Goal: Task Accomplishment & Management: Manage account settings

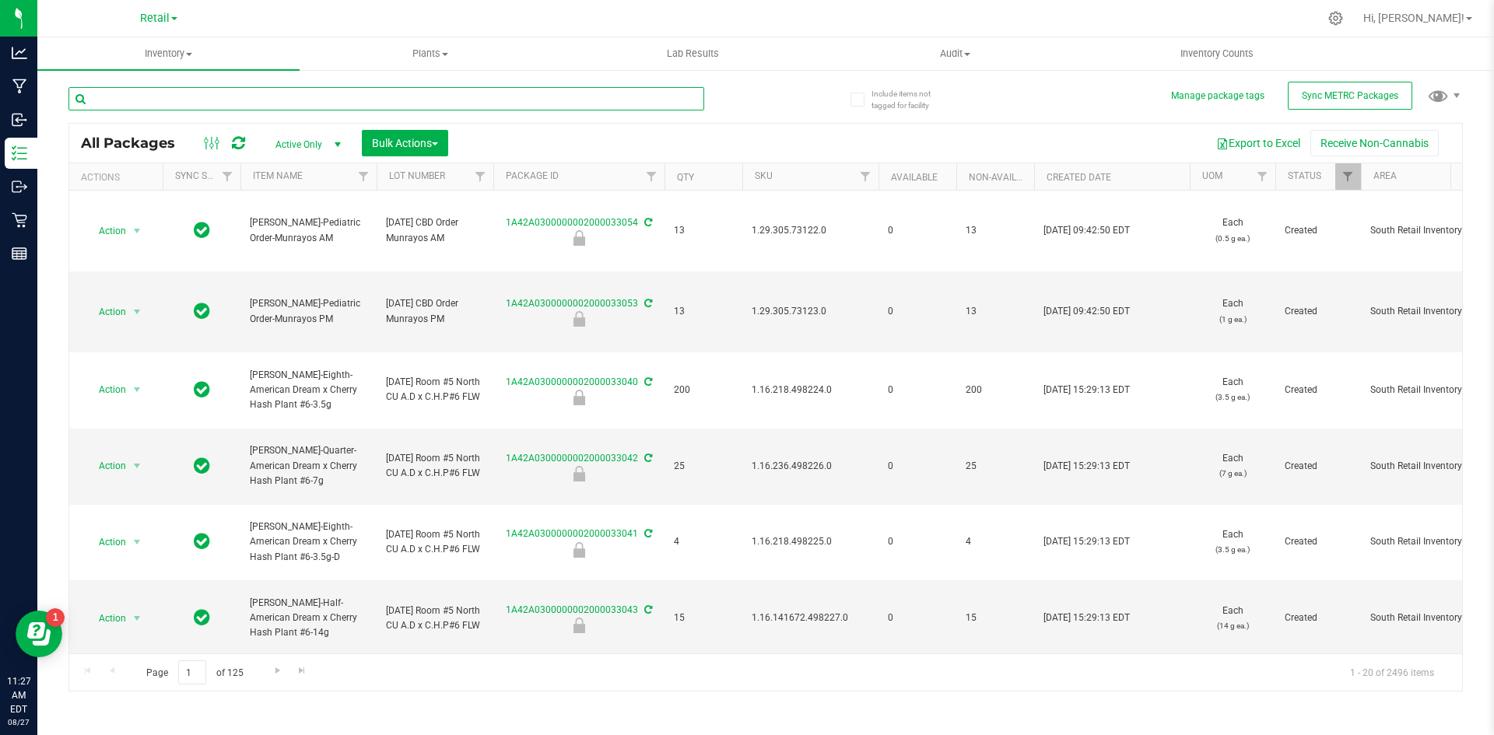
click at [121, 88] on input "text" at bounding box center [386, 98] width 636 height 23
type input "1A42A03000005DD000006324"
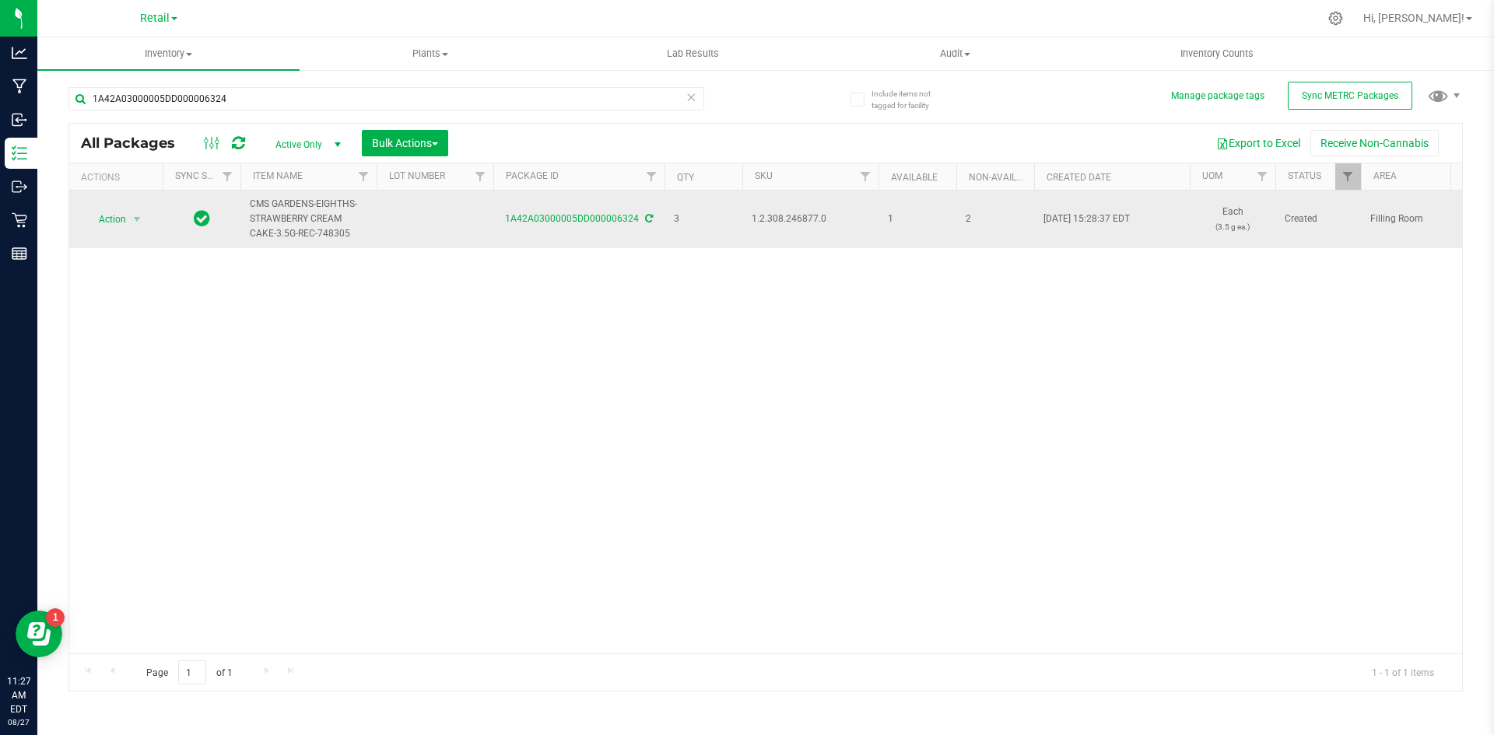
click at [807, 221] on span "1.2.308.246877.0" at bounding box center [809, 219] width 117 height 15
copy span "1.2.308.246877.0"
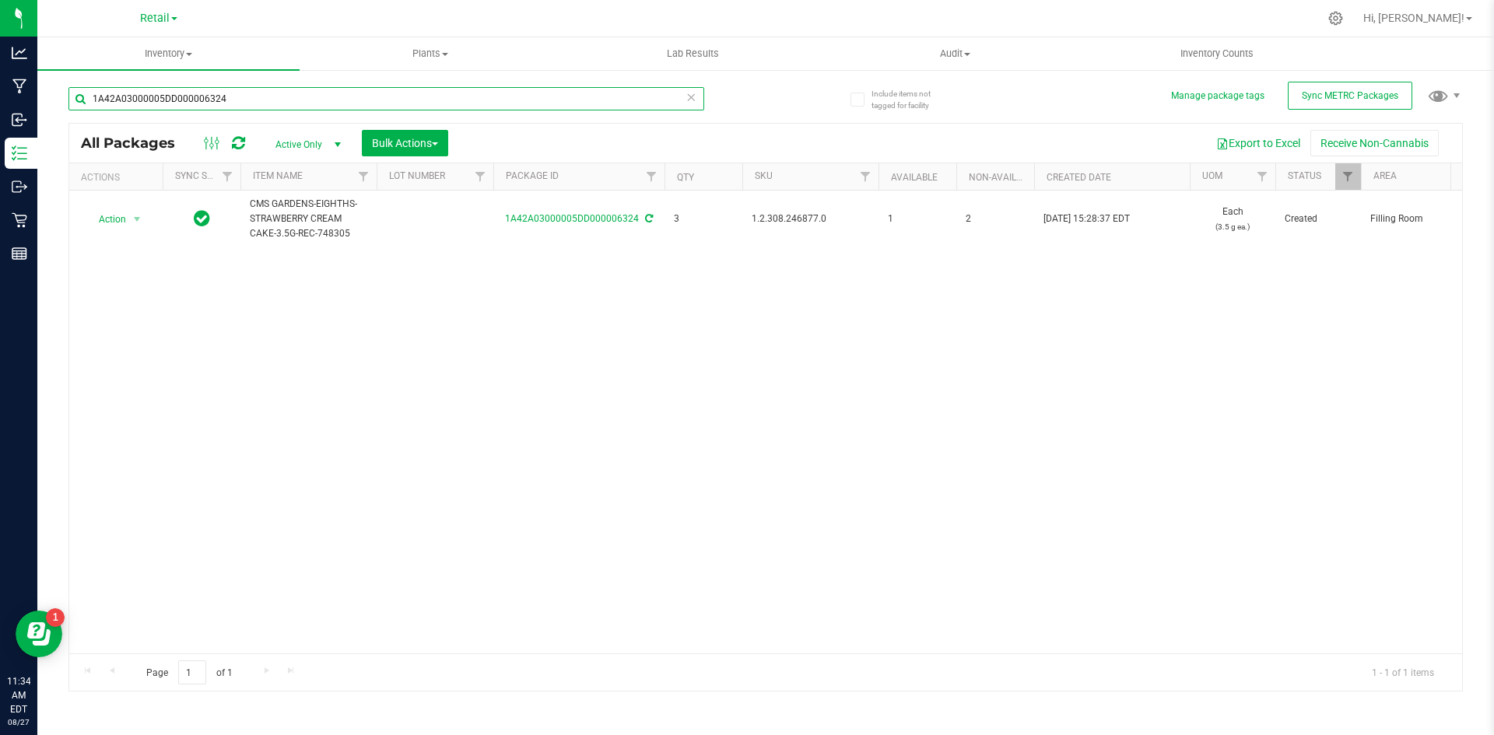
click at [257, 96] on input "1A42A03000005DD000006324" at bounding box center [386, 98] width 636 height 23
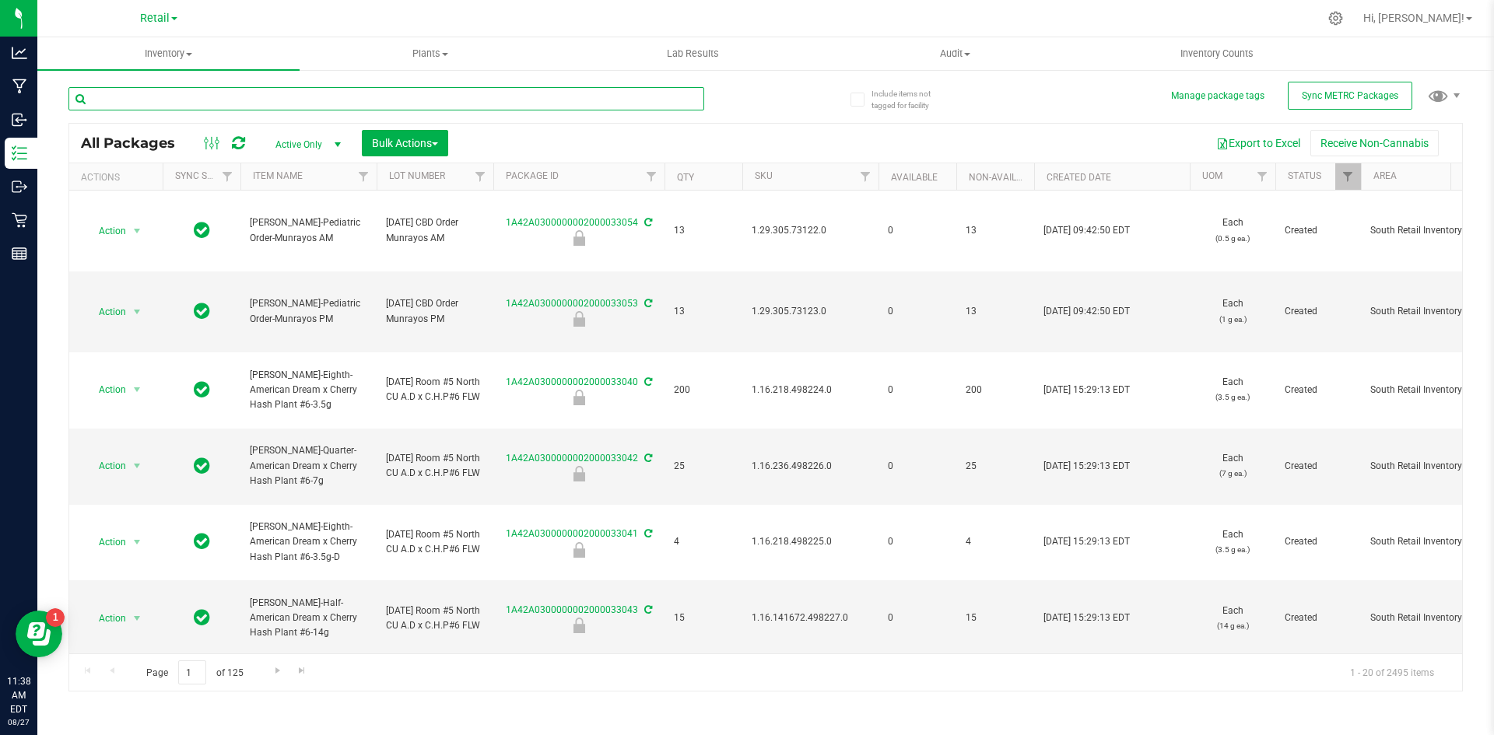
click at [118, 91] on input "text" at bounding box center [386, 98] width 636 height 23
type input "1A42A0300000002000033018"
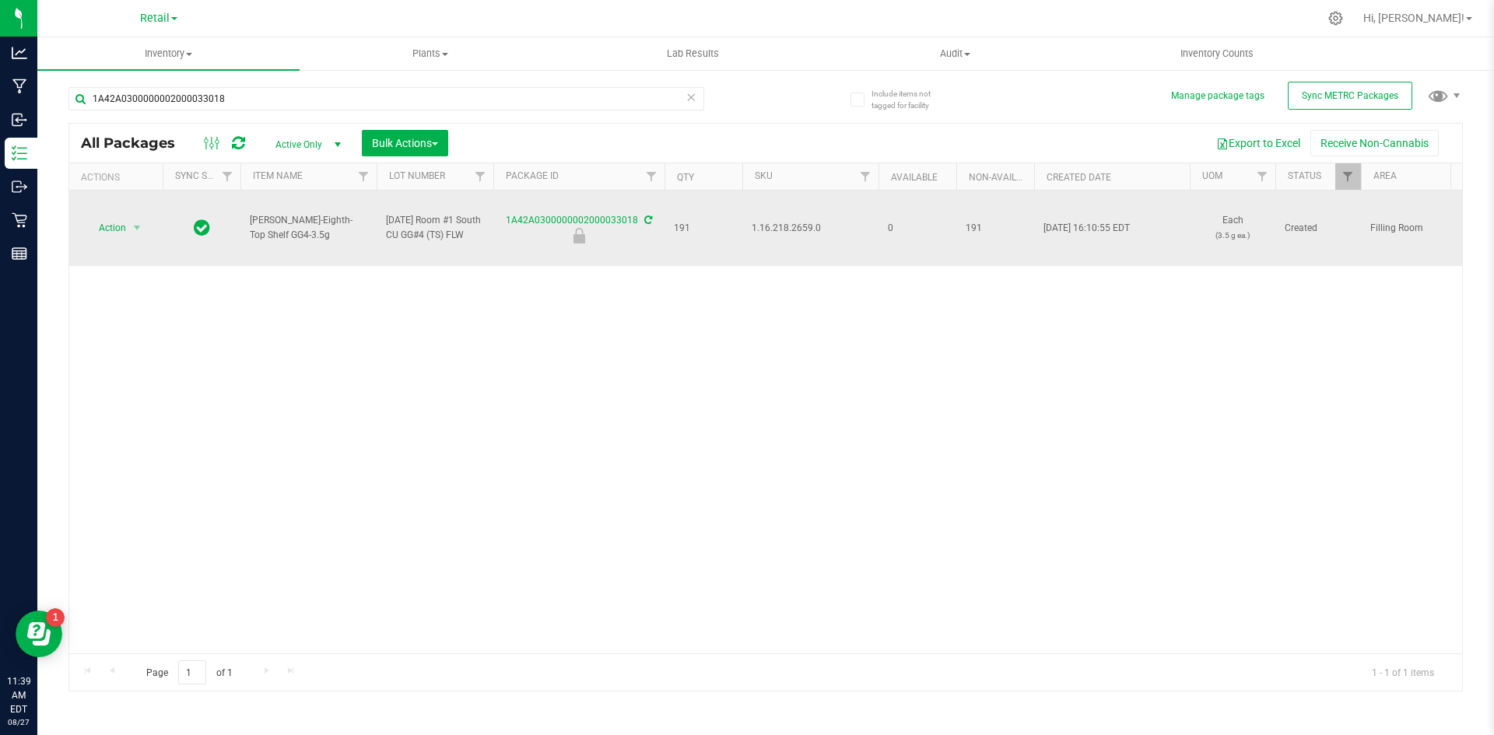
click at [796, 236] on span "1.16.218.2659.0" at bounding box center [809, 228] width 117 height 15
copy span "1.16.218.2659.0"
click at [110, 232] on span "Action" at bounding box center [106, 228] width 42 height 22
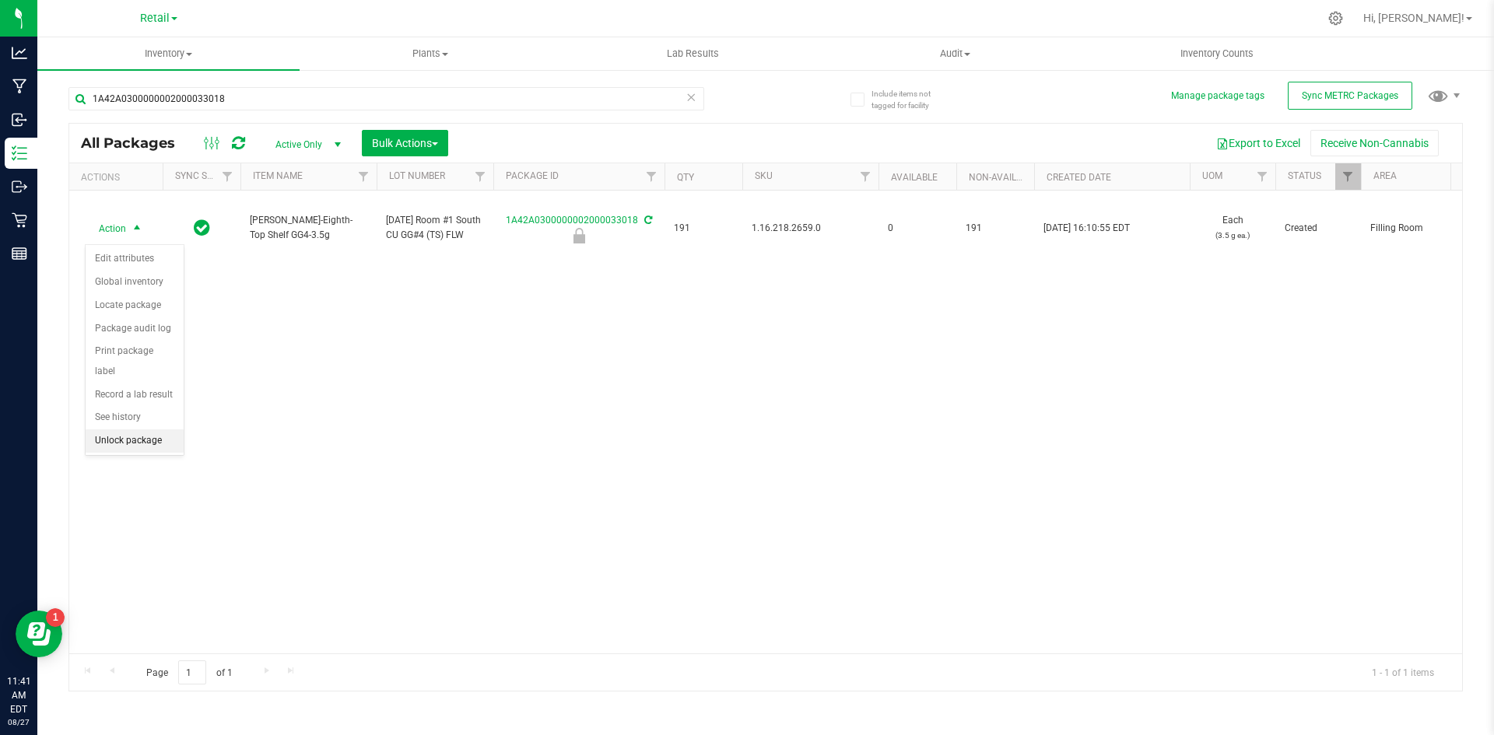
click at [98, 429] on li "Unlock package" at bounding box center [135, 440] width 98 height 23
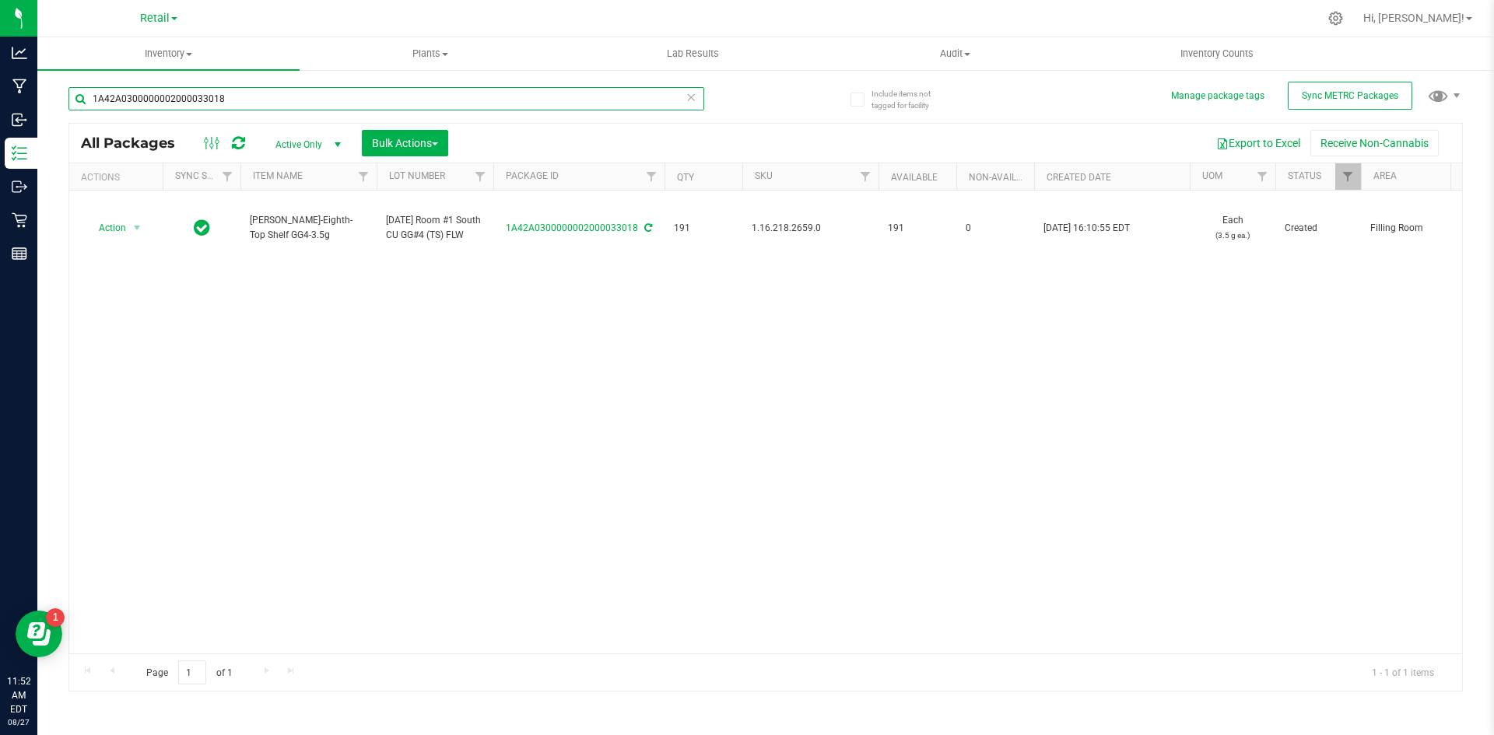
click at [226, 103] on input "1A42A0300000002000033018" at bounding box center [386, 98] width 636 height 23
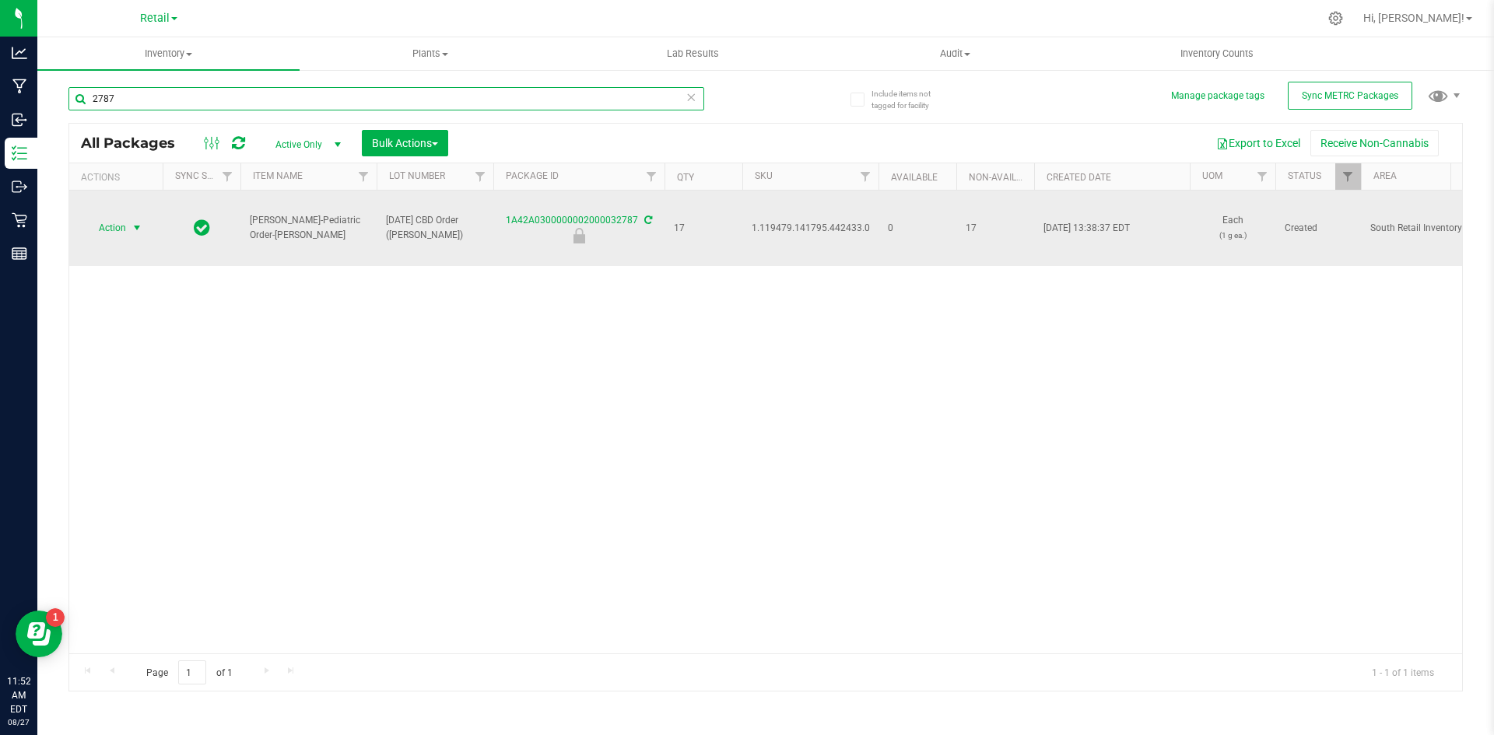
type input "2787"
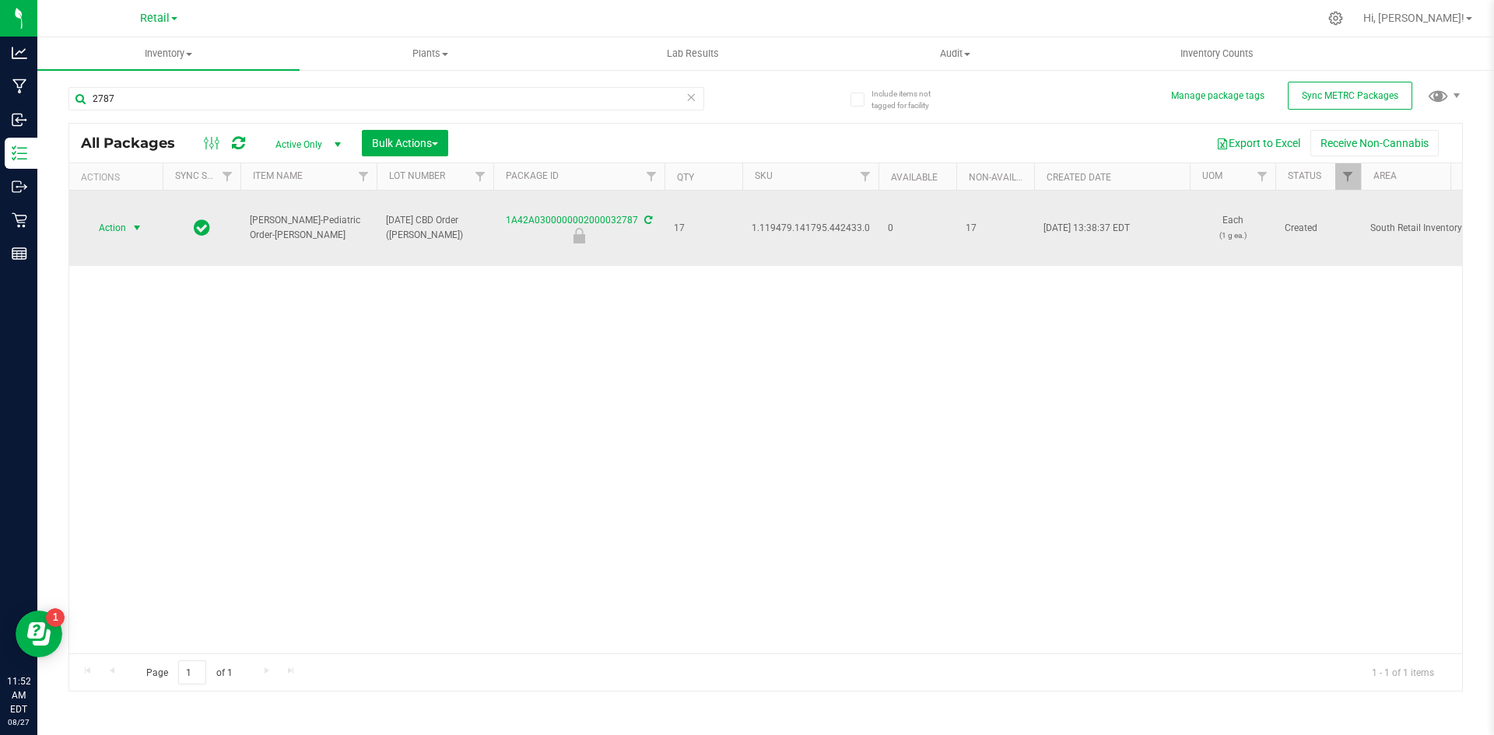
click at [111, 225] on span "Action" at bounding box center [106, 228] width 42 height 22
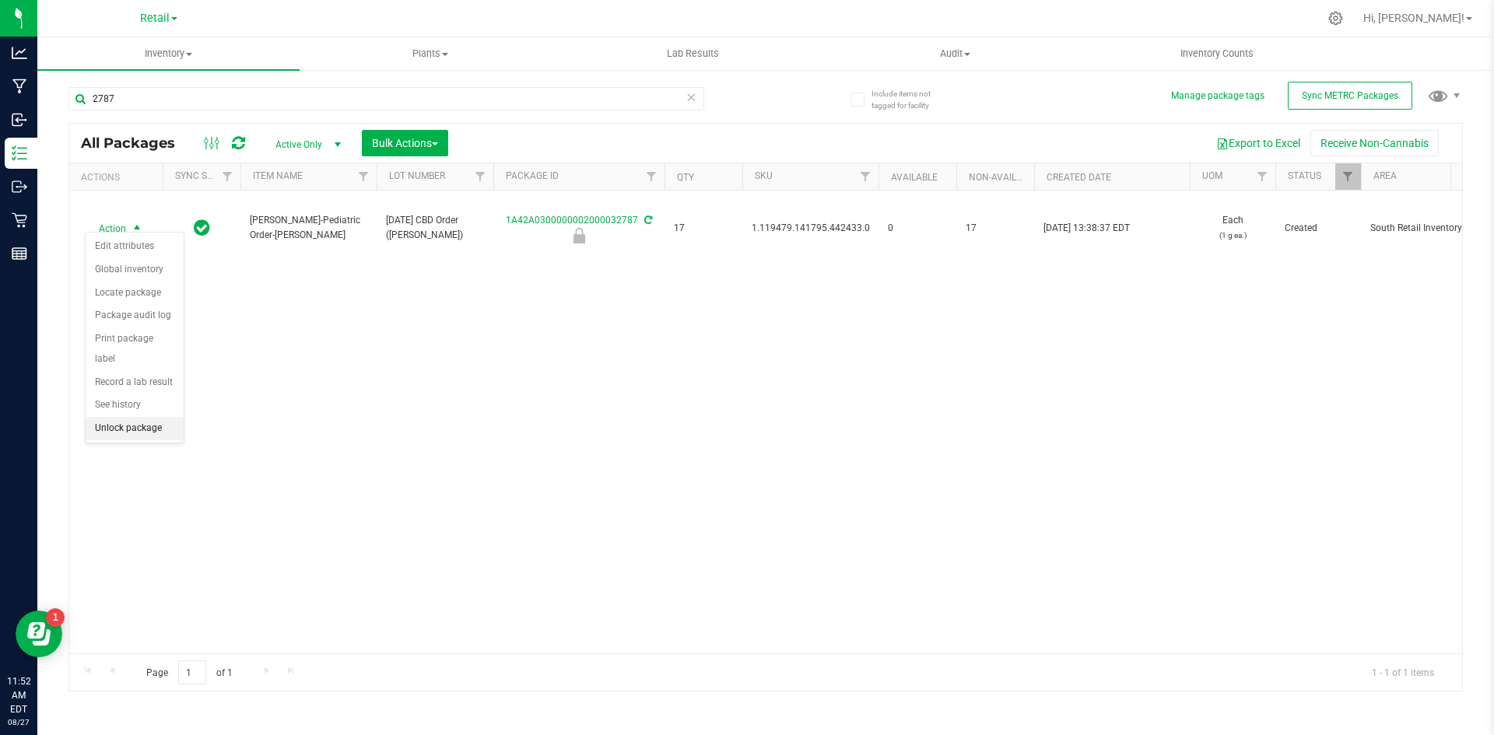
click at [146, 417] on li "Unlock package" at bounding box center [135, 428] width 98 height 23
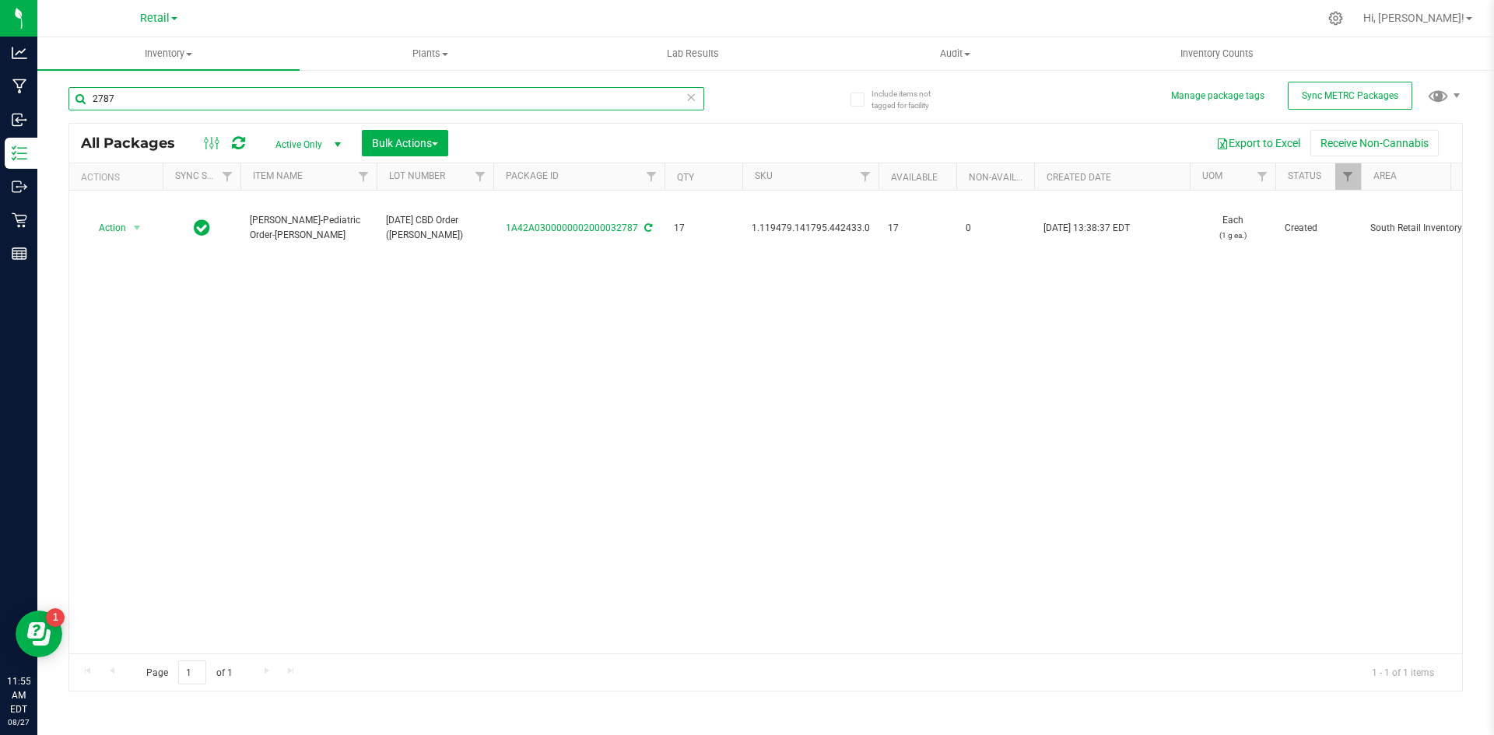
click at [131, 103] on input "2787" at bounding box center [386, 98] width 636 height 23
click at [132, 103] on input "2787" at bounding box center [386, 98] width 636 height 23
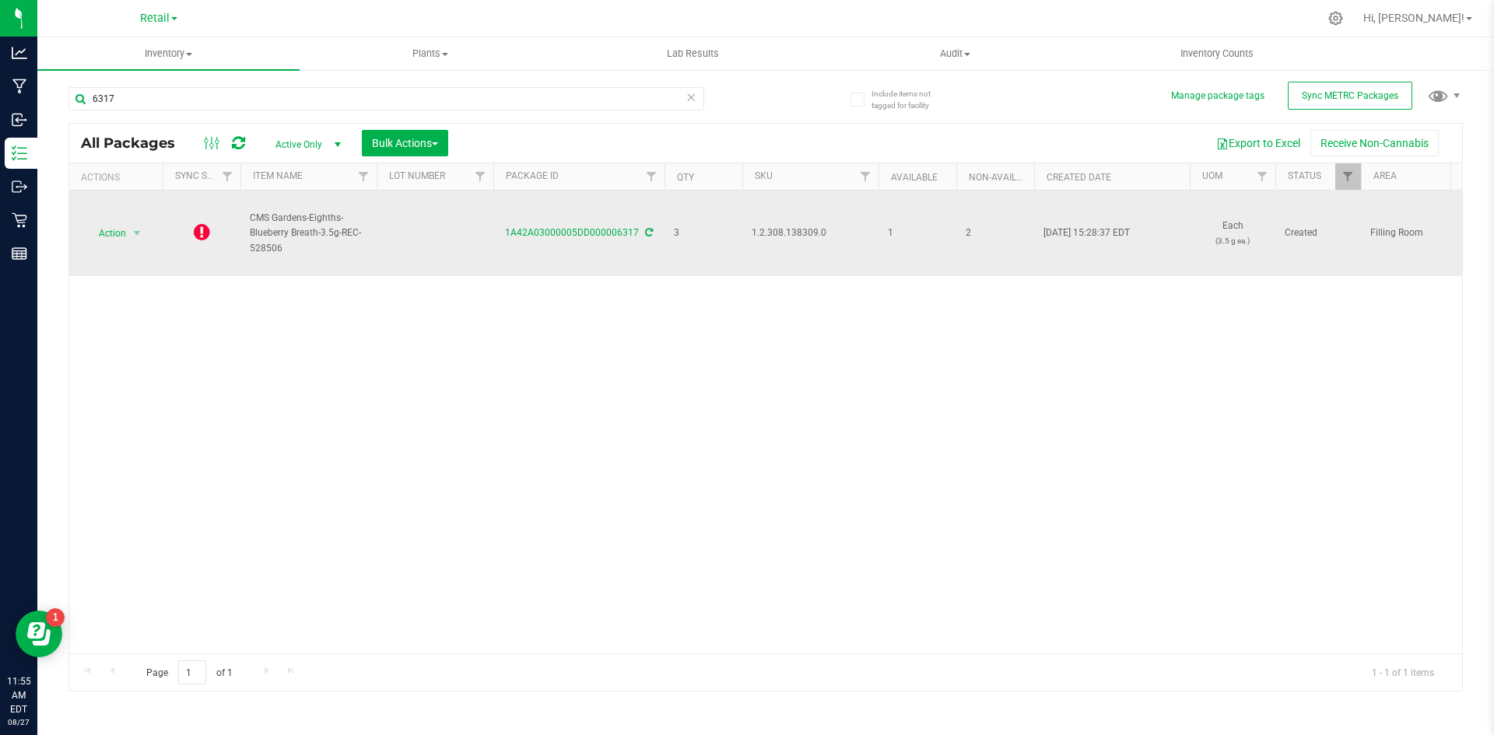
click at [765, 231] on span "1.2.308.138309.0" at bounding box center [809, 233] width 117 height 15
copy span "1.2.308.138309.0"
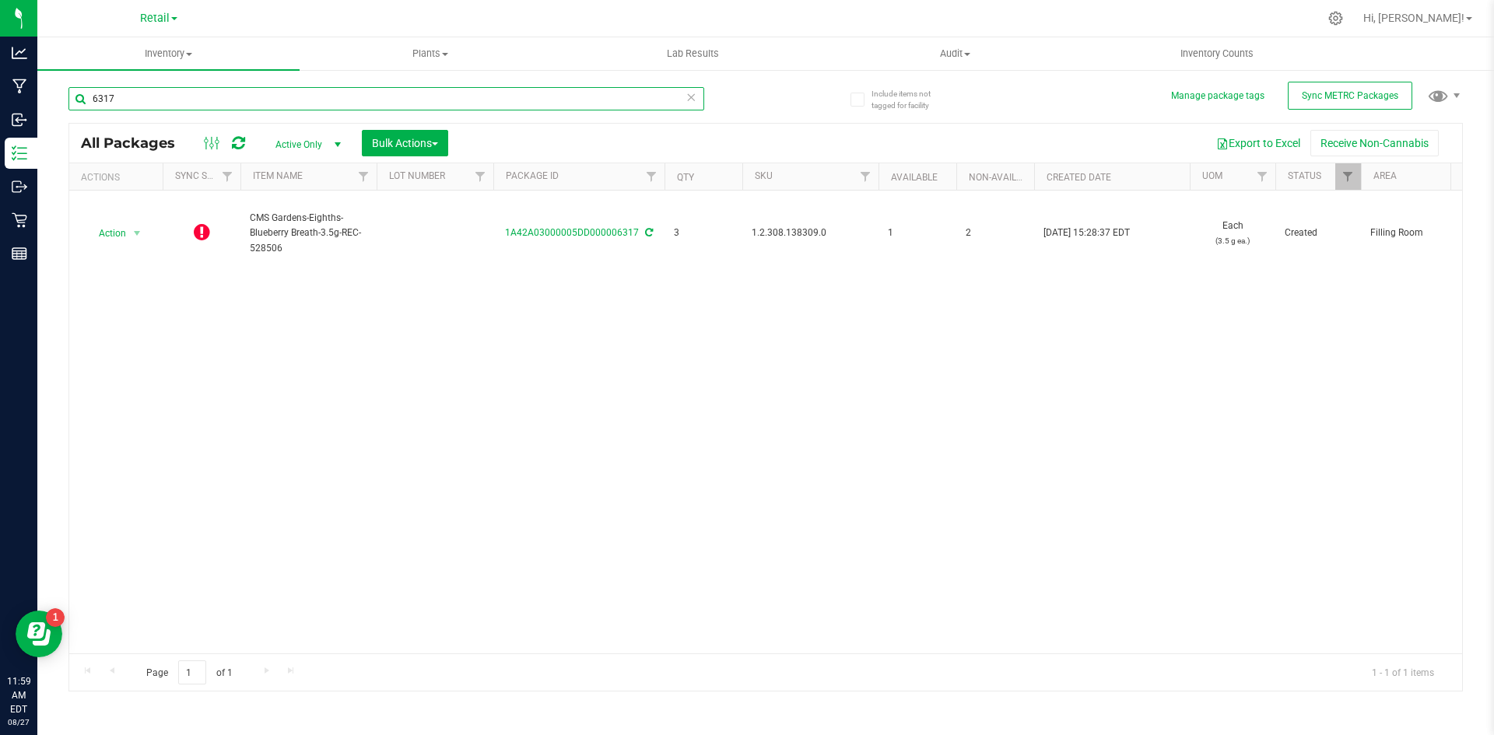
click at [165, 104] on input "6317" at bounding box center [386, 98] width 636 height 23
type input "1A42A0300000002000032499"
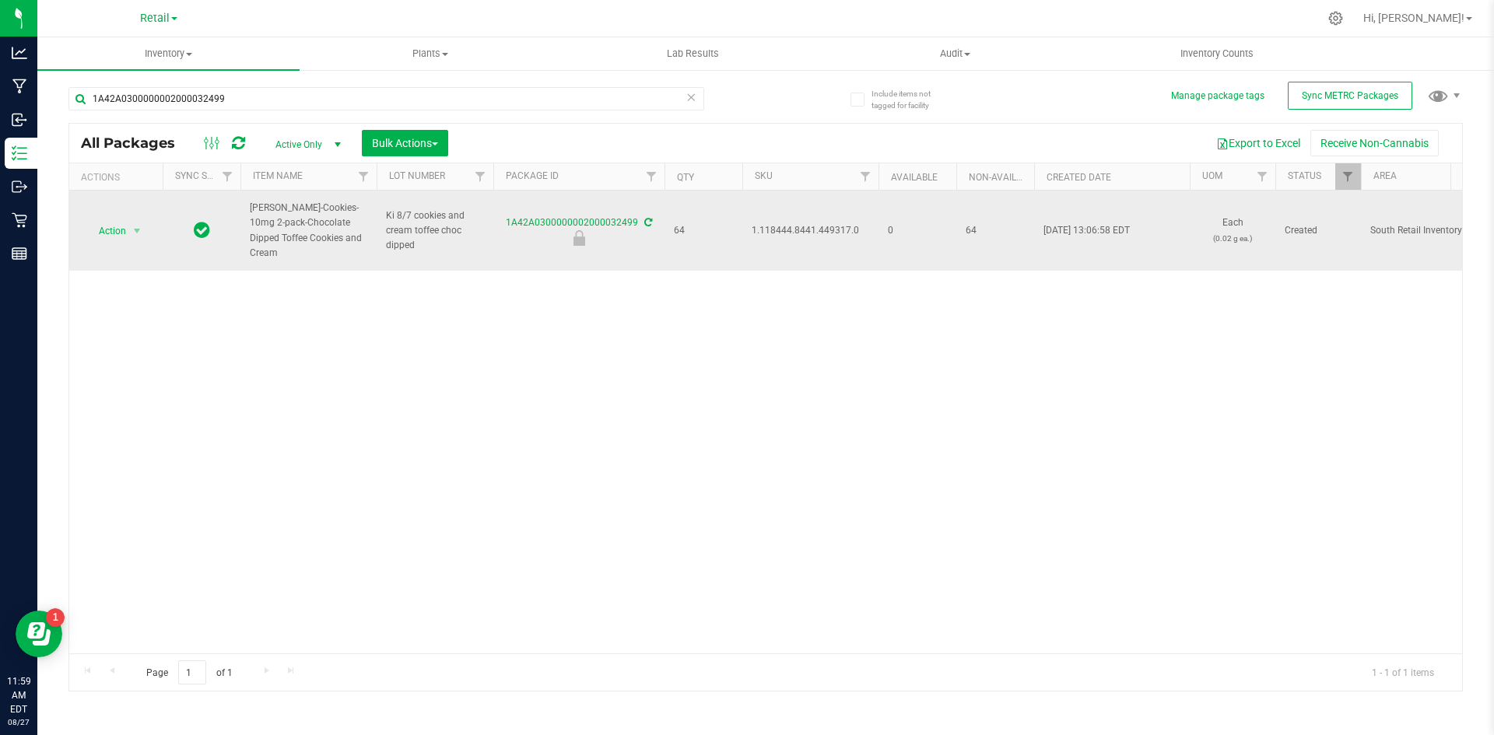
click at [786, 231] on span "1.118444.8441.449317.0" at bounding box center [809, 230] width 117 height 15
copy span "1.118444.8441.449317.0"
drag, startPoint x: 786, startPoint y: 231, endPoint x: 825, endPoint y: 257, distance: 47.7
click at [825, 257] on td "1.118444.8441.449317.0" at bounding box center [810, 231] width 136 height 80
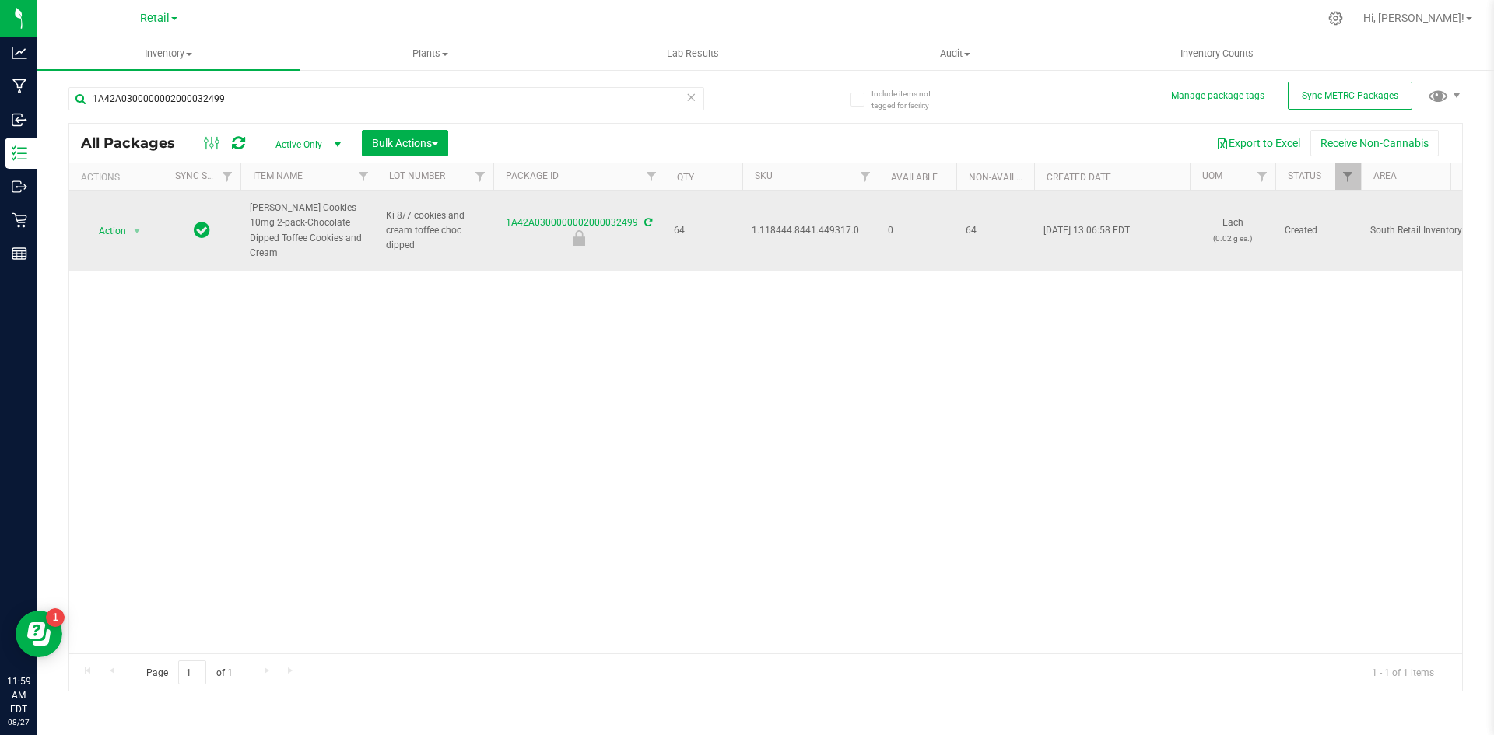
click at [807, 233] on span "1.118444.8441.449317.0" at bounding box center [809, 230] width 117 height 15
copy span "1.118444.8441.449317.0"
click at [105, 236] on span "Action" at bounding box center [106, 231] width 42 height 22
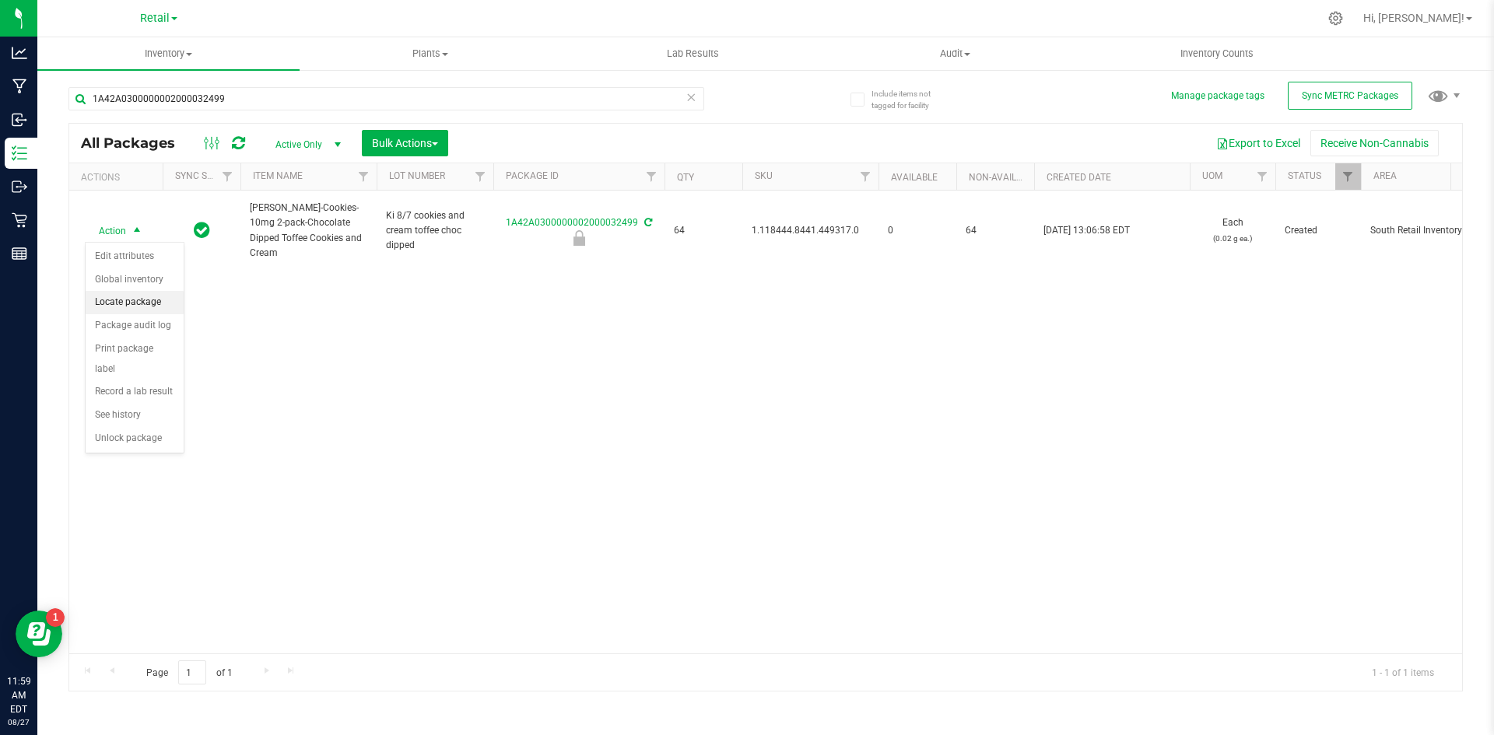
click at [156, 301] on li "Locate package" at bounding box center [135, 302] width 98 height 23
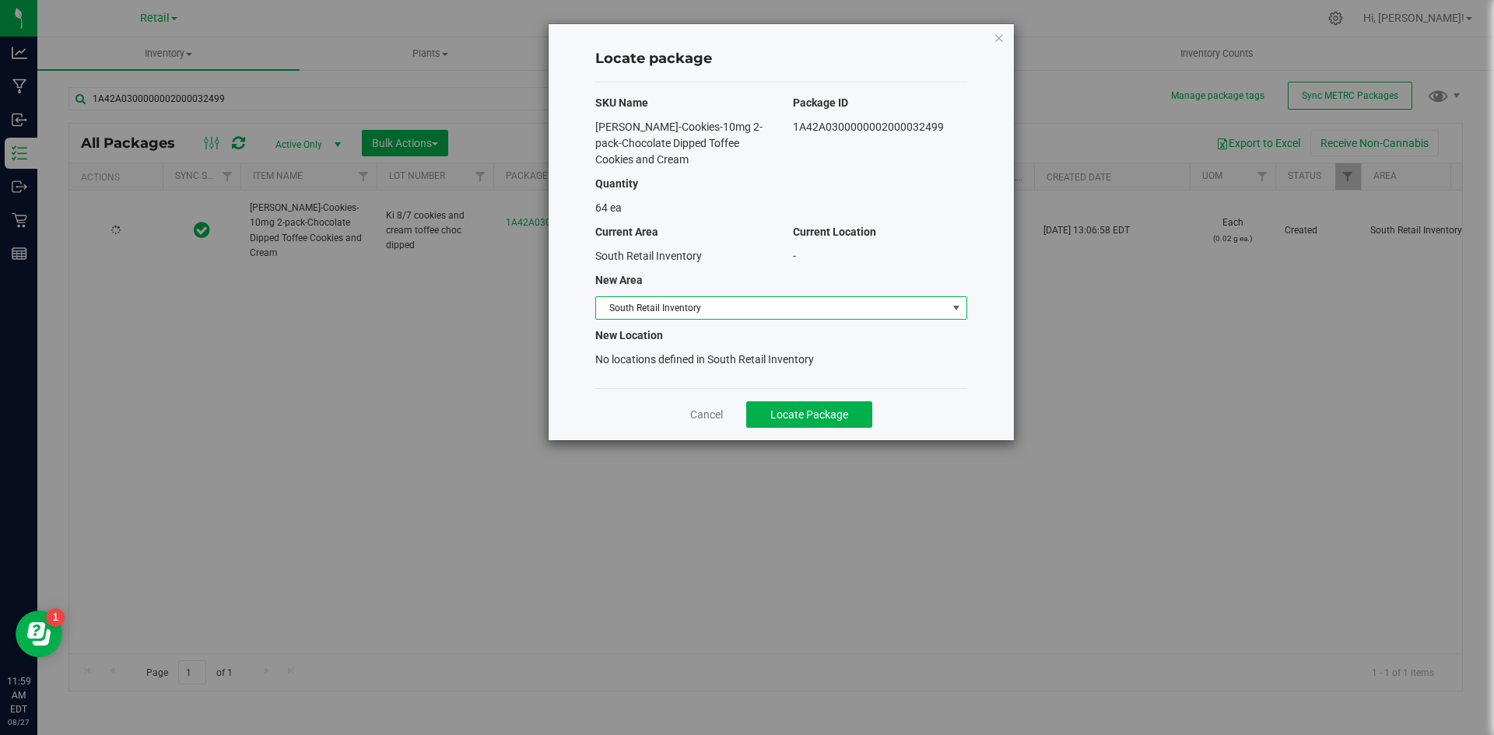
click at [679, 301] on span "South Retail Inventory" at bounding box center [771, 308] width 351 height 22
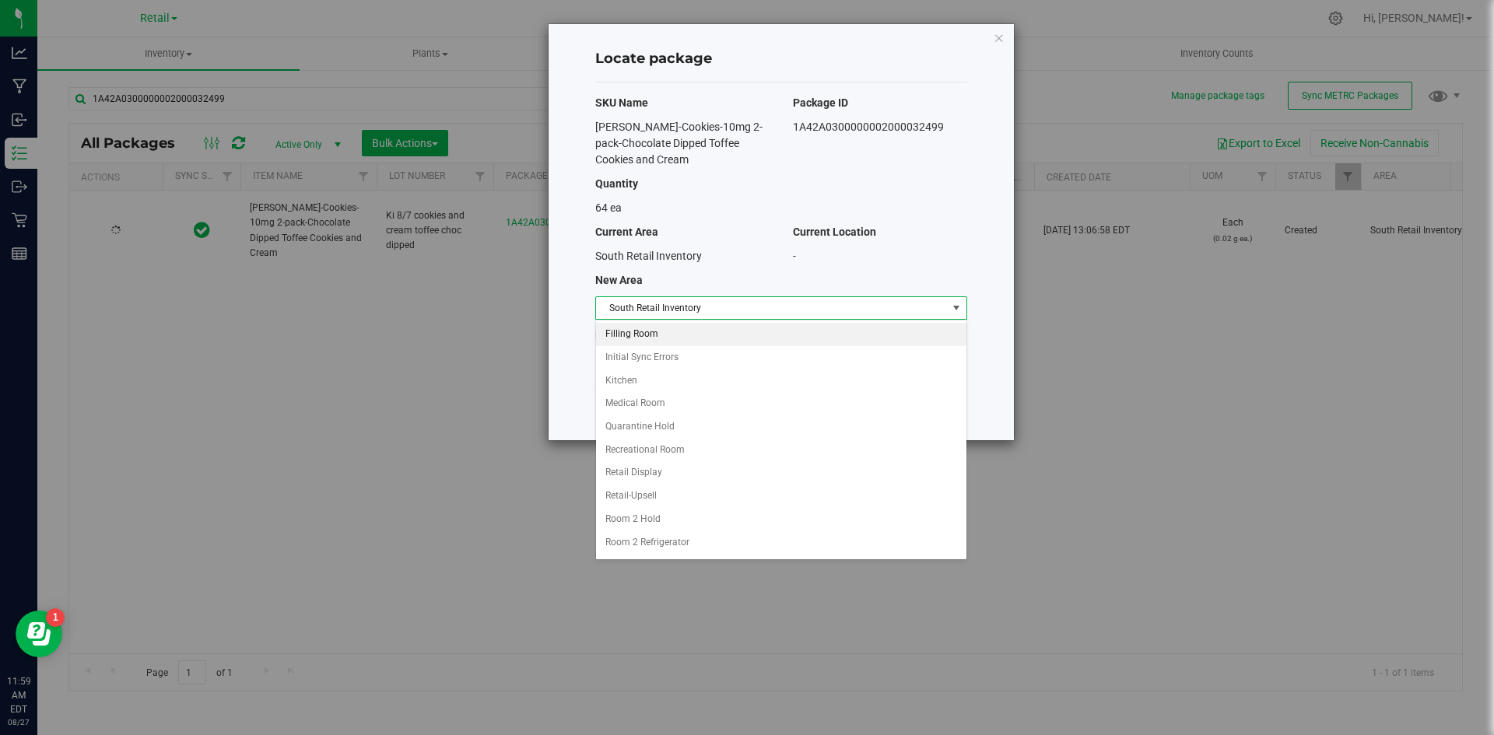
click at [662, 336] on li "Filling Room" at bounding box center [781, 334] width 370 height 23
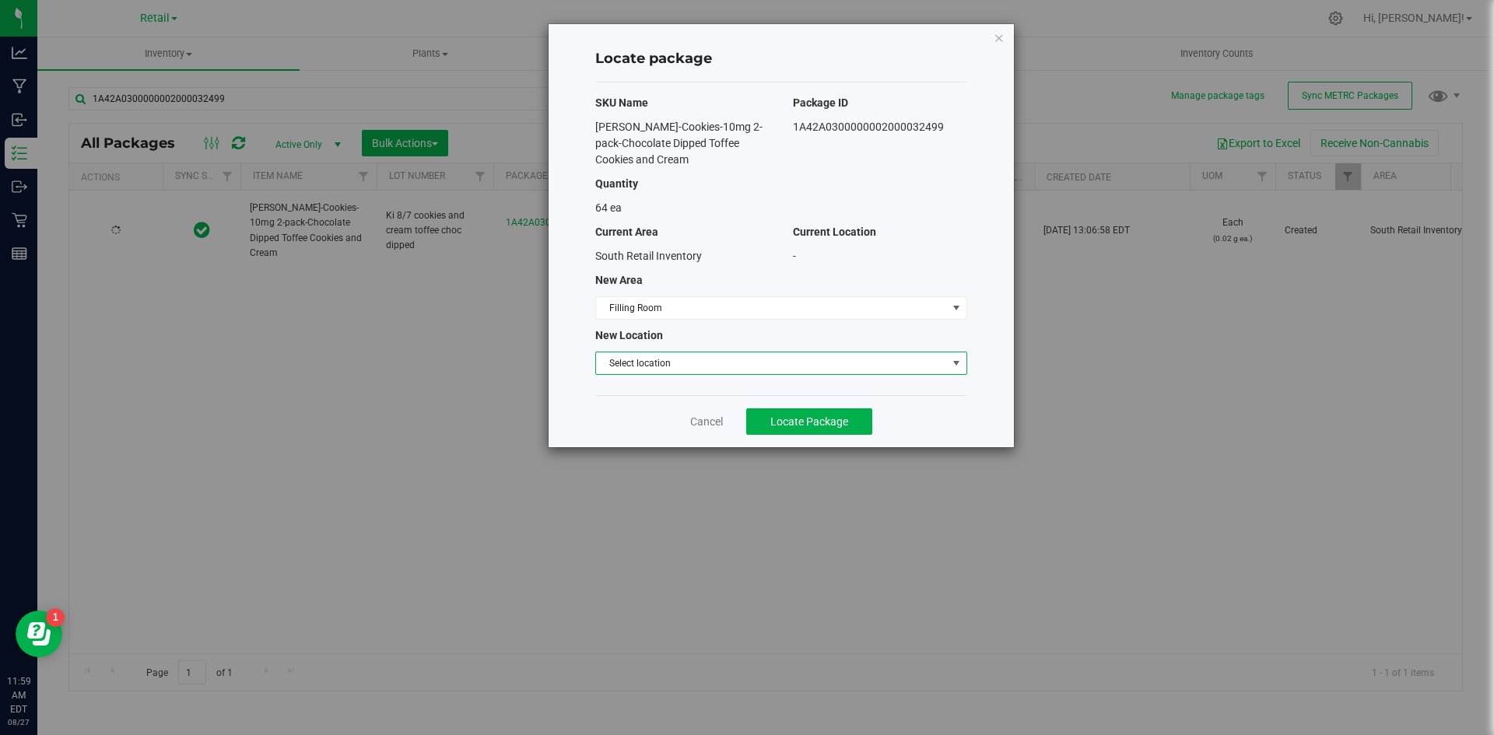
click at [671, 361] on span "Select location" at bounding box center [771, 363] width 351 height 22
click at [655, 387] on li "Filling room" at bounding box center [781, 389] width 370 height 23
click at [856, 412] on button "Locate Package" at bounding box center [809, 421] width 126 height 26
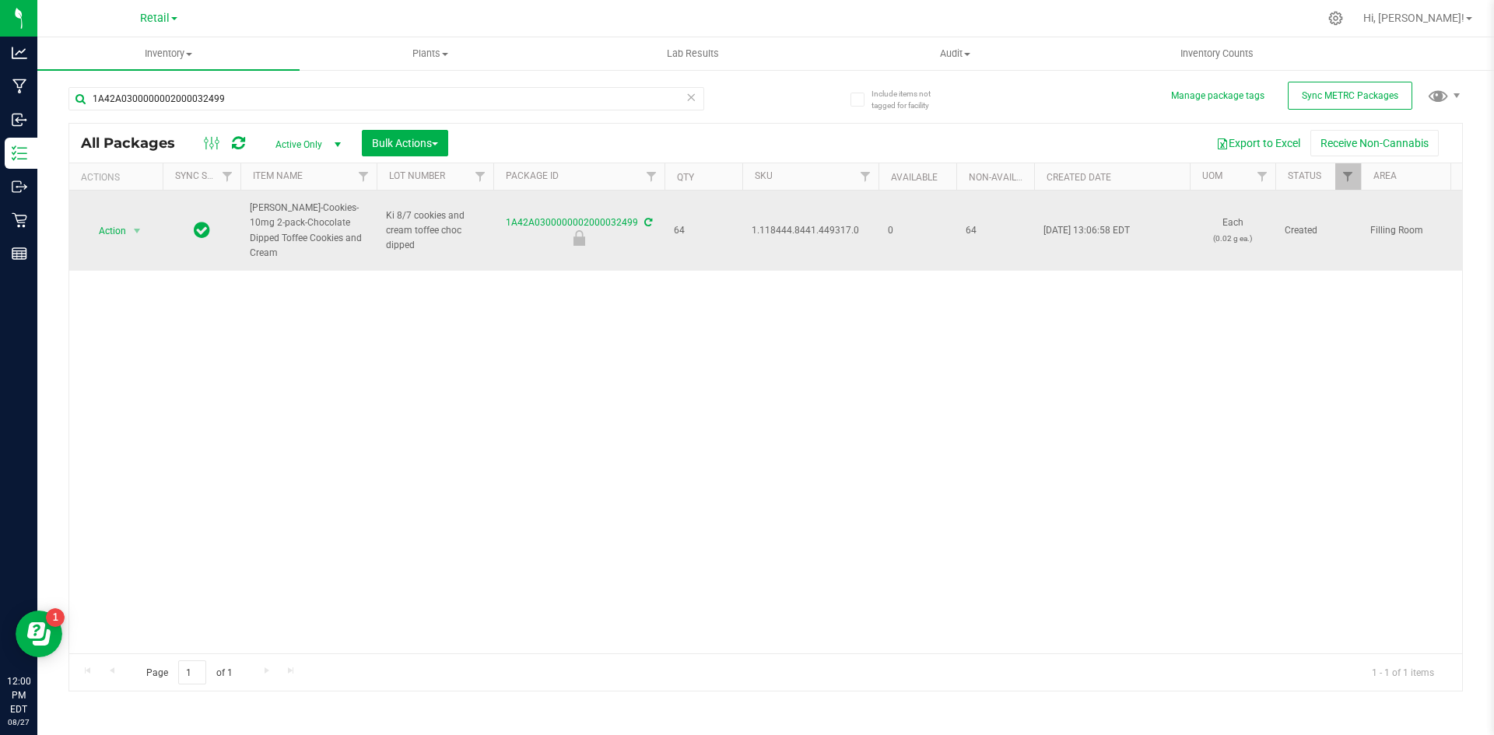
click at [807, 225] on span "1.118444.8441.449317.0" at bounding box center [809, 230] width 117 height 15
copy span "1.118444.8441.449317.0"
click at [131, 222] on span "select" at bounding box center [137, 231] width 19 height 22
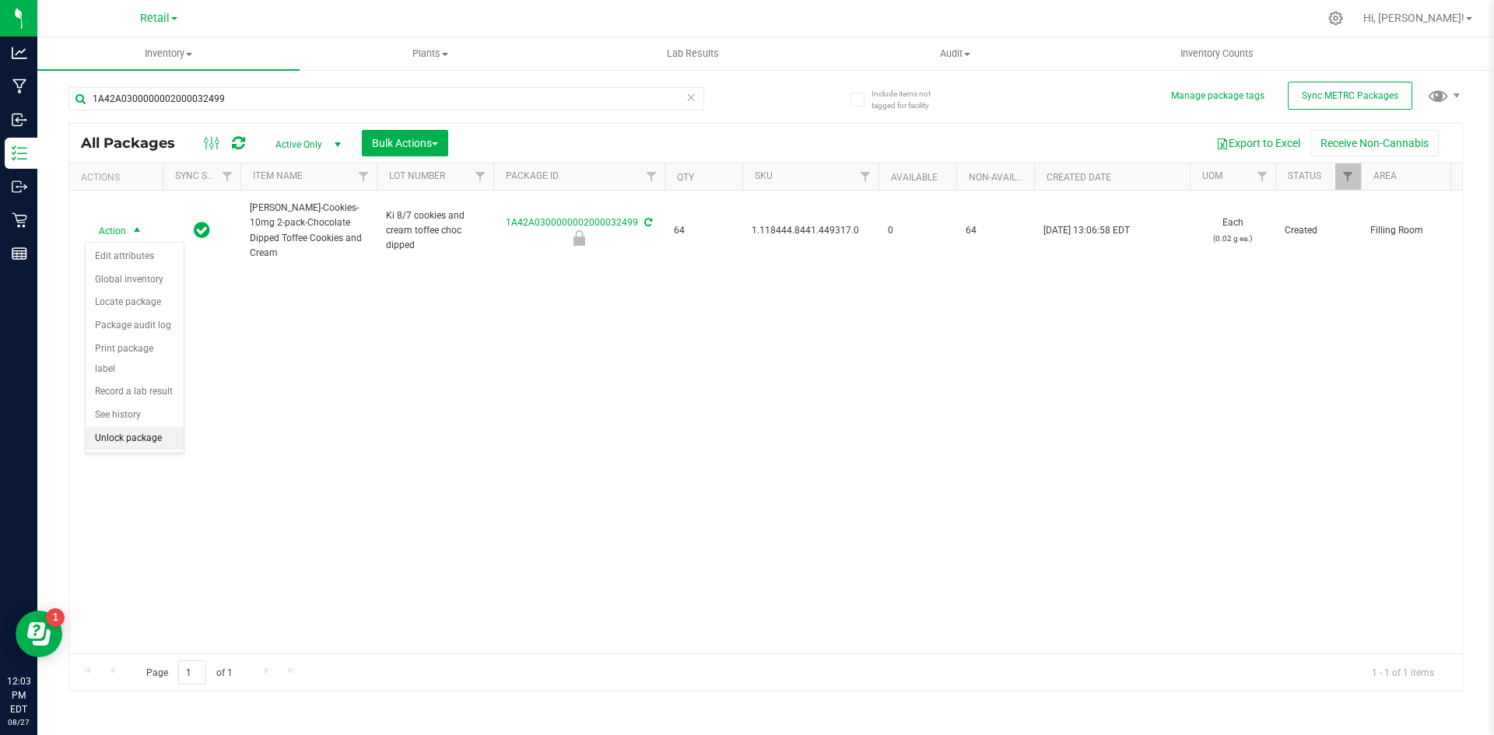
click at [149, 427] on li "Unlock package" at bounding box center [135, 438] width 98 height 23
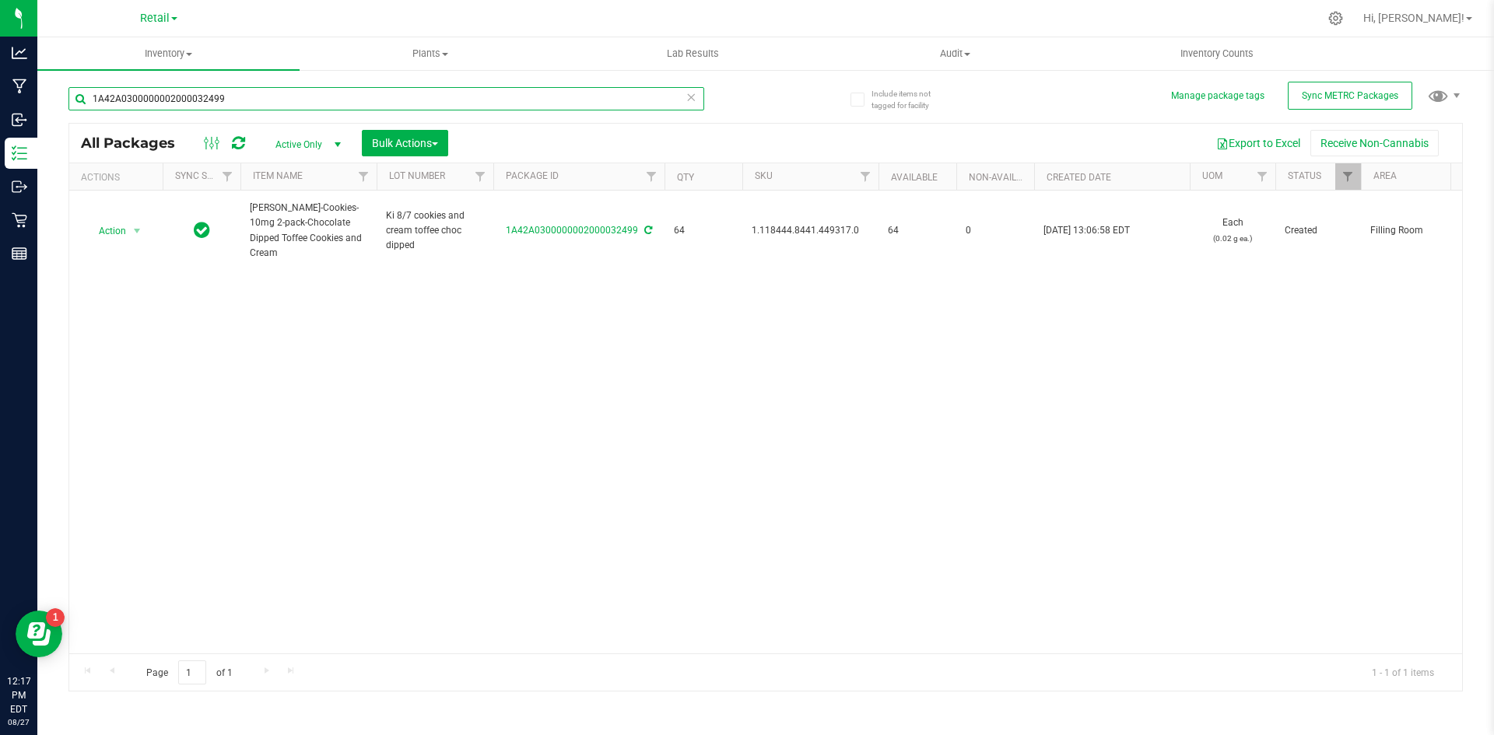
click at [184, 98] on input "1A42A0300000002000032499" at bounding box center [386, 98] width 636 height 23
drag, startPoint x: 184, startPoint y: 98, endPoint x: 191, endPoint y: 92, distance: 8.8
click at [189, 98] on input "1A42A0300000002000032499" at bounding box center [386, 98] width 636 height 23
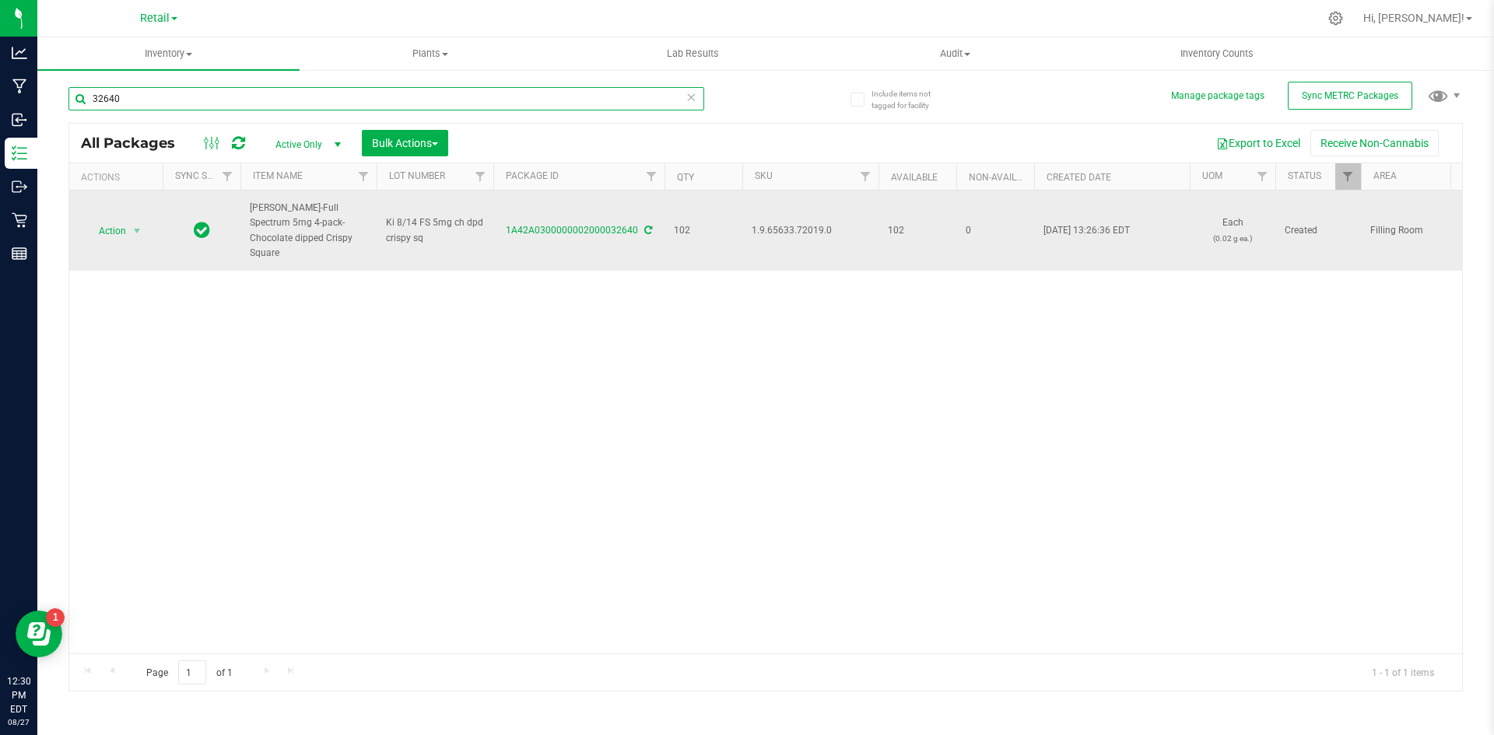
type input "32640"
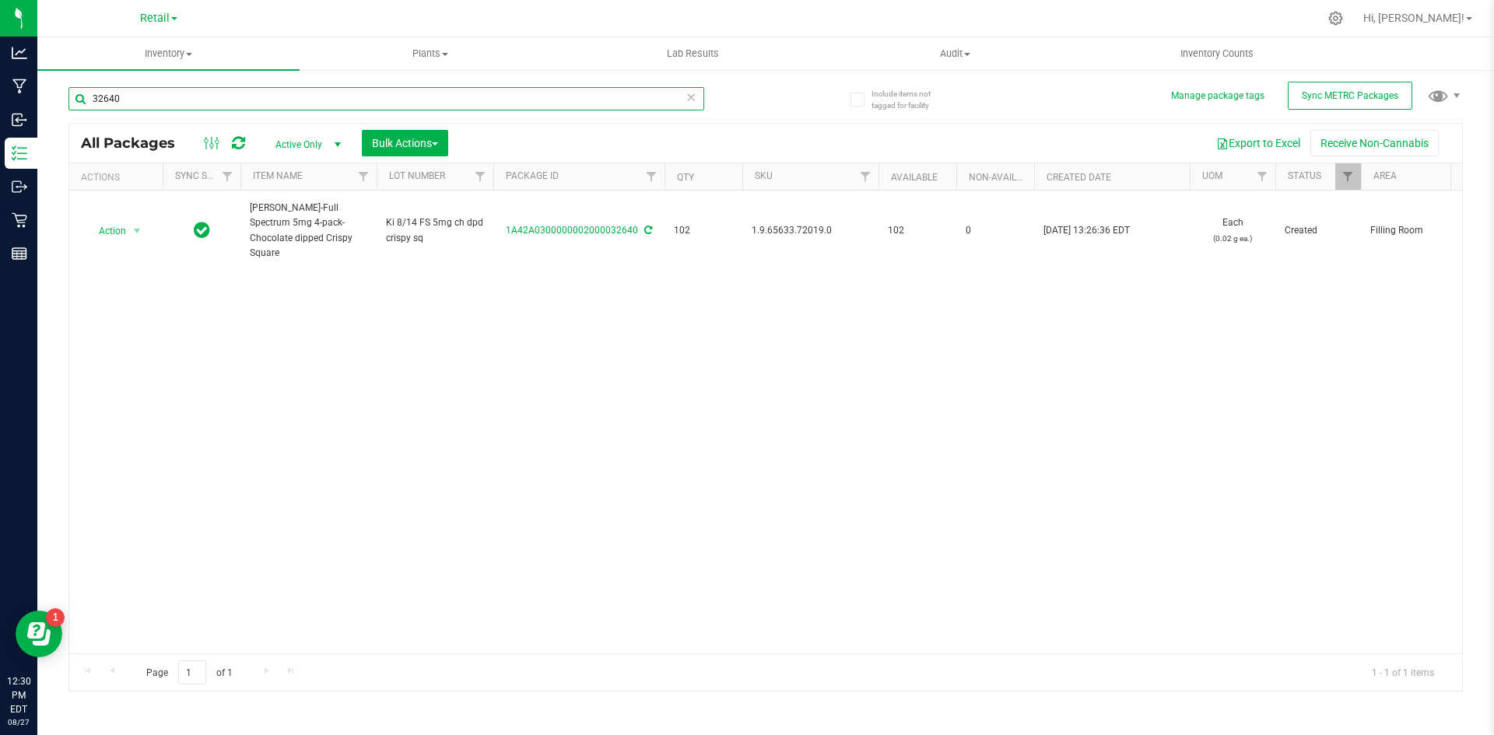
click at [178, 103] on input "32640" at bounding box center [386, 98] width 636 height 23
click at [179, 103] on input "32640" at bounding box center [386, 98] width 636 height 23
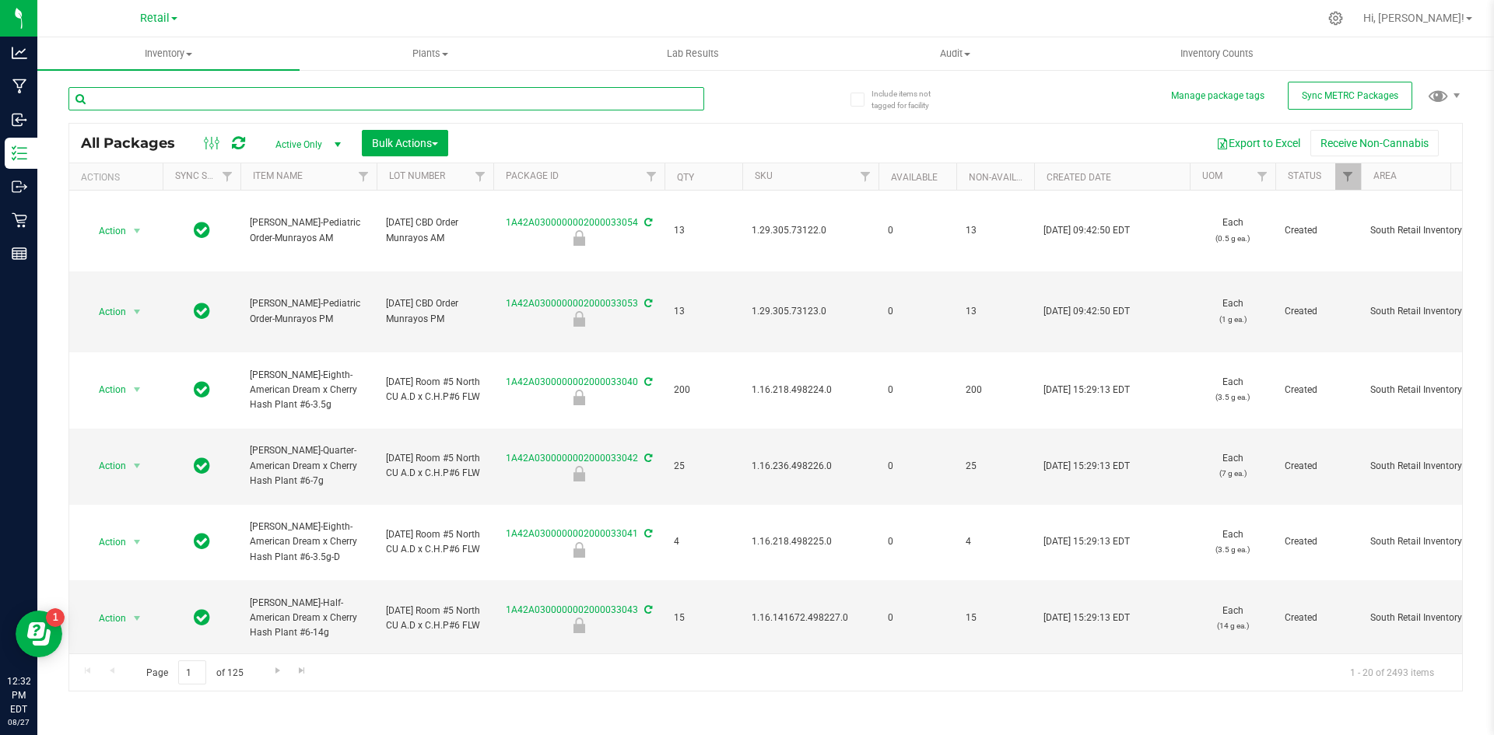
click at [266, 93] on input "text" at bounding box center [386, 98] width 636 height 23
type input "1A42A0300000002000032499"
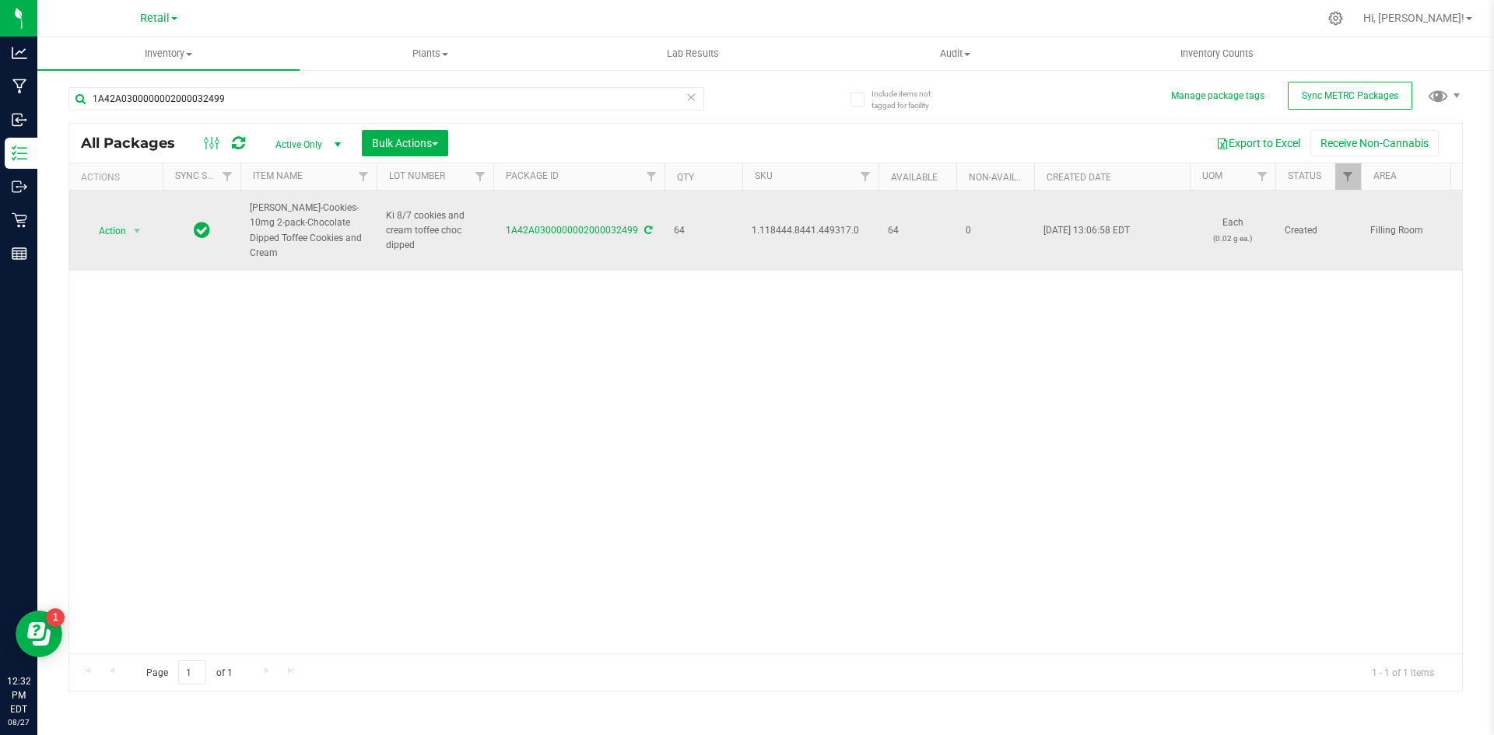
click at [828, 233] on span "1.118444.8441.449317.0" at bounding box center [809, 230] width 117 height 15
copy span "1.118444.8441.449317.0"
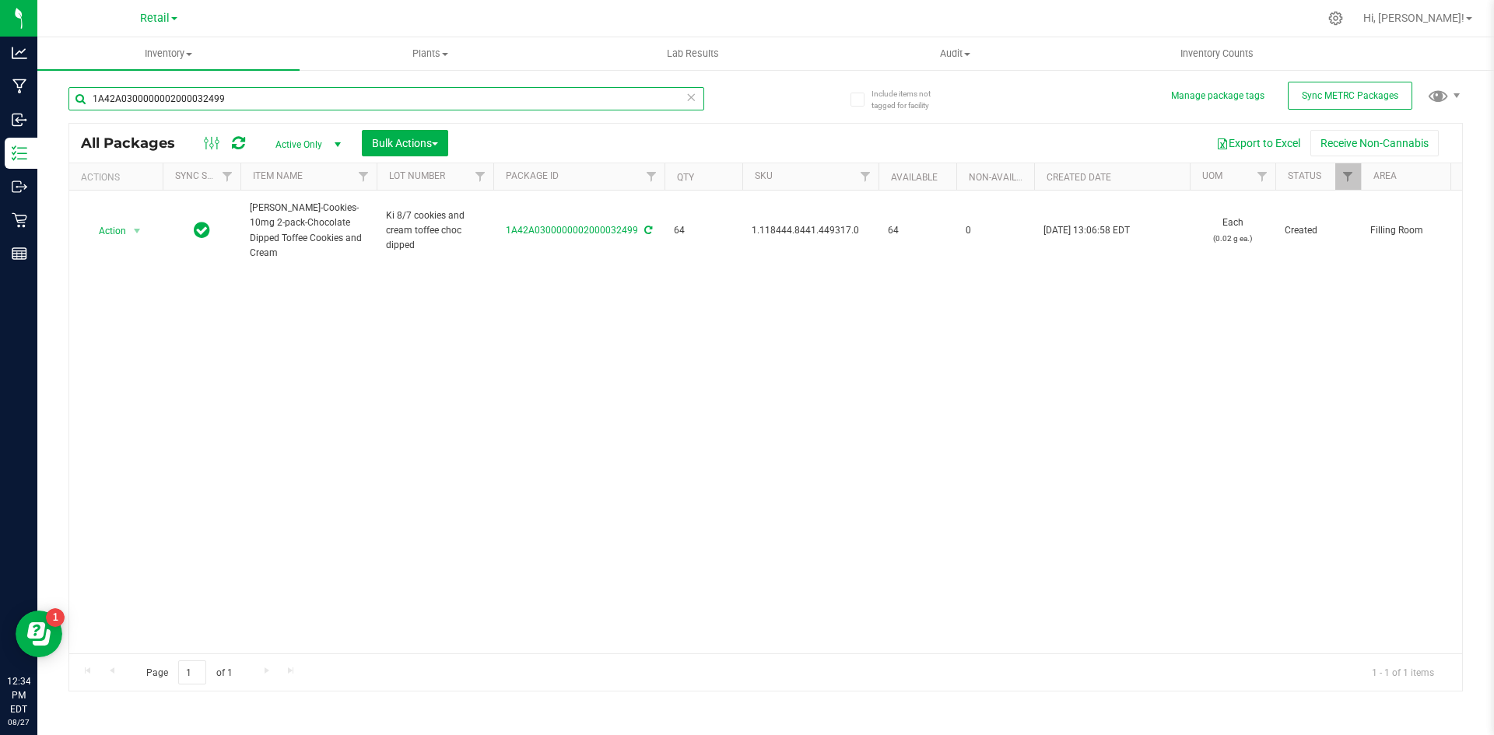
click at [232, 100] on input "1A42A0300000002000032499" at bounding box center [386, 98] width 636 height 23
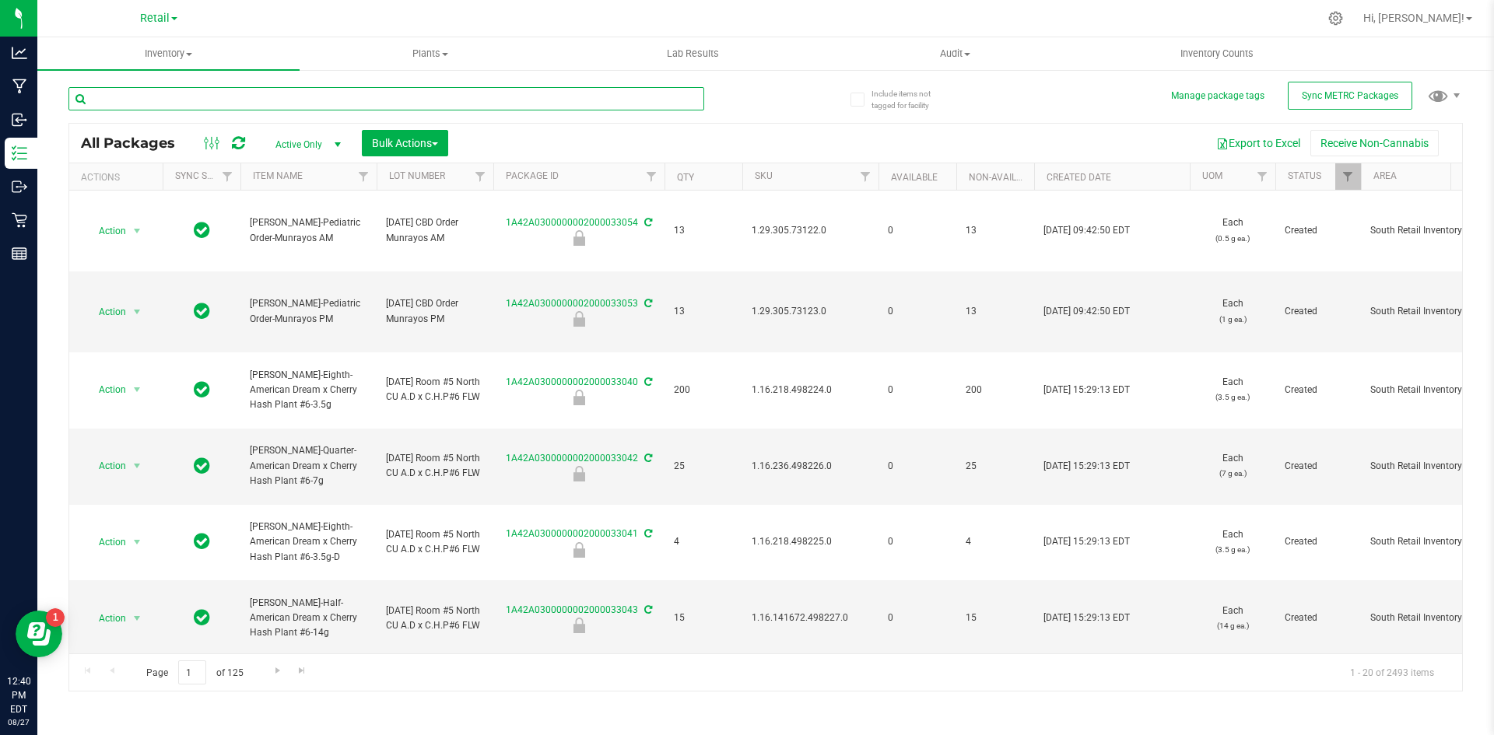
click at [205, 107] on input "text" at bounding box center [386, 98] width 636 height 23
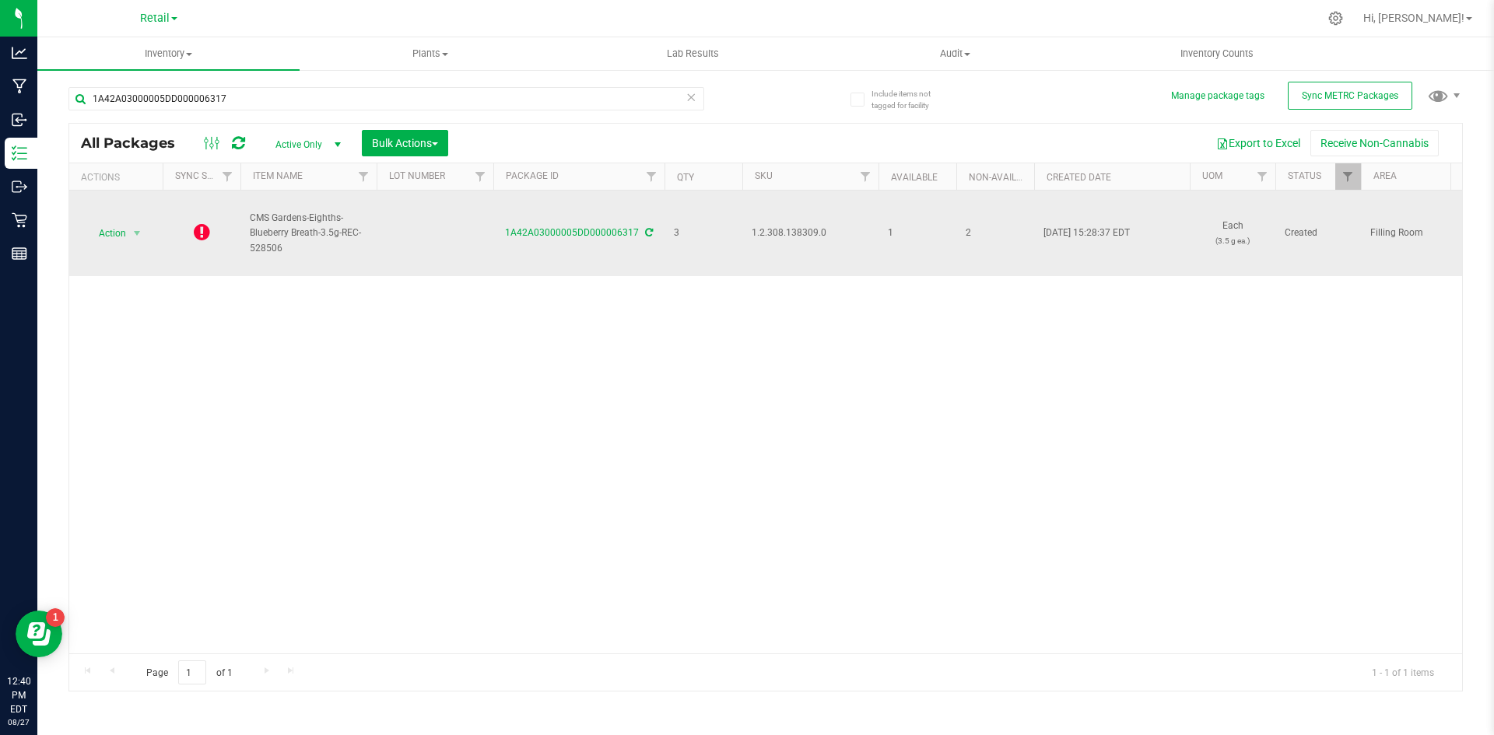
click at [653, 238] on div "1A42A03000005DD000006317" at bounding box center [579, 233] width 176 height 15
click at [647, 229] on icon at bounding box center [649, 232] width 8 height 9
click at [776, 232] on span "1.2.308.138309.0" at bounding box center [809, 233] width 117 height 15
copy span "1.2.308.138309.0"
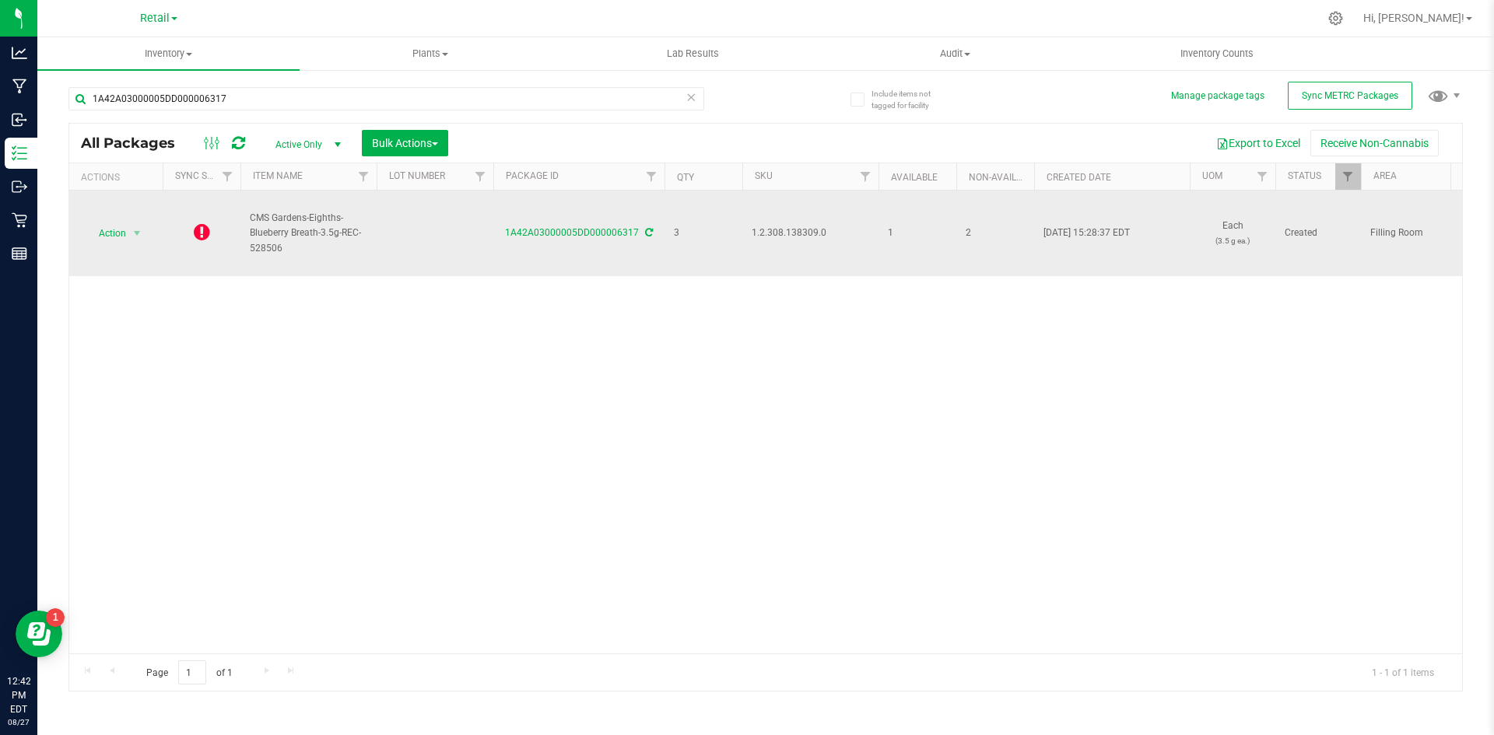
click at [645, 234] on icon at bounding box center [649, 232] width 8 height 9
click at [793, 234] on span "1.2.308.138309.0" at bounding box center [809, 233] width 117 height 15
copy span "1.2.308.138309.0"
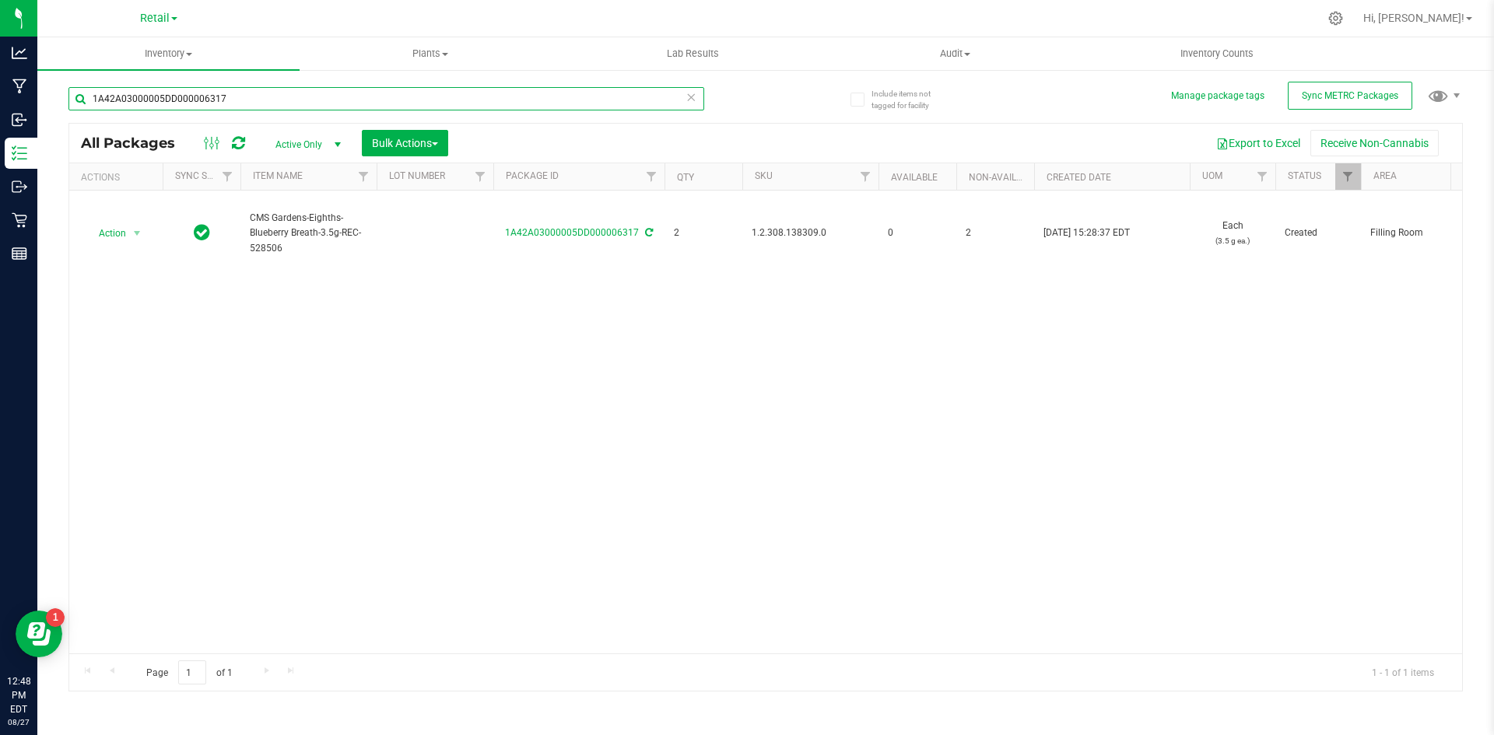
click at [208, 96] on input "1A42A03000005DD000006317" at bounding box center [386, 98] width 636 height 23
type input "1A42A0300000002000032688"
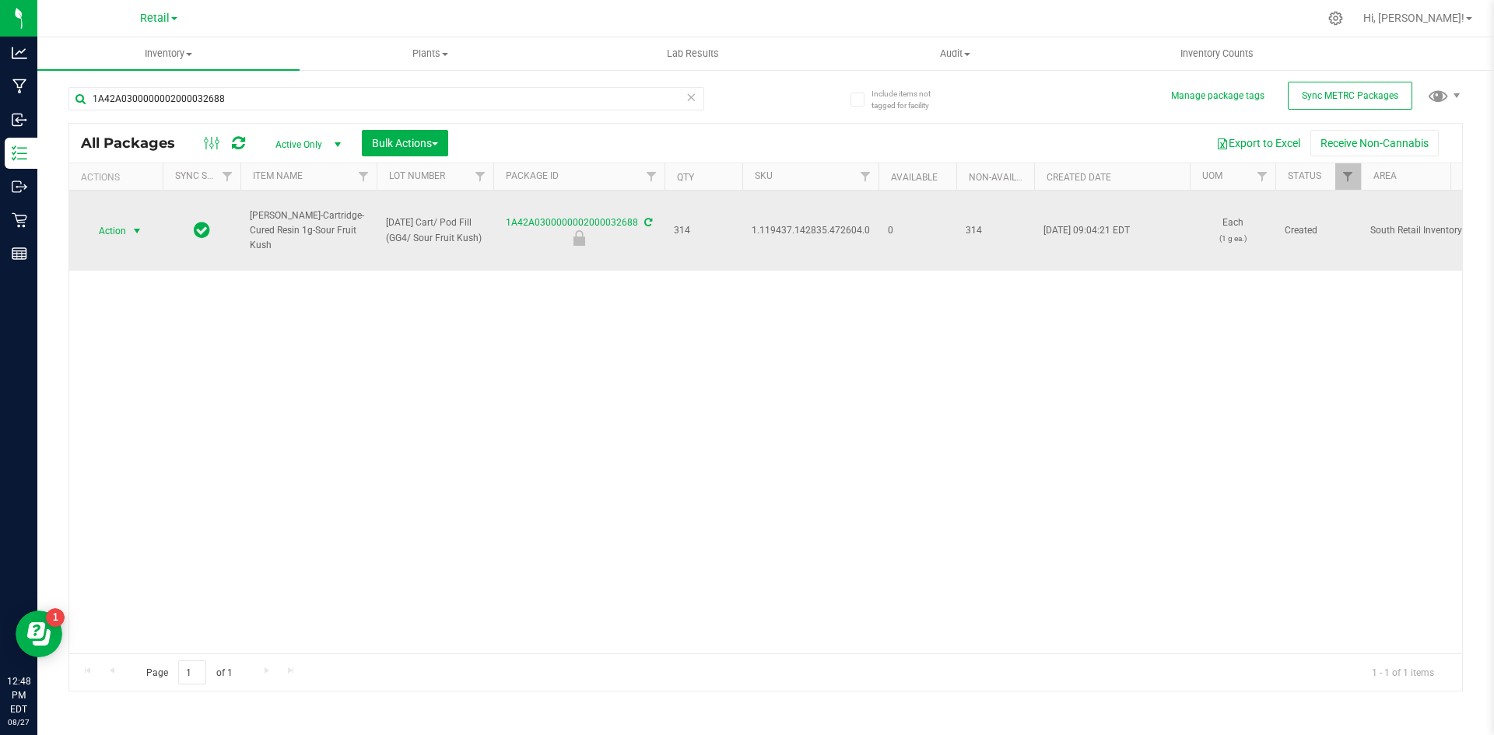
click at [118, 235] on span "Action" at bounding box center [106, 231] width 42 height 22
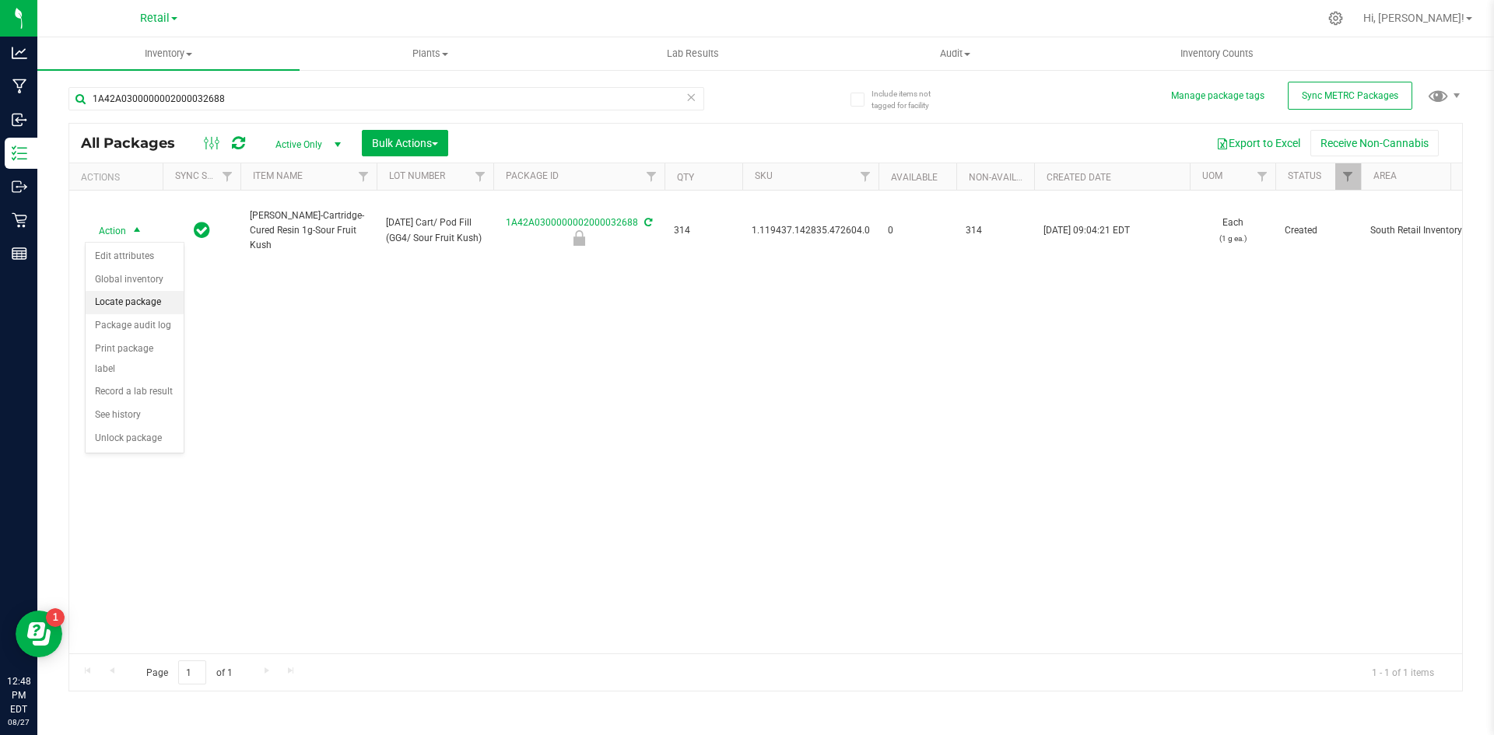
click at [134, 297] on li "Locate package" at bounding box center [135, 302] width 98 height 23
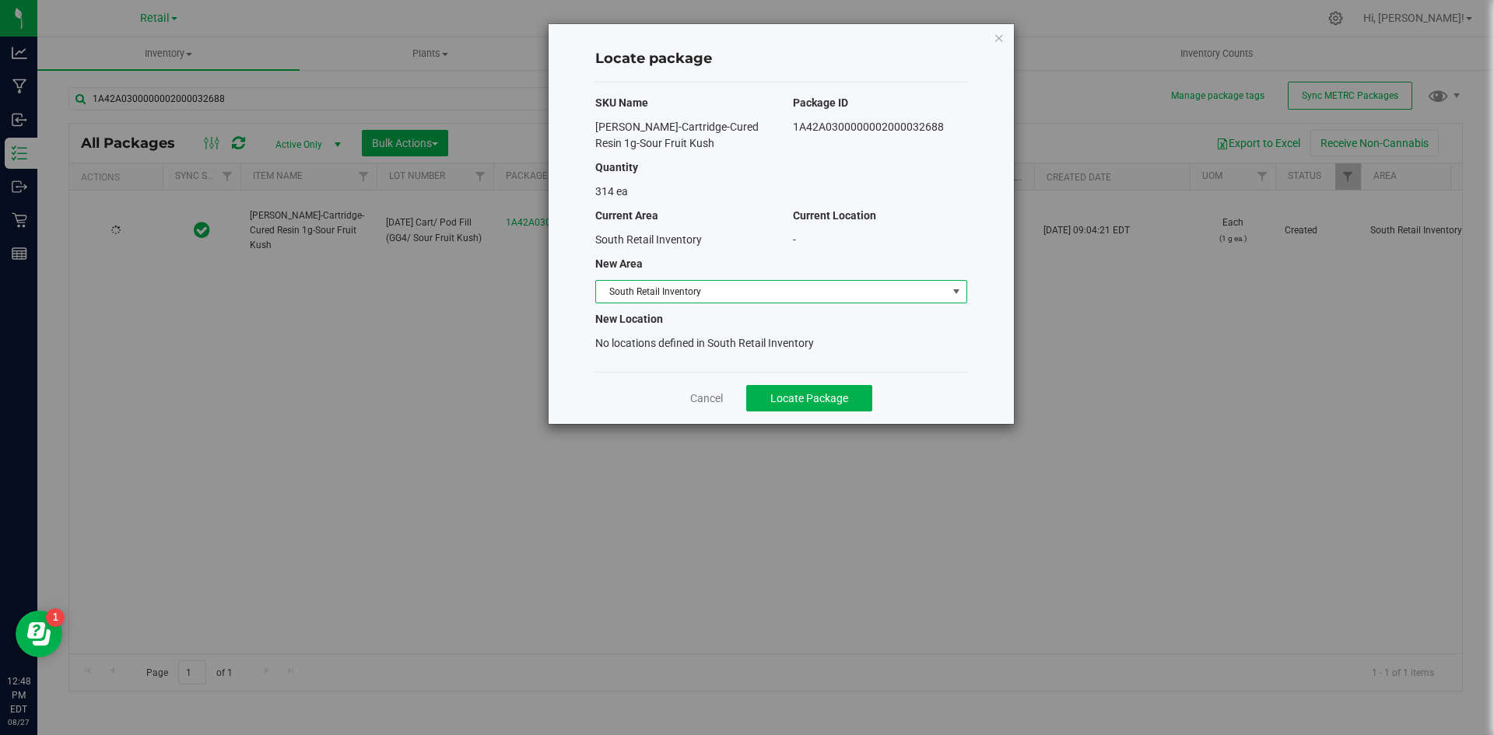
click at [640, 299] on span "South Retail Inventory" at bounding box center [771, 292] width 351 height 22
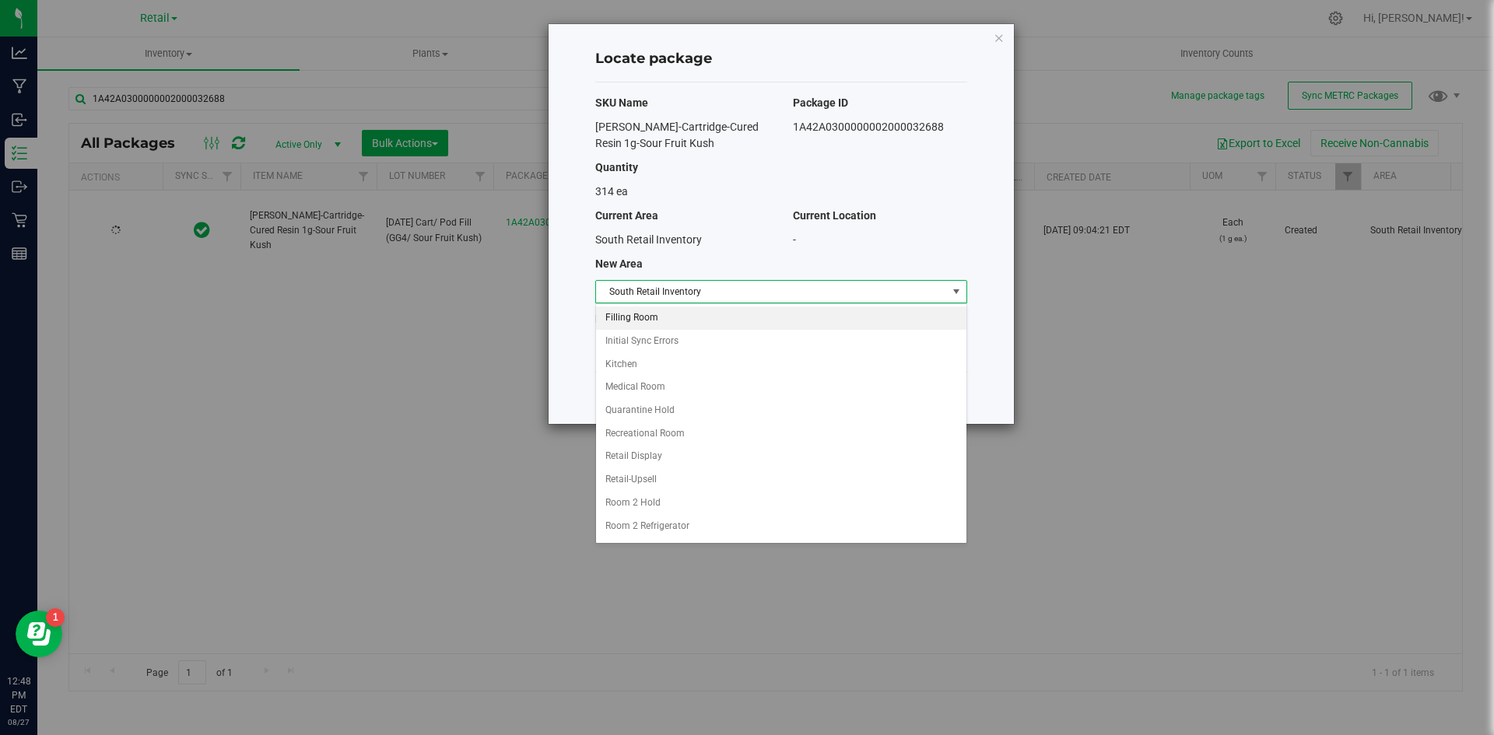
click at [648, 320] on li "Filling Room" at bounding box center [781, 317] width 370 height 23
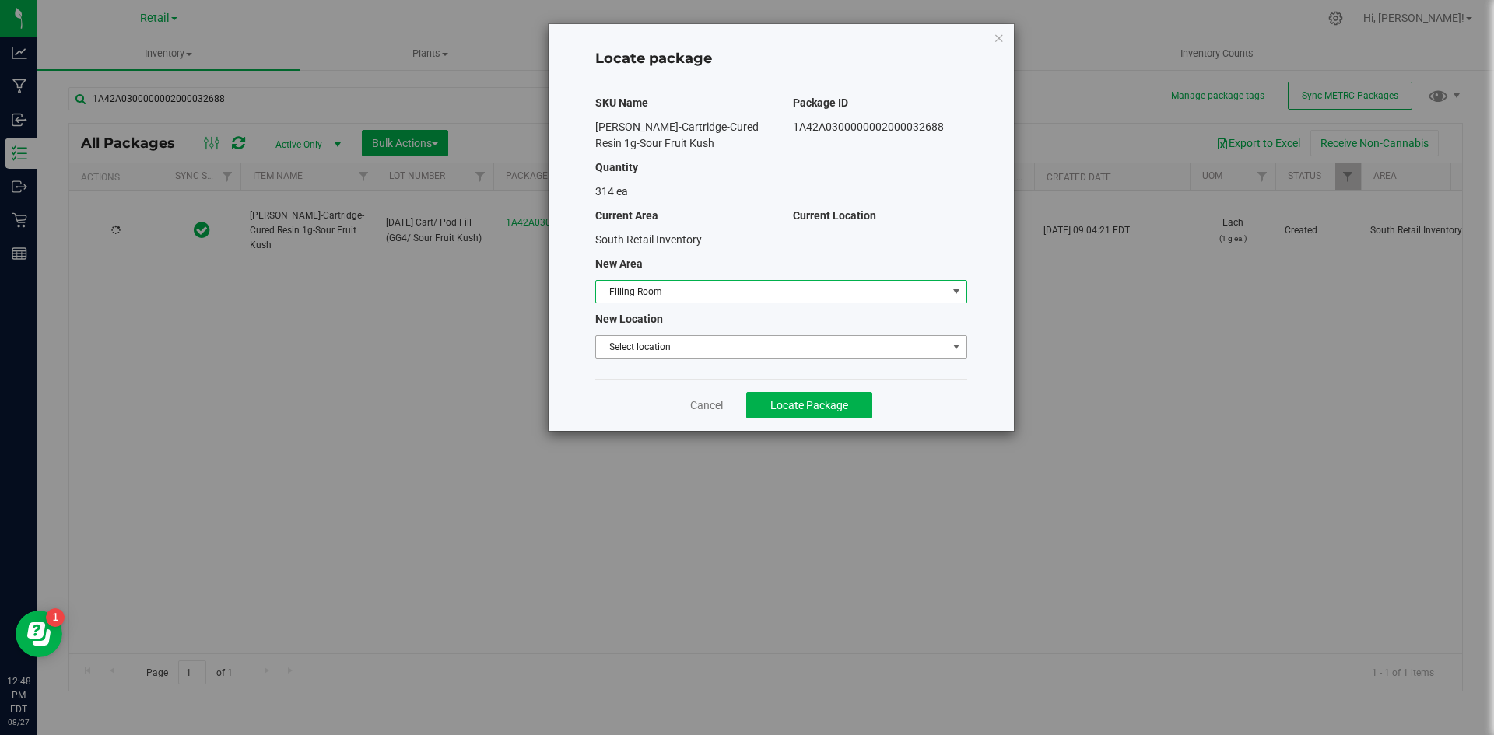
click at [657, 352] on span "Select location" at bounding box center [771, 347] width 351 height 22
click at [642, 373] on li "Filling room" at bounding box center [781, 373] width 370 height 23
click at [767, 394] on button "Locate Package" at bounding box center [809, 405] width 126 height 26
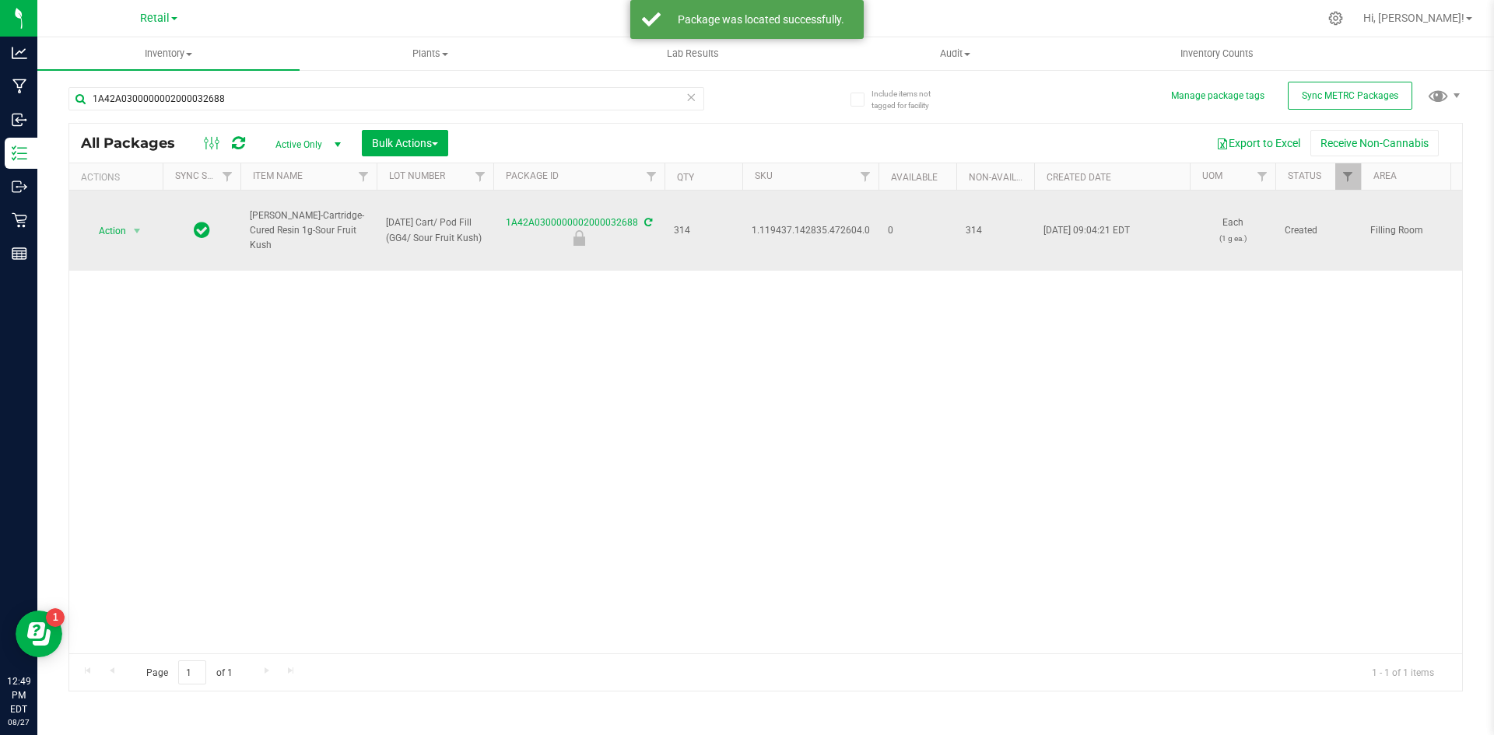
click at [781, 232] on span "1.119437.142835.472604.0" at bounding box center [810, 230] width 118 height 15
click at [130, 236] on span "select" at bounding box center [137, 231] width 19 height 22
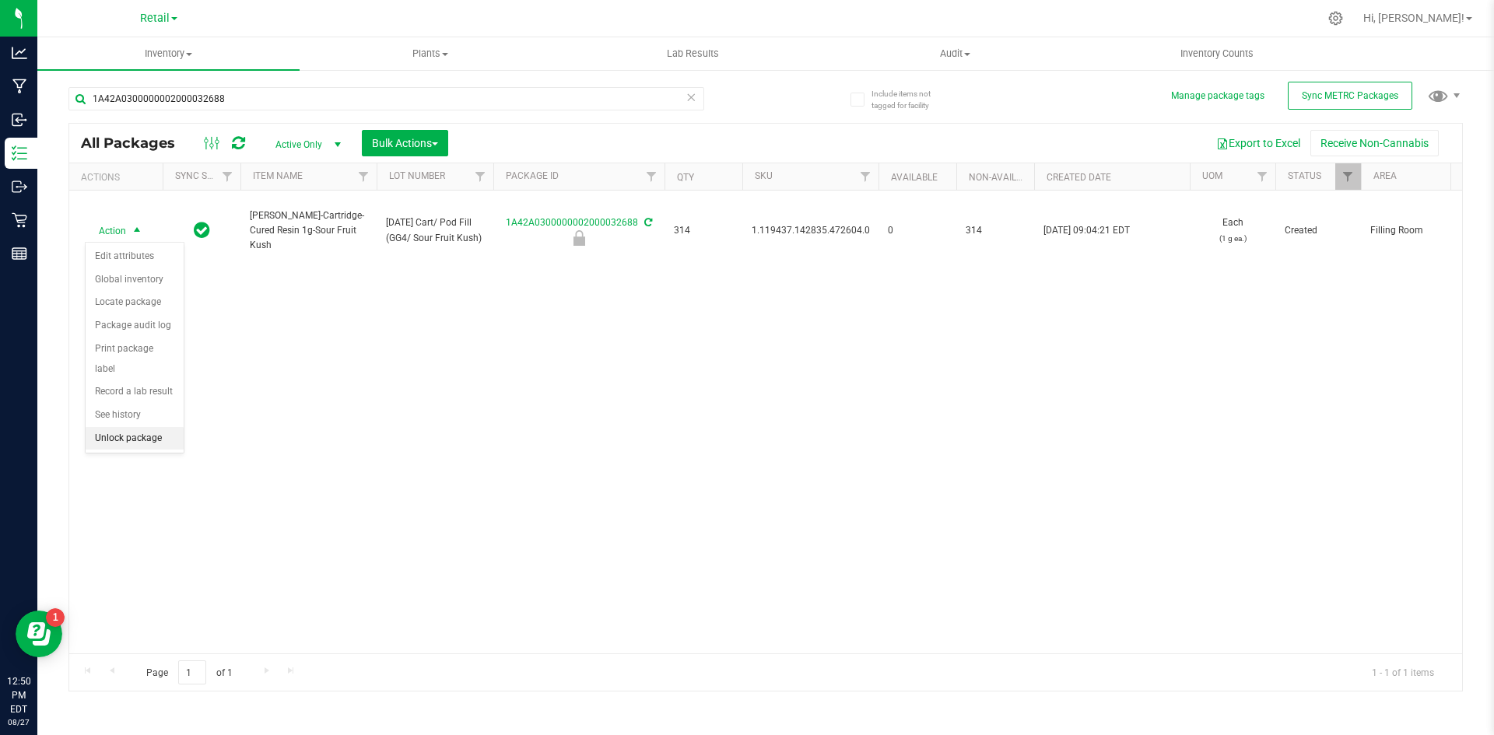
click at [170, 427] on li "Unlock package" at bounding box center [135, 438] width 98 height 23
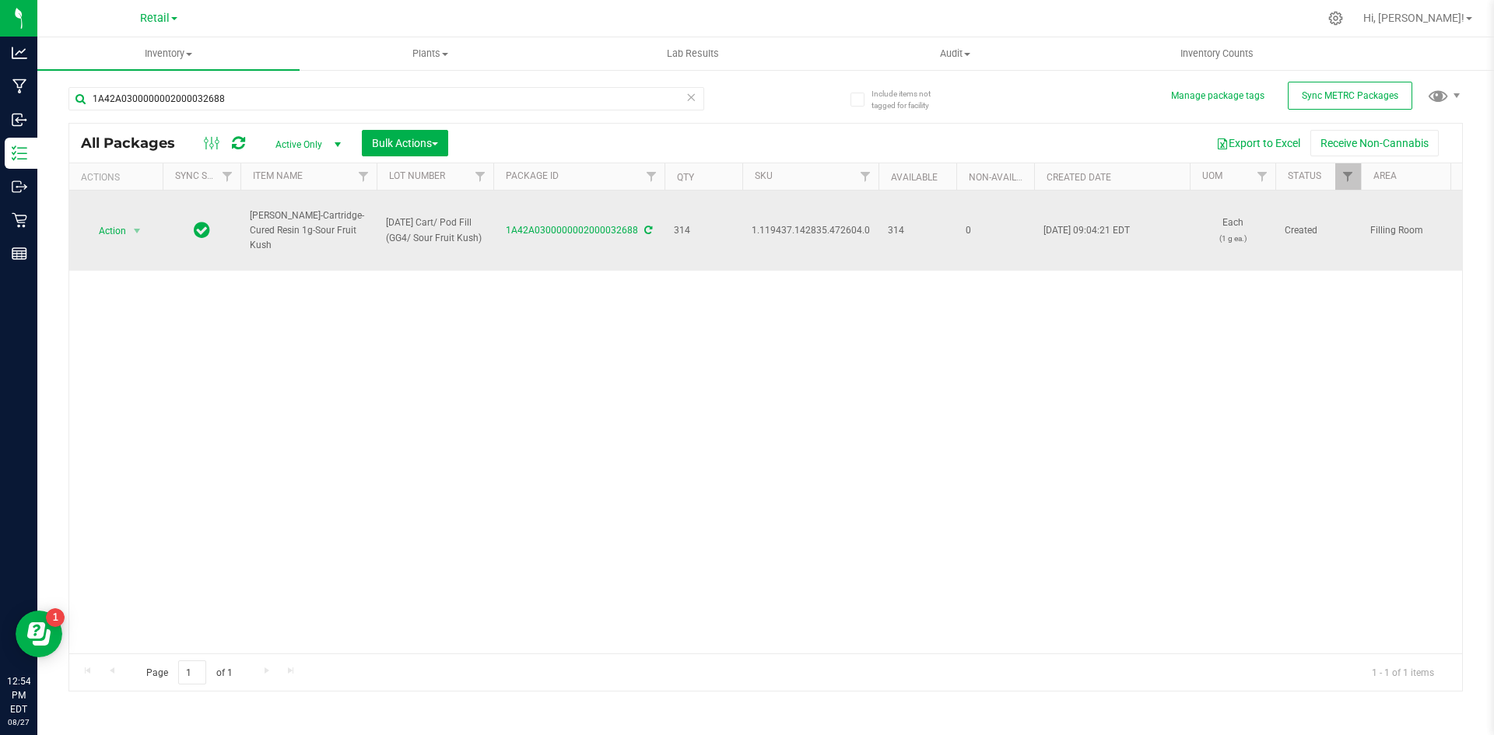
click at [777, 227] on span "1.119437.142835.472604.0" at bounding box center [810, 230] width 118 height 15
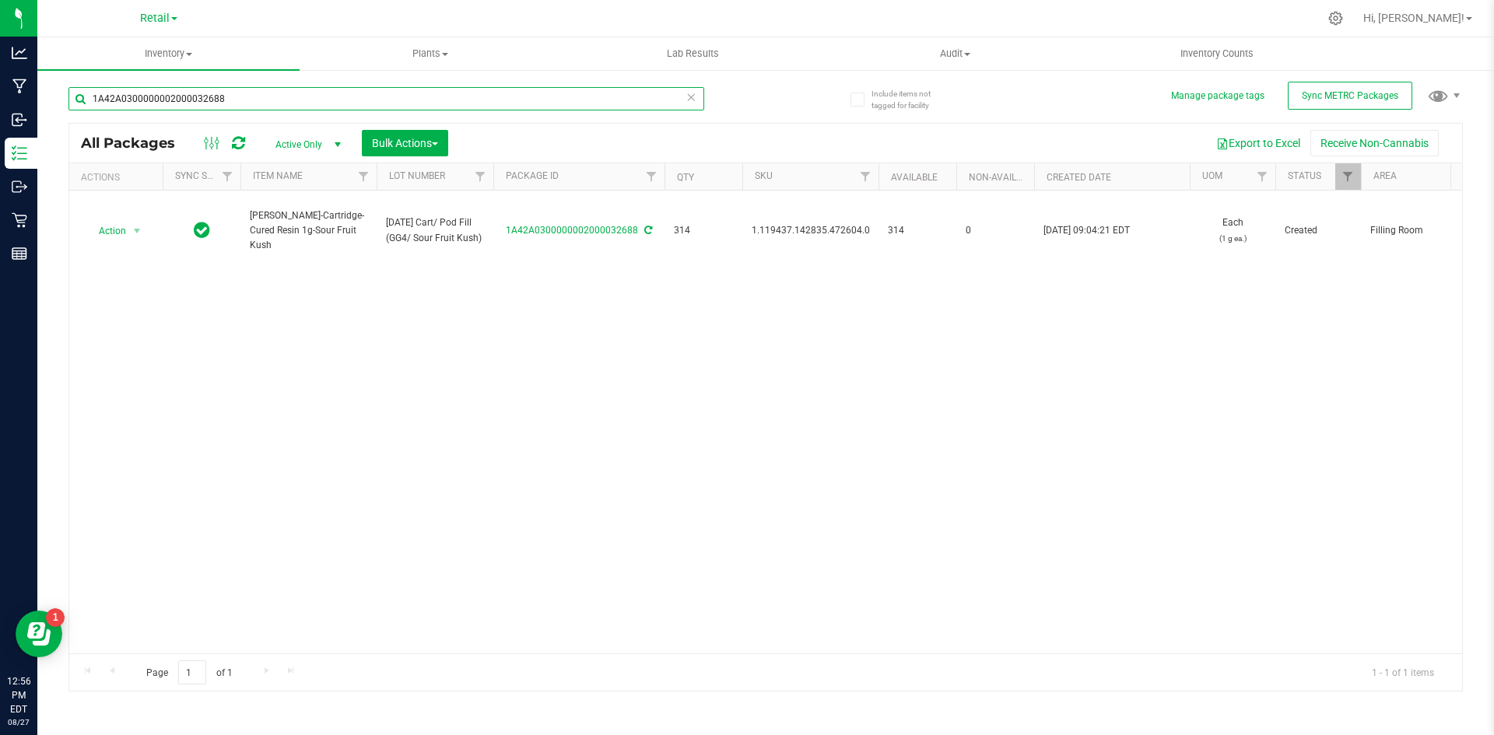
click at [244, 97] on input "1A42A0300000002000032688" at bounding box center [386, 98] width 636 height 23
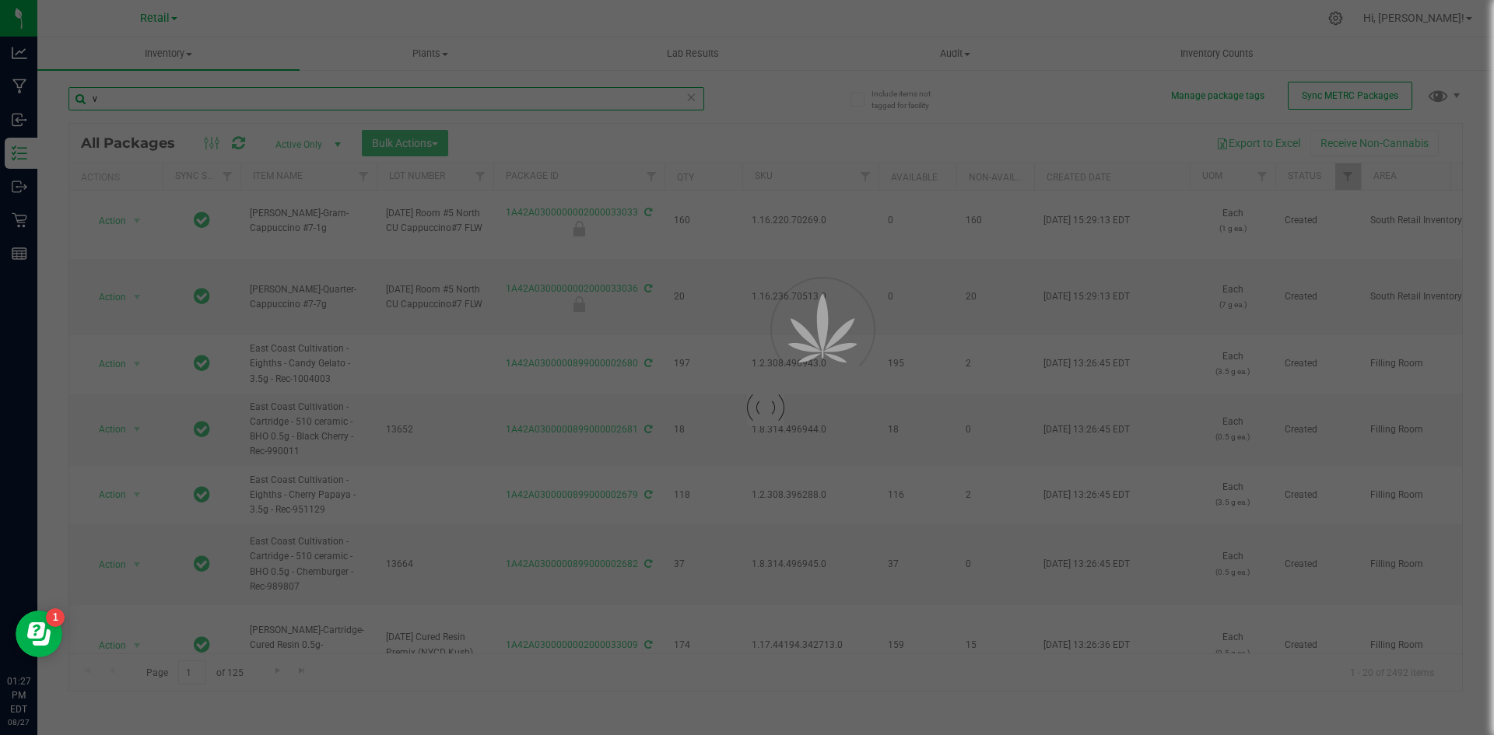
scroll to position [981, 0]
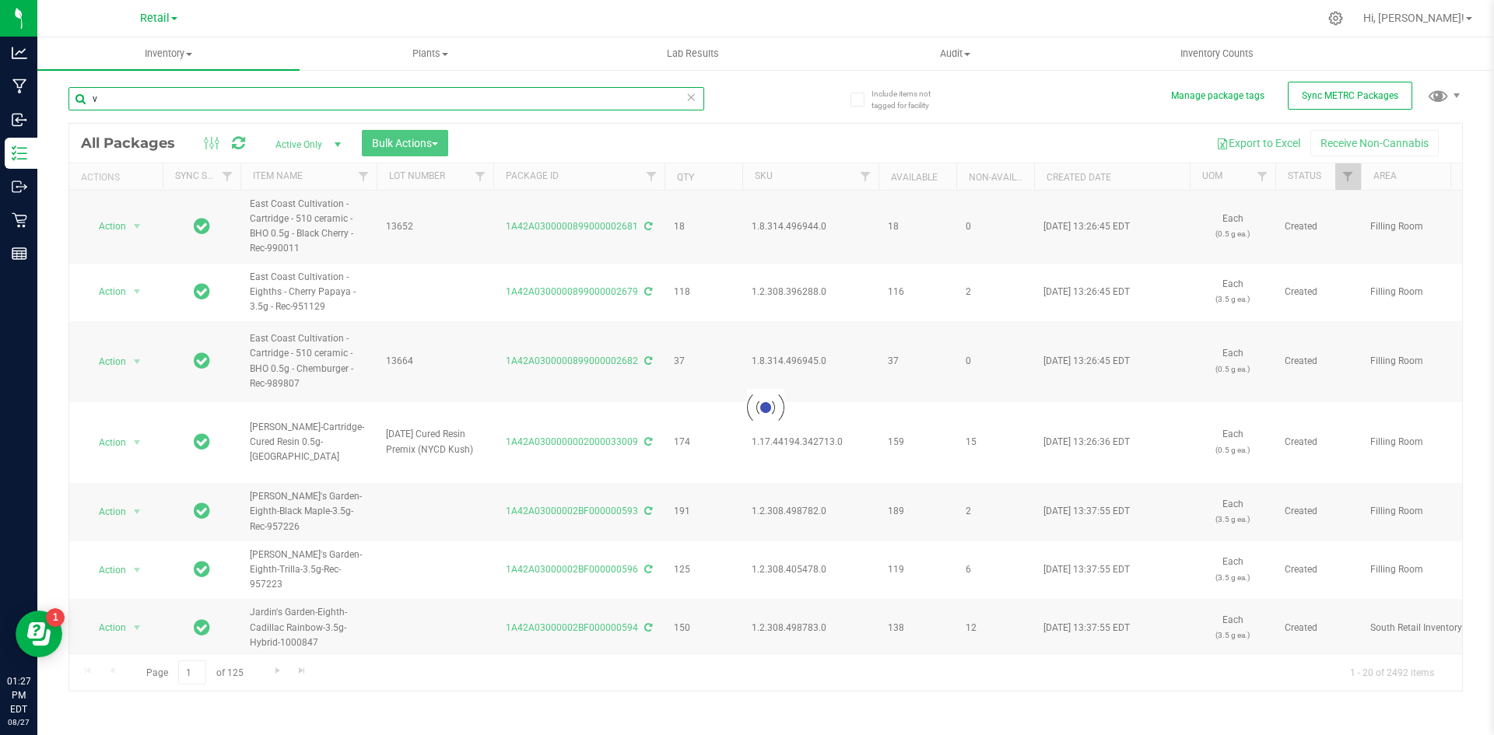
type input "v"
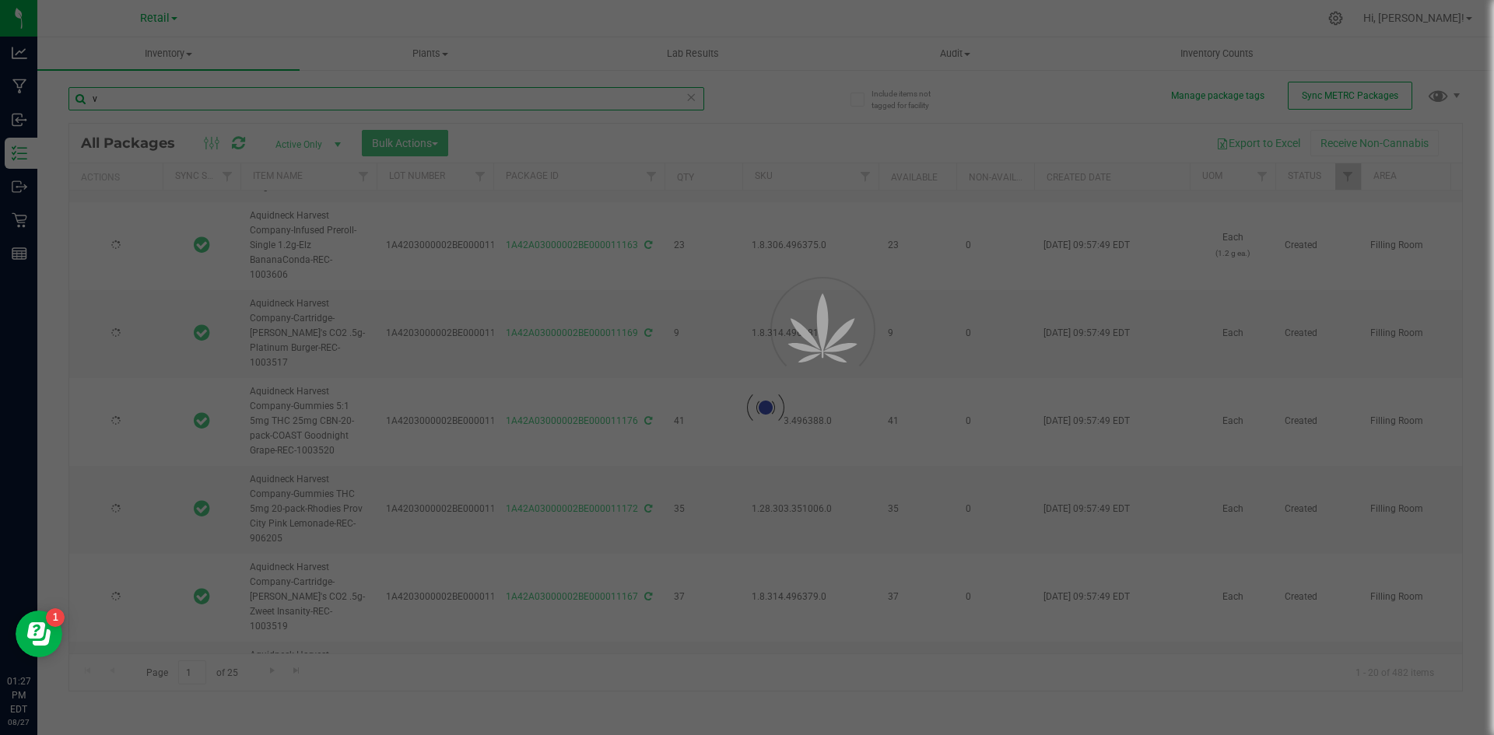
click at [148, 89] on input "v" at bounding box center [386, 98] width 636 height 23
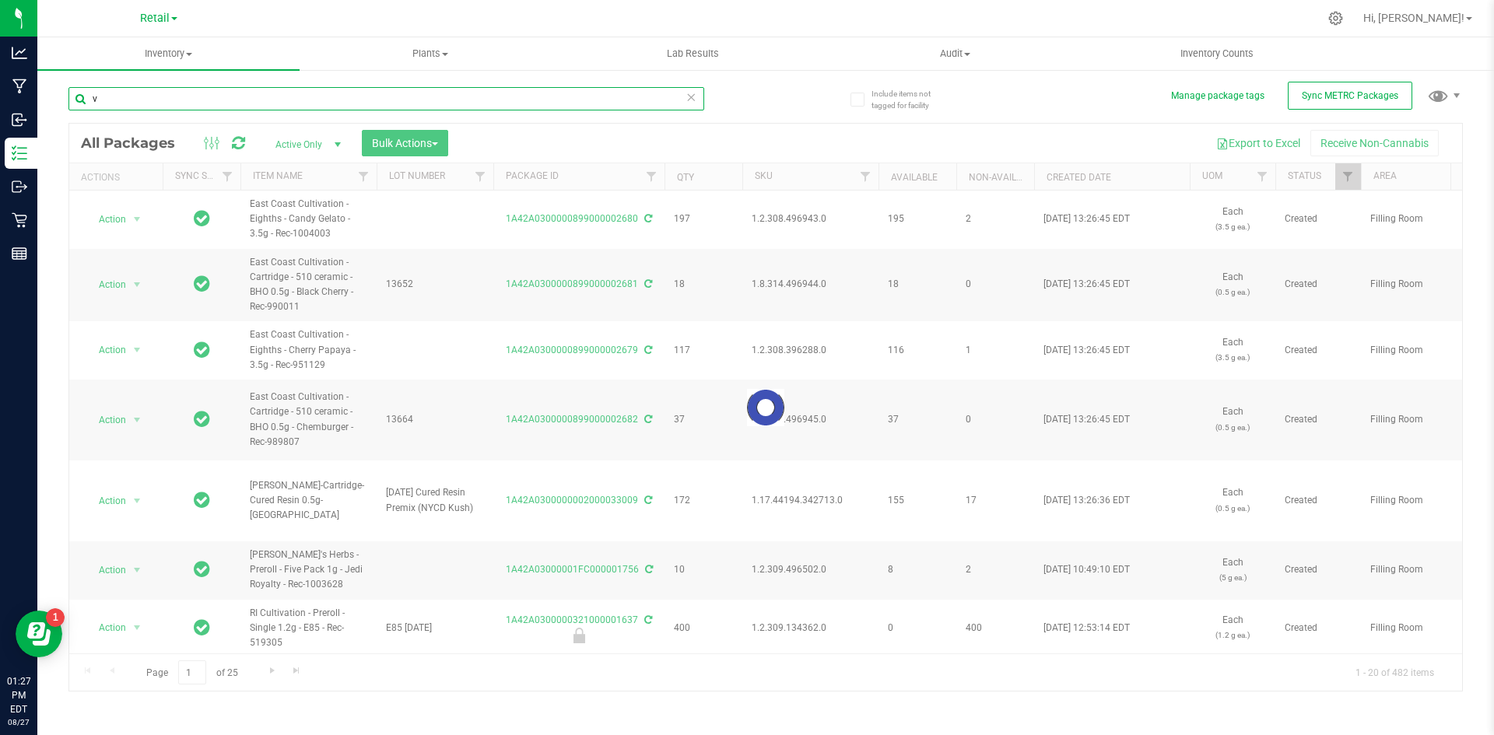
click at [112, 97] on input "v" at bounding box center [386, 98] width 636 height 23
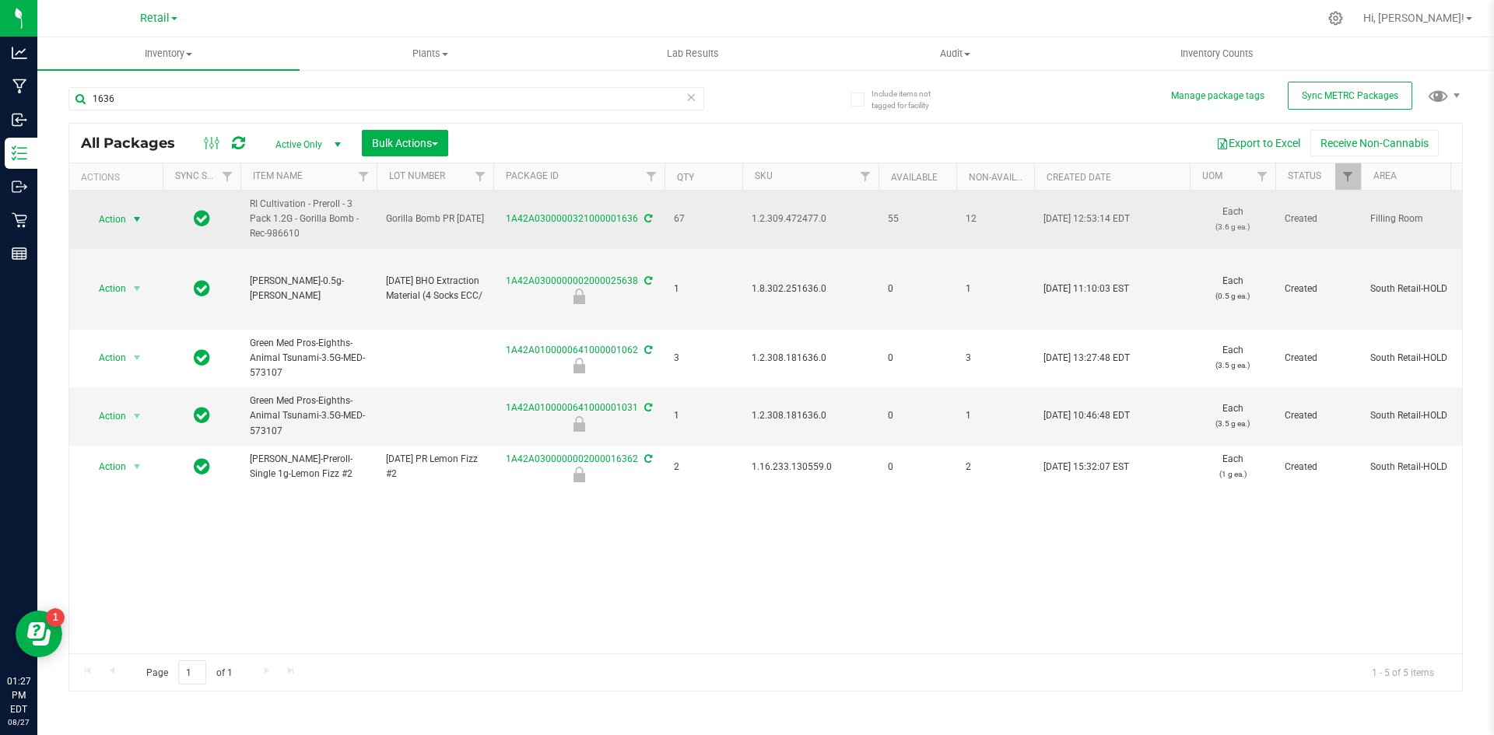
click at [126, 223] on span "Action" at bounding box center [106, 219] width 42 height 22
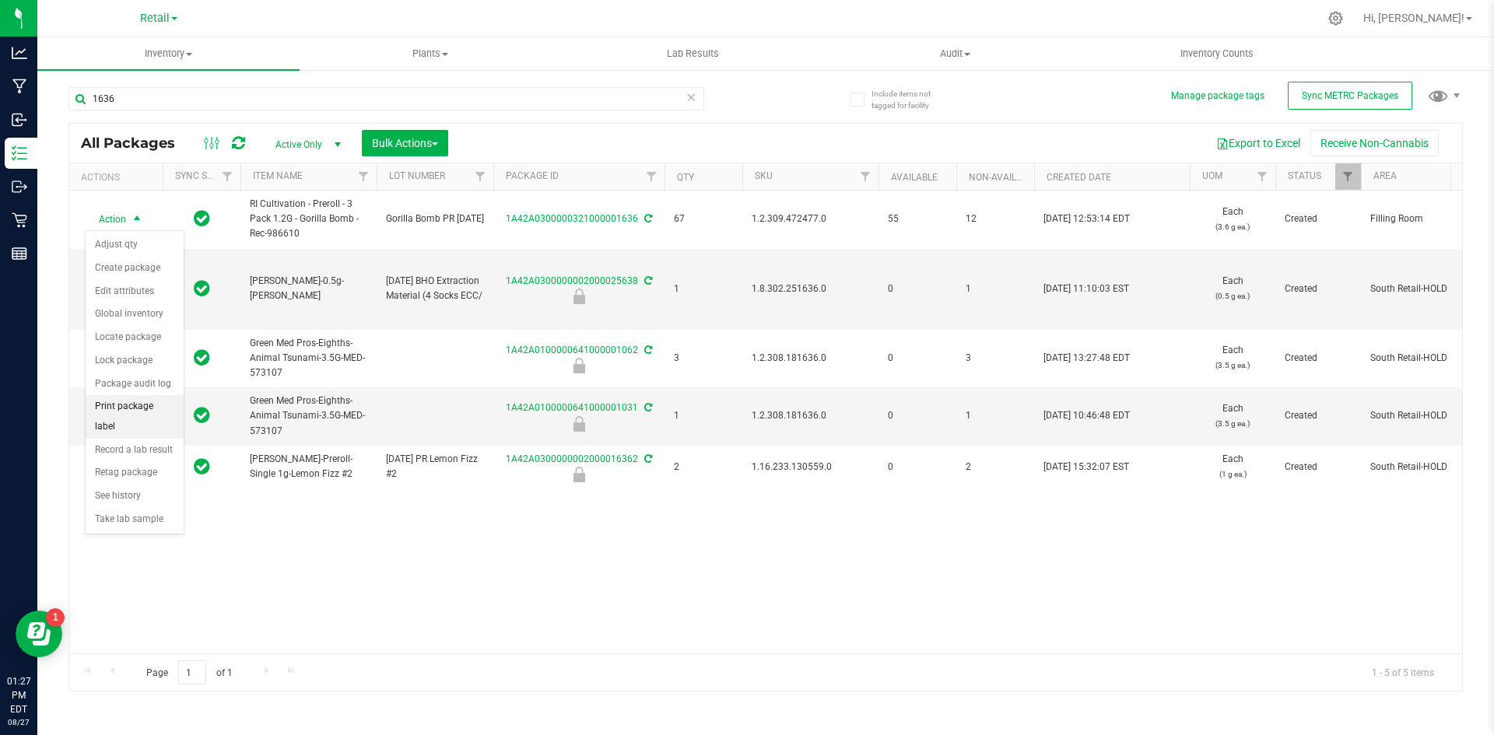
click at [152, 404] on li "Print package label" at bounding box center [135, 416] width 98 height 43
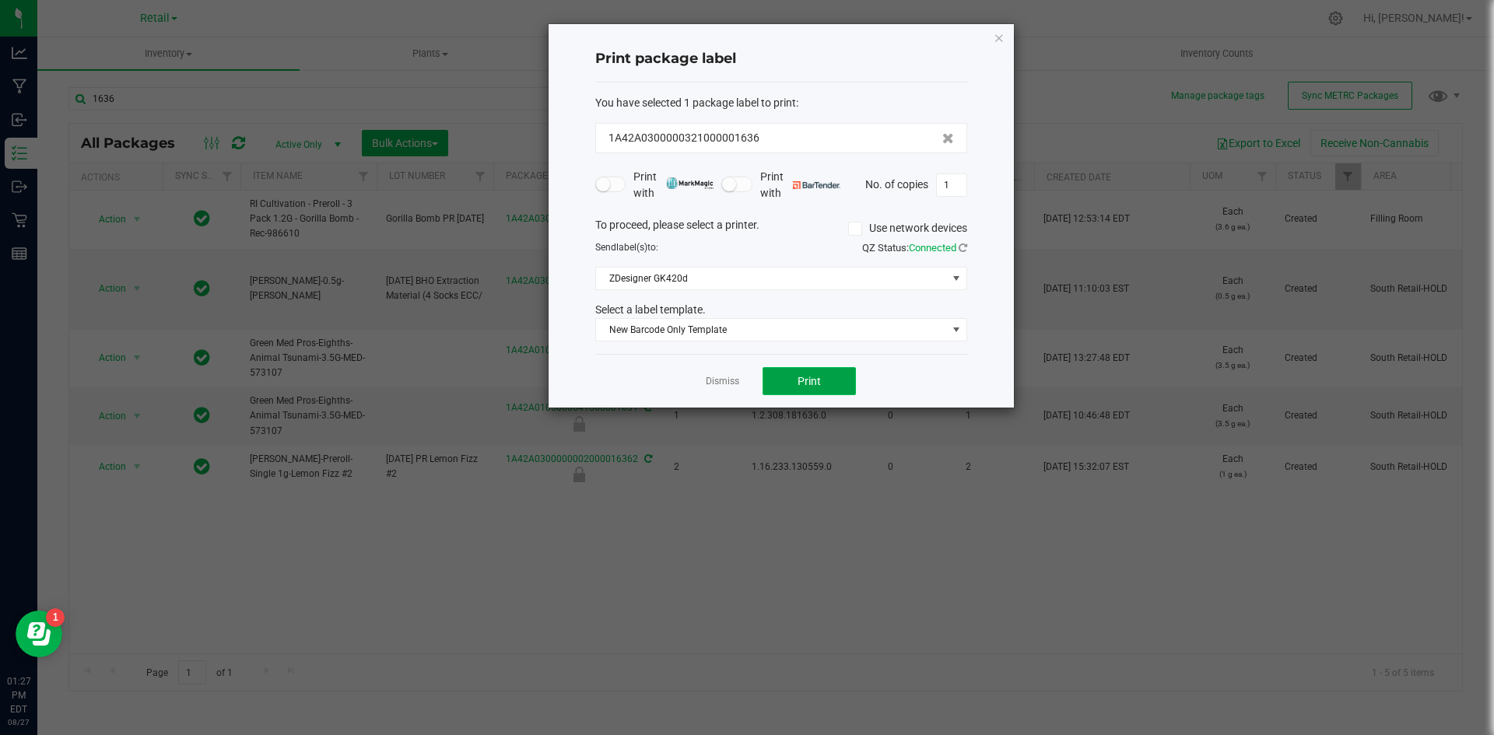
click at [776, 374] on button "Print" at bounding box center [808, 381] width 93 height 28
click at [997, 37] on icon "button" at bounding box center [998, 37] width 11 height 19
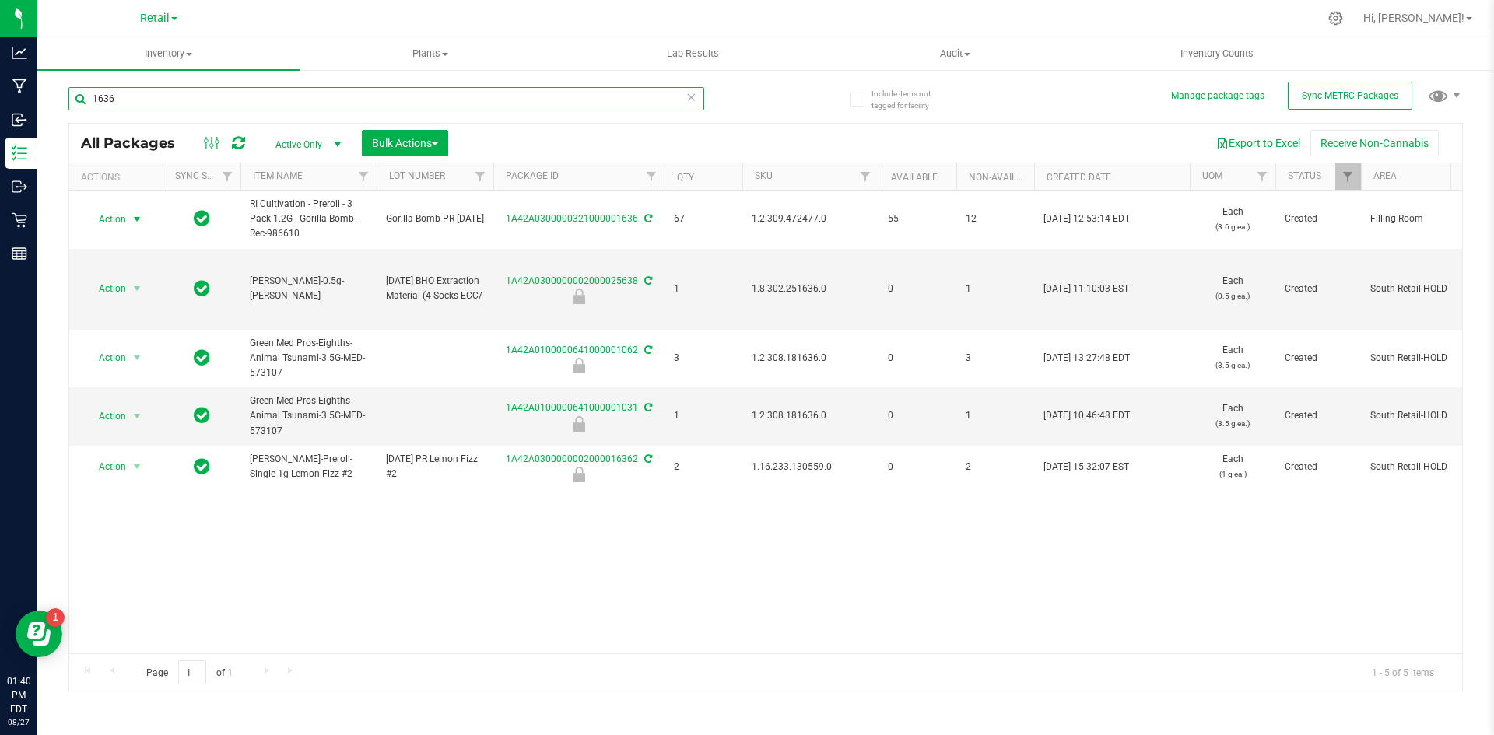
click at [149, 108] on input "1636" at bounding box center [386, 98] width 636 height 23
click at [150, 107] on input "1636" at bounding box center [386, 98] width 636 height 23
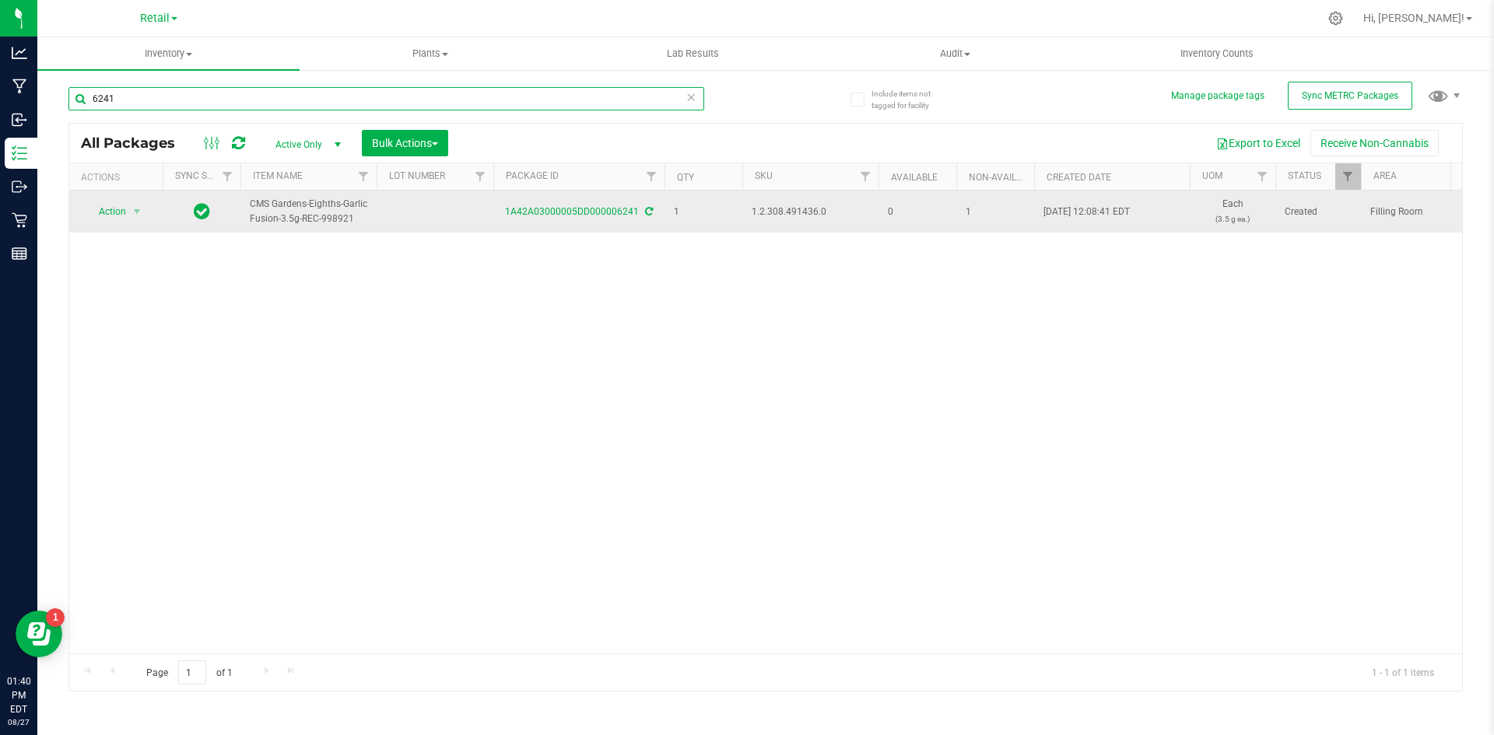
type input "6241"
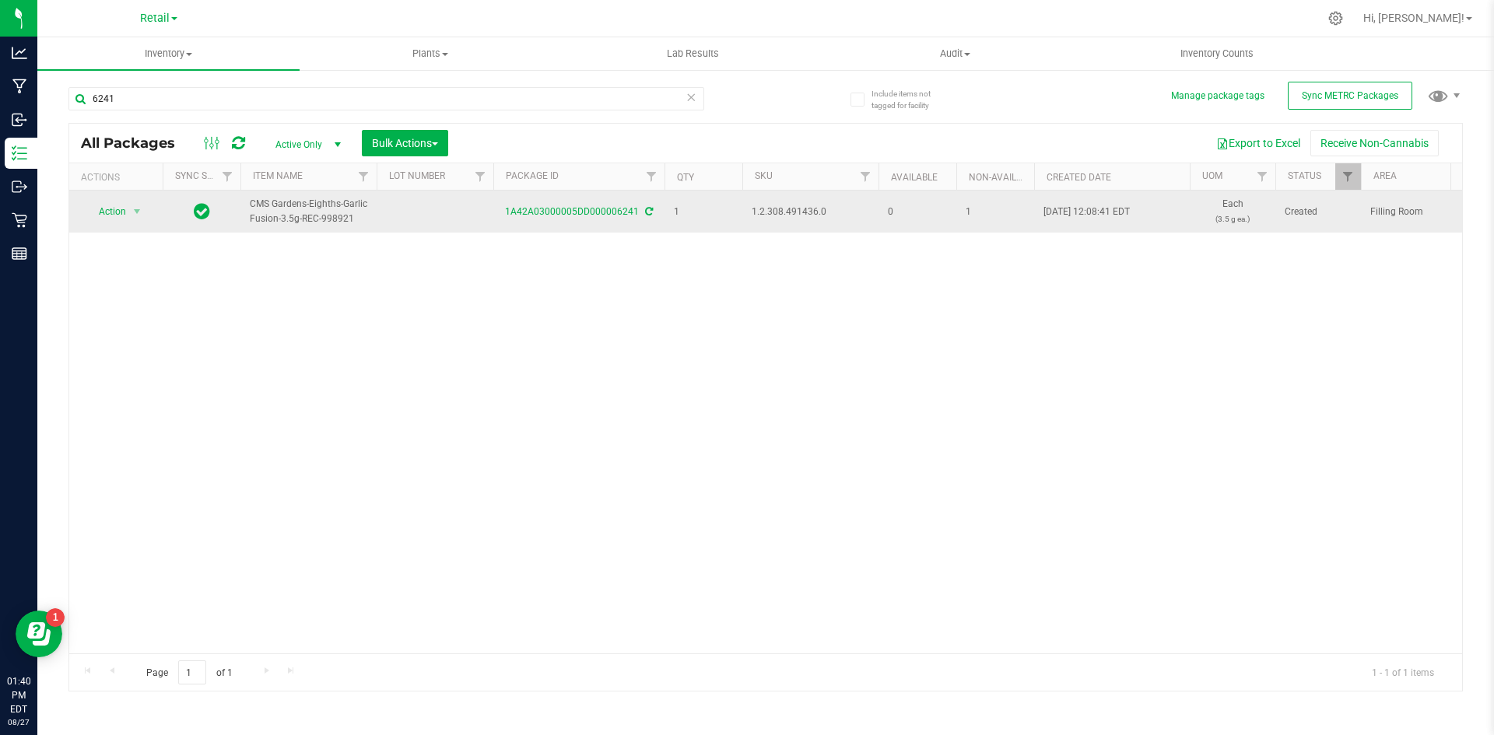
click at [776, 213] on span "1.2.308.491436.0" at bounding box center [809, 212] width 117 height 15
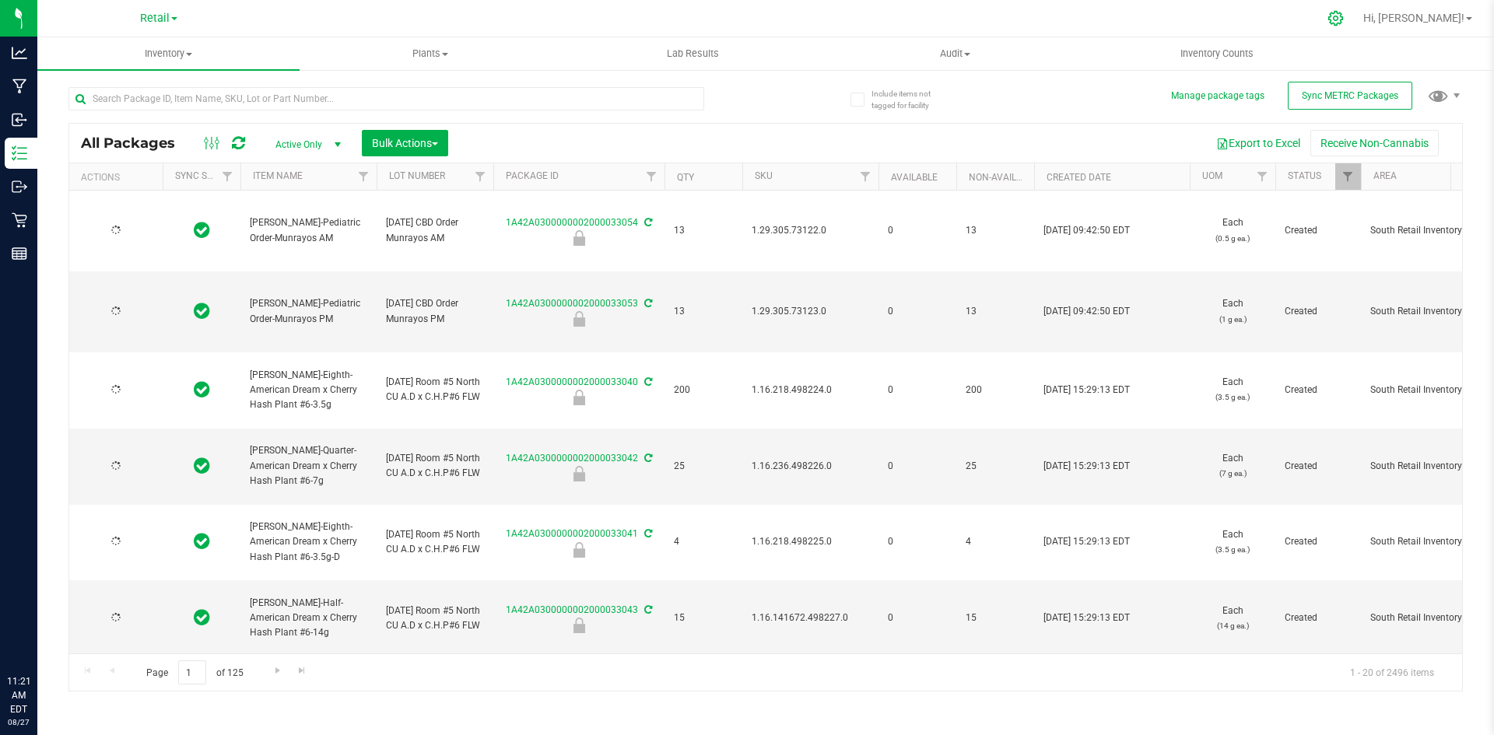
type input "[DATE]"
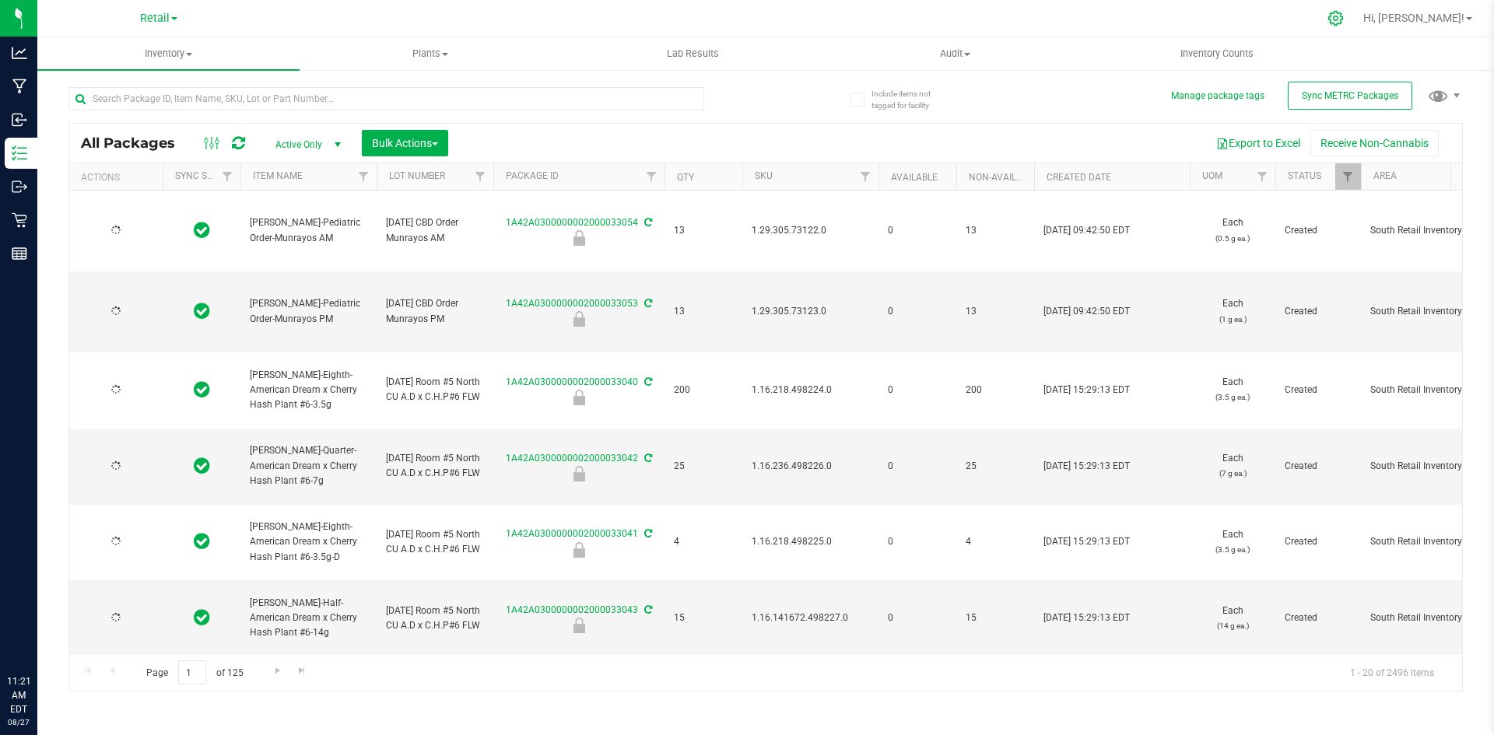
click at [1355, 26] on div at bounding box center [1335, 18] width 39 height 33
click at [1343, 12] on icon at bounding box center [1335, 18] width 16 height 16
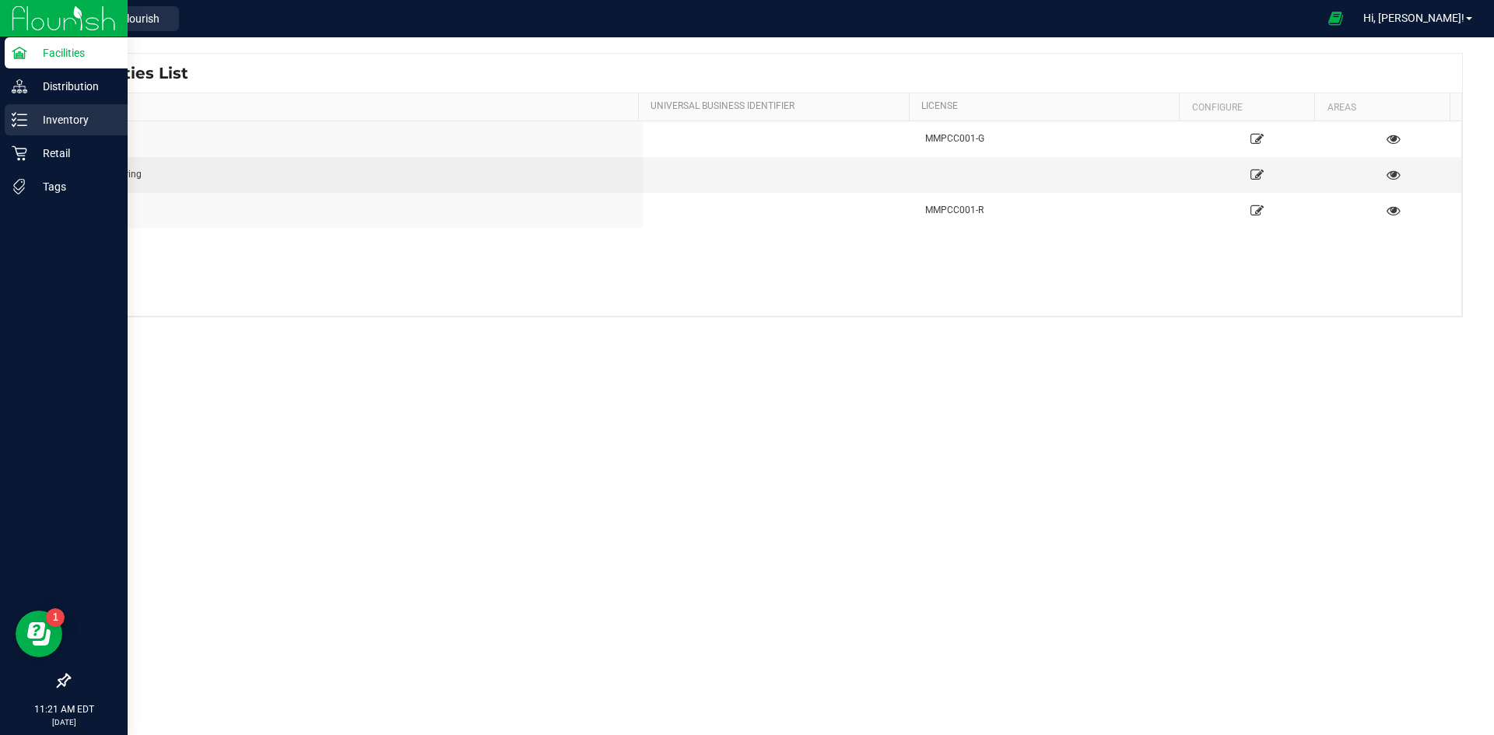
click at [8, 116] on div "Inventory" at bounding box center [66, 119] width 123 height 31
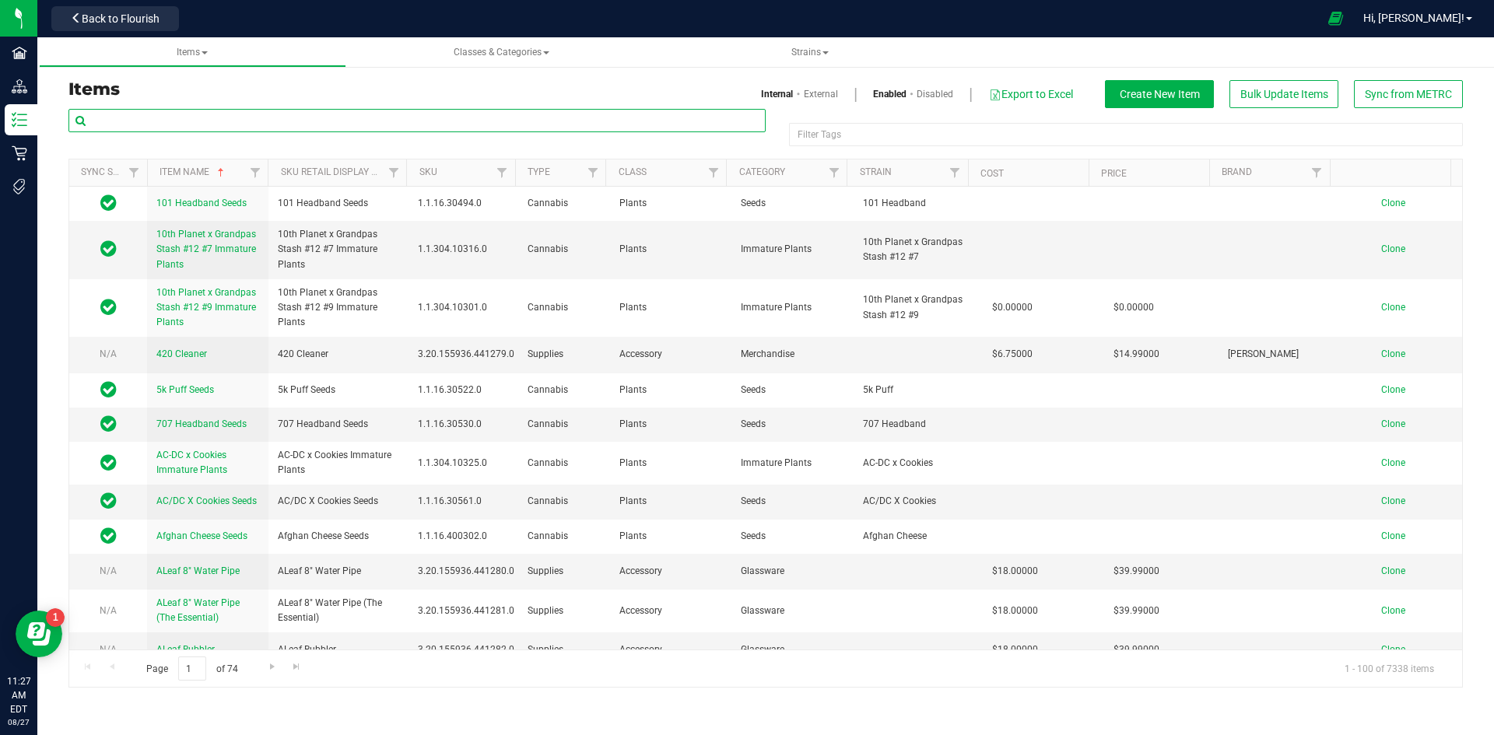
click at [145, 121] on input "text" at bounding box center [416, 120] width 697 height 23
paste input "1.2.308.246877.0"
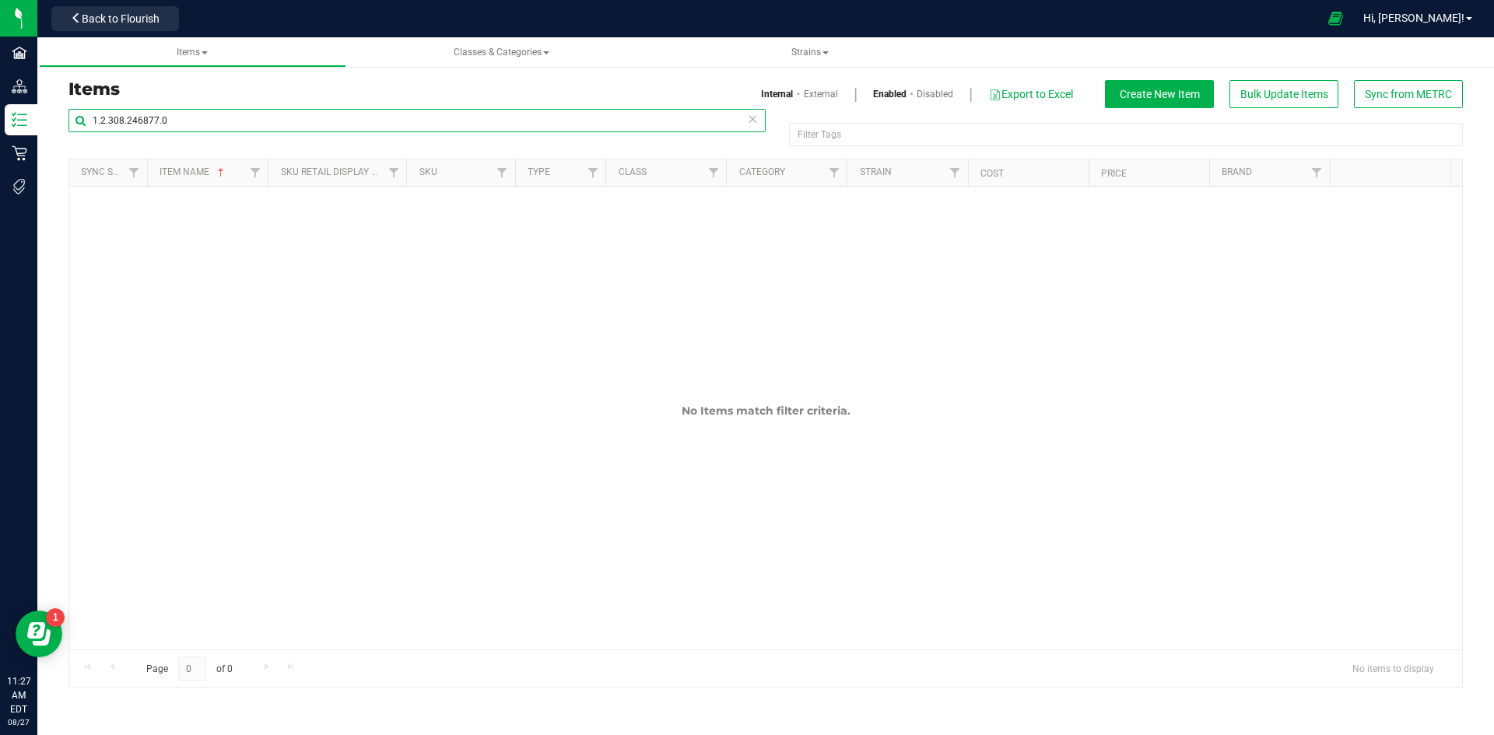
type input "1.2.308.246877.0"
click at [825, 96] on link "External" at bounding box center [821, 94] width 34 height 14
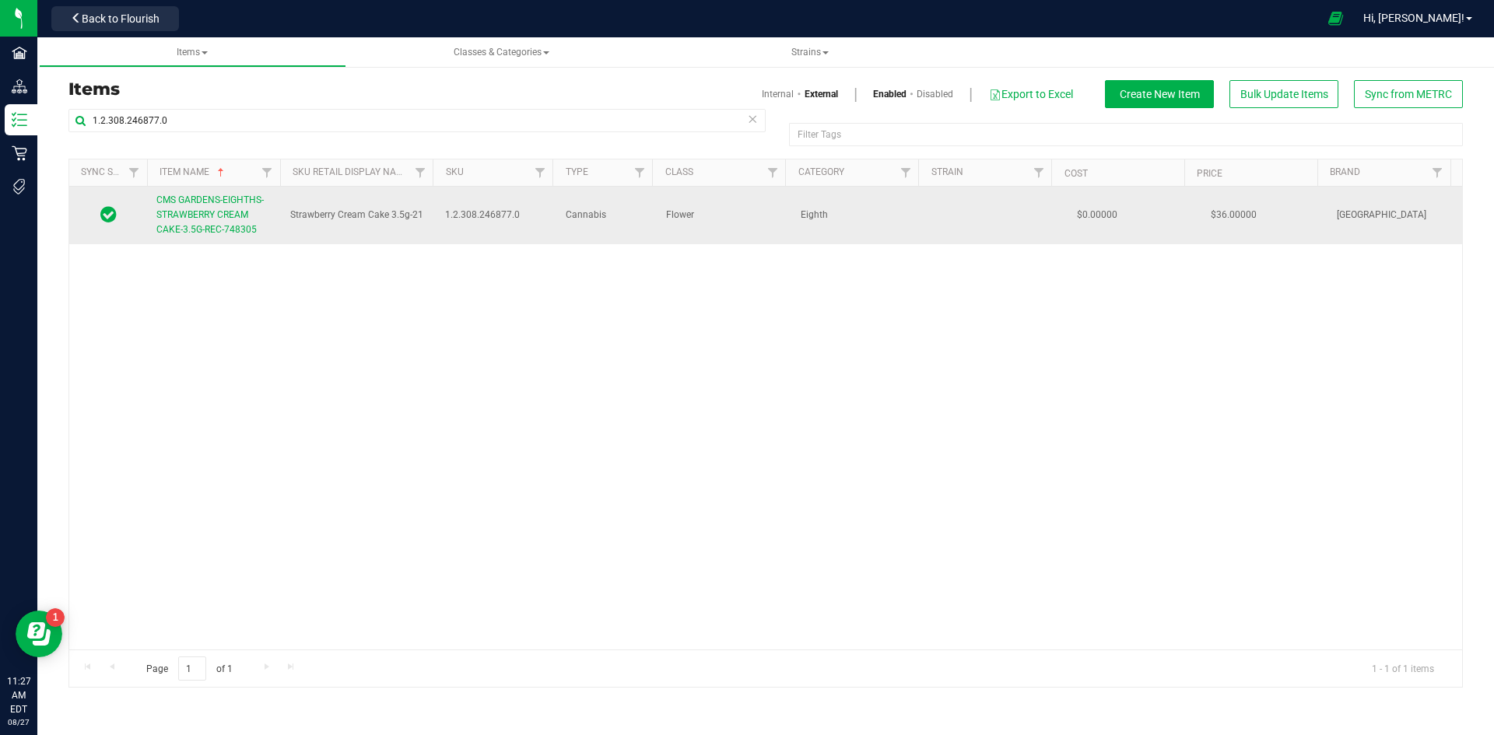
click at [236, 198] on span "CMS GARDENS-EIGHTHS-STRAWBERRY CREAM CAKE-3.5G-REC-748305" at bounding box center [209, 214] width 107 height 40
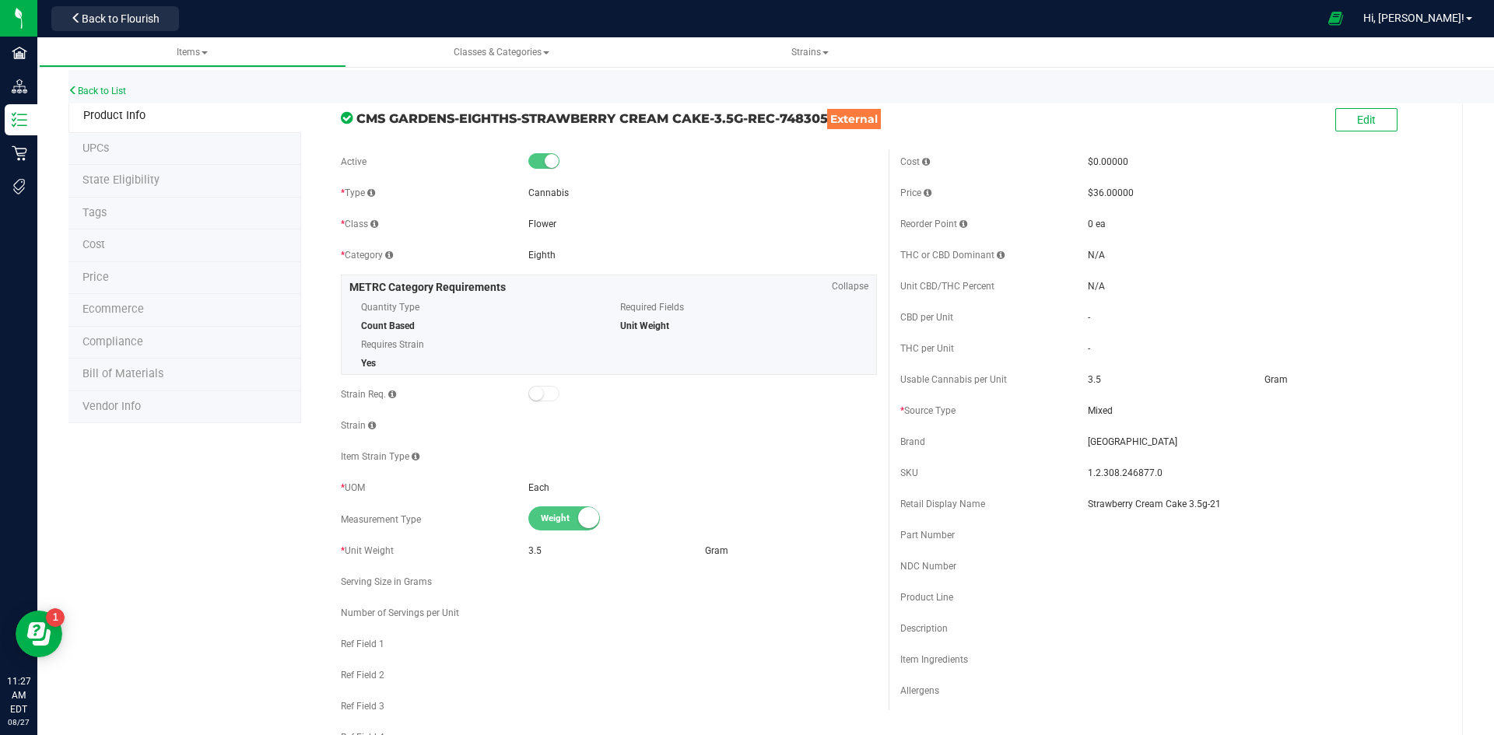
click at [158, 293] on li "Price" at bounding box center [184, 278] width 233 height 33
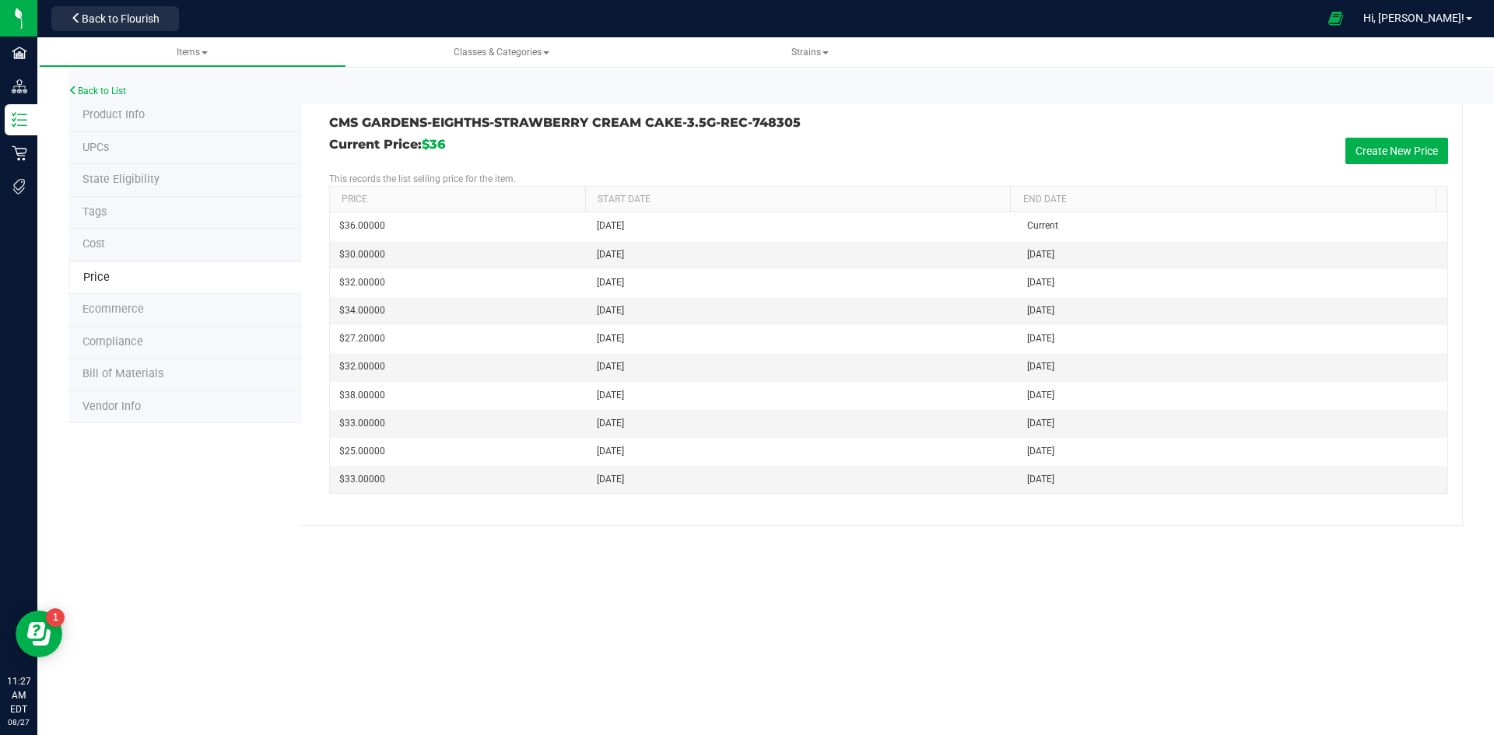
click at [139, 115] on span "Product Info" at bounding box center [113, 114] width 62 height 13
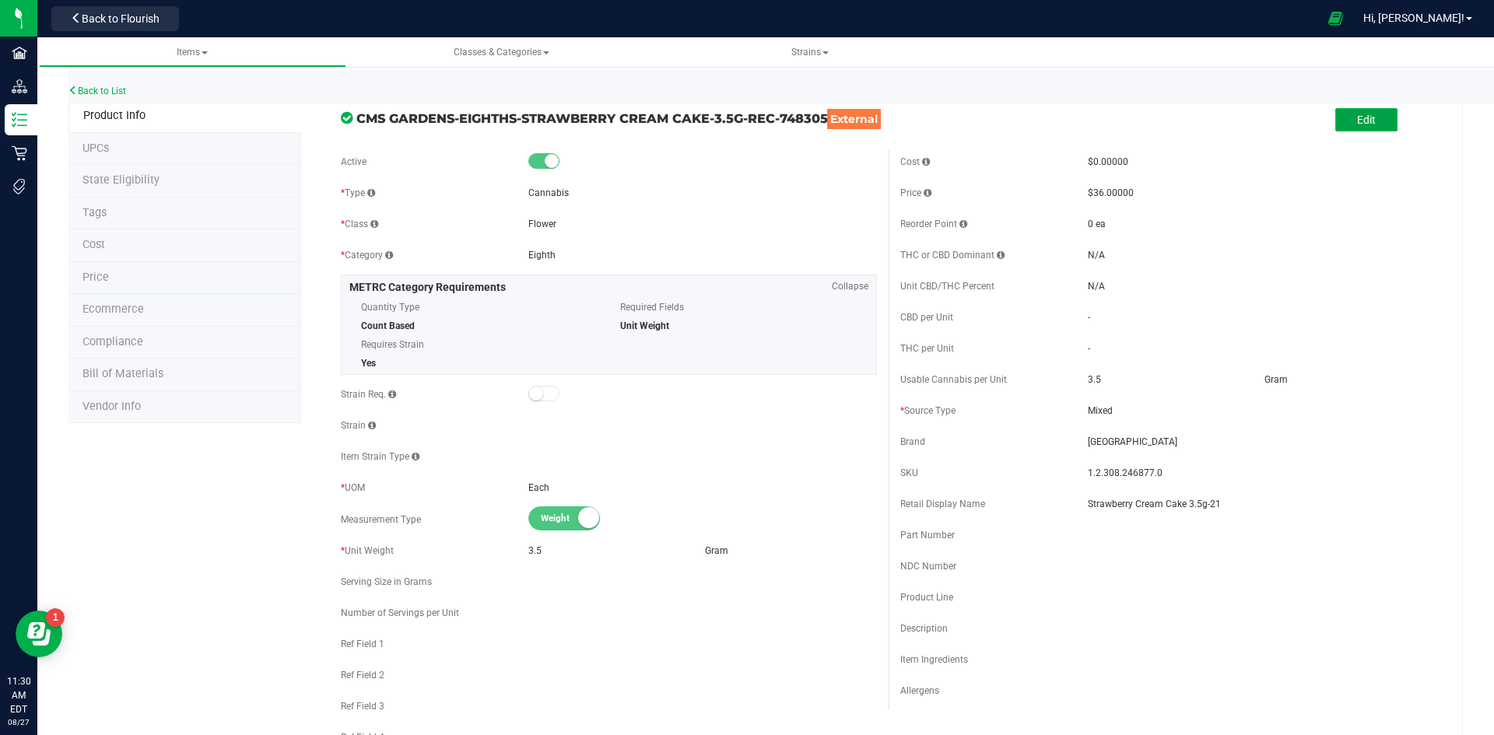
click at [1354, 128] on button "Edit" at bounding box center [1366, 119] width 62 height 23
click at [1249, 513] on input "Strawberry Cream Cake 3.5g-21" at bounding box center [1262, 503] width 349 height 23
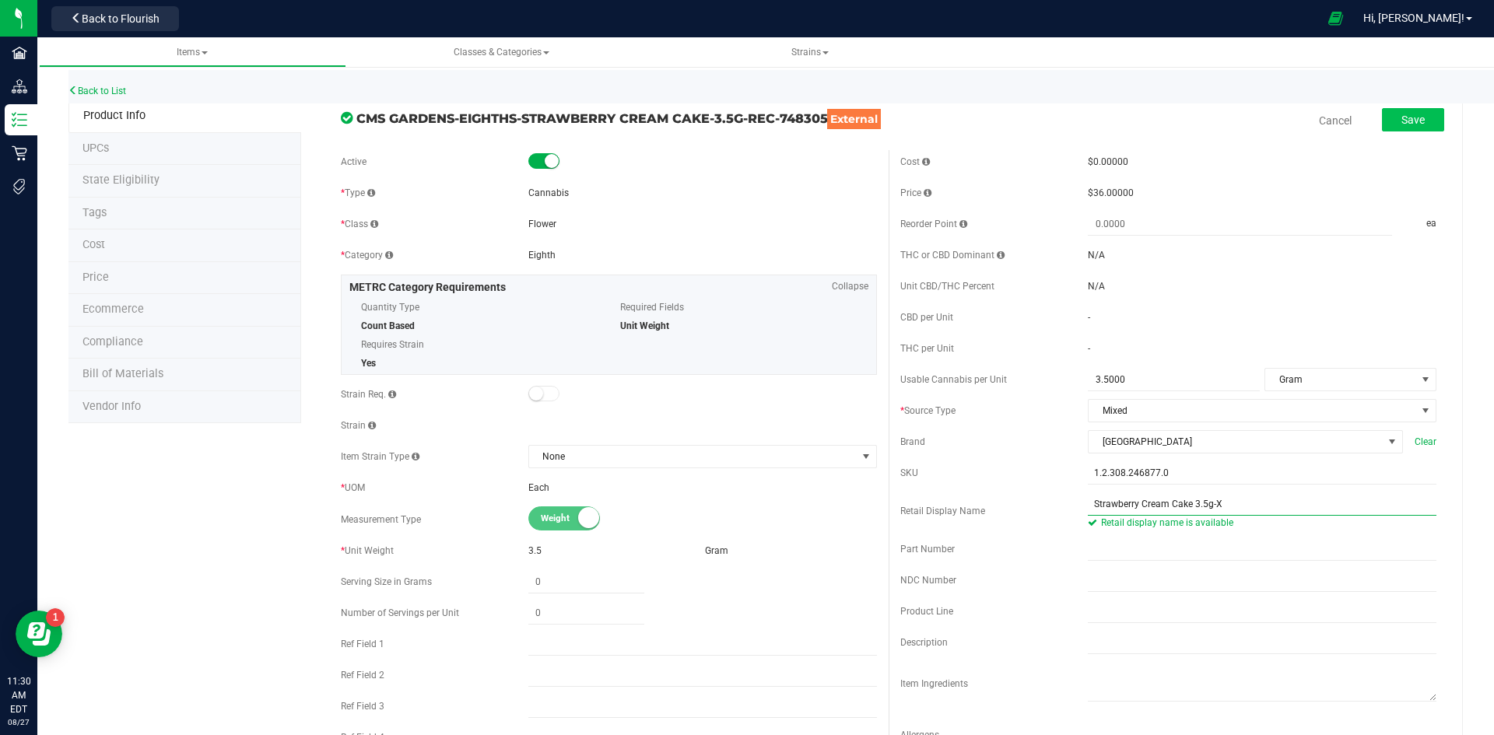
type input "Strawberry Cream Cake 3.5g-X"
click at [1401, 117] on span "Save" at bounding box center [1412, 120] width 23 height 12
click at [104, 92] on link "Back to List" at bounding box center [97, 91] width 58 height 11
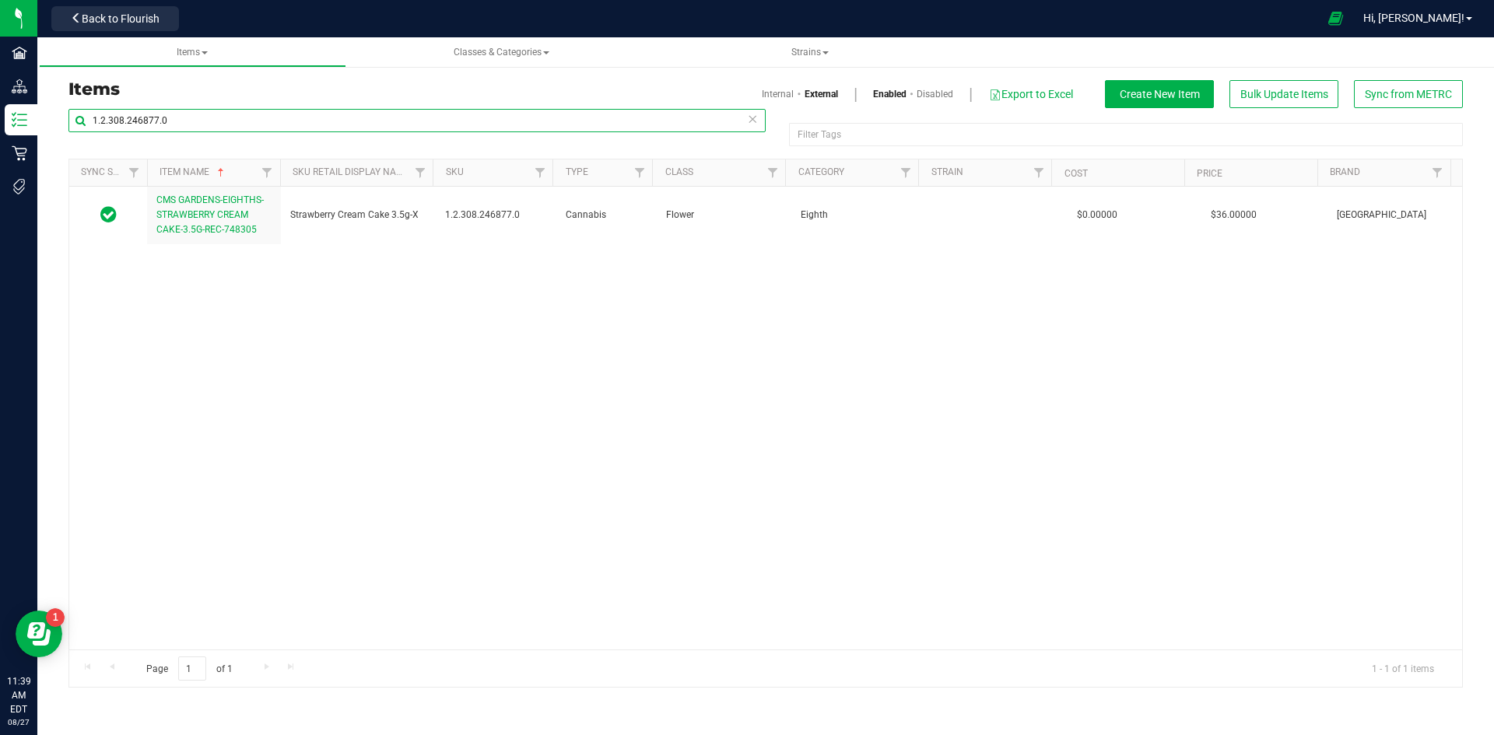
click at [197, 126] on input "1.2.308.246877.0" at bounding box center [416, 120] width 697 height 23
paste input "16.218.2659"
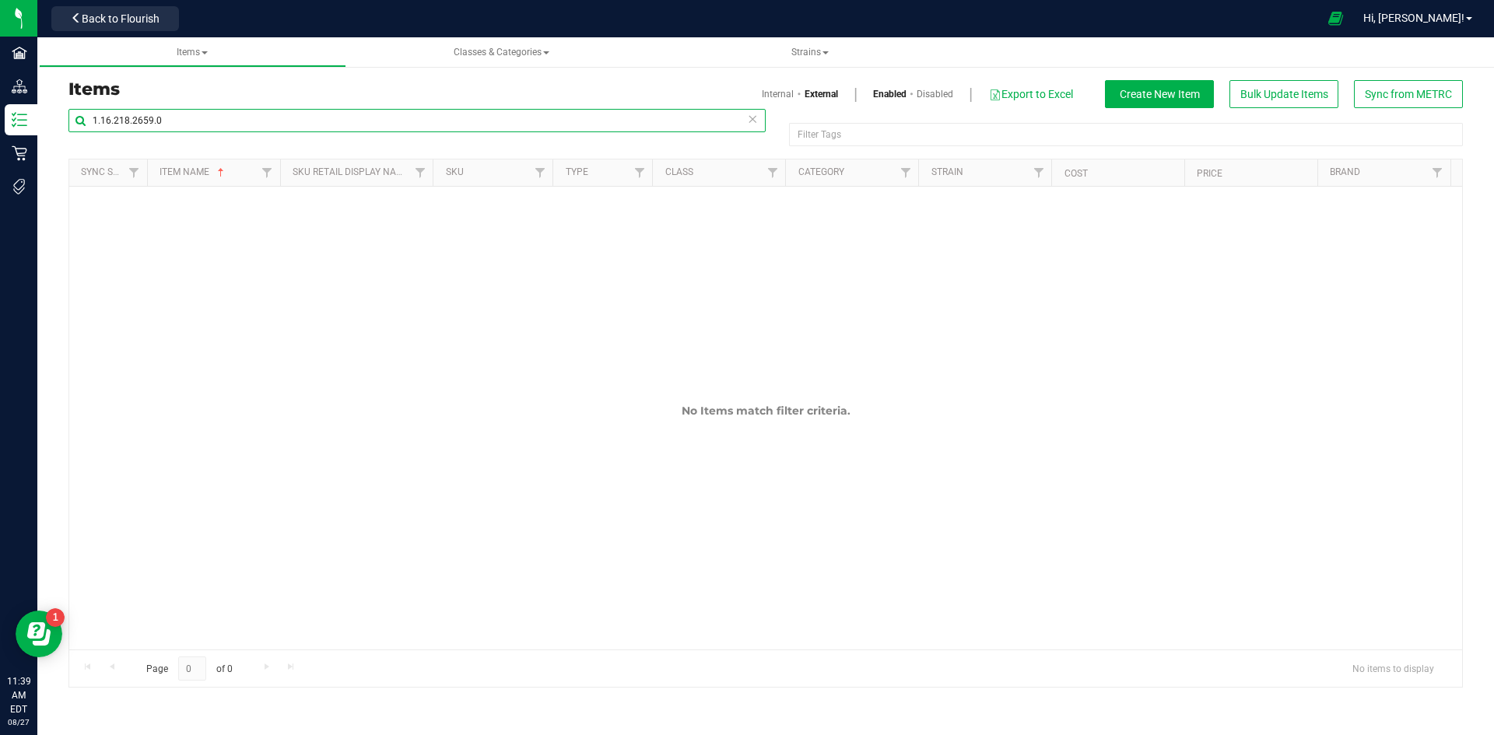
type input "1.16.218.2659.0"
click at [762, 89] on link "Internal" at bounding box center [778, 94] width 32 height 14
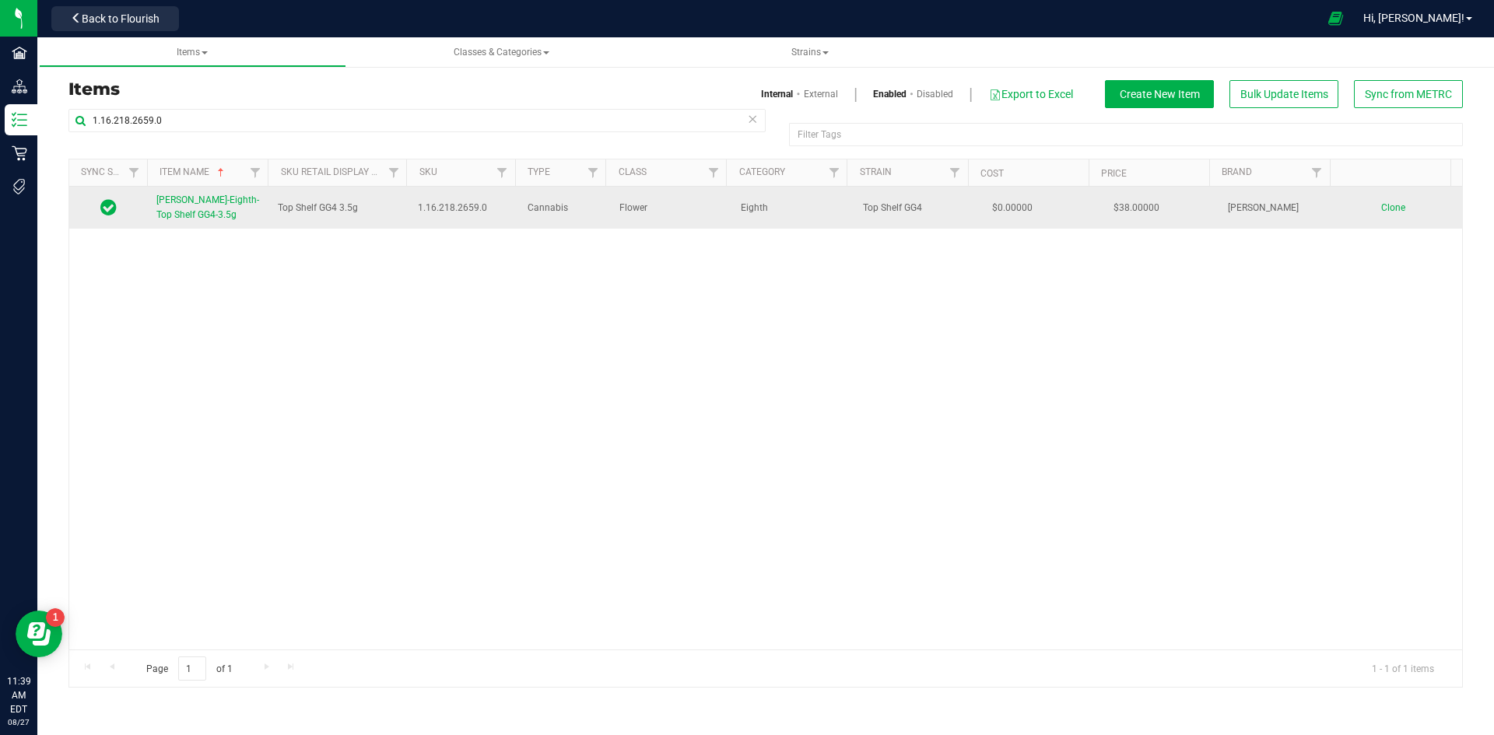
click at [200, 205] on span "Slater-Eighth-Top Shelf GG4-3.5g" at bounding box center [207, 207] width 103 height 26
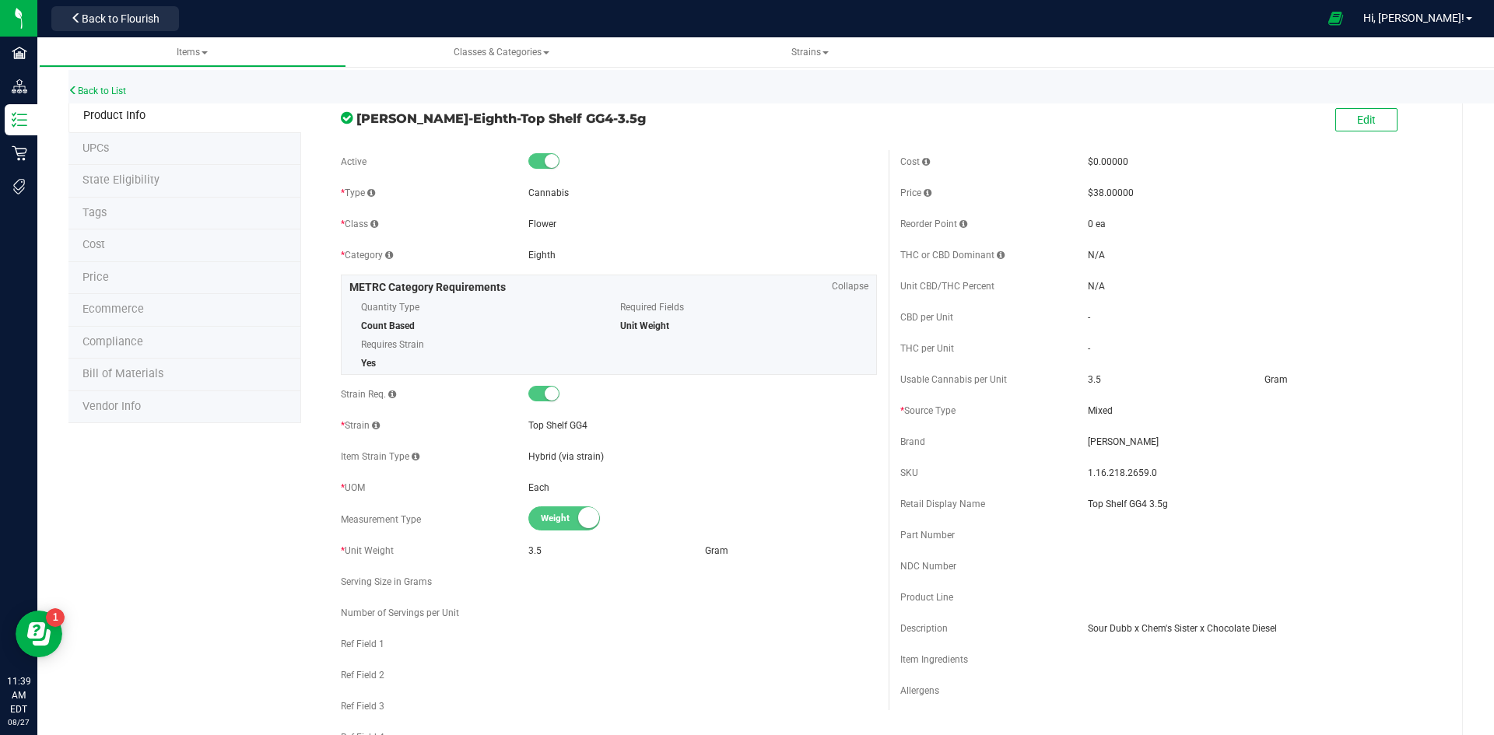
click at [141, 276] on li "Price" at bounding box center [184, 278] width 233 height 33
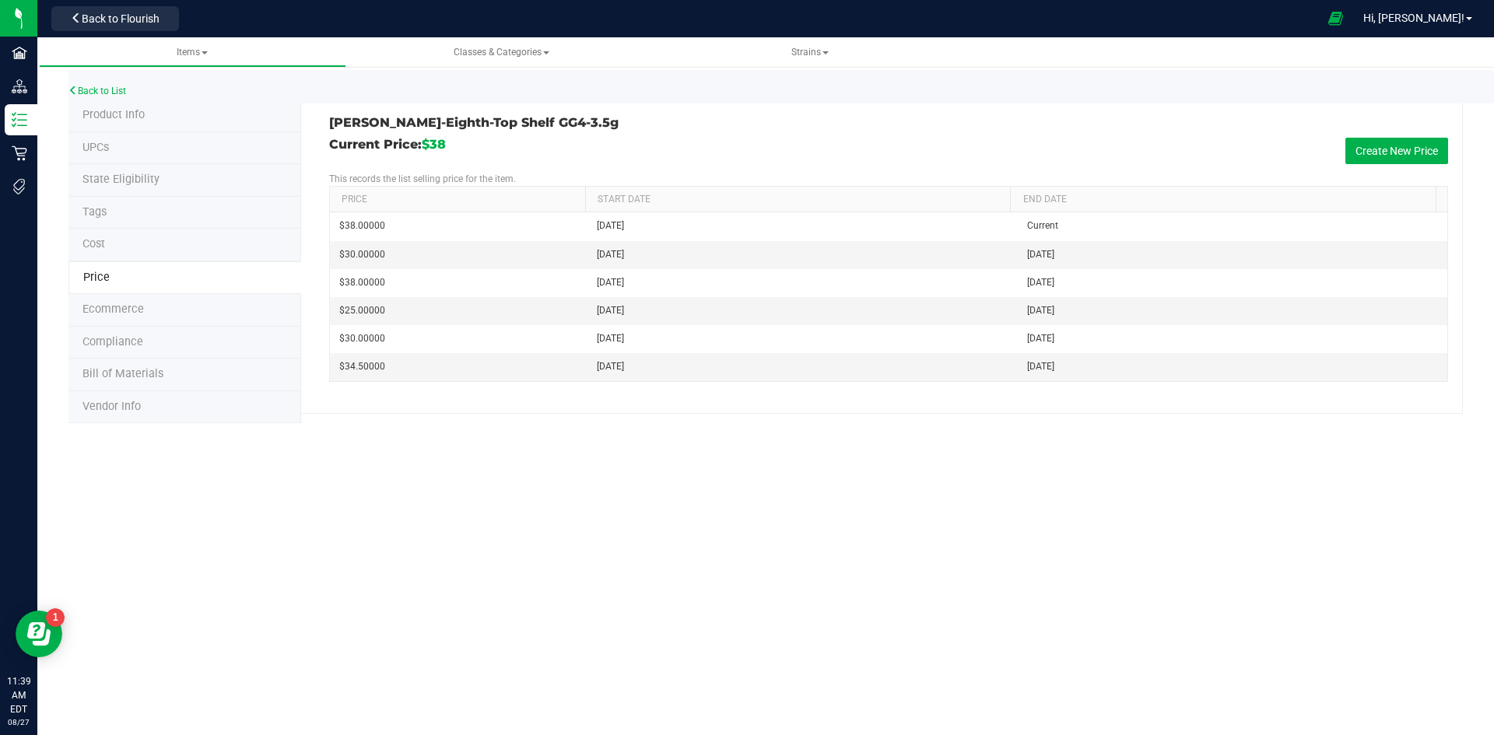
click at [133, 244] on li "Cost" at bounding box center [184, 245] width 233 height 33
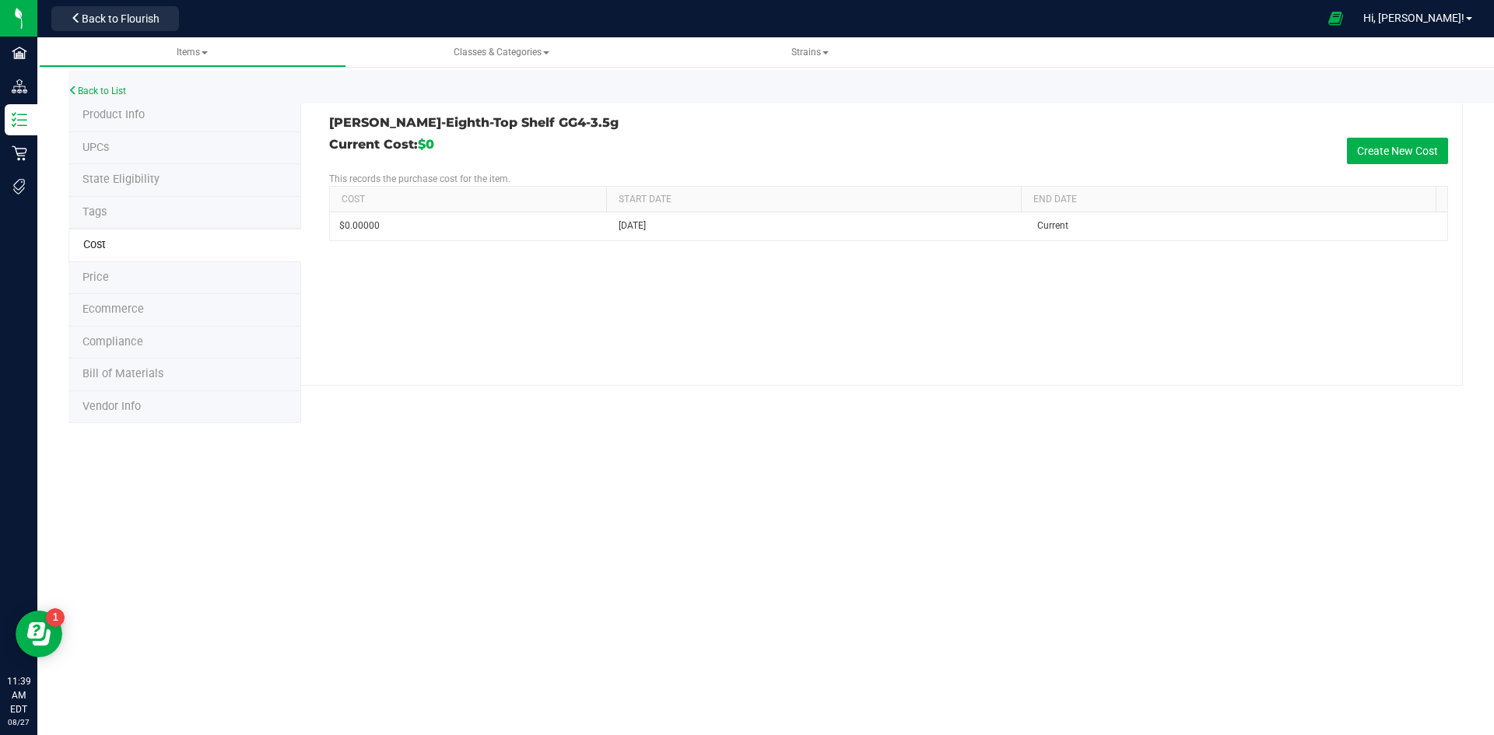
click at [137, 218] on li "Tags" at bounding box center [184, 213] width 233 height 33
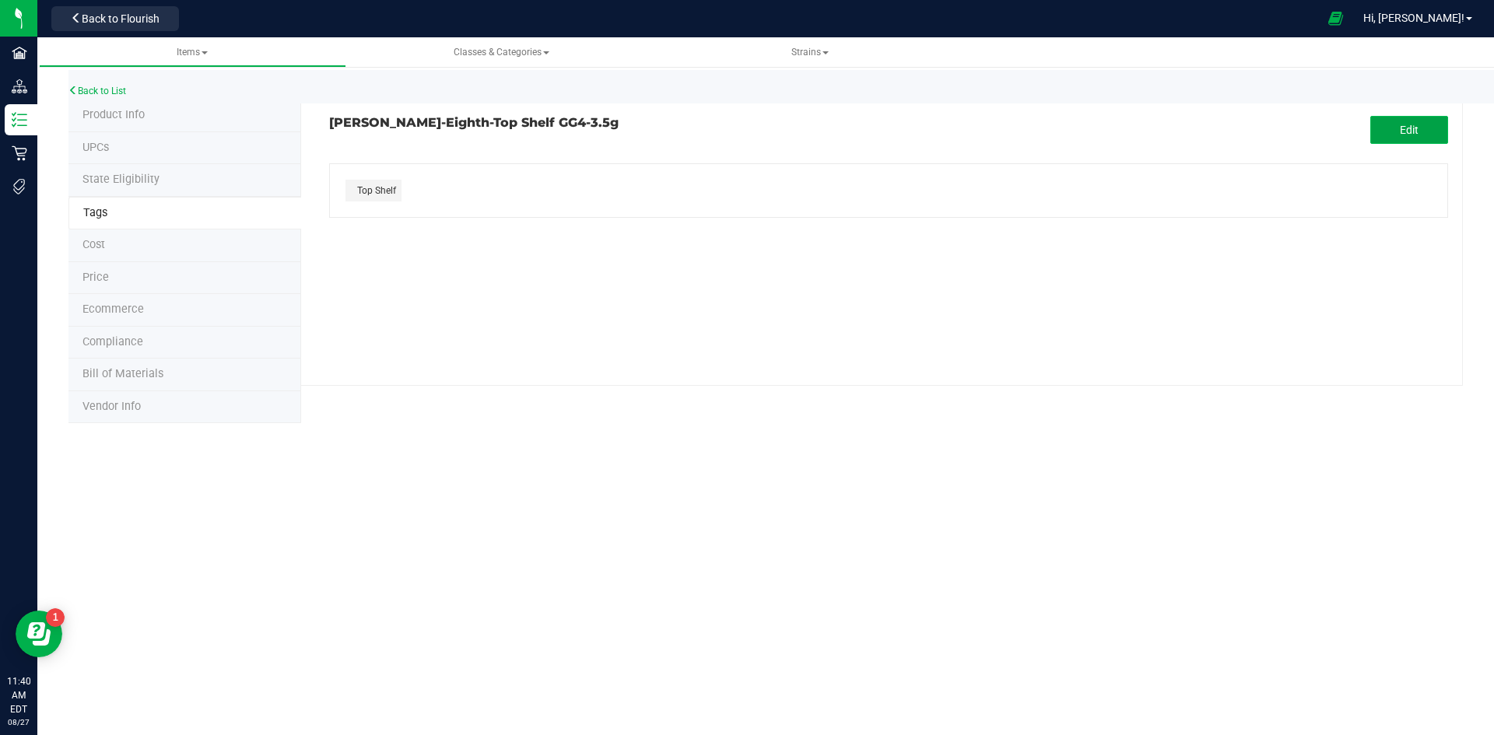
click at [1401, 135] on span "Edit" at bounding box center [1408, 130] width 19 height 12
click at [407, 230] on icon "button" at bounding box center [406, 230] width 9 height 11
click at [1413, 134] on span "Save" at bounding box center [1408, 130] width 23 height 12
click at [127, 251] on li "Cost" at bounding box center [184, 245] width 233 height 33
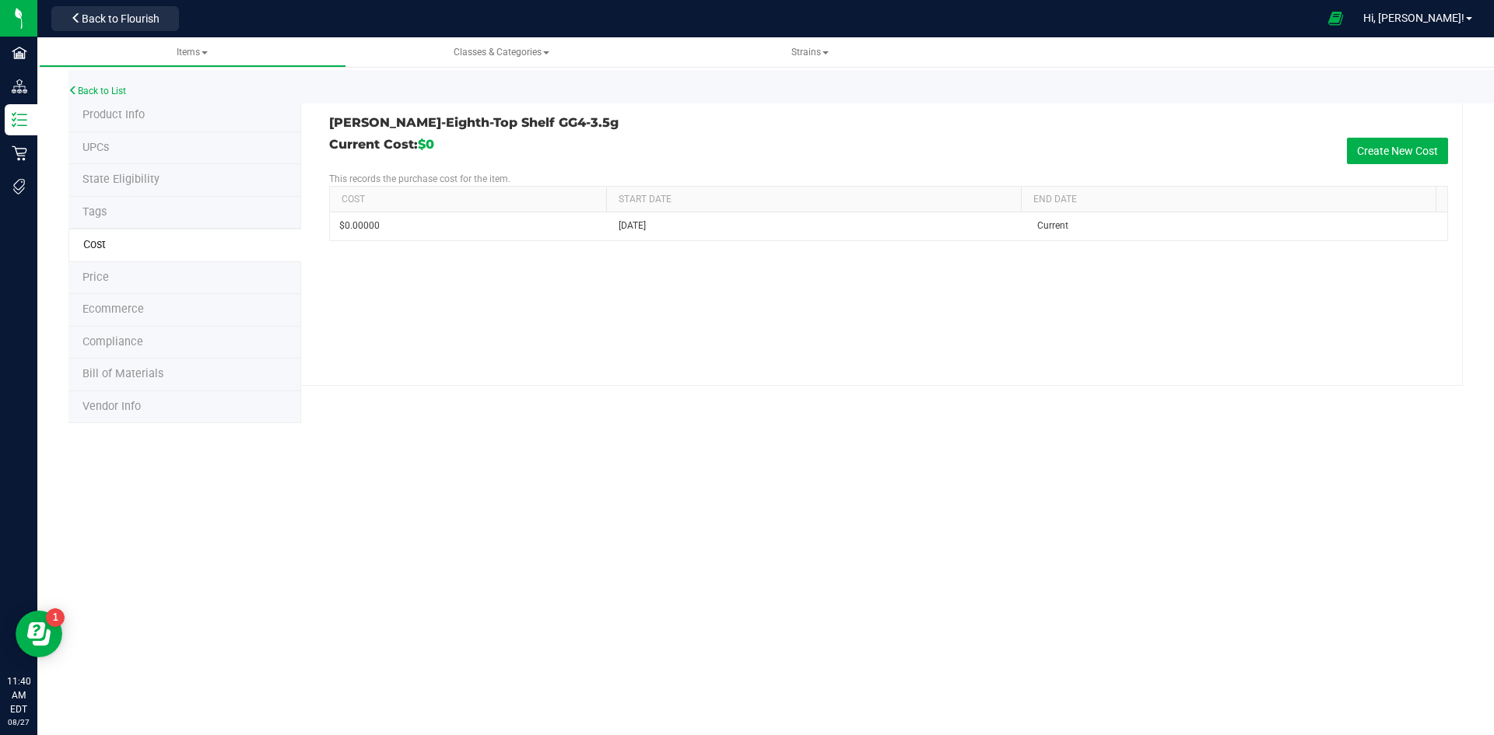
click at [219, 270] on li "Price" at bounding box center [184, 278] width 233 height 33
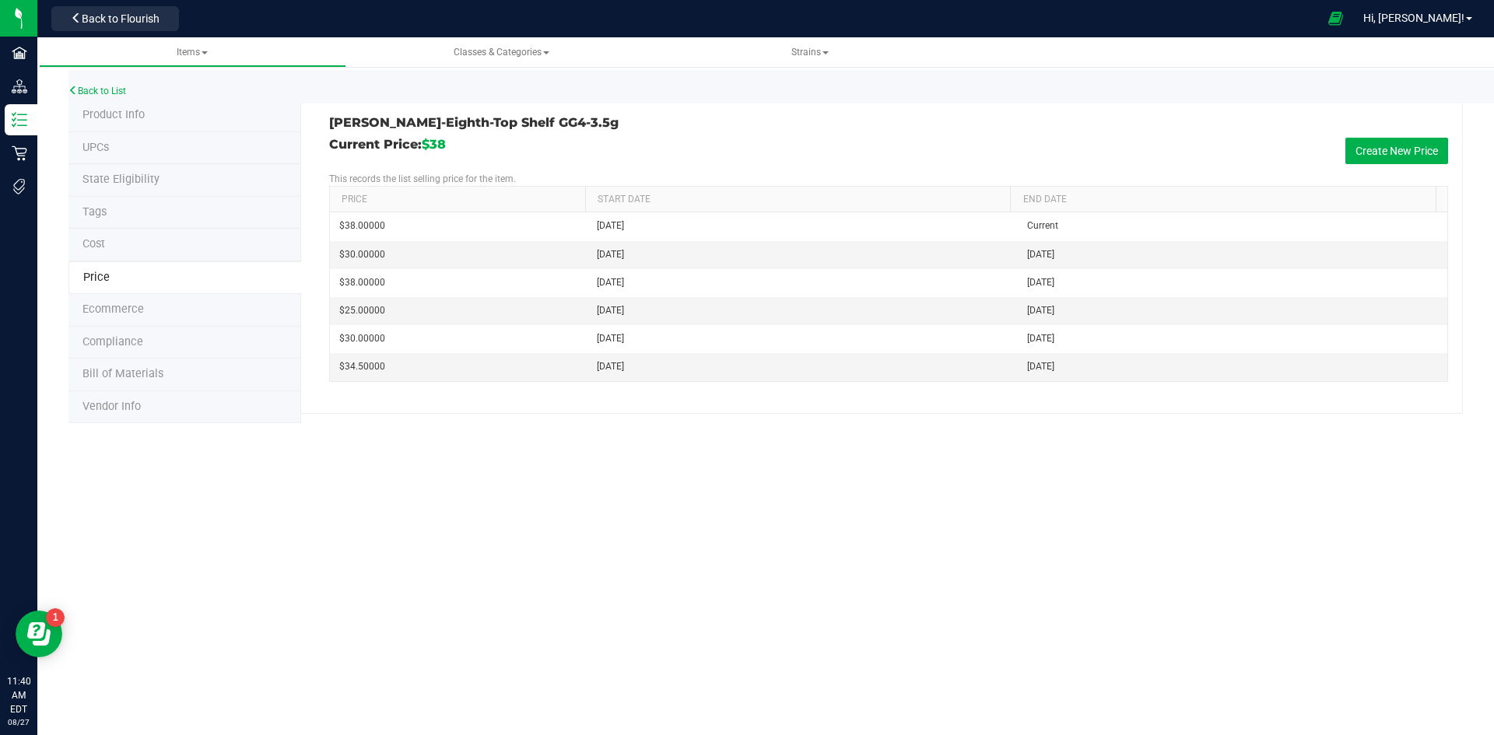
click at [148, 124] on li "Product Info" at bounding box center [184, 116] width 233 height 33
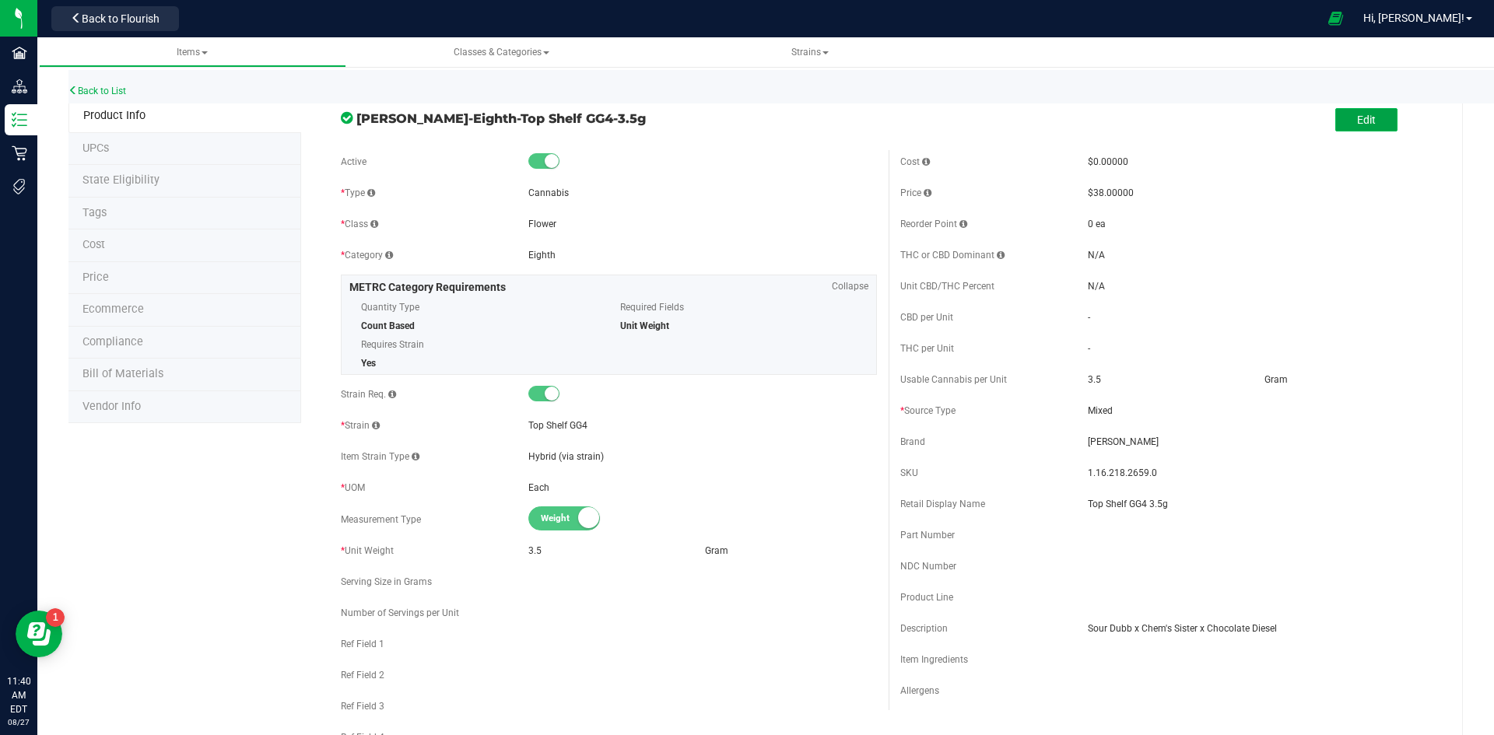
click at [1357, 117] on span "Edit" at bounding box center [1366, 120] width 19 height 12
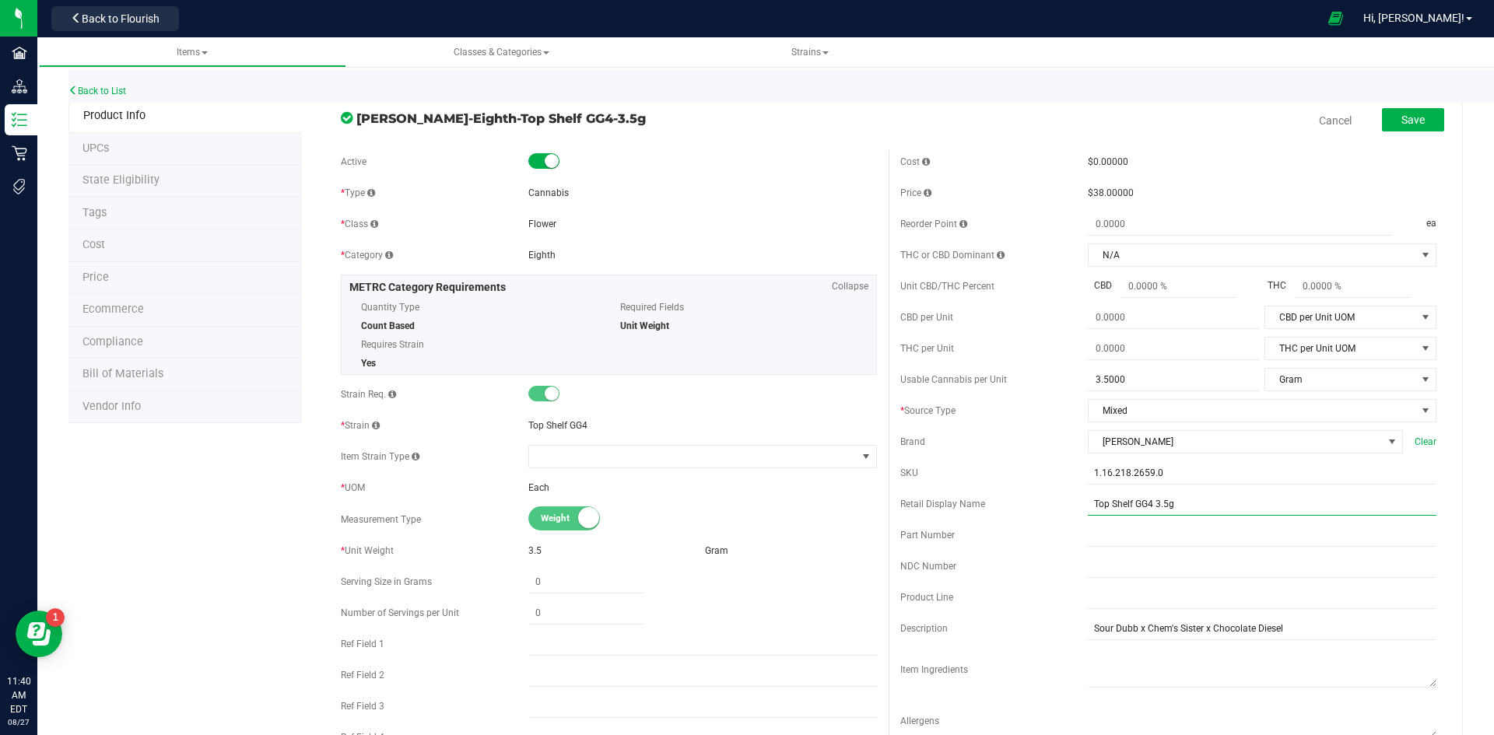
click at [1201, 506] on input "Top Shelf GG4 3.5g" at bounding box center [1262, 503] width 349 height 23
type input "Top Shelf GG4 3.5g-73"
click at [1407, 110] on button "Save" at bounding box center [1413, 119] width 62 height 23
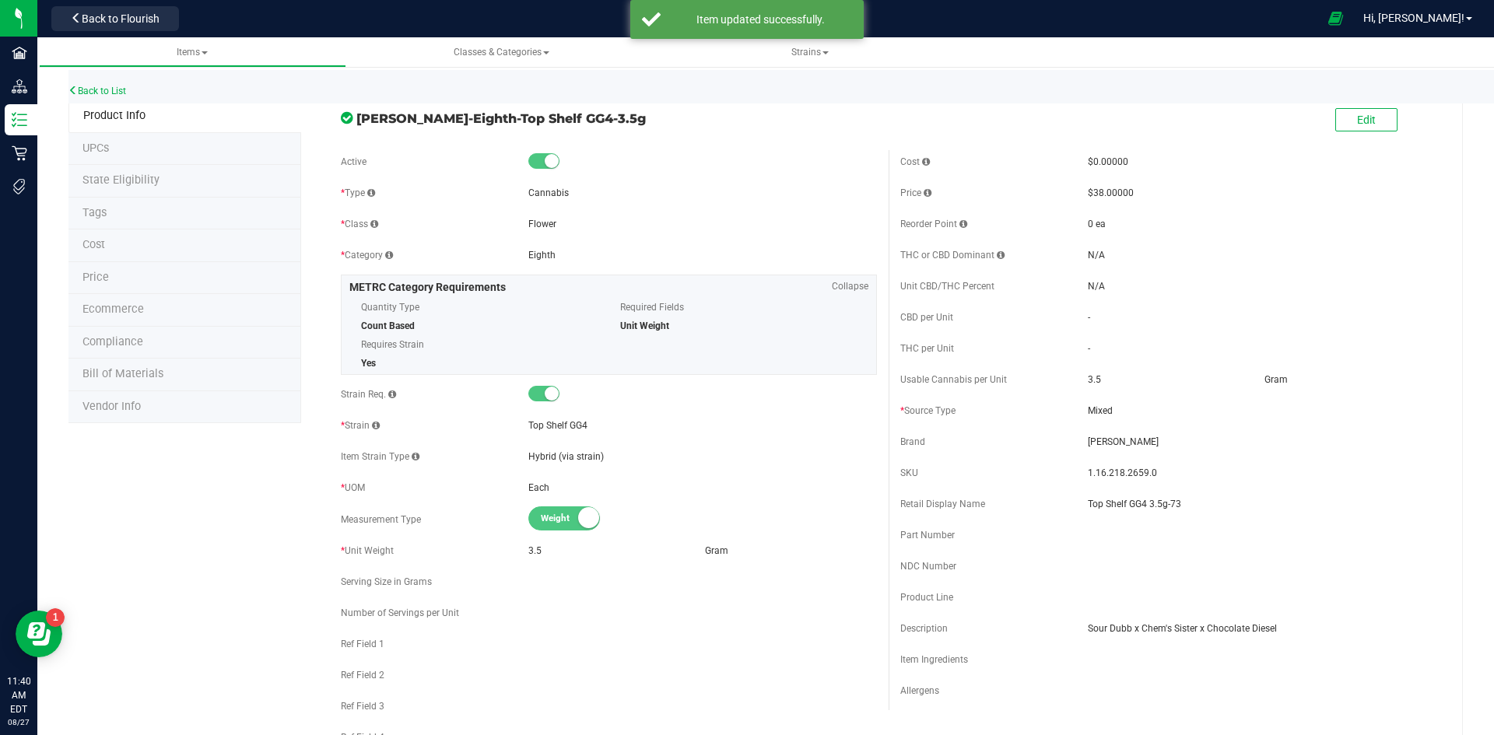
click at [116, 275] on li "Price" at bounding box center [184, 278] width 233 height 33
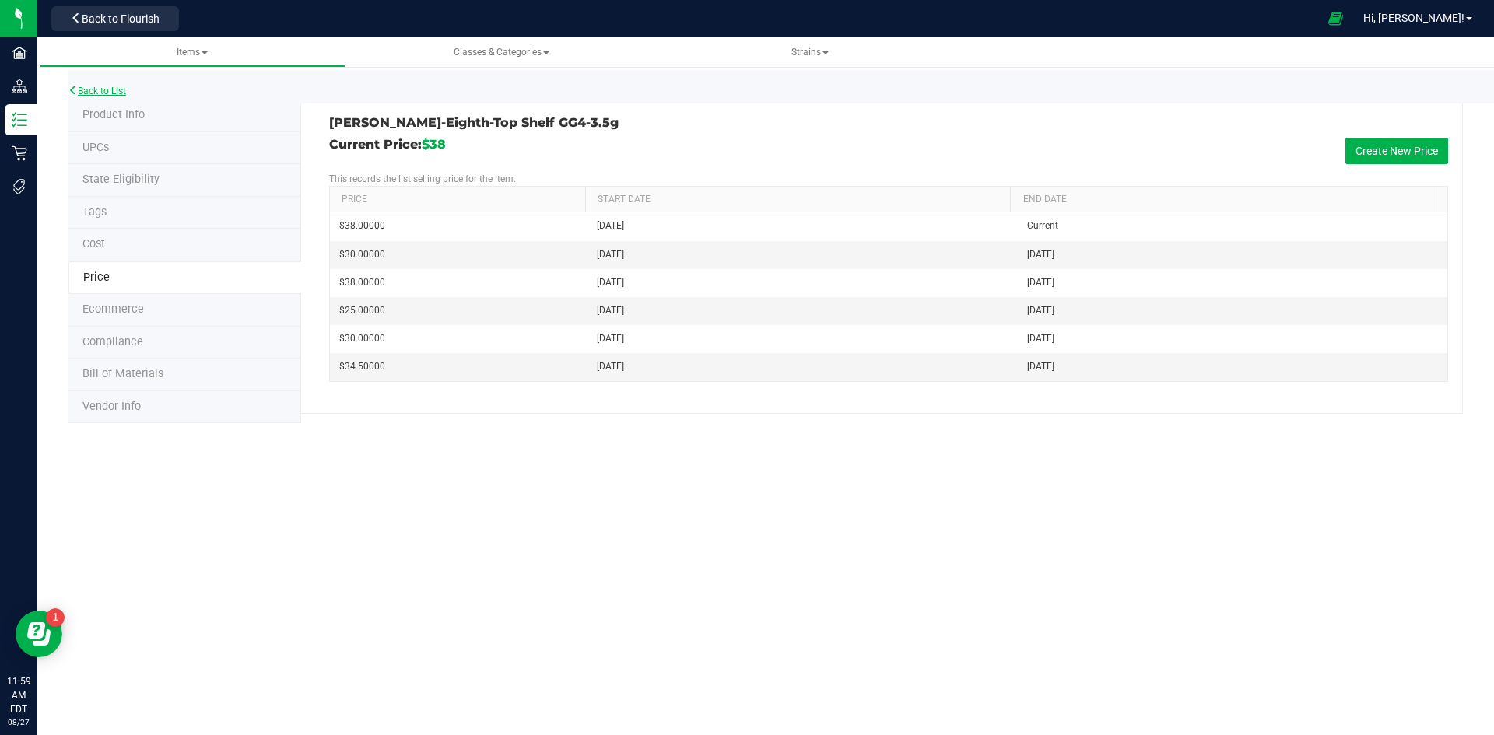
click at [106, 87] on link "Back to List" at bounding box center [97, 91] width 58 height 11
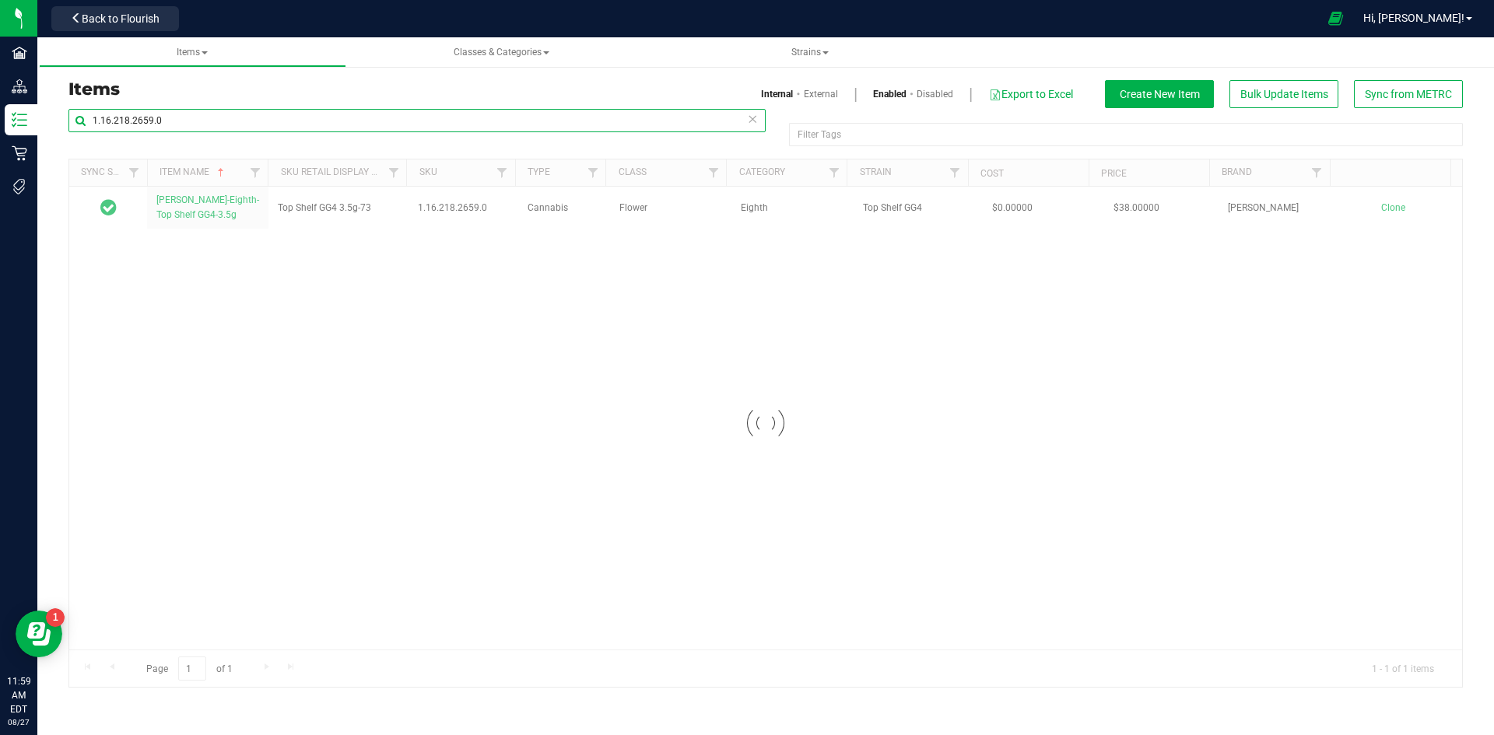
click at [166, 117] on input "1.16.218.2659.0" at bounding box center [416, 120] width 697 height 23
paste input "18444.8441.449317"
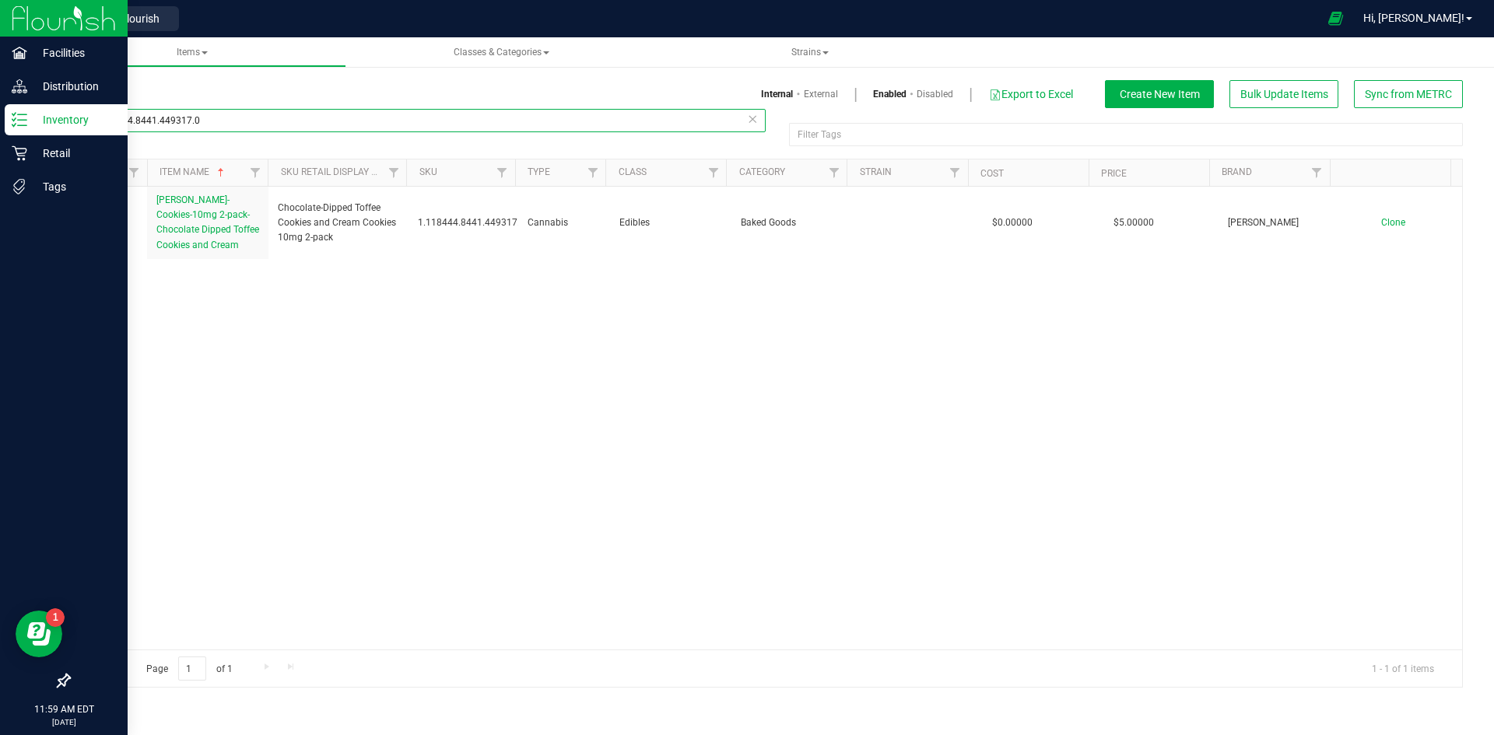
type input "1.118444.8441.449317.0"
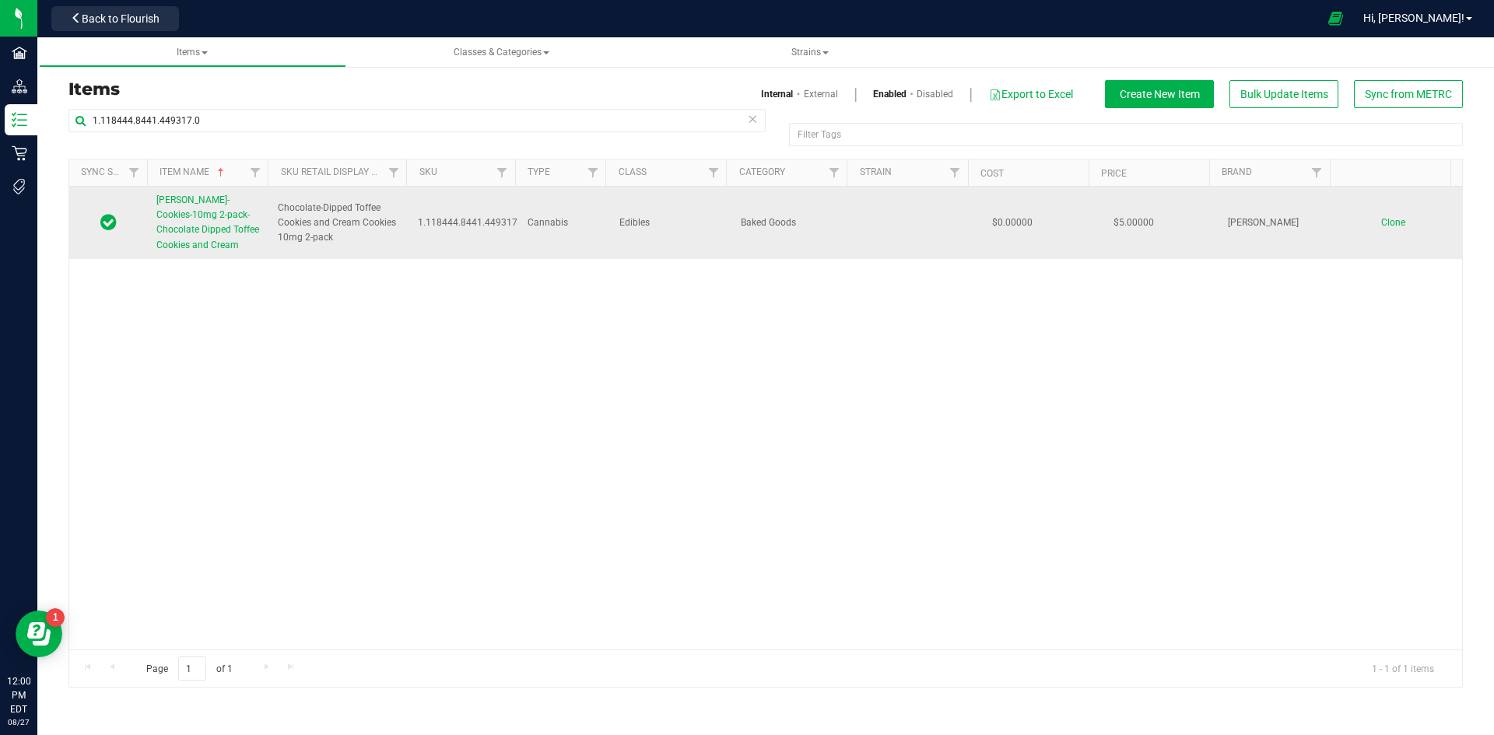
click at [203, 233] on span "Slater-Cookies-10mg 2-pack-Chocolate Dipped Toffee Cookies and Cream" at bounding box center [207, 222] width 103 height 56
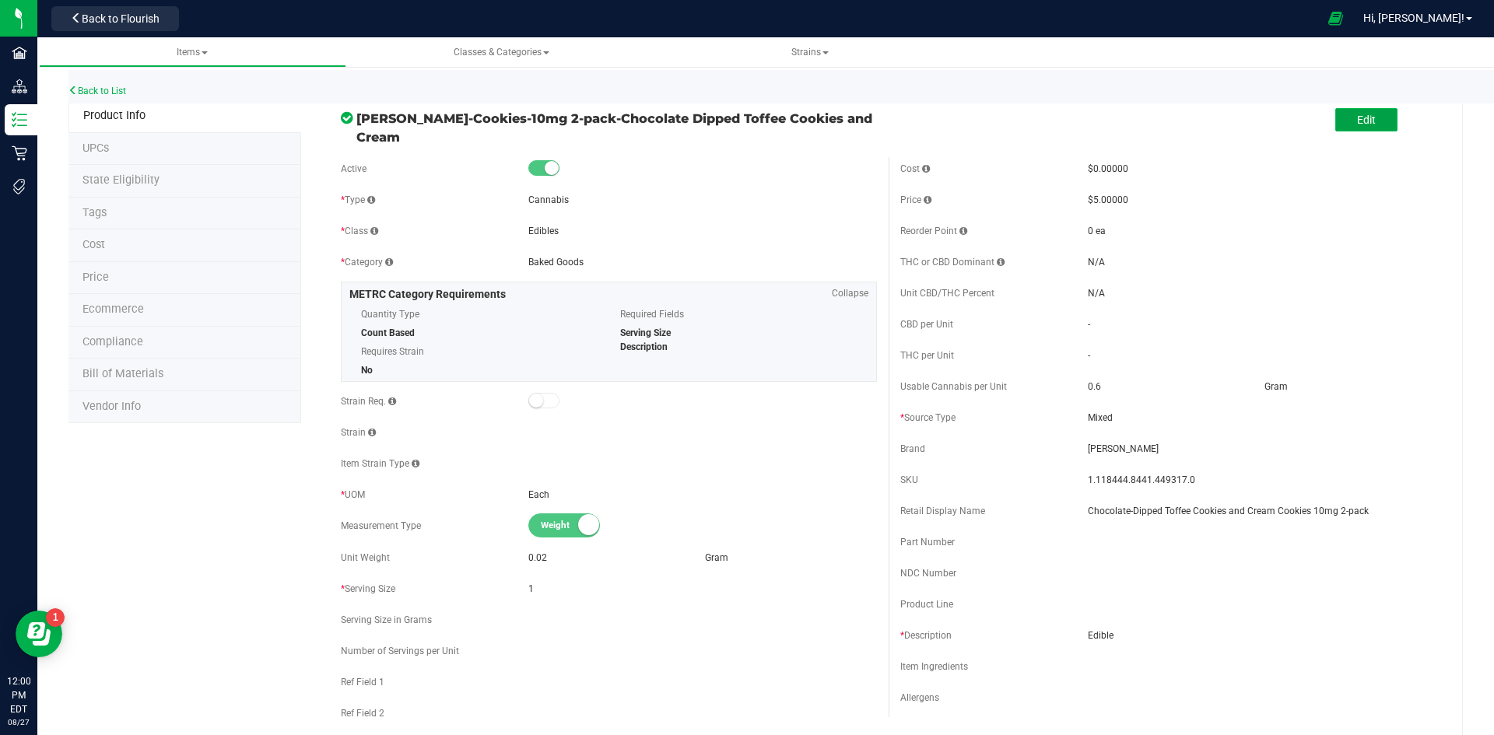
click at [1357, 118] on span "Edit" at bounding box center [1366, 120] width 19 height 12
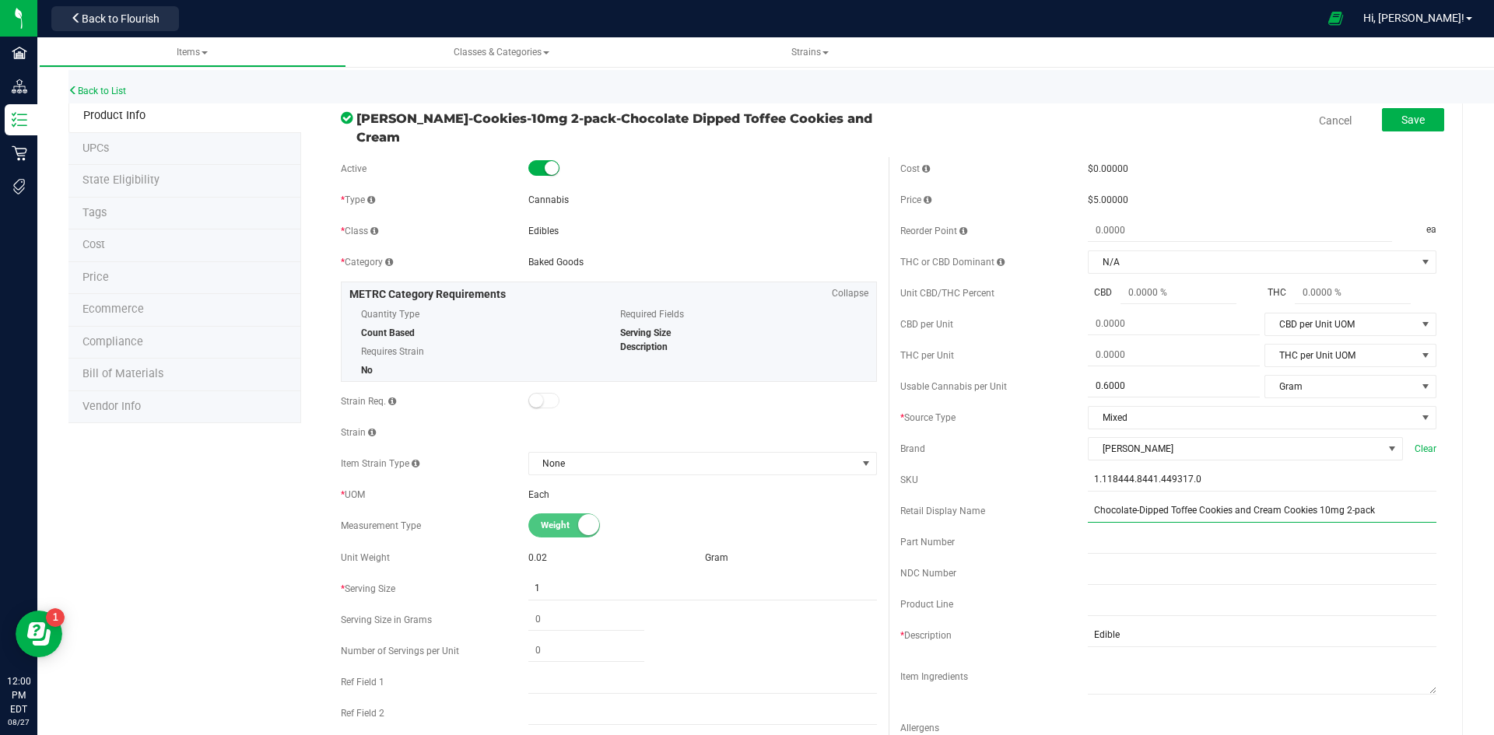
click at [1375, 507] on input "Chocolate-Dipped Toffee Cookies and Cream Cookies 10mg 2-pack" at bounding box center [1262, 510] width 349 height 23
type input "Chocolate-Dipped Toffee Cookies and Cream Cookies 10mg 2-pack-327"
click at [1385, 118] on button "Save" at bounding box center [1413, 119] width 62 height 23
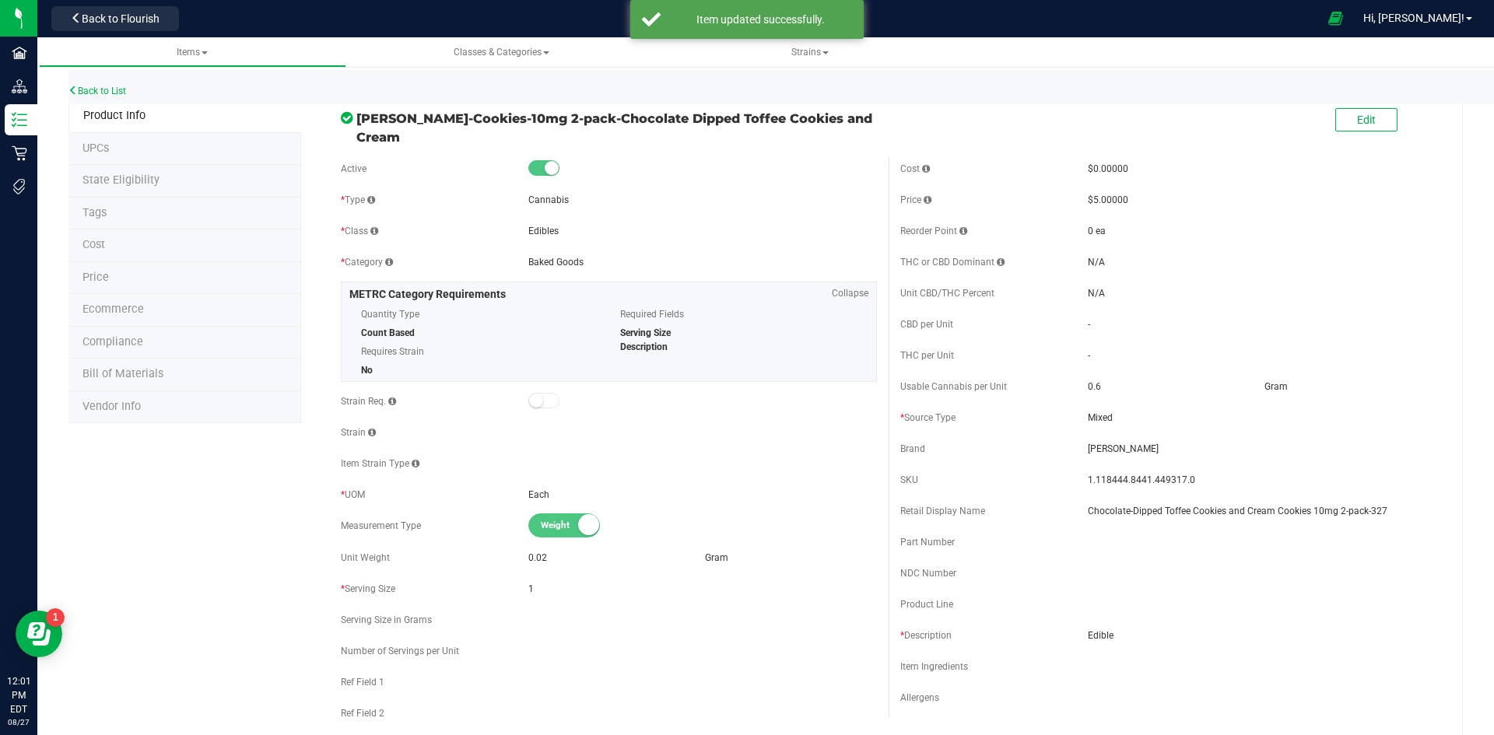
click at [128, 281] on li "Price" at bounding box center [184, 278] width 233 height 33
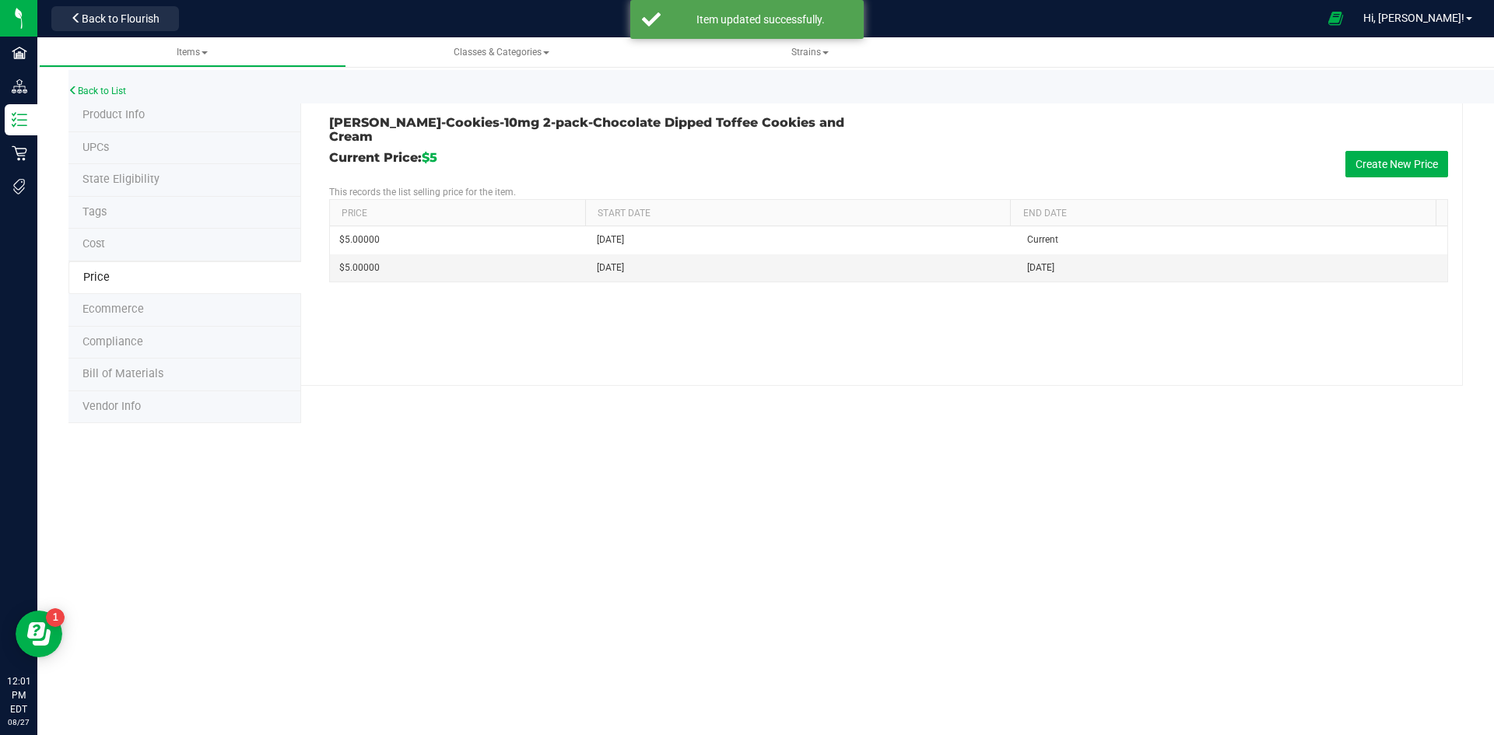
click at [139, 211] on li "Tags" at bounding box center [184, 213] width 233 height 33
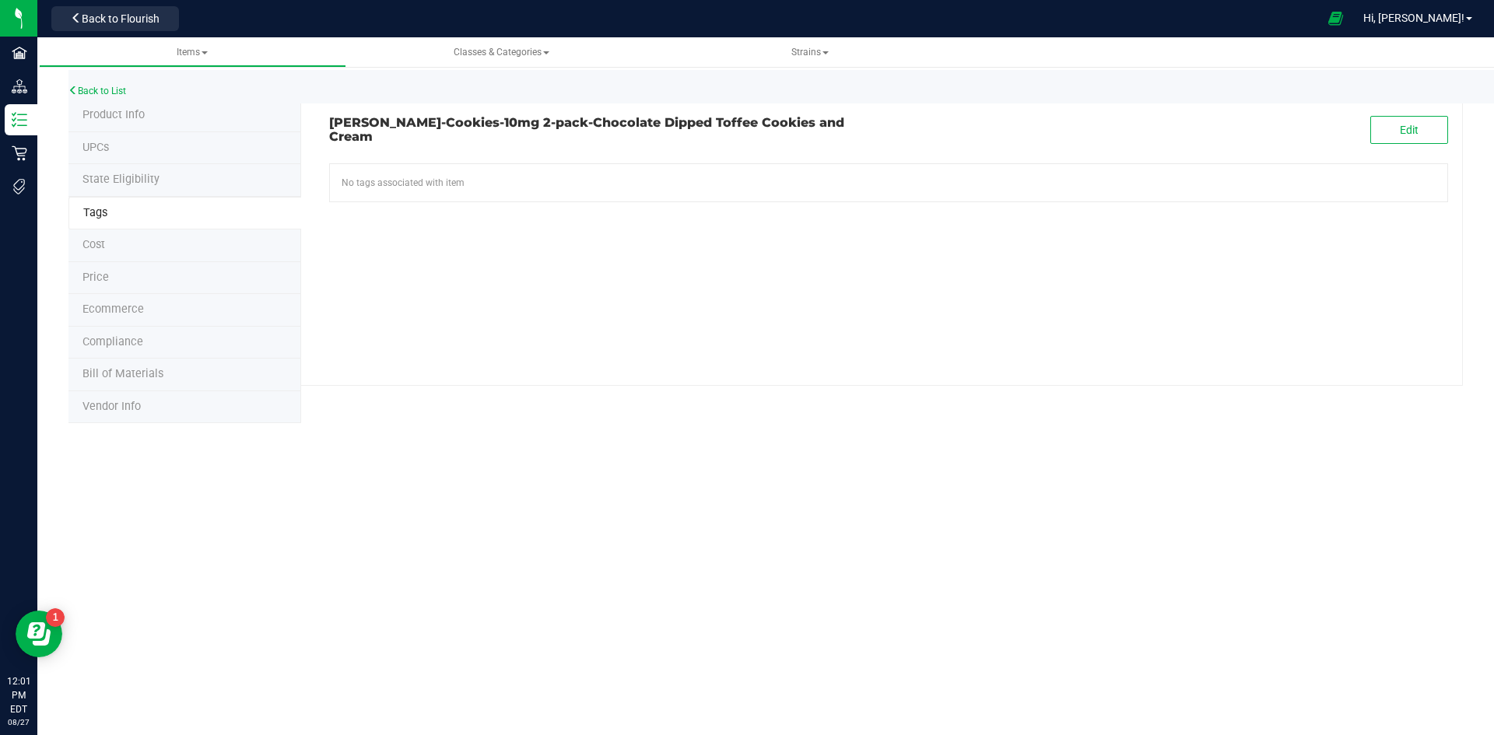
click at [128, 115] on span "Product Info" at bounding box center [113, 114] width 62 height 13
click at [163, 118] on li "Product Info" at bounding box center [184, 116] width 233 height 33
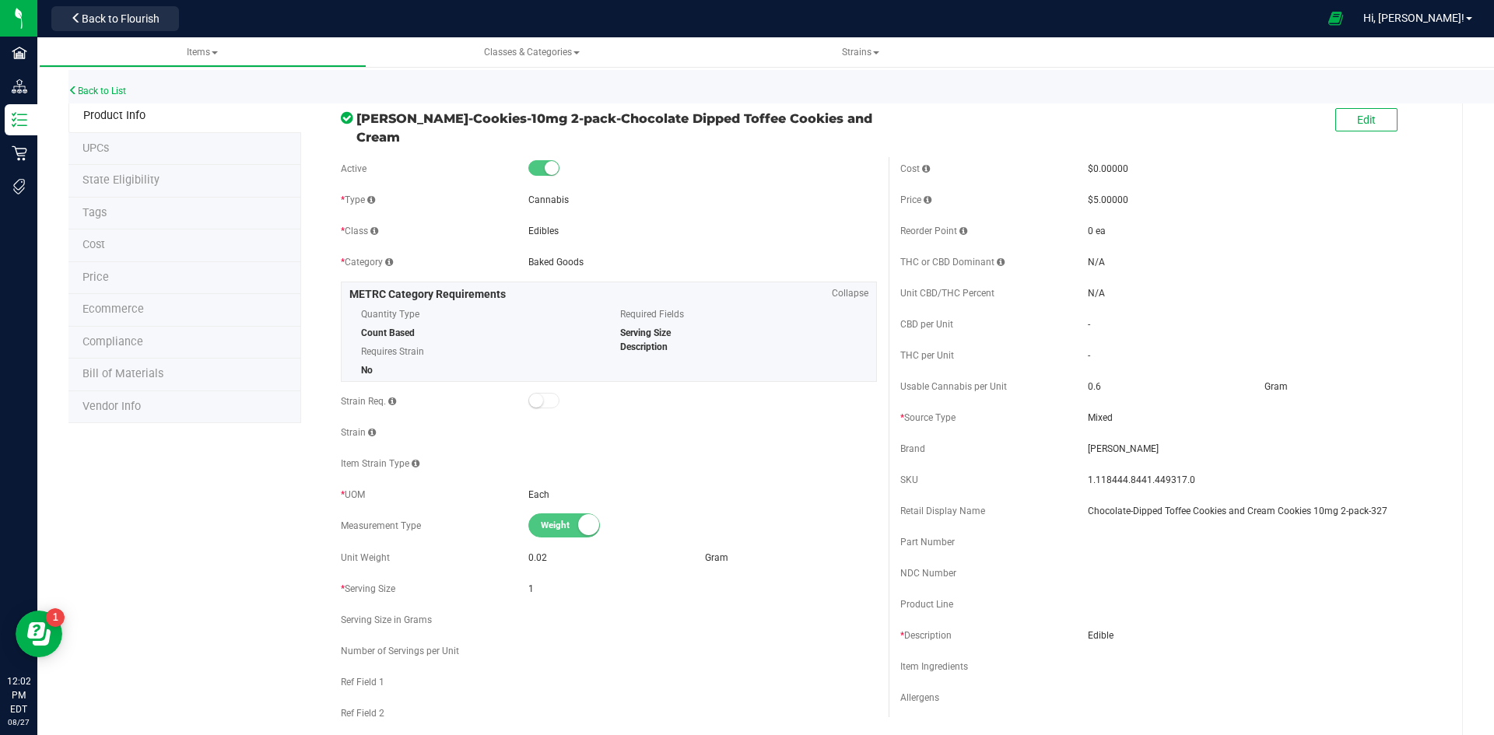
click at [1301, 511] on div "Retail Display Name Chocolate-Dipped Toffee Cookies and Cream Cookies 10mg 2-pa…" at bounding box center [1168, 510] width 536 height 23
click at [1303, 509] on div "Retail Display Name Chocolate-Dipped Toffee Cookies and Cream Cookies 10mg 2-pa…" at bounding box center [1168, 510] width 536 height 23
click at [1357, 121] on span "Edit" at bounding box center [1366, 120] width 19 height 12
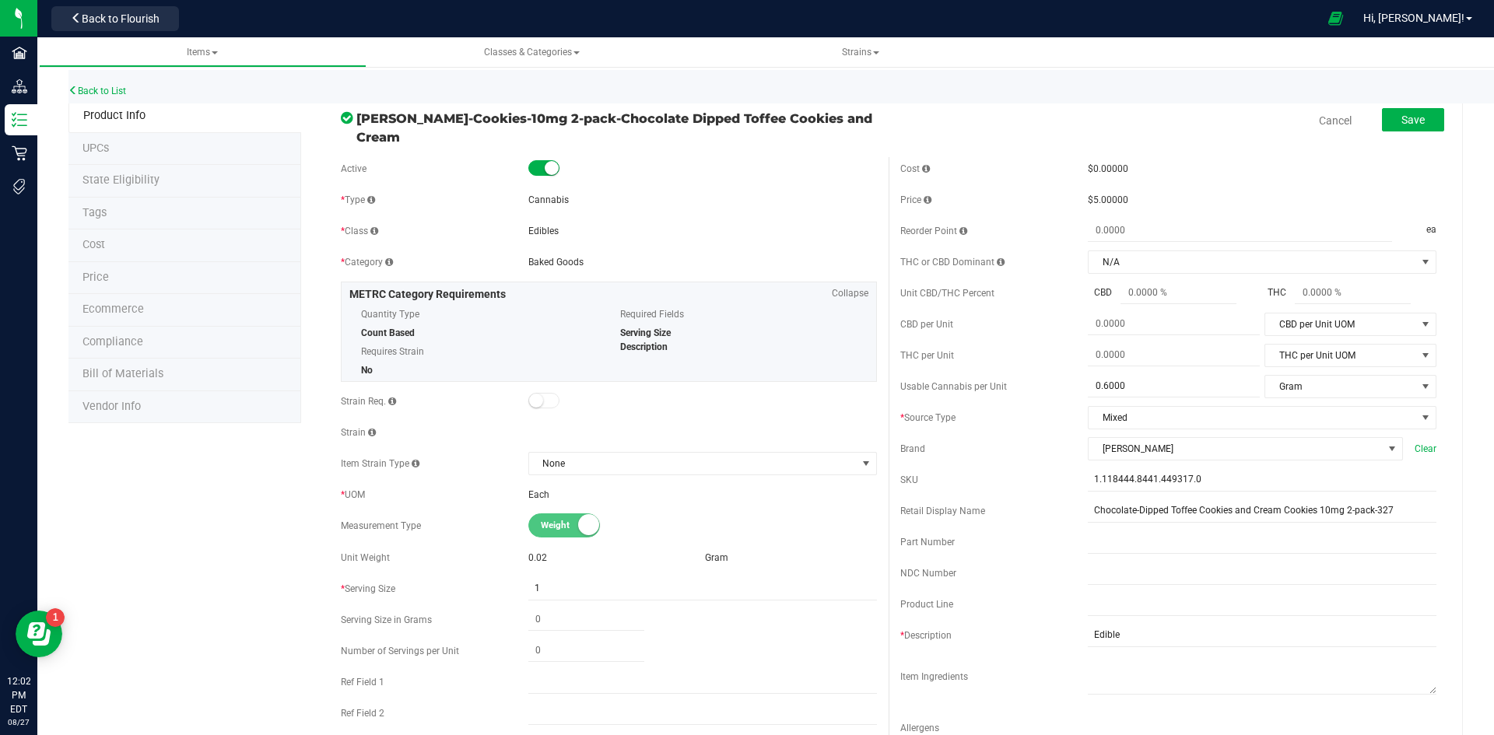
click at [1309, 516] on div "Cost $0.00000 Price $5.00000 Reorder Point ea THC or CBD Dominant" at bounding box center [1167, 457] width 559 height 601
click at [1310, 509] on input "Chocolate-Dipped Toffee Cookies and Cream Cookies 10mg 2-pack-327" at bounding box center [1262, 510] width 349 height 23
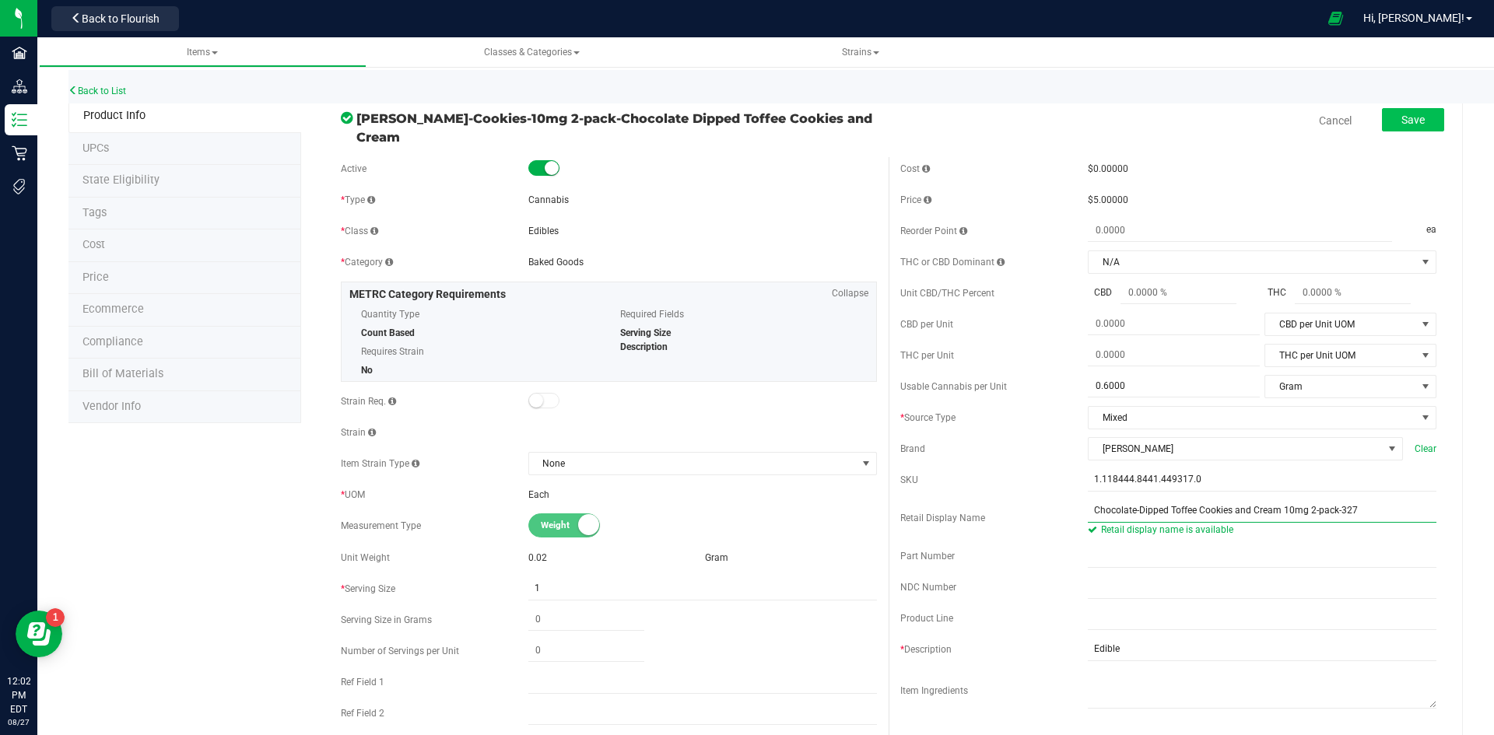
type input "Chocolate-Dipped Toffee Cookies and Cream 10mg 2-pack-327"
click at [1397, 111] on button "Save" at bounding box center [1413, 119] width 62 height 23
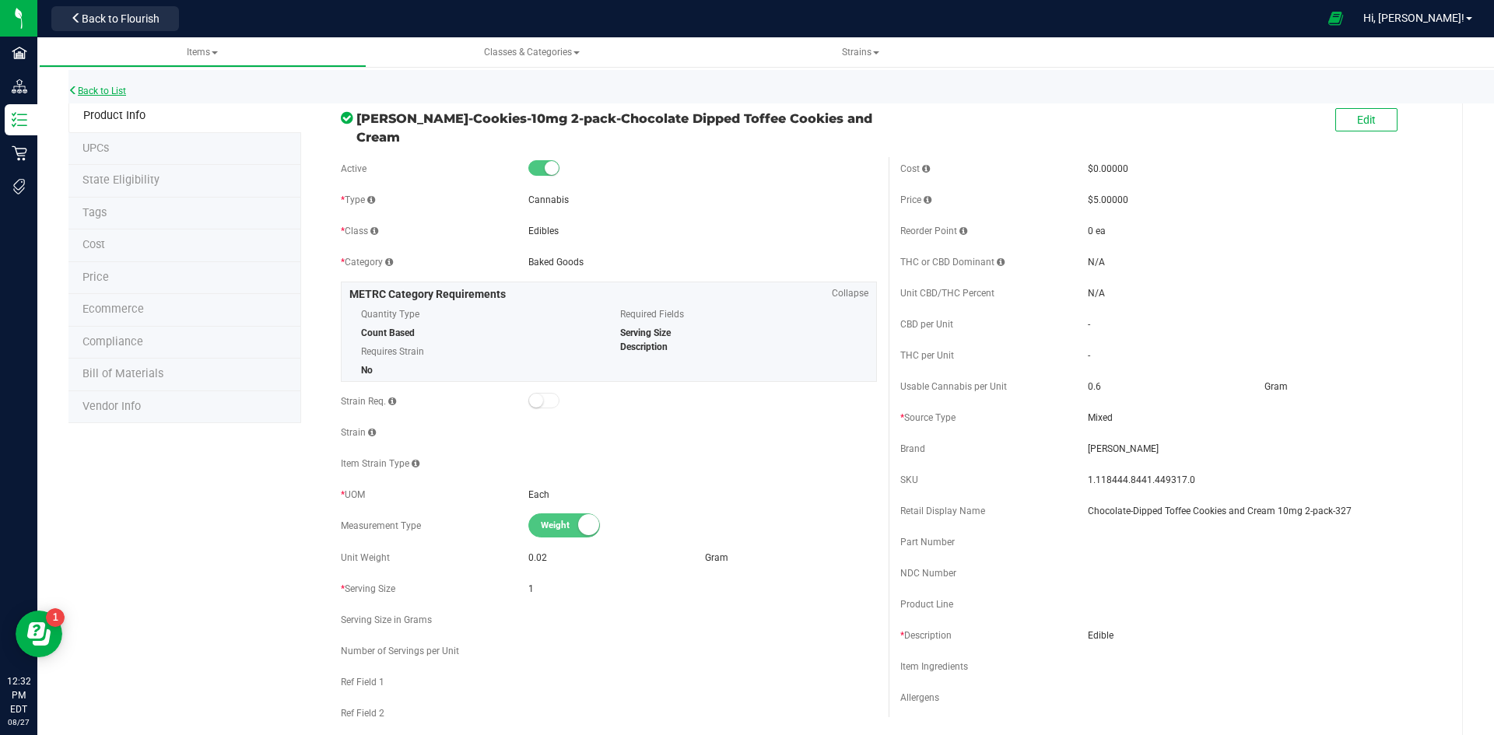
click at [90, 92] on link "Back to List" at bounding box center [97, 91] width 58 height 11
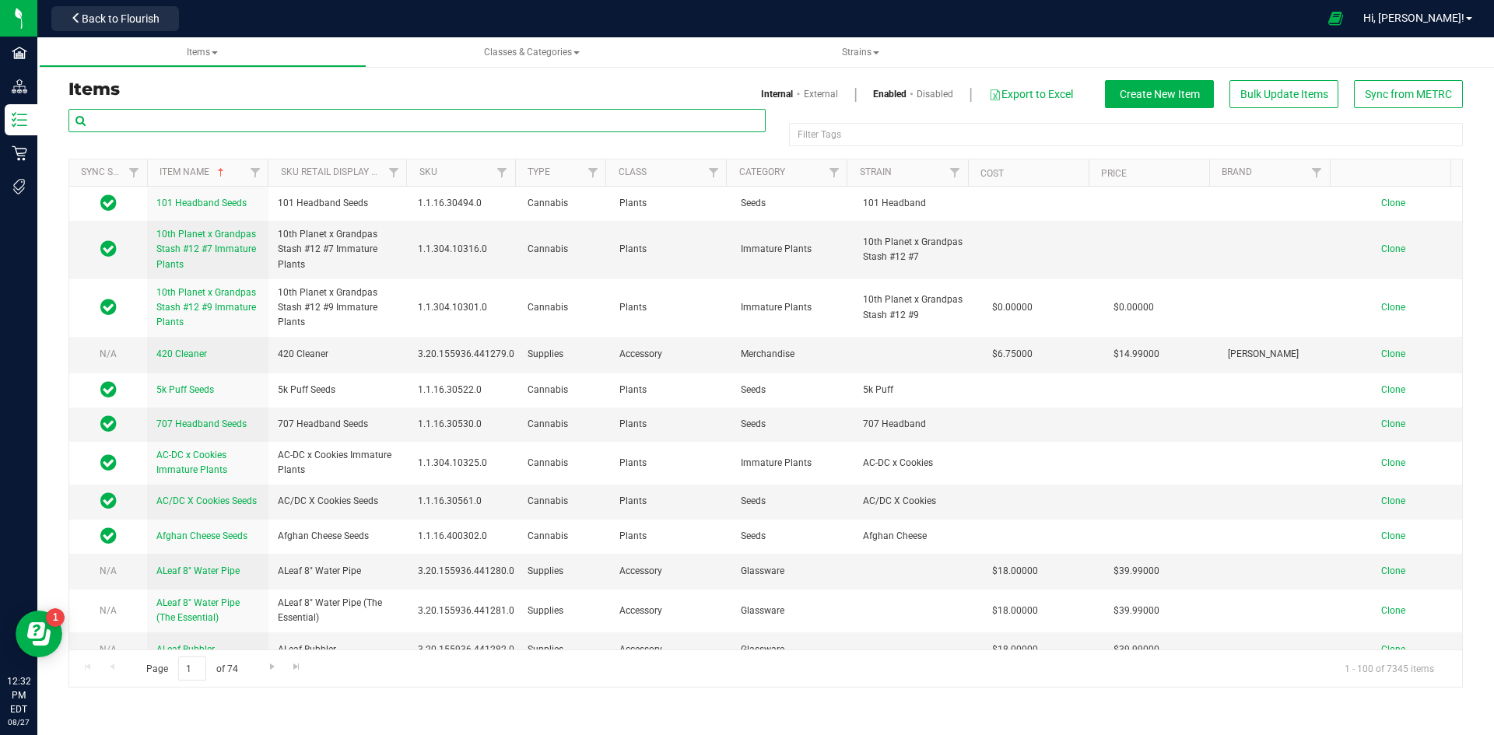
click at [133, 122] on input "text" at bounding box center [416, 120] width 697 height 23
paste input "1.118444.8441.449317.0"
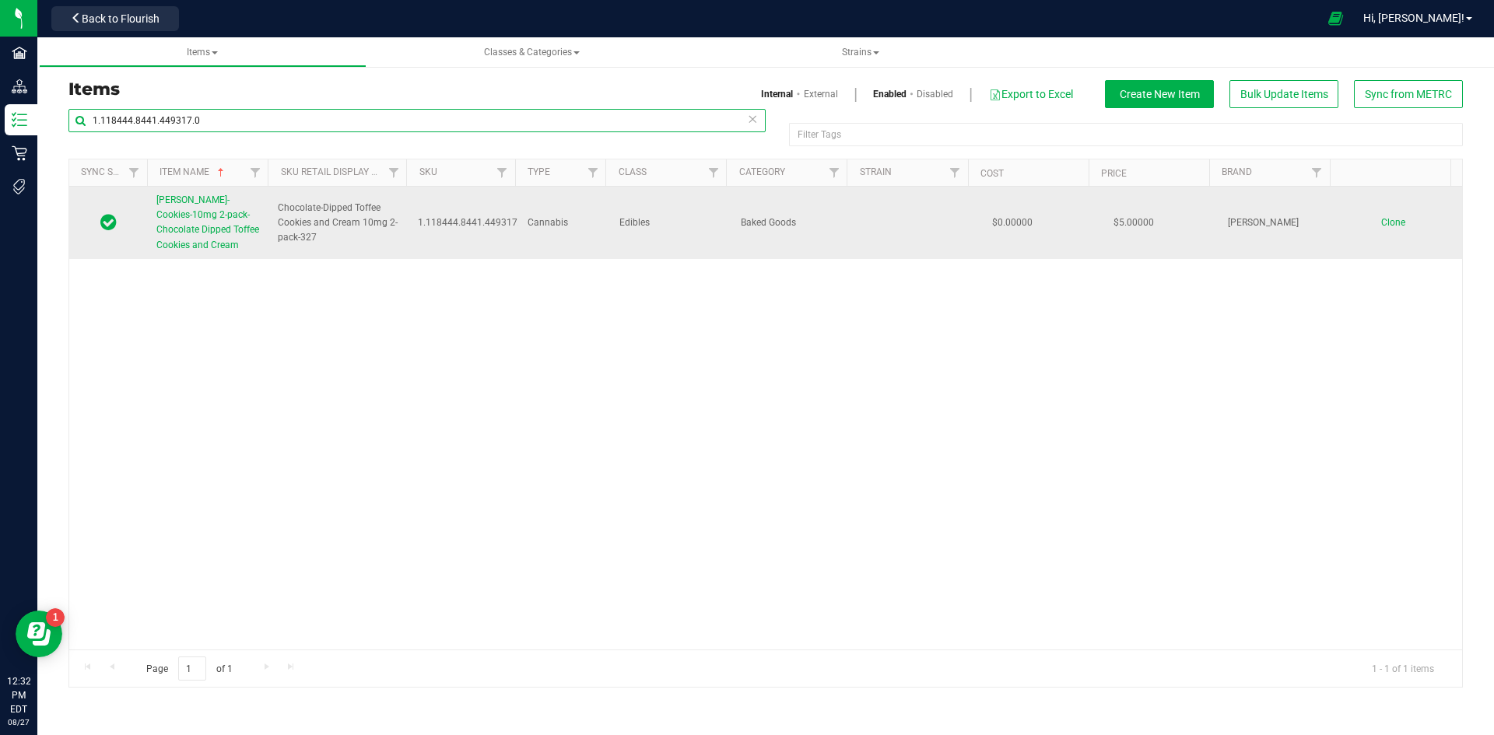
type input "1.118444.8441.449317.0"
click at [187, 214] on span "Slater-Cookies-10mg 2-pack-Chocolate Dipped Toffee Cookies and Cream" at bounding box center [207, 222] width 103 height 56
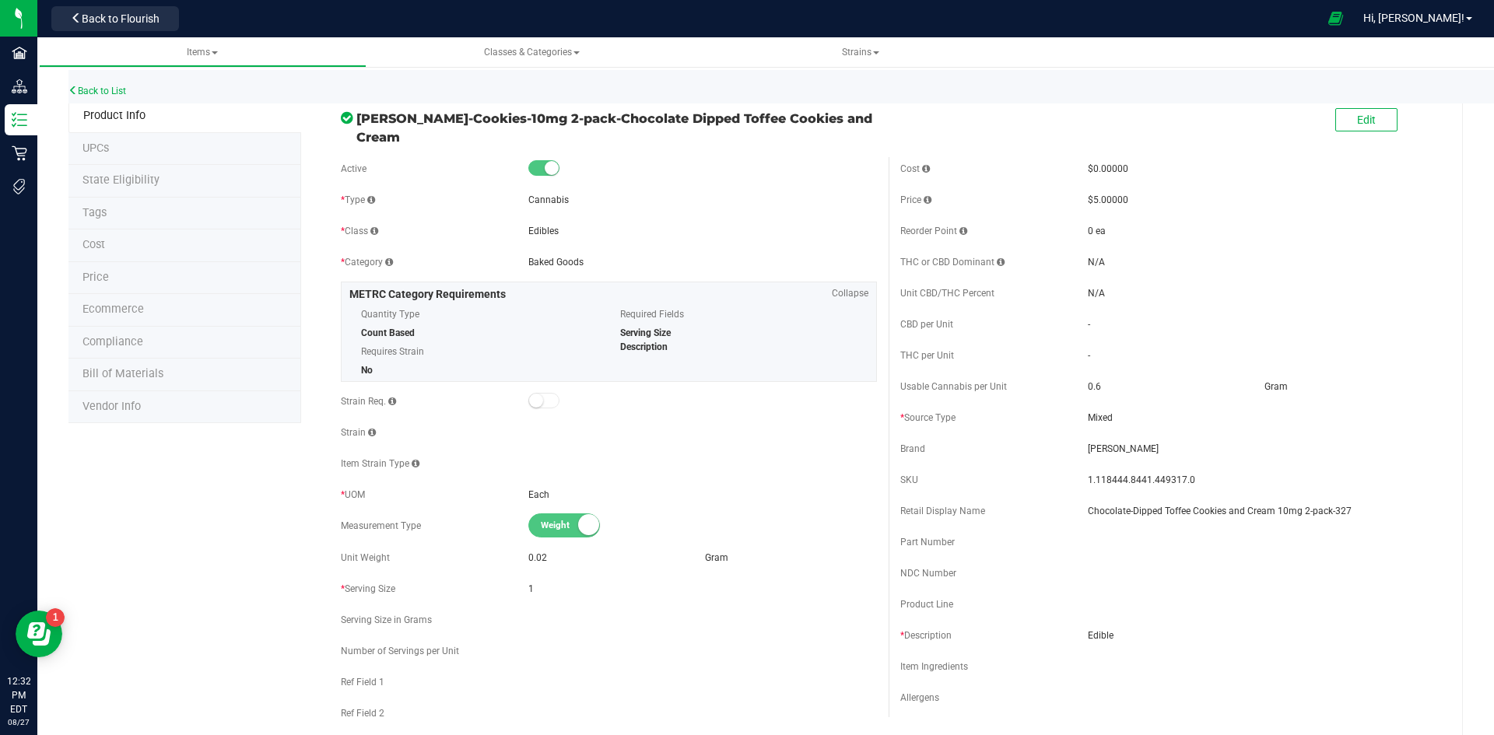
click at [150, 273] on li "Price" at bounding box center [184, 278] width 233 height 33
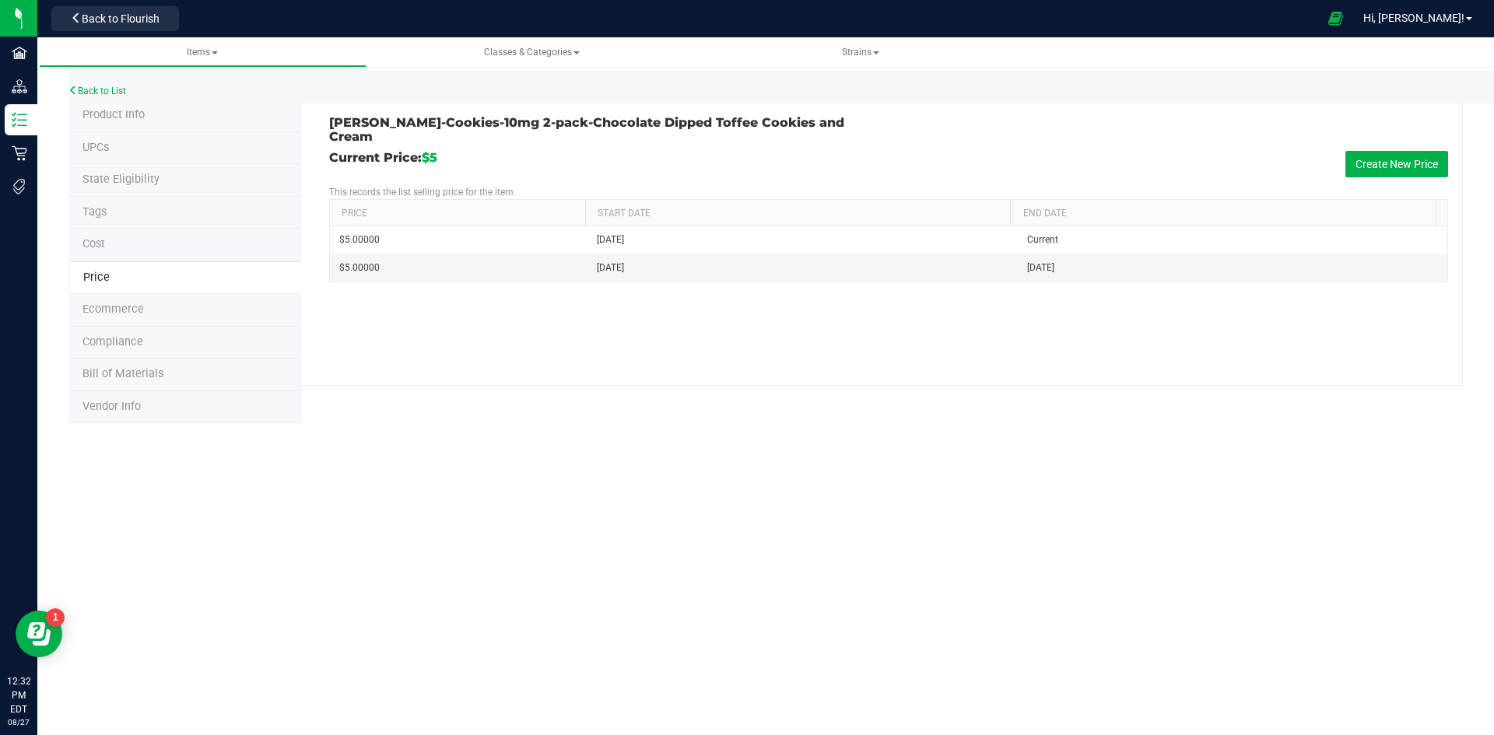
click at [118, 114] on span "Product Info" at bounding box center [113, 114] width 62 height 13
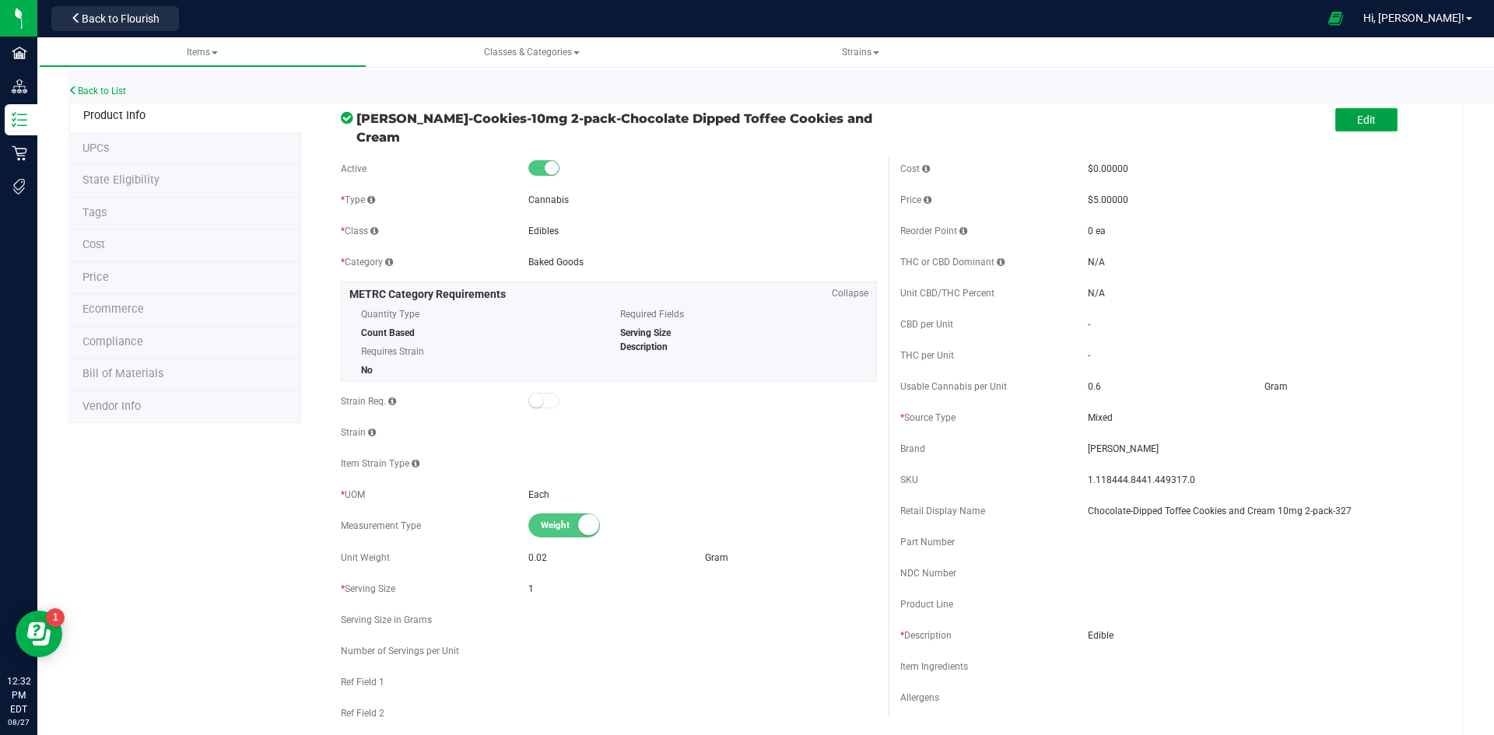
click at [1357, 121] on span "Edit" at bounding box center [1366, 120] width 19 height 12
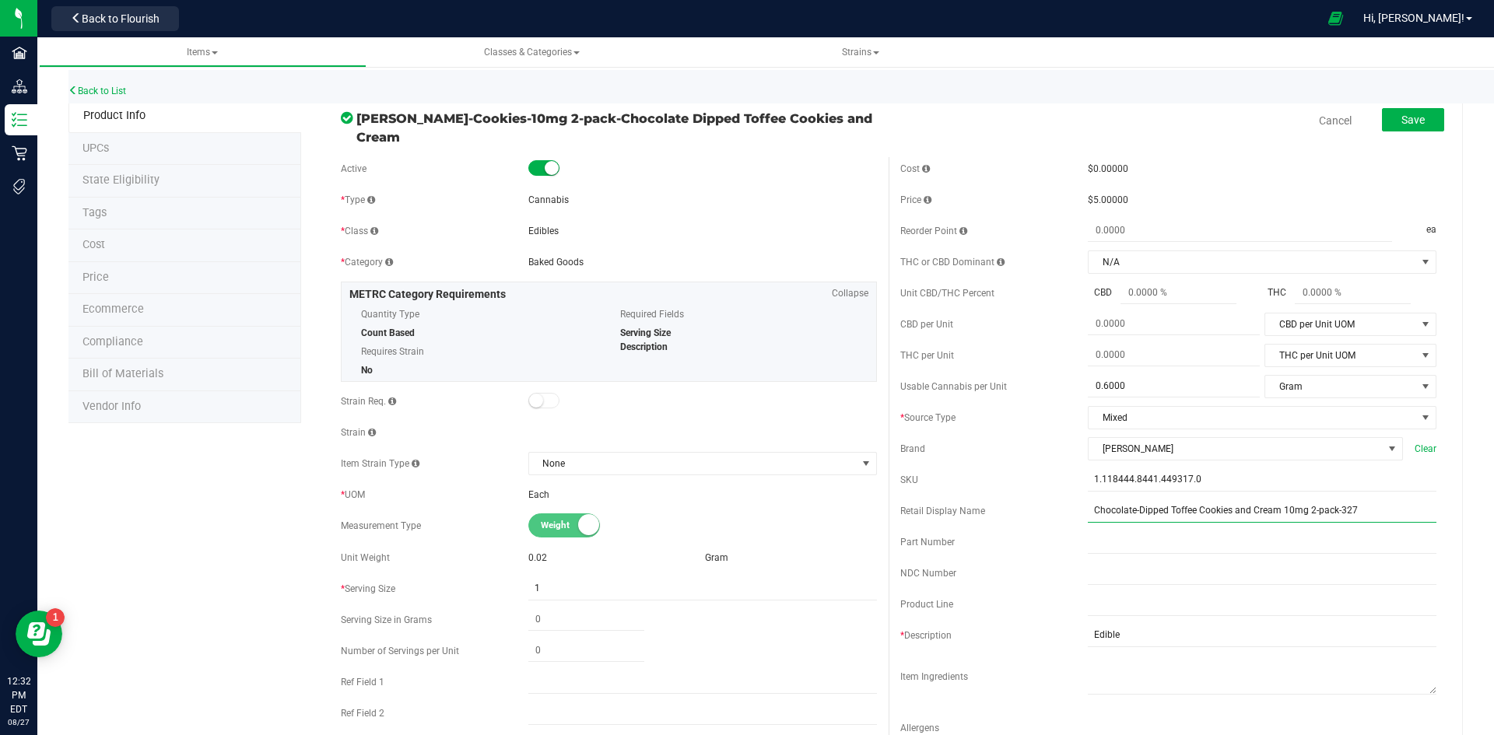
click at [1365, 502] on input "Chocolate-Dipped Toffee Cookies and Cream 10mg 2-pack-327" at bounding box center [1262, 510] width 349 height 23
type input "Chocolate-Dipped Toffee Cookies and Cream 10mg 2-pack-3"
click at [1319, 117] on link "Cancel" at bounding box center [1335, 121] width 33 height 16
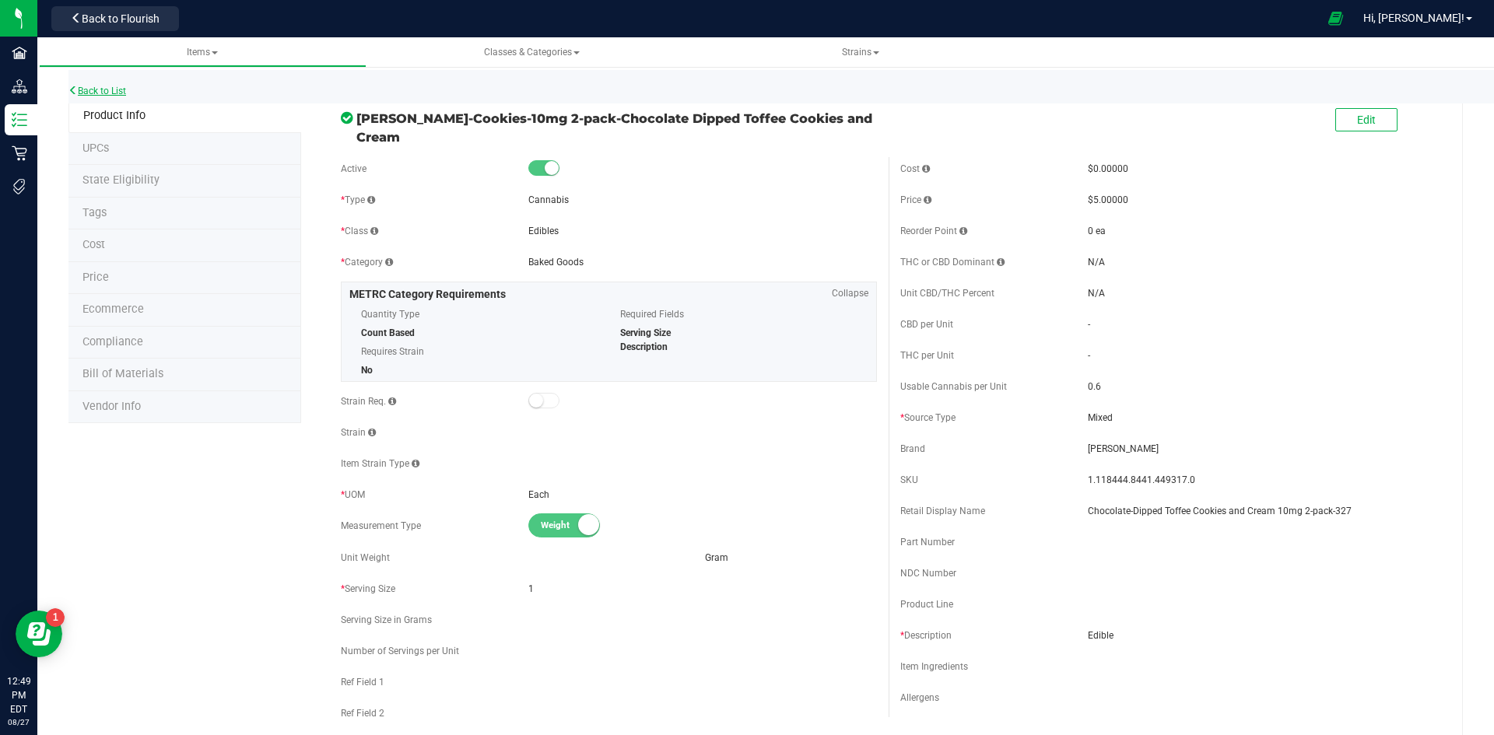
click at [104, 94] on link "Back to List" at bounding box center [97, 91] width 58 height 11
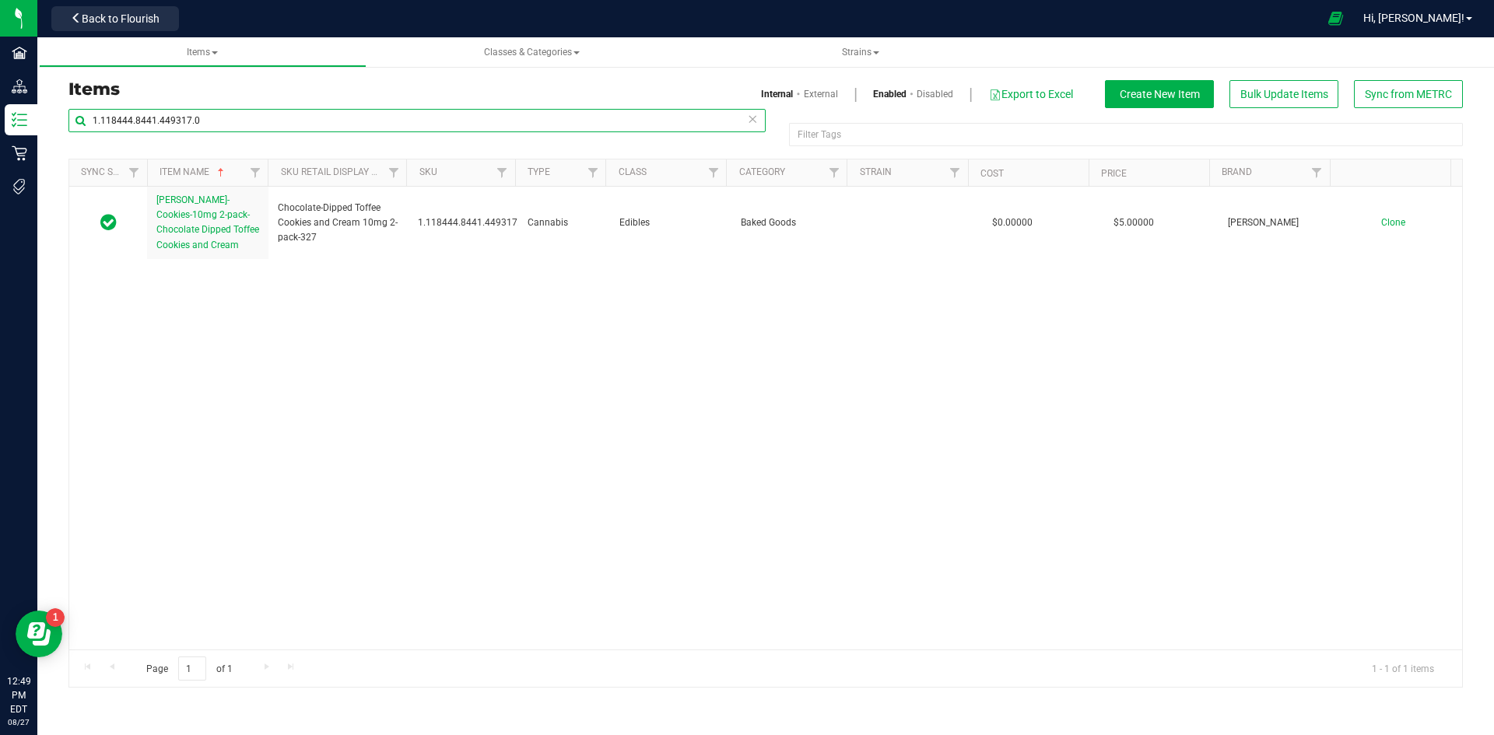
click at [127, 117] on input "1.118444.8441.449317.0" at bounding box center [416, 120] width 697 height 23
paste input "9437.142835.472604"
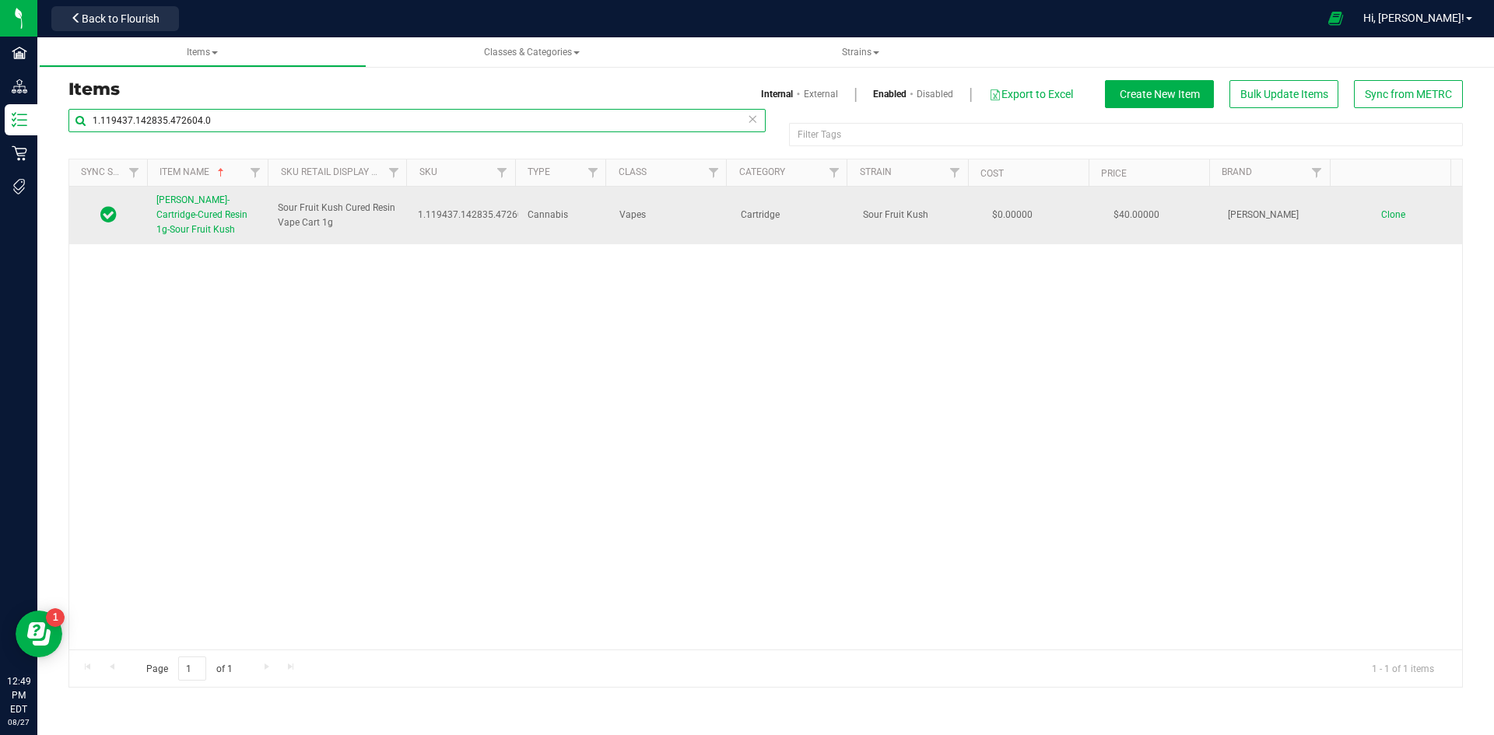
type input "1.119437.142835.472604.0"
click at [233, 201] on span "Slater-Cartridge-Cured Resin 1g-Sour Fruit Kush" at bounding box center [201, 214] width 91 height 40
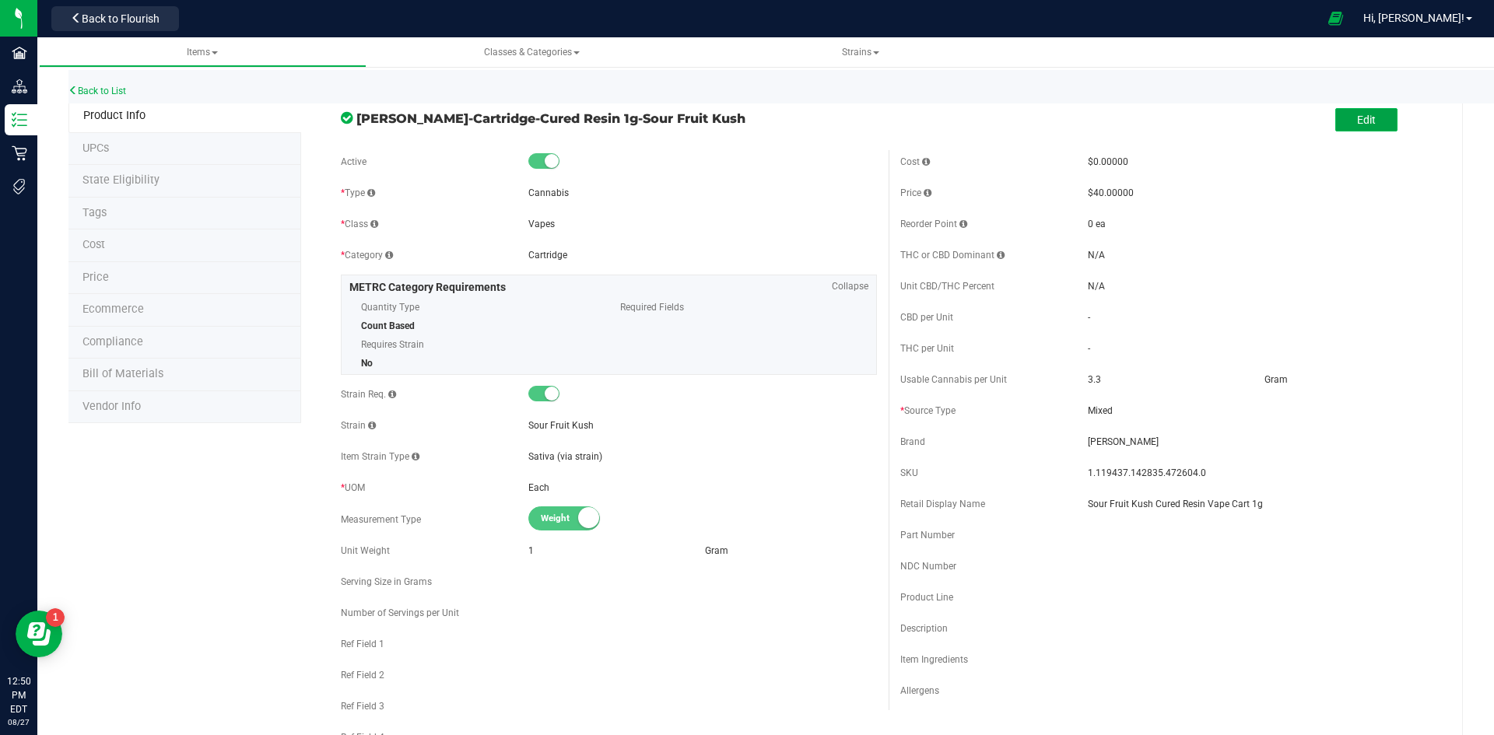
click at [1357, 127] on button "Edit" at bounding box center [1366, 119] width 62 height 23
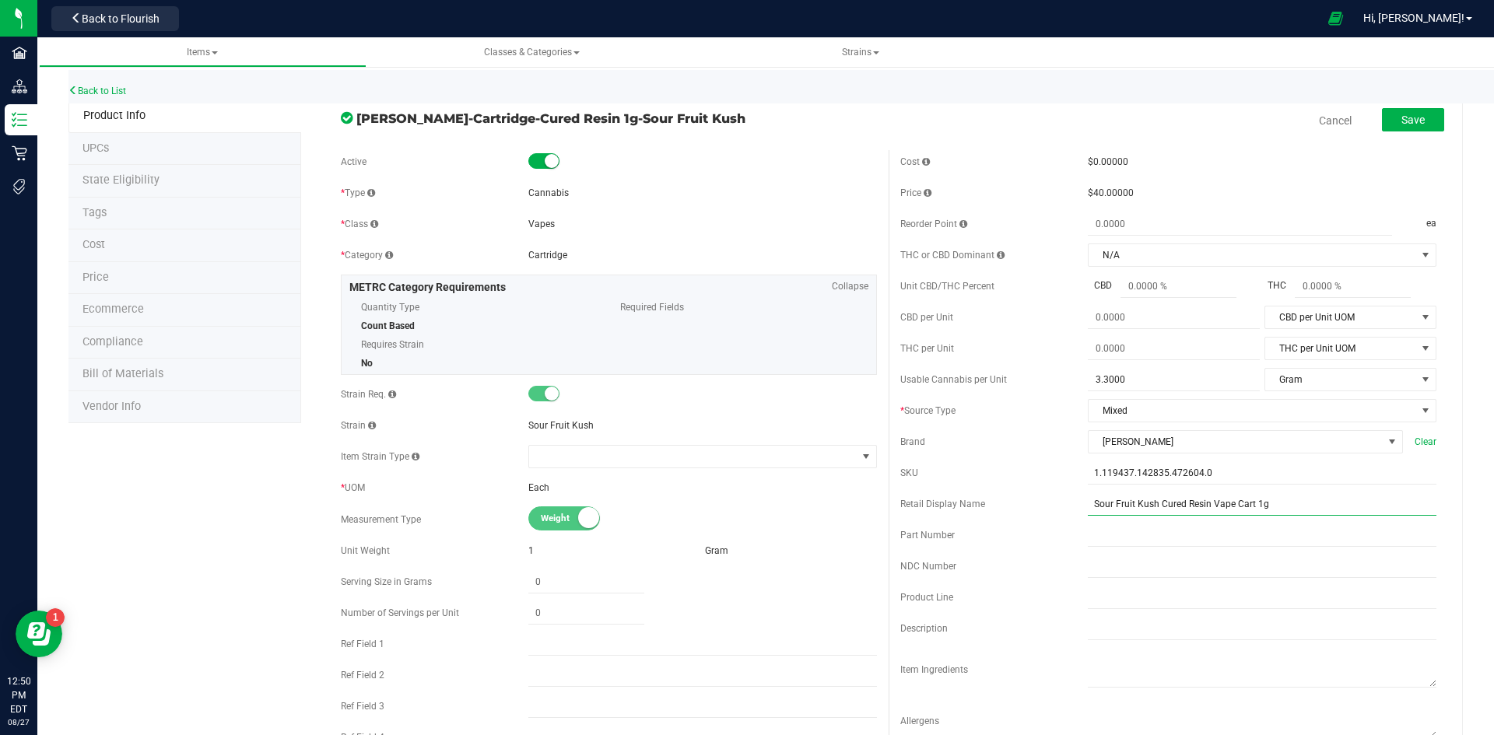
click at [1287, 504] on input "Sour Fruit Kush Cured Resin Vape Cart 1g" at bounding box center [1262, 503] width 349 height 23
type input "Sour Fruit Kush Cured Resin Vape Cart 1g-228"
click at [1403, 115] on span "Save" at bounding box center [1412, 120] width 23 height 12
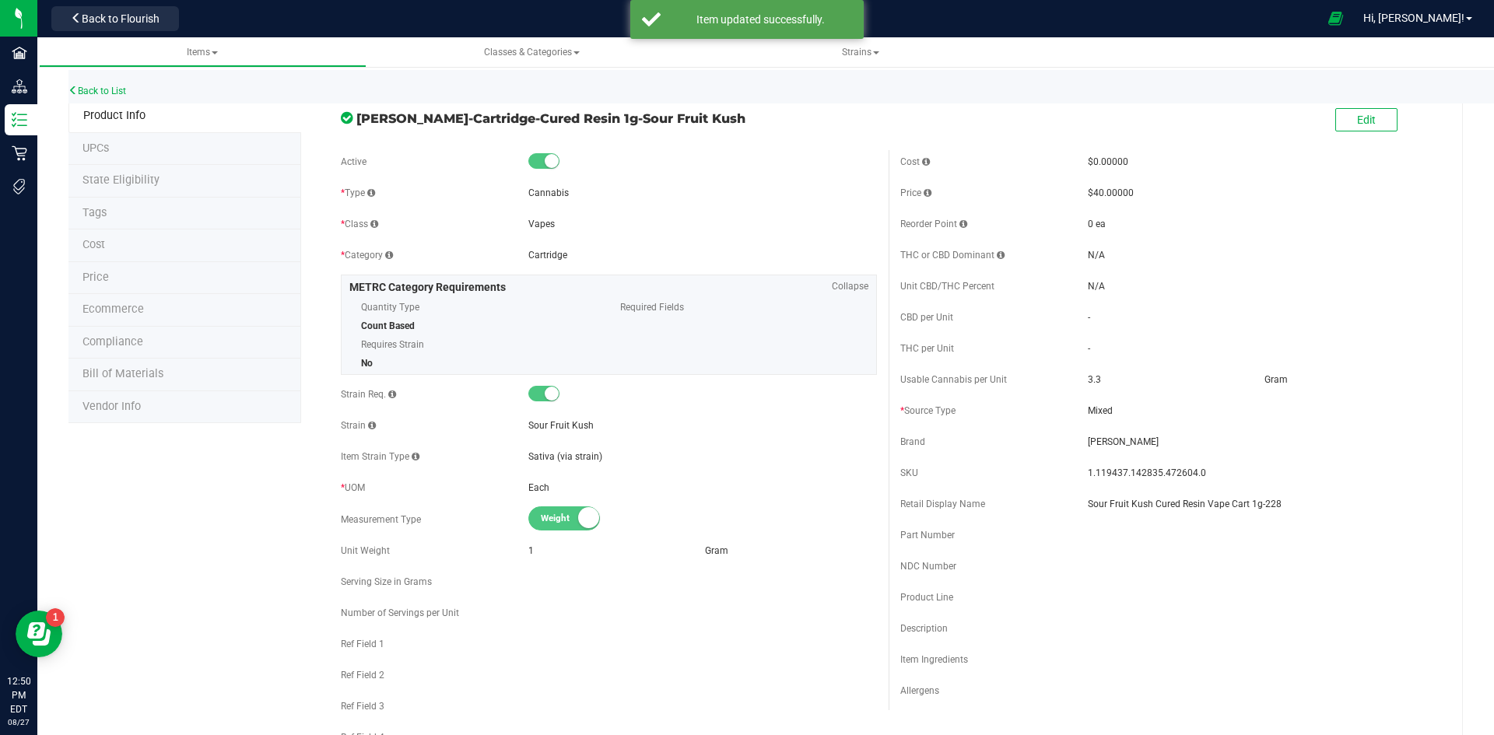
click at [131, 269] on li "Price" at bounding box center [184, 278] width 233 height 33
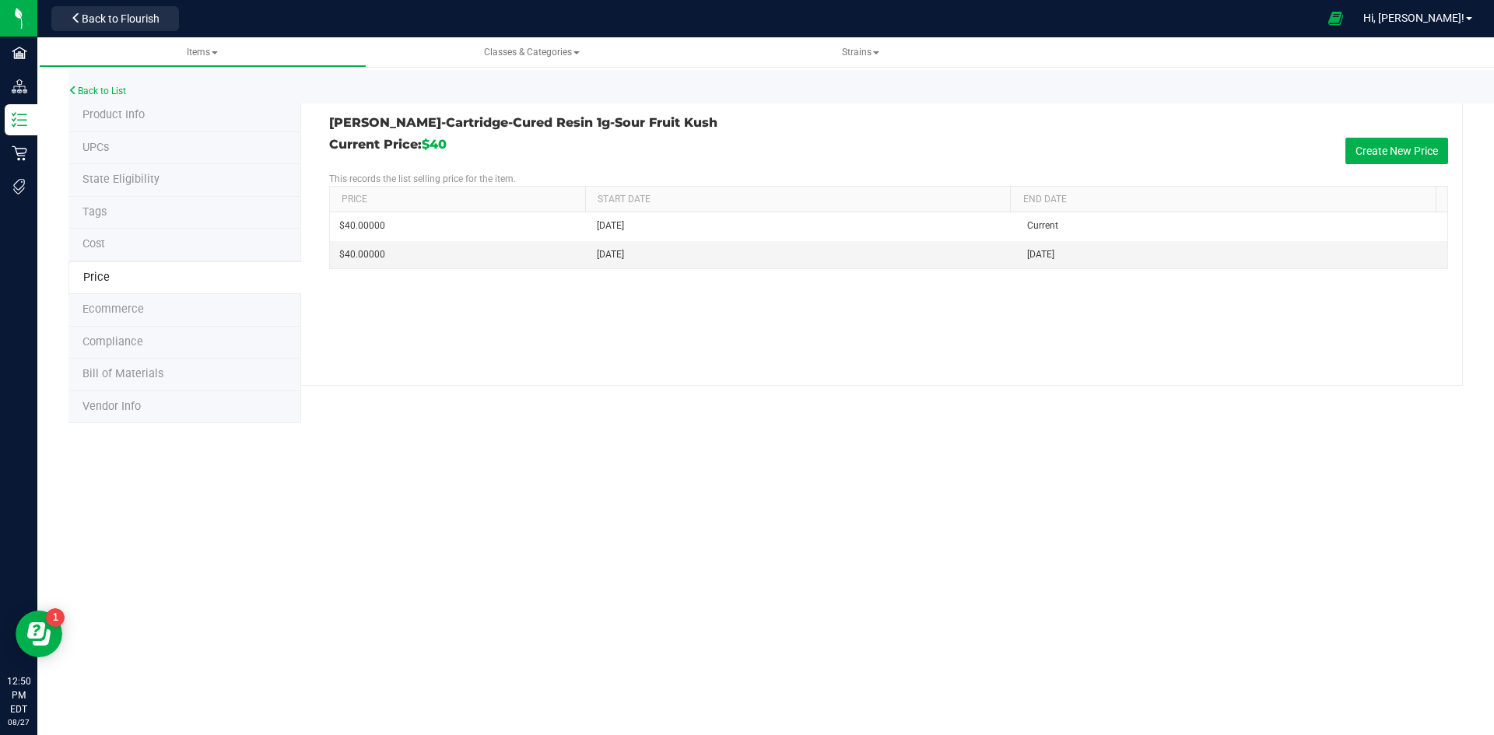
click at [140, 119] on span "Product Info" at bounding box center [113, 114] width 62 height 13
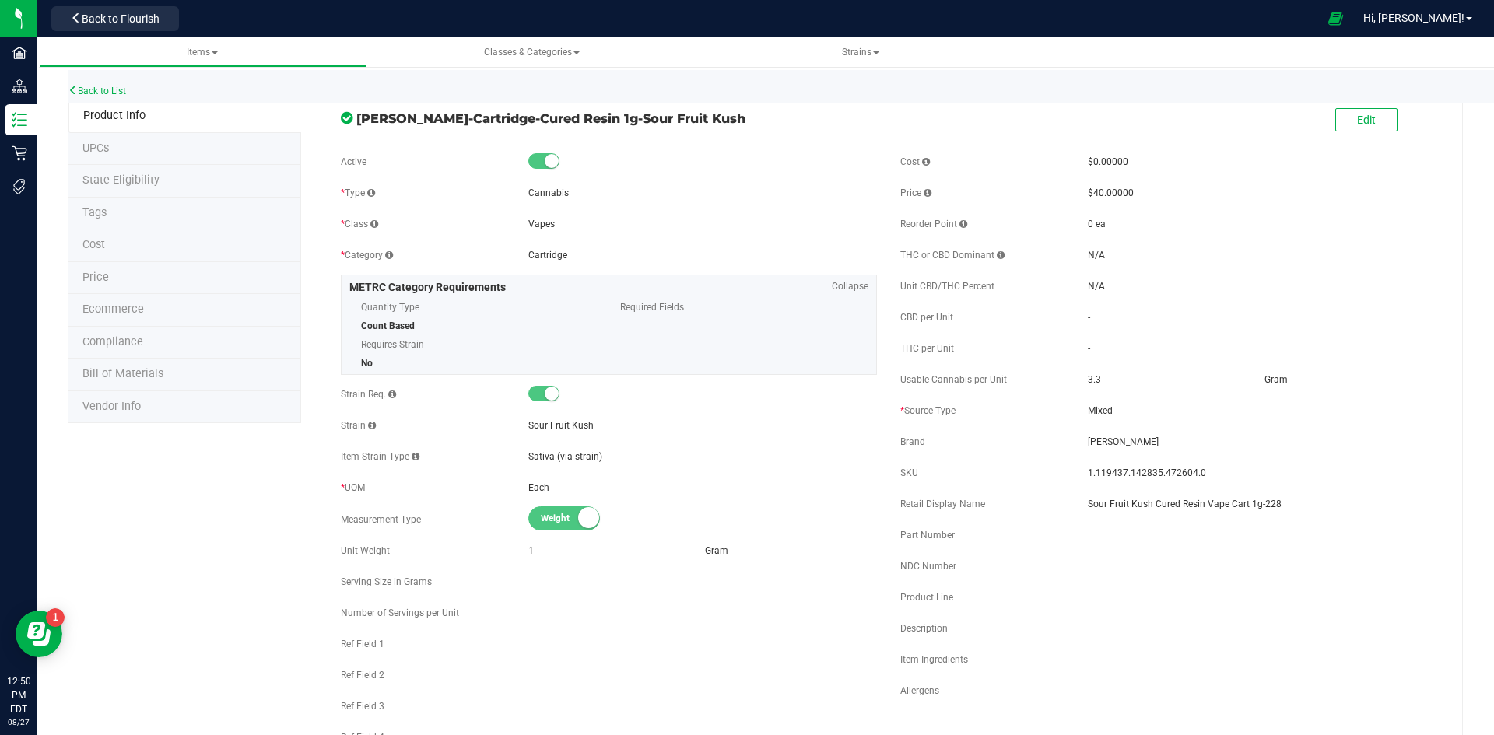
click at [125, 212] on li "Tags" at bounding box center [184, 214] width 233 height 33
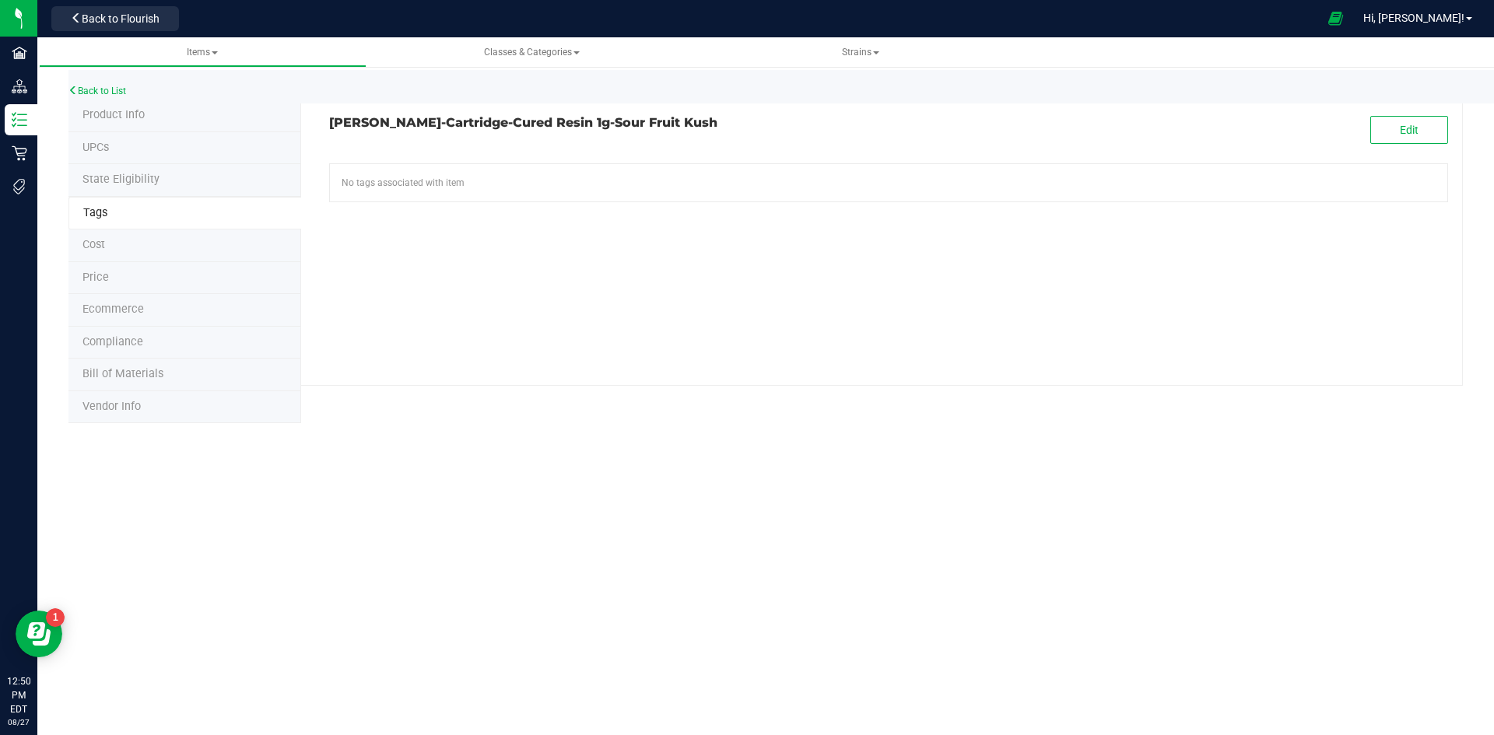
click at [108, 112] on span "Product Info" at bounding box center [113, 114] width 62 height 13
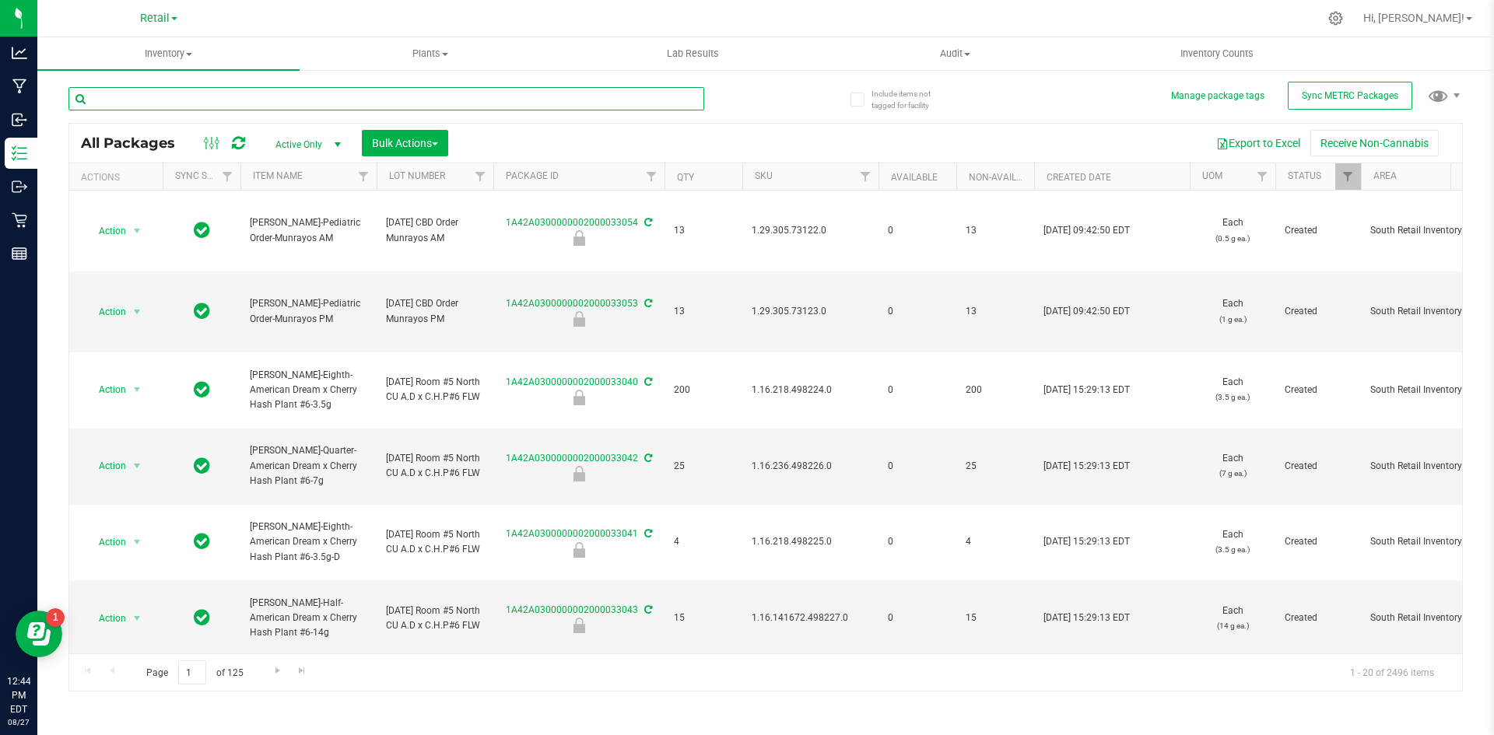
click at [187, 99] on input "text" at bounding box center [386, 98] width 636 height 23
paste input "1.2.308.138309.0"
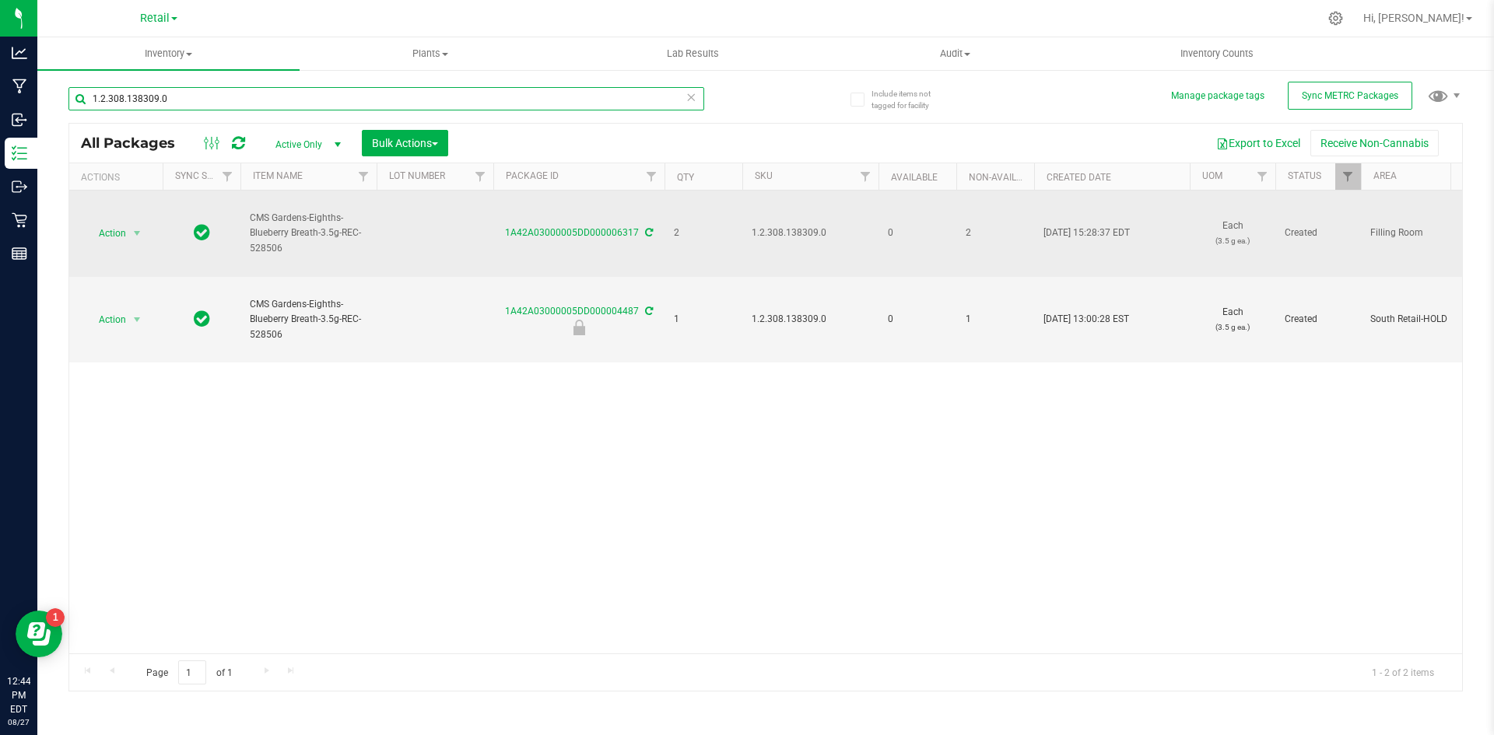
type input "1.2.308.138309.0"
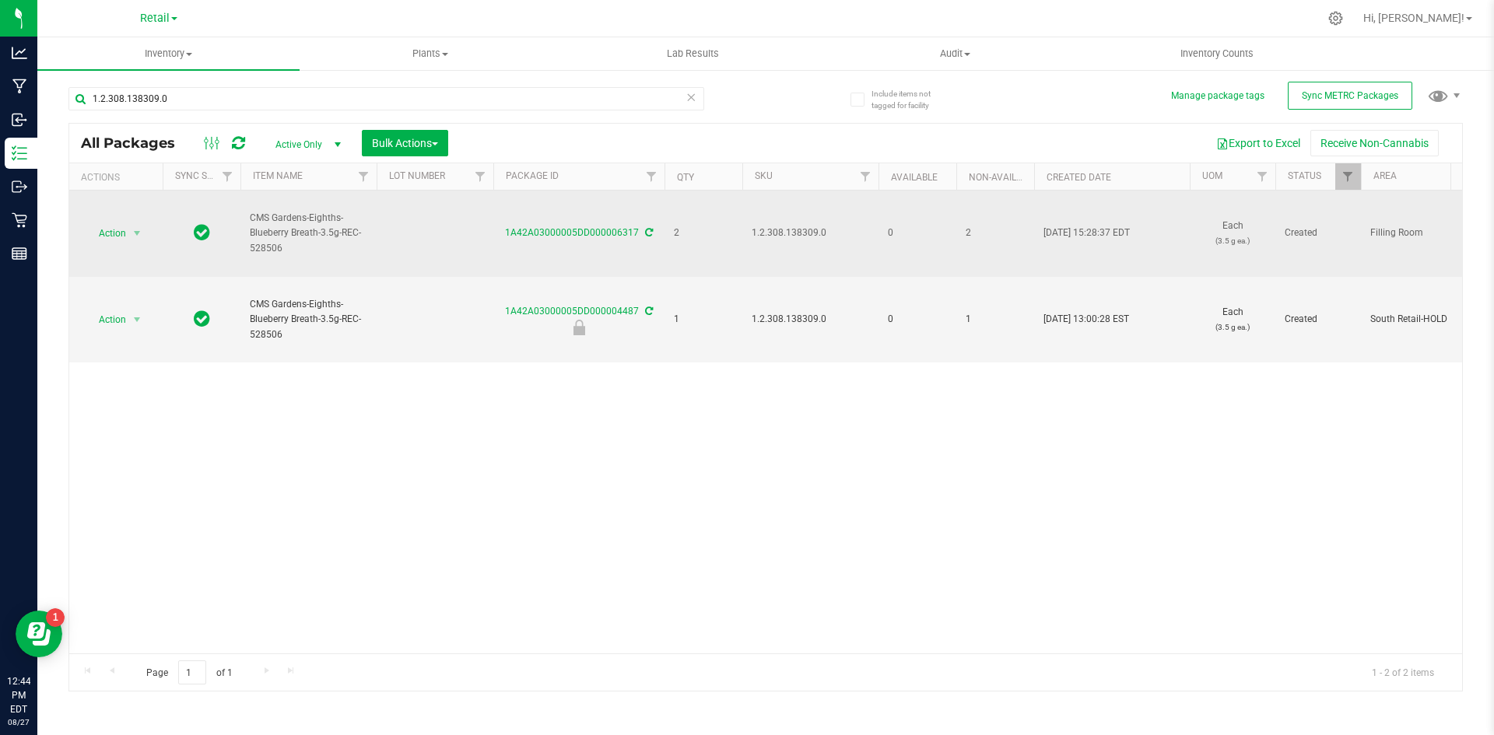
click at [650, 232] on icon at bounding box center [649, 232] width 8 height 9
click at [407, 250] on td at bounding box center [435, 234] width 117 height 86
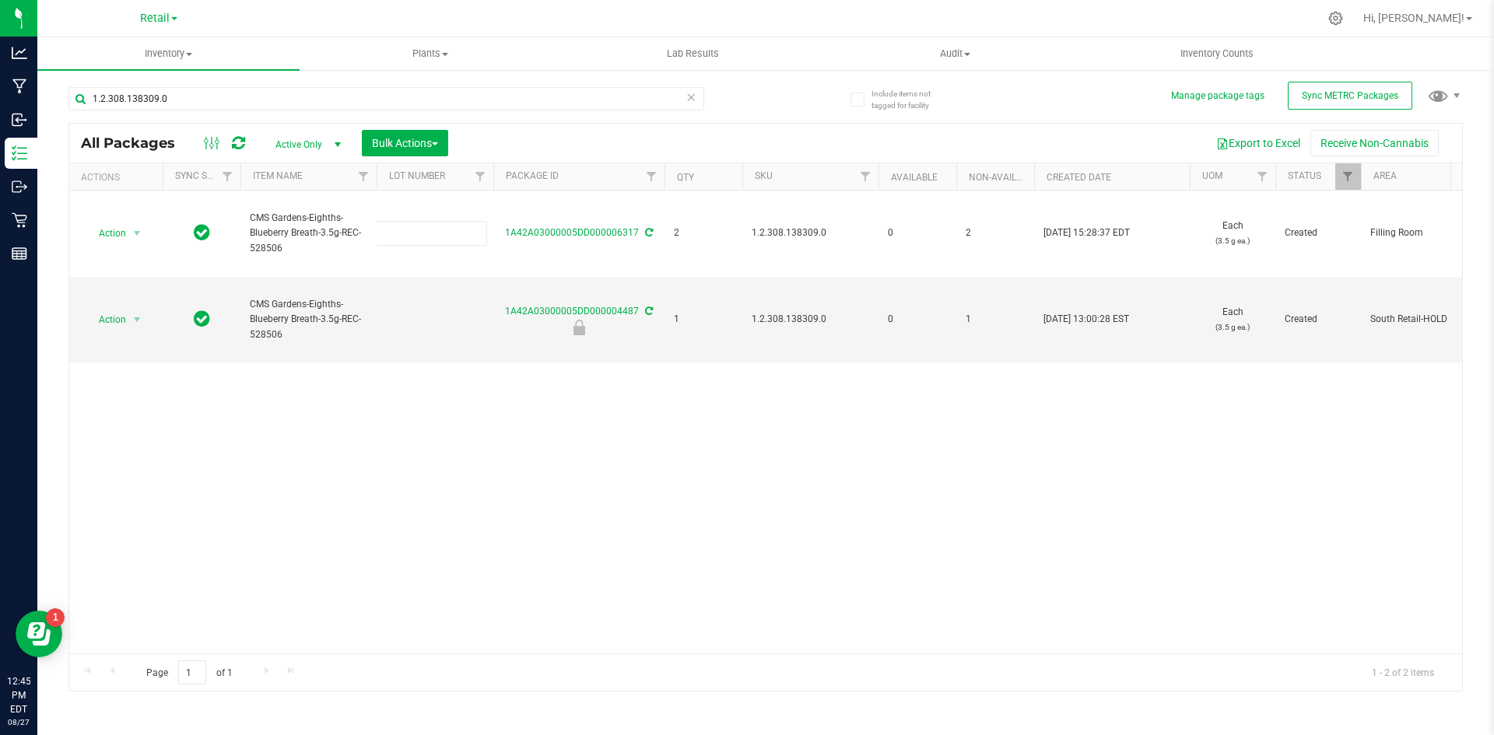
click at [463, 384] on div "Action Action Adjust qty Create package Edit attributes Global inventory Locate…" at bounding box center [765, 422] width 1392 height 463
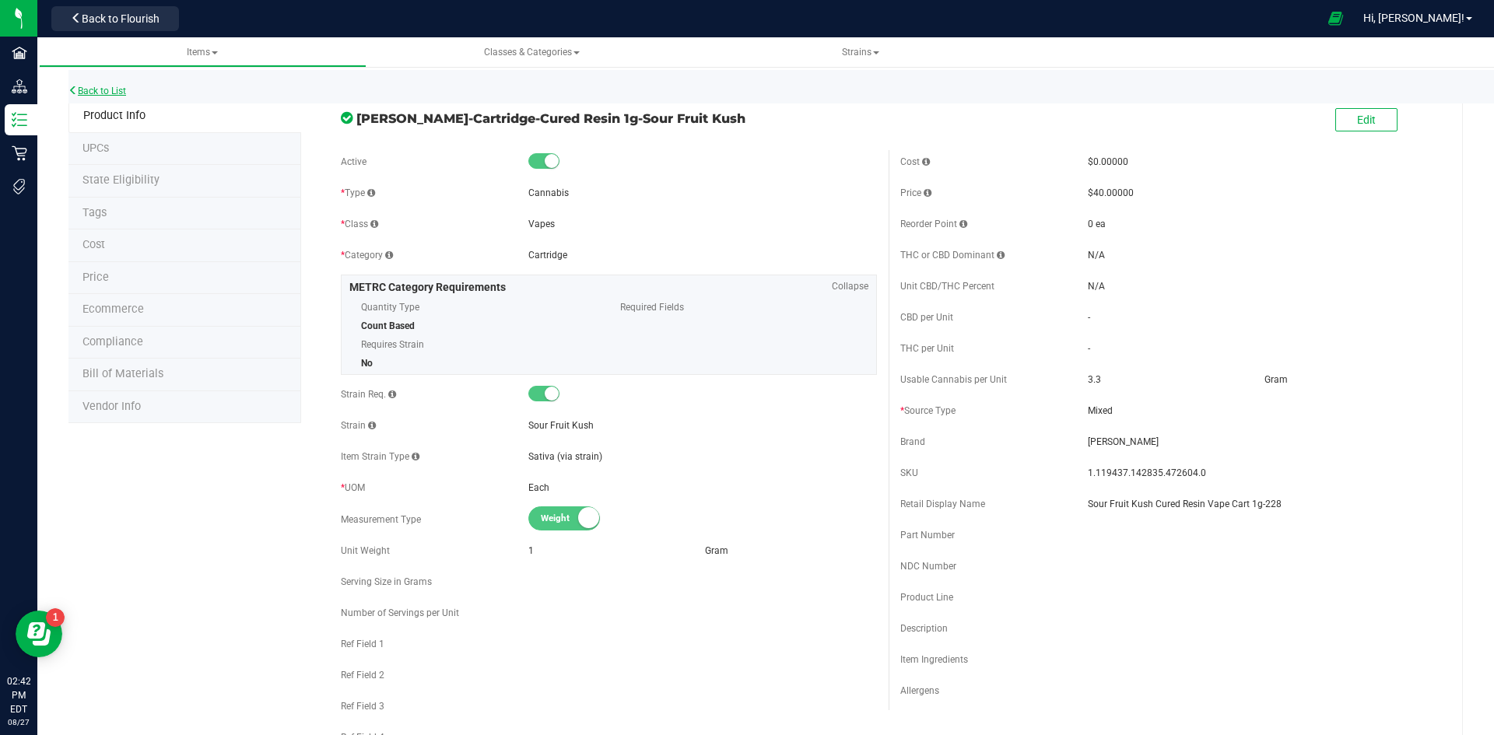
click at [110, 92] on link "Back to List" at bounding box center [97, 91] width 58 height 11
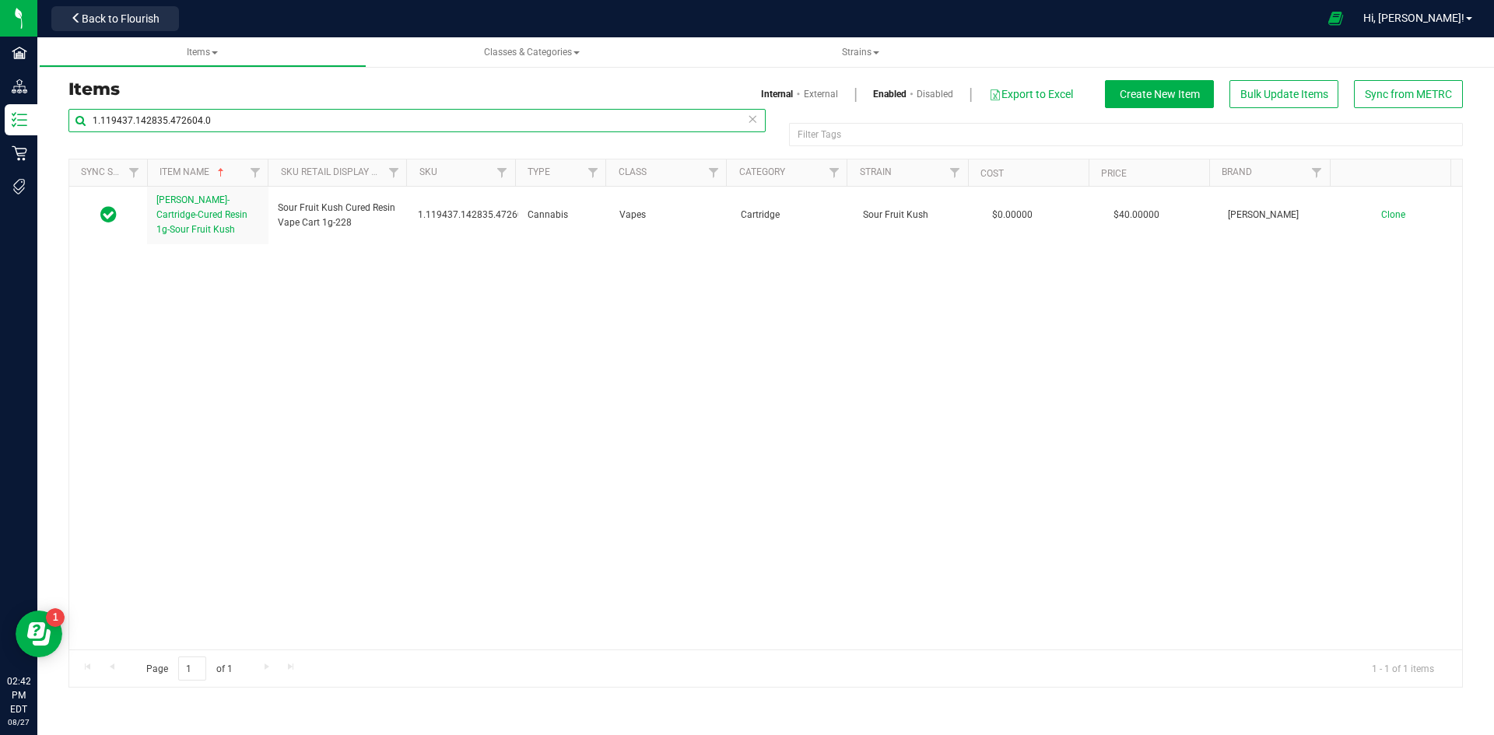
click at [204, 113] on input "1.119437.142835.472604.0" at bounding box center [416, 120] width 697 height 23
paste input "2.308.500347"
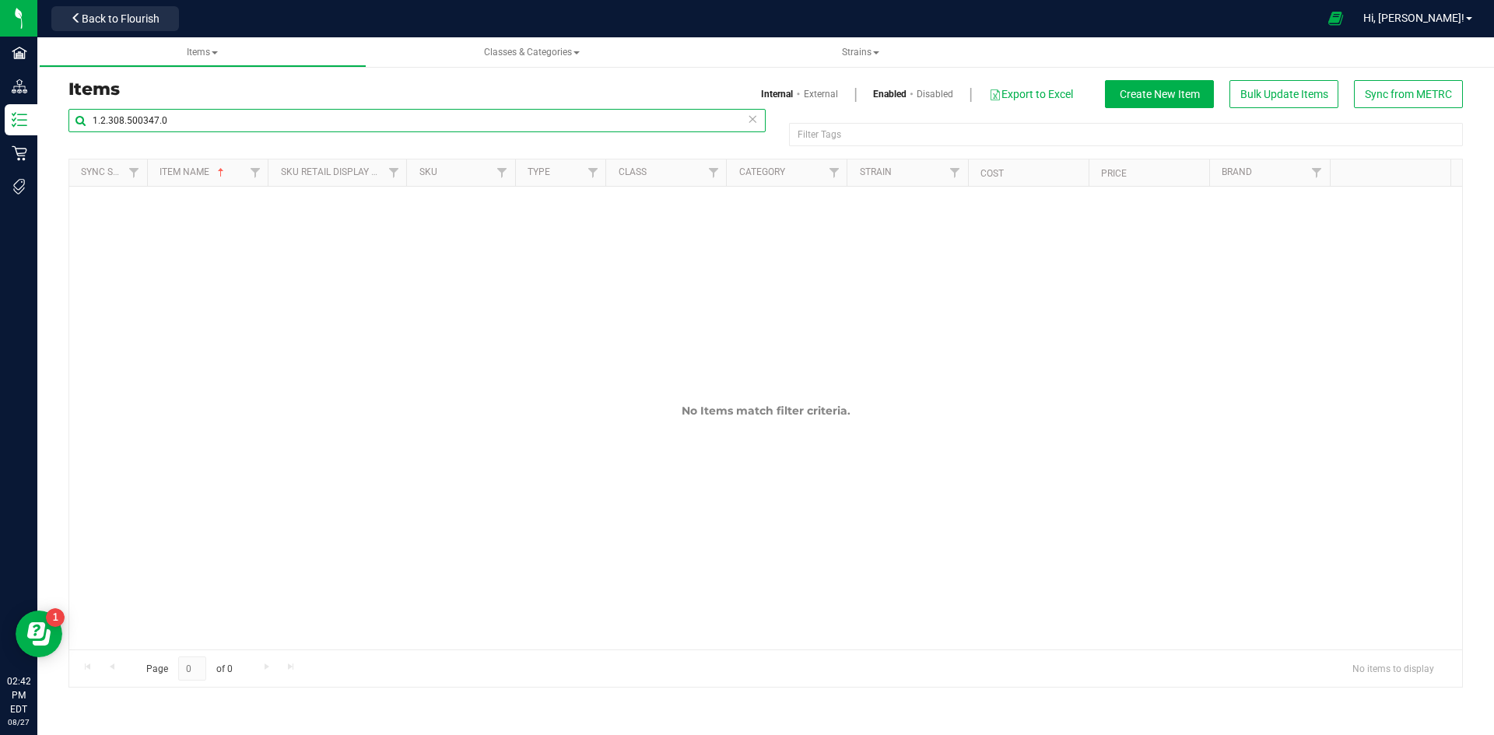
type input "1.2.308.500347.0"
click at [824, 99] on link "External" at bounding box center [821, 94] width 34 height 14
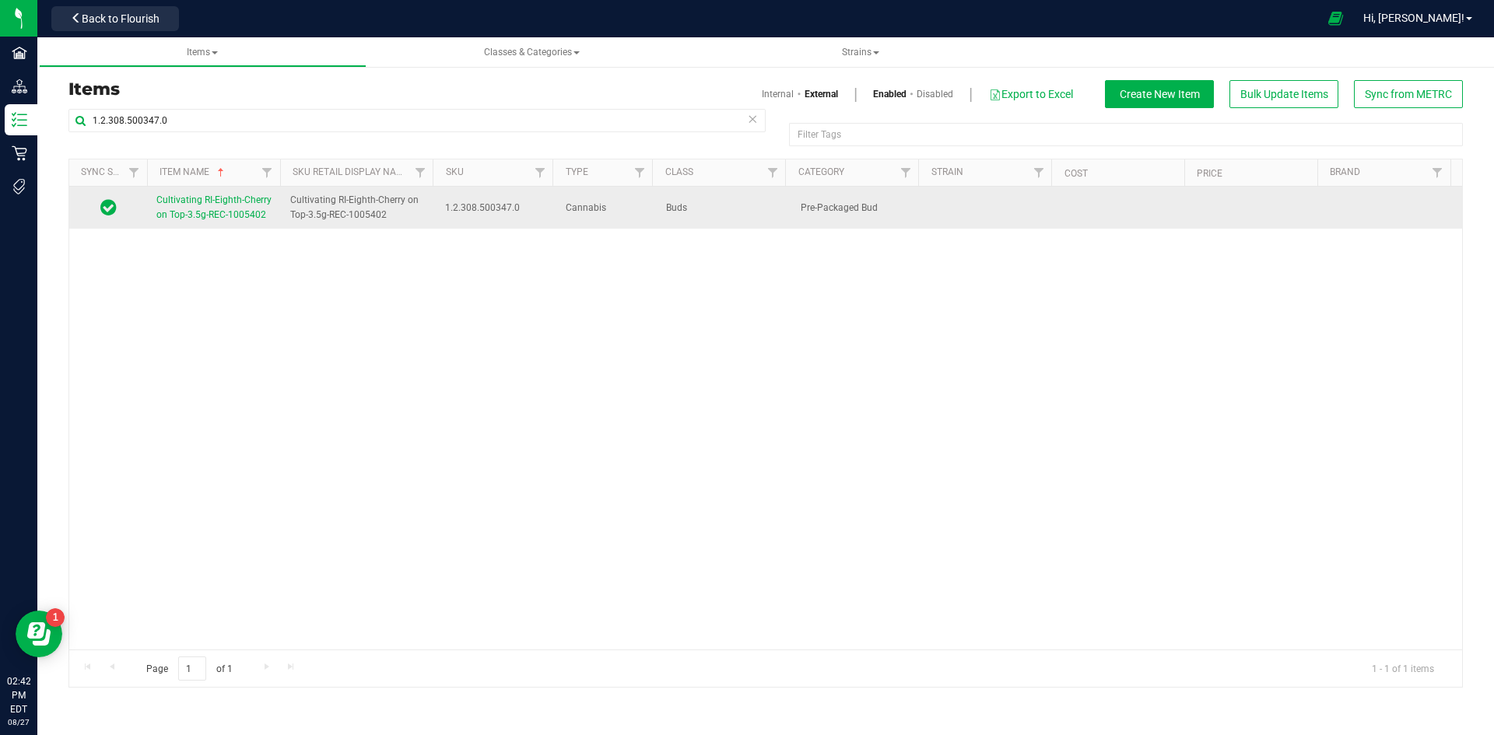
click at [197, 215] on span "Cultivating RI-Eighth-Cherry on Top-3.5g-REC-1005402" at bounding box center [213, 207] width 115 height 26
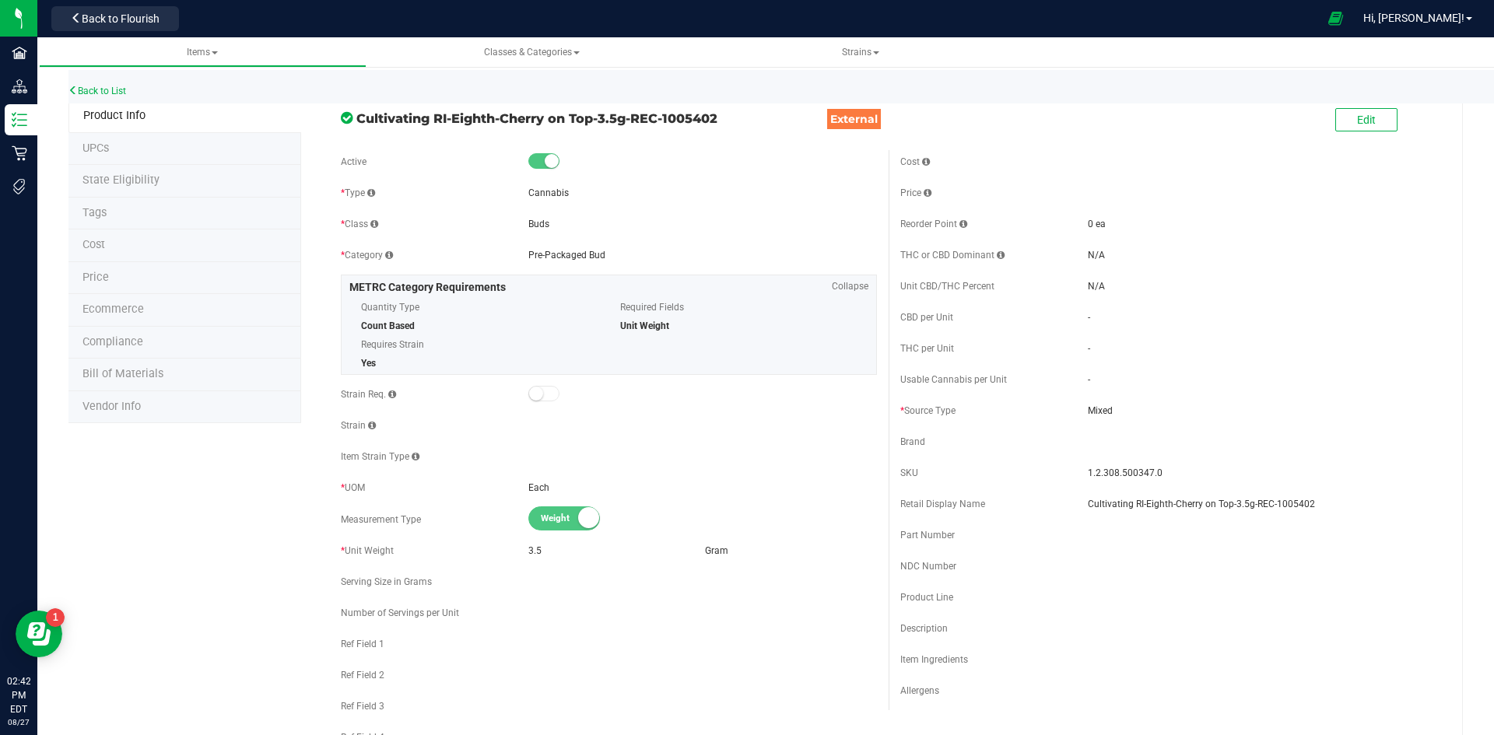
click at [136, 280] on li "Price" at bounding box center [184, 278] width 233 height 33
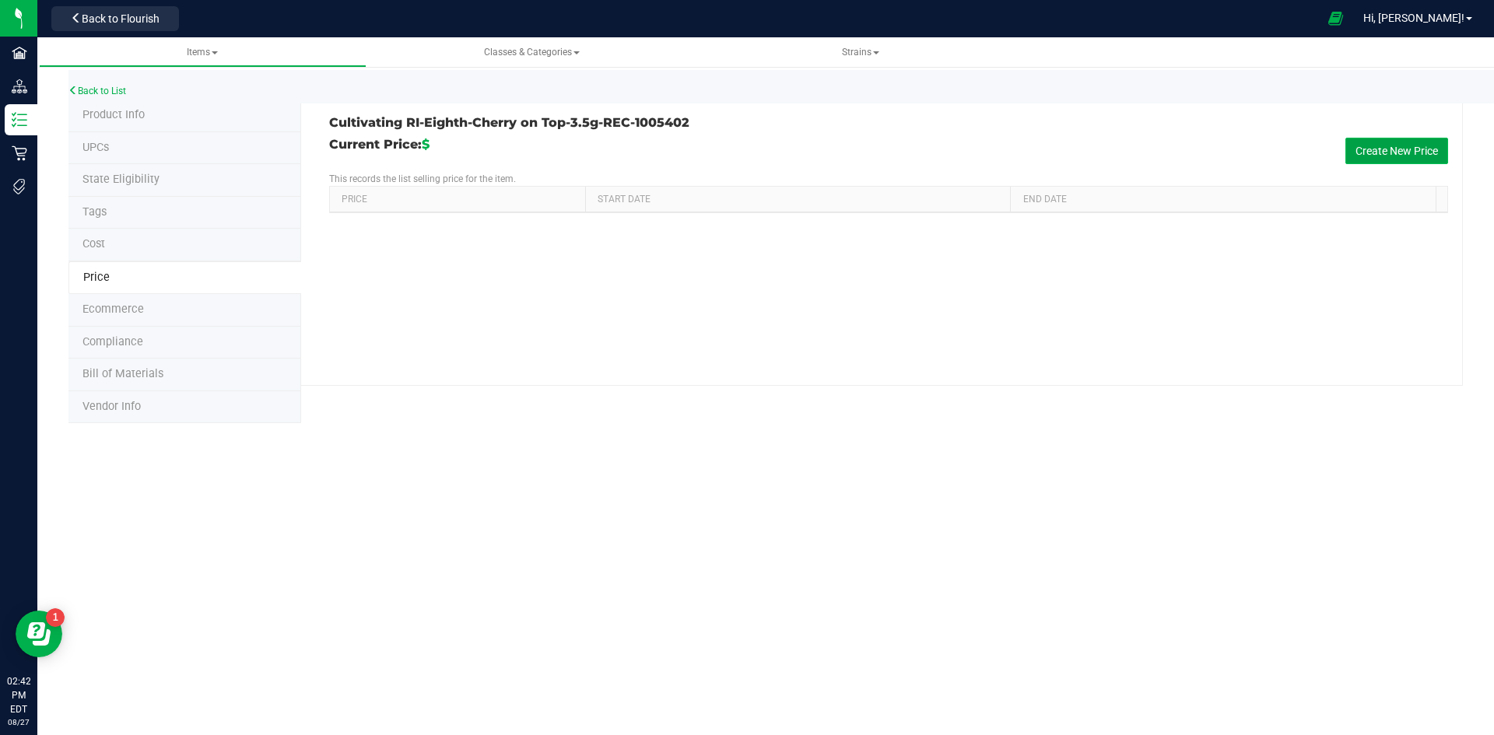
click at [1422, 149] on button "Create New Price" at bounding box center [1396, 151] width 103 height 26
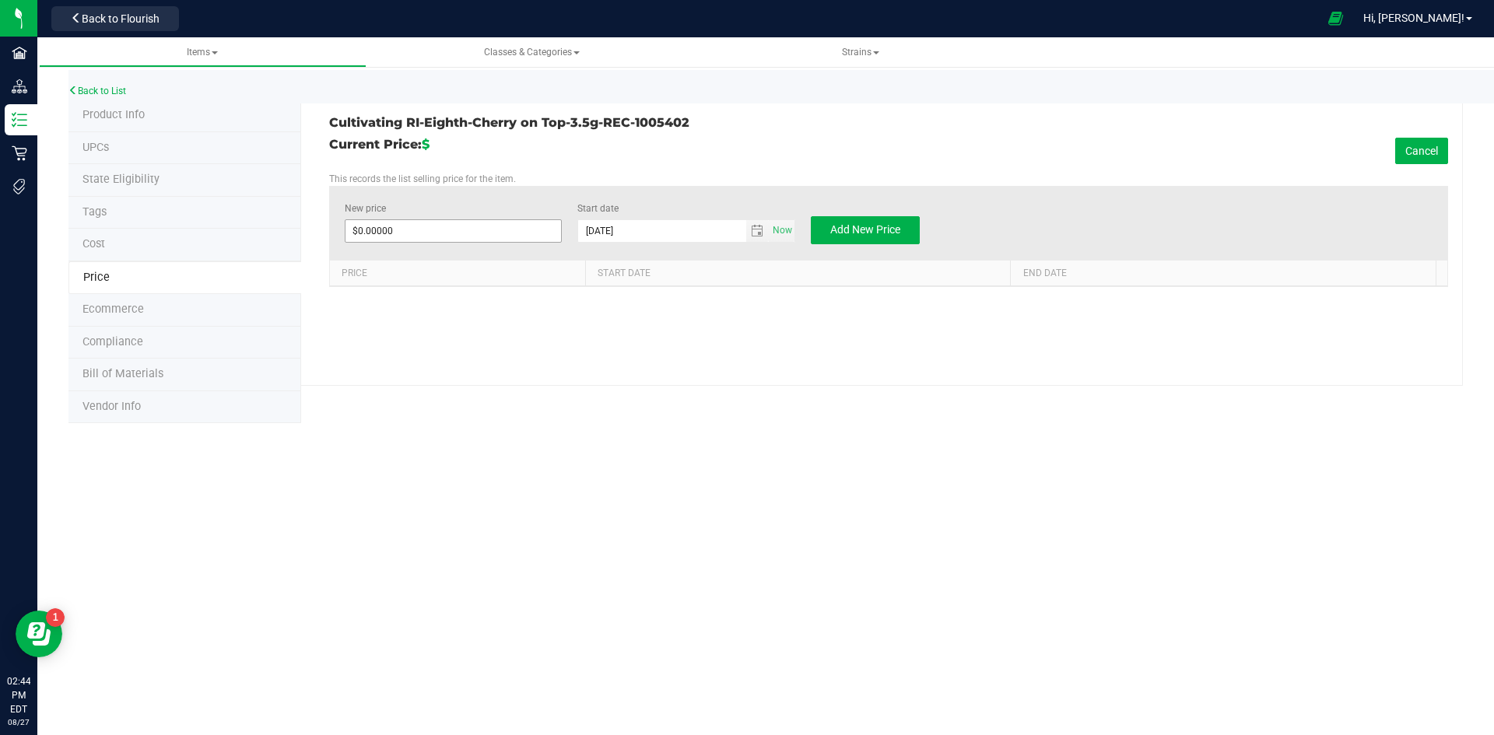
click at [398, 242] on span "$0.00000 0" at bounding box center [454, 230] width 218 height 23
click at [408, 236] on span at bounding box center [454, 230] width 218 height 23
type input "32"
click at [834, 222] on button "Add New Price" at bounding box center [865, 230] width 109 height 28
type input "$0.00000"
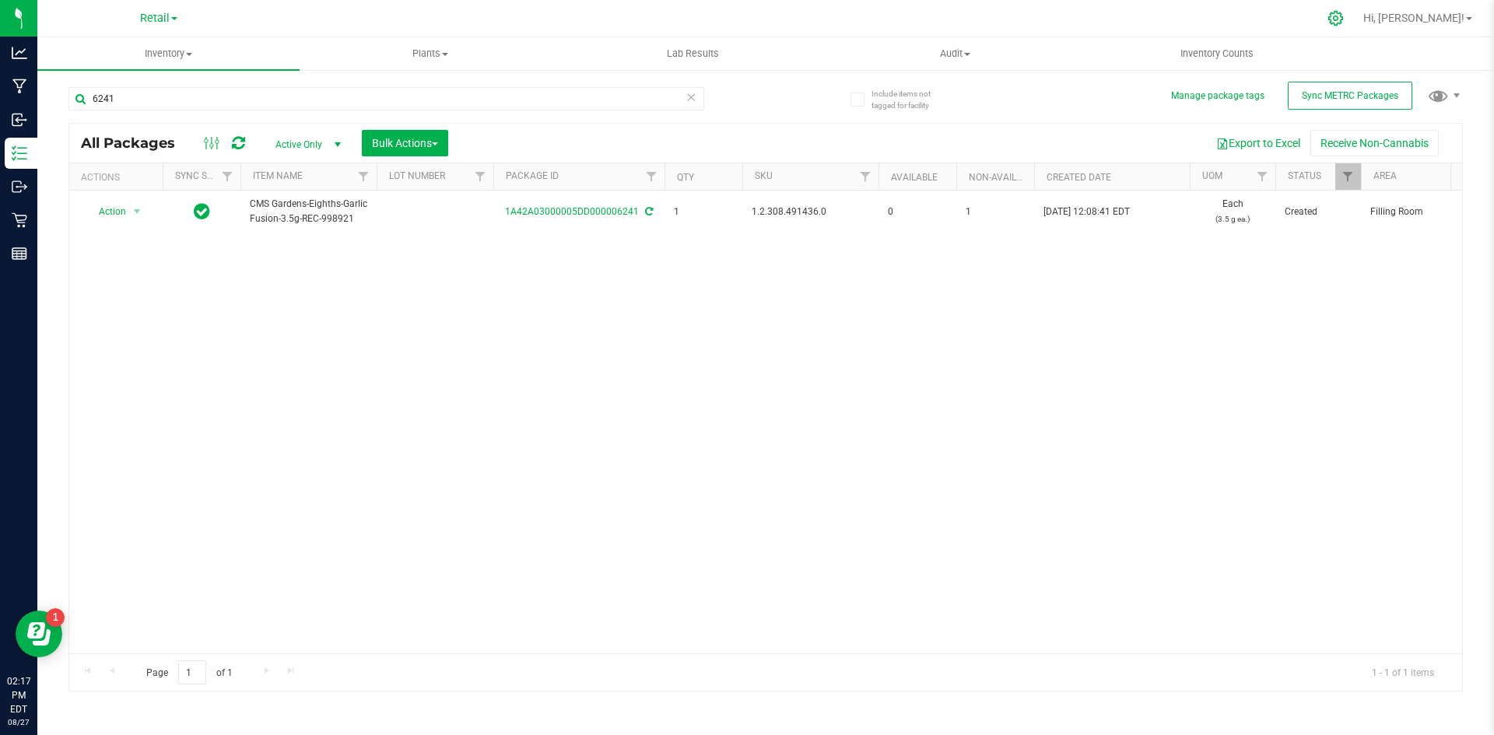
drag, startPoint x: 1376, startPoint y: 19, endPoint x: 1361, endPoint y: 28, distance: 17.1
click at [1343, 19] on icon at bounding box center [1335, 18] width 15 height 15
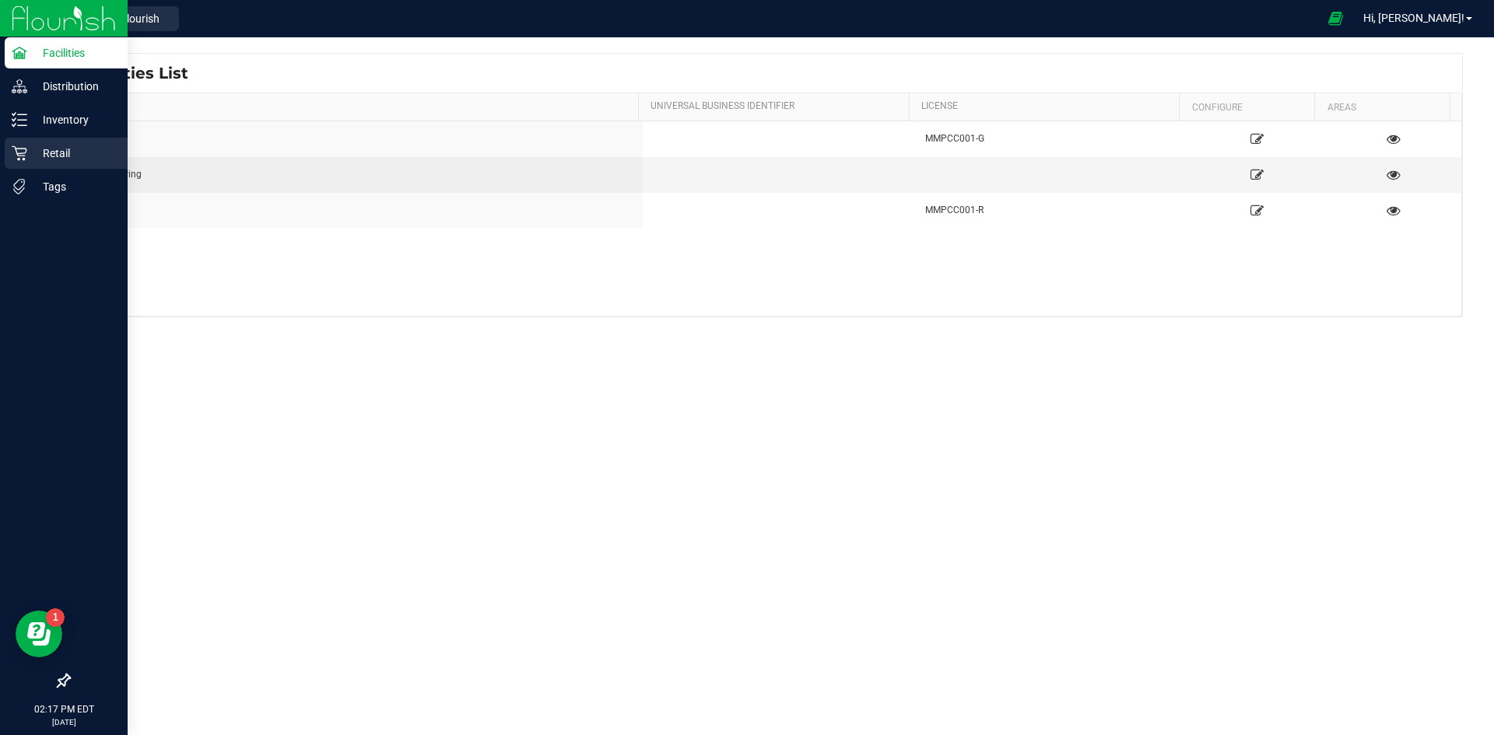
click at [24, 149] on icon at bounding box center [19, 153] width 15 height 15
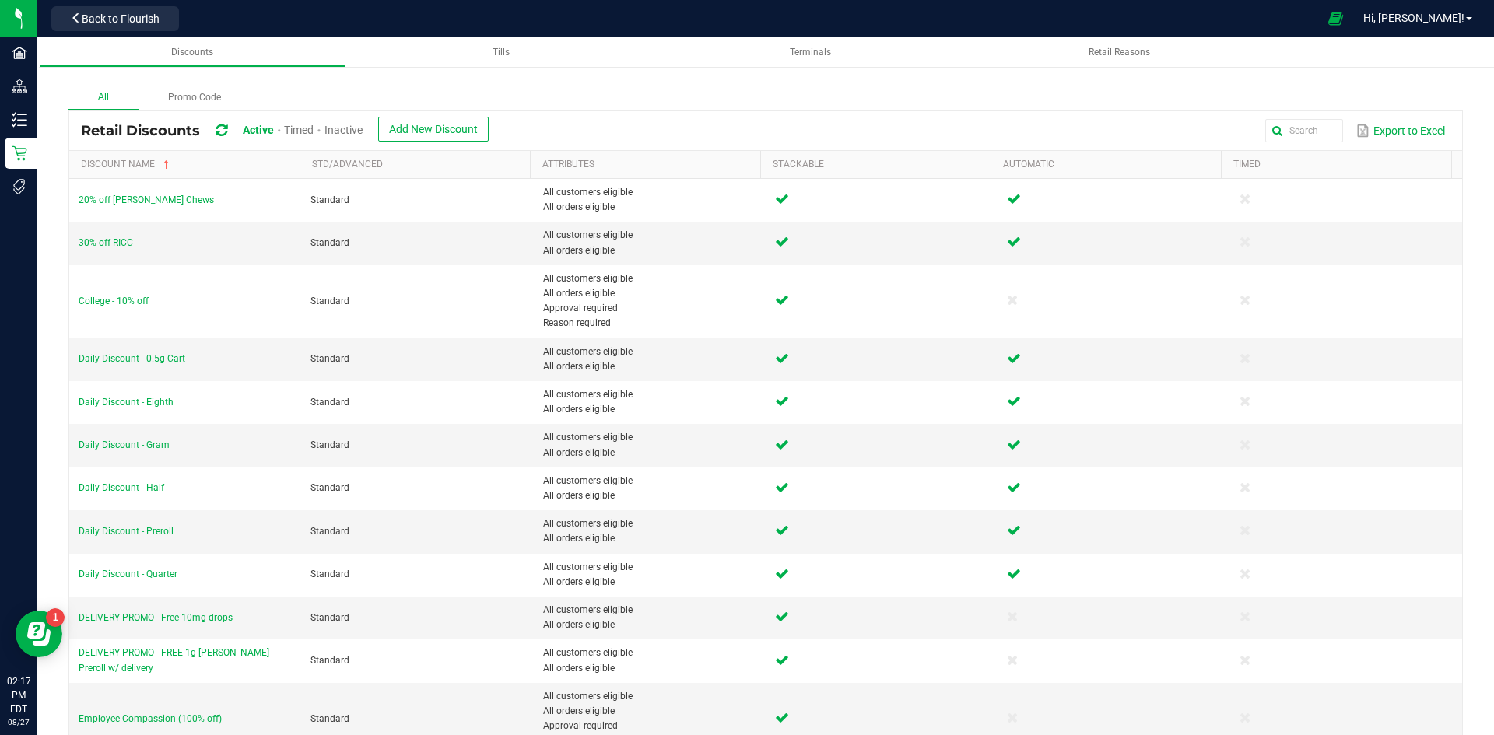
click at [457, 69] on div "All Promo Code Retail Discounts Active Timed Inactive Add New Discount Export t…" at bounding box center [765, 627] width 1456 height 1178
click at [117, 242] on span "30% off RICC" at bounding box center [106, 242] width 54 height 11
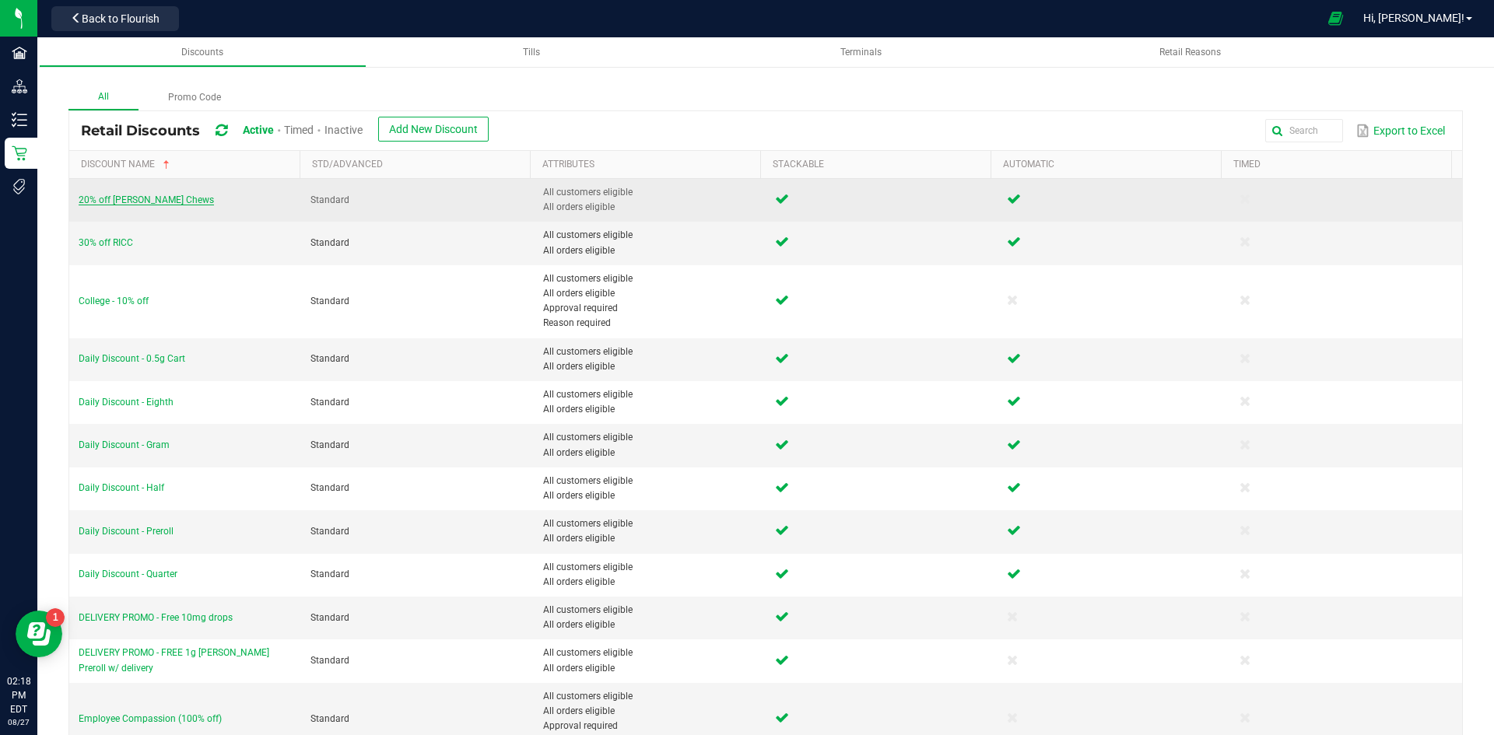
click at [142, 198] on span "20% off Slater Chews" at bounding box center [146, 199] width 135 height 11
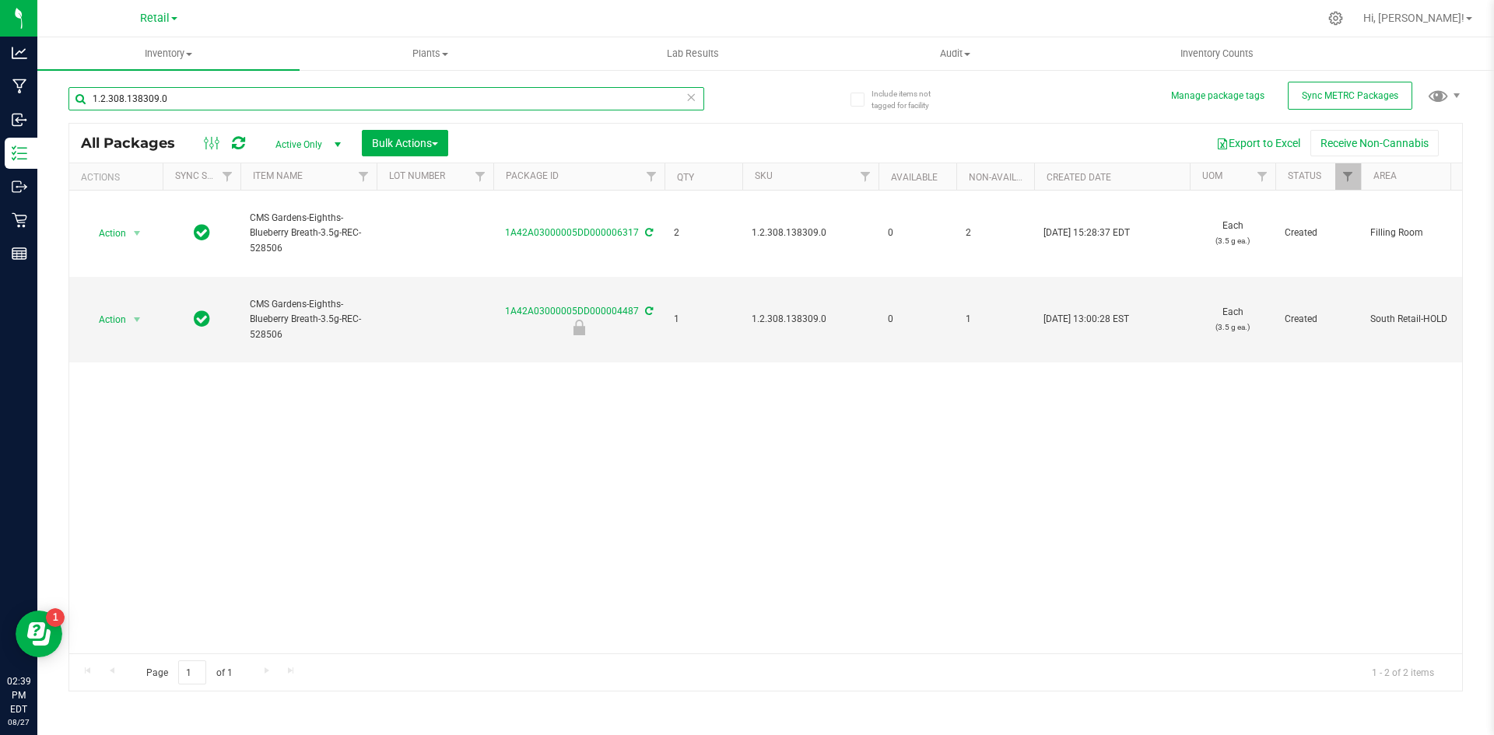
click at [229, 96] on input "1.2.308.138309.0" at bounding box center [386, 98] width 636 height 23
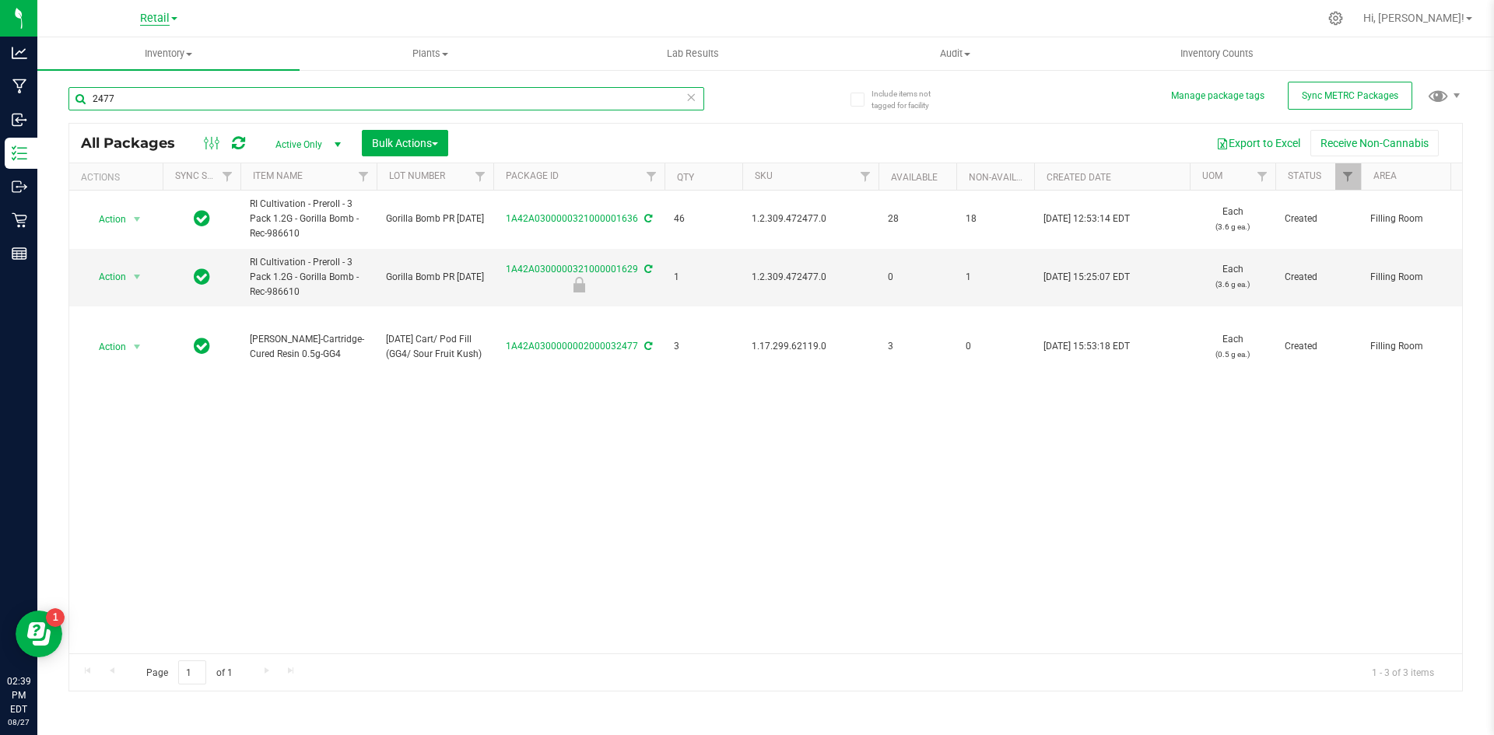
type input "2477"
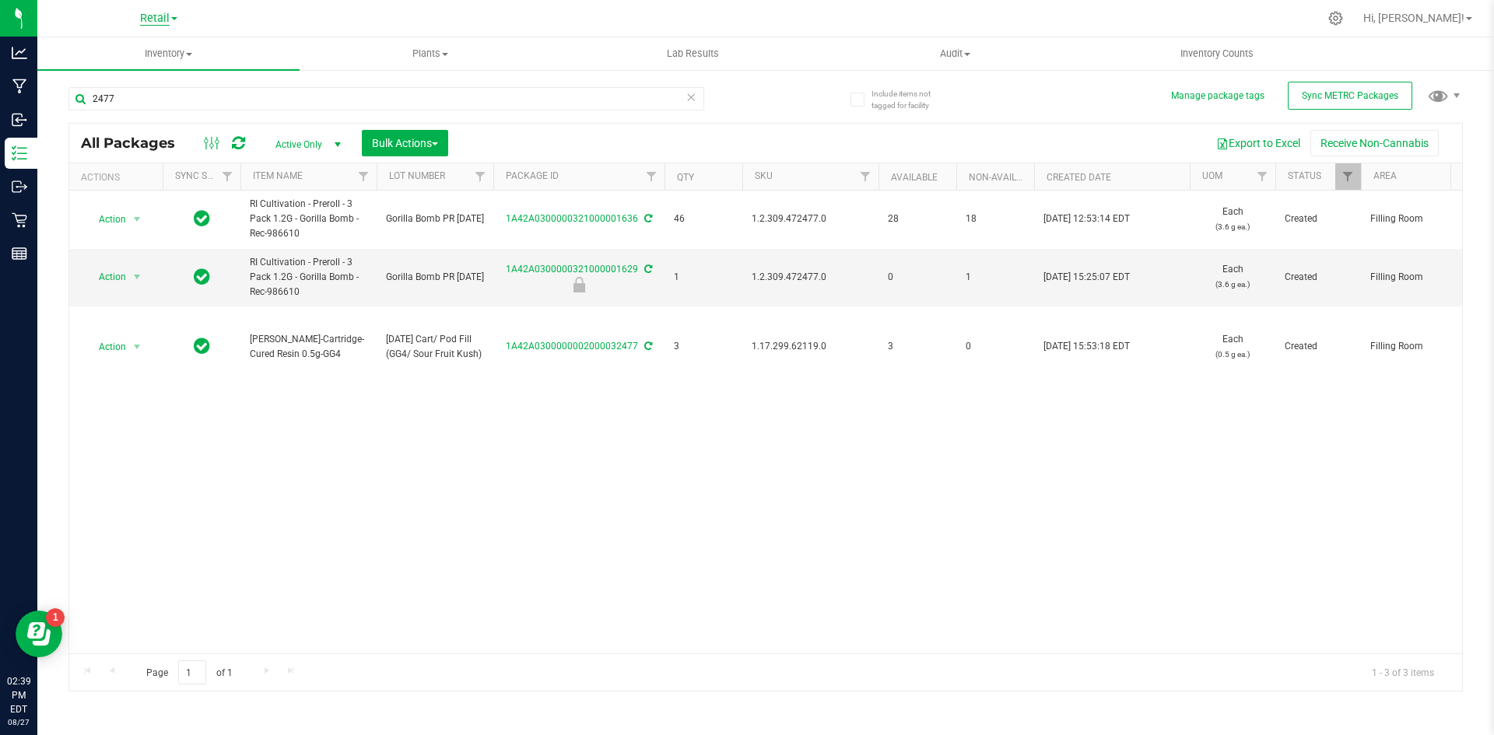
click at [149, 23] on span "Retail" at bounding box center [155, 19] width 30 height 14
click at [126, 55] on link "Cultivation" at bounding box center [158, 54] width 227 height 21
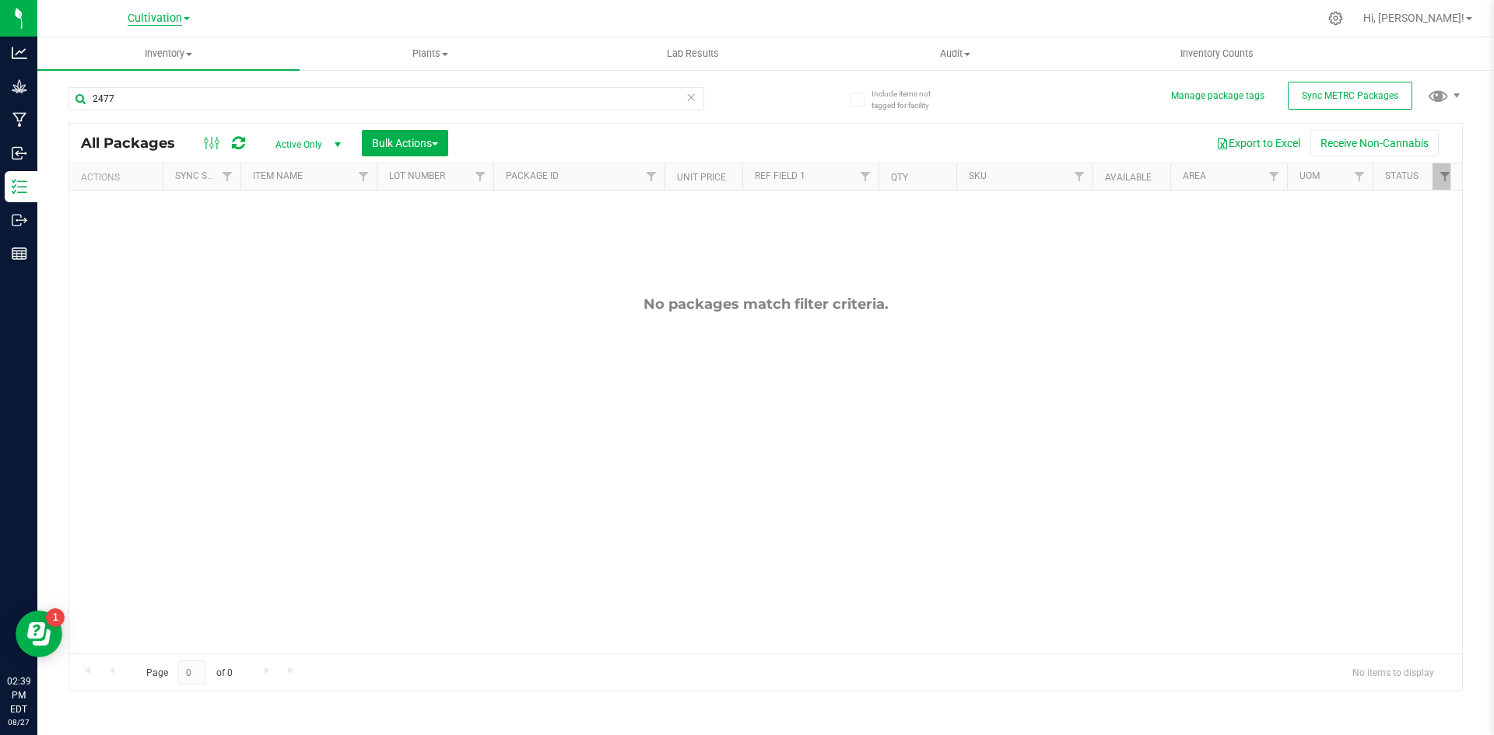
click at [177, 16] on span "Cultivation" at bounding box center [155, 19] width 54 height 14
click at [98, 88] on link "Retail" at bounding box center [158, 96] width 227 height 21
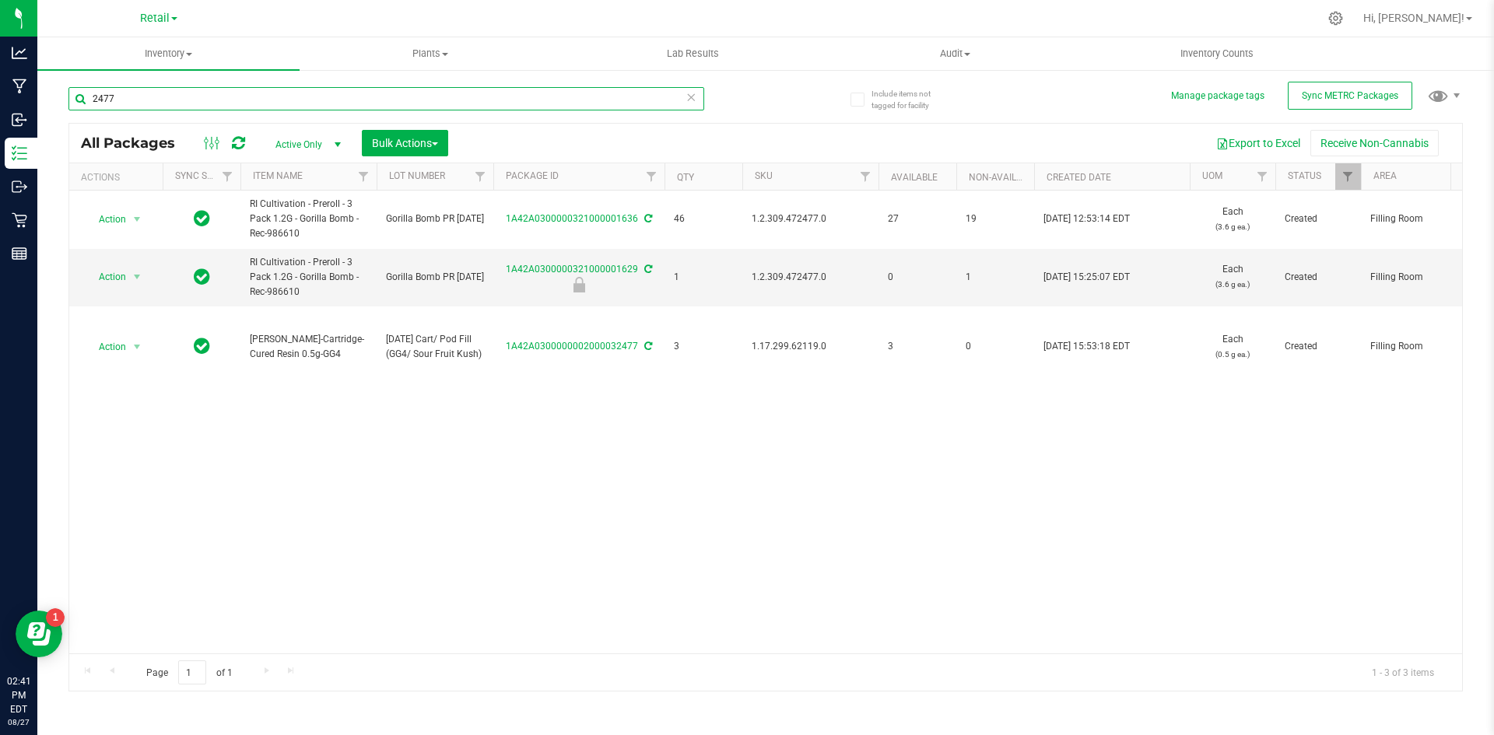
click at [441, 102] on input "2477" at bounding box center [386, 98] width 636 height 23
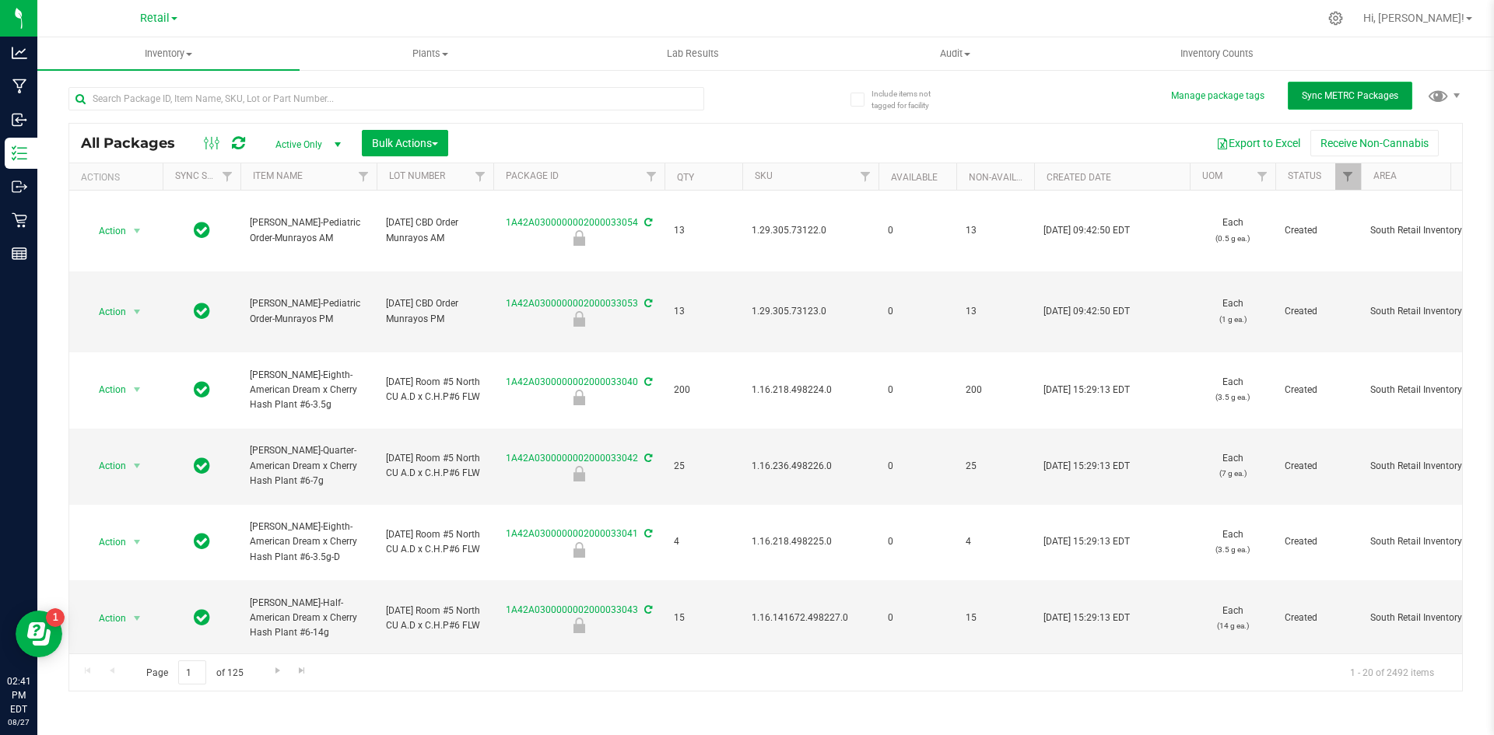
click at [1314, 92] on span "Sync METRC Packages" at bounding box center [1349, 95] width 96 height 11
click at [1343, 21] on icon at bounding box center [1335, 18] width 15 height 15
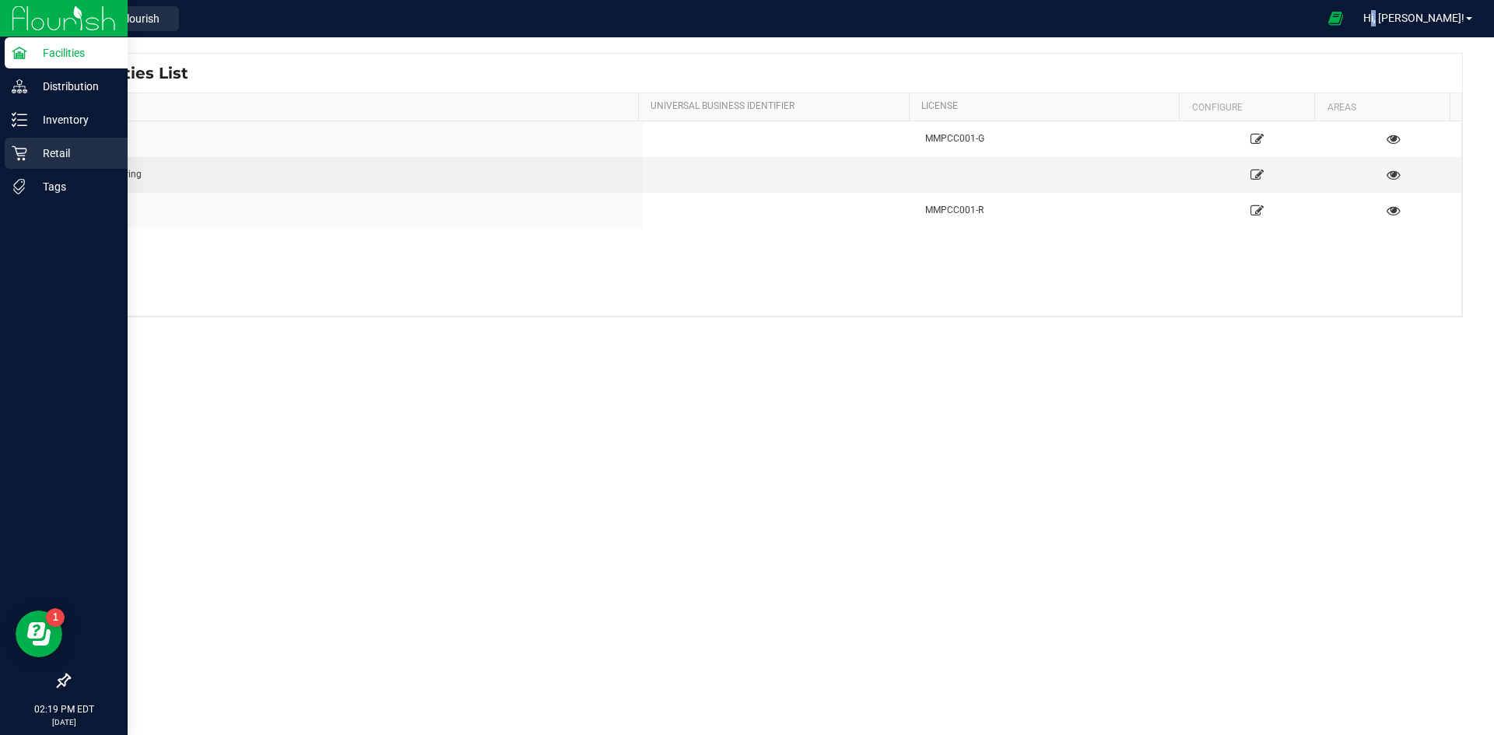
click at [24, 156] on icon at bounding box center [19, 153] width 15 height 15
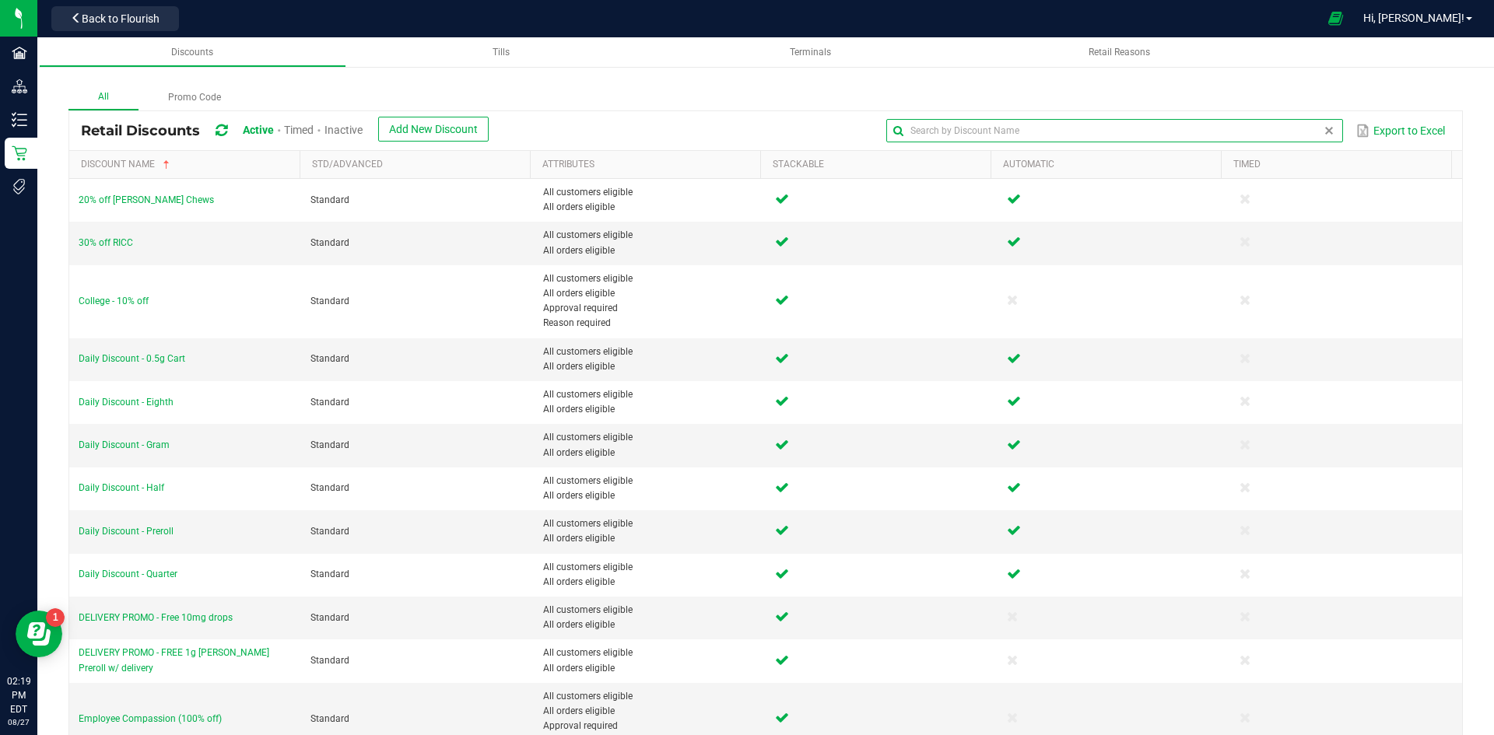
click at [1292, 134] on input "text" at bounding box center [1114, 130] width 456 height 23
drag, startPoint x: 757, startPoint y: 93, endPoint x: 736, endPoint y: 88, distance: 21.7
click at [757, 93] on div "All Promo Code" at bounding box center [765, 98] width 1394 height 26
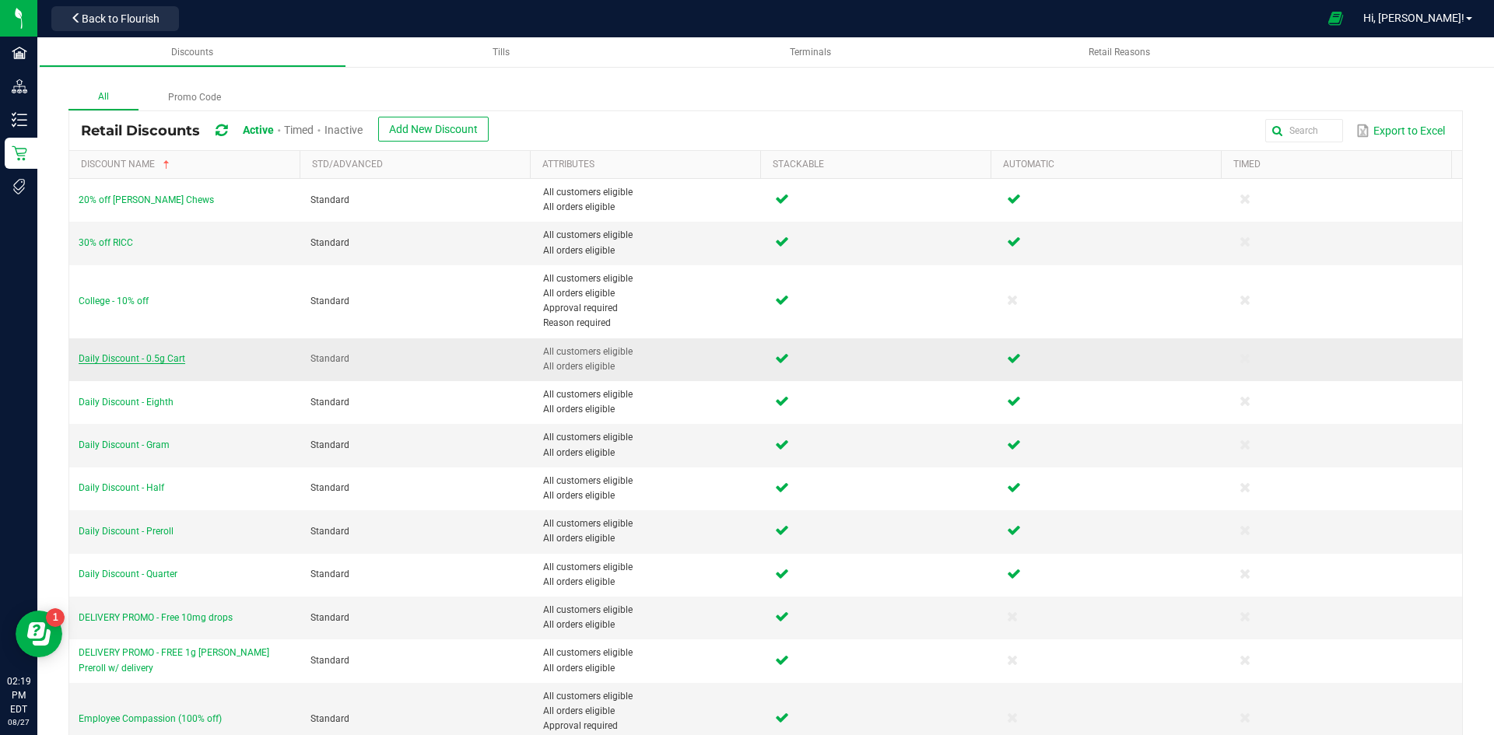
click at [142, 360] on span "Daily Discount - 0.5g Cart" at bounding box center [132, 358] width 107 height 11
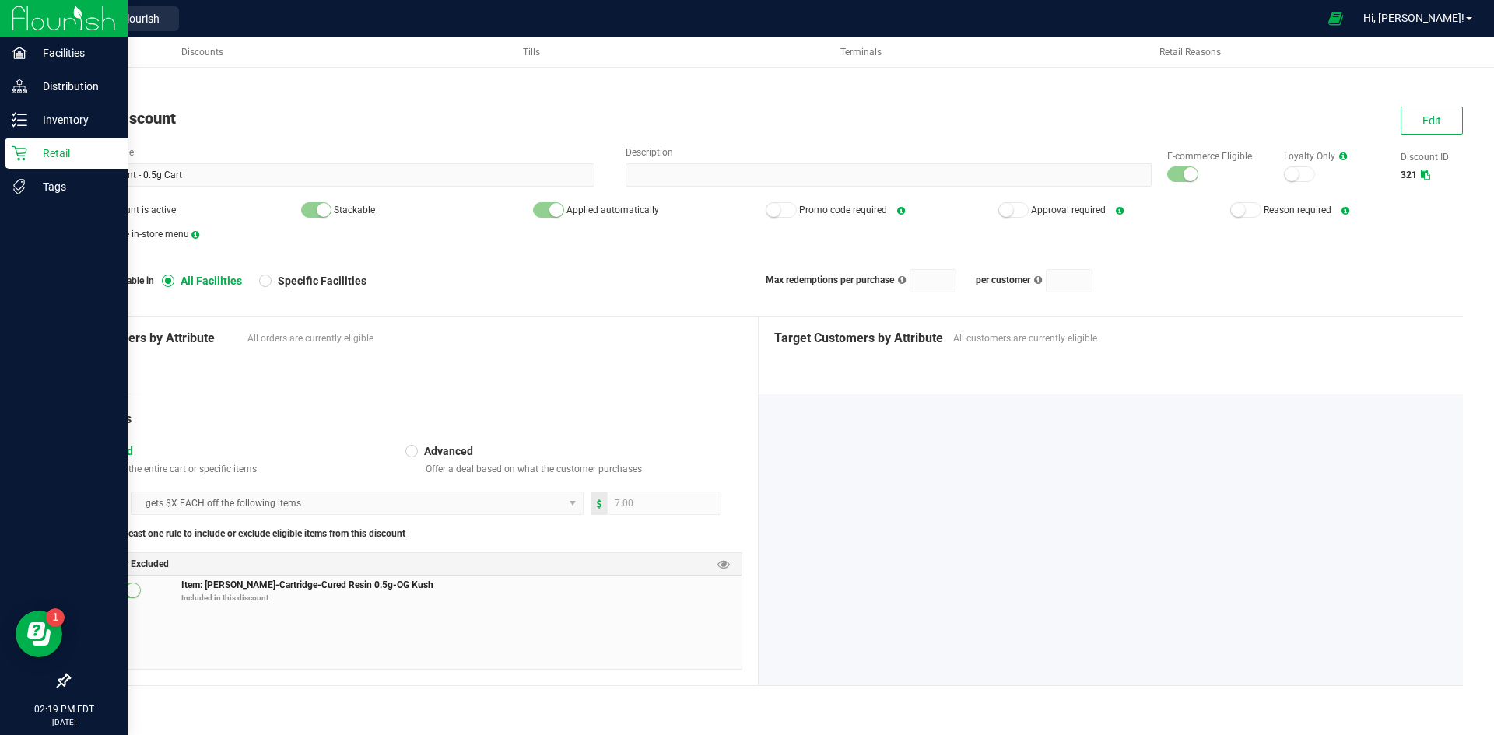
click at [17, 147] on icon at bounding box center [20, 153] width 16 height 16
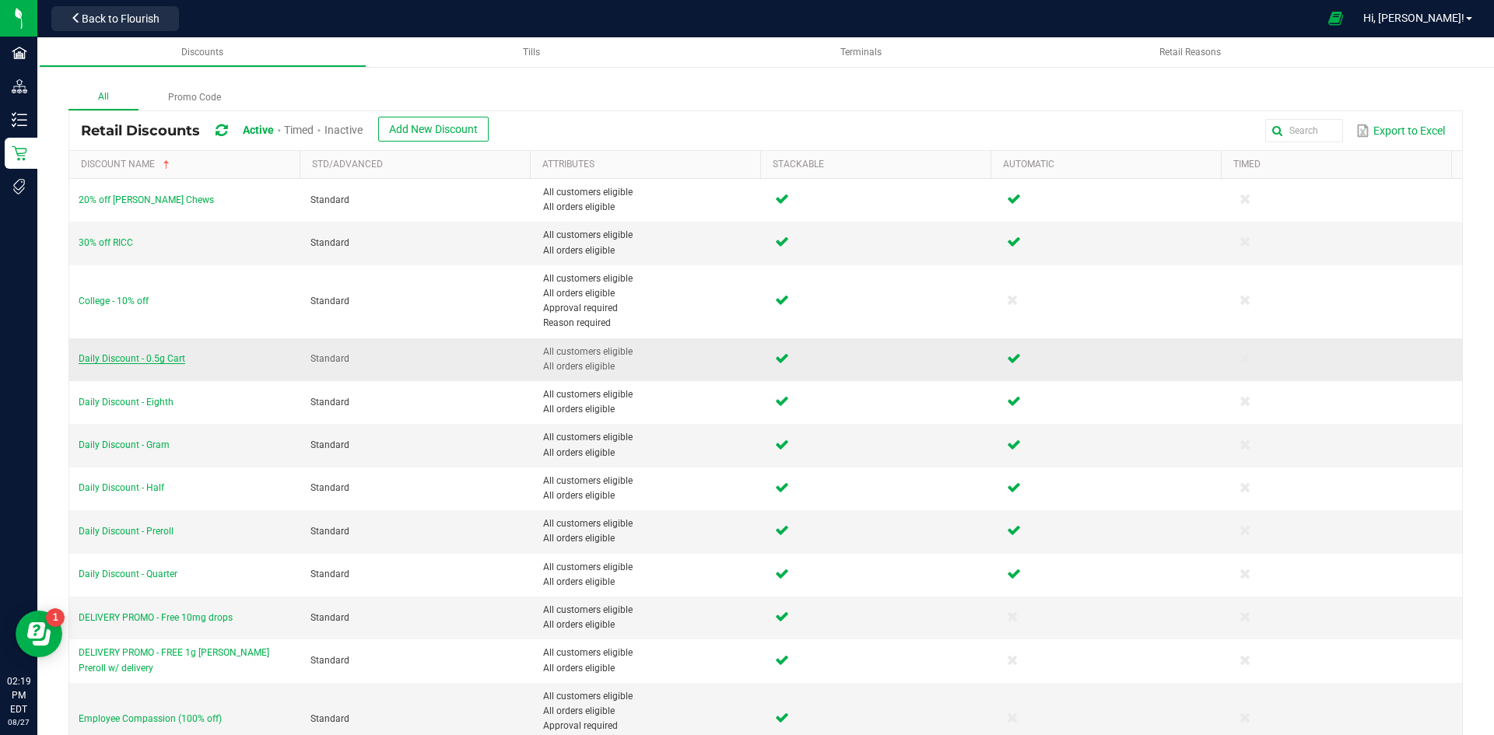
click at [171, 360] on span "Daily Discount - 0.5g Cart" at bounding box center [132, 358] width 107 height 11
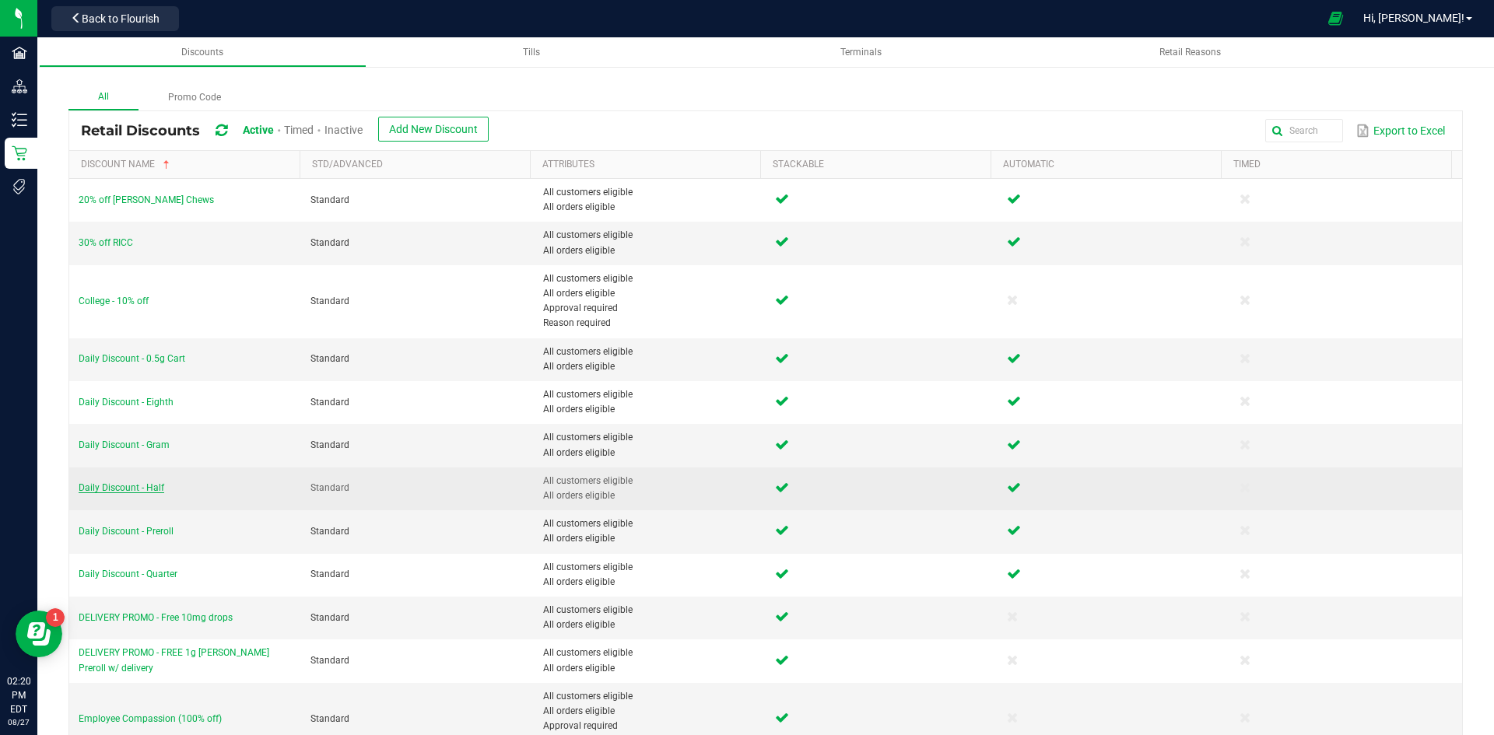
click at [150, 490] on span "Daily Discount - Half" at bounding box center [122, 487] width 86 height 11
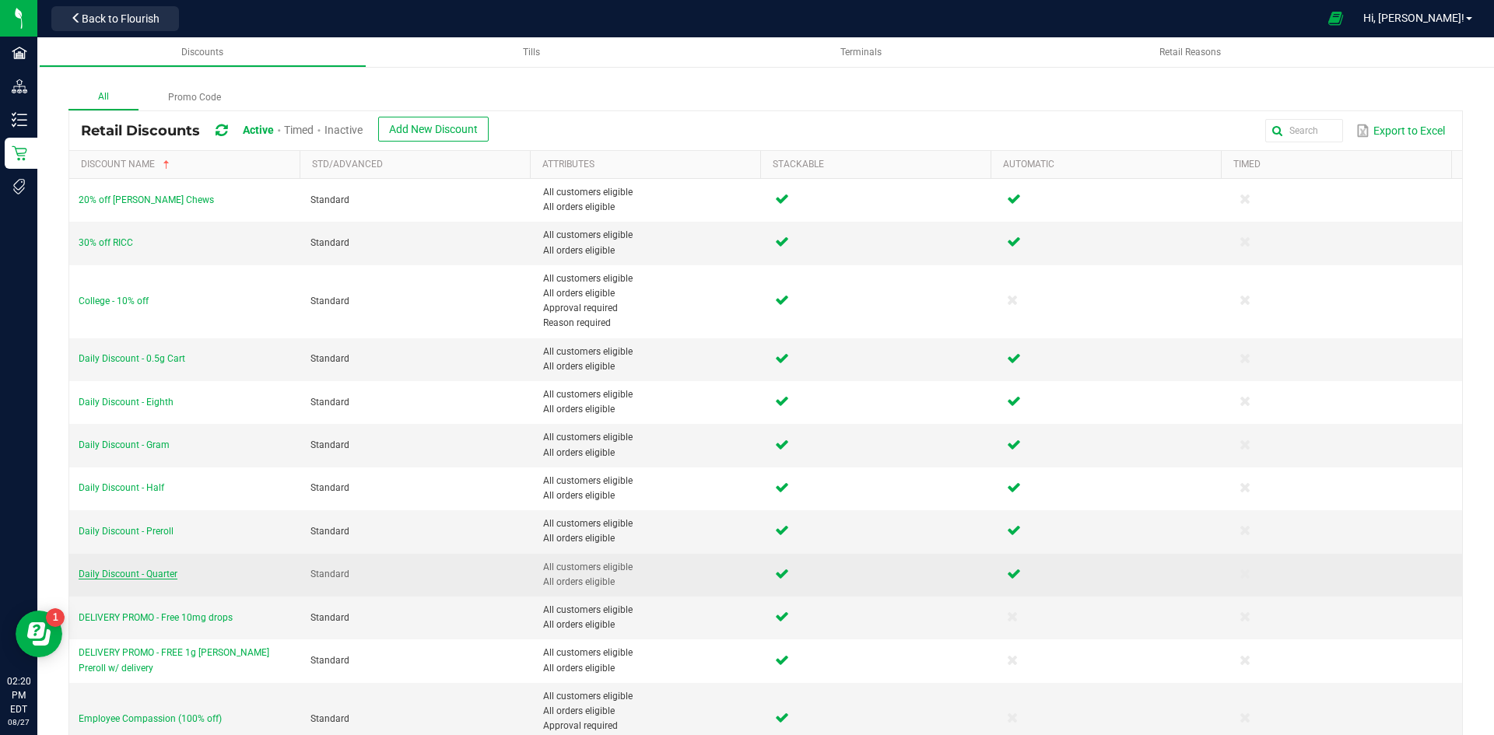
click at [168, 576] on span "Daily Discount - Quarter" at bounding box center [128, 574] width 99 height 11
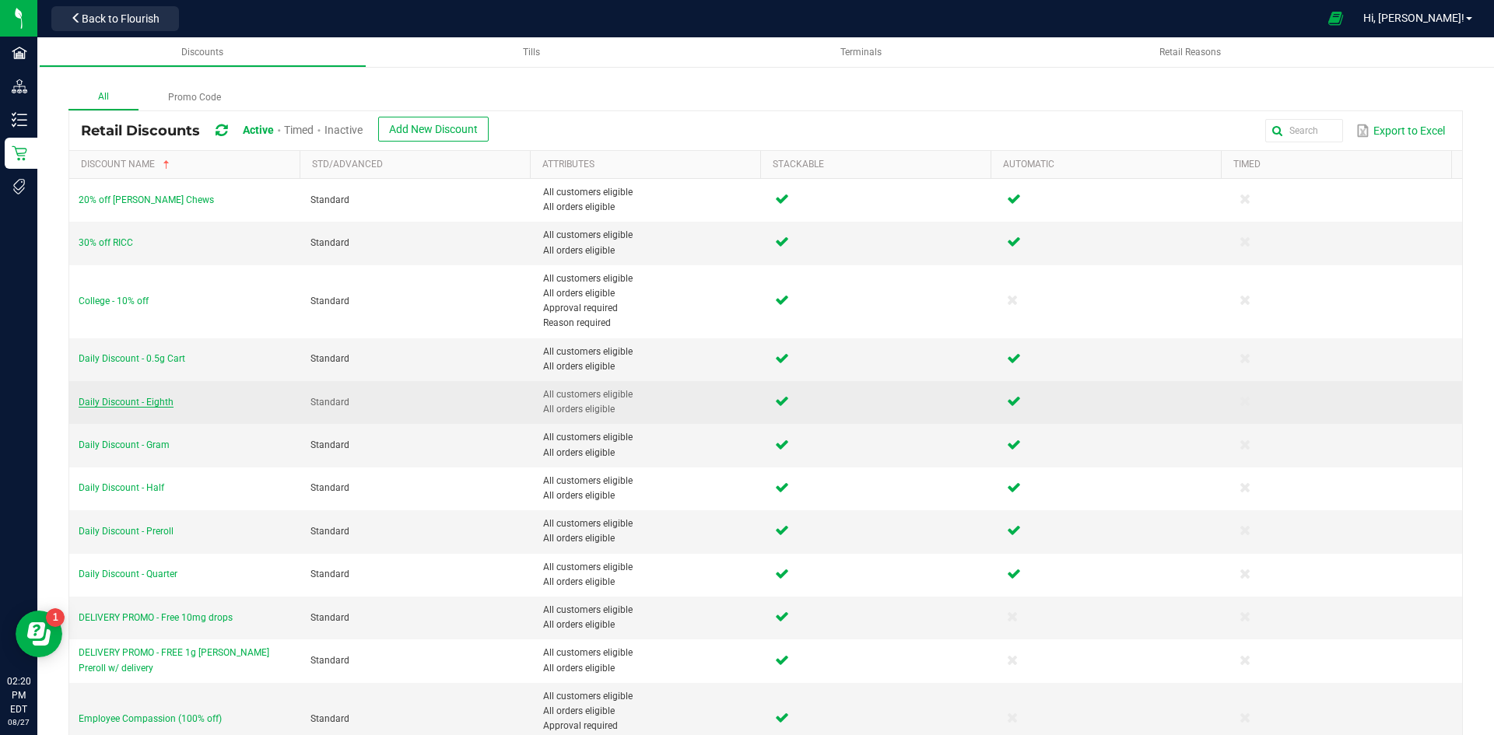
click at [158, 400] on span "Daily Discount - Eighth" at bounding box center [126, 402] width 95 height 11
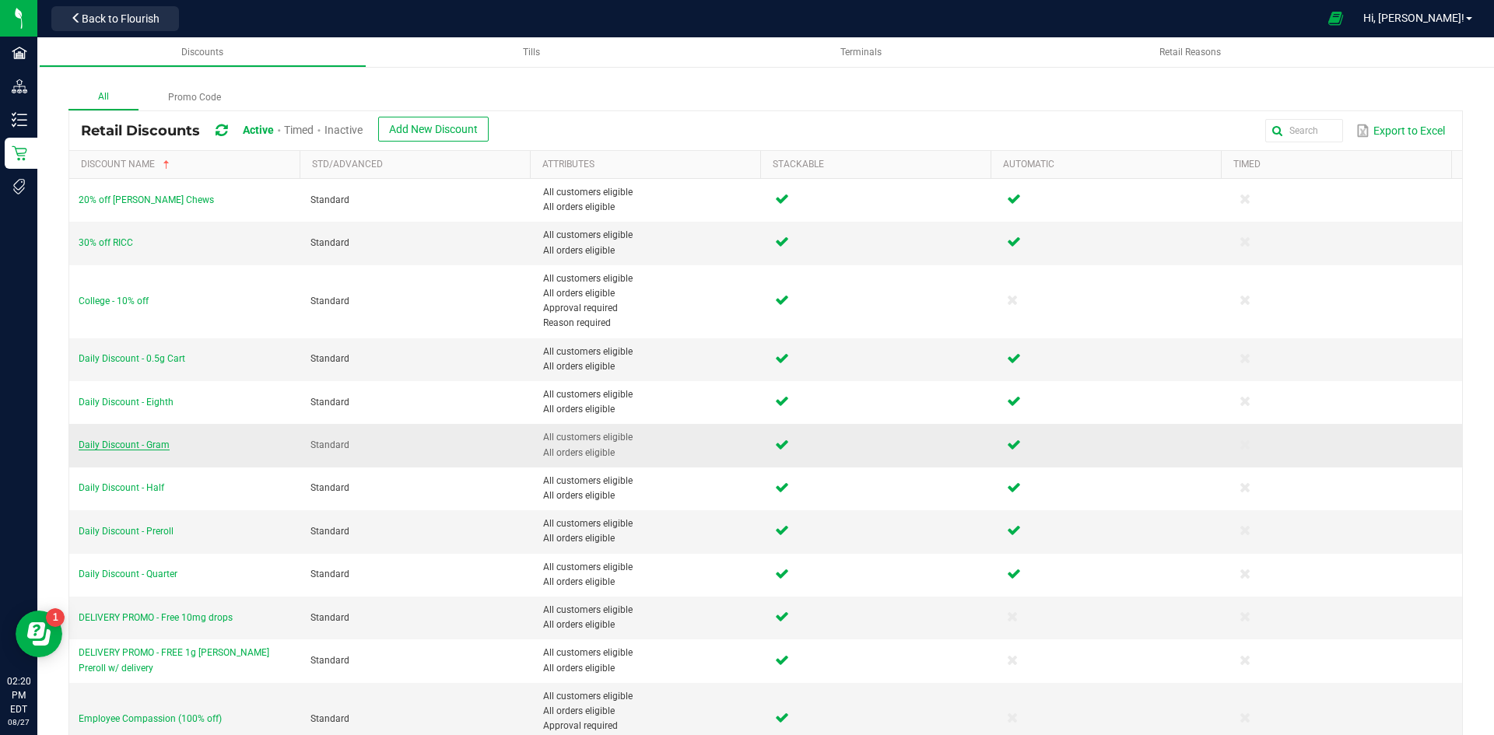
click at [150, 443] on span "Daily Discount - Gram" at bounding box center [124, 445] width 91 height 11
click at [160, 531] on span "Daily Discount - Preroll" at bounding box center [126, 531] width 95 height 11
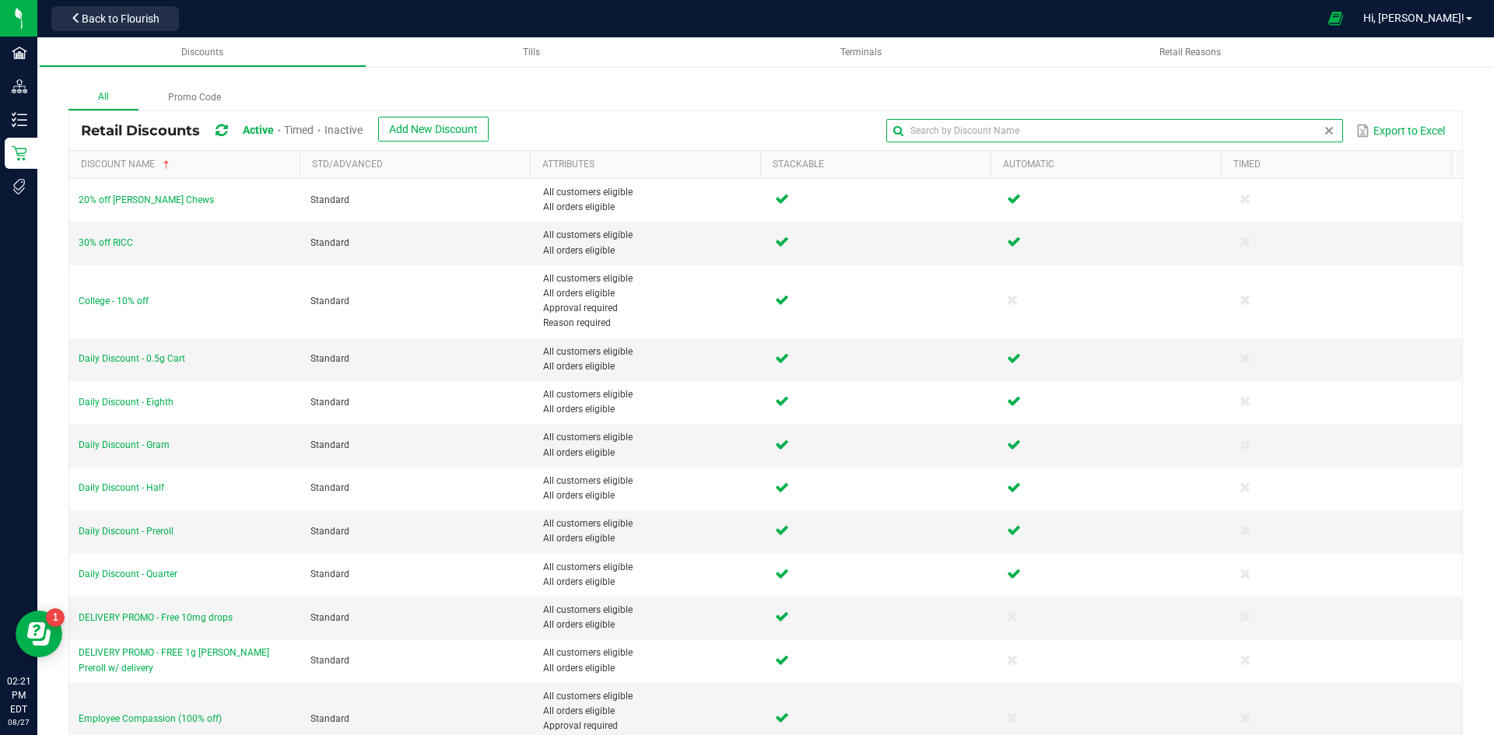
click at [1284, 126] on input "text" at bounding box center [1114, 130] width 456 height 23
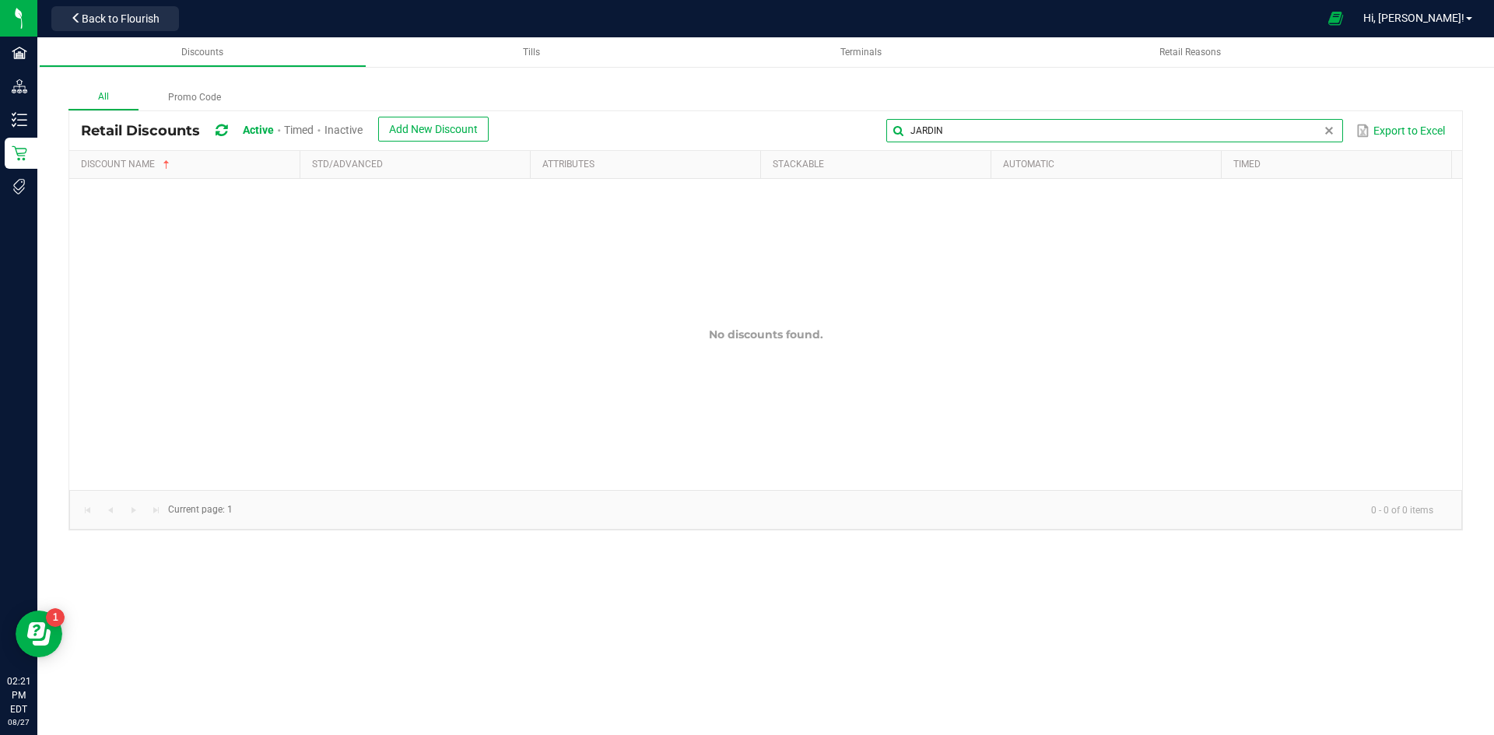
type input "JARDIN"
click at [356, 127] on span "Inactive" at bounding box center [343, 130] width 38 height 12
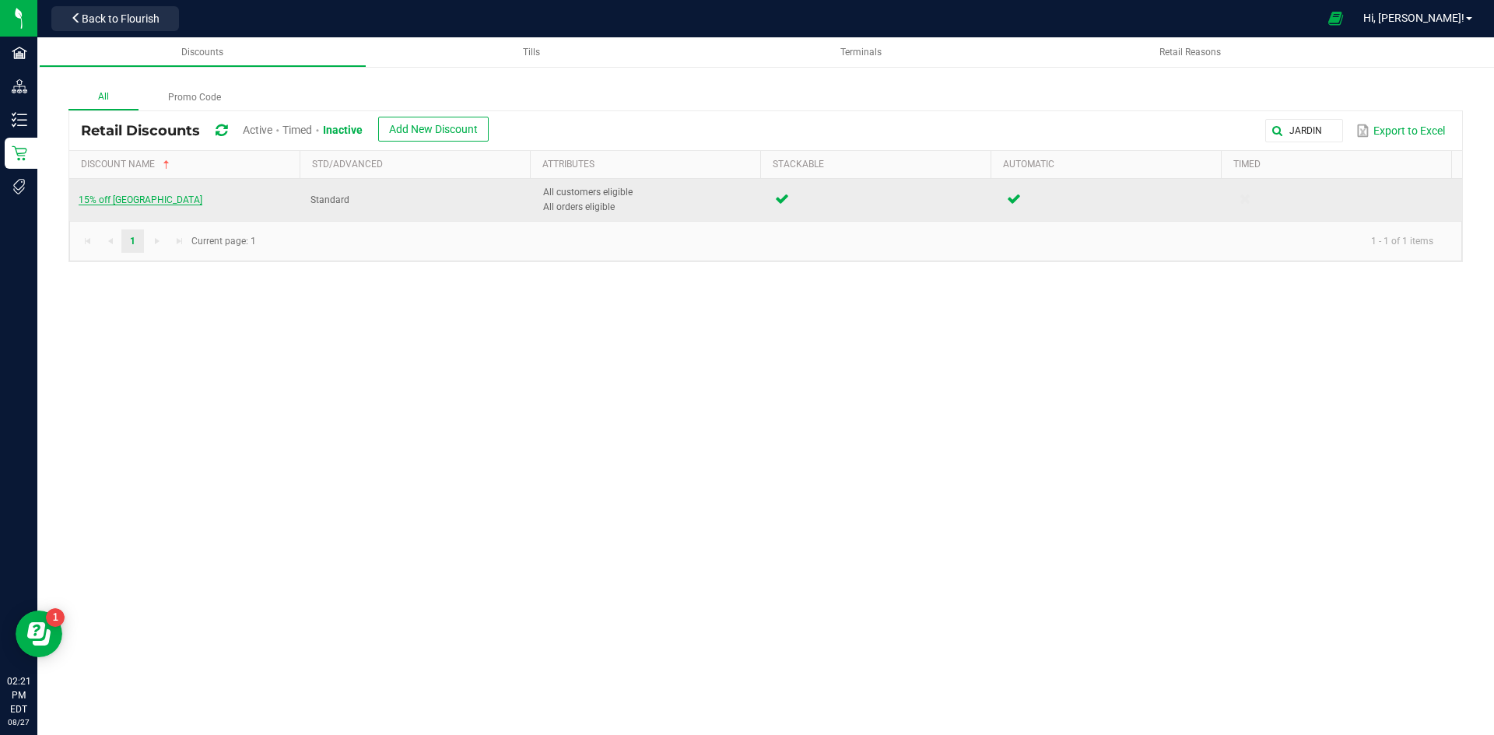
click at [154, 201] on span "15% off Jardin's Gardens" at bounding box center [141, 199] width 124 height 11
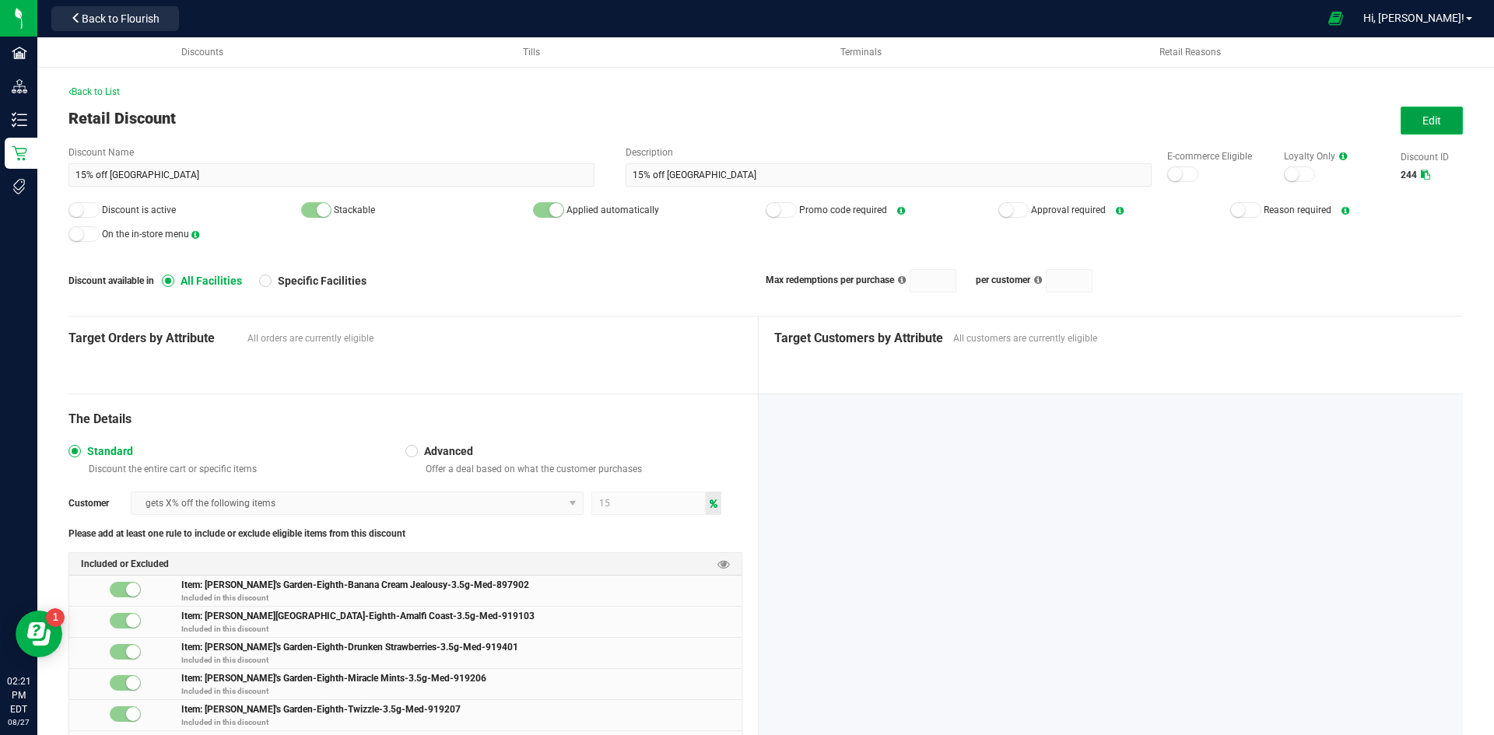
click at [1438, 121] on button "Edit" at bounding box center [1431, 121] width 62 height 28
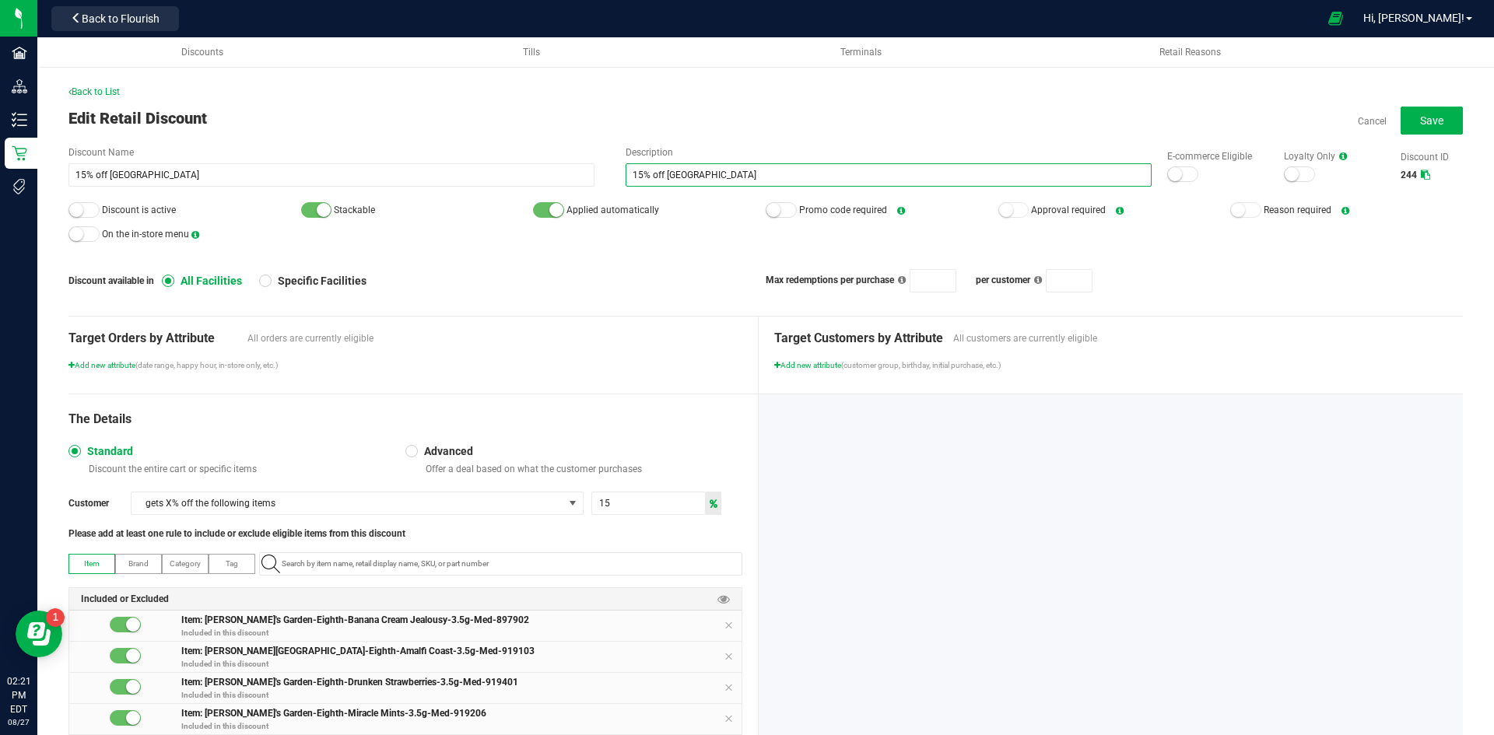
click at [638, 176] on input "15% off Jardin's Gardens" at bounding box center [888, 174] width 526 height 23
type input "25% off Jardin's Gardens"
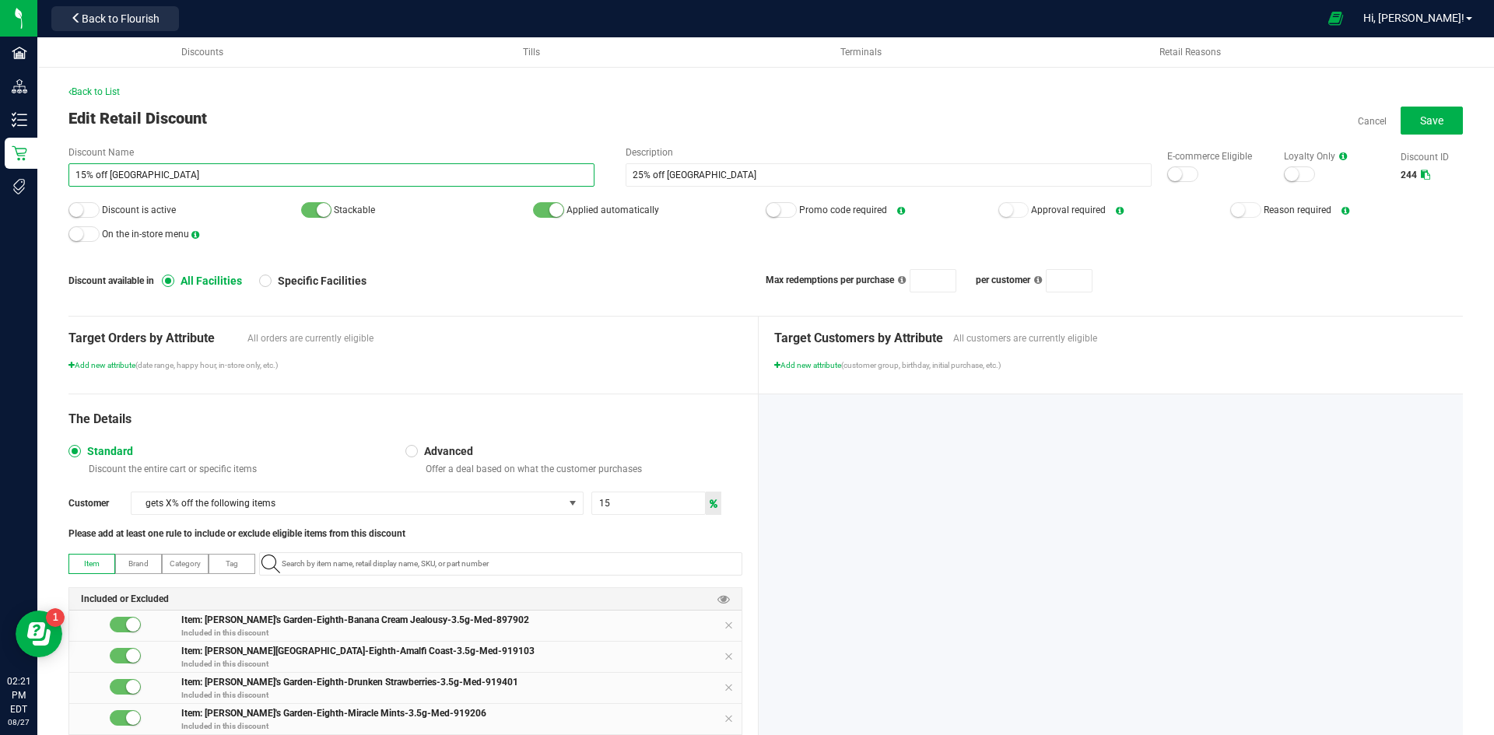
click at [87, 176] on input "15% off Jardin's Gardens" at bounding box center [331, 174] width 526 height 23
type input "25% off Jardin's Gardens"
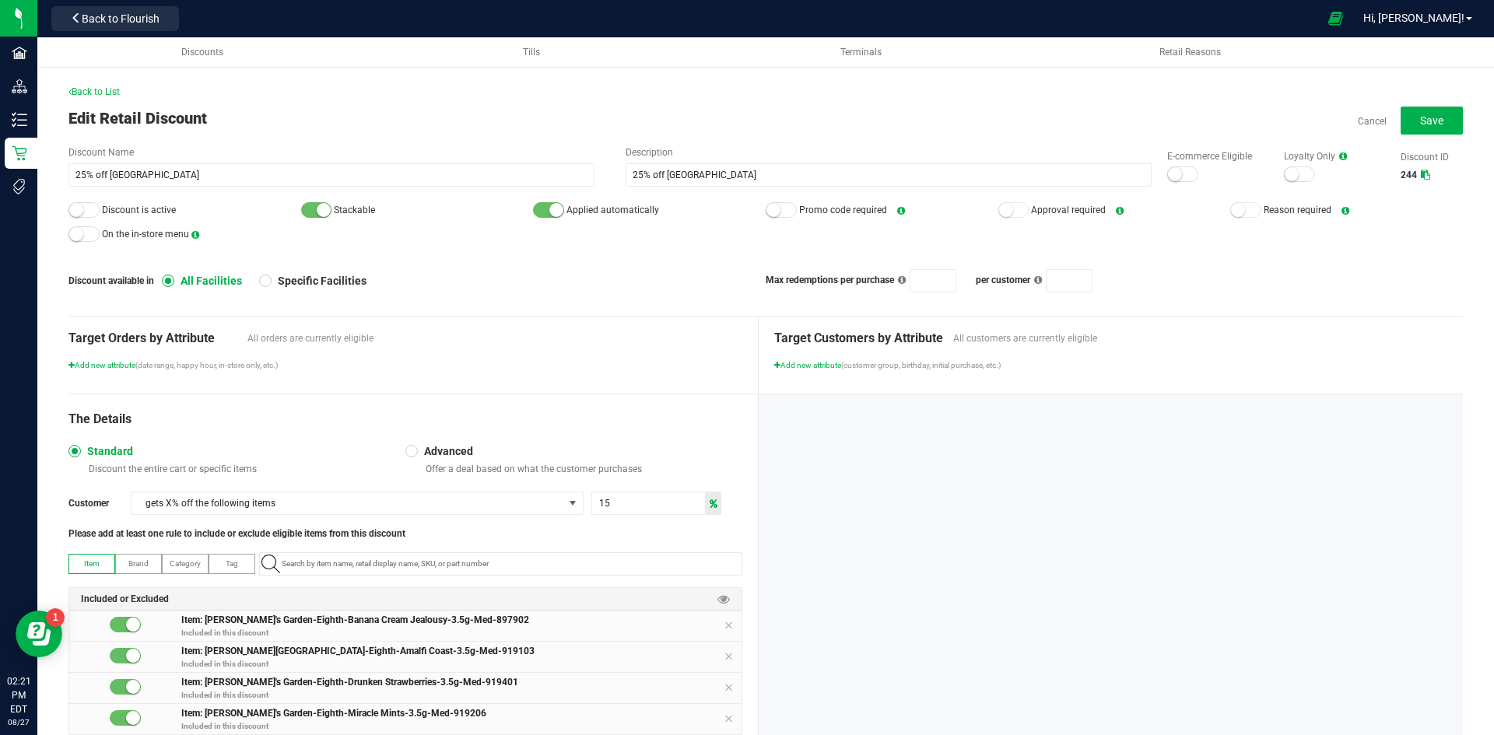
click at [226, 140] on div "Back to List Edit Retail Discount Cancel Save Discount Name 25% off Jardin's Ga…" at bounding box center [765, 664] width 1394 height 1158
click at [1400, 125] on button "Save" at bounding box center [1431, 121] width 62 height 28
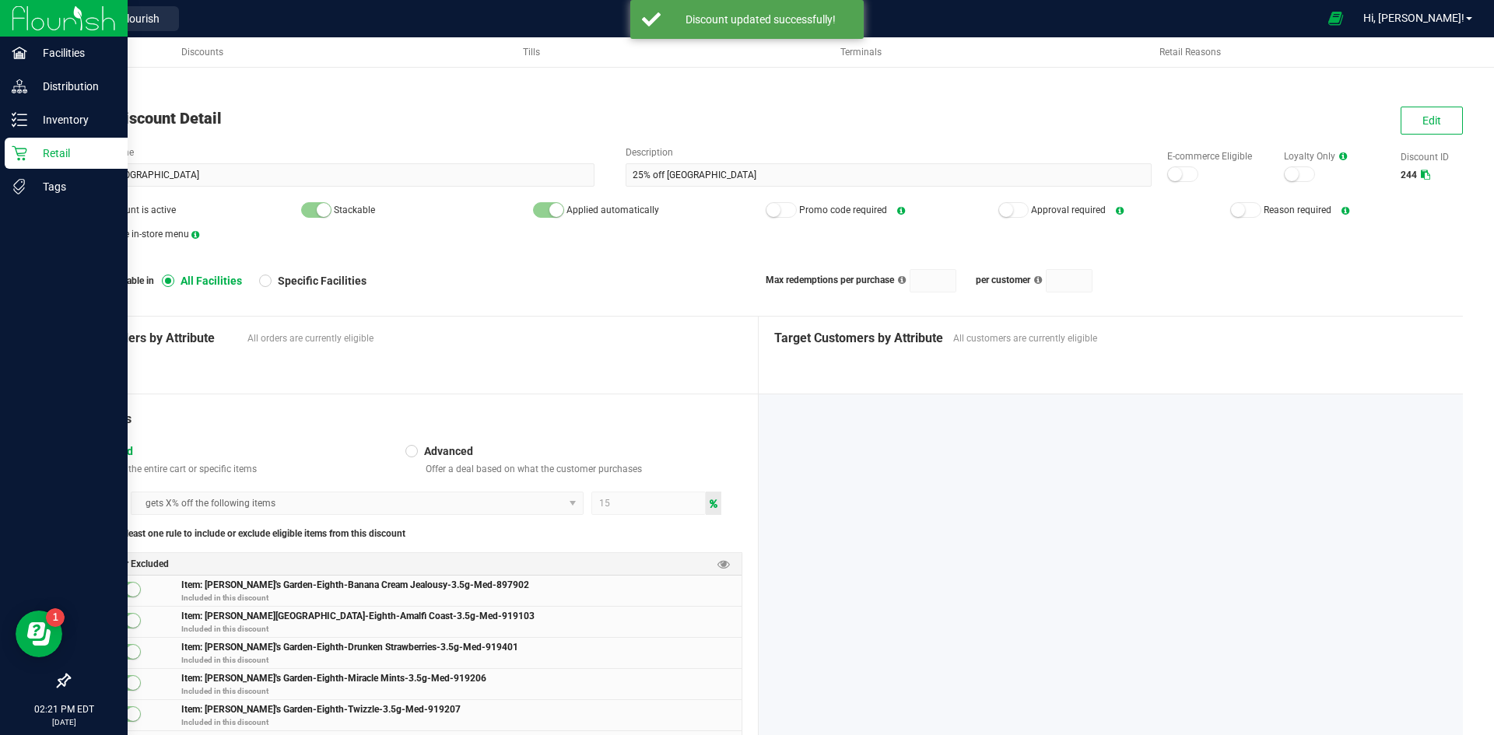
click at [60, 152] on p "Retail" at bounding box center [73, 153] width 93 height 19
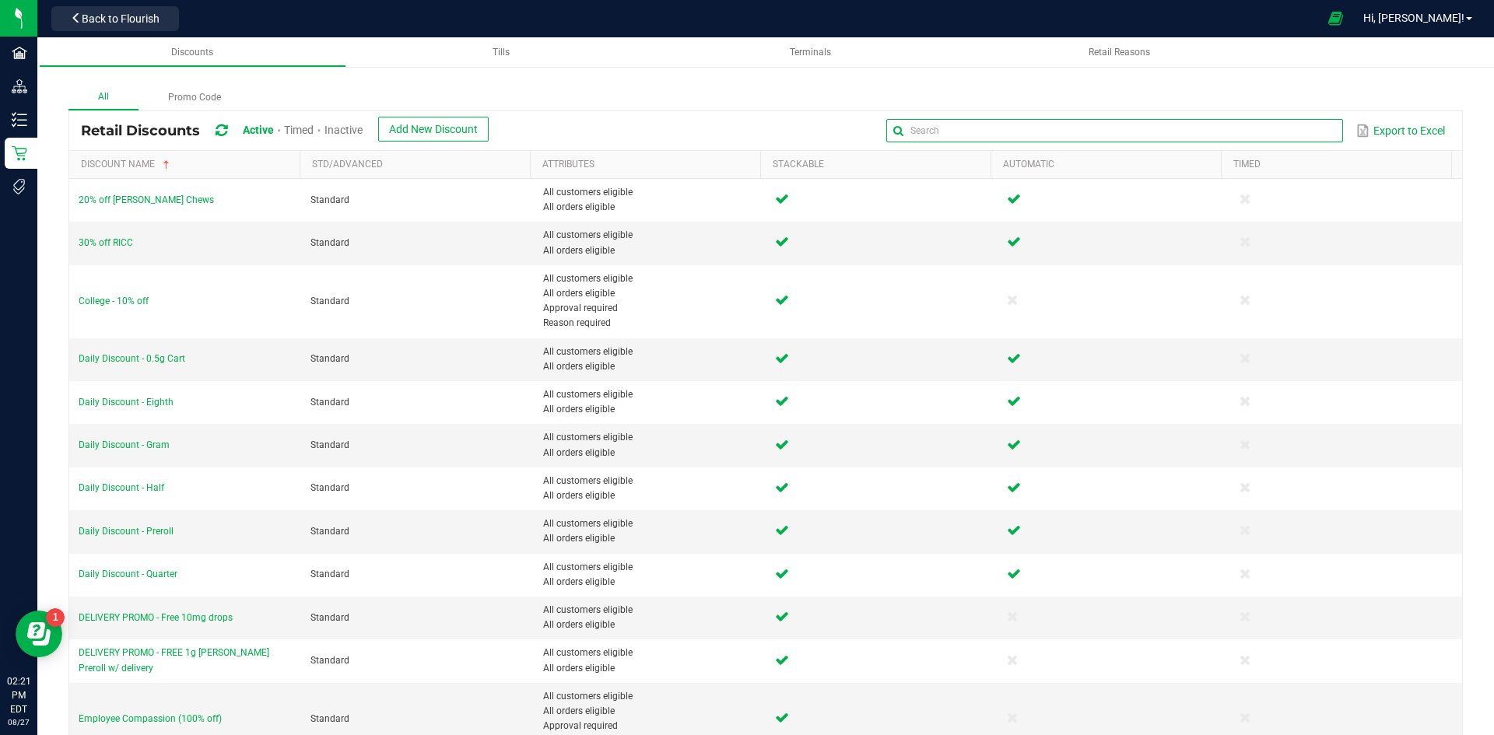
click at [1295, 121] on input "text" at bounding box center [1114, 130] width 456 height 23
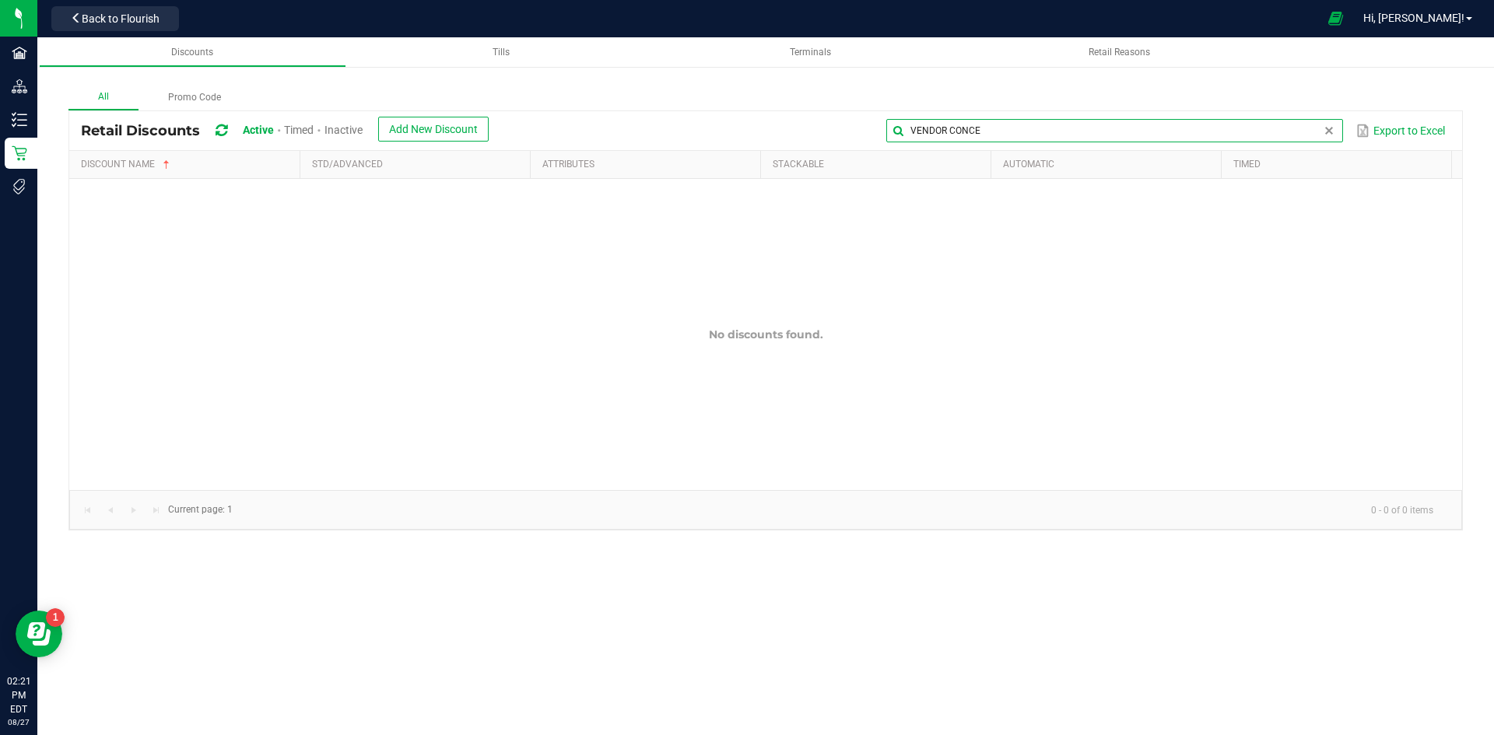
type input "VENDOR CONCE"
click at [351, 125] on span "Inactive" at bounding box center [343, 130] width 38 height 12
click at [1296, 126] on input "VENDOR CONCE" at bounding box center [1114, 130] width 456 height 23
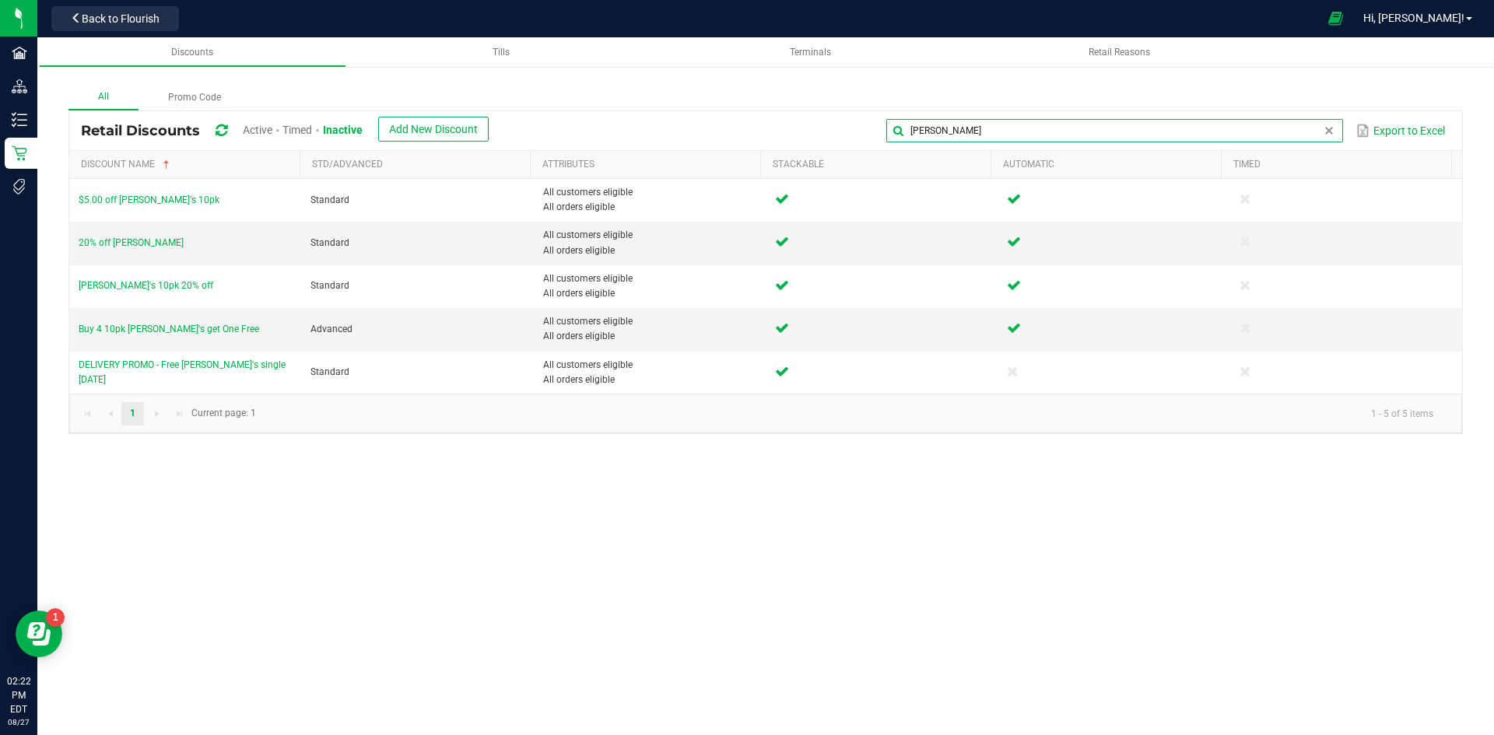
type input "BETTY"
click at [1130, 112] on div "Retail Discounts Active Timed Inactive Add New Discount BETTY Export to Excel" at bounding box center [765, 130] width 1392 height 39
click at [1301, 127] on input "BETTY" at bounding box center [1114, 130] width 456 height 23
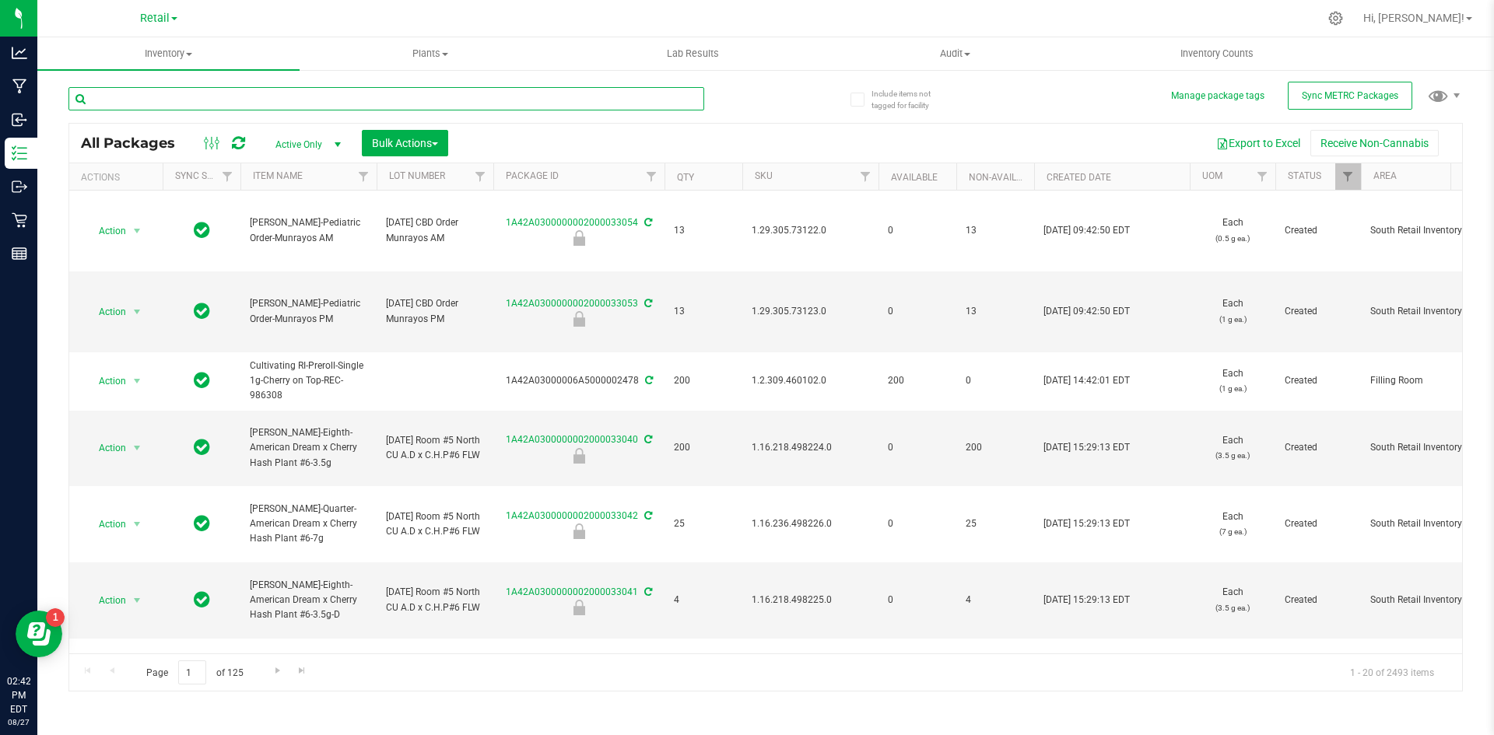
click at [185, 94] on input "text" at bounding box center [386, 98] width 636 height 23
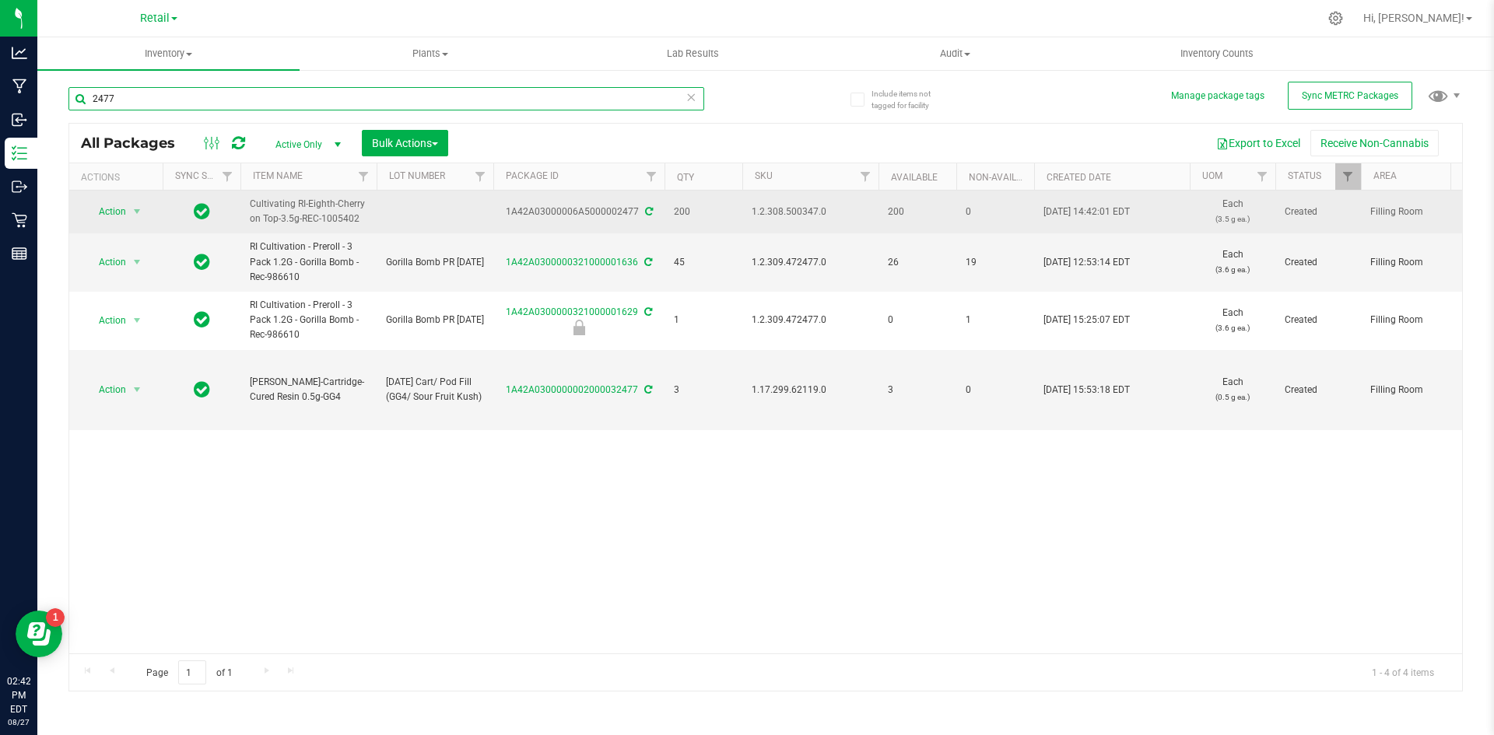
type input "2477"
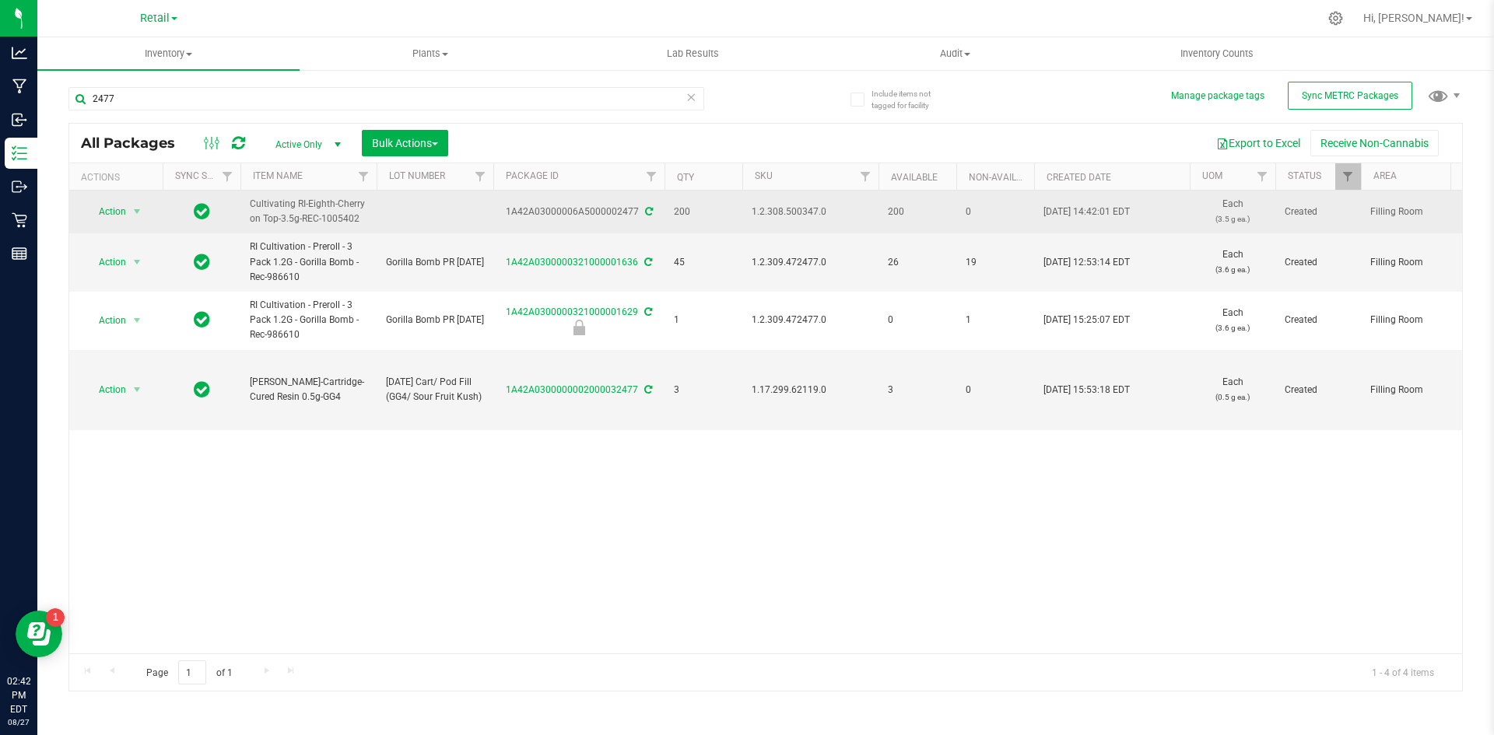
click at [804, 218] on span "1.2.308.500347.0" at bounding box center [809, 212] width 117 height 15
copy span "1.2.308.500347.0"
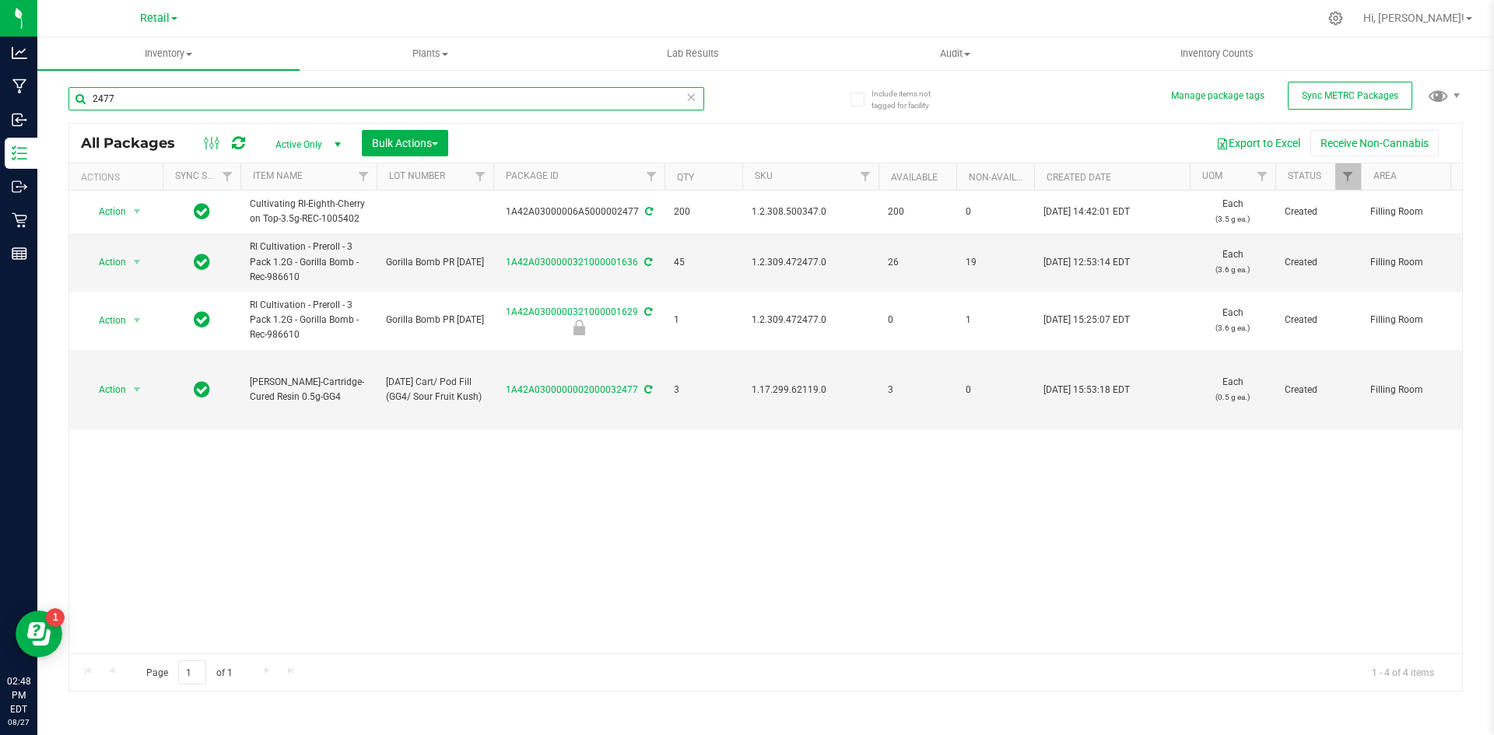
drag, startPoint x: 142, startPoint y: 101, endPoint x: 79, endPoint y: 103, distance: 63.0
click at [79, 103] on input "2477" at bounding box center [386, 98] width 636 height 23
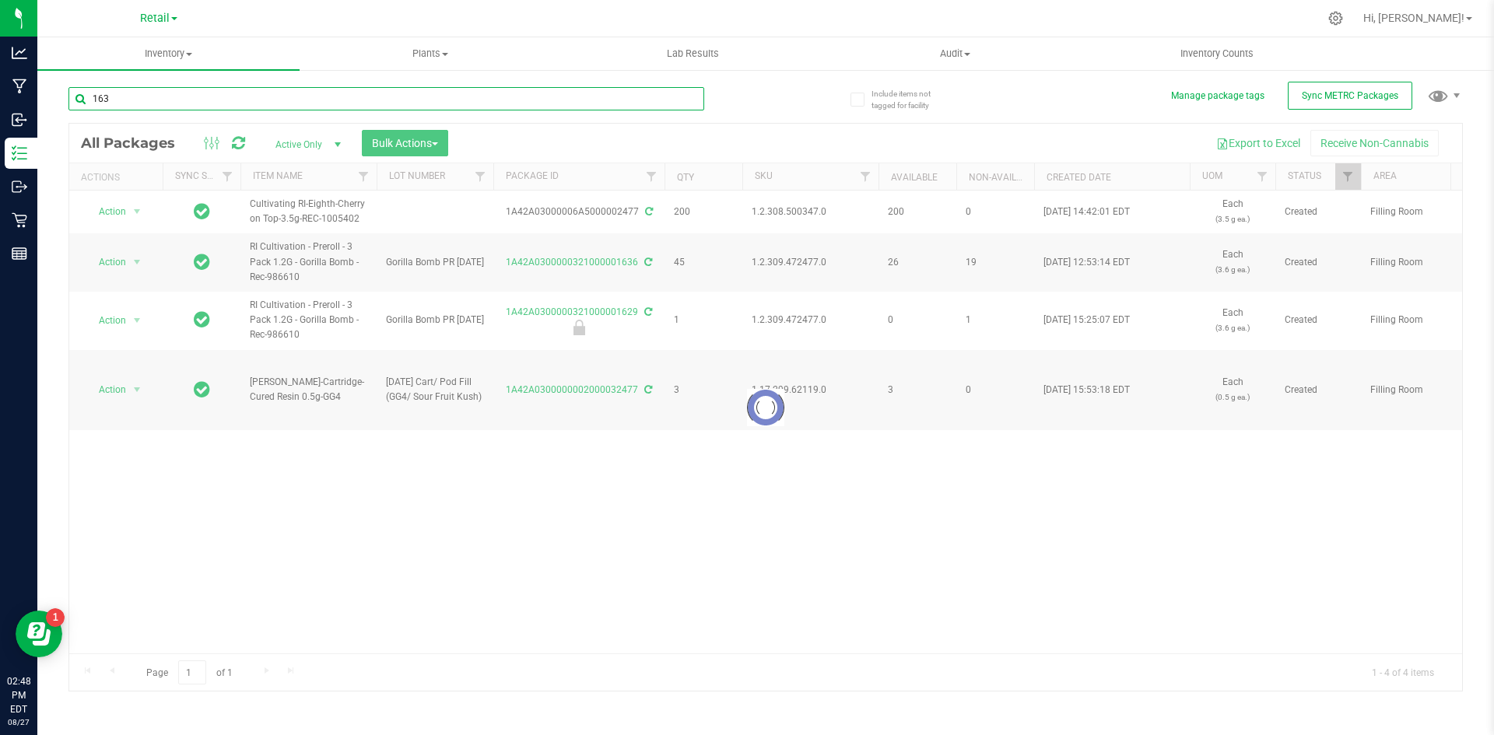
type input "1636"
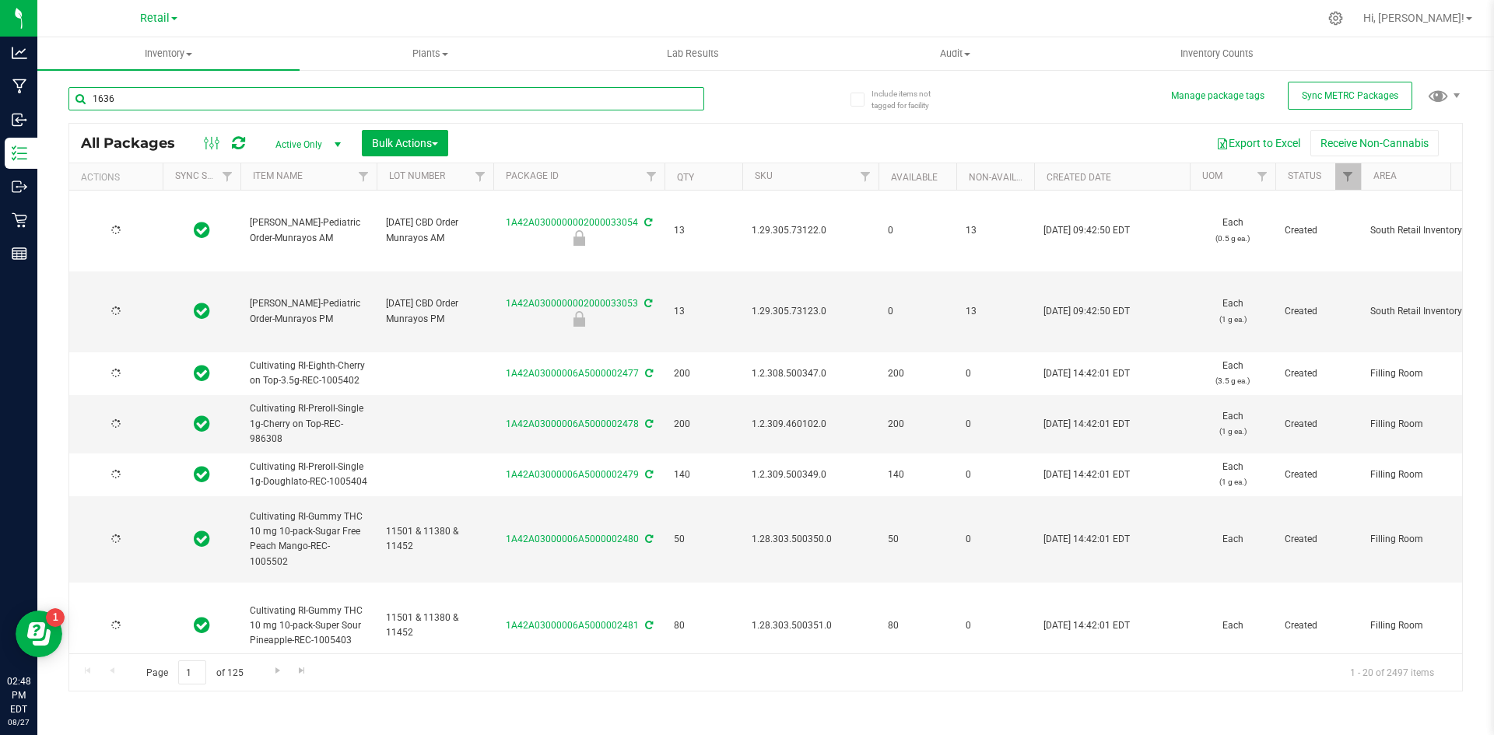
type input "2025-03-06"
type input "2026-03-06"
type input "2025-03-06"
type input "2026-03-06"
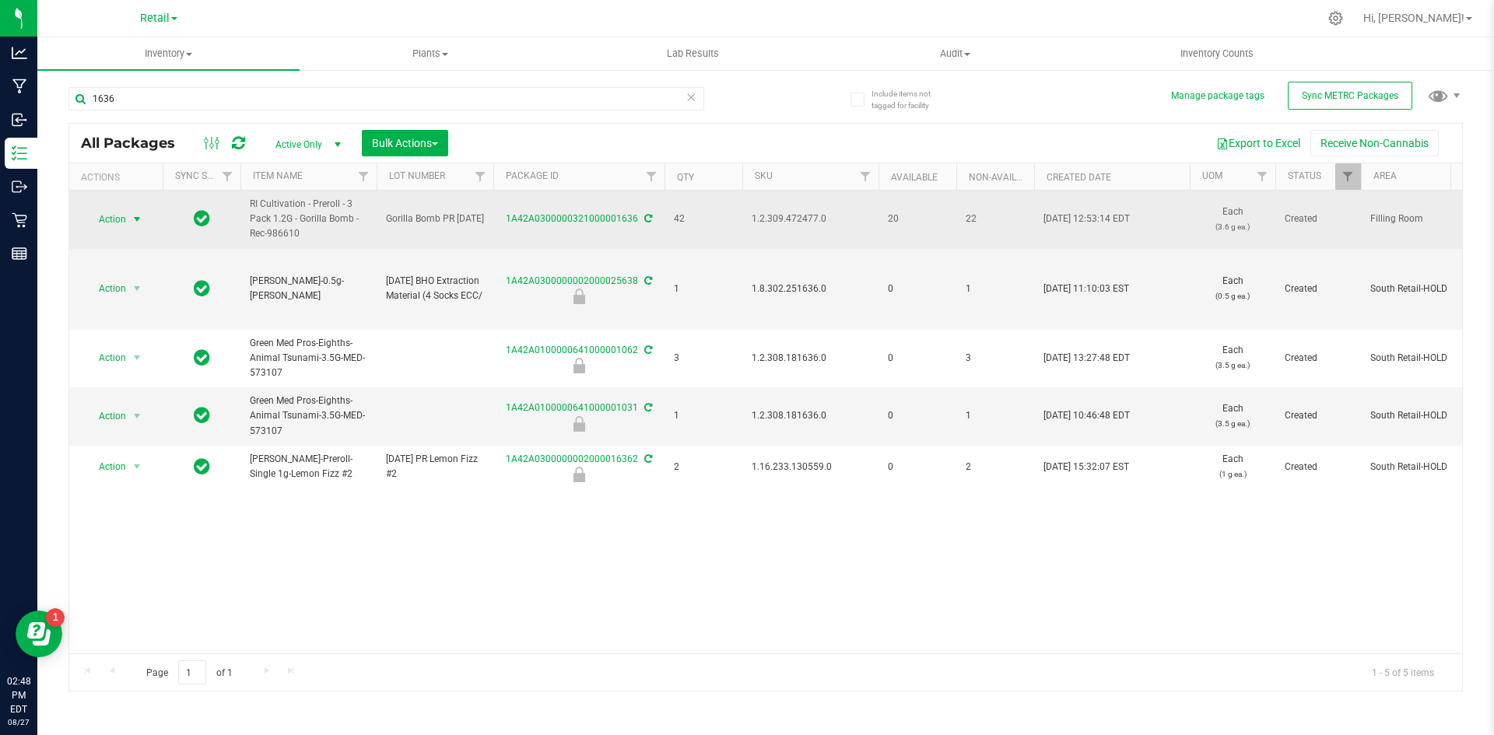
click at [118, 220] on span "Action" at bounding box center [106, 219] width 42 height 22
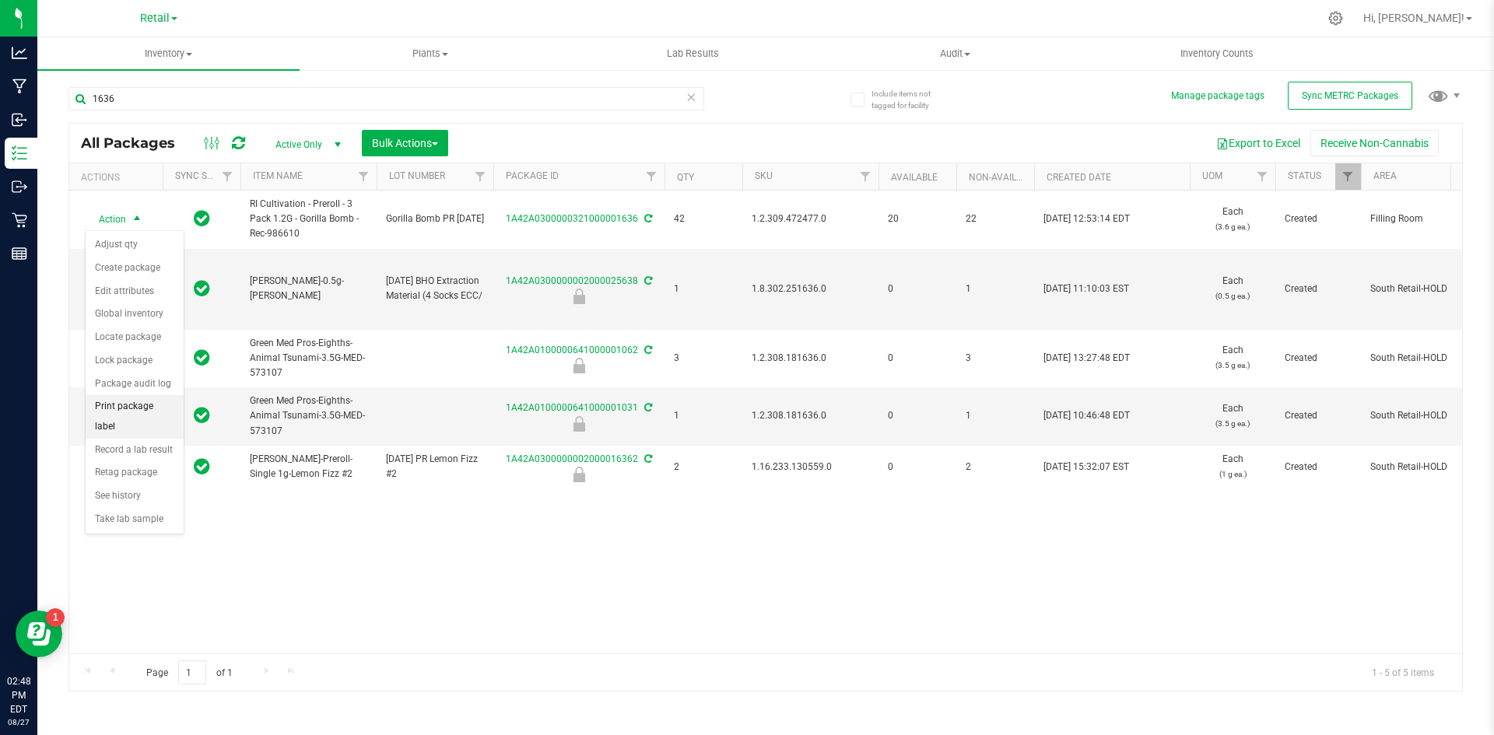
click at [149, 410] on li "Print package label" at bounding box center [135, 416] width 98 height 43
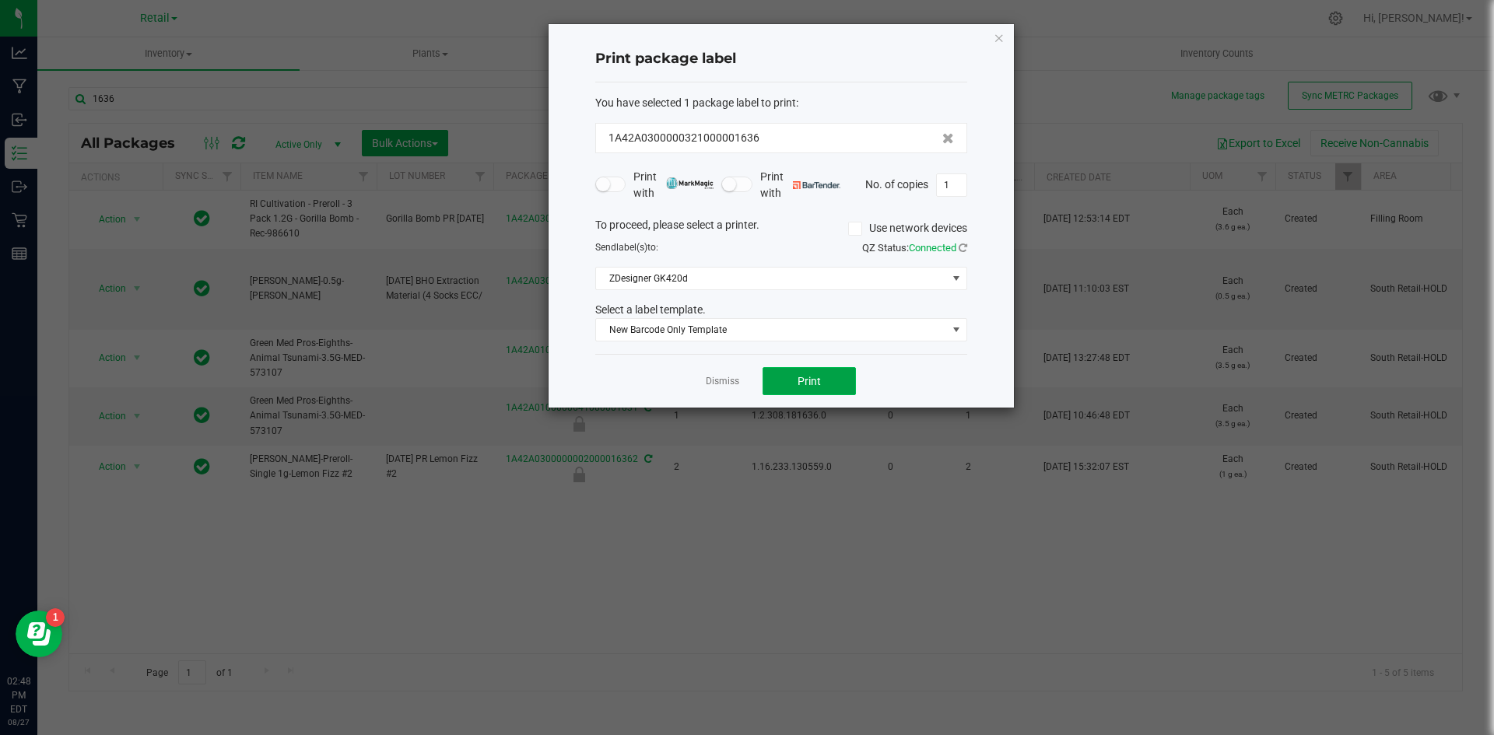
click at [824, 382] on button "Print" at bounding box center [808, 381] width 93 height 28
click at [1003, 35] on icon "button" at bounding box center [998, 37] width 11 height 19
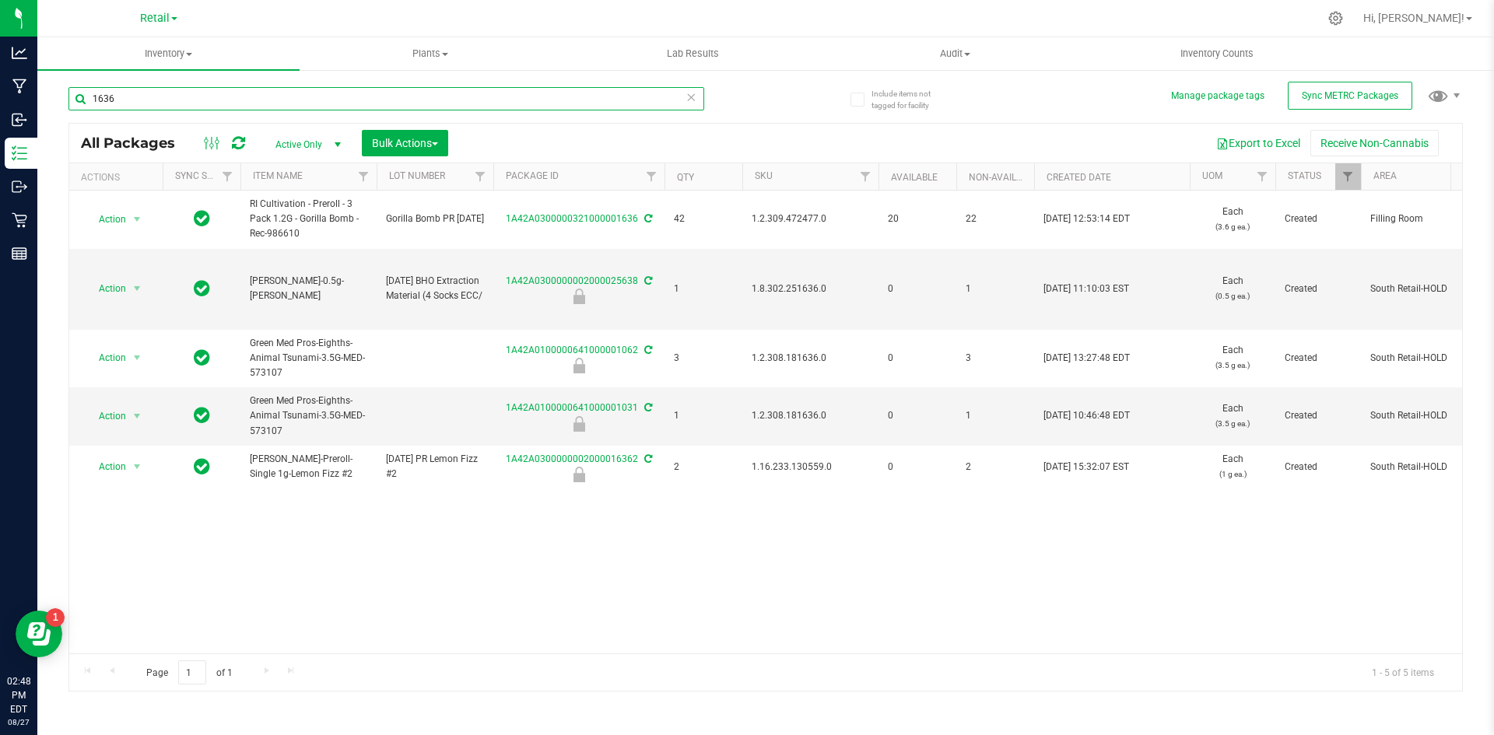
click at [145, 100] on input "1636" at bounding box center [386, 98] width 636 height 23
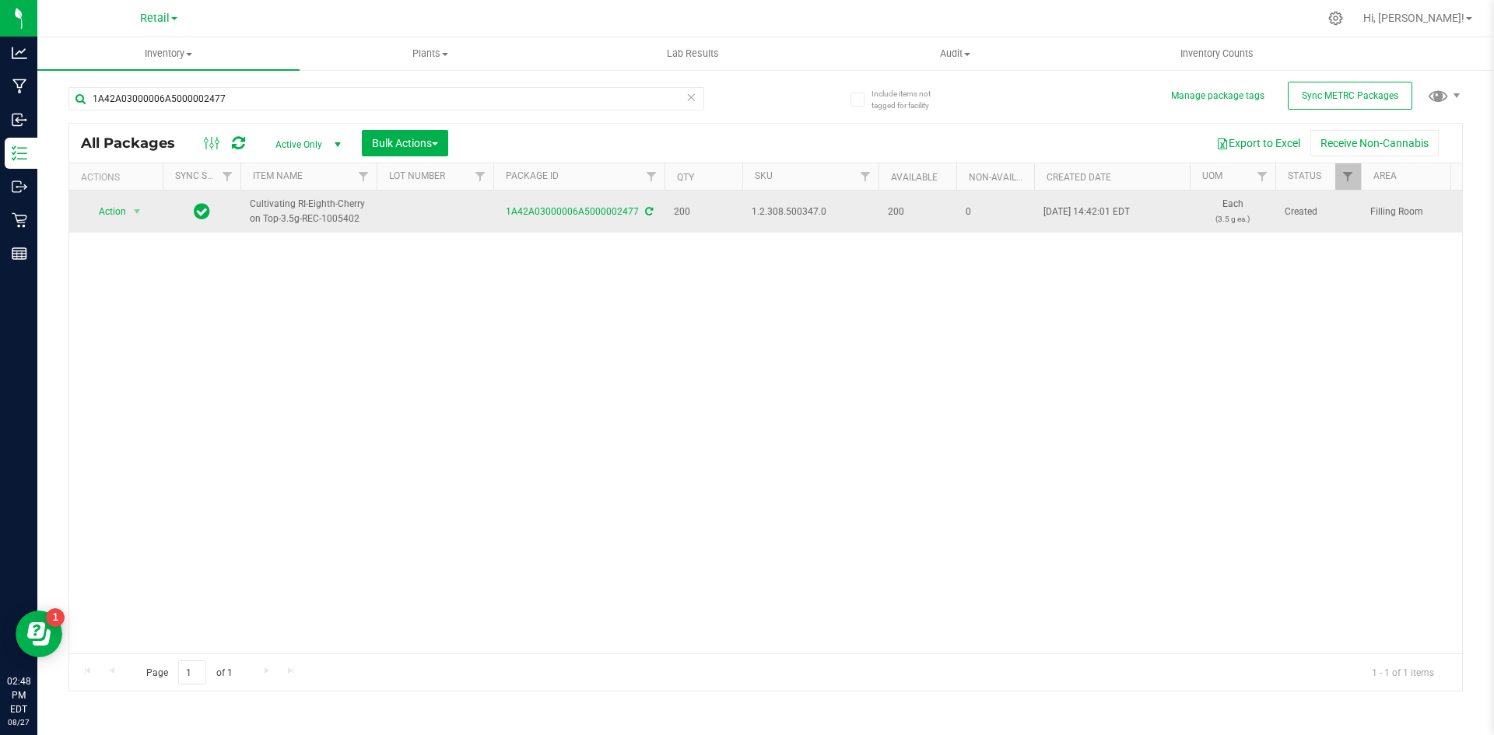
click at [797, 210] on span "1.2.308.500347.0" at bounding box center [809, 212] width 117 height 15
copy span "1.2.308.500347.0"
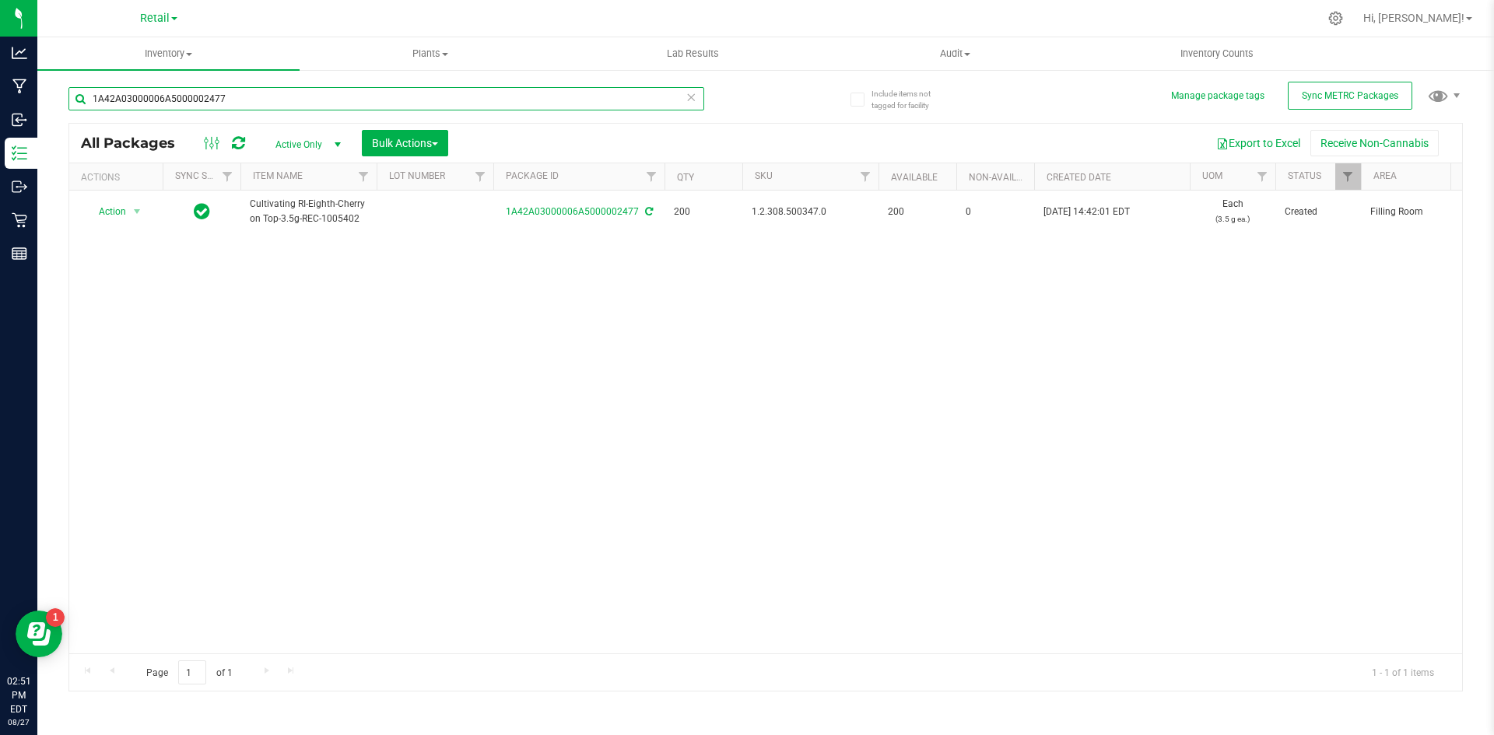
click at [233, 96] on input "1A42A03000006A5000002477" at bounding box center [386, 98] width 636 height 23
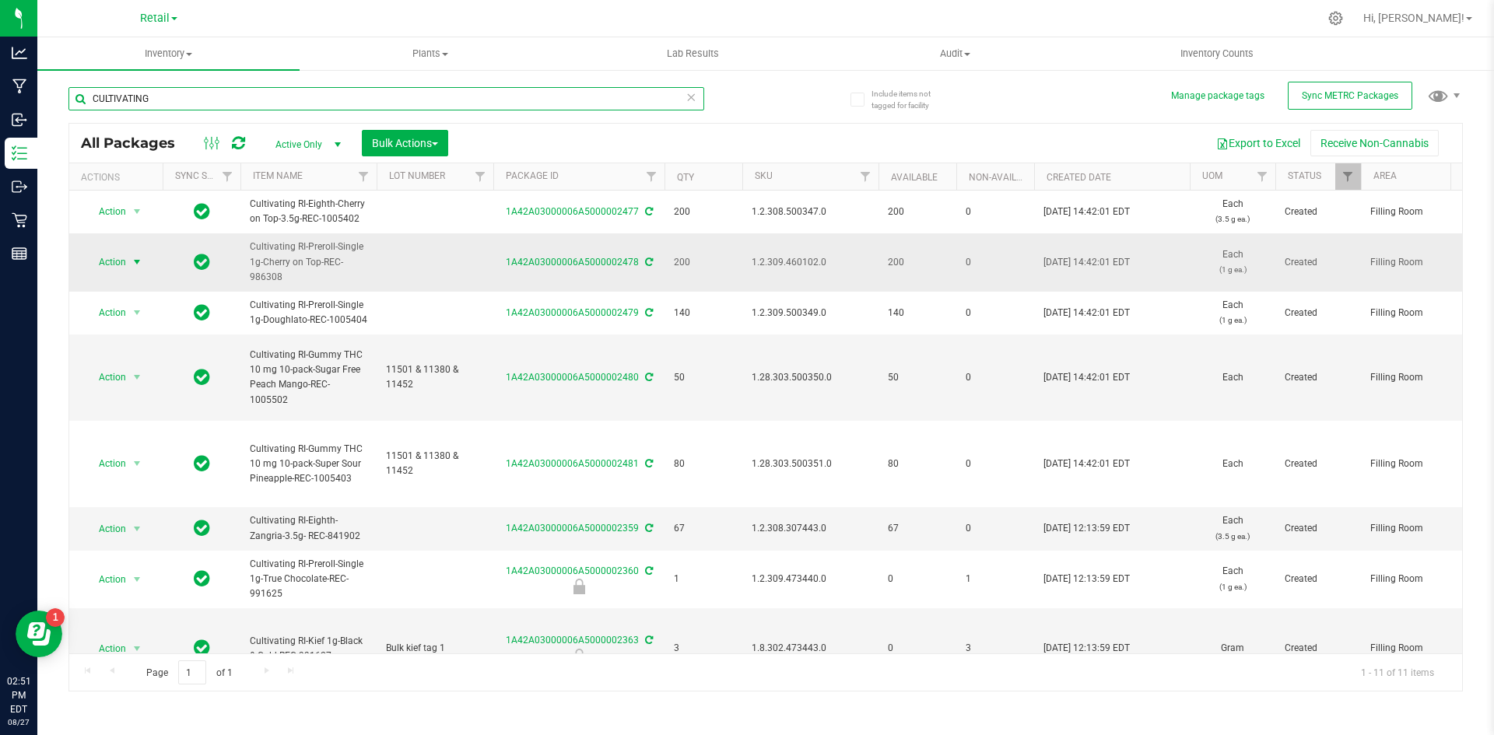
type input "CULTIVATING"
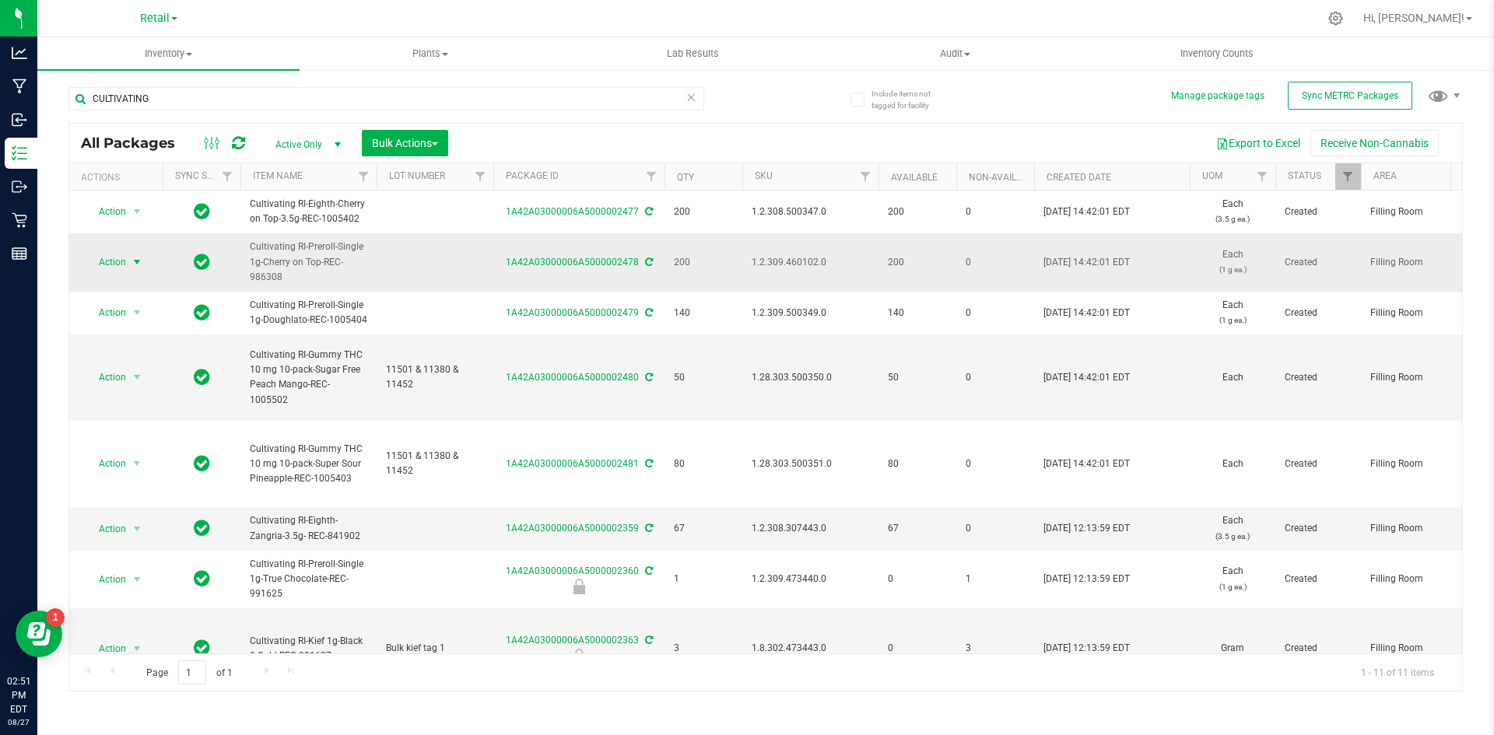
click at [119, 261] on span "Action" at bounding box center [106, 262] width 42 height 22
click at [147, 401] on li "Lock package" at bounding box center [135, 403] width 98 height 23
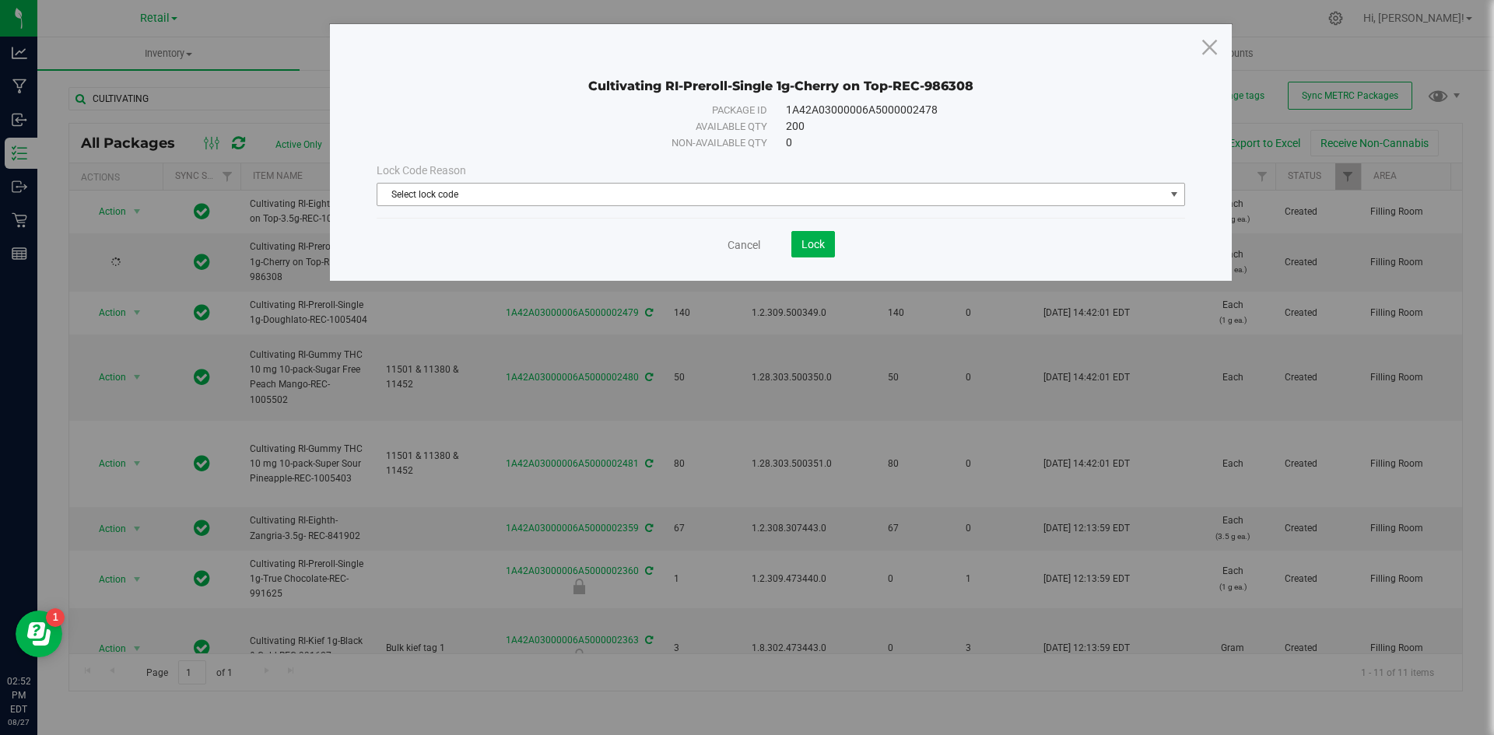
click at [821, 195] on span "Select lock code" at bounding box center [770, 195] width 787 height 22
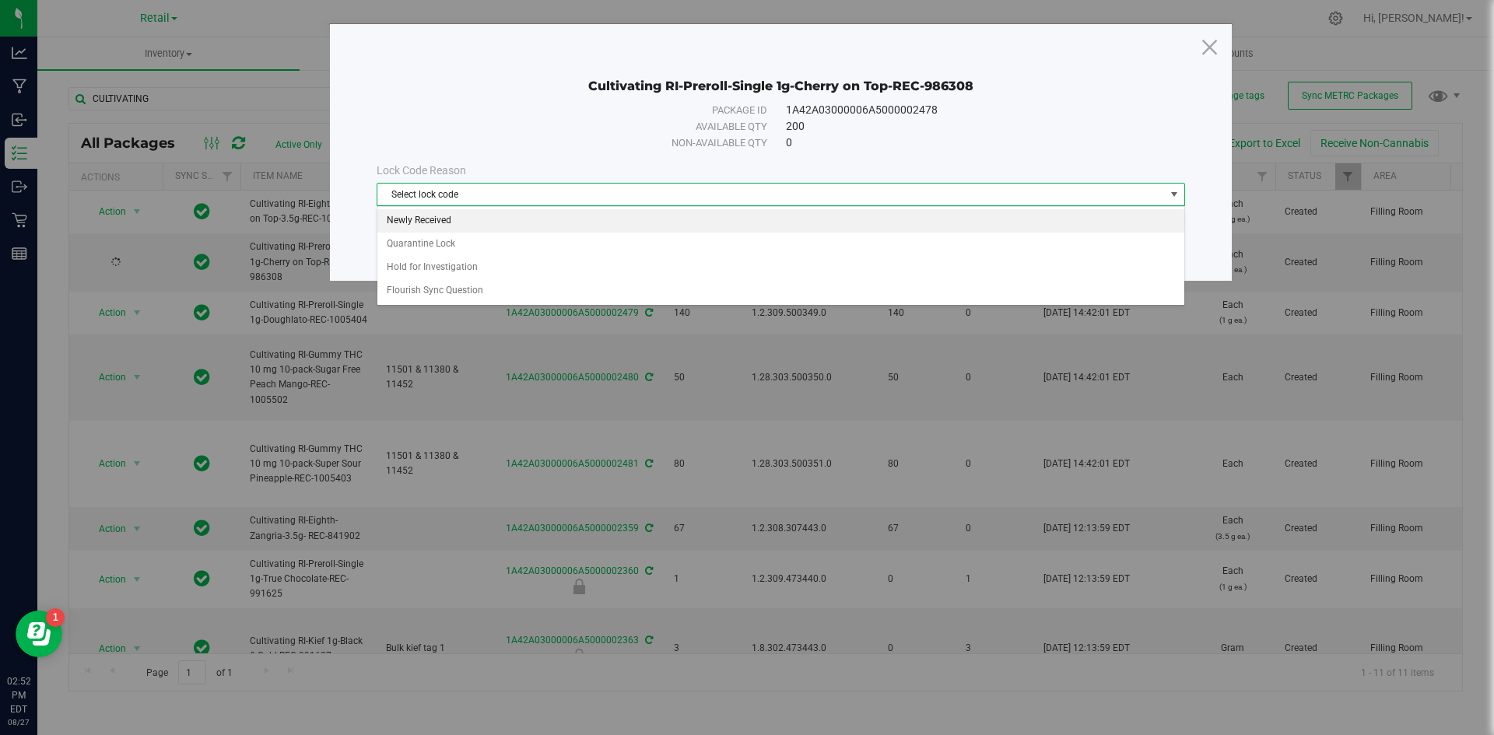
click at [466, 220] on li "Newly Received" at bounding box center [780, 220] width 807 height 23
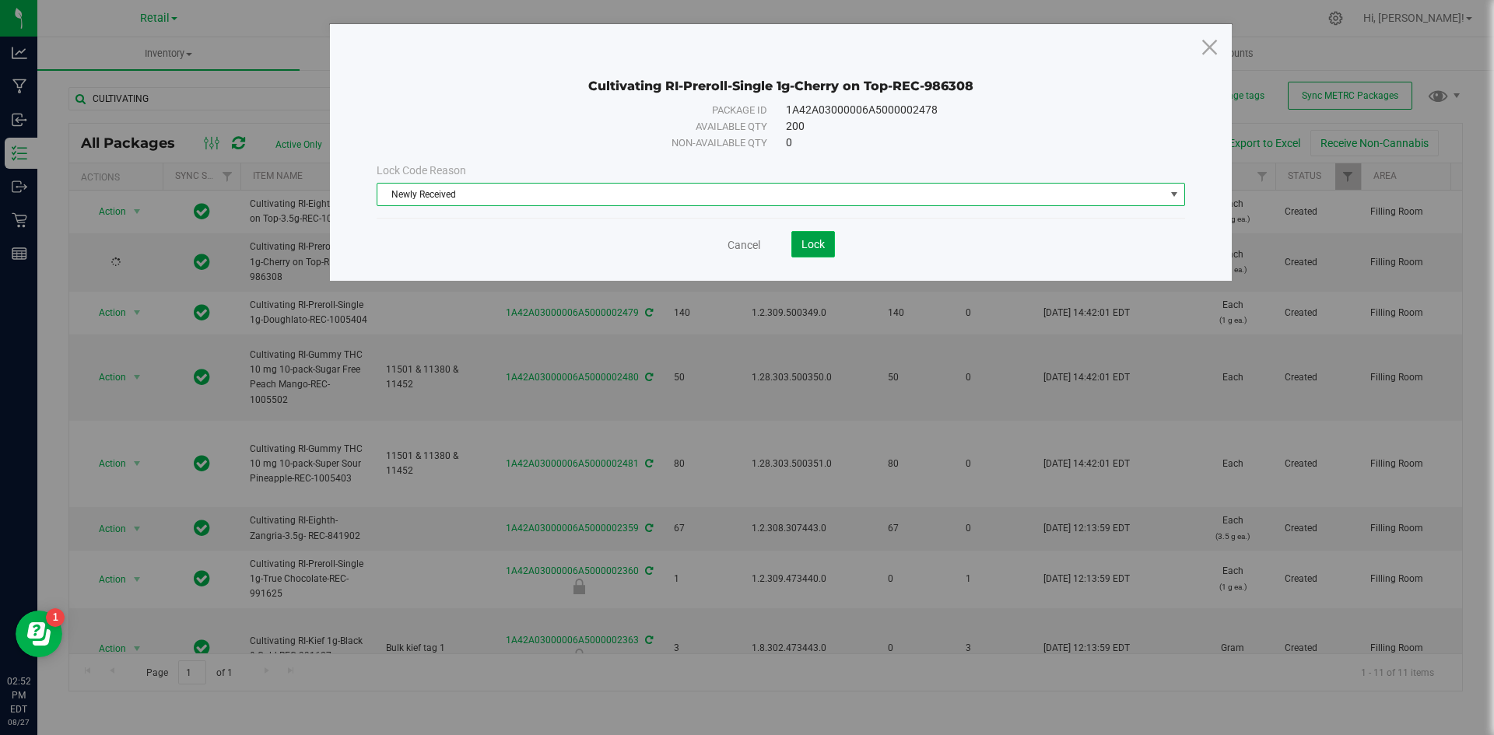
click at [815, 241] on span "Lock" at bounding box center [812, 244] width 23 height 12
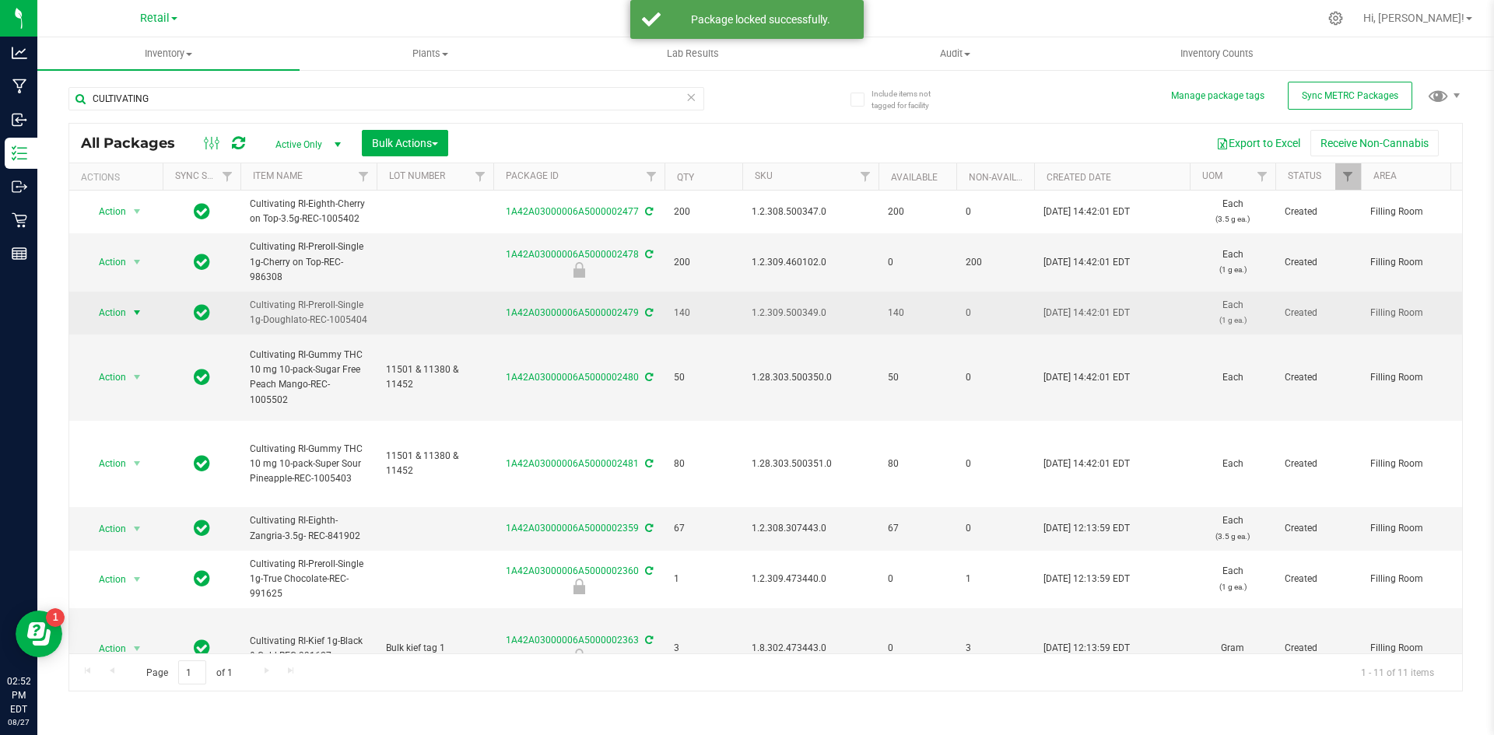
click at [130, 309] on span "select" at bounding box center [137, 313] width 19 height 22
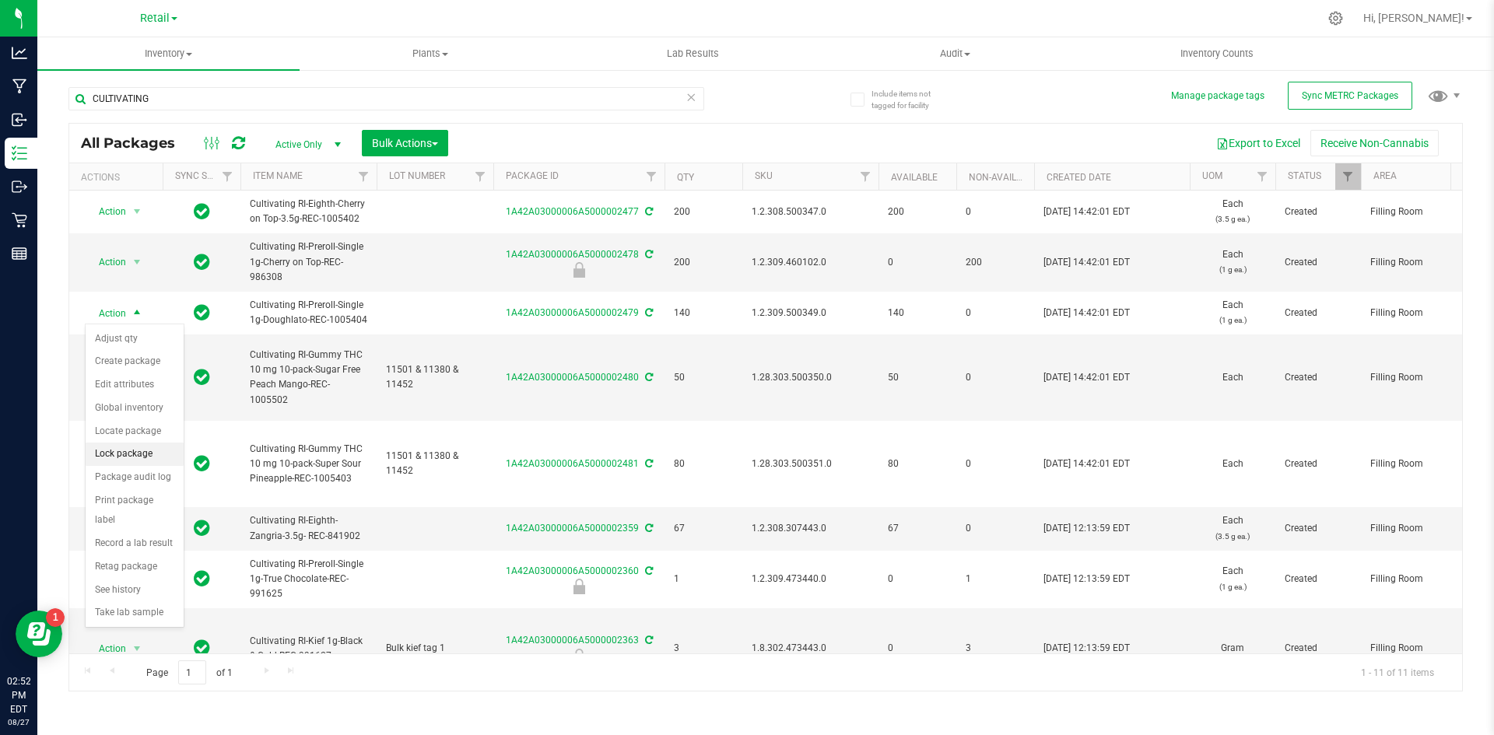
click at [135, 454] on li "Lock package" at bounding box center [135, 454] width 98 height 23
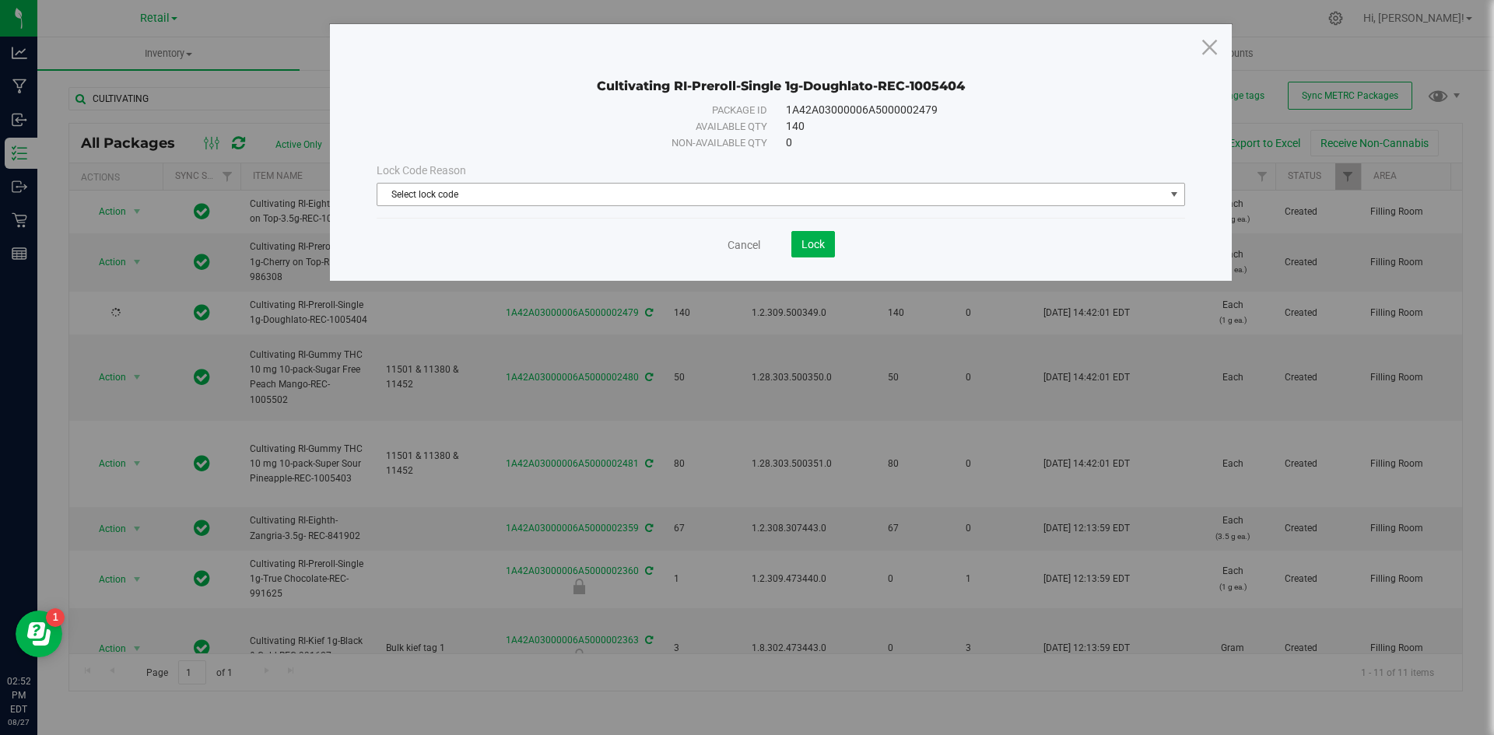
click at [741, 196] on span "Select lock code" at bounding box center [770, 195] width 787 height 22
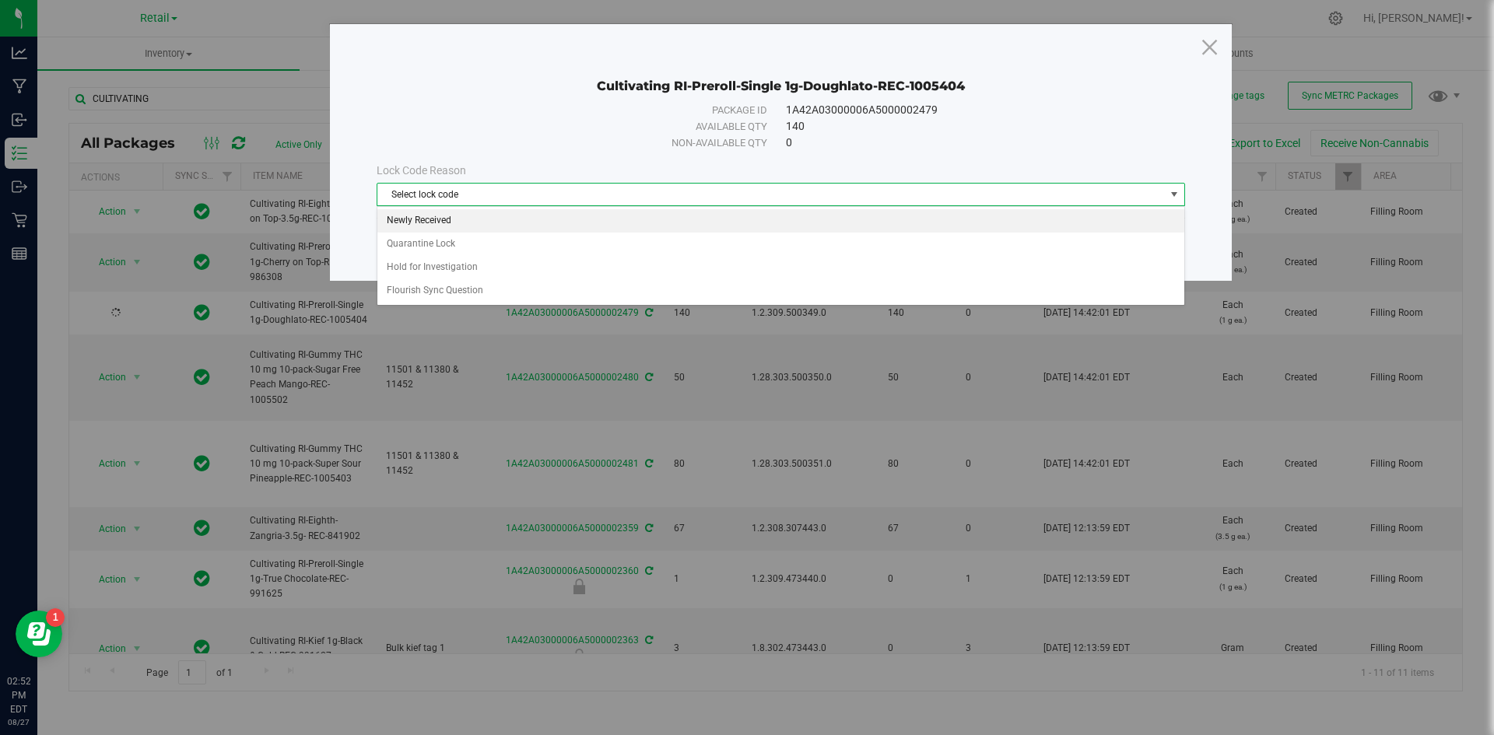
click at [422, 223] on li "Newly Received" at bounding box center [780, 220] width 807 height 23
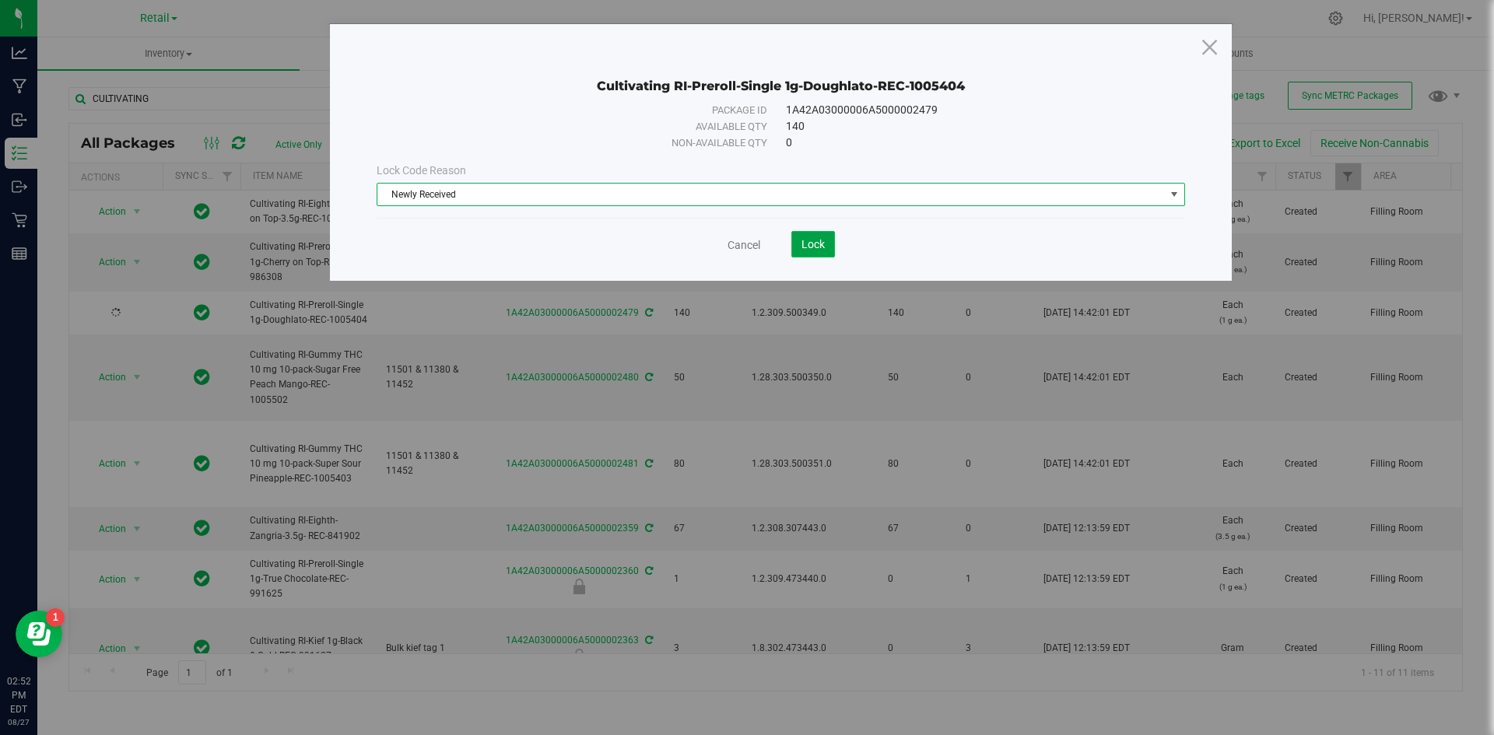
click at [813, 243] on span "Lock" at bounding box center [812, 244] width 23 height 12
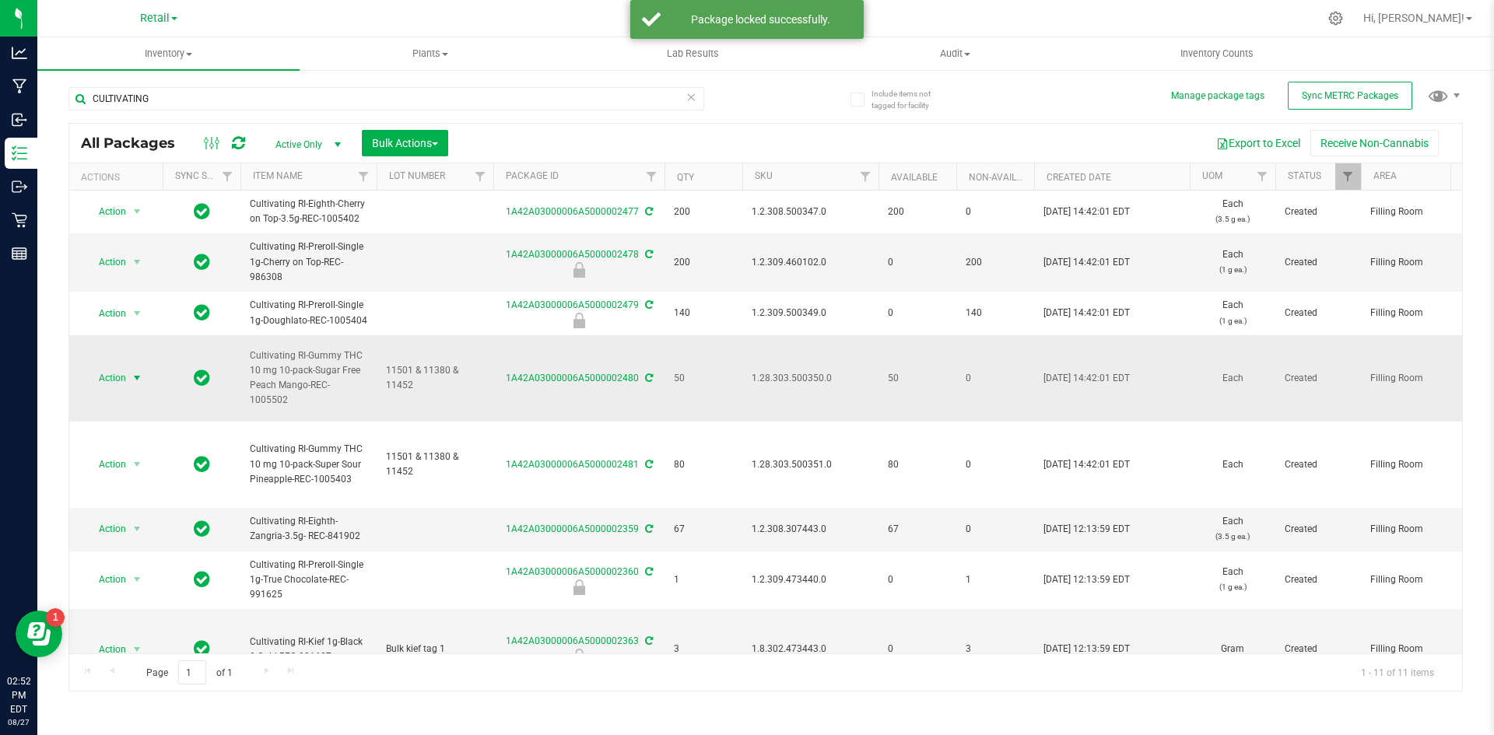
click at [128, 384] on span "select" at bounding box center [137, 378] width 19 height 22
click at [145, 517] on li "Lock package" at bounding box center [135, 519] width 98 height 23
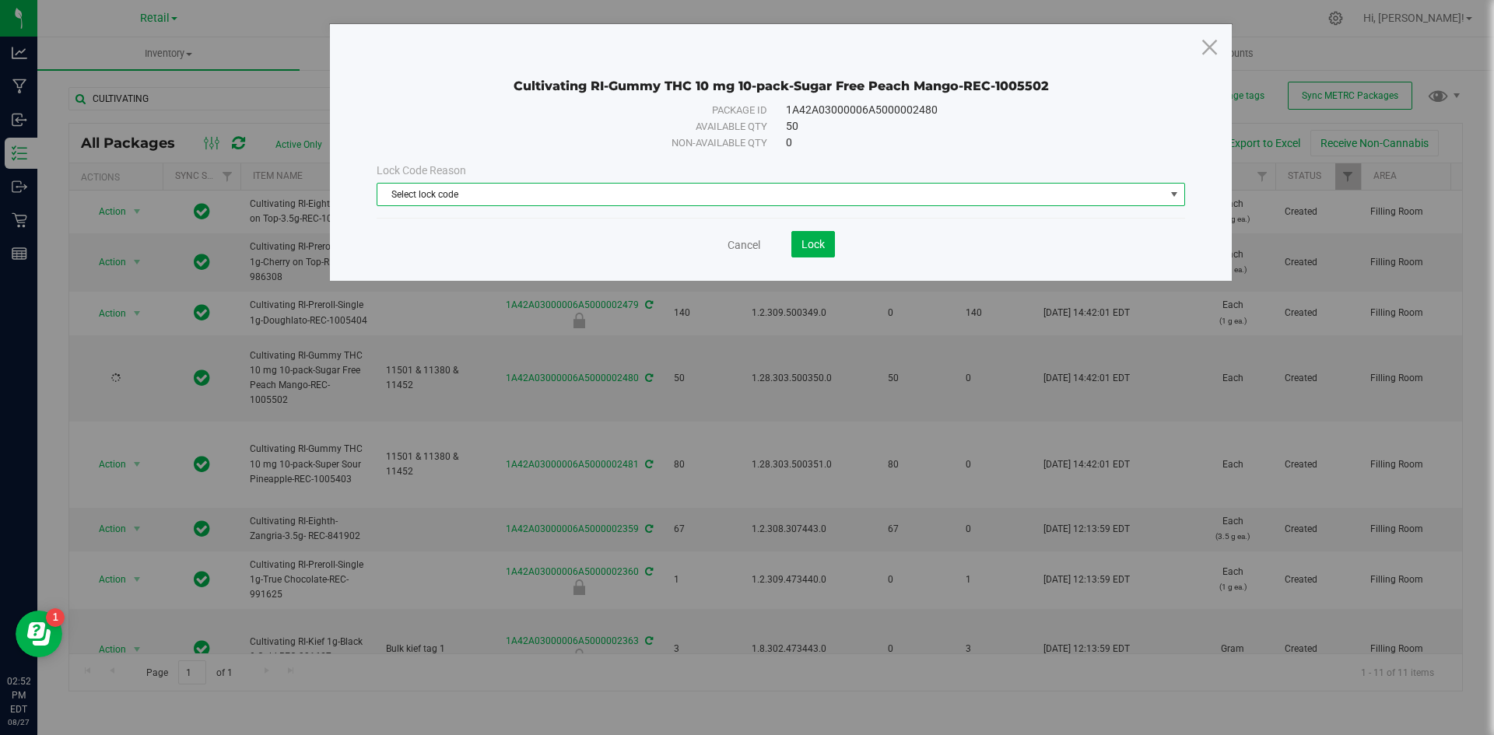
click at [689, 199] on span "Select lock code" at bounding box center [770, 195] width 787 height 22
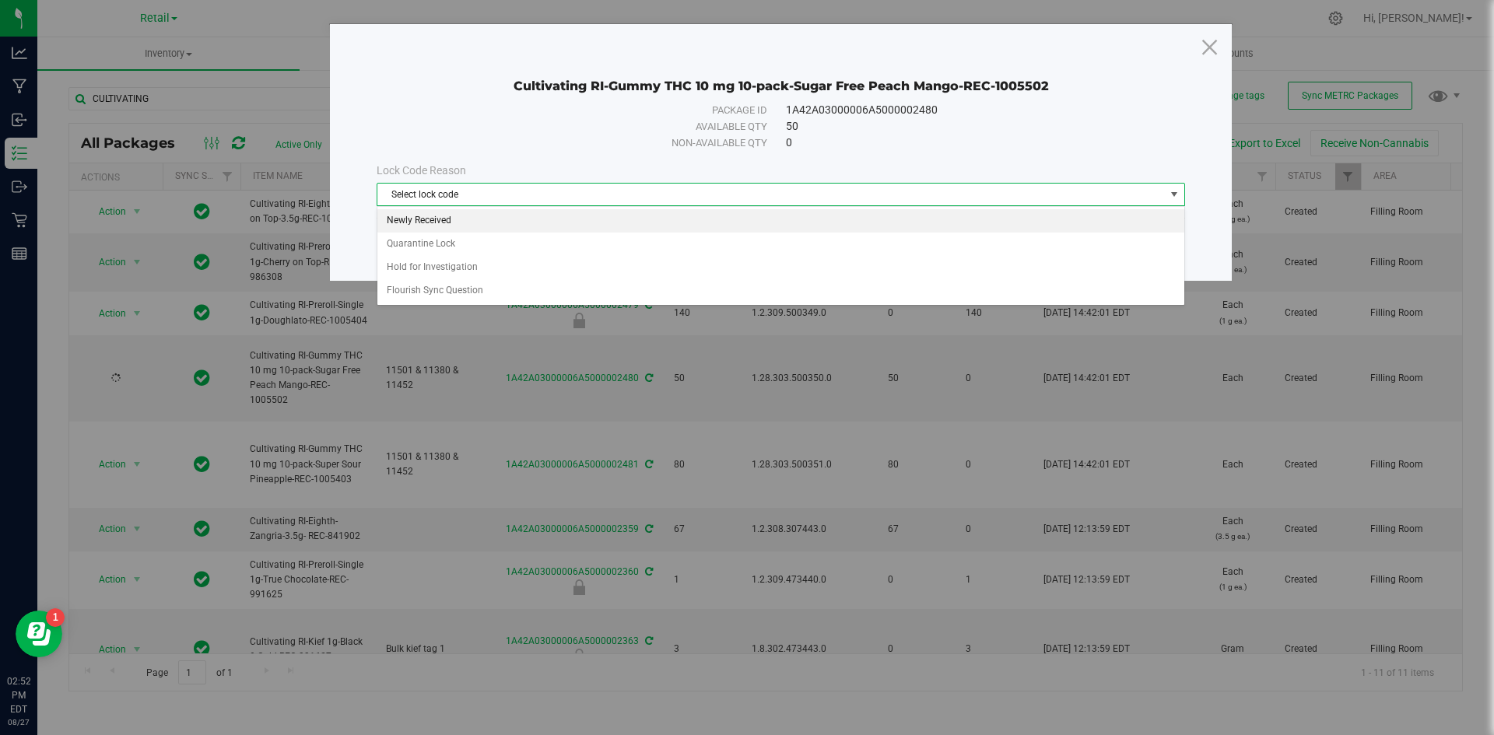
click at [538, 217] on li "Newly Received" at bounding box center [780, 220] width 807 height 23
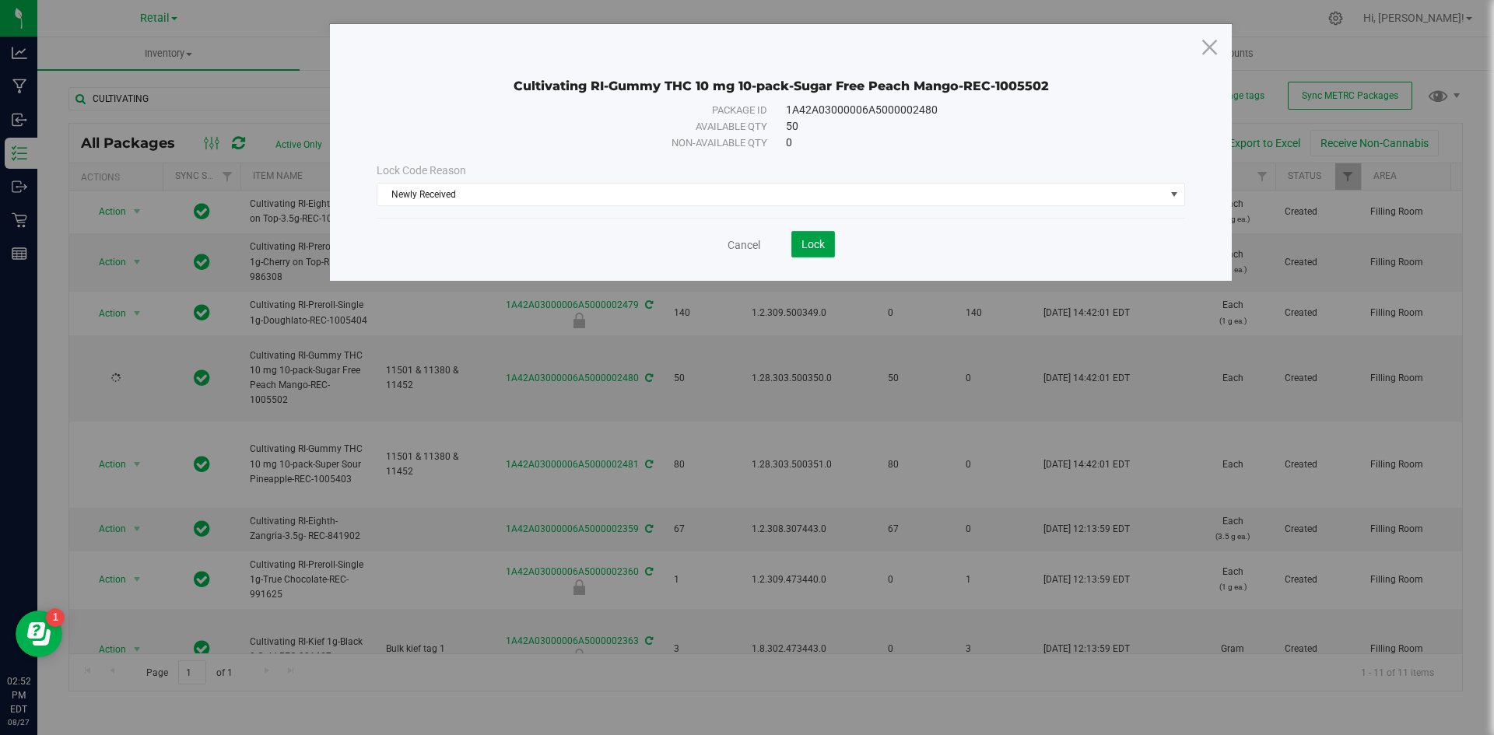
click at [802, 239] on span "Lock" at bounding box center [812, 244] width 23 height 12
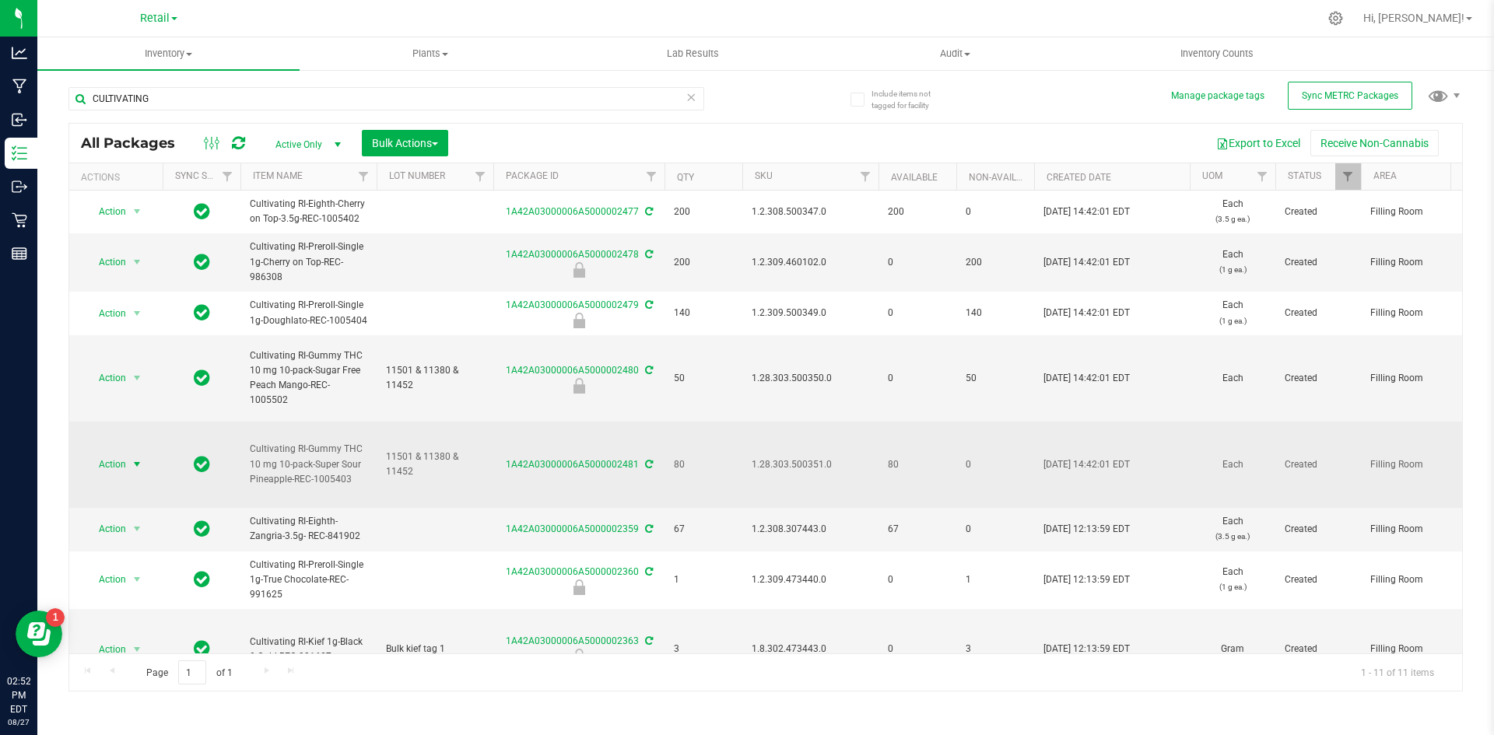
click at [124, 467] on span "Action" at bounding box center [106, 465] width 42 height 22
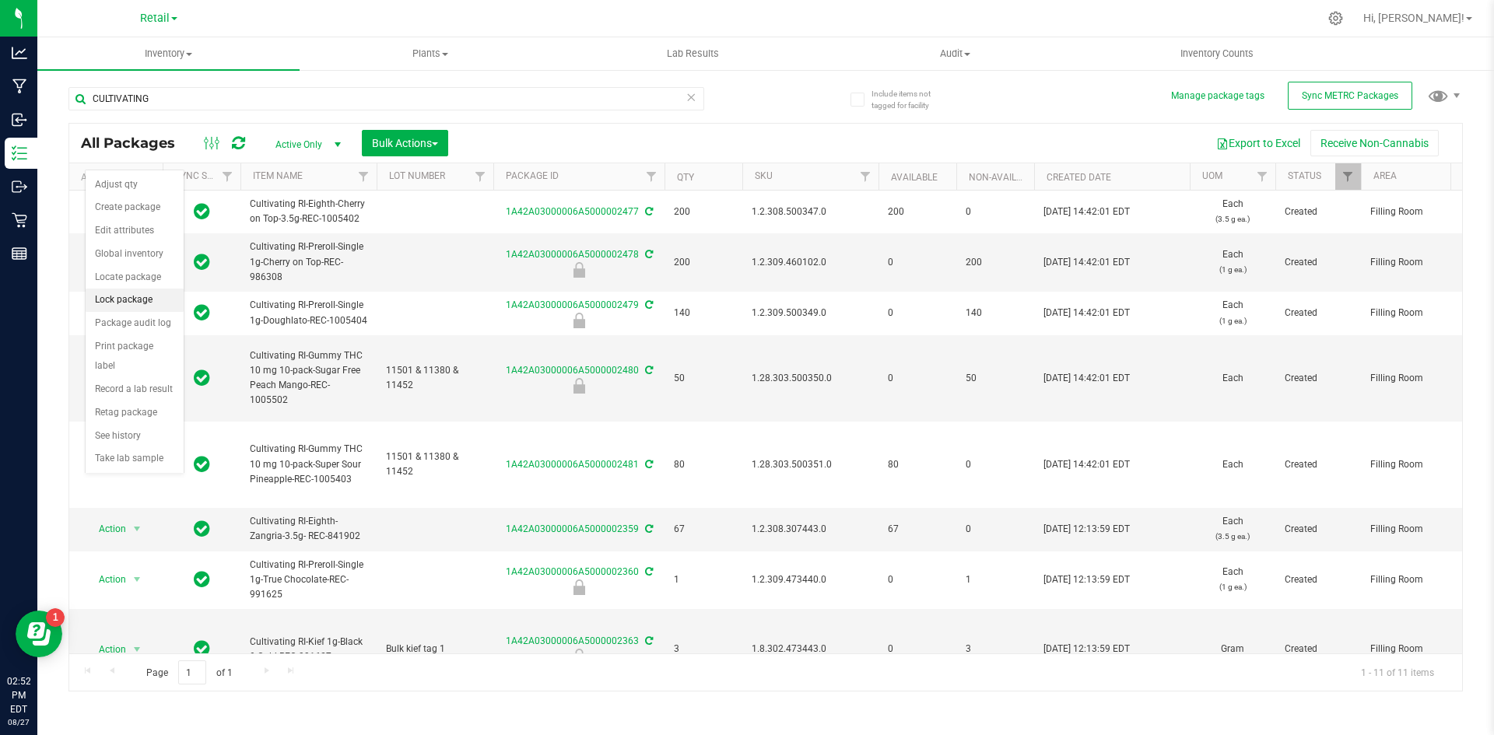
click at [141, 307] on li "Lock package" at bounding box center [135, 300] width 98 height 23
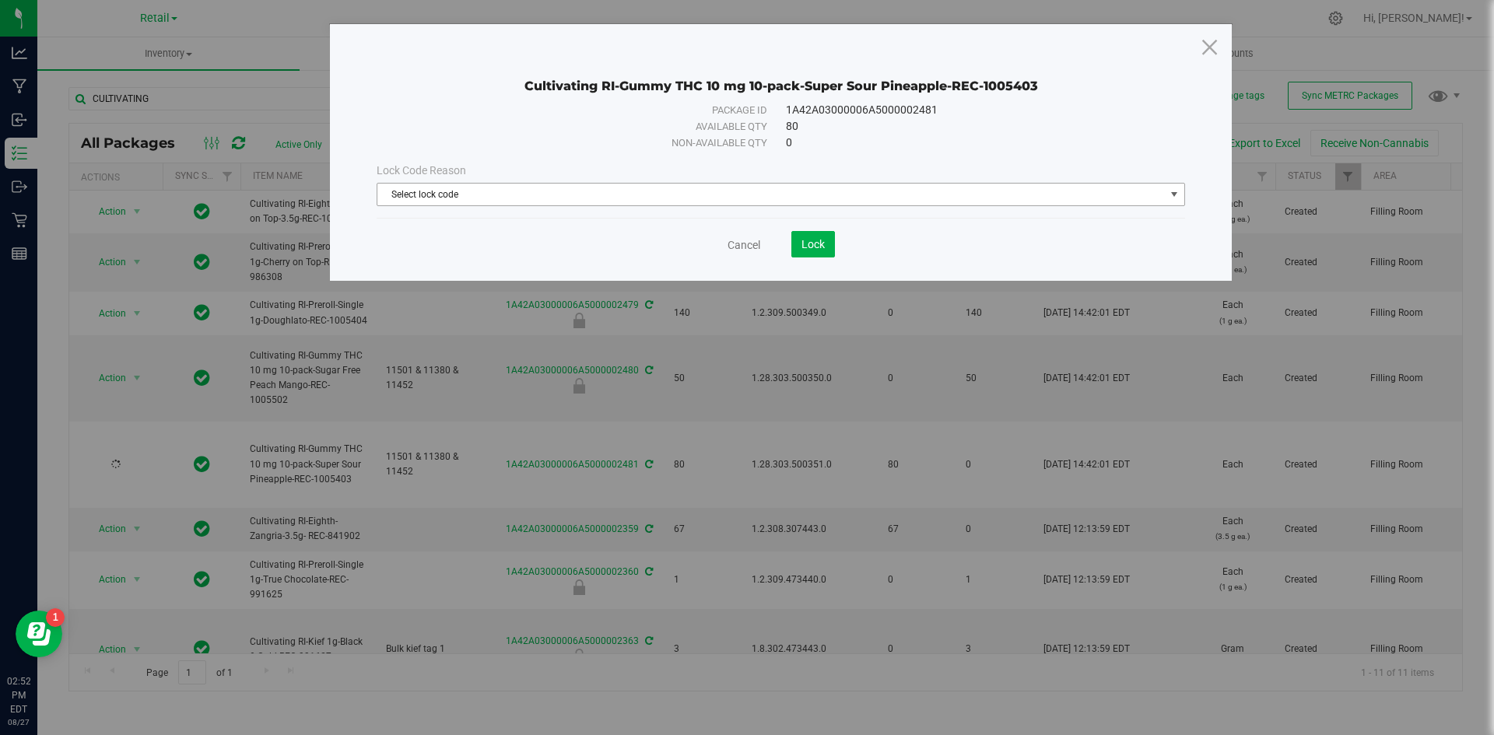
click at [664, 186] on span "Select lock code" at bounding box center [770, 195] width 787 height 22
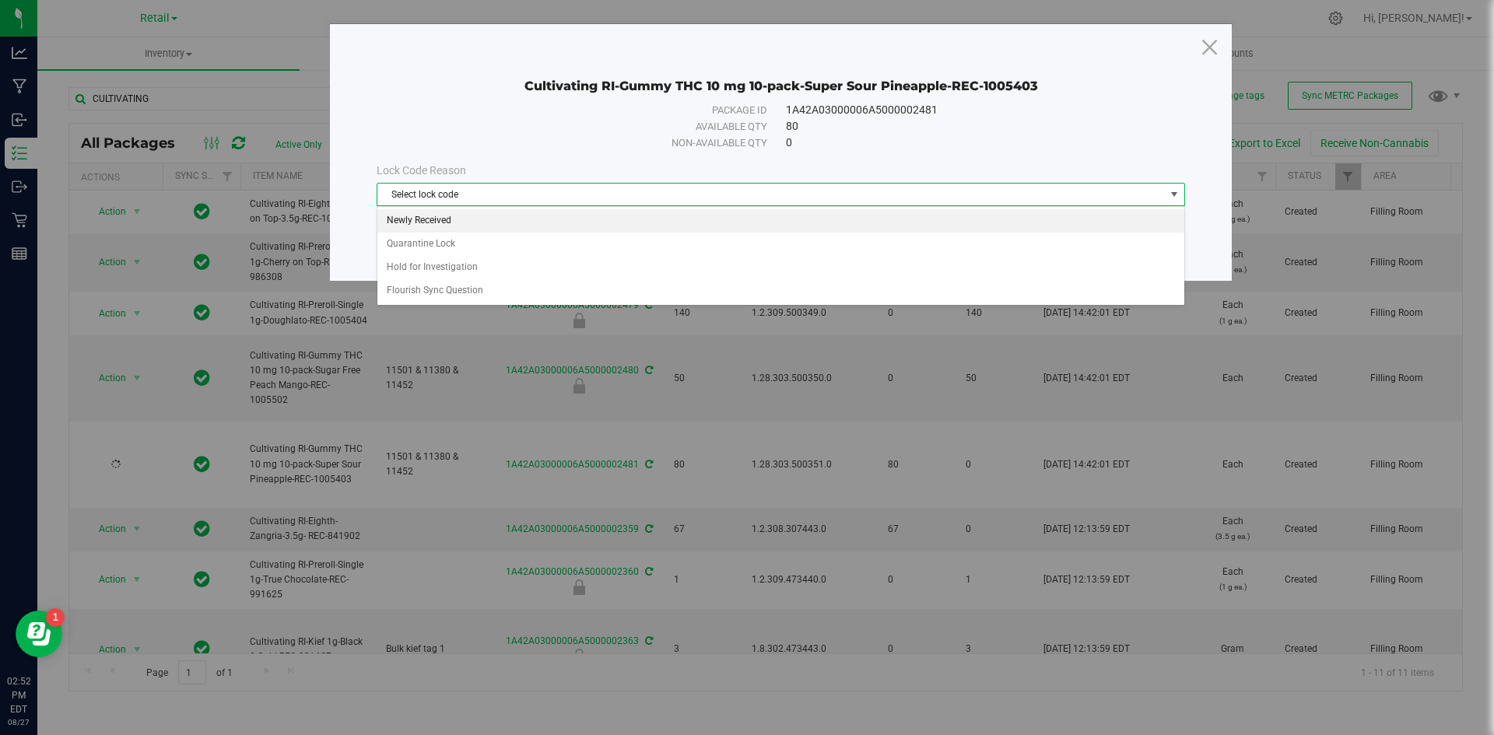
click at [426, 227] on li "Newly Received" at bounding box center [780, 220] width 807 height 23
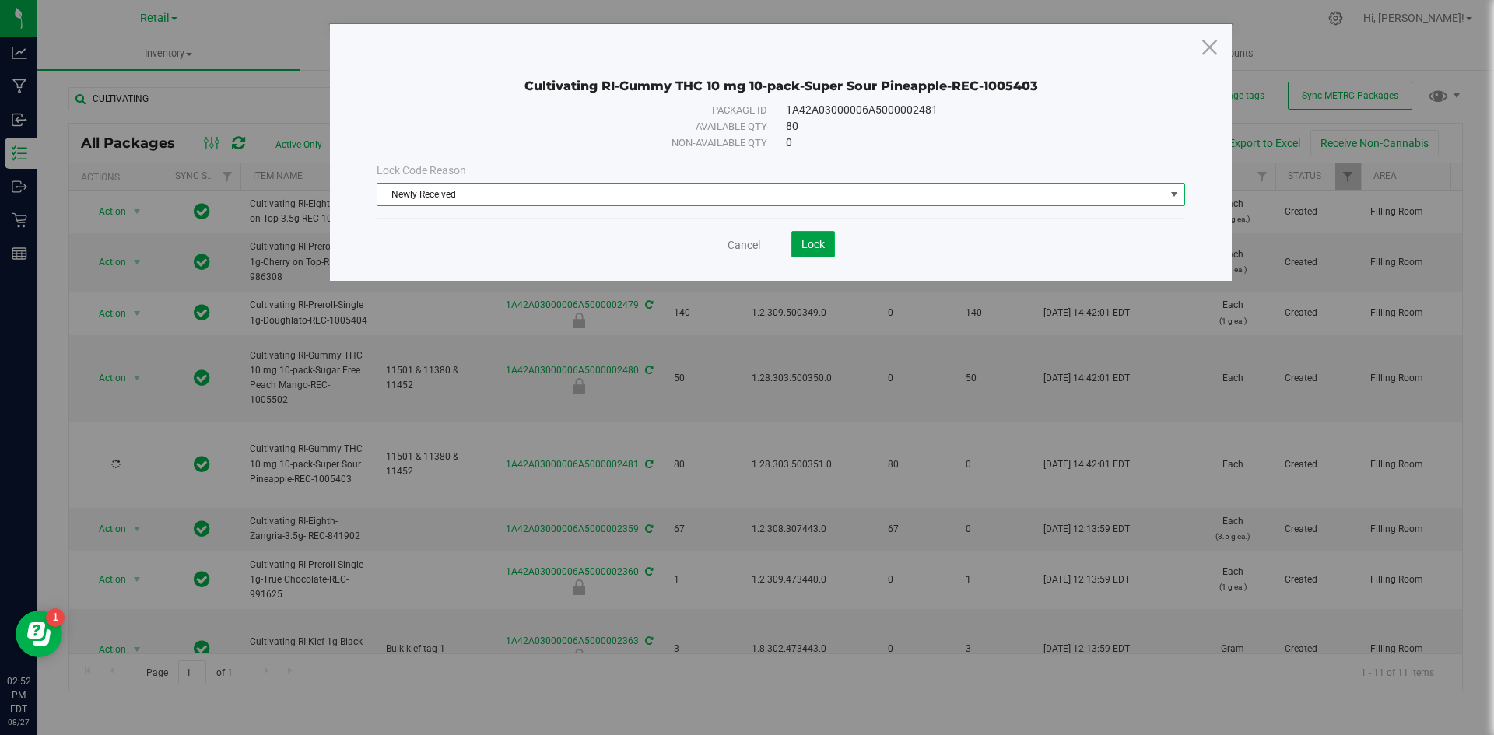
click at [818, 248] on span "Lock" at bounding box center [812, 244] width 23 height 12
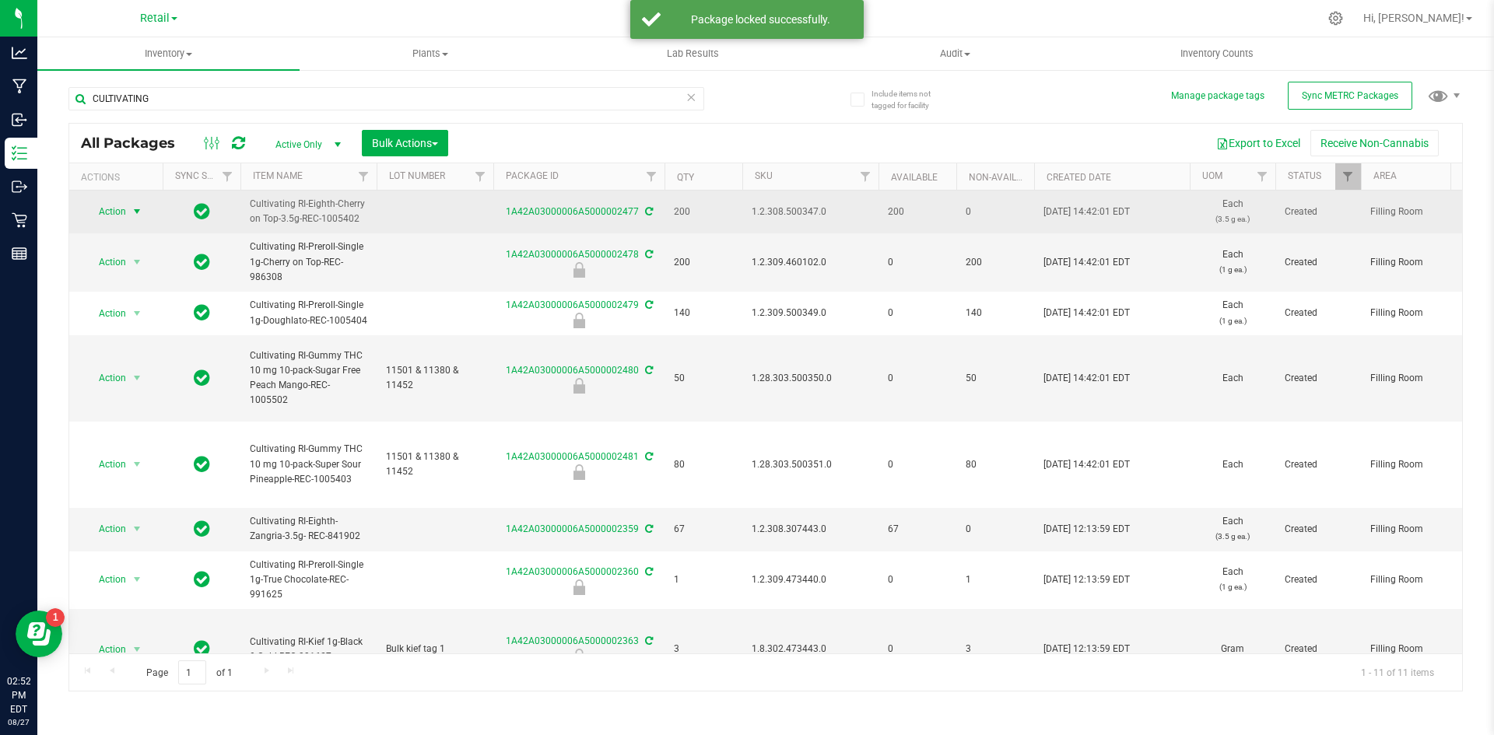
click at [101, 212] on span "Action" at bounding box center [106, 212] width 42 height 22
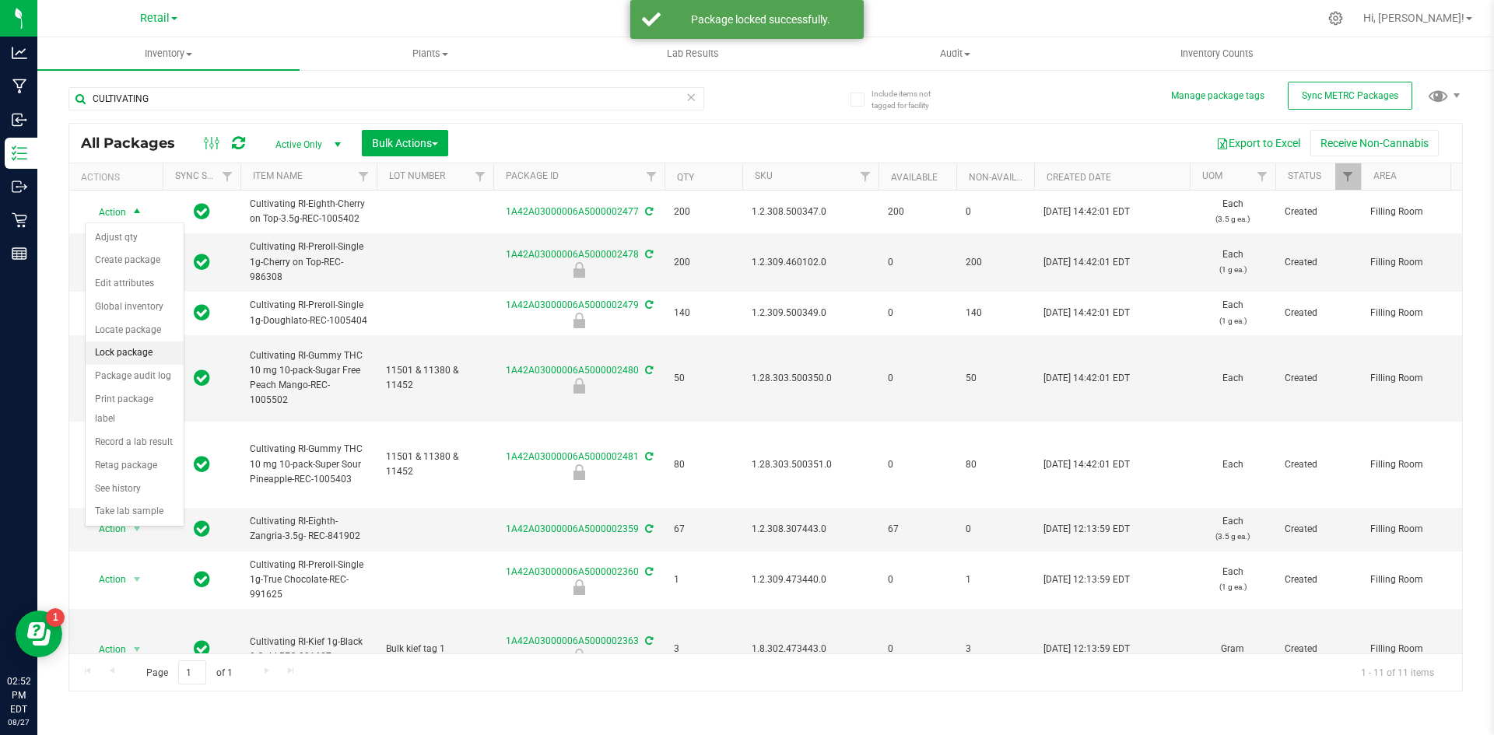
click at [141, 347] on li "Lock package" at bounding box center [135, 353] width 98 height 23
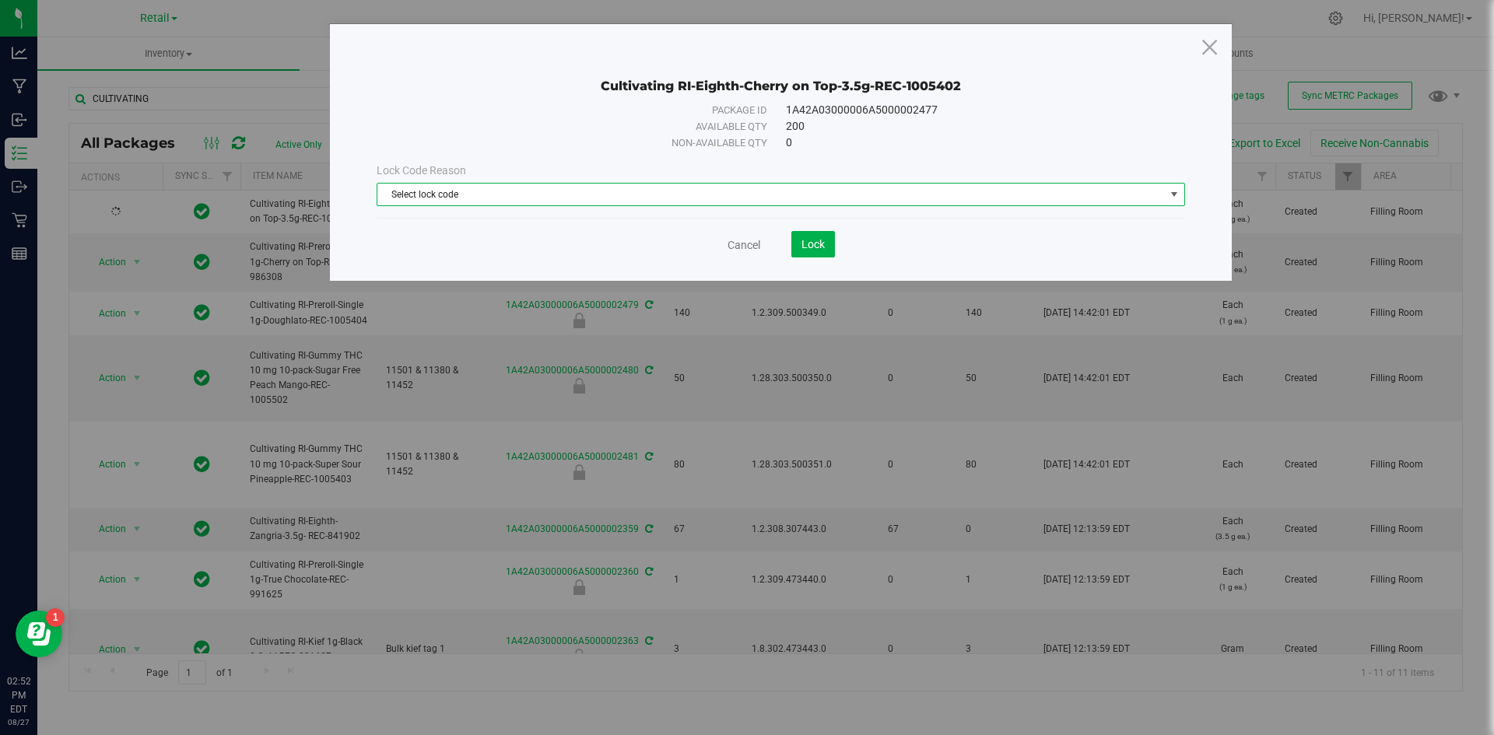
click at [568, 198] on span "Select lock code" at bounding box center [770, 195] width 787 height 22
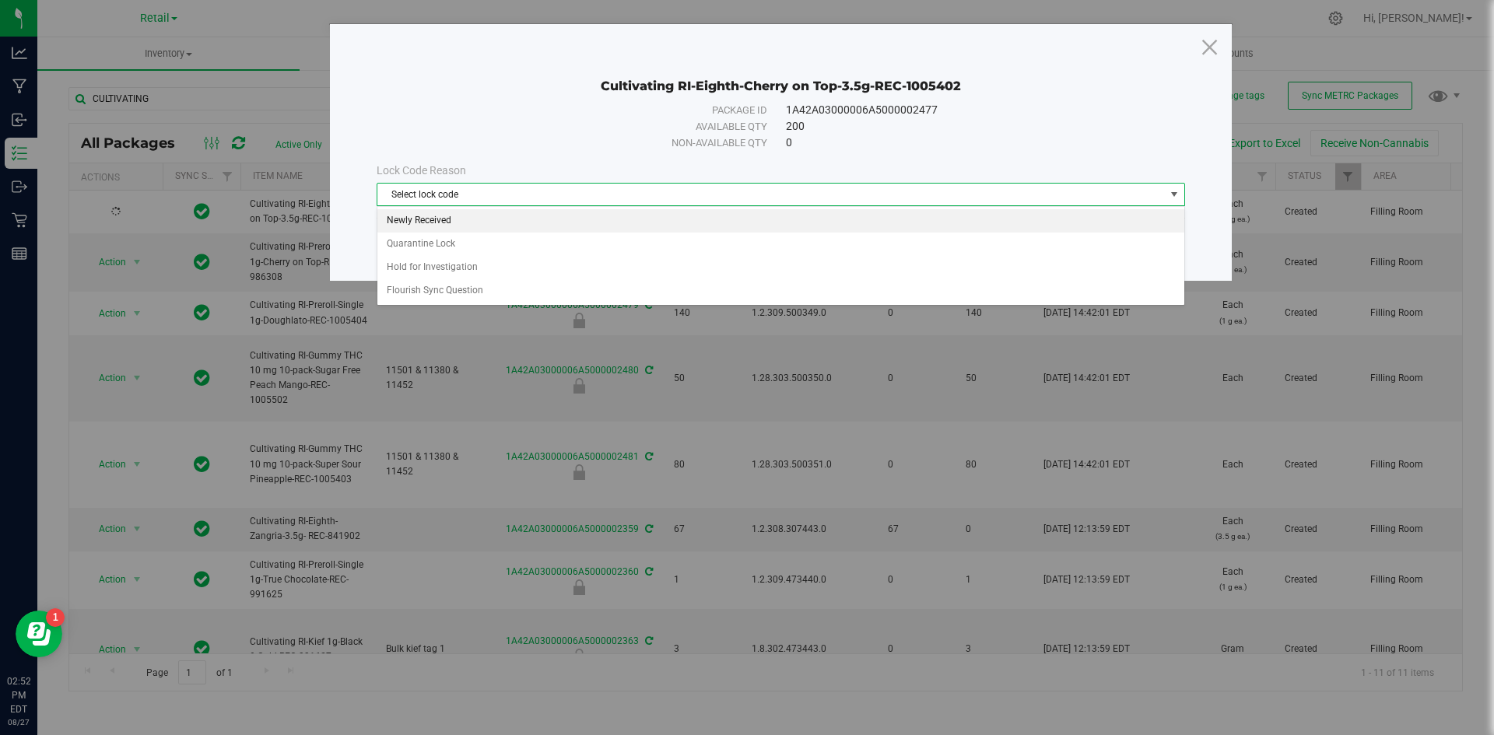
click at [423, 223] on li "Newly Received" at bounding box center [780, 220] width 807 height 23
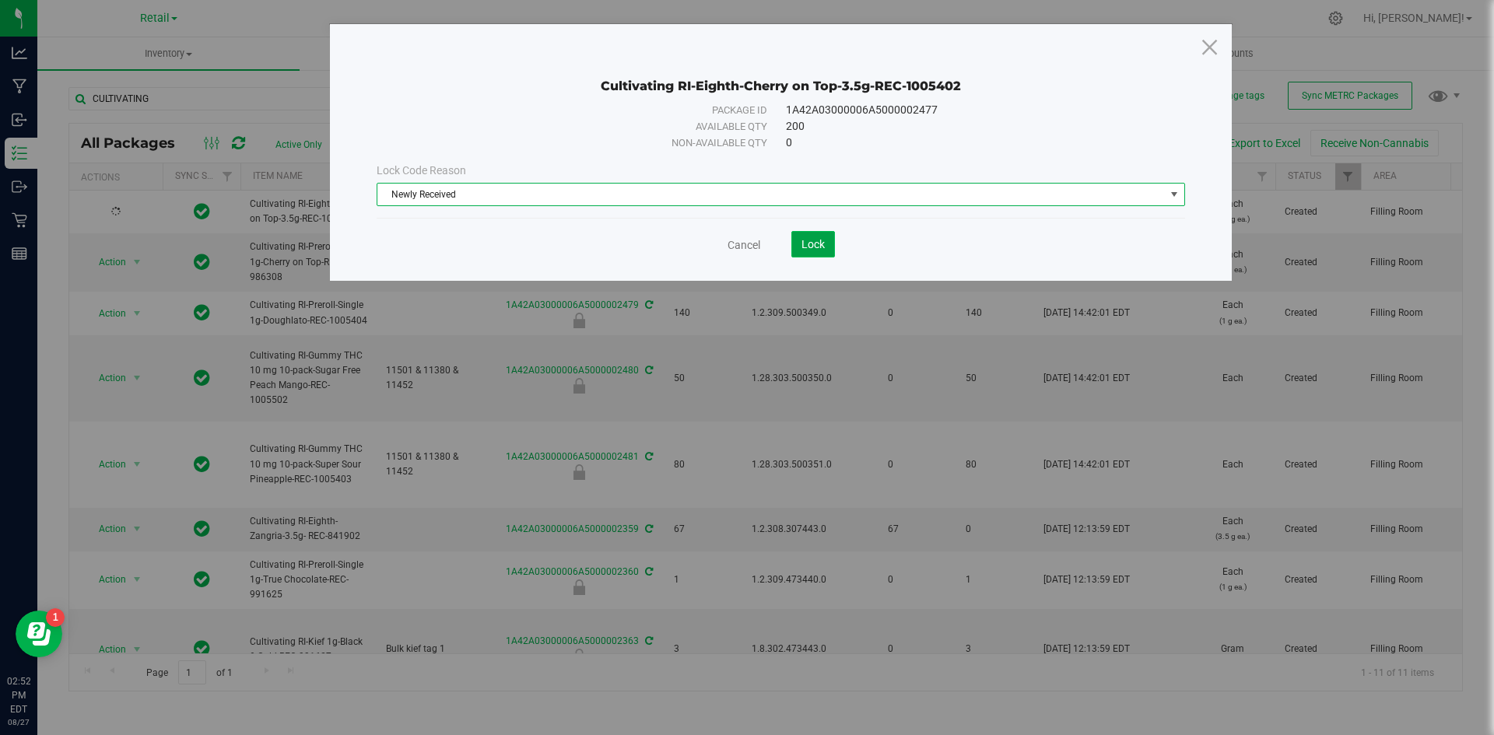
click at [811, 240] on span "Lock" at bounding box center [812, 244] width 23 height 12
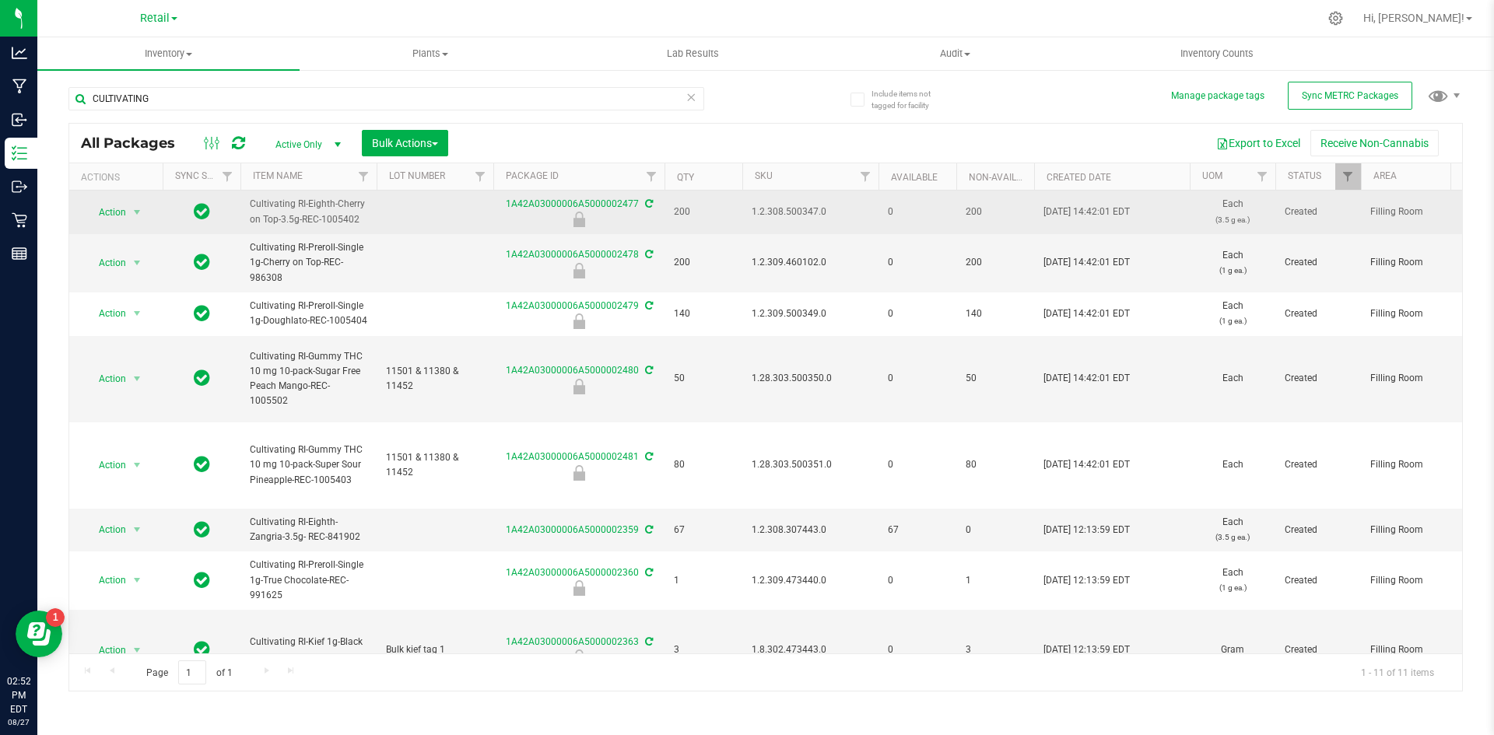
click at [790, 208] on span "1.2.308.500347.0" at bounding box center [809, 212] width 117 height 15
copy span "1.2.308.500347.0"
click at [97, 208] on span "Action" at bounding box center [106, 212] width 42 height 22
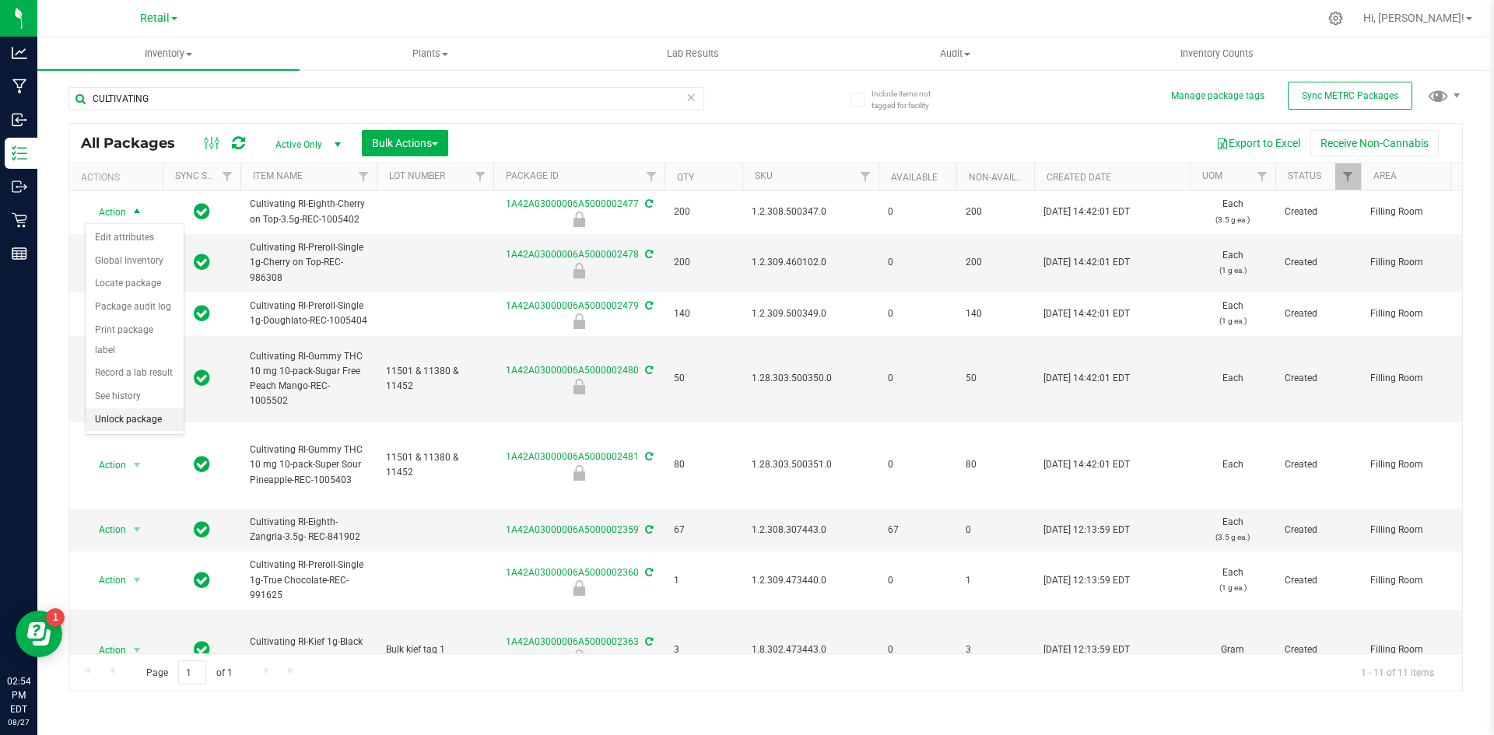
click at [123, 408] on li "Unlock package" at bounding box center [135, 419] width 98 height 23
click at [769, 263] on span "1.2.309.460102.0" at bounding box center [809, 262] width 117 height 15
copy span "1.2.309.460102.0"
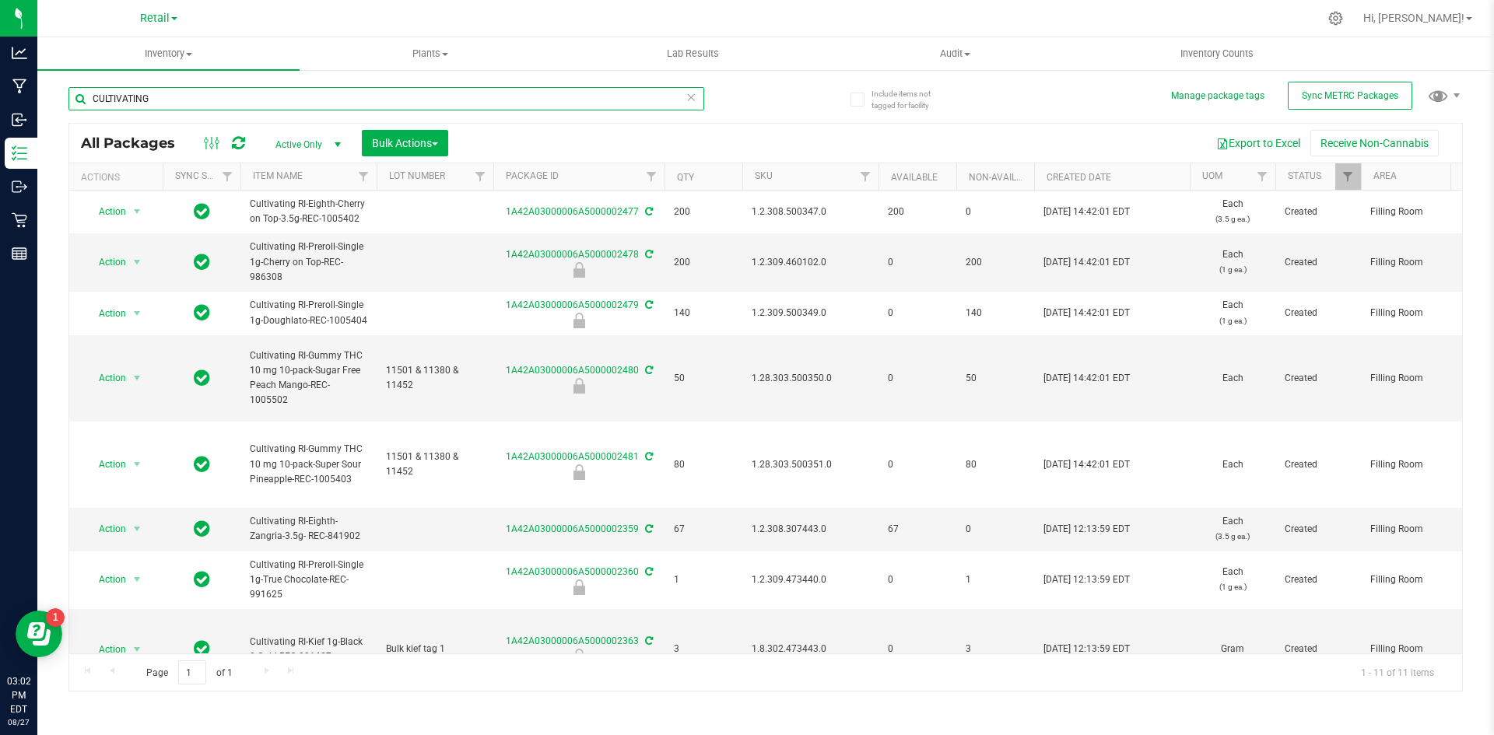
click at [282, 100] on input "CULTIVATING" at bounding box center [386, 98] width 636 height 23
type input "1A42A03000006A5000002478"
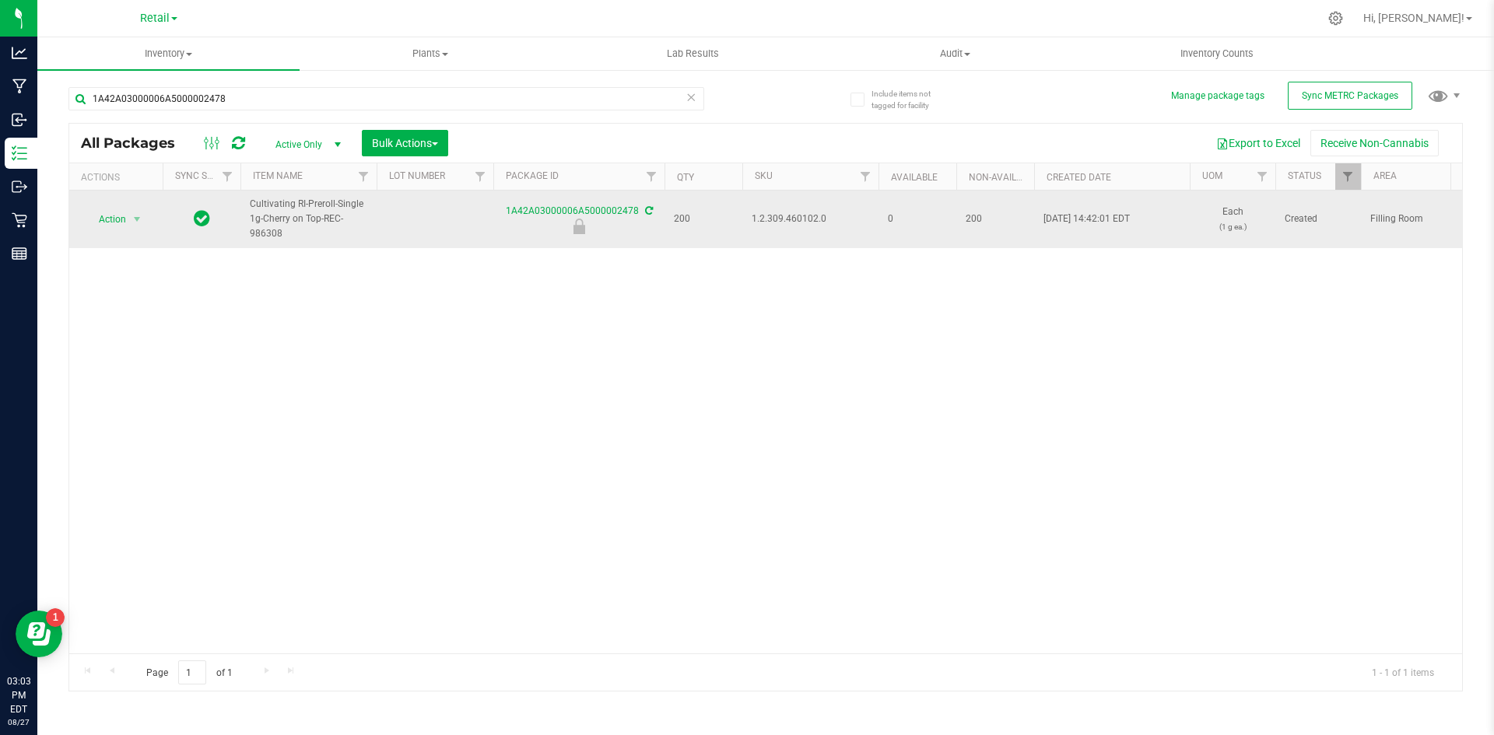
click at [773, 219] on span "1.2.309.460102.0" at bounding box center [809, 219] width 117 height 15
copy span "1.2.309.460102.0"
click at [107, 212] on span "Action" at bounding box center [106, 219] width 42 height 22
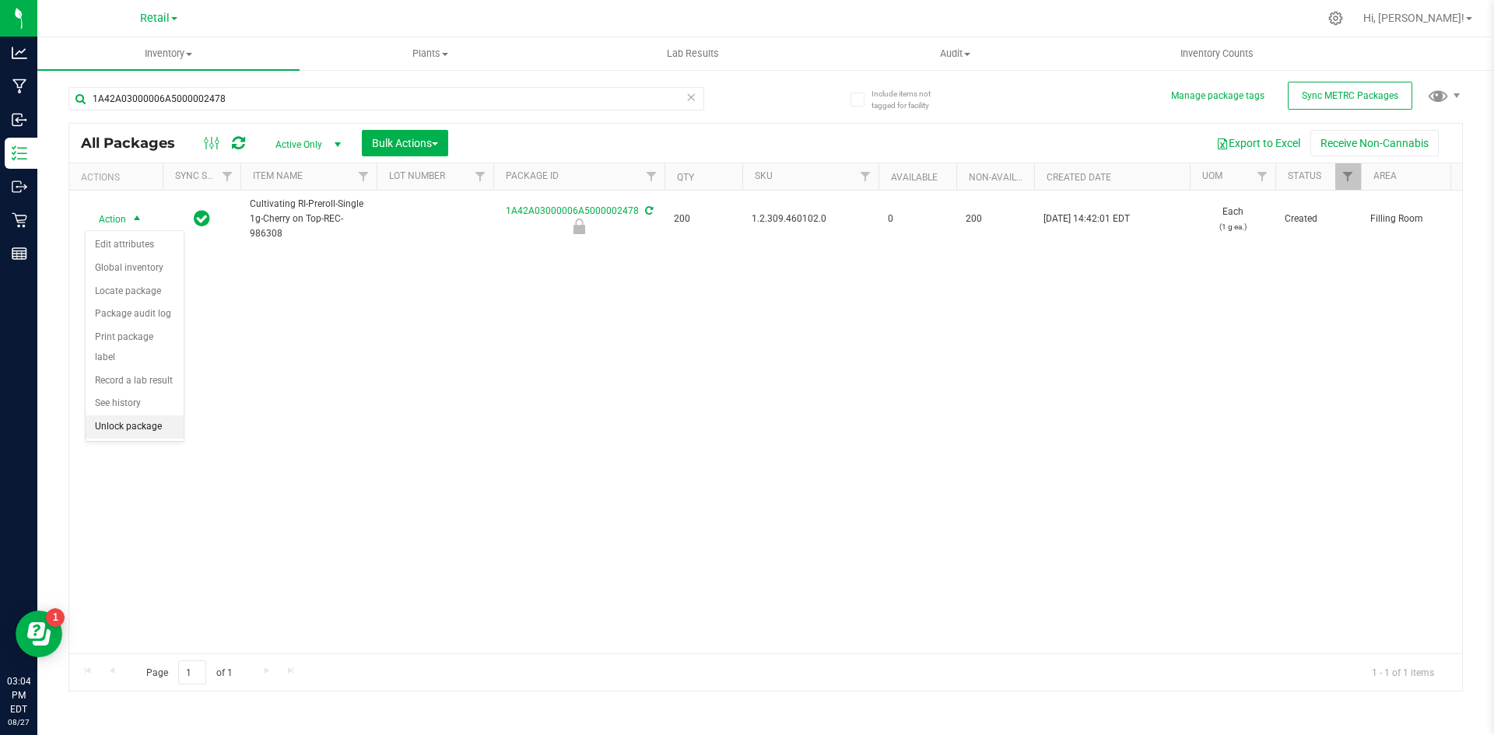
click at [122, 415] on li "Unlock package" at bounding box center [135, 426] width 98 height 23
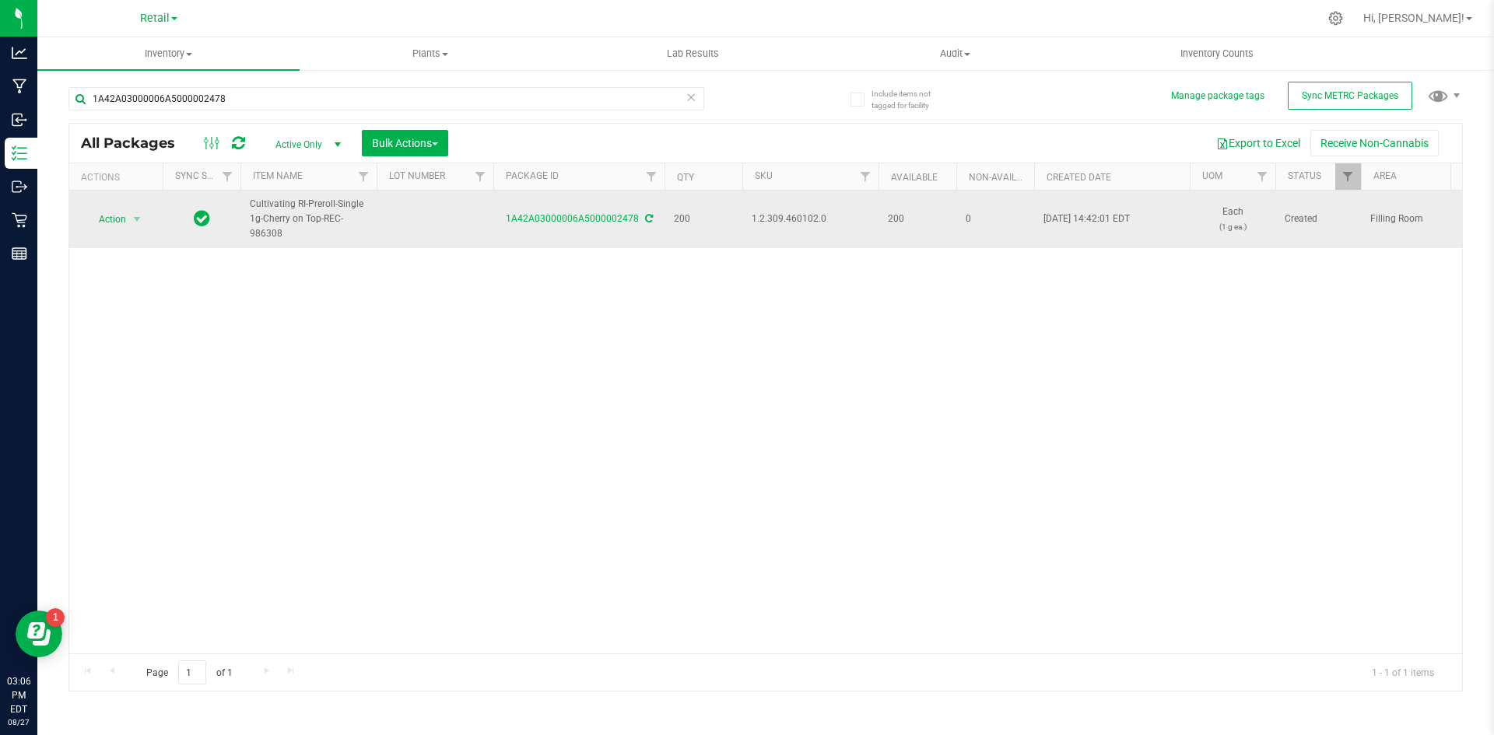
click at [766, 220] on span "1.2.309.460102.0" at bounding box center [809, 219] width 117 height 15
copy span "1.2.309.460102.0"
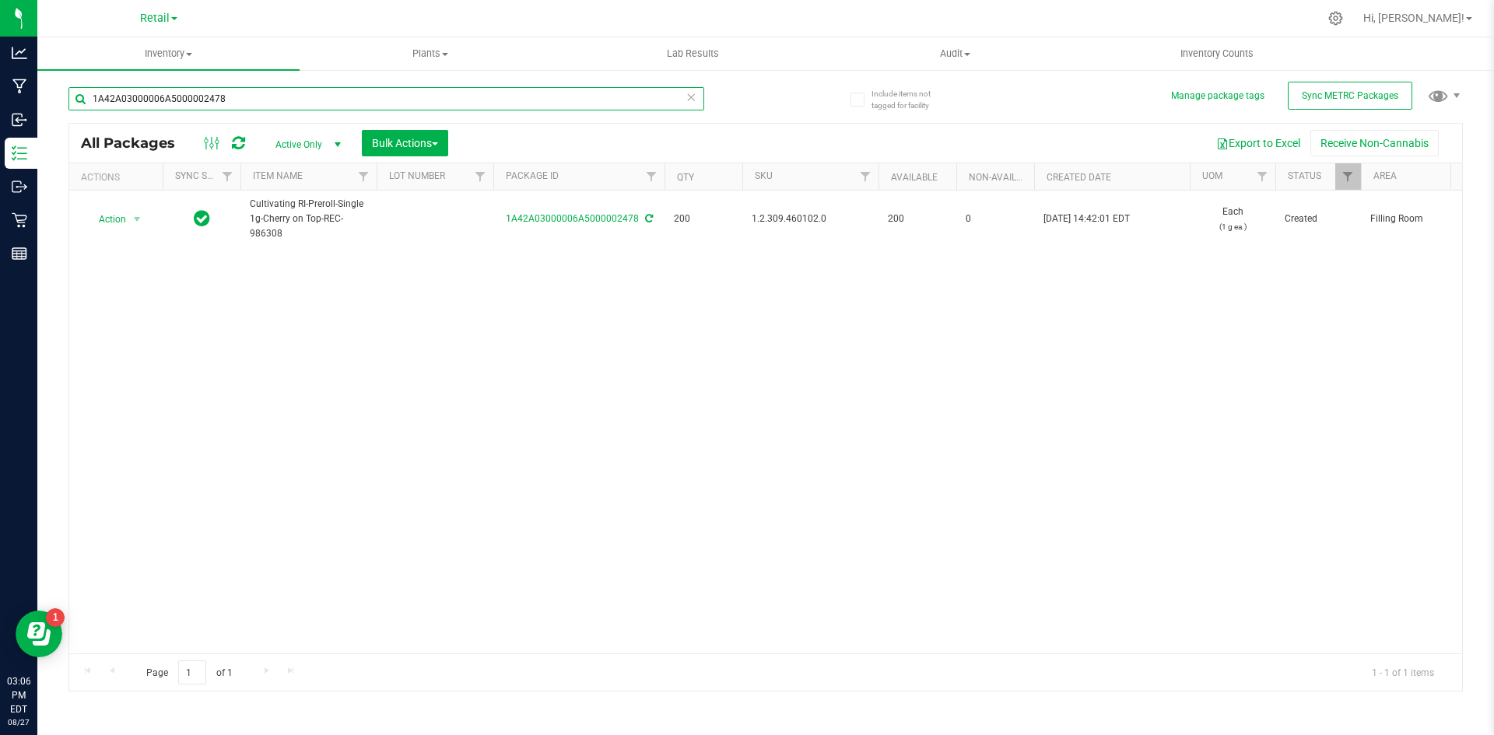
click at [263, 99] on input "1A42A03000006A5000002478" at bounding box center [386, 98] width 636 height 23
click at [250, 103] on input "1A42A03000006A5000002478" at bounding box center [386, 98] width 636 height 23
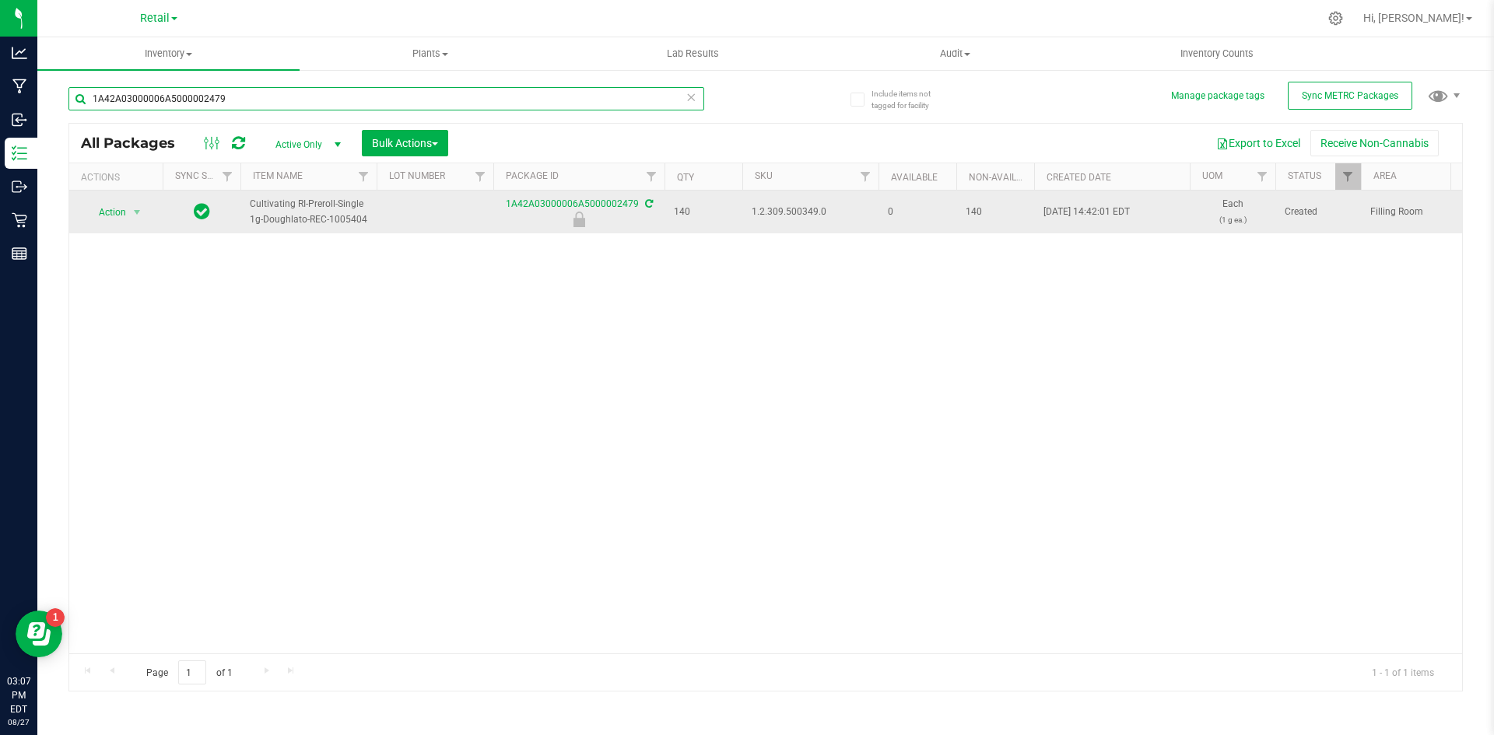
type input "1A42A03000006A5000002479"
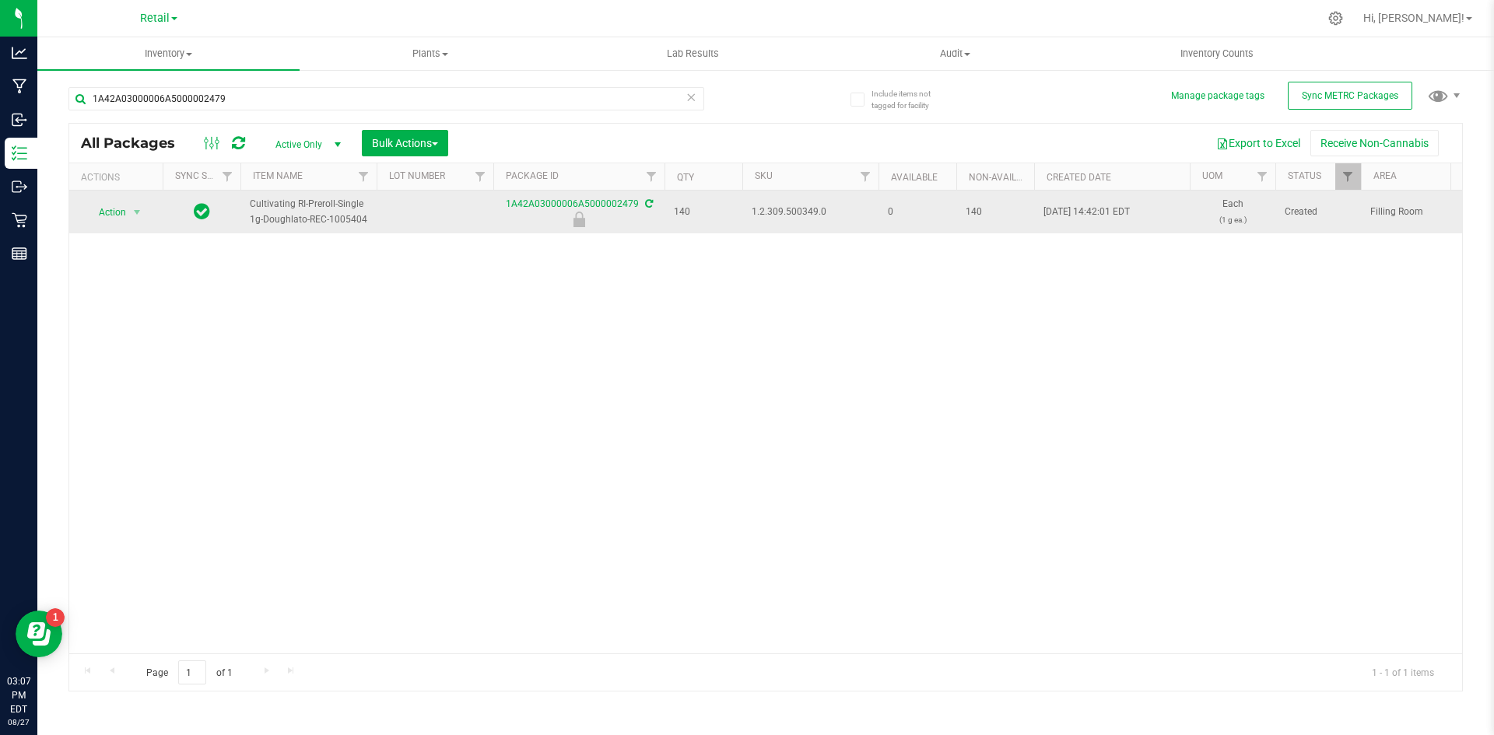
click at [787, 208] on span "1.2.309.500349.0" at bounding box center [809, 212] width 117 height 15
drag, startPoint x: 787, startPoint y: 208, endPoint x: 783, endPoint y: 219, distance: 11.8
click at [786, 208] on span "1.2.309.500349.0" at bounding box center [809, 212] width 117 height 15
copy span "1.2.309.500349.0"
click at [131, 212] on span "select" at bounding box center [137, 212] width 12 height 12
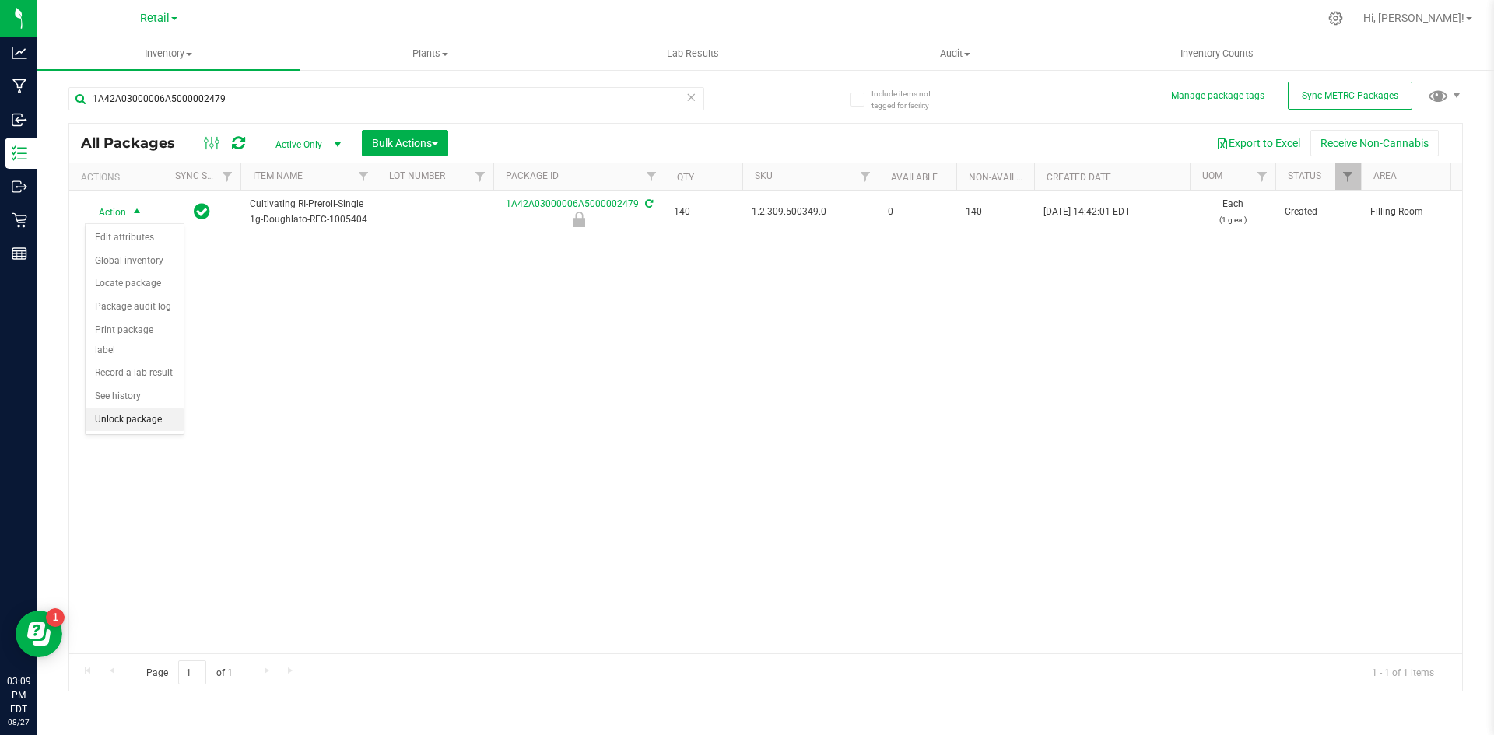
click at [148, 408] on li "Unlock package" at bounding box center [135, 419] width 98 height 23
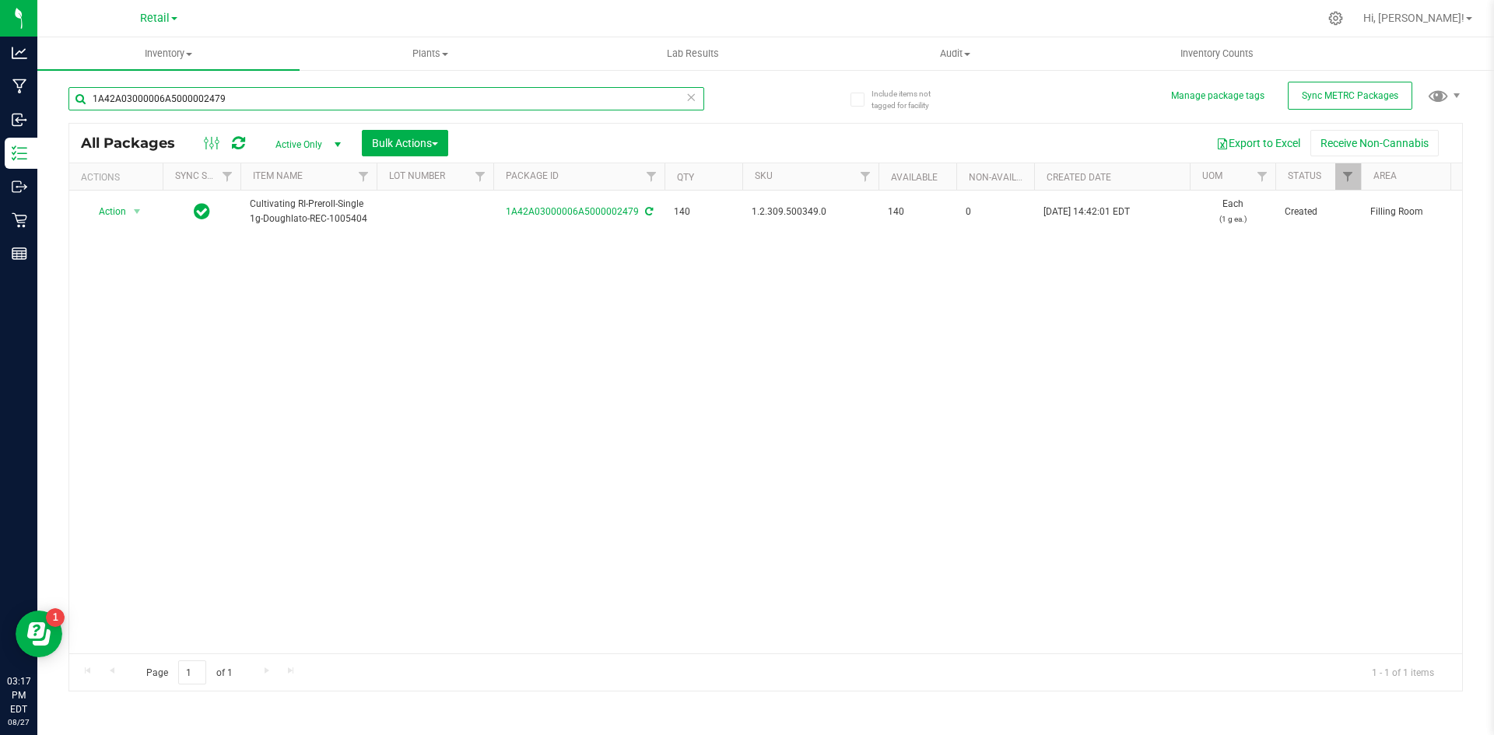
click at [250, 100] on input "1A42A03000006A5000002479" at bounding box center [386, 98] width 636 height 23
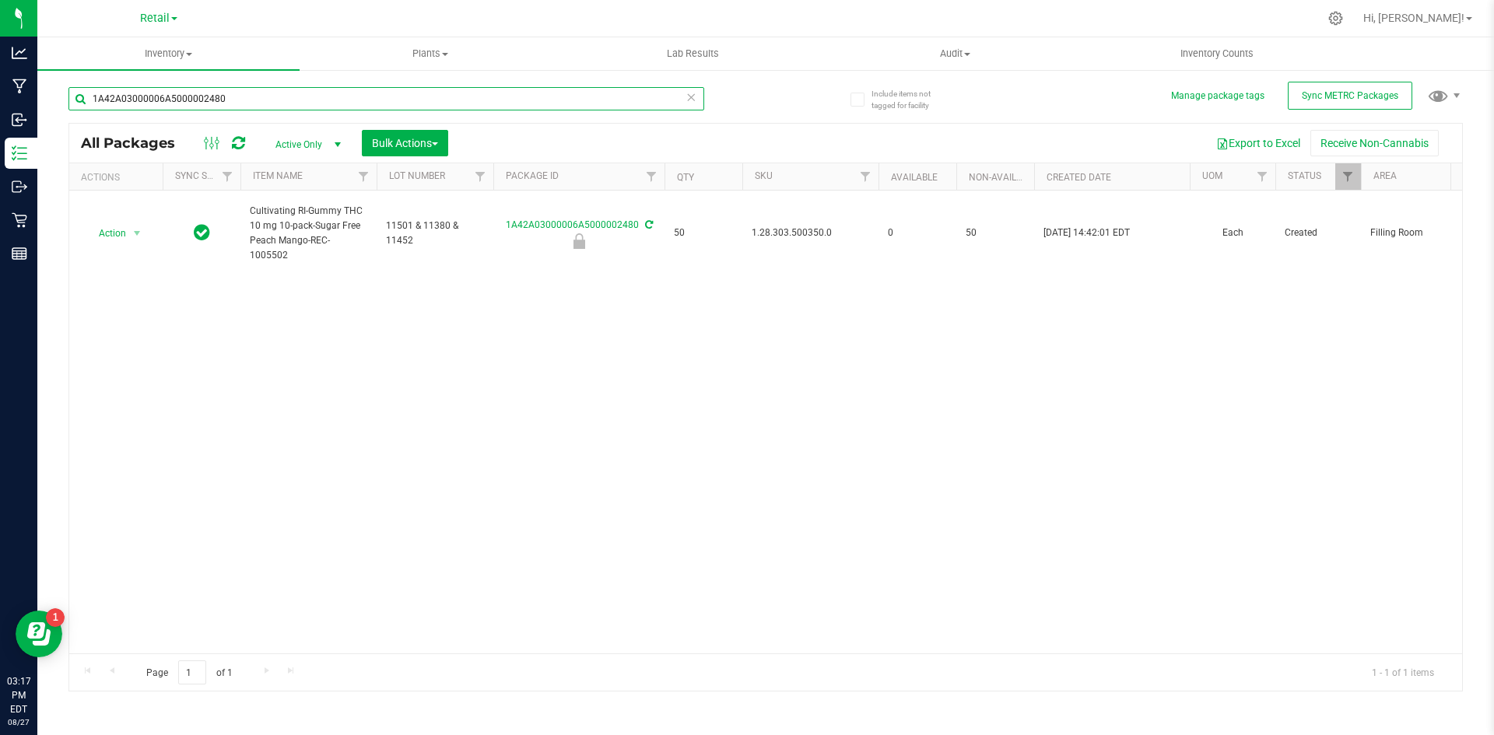
type input "1A42A03000006A5000002480"
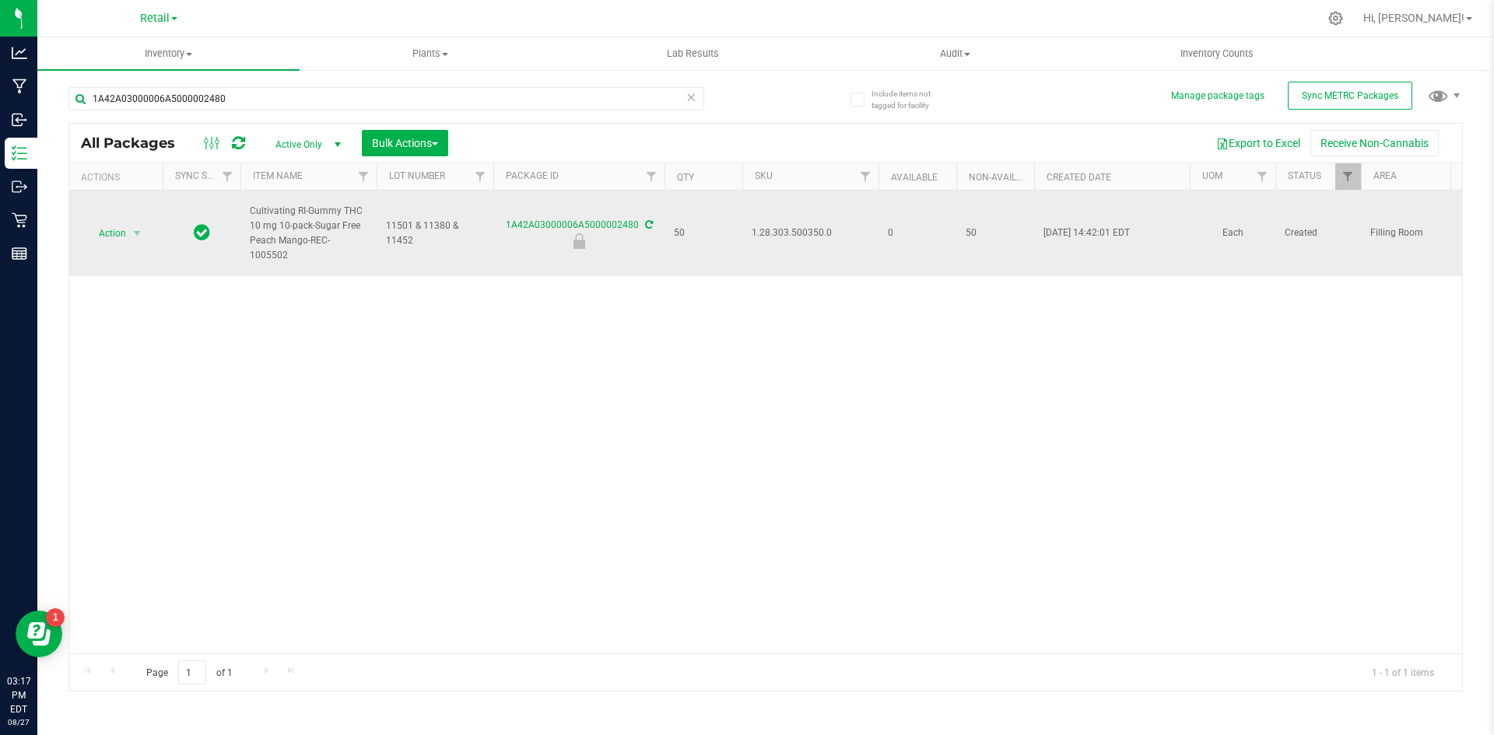
click at [774, 231] on span "1.28.303.500350.0" at bounding box center [809, 233] width 117 height 15
click at [117, 237] on span "Action" at bounding box center [106, 233] width 42 height 22
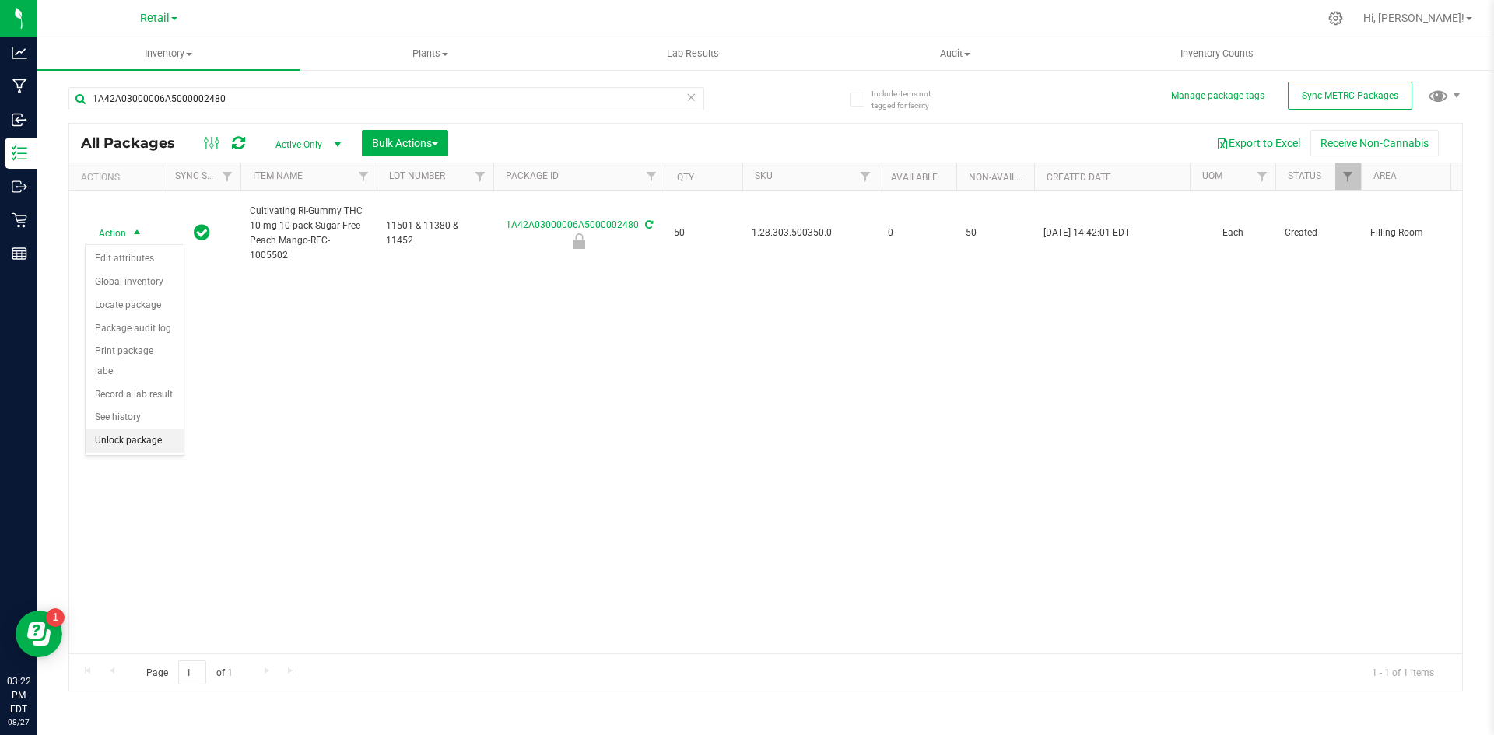
click at [134, 429] on li "Unlock package" at bounding box center [135, 440] width 98 height 23
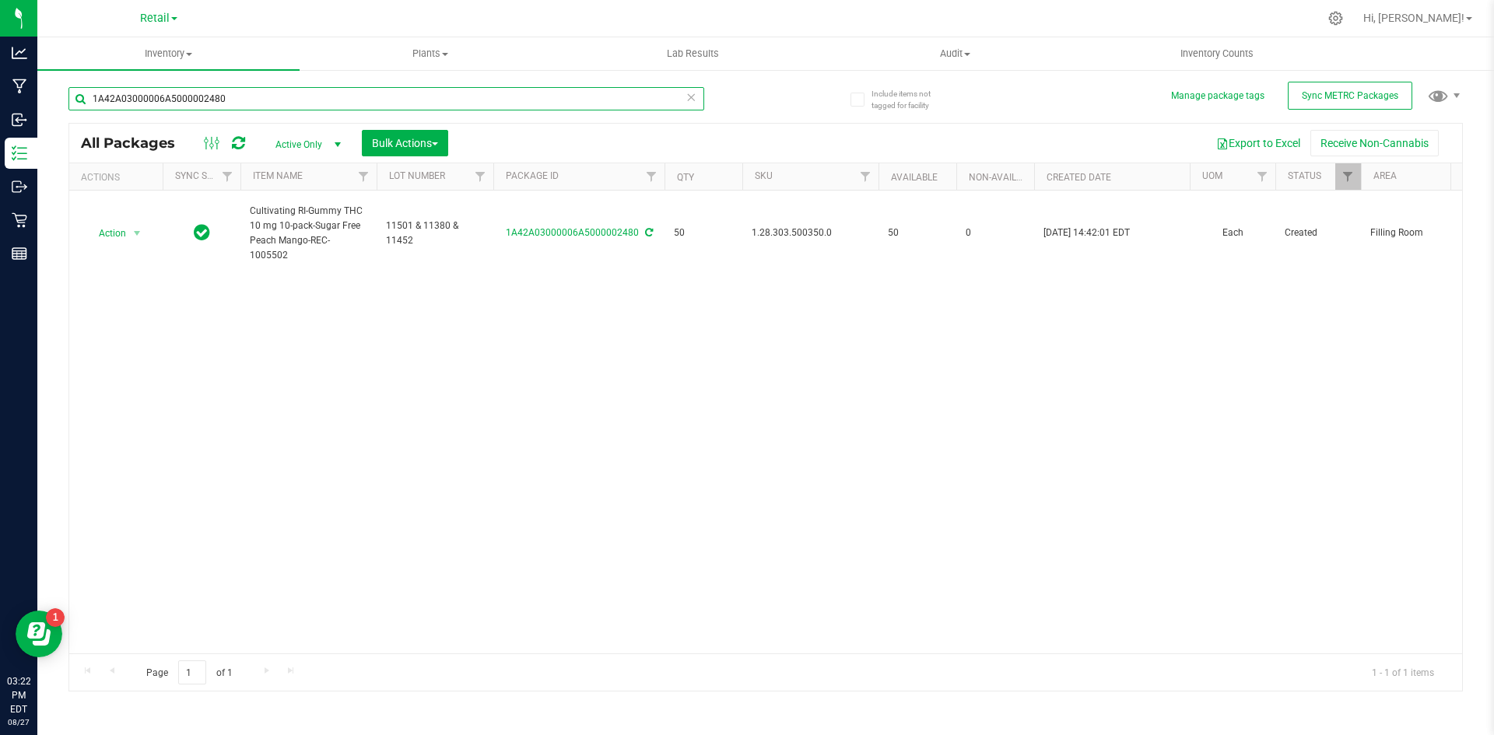
click at [268, 102] on input "1A42A03000006A5000002480" at bounding box center [386, 98] width 636 height 23
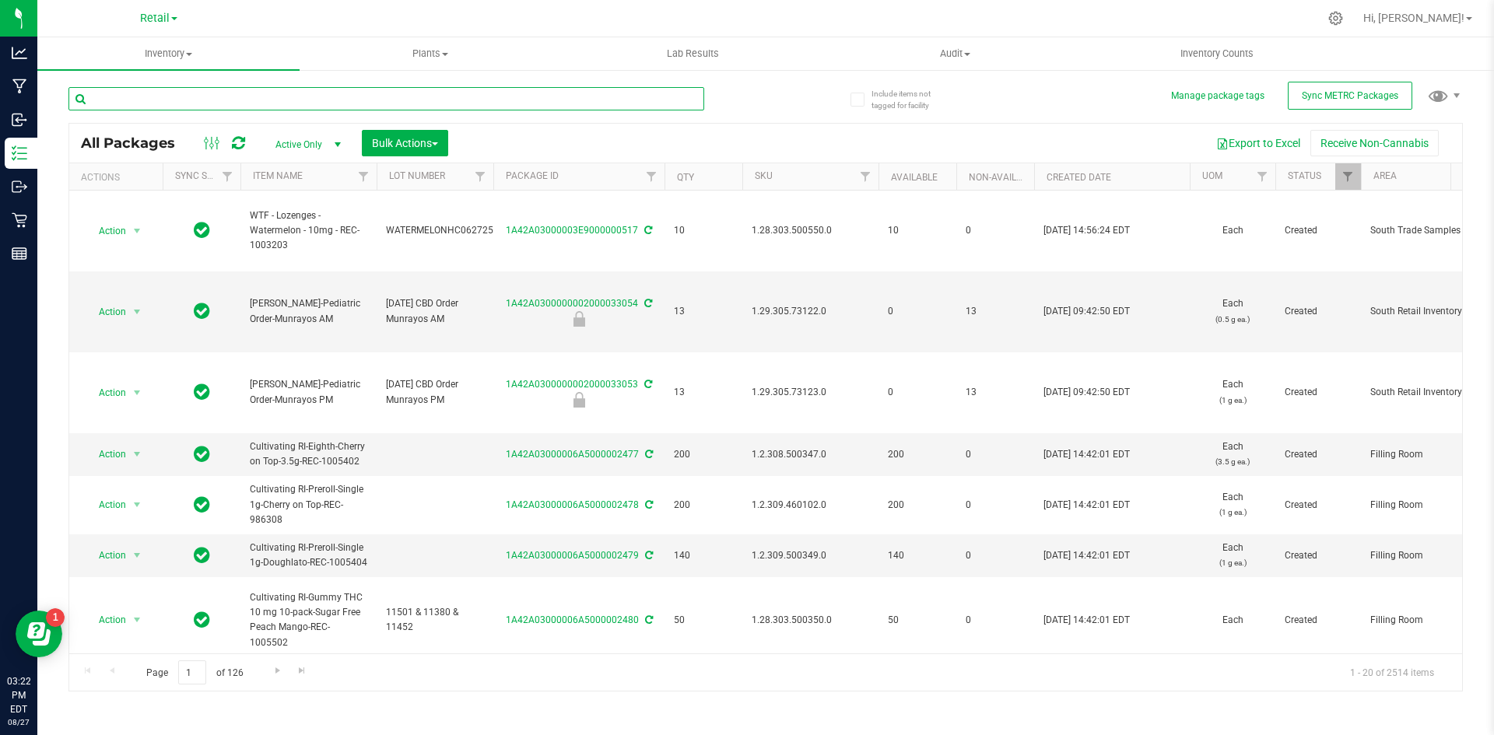
click at [154, 106] on input "text" at bounding box center [386, 98] width 636 height 23
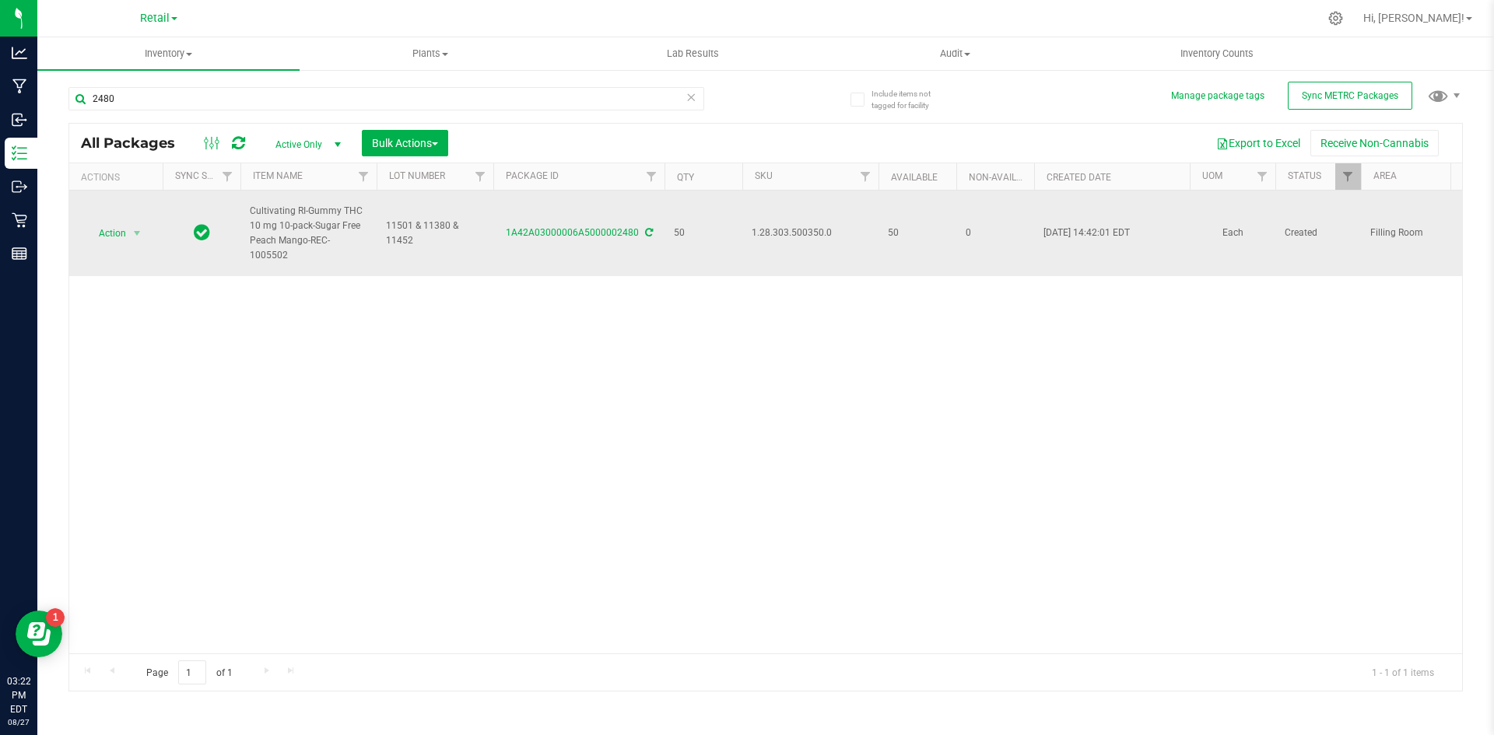
click at [801, 233] on span "1.28.303.500350.0" at bounding box center [809, 233] width 117 height 15
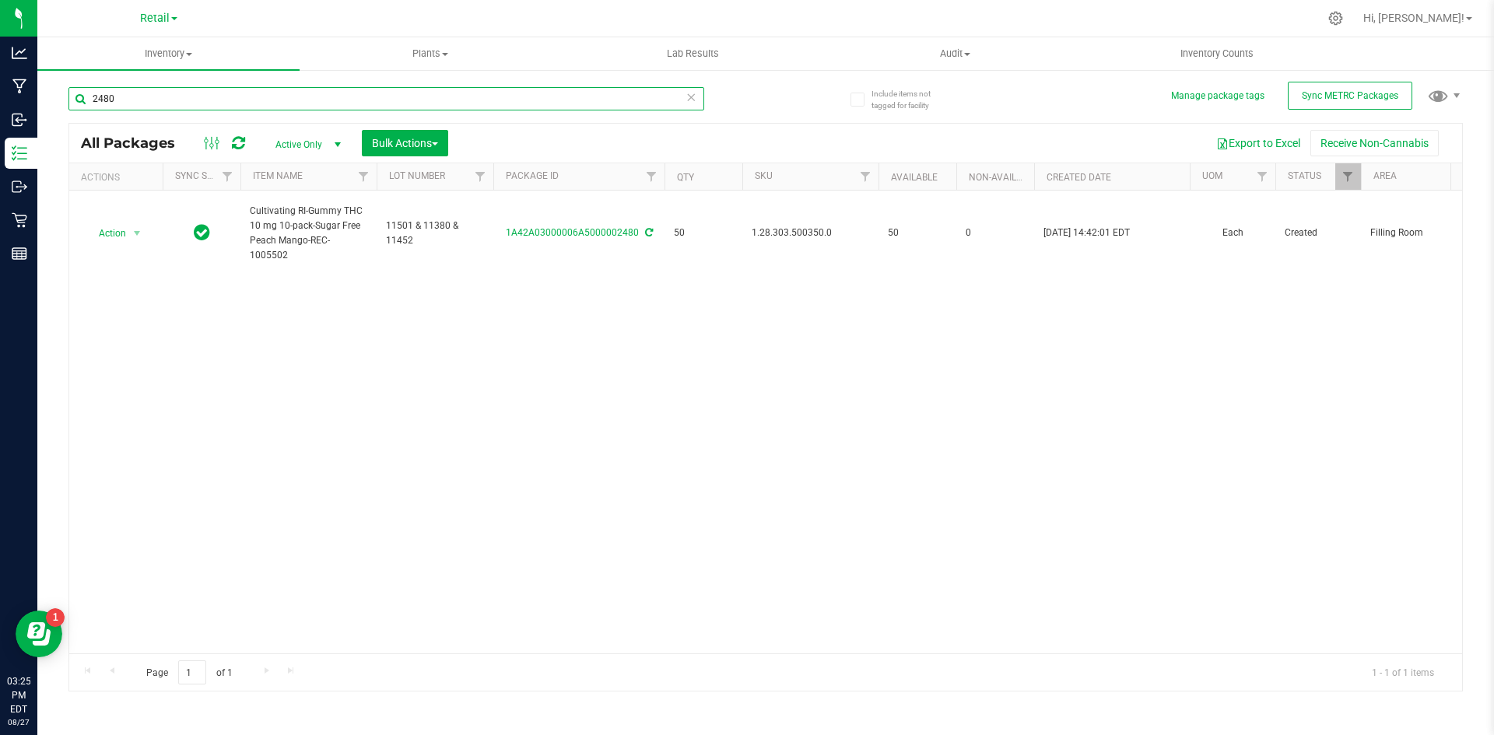
click at [174, 103] on input "2480" at bounding box center [386, 98] width 636 height 23
type input "2481"
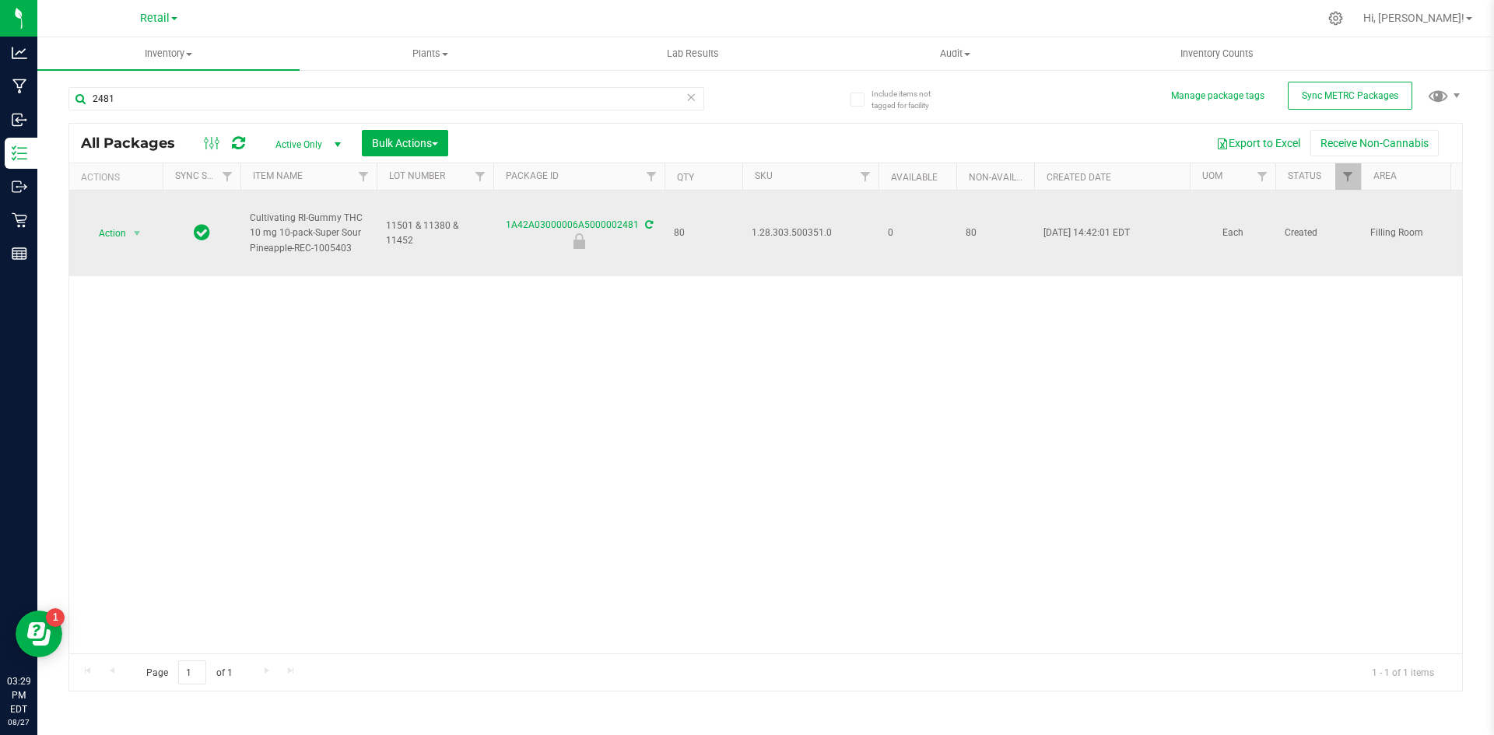
click at [829, 229] on span "1.28.303.500351.0" at bounding box center [809, 233] width 117 height 15
click at [829, 230] on span "1.28.303.500351.0" at bounding box center [809, 233] width 117 height 15
click at [828, 233] on span "1.28.303.500351.0" at bounding box center [809, 233] width 117 height 15
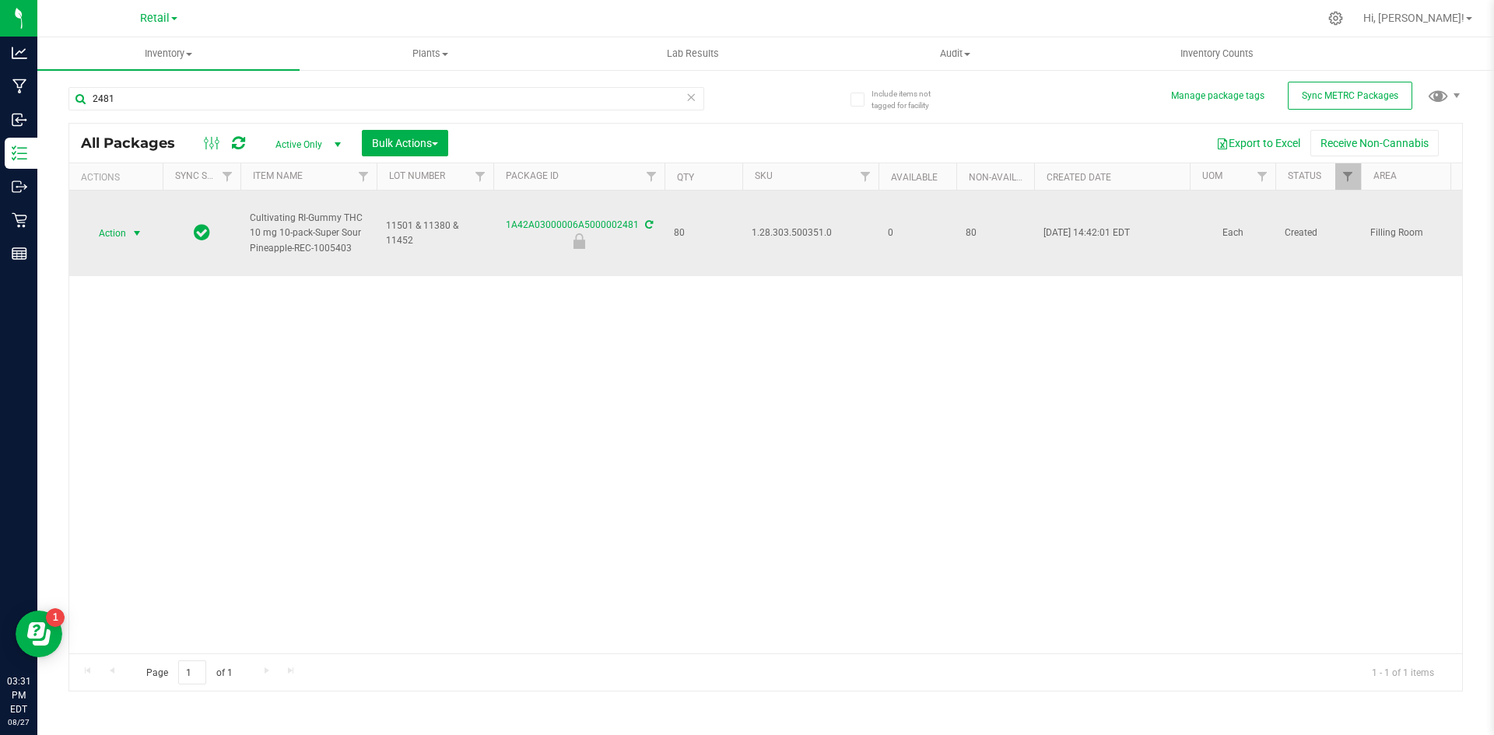
click at [105, 236] on span "Action" at bounding box center [106, 233] width 42 height 22
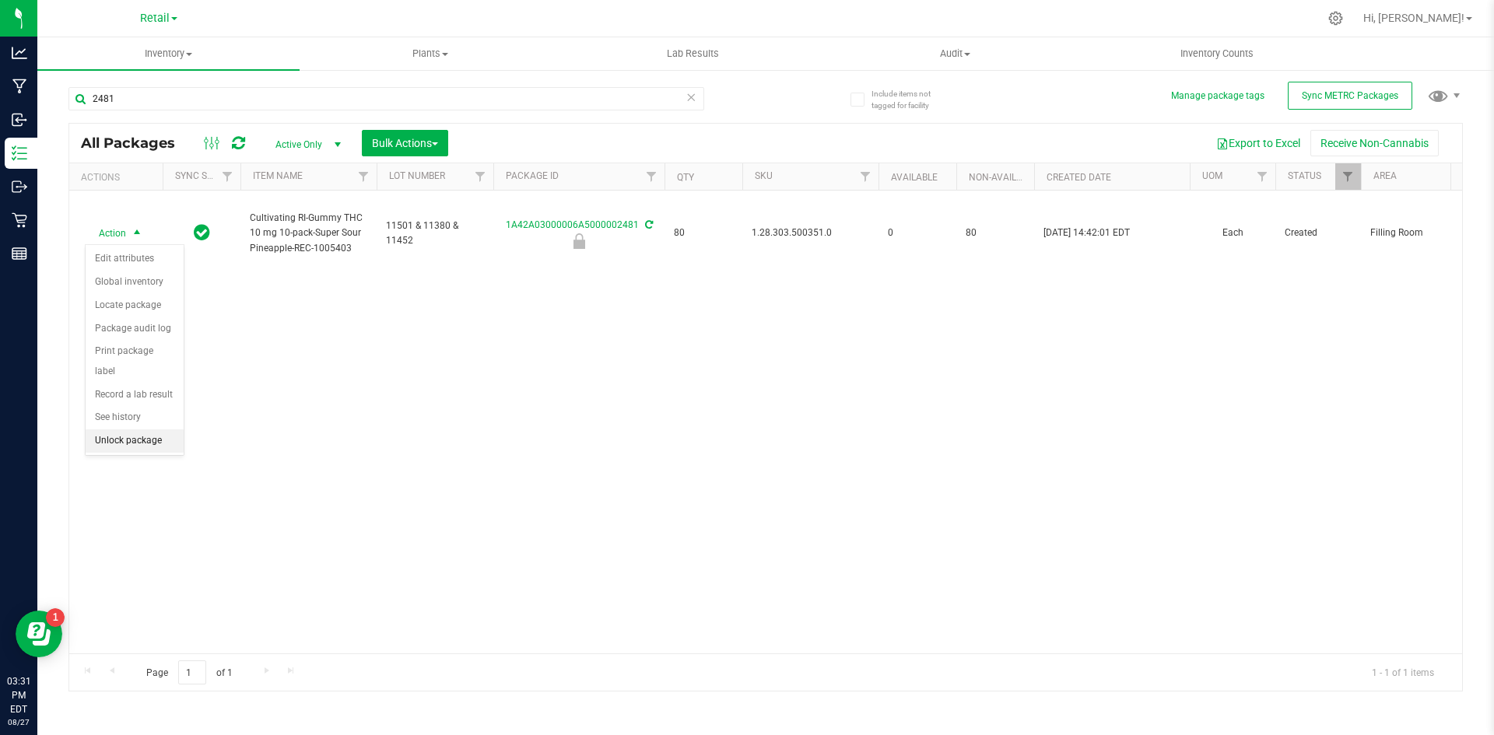
click at [164, 429] on li "Unlock package" at bounding box center [135, 440] width 98 height 23
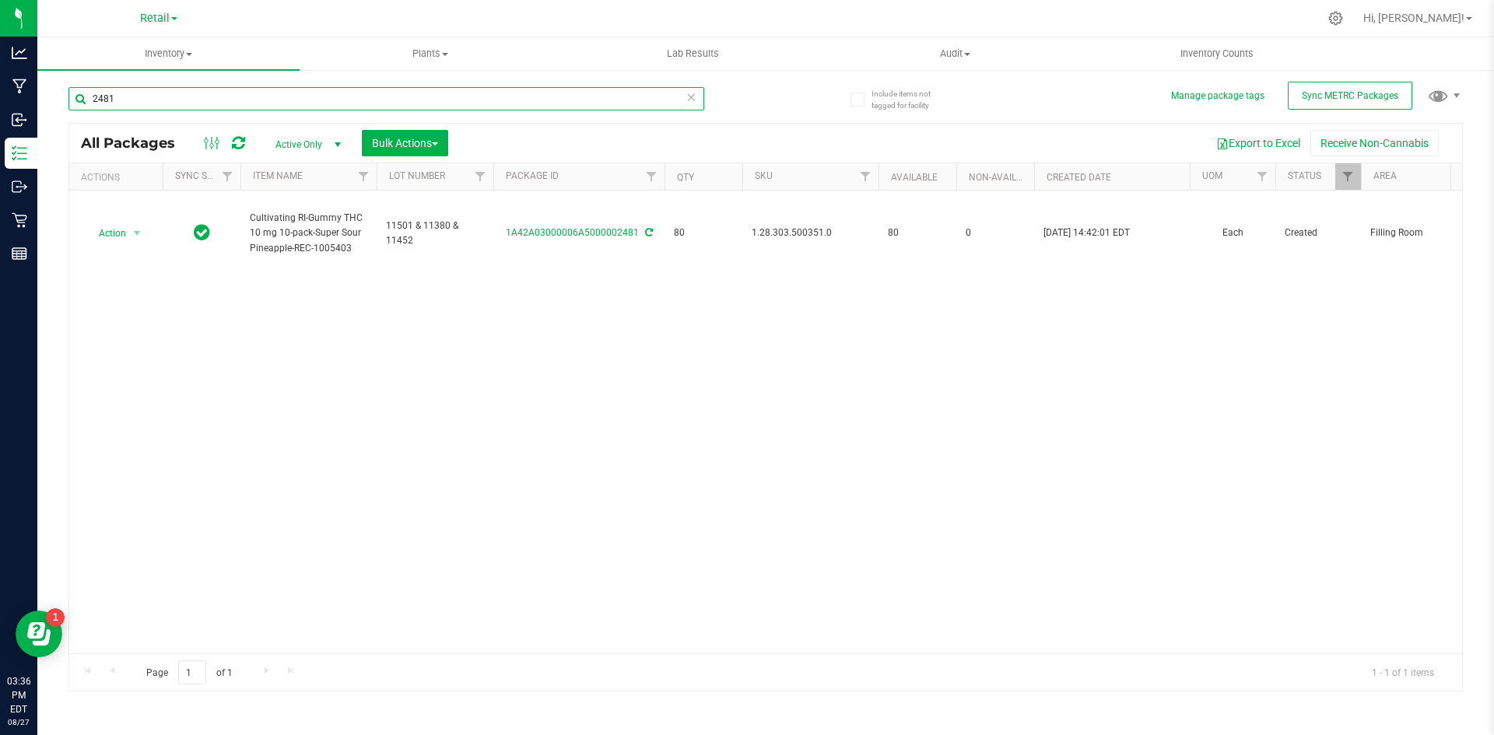
click at [121, 101] on input "2481" at bounding box center [386, 98] width 636 height 23
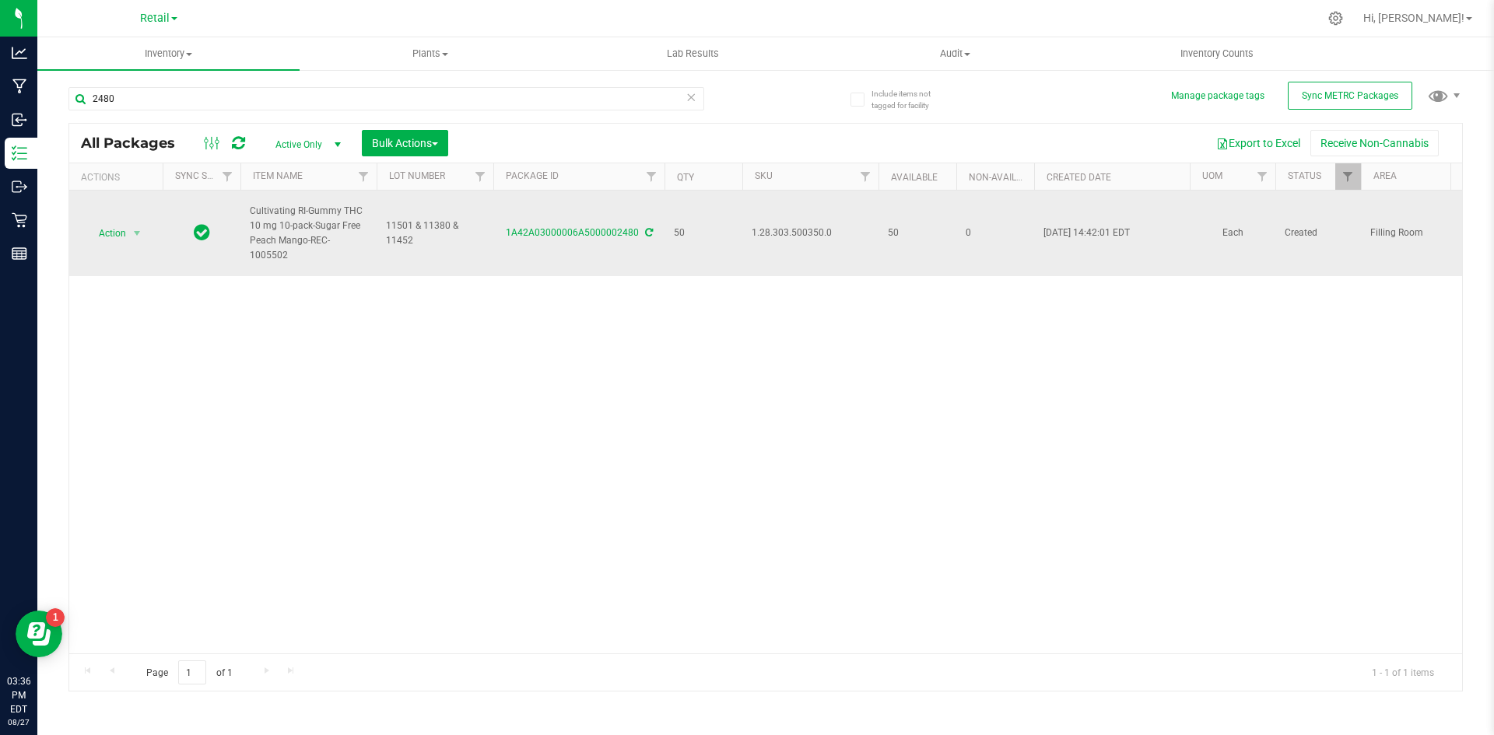
click at [791, 229] on span "1.28.303.500350.0" at bounding box center [809, 233] width 117 height 15
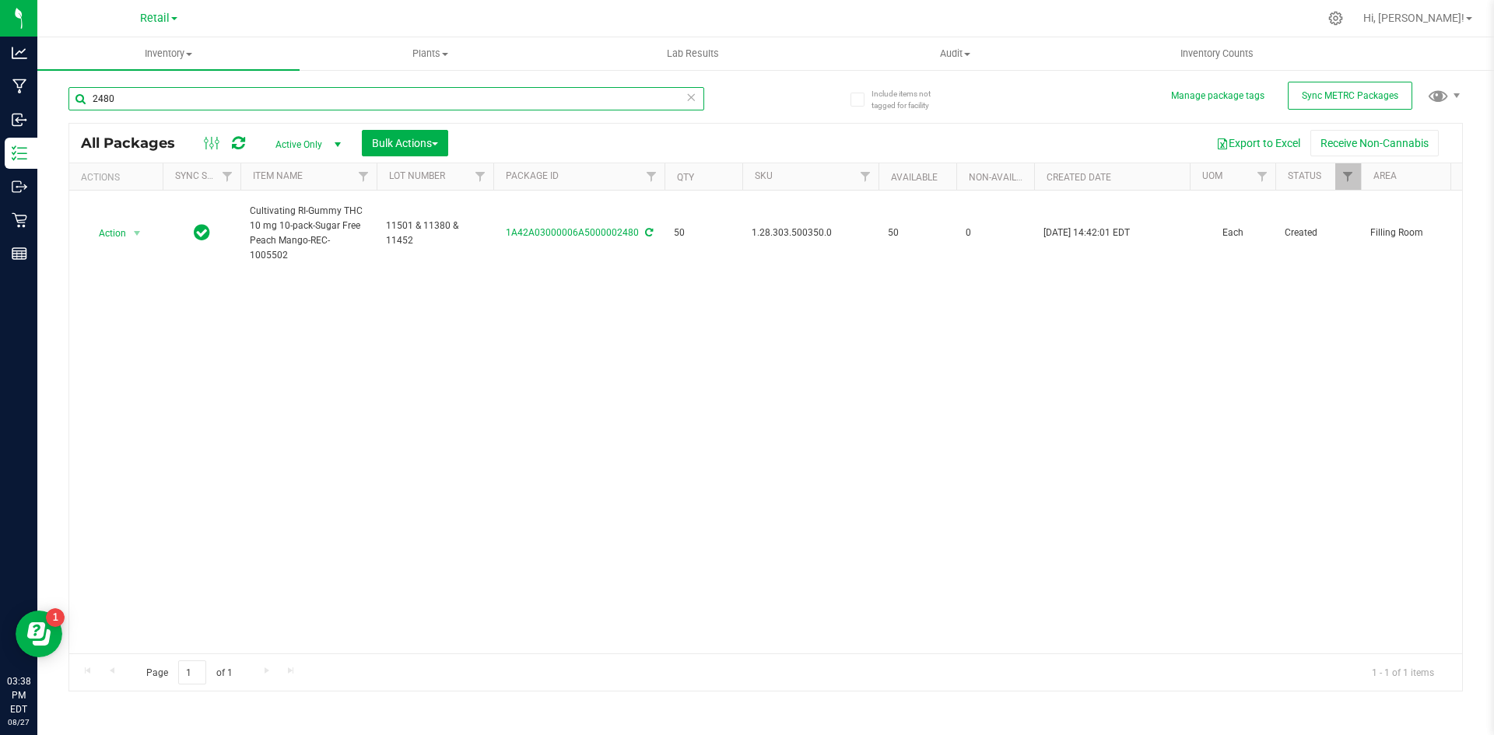
click at [142, 106] on input "2480" at bounding box center [386, 98] width 636 height 23
type input "1A42A03000005DD000006401"
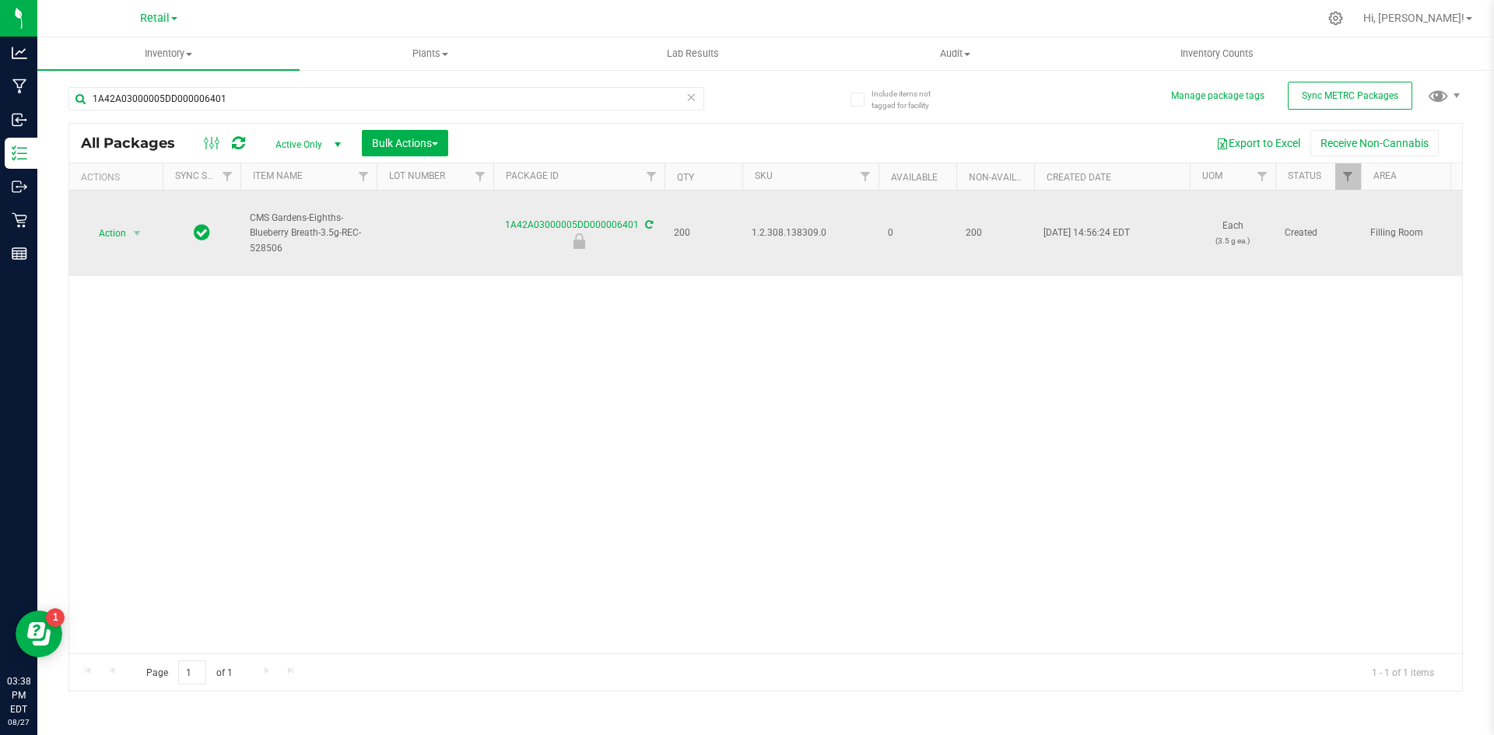
click at [795, 235] on span "1.2.308.138309.0" at bounding box center [809, 233] width 117 height 15
click at [120, 235] on span "Action" at bounding box center [106, 233] width 42 height 22
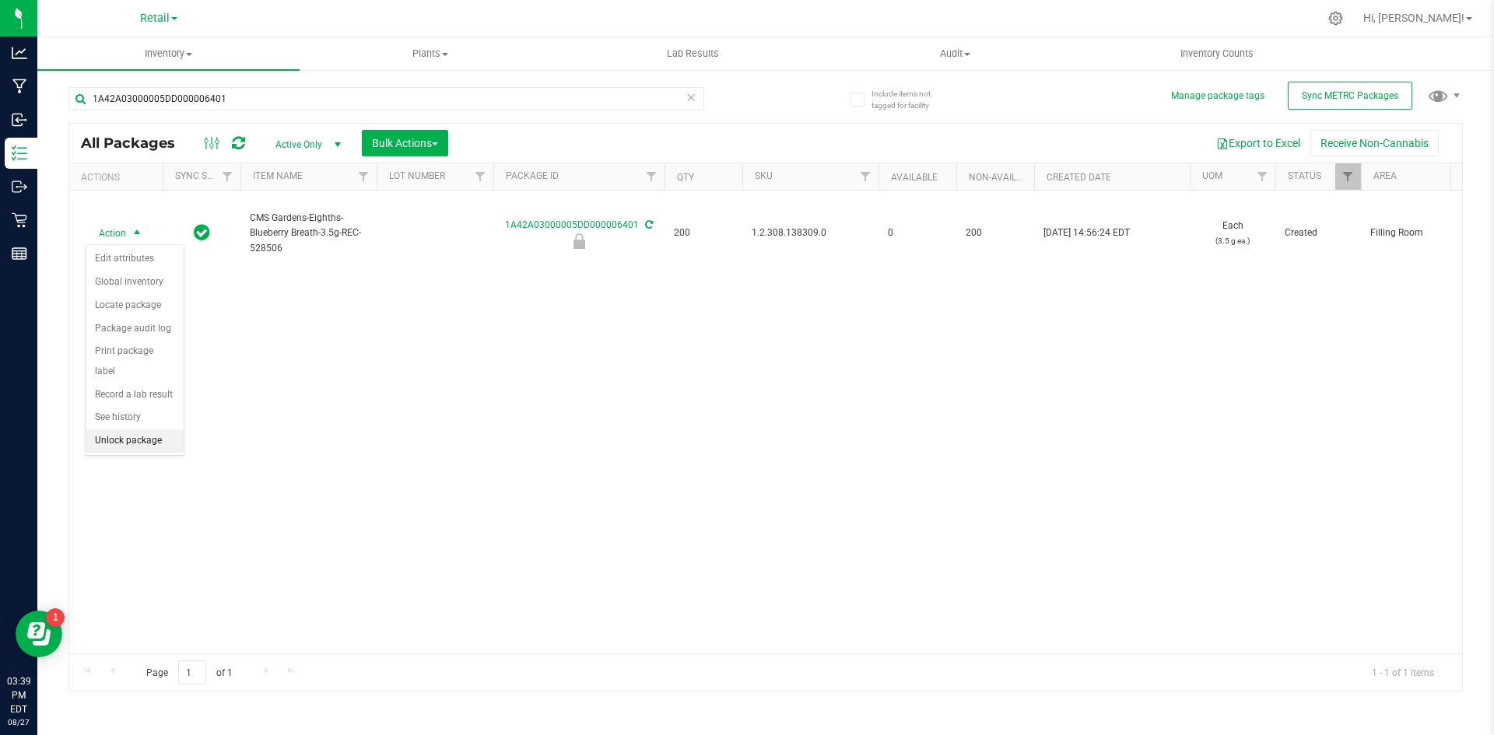
click at [141, 429] on li "Unlock package" at bounding box center [135, 440] width 98 height 23
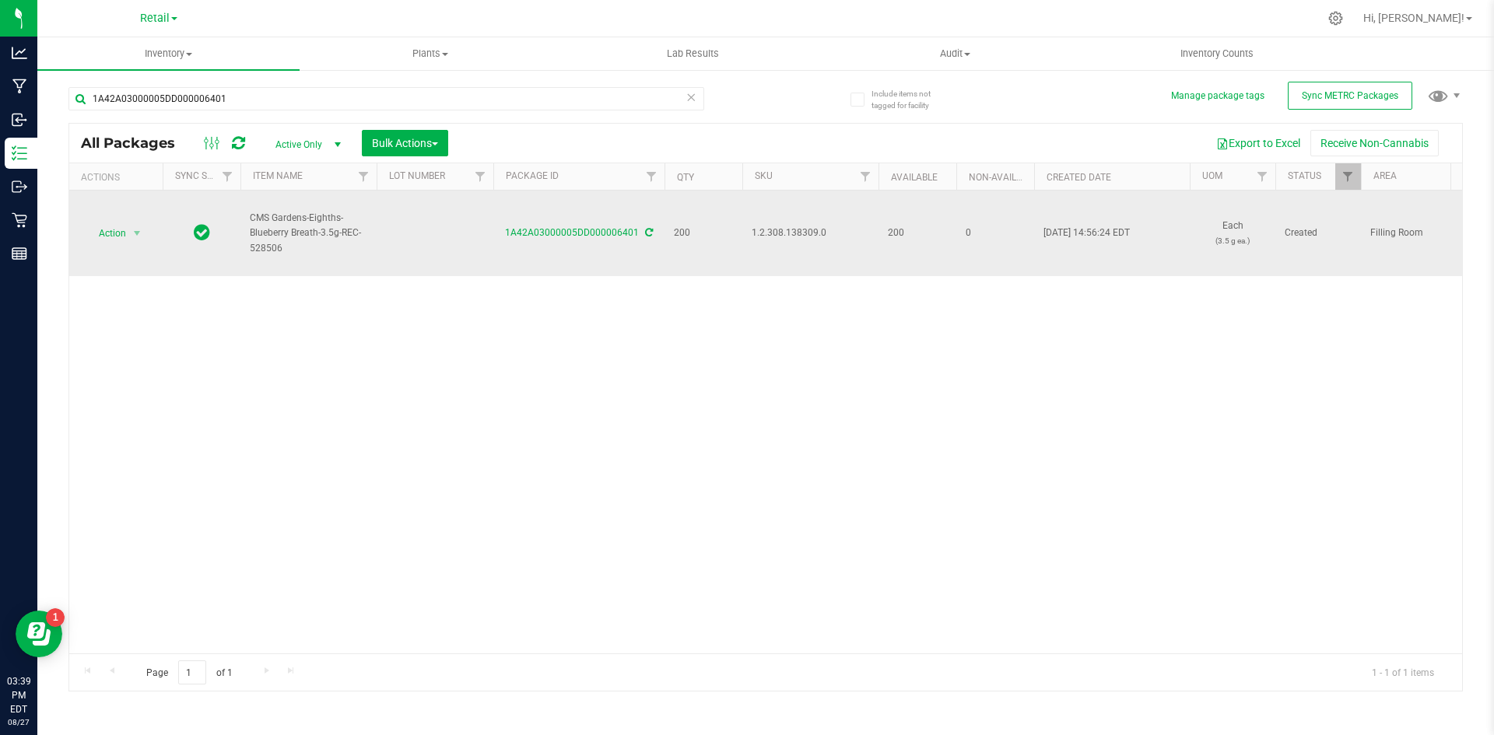
click at [772, 233] on span "1.2.308.138309.0" at bounding box center [809, 233] width 117 height 15
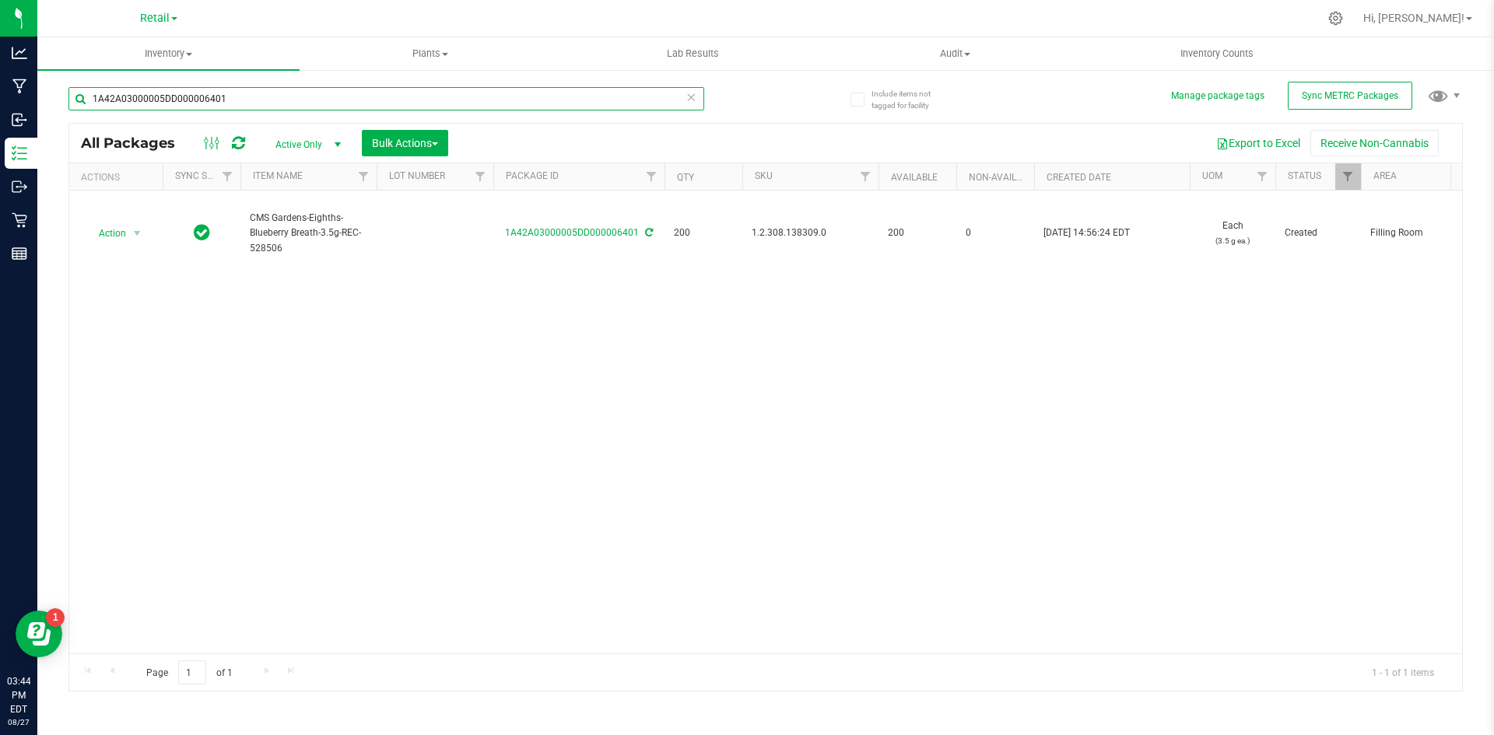
click at [252, 107] on input "1A42A03000005DD000006401" at bounding box center [386, 98] width 636 height 23
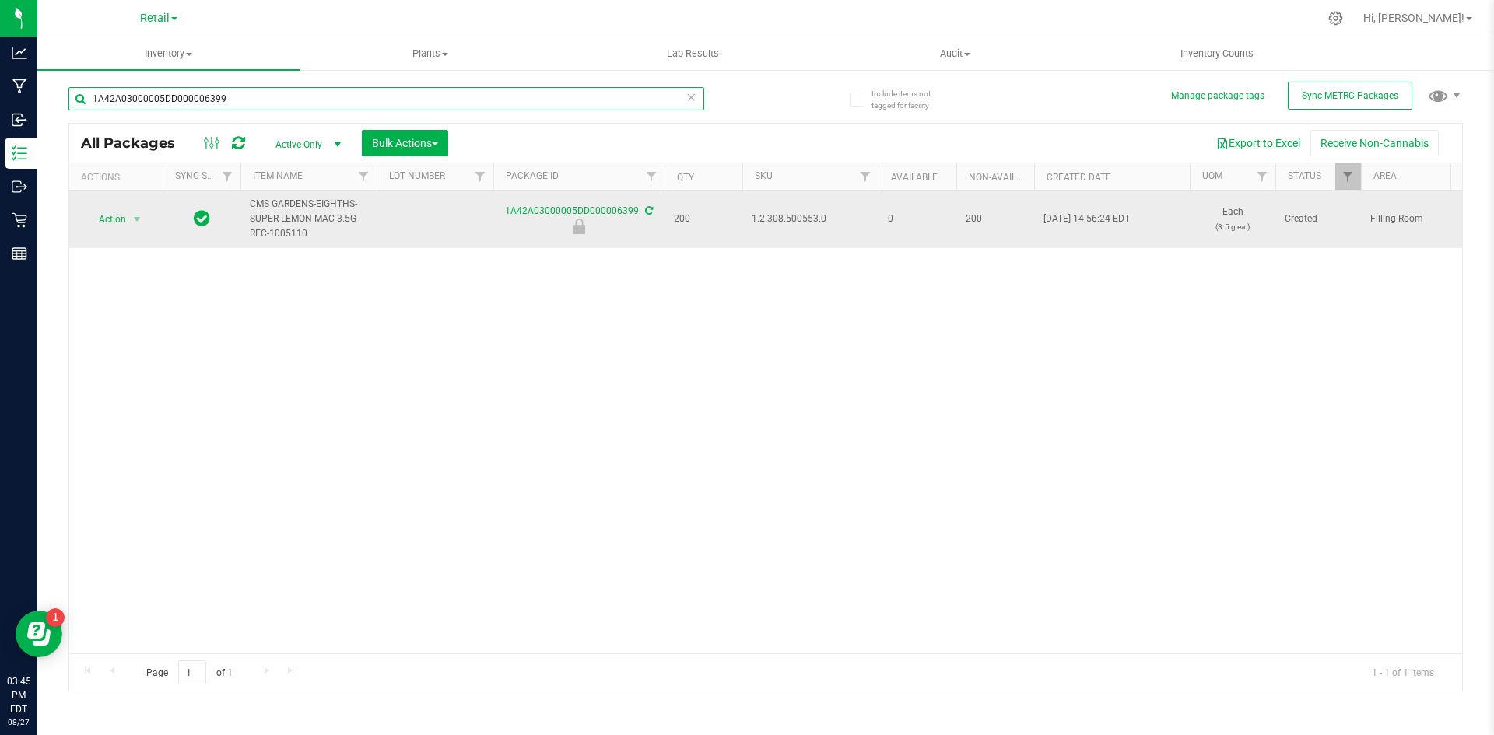
type input "1A42A03000005DD000006399"
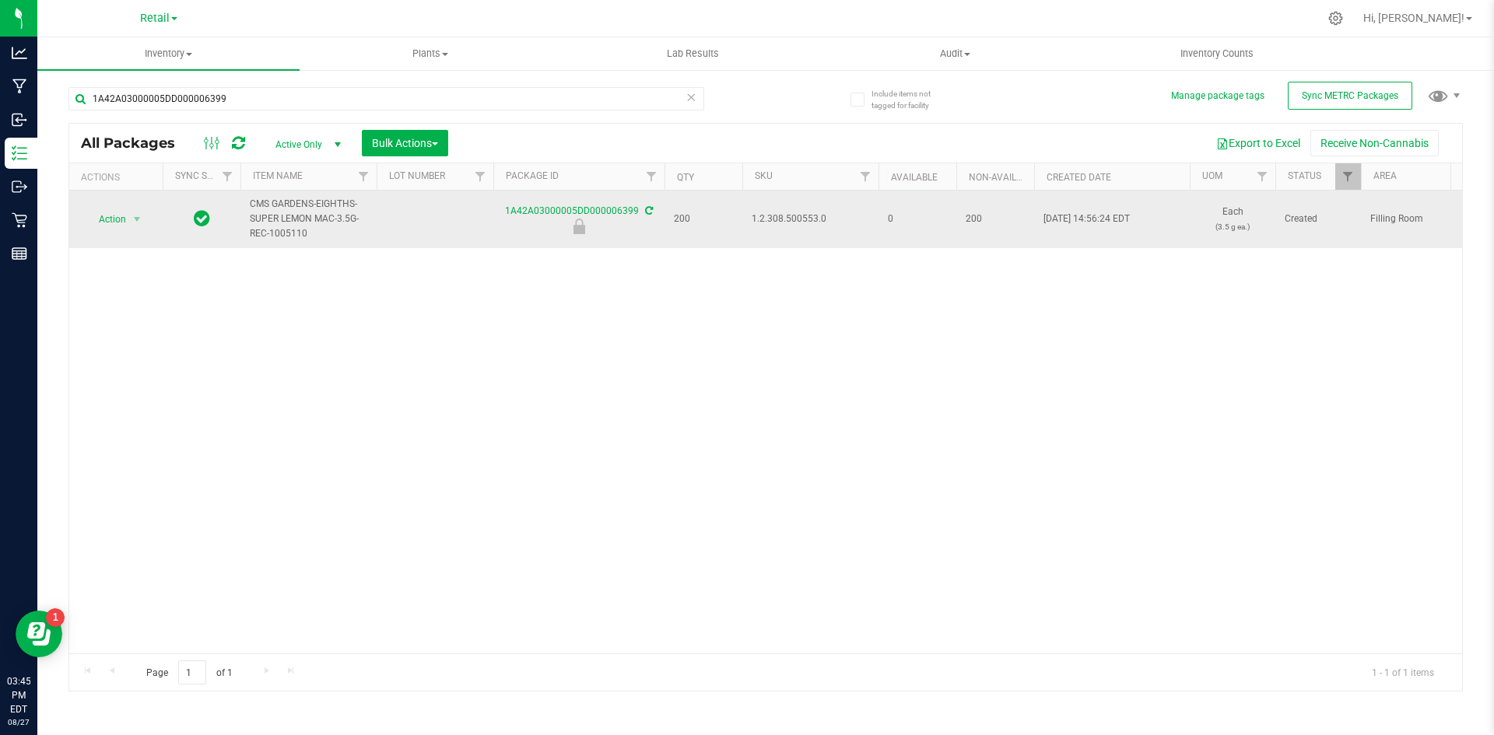
click at [785, 216] on span "1.2.308.500553.0" at bounding box center [809, 219] width 117 height 15
click at [99, 224] on span "Action" at bounding box center [106, 219] width 42 height 22
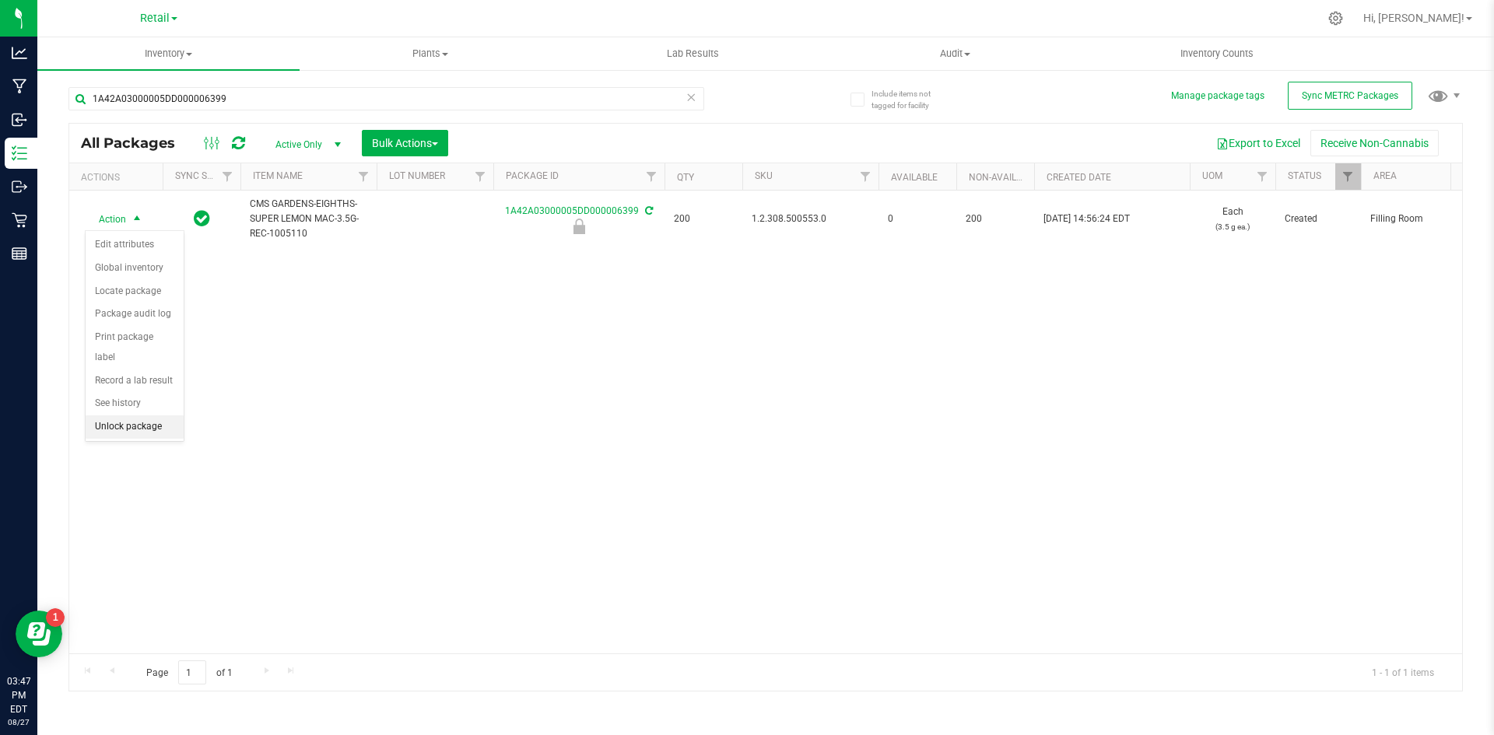
click at [158, 415] on li "Unlock package" at bounding box center [135, 426] width 98 height 23
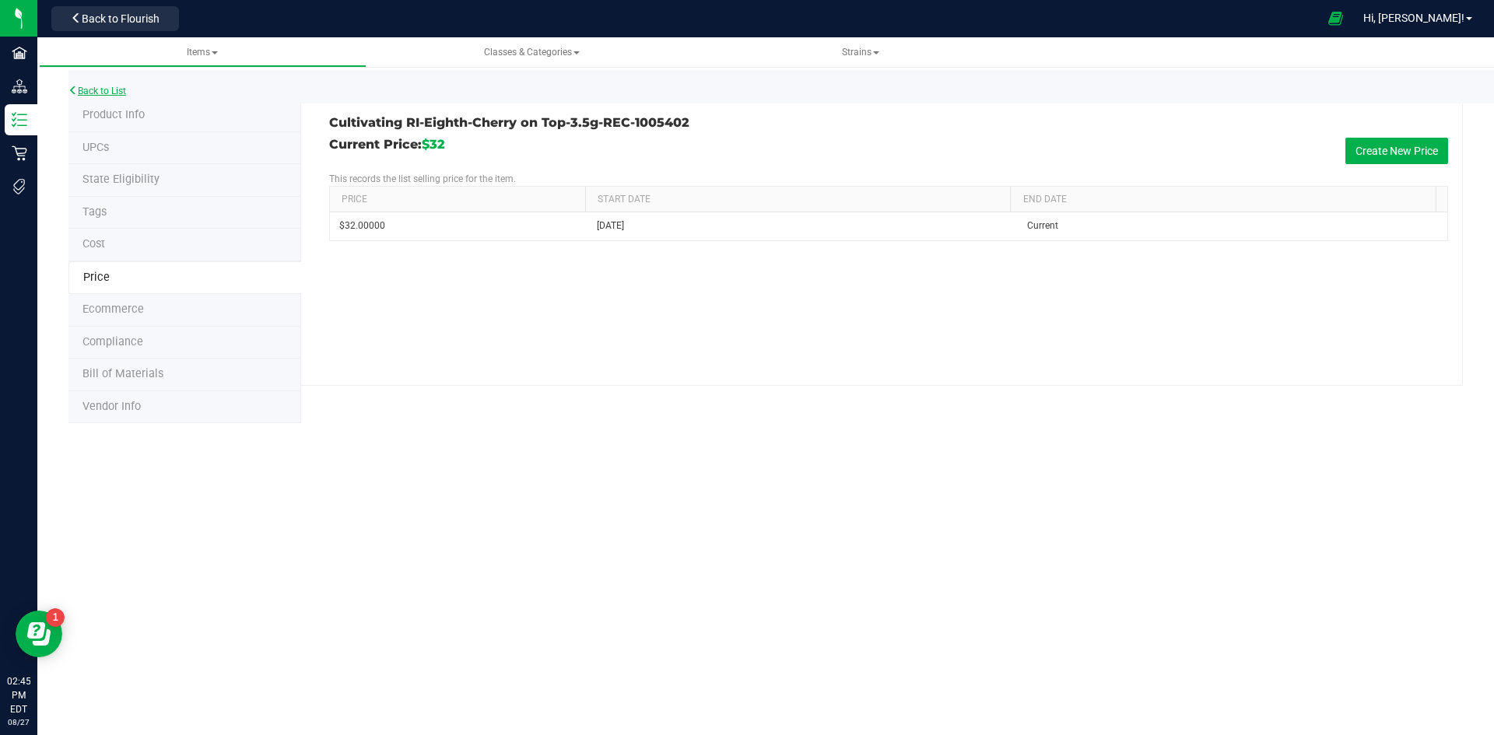
click at [104, 88] on link "Back to List" at bounding box center [97, 91] width 58 height 11
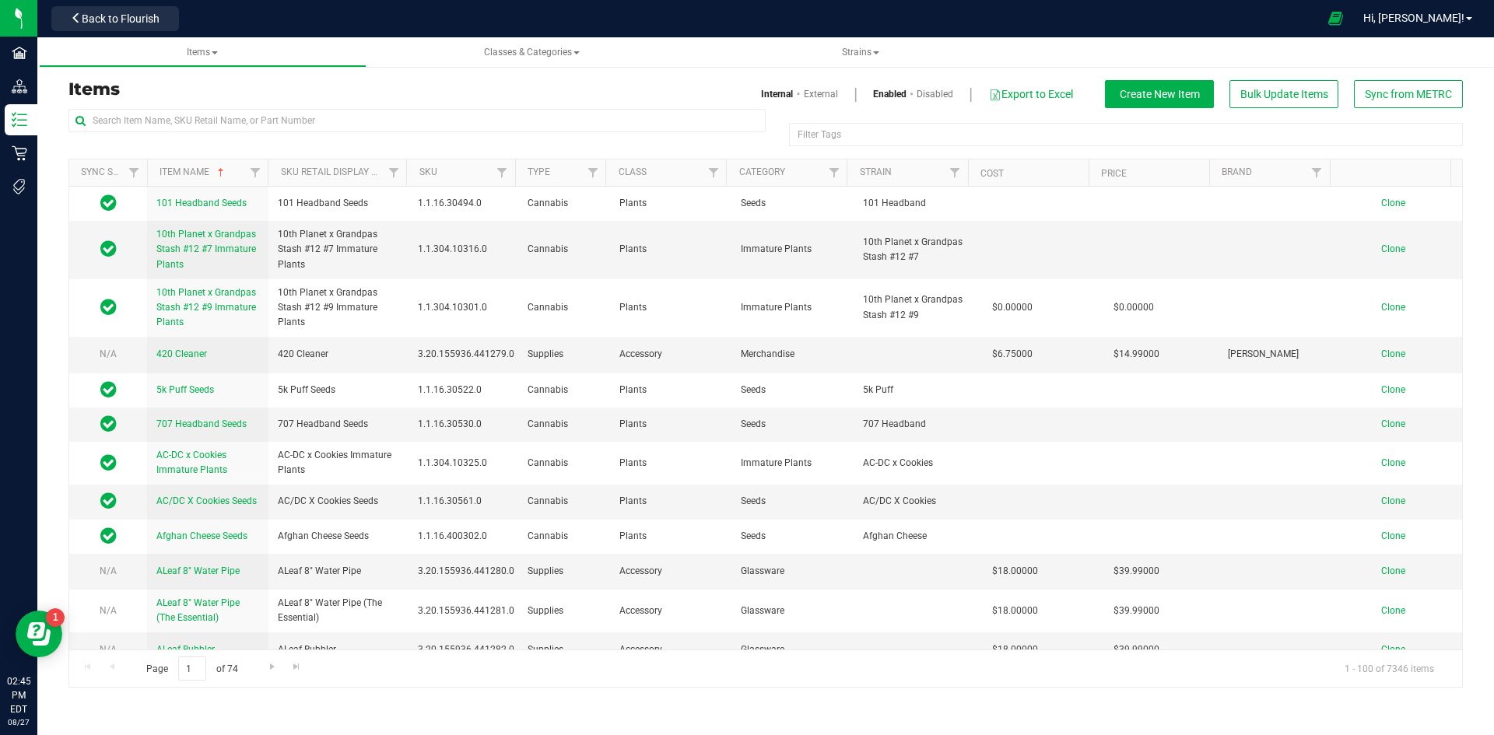
click at [814, 96] on link "External" at bounding box center [821, 94] width 34 height 14
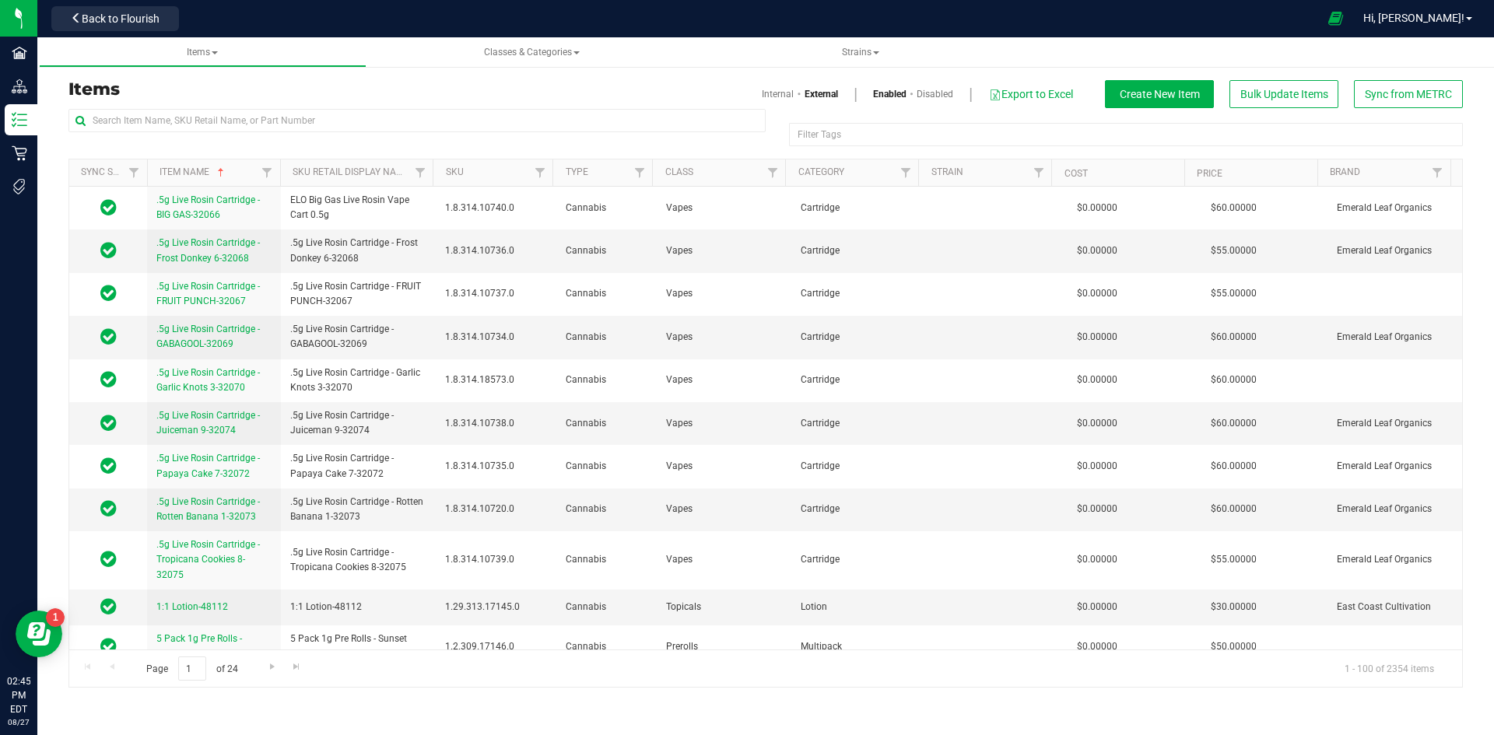
click at [770, 88] on link "Internal" at bounding box center [778, 94] width 32 height 14
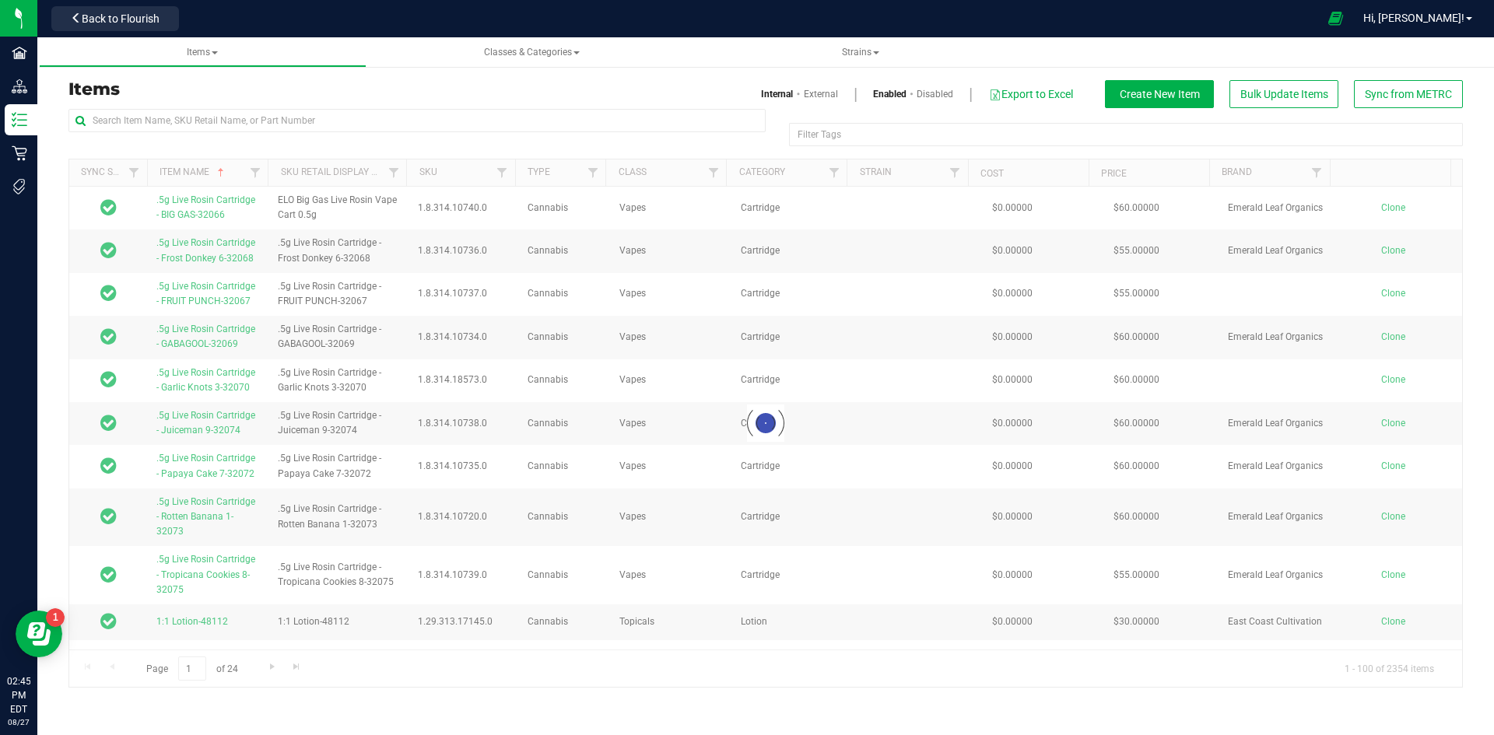
click at [810, 93] on link "External" at bounding box center [821, 94] width 34 height 14
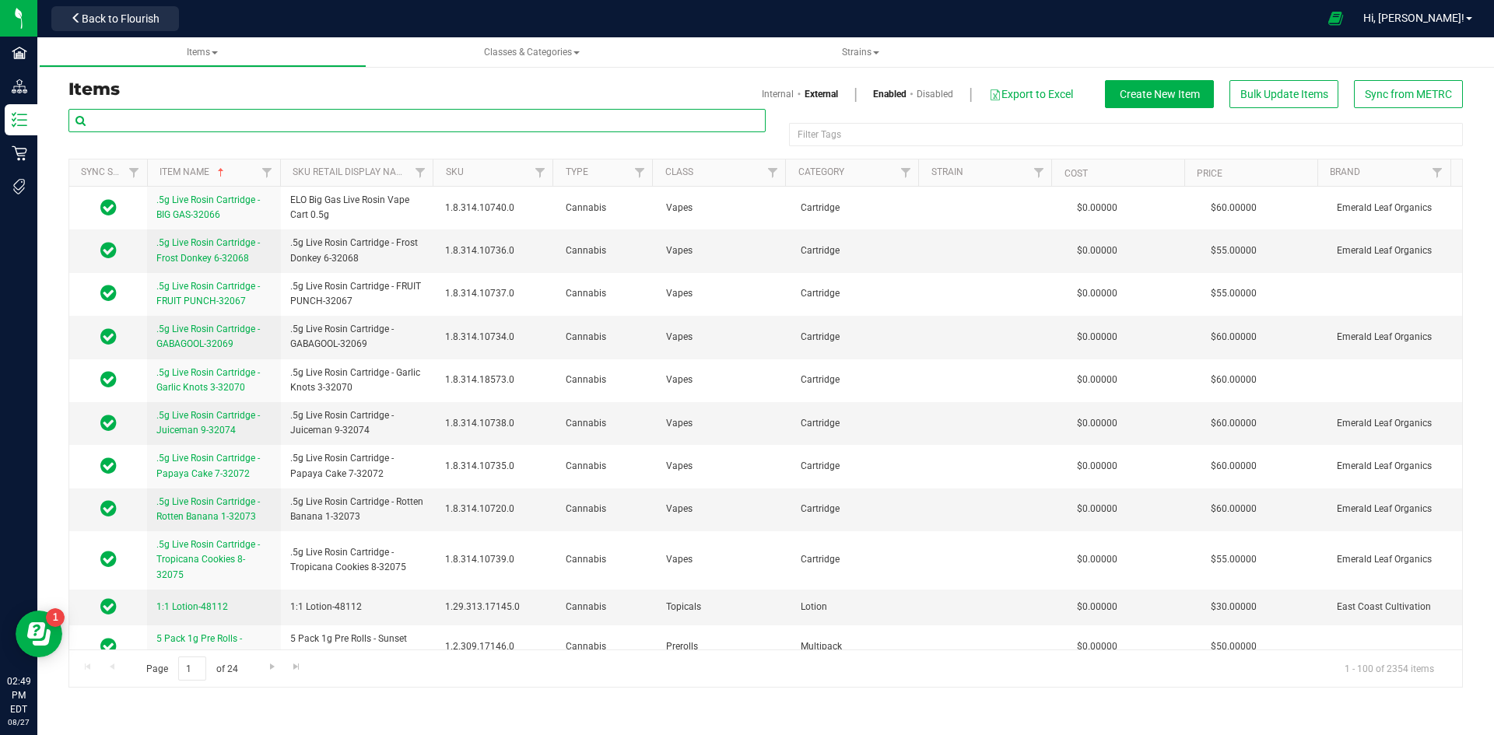
click at [188, 123] on input "text" at bounding box center [416, 120] width 697 height 23
paste input "1.2.308.500347.0"
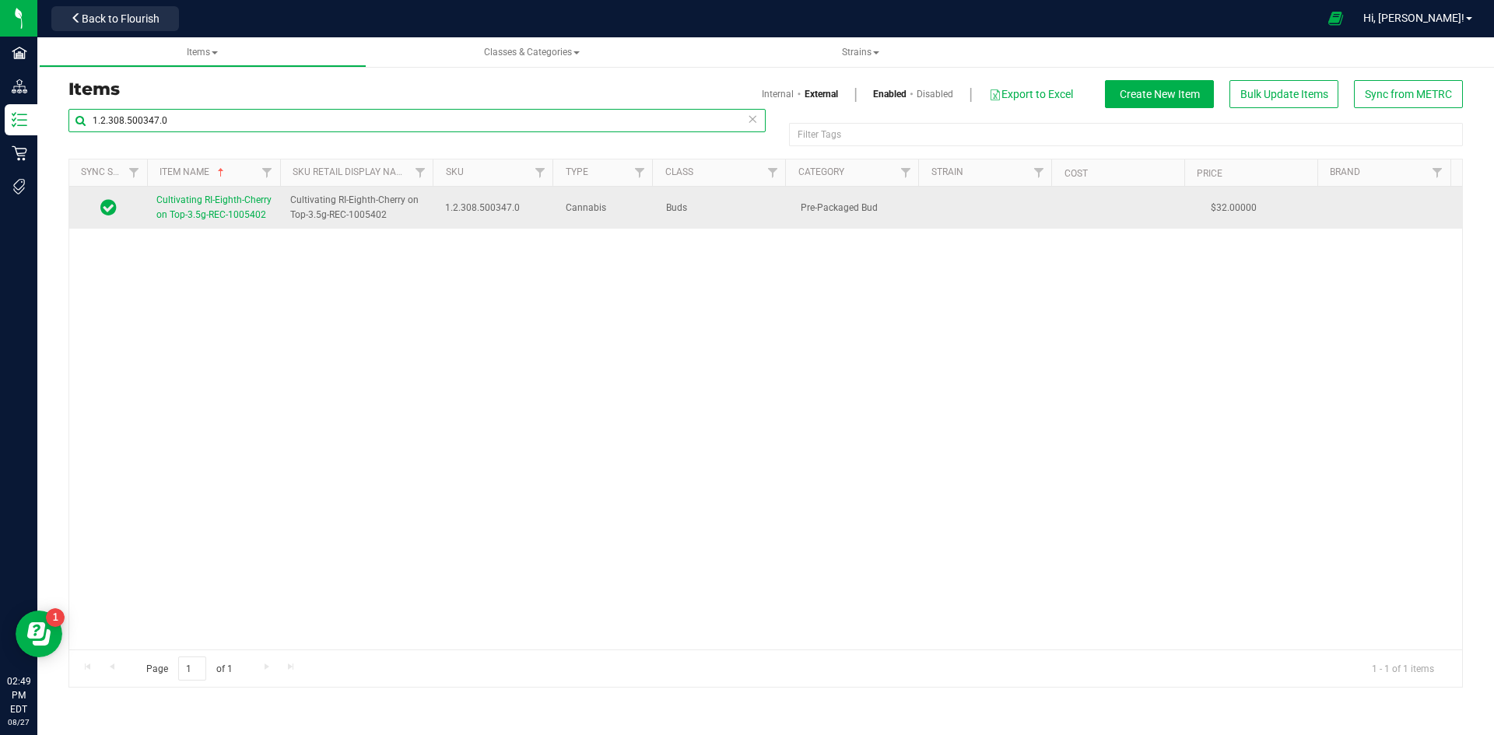
type input "1.2.308.500347.0"
click at [225, 204] on span "Cultivating RI-Eighth-Cherry on Top-3.5g-REC-1005402" at bounding box center [213, 207] width 115 height 26
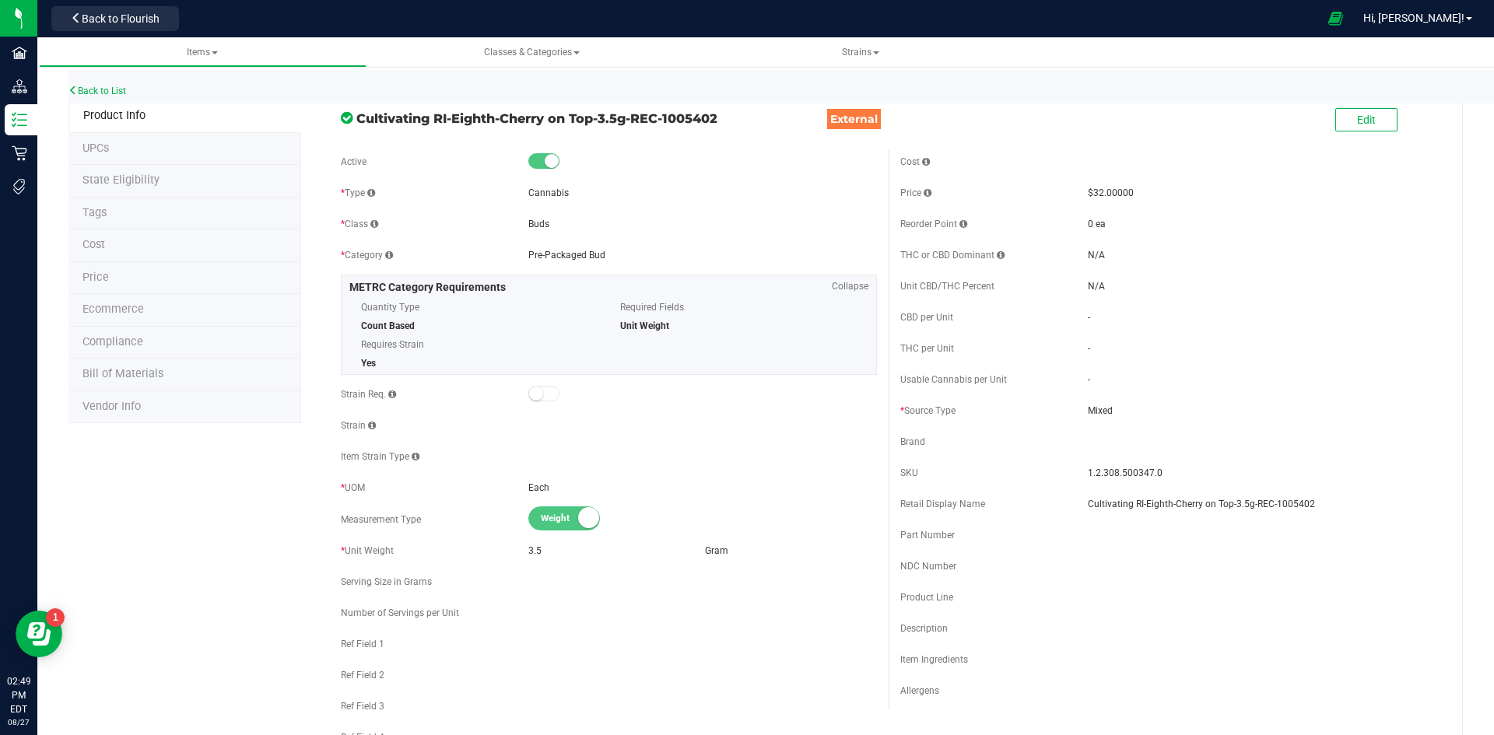
click at [150, 271] on li "Price" at bounding box center [184, 278] width 233 height 33
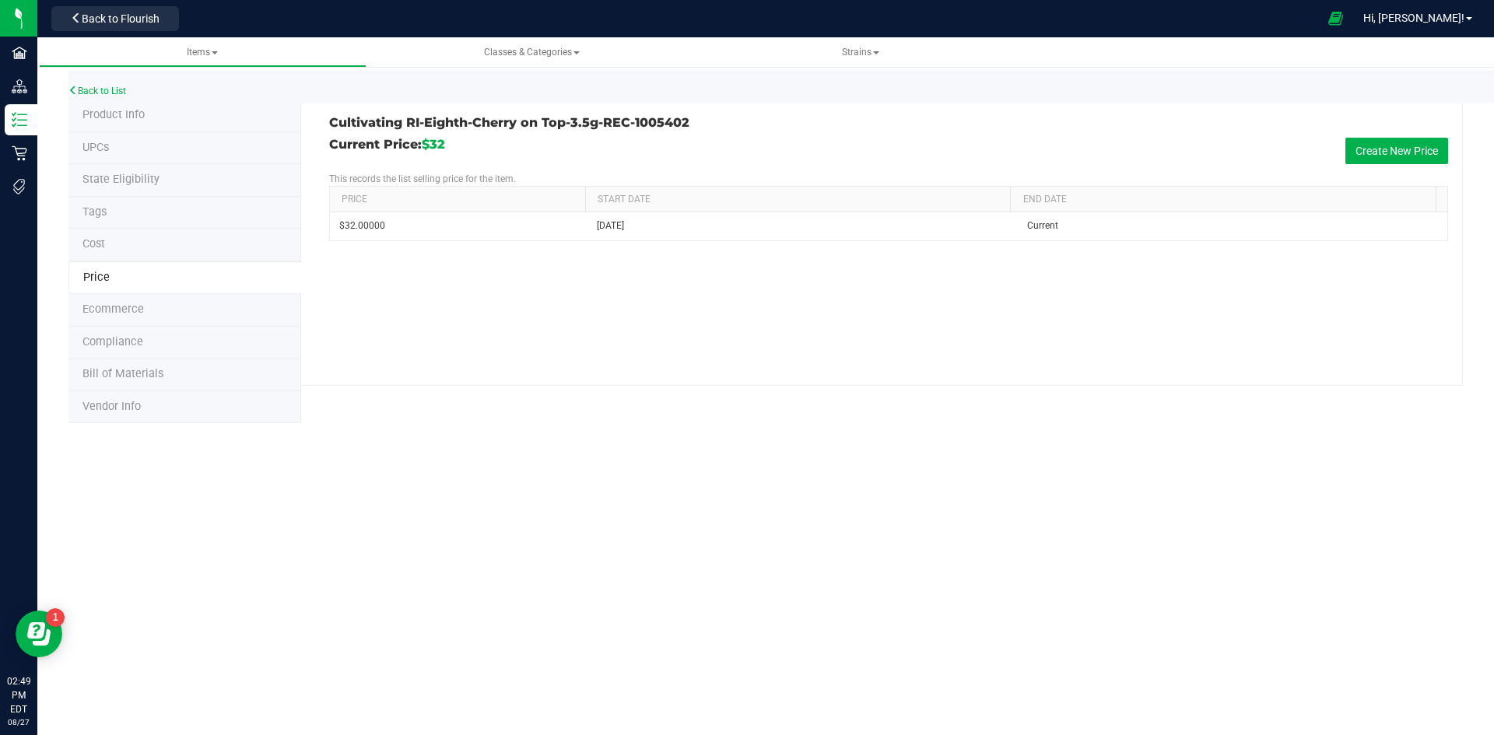
click at [150, 113] on li "Product Info" at bounding box center [184, 116] width 233 height 33
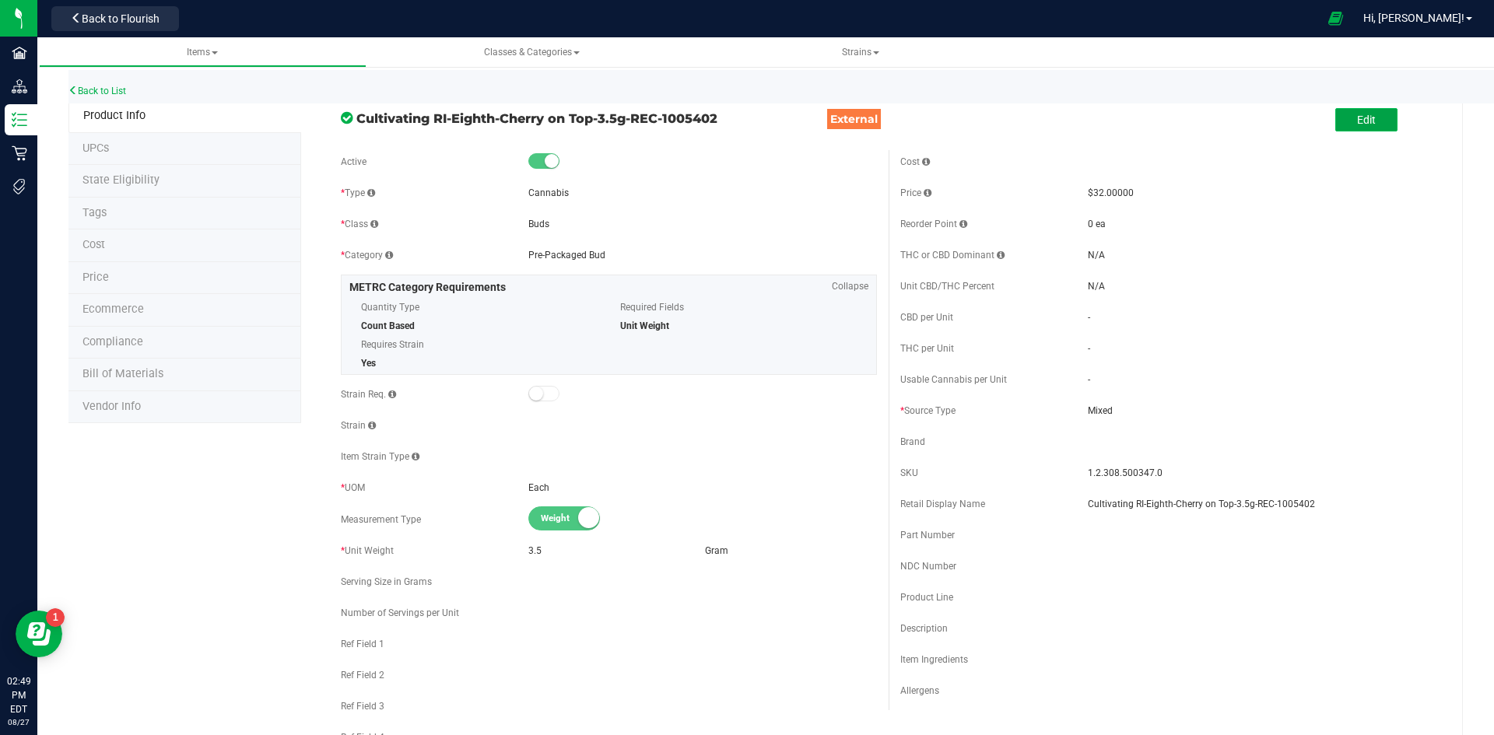
click at [1368, 127] on button "Edit" at bounding box center [1366, 119] width 62 height 23
click at [1338, 510] on input "Cultivating RI-Eighth-Cherry on Top-3.5g-REC-1005402" at bounding box center [1262, 503] width 349 height 23
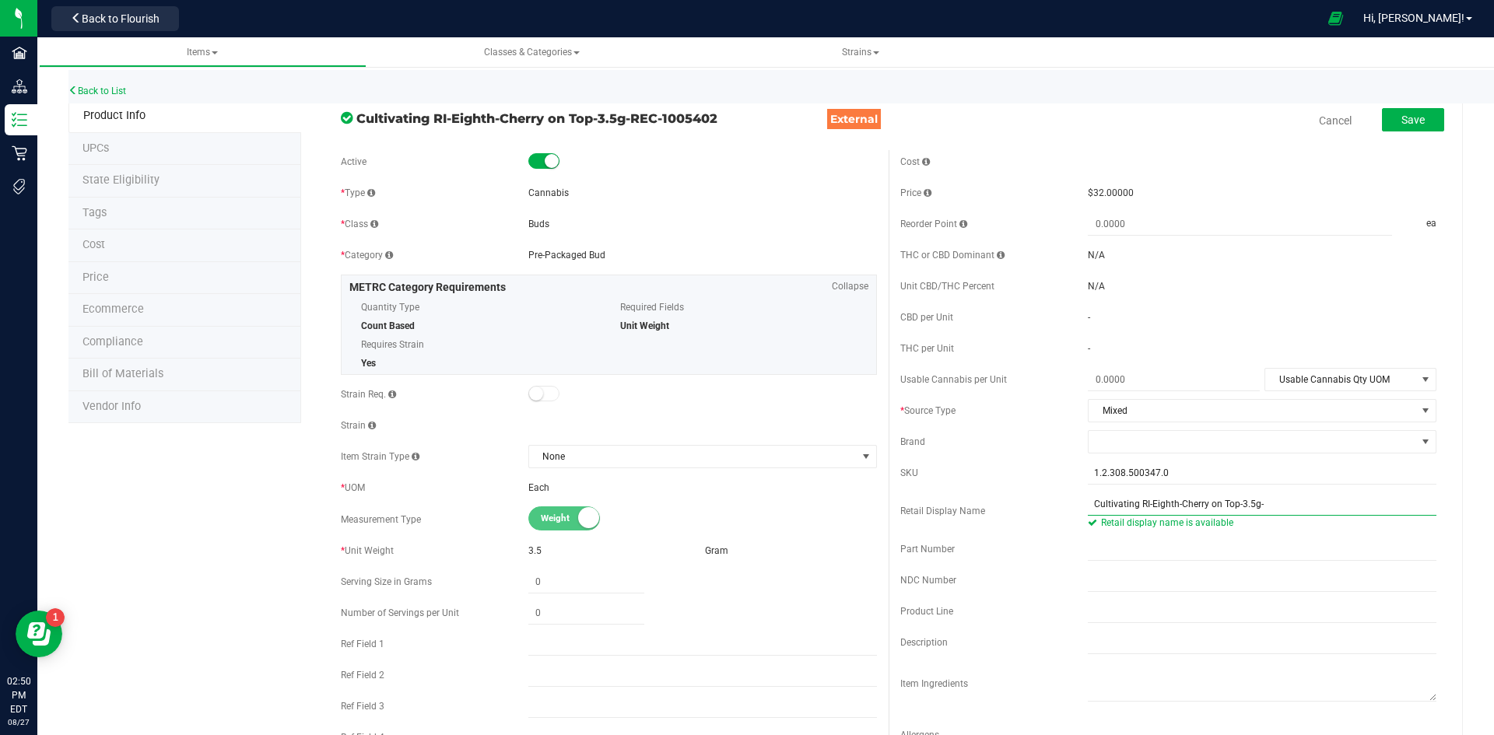
click at [1141, 506] on input "Cultivating RI-Eighth-Cherry on Top-3.5g-" at bounding box center [1262, 503] width 349 height 23
type input "Cultivating RI-Eighth-Cherry on Top-3.5g-"
click at [1172, 447] on span at bounding box center [1251, 442] width 327 height 22
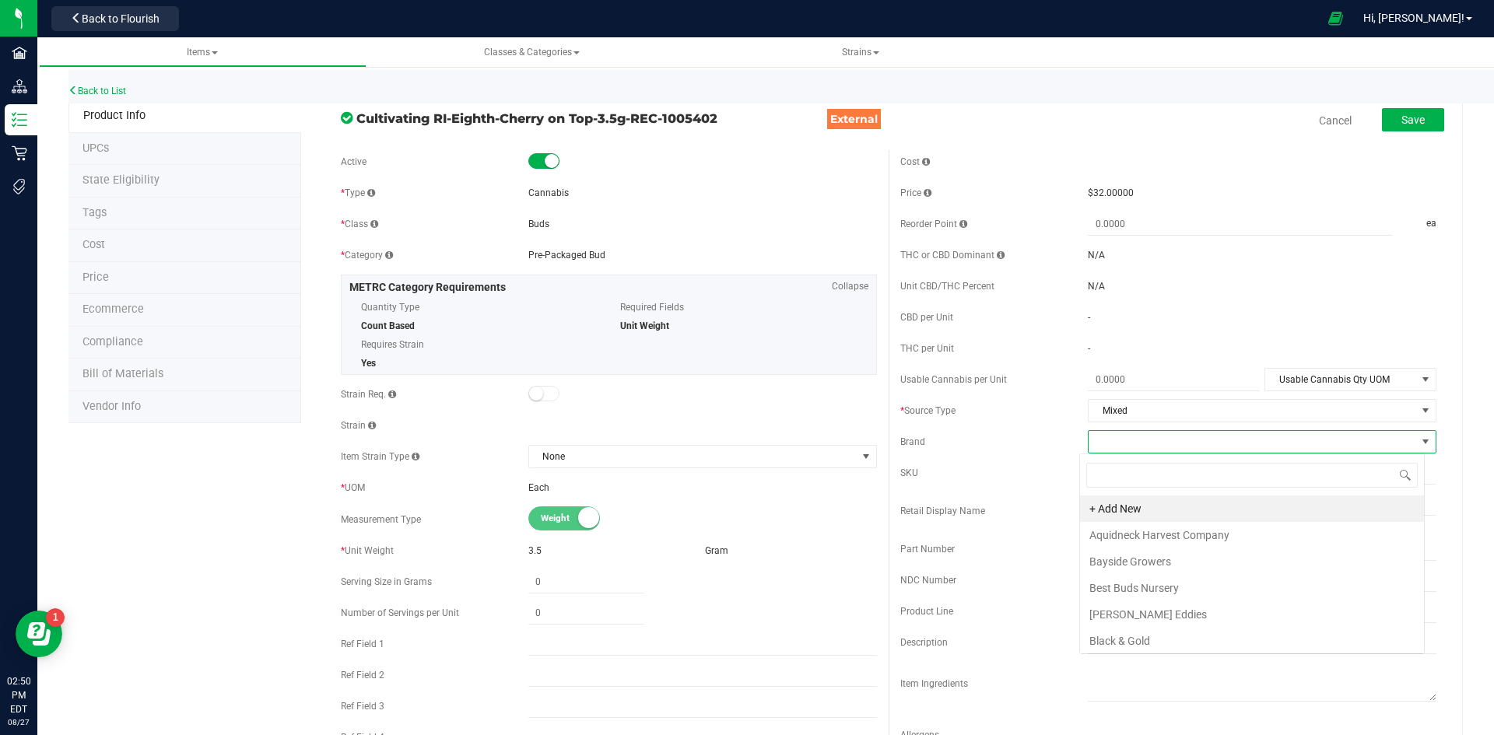
scroll to position [23, 345]
type input "CULTIV"
click at [1157, 559] on li "Cultivating RI" at bounding box center [1252, 561] width 344 height 26
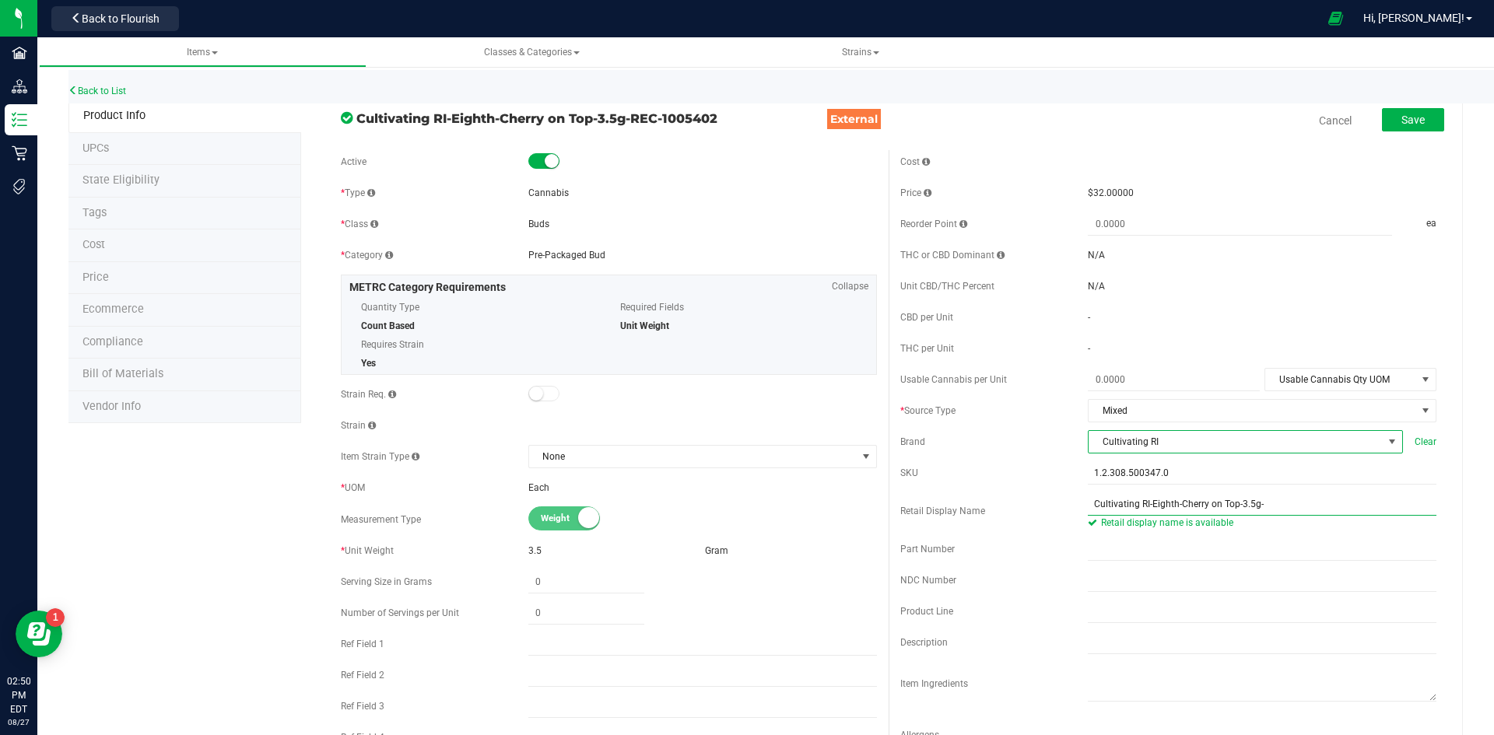
click at [1261, 508] on input "Cultivating RI-Eighth-Cherry on Top-3.5g-" at bounding box center [1262, 503] width 349 height 23
click at [1144, 510] on input "Cultivating RI-Eighth-Cherry on Top-3.5g-" at bounding box center [1262, 503] width 349 height 23
click at [1172, 511] on input "Cultivating RI-Eighth-Cherry on Top-3.5g-" at bounding box center [1262, 503] width 349 height 23
click at [1211, 493] on input "Cherry on Top-3.5g-" at bounding box center [1262, 503] width 349 height 23
click at [1212, 508] on input "Cherry on Top-3.5g-" at bounding box center [1262, 503] width 349 height 23
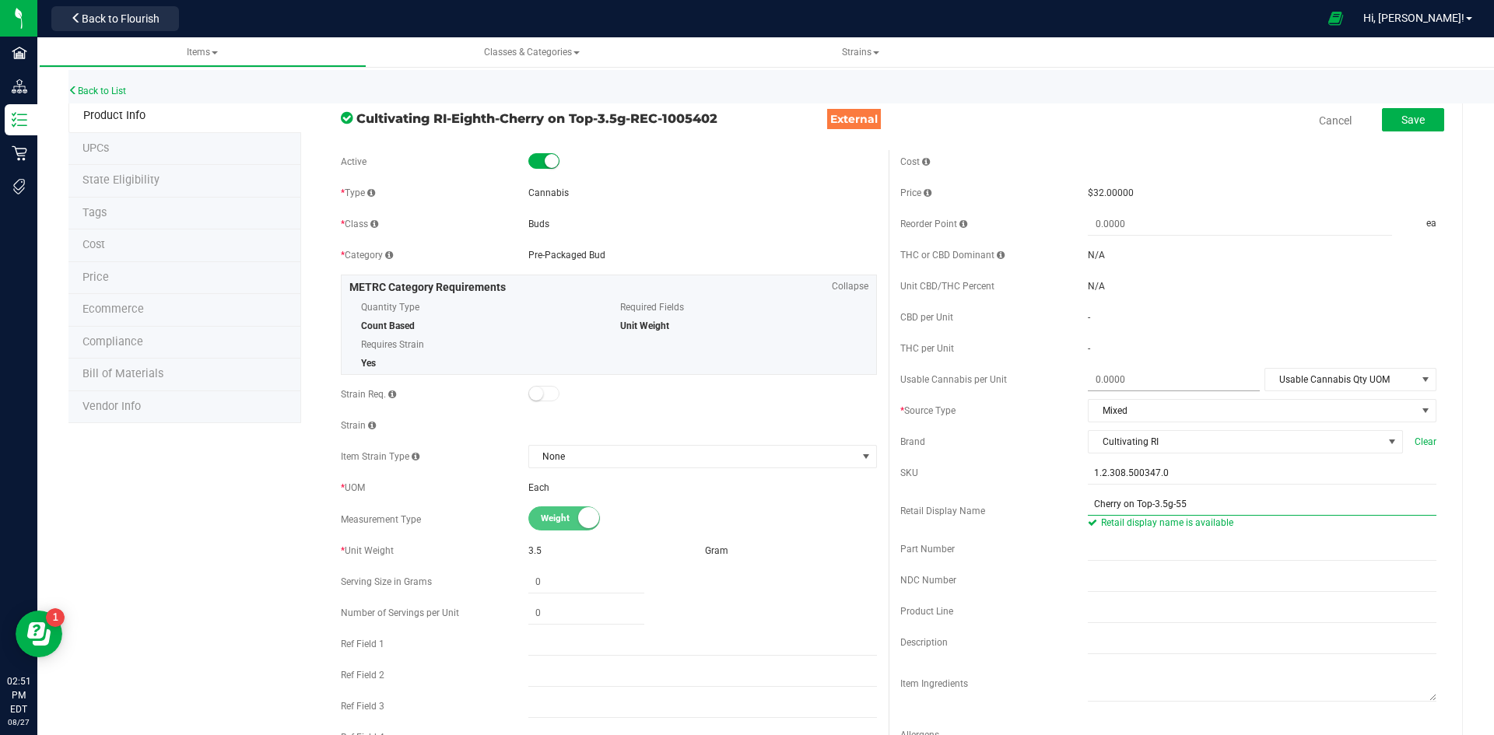
type input "Cherry on Top-3.5g-55"
click at [1110, 380] on span at bounding box center [1174, 380] width 172 height 23
type input "3.5"
type input "3.5000"
click at [1286, 380] on span "Usable Cannabis Qty UOM" at bounding box center [1340, 380] width 151 height 22
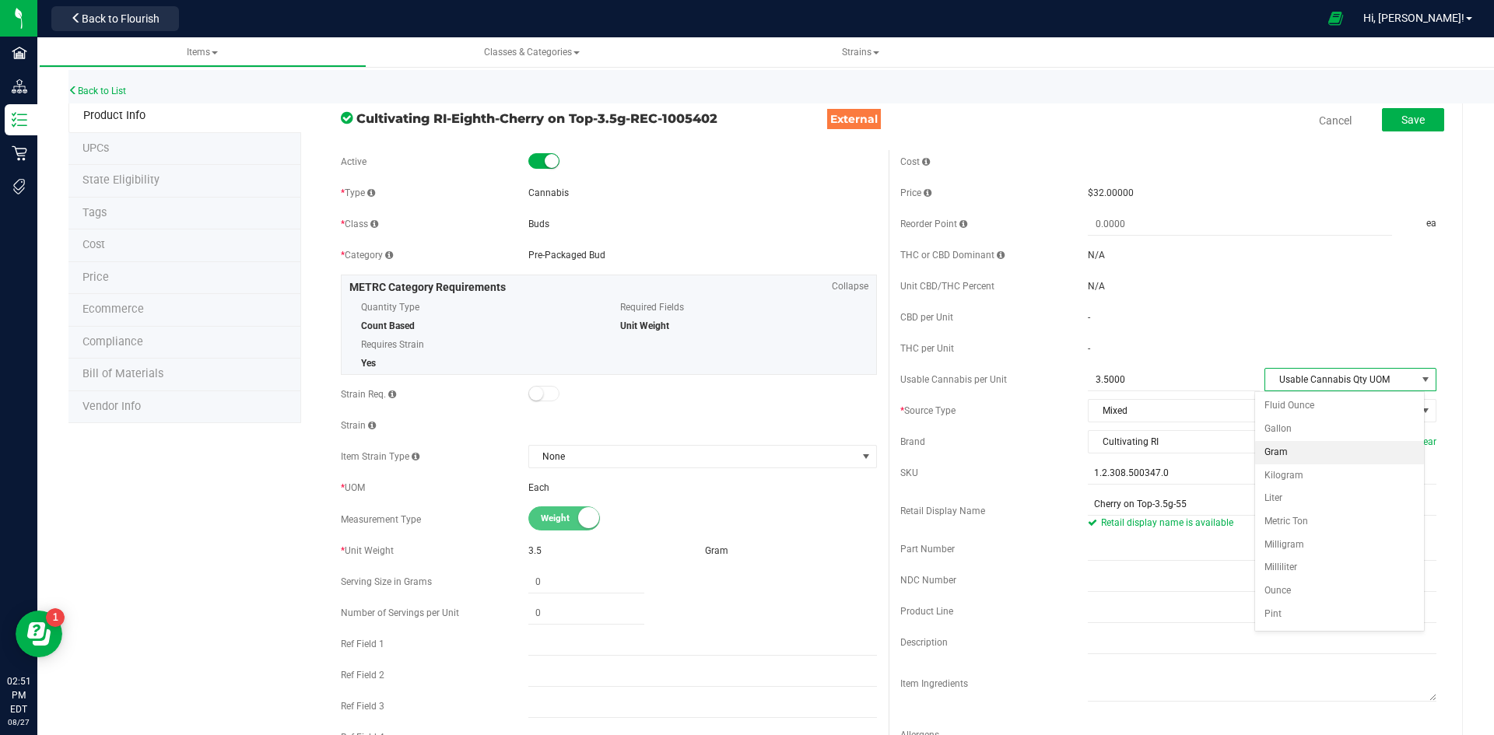
click at [1290, 452] on li "Gram" at bounding box center [1339, 452] width 169 height 23
click at [1396, 108] on button "Save" at bounding box center [1413, 119] width 62 height 23
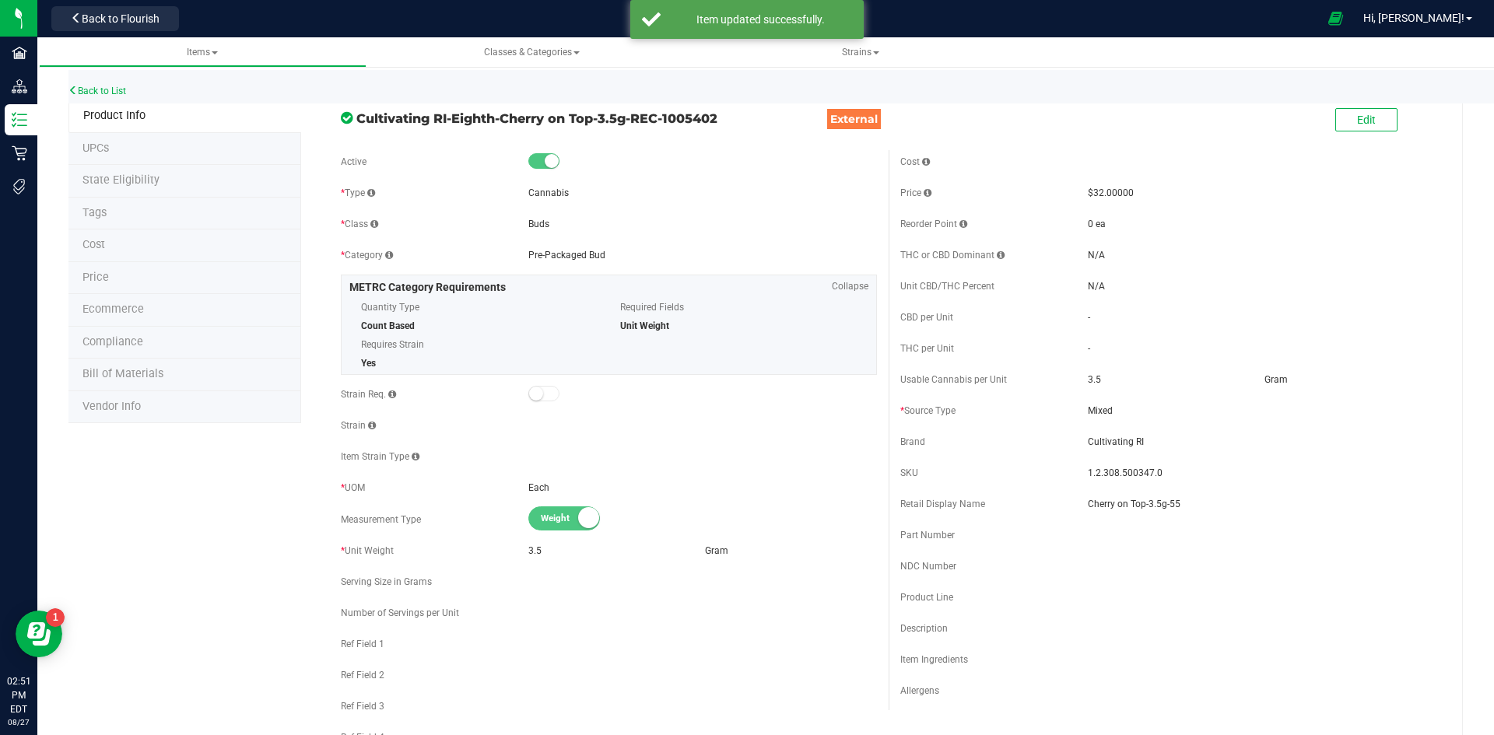
click at [175, 276] on li "Price" at bounding box center [184, 278] width 233 height 33
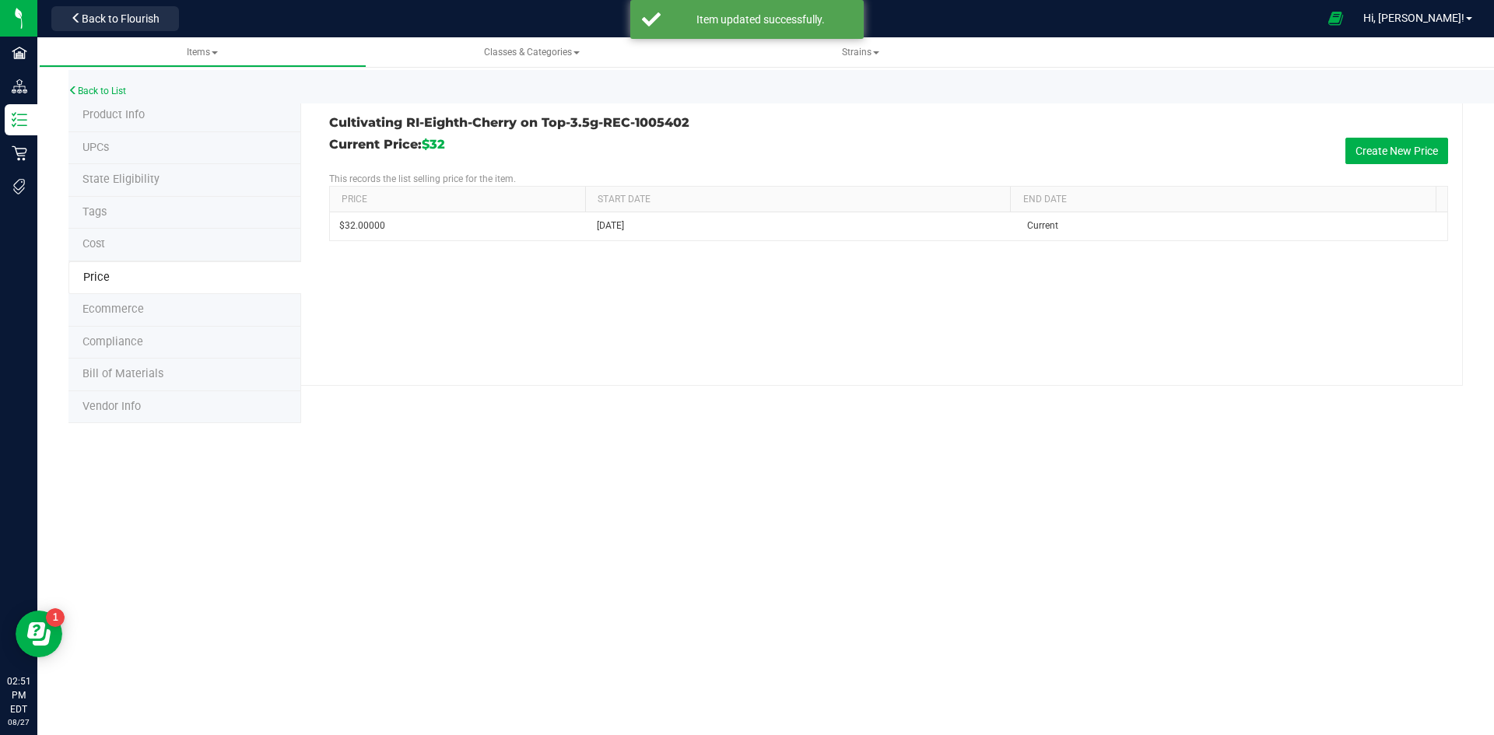
click at [169, 118] on li "Product Info" at bounding box center [184, 116] width 233 height 33
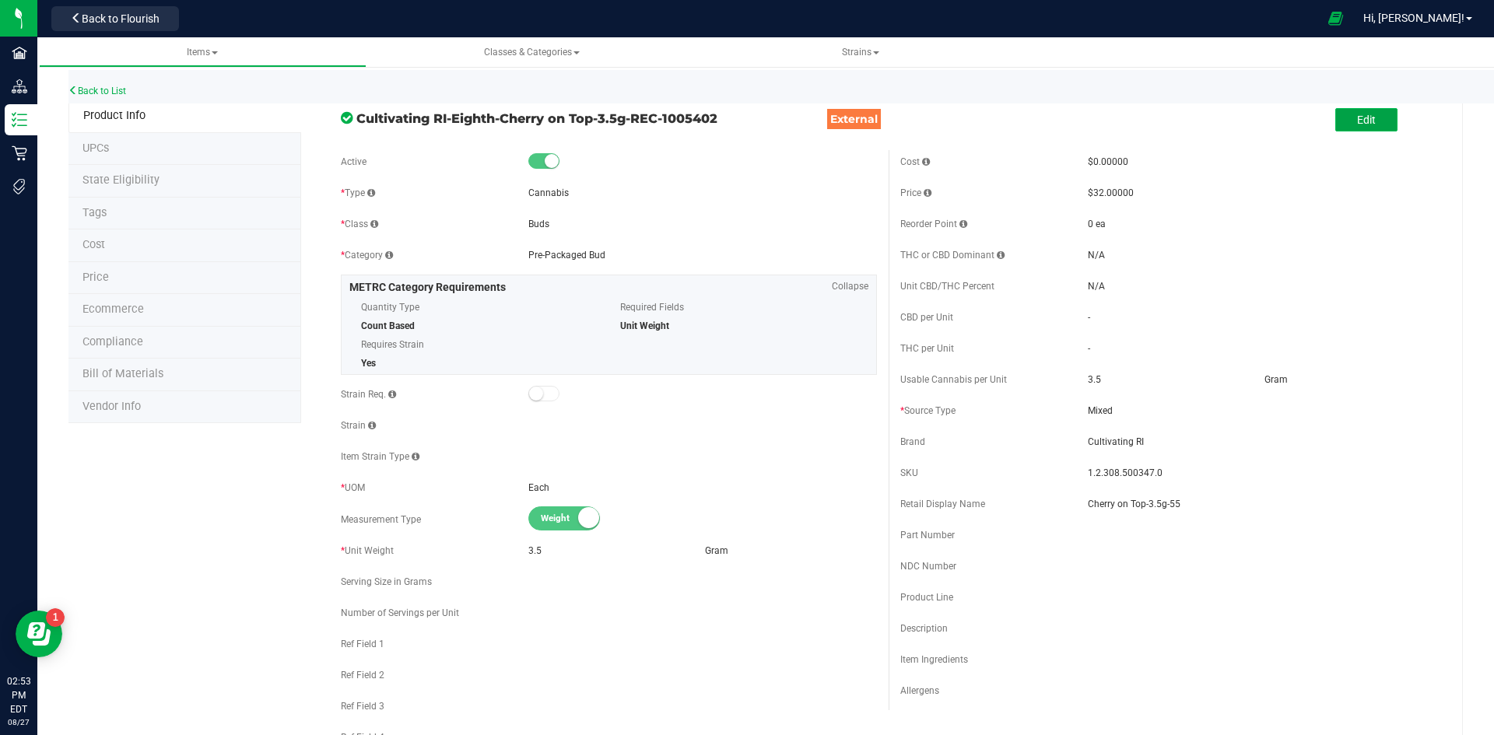
click at [1368, 117] on button "Edit" at bounding box center [1366, 119] width 62 height 23
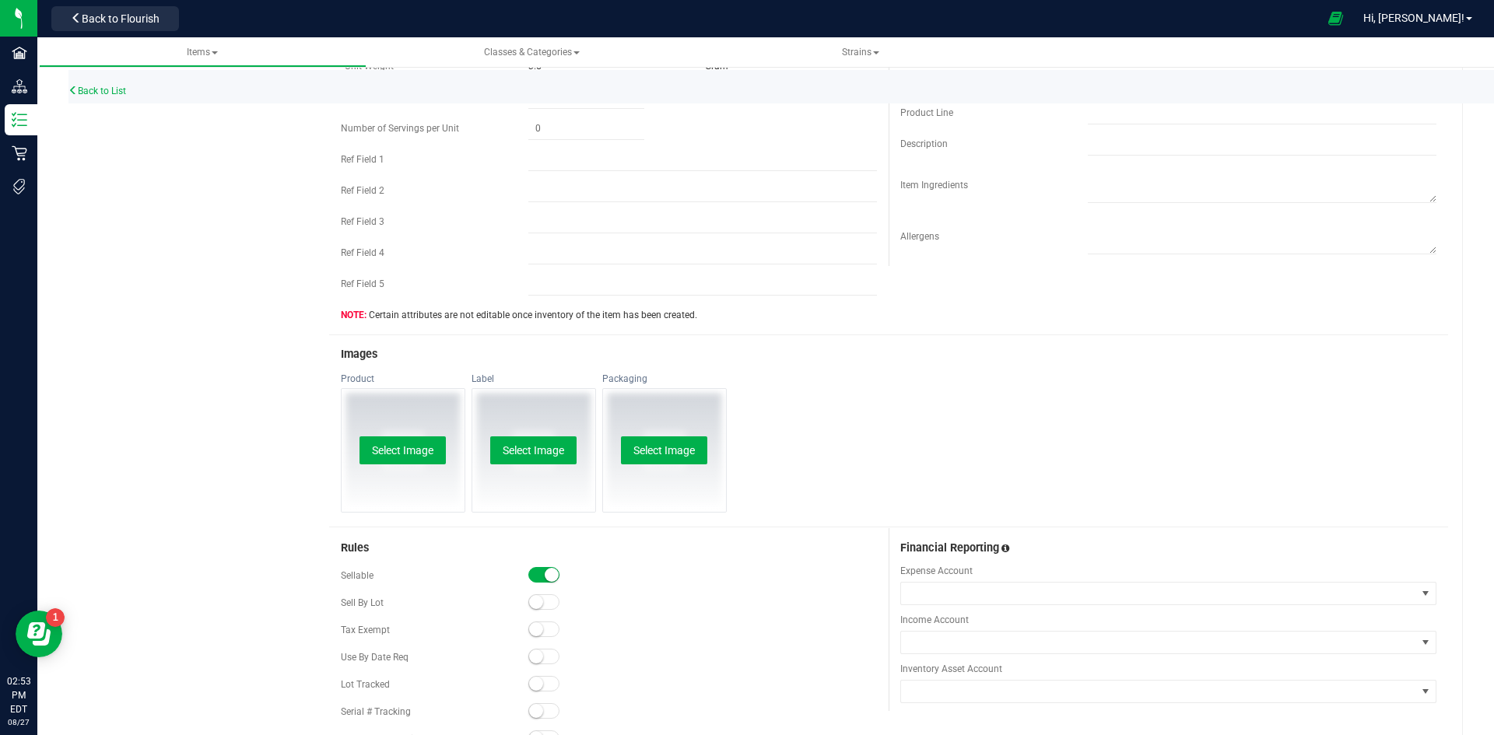
scroll to position [778, 0]
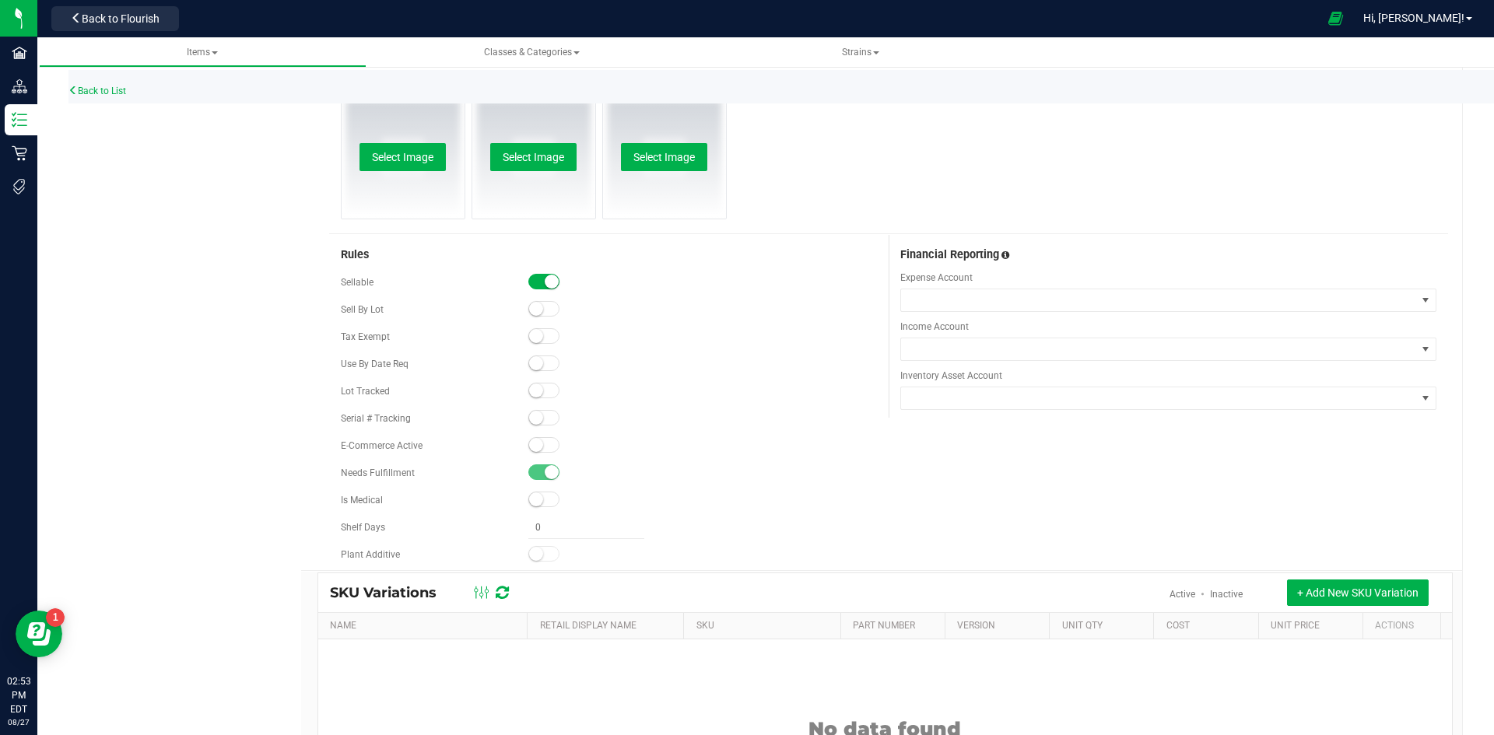
click at [538, 443] on small at bounding box center [536, 445] width 14 height 14
click at [553, 397] on div at bounding box center [702, 392] width 349 height 16
click at [547, 391] on span at bounding box center [543, 391] width 31 height 16
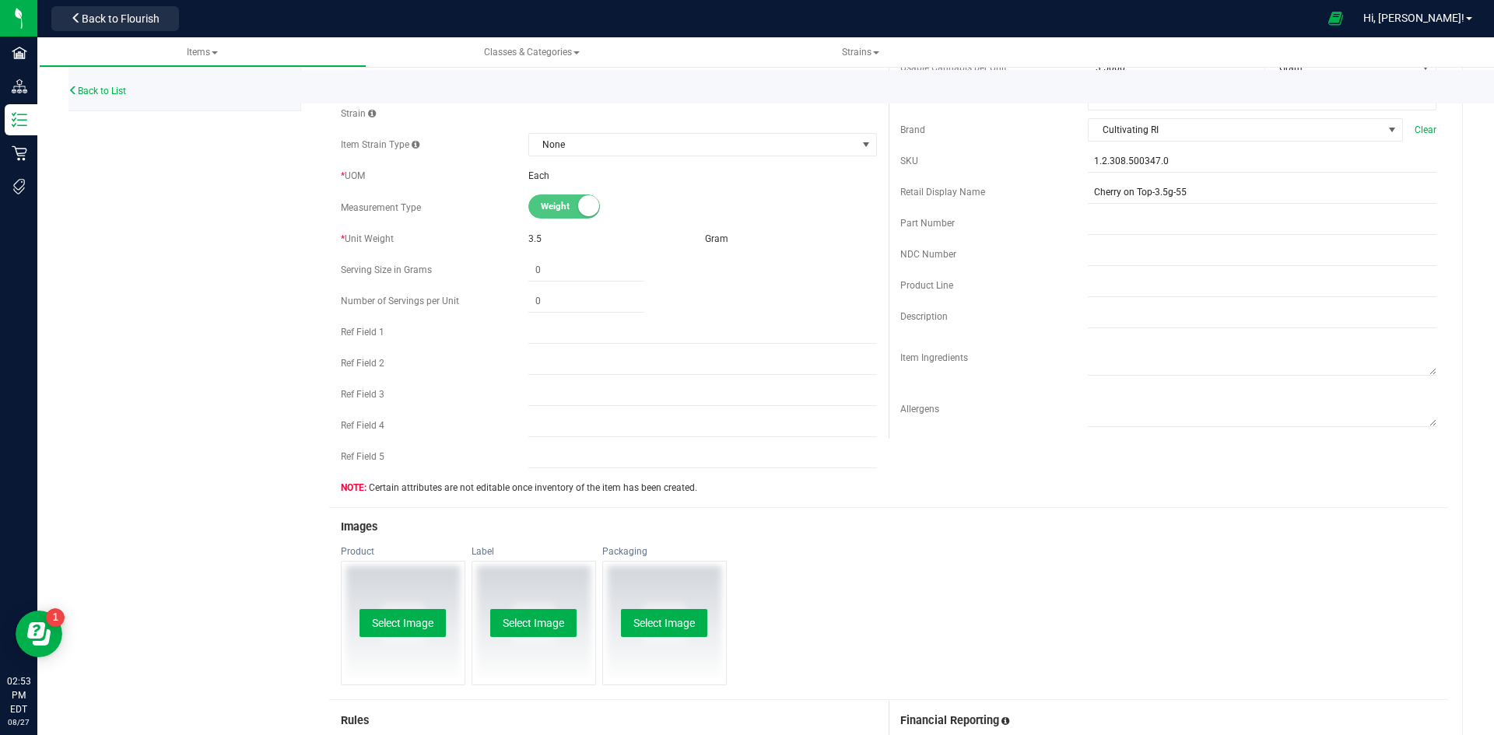
scroll to position [311, 0]
click at [413, 622] on button "Select Image" at bounding box center [402, 624] width 86 height 28
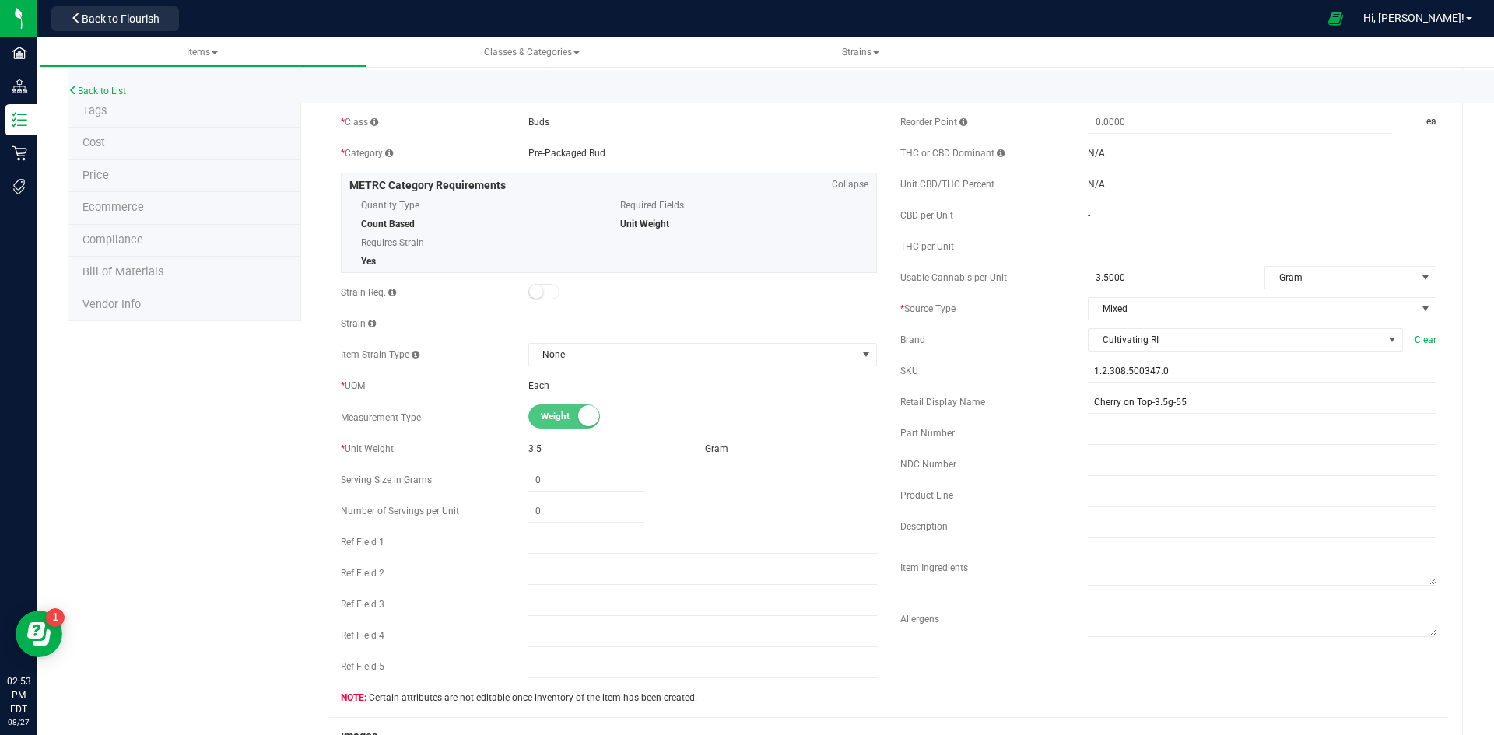
scroll to position [0, 0]
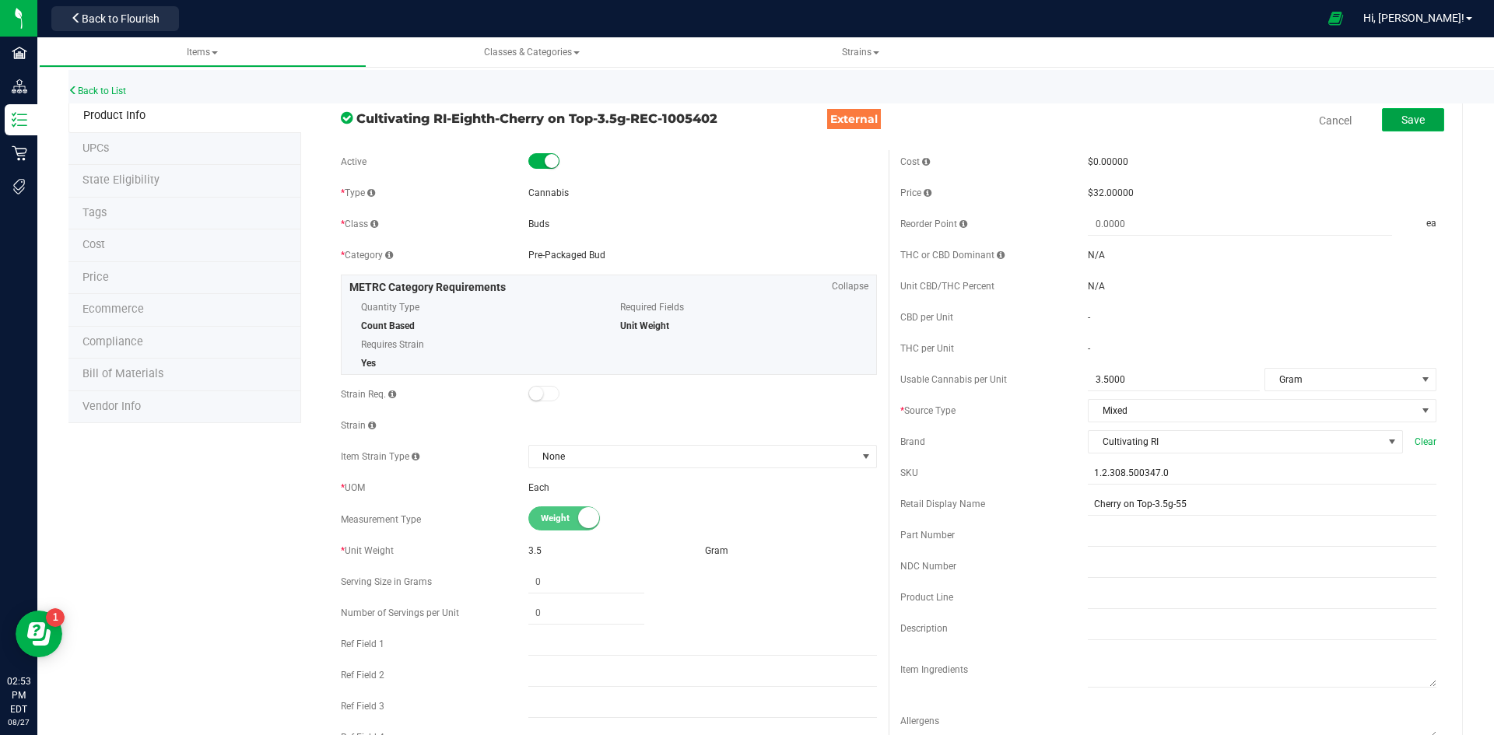
click at [1409, 125] on span "Save" at bounding box center [1412, 120] width 23 height 12
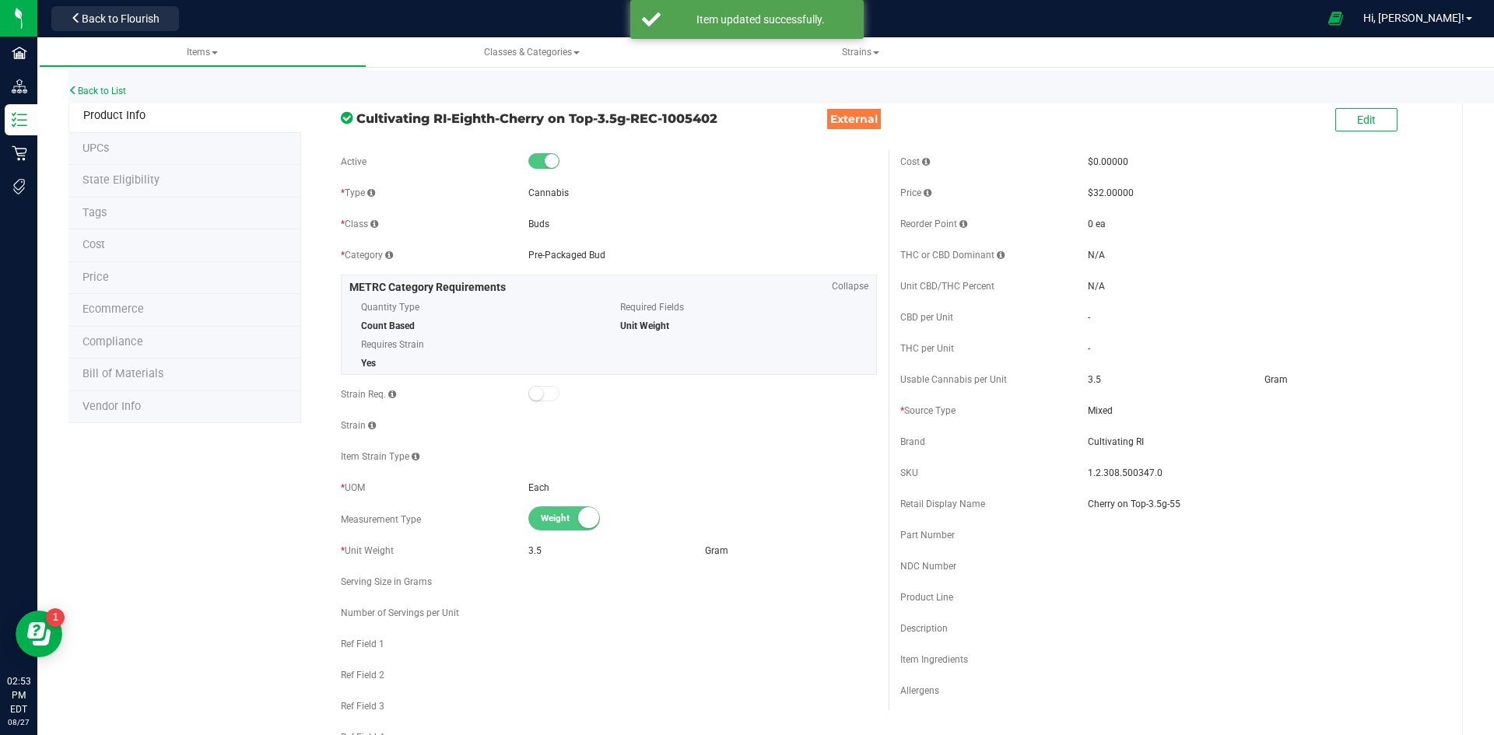
click at [104, 281] on span "Price" at bounding box center [95, 277] width 26 height 13
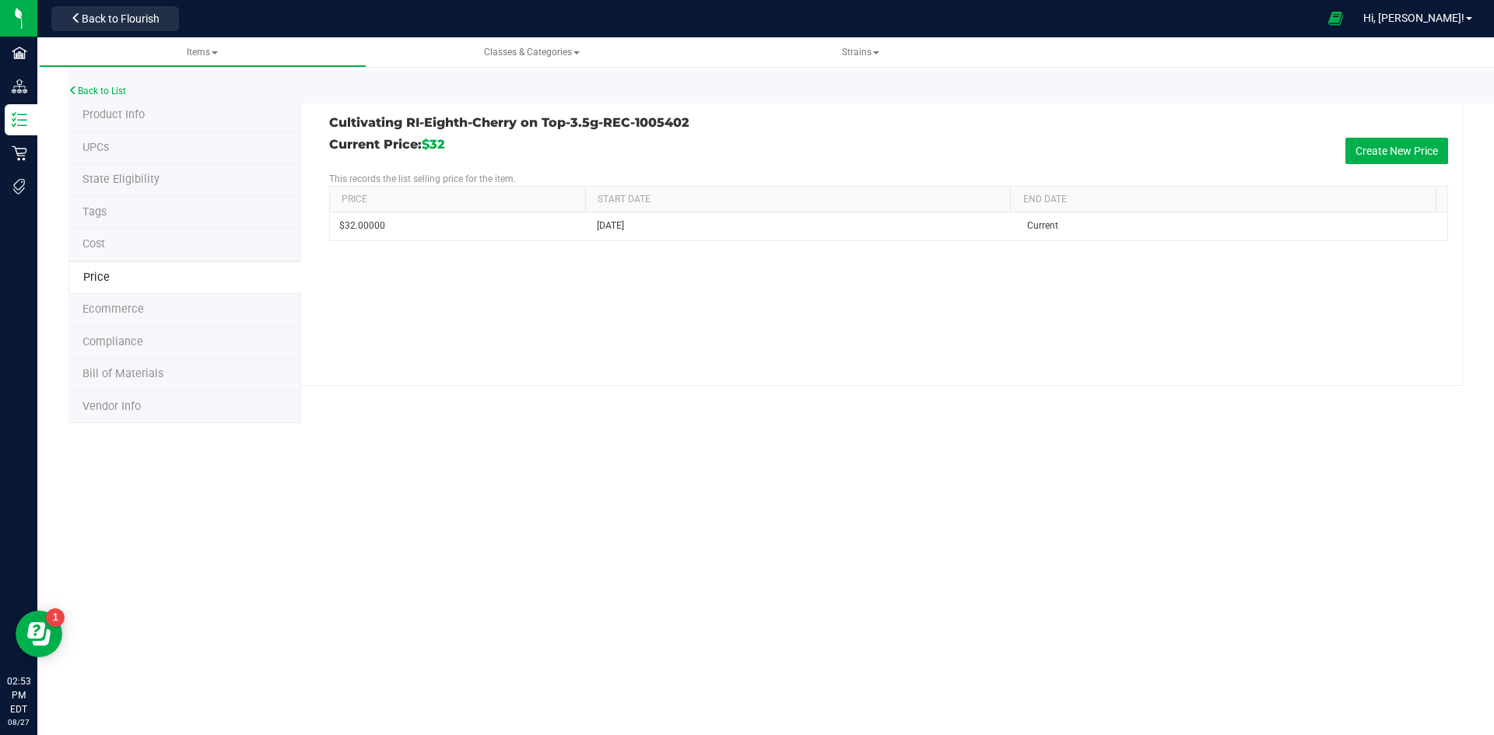
click at [162, 115] on li "Product Info" at bounding box center [184, 116] width 233 height 33
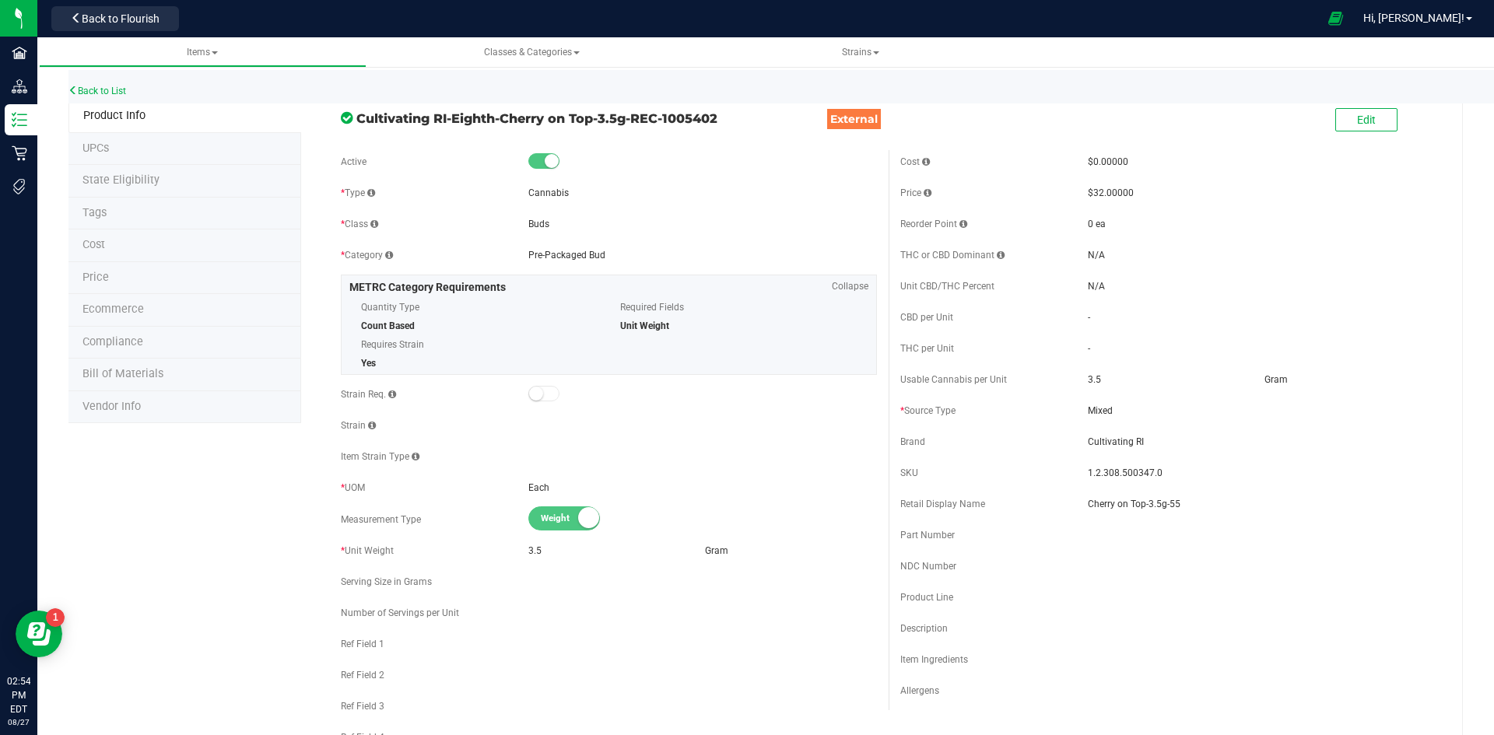
click at [110, 276] on li "Price" at bounding box center [184, 278] width 233 height 33
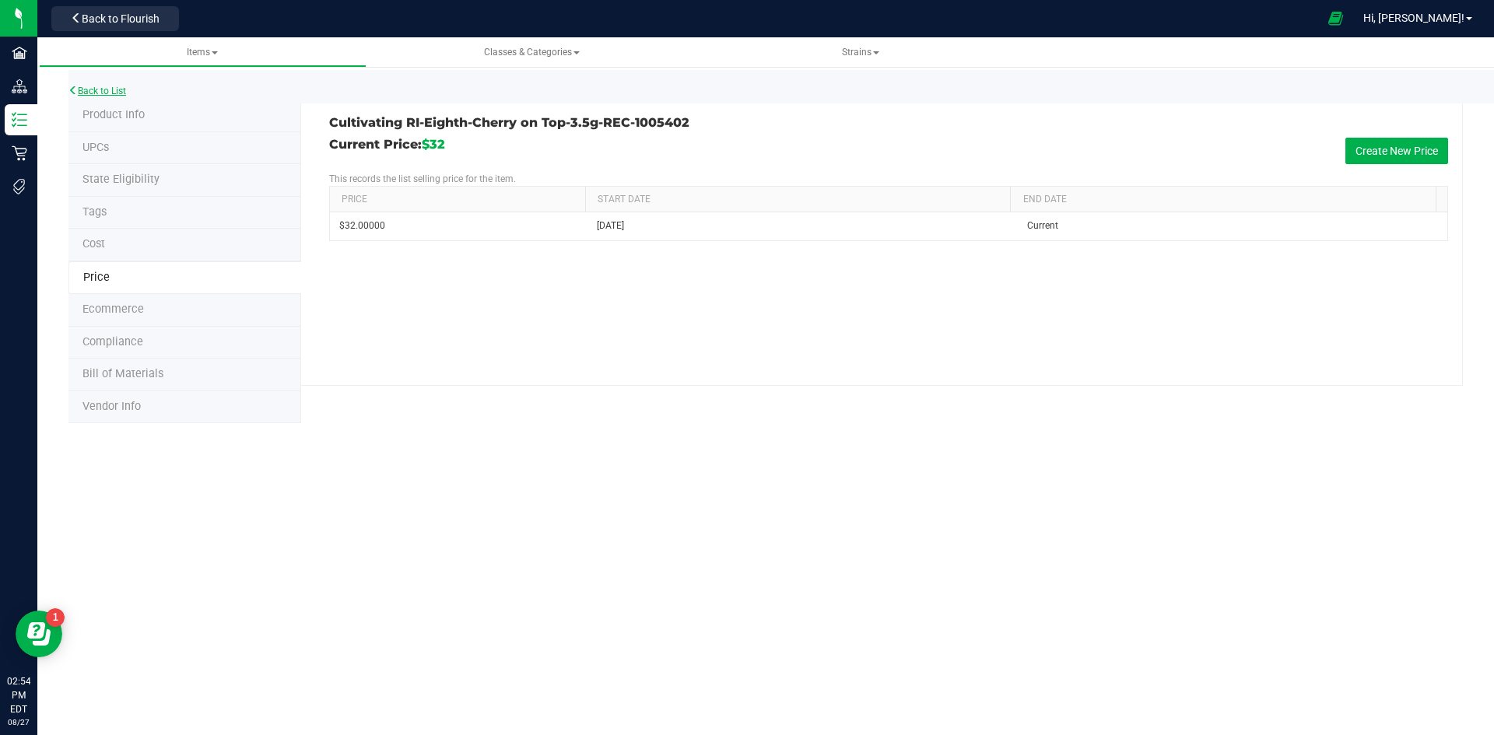
click at [104, 94] on link "Back to List" at bounding box center [97, 91] width 58 height 11
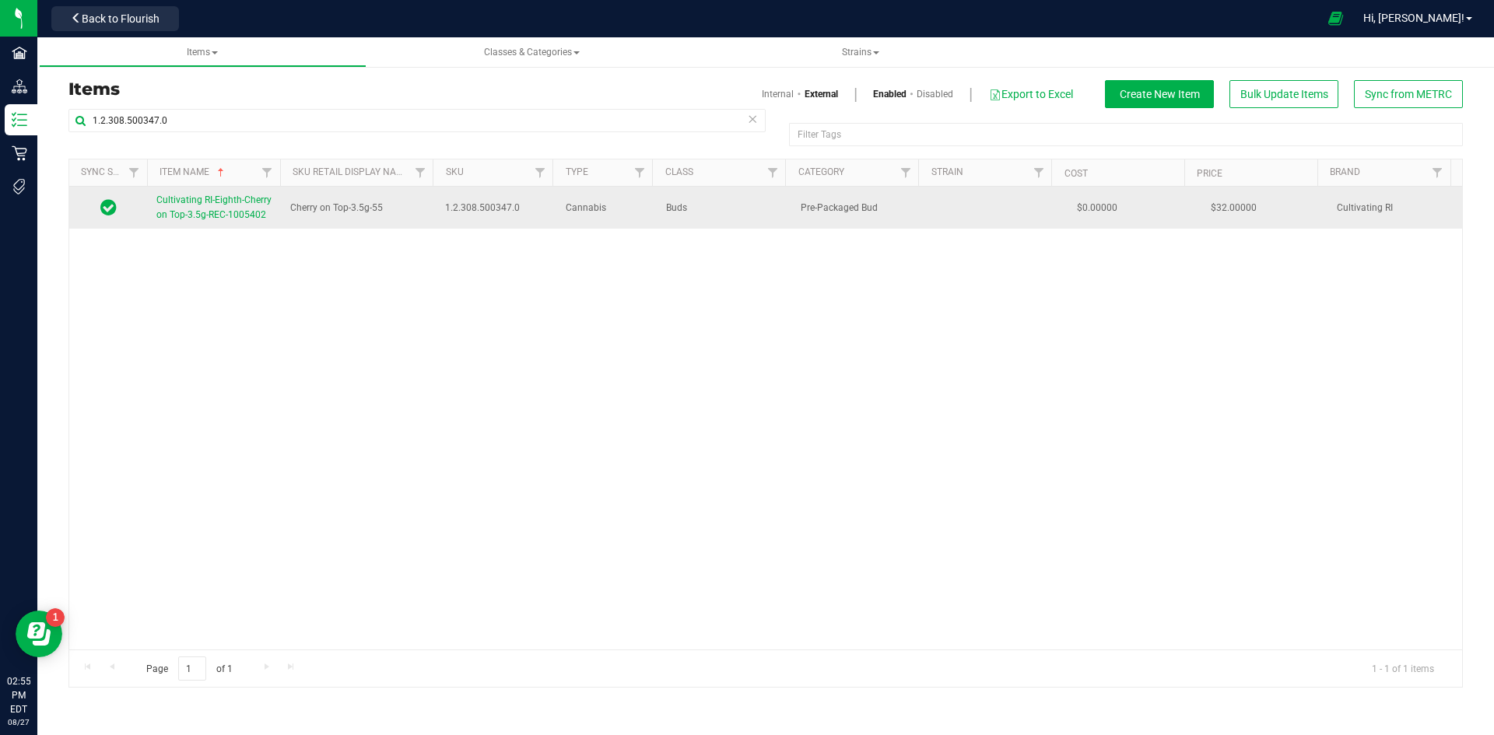
click at [489, 207] on span "1.2.308.500347.0" at bounding box center [496, 208] width 102 height 15
copy span "1.2.308.500347.0"
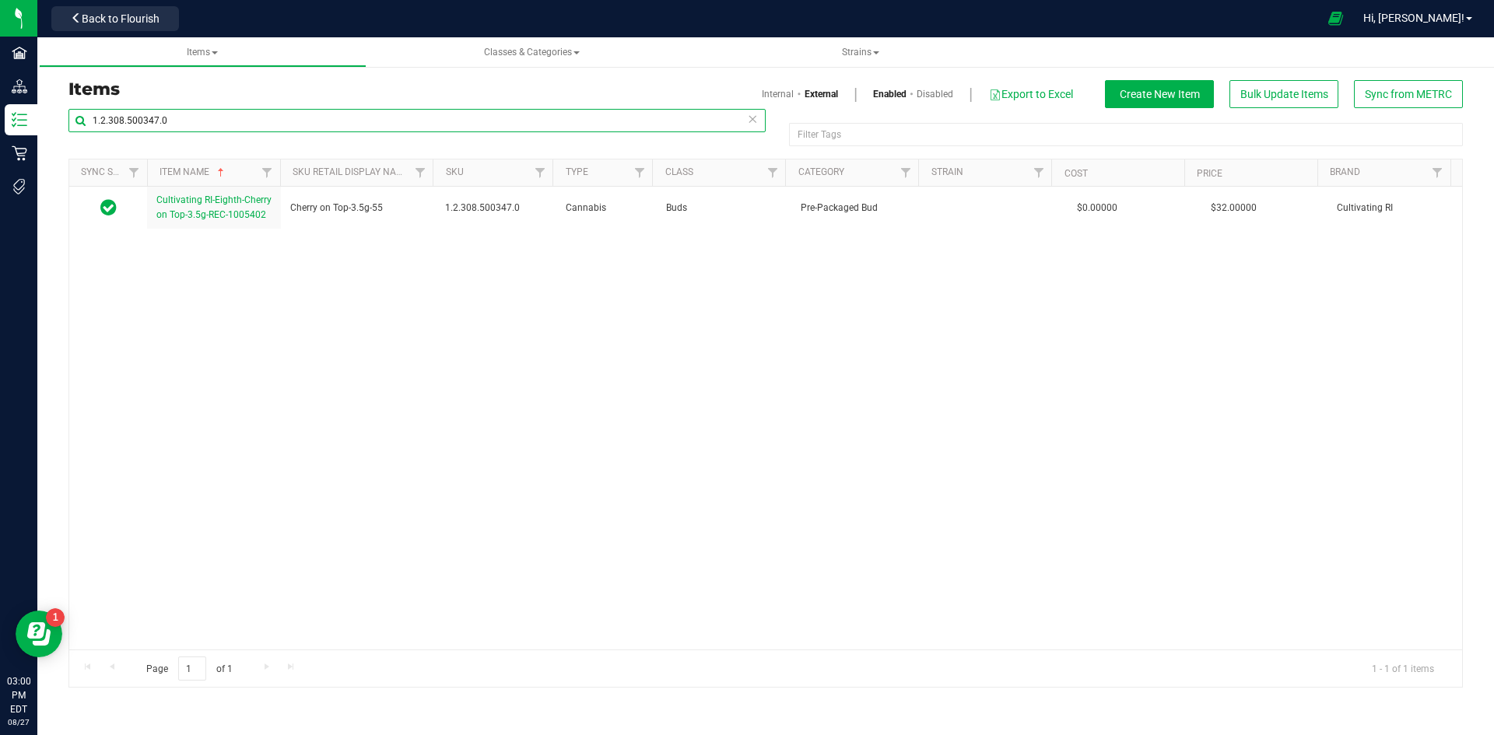
click at [118, 120] on input "1.2.308.500347.0" at bounding box center [416, 120] width 697 height 23
paste input "9.460102"
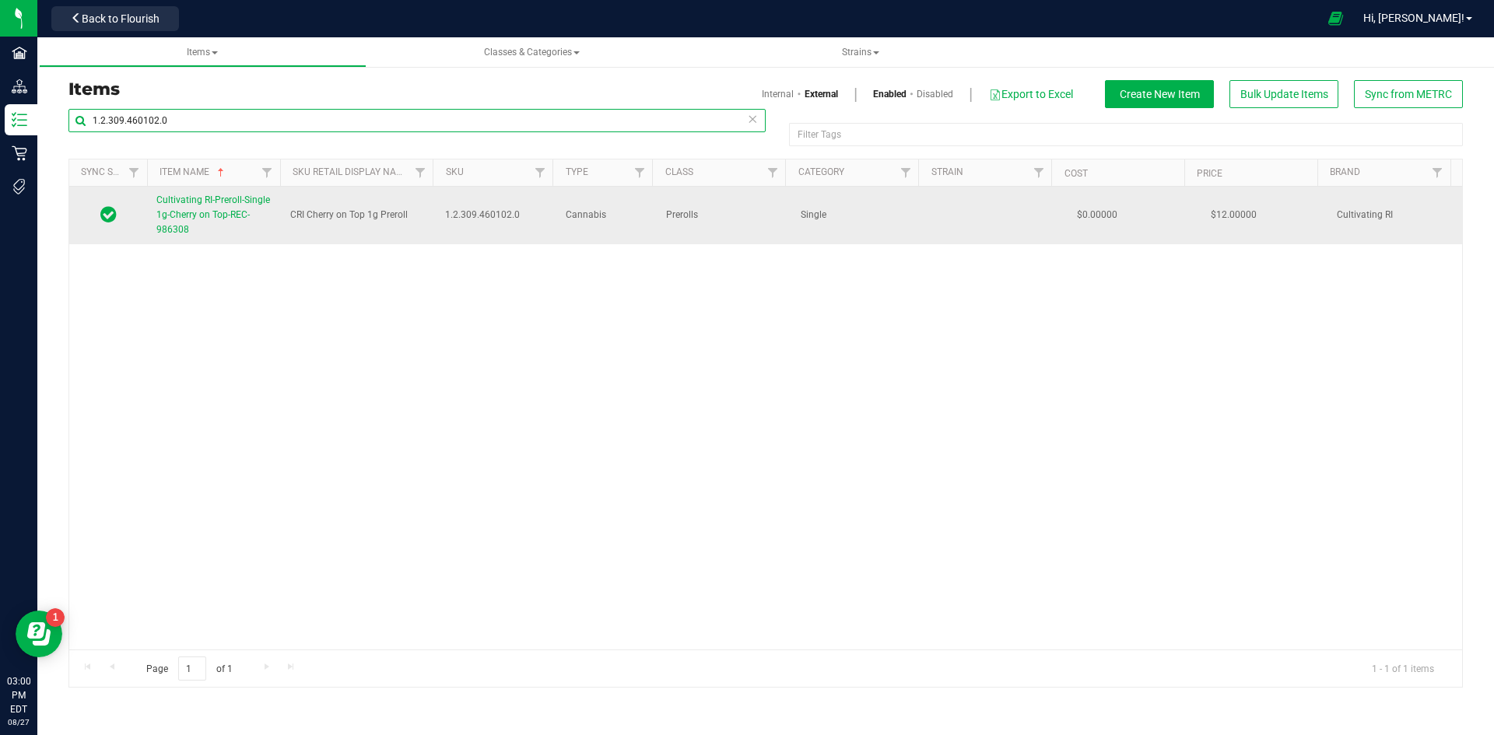
type input "1.2.309.460102.0"
click at [200, 210] on span "Cultivating RI-Preroll-Single 1g-Cherry on Top-REC-986308" at bounding box center [213, 214] width 114 height 40
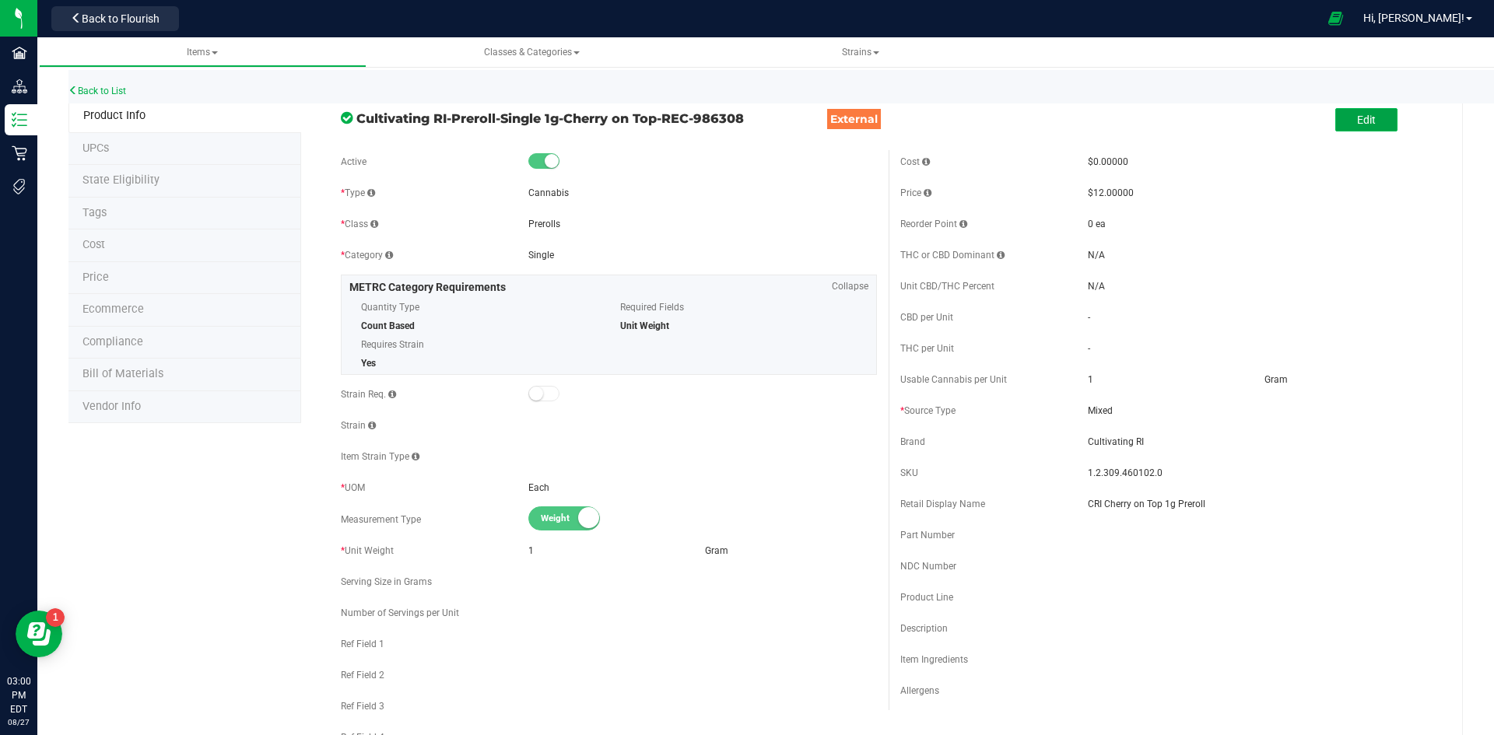
click at [1352, 128] on button "Edit" at bounding box center [1366, 119] width 62 height 23
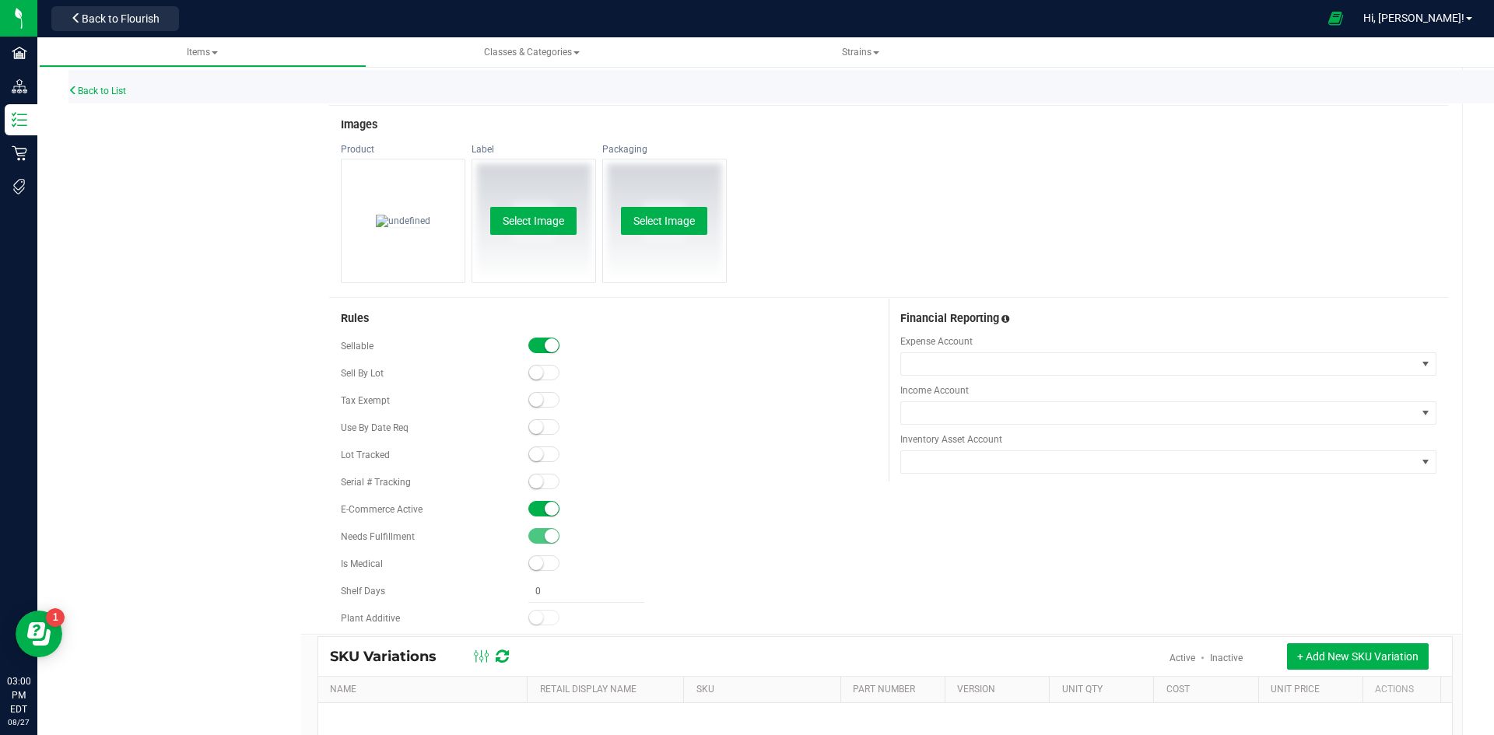
scroll to position [886, 0]
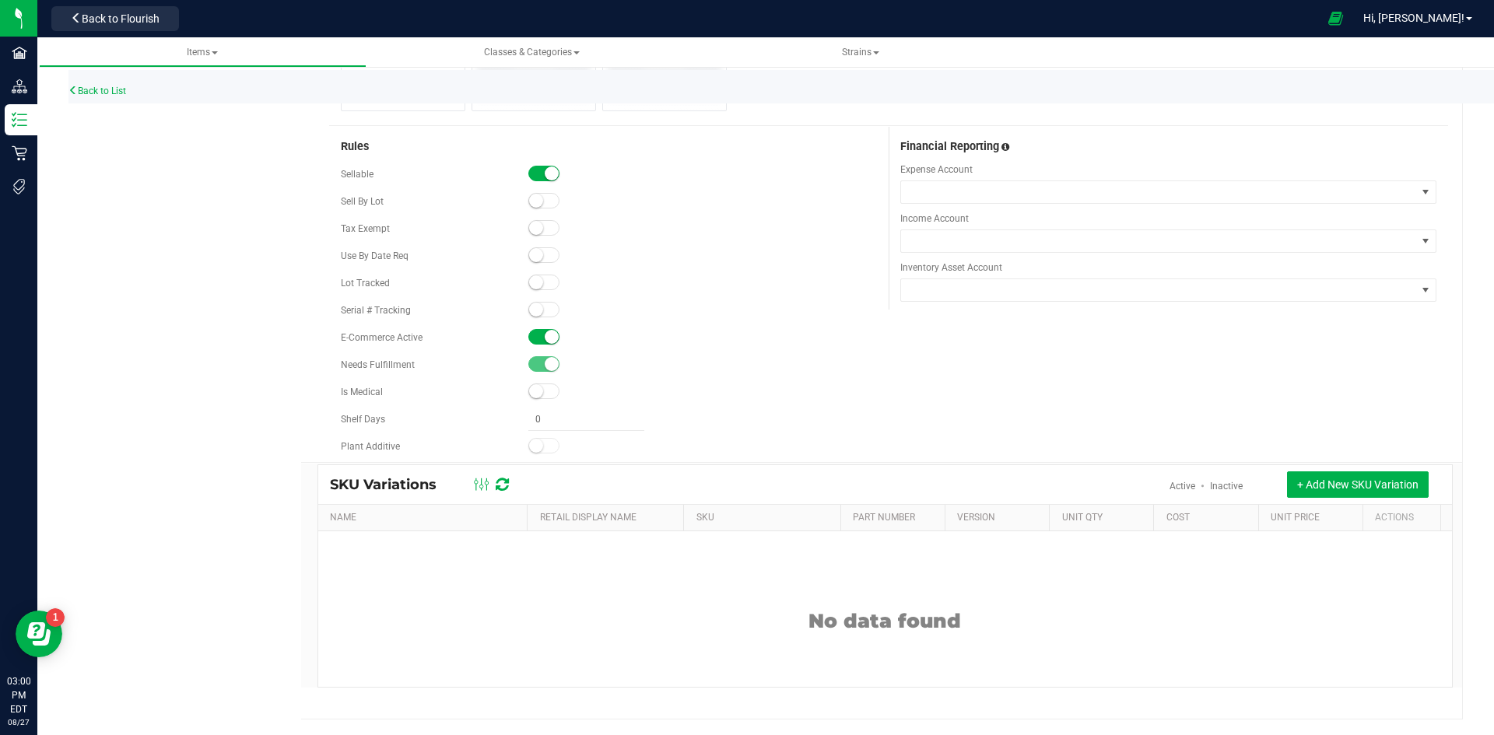
click at [538, 277] on span at bounding box center [543, 283] width 31 height 16
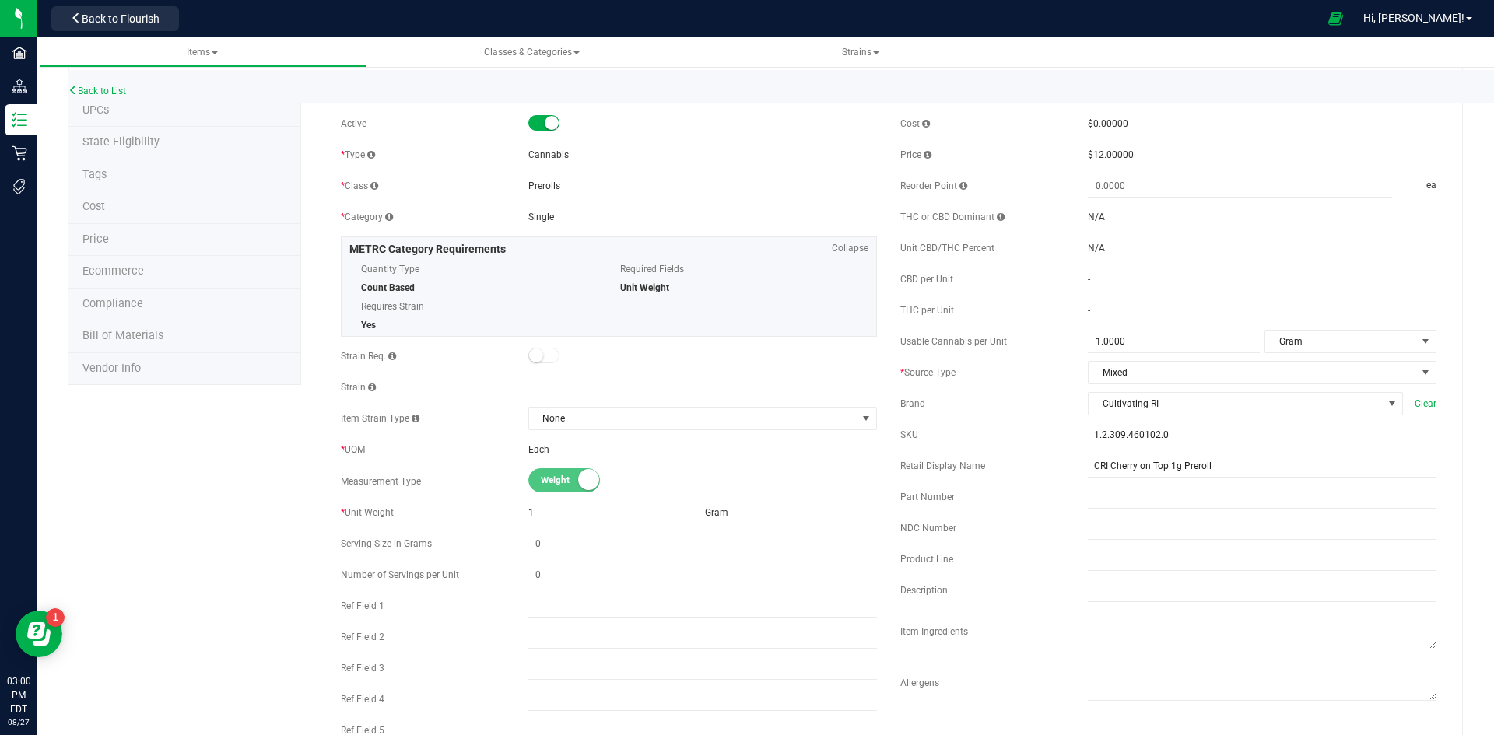
scroll to position [0, 0]
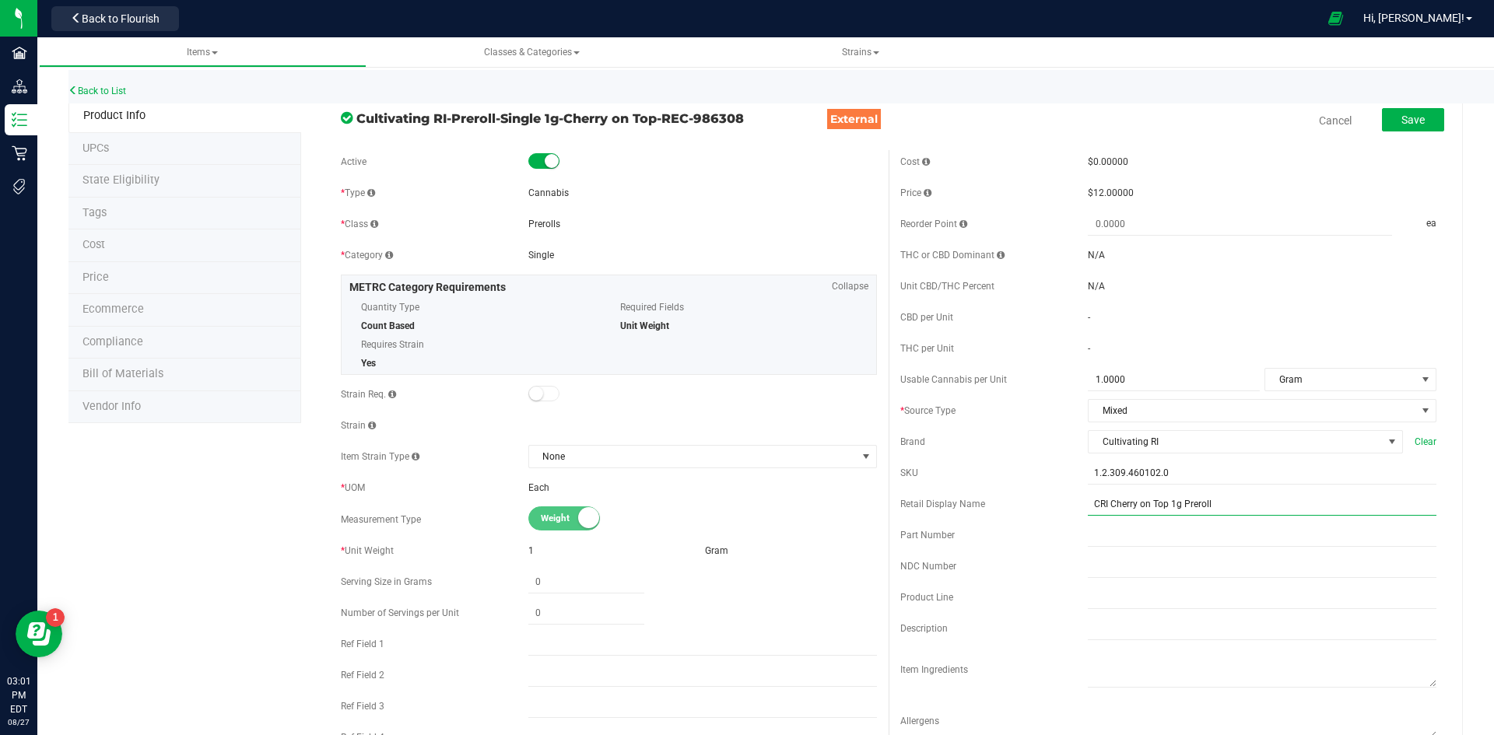
click at [1221, 512] on input "CRI Cherry on Top 1g Preroll" at bounding box center [1262, 503] width 349 height 23
type input "CRI Cherry on Top 1g Preroll-114"
click at [1414, 114] on button "Save" at bounding box center [1413, 119] width 62 height 23
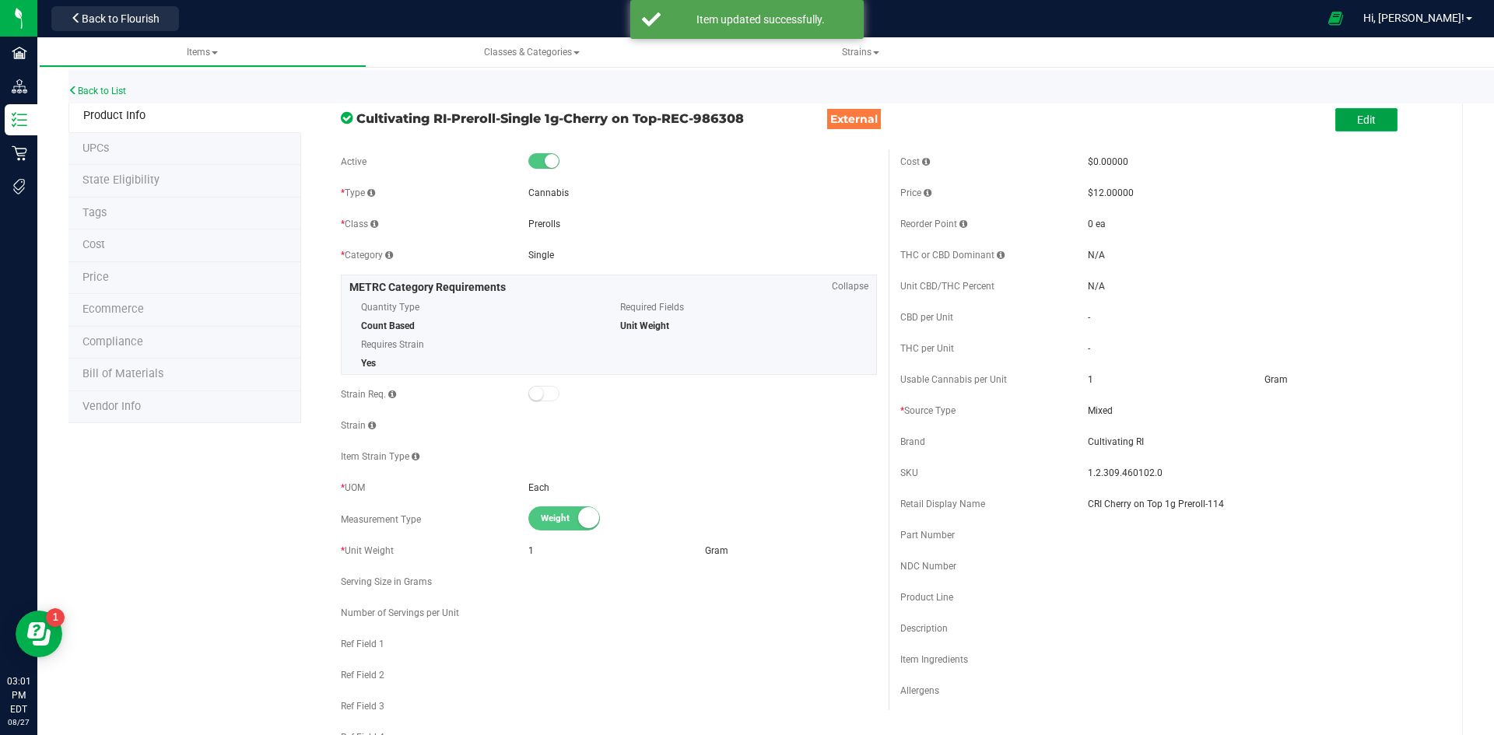
click at [1340, 114] on button "Edit" at bounding box center [1366, 119] width 62 height 23
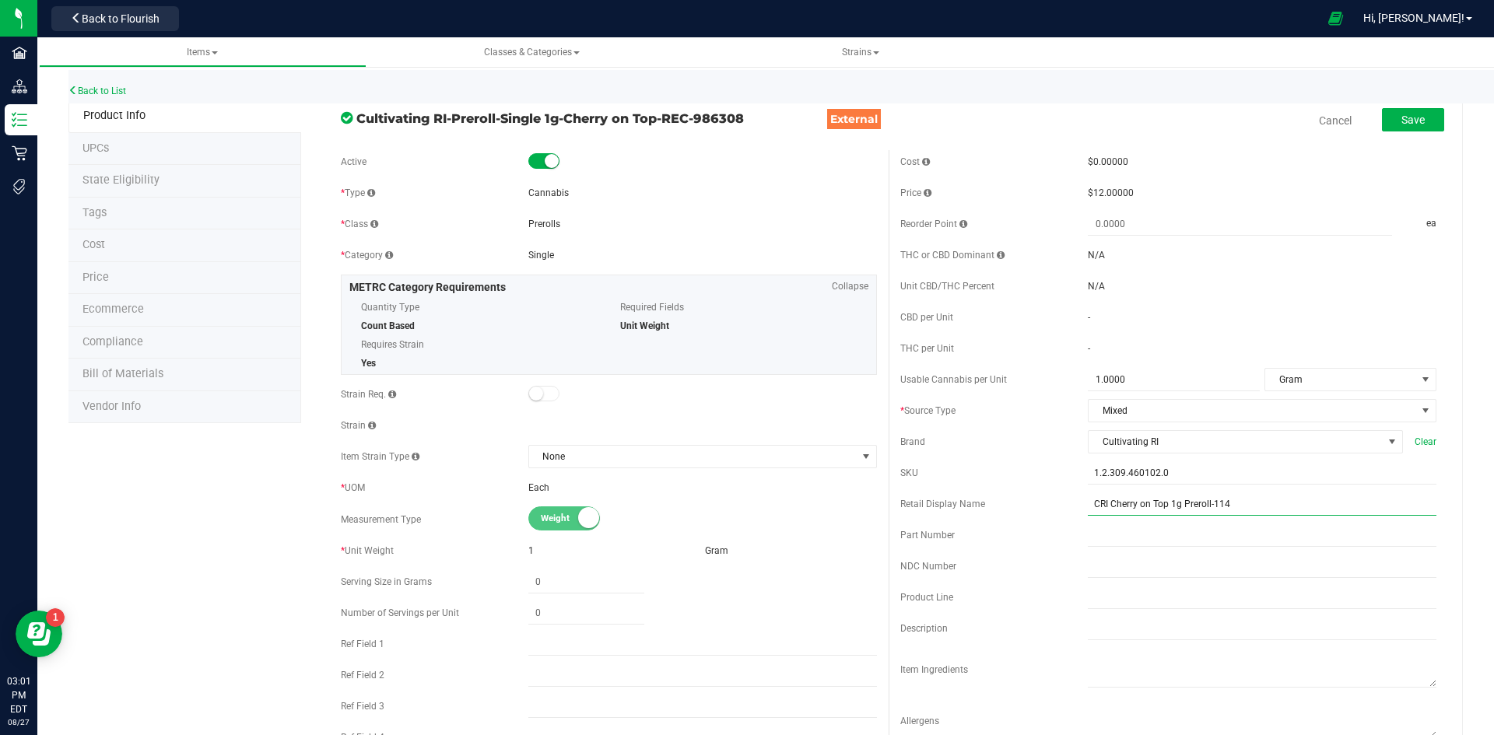
click at [1101, 508] on input "CRI Cherry on Top 1g Preroll-114" at bounding box center [1262, 503] width 349 height 23
type input "Cherry on Top 1g Preroll-114"
click at [1406, 121] on span "Save" at bounding box center [1412, 120] width 23 height 12
click at [107, 114] on span "Product Info" at bounding box center [114, 115] width 62 height 13
click at [109, 273] on li "Price" at bounding box center [184, 278] width 233 height 33
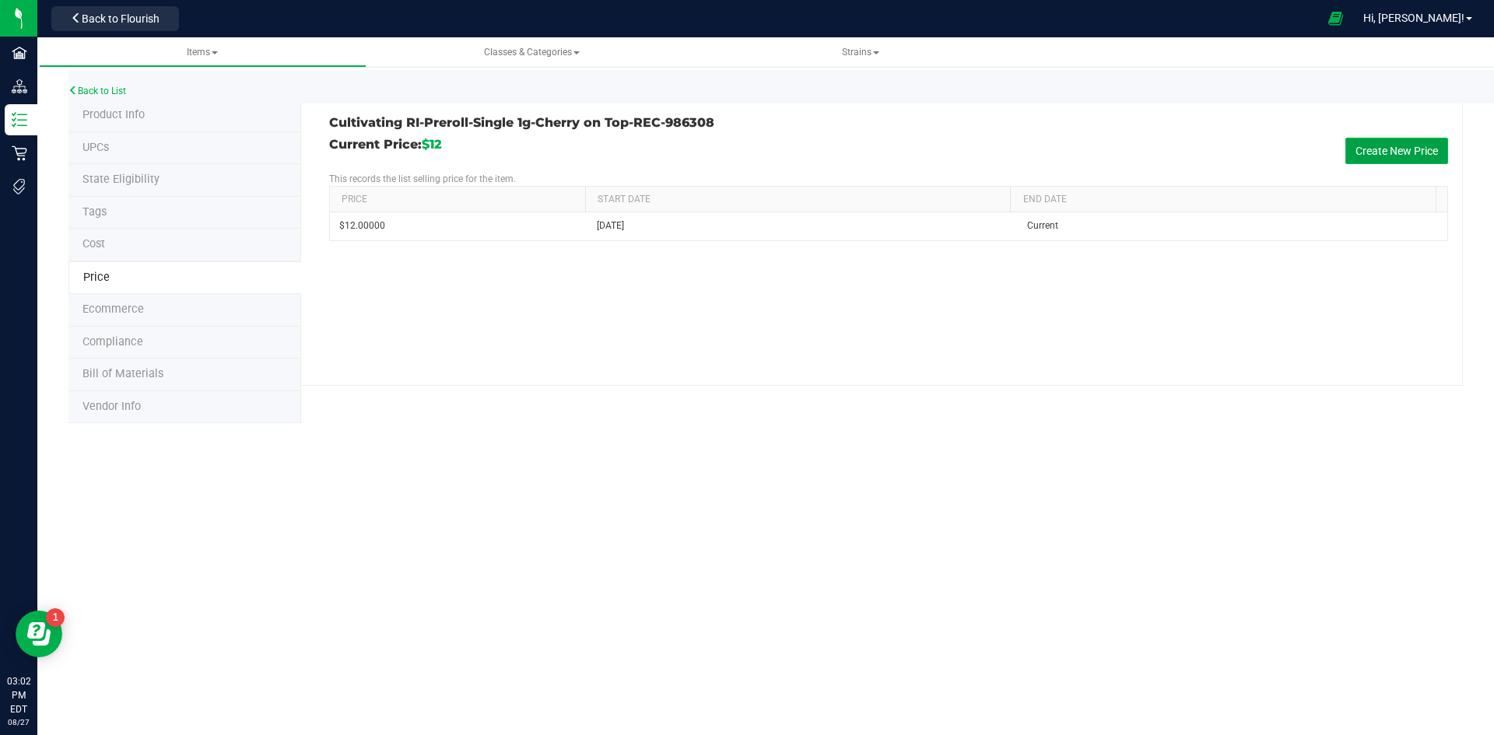
click at [1393, 148] on button "Create New Price" at bounding box center [1396, 151] width 103 height 26
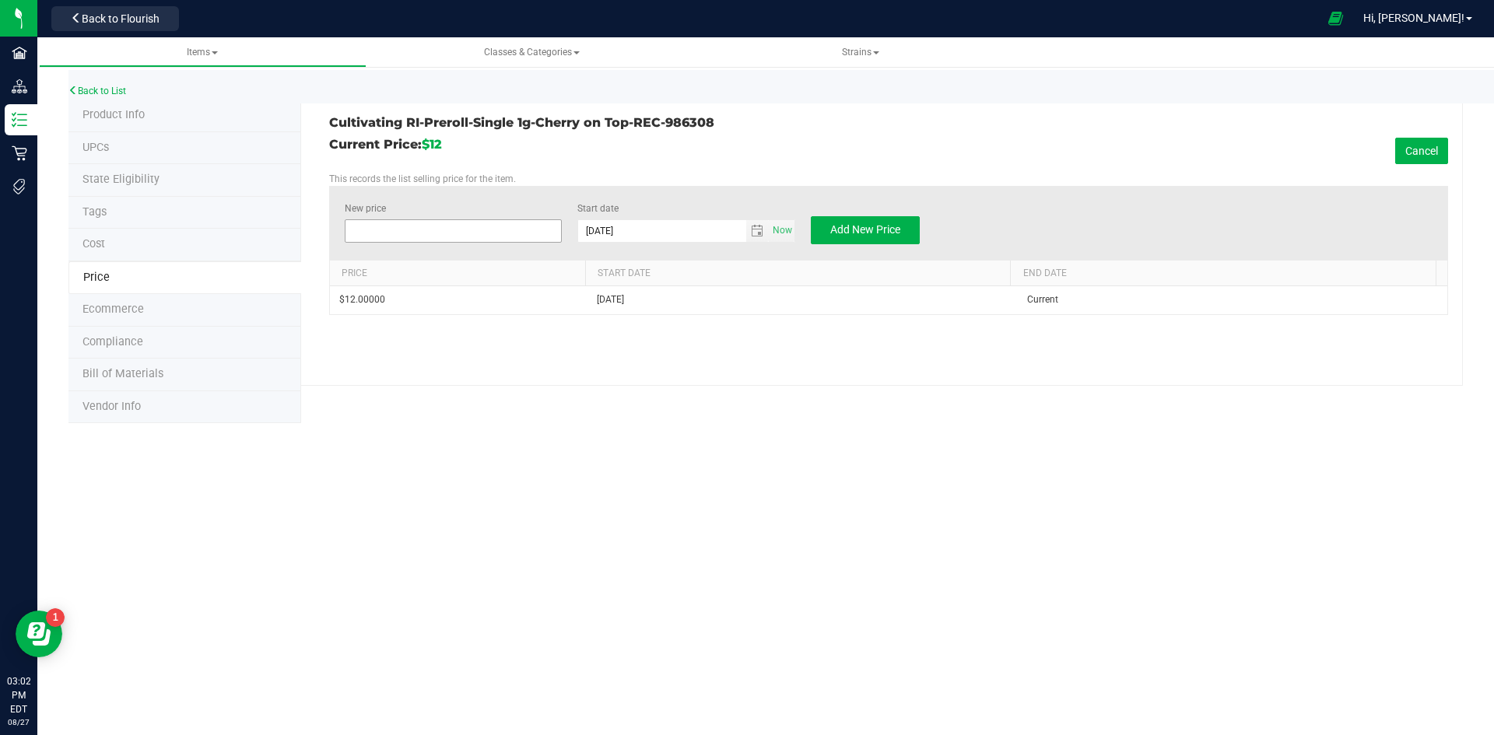
click at [442, 231] on span at bounding box center [454, 230] width 218 height 23
type input "11"
click at [830, 226] on span "Add New Price" at bounding box center [865, 229] width 70 height 12
type input "$0.00000"
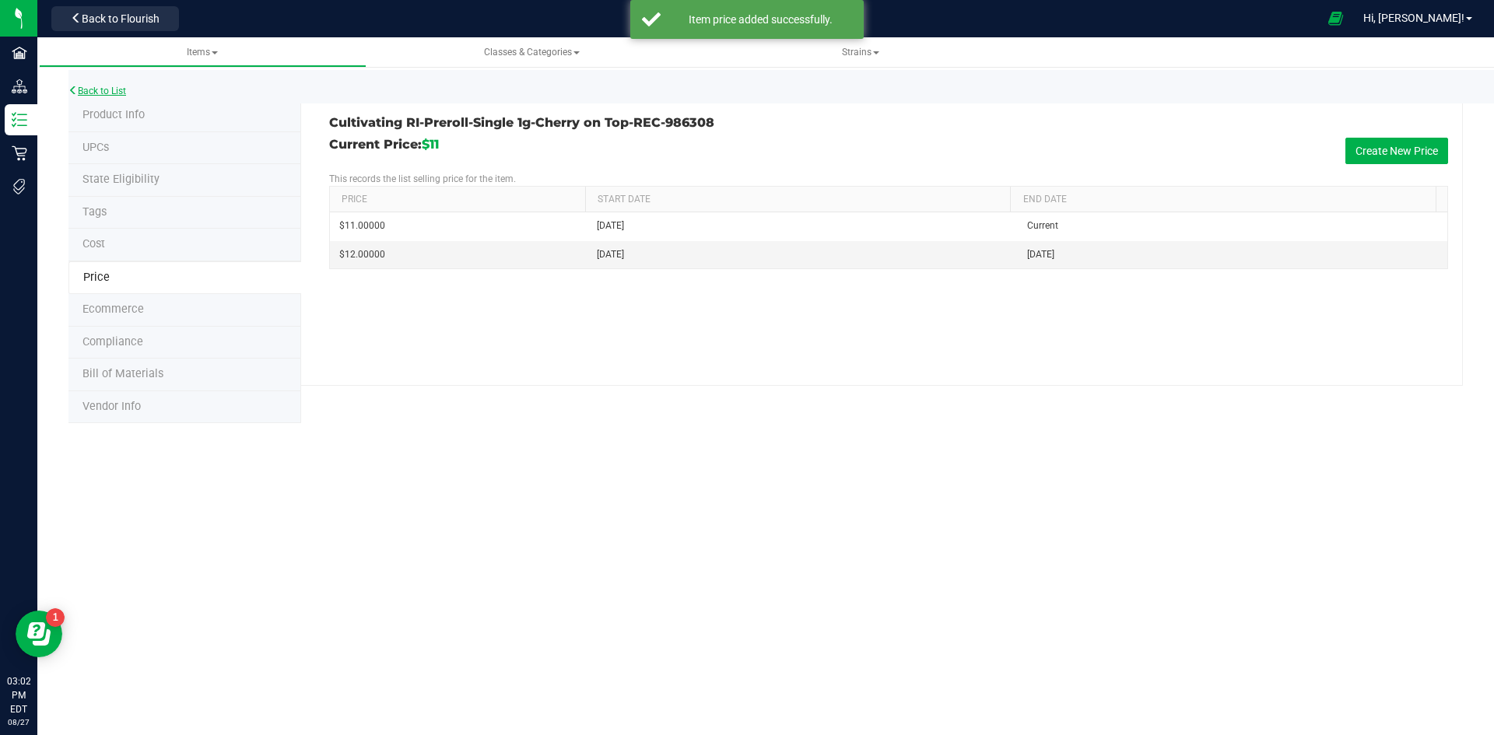
click at [97, 87] on link "Back to List" at bounding box center [97, 91] width 58 height 11
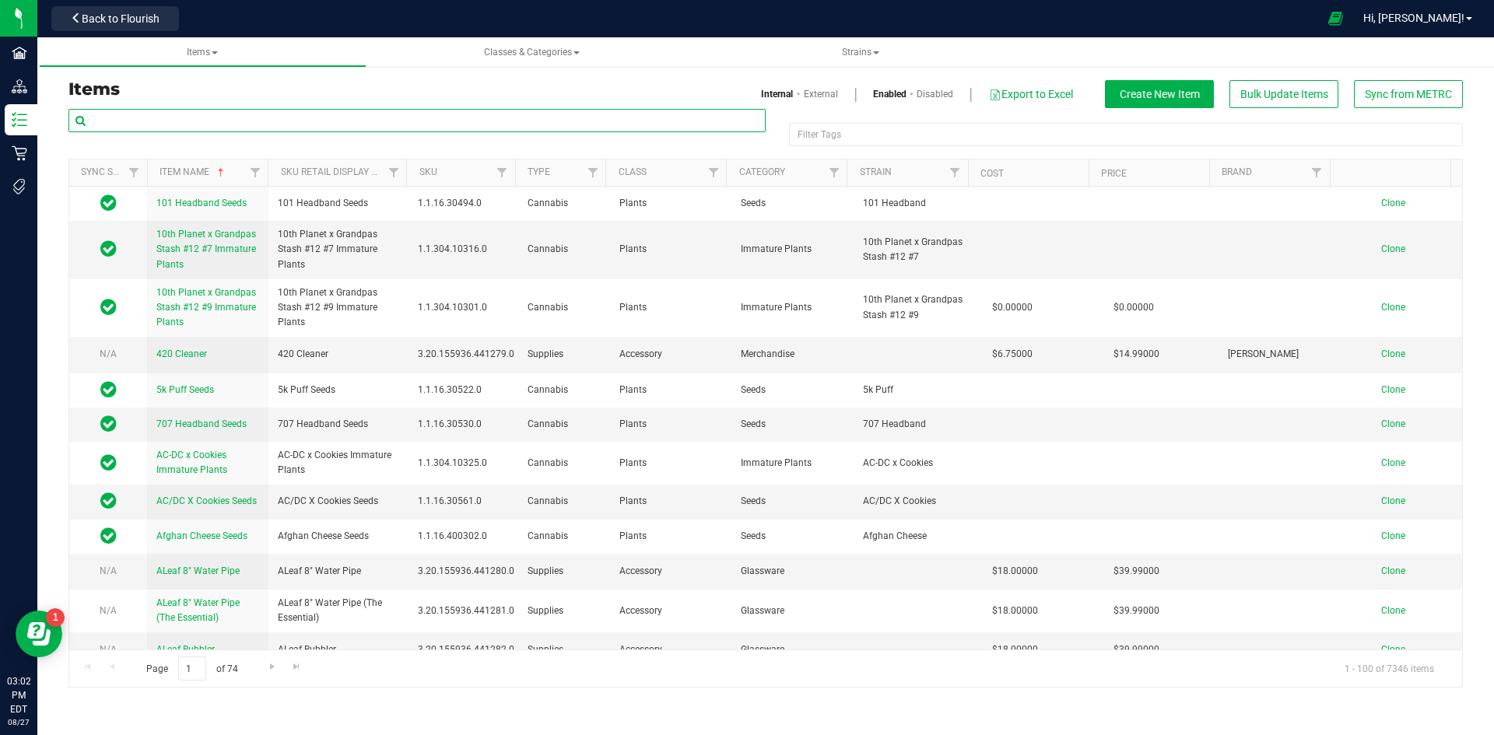
click at [239, 120] on input "text" at bounding box center [416, 120] width 697 height 23
click at [121, 118] on input "text" at bounding box center [416, 120] width 697 height 23
click at [155, 121] on input "text" at bounding box center [416, 120] width 697 height 23
paste input "1.2.309.460102.0"
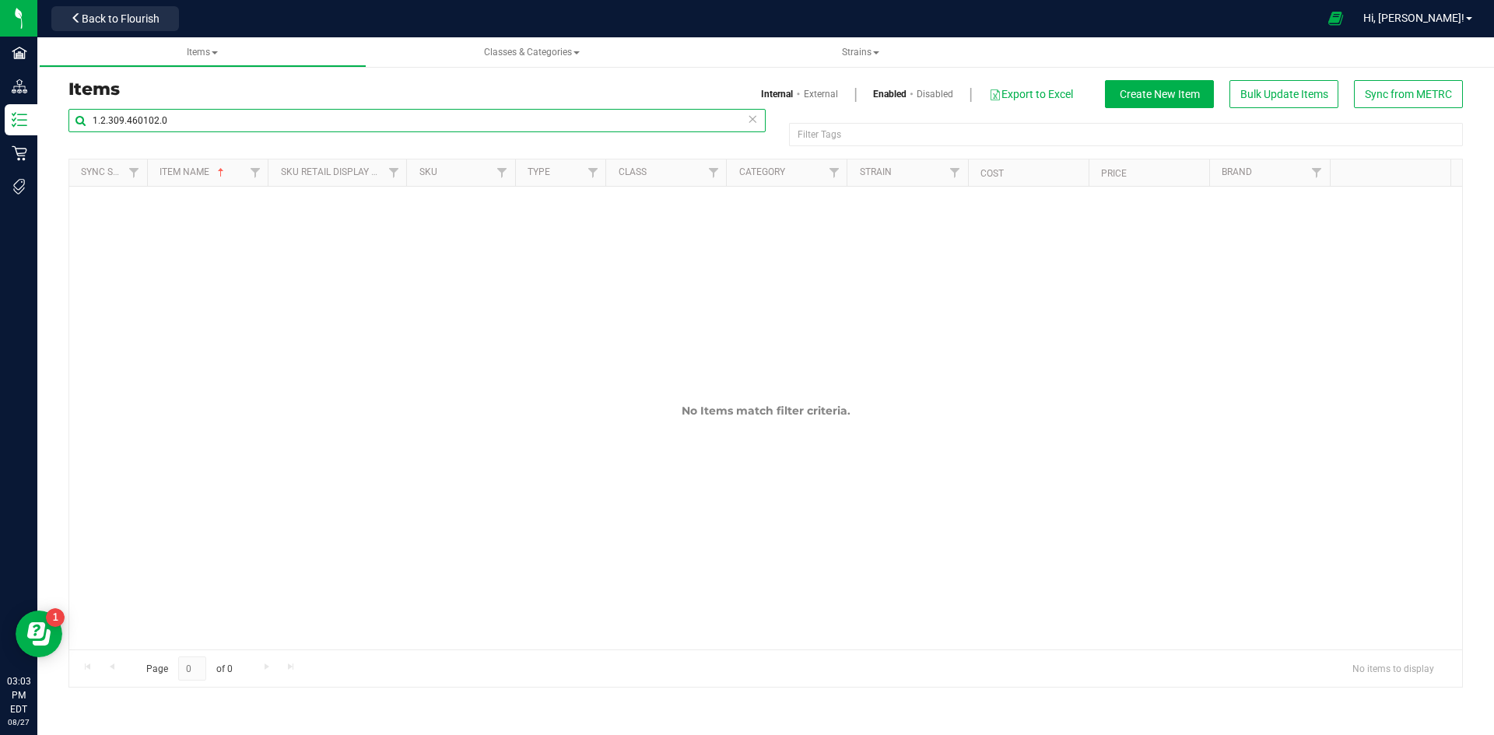
type input "1.2.309.460102.0"
click at [818, 92] on link "External" at bounding box center [821, 94] width 34 height 14
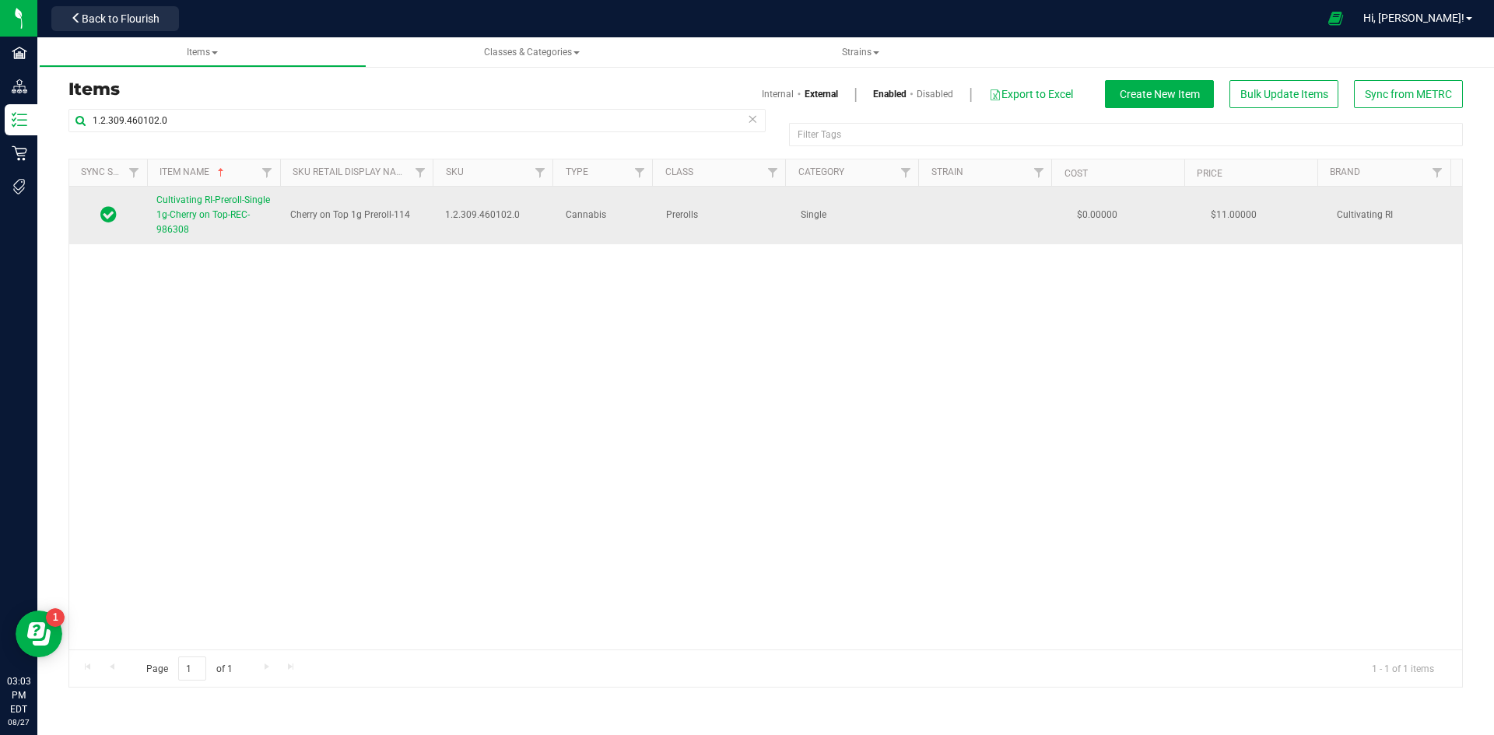
click at [190, 216] on span "Cultivating RI-Preroll-Single 1g-Cherry on Top-REC-986308" at bounding box center [213, 214] width 114 height 40
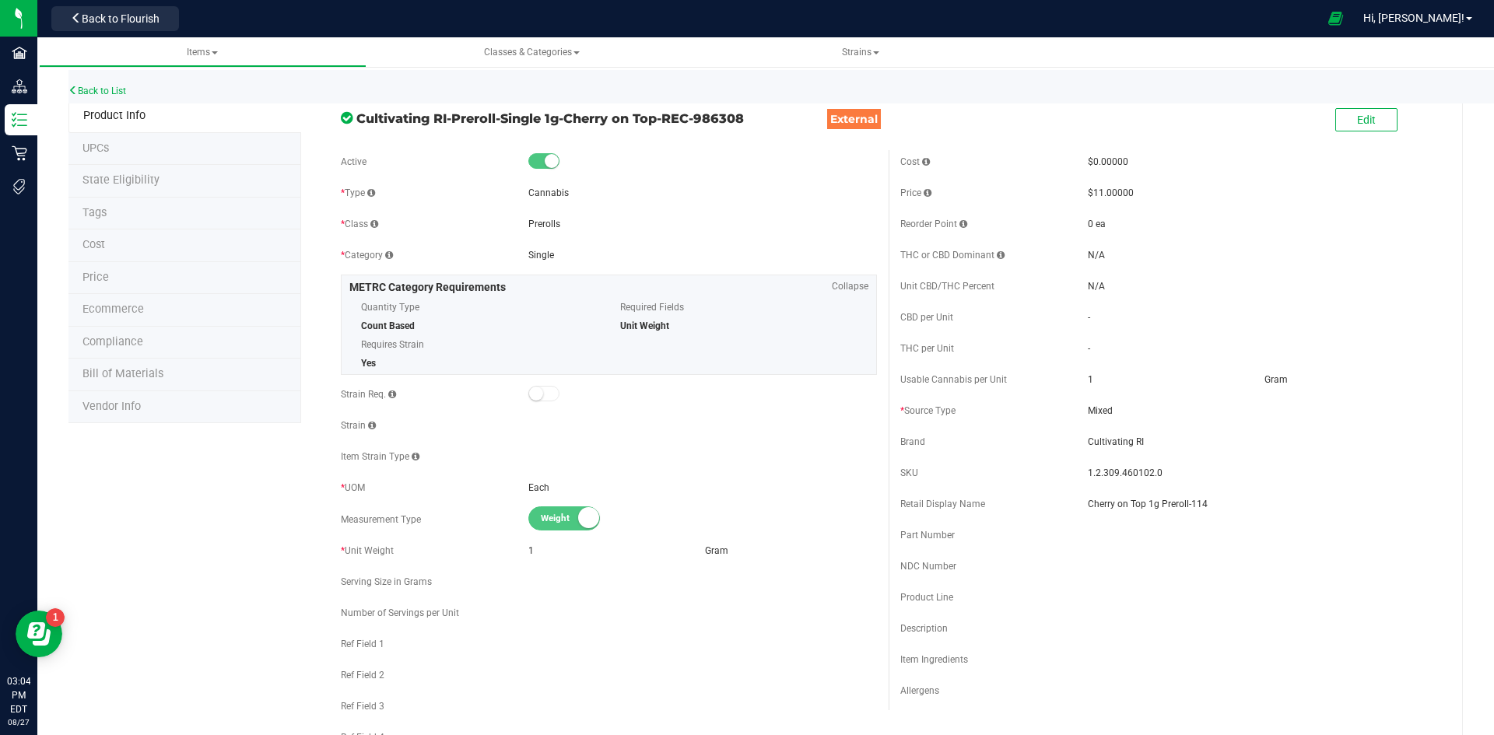
click at [128, 275] on li "Price" at bounding box center [184, 278] width 233 height 33
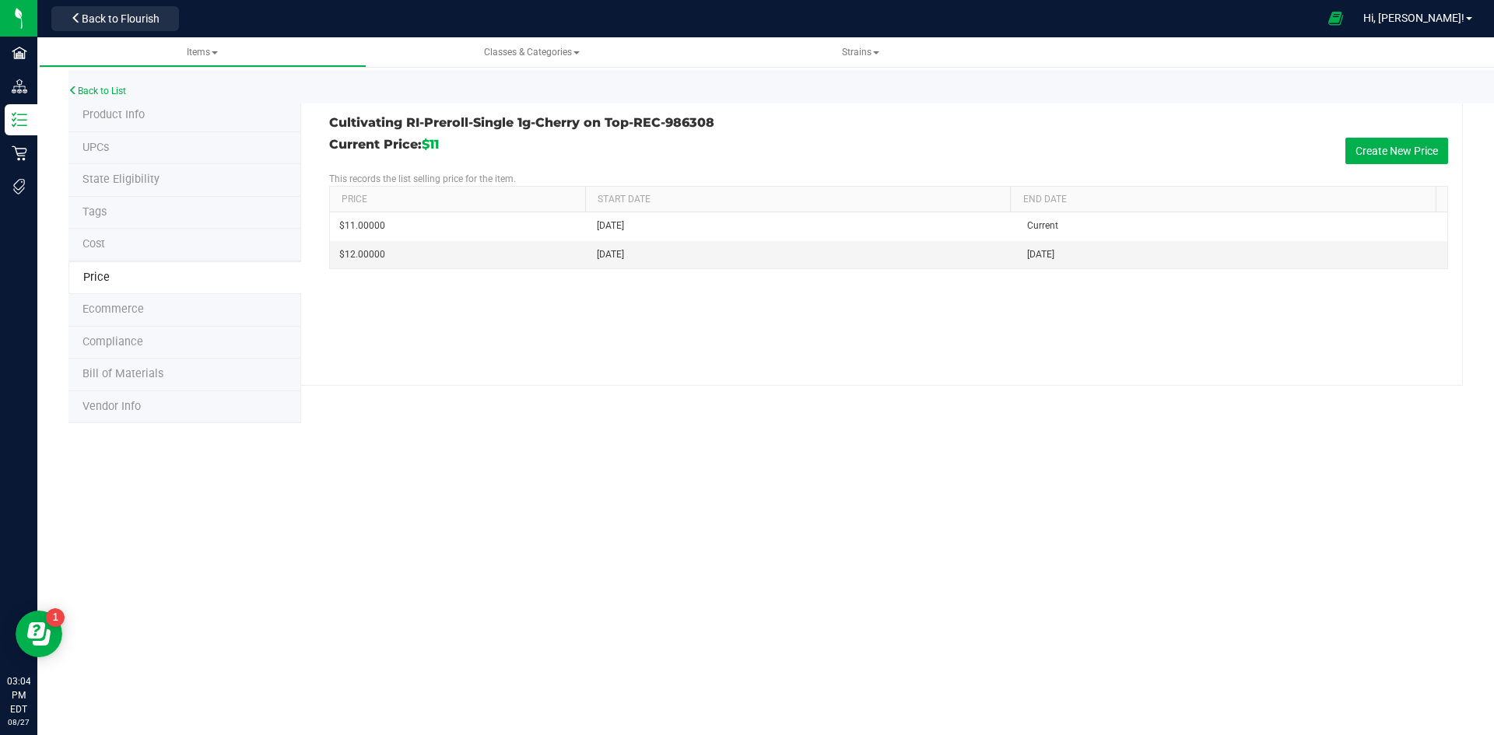
click at [111, 114] on span "Product Info" at bounding box center [113, 114] width 62 height 13
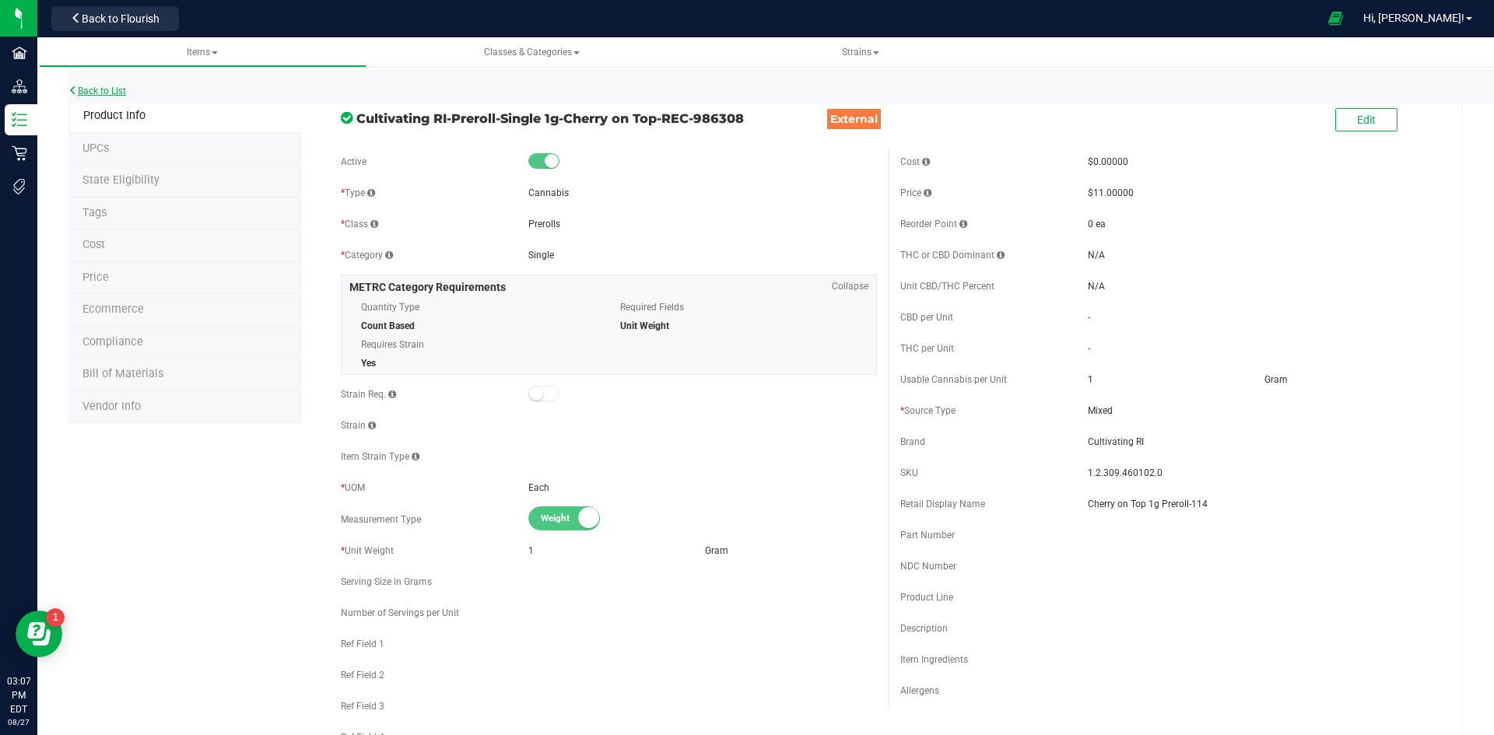
click at [114, 89] on link "Back to List" at bounding box center [97, 91] width 58 height 11
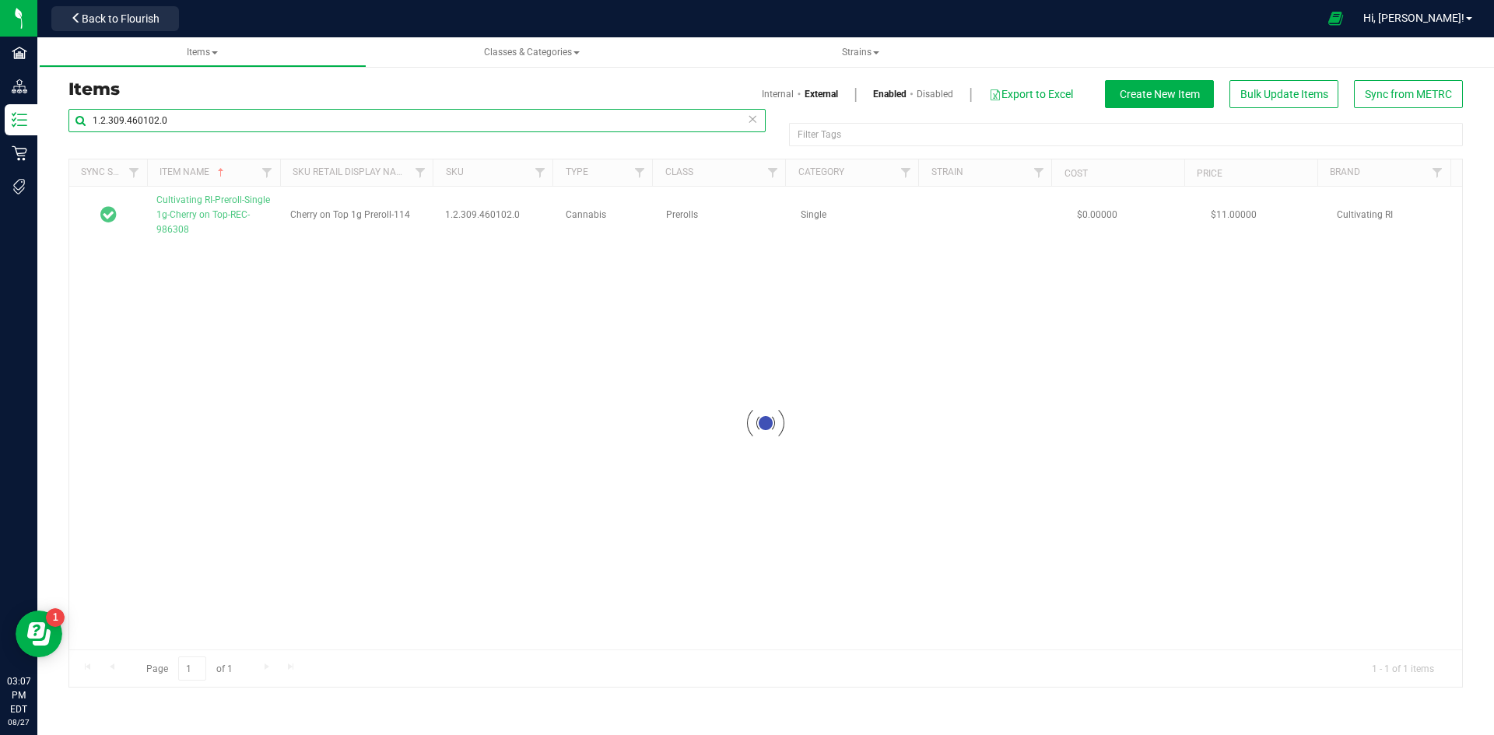
click at [196, 113] on input "1.2.309.460102.0" at bounding box center [416, 120] width 697 height 23
paste input "500349"
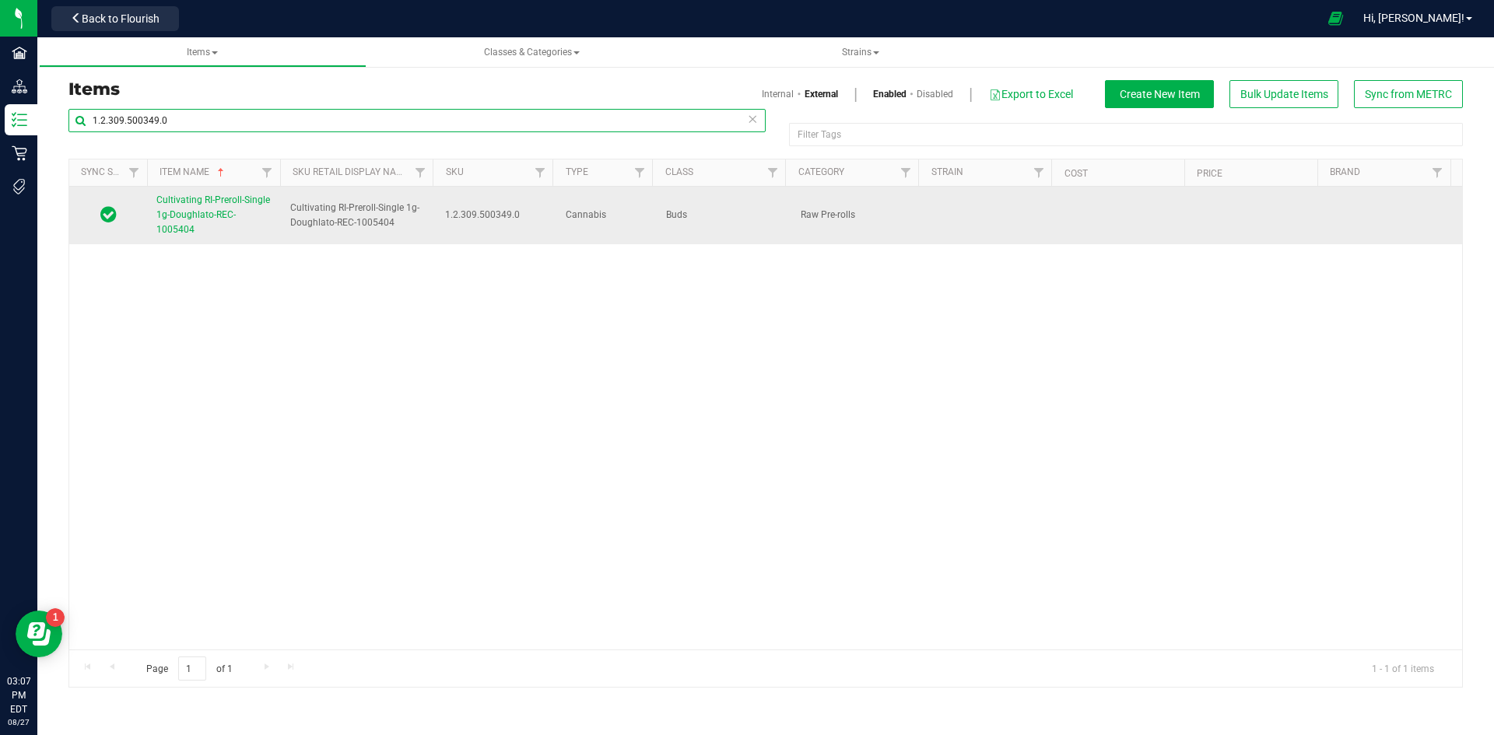
type input "1.2.309.500349.0"
click at [219, 212] on span "Cultivating RI-Preroll-Single 1g-Doughlato-REC-1005404" at bounding box center [213, 214] width 114 height 40
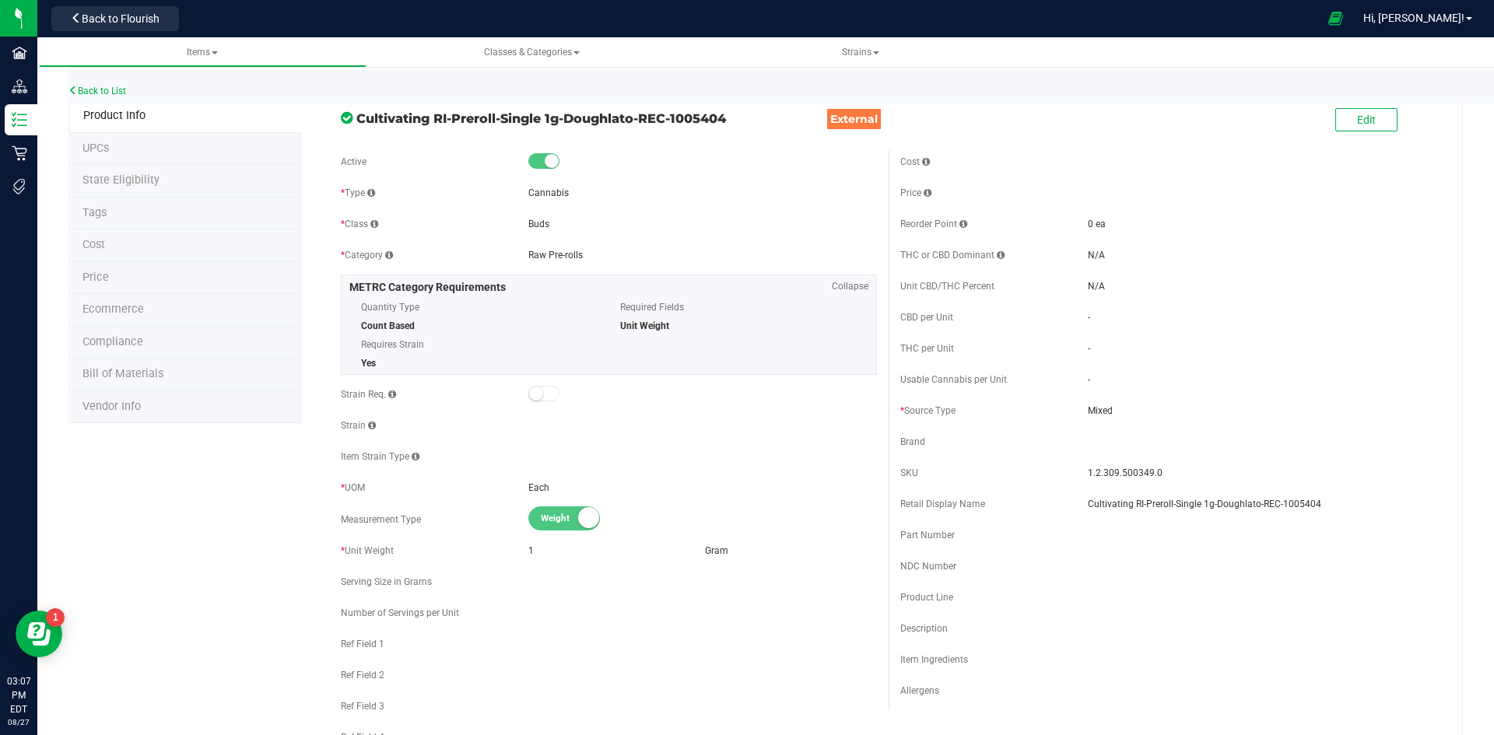
click at [144, 277] on li "Price" at bounding box center [184, 278] width 233 height 33
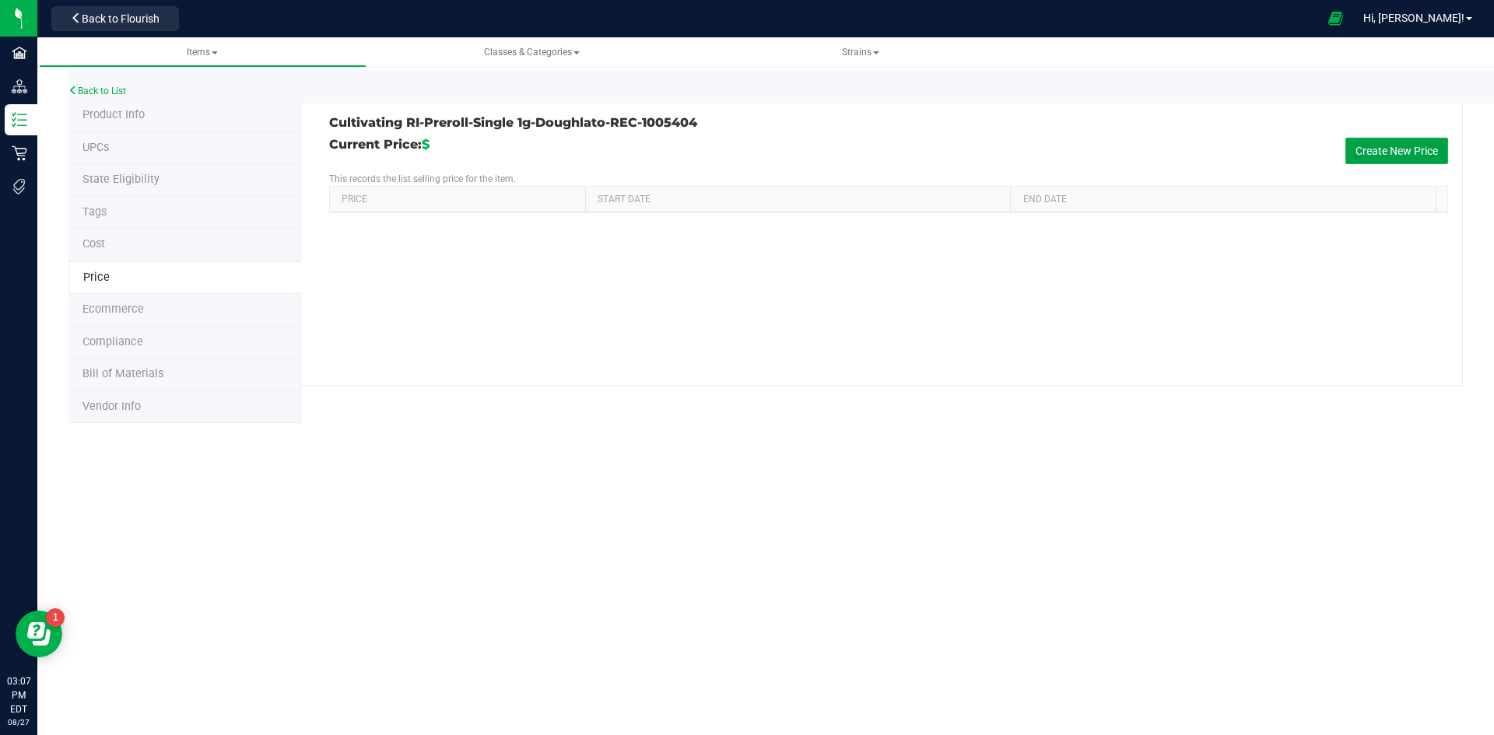
click at [1375, 144] on button "Create New Price" at bounding box center [1396, 151] width 103 height 26
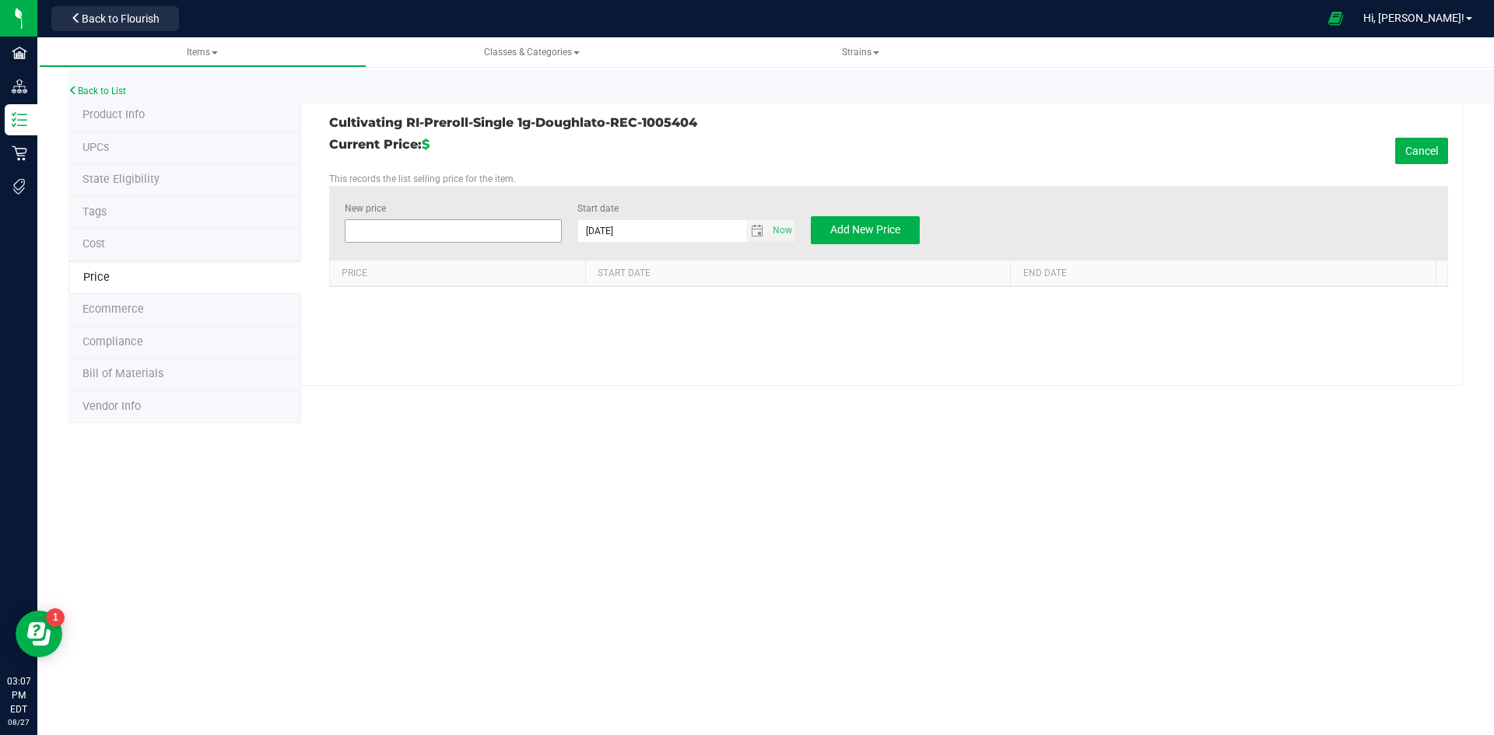
click at [362, 231] on span at bounding box center [454, 230] width 218 height 23
type input "11"
click at [859, 224] on span "Add New Price" at bounding box center [865, 229] width 70 height 12
type input "$0.00000"
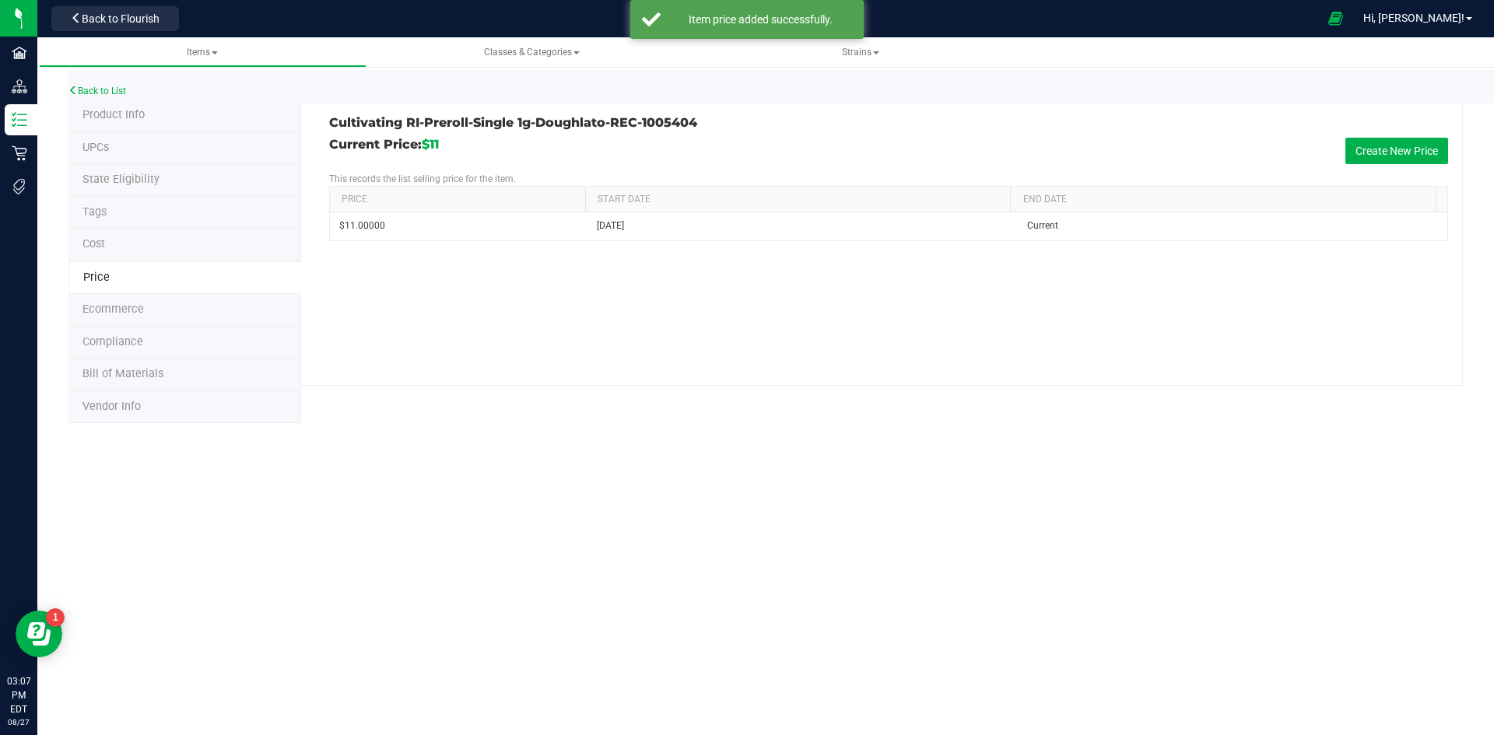
click at [142, 117] on span "Product Info" at bounding box center [113, 114] width 62 height 13
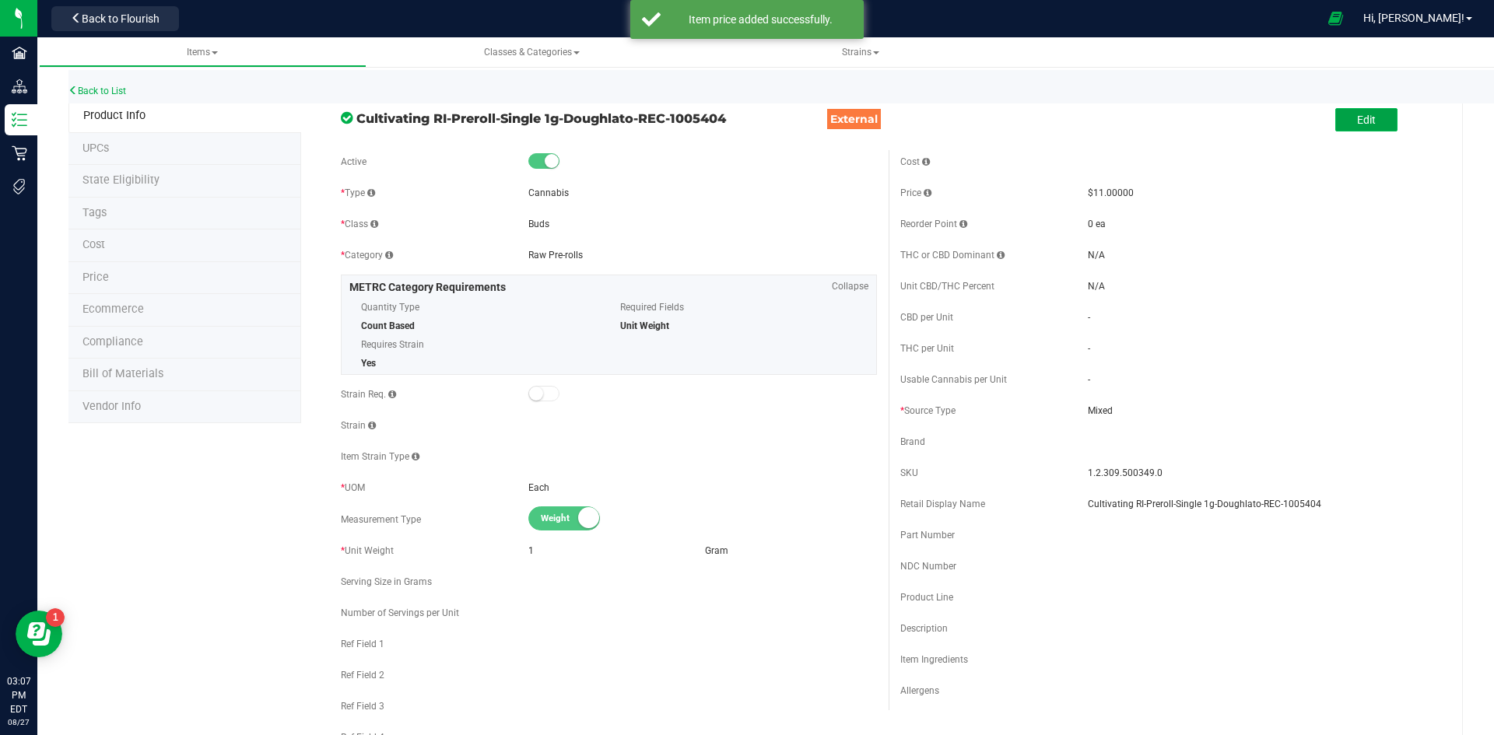
click at [1364, 122] on button "Edit" at bounding box center [1366, 119] width 62 height 23
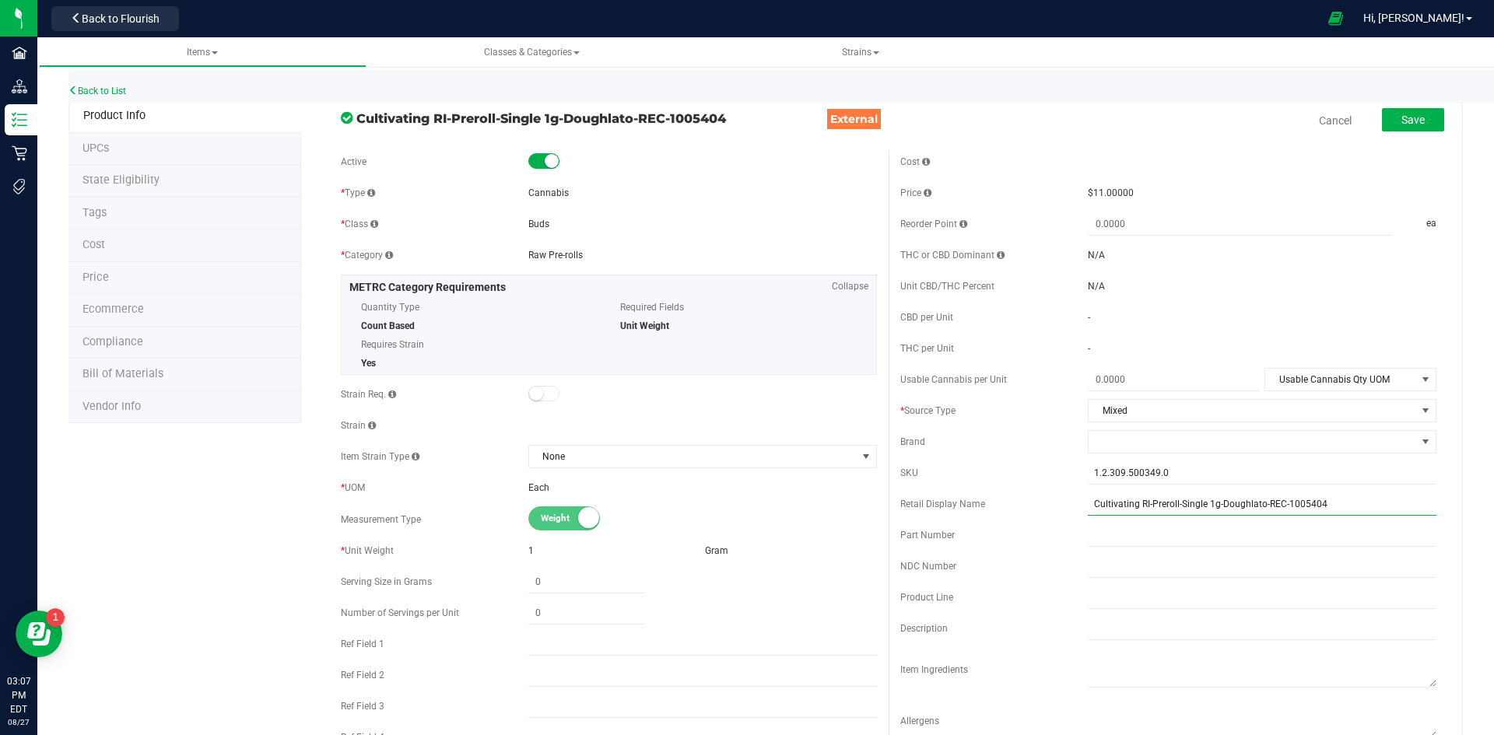
click at [1321, 499] on input "Cultivating RI-Preroll-Single 1g-Doughlato-REC-1005404" at bounding box center [1262, 503] width 349 height 23
click at [1280, 506] on input "Cultivating RI-Preroll-Single 1g-Doughlato-" at bounding box center [1262, 503] width 349 height 23
click at [1333, 502] on input "Cultivating RI-Preroll-Single 1g-Doughlato 1g aaaprer" at bounding box center [1262, 503] width 349 height 23
click at [1210, 512] on input "Cultivating RI-Preroll-Single 1g-Doughlato 1g Preroll" at bounding box center [1262, 503] width 349 height 23
click at [1196, 511] on input "Doughlato 1g Preroll" at bounding box center [1262, 503] width 349 height 23
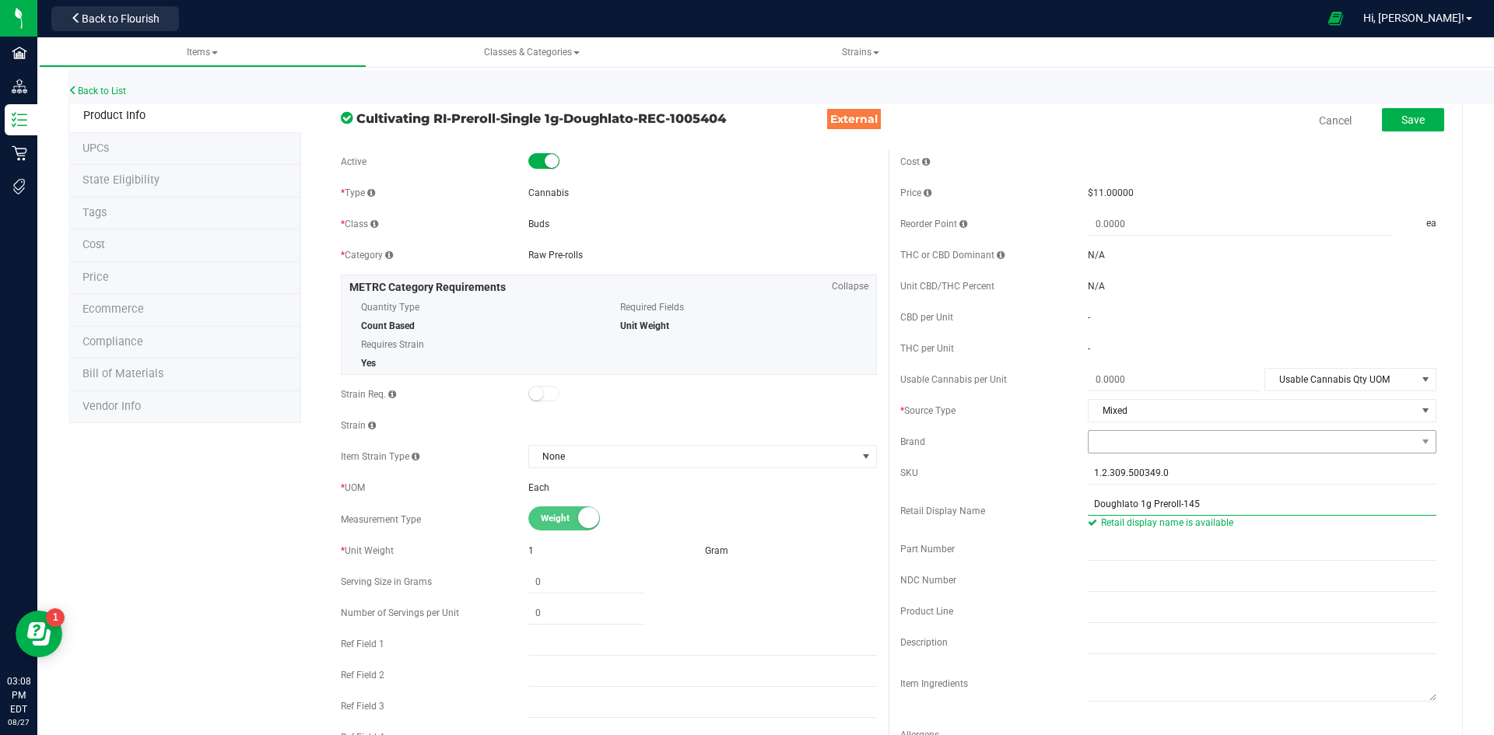
type input "Doughlato 1g Preroll-145"
click at [1125, 440] on span at bounding box center [1251, 442] width 327 height 22
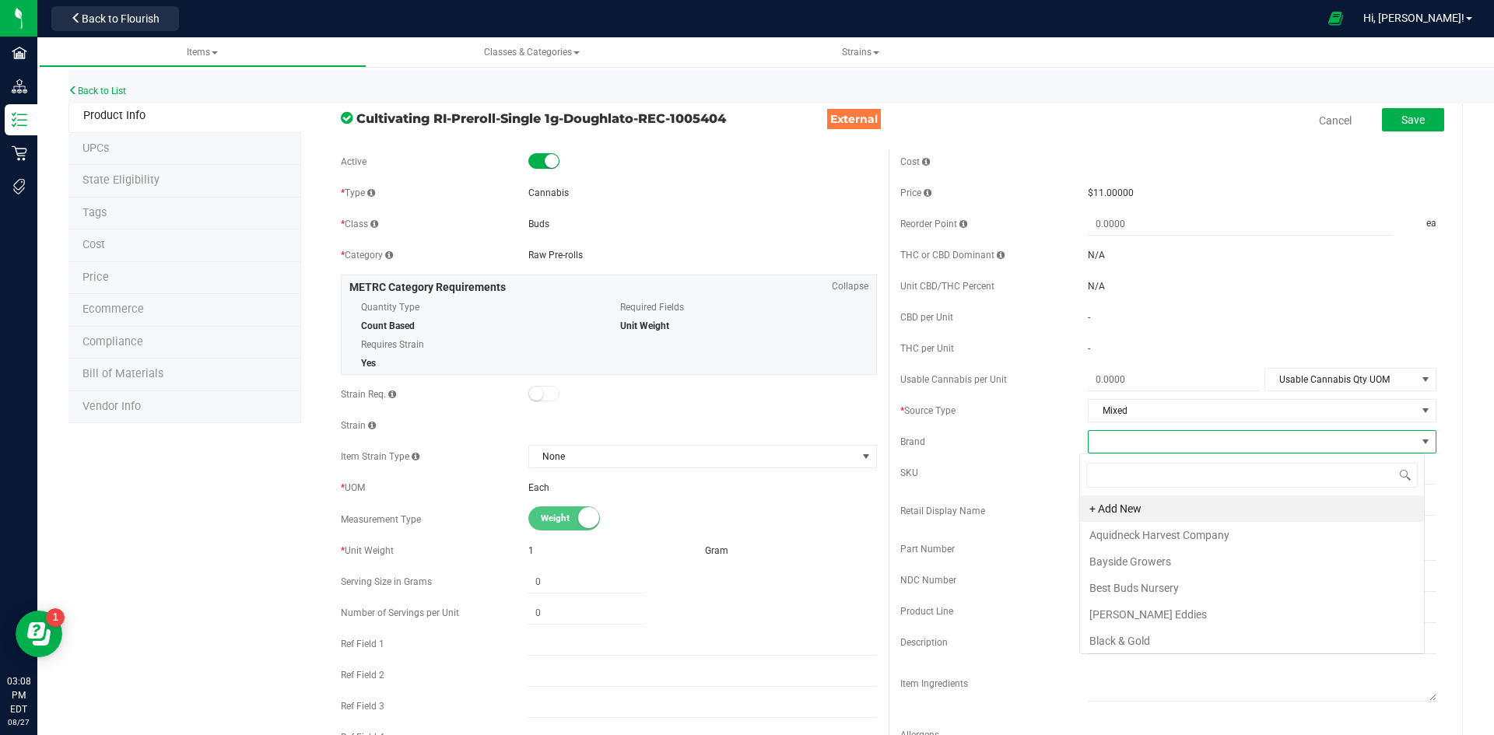
scroll to position [23, 345]
type input "cult"
click at [1157, 555] on li "Cultivating RI" at bounding box center [1252, 561] width 344 height 26
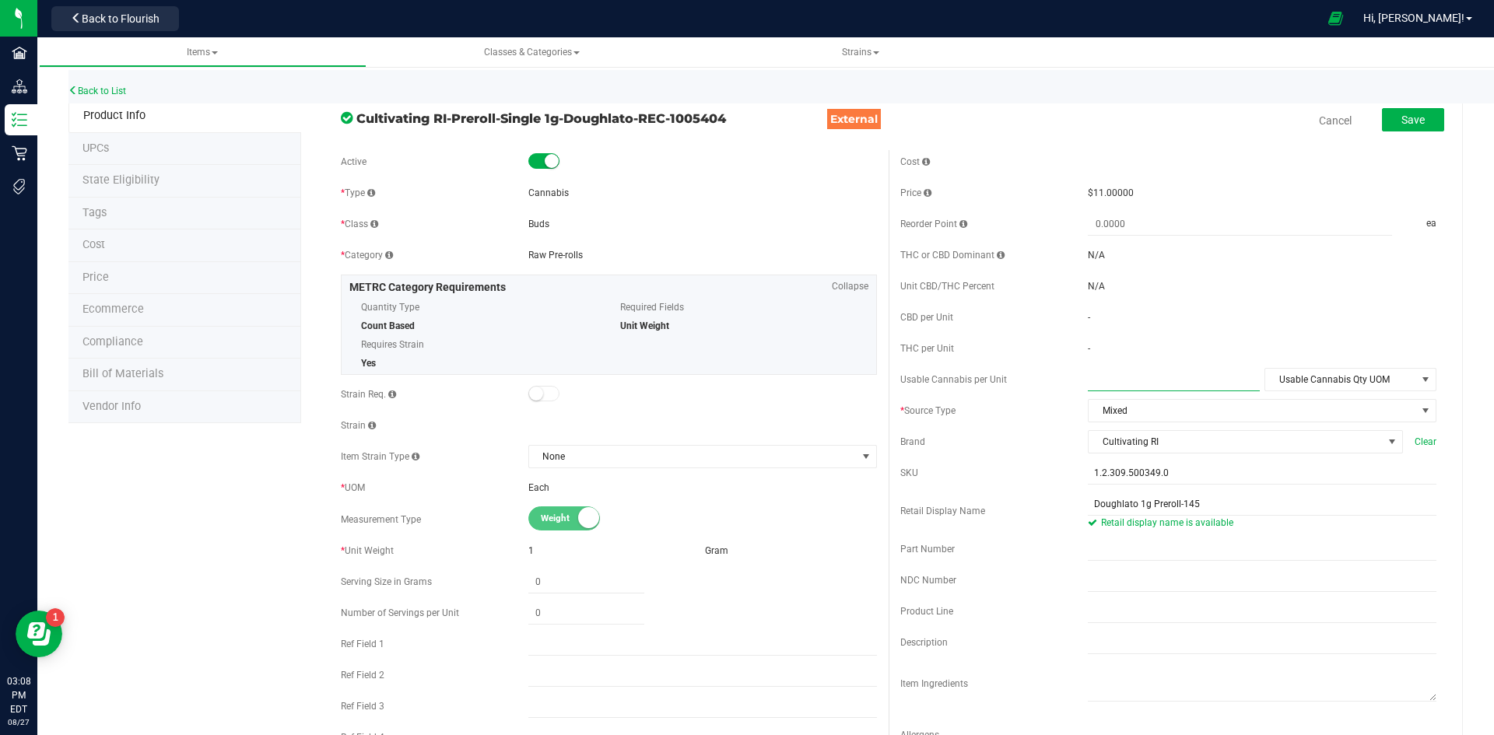
click at [1130, 384] on span at bounding box center [1174, 380] width 172 height 23
type input "1"
type input "1.0000"
click at [1313, 374] on span "Usable Cannabis Qty UOM" at bounding box center [1340, 380] width 151 height 22
click at [1294, 452] on li "Gram" at bounding box center [1339, 452] width 169 height 23
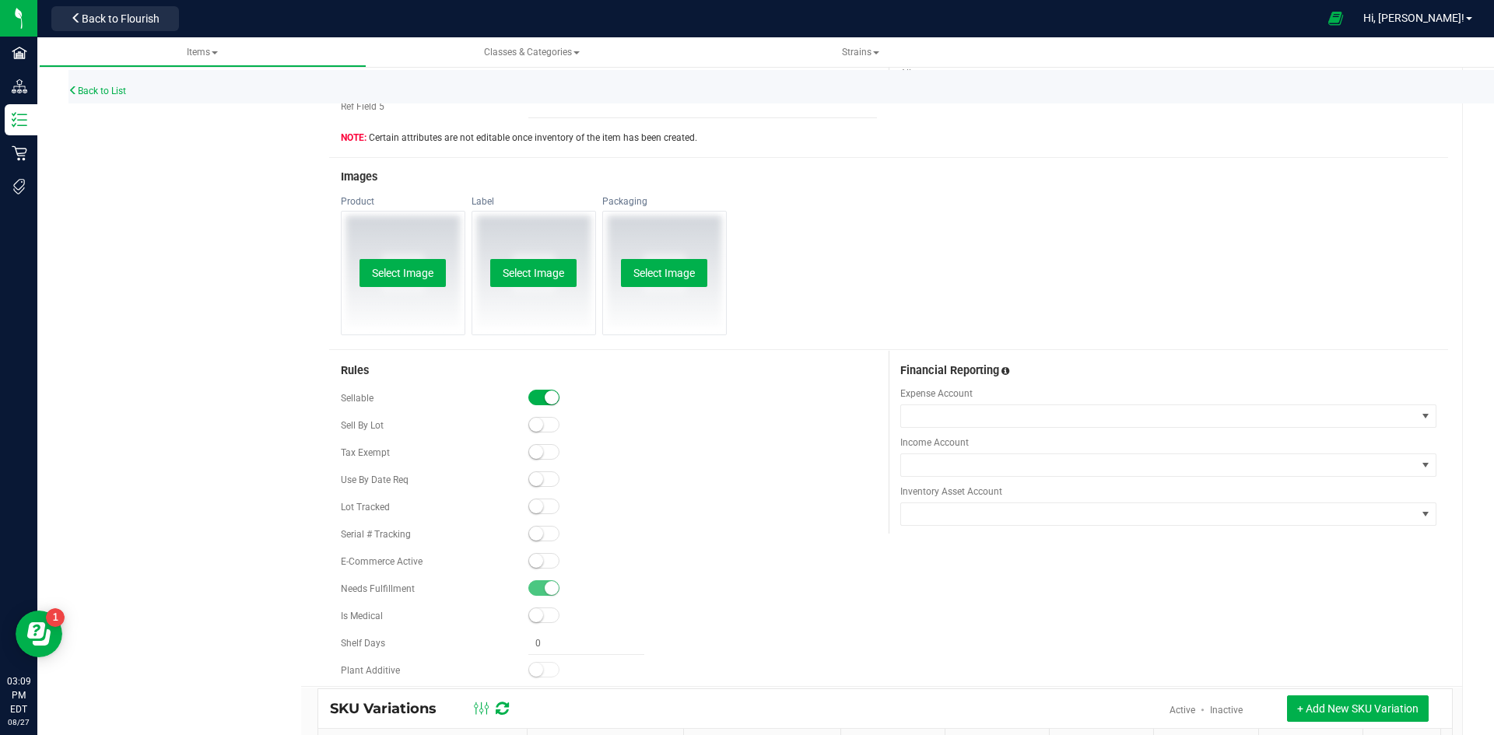
scroll to position [700, 0]
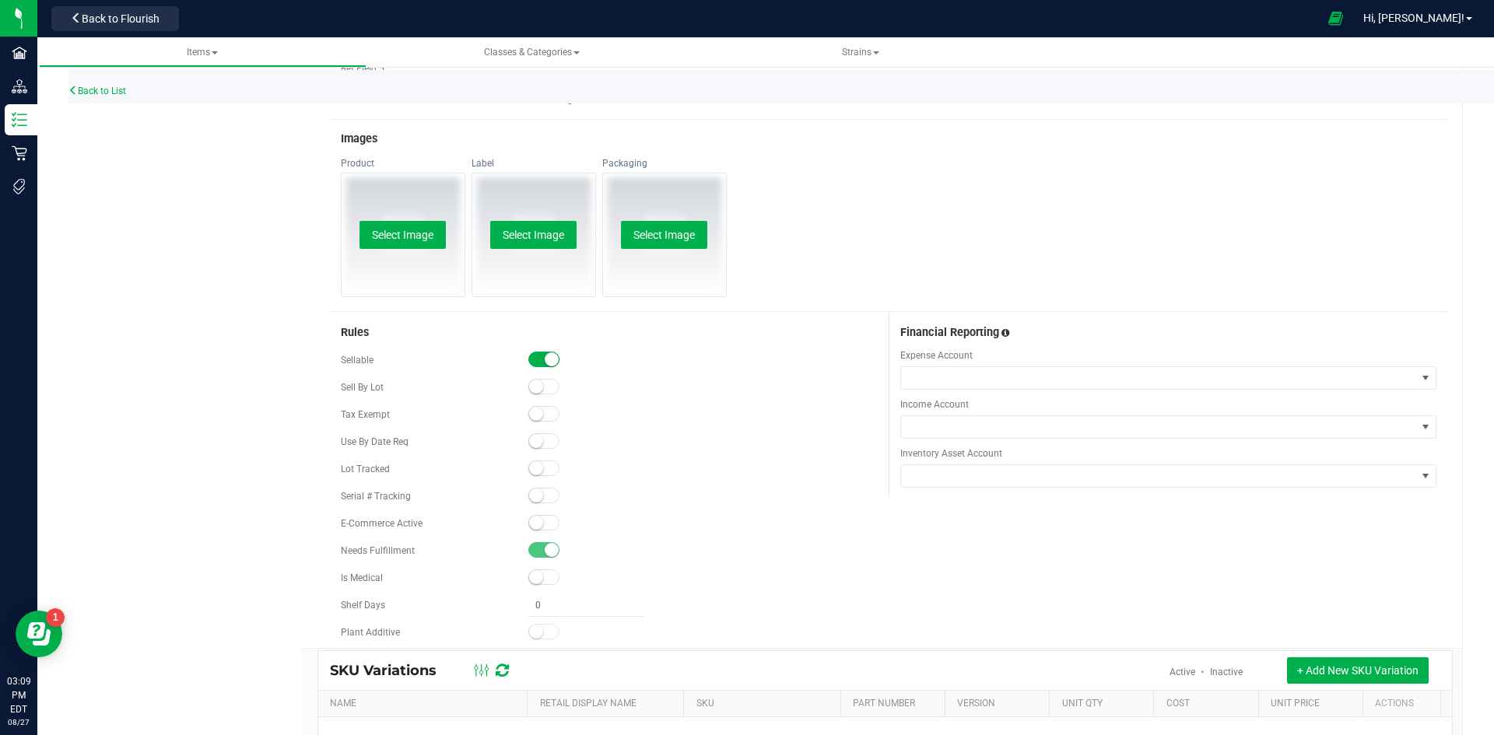
click at [545, 521] on span at bounding box center [543, 523] width 31 height 16
click at [535, 466] on small at bounding box center [536, 468] width 14 height 14
click at [427, 236] on button "Select Image" at bounding box center [402, 235] width 86 height 28
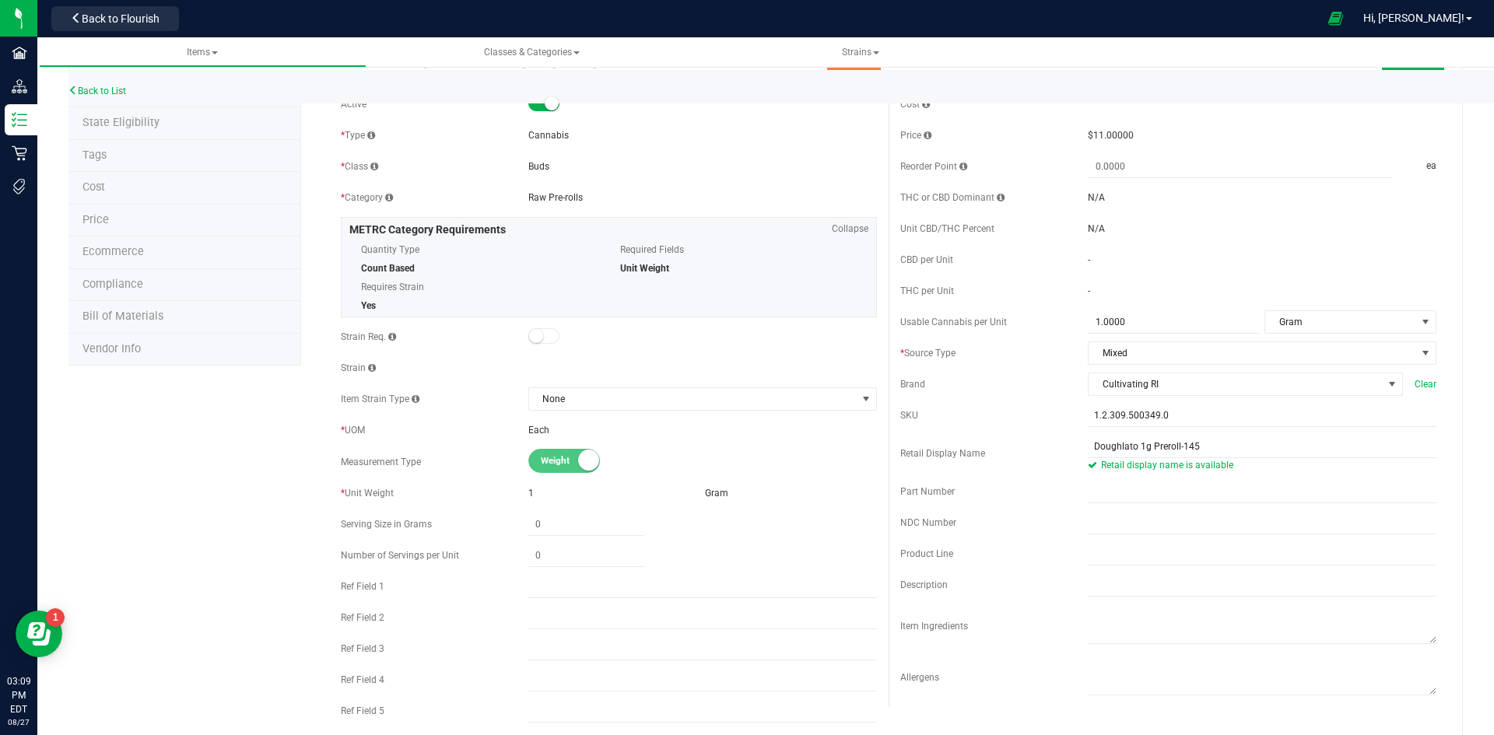
scroll to position [0, 0]
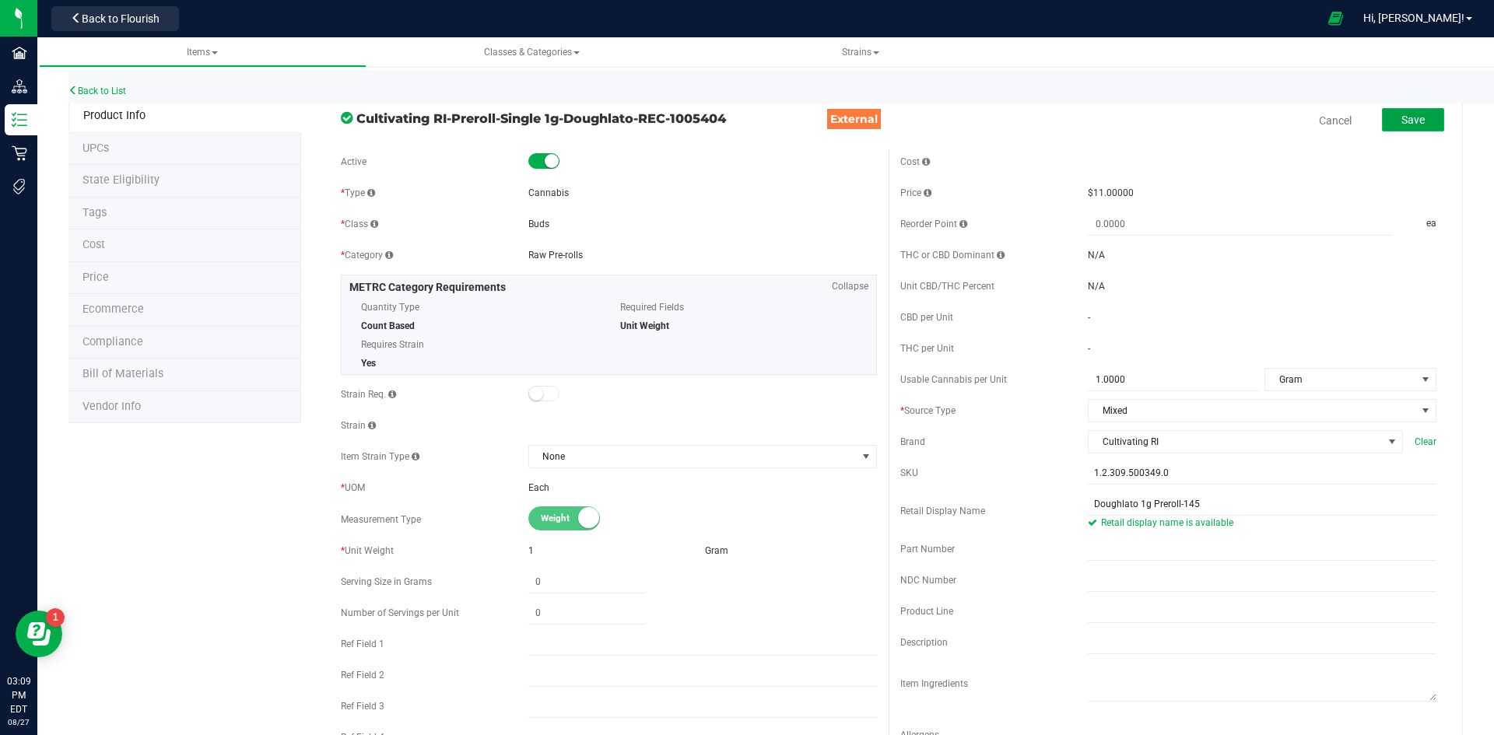
click at [1401, 124] on span "Save" at bounding box center [1412, 120] width 23 height 12
click at [169, 282] on li "Price" at bounding box center [184, 278] width 233 height 33
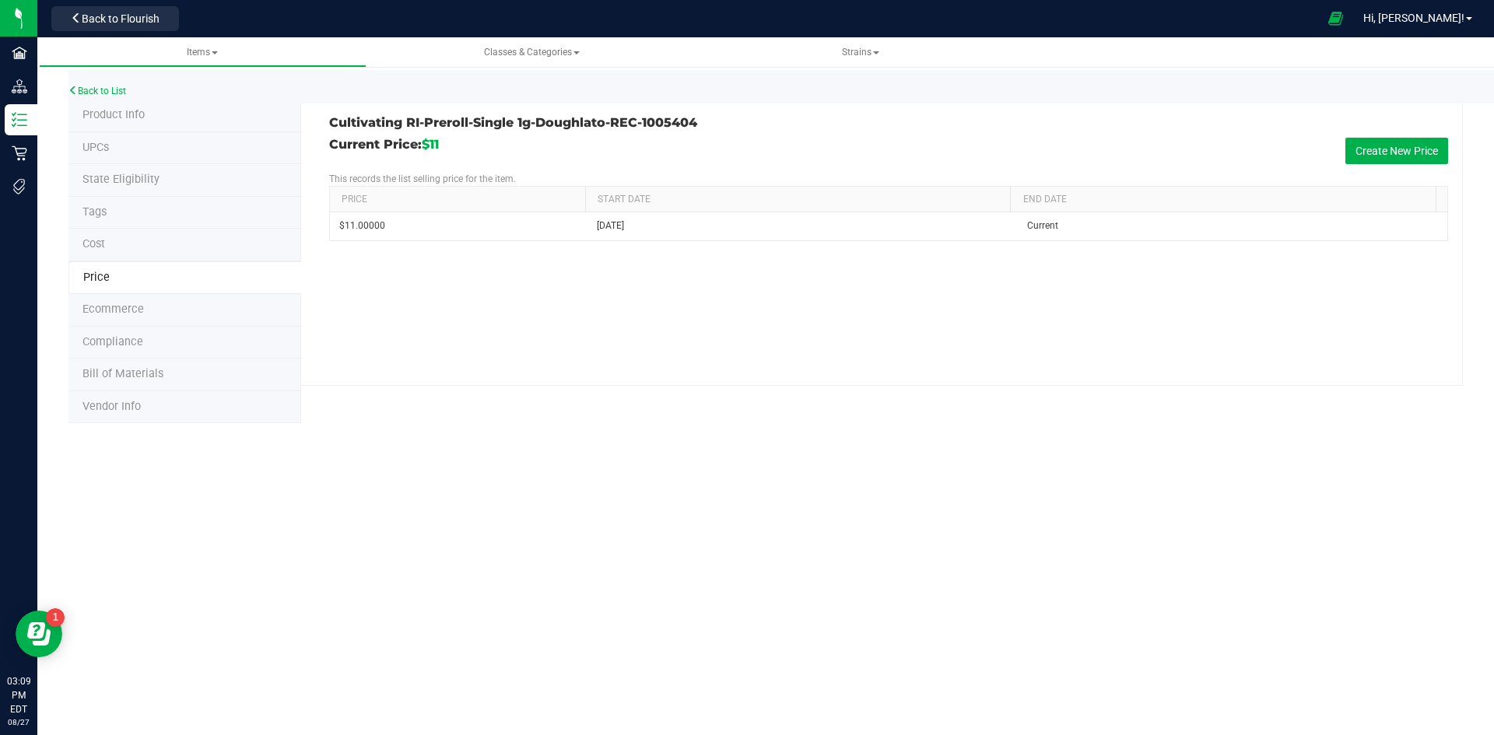
click at [119, 122] on li "Product Info" at bounding box center [184, 116] width 233 height 33
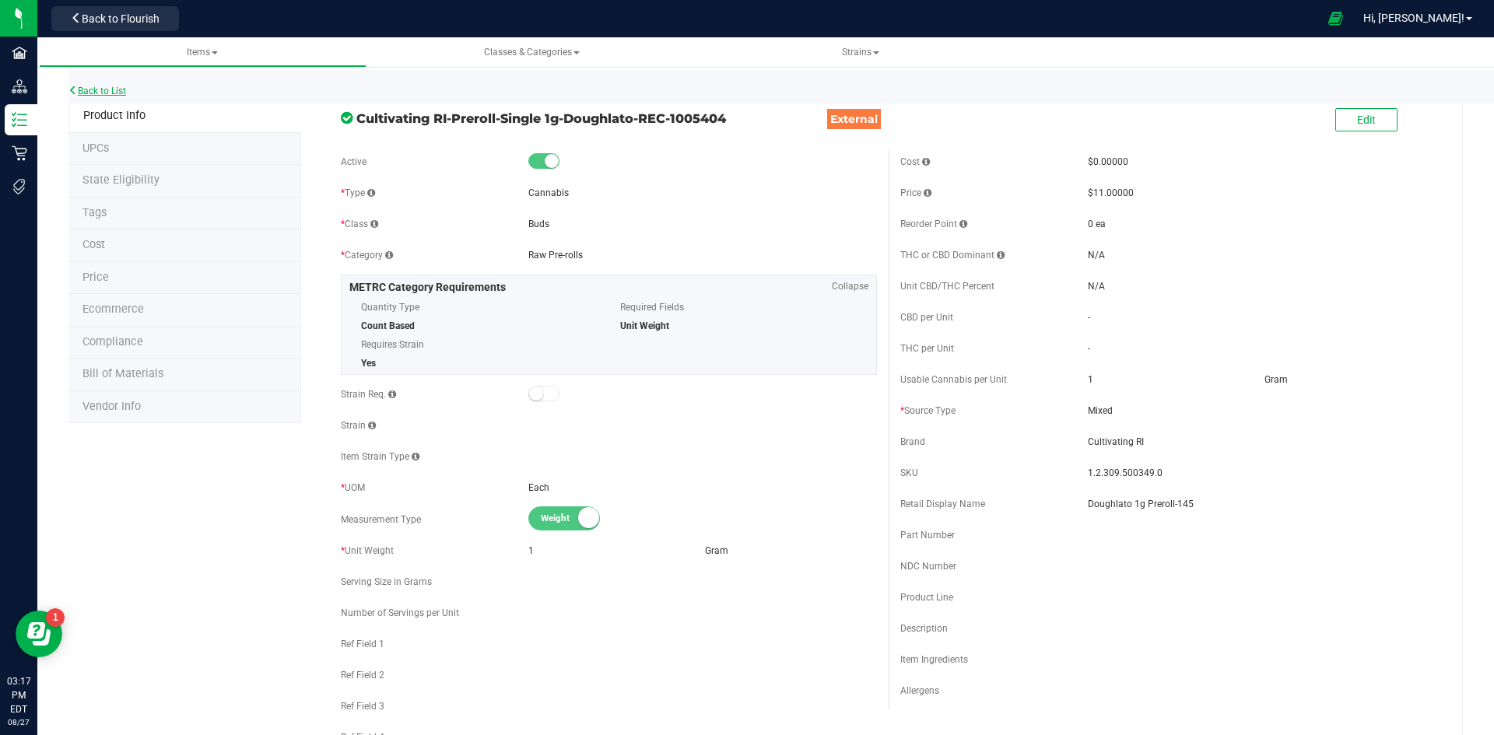
click at [102, 88] on link "Back to List" at bounding box center [97, 91] width 58 height 11
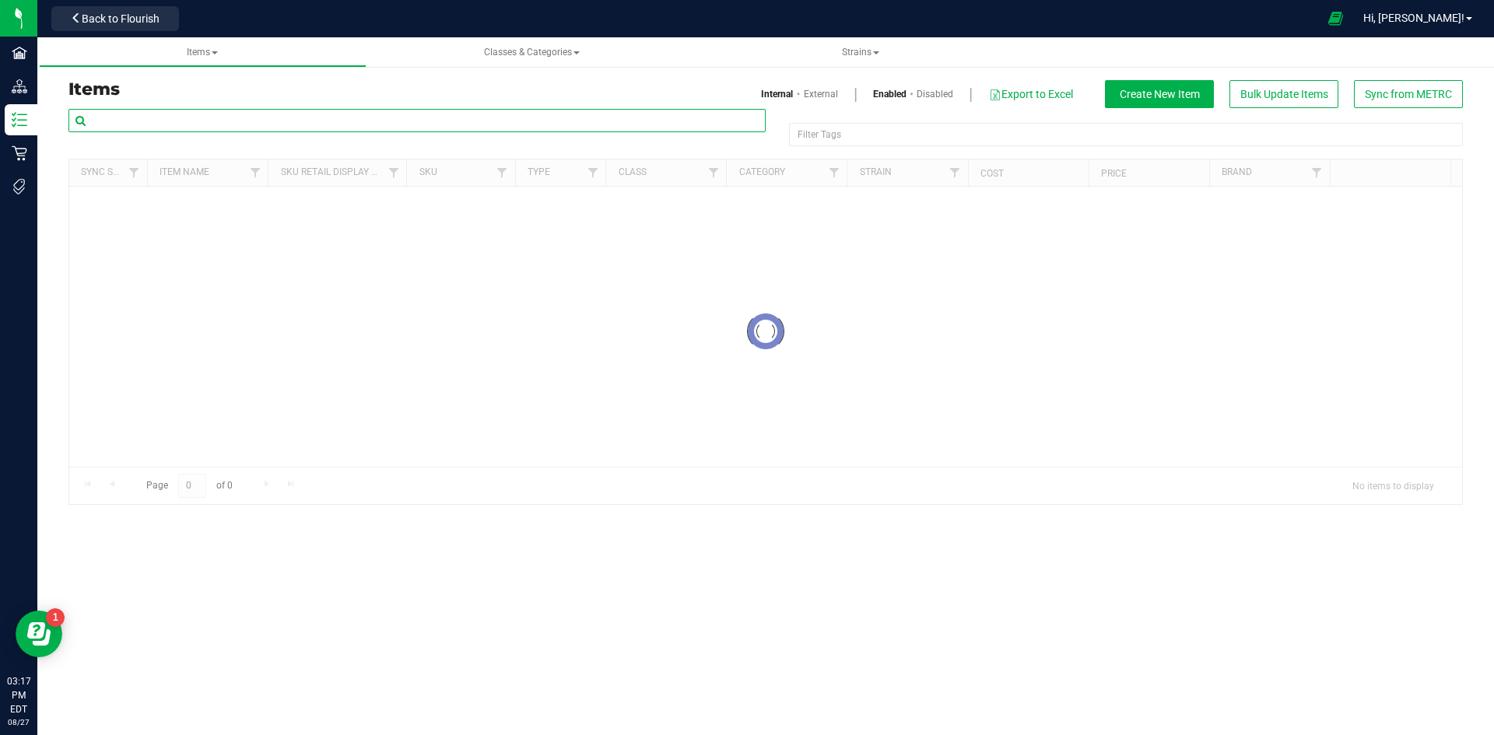
click at [259, 119] on input "text" at bounding box center [416, 120] width 697 height 23
drag, startPoint x: 259, startPoint y: 119, endPoint x: 275, endPoint y: 184, distance: 67.2
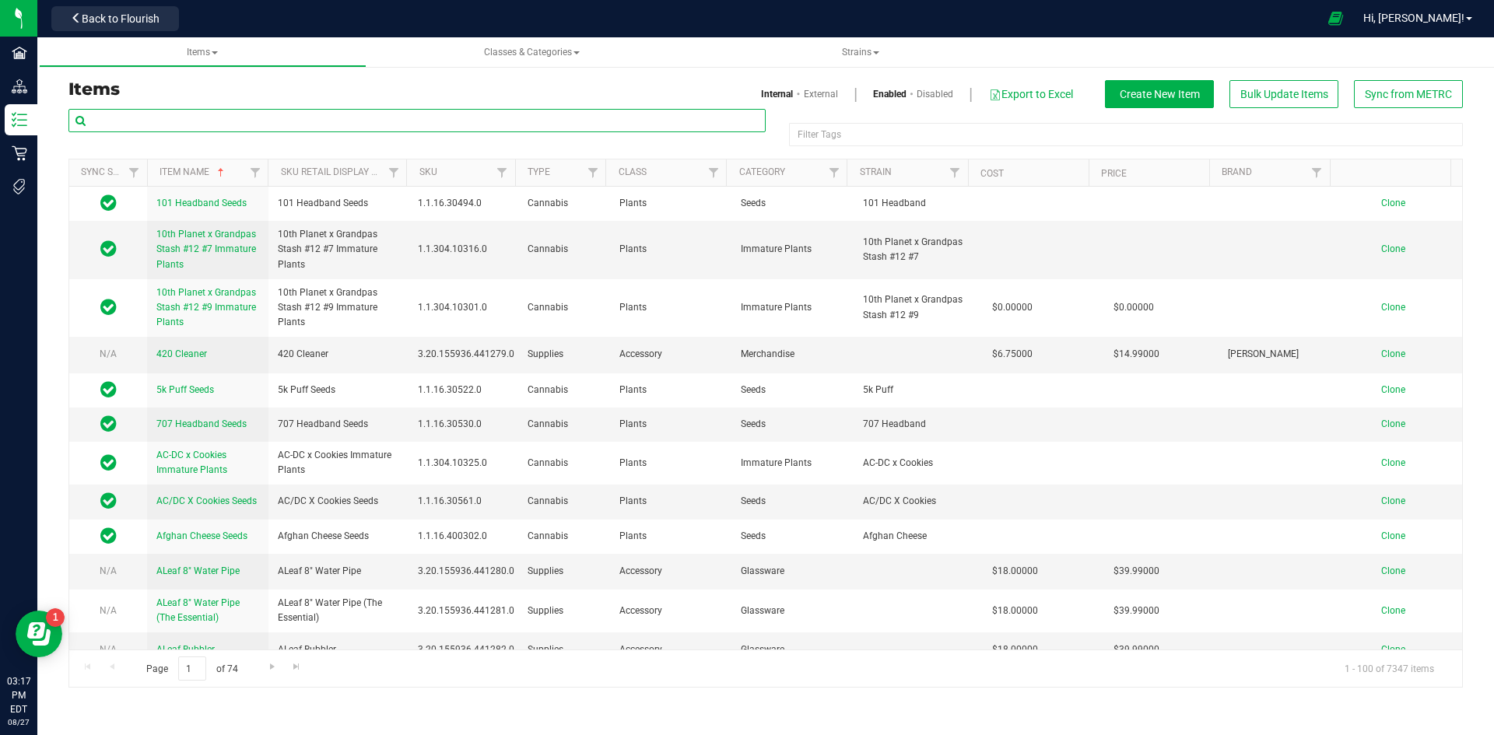
paste input "1.28.303.500350.0"
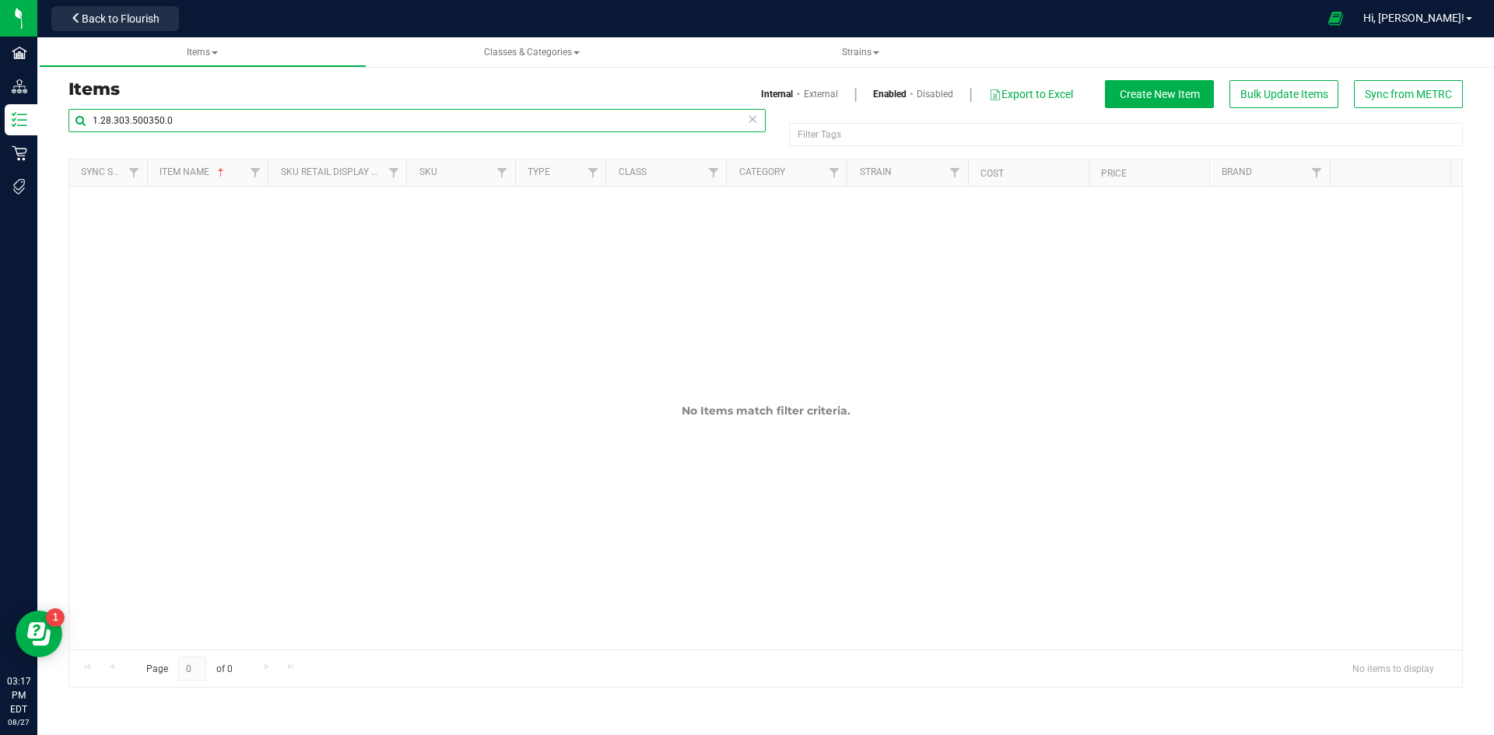
type input "1.28.303.500350.0"
click at [809, 98] on link "External" at bounding box center [821, 94] width 34 height 14
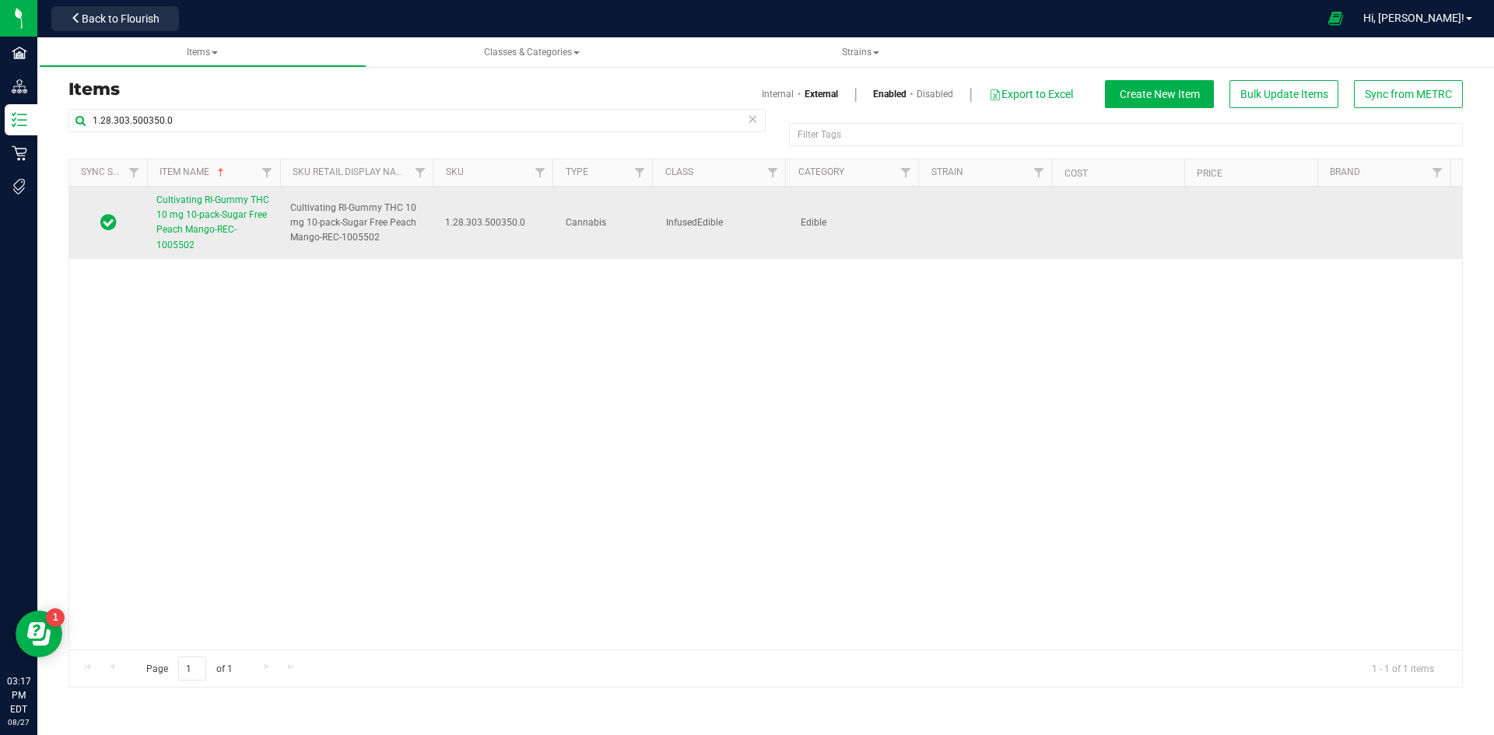
click at [152, 231] on td "Cultivating RI-Gummy THC 10 mg 10-pack-Sugar Free Peach Mango-REC-1005502" at bounding box center [214, 223] width 134 height 72
click at [168, 230] on span "Cultivating RI-Gummy THC 10 mg 10-pack-Sugar Free Peach Mango-REC-1005502" at bounding box center [212, 222] width 113 height 56
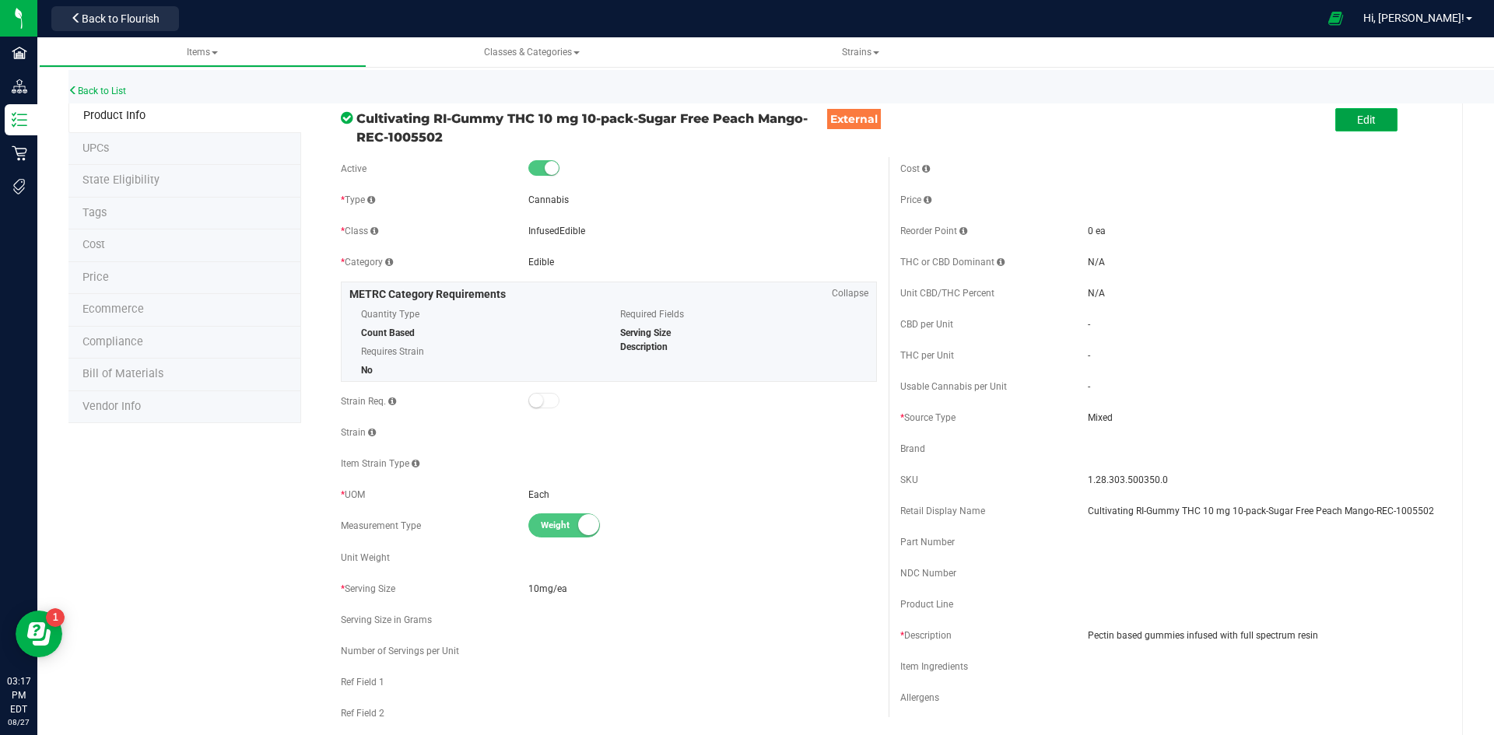
click at [1357, 114] on span "Edit" at bounding box center [1366, 120] width 19 height 12
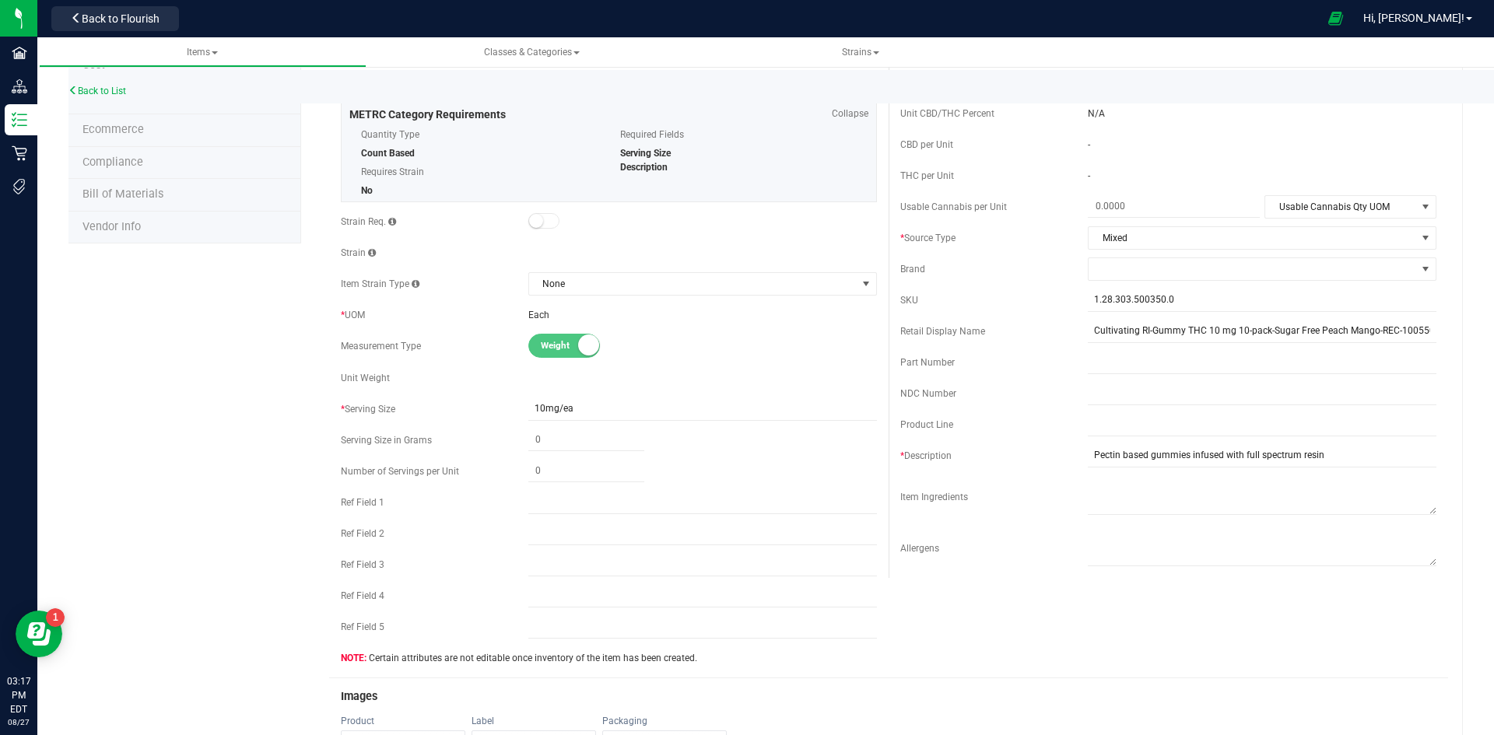
scroll to position [622, 0]
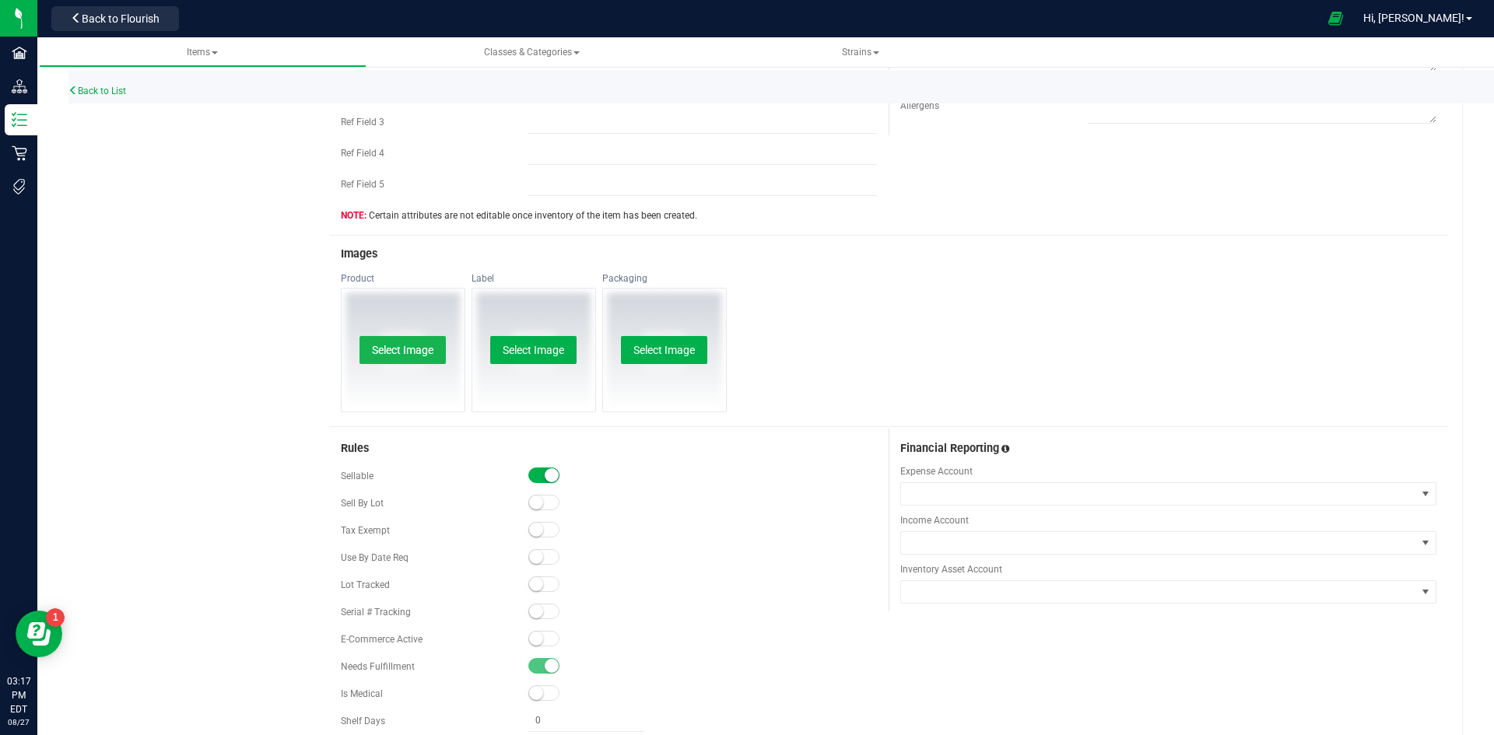
click at [392, 349] on button "Select Image" at bounding box center [402, 350] width 86 height 28
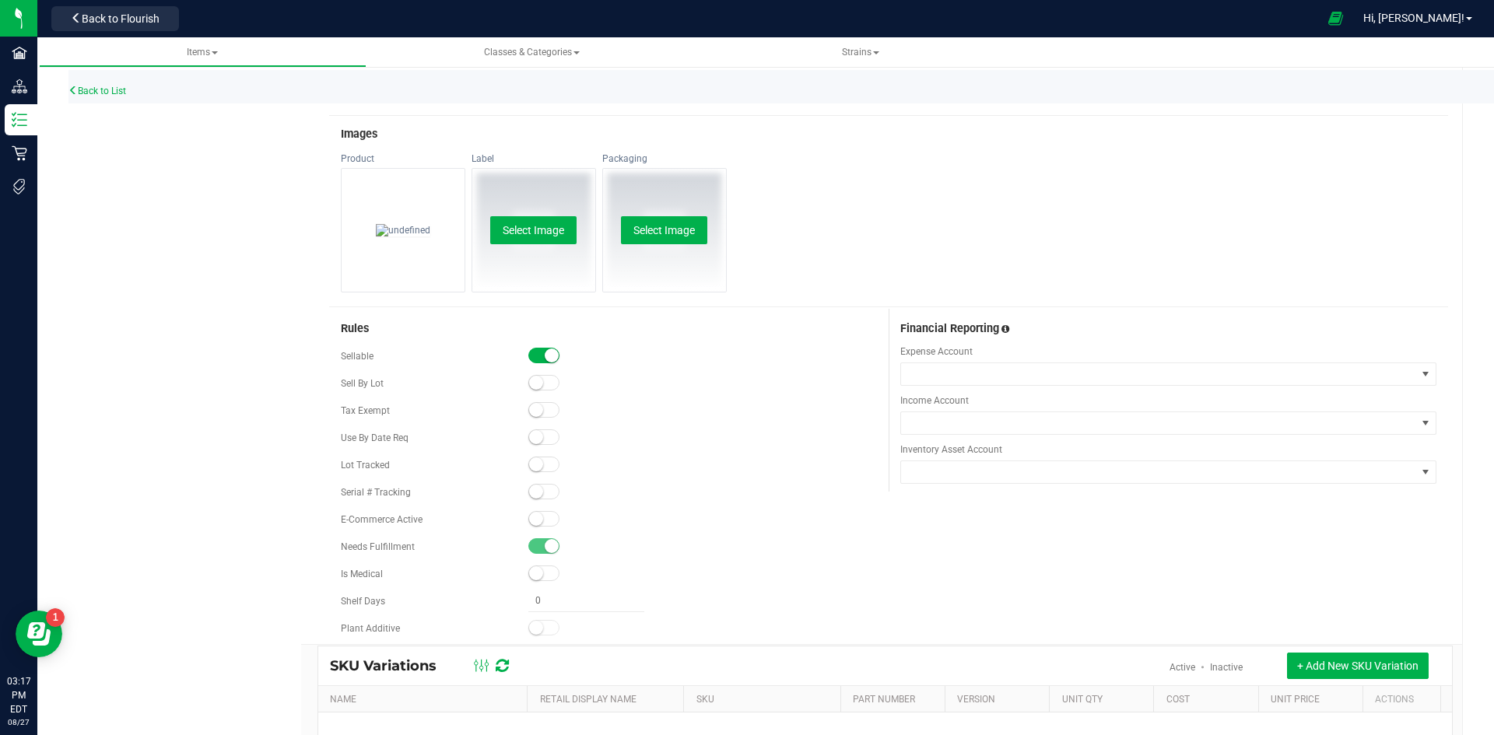
scroll to position [923, 0]
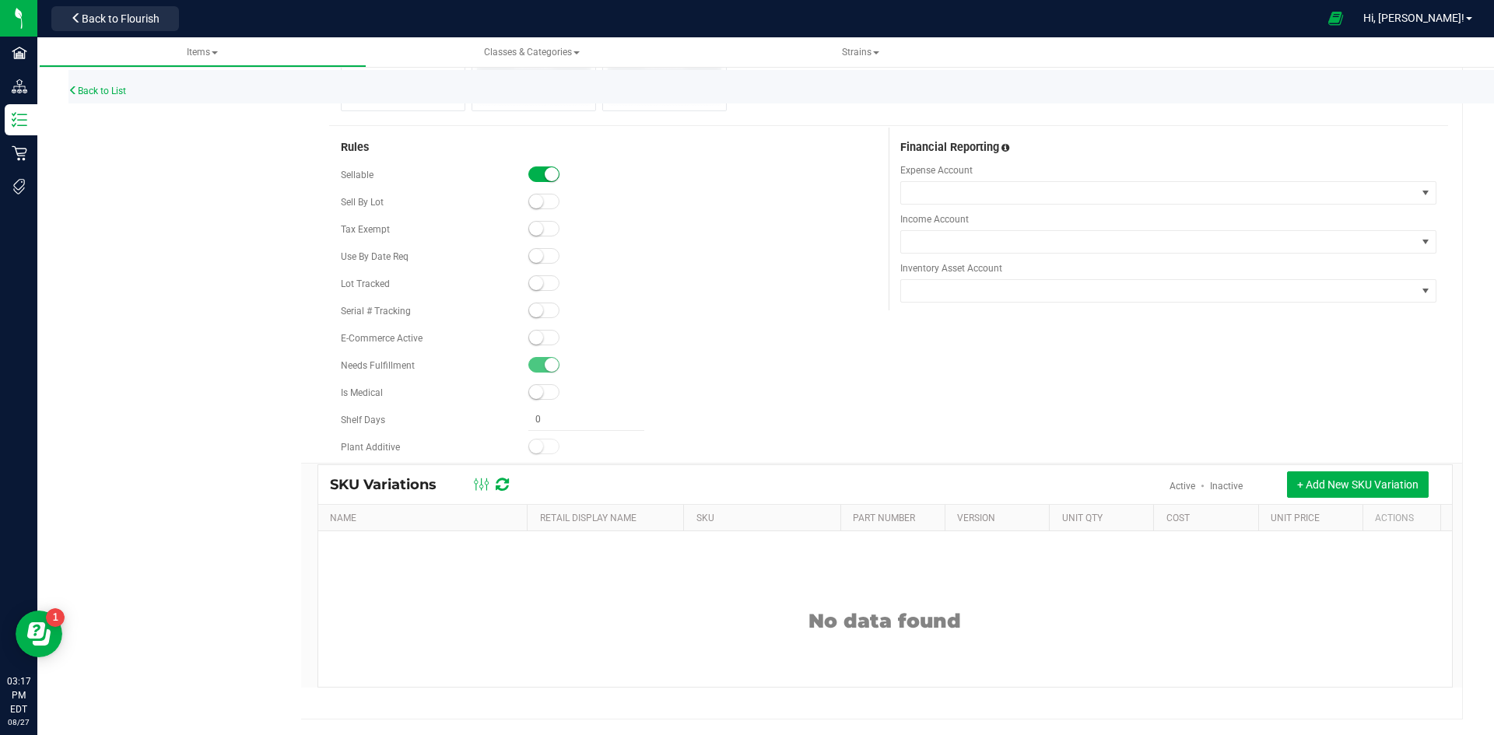
click at [539, 336] on span at bounding box center [543, 338] width 31 height 16
click at [543, 280] on span at bounding box center [543, 283] width 31 height 16
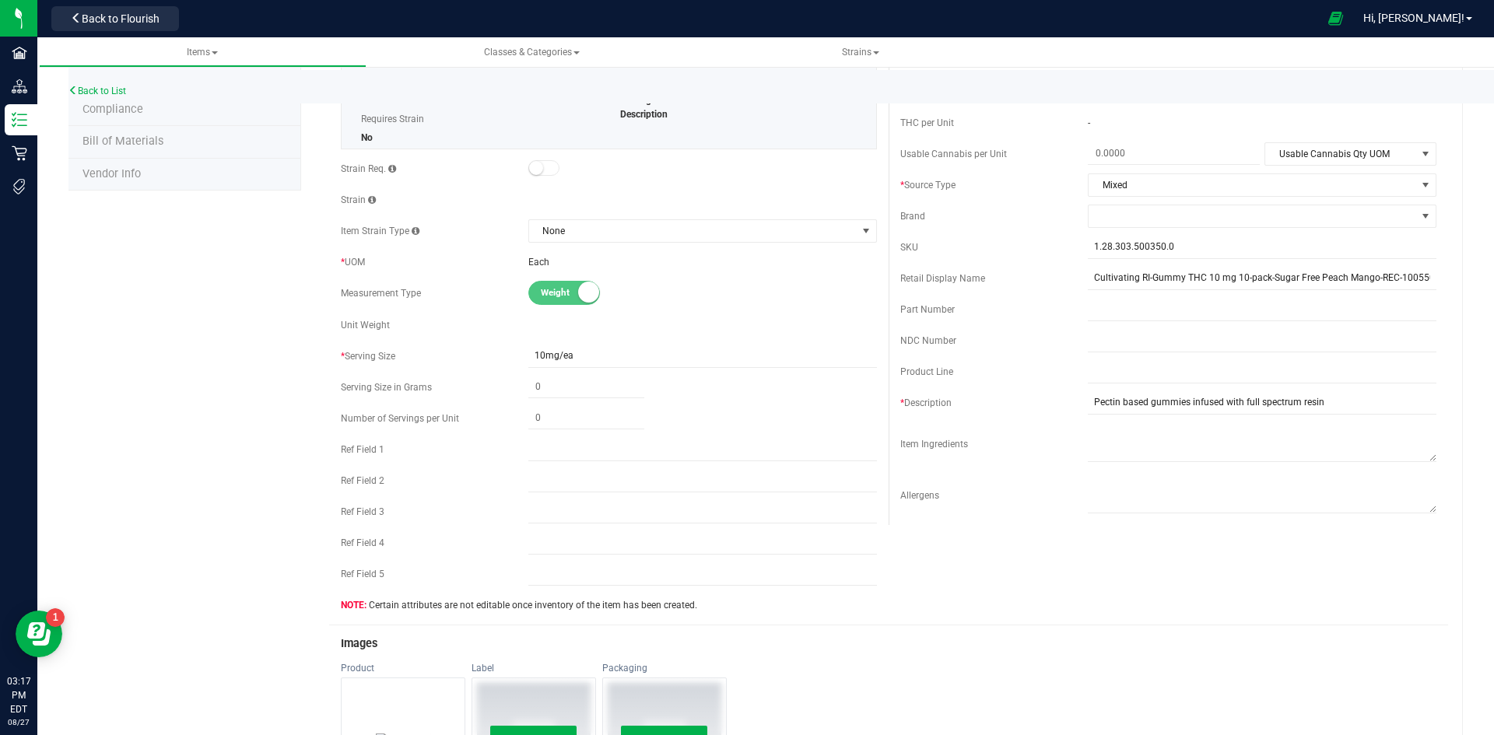
scroll to position [223, 0]
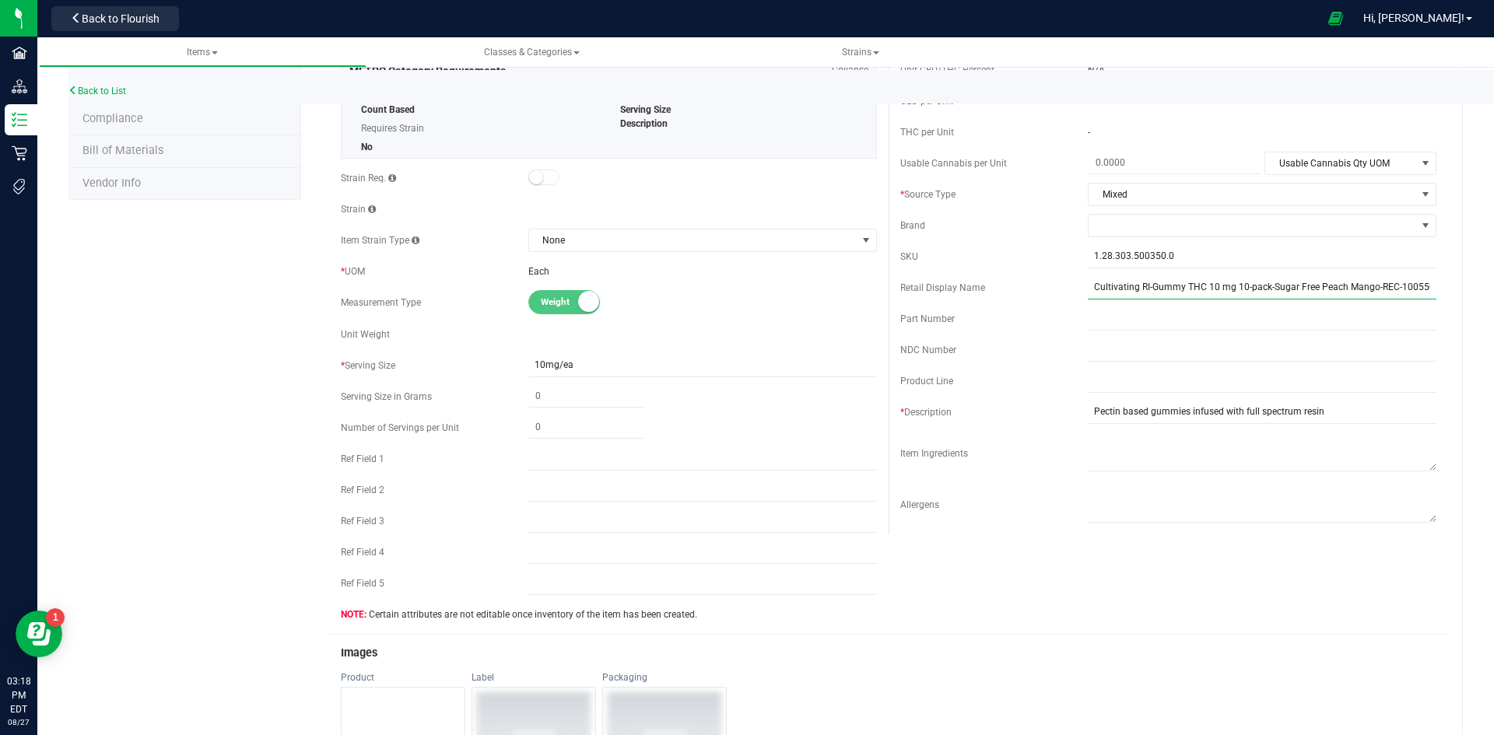
click at [1365, 295] on input "Cultivating RI-Gummy THC 10 mg 10-pack-Sugar Free Peach Mango-REC-1005502" at bounding box center [1262, 287] width 349 height 23
click at [1378, 286] on input "Cultivating RI-Gummy THC 10 mg 10-pack-Sugar Free Peach Mango Gummies THC 10 mg…" at bounding box center [1262, 287] width 349 height 23
click at [1346, 288] on input "Cultivating RI-Gummy THC 10 mg 10-pack-Sugar Free Peach Mango Gummies THC 10 mg…" at bounding box center [1262, 287] width 349 height 23
click at [1176, 294] on input "Cultivating RI-Gummy THC 10 mg 10-pack-Sugar Free Peach Mango Gummies 10 mg-10 …" at bounding box center [1262, 287] width 349 height 23
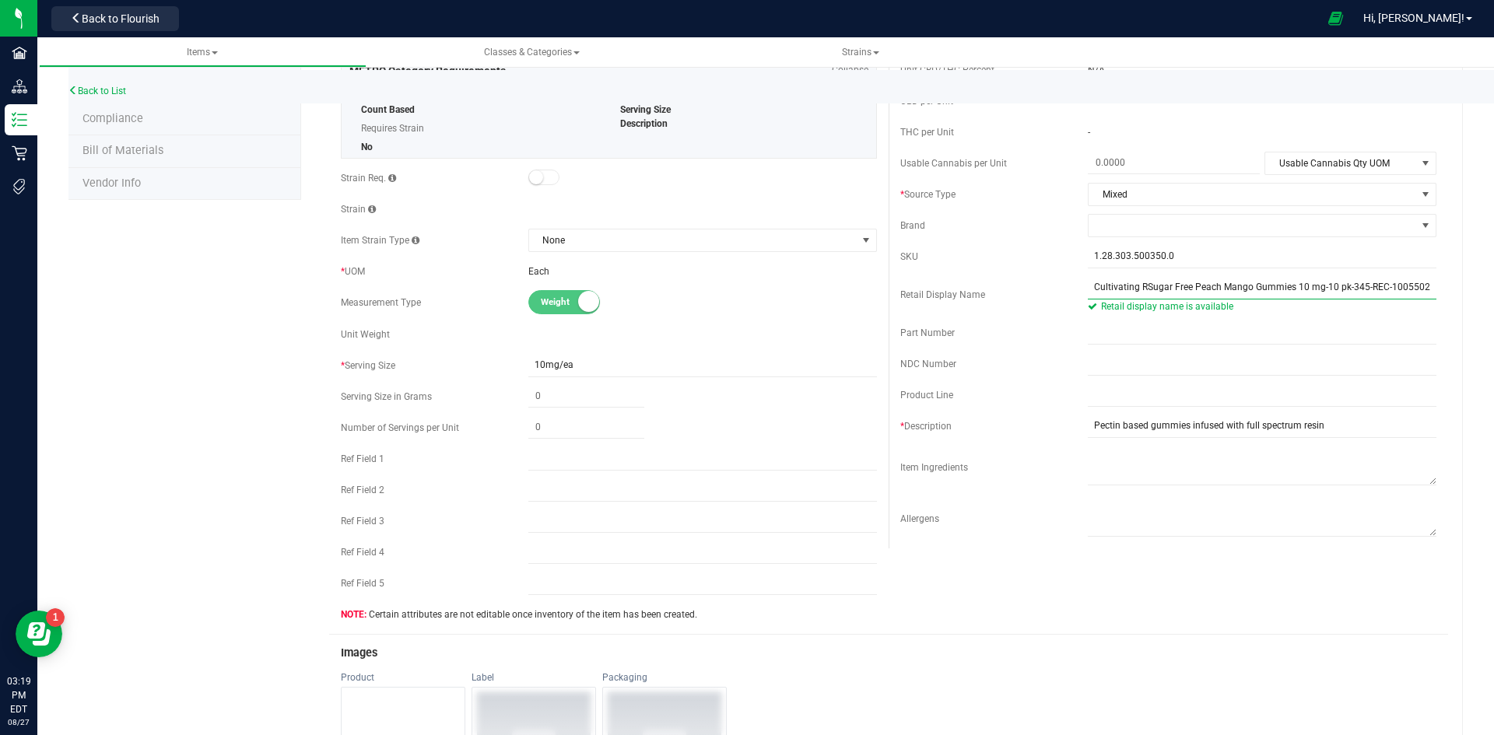
scroll to position [0, 0]
click at [1379, 293] on input "Sugar Free Peach Mango Gummies 10 mg-10 pk-345-REC-1005502" at bounding box center [1262, 287] width 349 height 23
click at [1088, 296] on input "Sugar Free Peach Mango Gummies 10 mg-10 pk-345" at bounding box center [1262, 287] width 349 height 23
type input "Sugar Free Peach Mango Gummies 10 mg-10 pk-345"
click at [1098, 220] on span at bounding box center [1251, 226] width 327 height 22
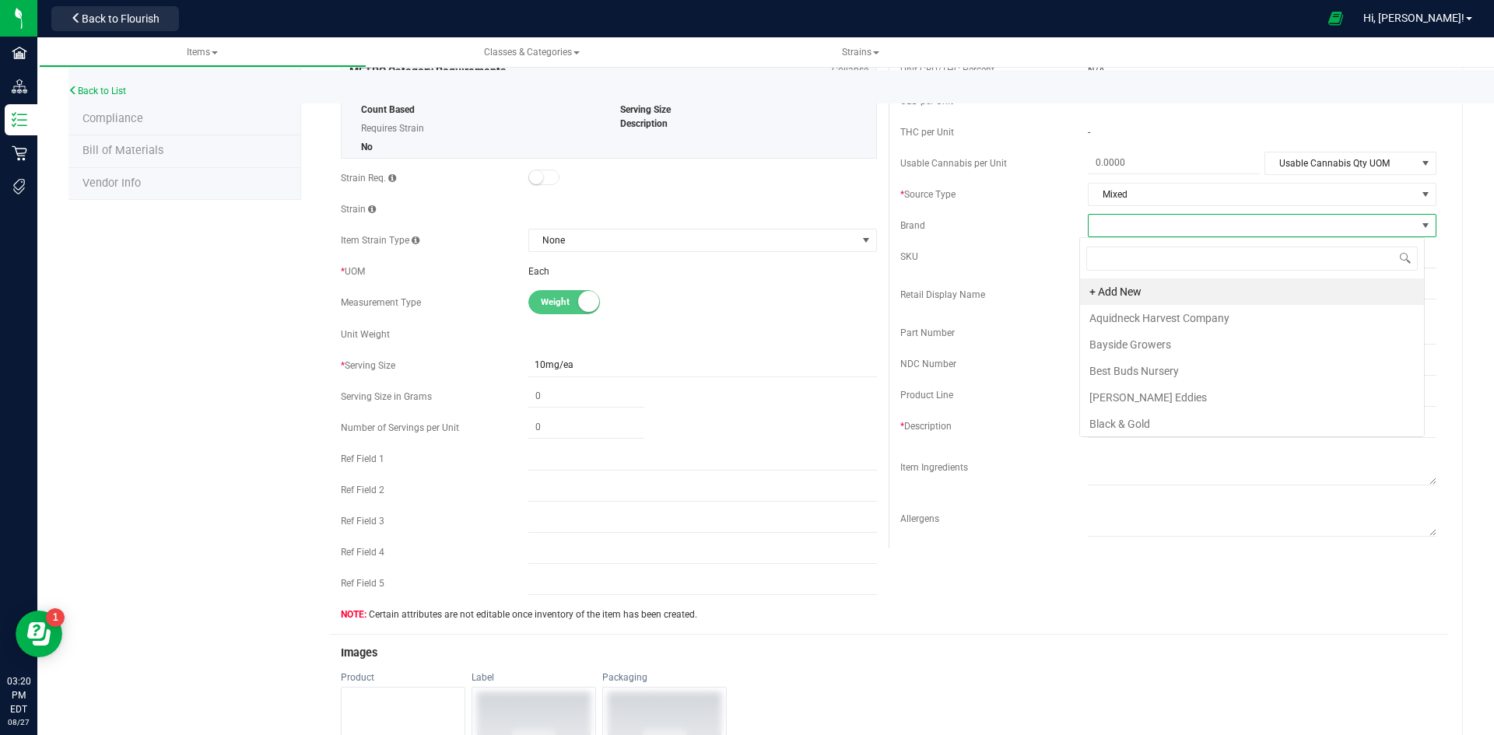
scroll to position [23, 345]
type input "culti"
click at [1123, 346] on li "Cultivating RI" at bounding box center [1252, 344] width 344 height 26
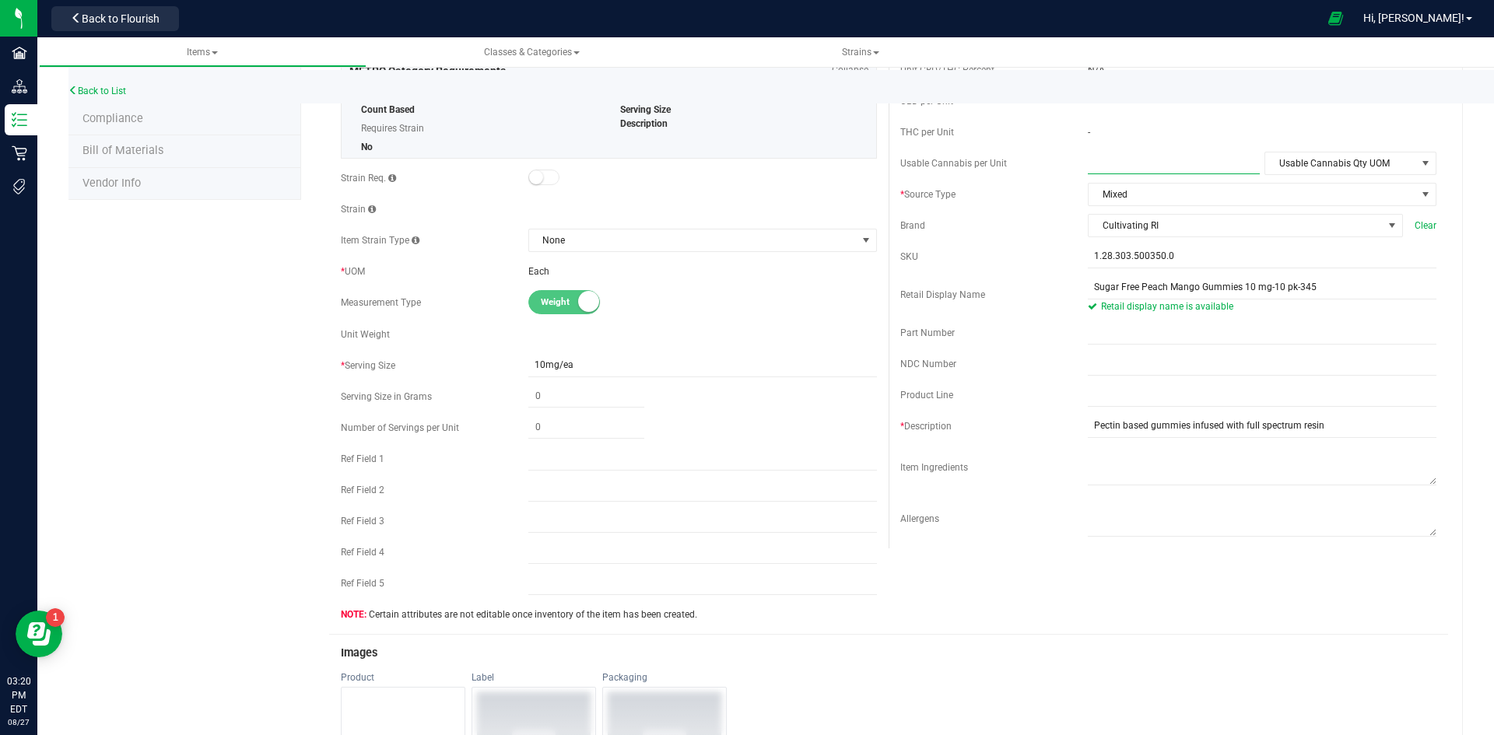
click at [1142, 163] on span at bounding box center [1174, 163] width 172 height 23
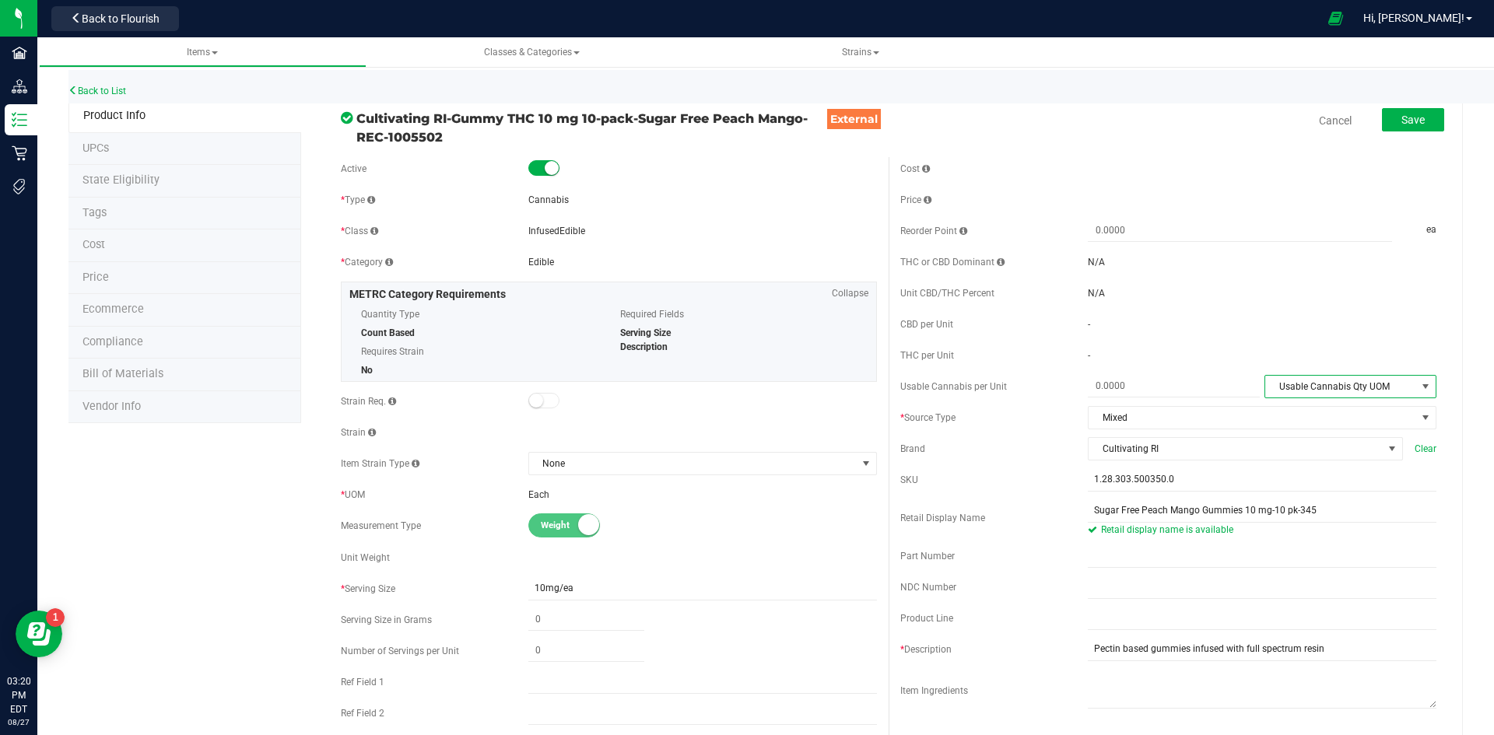
click at [1336, 382] on span "Usable Cannabis Qty UOM" at bounding box center [1340, 387] width 151 height 22
click at [1357, 388] on span "Usable Cannabis Qty UOM" at bounding box center [1340, 387] width 151 height 22
click at [1401, 124] on span "Save" at bounding box center [1412, 120] width 23 height 12
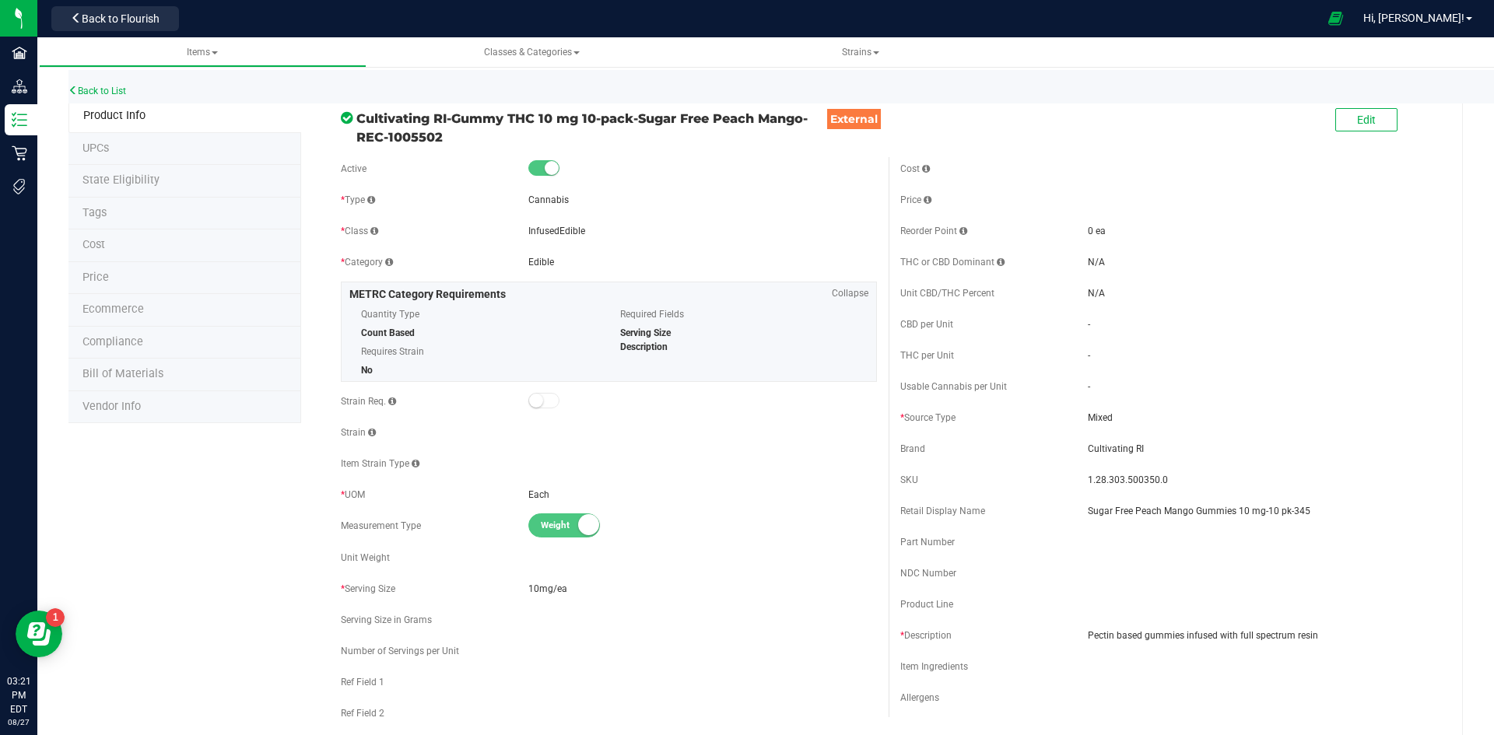
click at [111, 278] on li "Price" at bounding box center [184, 278] width 233 height 33
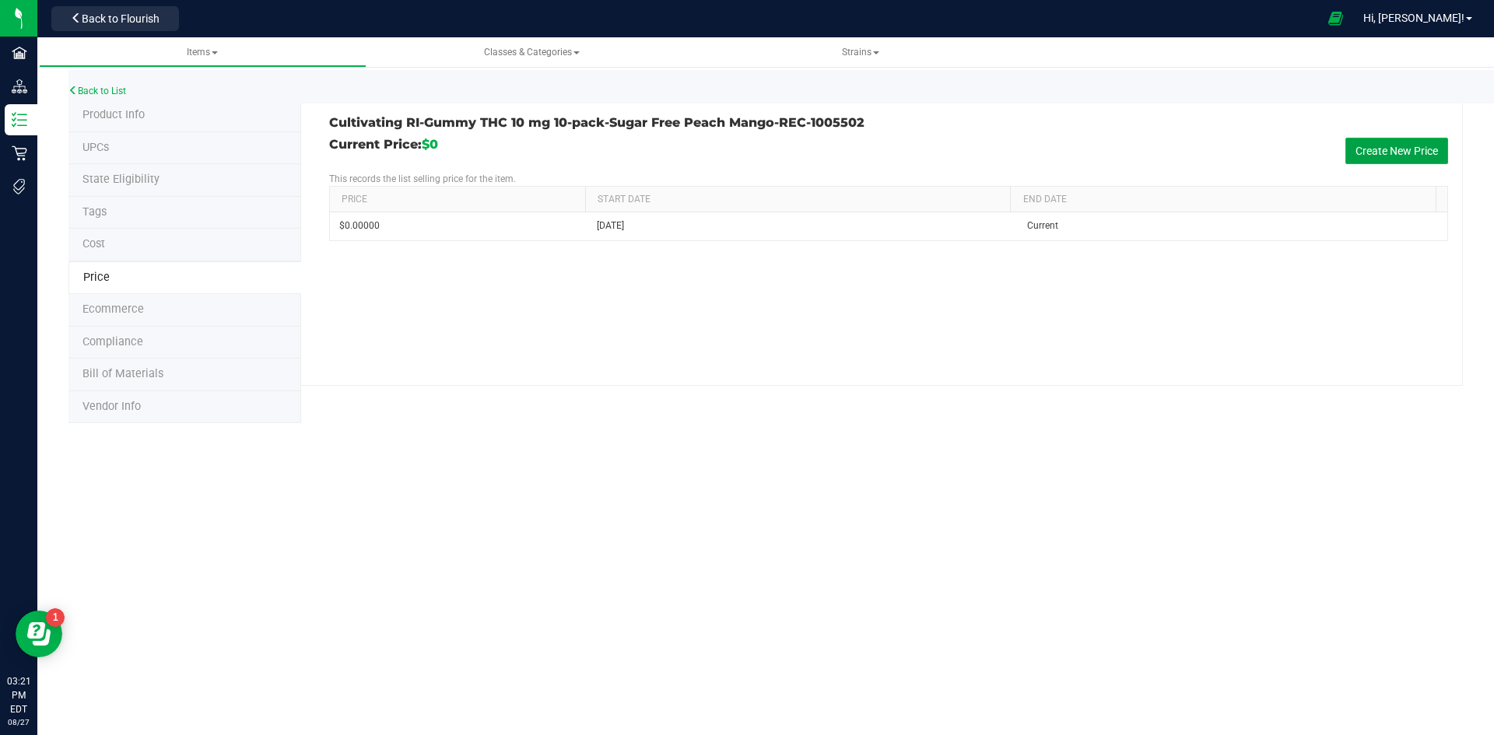
click at [1393, 151] on button "Create New Price" at bounding box center [1396, 151] width 103 height 26
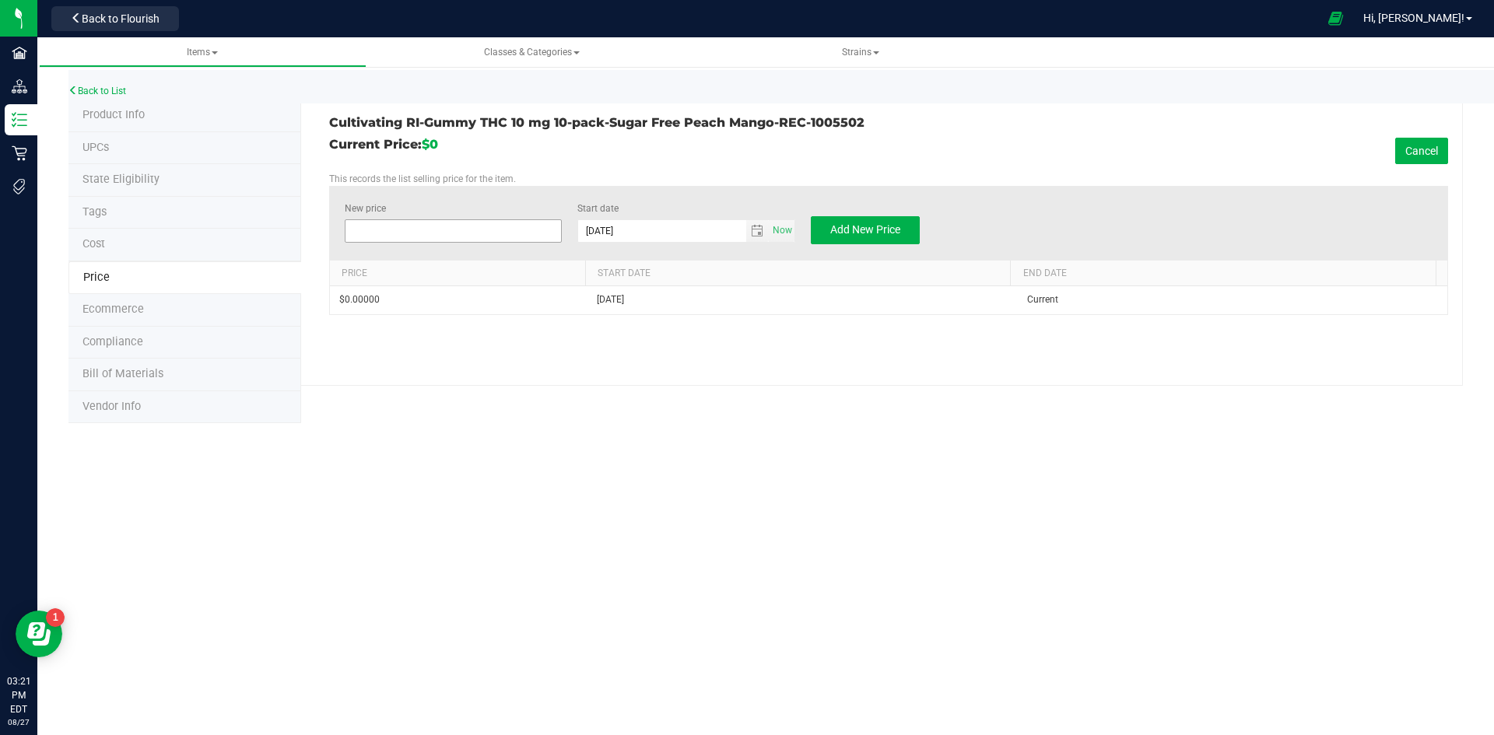
click at [366, 234] on span at bounding box center [454, 230] width 218 height 23
type input "18"
click at [888, 224] on button "Add New Price" at bounding box center [865, 230] width 109 height 28
type input "$0.00000"
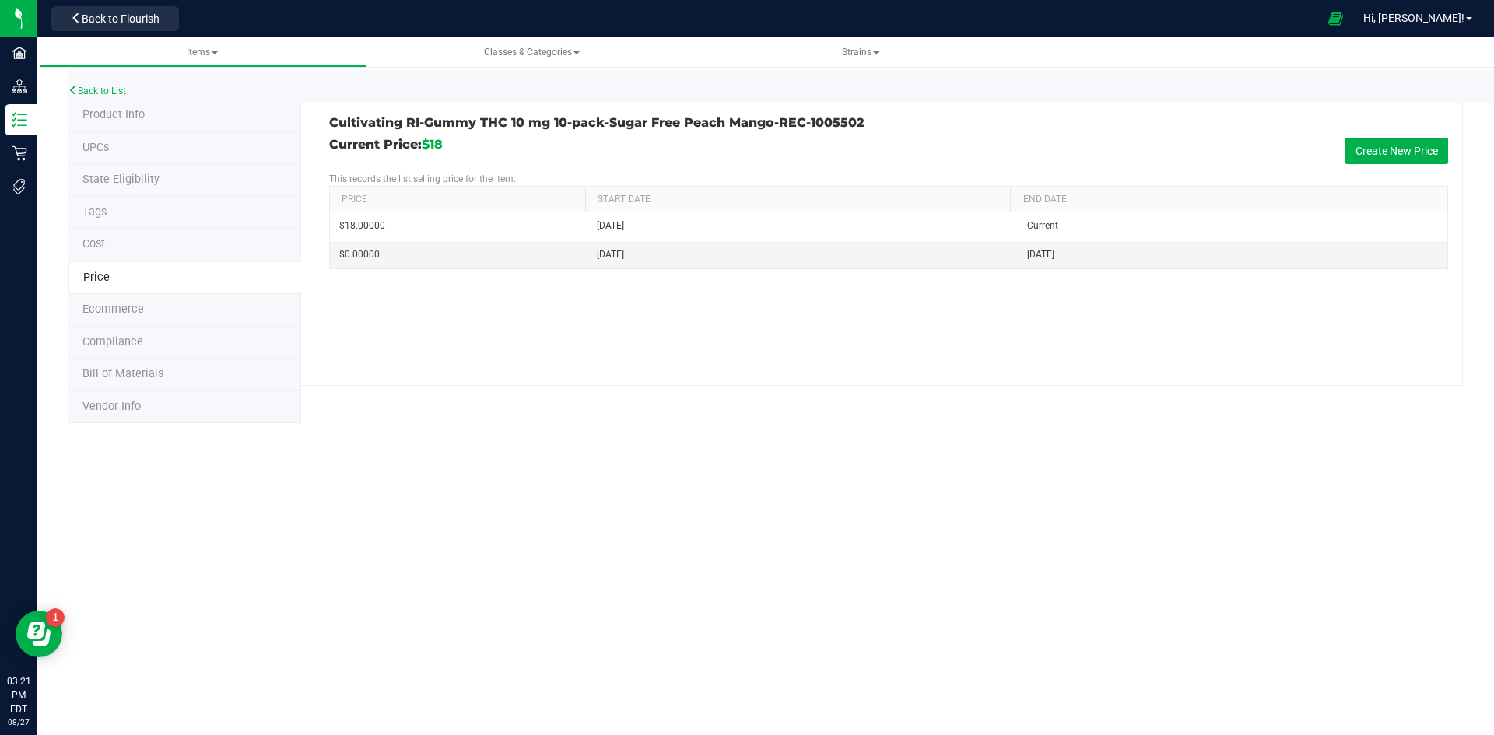
click at [112, 109] on span "Product Info" at bounding box center [113, 114] width 62 height 13
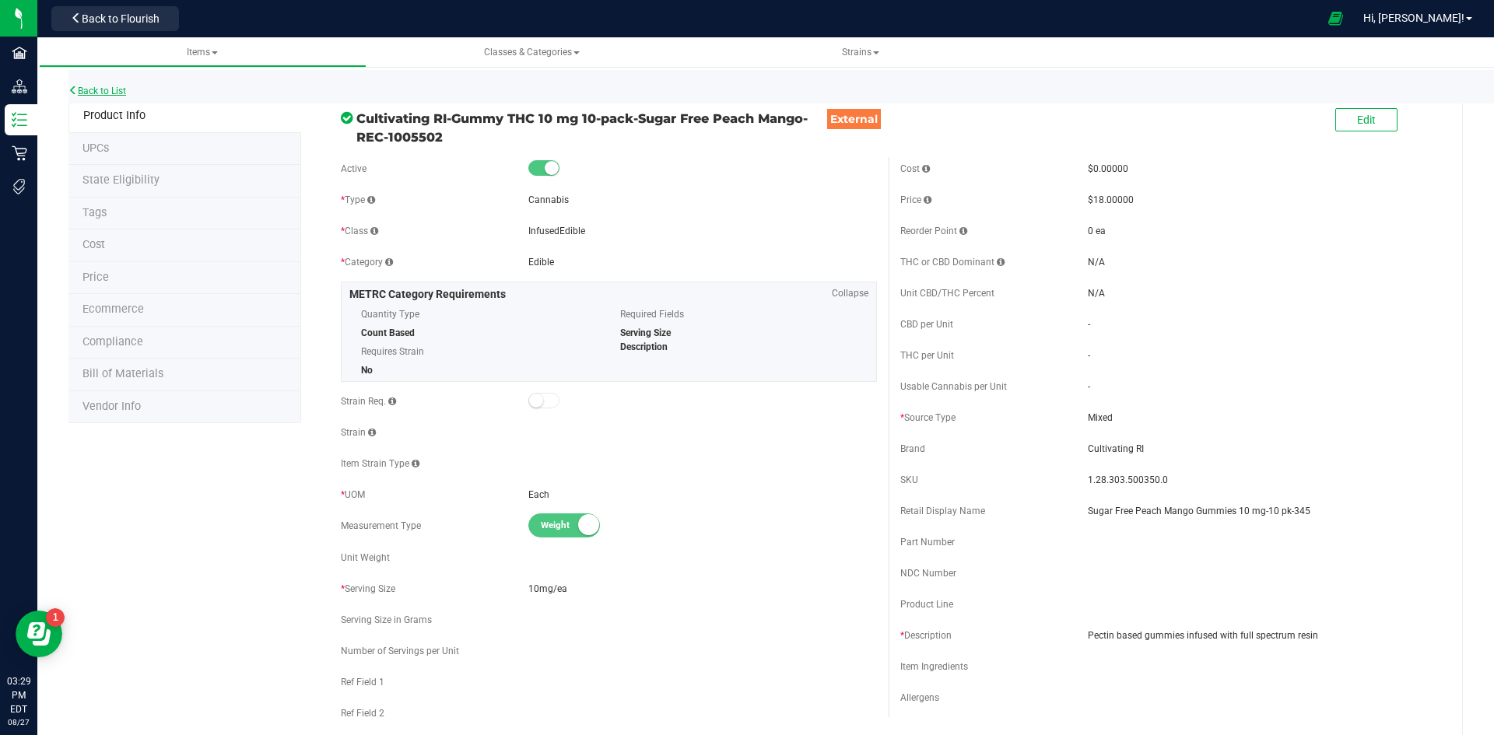
click at [94, 96] on link "Back to List" at bounding box center [97, 91] width 58 height 11
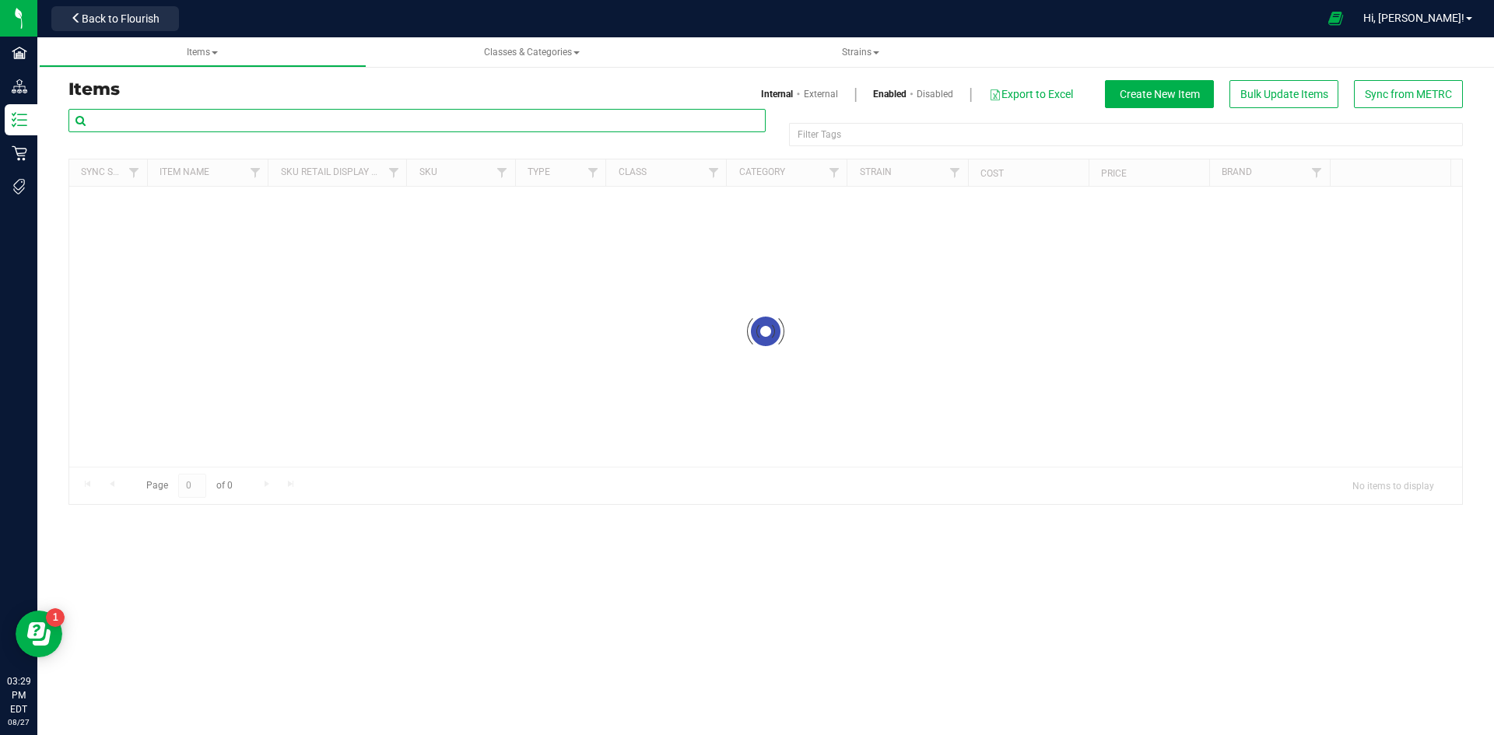
click at [211, 114] on input "text" at bounding box center [416, 120] width 697 height 23
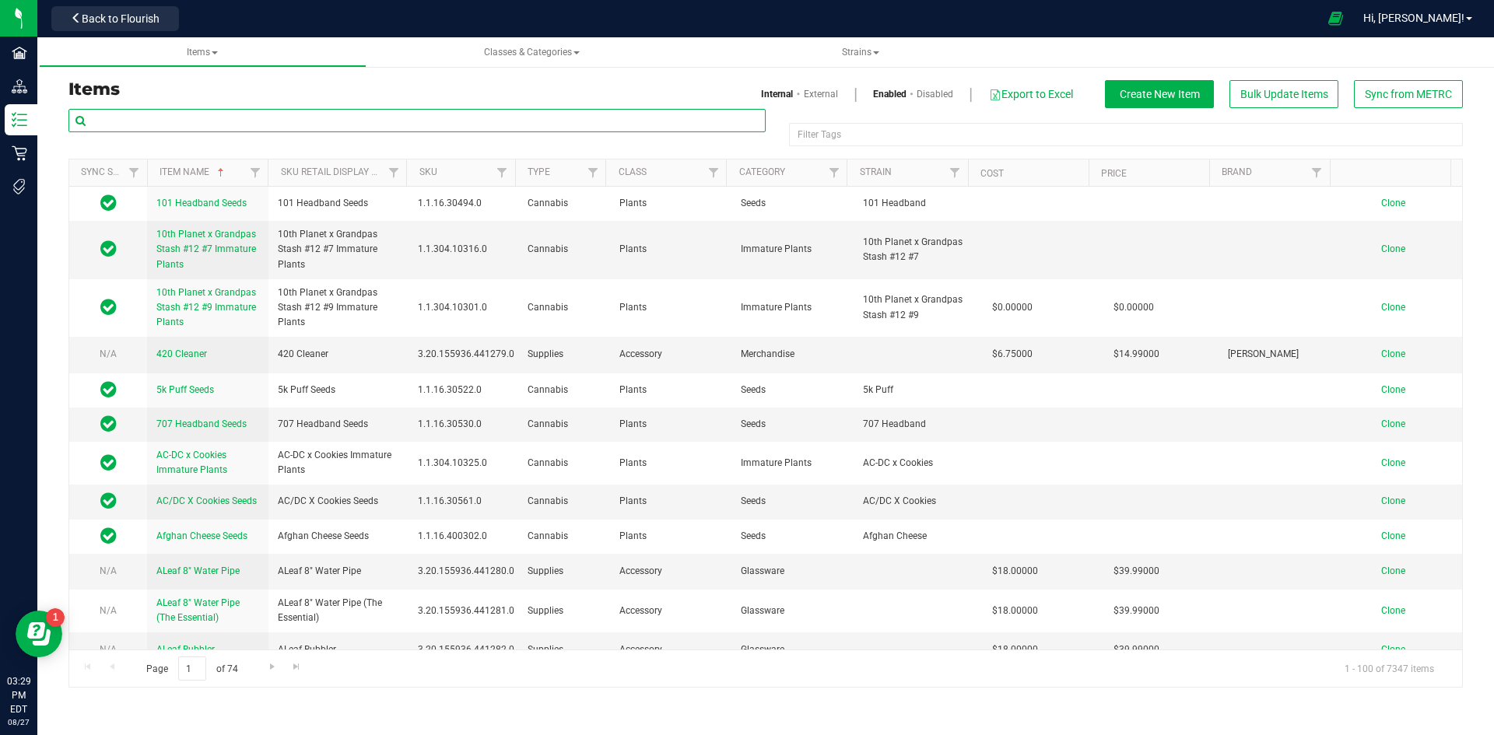
paste input "1.28.303.500351.0"
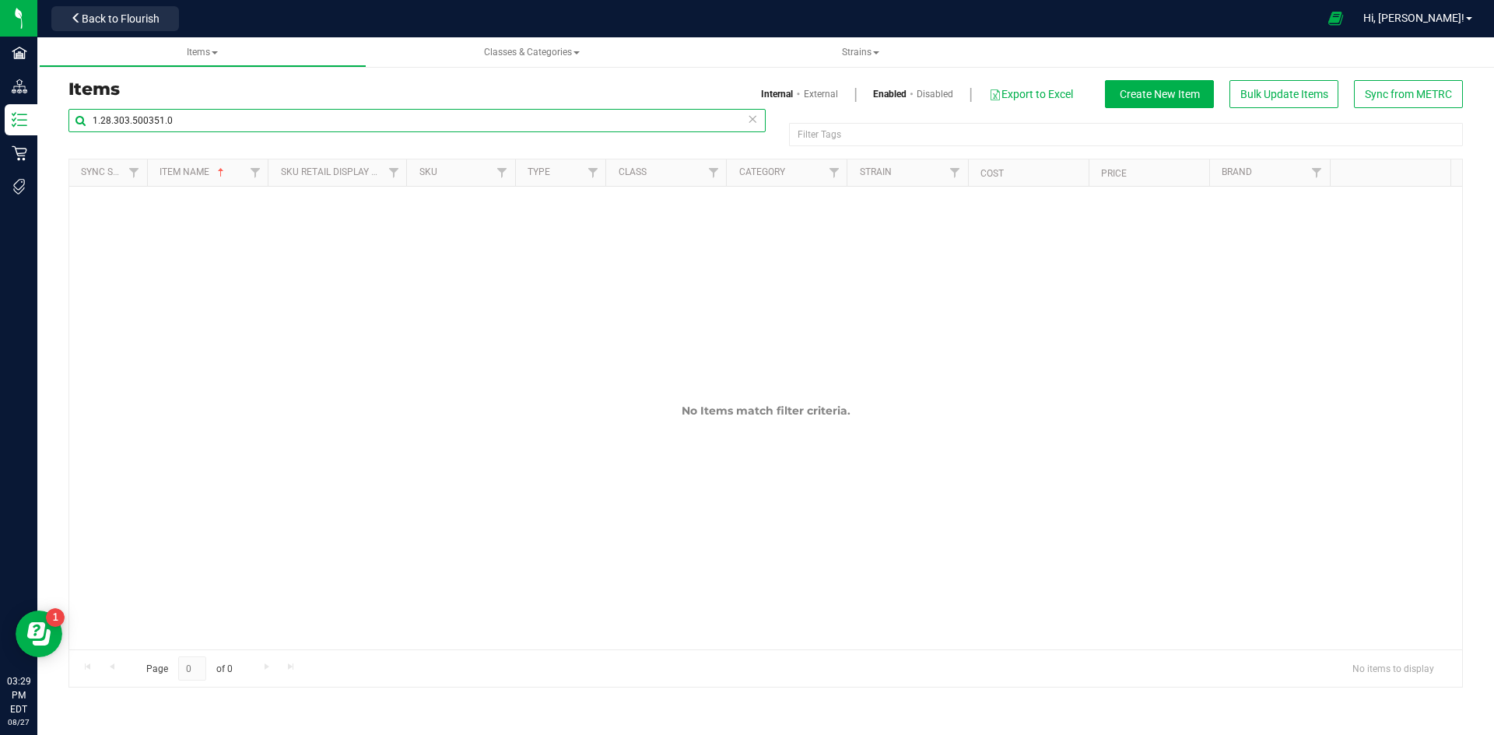
type input "1.28.303.500351.0"
click at [797, 93] on span at bounding box center [798, 94] width 10 height 14
click at [804, 93] on link "External" at bounding box center [821, 94] width 34 height 14
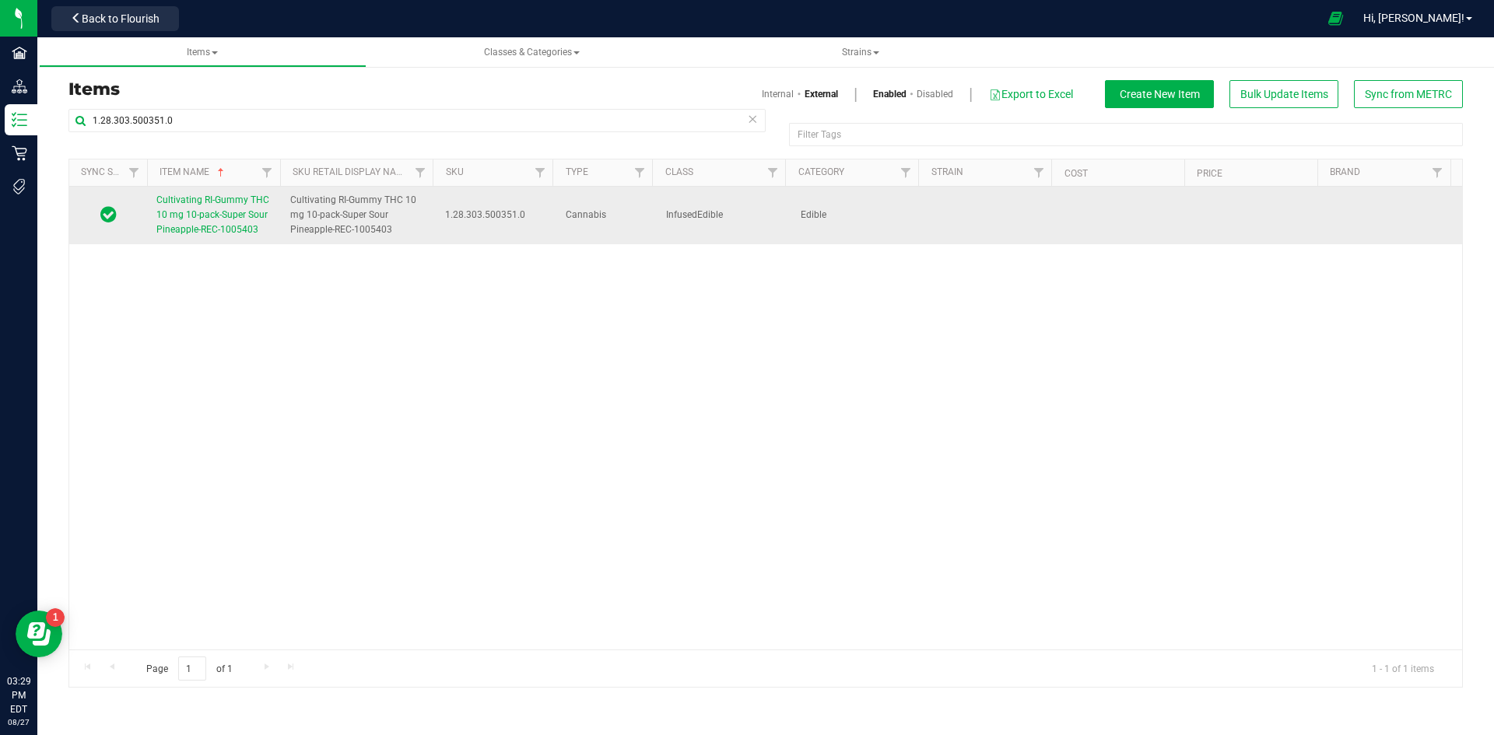
click at [221, 214] on span "Cultivating RI-Gummy THC 10 mg 10-pack-Super Sour Pineapple-REC-1005403" at bounding box center [212, 214] width 113 height 40
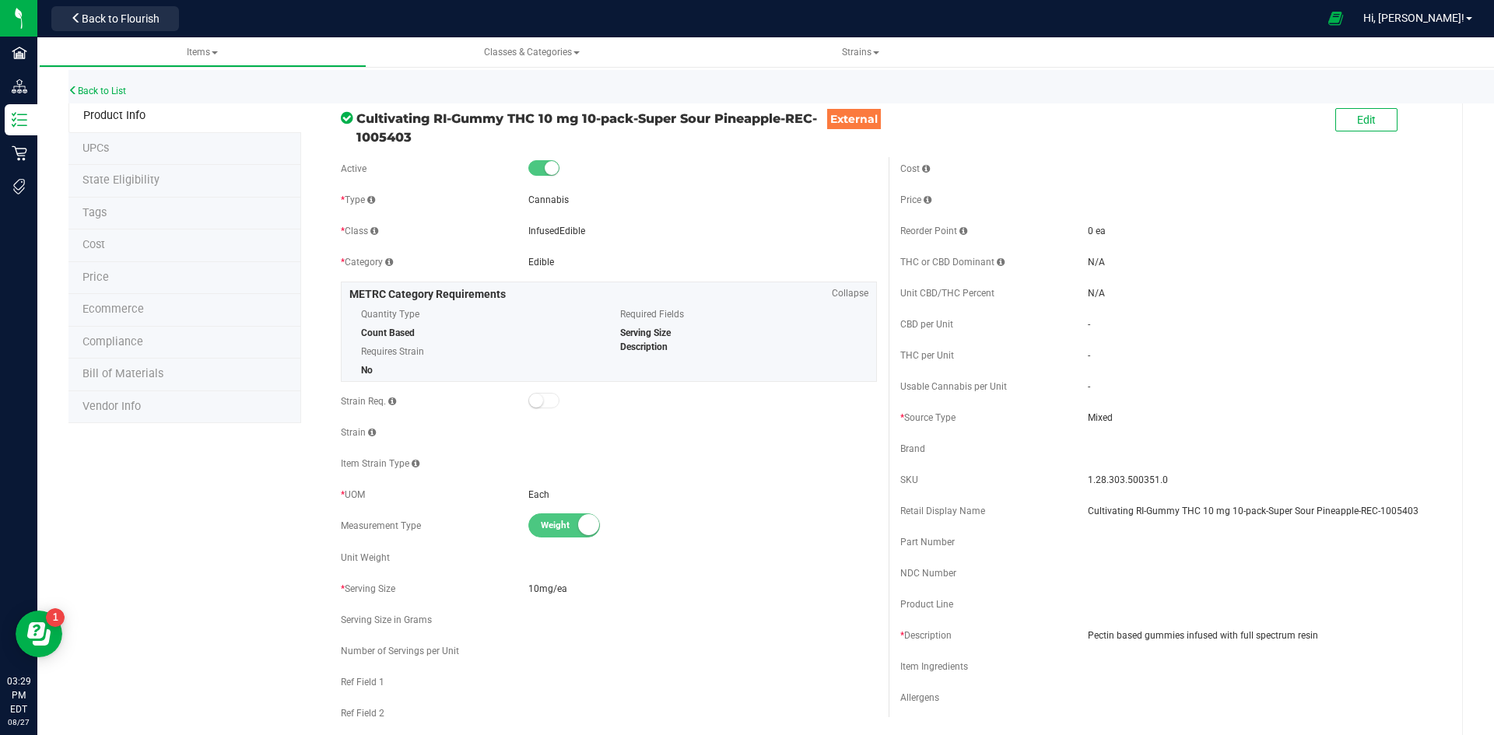
click at [117, 277] on li "Price" at bounding box center [184, 278] width 233 height 33
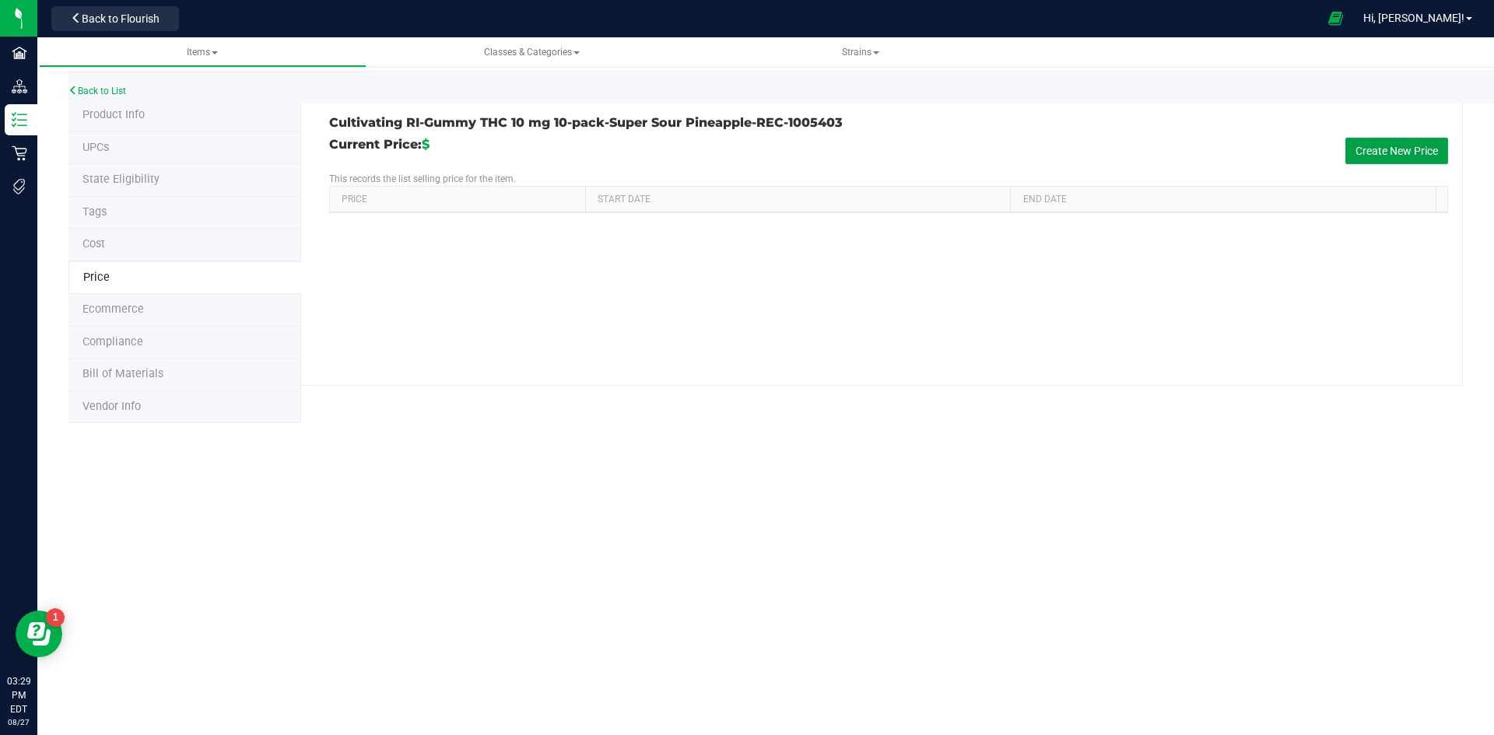
click at [1393, 146] on button "Create New Price" at bounding box center [1396, 151] width 103 height 26
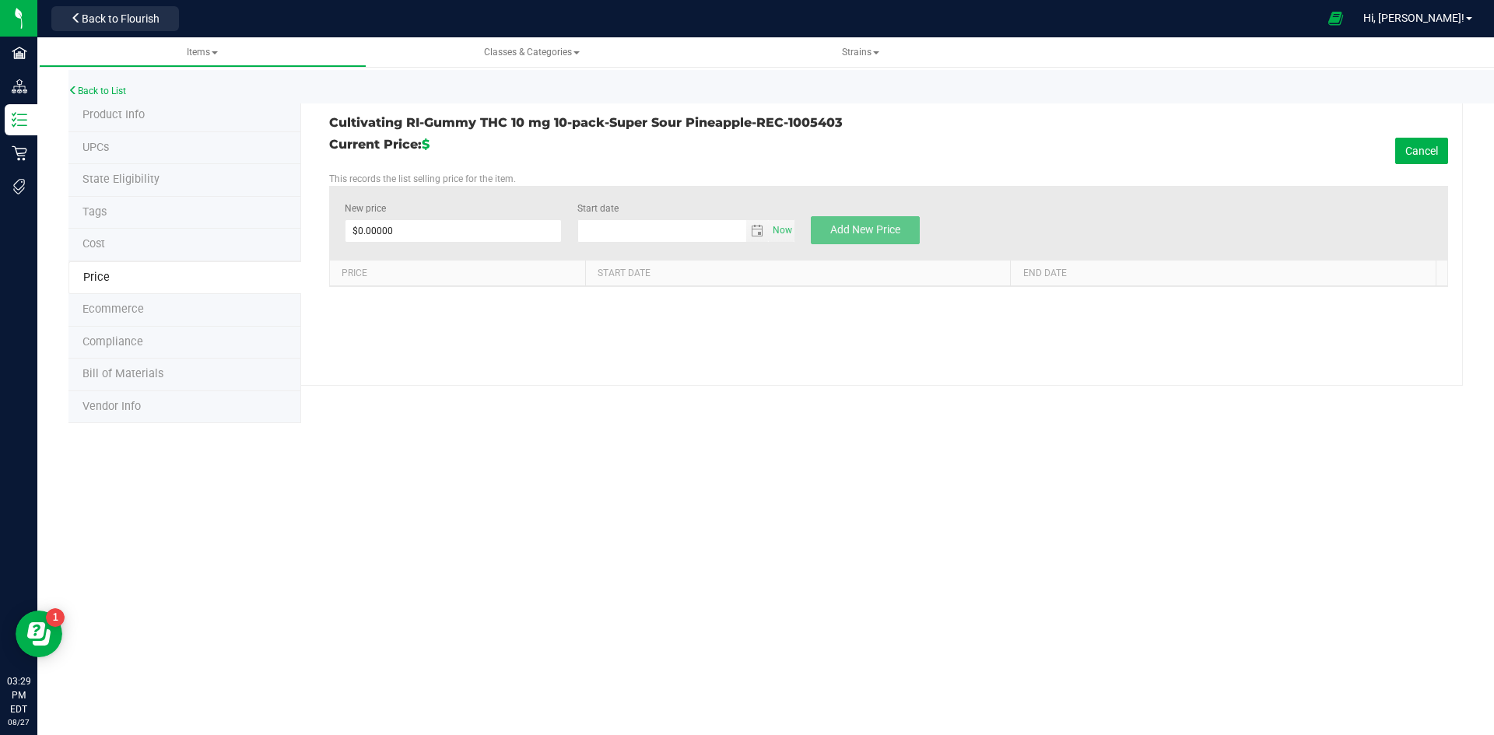
type input "[DATE]"
click at [456, 241] on span at bounding box center [454, 230] width 218 height 23
type input "18"
click at [839, 230] on span "Add New Price" at bounding box center [865, 229] width 70 height 12
type input "$0.00000"
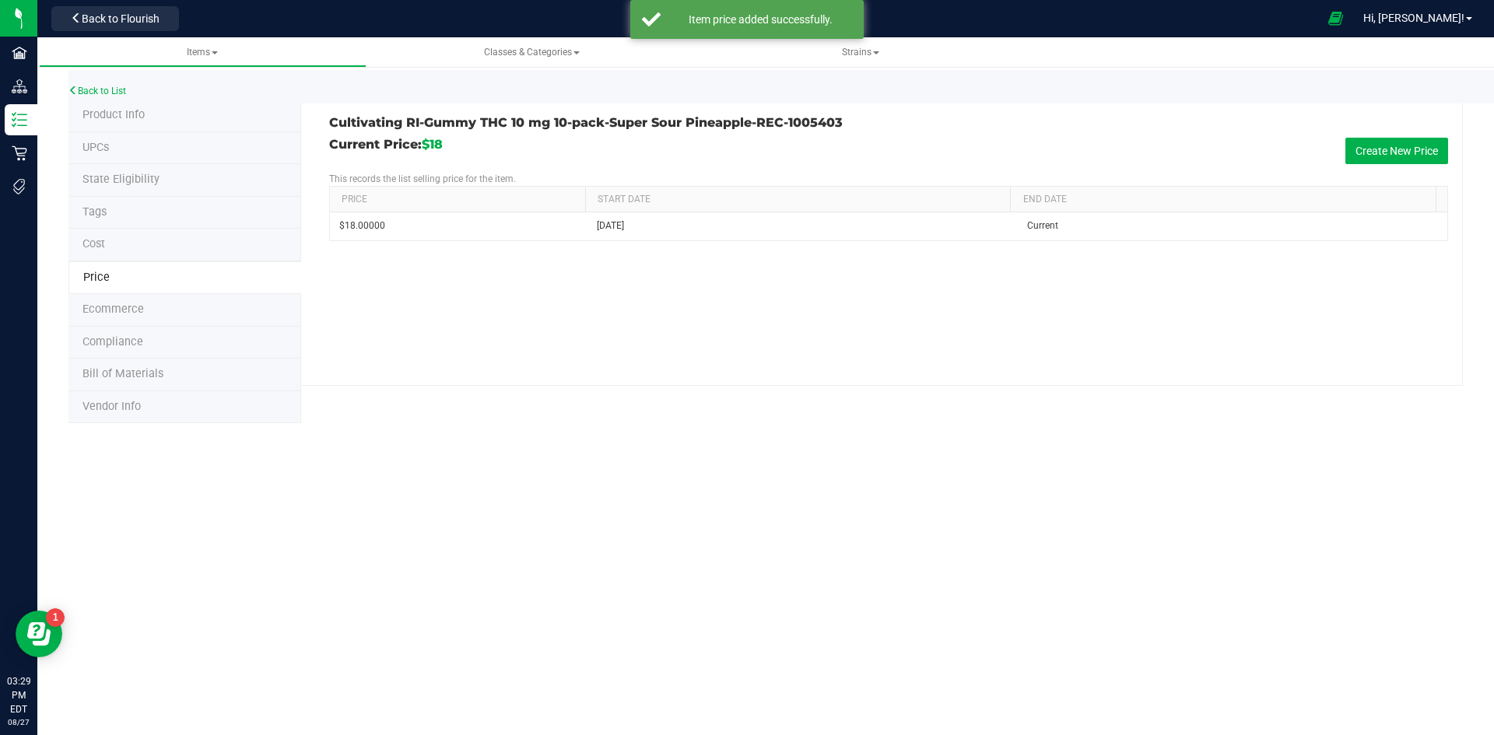
click at [117, 117] on span "Product Info" at bounding box center [113, 114] width 62 height 13
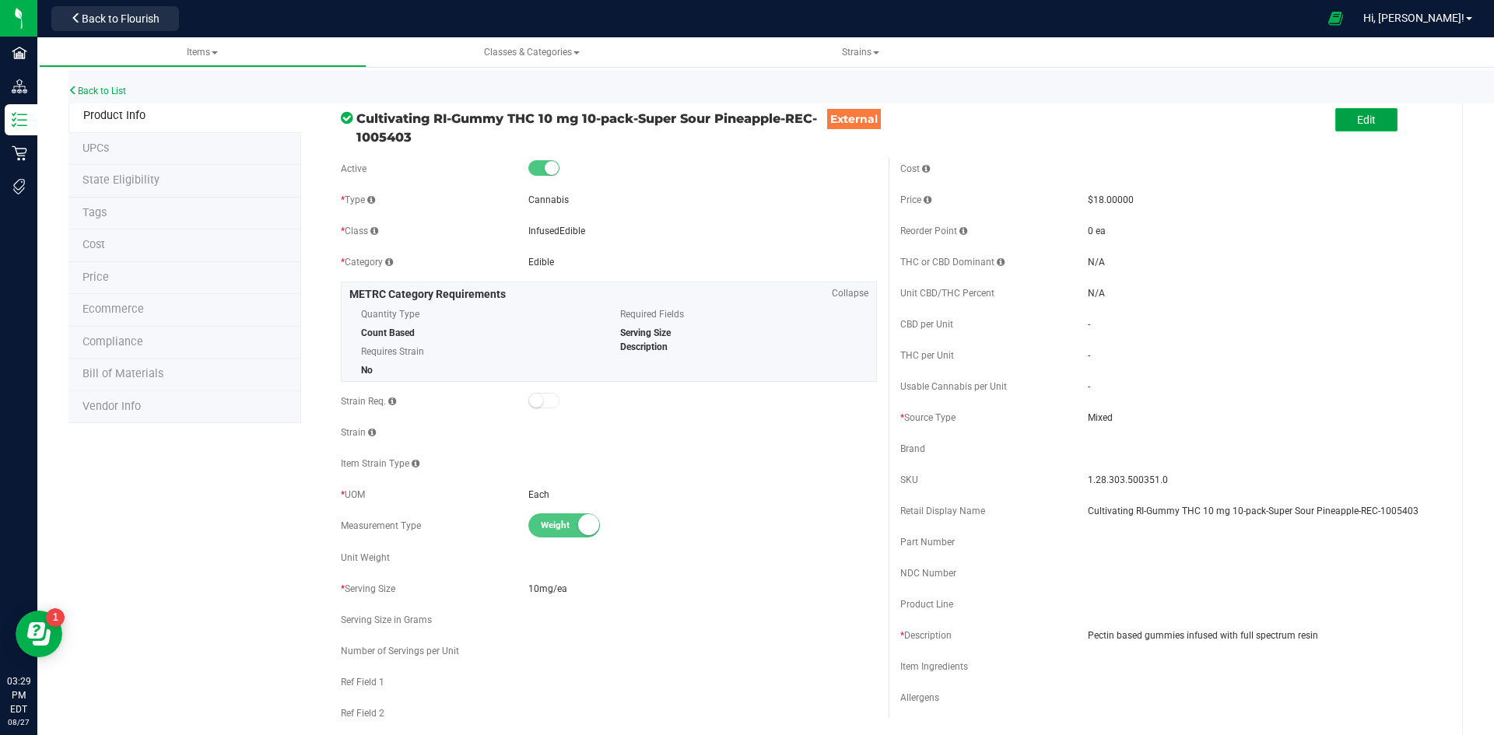
click at [1340, 119] on button "Edit" at bounding box center [1366, 119] width 62 height 23
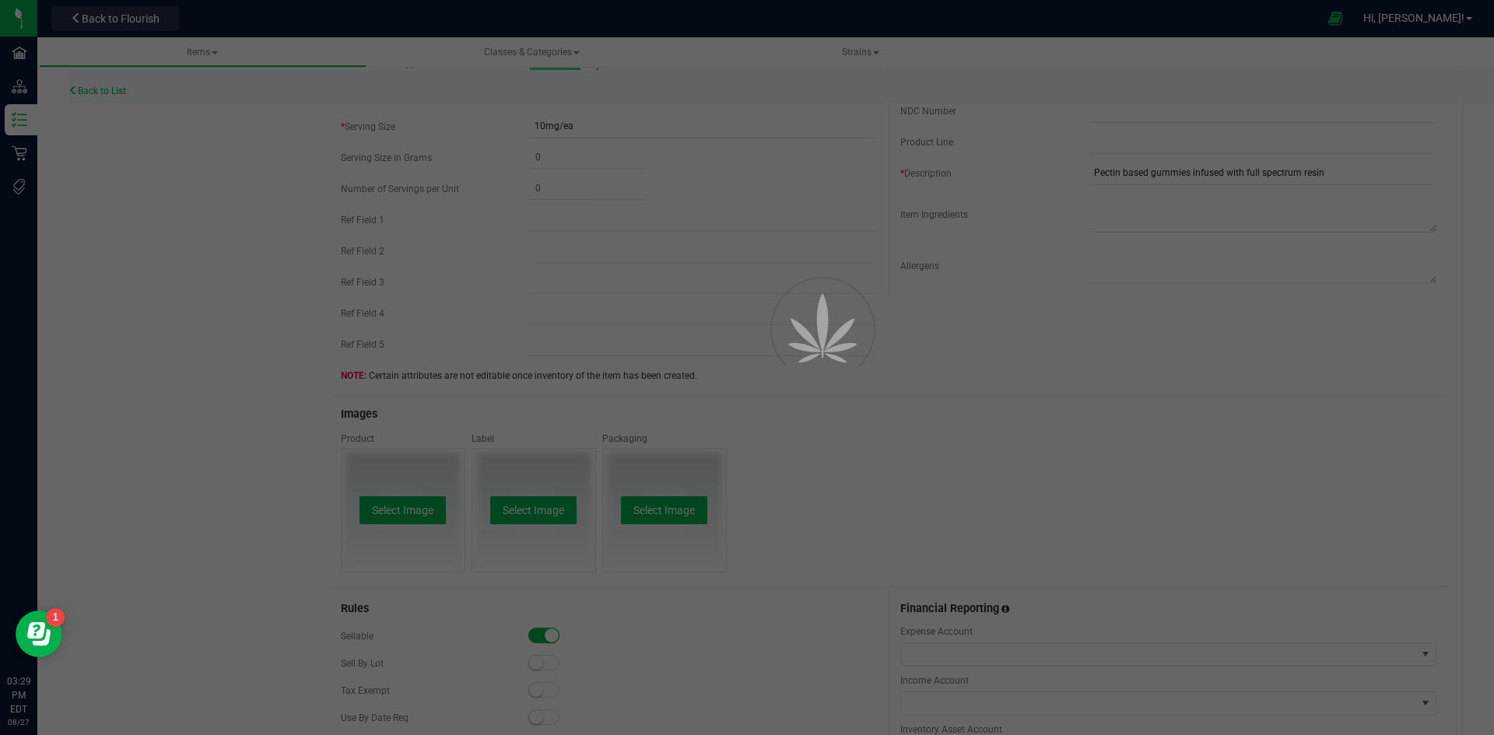
scroll to position [467, 0]
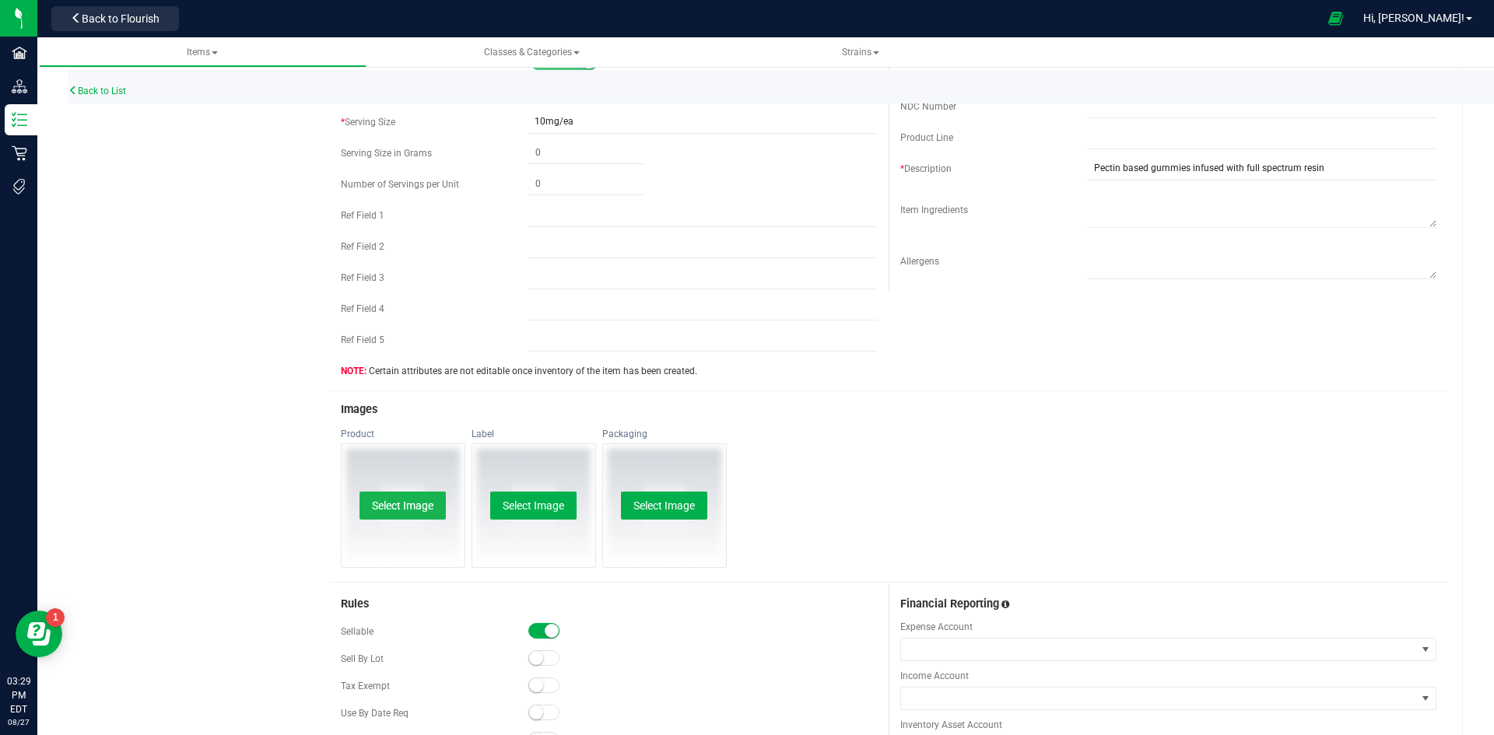
click at [403, 510] on button "Select Image" at bounding box center [402, 506] width 86 height 28
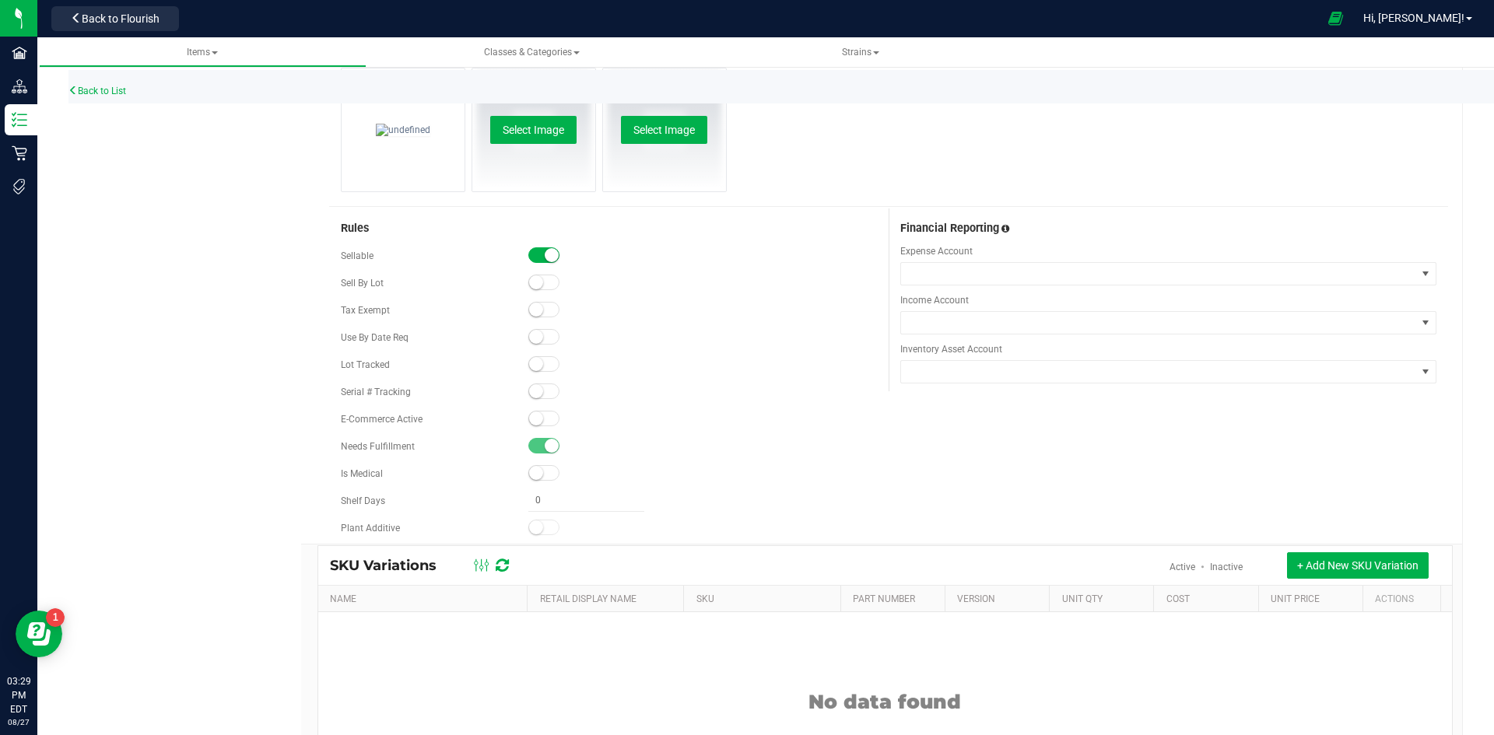
scroll to position [856, 0]
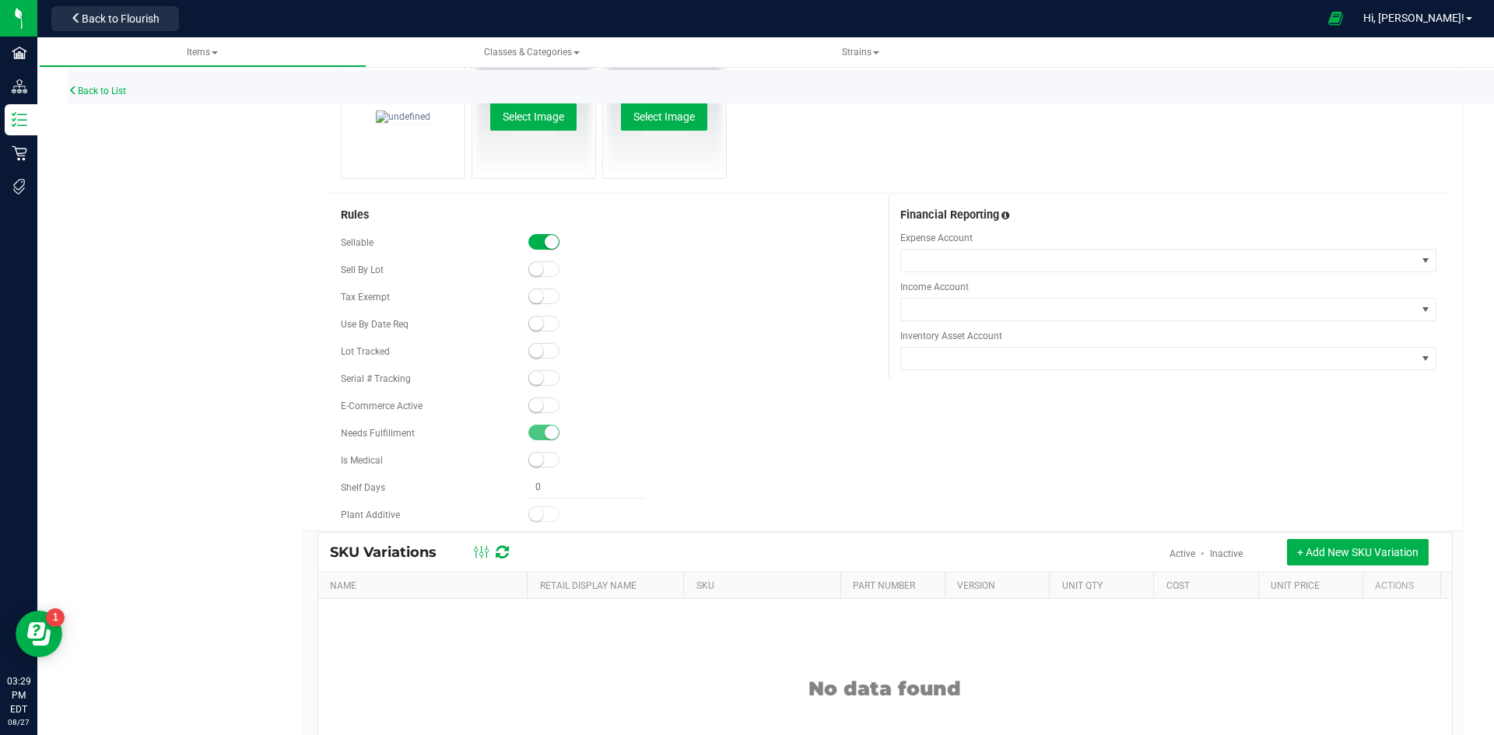
click at [543, 407] on span at bounding box center [543, 406] width 31 height 16
click at [534, 345] on small at bounding box center [536, 351] width 14 height 14
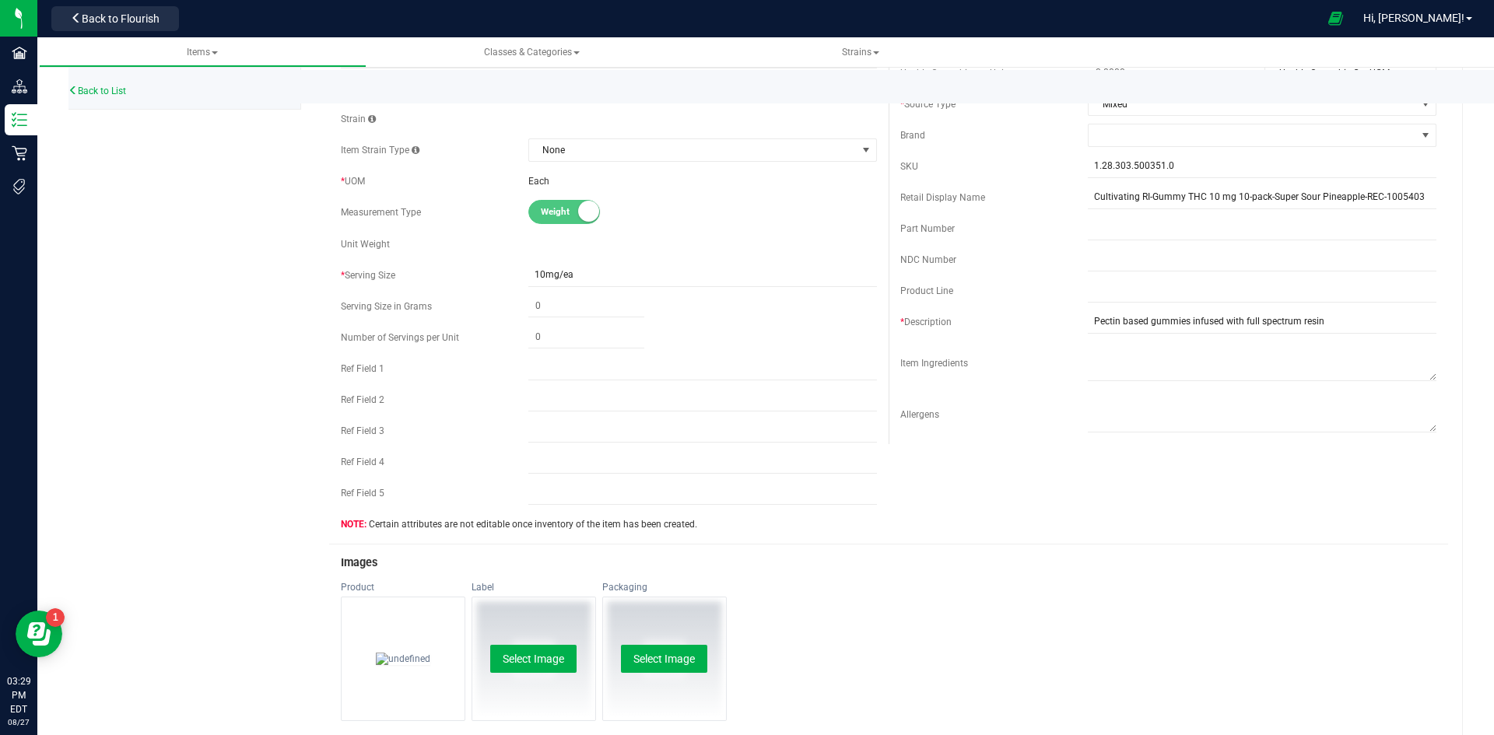
scroll to position [311, 0]
click at [1408, 198] on input "Cultivating RI-Gummy THC 10 mg 10-pack-Super Sour Pineapple-REC-1005403" at bounding box center [1262, 199] width 349 height 23
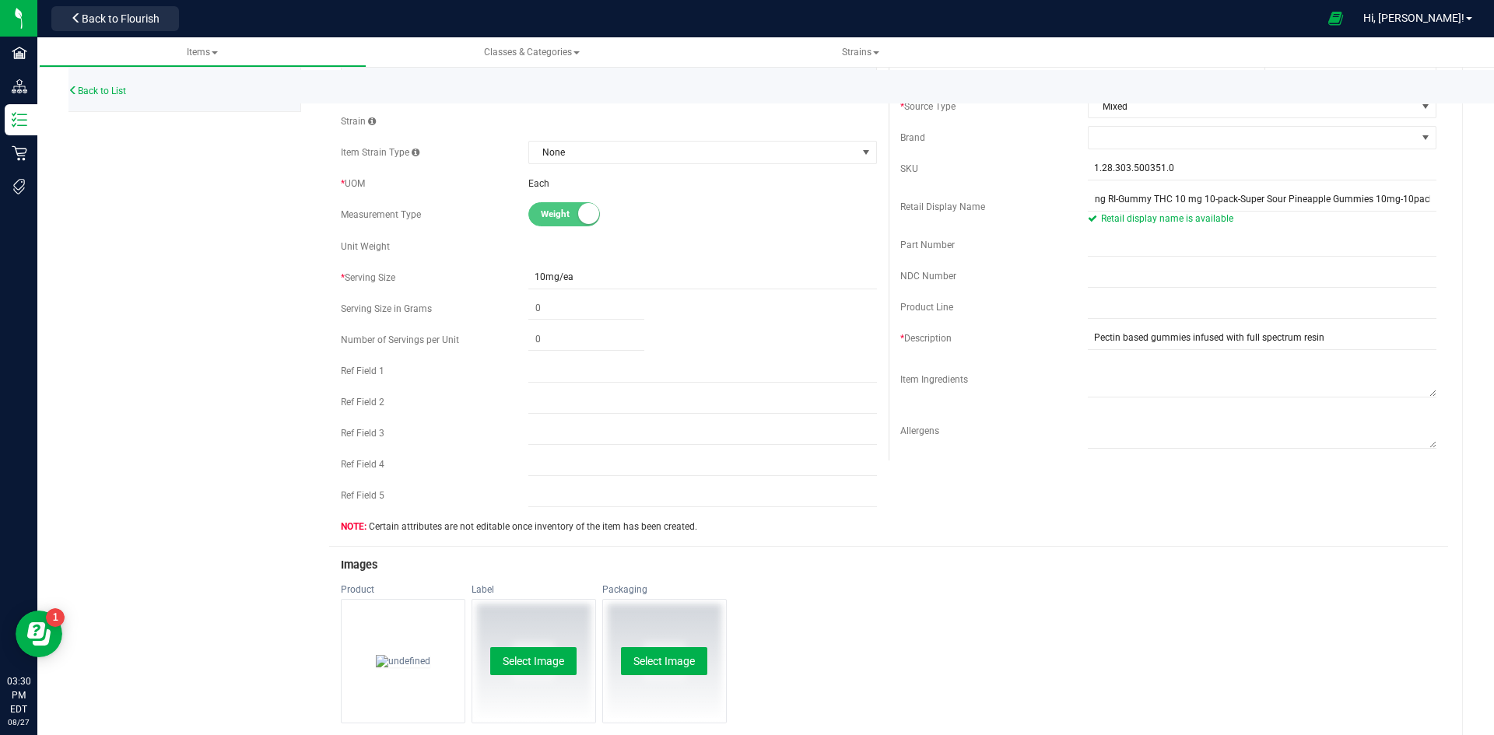
scroll to position [0, 0]
click at [1425, 197] on div "Cost Price $18.00000 Reorder Point ea THC or CBD Dominant - - Gram" at bounding box center [1167, 153] width 559 height 615
click at [1418, 204] on input "Cultivating RI-Gummy THC 10 mg 10-pack-Super Sour Pineapple Gummies 10mg-10pack" at bounding box center [1262, 199] width 349 height 23
click at [1206, 204] on input "Cultivating RI-Gummy THC 10 mg 10-pack-Super Sour Pineapple Gummies 10mg 10-pac…" at bounding box center [1262, 199] width 349 height 23
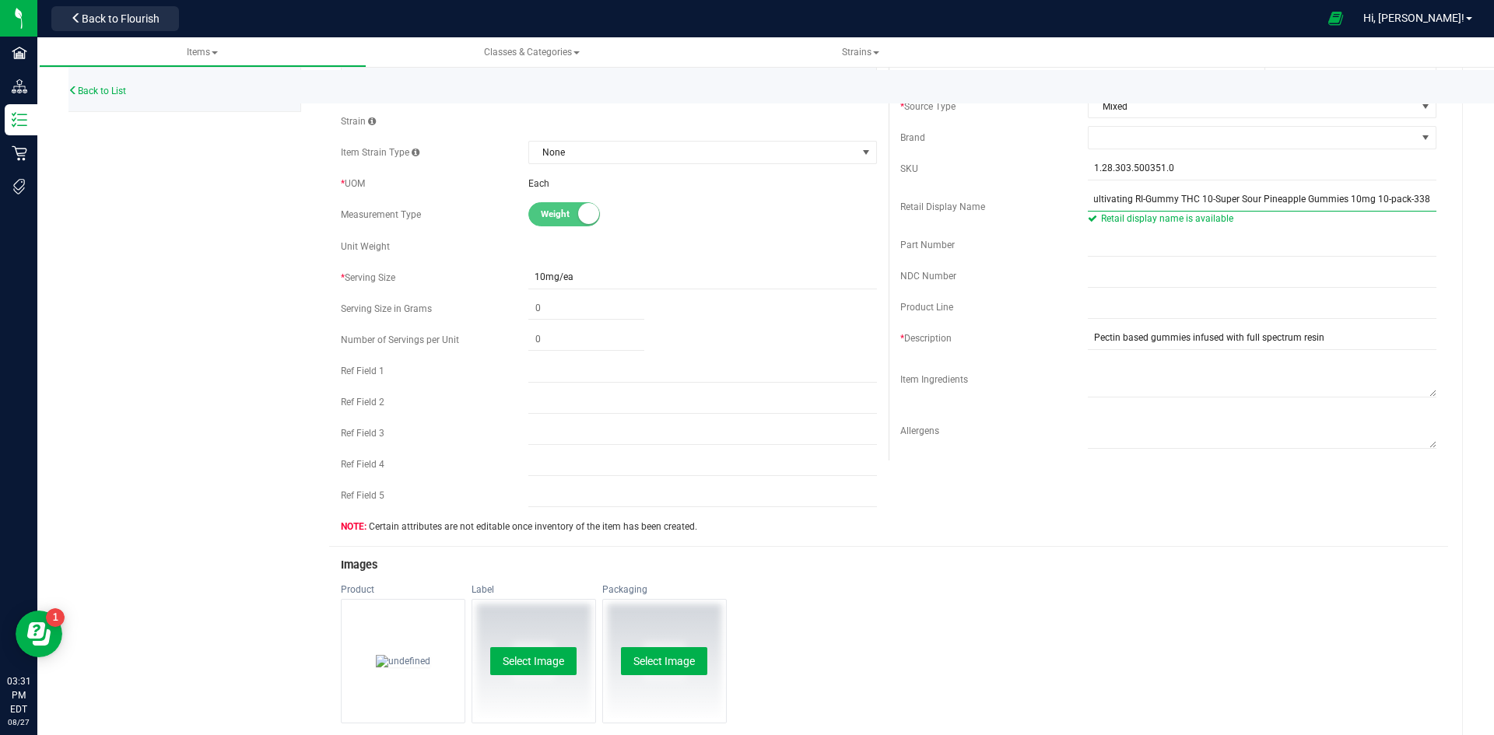
scroll to position [0, 0]
type input "Super Sour Pineapple Gummies 10mg 10-pack-338"
click at [1120, 143] on span at bounding box center [1251, 138] width 327 height 22
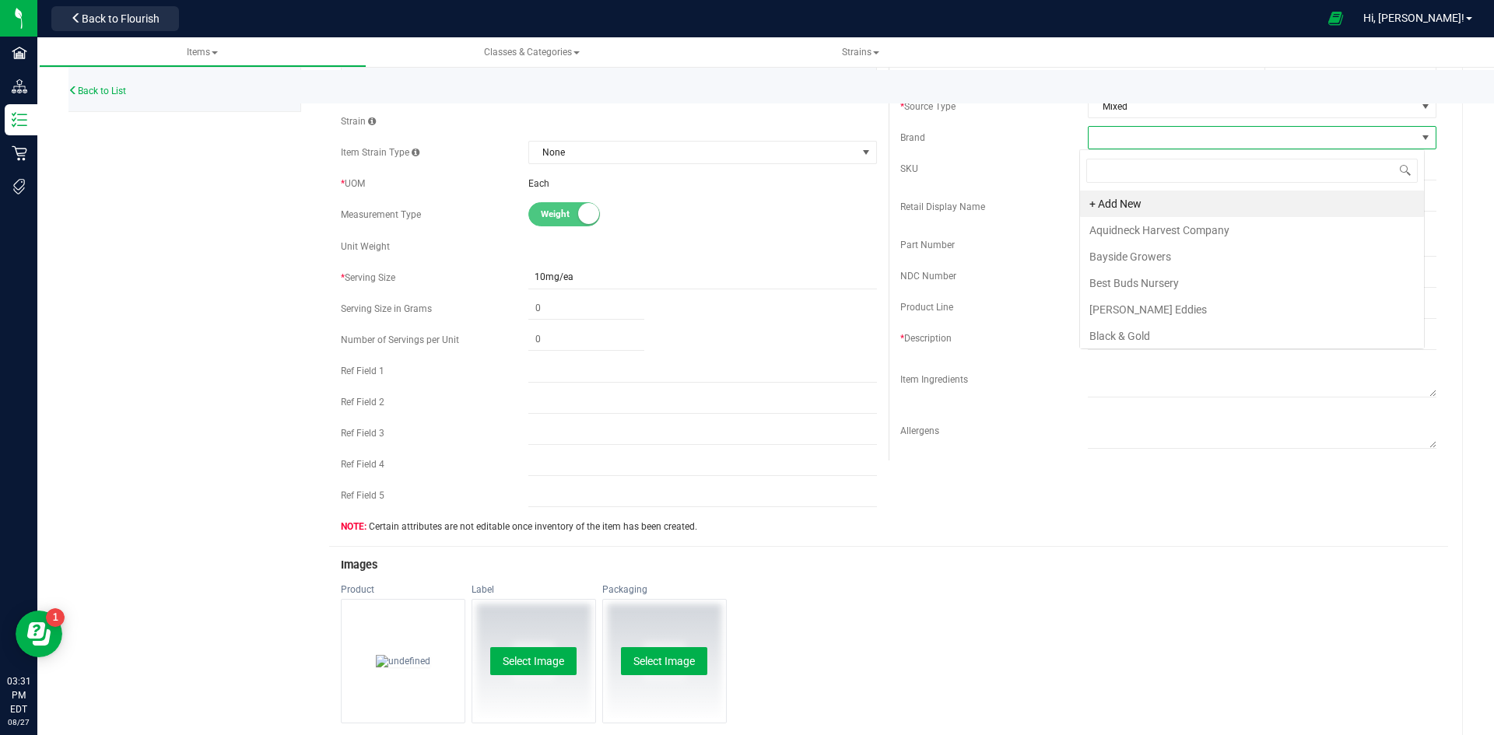
scroll to position [23, 345]
type input "cul"
click at [1133, 254] on li "Cultivating RI" at bounding box center [1252, 256] width 344 height 26
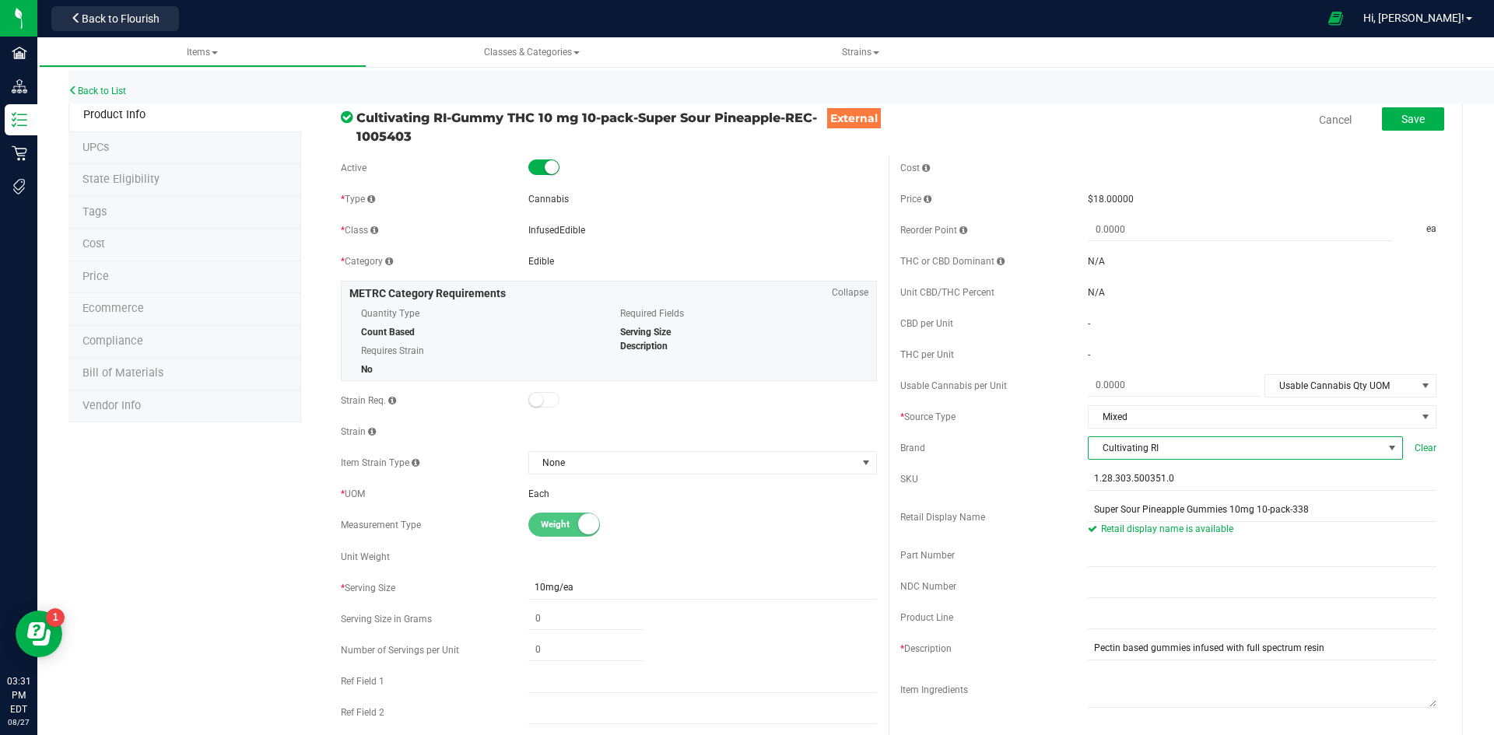
scroll to position [0, 0]
click at [1413, 121] on span "Save" at bounding box center [1412, 120] width 23 height 12
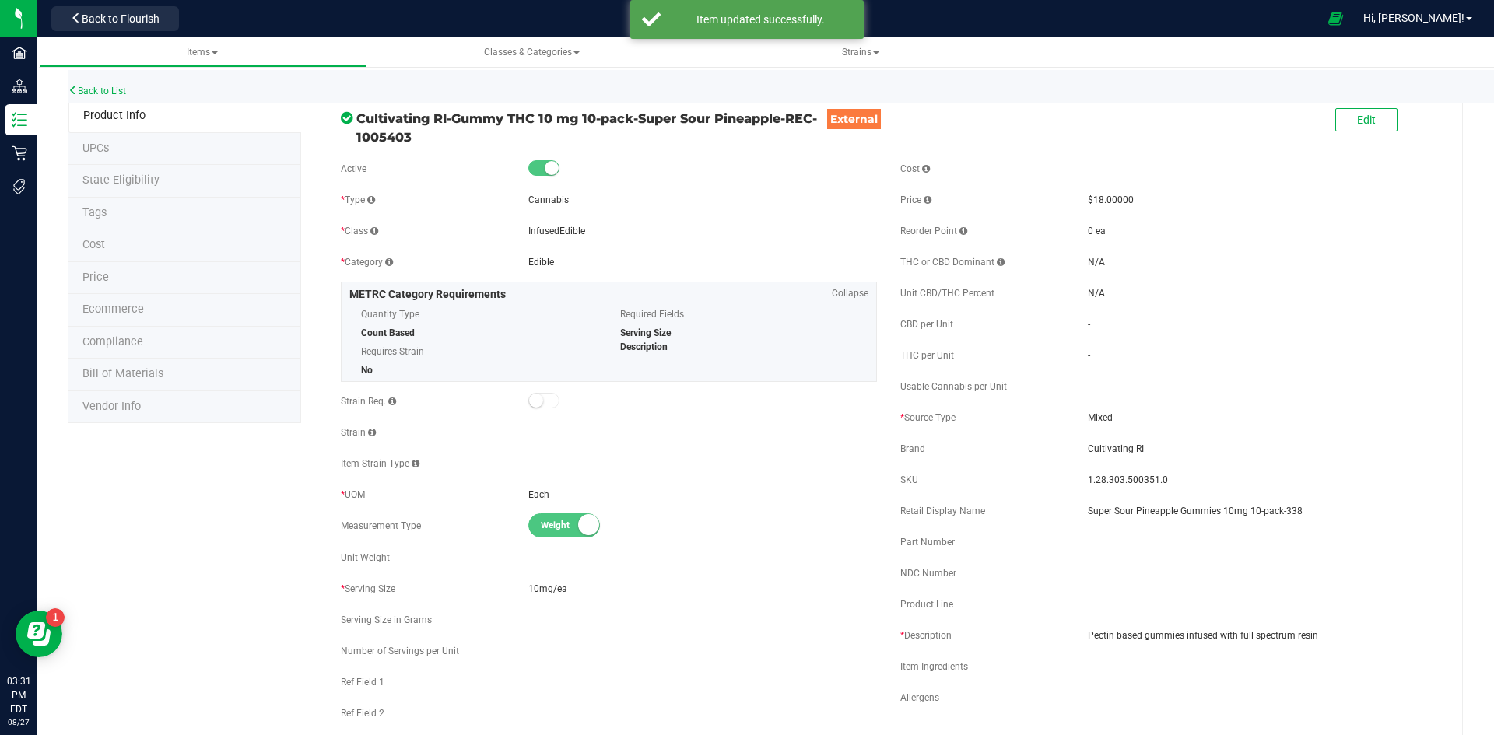
click at [134, 275] on li "Price" at bounding box center [184, 278] width 233 height 33
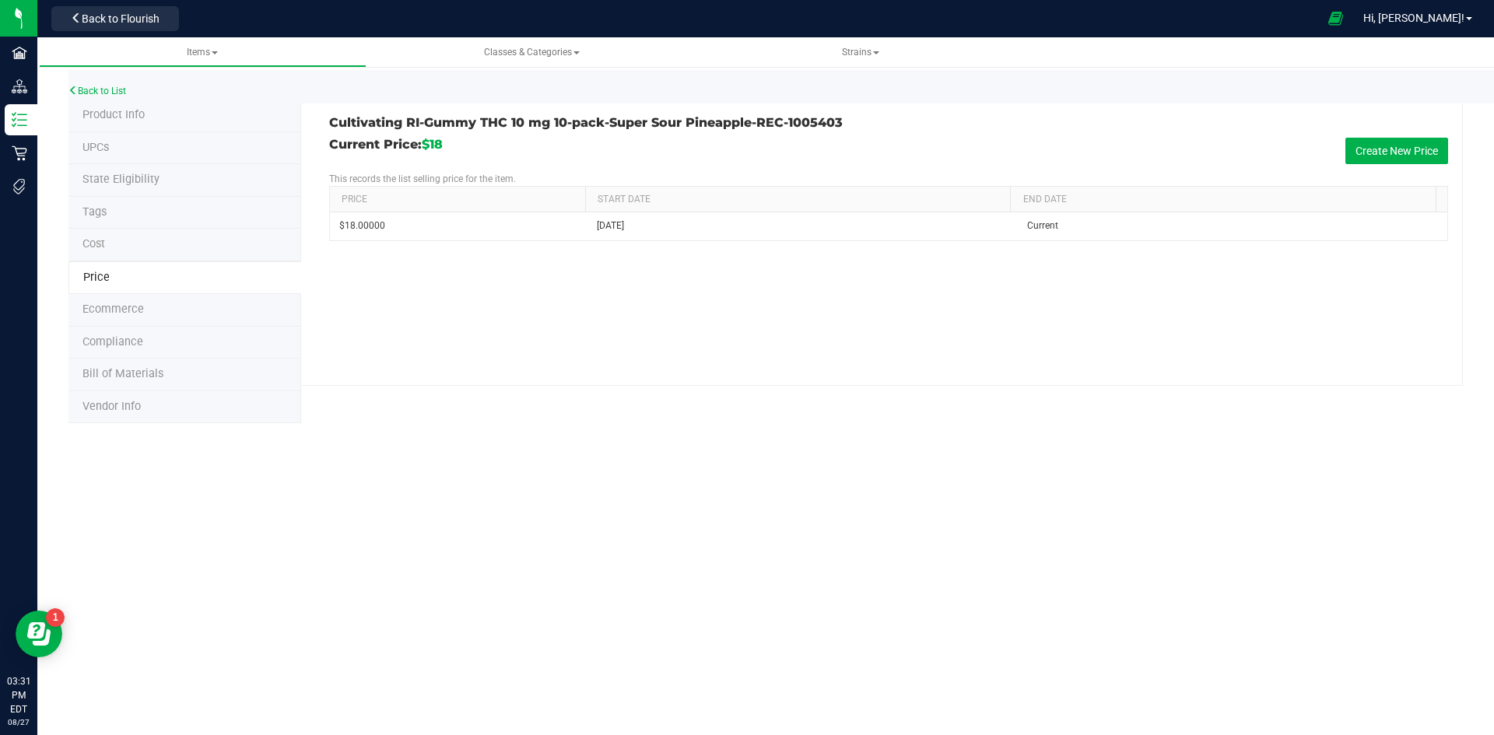
click at [121, 115] on span "Product Info" at bounding box center [113, 114] width 62 height 13
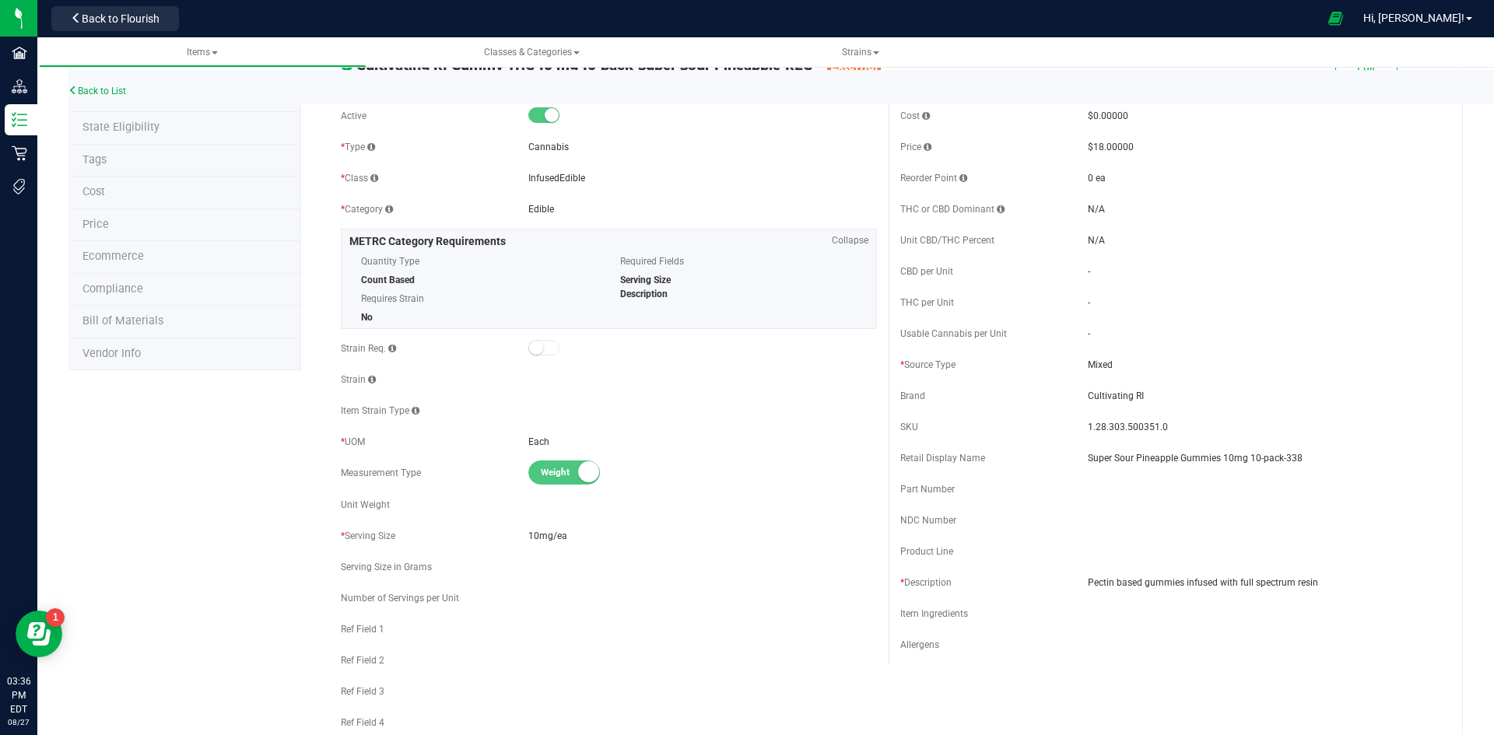
scroll to position [78, 0]
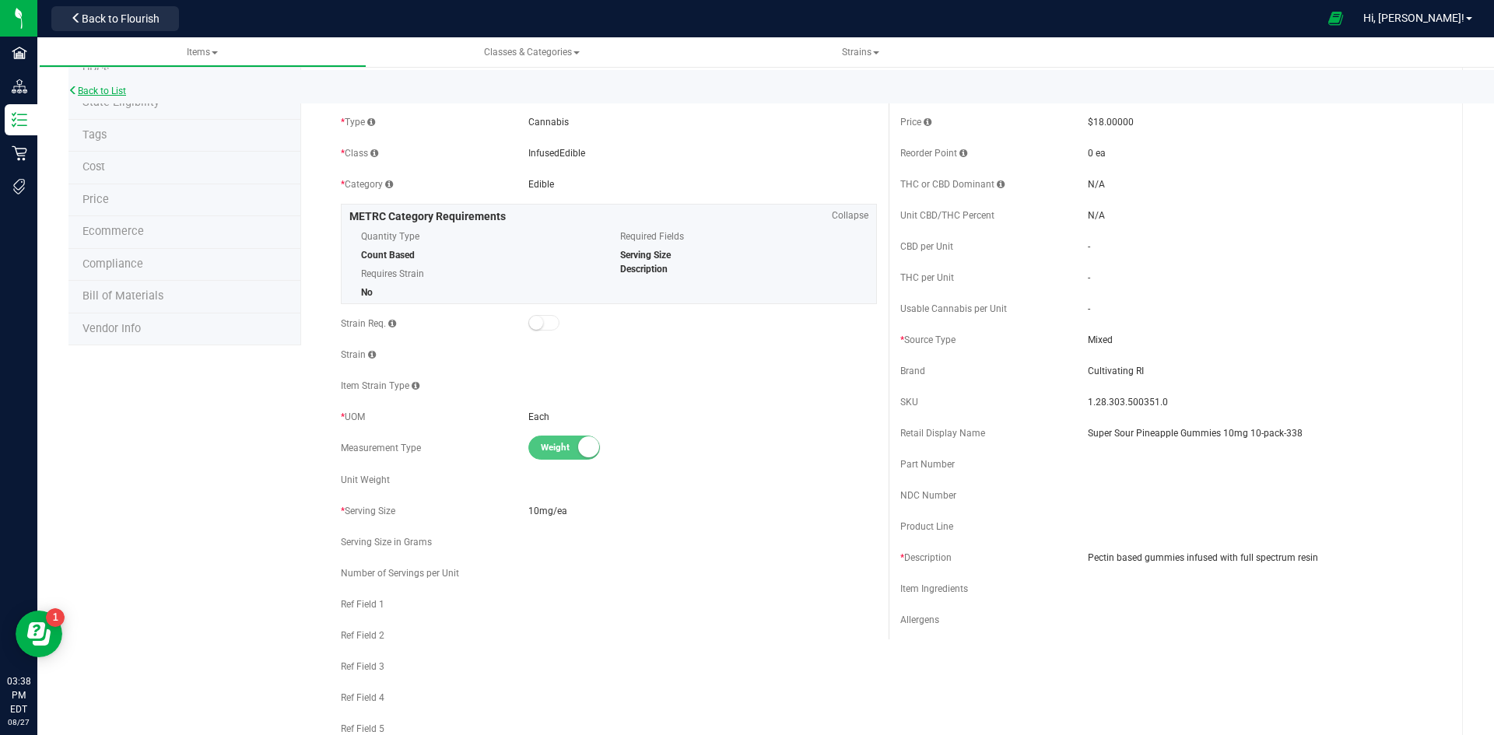
click at [117, 90] on link "Back to List" at bounding box center [97, 91] width 58 height 11
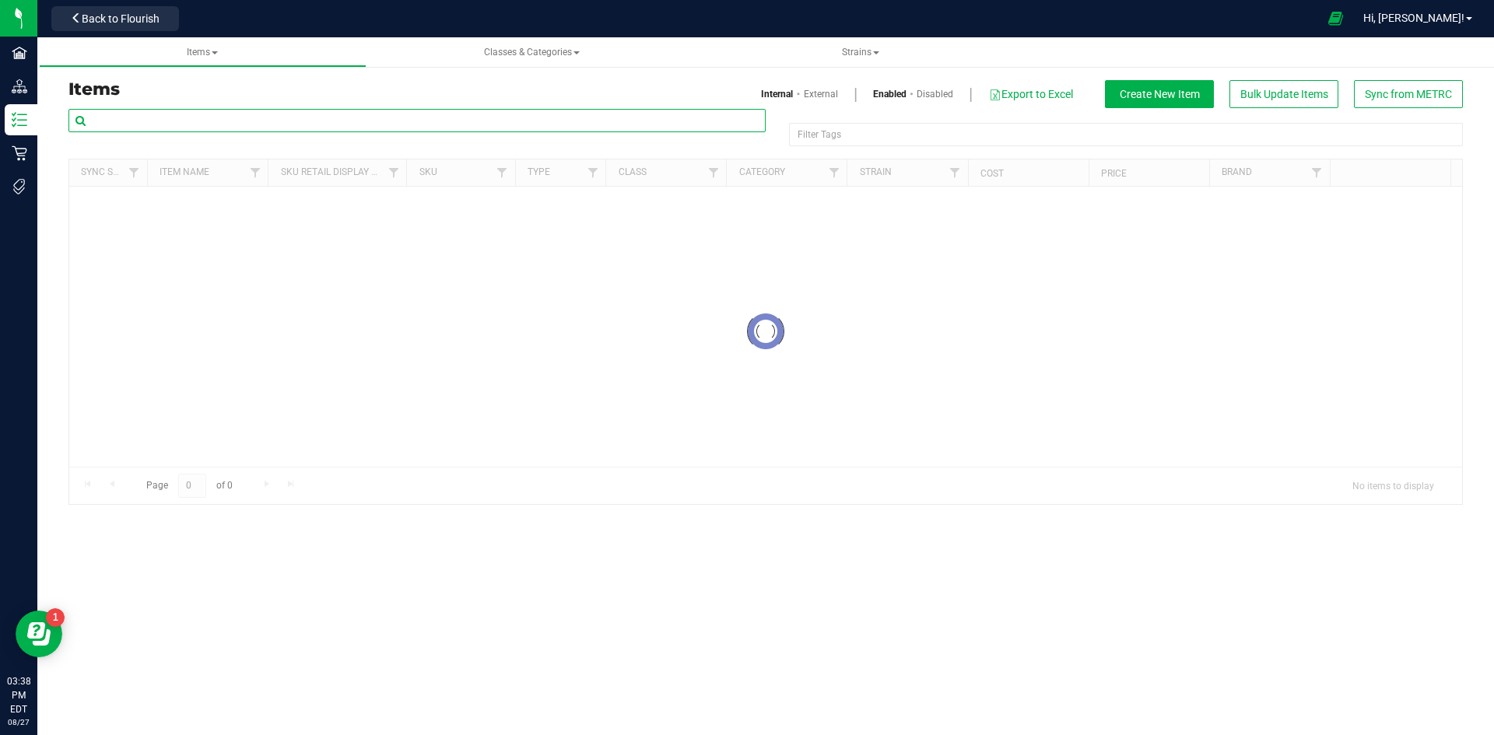
click at [222, 115] on input "text" at bounding box center [416, 120] width 697 height 23
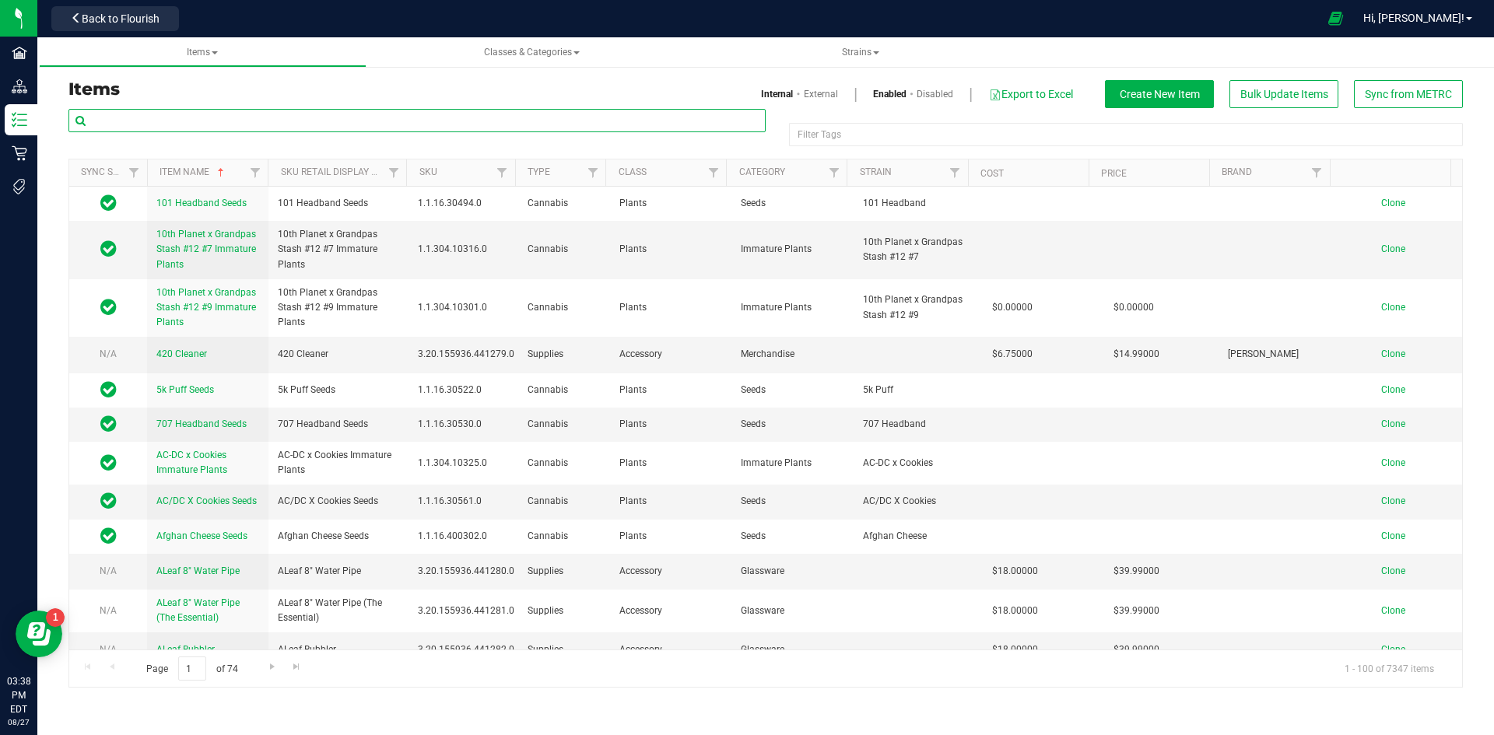
paste input "1.2.308.138309.0"
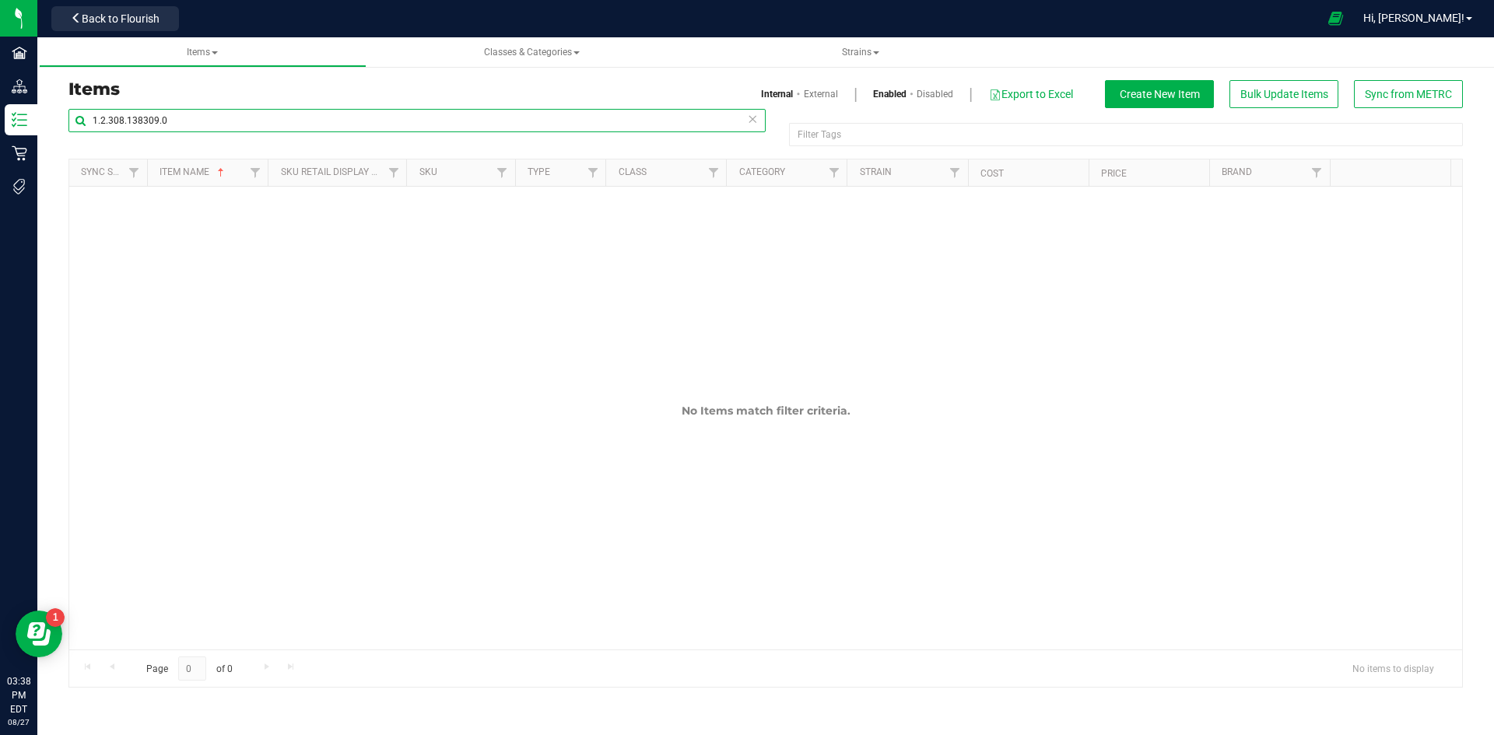
type input "1.2.308.138309.0"
click at [817, 96] on link "External" at bounding box center [821, 94] width 34 height 14
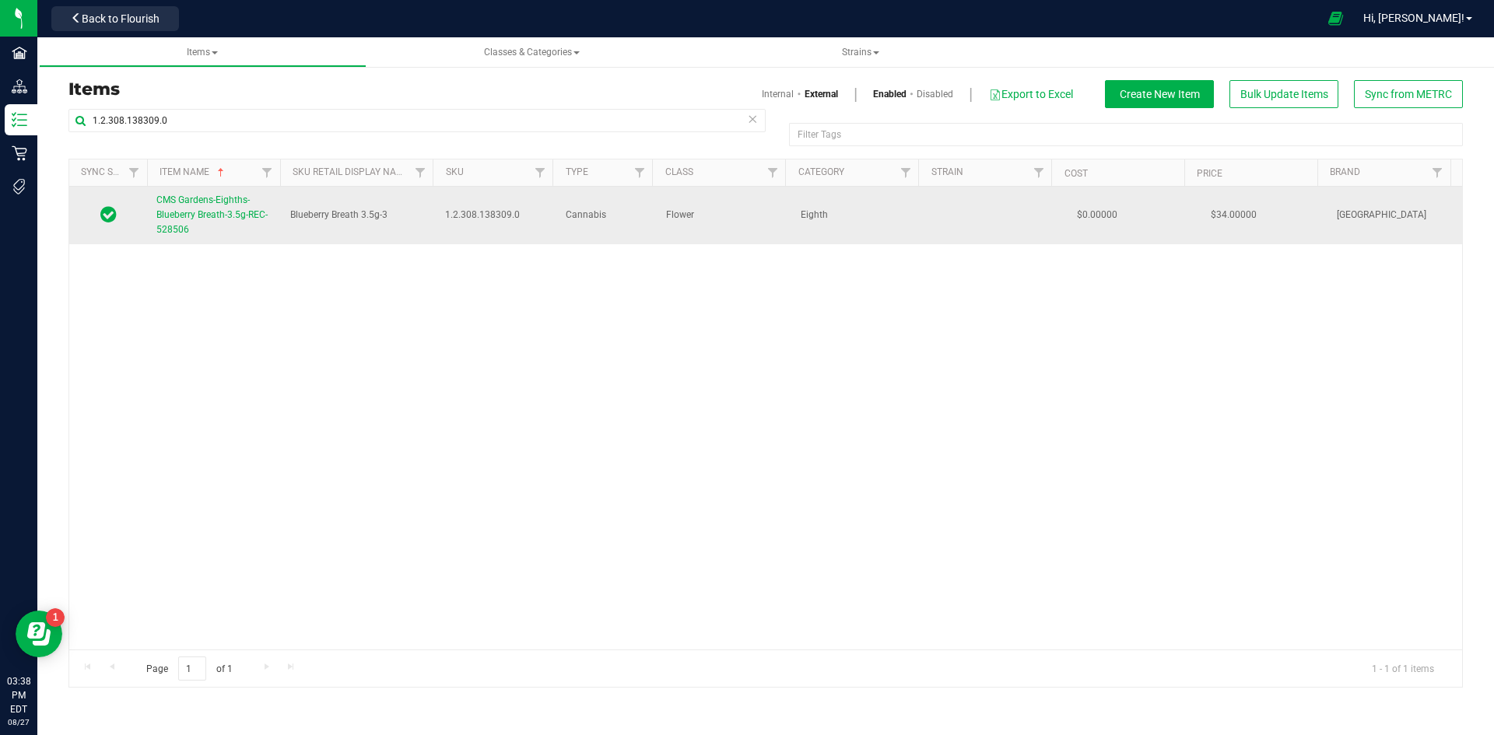
click at [212, 215] on span "CMS Gardens-Eighths-Blueberry Breath-3.5g-REC-528506" at bounding box center [211, 214] width 111 height 40
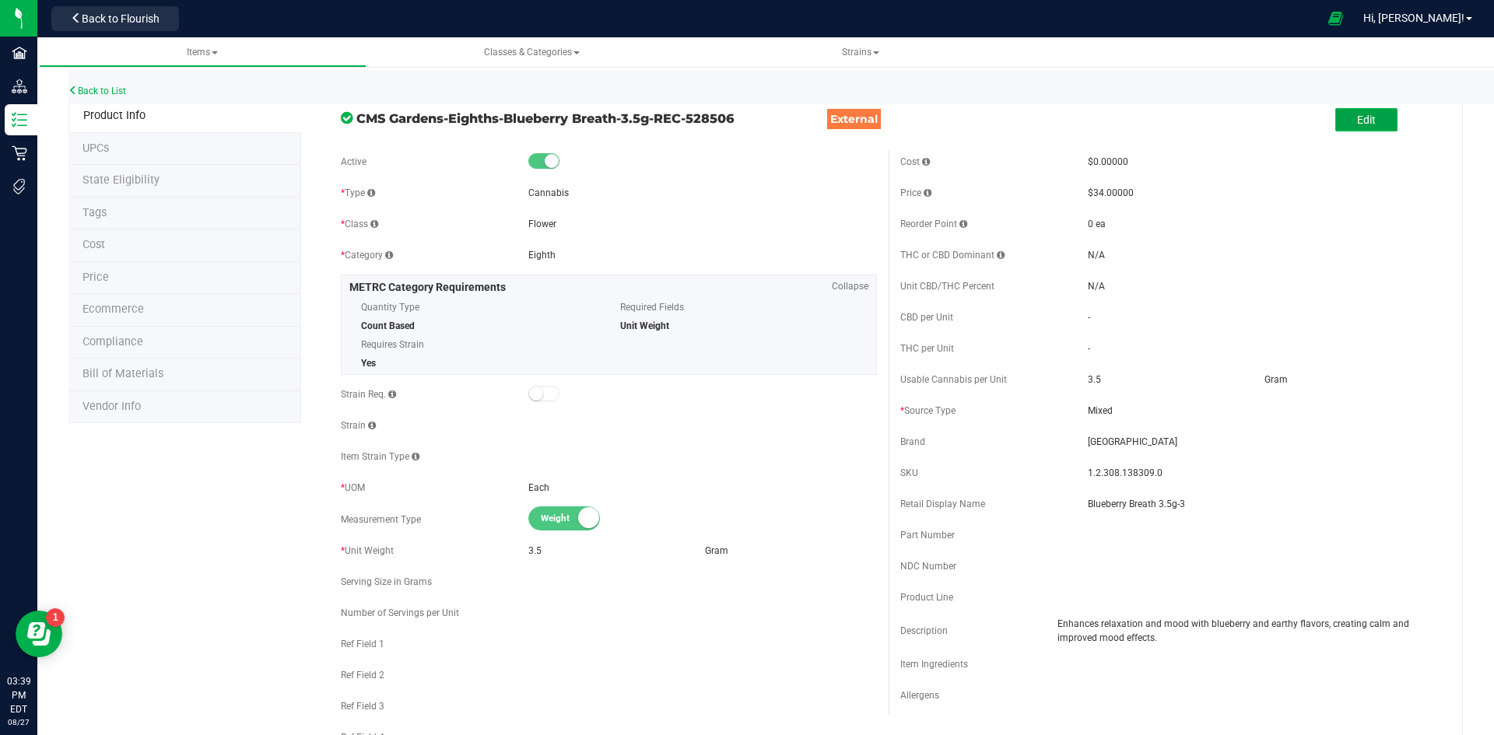
click at [1344, 117] on button "Edit" at bounding box center [1366, 119] width 62 height 23
click at [1199, 499] on input "Blueberry Breath 3.5g-3" at bounding box center [1262, 503] width 349 height 23
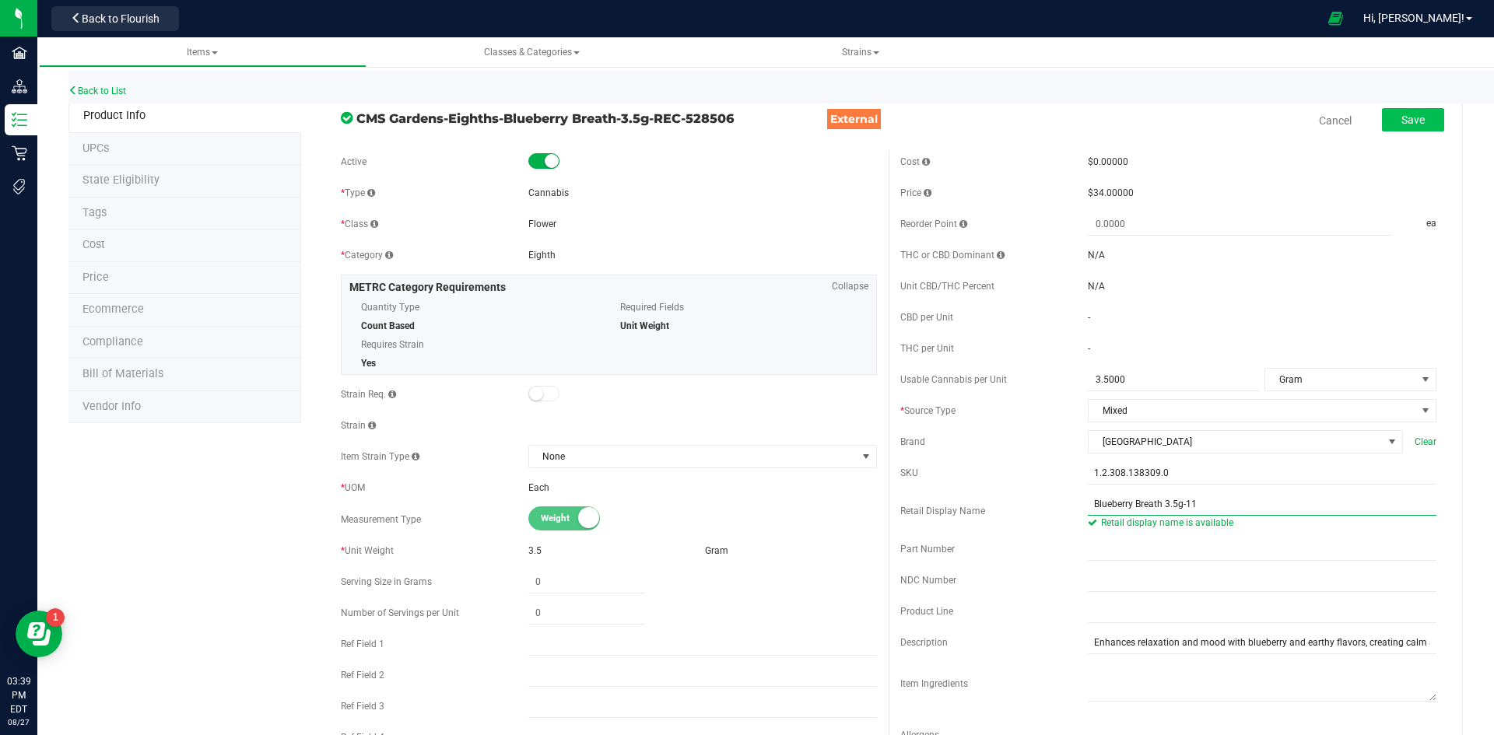
type input "Blueberry Breath 3.5g-11"
click at [1411, 120] on span "Save" at bounding box center [1412, 120] width 23 height 12
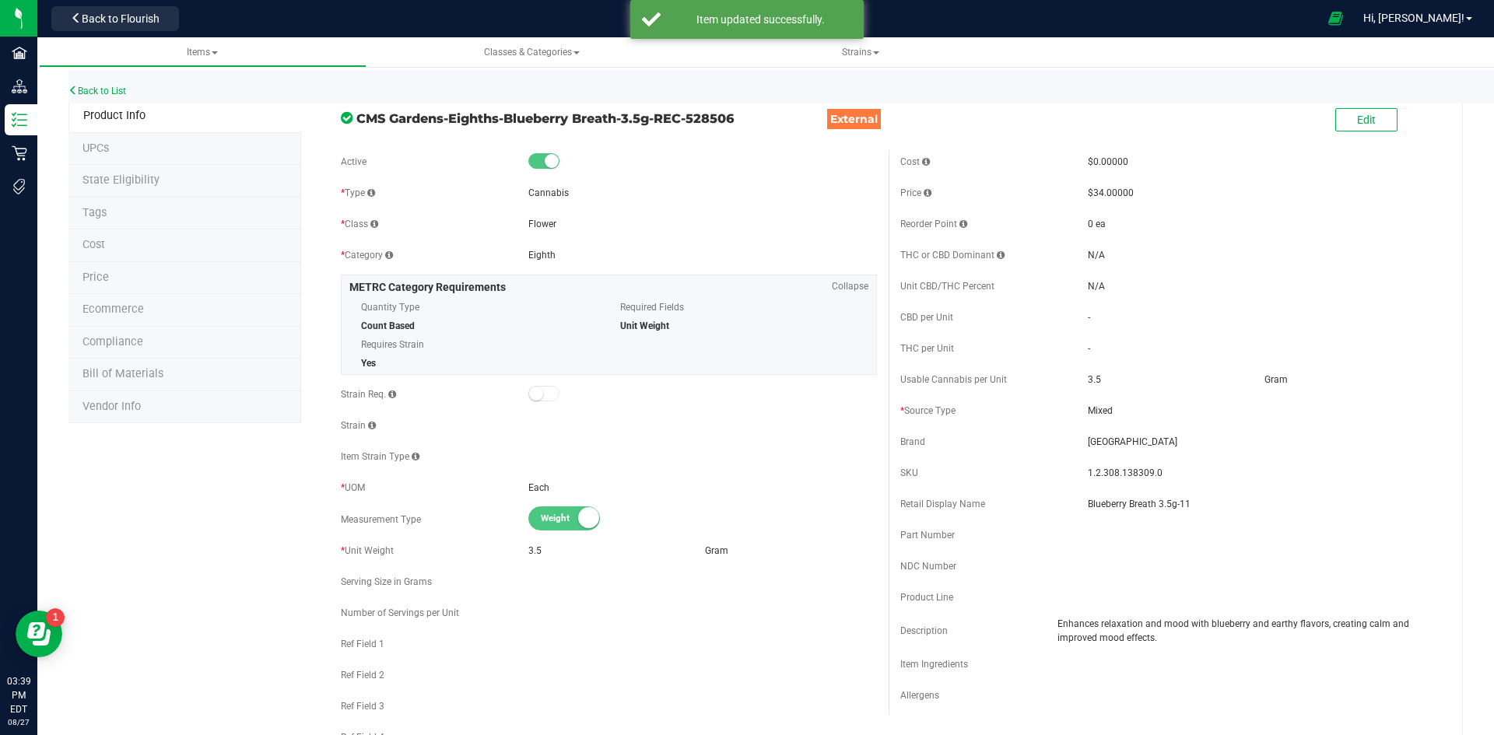
click at [111, 275] on li "Price" at bounding box center [184, 278] width 233 height 33
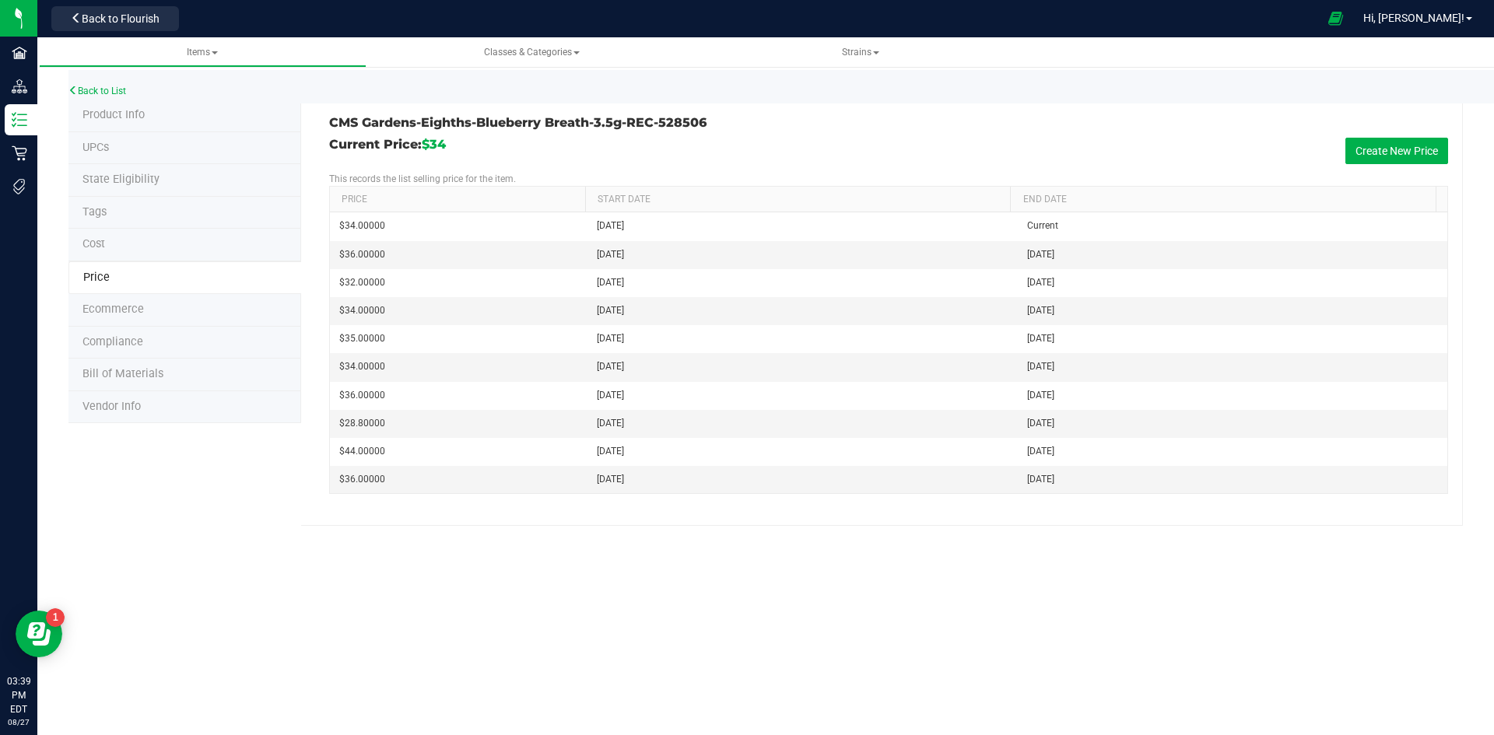
click at [114, 216] on li "Tags" at bounding box center [184, 213] width 233 height 33
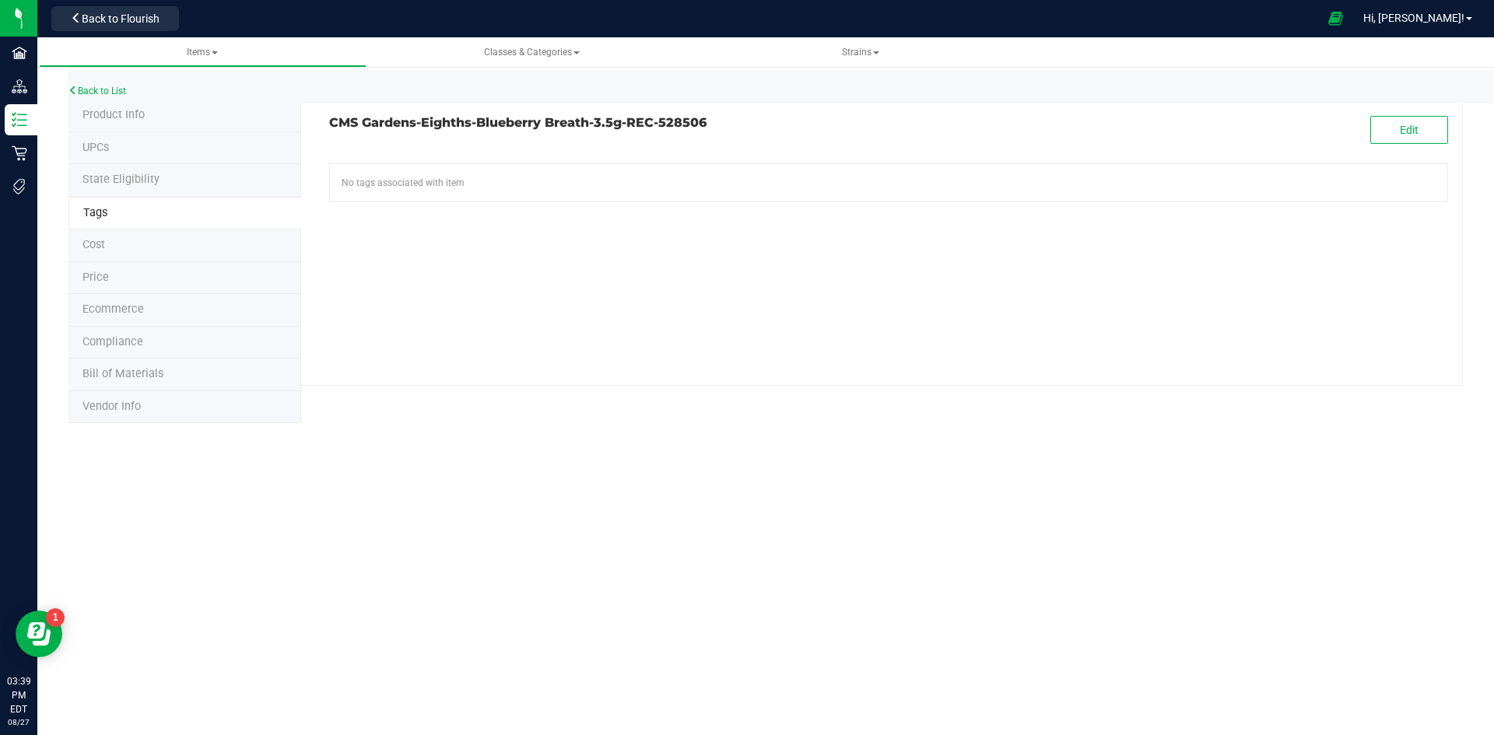
click at [117, 122] on li "Product Info" at bounding box center [184, 116] width 233 height 33
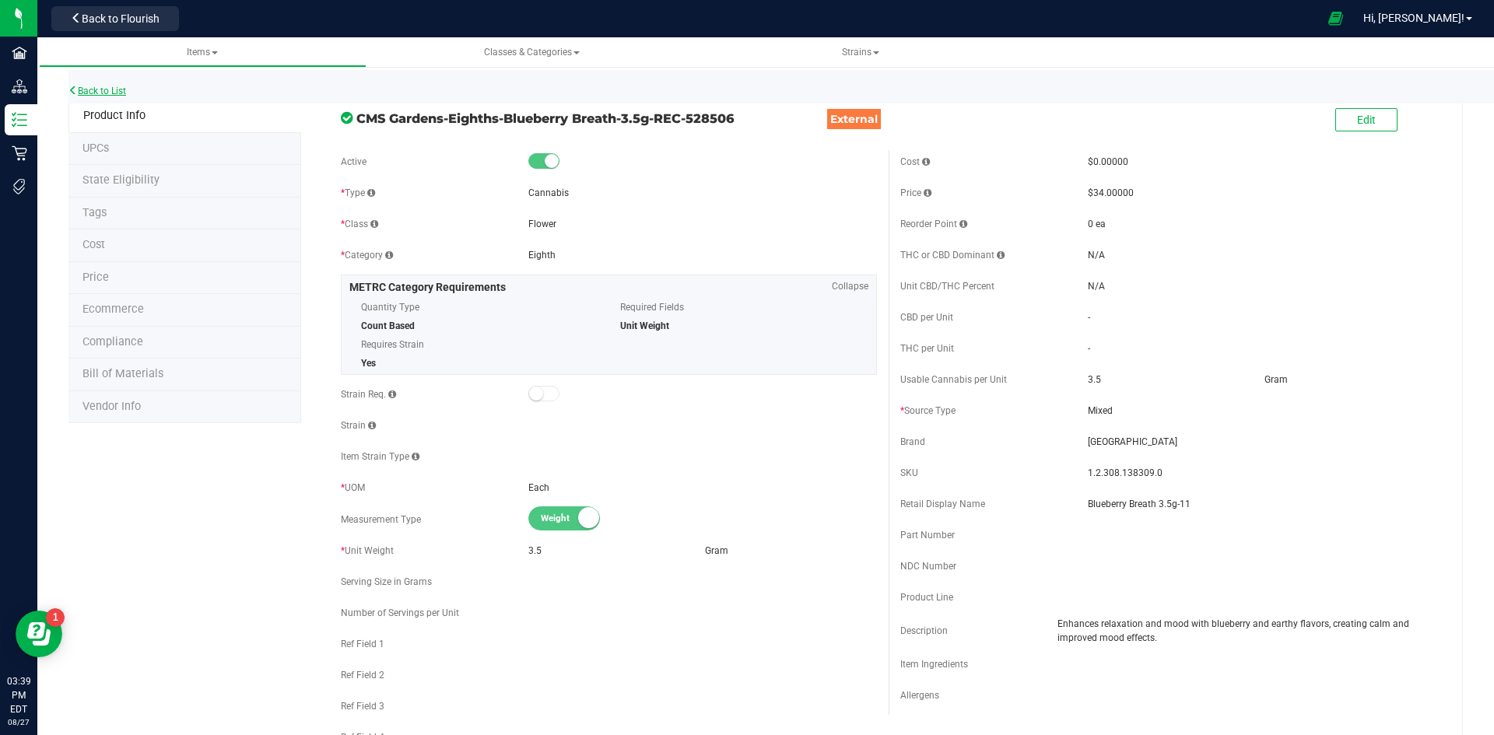
click at [113, 89] on link "Back to List" at bounding box center [97, 91] width 58 height 11
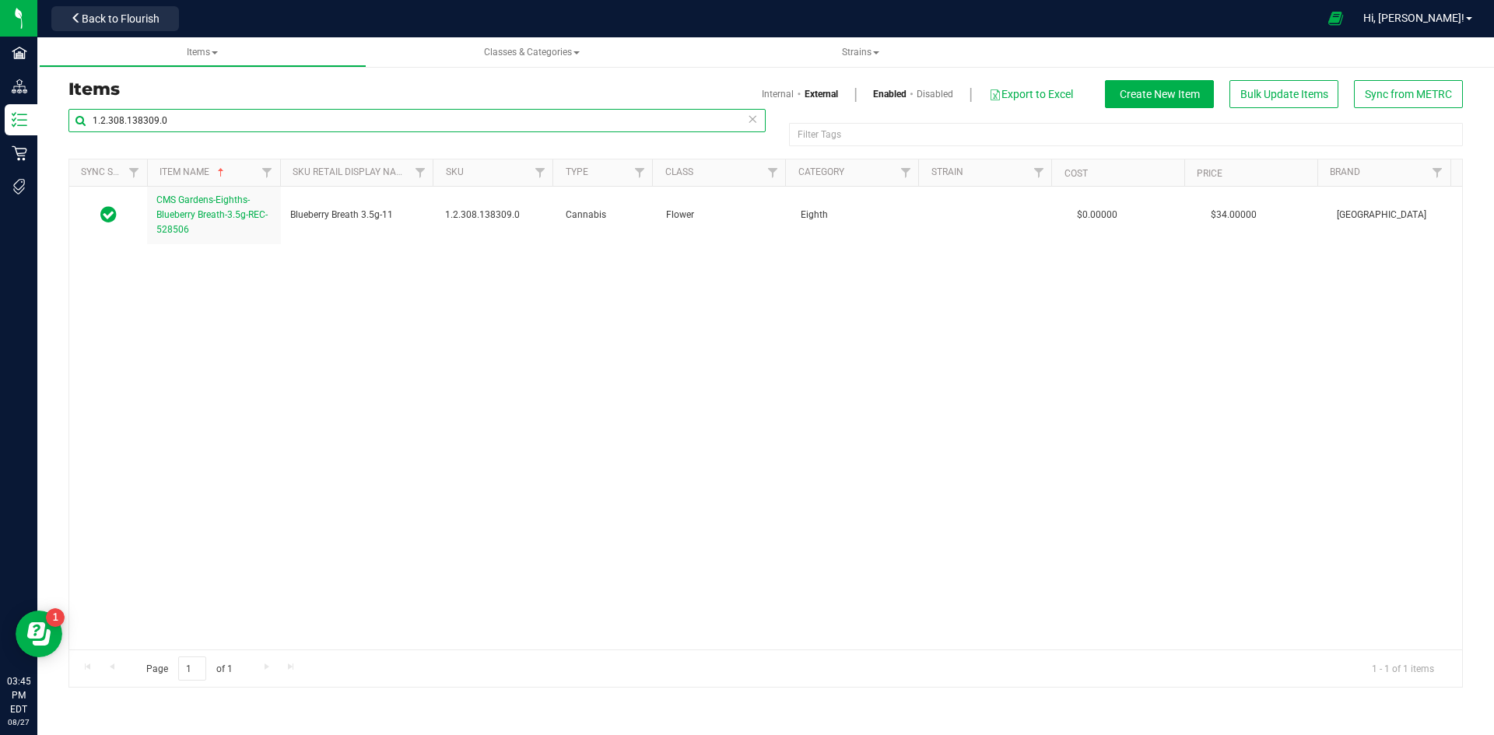
click at [163, 117] on input "1.2.308.138309.0" at bounding box center [416, 120] width 697 height 23
paste input "500553"
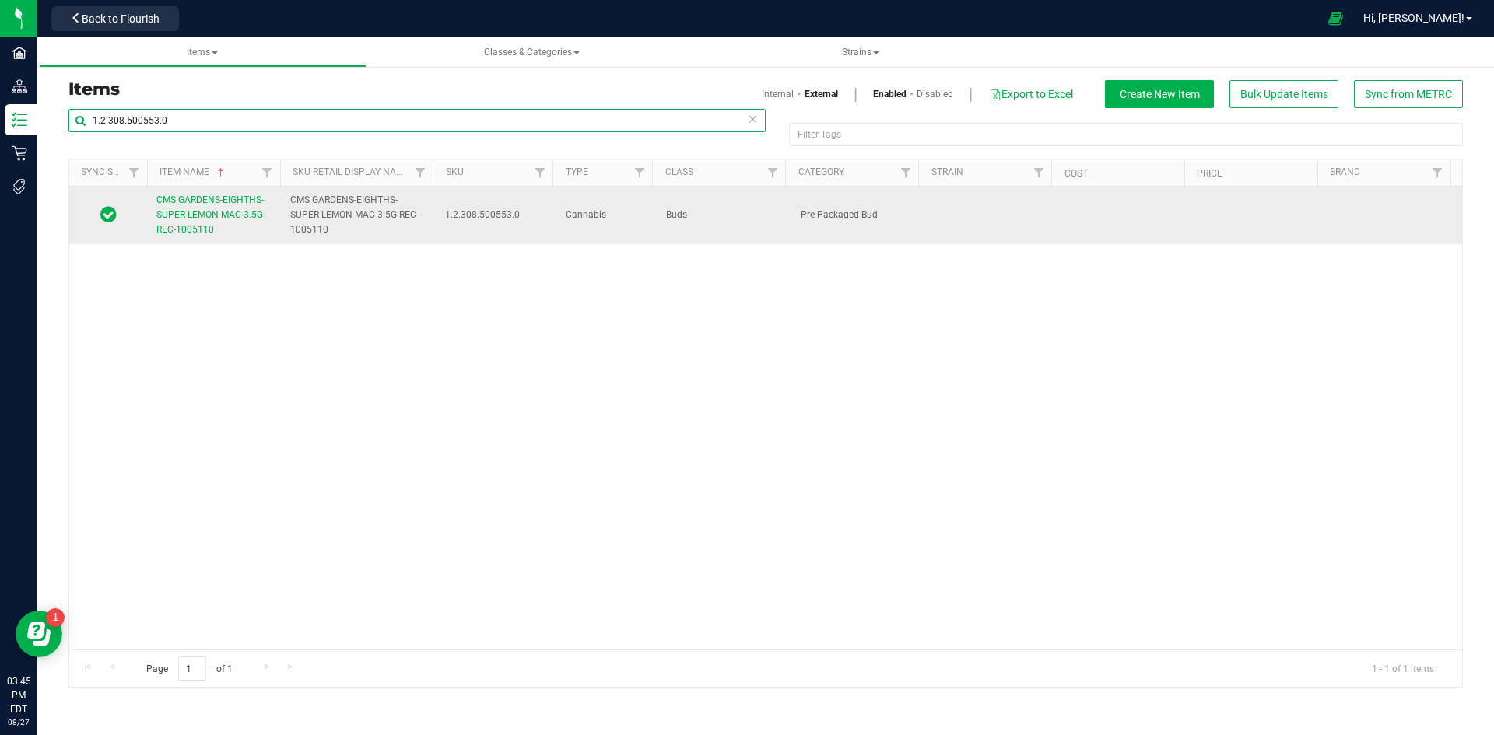
type input "1.2.308.500553.0"
click at [215, 216] on span "CMS GARDENS-EIGHTHS-SUPER LEMON MAC-3.5G-REC-1005110" at bounding box center [210, 214] width 109 height 40
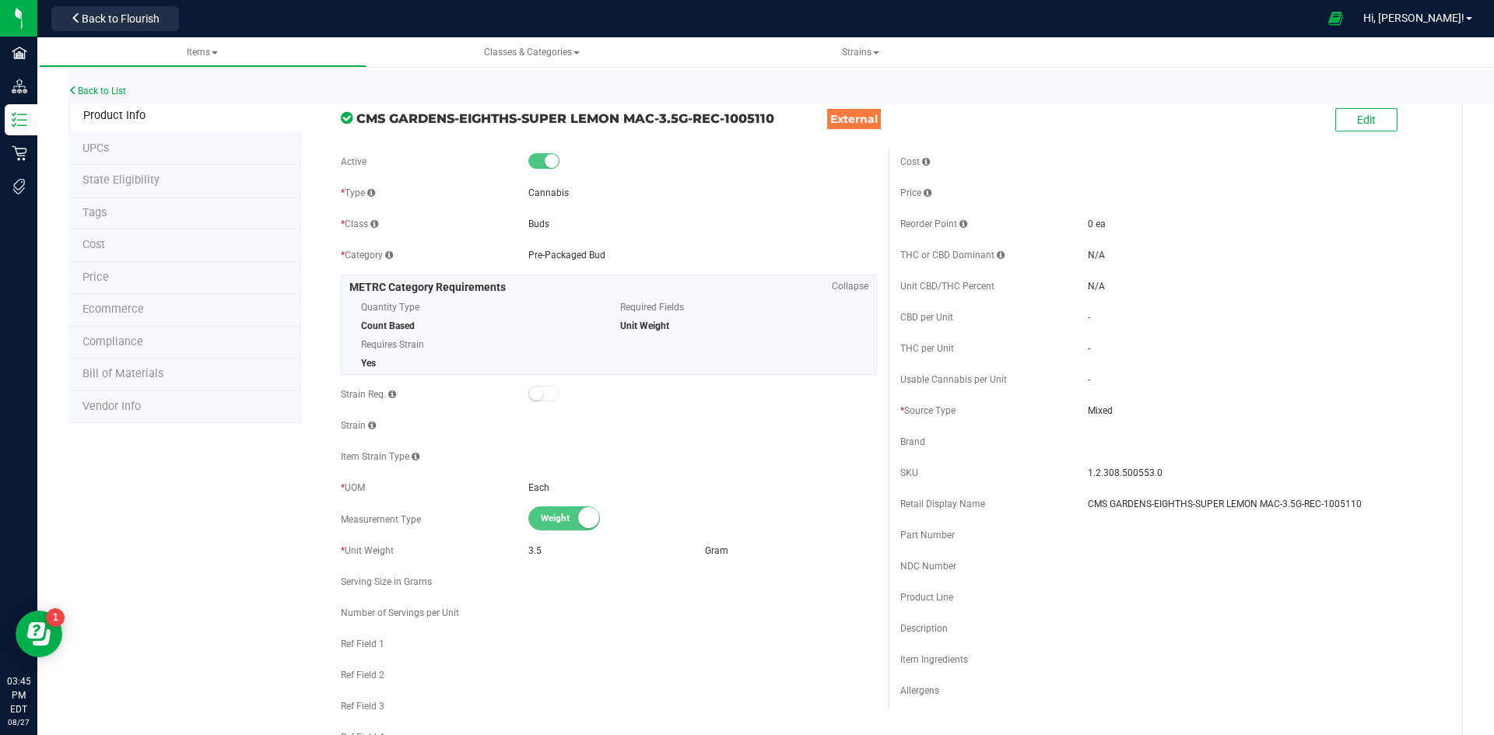
click at [187, 276] on li "Price" at bounding box center [184, 278] width 233 height 33
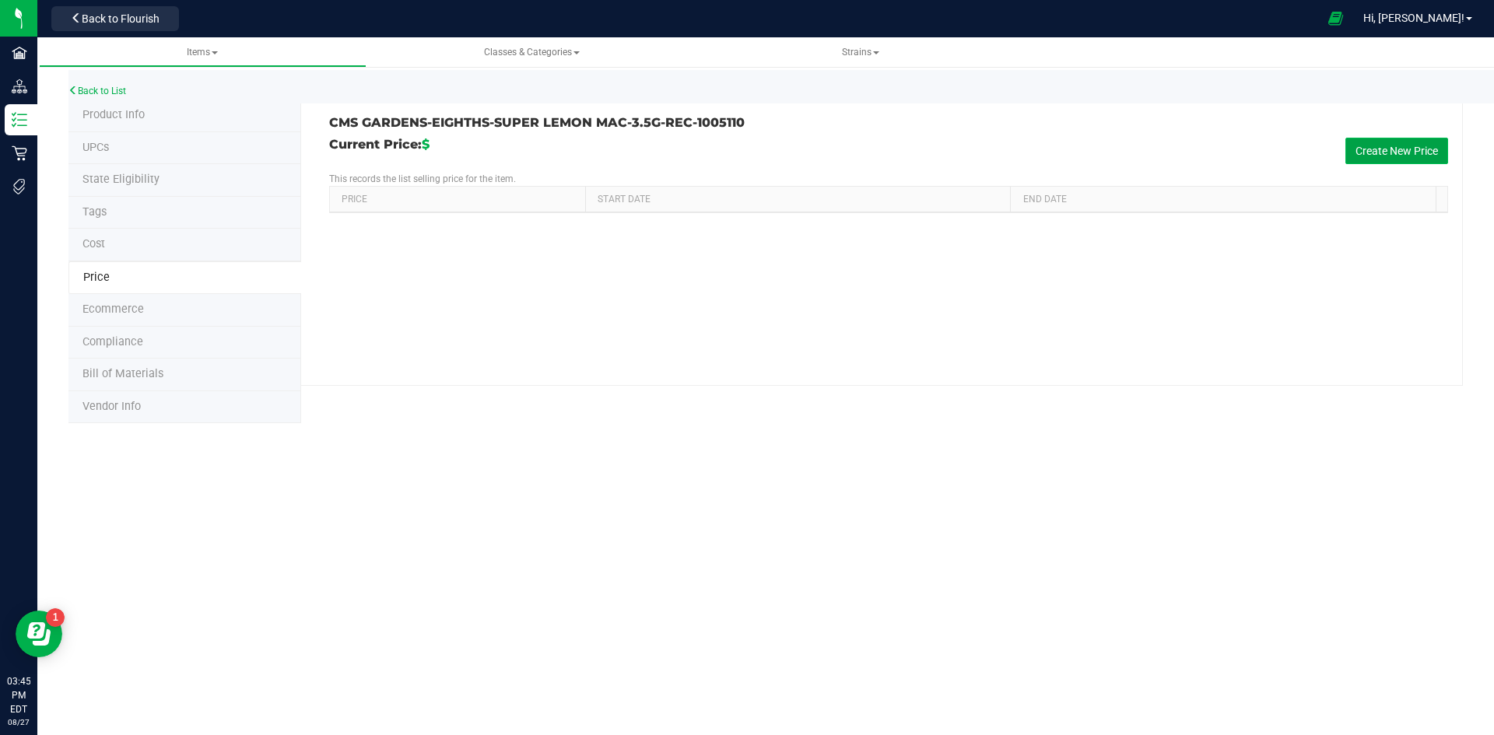
click at [1370, 144] on button "Create New Price" at bounding box center [1396, 151] width 103 height 26
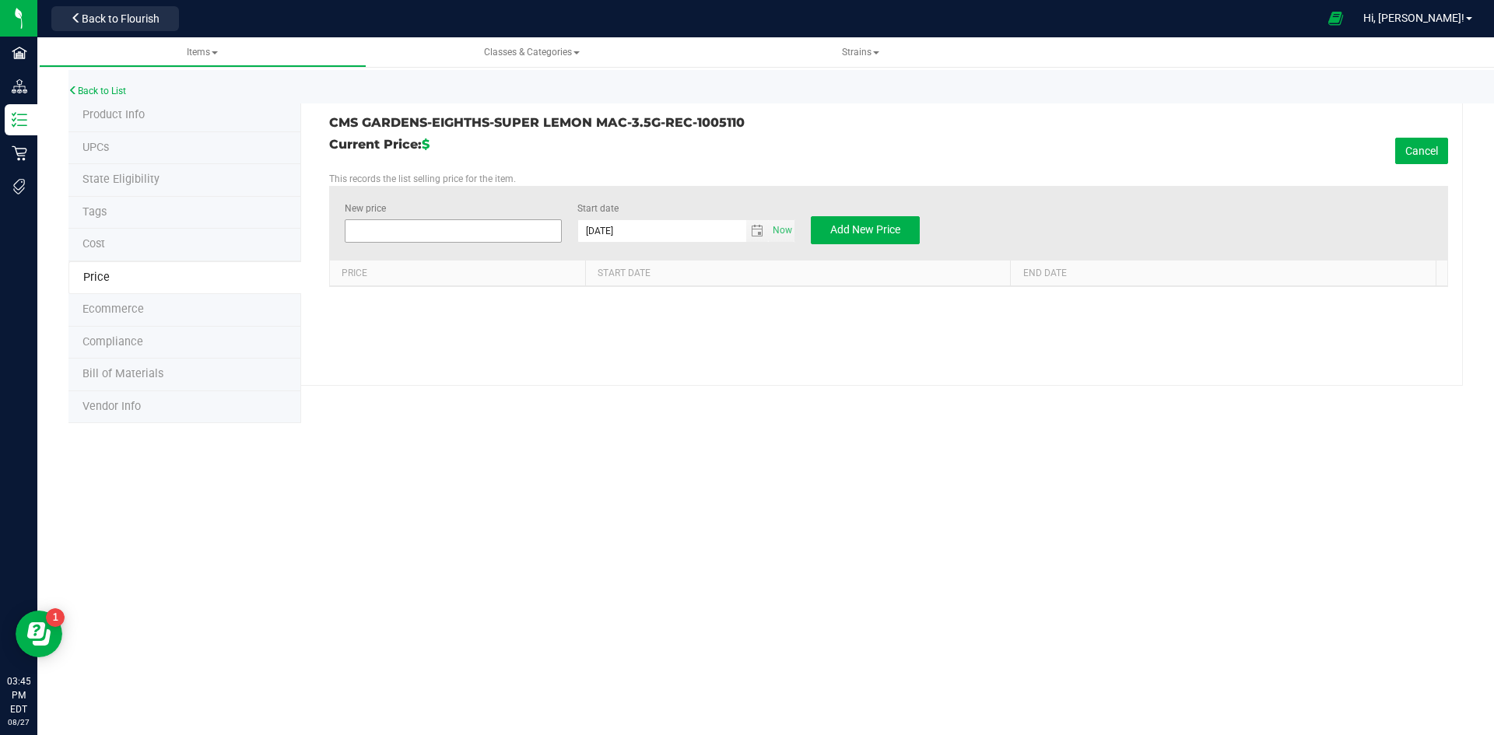
click at [436, 237] on span at bounding box center [454, 230] width 218 height 23
drag, startPoint x: 367, startPoint y: 229, endPoint x: 367, endPoint y: 217, distance: 11.7
click at [367, 229] on input "New price" at bounding box center [453, 231] width 216 height 22
type input "26"
click at [823, 219] on button "Add New Price" at bounding box center [865, 230] width 109 height 28
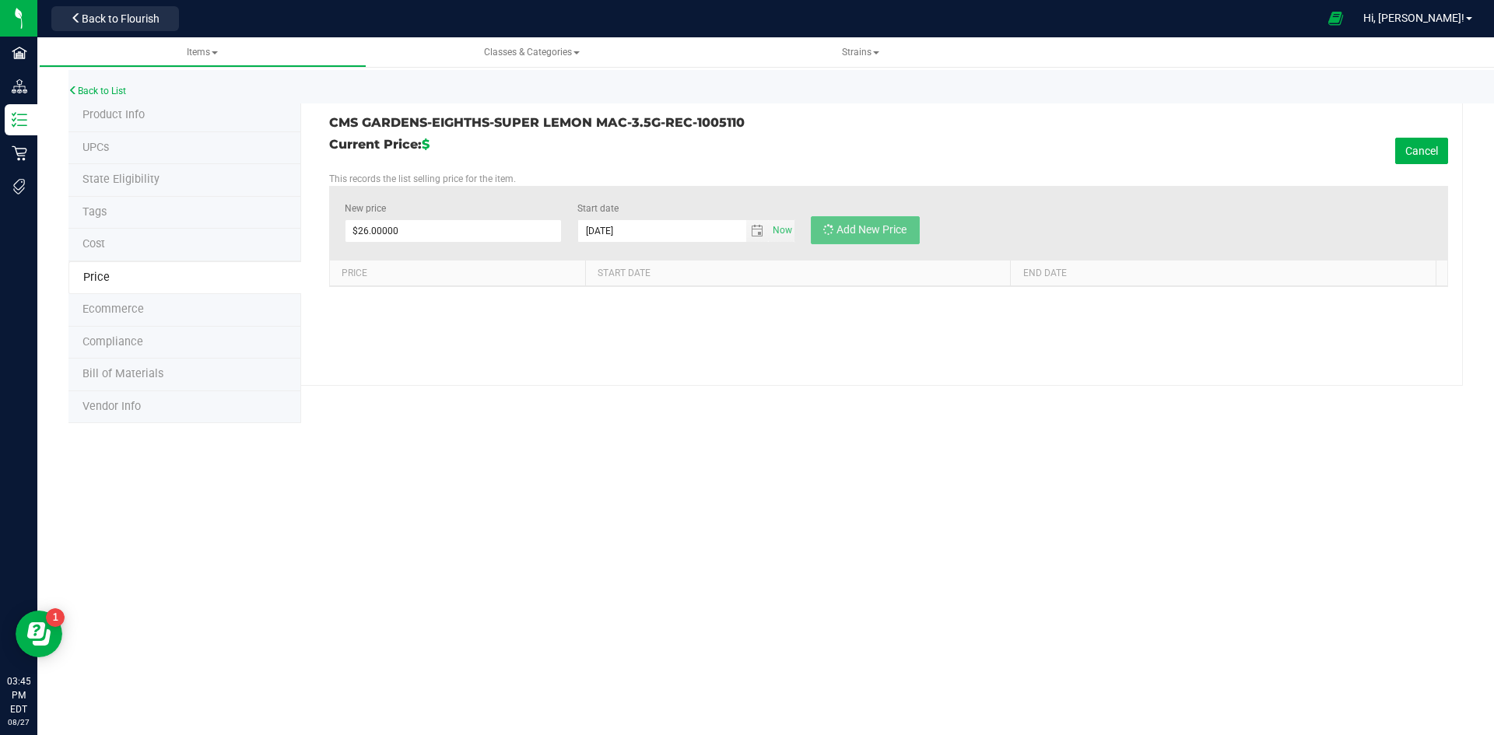
type input "$0.00000"
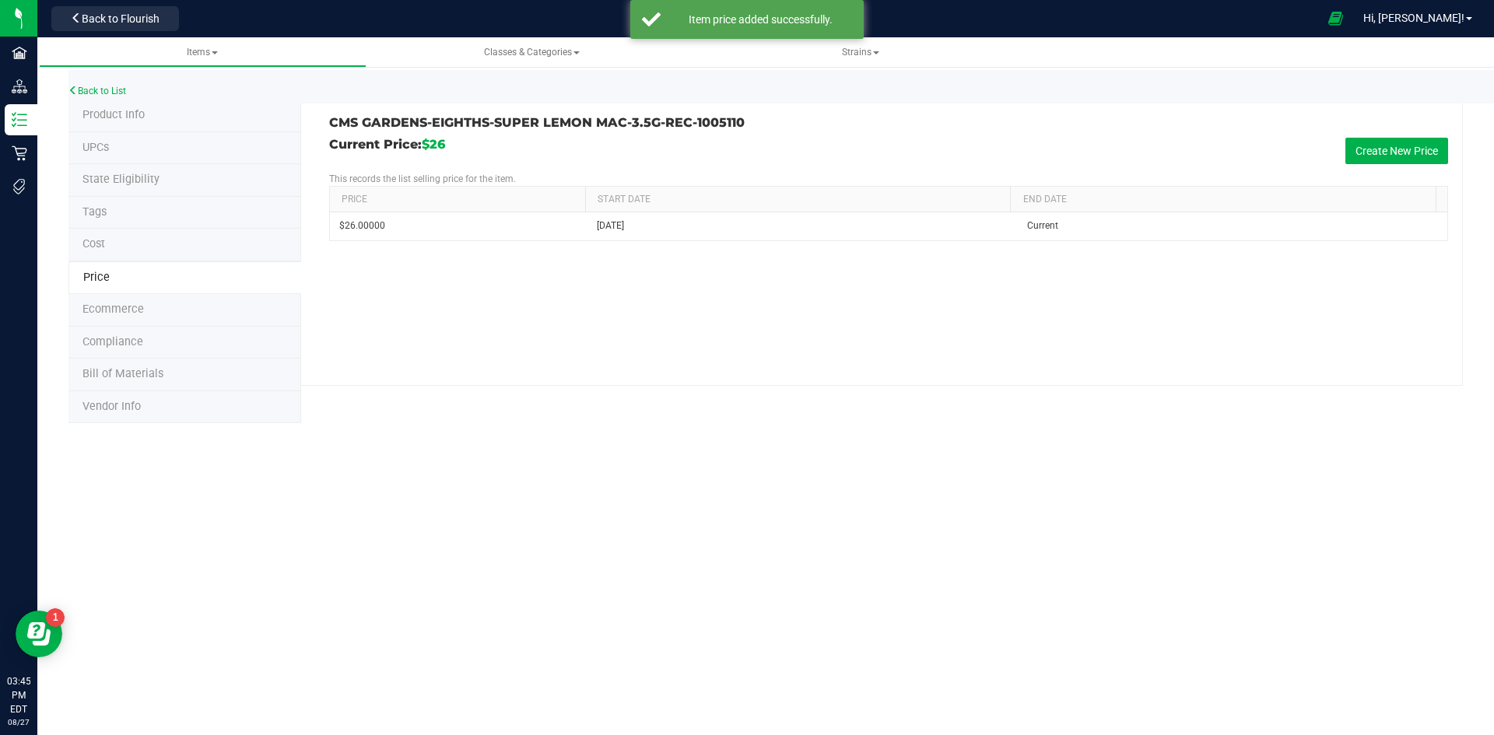
click at [119, 115] on span "Product Info" at bounding box center [113, 114] width 62 height 13
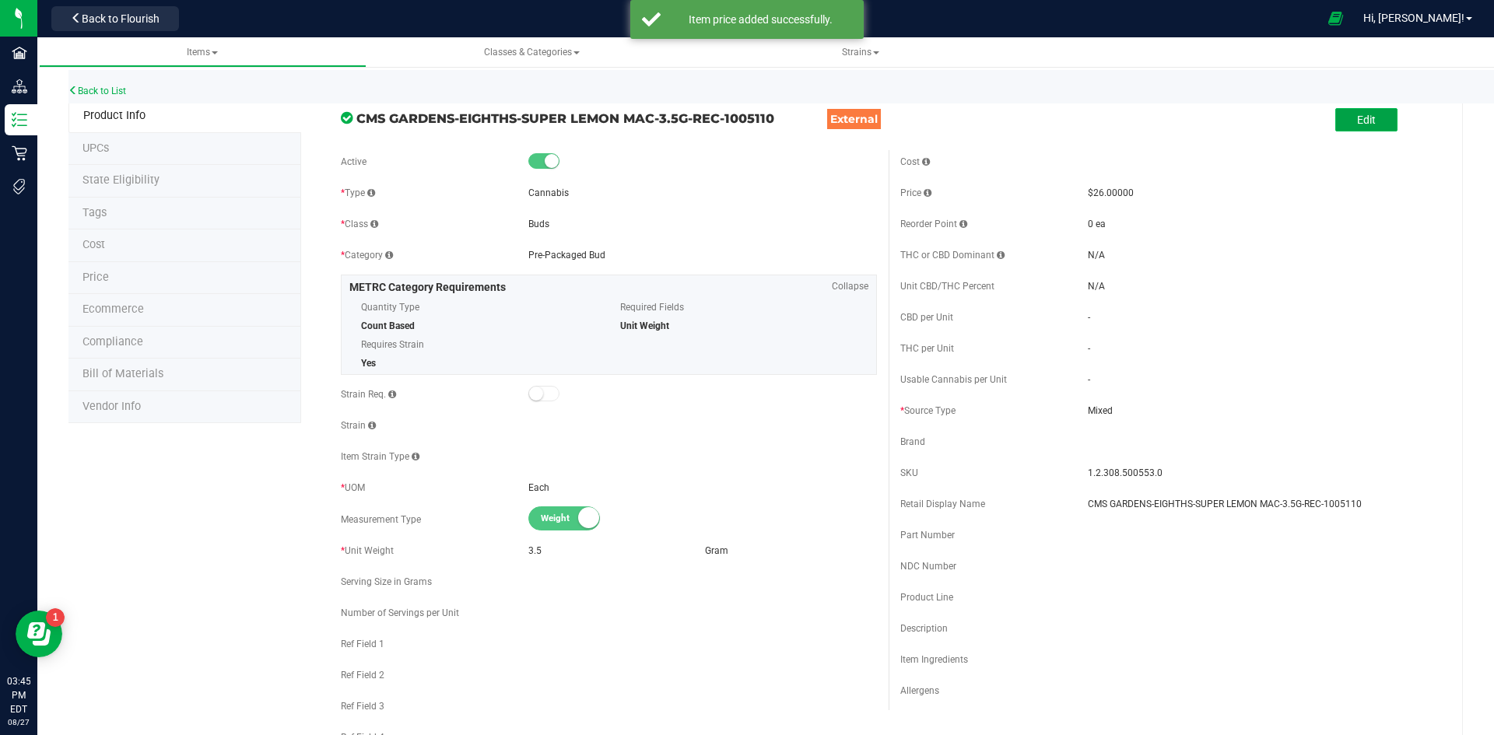
click at [1343, 125] on button "Edit" at bounding box center [1366, 119] width 62 height 23
click at [1379, 513] on input "CMS GARDENS-EIGHTHS-SUPER LEMON MAC-3.5G-REC-1005110" at bounding box center [1262, 503] width 349 height 23
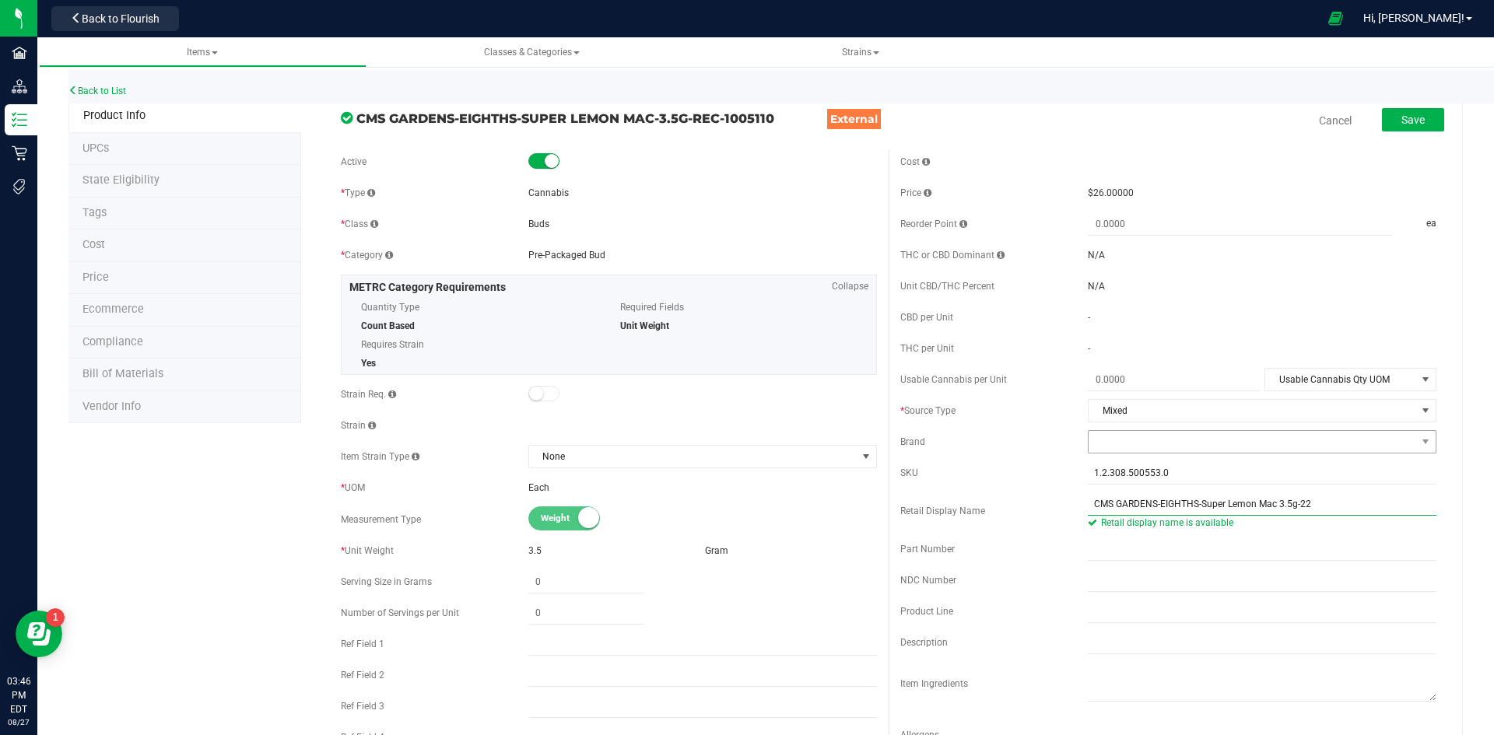
type input "CMS GARDENS-EIGHTHS-Super Lemon Mac 3.5g-22"
click at [1113, 447] on span at bounding box center [1251, 442] width 327 height 22
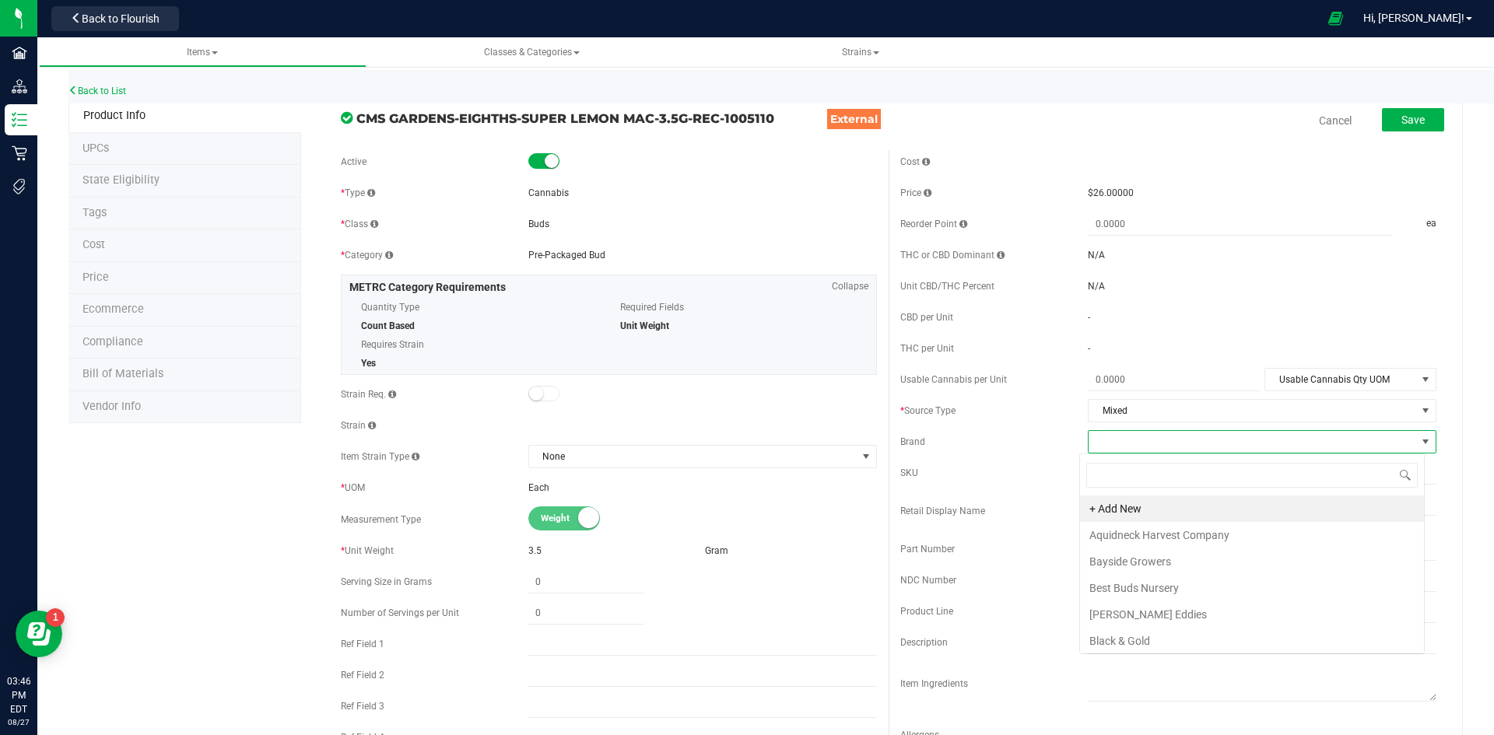
scroll to position [23, 345]
type input "cms"
click at [1147, 539] on li "[GEOGRAPHIC_DATA]" at bounding box center [1252, 535] width 344 height 26
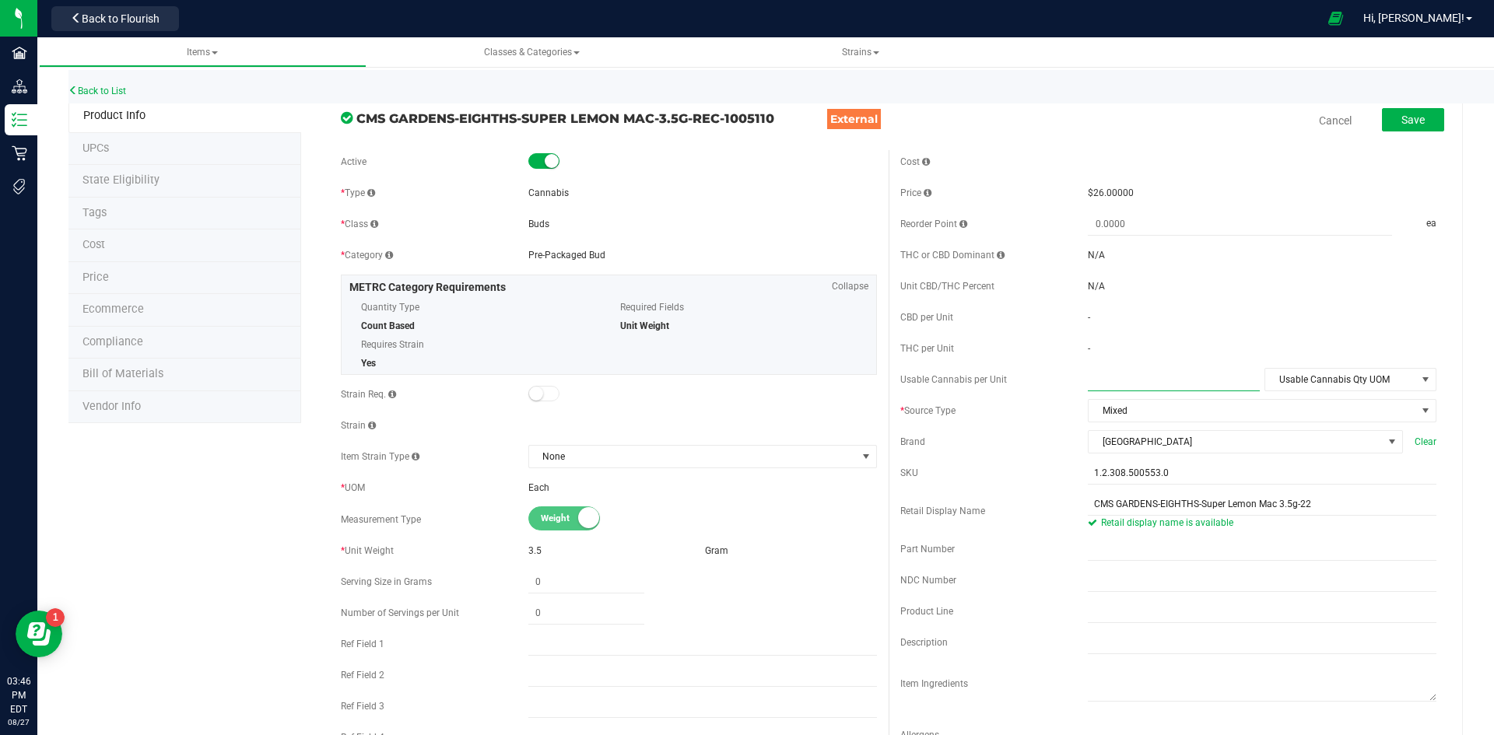
click at [1131, 384] on span at bounding box center [1174, 380] width 172 height 23
type input "3.5"
type input "3.5000"
click at [1294, 381] on span "Usable Cannabis Qty UOM" at bounding box center [1340, 380] width 151 height 22
click at [1281, 450] on li "Gram" at bounding box center [1339, 452] width 169 height 23
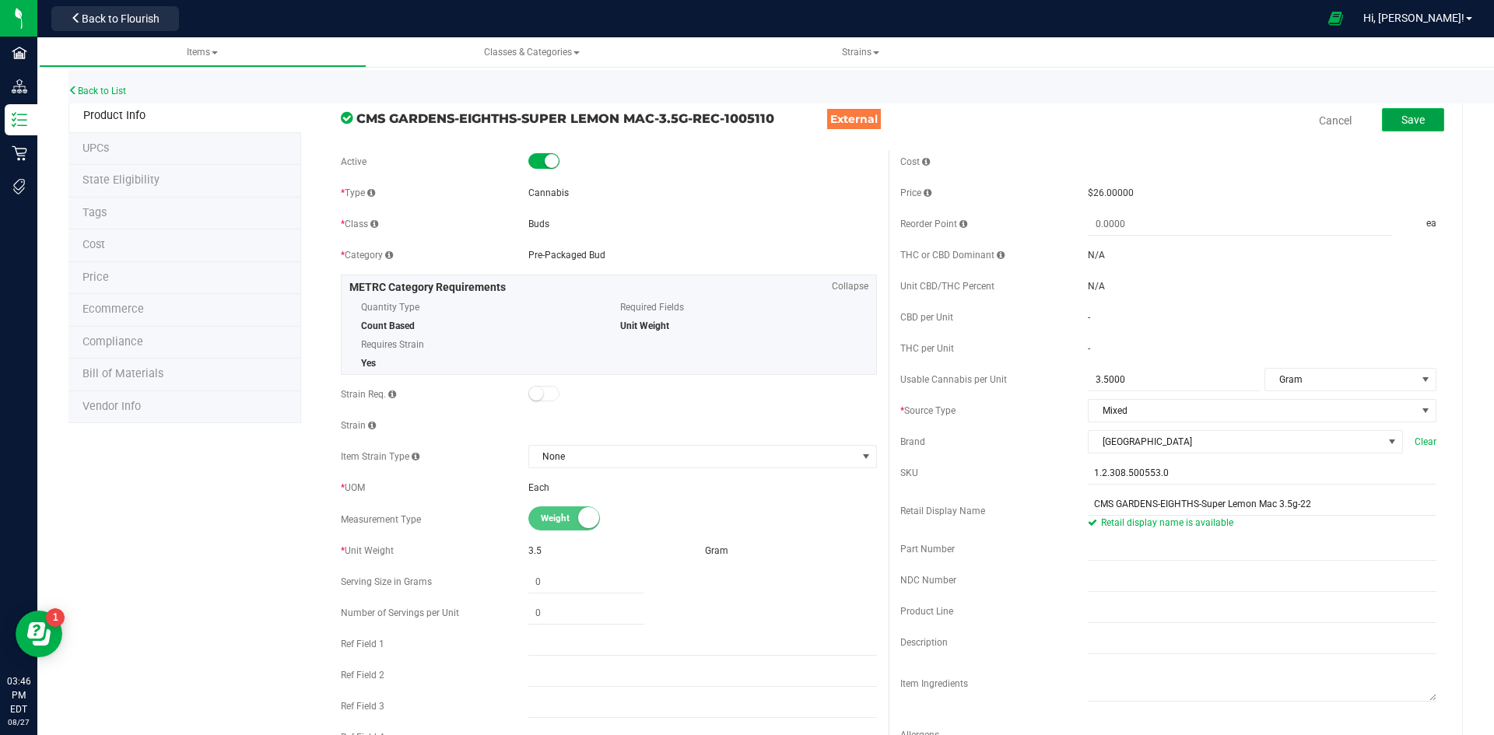
click at [1401, 119] on span "Save" at bounding box center [1412, 120] width 23 height 12
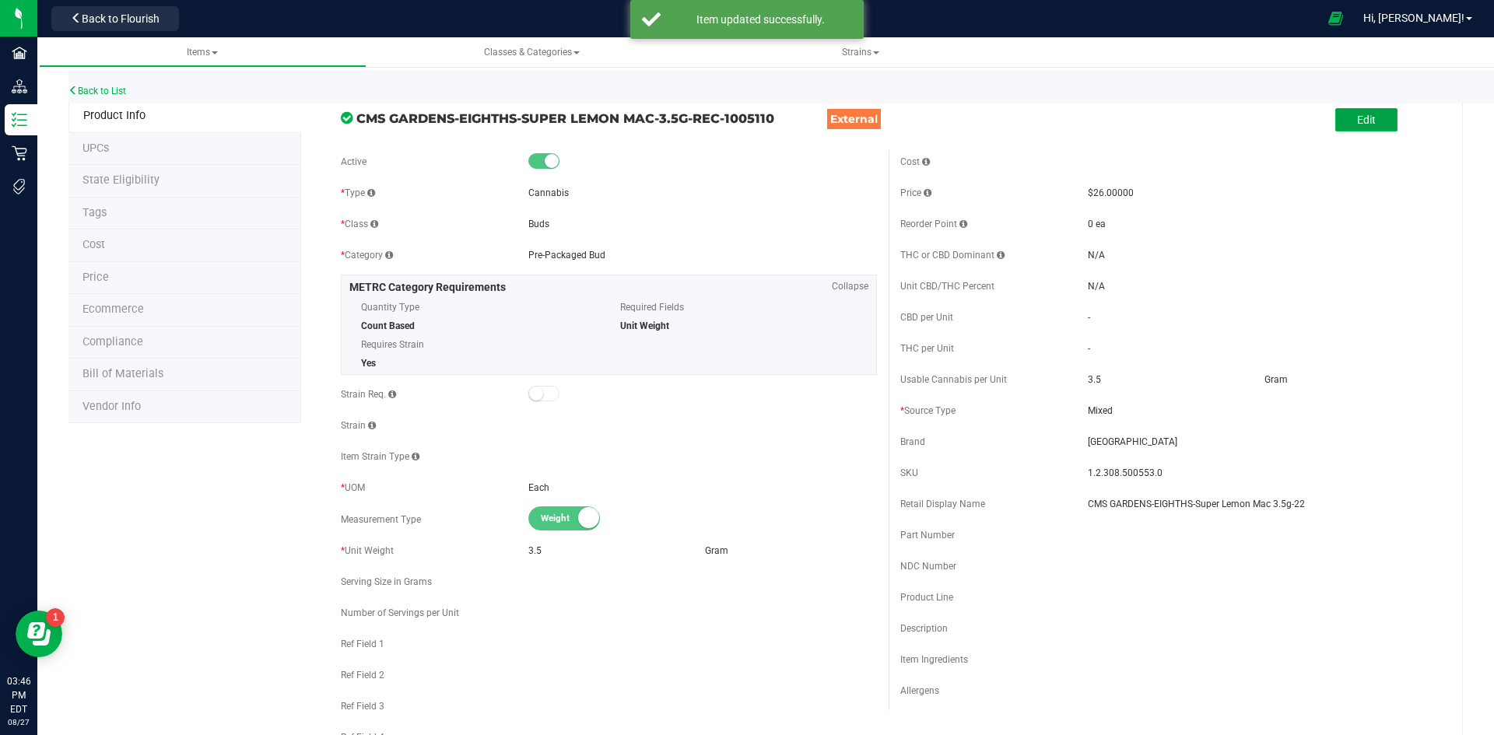
click at [1357, 126] on span "Edit" at bounding box center [1366, 120] width 19 height 12
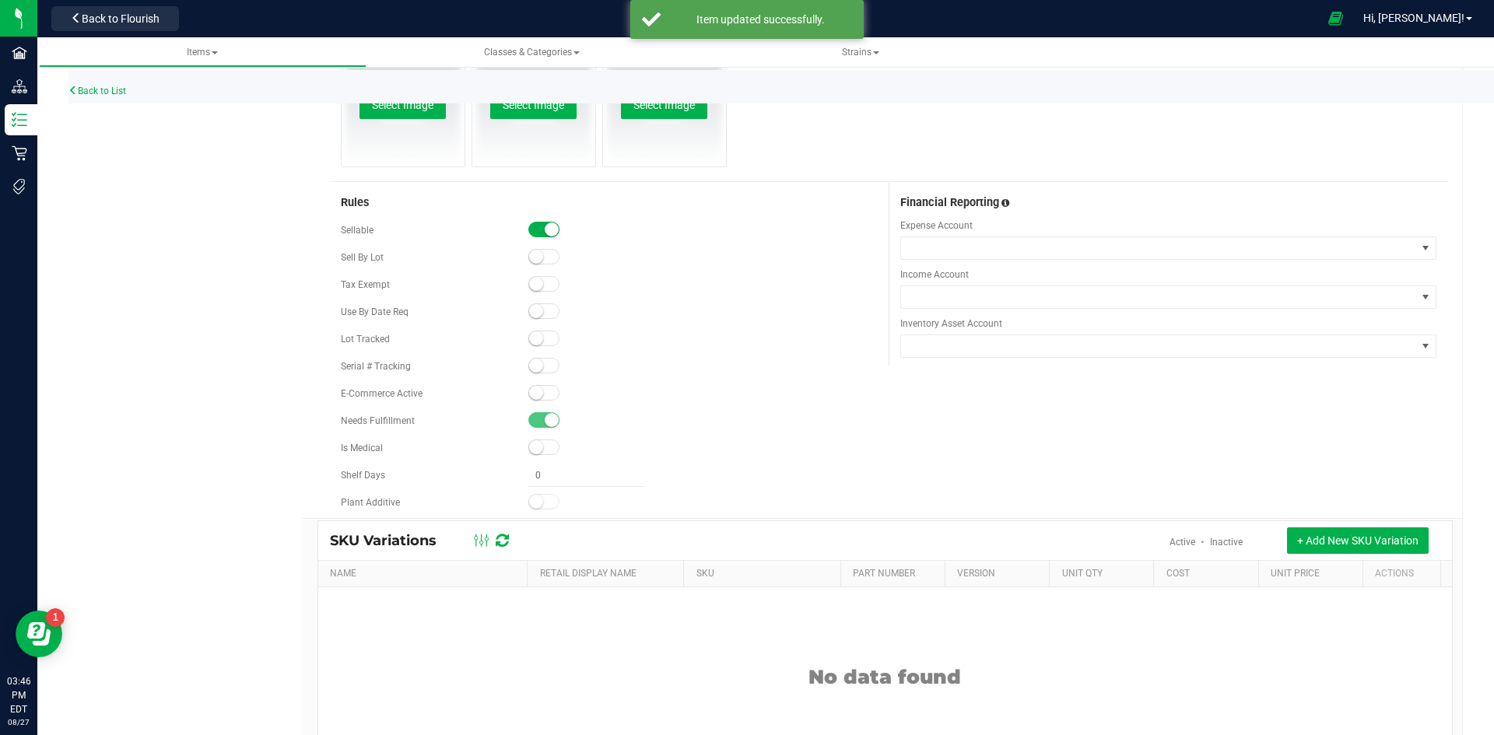
scroll to position [886, 0]
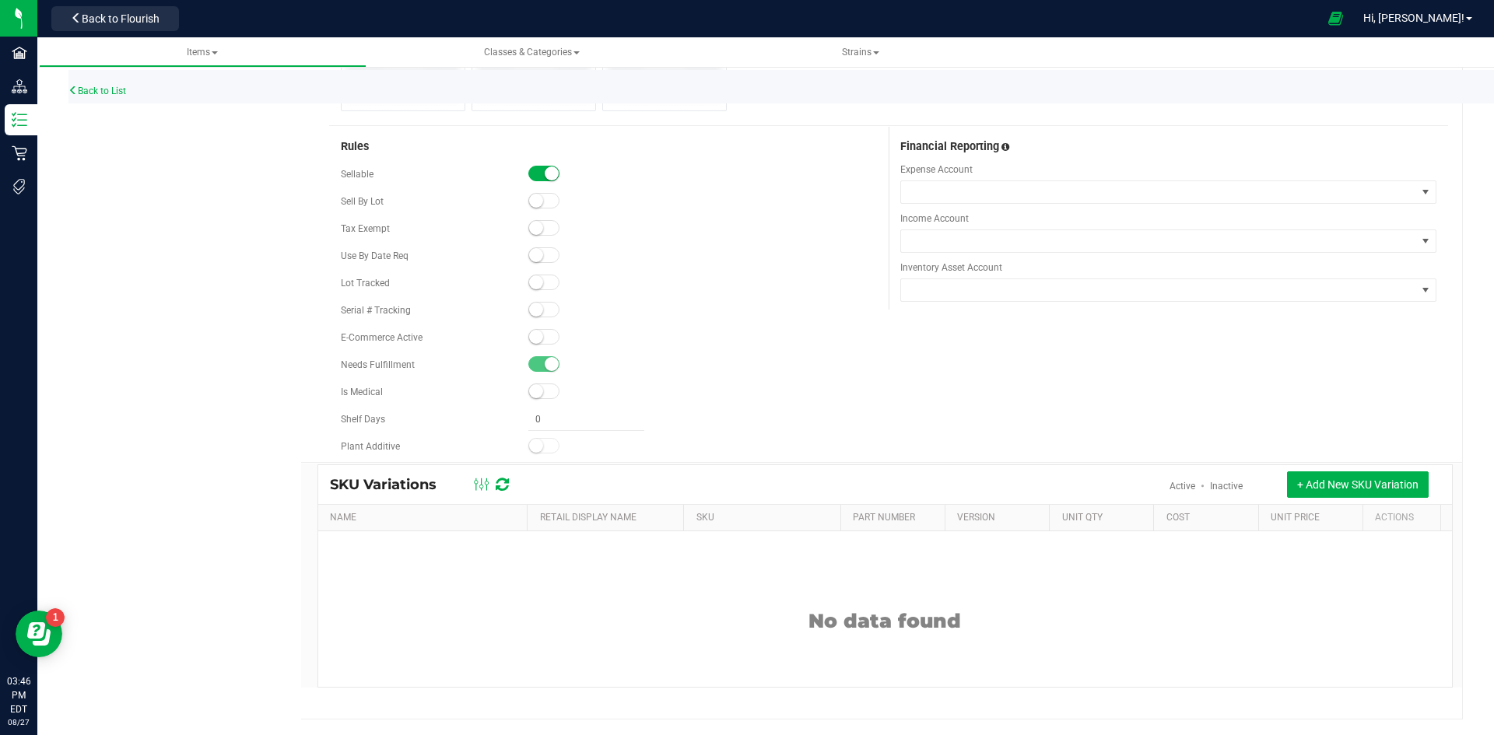
click at [545, 335] on span at bounding box center [543, 337] width 31 height 16
click at [546, 281] on span at bounding box center [543, 283] width 31 height 16
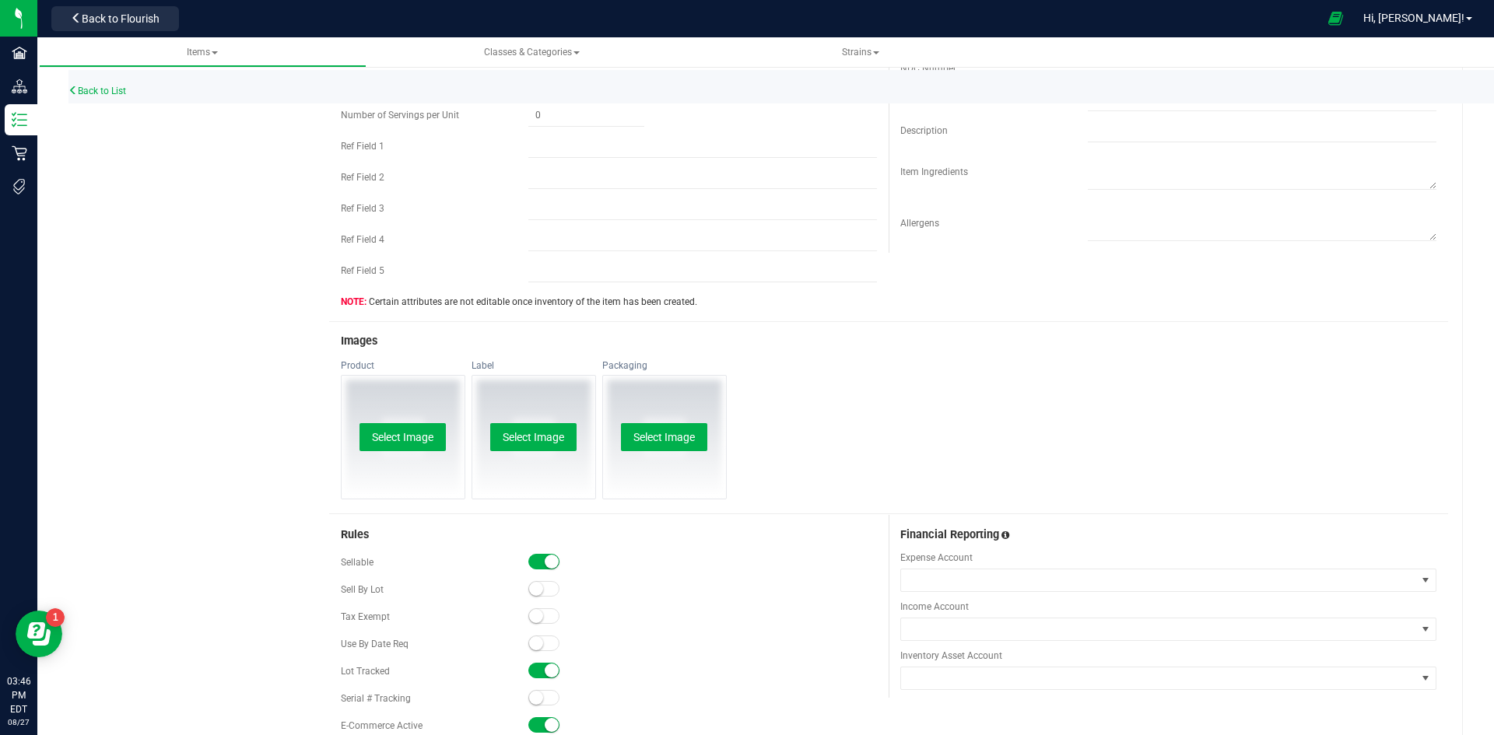
scroll to position [497, 0]
click at [400, 433] on button "Select Image" at bounding box center [402, 438] width 86 height 28
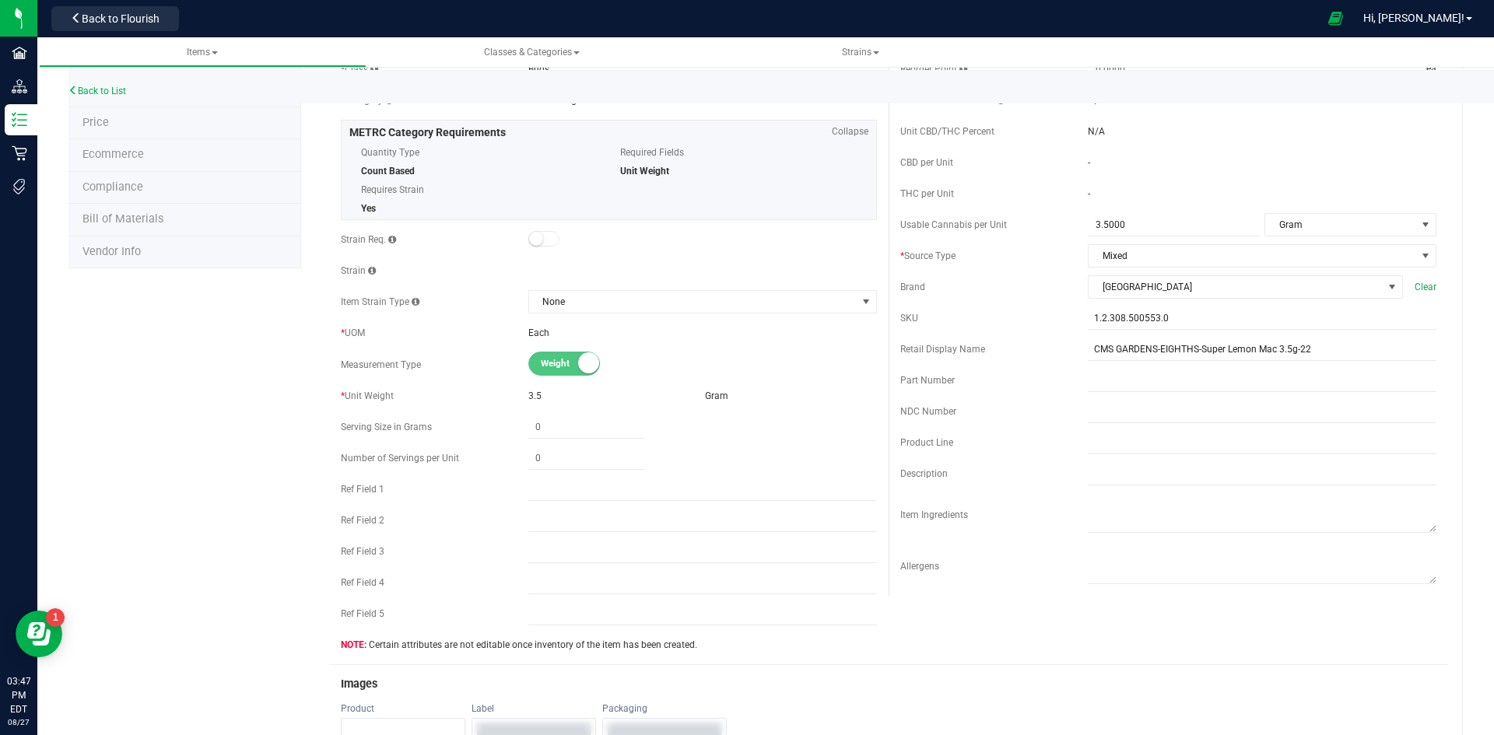
scroll to position [0, 0]
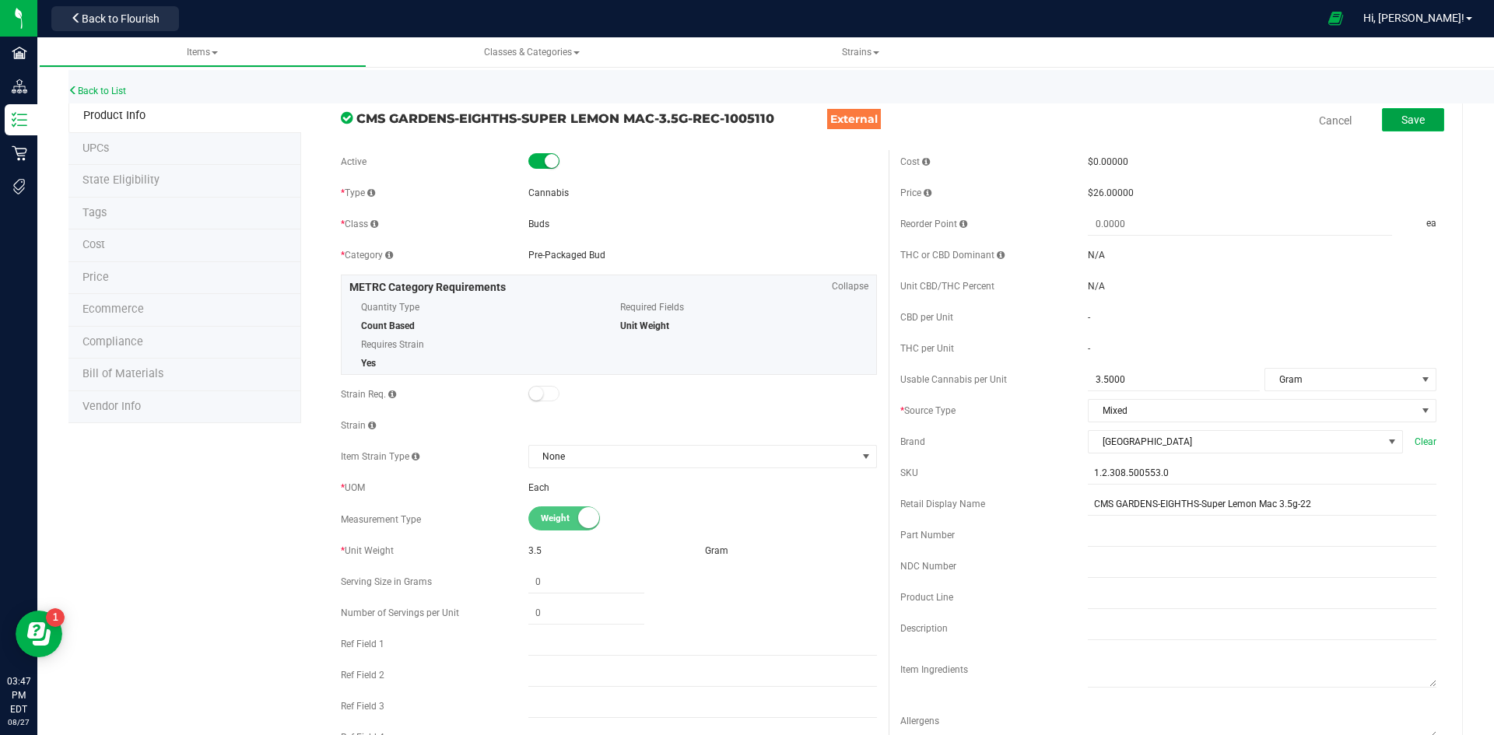
click at [1411, 124] on span "Save" at bounding box center [1412, 120] width 23 height 12
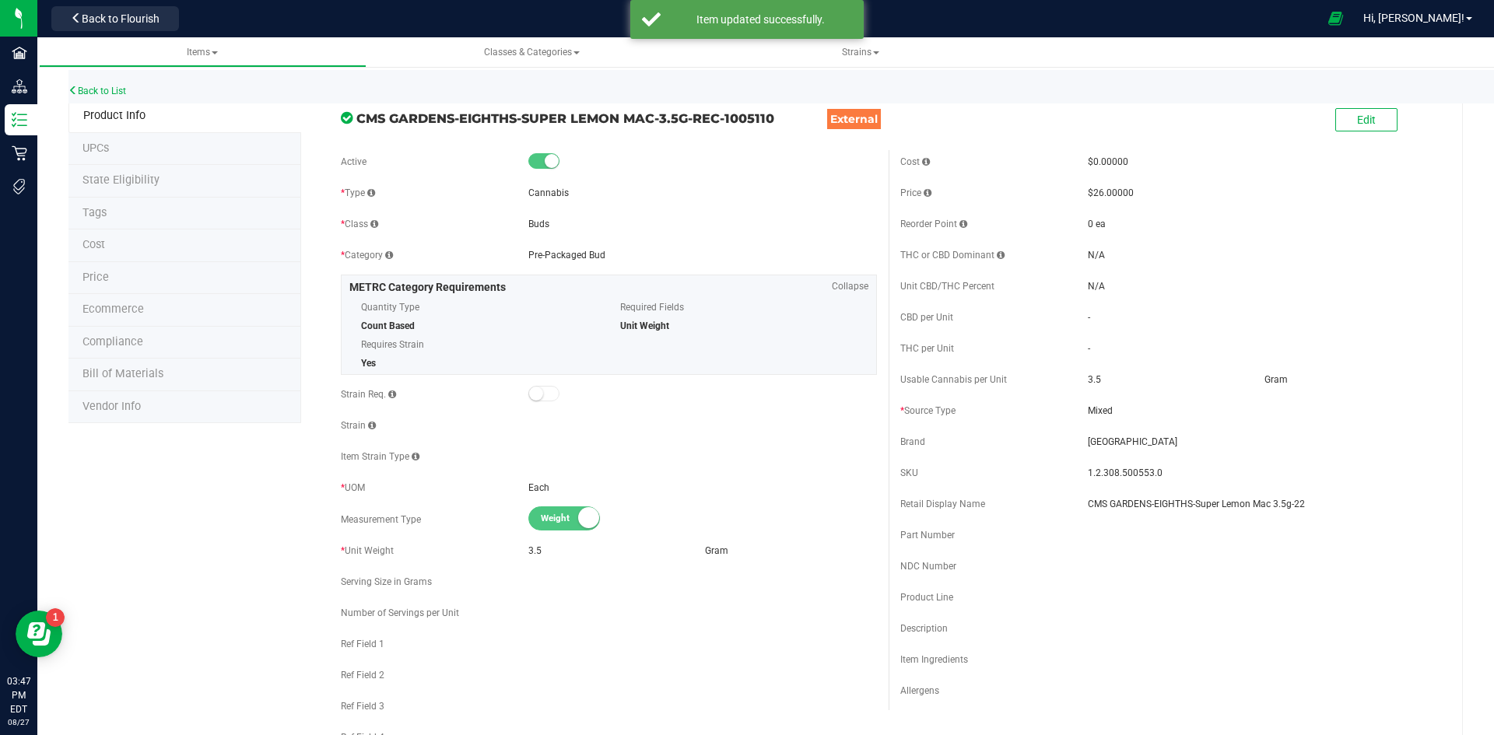
click at [137, 278] on li "Price" at bounding box center [184, 278] width 233 height 33
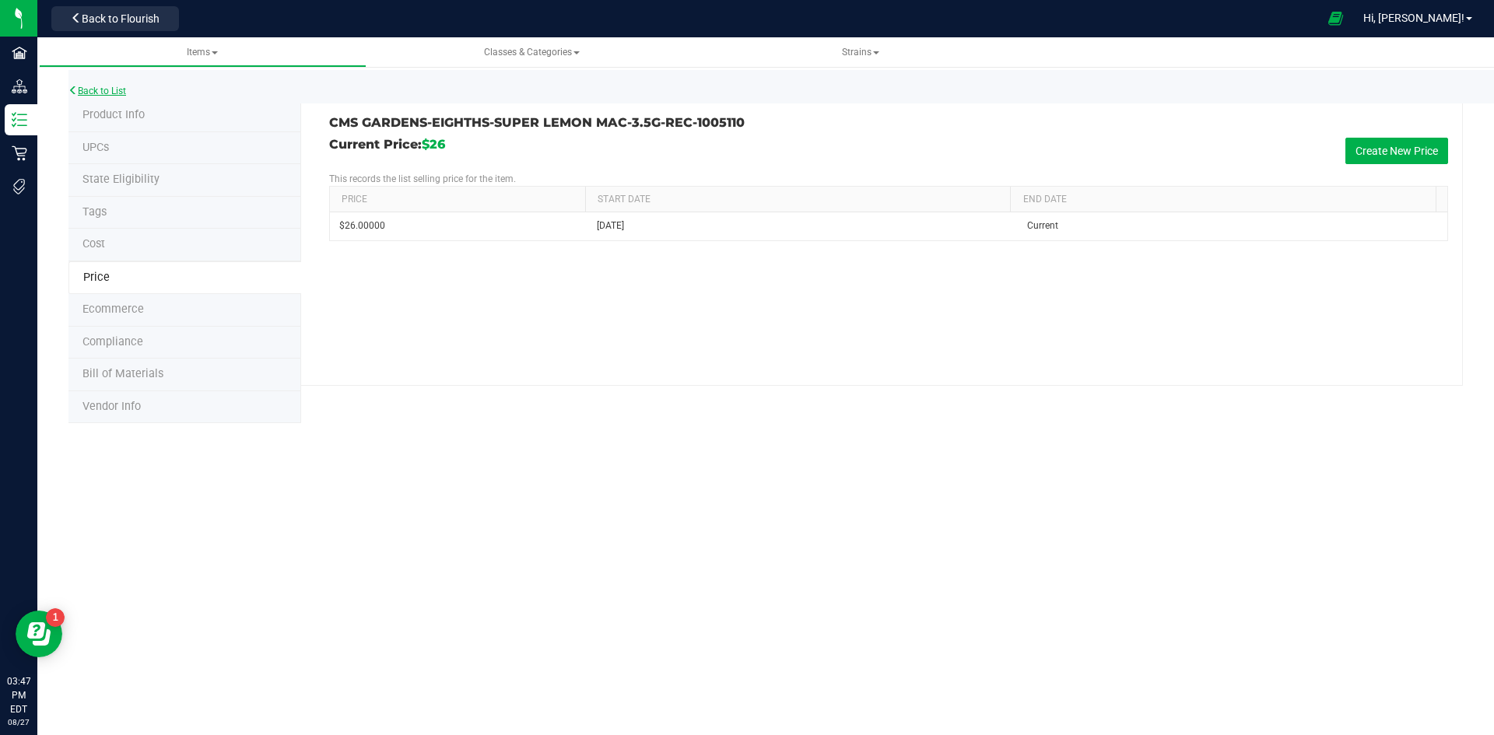
click at [92, 93] on link "Back to List" at bounding box center [97, 91] width 58 height 11
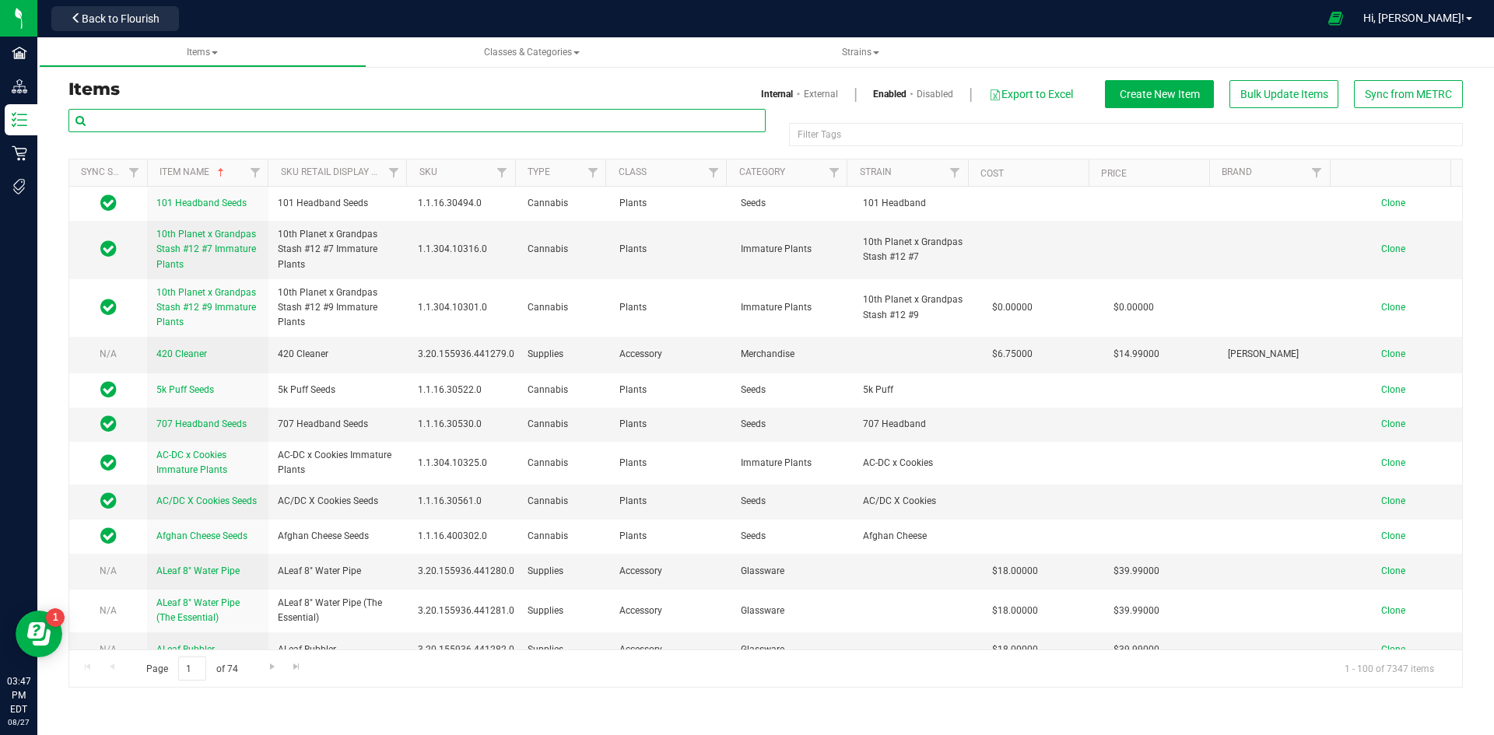
click at [203, 118] on input "text" at bounding box center [416, 120] width 697 height 23
paste input "1.2.308.500553.0"
type input "1.2.308.500553.0"
click at [828, 99] on link "External" at bounding box center [821, 94] width 34 height 14
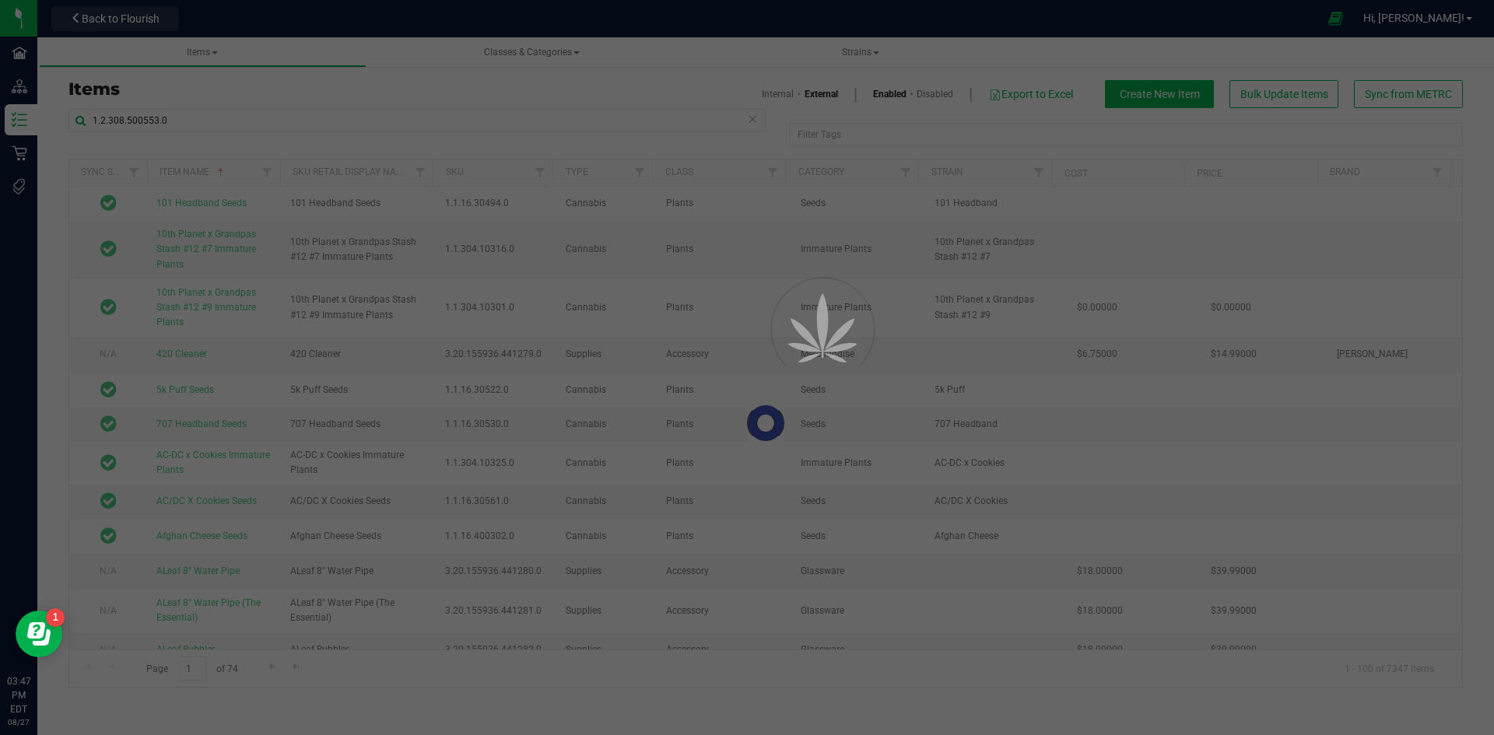
click at [819, 96] on link "External" at bounding box center [820, 94] width 33 height 14
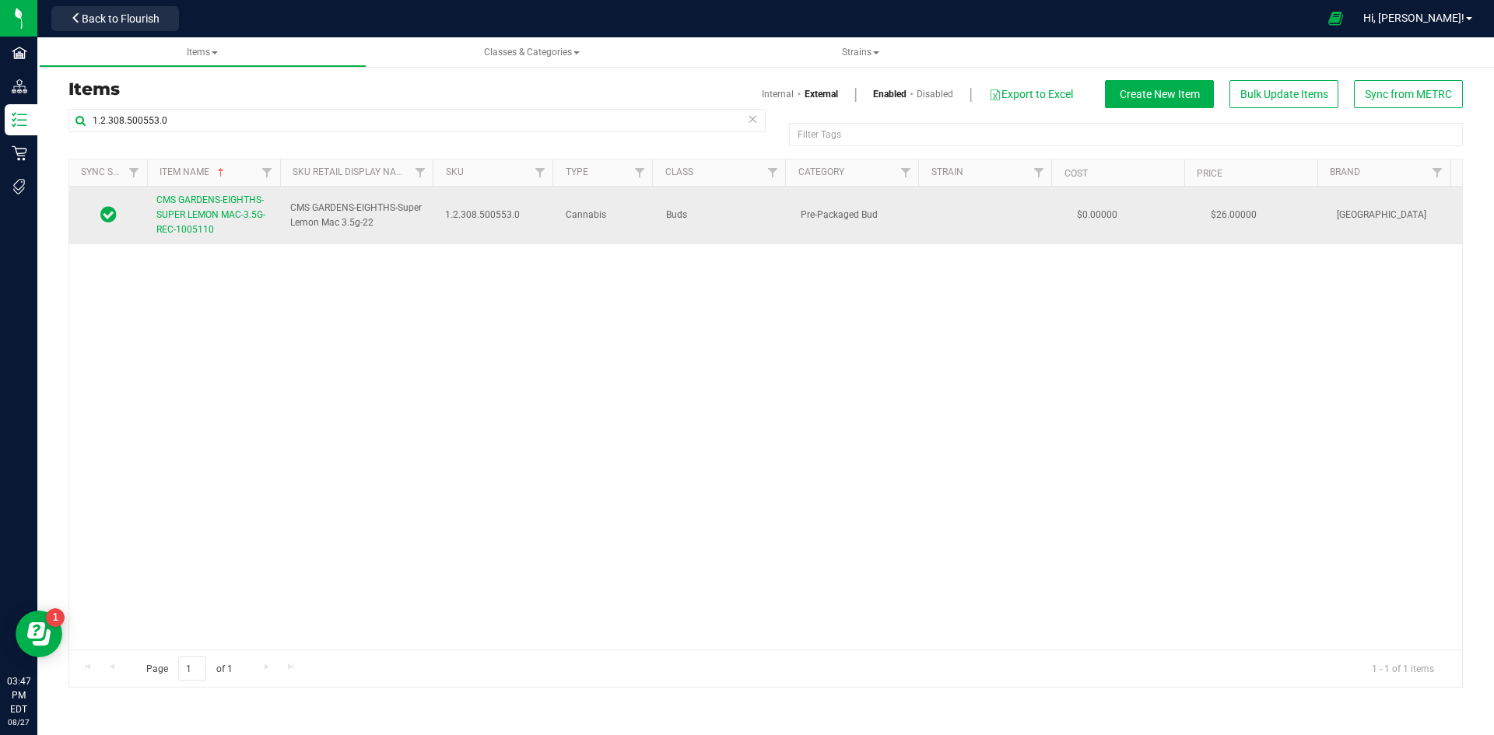
click at [222, 213] on span "CMS GARDENS-EIGHTHS-SUPER LEMON MAC-3.5G-REC-1005110" at bounding box center [210, 214] width 109 height 40
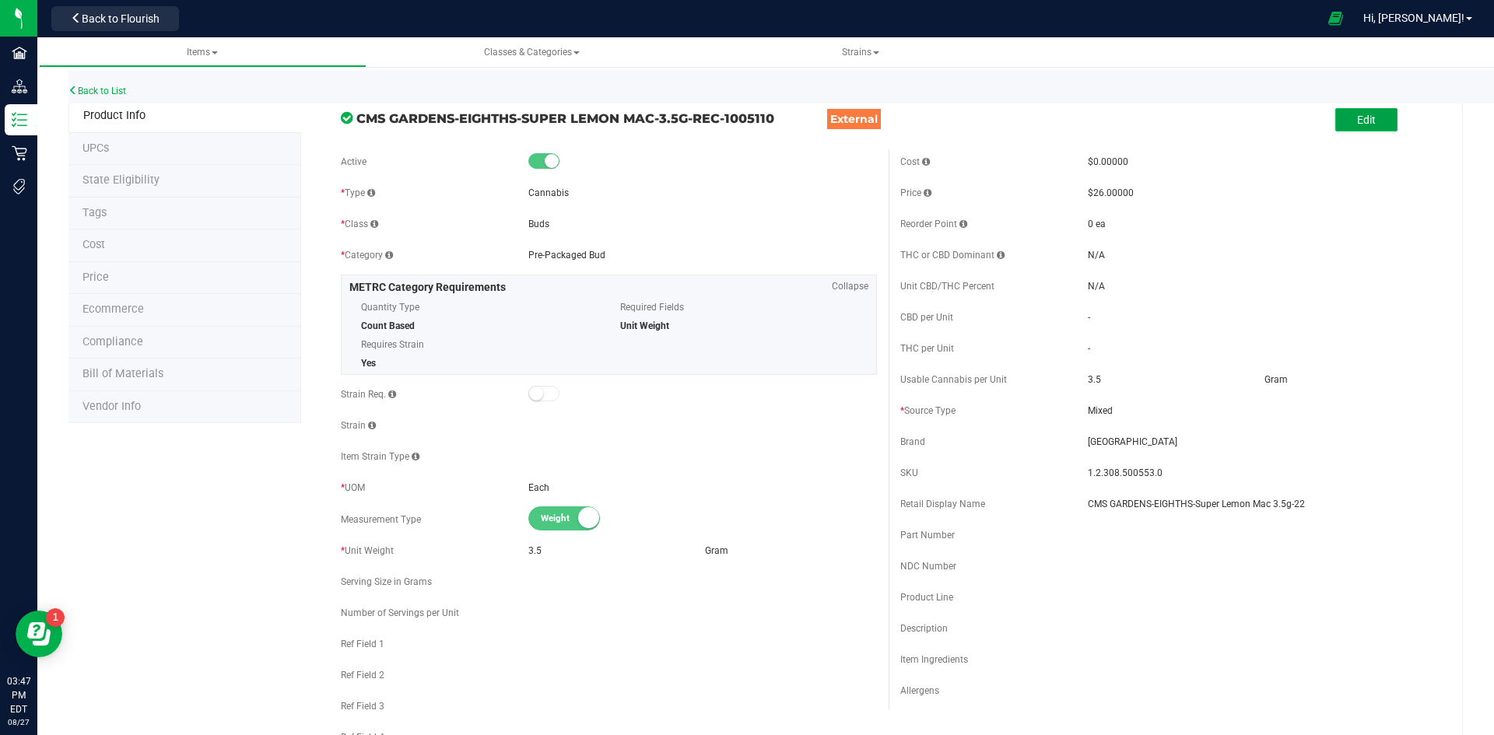
click at [1357, 125] on span "Edit" at bounding box center [1366, 120] width 19 height 12
click at [1195, 506] on input "CMS GARDENS-EIGHTHS-Super Lemon Mac 3.5g-22" at bounding box center [1262, 503] width 349 height 23
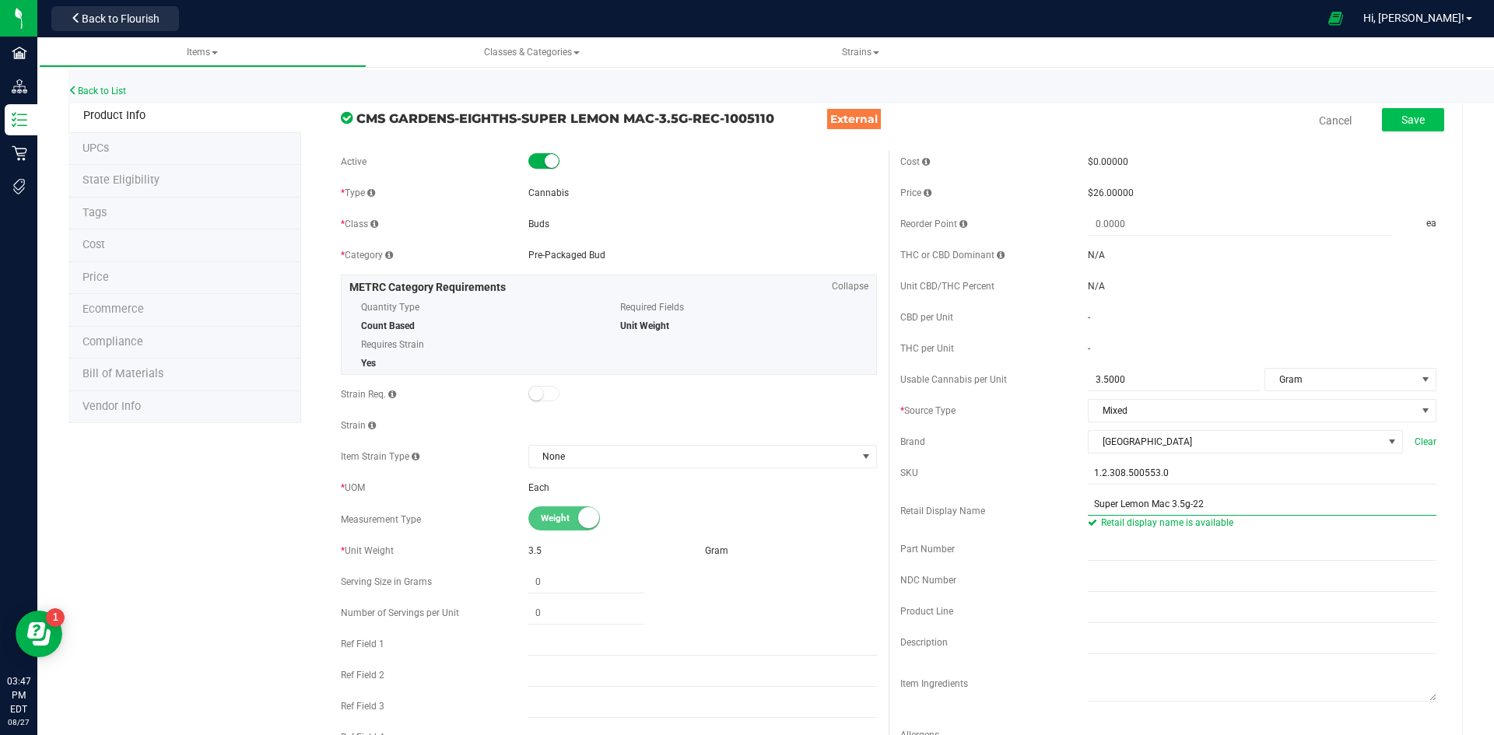
type input "Super Lemon Mac 3.5g-22"
click at [1408, 121] on span "Save" at bounding box center [1412, 120] width 23 height 12
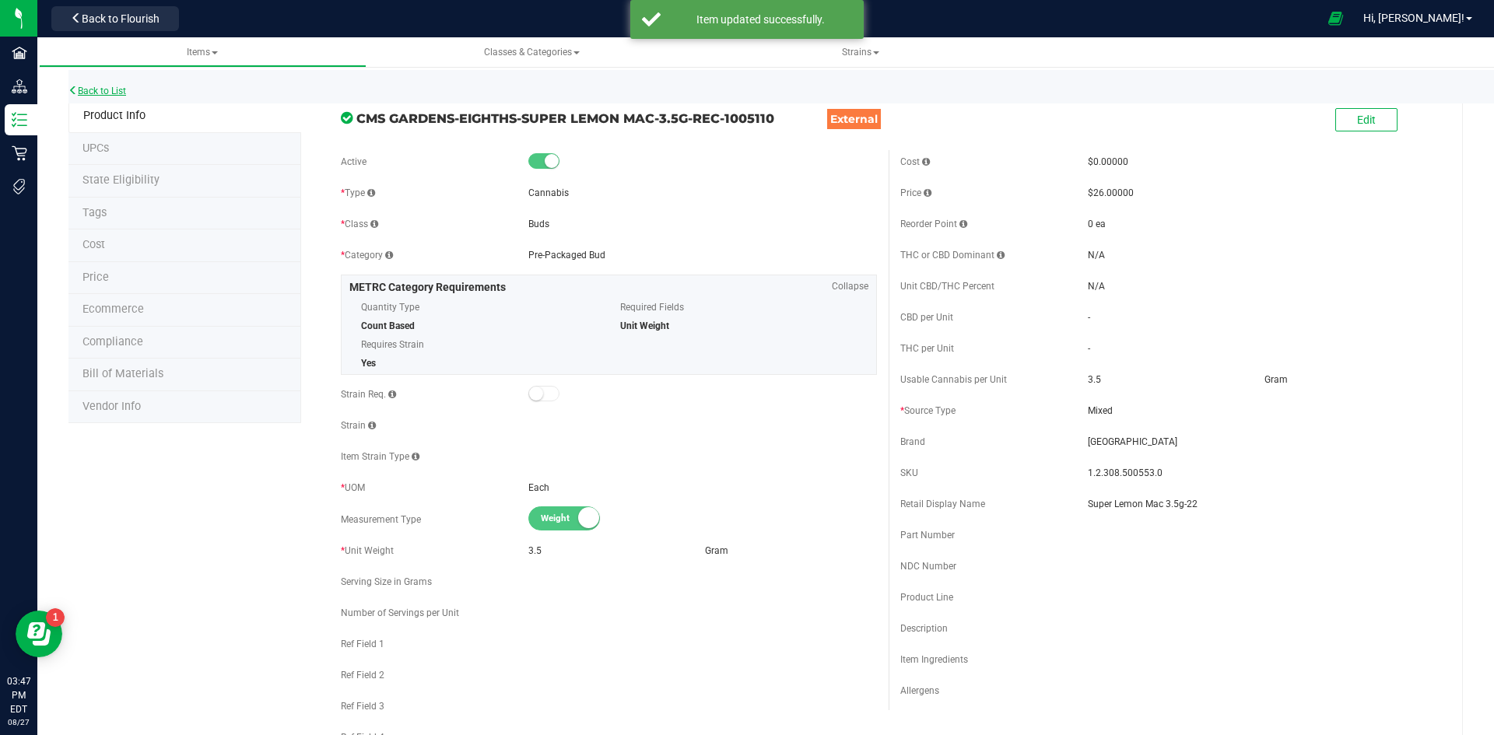
click at [119, 86] on link "Back to List" at bounding box center [97, 91] width 58 height 11
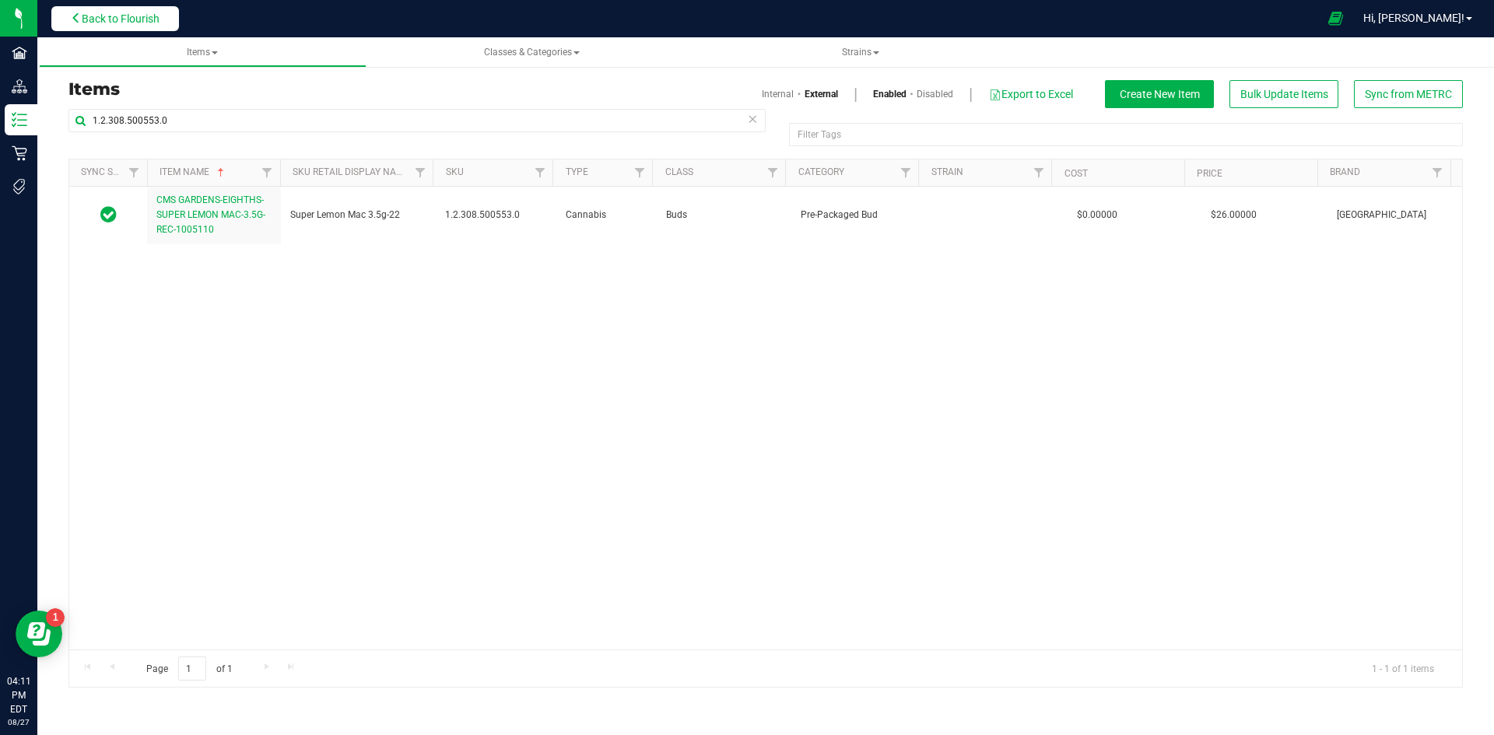
click at [99, 15] on span "Back to Flourish" at bounding box center [121, 18] width 78 height 12
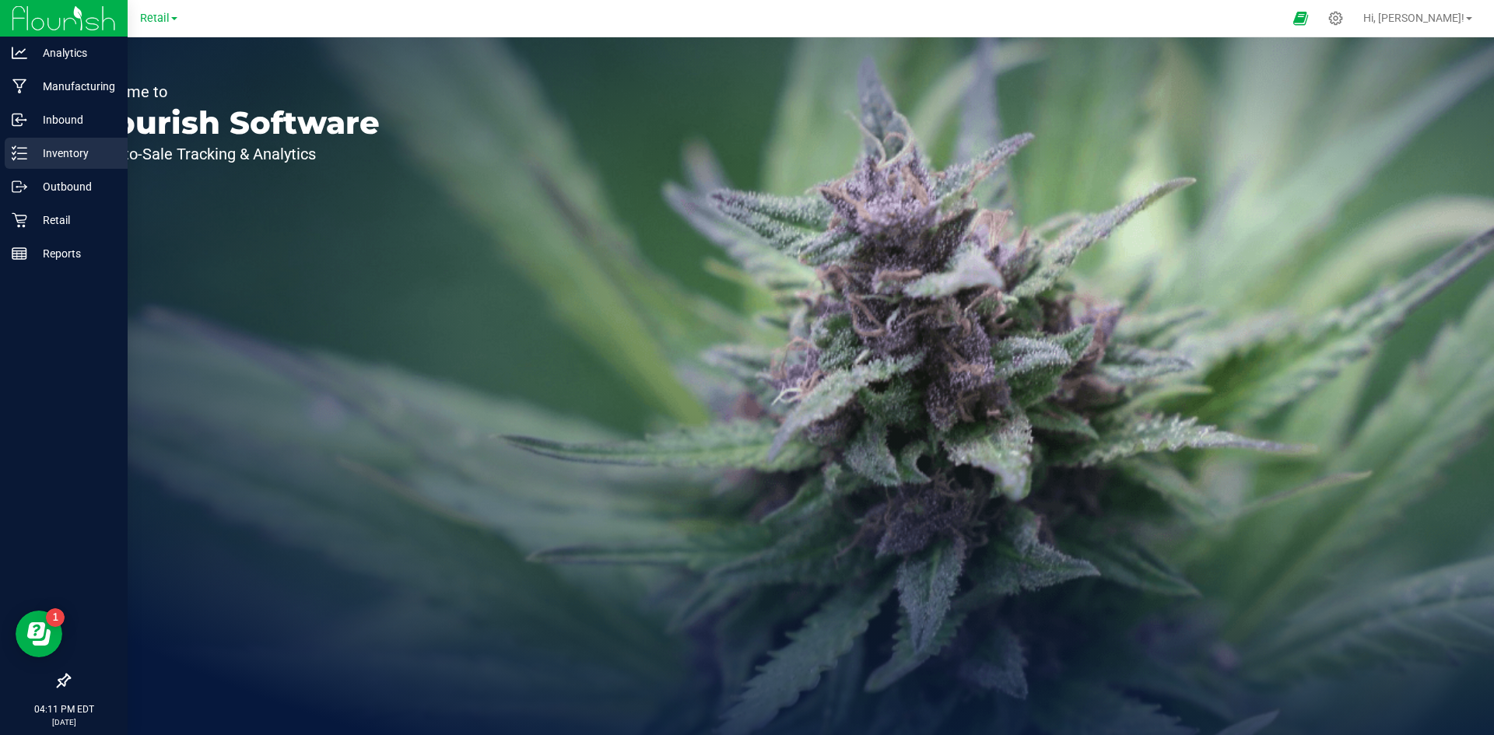
click at [67, 152] on p "Inventory" at bounding box center [73, 153] width 93 height 19
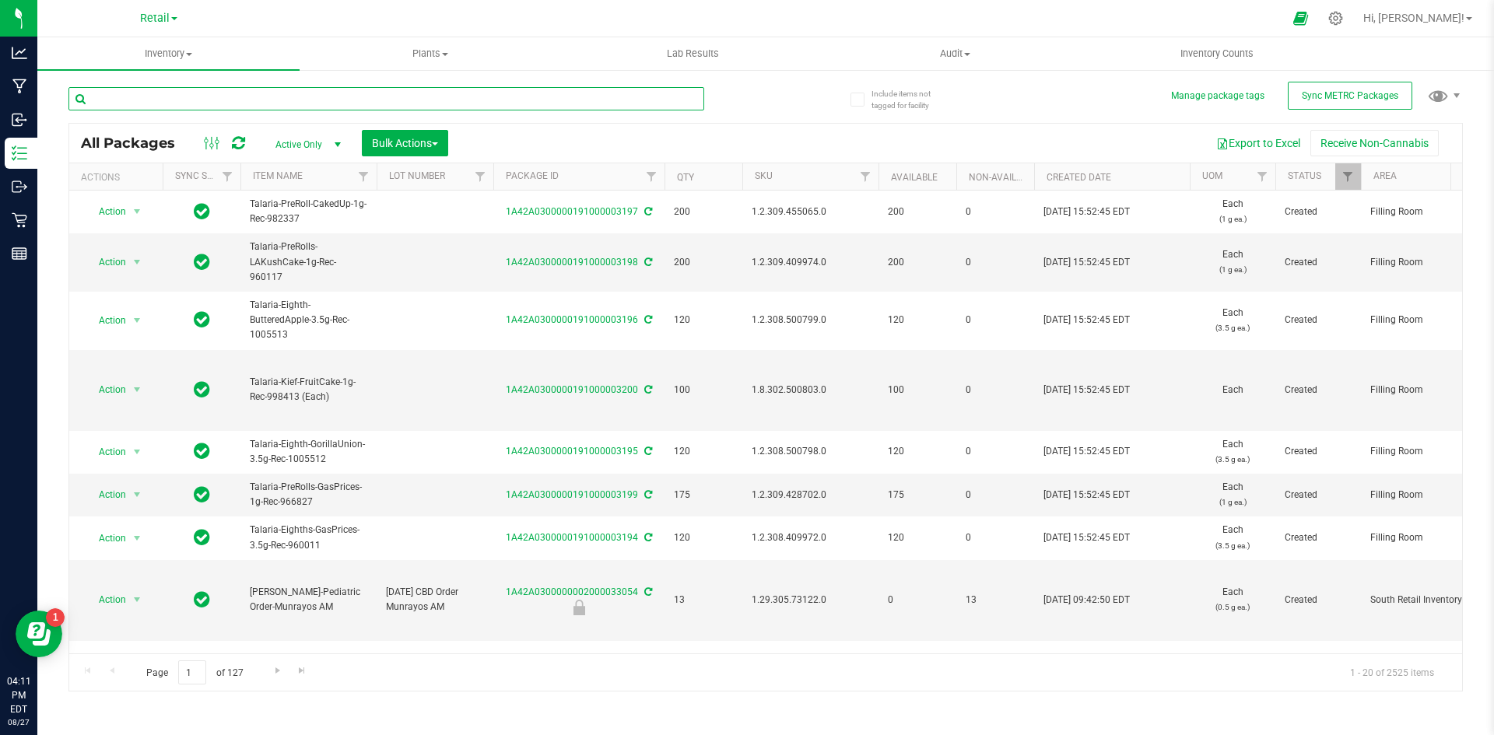
click at [216, 97] on input "text" at bounding box center [386, 98] width 636 height 23
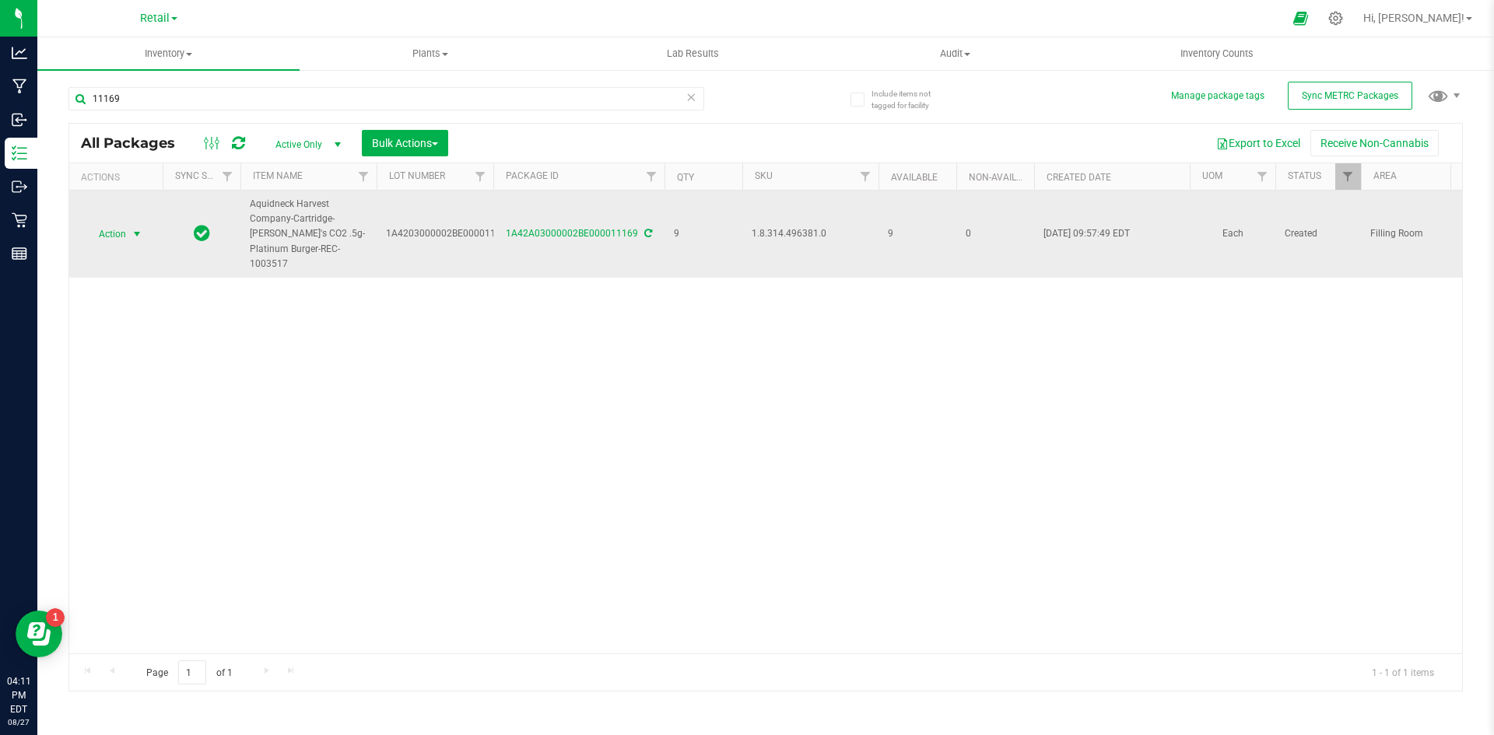
click at [124, 223] on span "Action" at bounding box center [106, 234] width 42 height 22
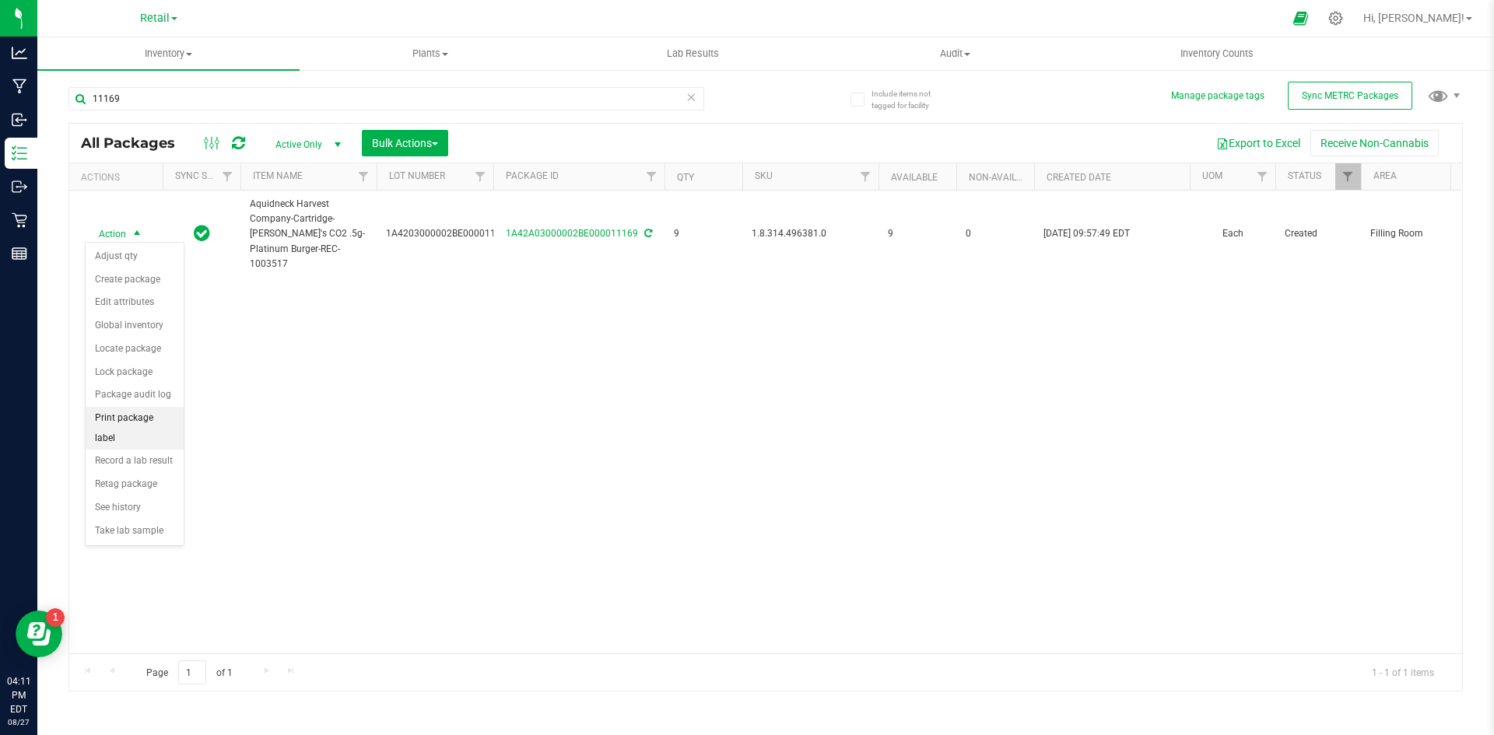
click at [123, 412] on li "Print package label" at bounding box center [135, 428] width 98 height 43
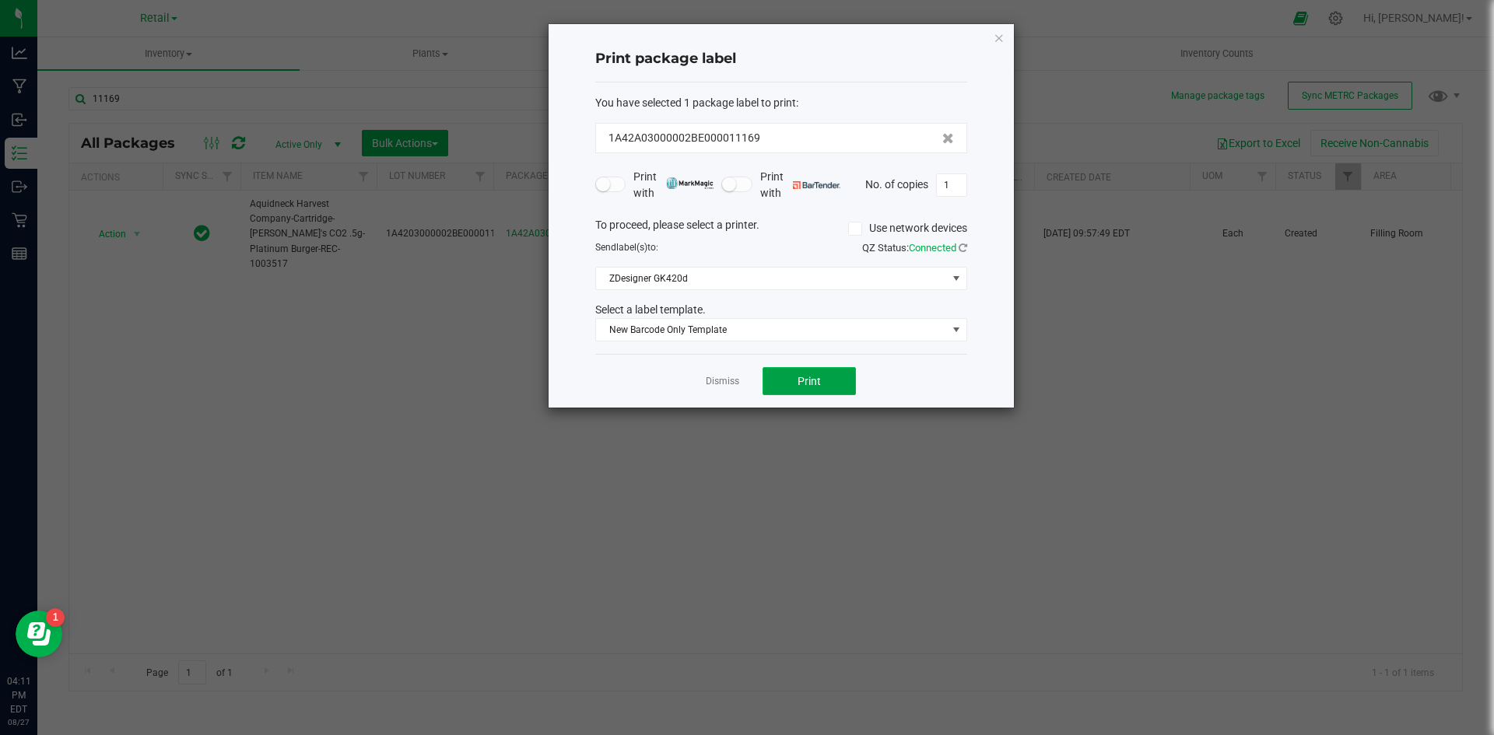
click at [817, 389] on button "Print" at bounding box center [808, 381] width 93 height 28
click at [999, 38] on icon "button" at bounding box center [998, 37] width 11 height 19
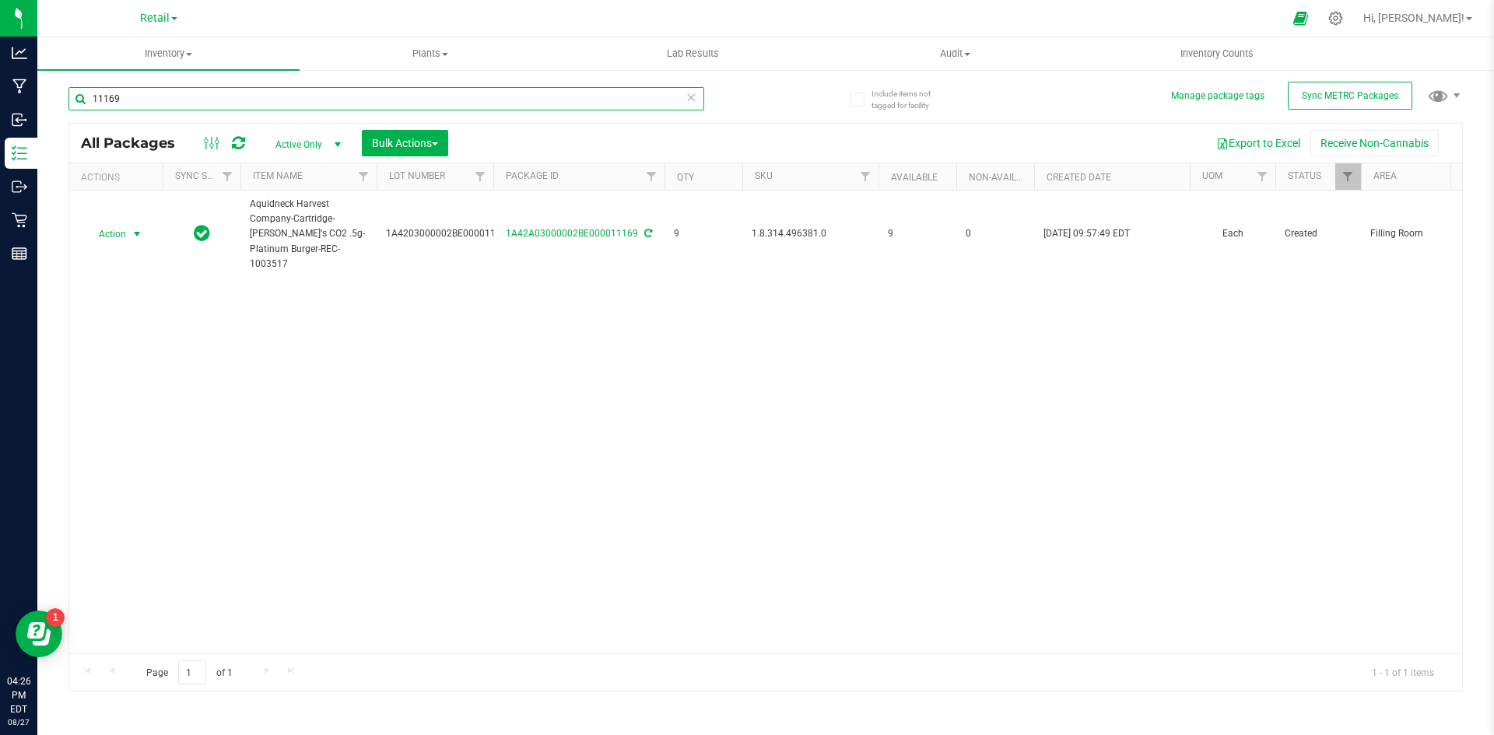
click at [401, 103] on input "11169" at bounding box center [386, 98] width 636 height 23
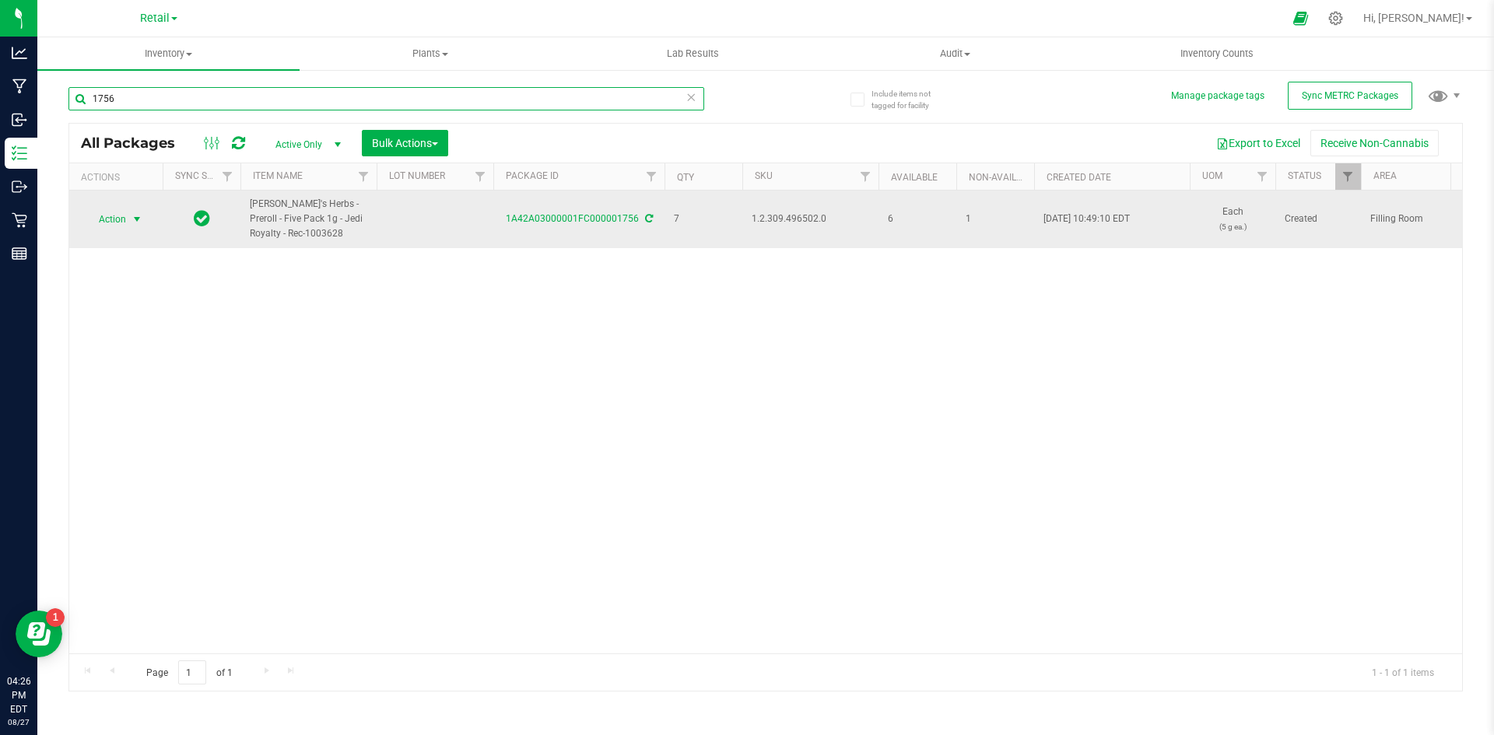
type input "1756"
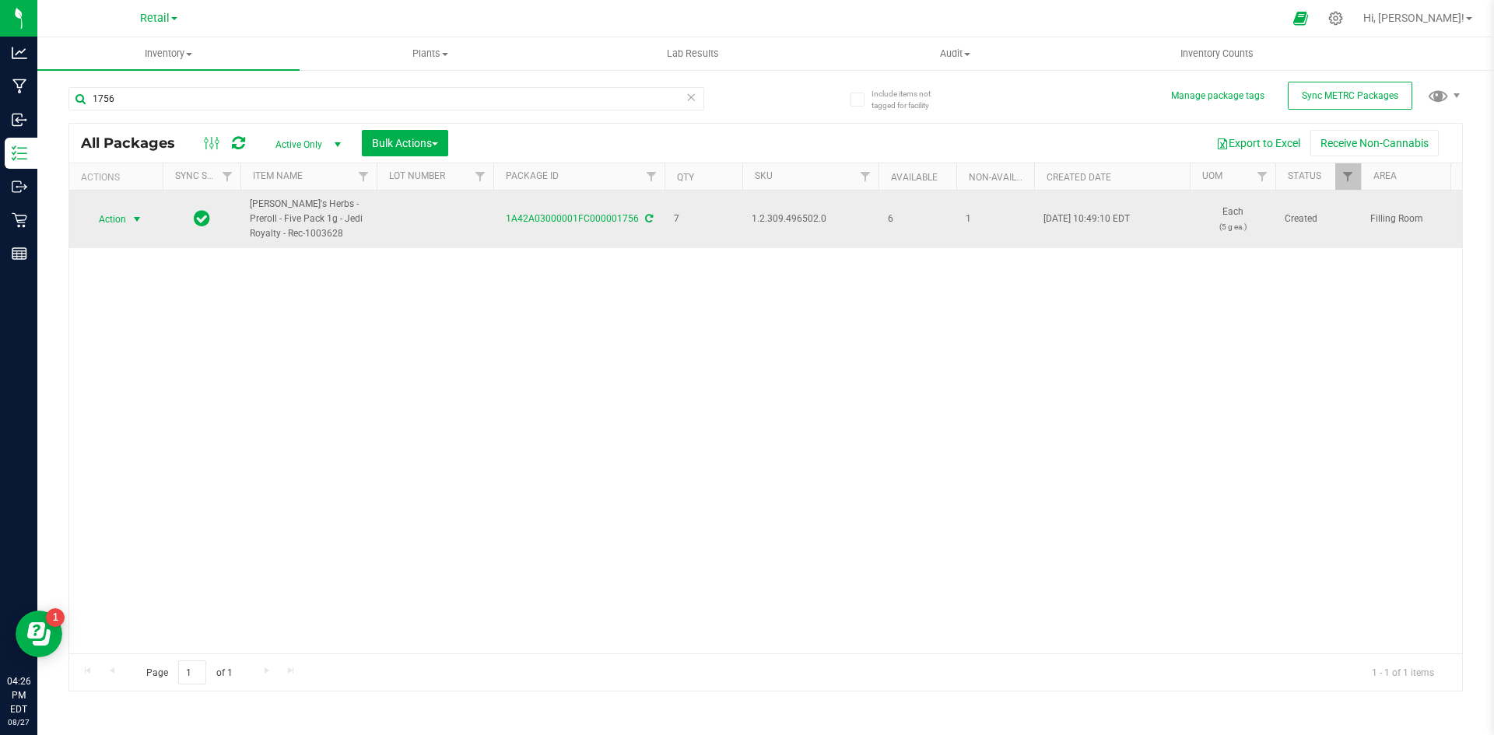
click at [108, 222] on span "Action" at bounding box center [106, 219] width 42 height 22
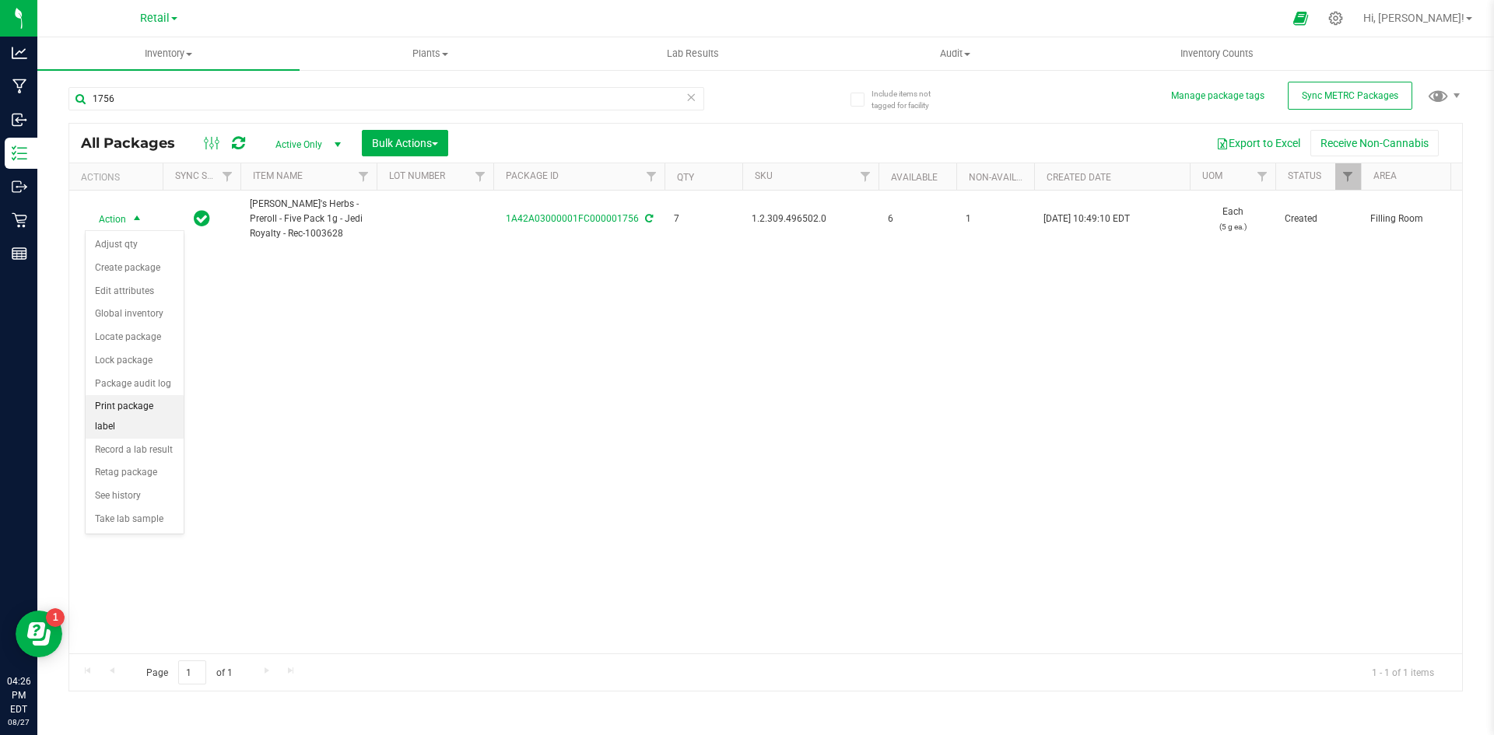
click at [135, 401] on li "Print package label" at bounding box center [135, 416] width 98 height 43
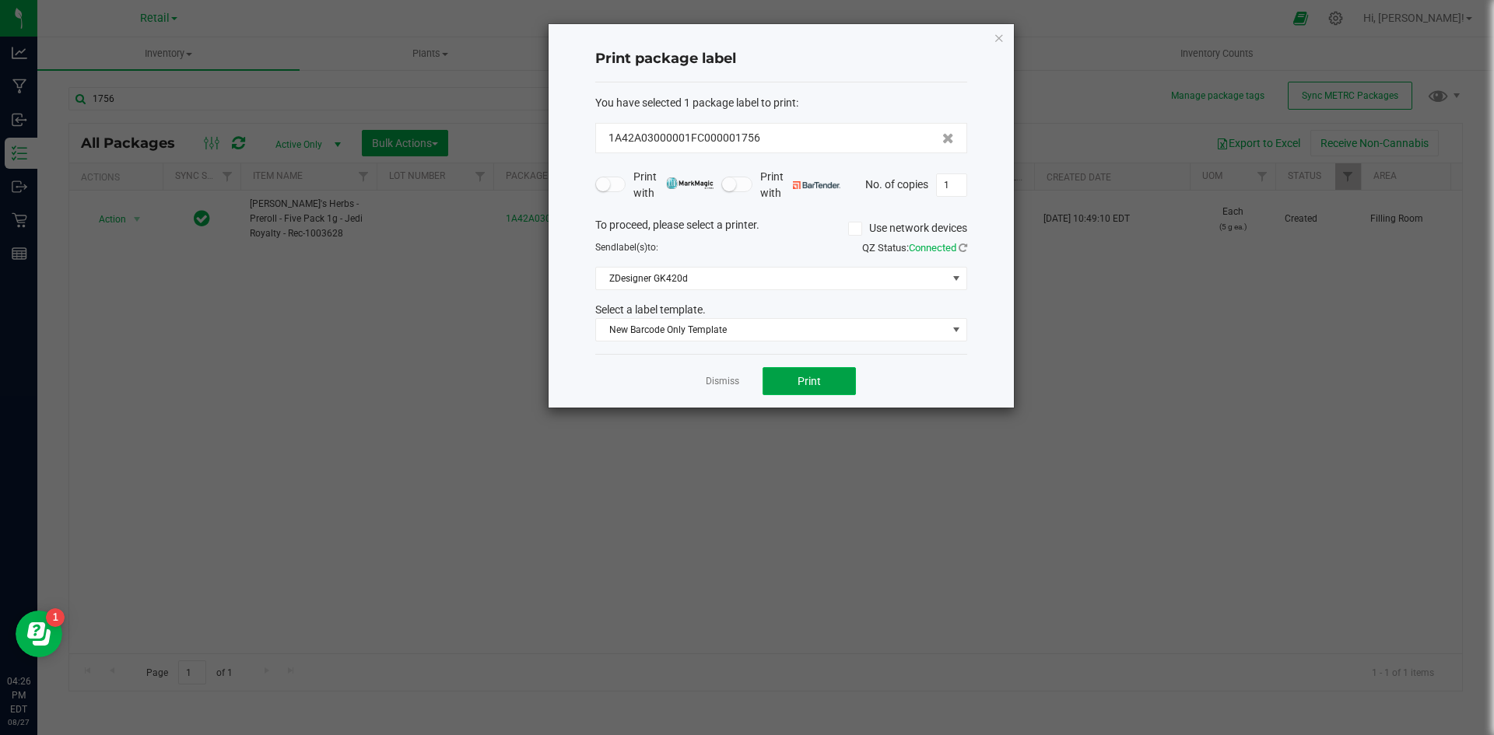
click at [813, 380] on span "Print" at bounding box center [808, 381] width 23 height 12
drag, startPoint x: 1000, startPoint y: 45, endPoint x: 975, endPoint y: 53, distance: 26.1
click at [1000, 45] on icon "button" at bounding box center [998, 37] width 11 height 19
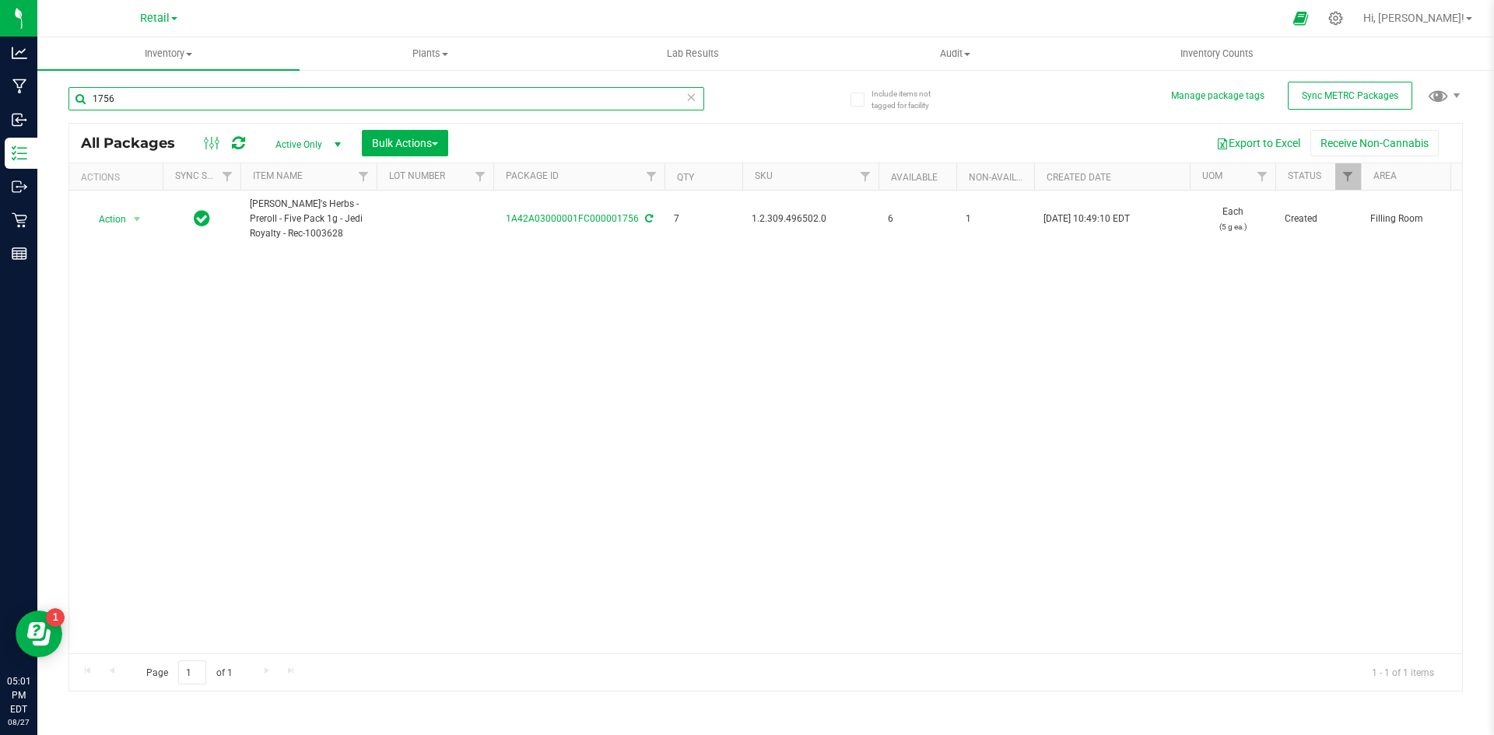
click at [170, 100] on input "1756" at bounding box center [386, 98] width 636 height 23
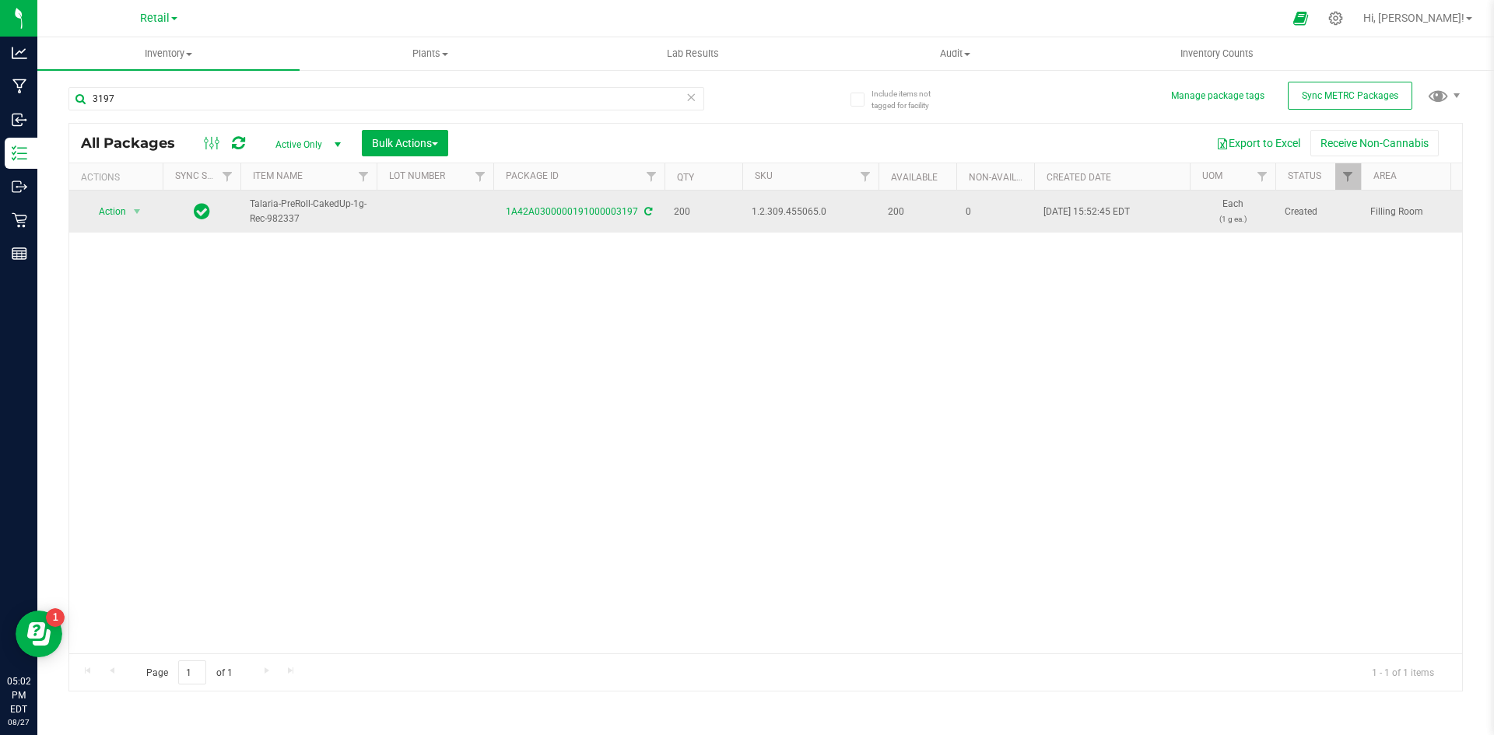
click at [760, 210] on span "1.2.309.455065.0" at bounding box center [809, 212] width 117 height 15
copy span "1.2.309.455065.0"
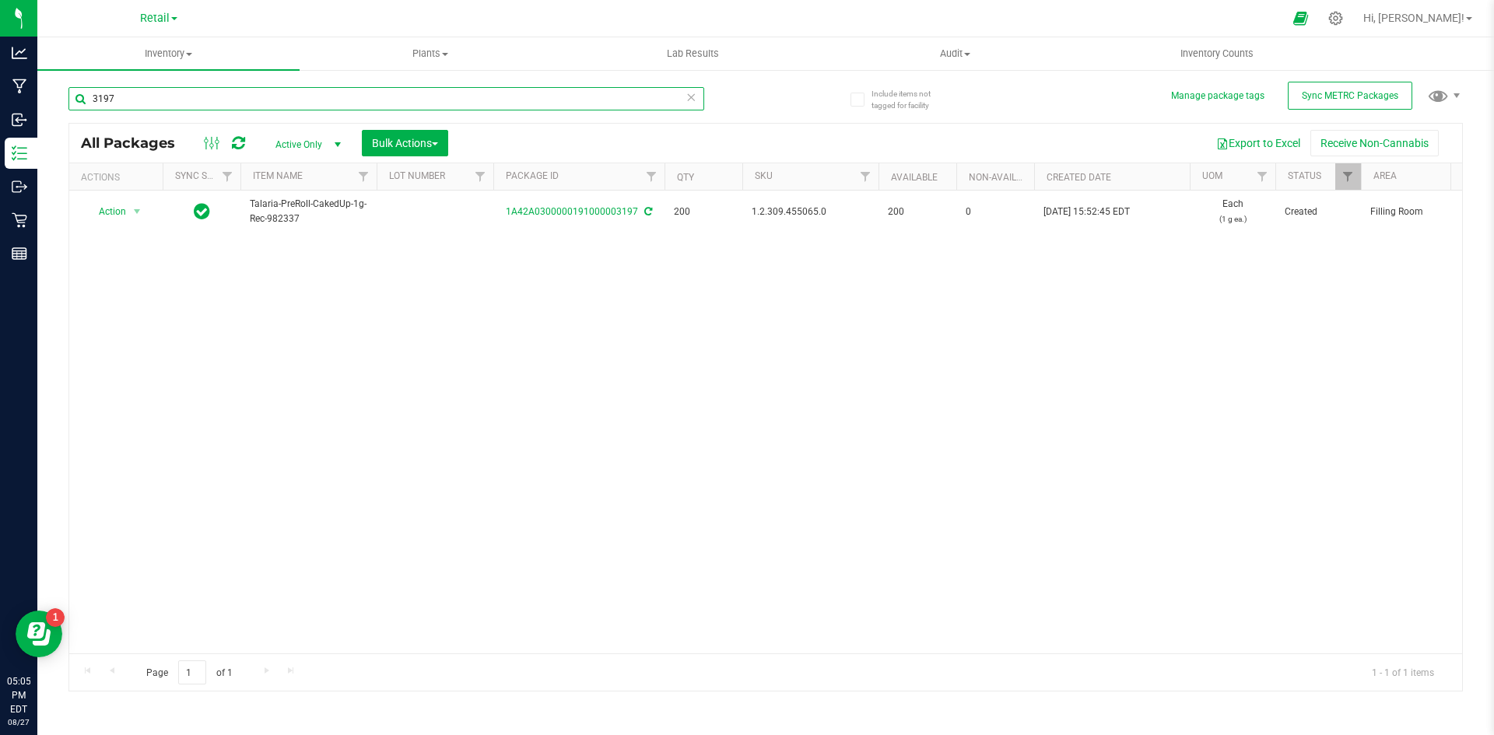
click at [237, 96] on input "3197" at bounding box center [386, 98] width 636 height 23
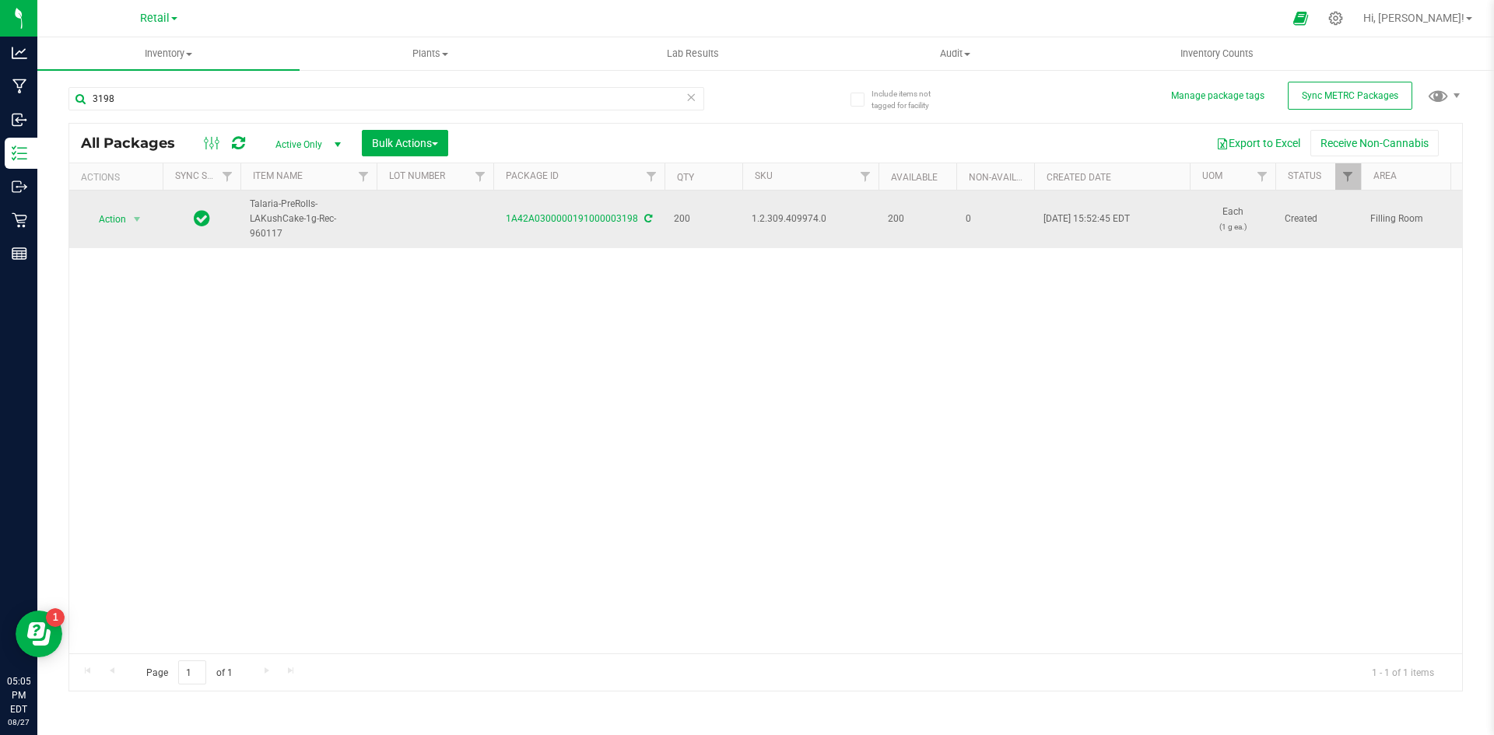
click at [781, 219] on span "1.2.309.409974.0" at bounding box center [809, 219] width 117 height 15
copy span "1.2.309.409974.0"
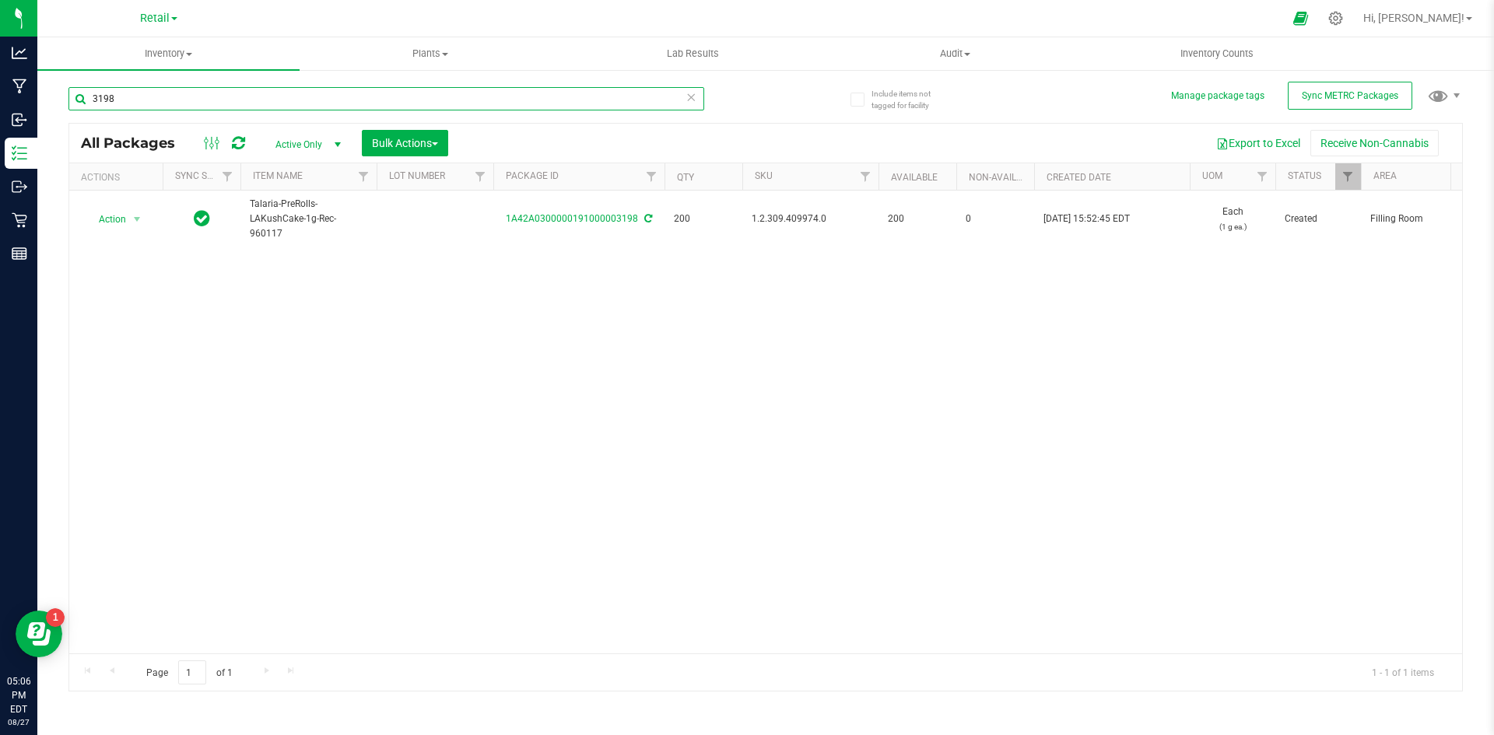
click at [287, 103] on input "3198" at bounding box center [386, 98] width 636 height 23
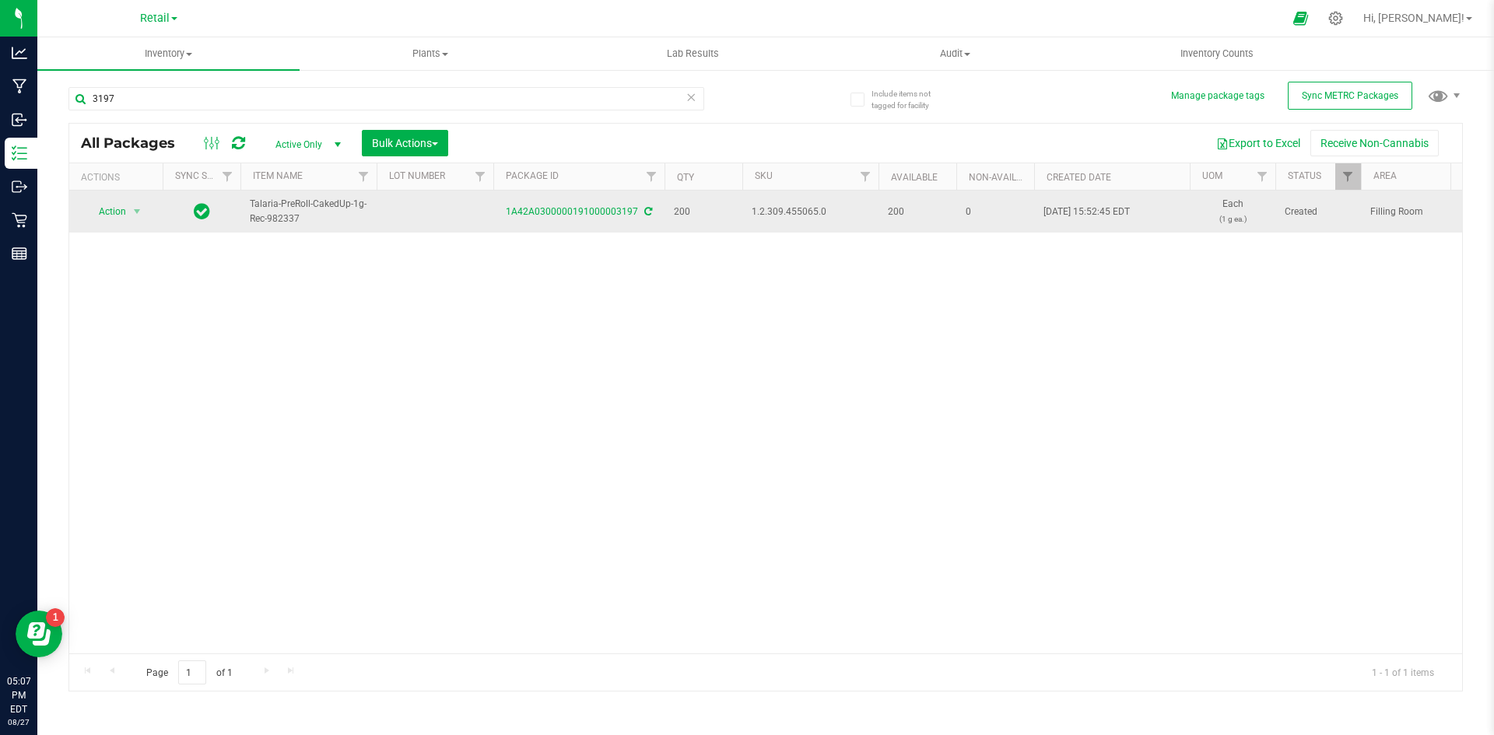
click at [805, 212] on span "1.2.309.455065.0" at bounding box center [809, 212] width 117 height 15
copy span "1.2.309.455065.0"
click at [115, 214] on span "Action" at bounding box center [106, 212] width 42 height 22
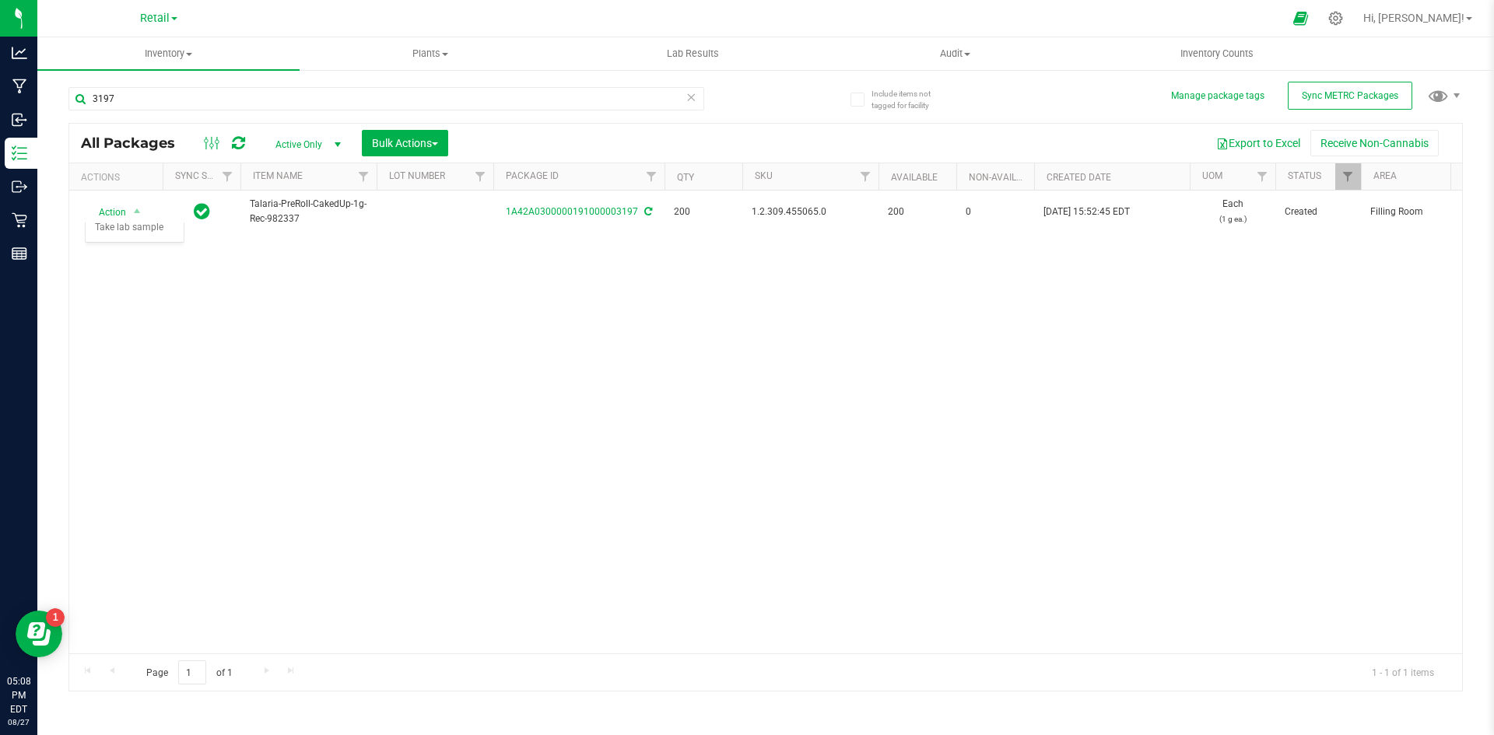
click at [261, 262] on div "Action Action Adjust qty Create package Edit attributes Global inventory Locate…" at bounding box center [765, 422] width 1392 height 463
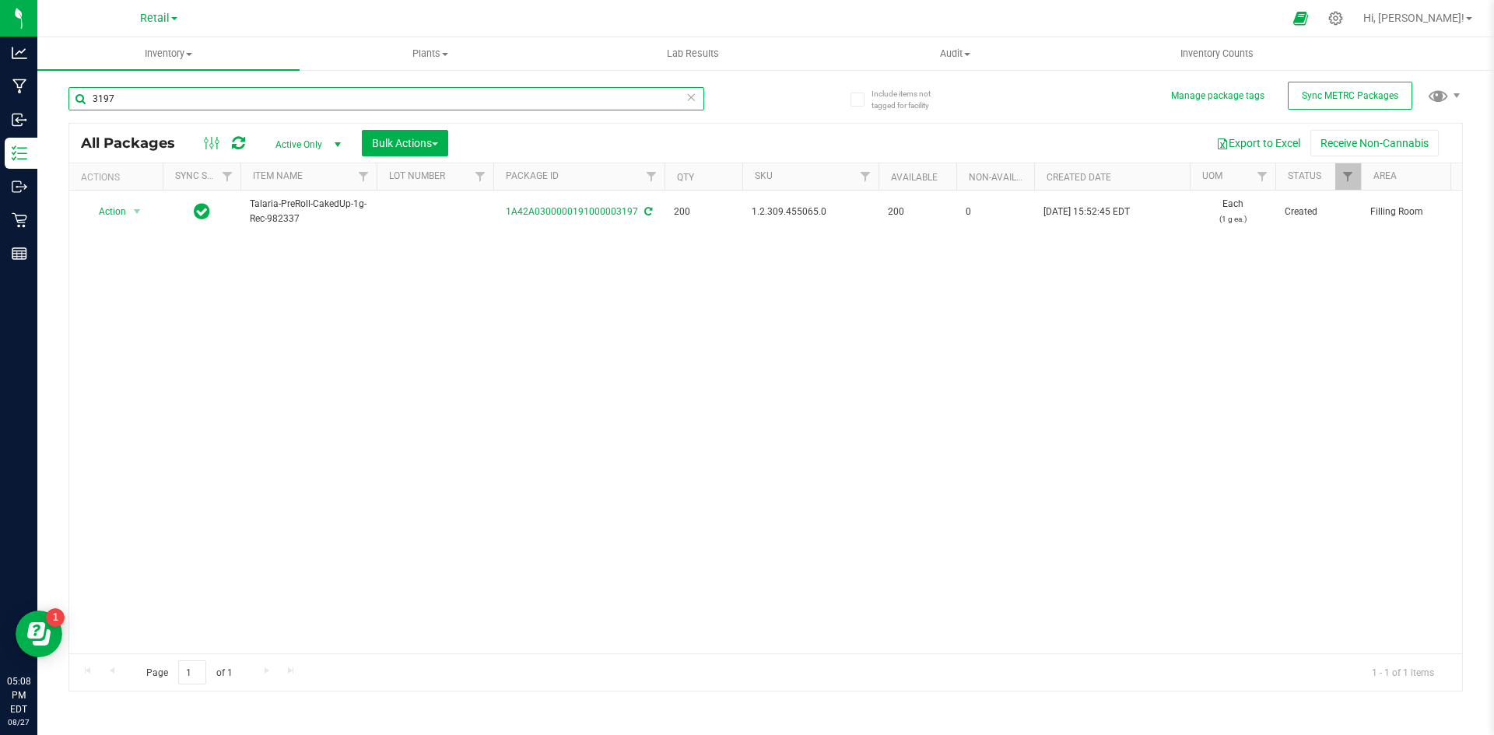
click at [209, 92] on input "3197" at bounding box center [386, 98] width 636 height 23
type input "3198"
click at [259, 107] on input "3198" at bounding box center [386, 98] width 636 height 23
type input "1A42A03000005DD000006389"
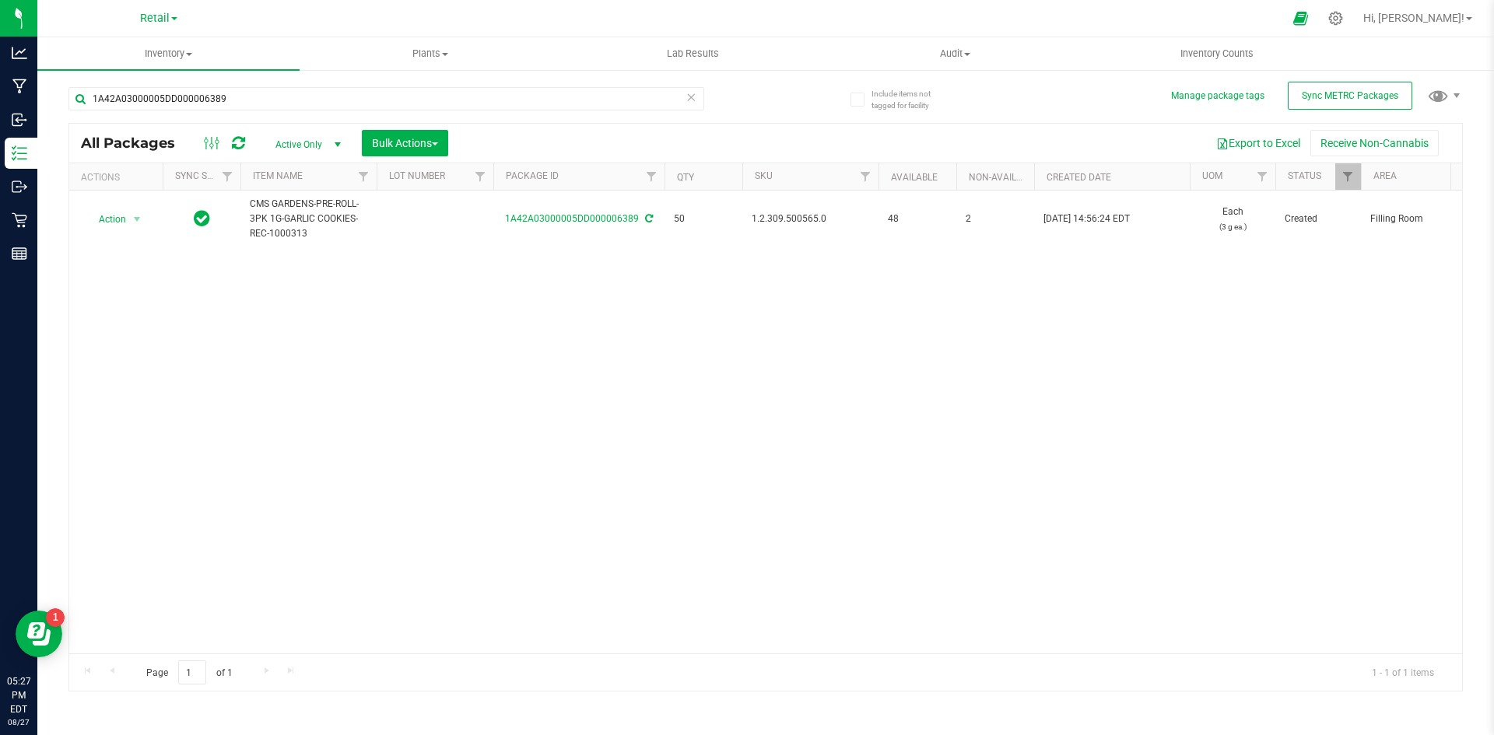
click at [790, 218] on span "1.2.309.500565.0" at bounding box center [809, 219] width 117 height 15
copy span "1.2.309.500565.0"
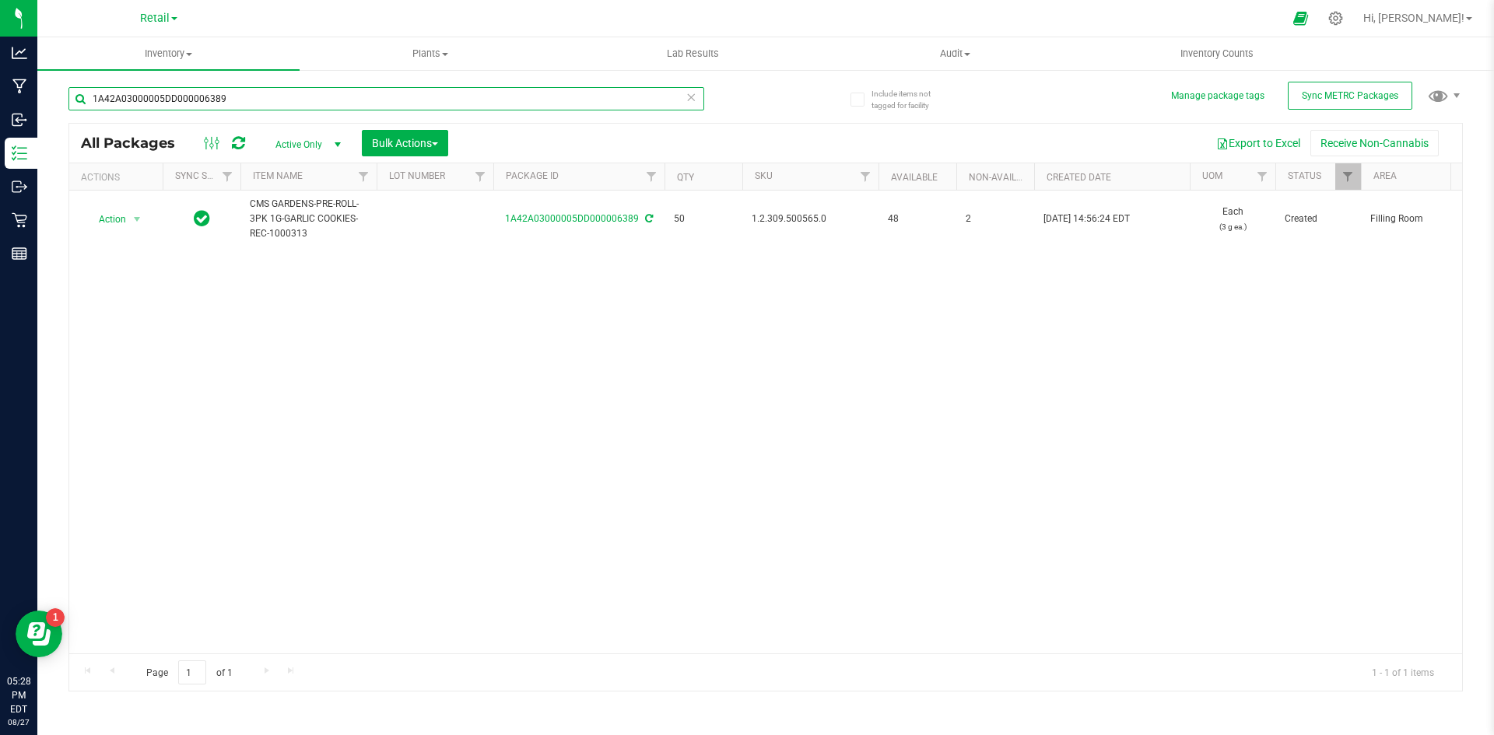
click at [243, 100] on input "1A42A03000005DD000006389" at bounding box center [386, 98] width 636 height 23
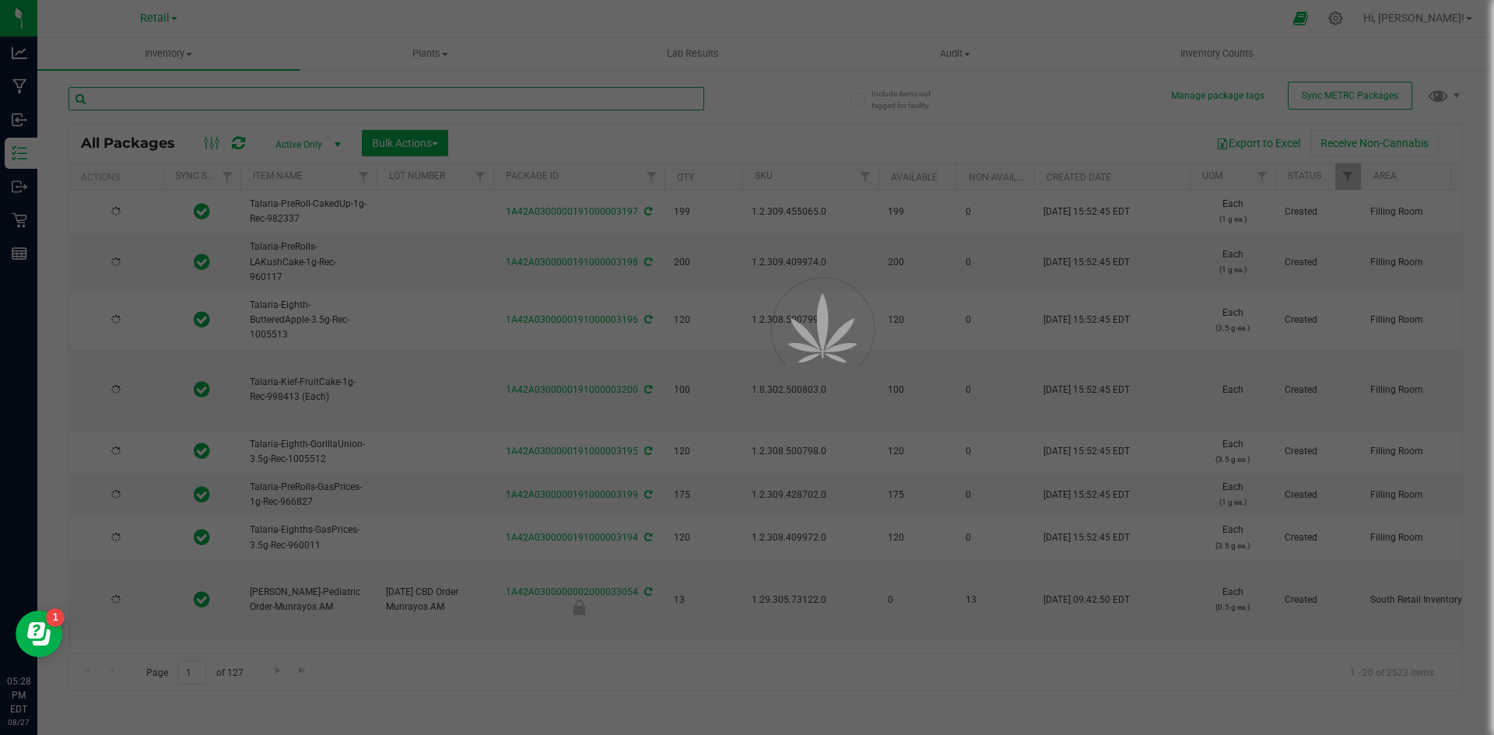
type input "1"
type input "3194"
type input "[DATE]"
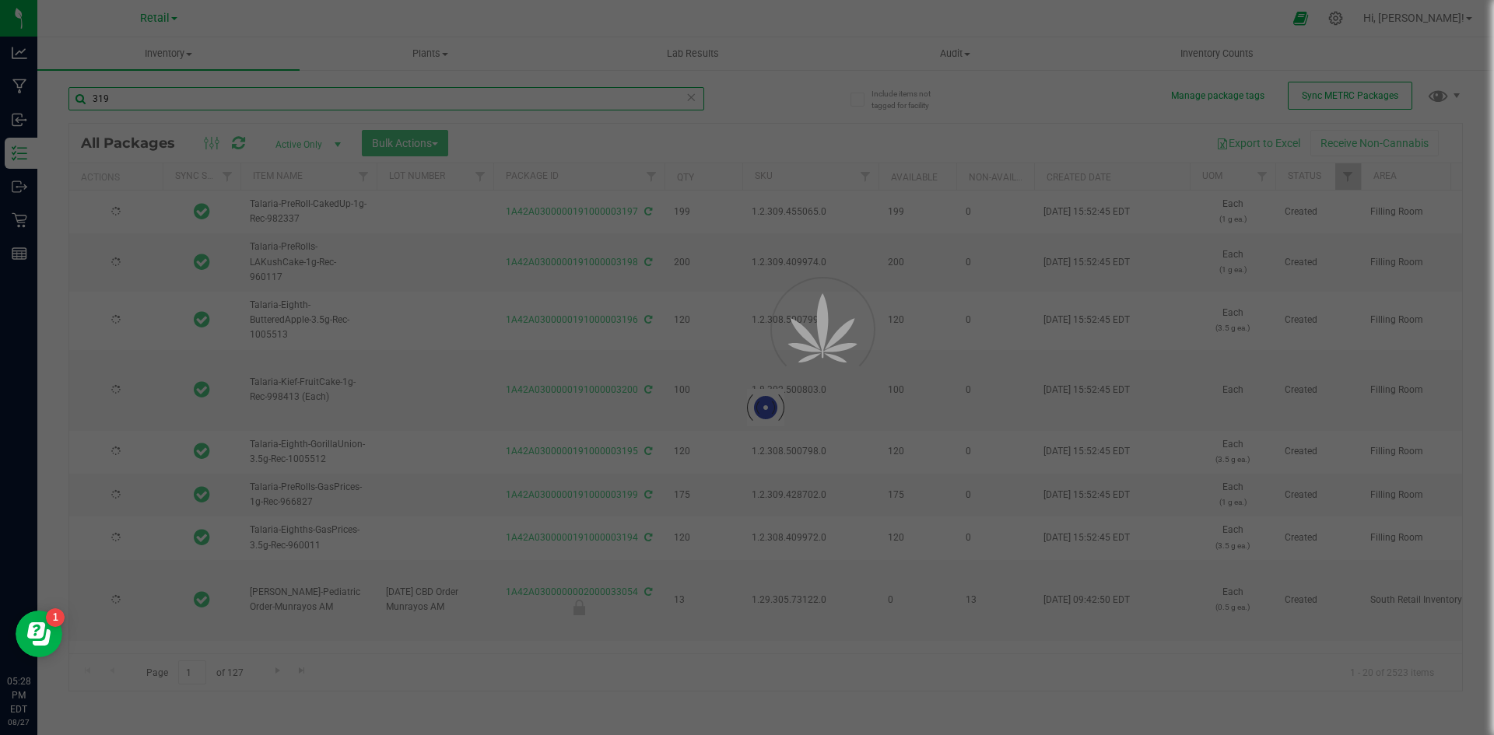
type input "[DATE]"
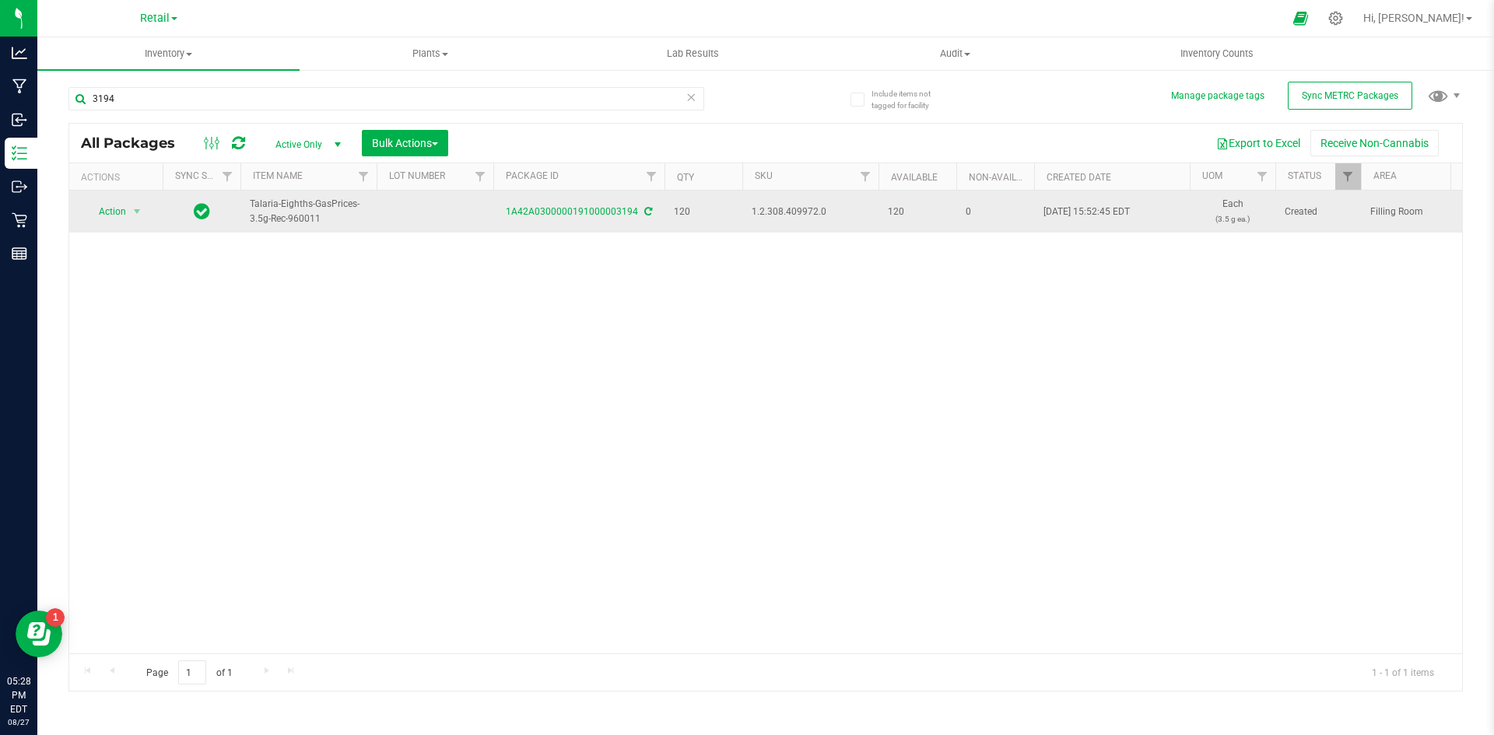
click at [804, 207] on span "1.2.308.409972.0" at bounding box center [809, 212] width 117 height 15
copy span "1.2.308.409972.0"
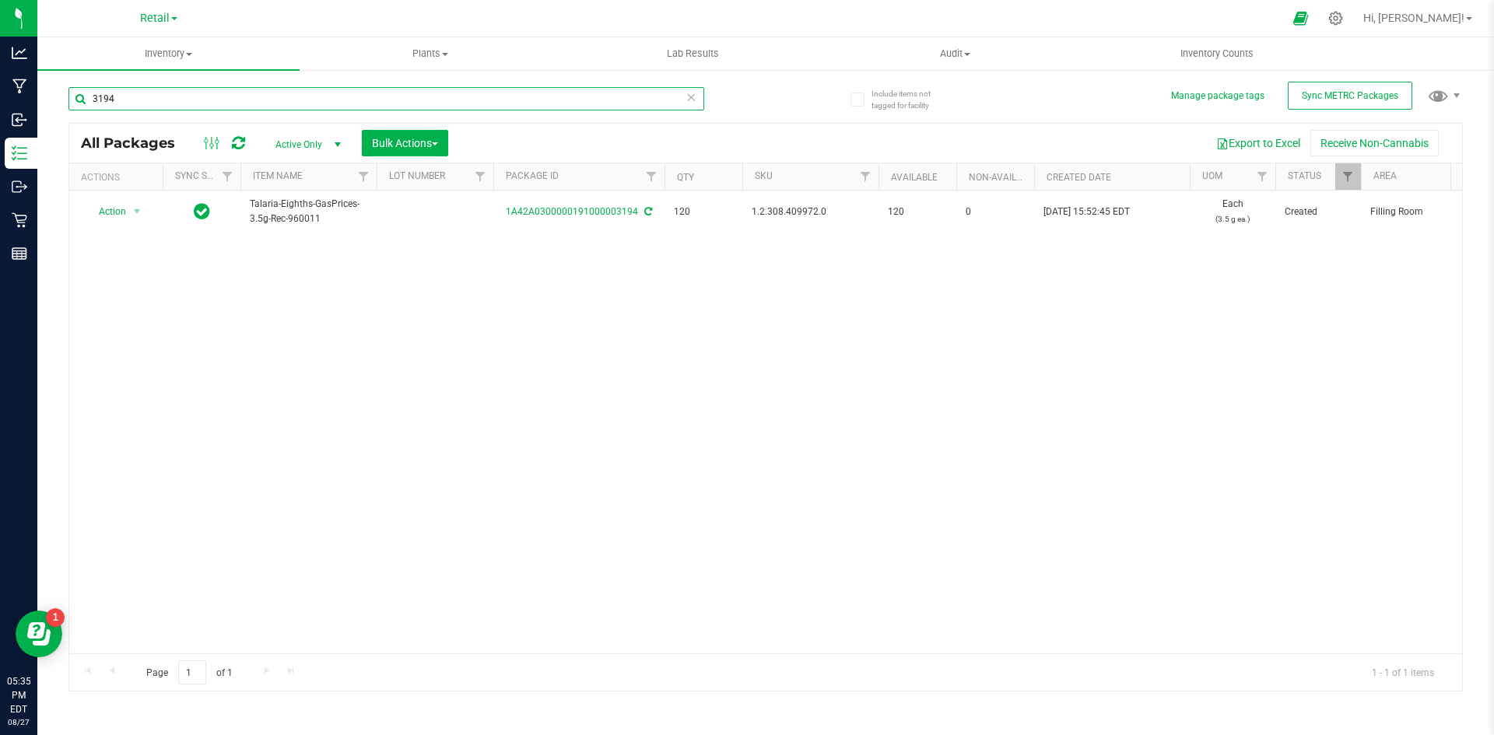
click at [297, 95] on input "3194" at bounding box center [386, 98] width 636 height 23
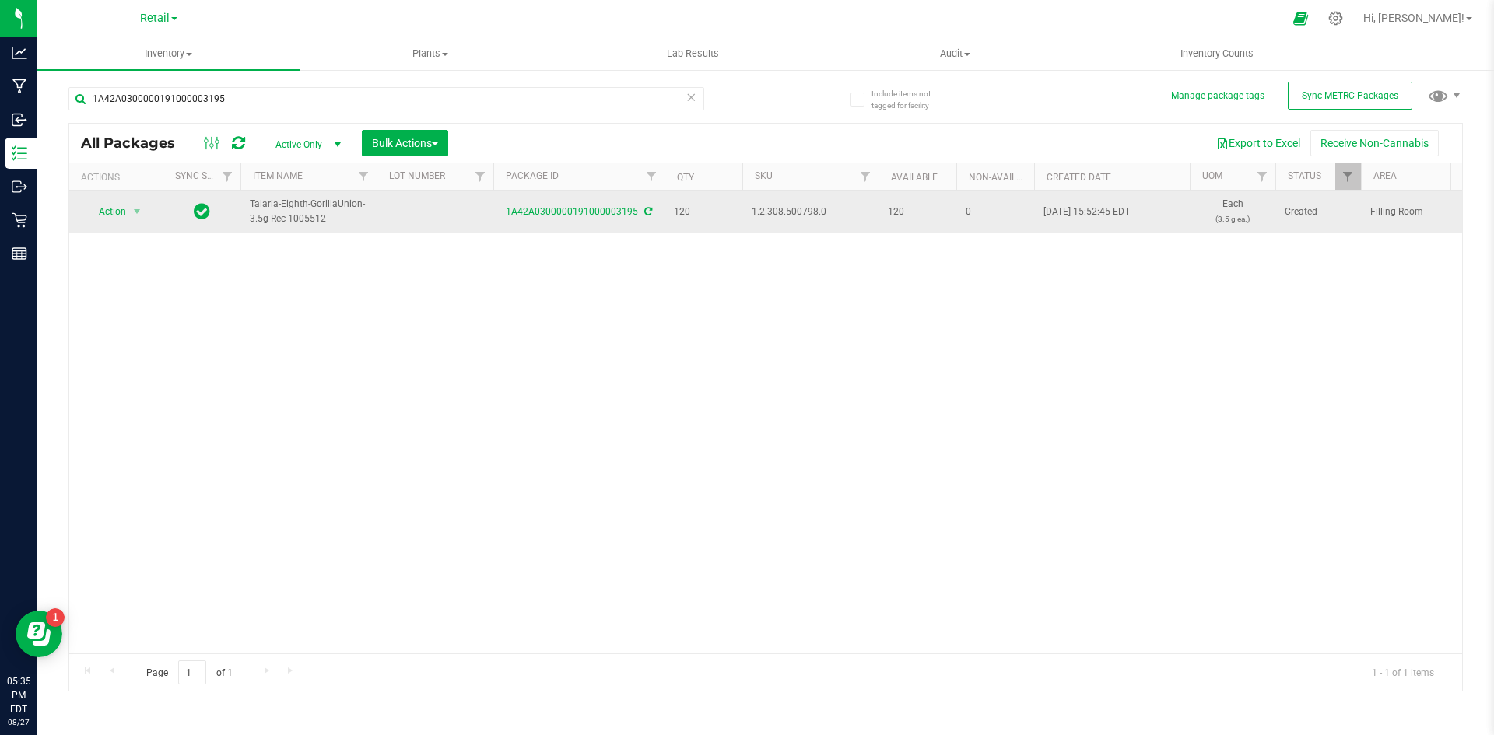
click at [775, 212] on span "1.2.308.500798.0" at bounding box center [809, 212] width 117 height 15
copy span "1.2.308.500798.0"
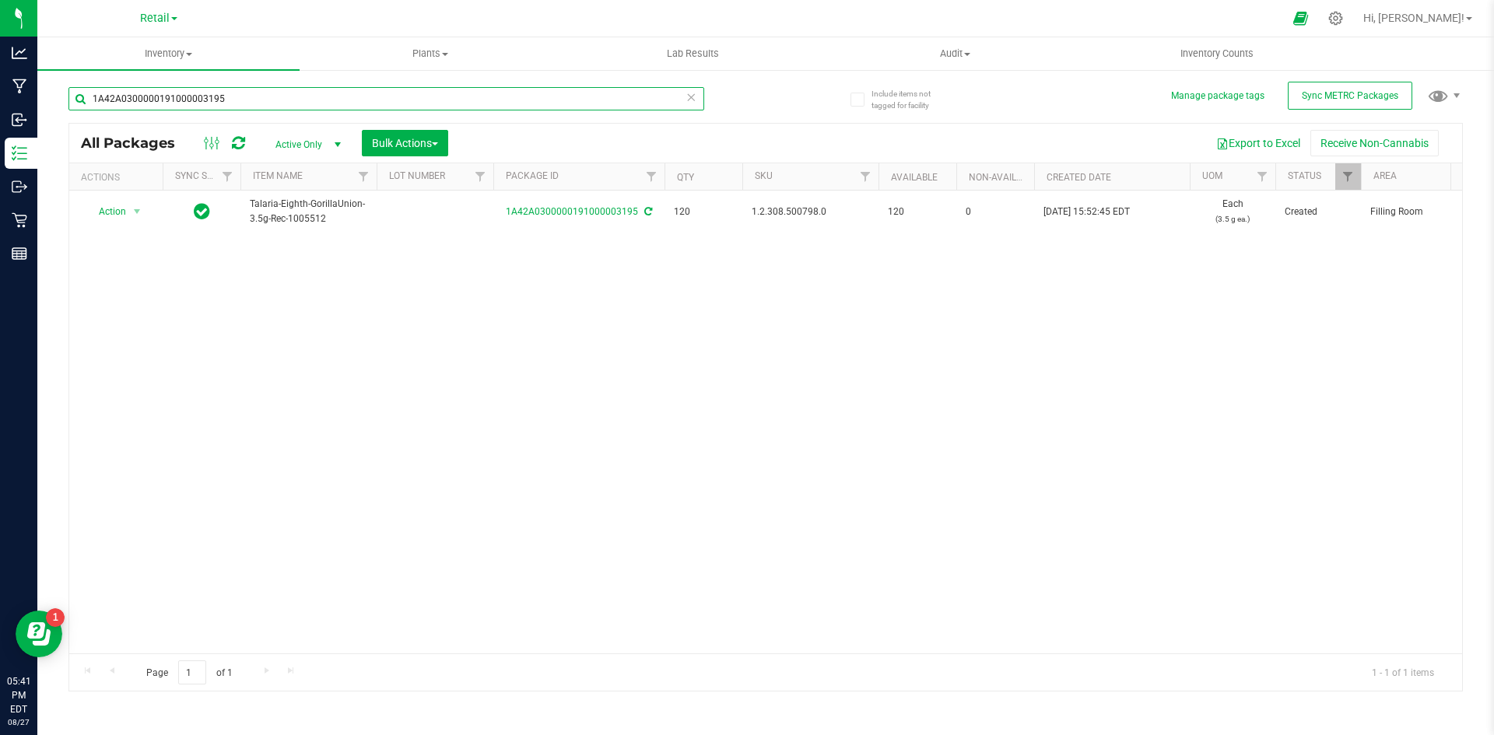
click at [326, 103] on input "1A42A0300000191000003195" at bounding box center [386, 98] width 636 height 23
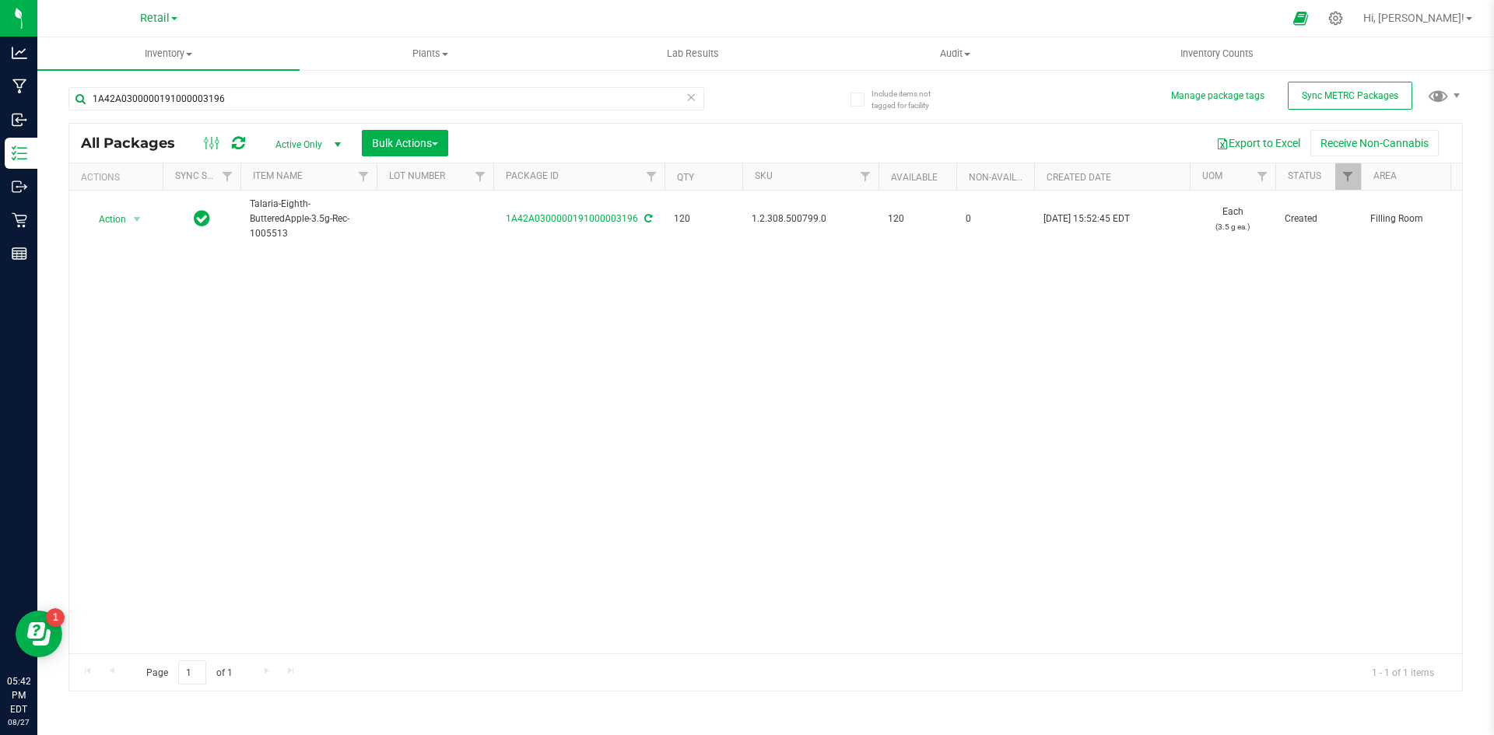
click at [786, 214] on span "1.2.308.500799.0" at bounding box center [809, 219] width 117 height 15
copy span "1.2.308.500799.0"
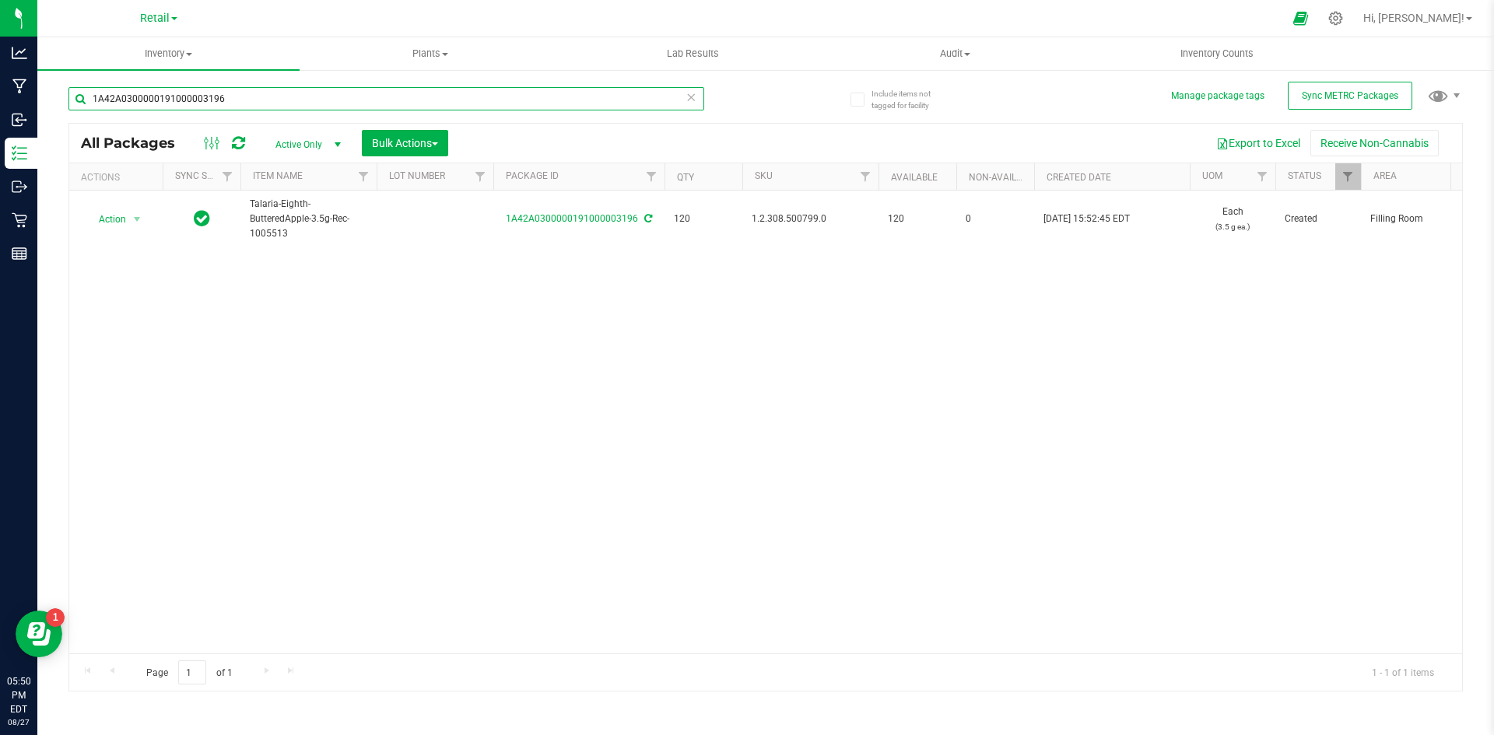
drag, startPoint x: 243, startPoint y: 94, endPoint x: 115, endPoint y: 96, distance: 128.4
click at [121, 107] on input "1A42A0300000191000003196" at bounding box center [386, 98] width 636 height 23
type input "1"
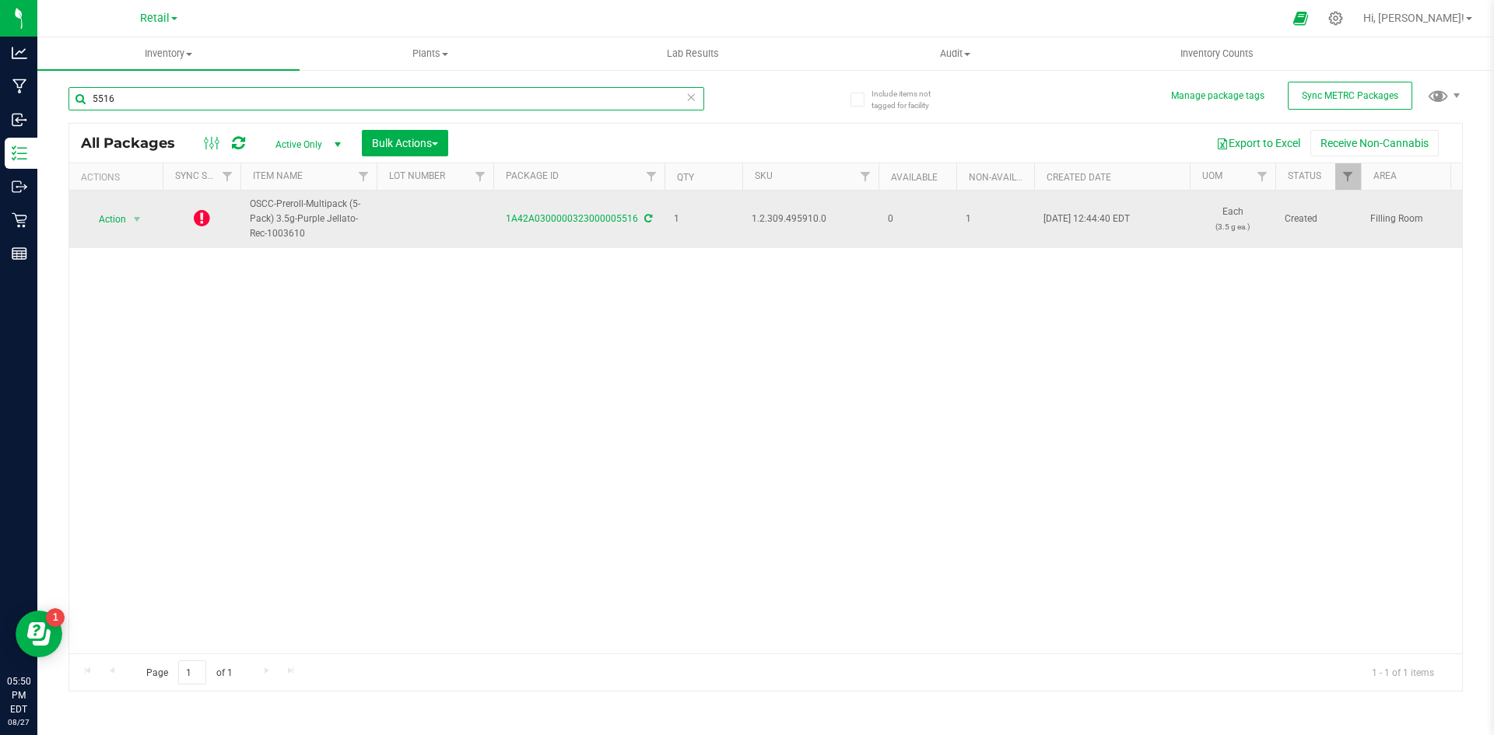
type input "5516"
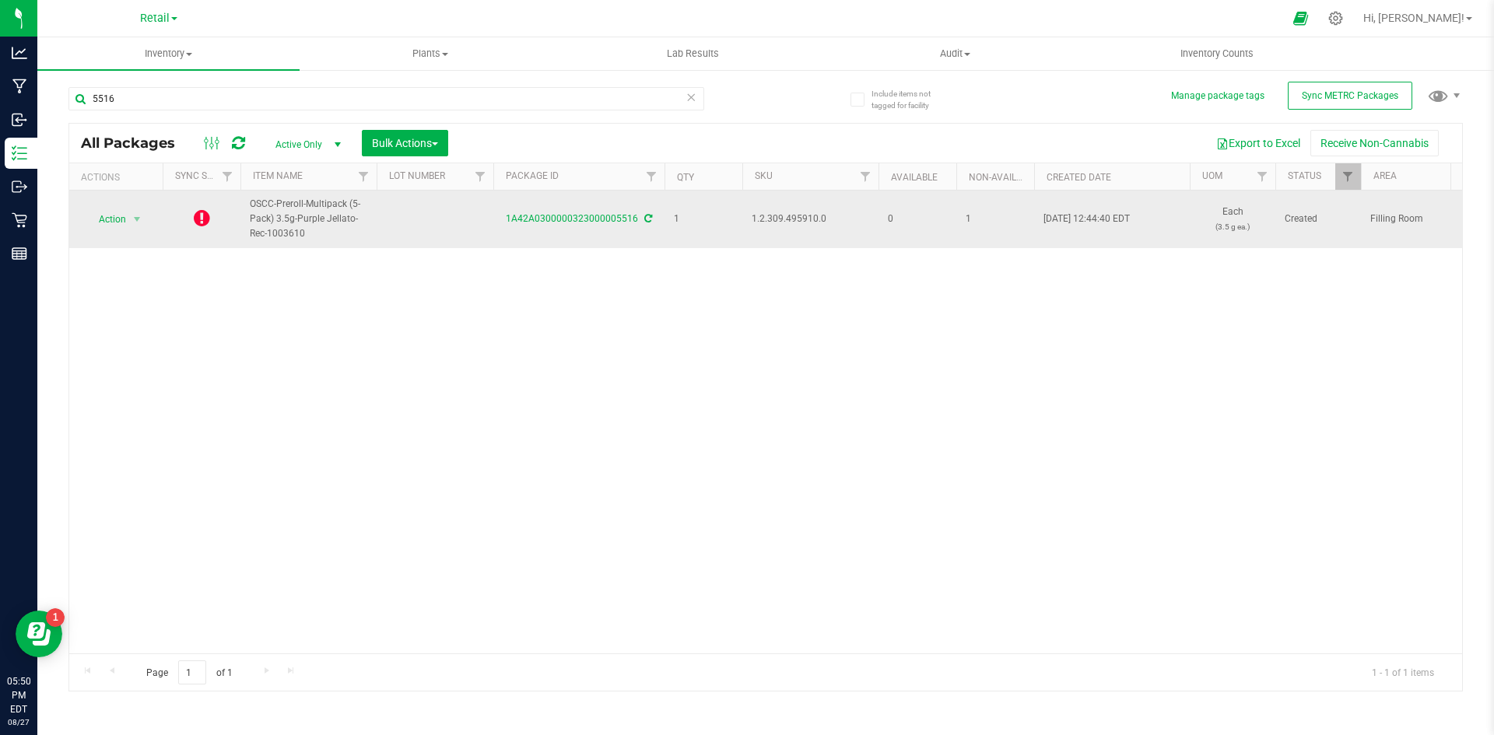
click at [646, 217] on icon at bounding box center [648, 218] width 8 height 9
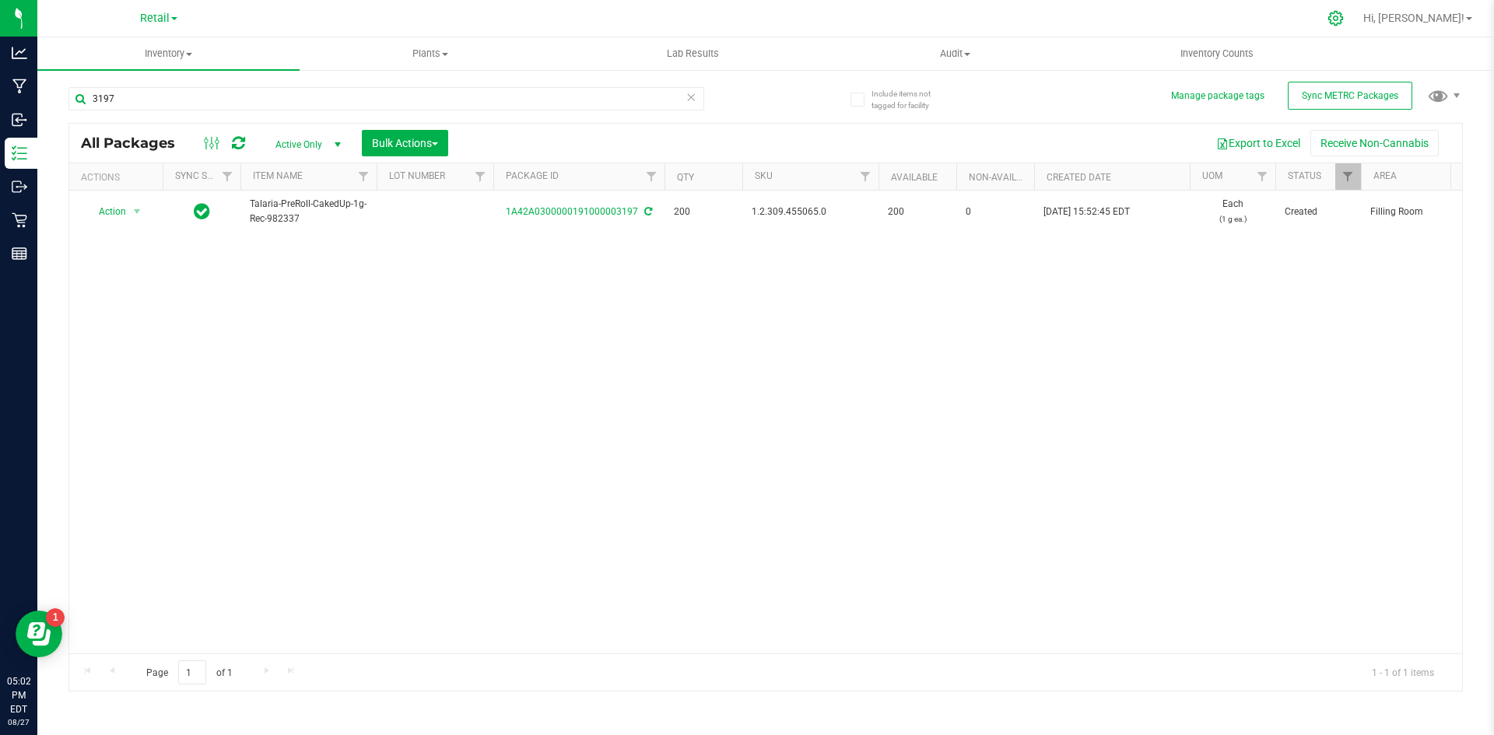
click at [1343, 19] on icon at bounding box center [1335, 18] width 16 height 16
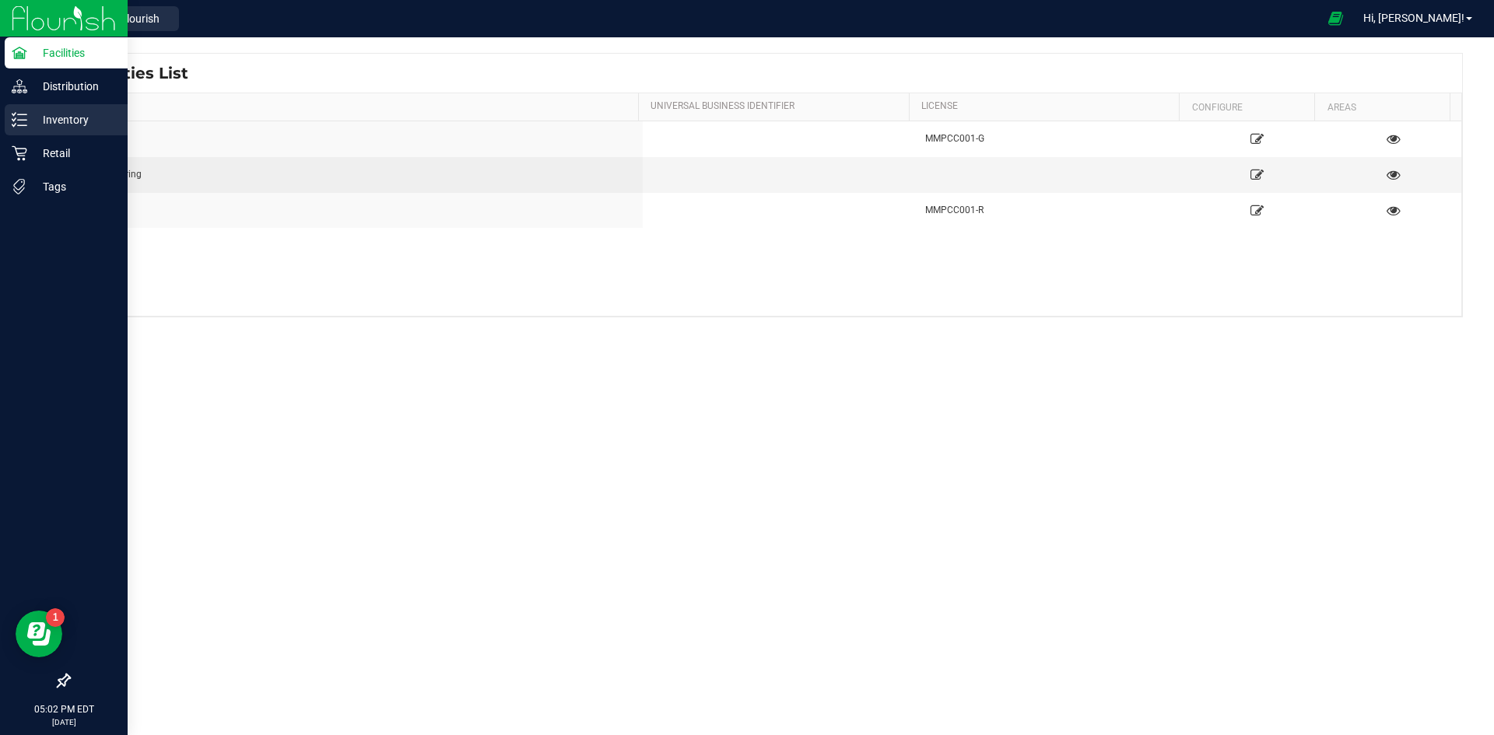
click at [12, 122] on icon at bounding box center [20, 120] width 16 height 16
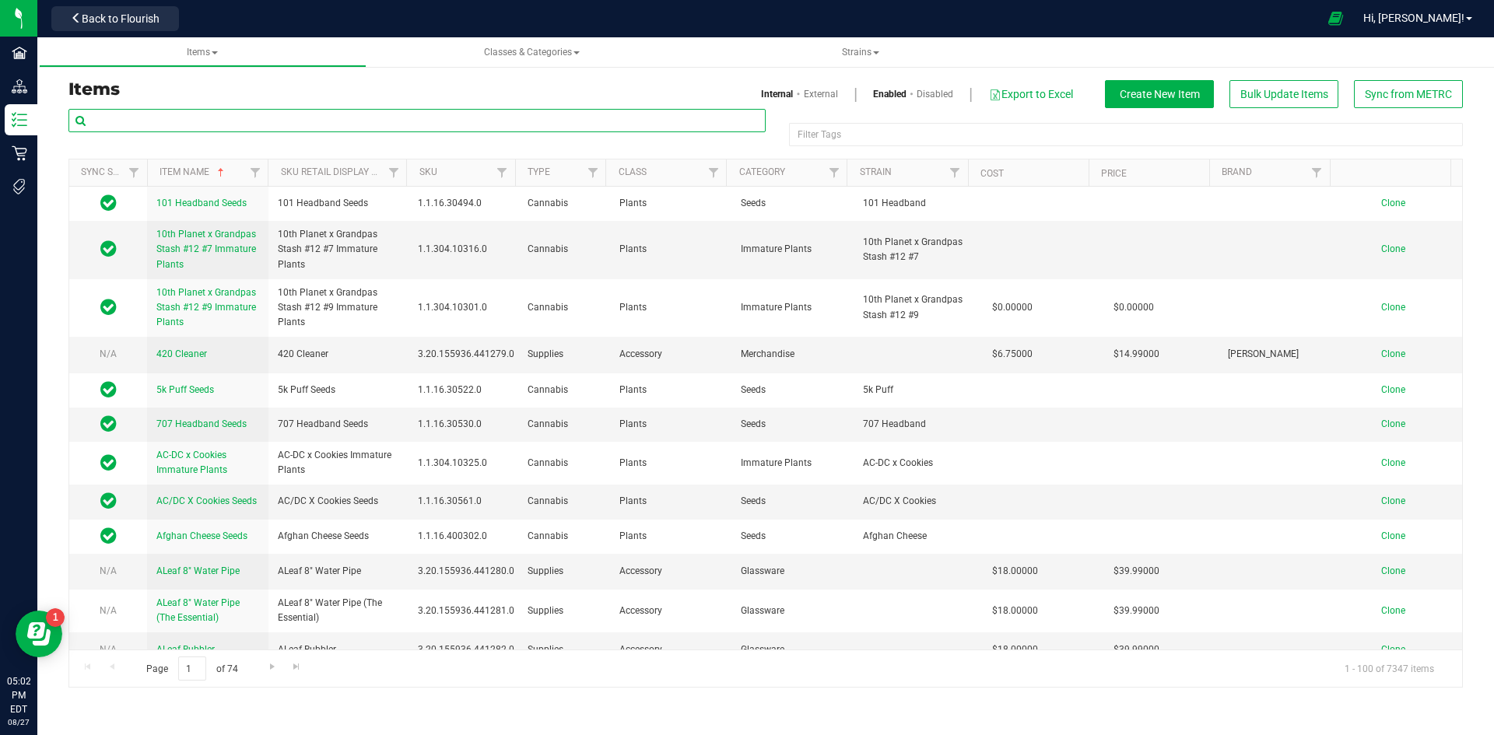
paste input "1.2.309.455065.0"
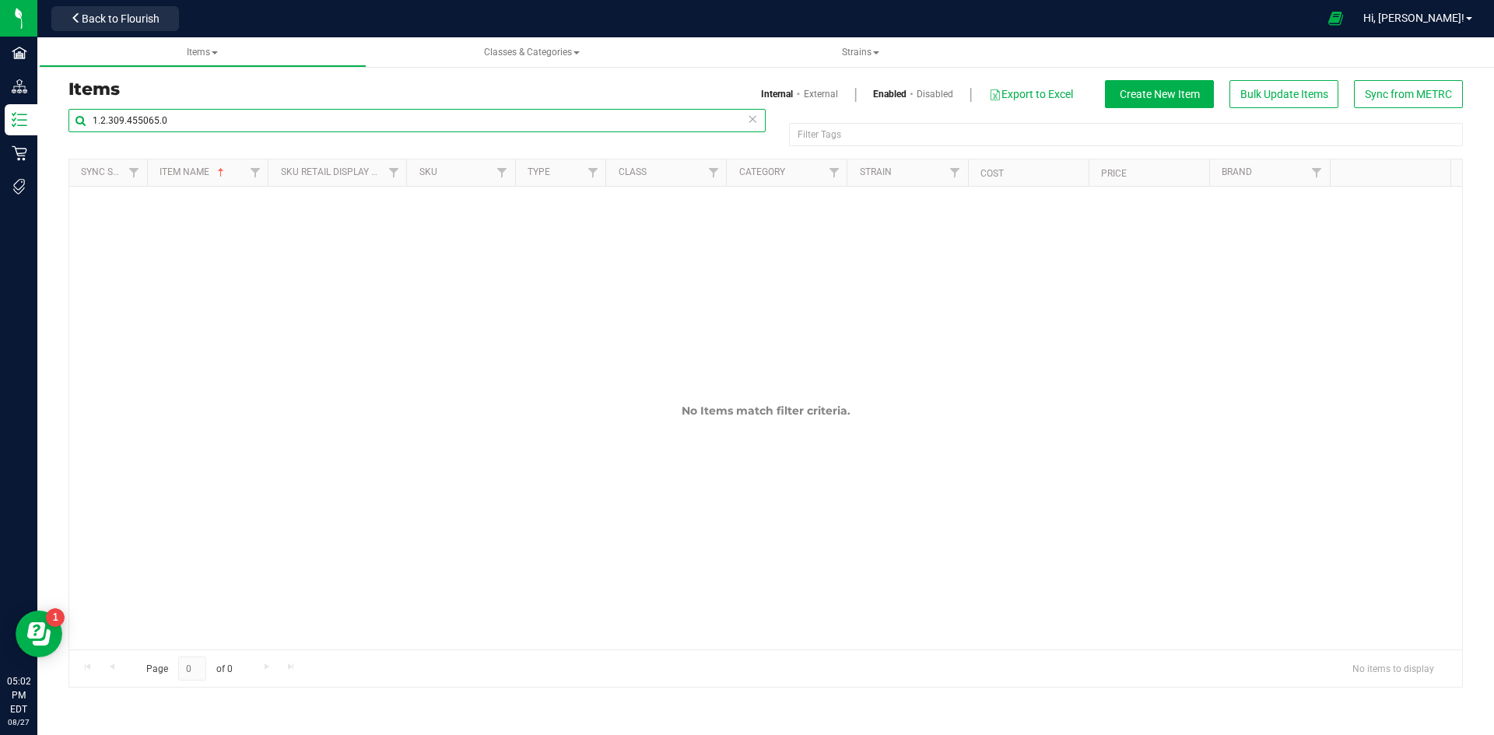
type input "1.2.309.455065.0"
click at [818, 85] on div "Internal External Enabled Disabled Export to Excel Create New Item Bulk Update …" at bounding box center [1119, 94] width 709 height 28
click at [817, 94] on link "External" at bounding box center [821, 94] width 34 height 14
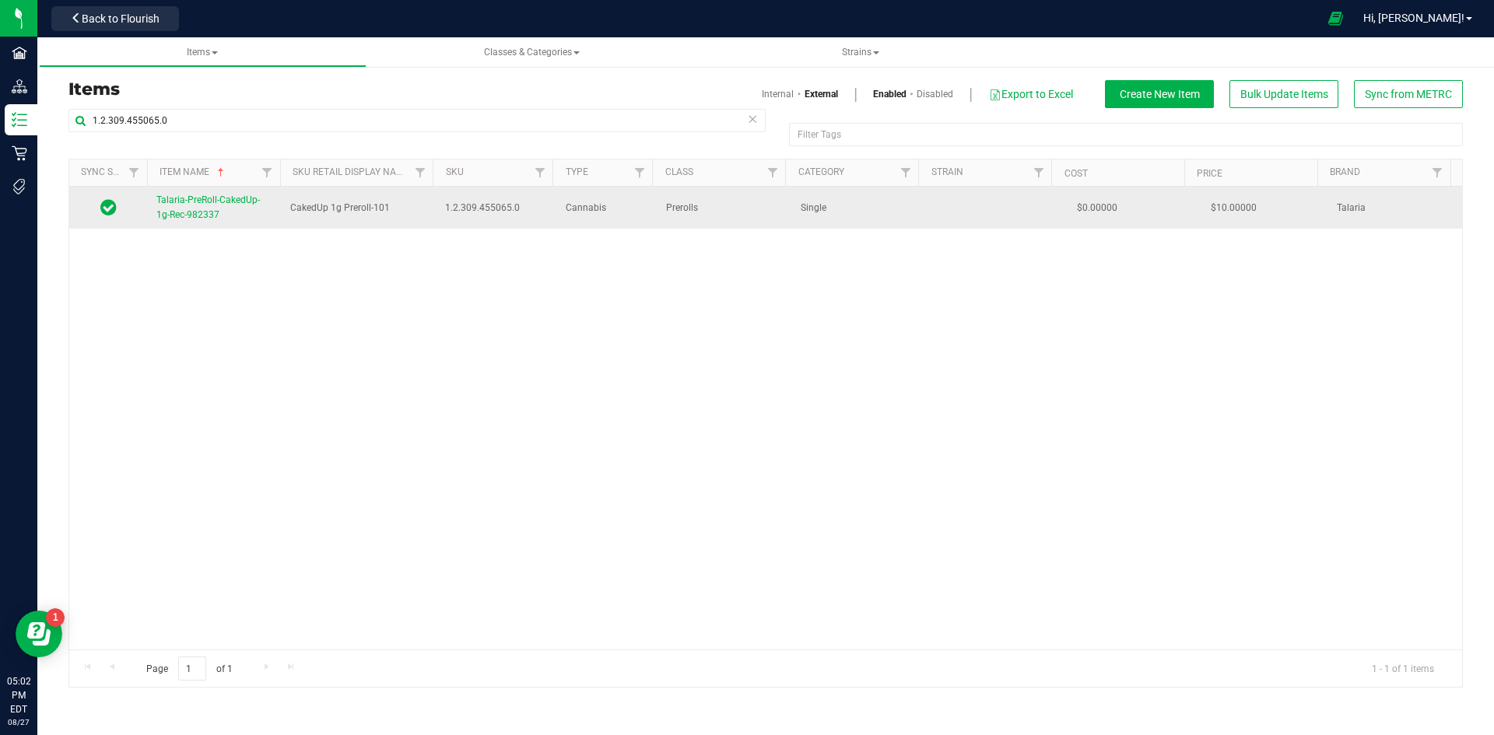
click at [184, 204] on span "Talaria-PreRoll-CakedUp-1g-Rec-982337" at bounding box center [207, 207] width 103 height 26
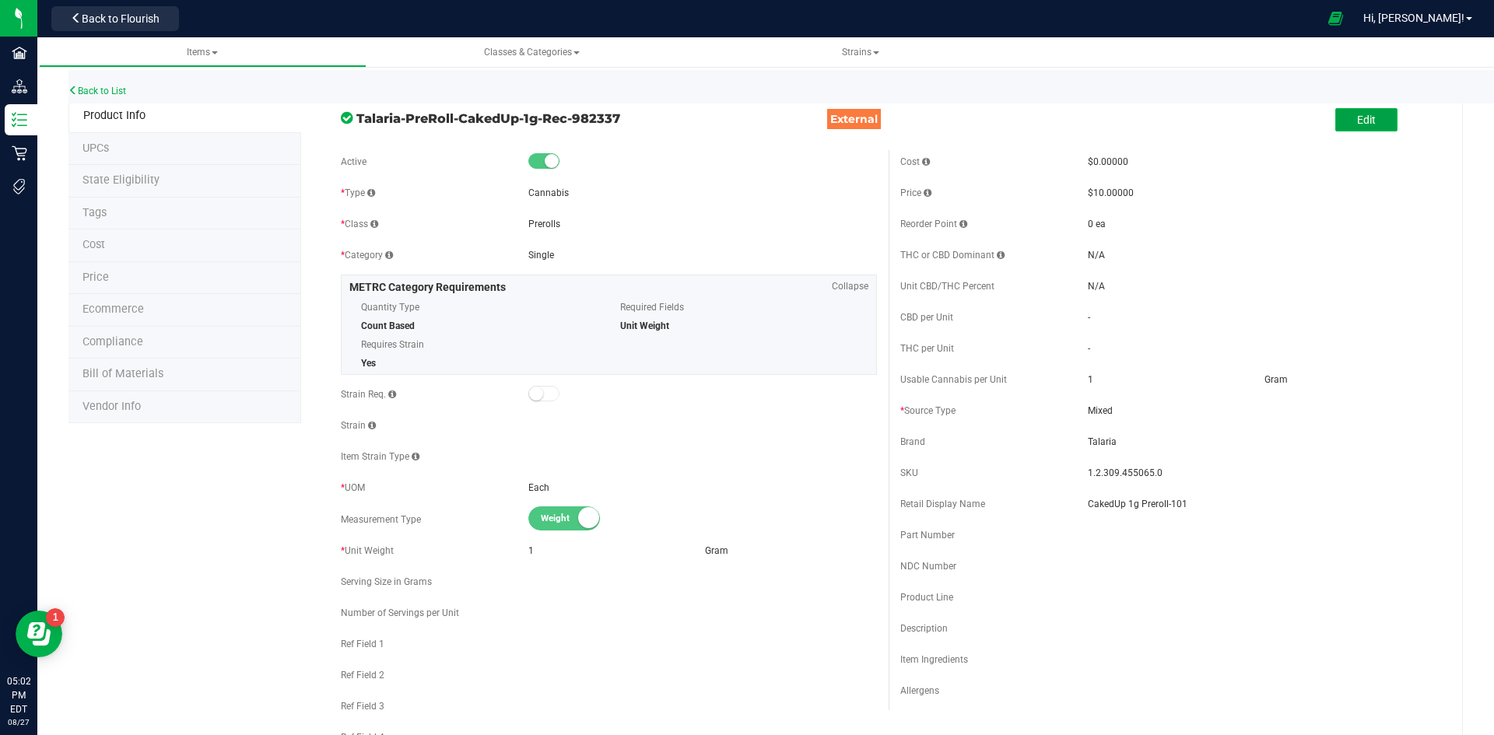
click at [1364, 125] on button "Edit" at bounding box center [1366, 119] width 62 height 23
click at [1212, 507] on input "CakedUp 1g Preroll-101" at bounding box center [1262, 503] width 349 height 23
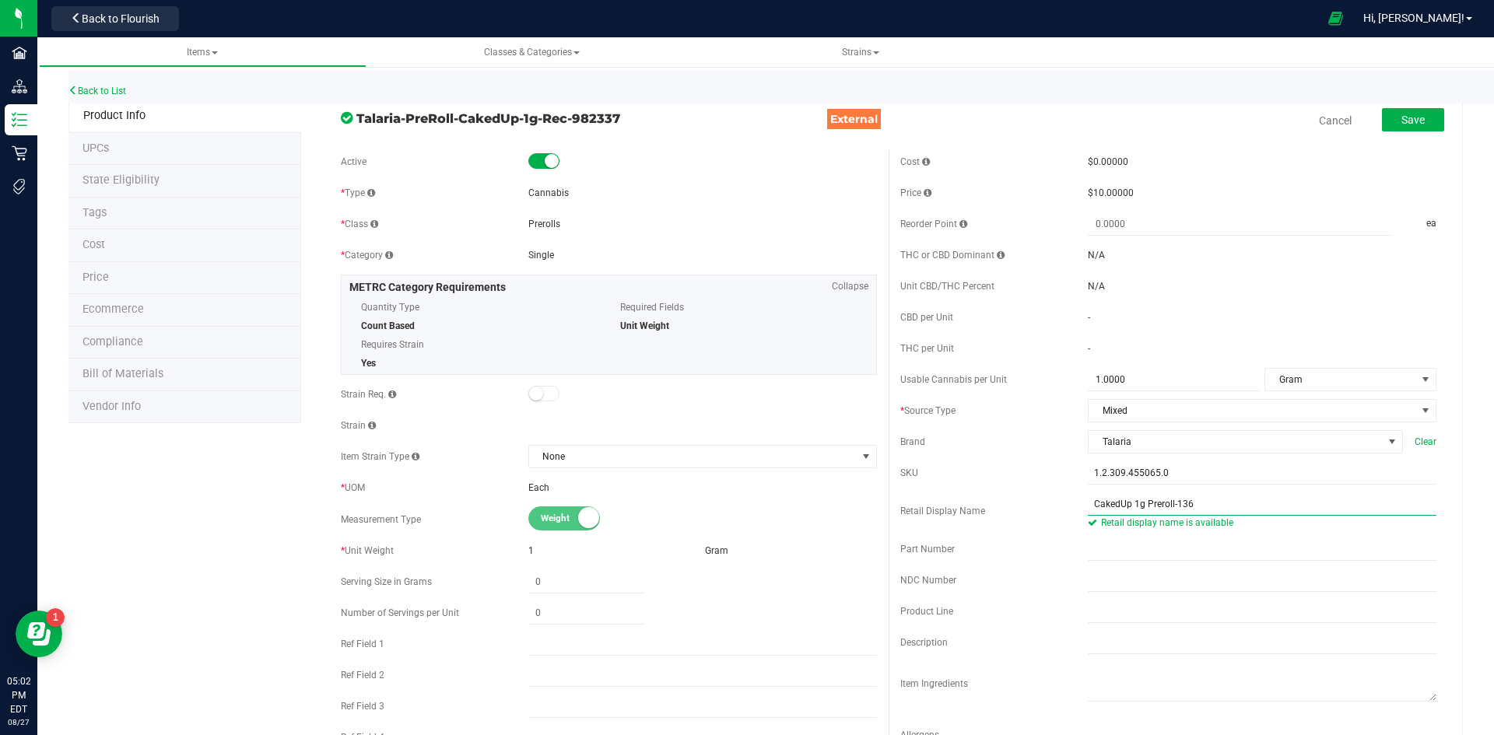
click at [1110, 501] on input "CakedUp 1g Preroll-136" at bounding box center [1262, 503] width 349 height 23
type input "Caked Up 1g Preroll-136"
click at [1166, 489] on div "Cost $0.00000 Price $10.00000 Reorder Point ea THC or CBD Dominant" at bounding box center [1167, 457] width 559 height 615
click at [1403, 127] on button "Save" at bounding box center [1413, 119] width 62 height 23
click at [162, 275] on li "Price" at bounding box center [184, 278] width 233 height 33
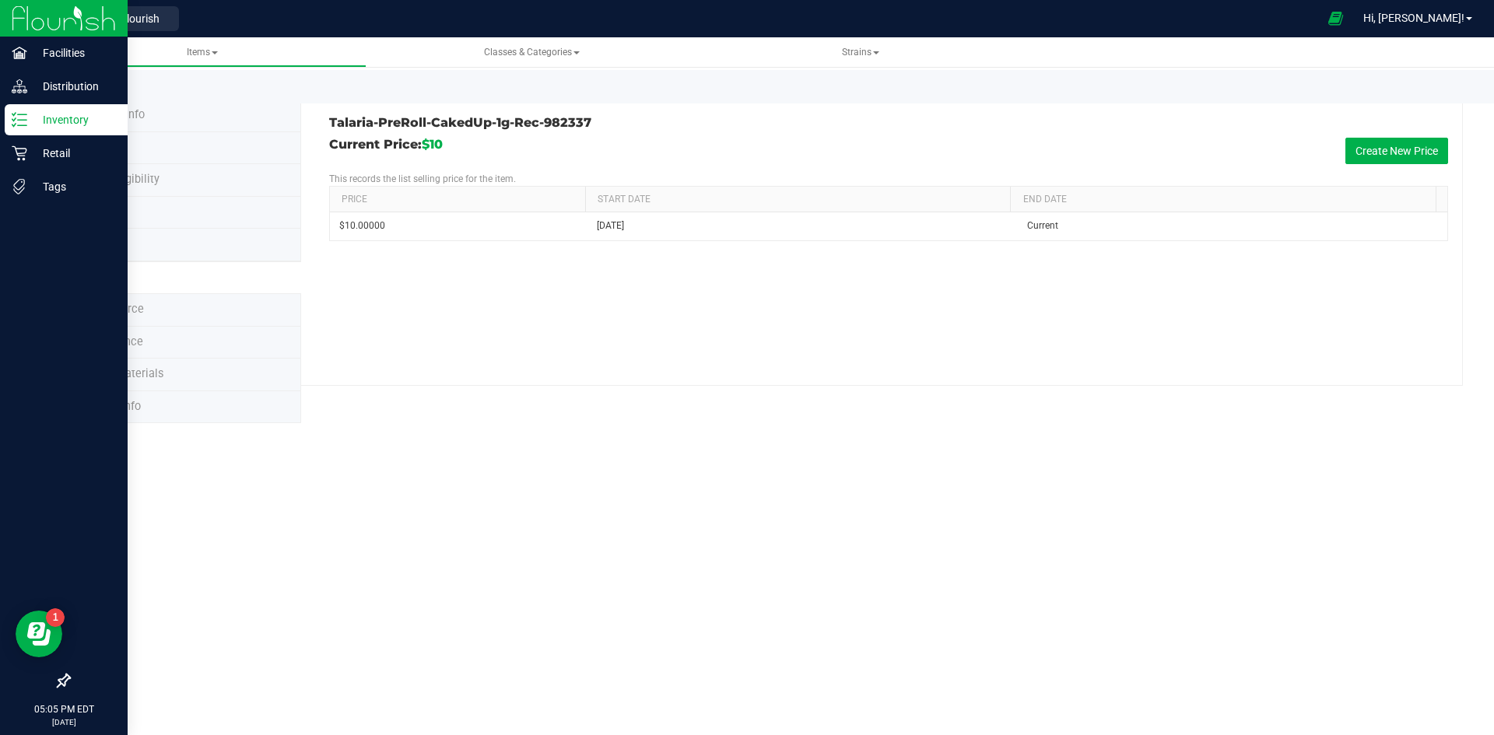
click at [40, 124] on p "Inventory" at bounding box center [73, 119] width 93 height 19
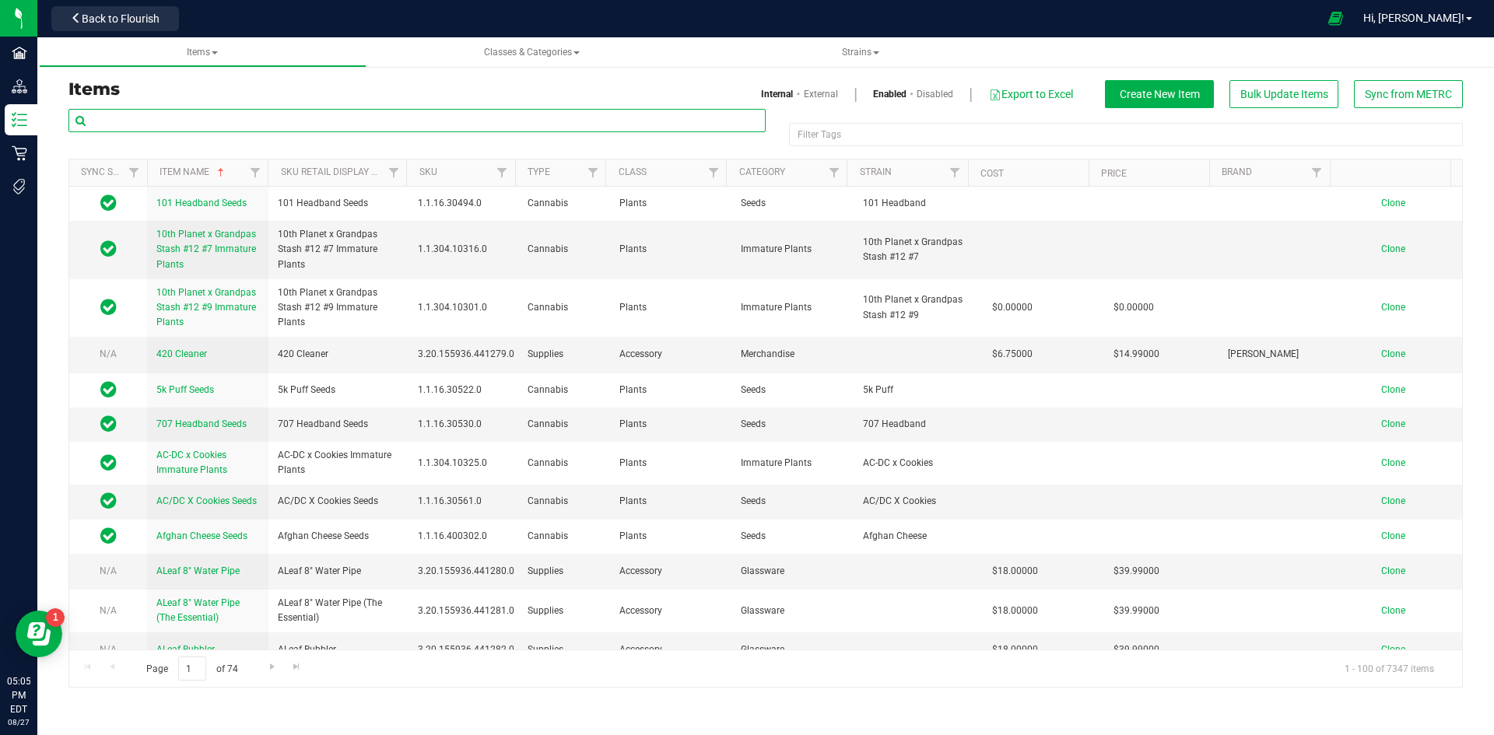
paste input "1.2.309.409974.0"
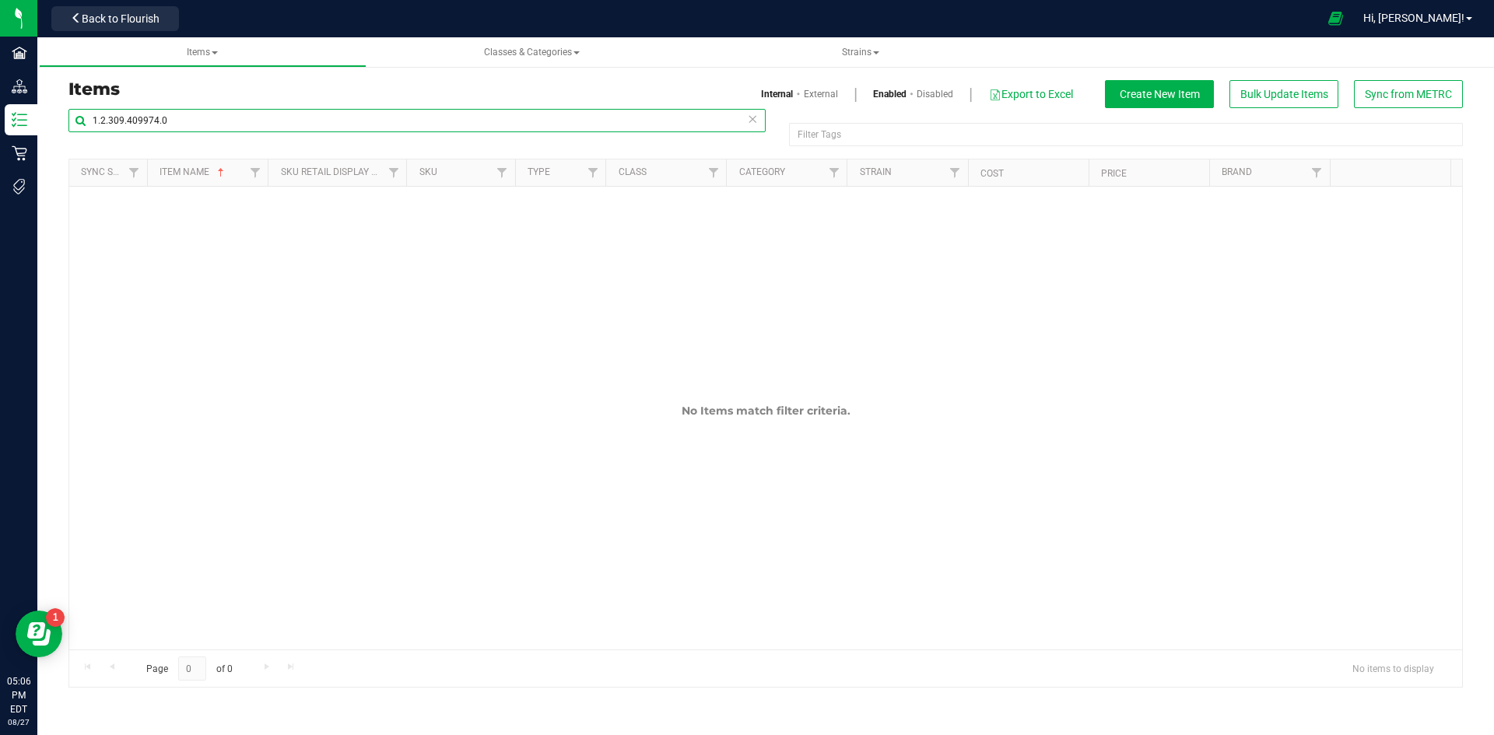
type input "1.2.309.409974.0"
click at [805, 87] on link "External" at bounding box center [821, 94] width 34 height 14
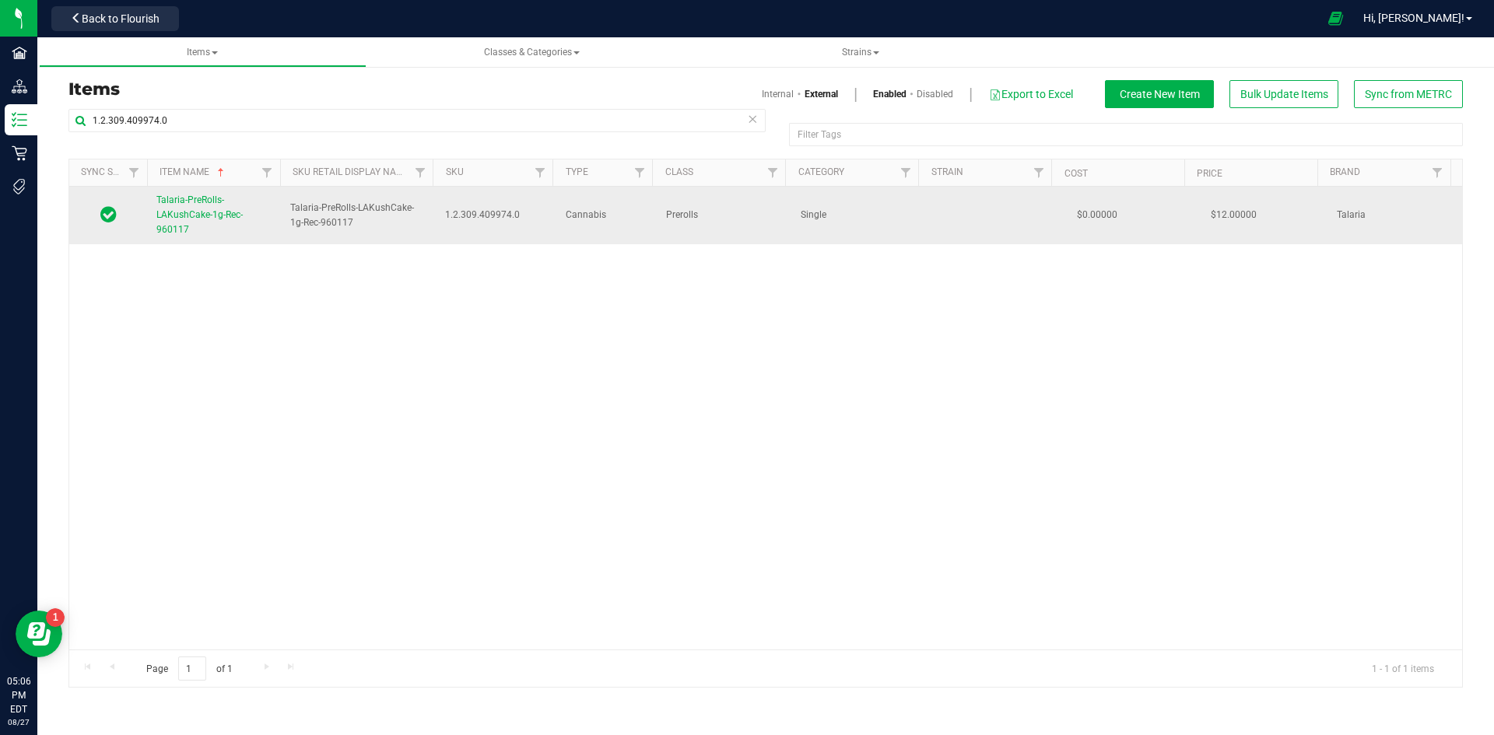
click at [187, 210] on span "Talaria-PreRolls-LAKushCake-1g-Rec-960117" at bounding box center [199, 214] width 86 height 40
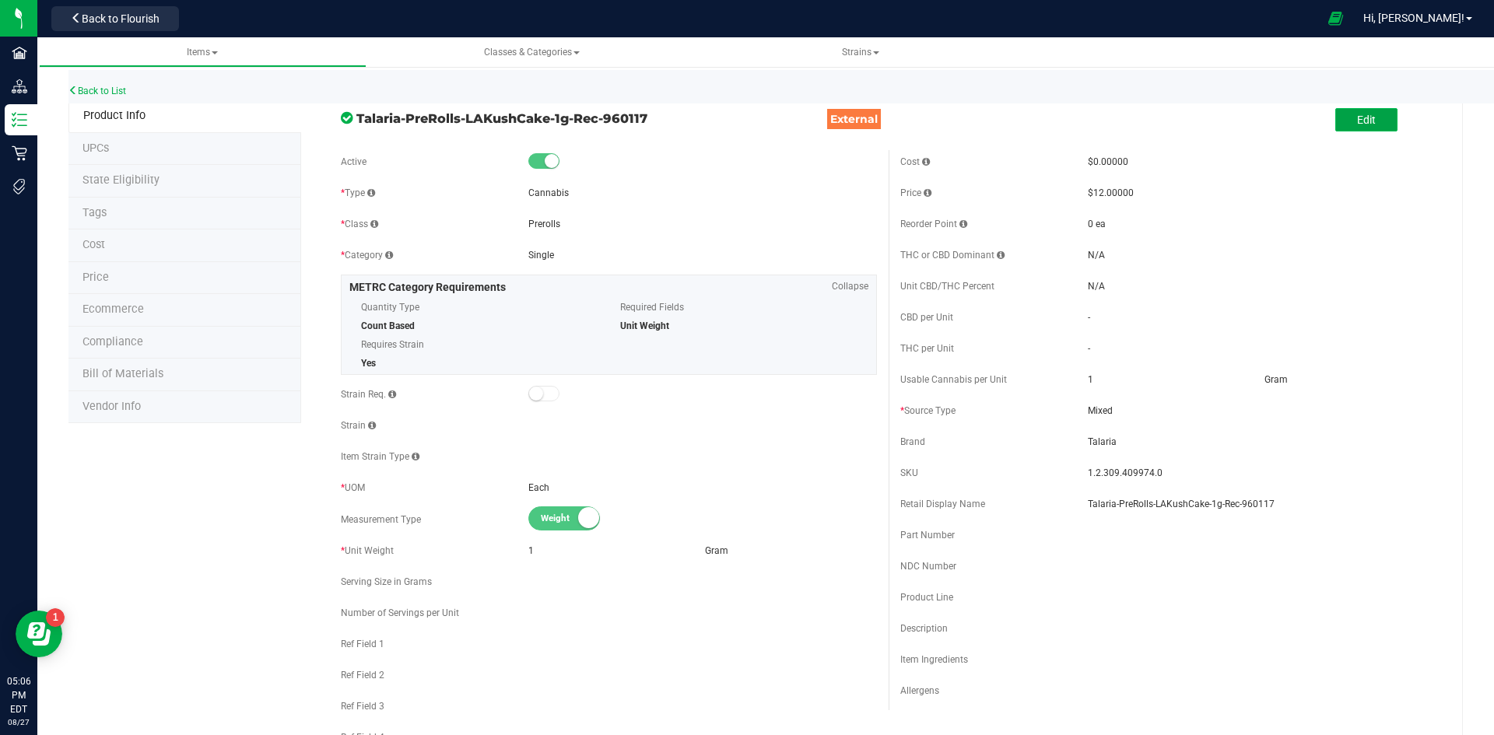
click at [1343, 121] on button "Edit" at bounding box center [1366, 119] width 62 height 23
click at [1288, 503] on input "Talaria-PreRolls-LAKushCake-1g-Rec-960117" at bounding box center [1262, 503] width 349 height 23
drag, startPoint x: 1288, startPoint y: 503, endPoint x: 1231, endPoint y: 514, distance: 58.6
click at [1231, 514] on input "Talaria-PreRolls-LAKushCake-1g-Rec-960117" at bounding box center [1262, 503] width 349 height 23
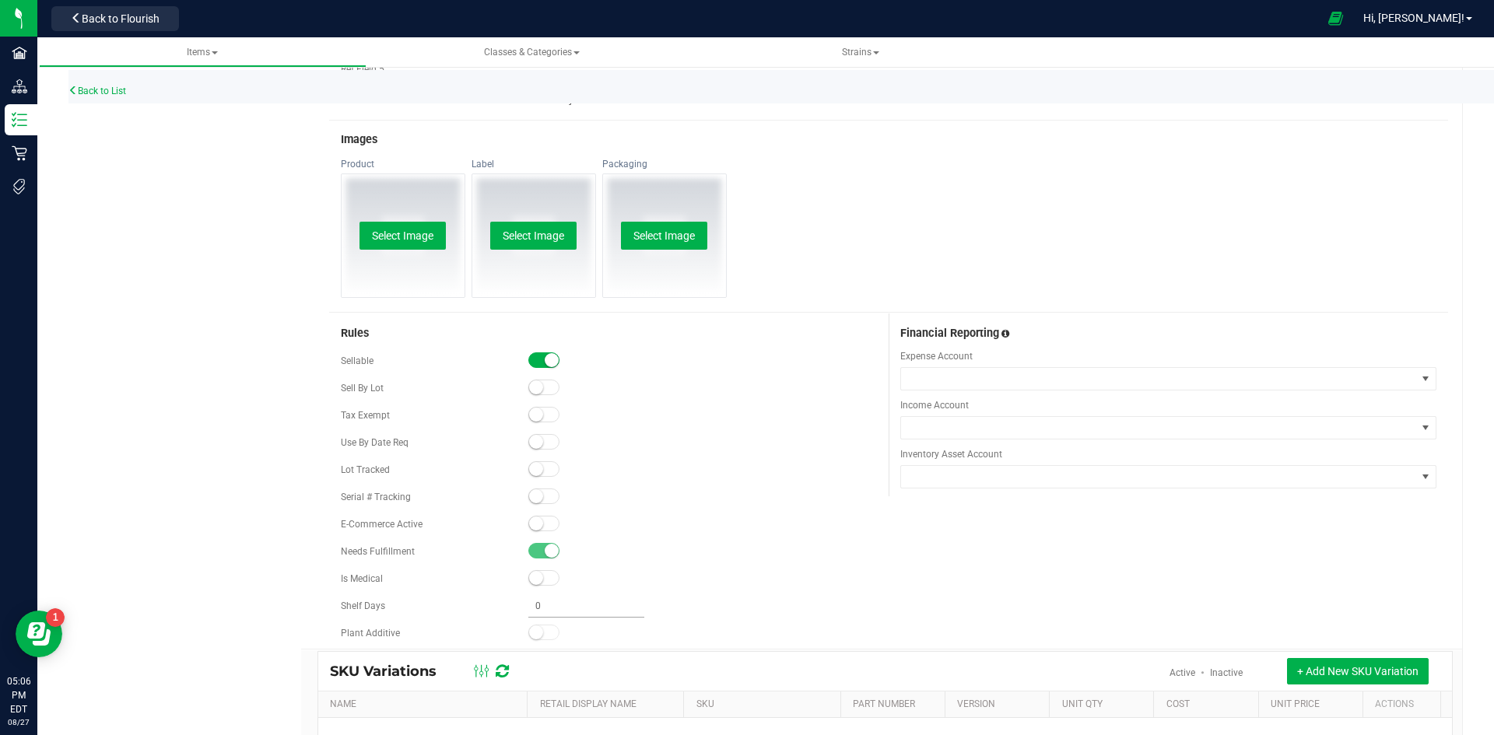
scroll to position [700, 0]
type input "LA Kush Cake 1g Preroll-132"
click at [538, 527] on small at bounding box center [536, 523] width 14 height 14
click at [538, 468] on small at bounding box center [536, 468] width 14 height 14
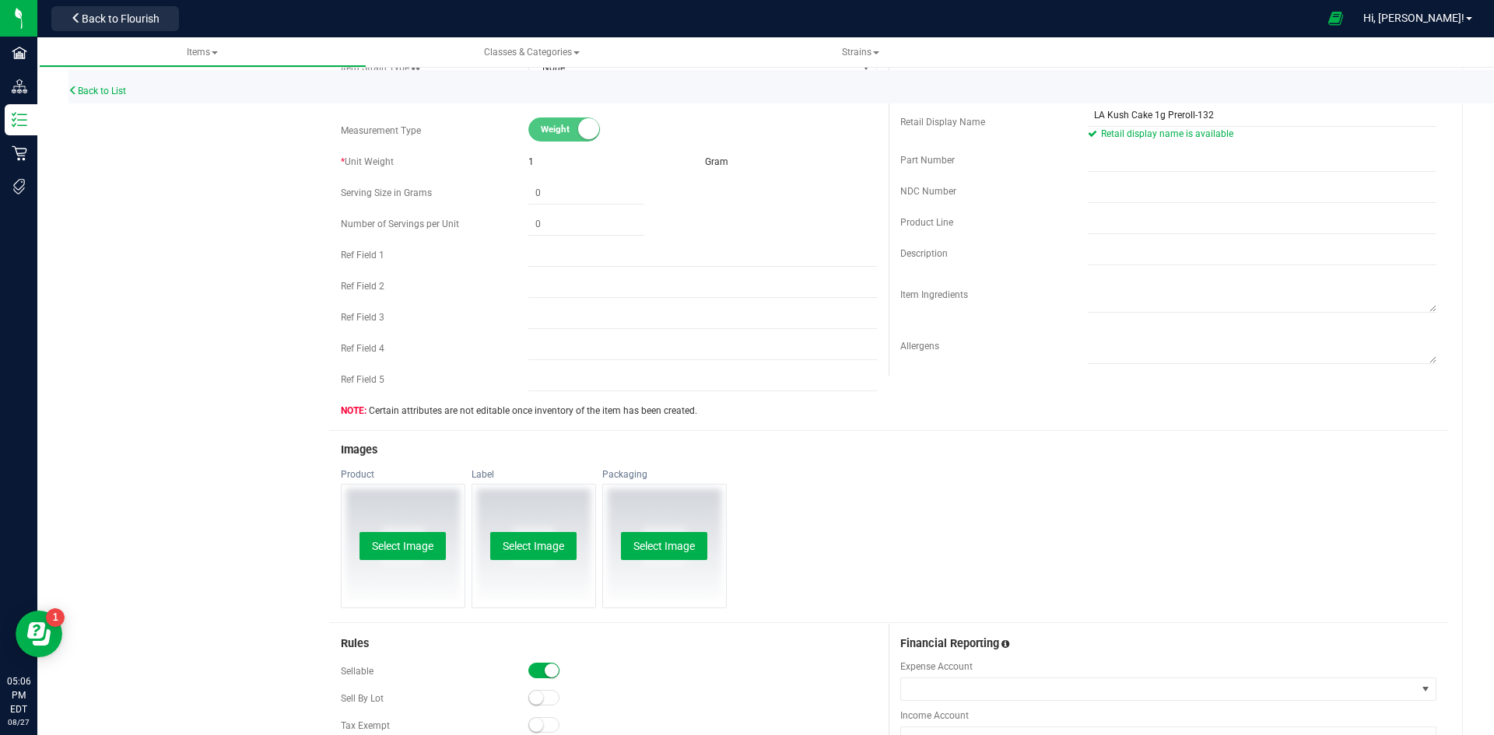
scroll to position [0, 0]
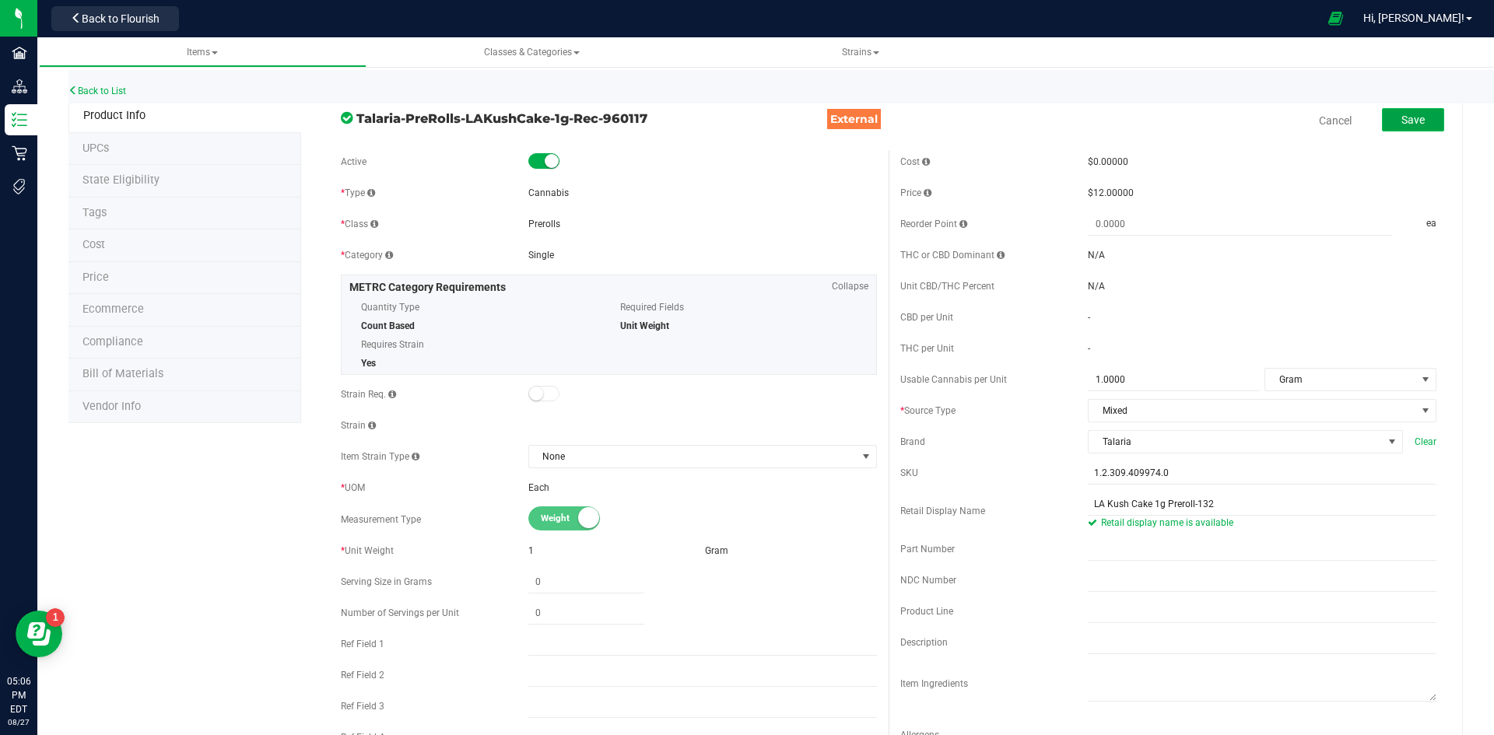
click at [1401, 121] on span "Save" at bounding box center [1412, 120] width 23 height 12
click at [1123, 471] on span "1.2.309.409974.0" at bounding box center [1262, 473] width 349 height 14
copy span "1.2.309.409974.0"
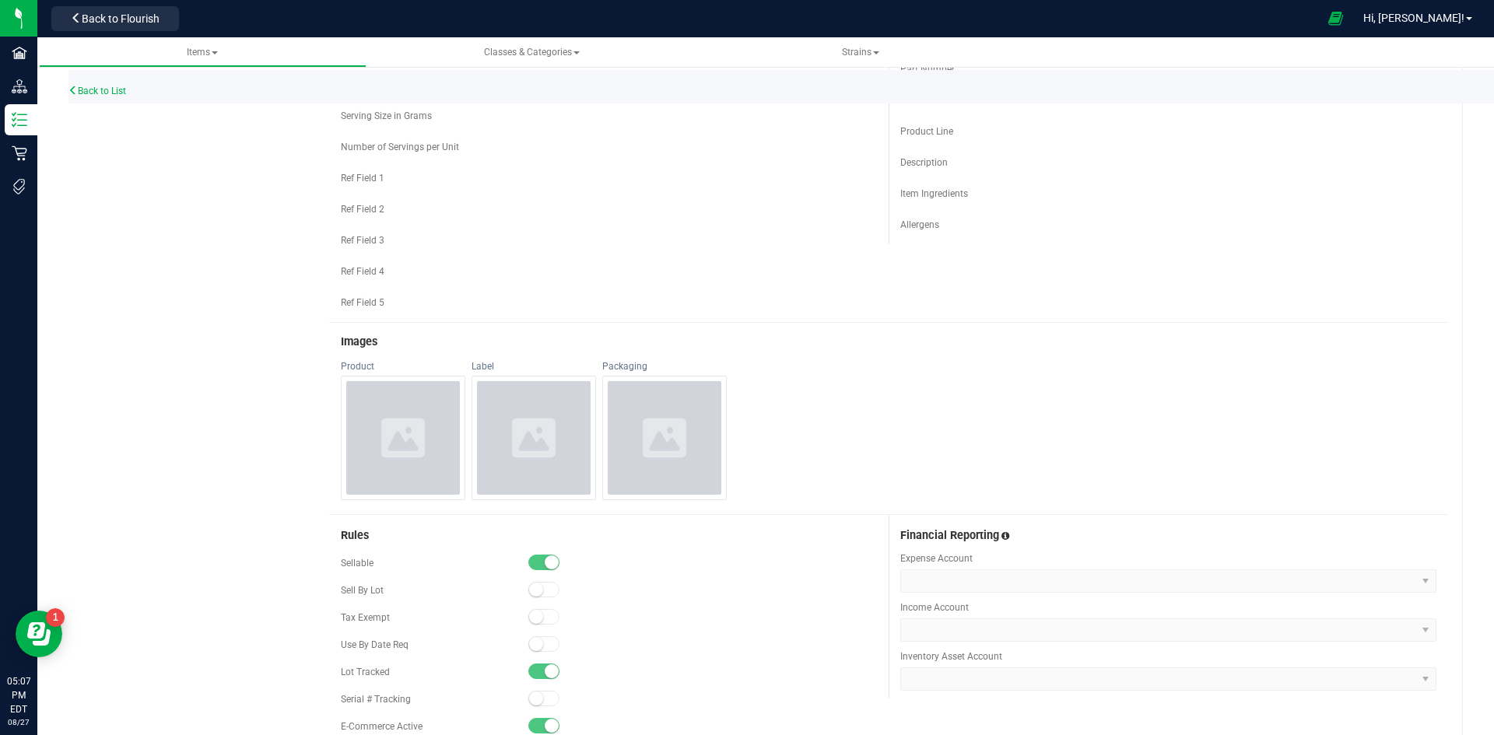
scroll to position [467, 0]
click at [400, 433] on icon at bounding box center [403, 436] width 44 height 39
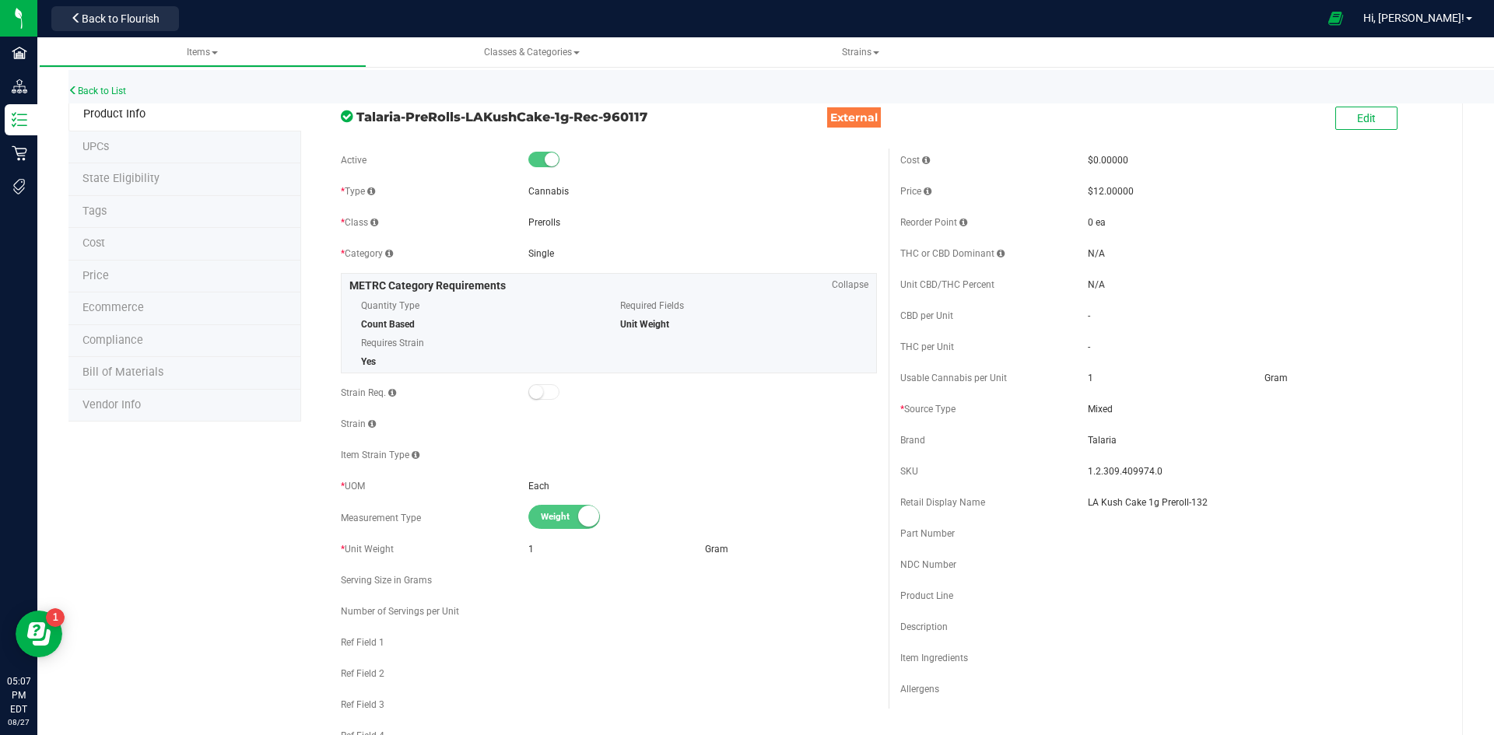
scroll to position [0, 0]
click at [1346, 130] on button "Edit" at bounding box center [1366, 119] width 62 height 23
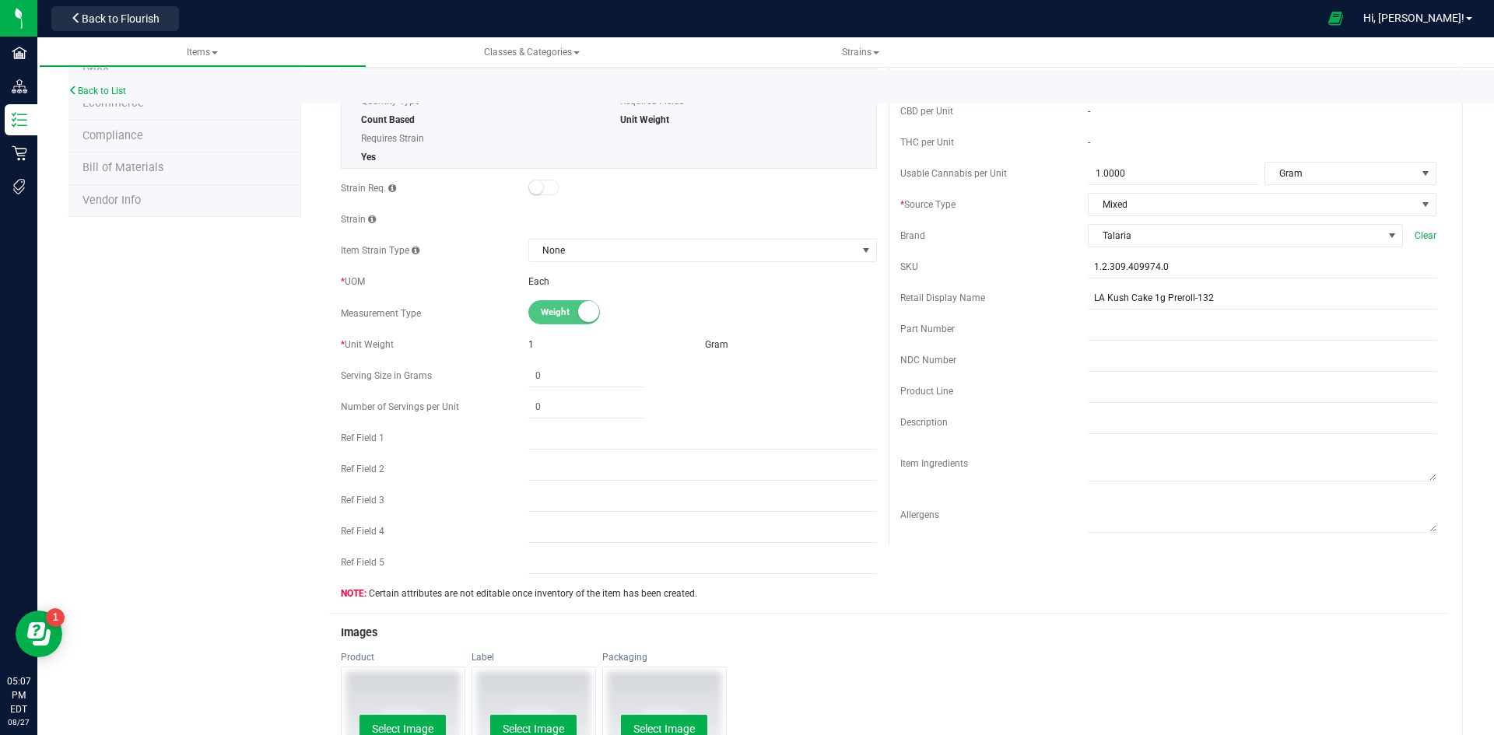
scroll to position [311, 0]
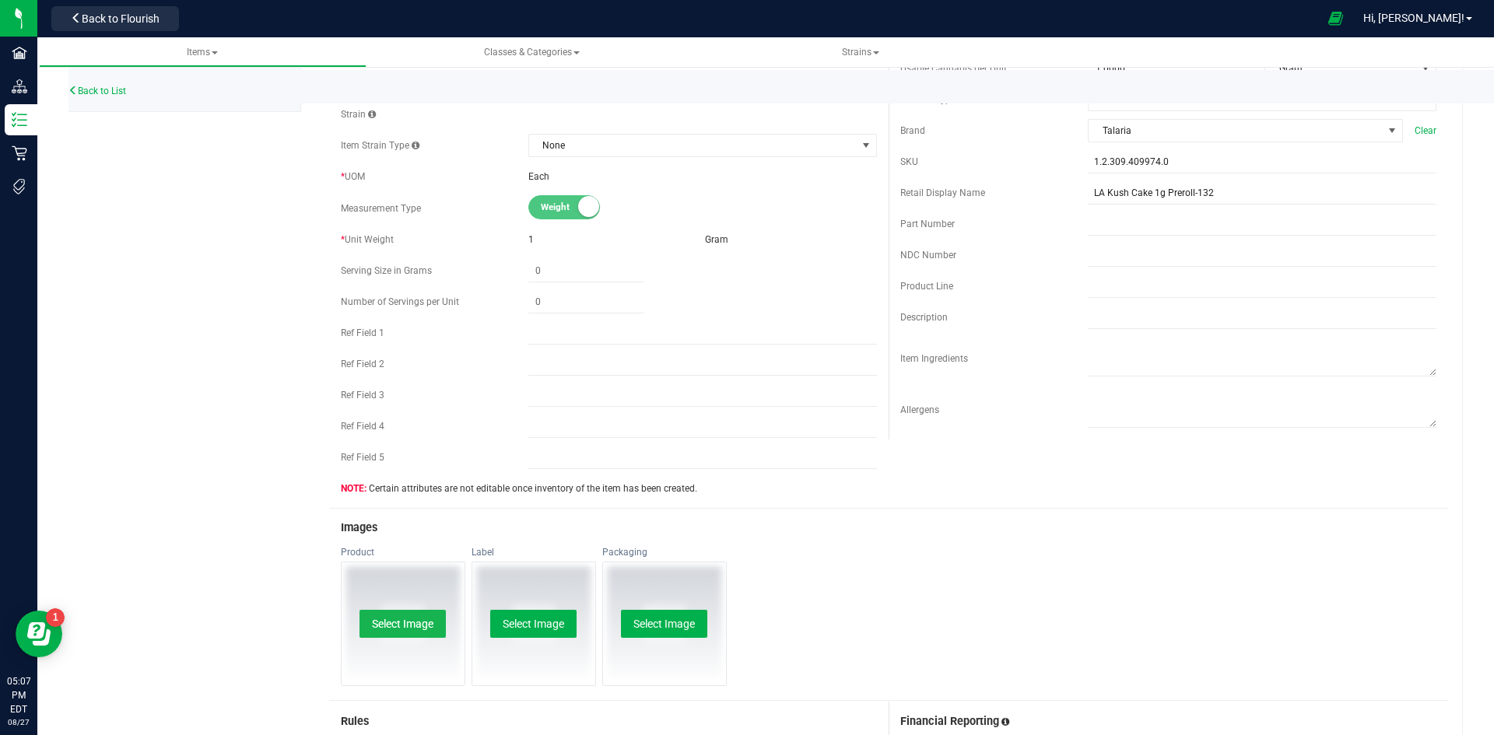
click at [398, 623] on button "Select Image" at bounding box center [402, 624] width 86 height 28
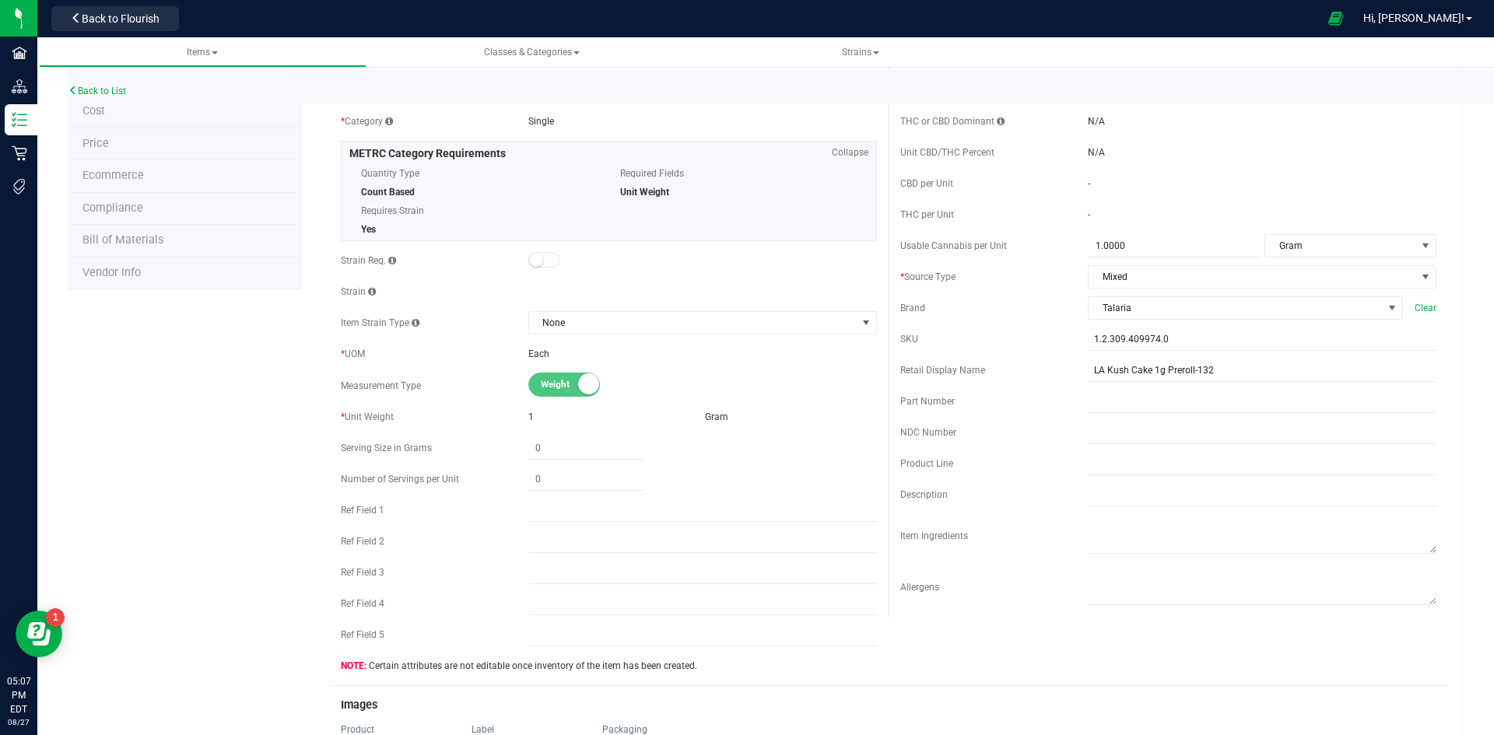
scroll to position [0, 0]
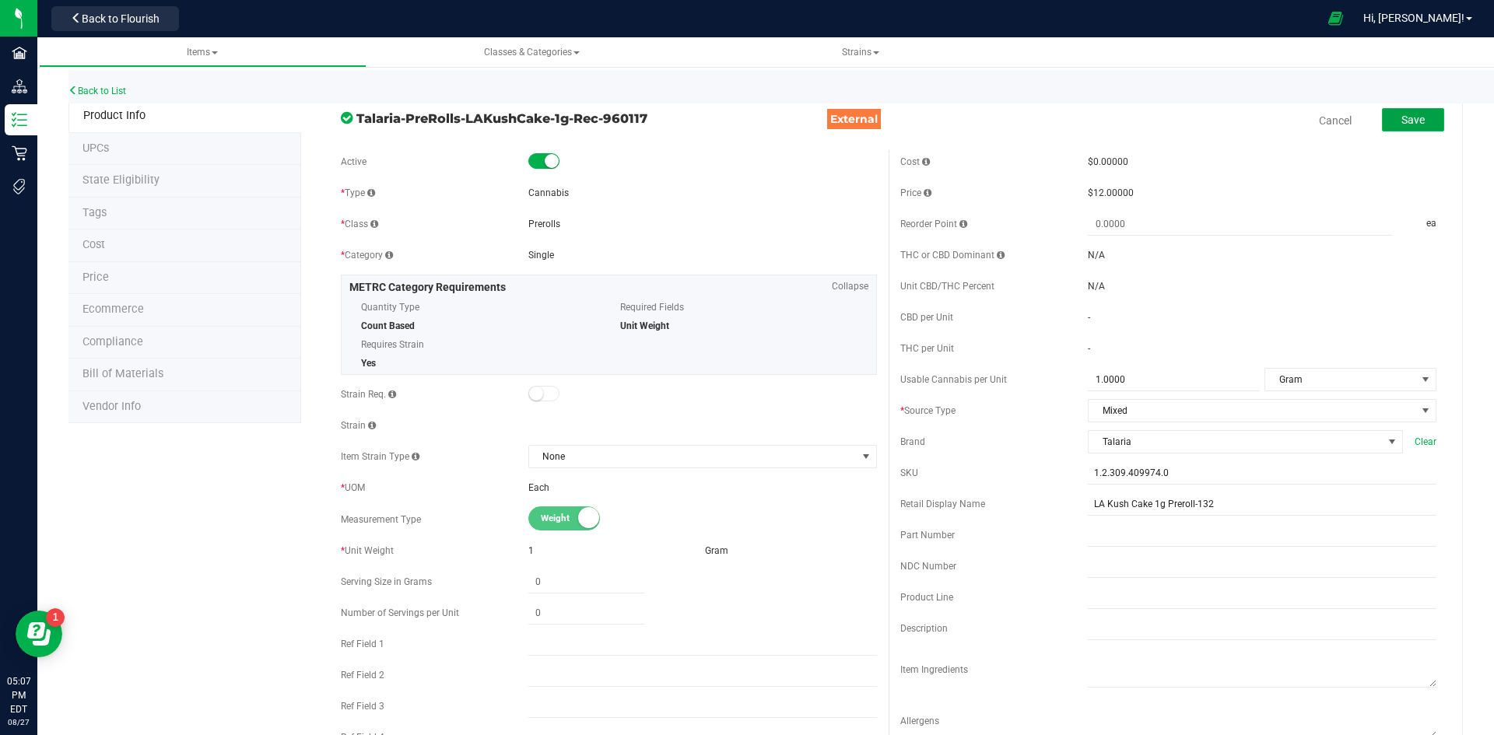
click at [1402, 121] on span "Save" at bounding box center [1412, 120] width 23 height 12
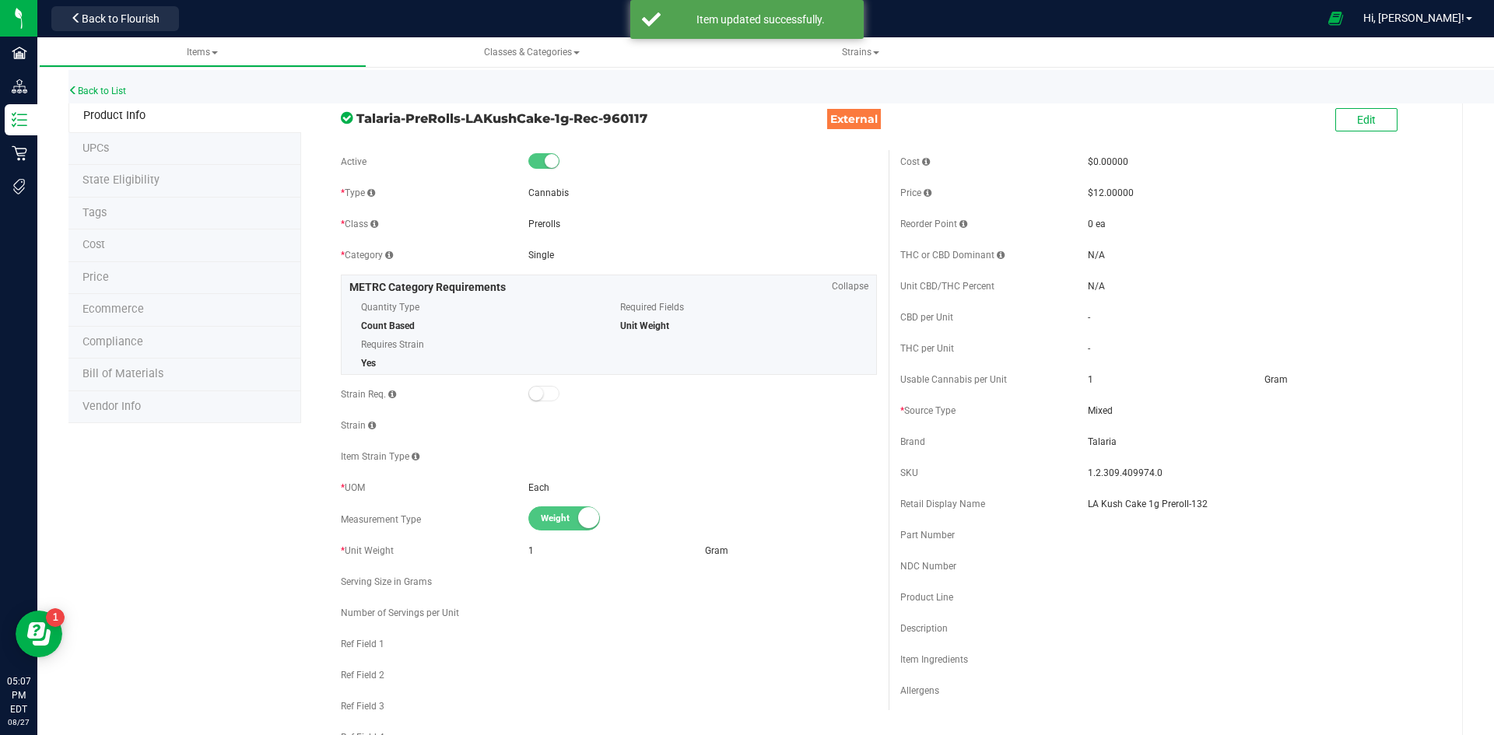
click at [160, 280] on li "Price" at bounding box center [184, 278] width 233 height 33
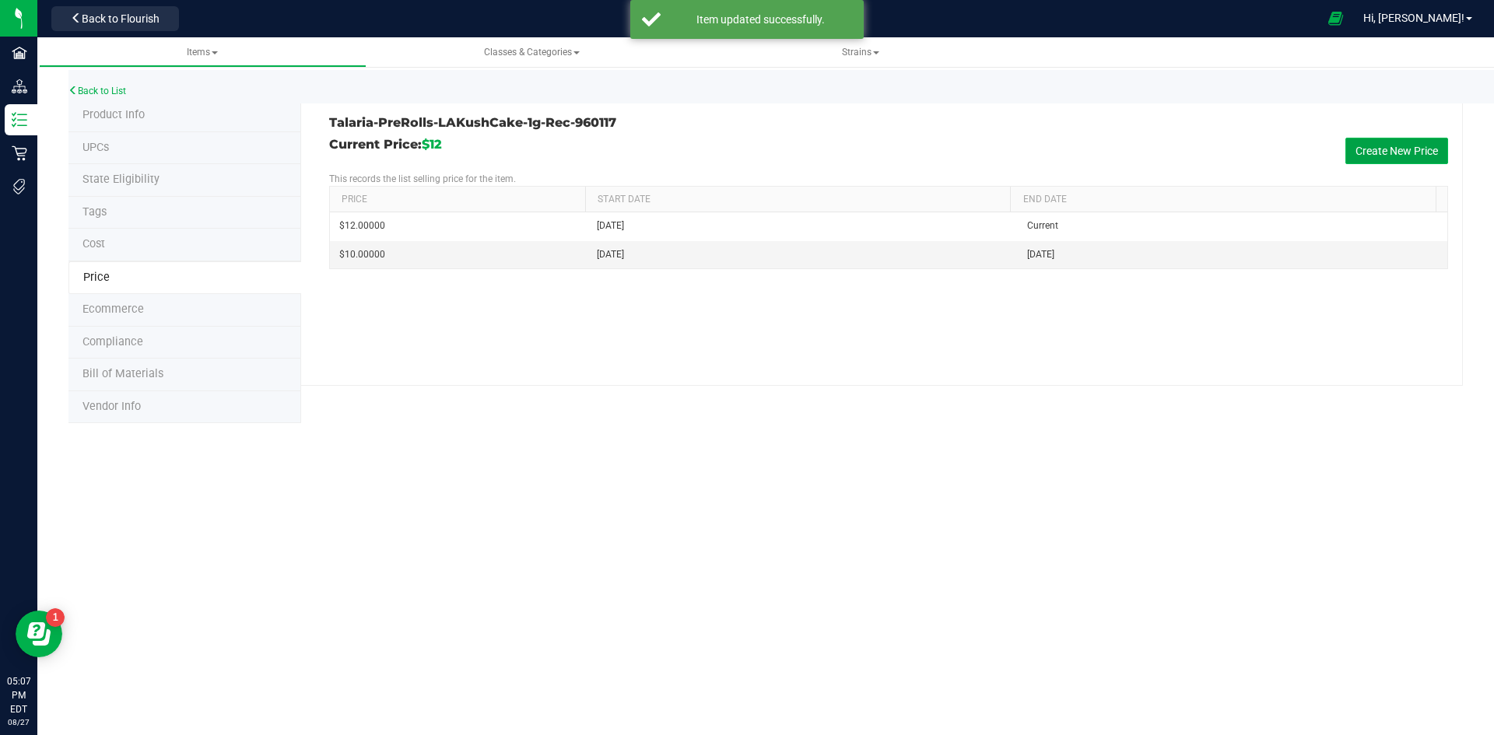
click at [1434, 158] on button "Create New Price" at bounding box center [1396, 151] width 103 height 26
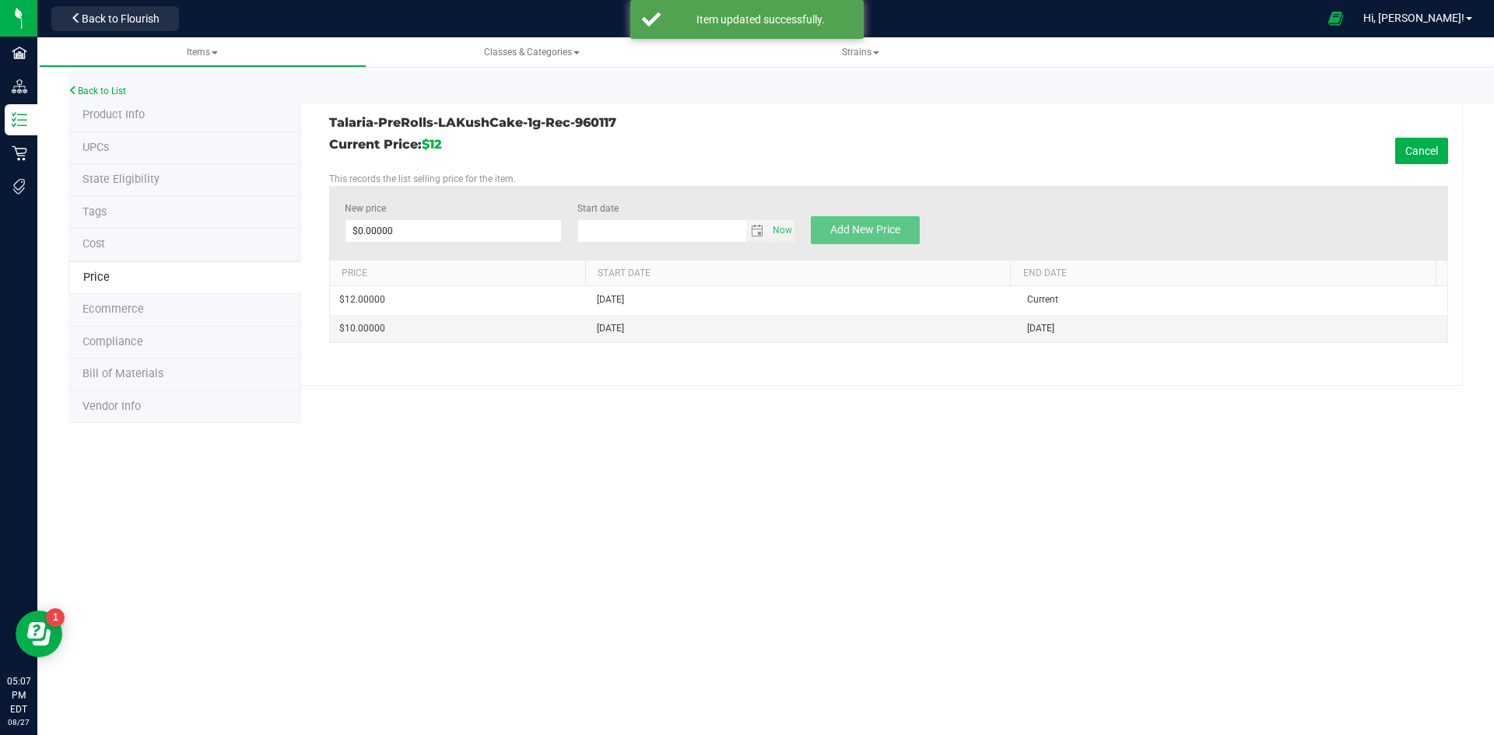
type input "[DATE]"
click at [453, 226] on span at bounding box center [454, 230] width 218 height 23
type input "9"
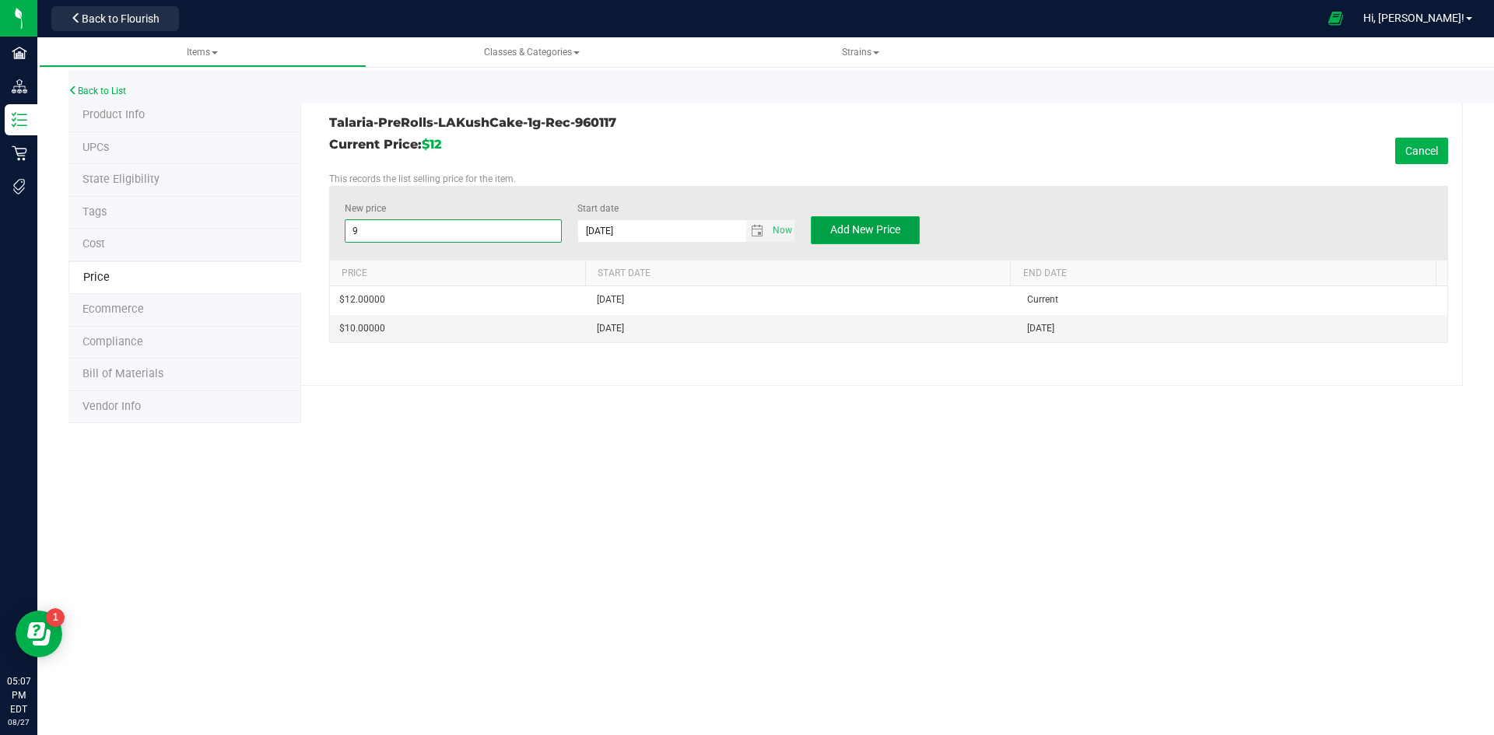
click at [856, 233] on span "Add New Price" at bounding box center [865, 229] width 70 height 12
type input "$0.00000"
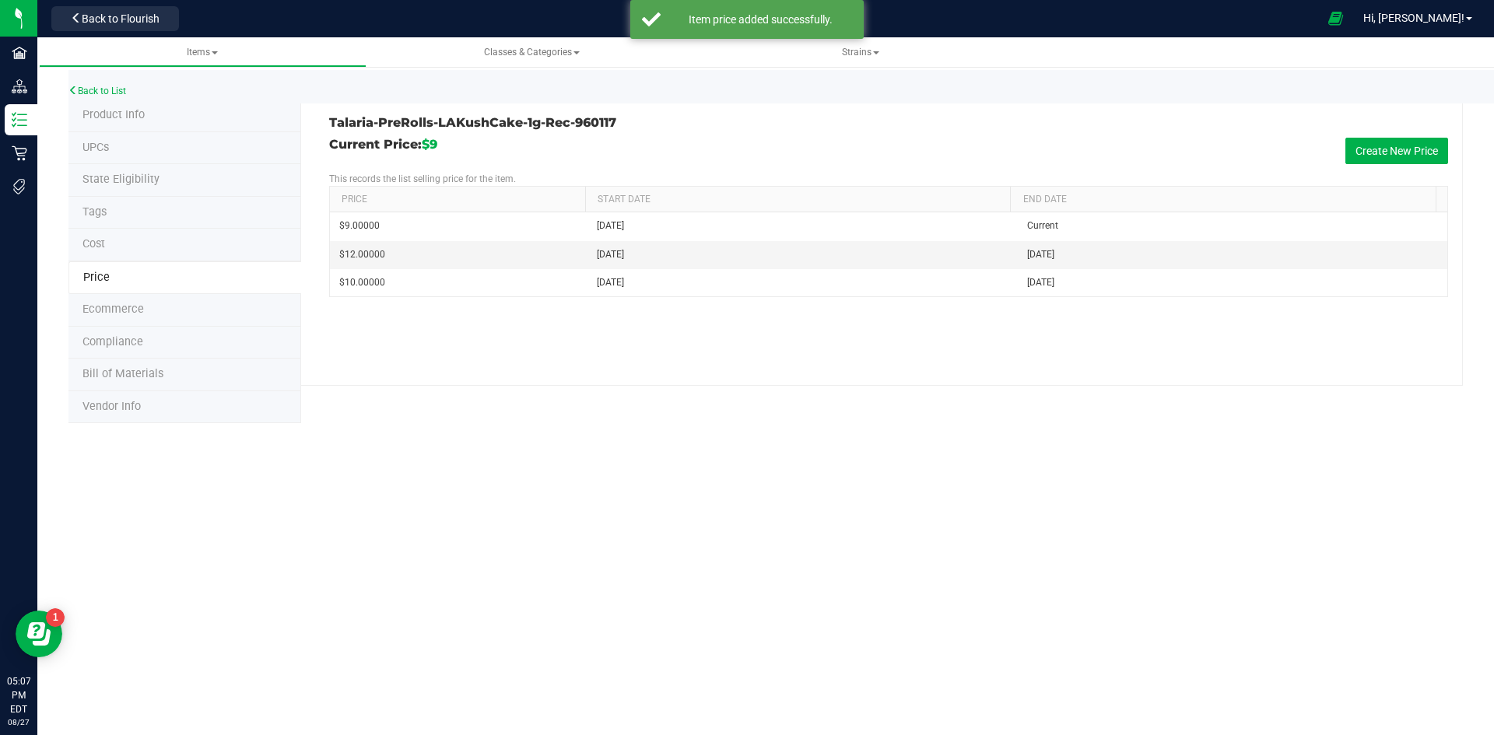
click at [132, 120] on span "Product Info" at bounding box center [113, 114] width 62 height 13
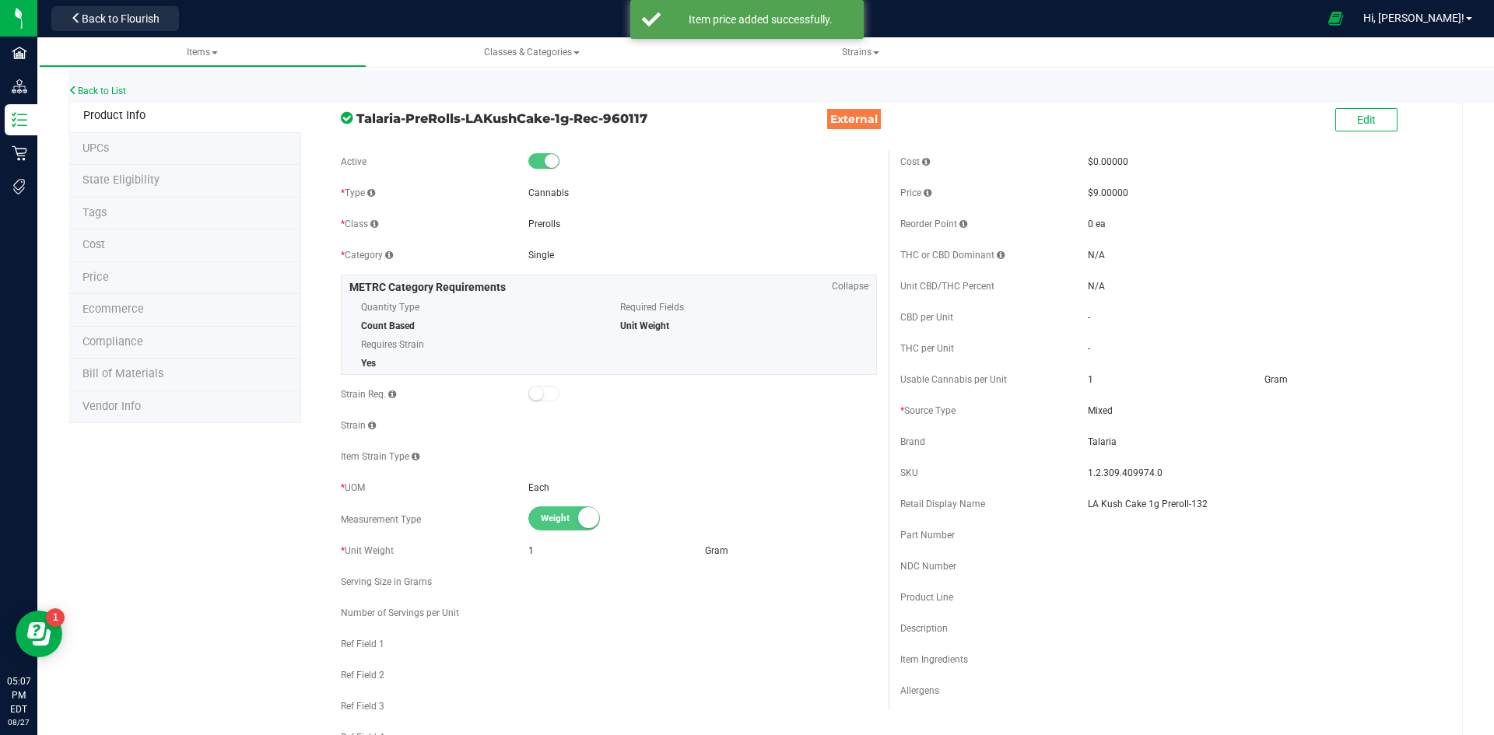
click at [1107, 474] on span "1.2.309.409974.0" at bounding box center [1262, 473] width 349 height 14
copy span "1.2.309.409974.0"
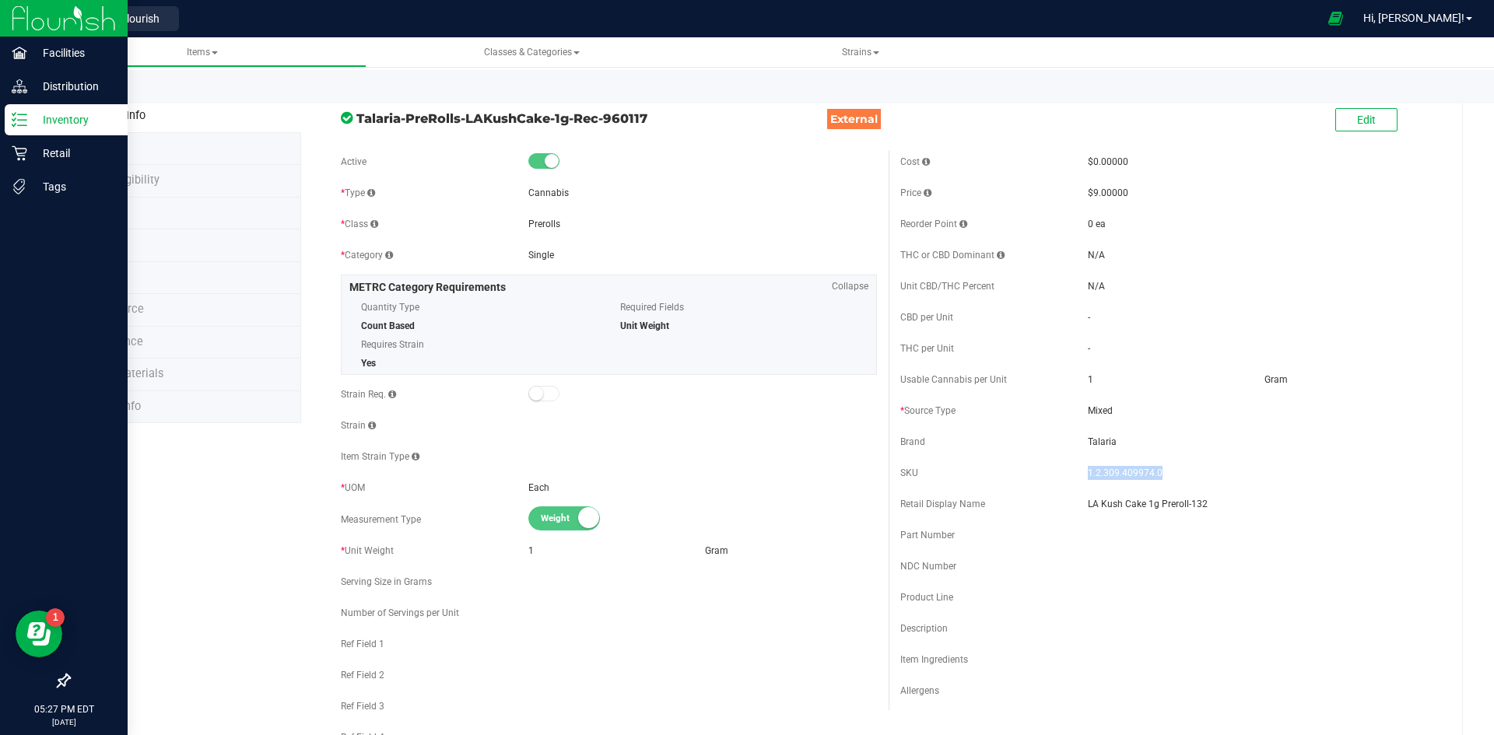
click at [13, 117] on icon at bounding box center [20, 120] width 16 height 16
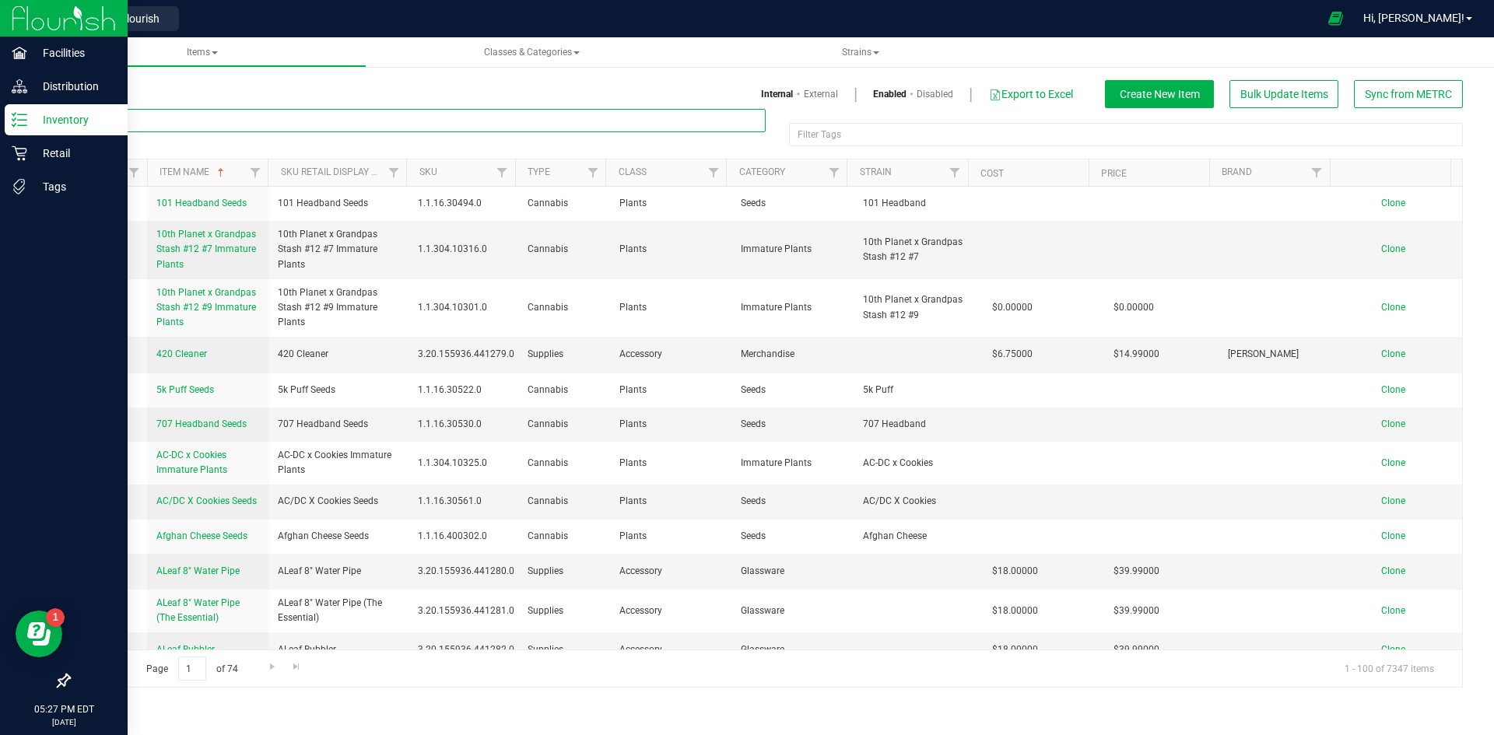
paste input "1.2.309.500565.0"
type input "1.2.309.500565.0"
click at [811, 90] on link "External" at bounding box center [821, 94] width 34 height 14
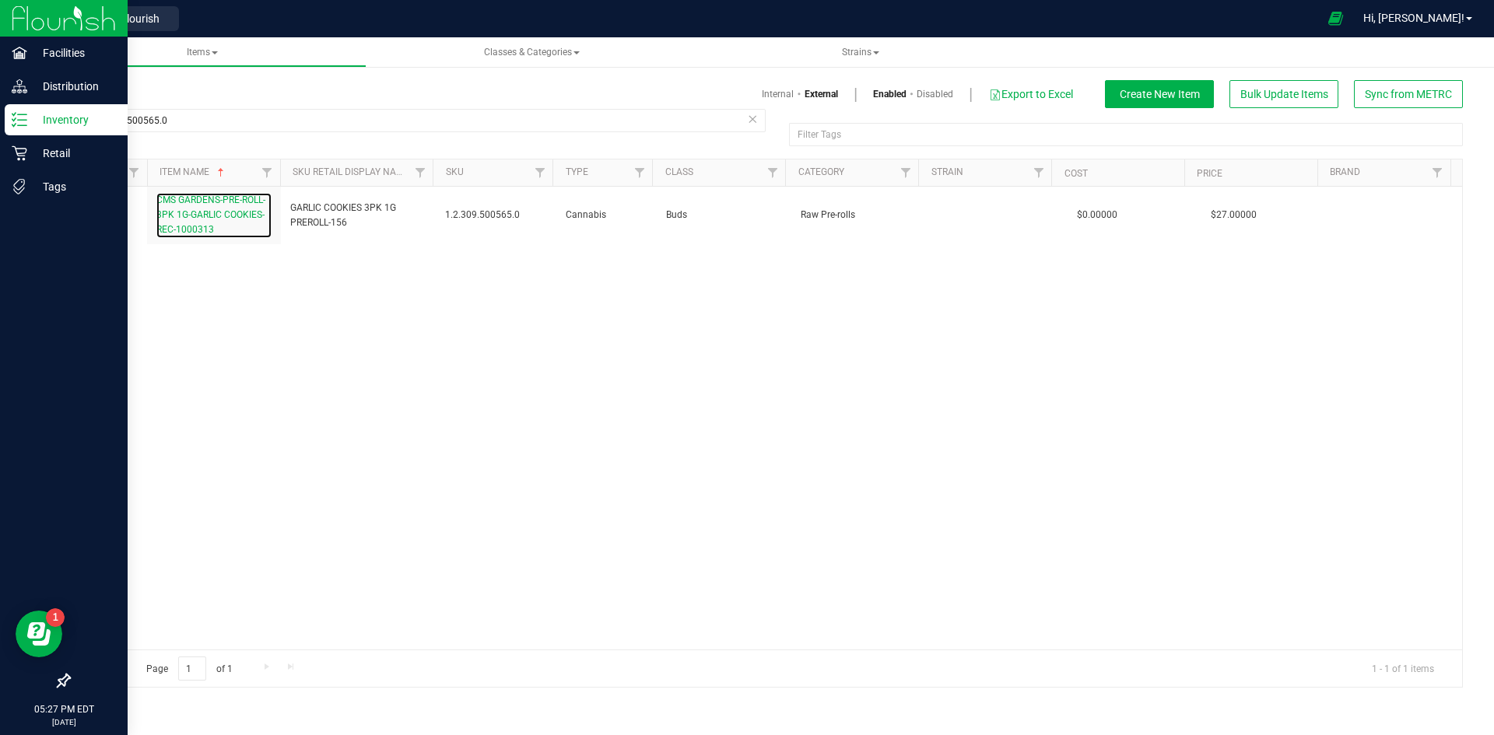
click at [199, 207] on link "CMS GARDENS-PRE-ROLL-3PK 1G-GARLIC COOKIES-REC-1000313" at bounding box center [213, 215] width 115 height 45
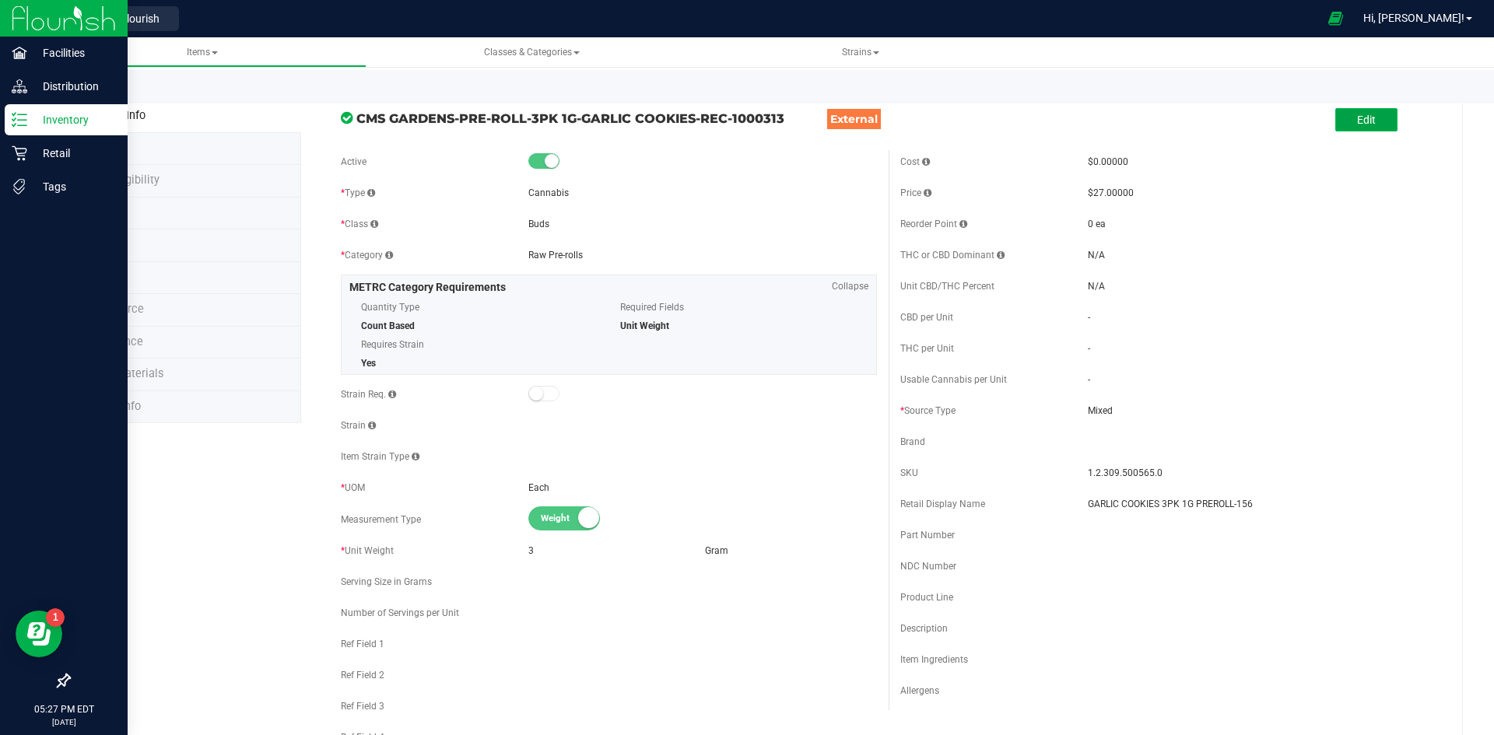
click at [1361, 124] on span "Edit" at bounding box center [1366, 120] width 19 height 12
click at [1109, 384] on span at bounding box center [1174, 380] width 172 height 23
type input "3"
type input "3.0000"
click at [1265, 382] on span "Usable Cannabis Qty UOM" at bounding box center [1340, 380] width 151 height 22
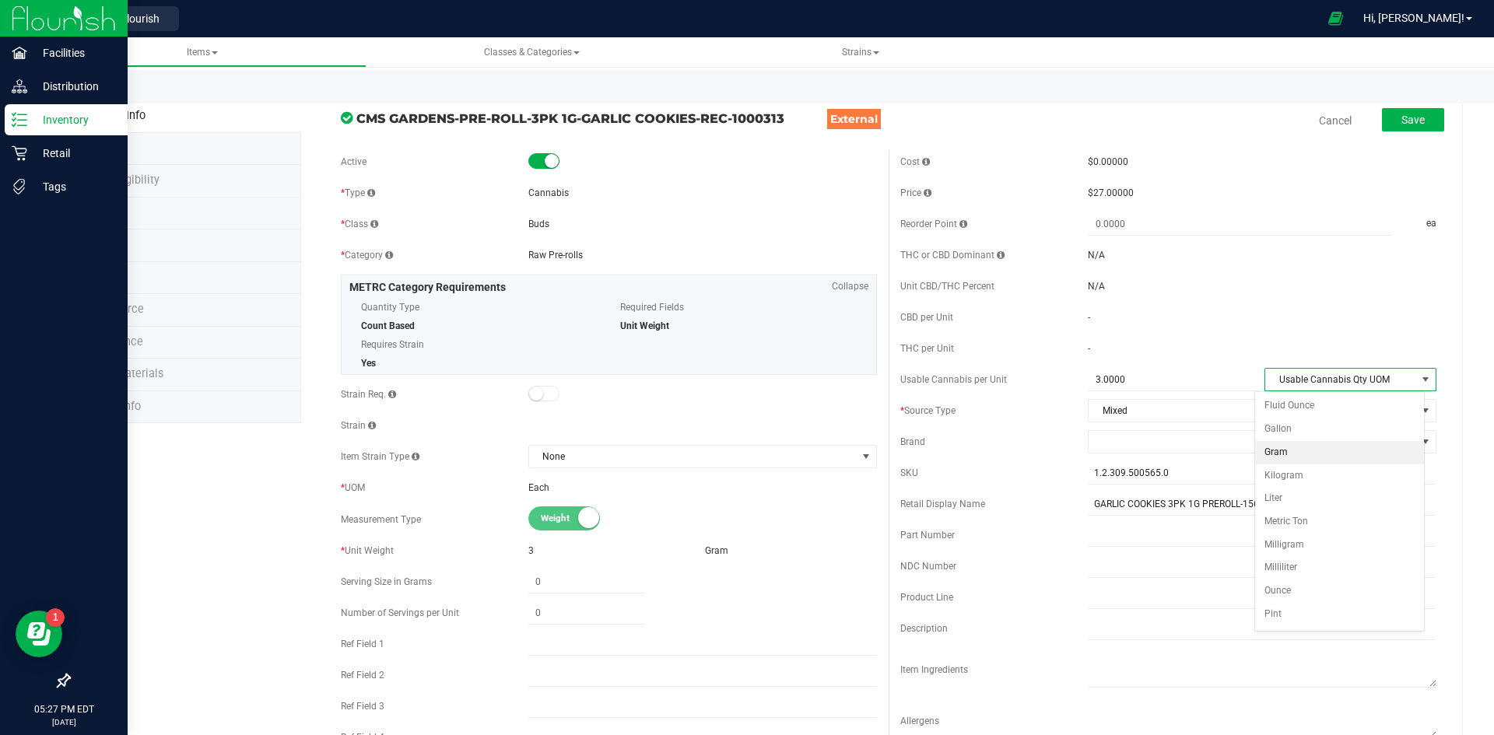
click at [1287, 447] on li "Gram" at bounding box center [1339, 452] width 169 height 23
click at [1416, 119] on button "Save" at bounding box center [1413, 119] width 62 height 23
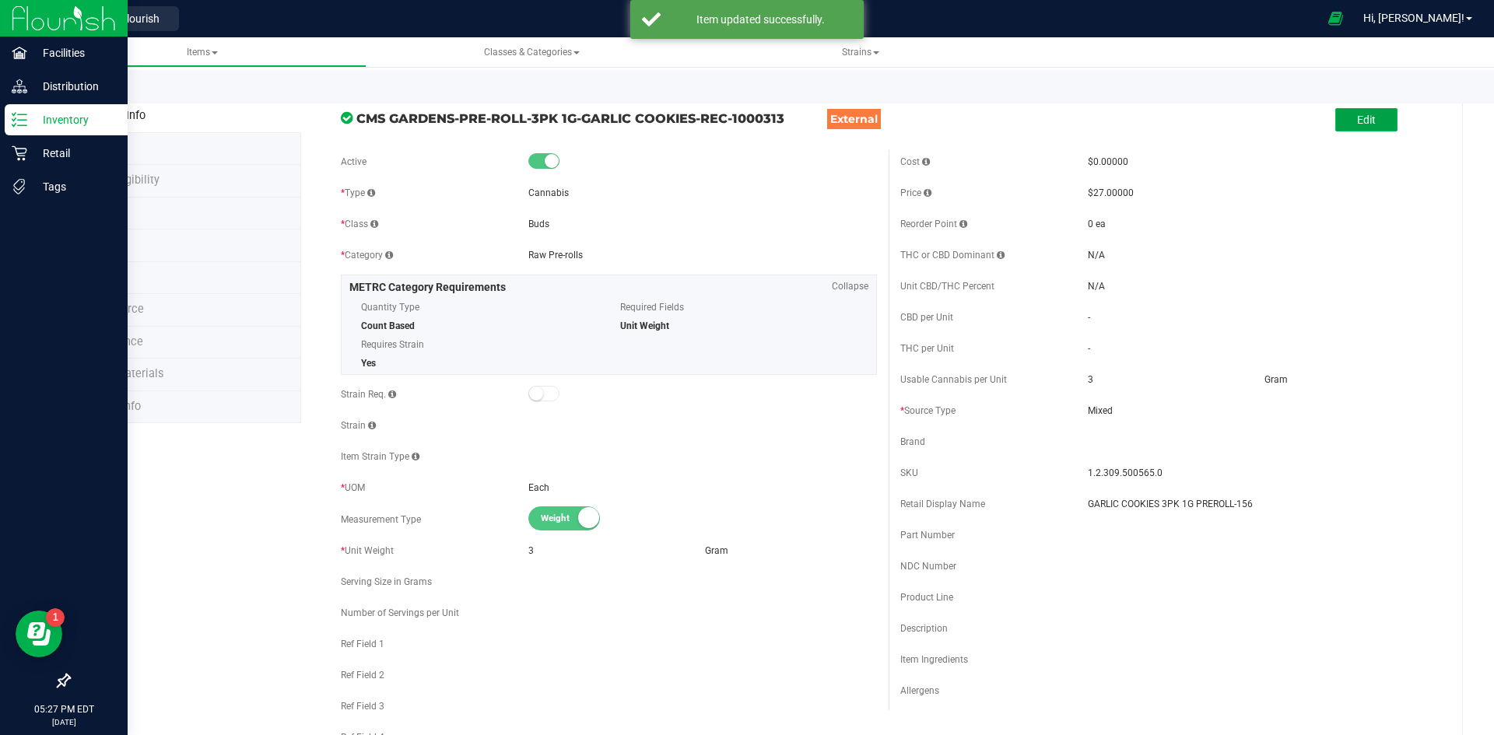
click at [1359, 123] on span "Edit" at bounding box center [1366, 120] width 19 height 12
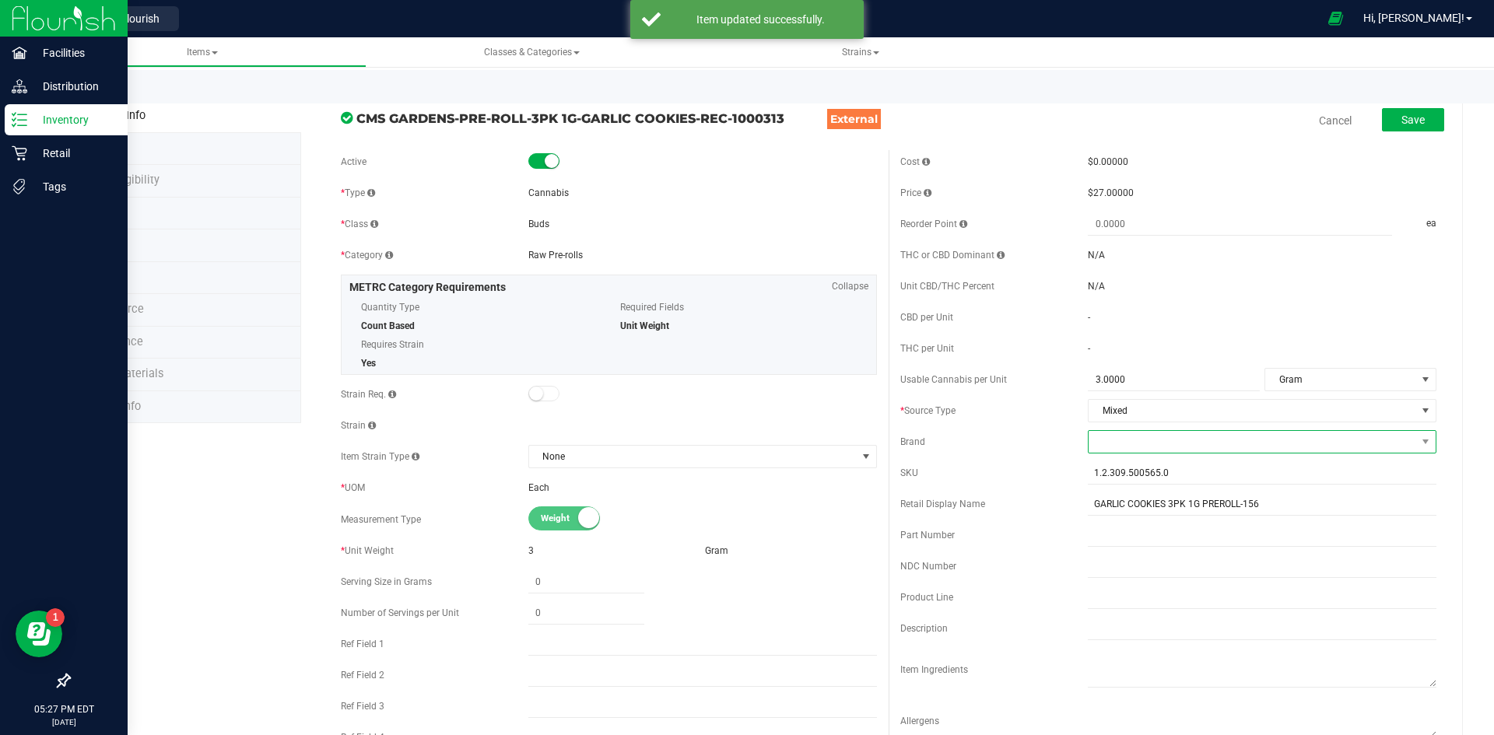
click at [1136, 450] on span at bounding box center [1251, 442] width 327 height 22
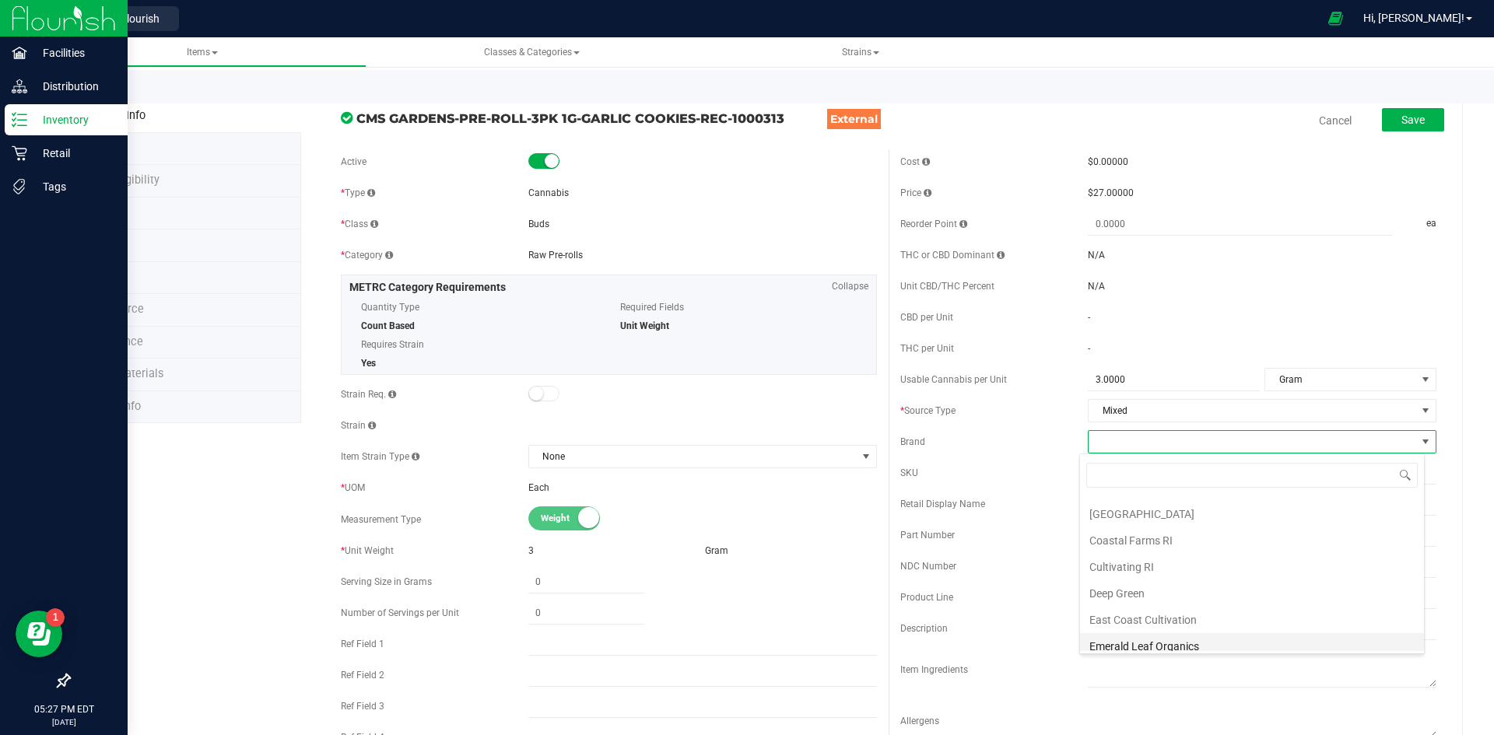
scroll to position [156, 0]
click at [1131, 594] on li "[GEOGRAPHIC_DATA]" at bounding box center [1252, 591] width 344 height 26
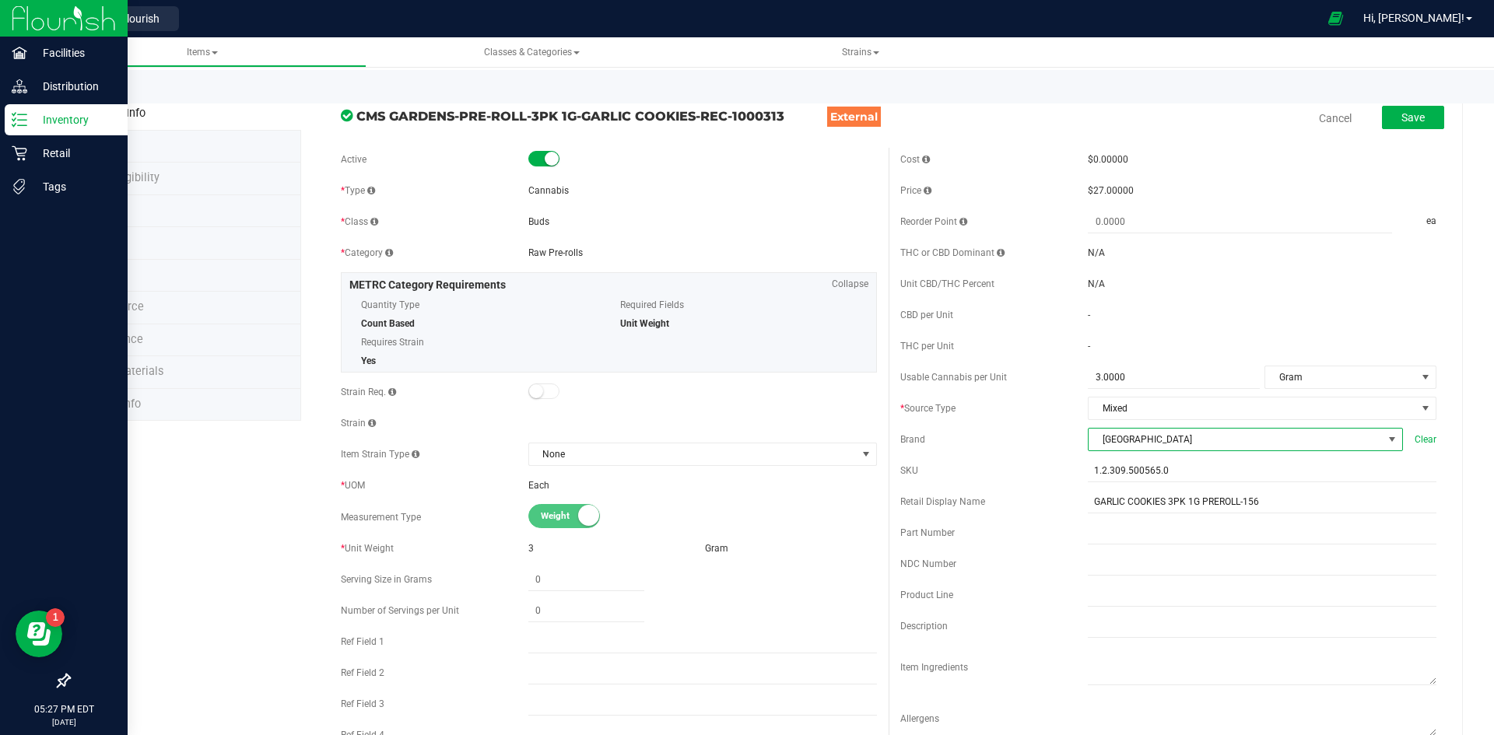
scroll to position [0, 0]
click at [1395, 132] on div "Save" at bounding box center [1401, 121] width 86 height 32
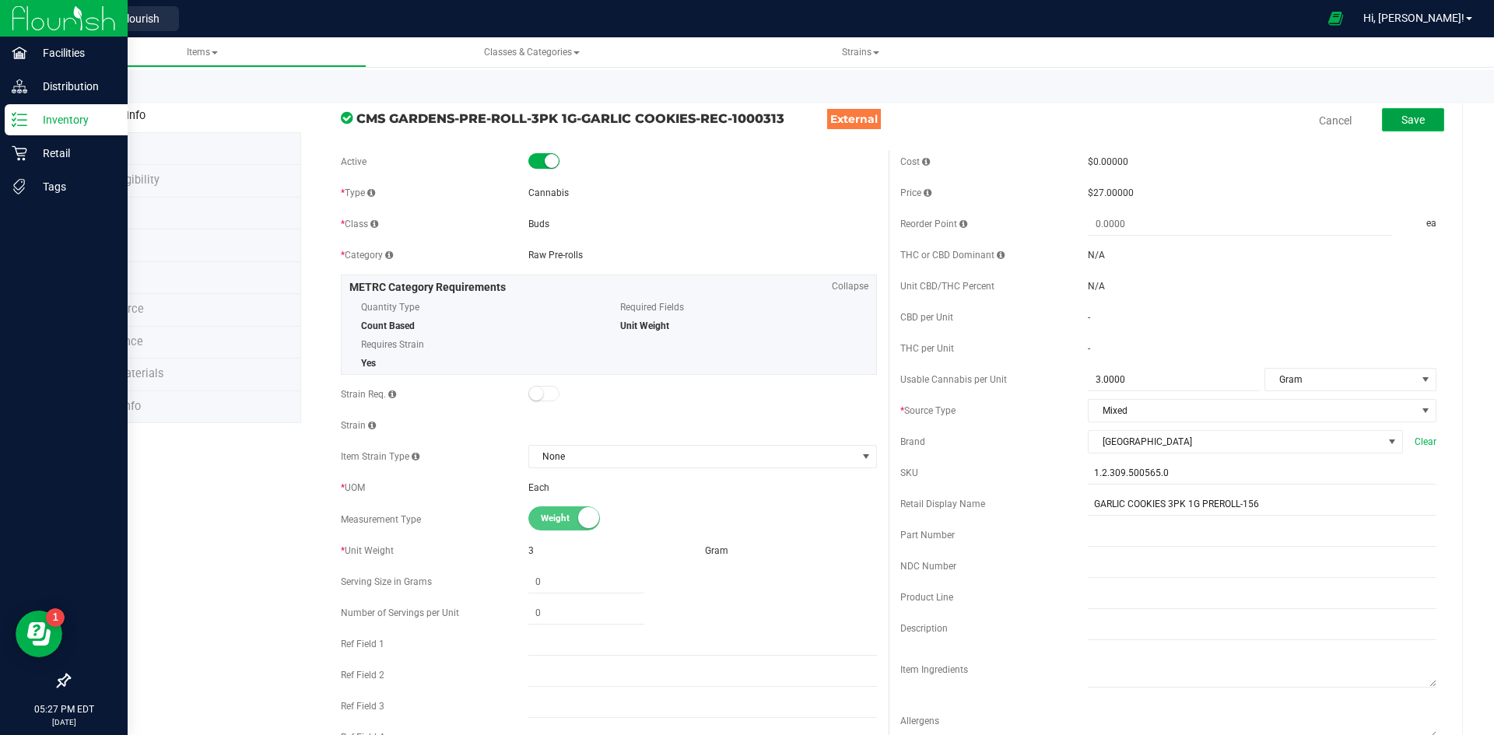
click at [1395, 129] on button "Save" at bounding box center [1413, 119] width 62 height 23
click at [49, 114] on p "Inventory" at bounding box center [73, 119] width 93 height 19
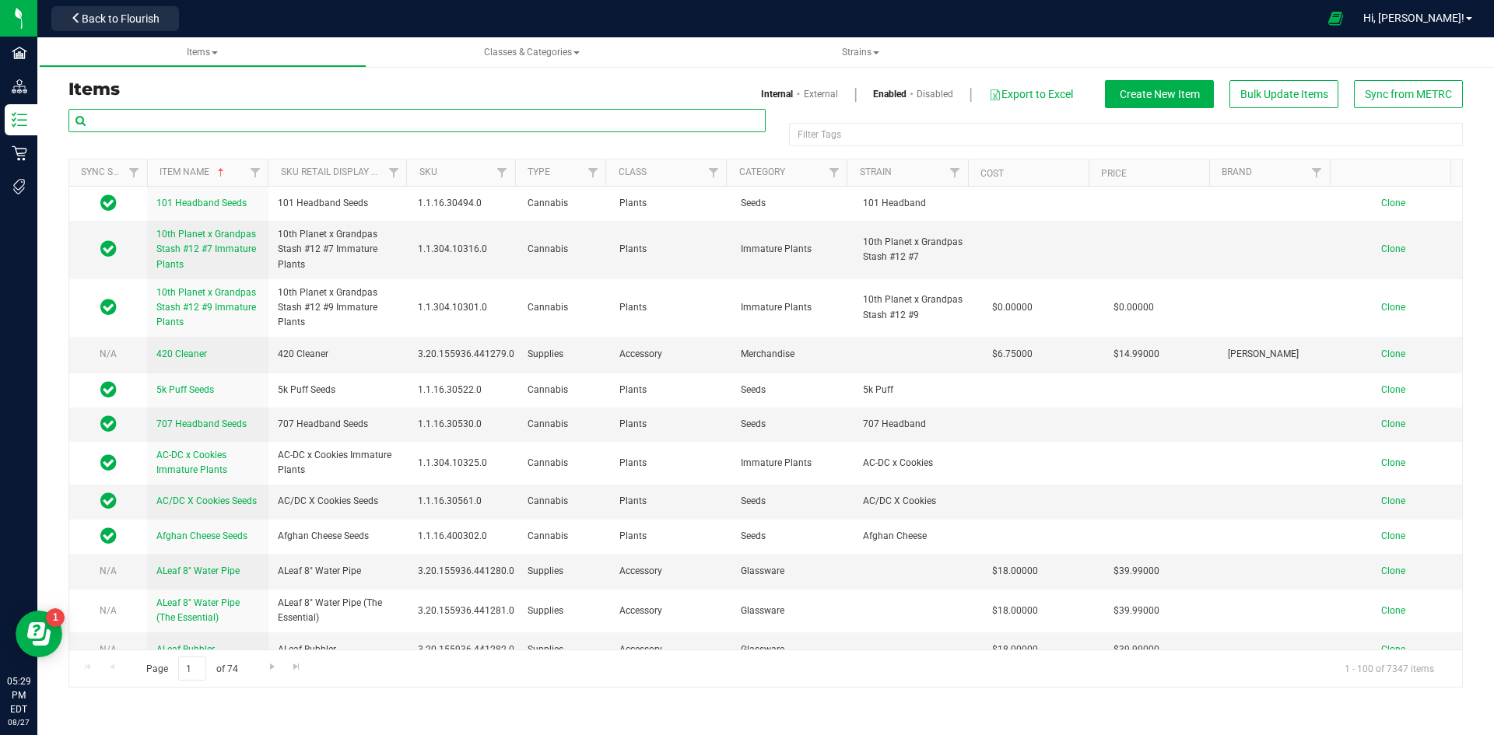
paste input "1.2.308.409972.0"
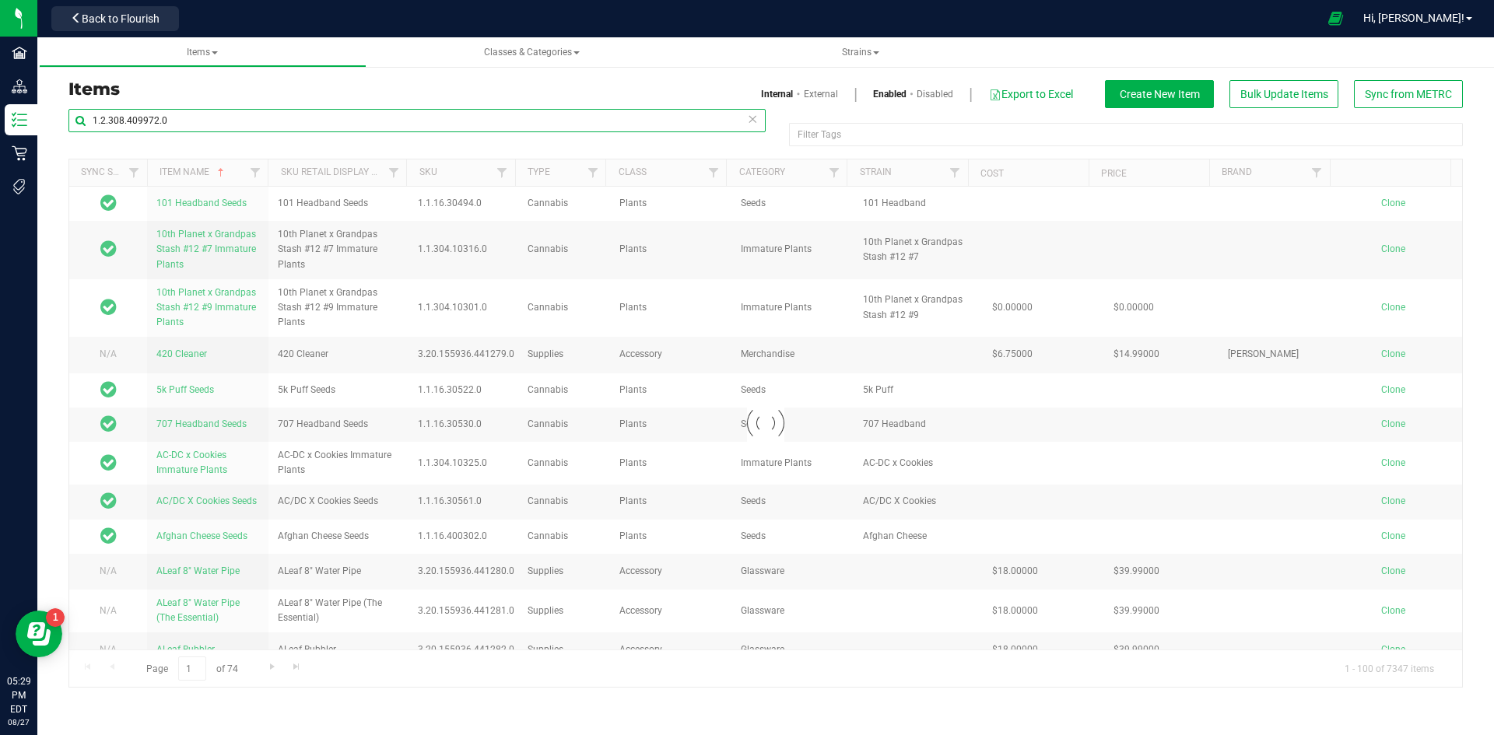
type input "1.2.308.409972.0"
click at [814, 96] on link "External" at bounding box center [821, 94] width 34 height 14
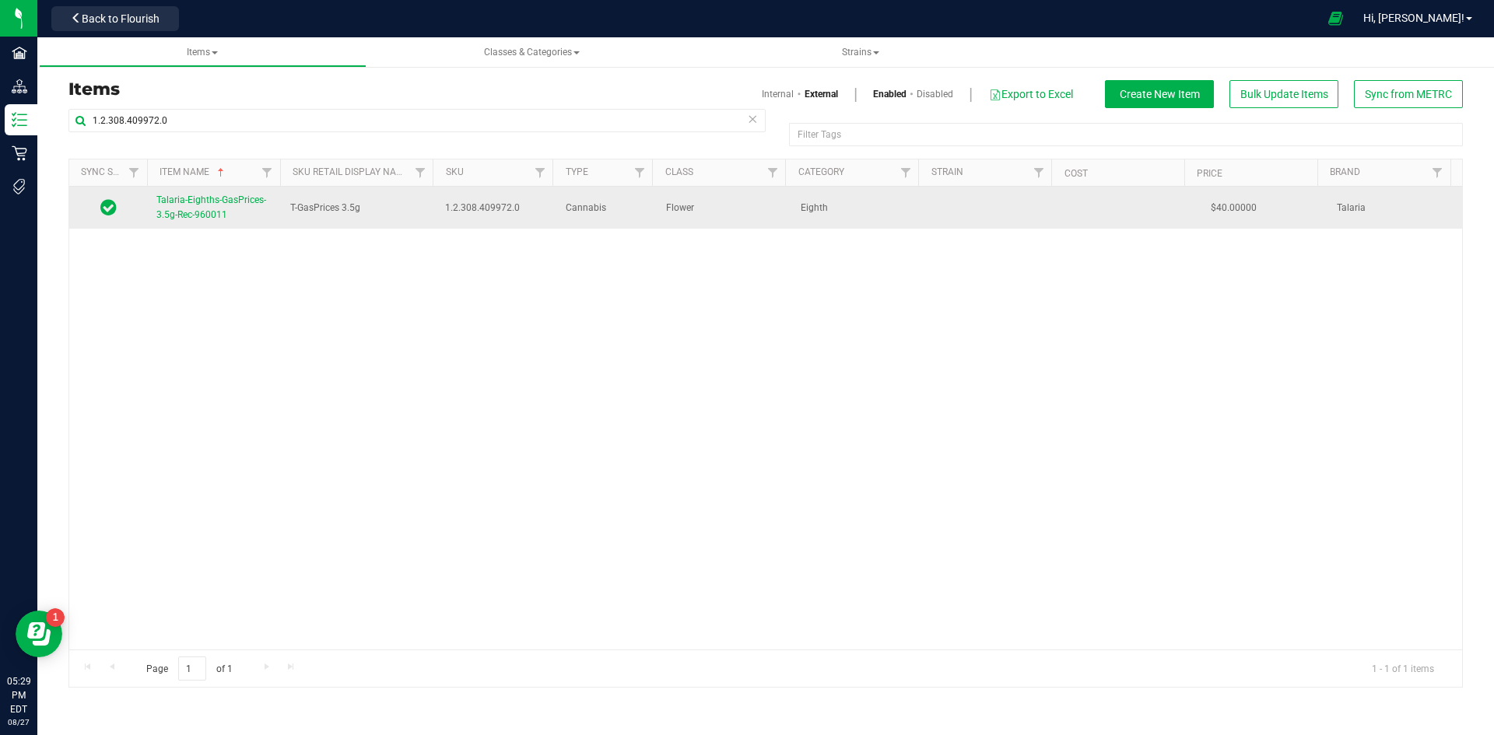
click at [184, 210] on span "Talaria-Eighths-GasPrices-3.5g-Rec-960011" at bounding box center [211, 207] width 110 height 26
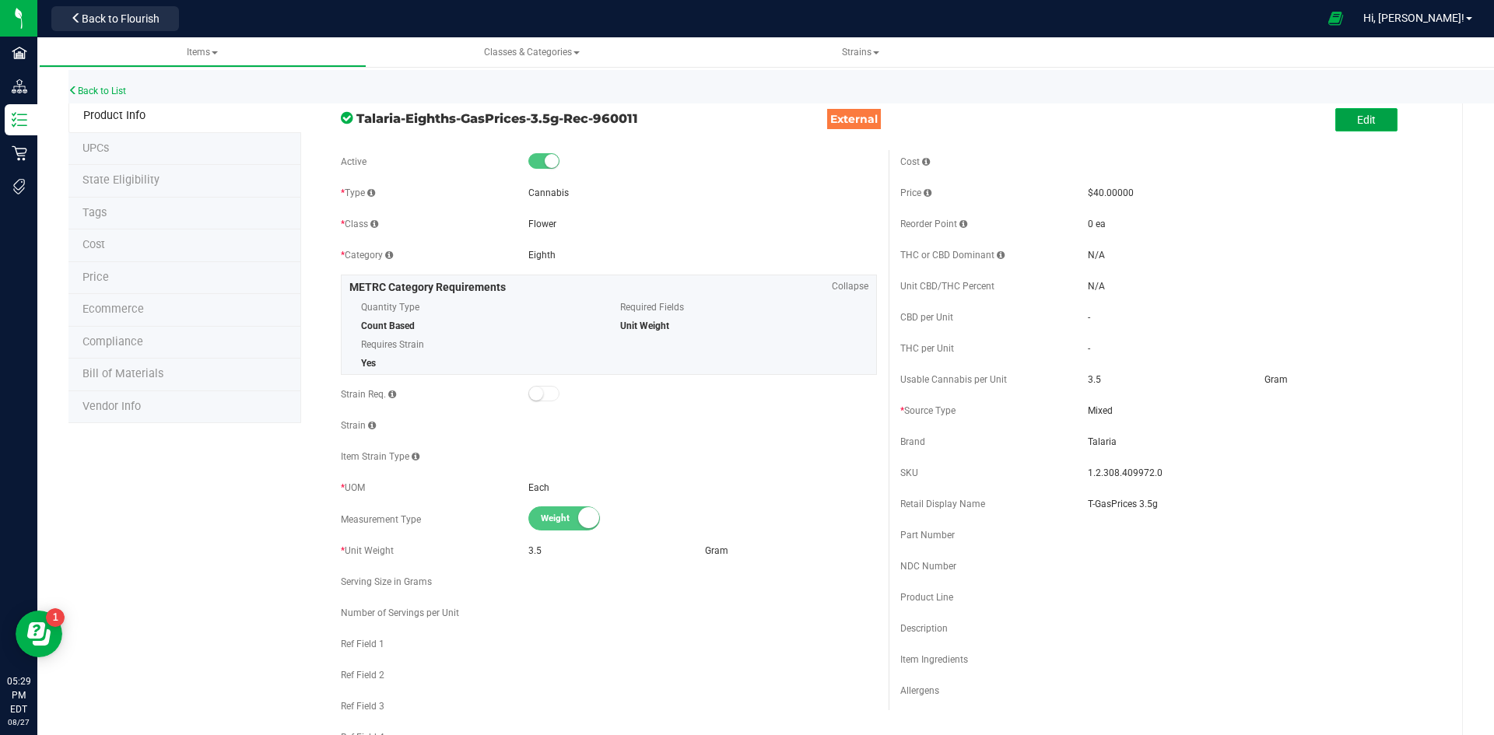
click at [1347, 127] on button "Edit" at bounding box center [1366, 119] width 62 height 23
click at [1091, 506] on input "T-GasPrices 3.5g" at bounding box center [1262, 503] width 349 height 23
click at [1094, 505] on input "T-GasPrices 3.5g" at bounding box center [1262, 503] width 349 height 23
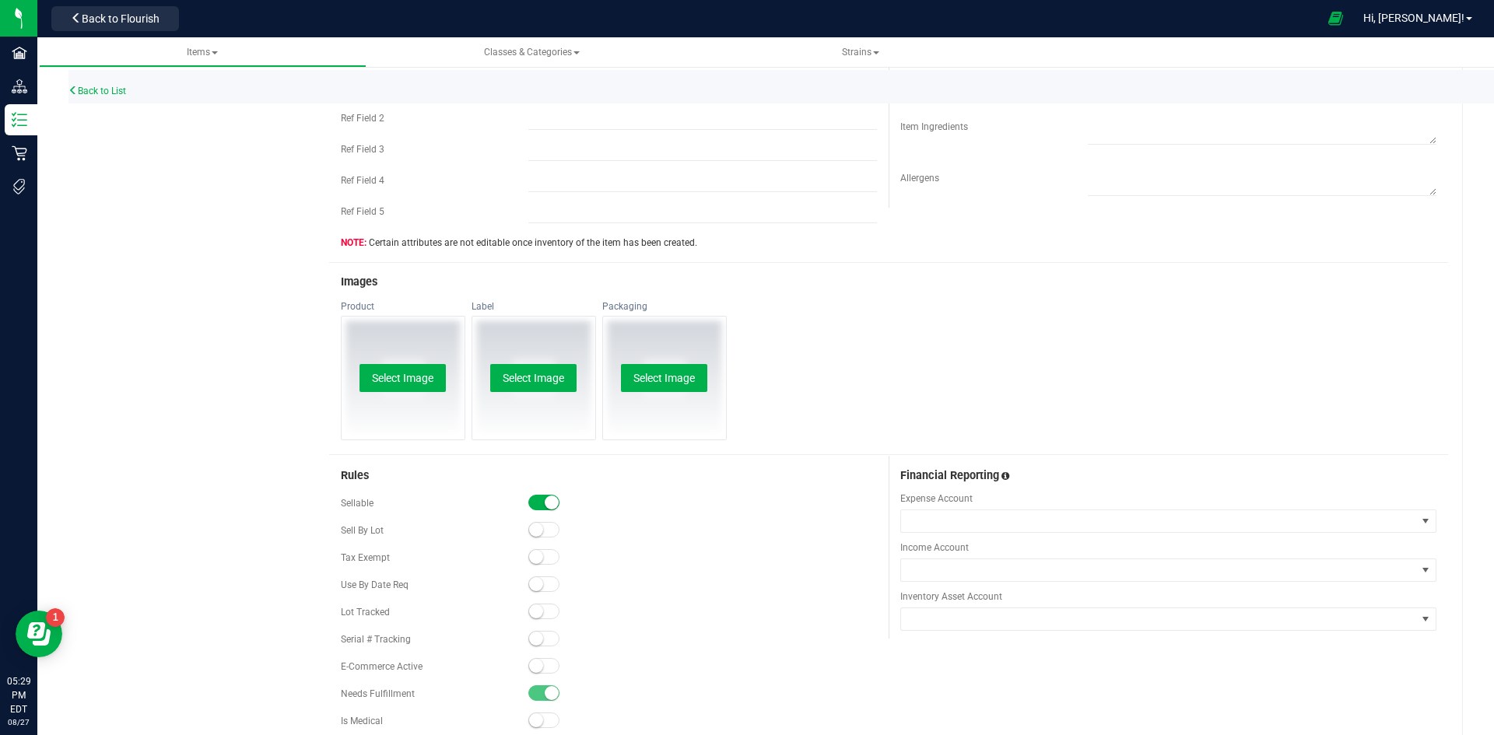
scroll to position [700, 0]
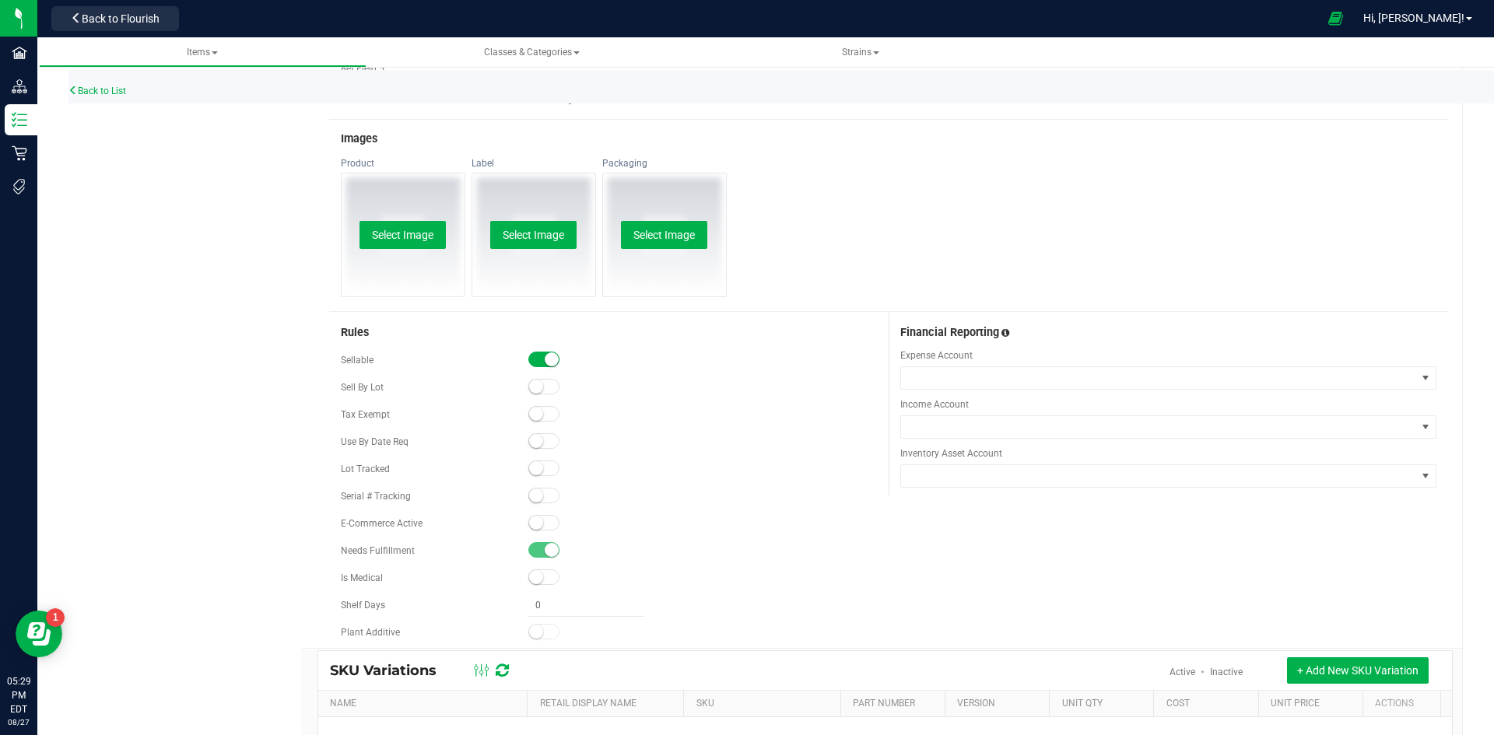
type input "Gas Prices 3.5g-68"
click at [529, 526] on small at bounding box center [536, 523] width 14 height 14
click at [529, 468] on small at bounding box center [536, 468] width 14 height 14
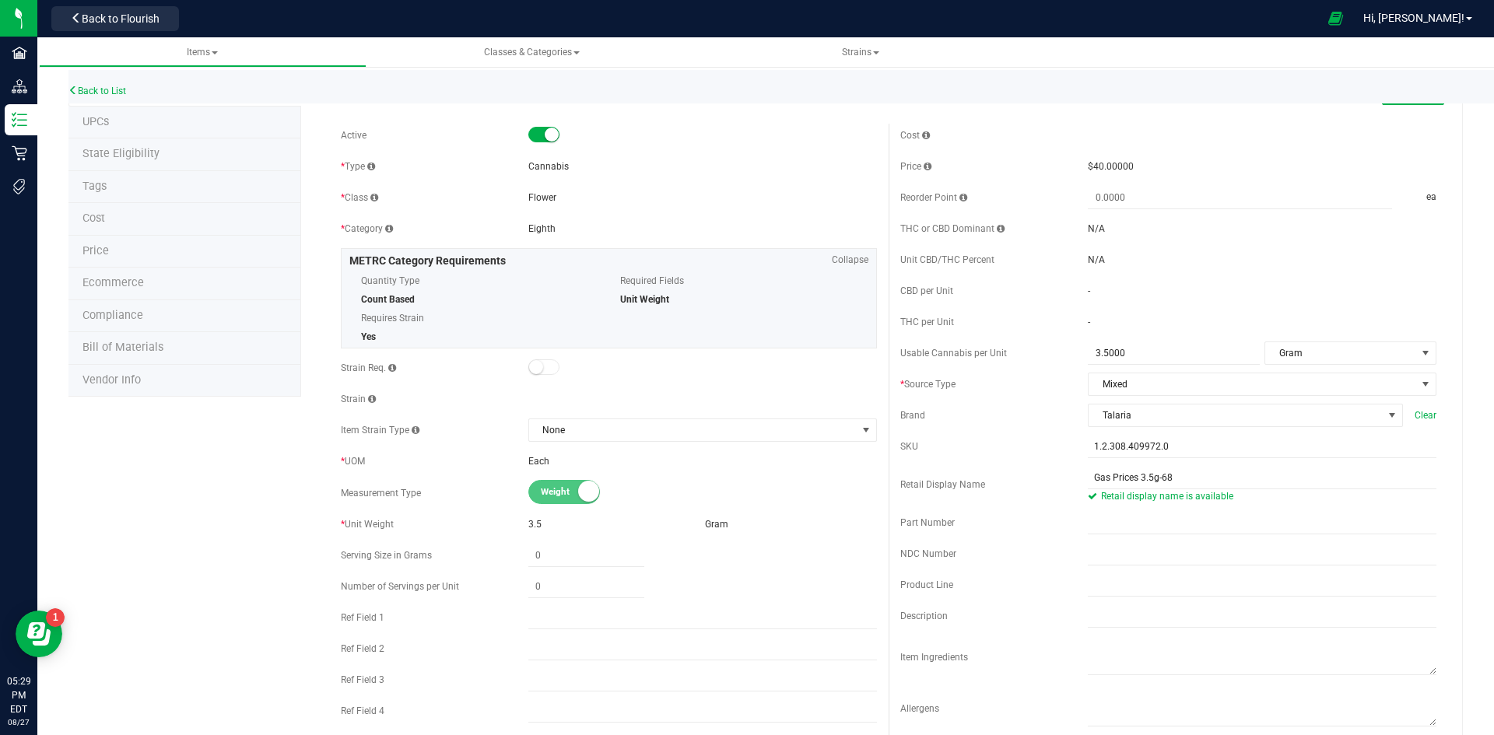
scroll to position [0, 0]
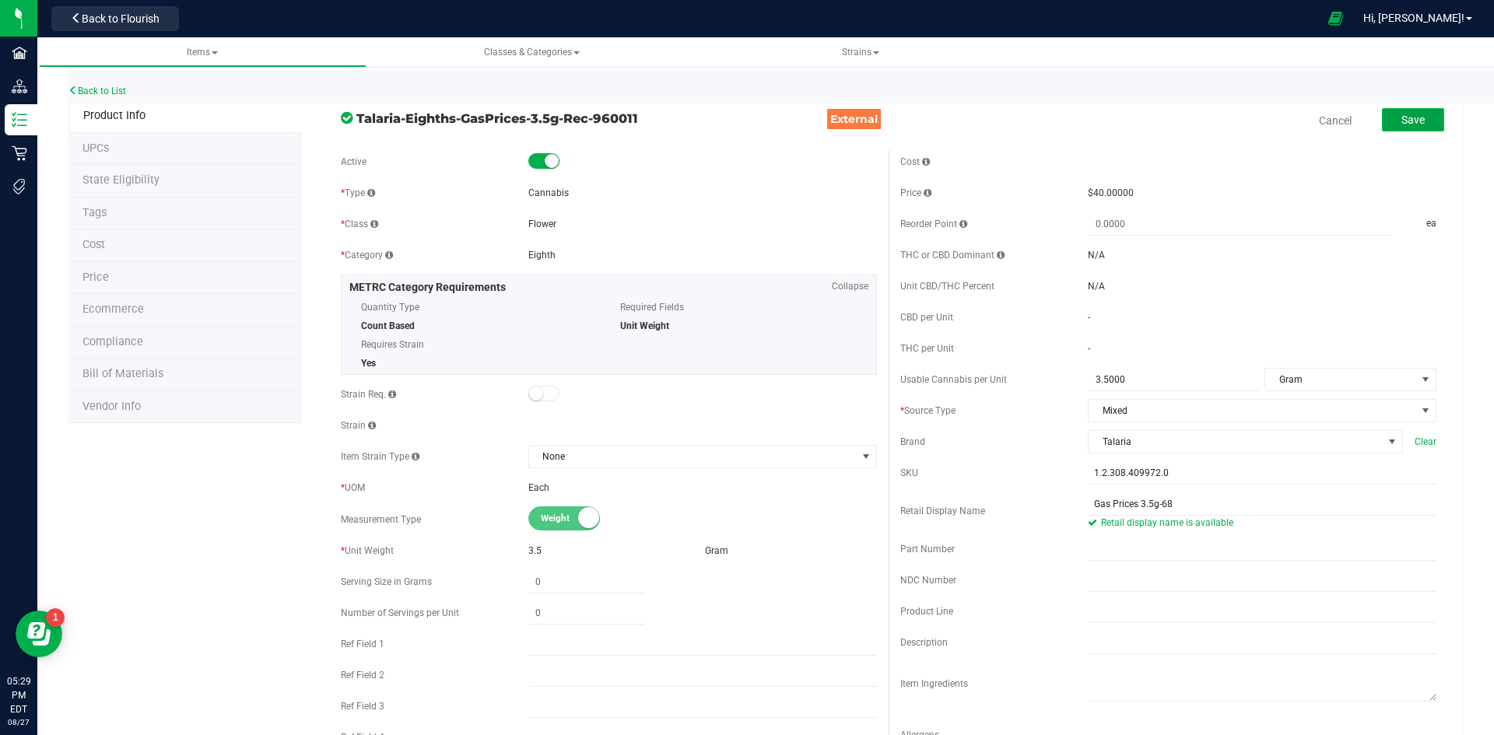
click at [1406, 121] on span "Save" at bounding box center [1412, 120] width 23 height 12
click at [219, 286] on li "Price" at bounding box center [184, 278] width 233 height 33
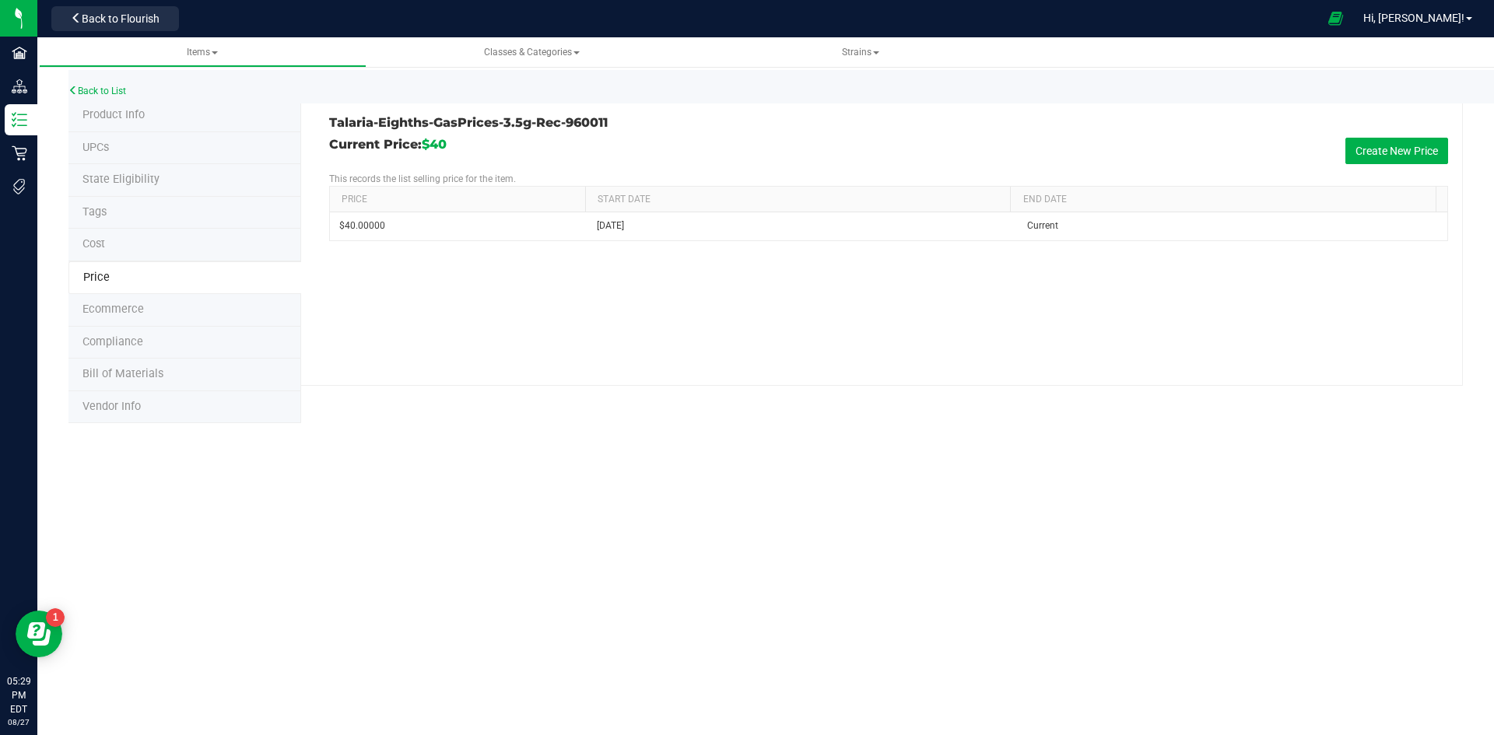
click at [1343, 159] on div "Current Price: $40 Create New Price" at bounding box center [888, 151] width 1119 height 26
click at [1350, 159] on button "Create New Price" at bounding box center [1396, 151] width 103 height 26
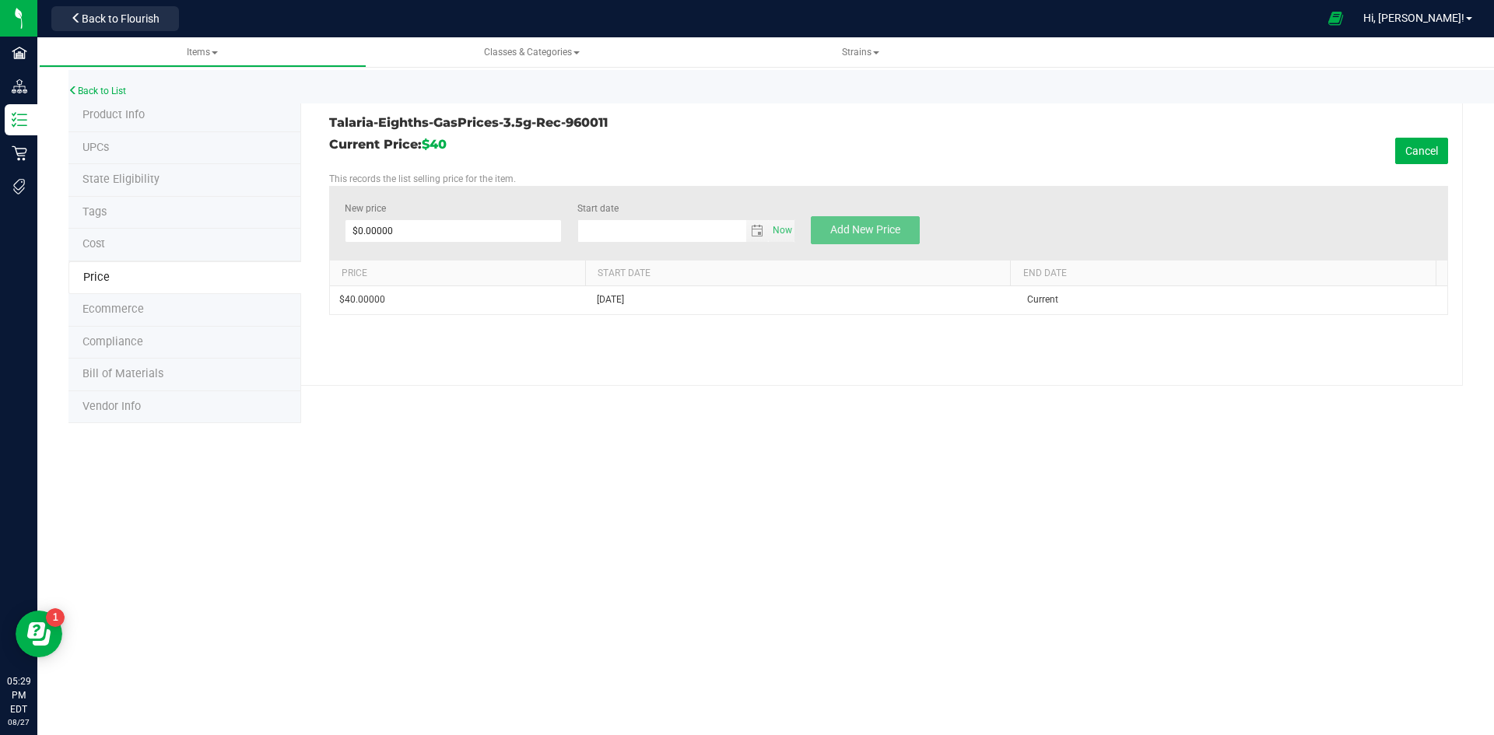
type input "8/27/2025"
click at [499, 240] on span at bounding box center [454, 230] width 218 height 23
type input "33"
click at [849, 230] on span "Add New Price" at bounding box center [865, 229] width 70 height 12
type input "$0.00000"
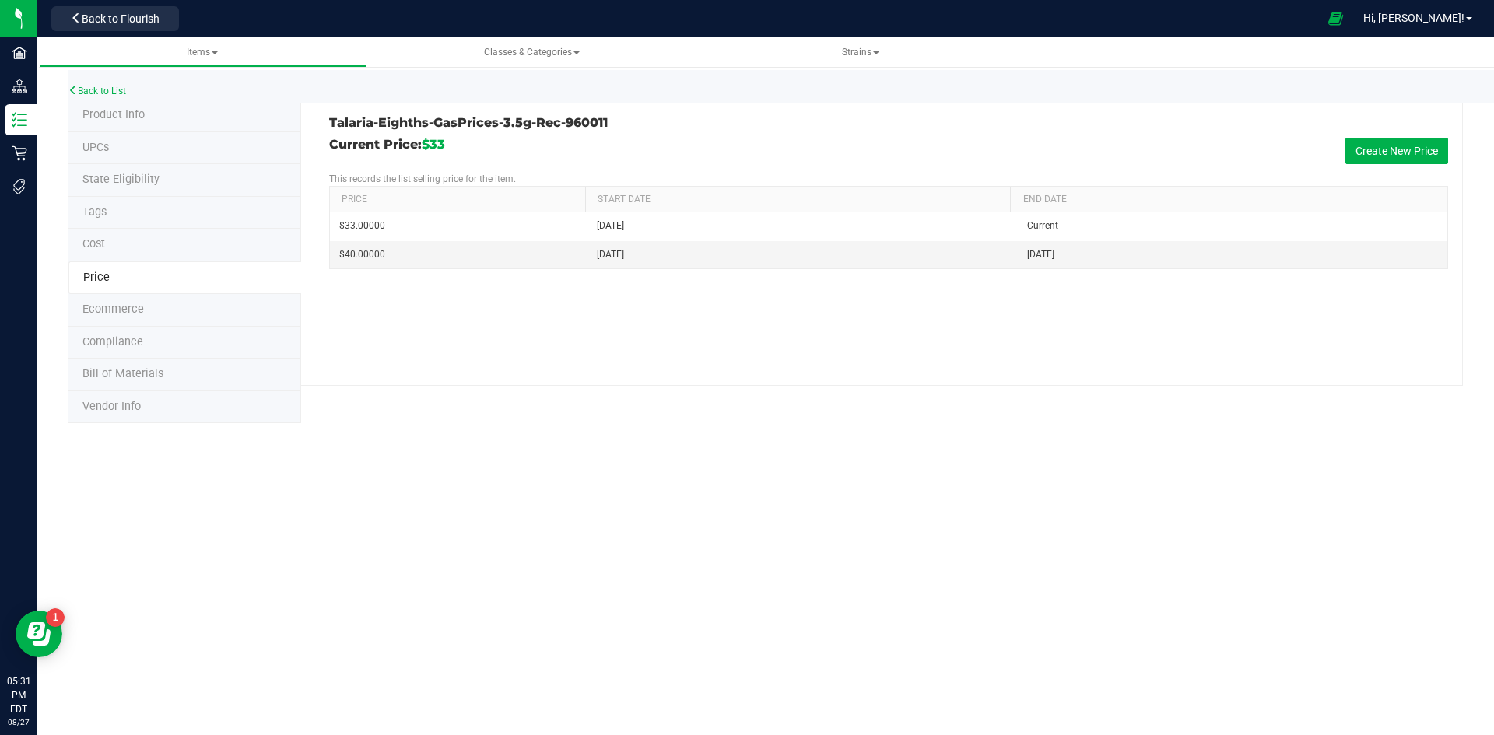
click at [197, 120] on li "Product Info" at bounding box center [184, 116] width 233 height 33
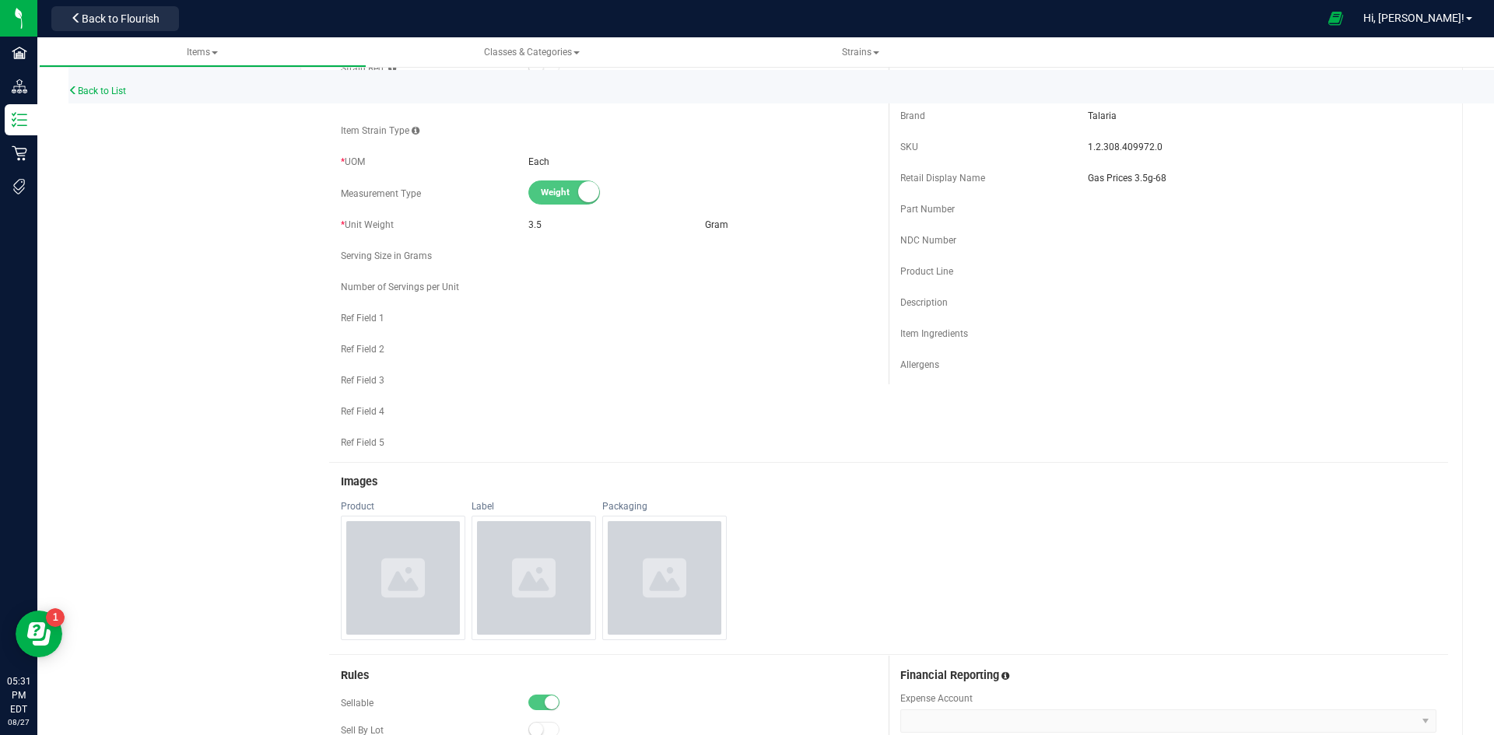
scroll to position [545, 0]
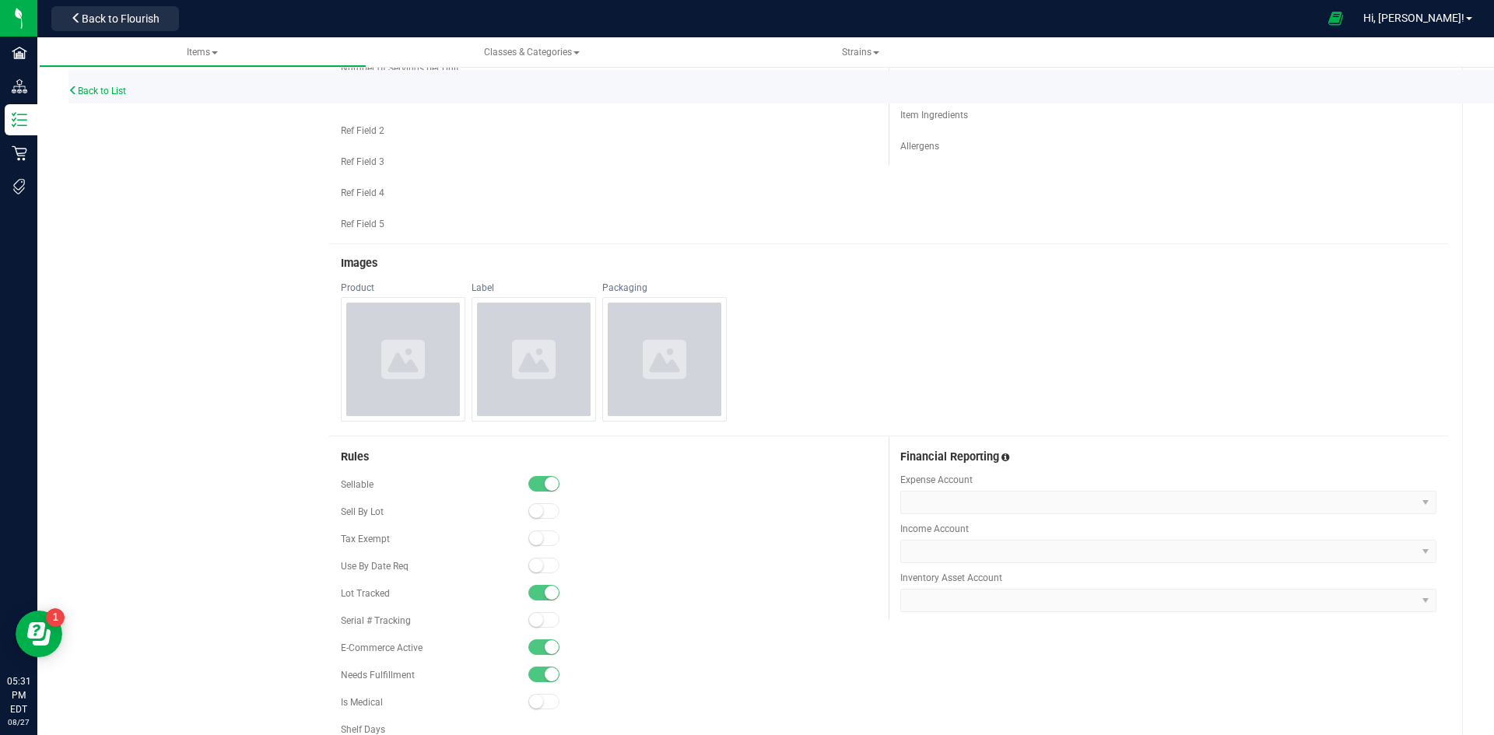
click at [419, 390] on div at bounding box center [403, 360] width 114 height 114
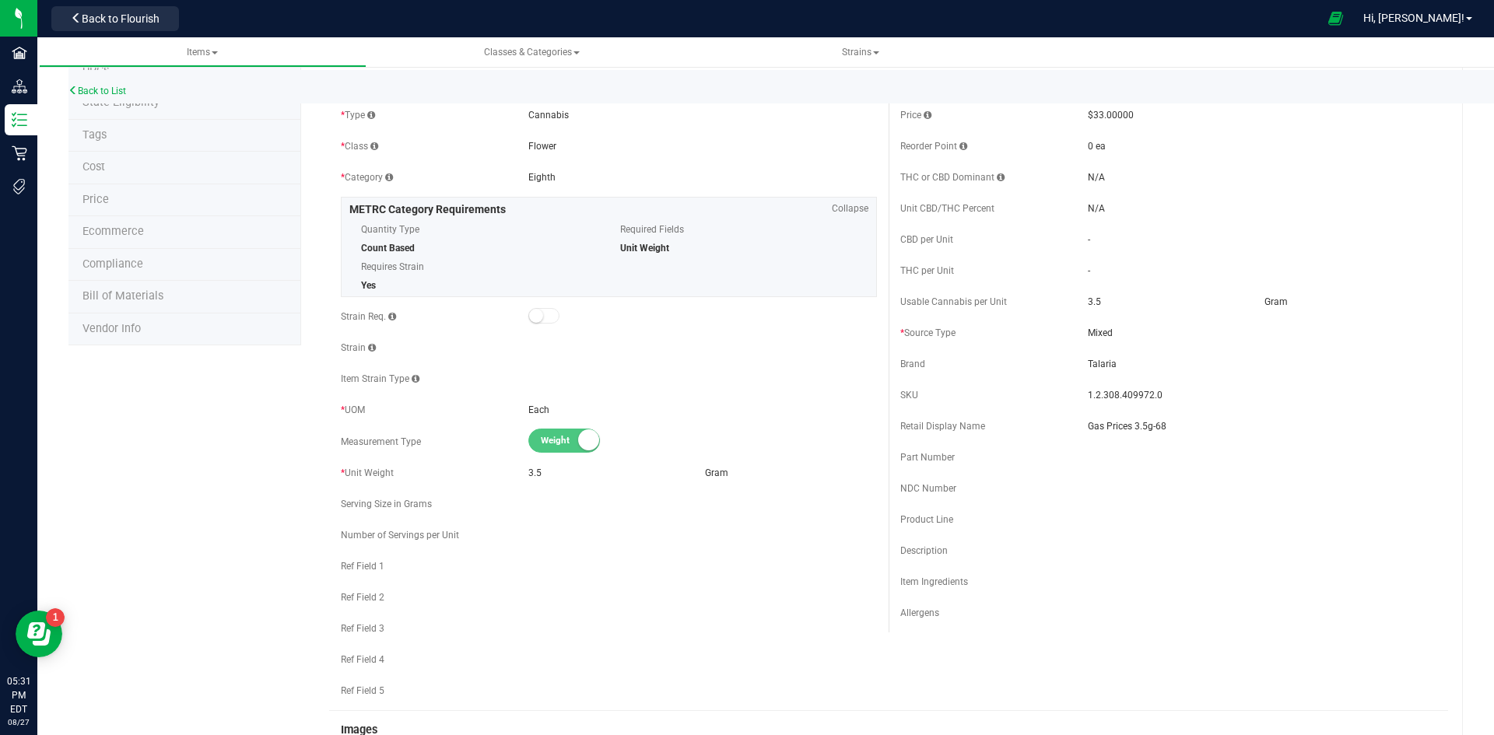
scroll to position [0, 0]
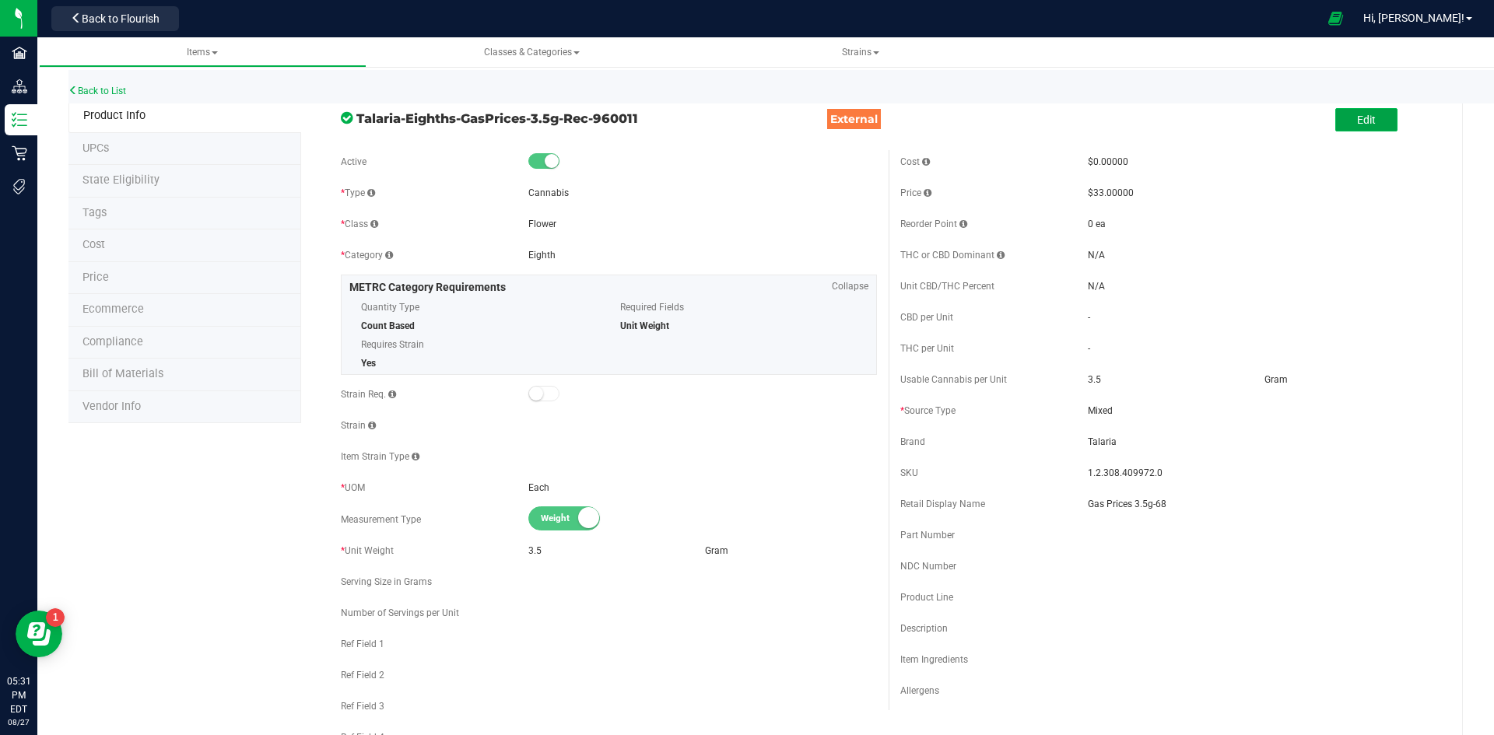
click at [1357, 115] on span "Edit" at bounding box center [1366, 120] width 19 height 12
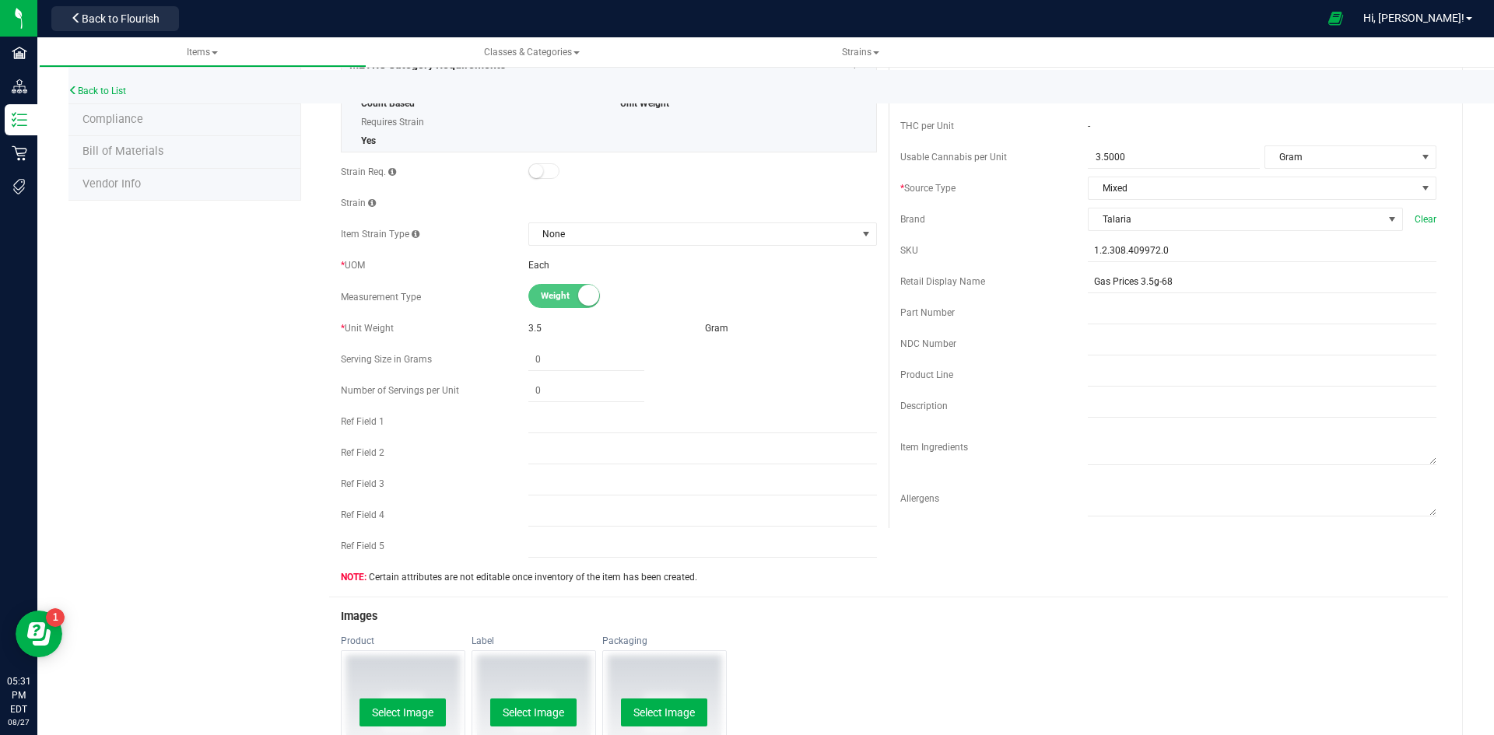
scroll to position [467, 0]
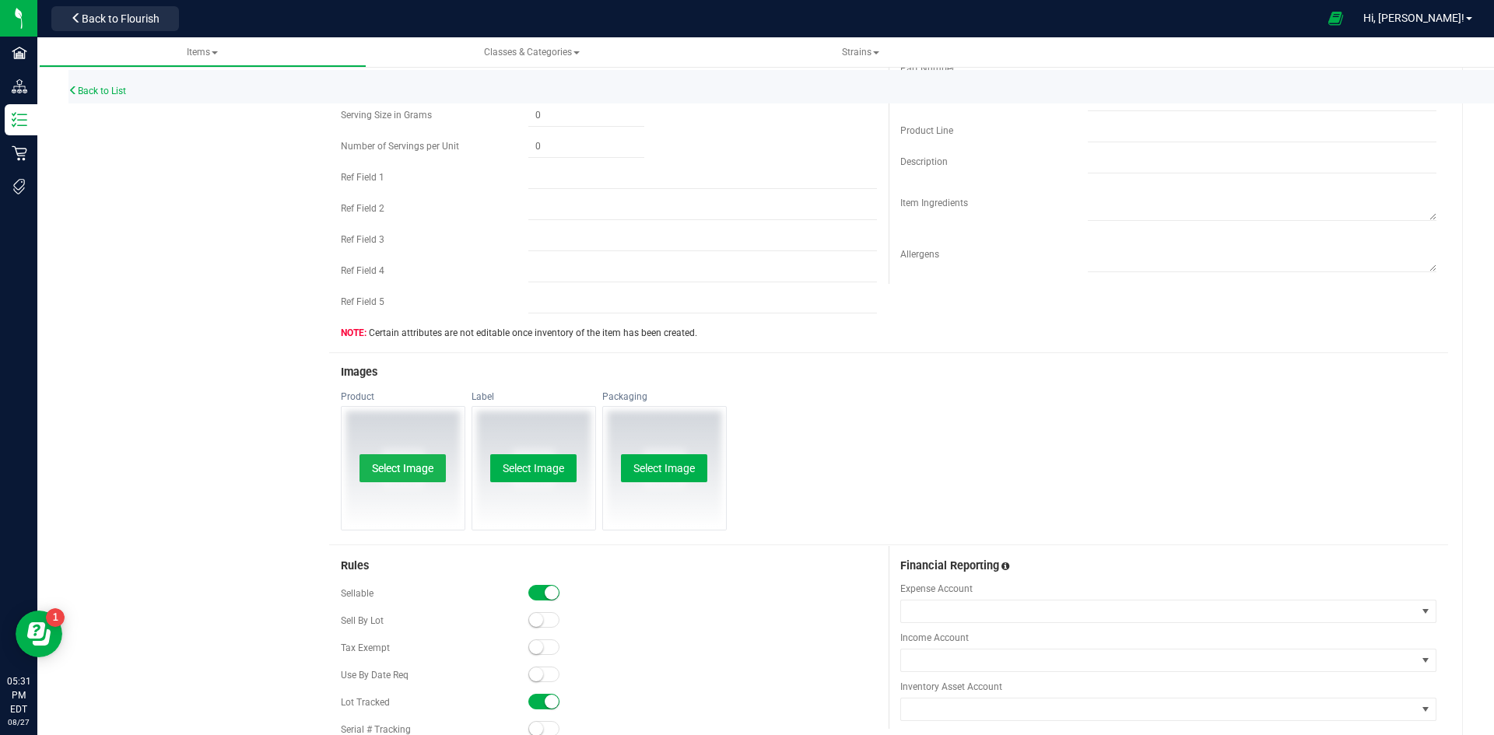
click at [386, 468] on button "Select Image" at bounding box center [402, 468] width 86 height 28
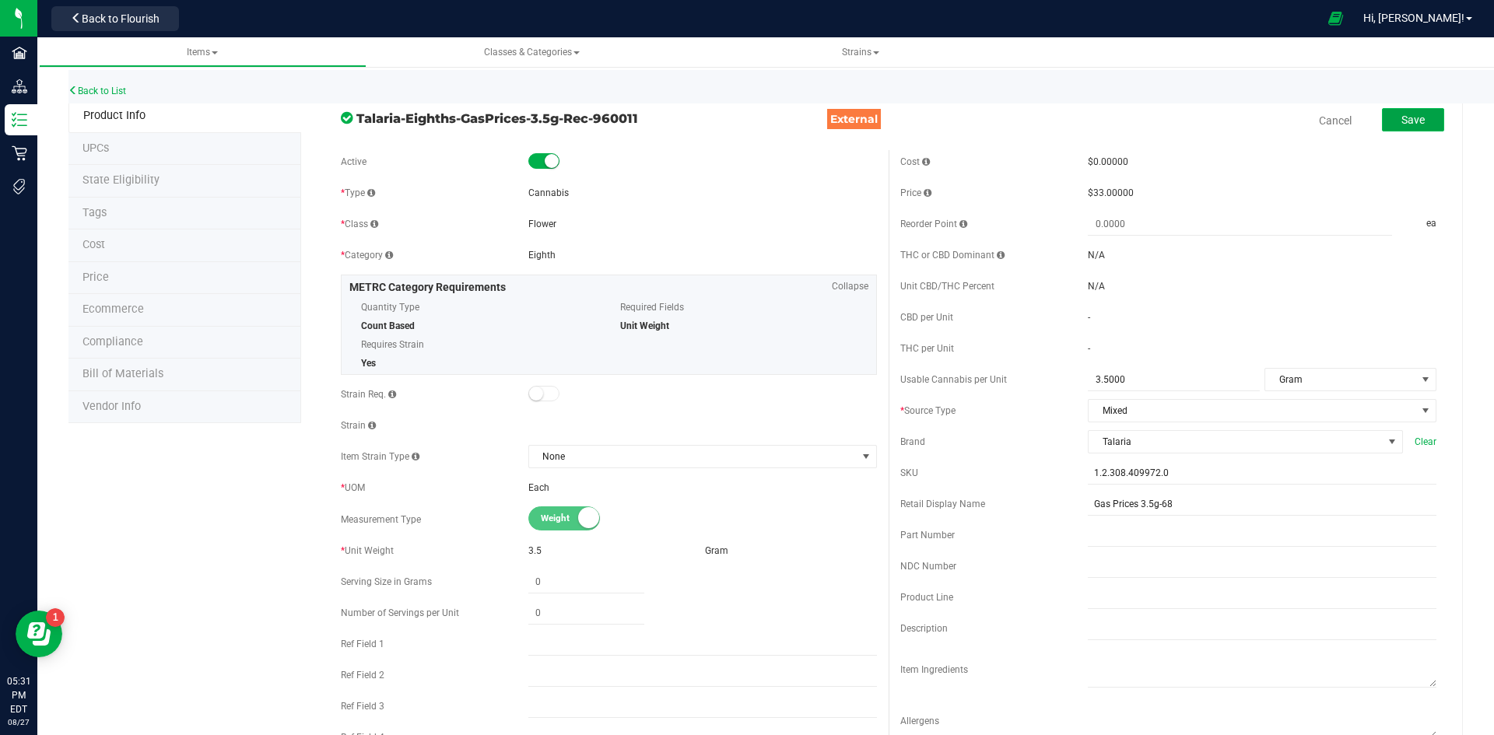
click at [1382, 125] on button "Save" at bounding box center [1413, 119] width 62 height 23
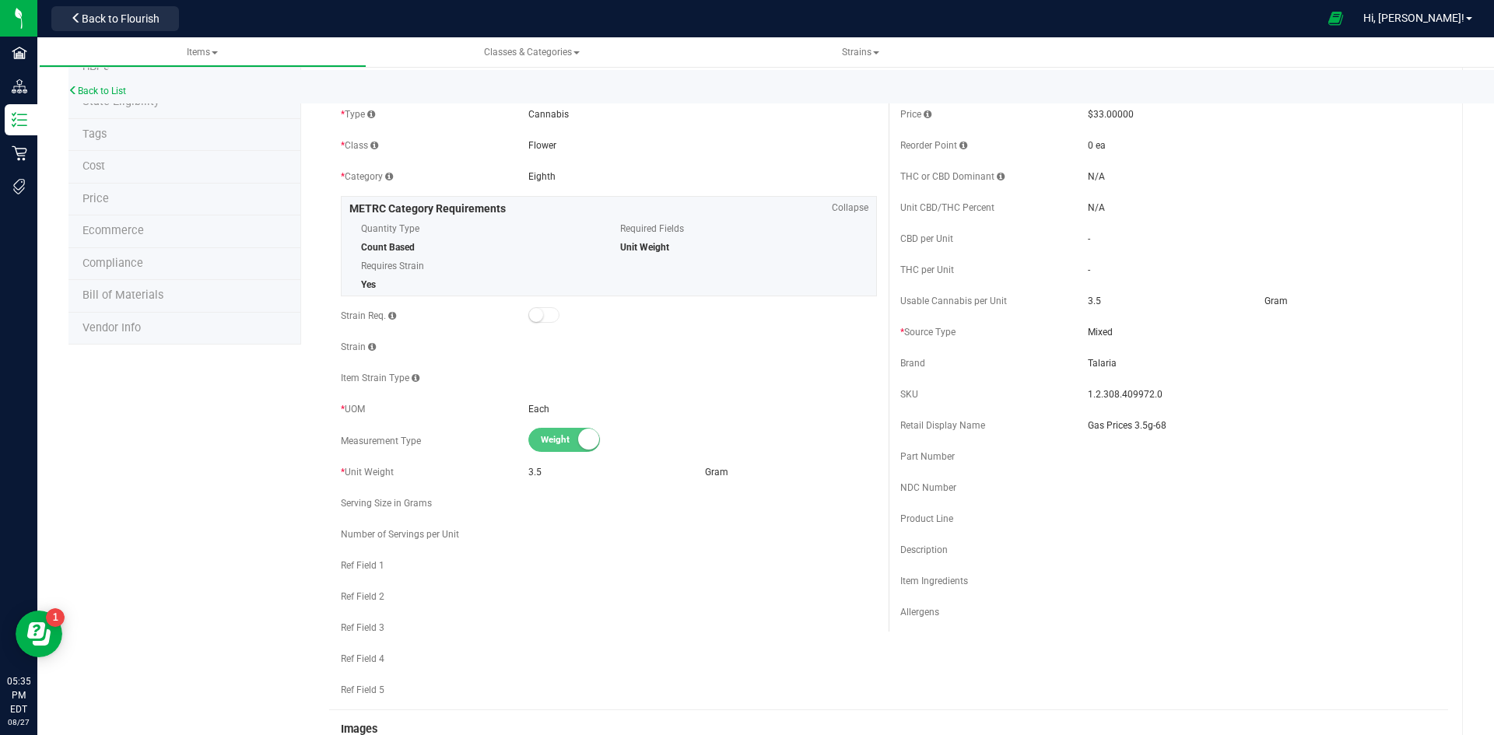
scroll to position [78, 0]
click at [194, 204] on li "Price" at bounding box center [184, 200] width 233 height 33
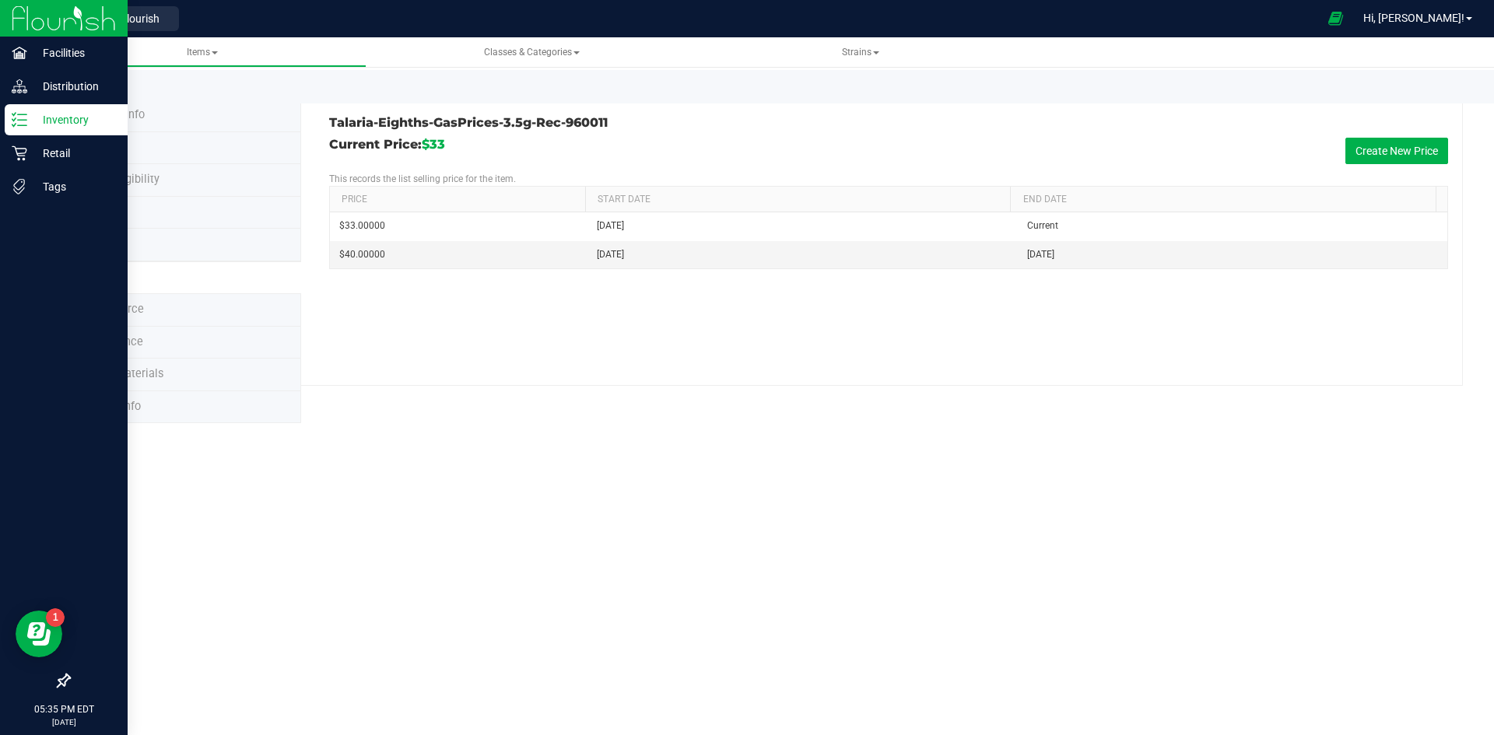
click at [48, 121] on p "Inventory" at bounding box center [73, 119] width 93 height 19
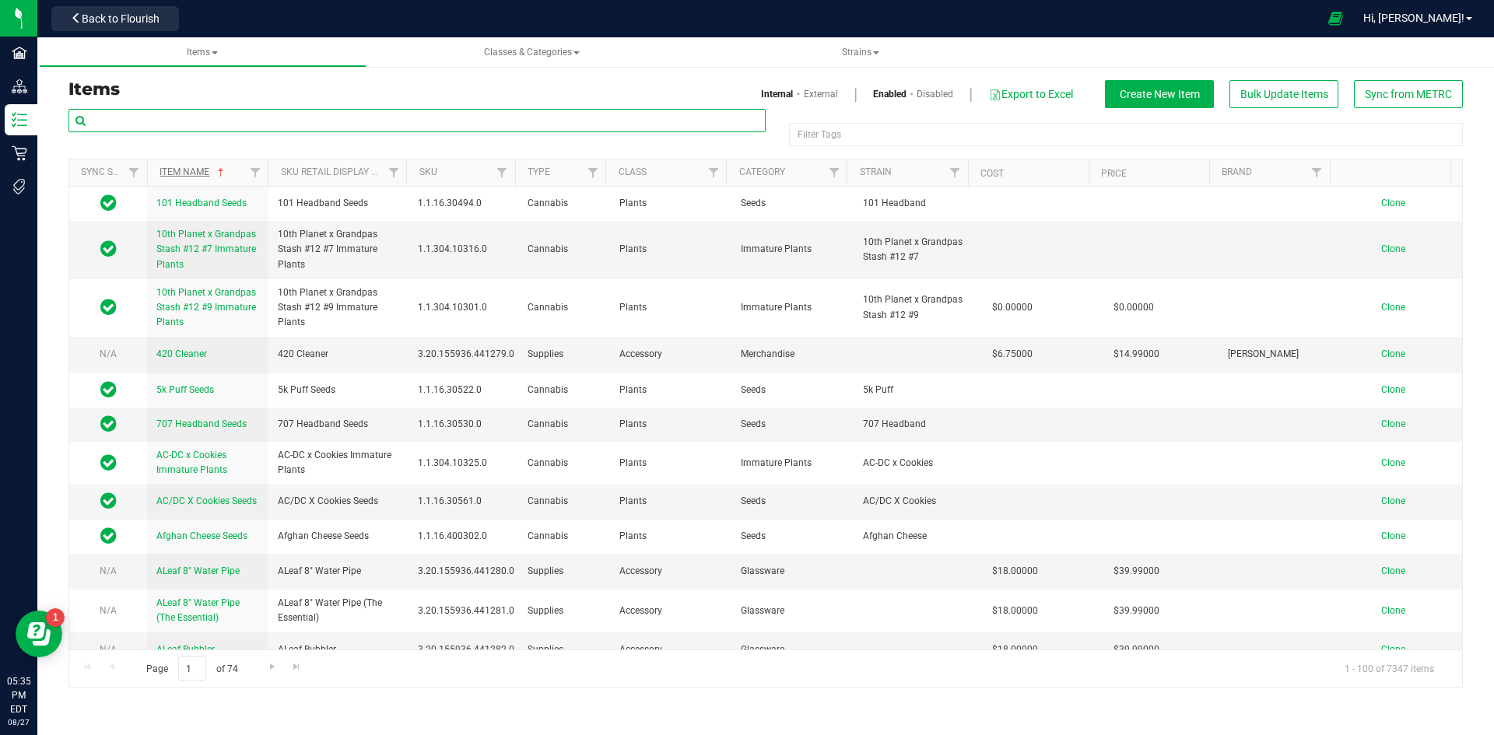
paste input "1.2.308.500798.0"
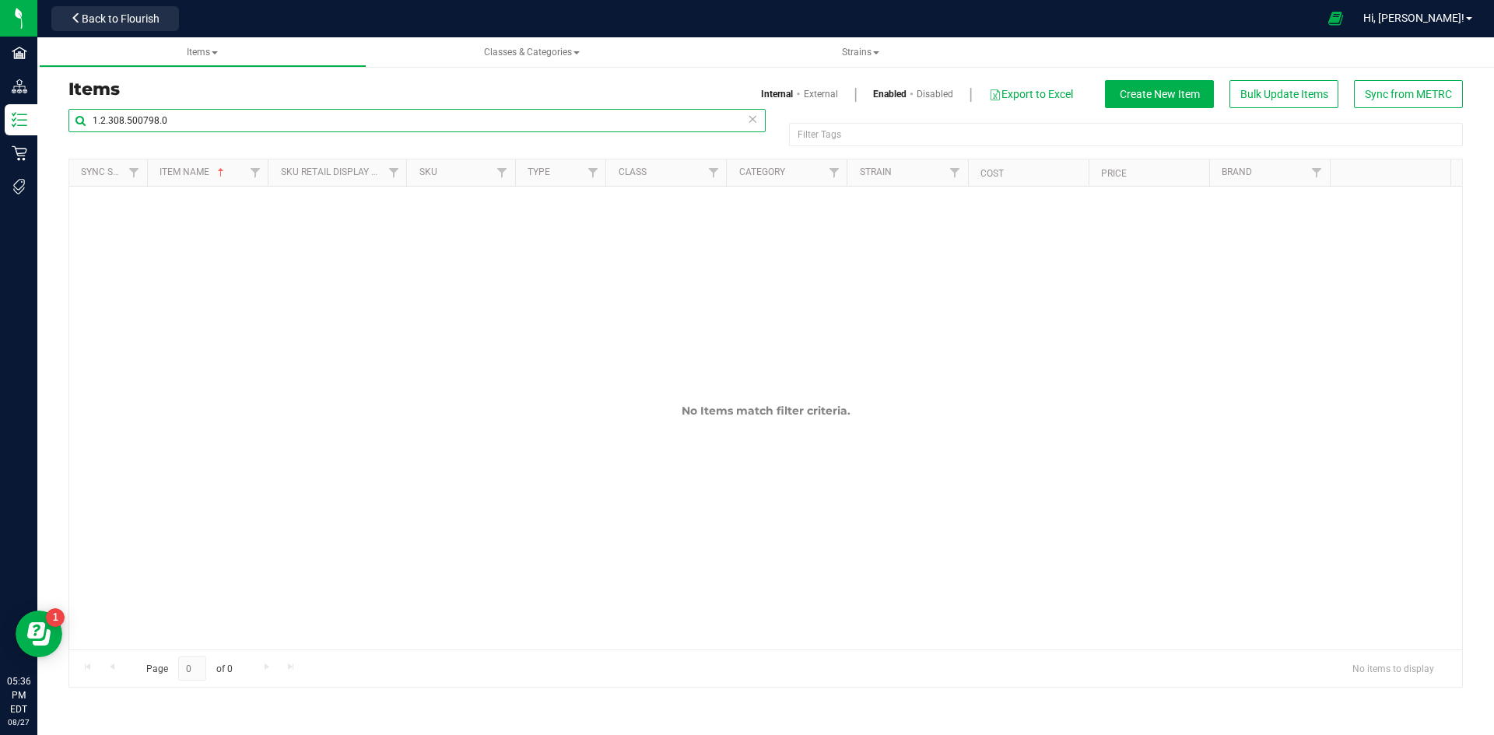
type input "1.2.308.500798.0"
click at [813, 89] on link "External" at bounding box center [821, 94] width 34 height 14
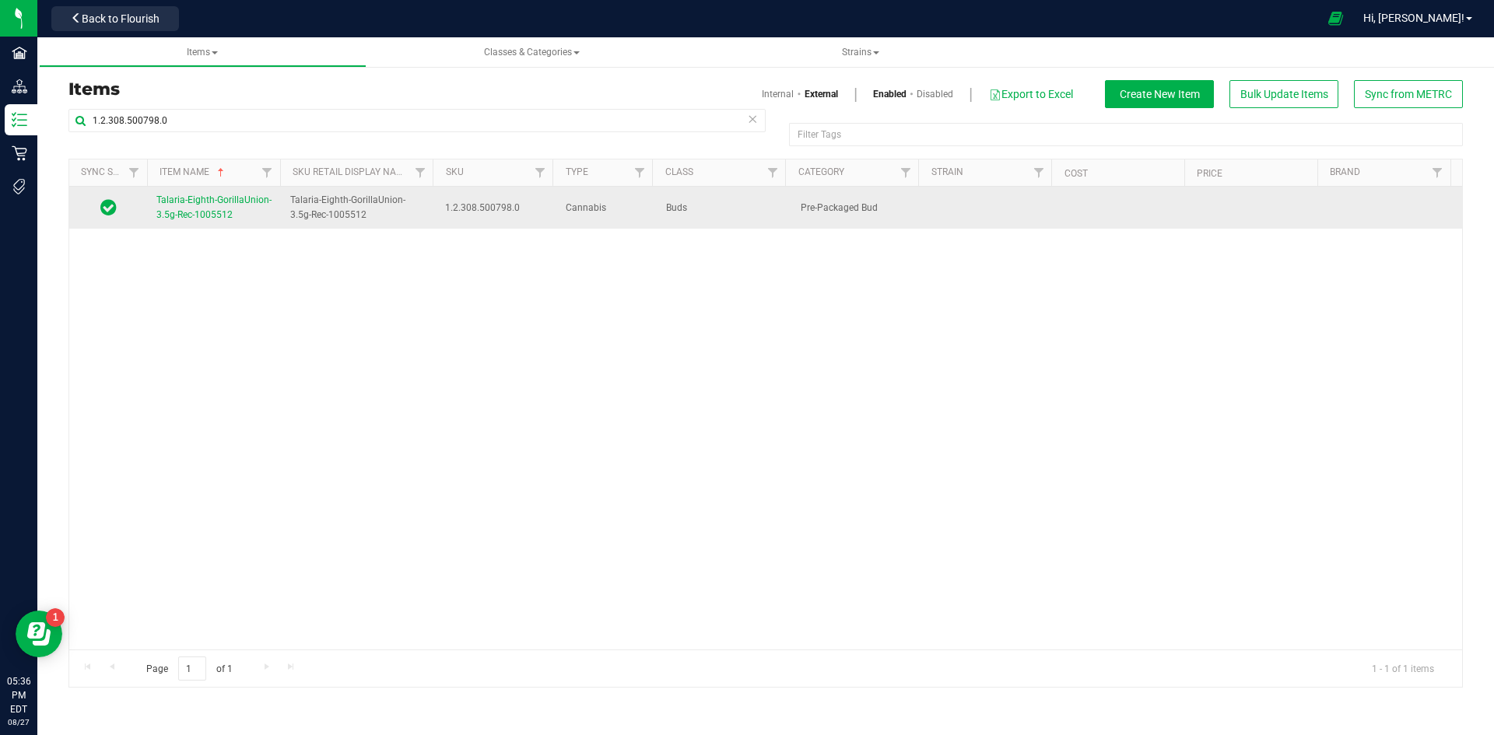
click at [198, 219] on span "Talaria-Eighth-GorillaUnion-3.5g-Rec-1005512" at bounding box center [213, 207] width 115 height 26
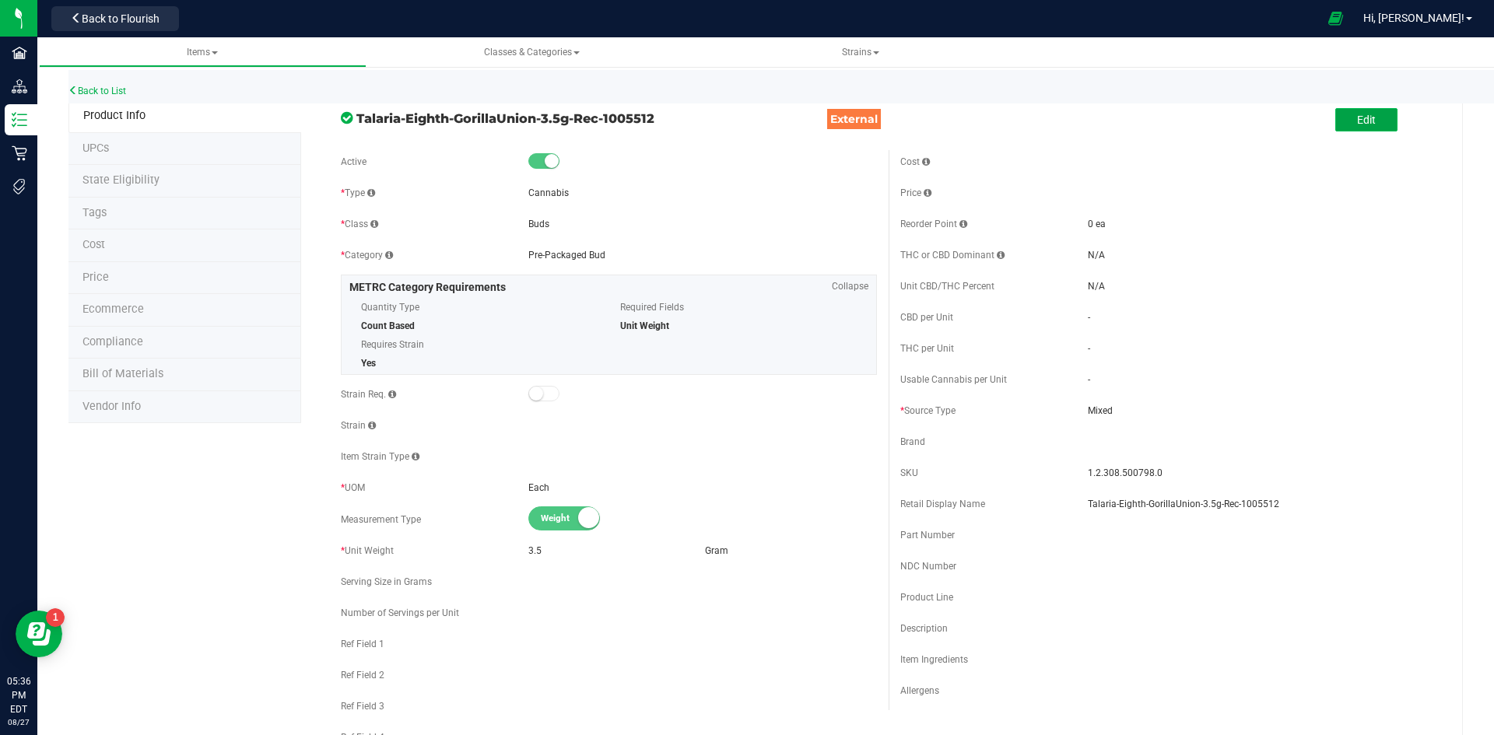
click at [1357, 121] on span "Edit" at bounding box center [1366, 120] width 19 height 12
click at [1163, 377] on span at bounding box center [1174, 380] width 172 height 23
type input "3.5"
type input "3.5000"
click at [1317, 379] on span "Usable Cannabis Qty UOM" at bounding box center [1340, 380] width 151 height 22
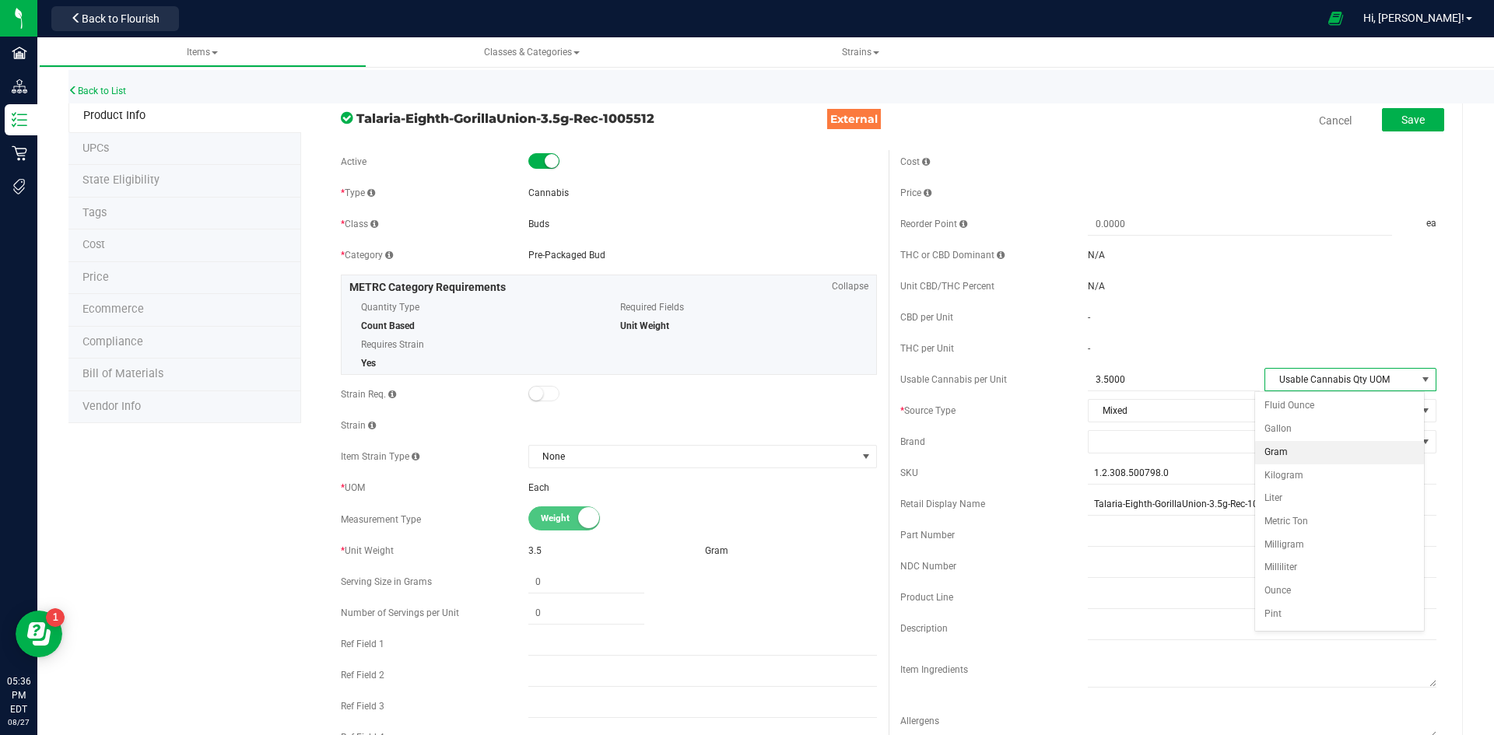
click at [1275, 457] on li "Gram" at bounding box center [1339, 452] width 169 height 23
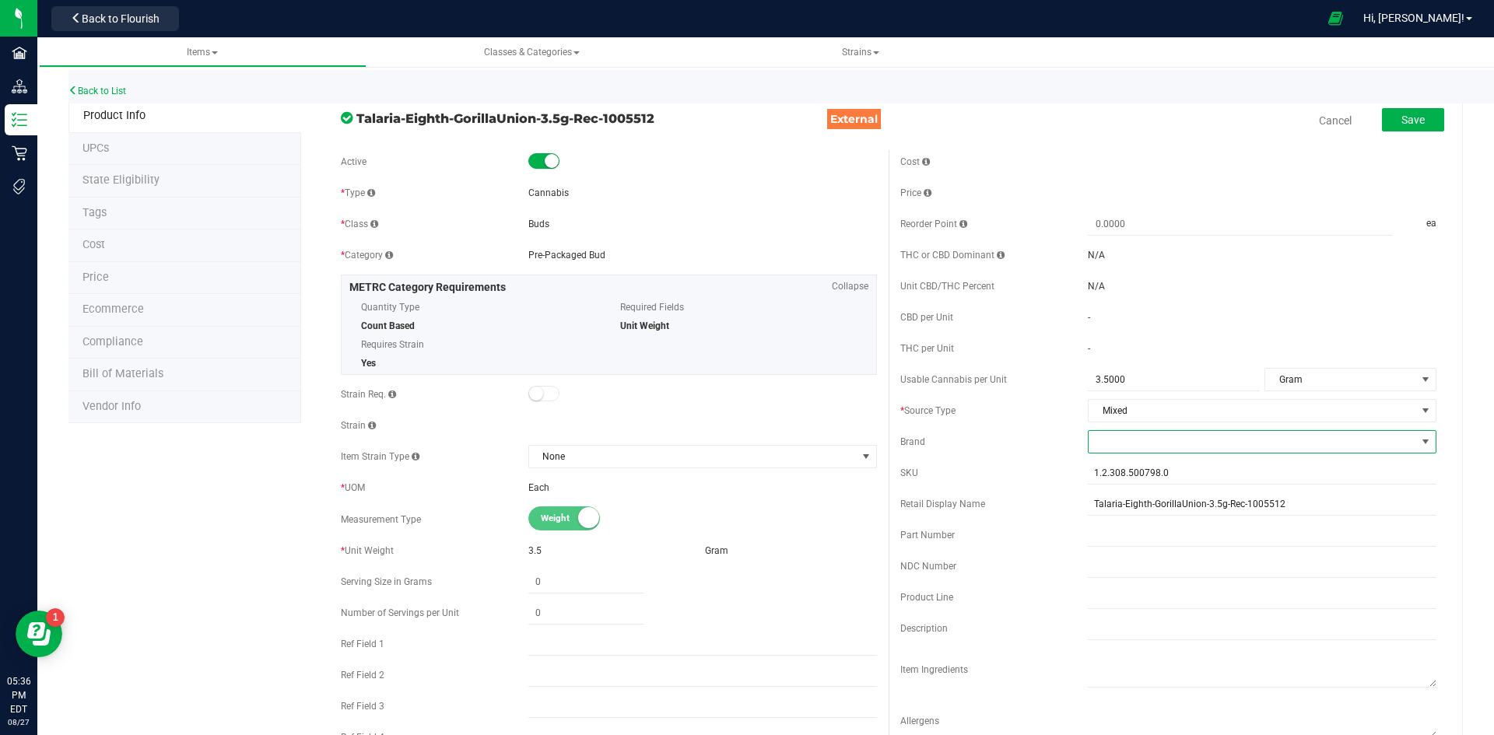
click at [1108, 439] on span at bounding box center [1251, 442] width 327 height 22
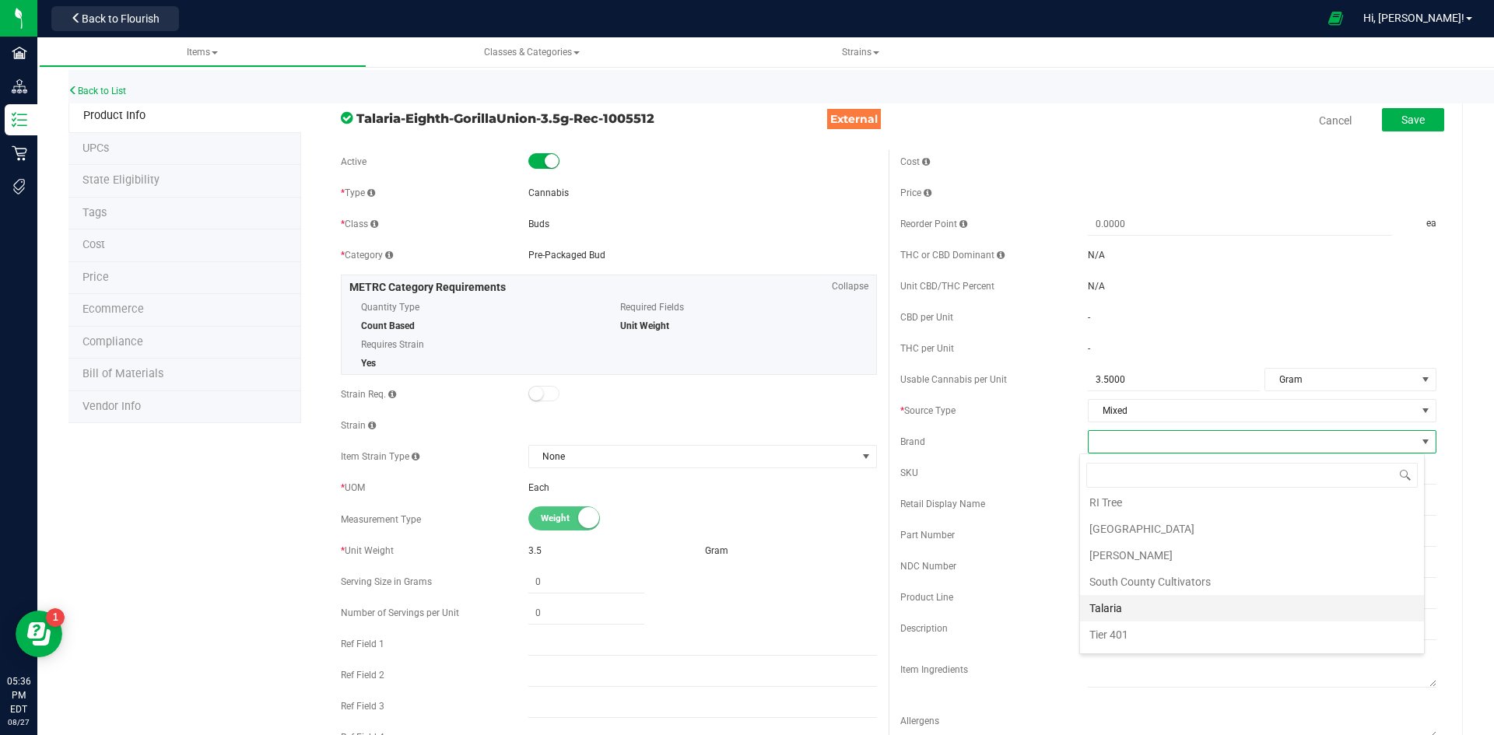
click at [1096, 608] on li "Talaria" at bounding box center [1252, 608] width 344 height 26
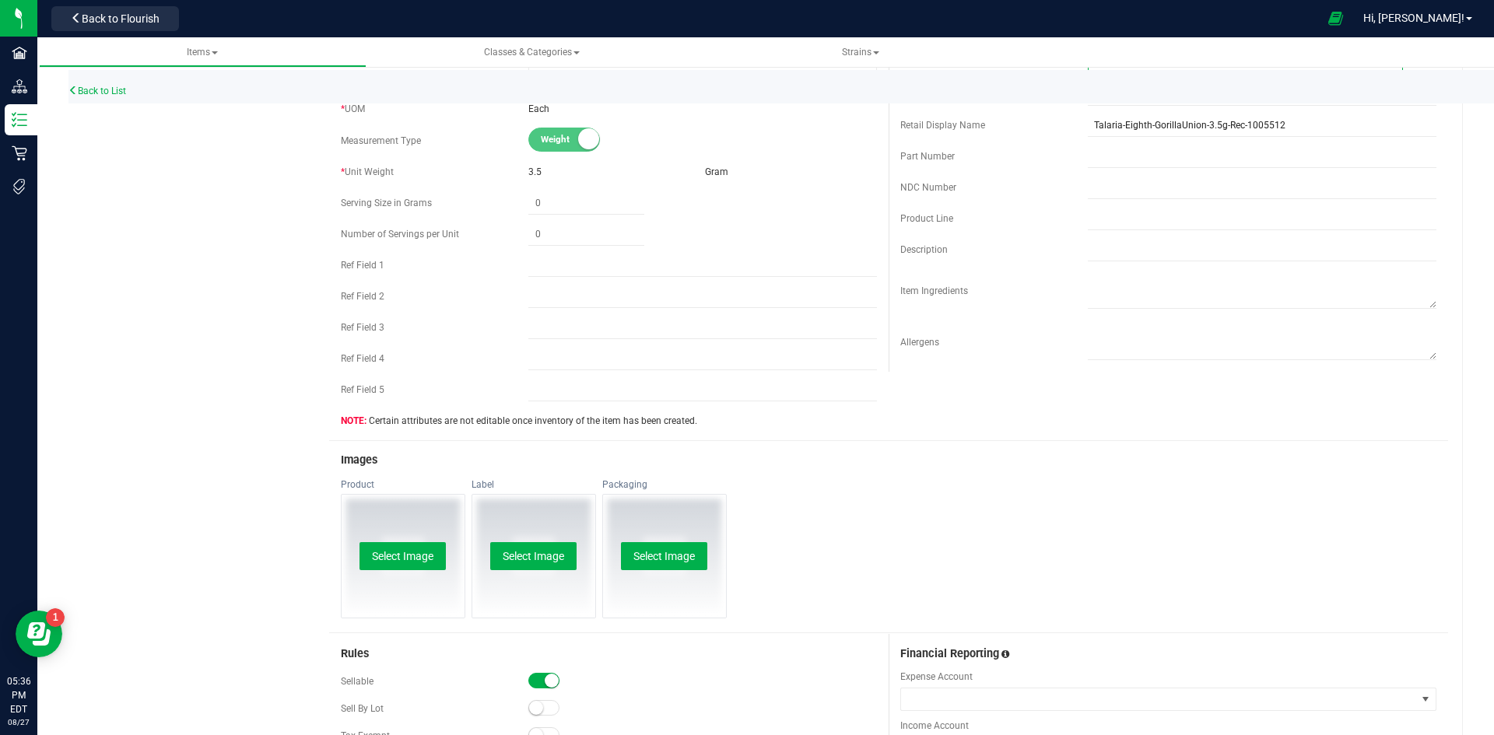
scroll to position [622, 0]
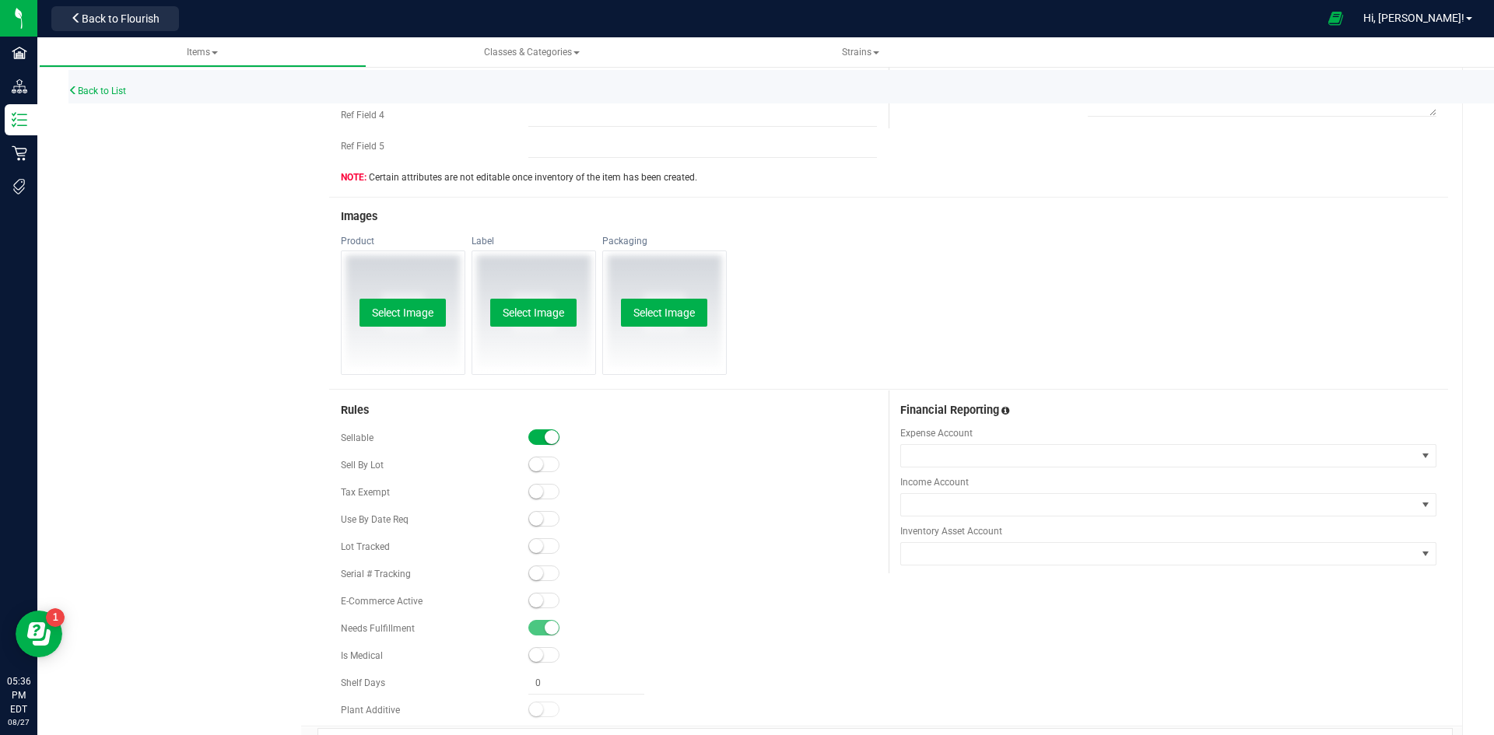
click at [537, 545] on small at bounding box center [536, 546] width 14 height 14
click at [530, 607] on small at bounding box center [536, 601] width 14 height 14
click at [401, 302] on button "Select Image" at bounding box center [402, 313] width 86 height 28
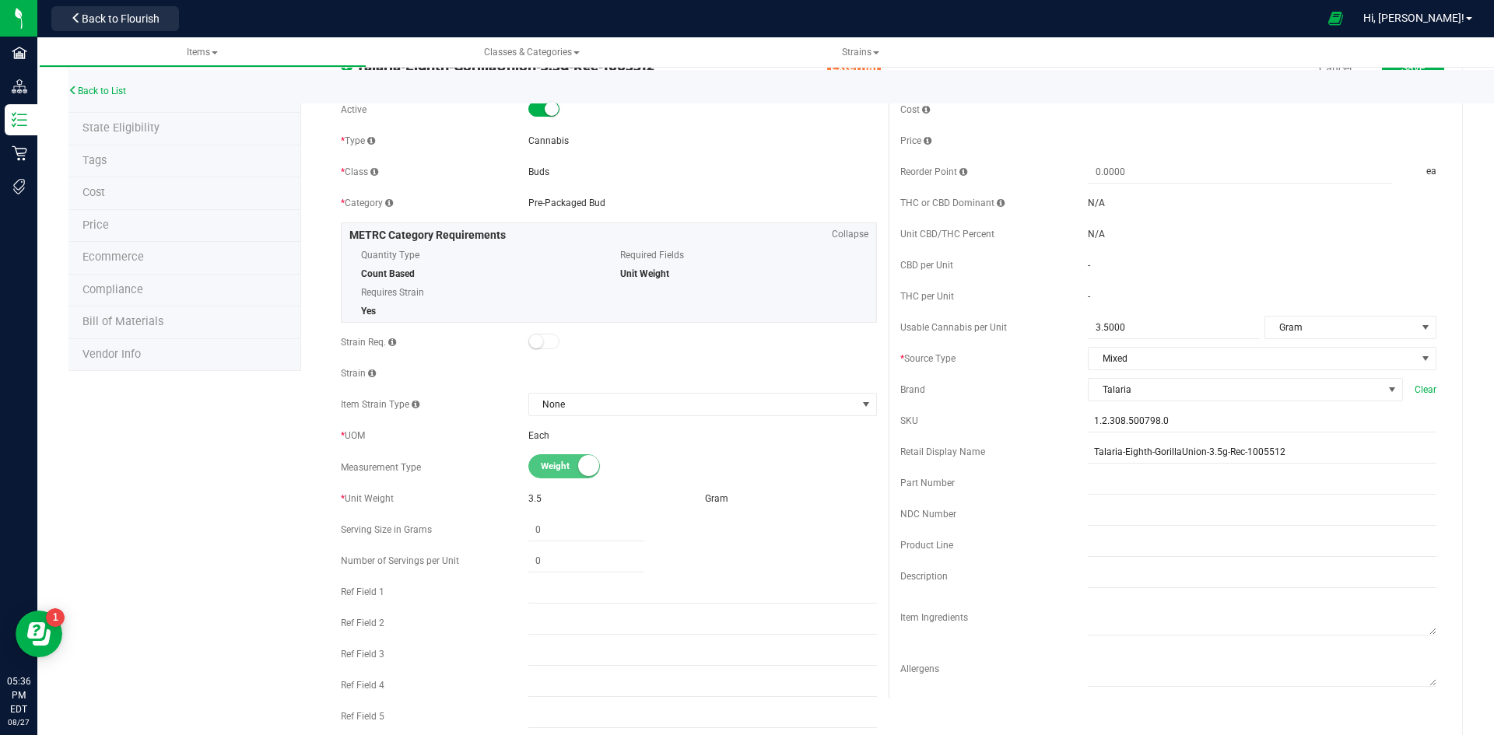
scroll to position [0, 0]
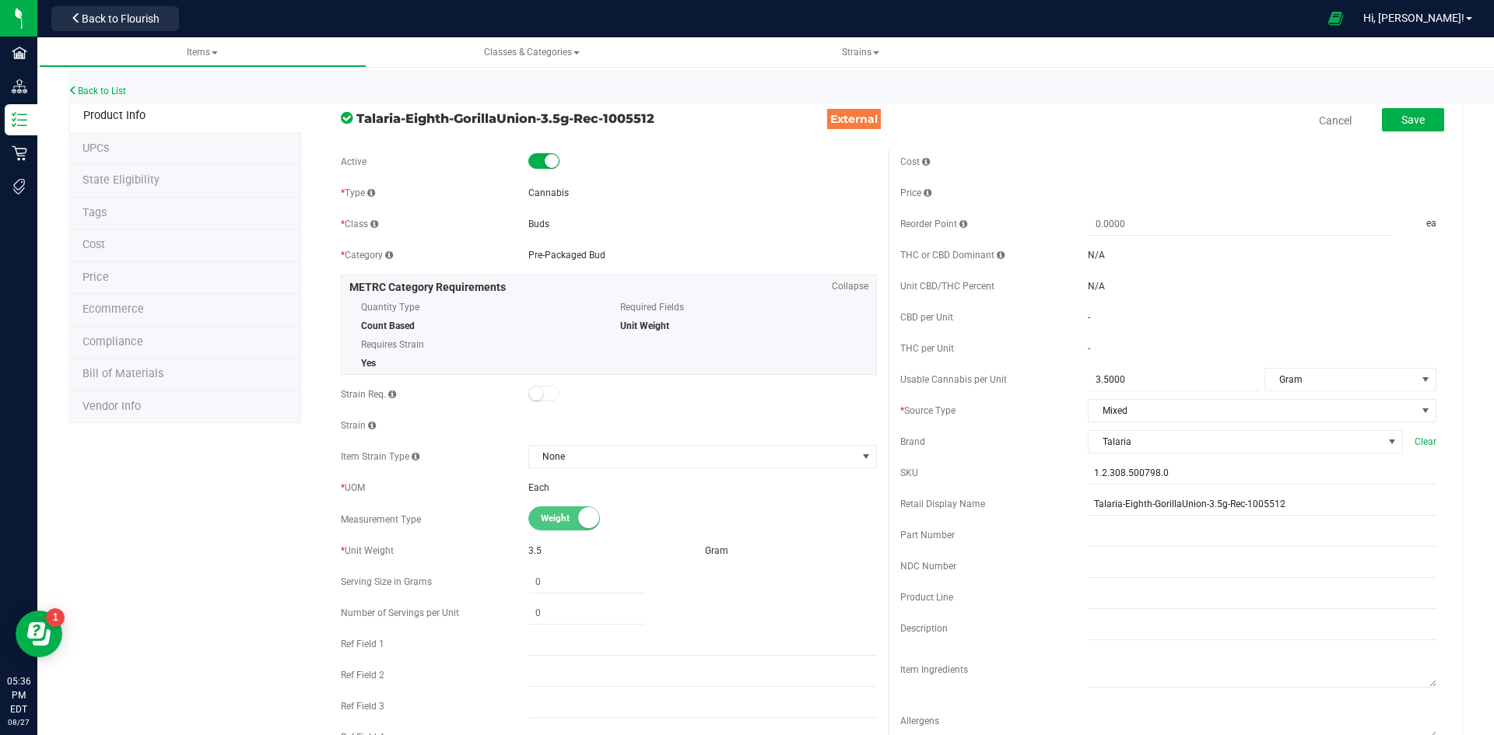
click at [222, 281] on li "Price" at bounding box center [184, 278] width 233 height 33
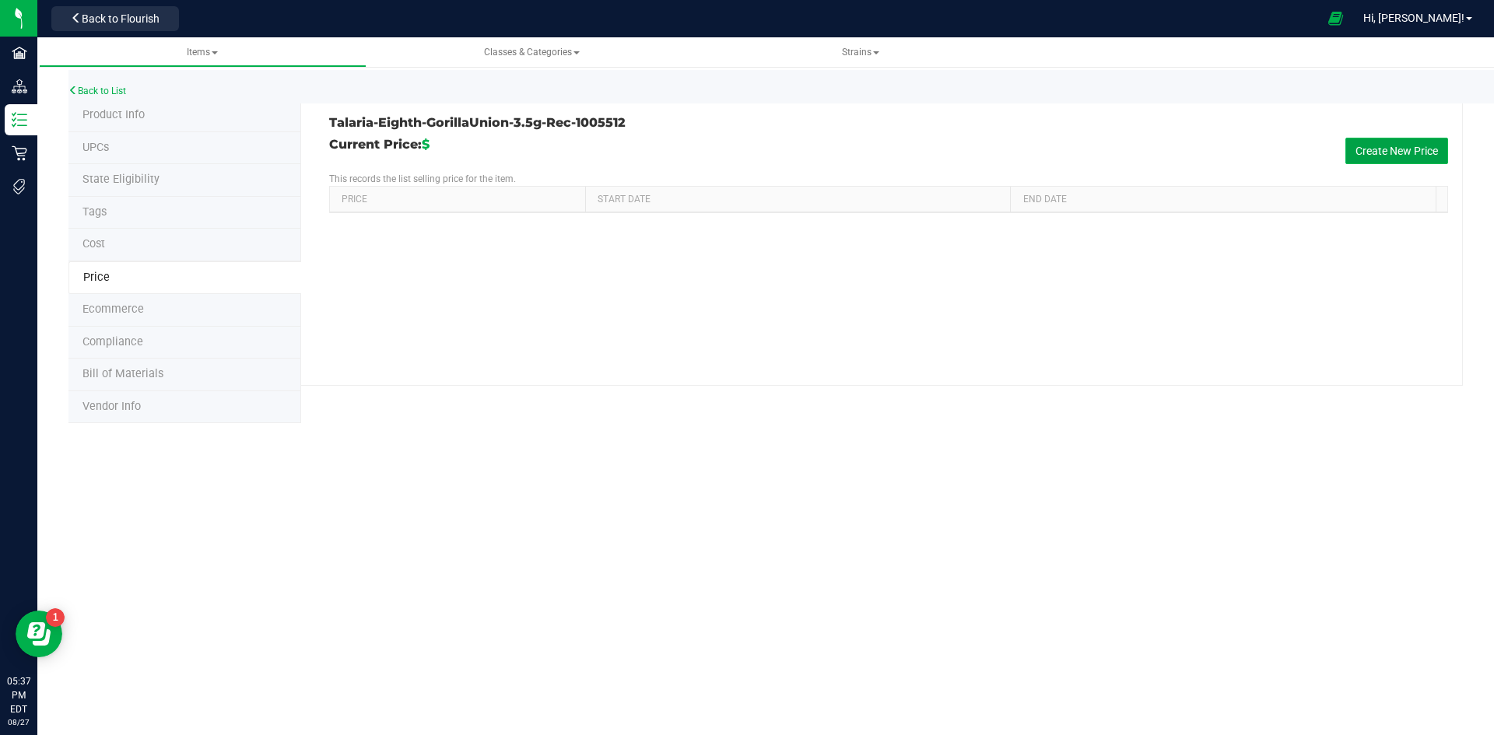
click at [1372, 144] on button "Create New Price" at bounding box center [1396, 151] width 103 height 26
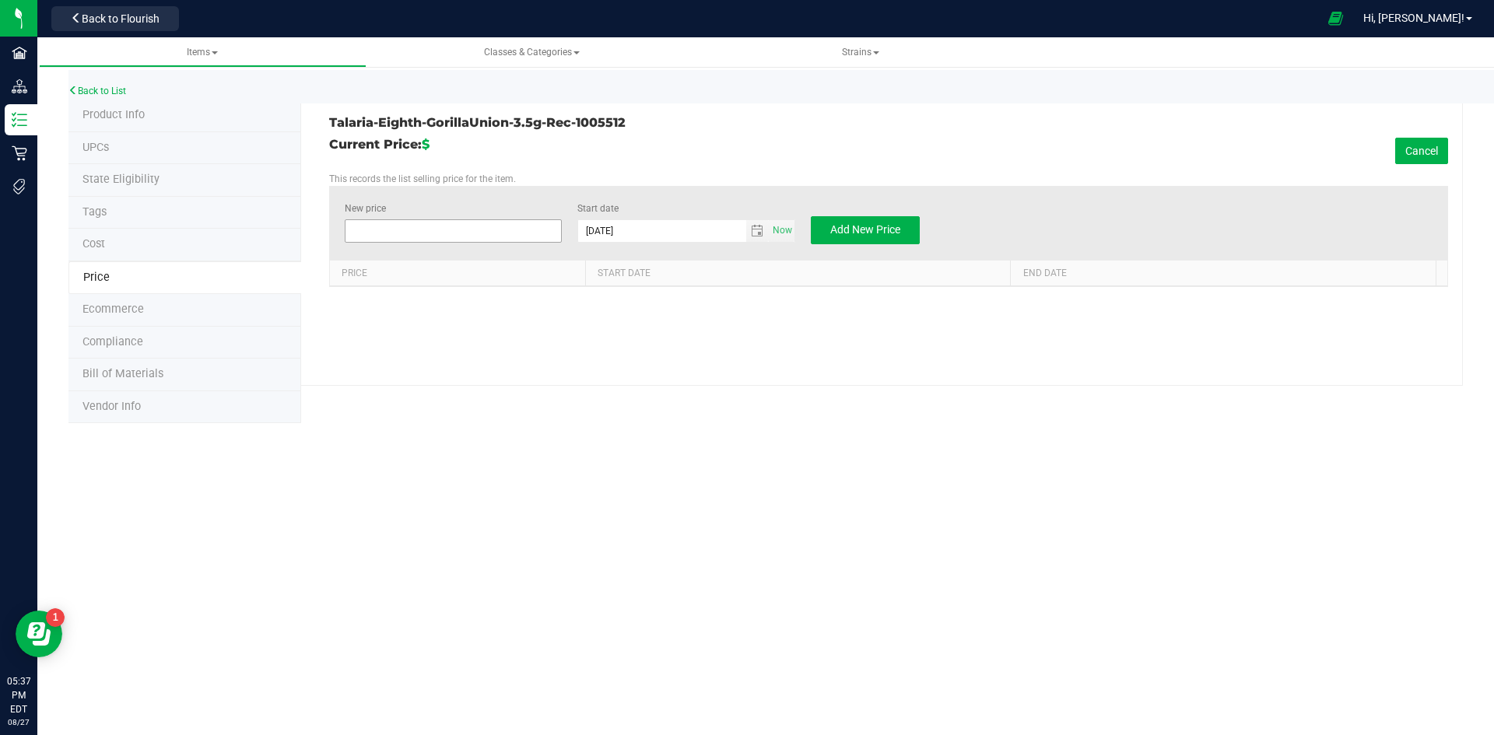
click at [527, 238] on span at bounding box center [454, 230] width 218 height 23
type input "32"
click at [909, 235] on button "Add New Price" at bounding box center [865, 230] width 109 height 28
type input "$0.00000"
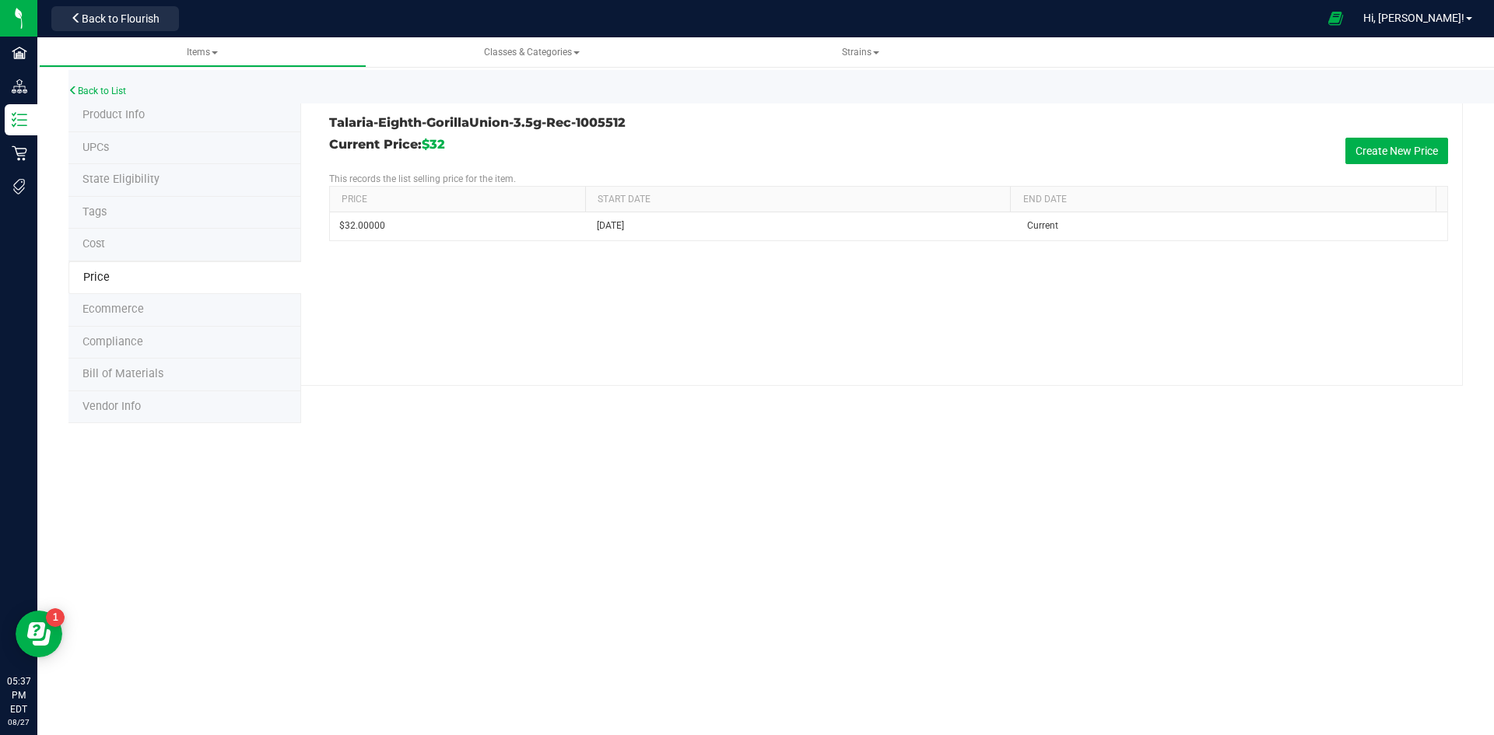
click at [182, 115] on li "Product Info" at bounding box center [184, 116] width 233 height 33
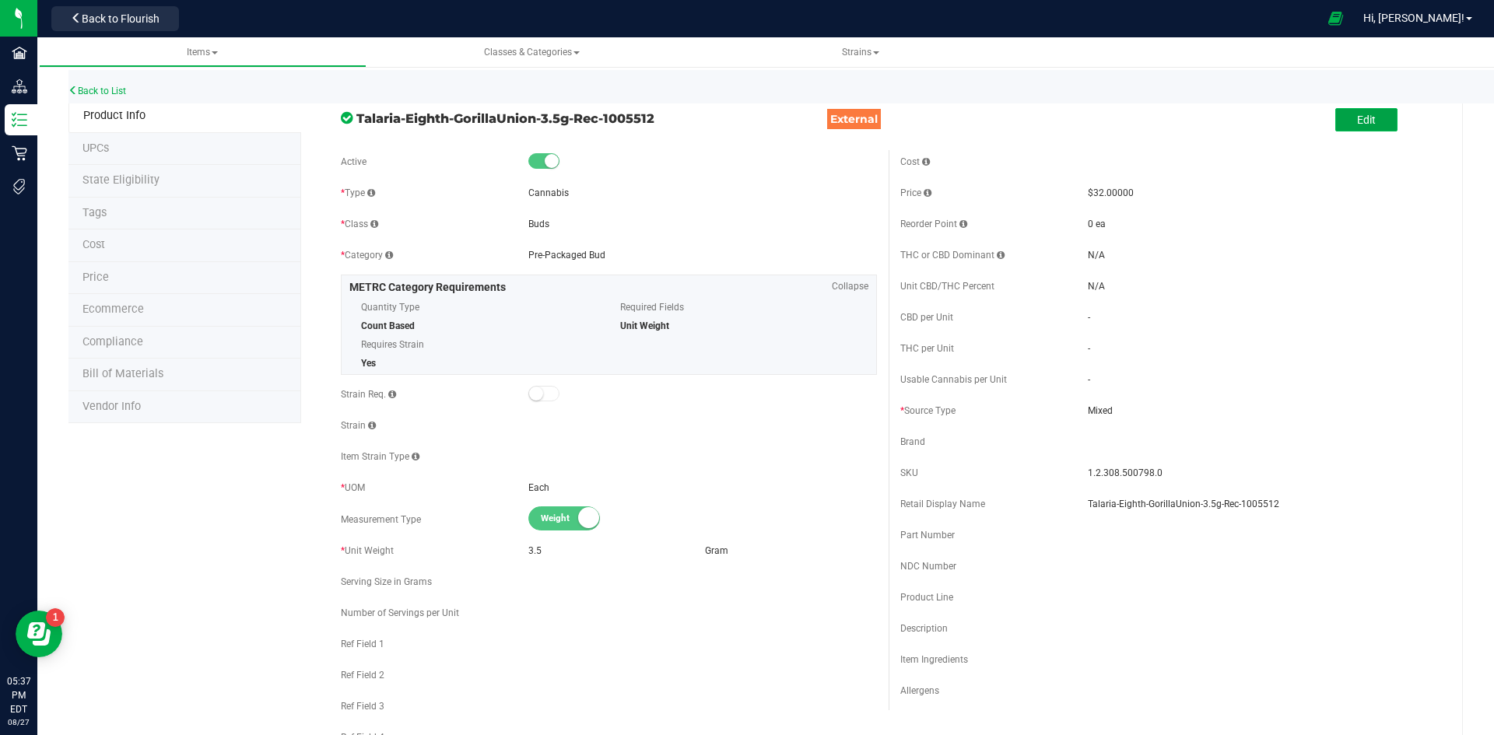
click at [1357, 122] on span "Edit" at bounding box center [1366, 120] width 19 height 12
click at [1172, 375] on span at bounding box center [1174, 380] width 172 height 23
type input "3.5"
type input "3.5000"
click at [1297, 384] on span "Usable Cannabis Qty UOM" at bounding box center [1340, 380] width 151 height 22
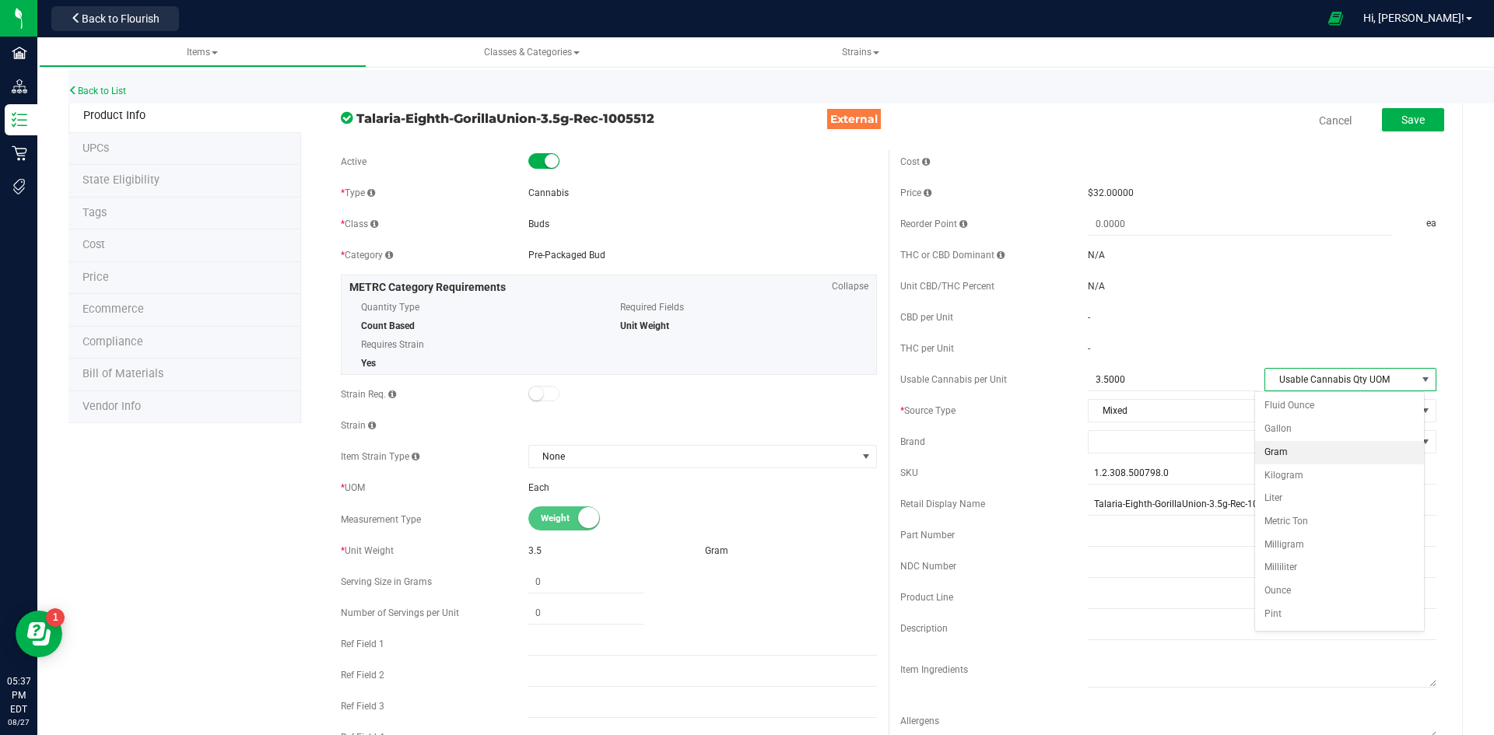
click at [1298, 451] on li "Gram" at bounding box center [1339, 452] width 169 height 23
click at [1185, 440] on span at bounding box center [1251, 442] width 327 height 22
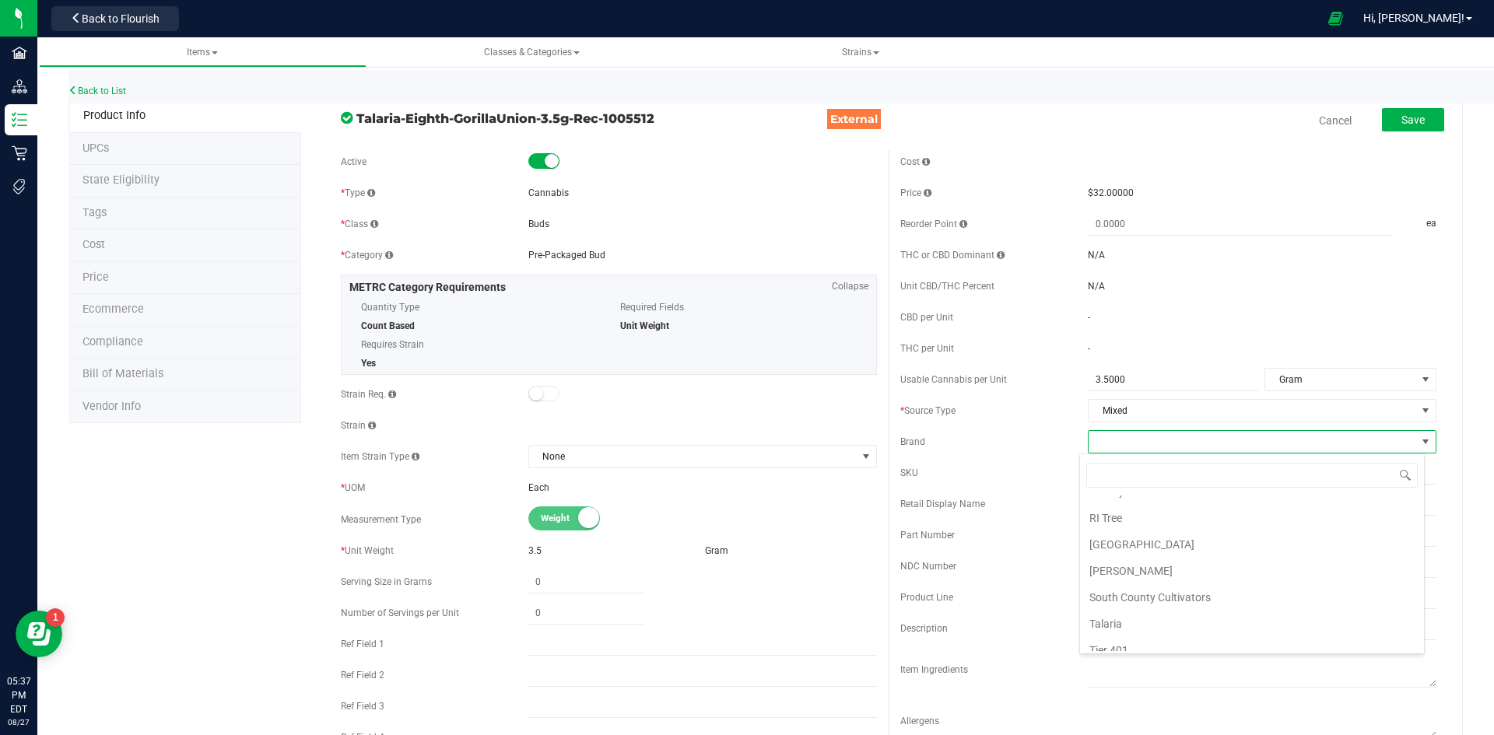
scroll to position [1061, 0]
click at [1126, 554] on li "Talaria" at bounding box center [1252, 558] width 344 height 26
click at [1144, 506] on input "Talaria-Eighth-GorillaUnion-3.5g-Rec-1005512" at bounding box center [1262, 503] width 349 height 23
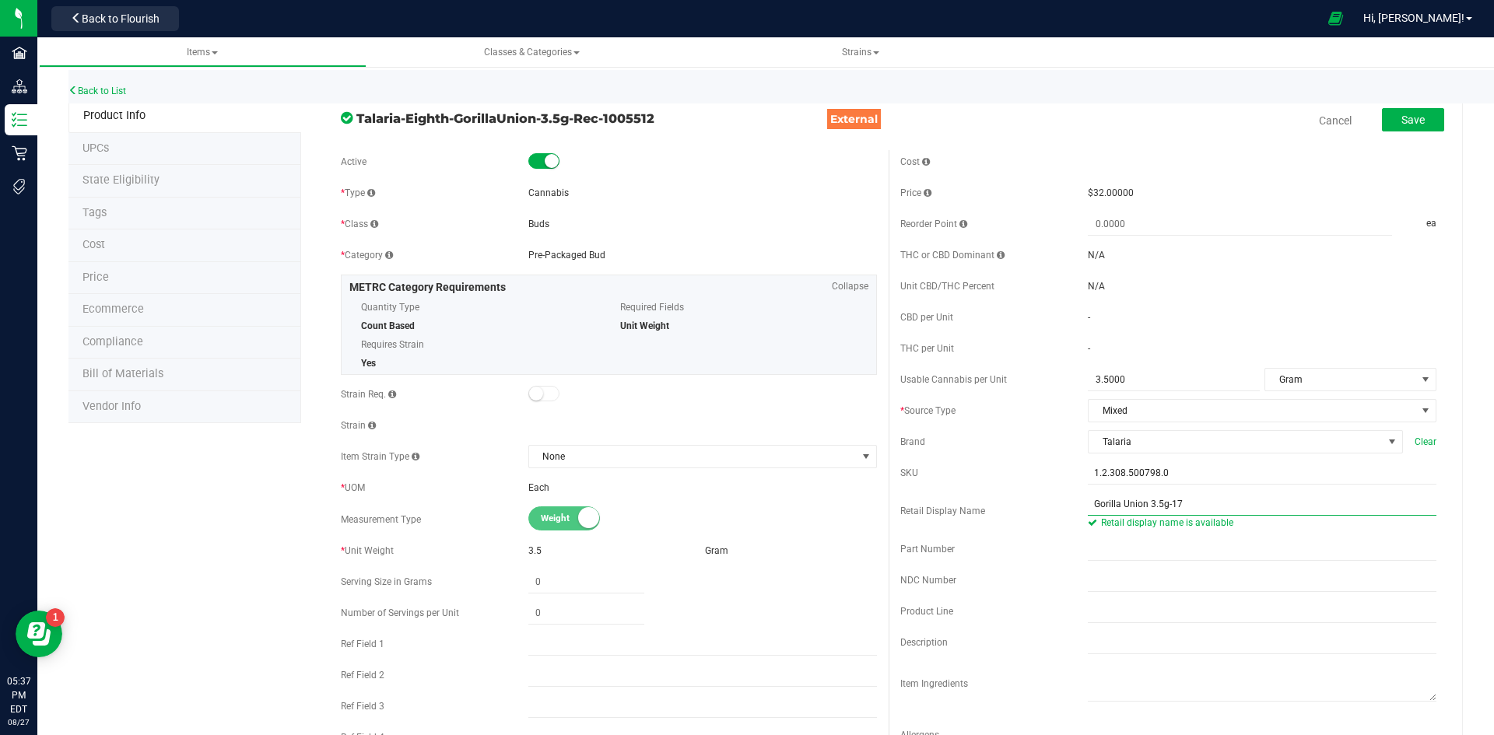
type input "Gorilla Union 3.5g-17"
click at [1023, 474] on div "SKU" at bounding box center [993, 473] width 187 height 14
click at [1382, 126] on button "Save" at bounding box center [1413, 119] width 62 height 23
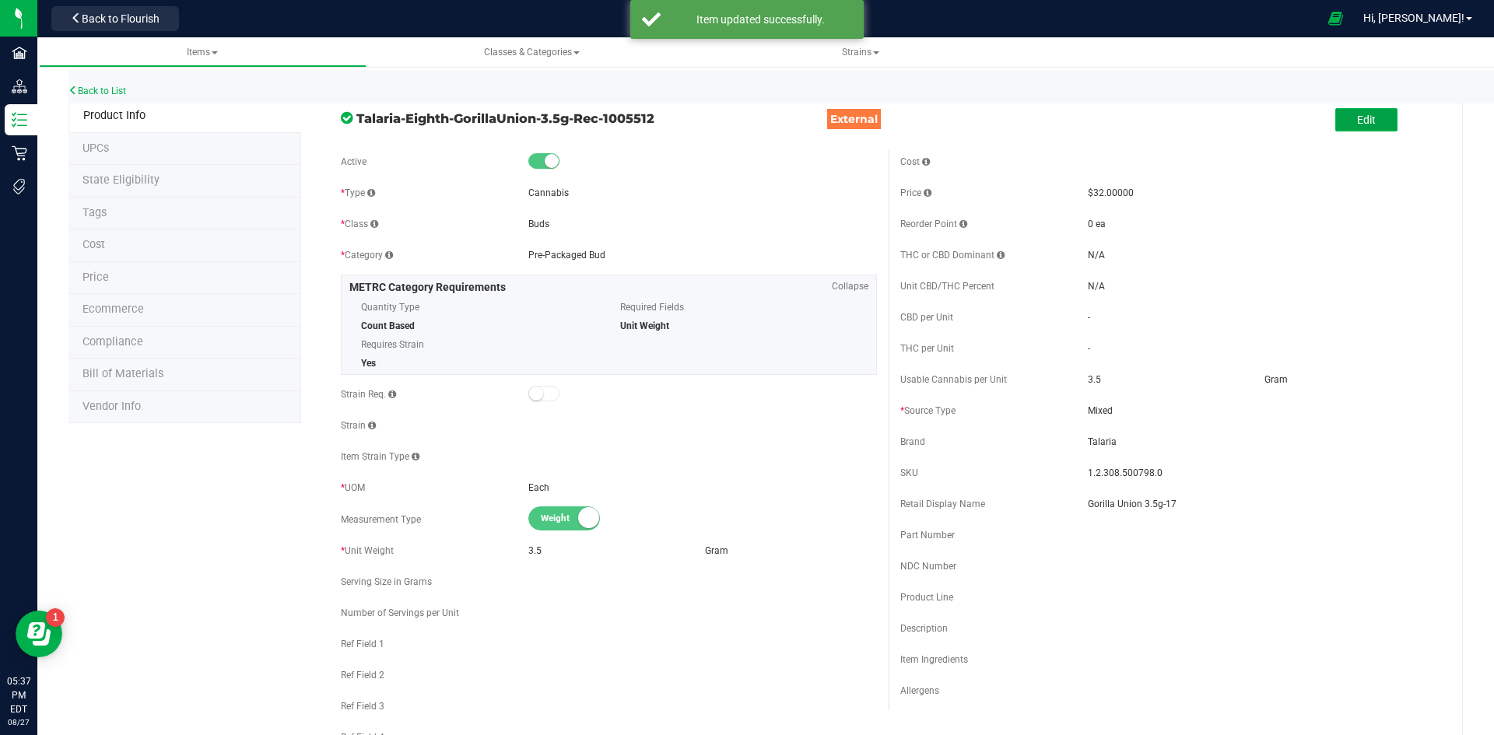
click at [1355, 128] on button "Edit" at bounding box center [1366, 119] width 62 height 23
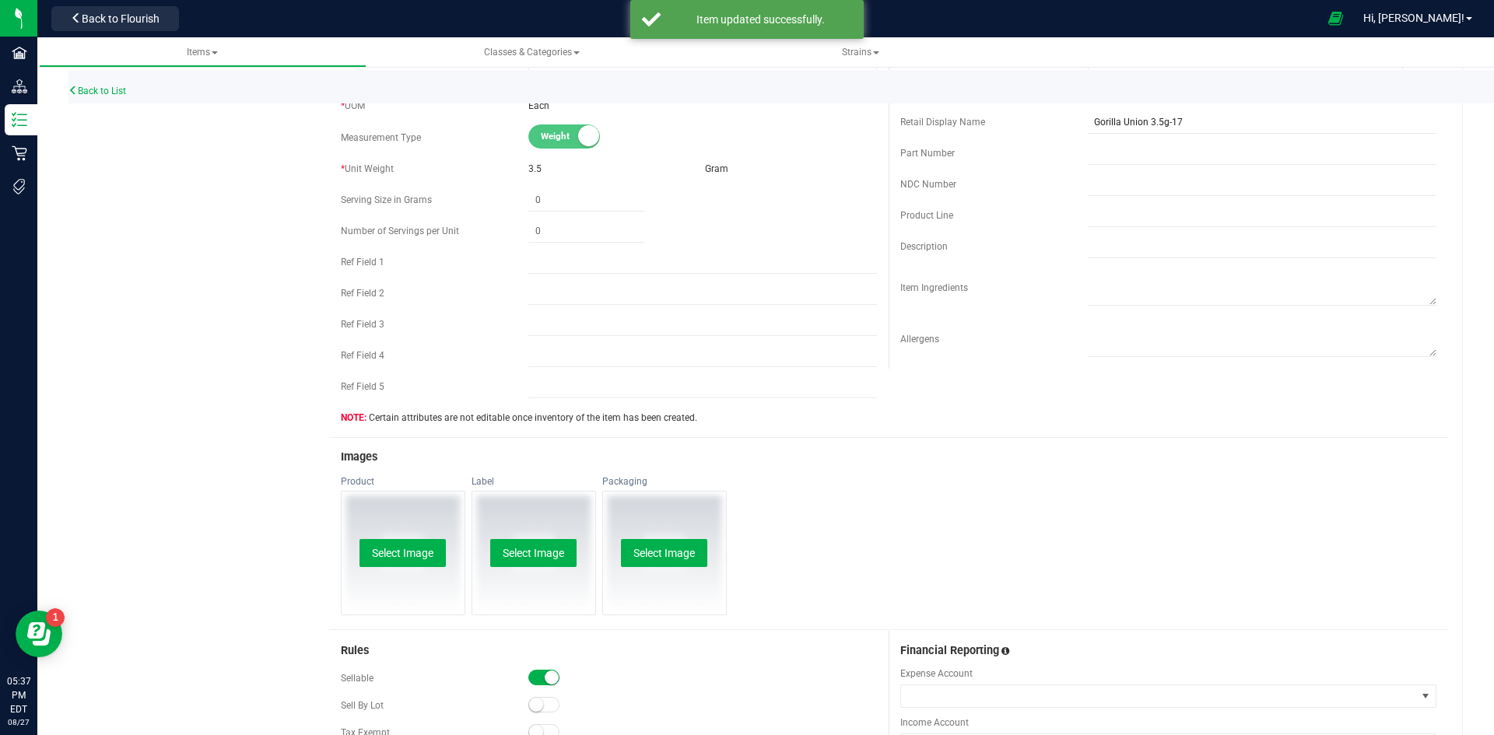
scroll to position [467, 0]
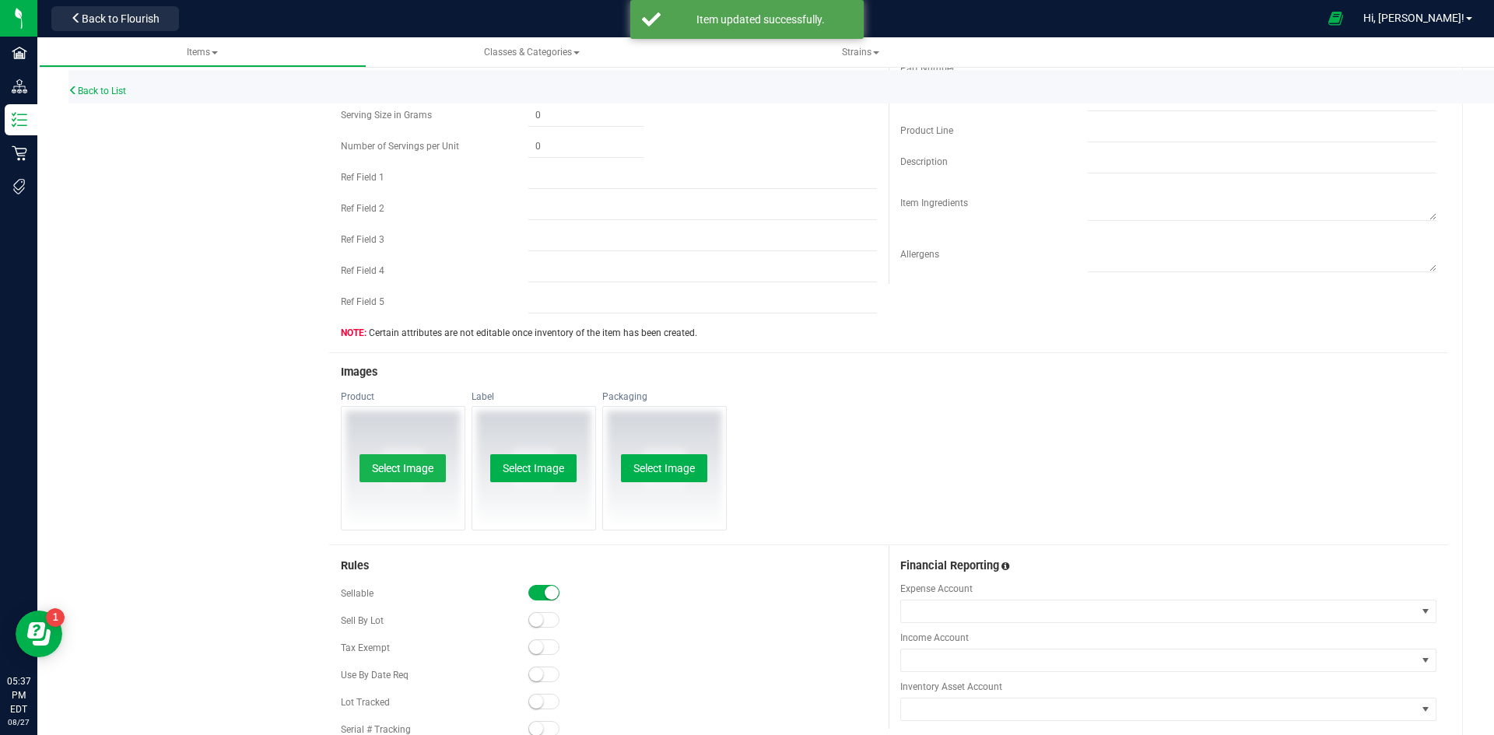
click at [408, 481] on button "Select Image" at bounding box center [402, 468] width 86 height 28
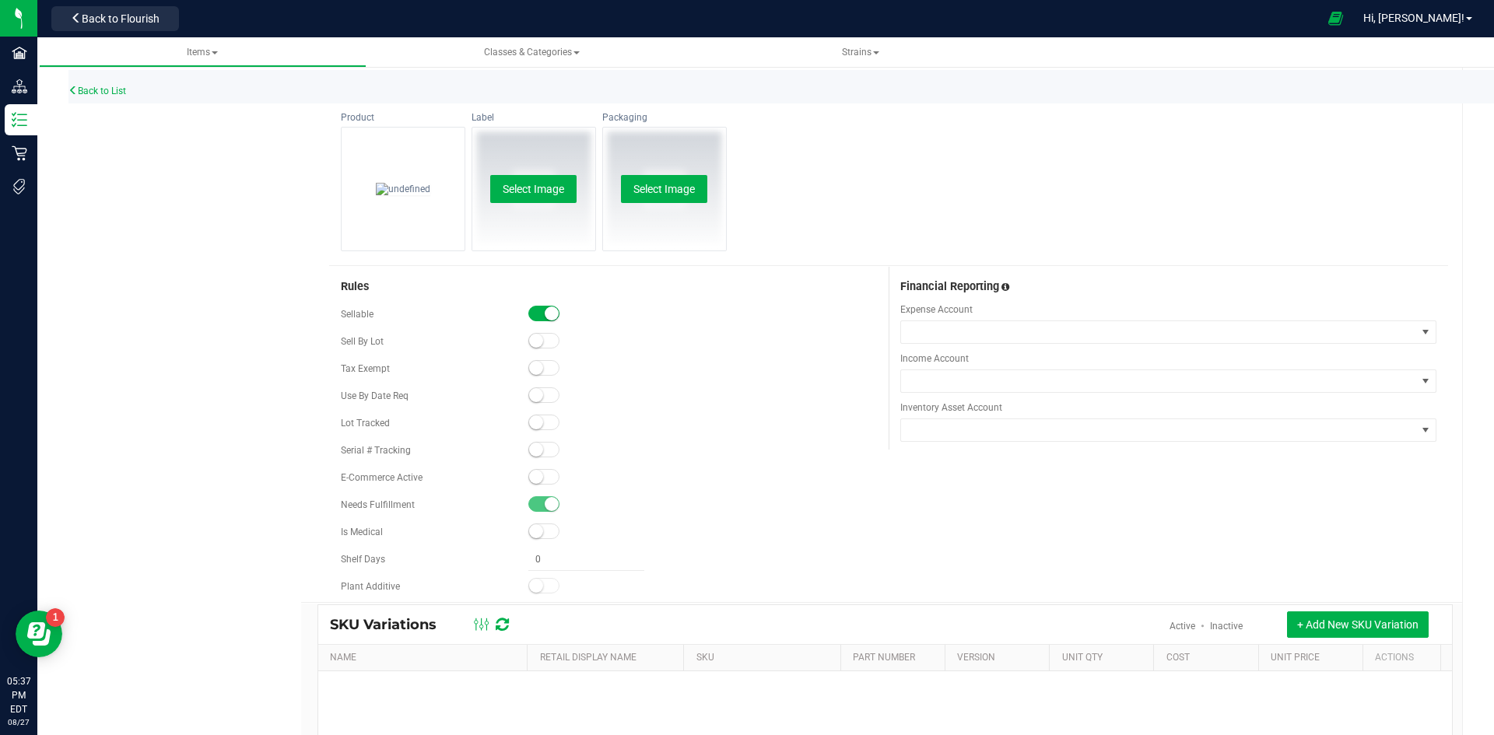
scroll to position [778, 0]
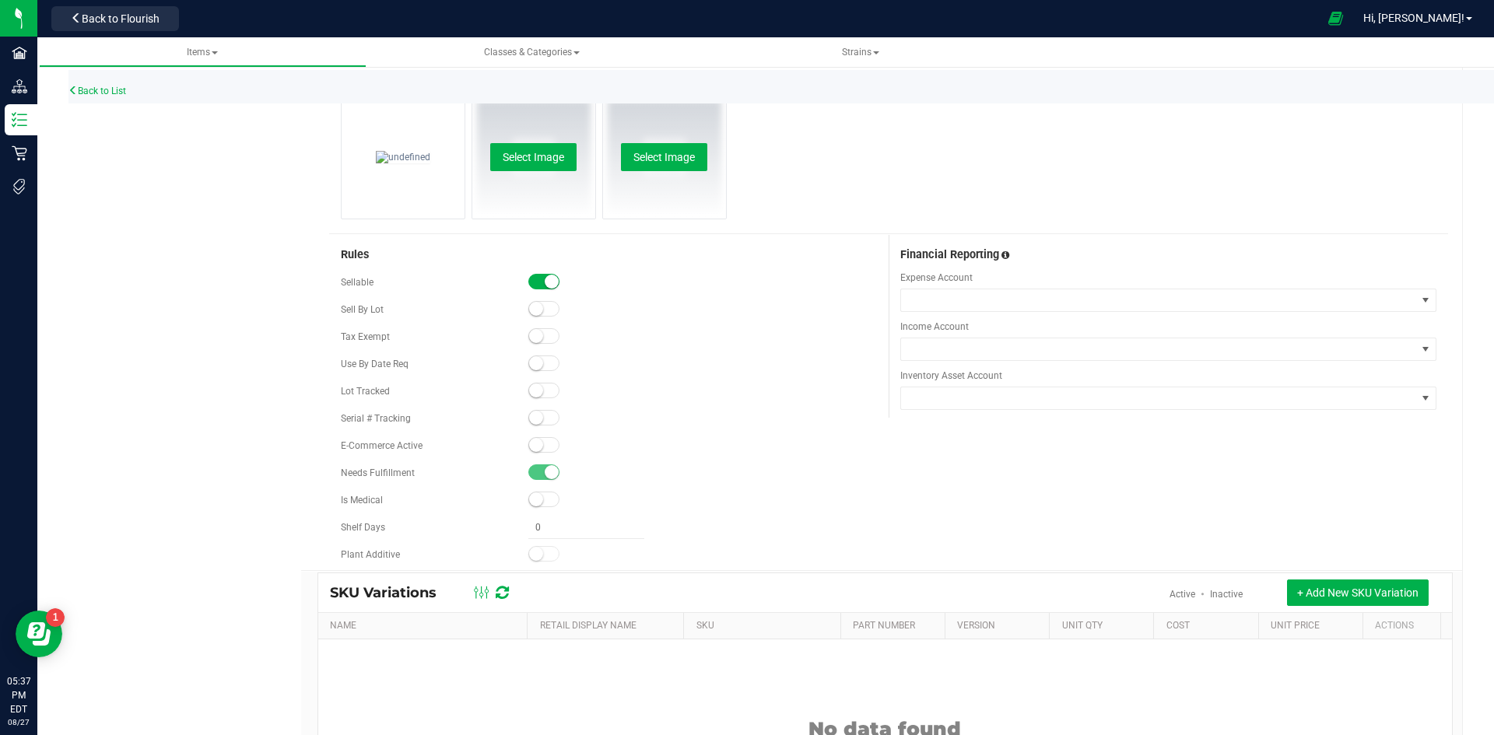
click at [533, 442] on small at bounding box center [536, 445] width 14 height 14
click at [529, 385] on small at bounding box center [536, 391] width 14 height 14
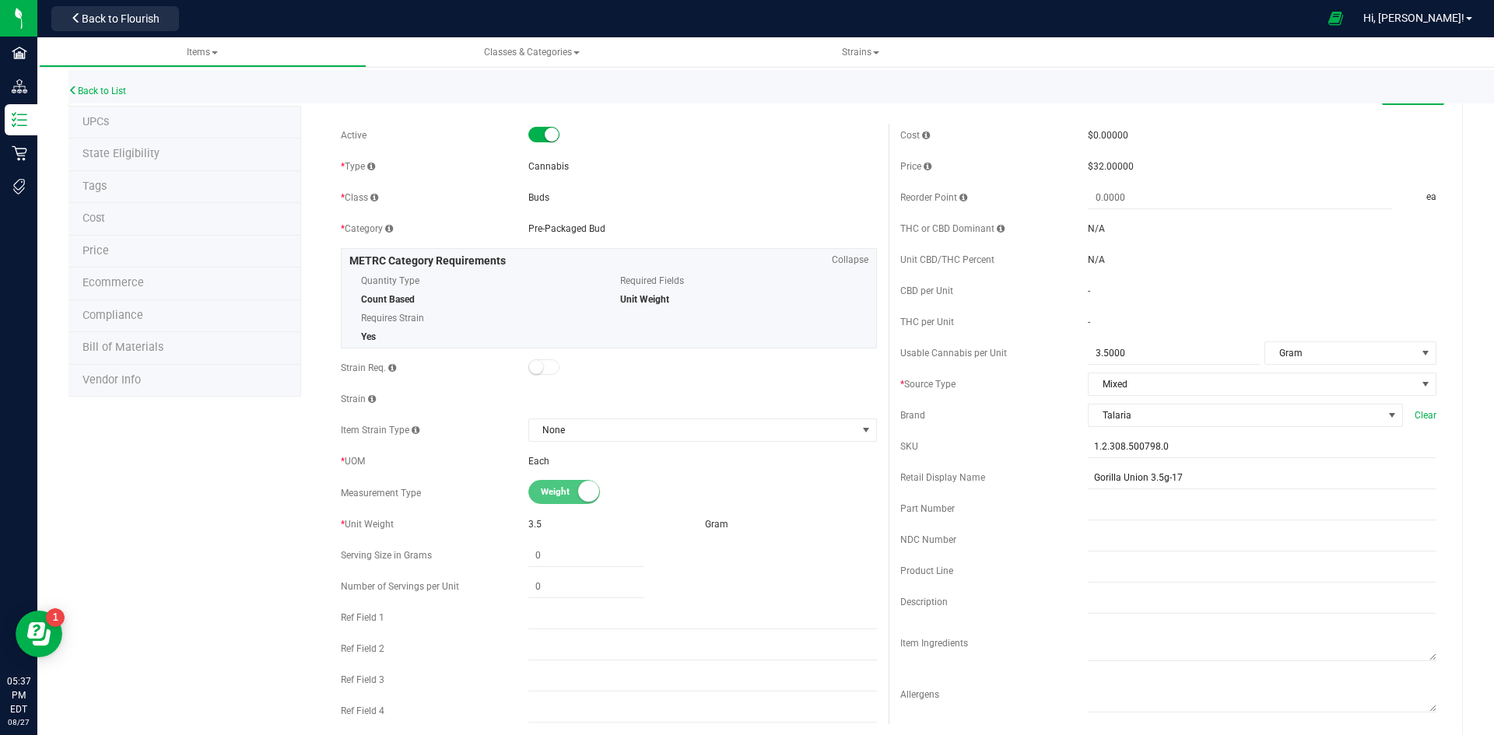
scroll to position [0, 0]
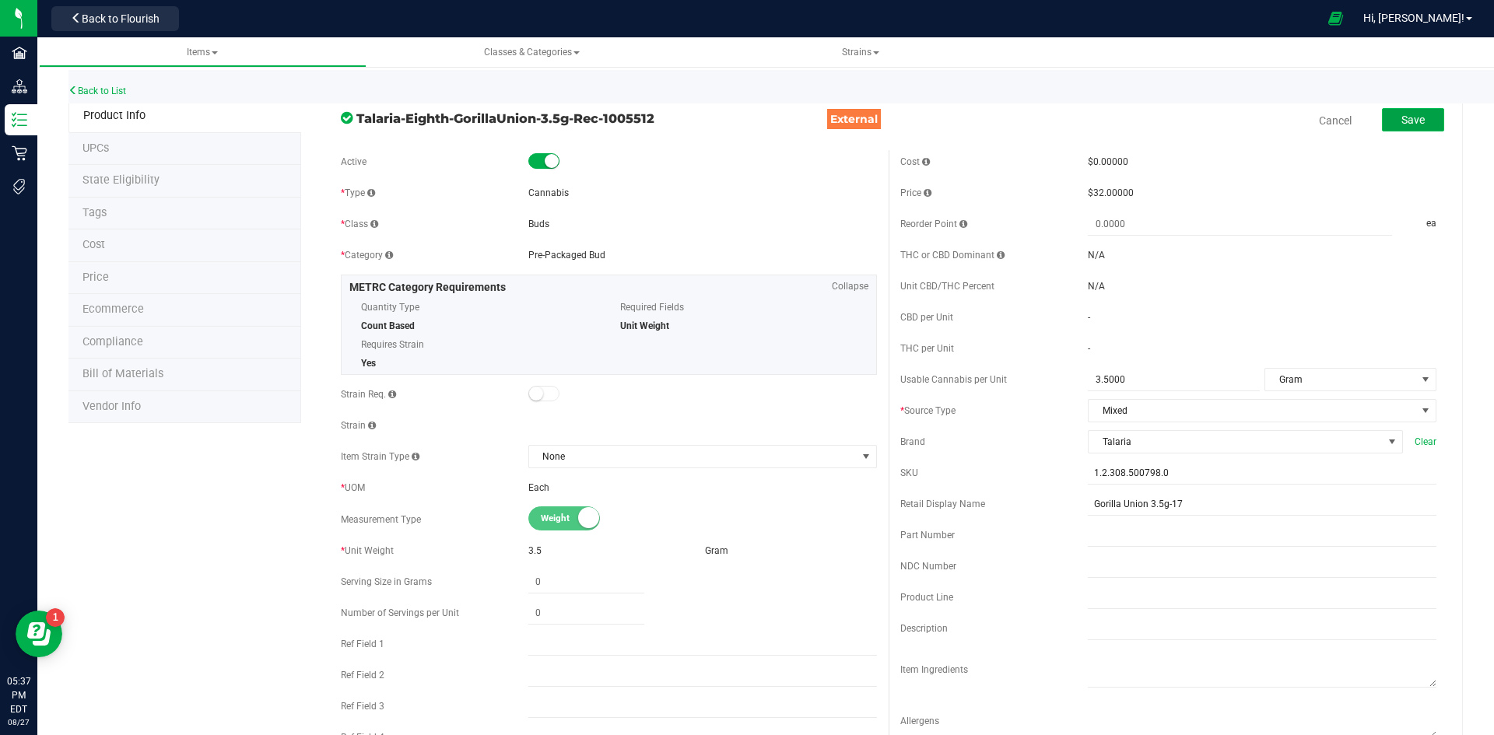
click at [1421, 126] on button "Save" at bounding box center [1413, 119] width 62 height 23
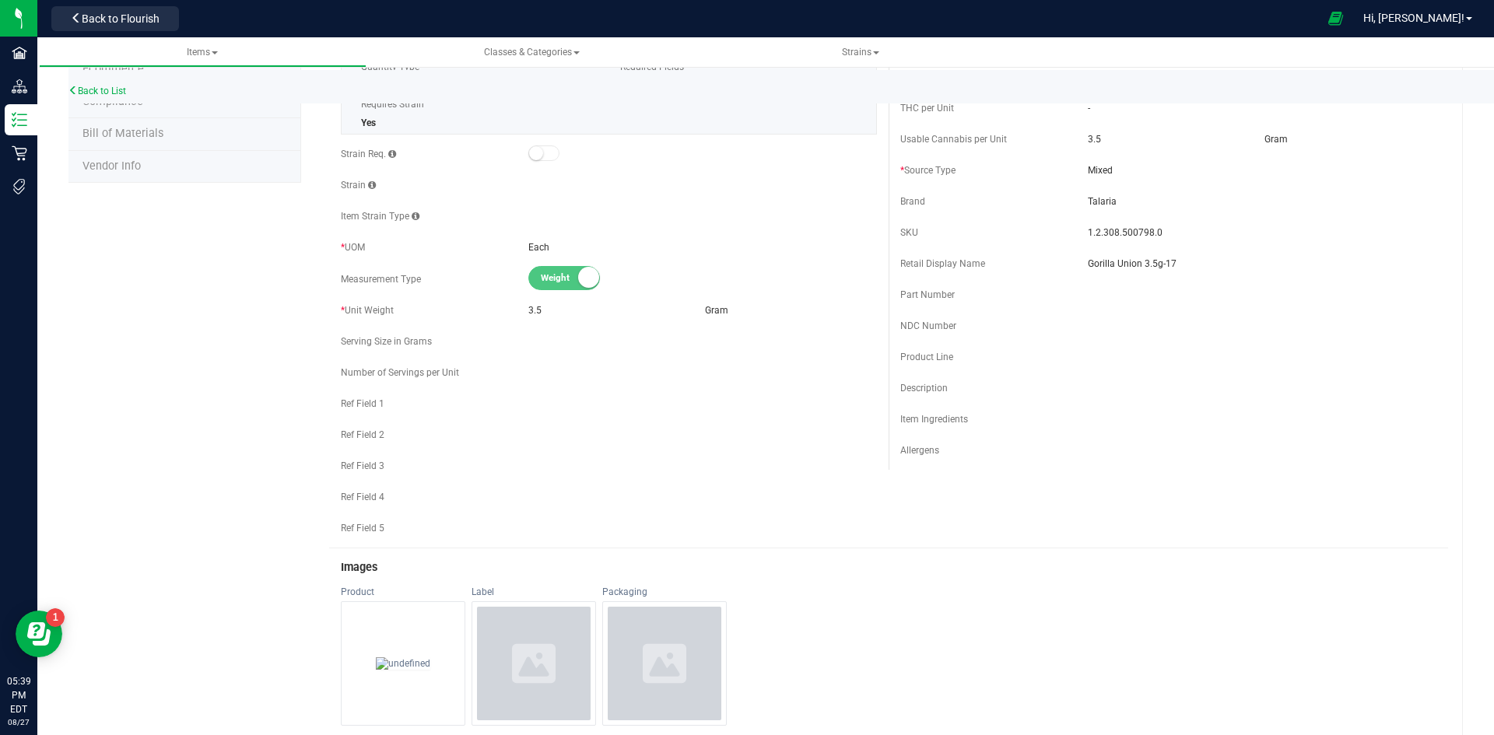
scroll to position [78, 0]
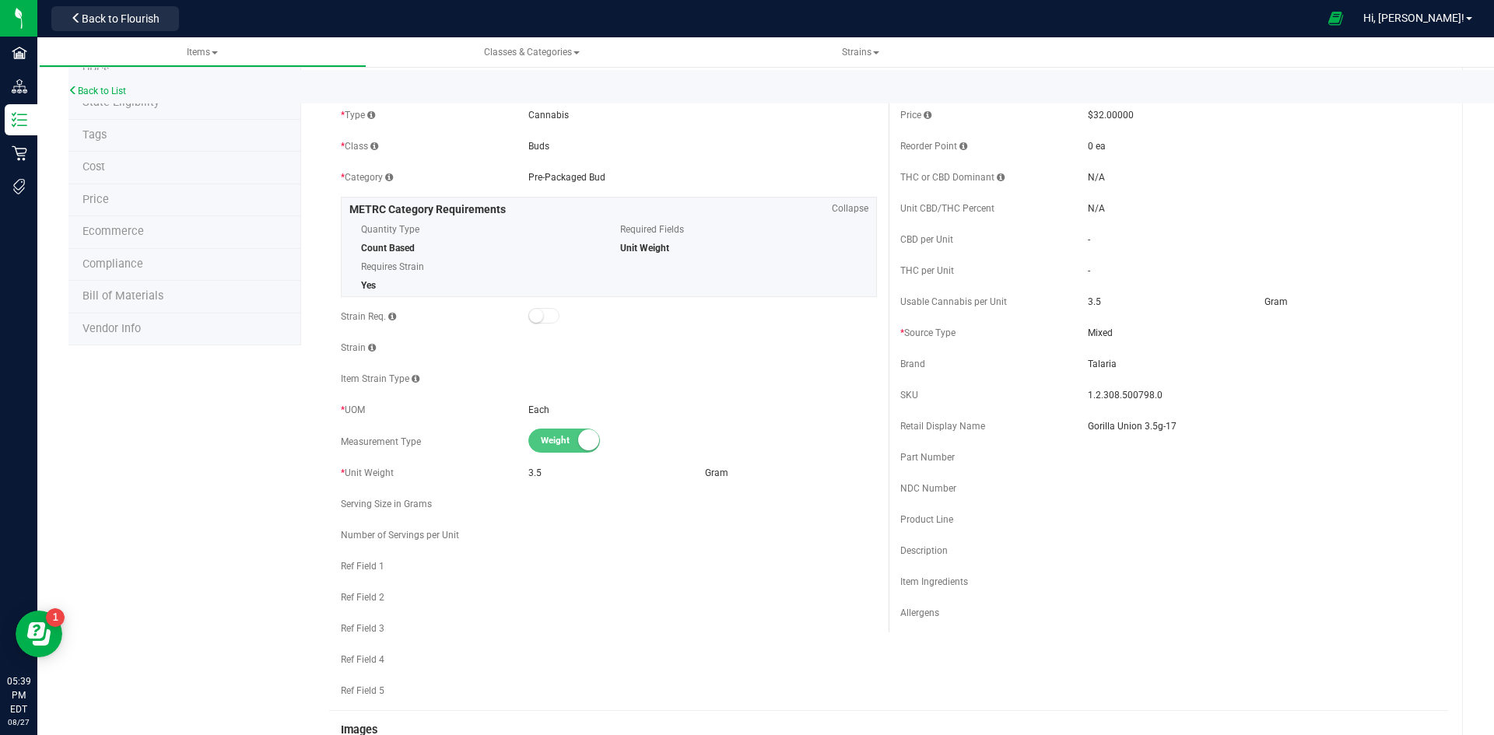
click at [1118, 394] on span "1.2.308.500798.0" at bounding box center [1262, 395] width 349 height 14
copy span "1.2.308.500798.0"
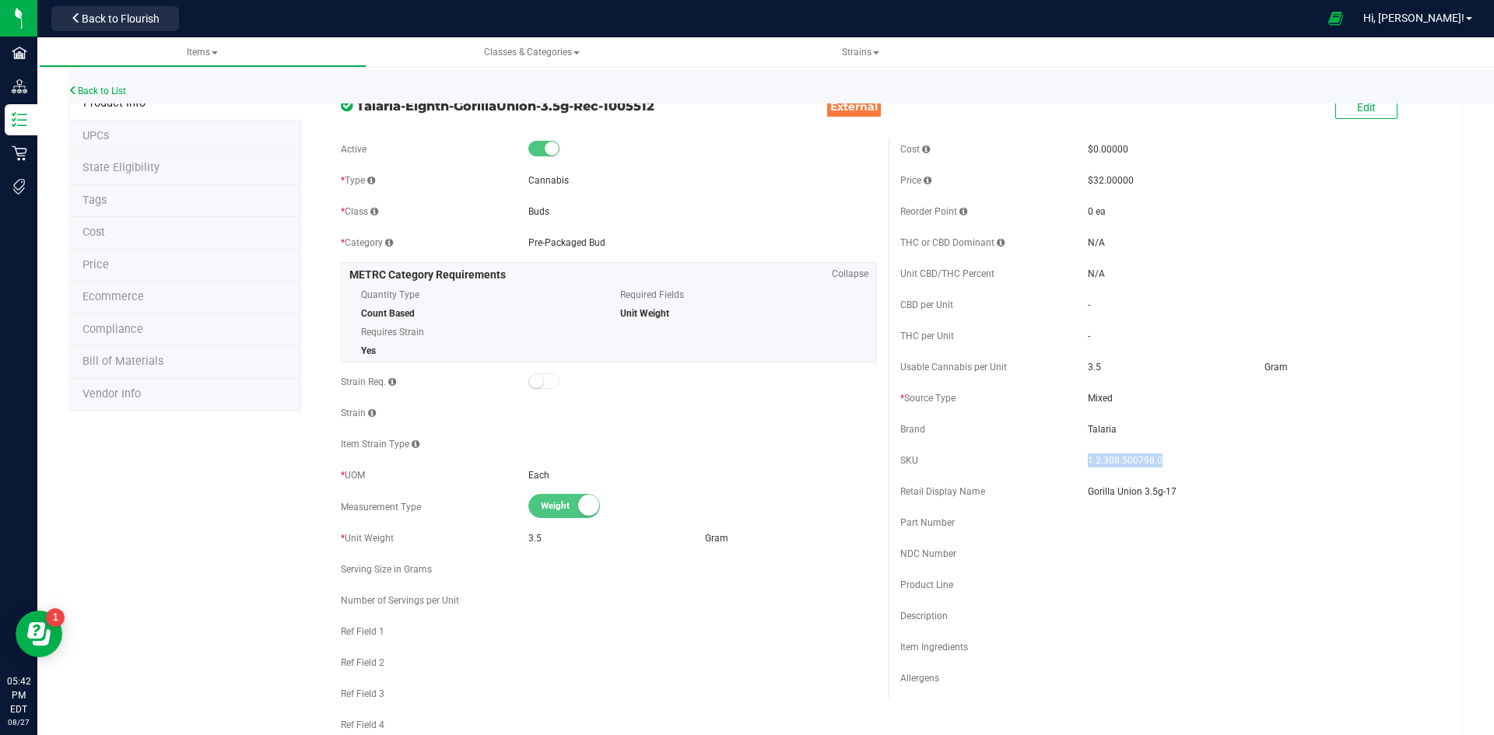
scroll to position [0, 0]
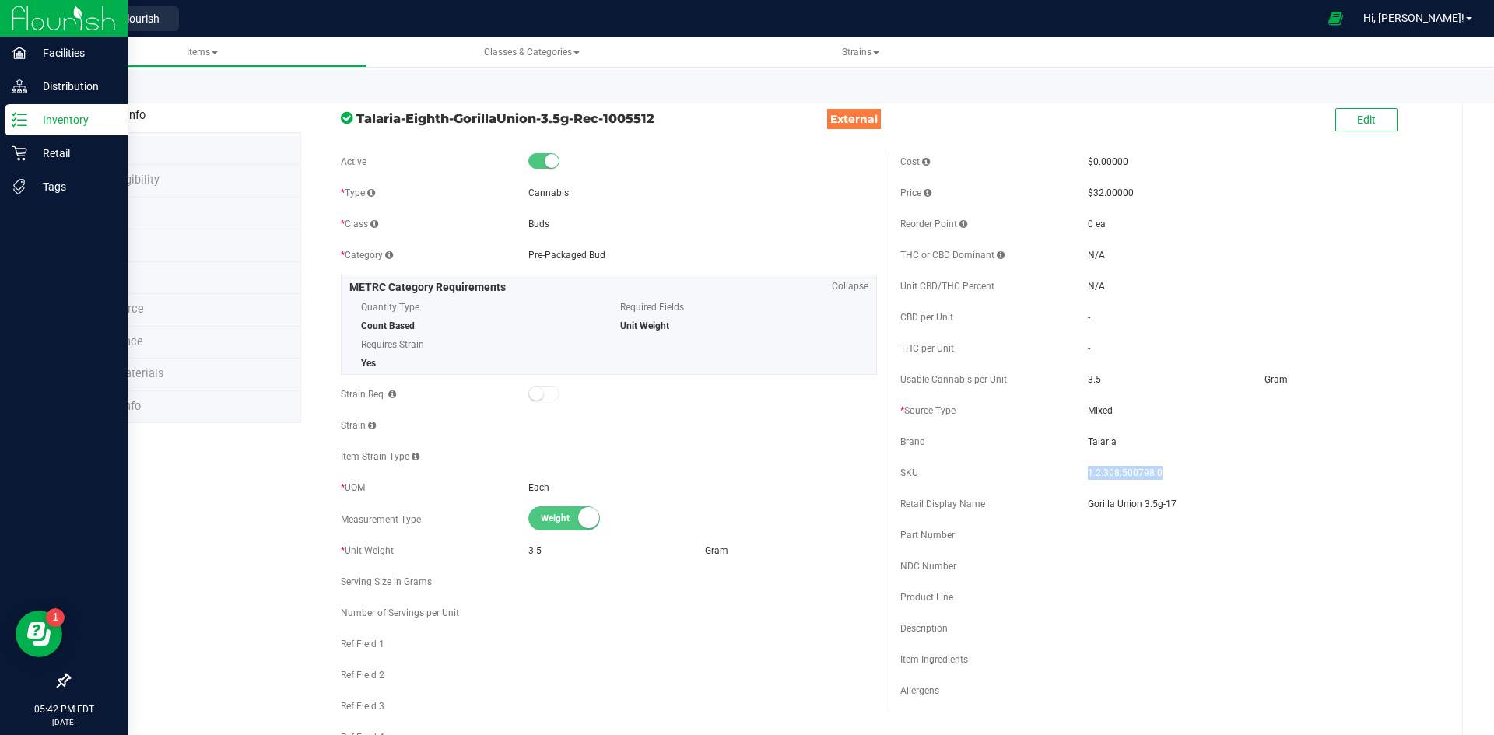
click at [23, 124] on icon at bounding box center [20, 120] width 16 height 16
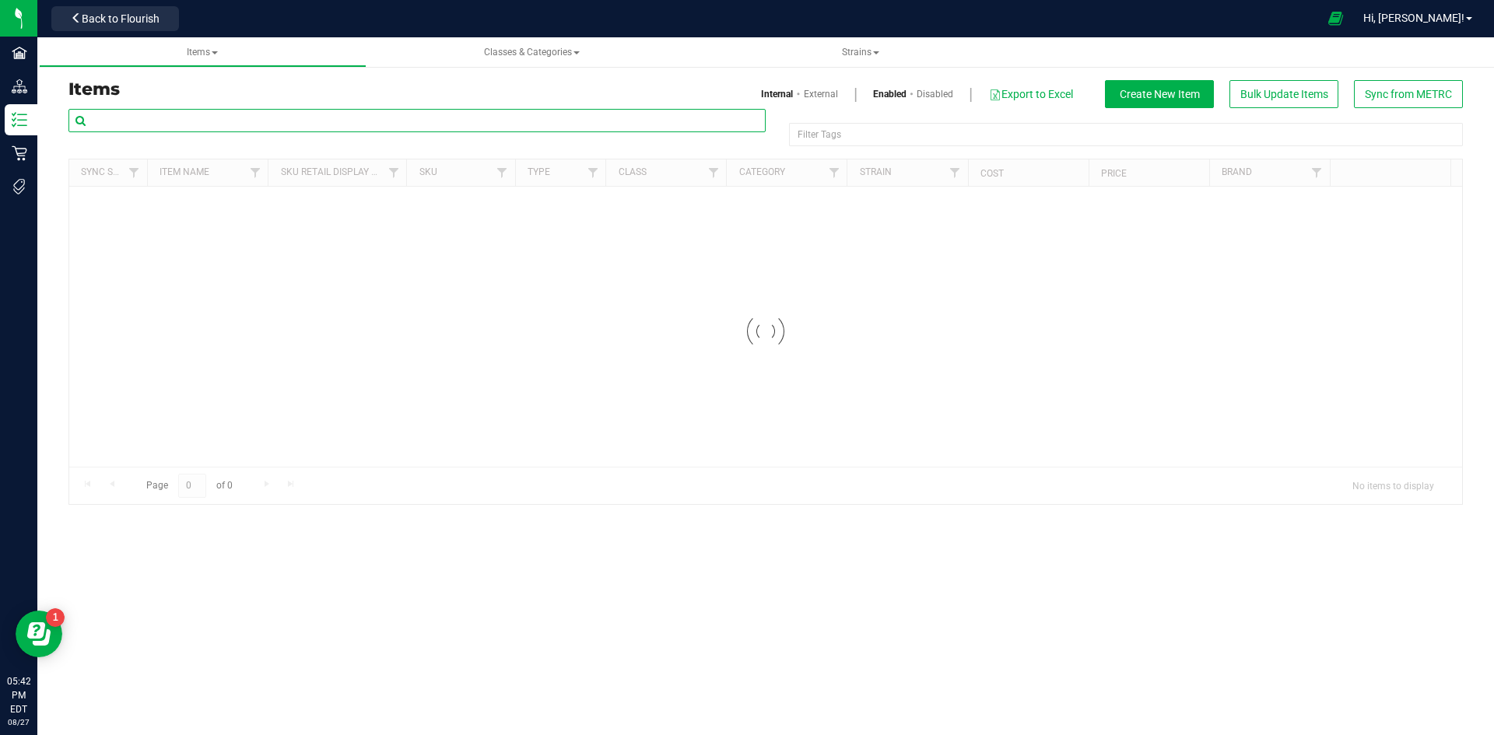
click at [374, 118] on input "text" at bounding box center [416, 120] width 697 height 23
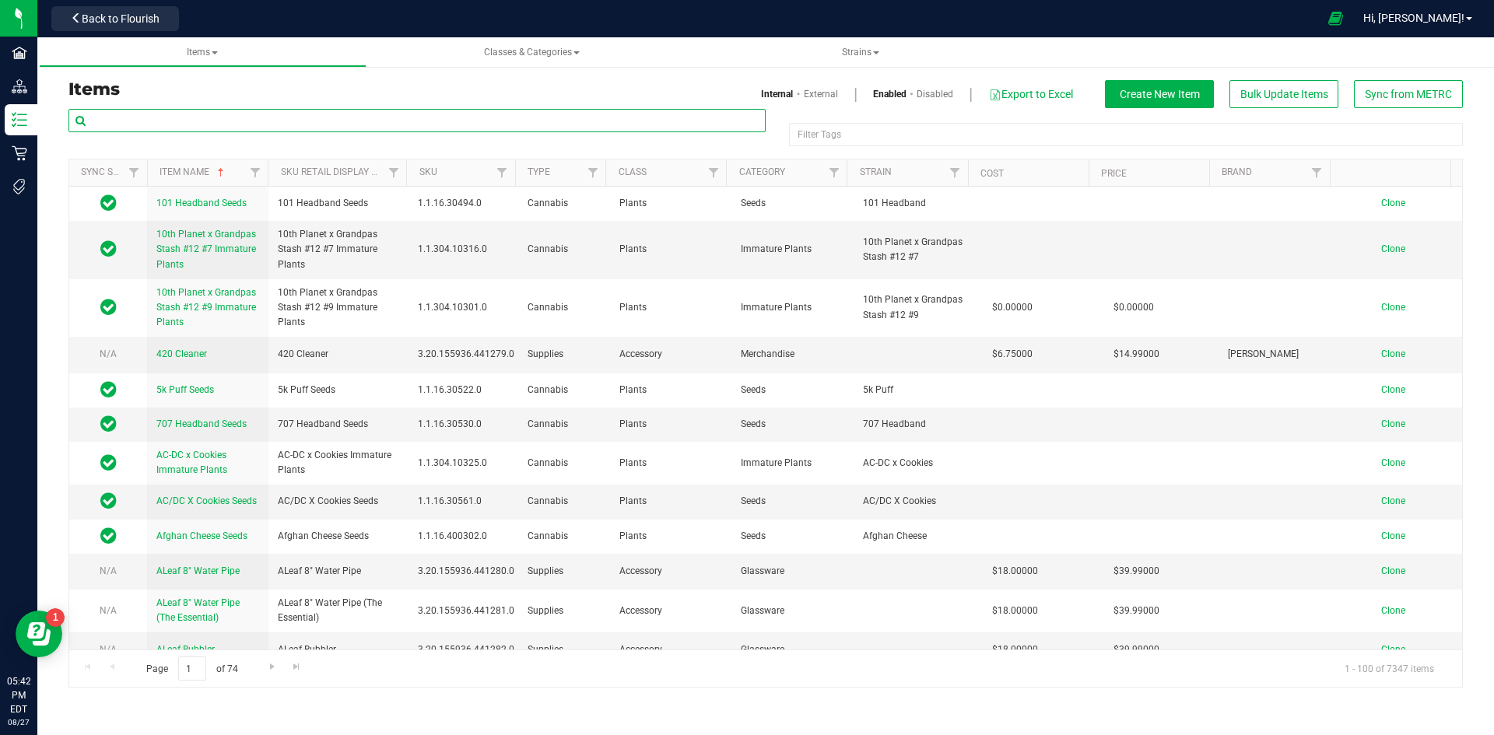
paste input "1.2.308.500799.0"
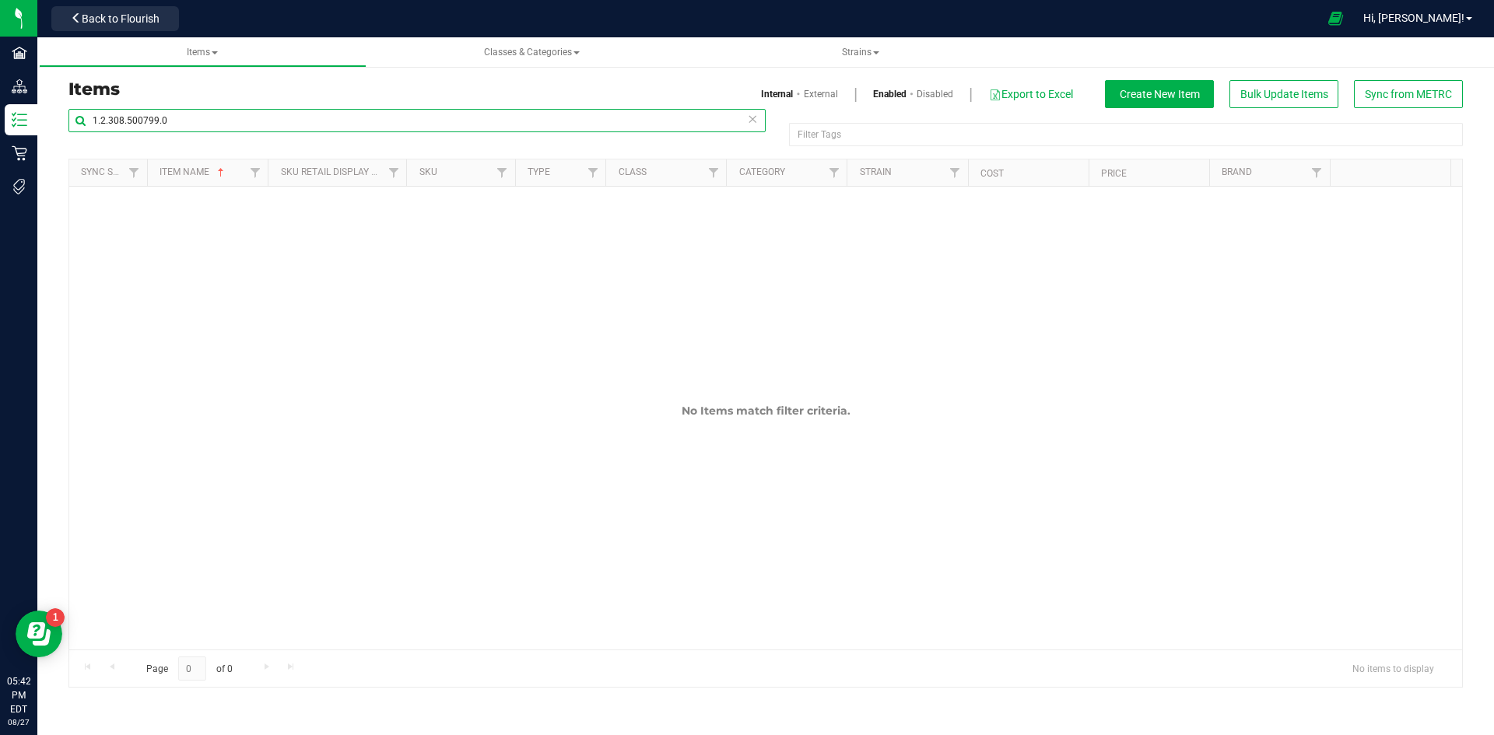
type input "1.2.308.500799.0"
click at [828, 96] on link "External" at bounding box center [821, 94] width 34 height 14
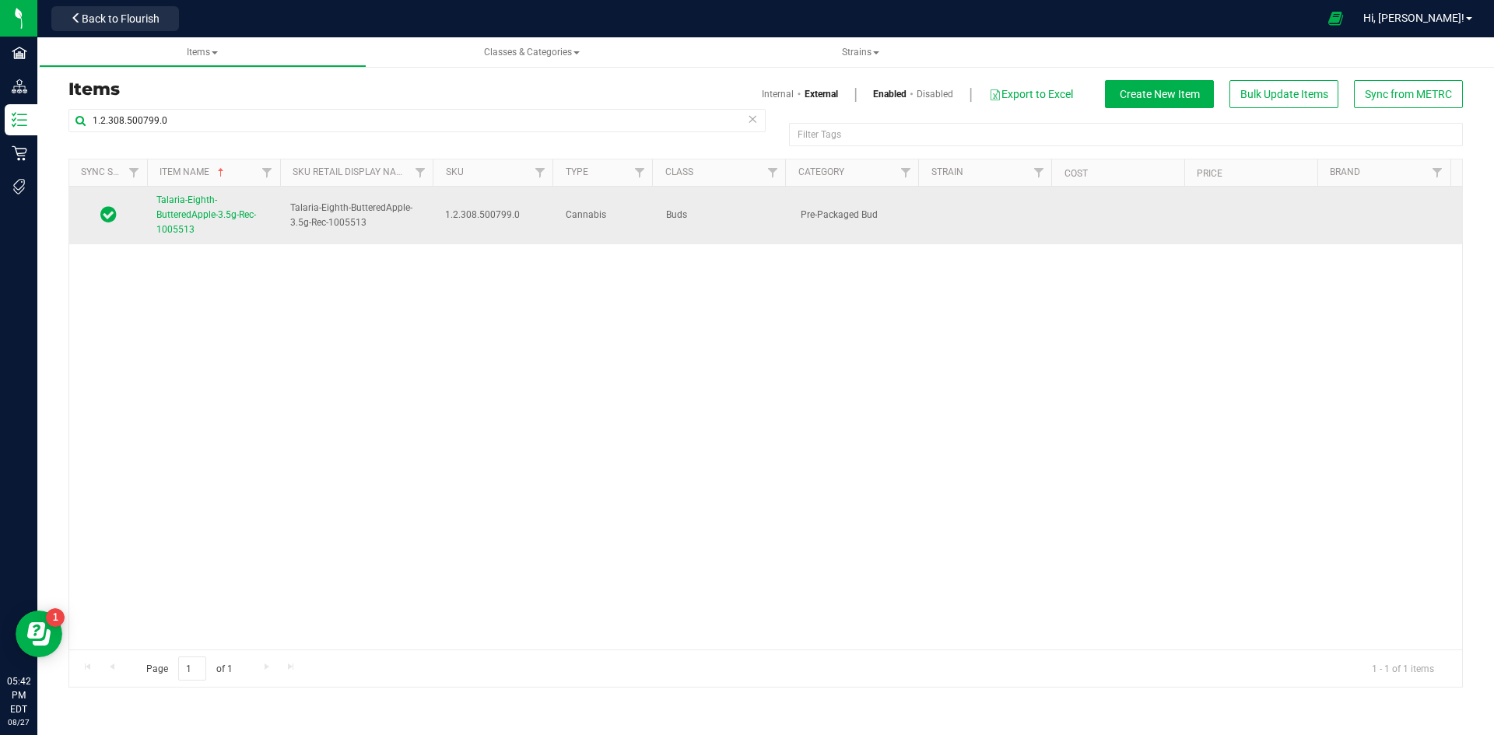
click at [187, 223] on link "Talaria-Eighth-ButteredApple-3.5g-Rec-1005513" at bounding box center [213, 215] width 115 height 45
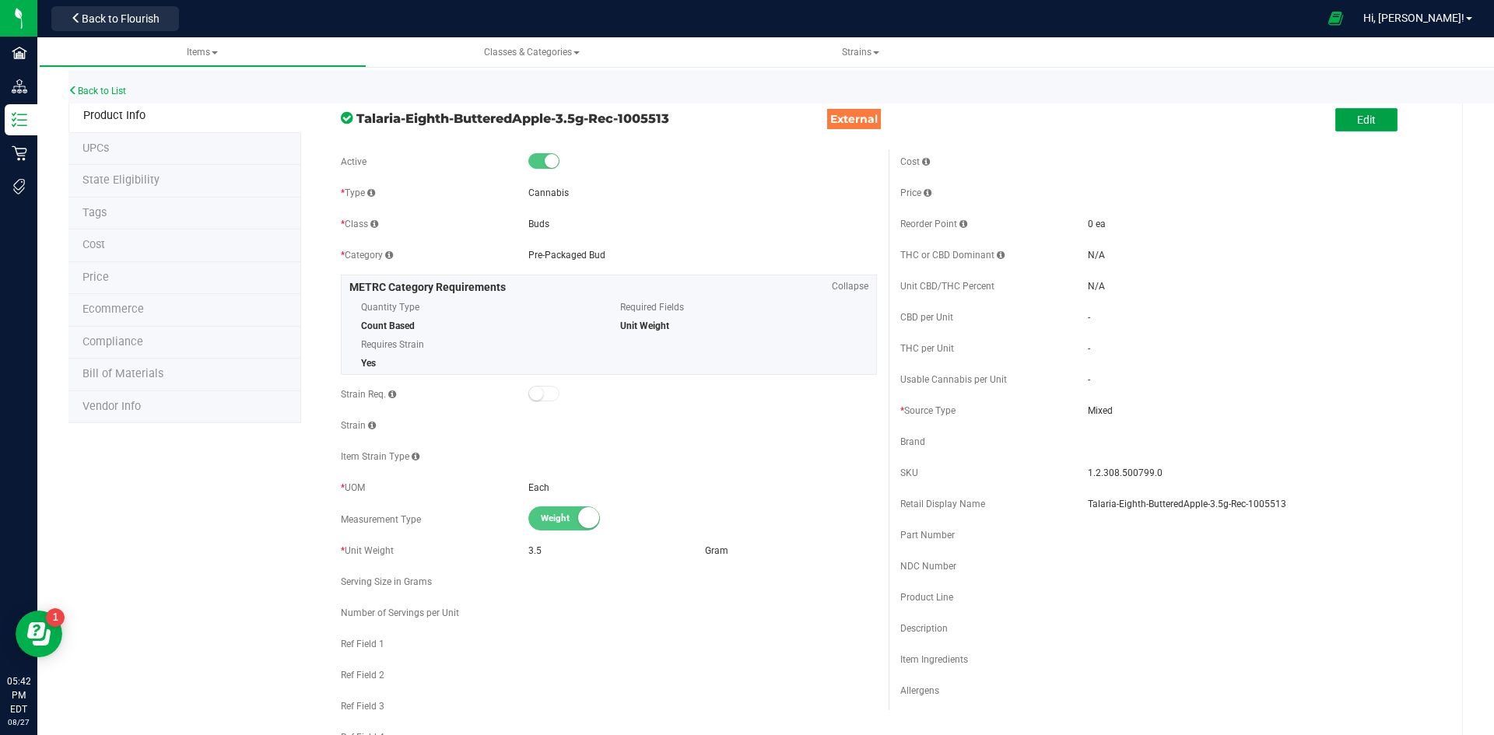
click at [1335, 116] on button "Edit" at bounding box center [1366, 119] width 62 height 23
drag, startPoint x: 1294, startPoint y: 514, endPoint x: 1223, endPoint y: 526, distance: 72.5
click at [1223, 526] on div "Cost Price Reorder Point ea THC or CBD Dominant" at bounding box center [1167, 450] width 559 height 601
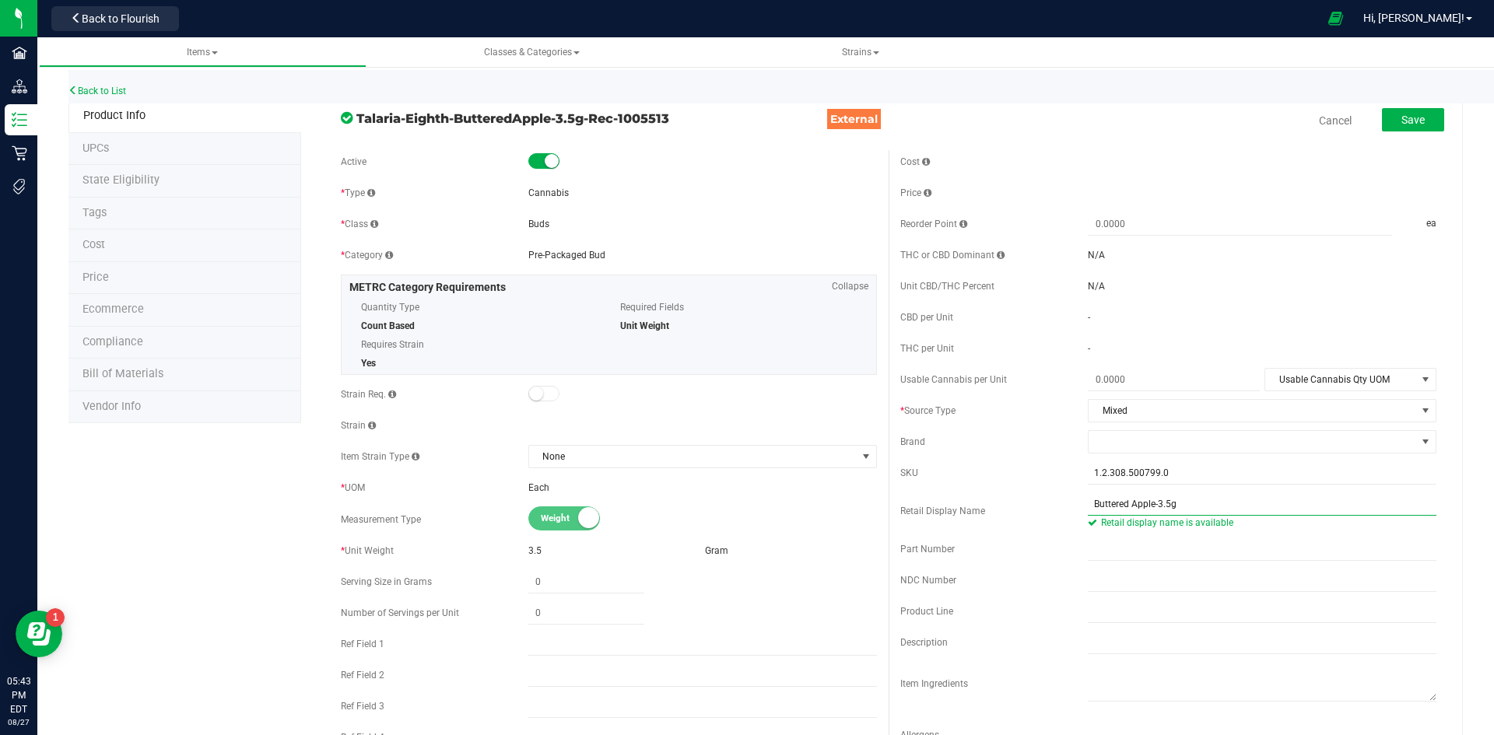
click at [1203, 496] on input "Buttered Apple-3.5g" at bounding box center [1262, 503] width 349 height 23
type input "Buttered Apple 3.5g-78"
click at [1146, 380] on span at bounding box center [1174, 380] width 172 height 23
type input "3.5"
type input "3.5000"
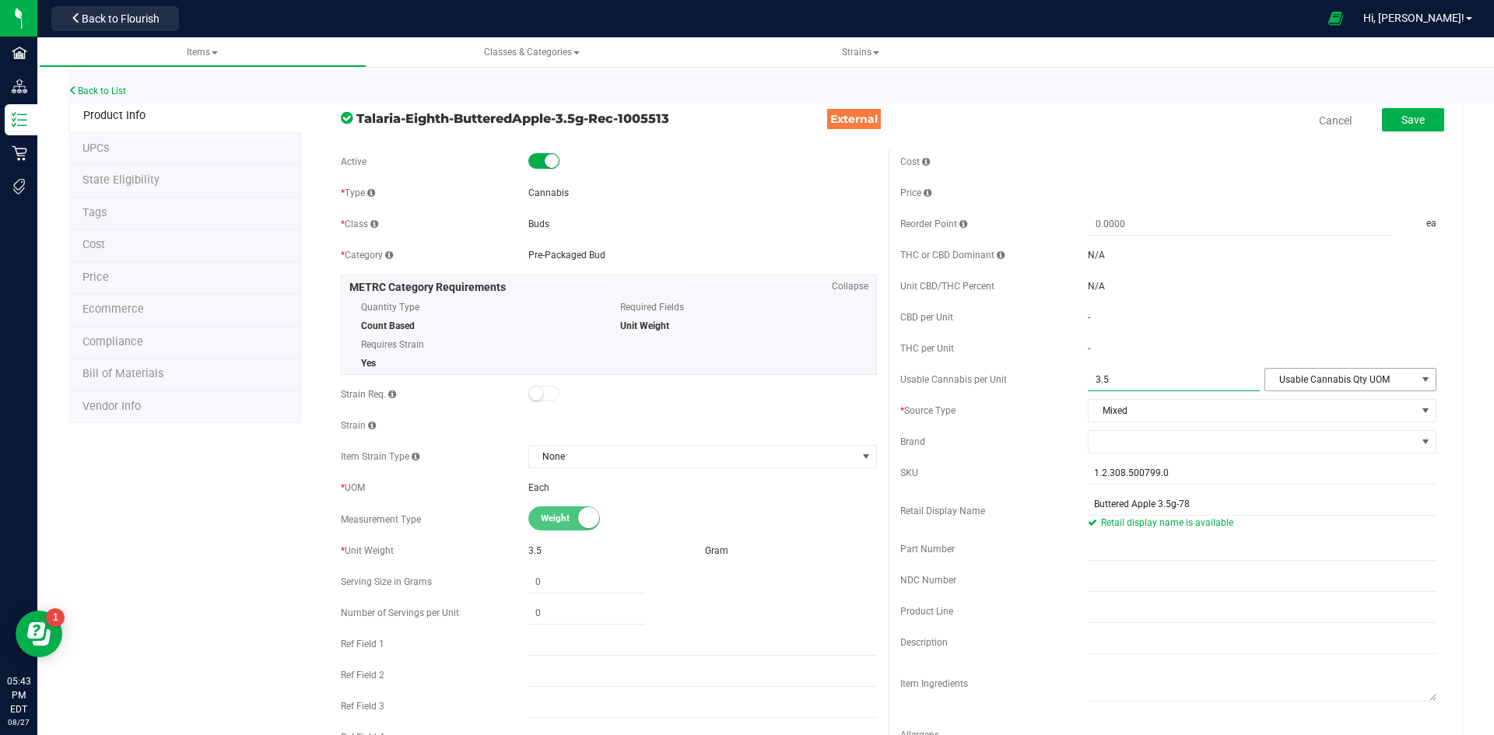
click at [1322, 379] on span "Usable Cannabis Qty UOM" at bounding box center [1340, 380] width 151 height 22
click at [1287, 460] on li "Gram" at bounding box center [1339, 452] width 169 height 23
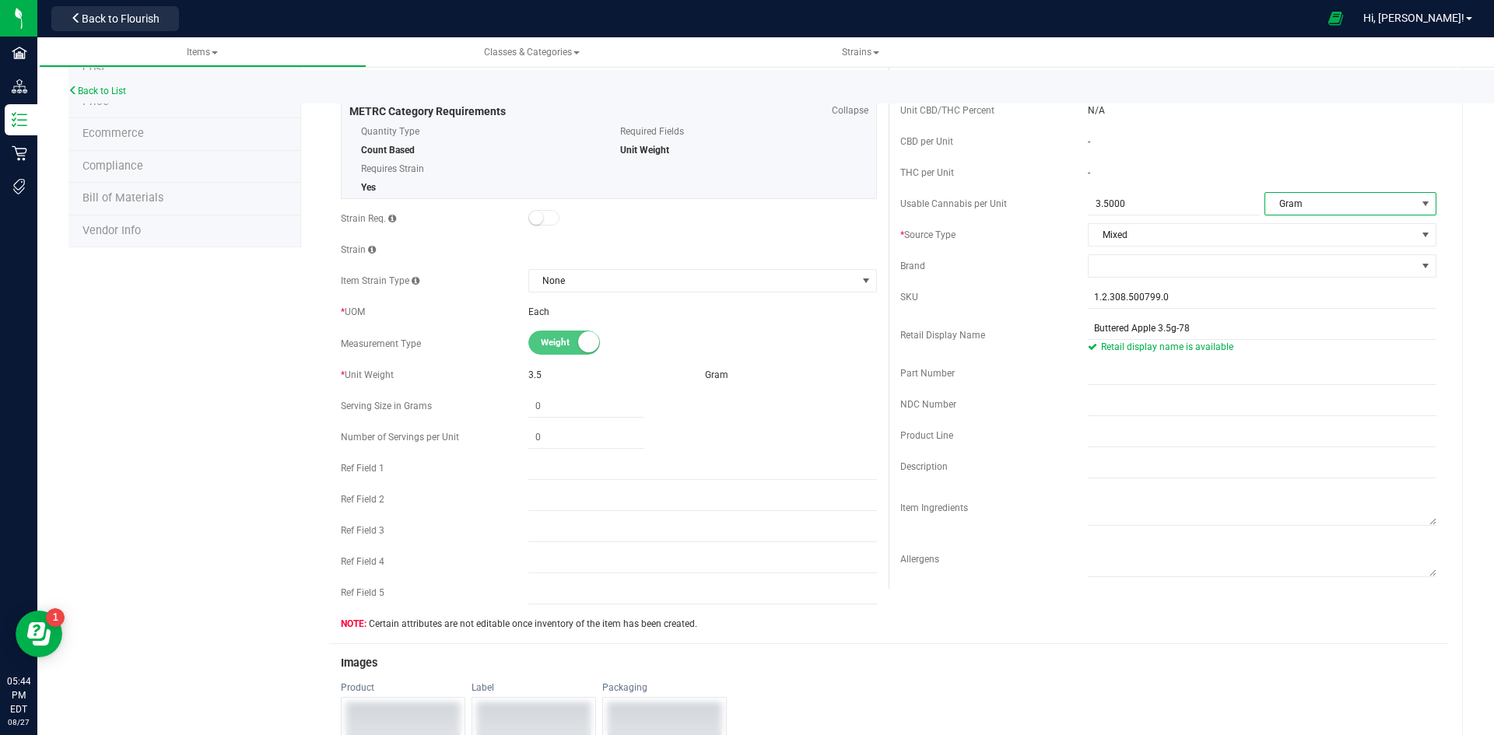
scroll to position [78, 0]
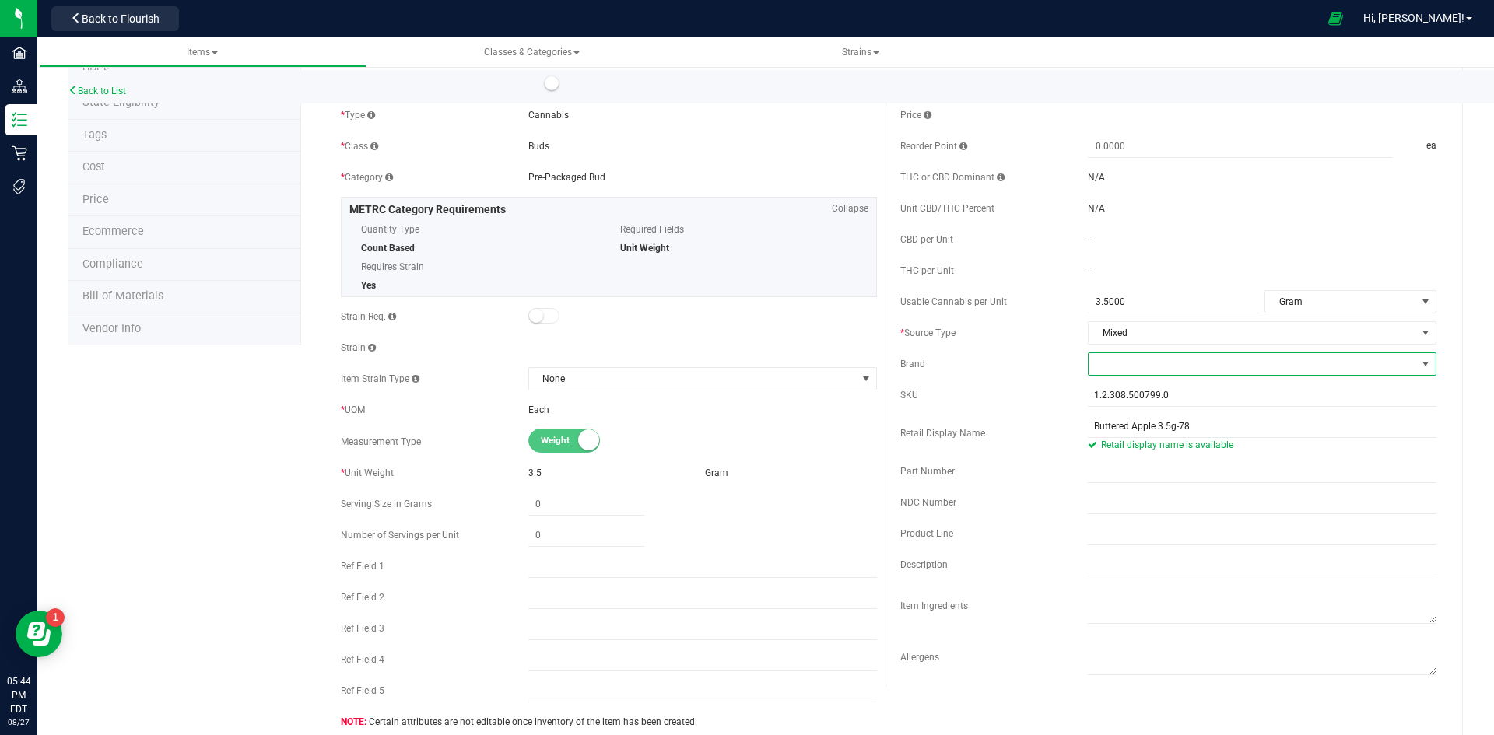
click at [1119, 357] on span at bounding box center [1251, 364] width 327 height 22
click at [1124, 486] on li "Talaria" at bounding box center [1252, 481] width 344 height 26
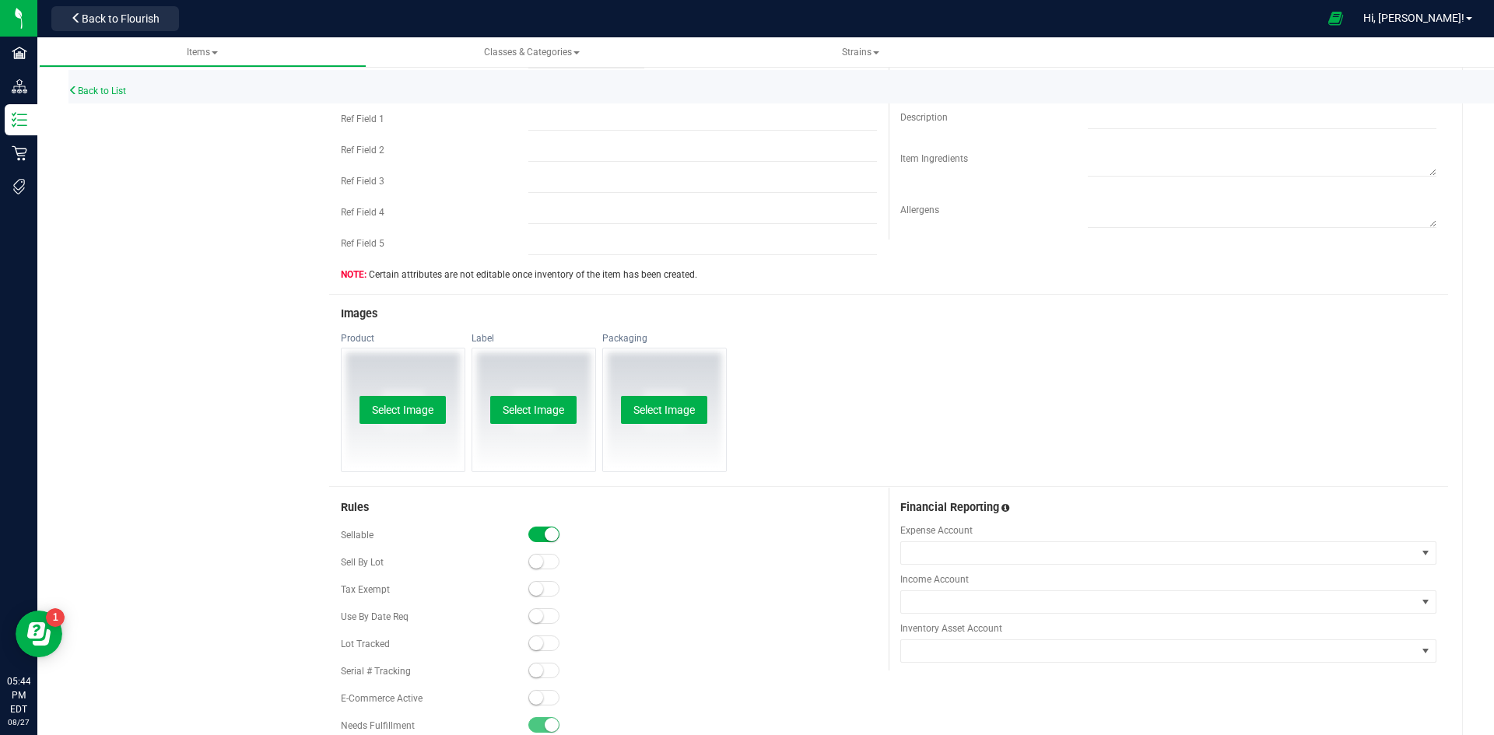
scroll to position [622, 0]
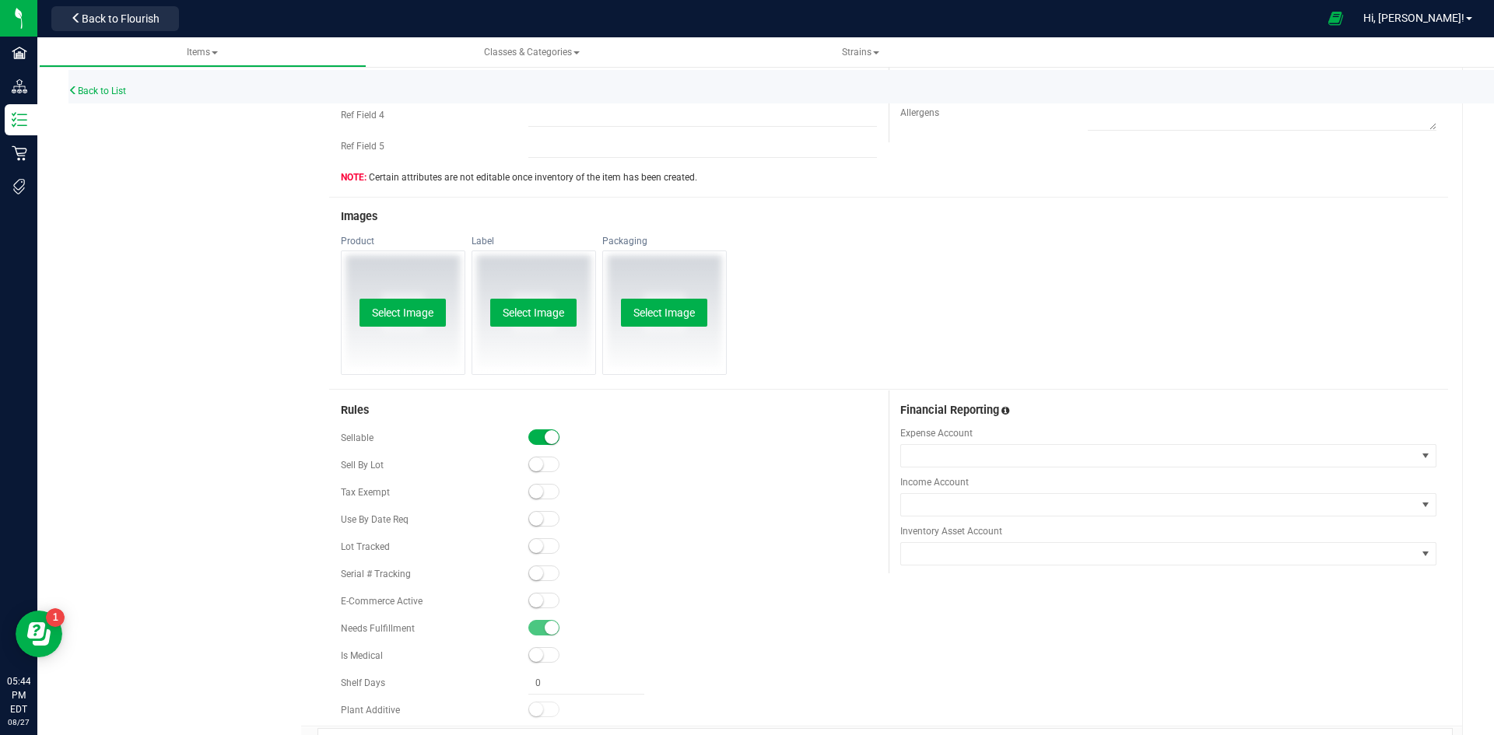
click at [538, 545] on small at bounding box center [536, 546] width 14 height 14
click at [545, 597] on span at bounding box center [543, 601] width 31 height 16
click at [423, 315] on button "Select Image" at bounding box center [402, 313] width 86 height 28
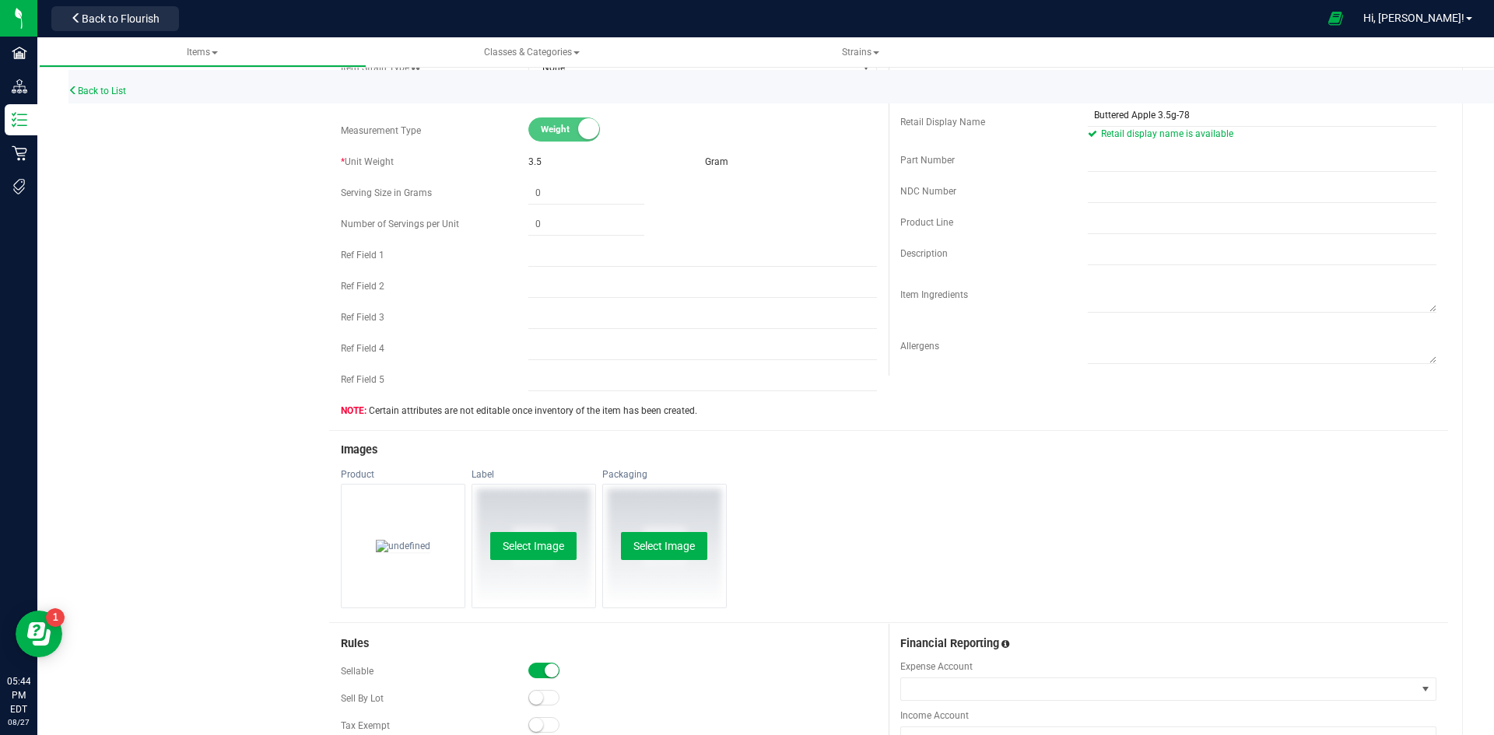
scroll to position [0, 0]
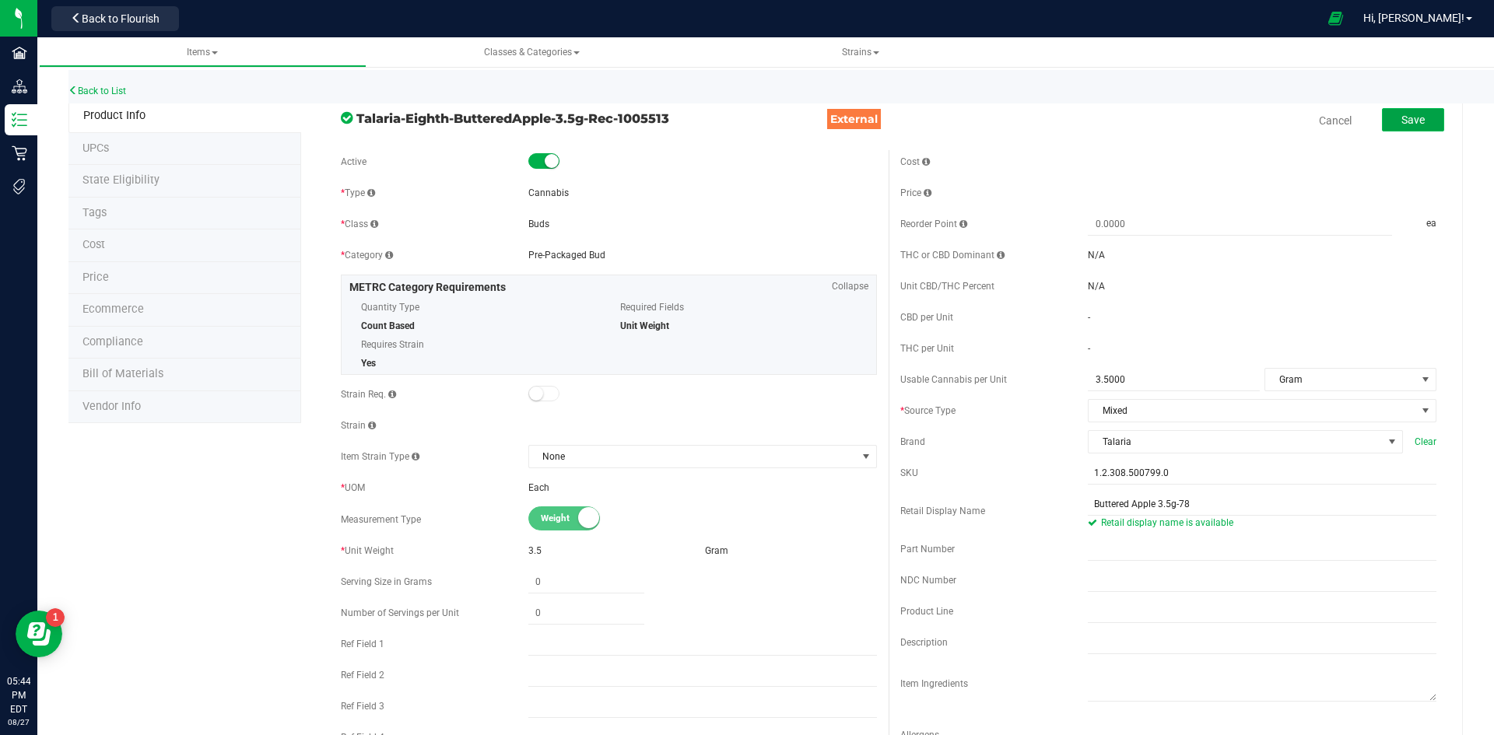
click at [1418, 119] on button "Save" at bounding box center [1413, 119] width 62 height 23
click at [118, 277] on li "Price" at bounding box center [184, 278] width 233 height 33
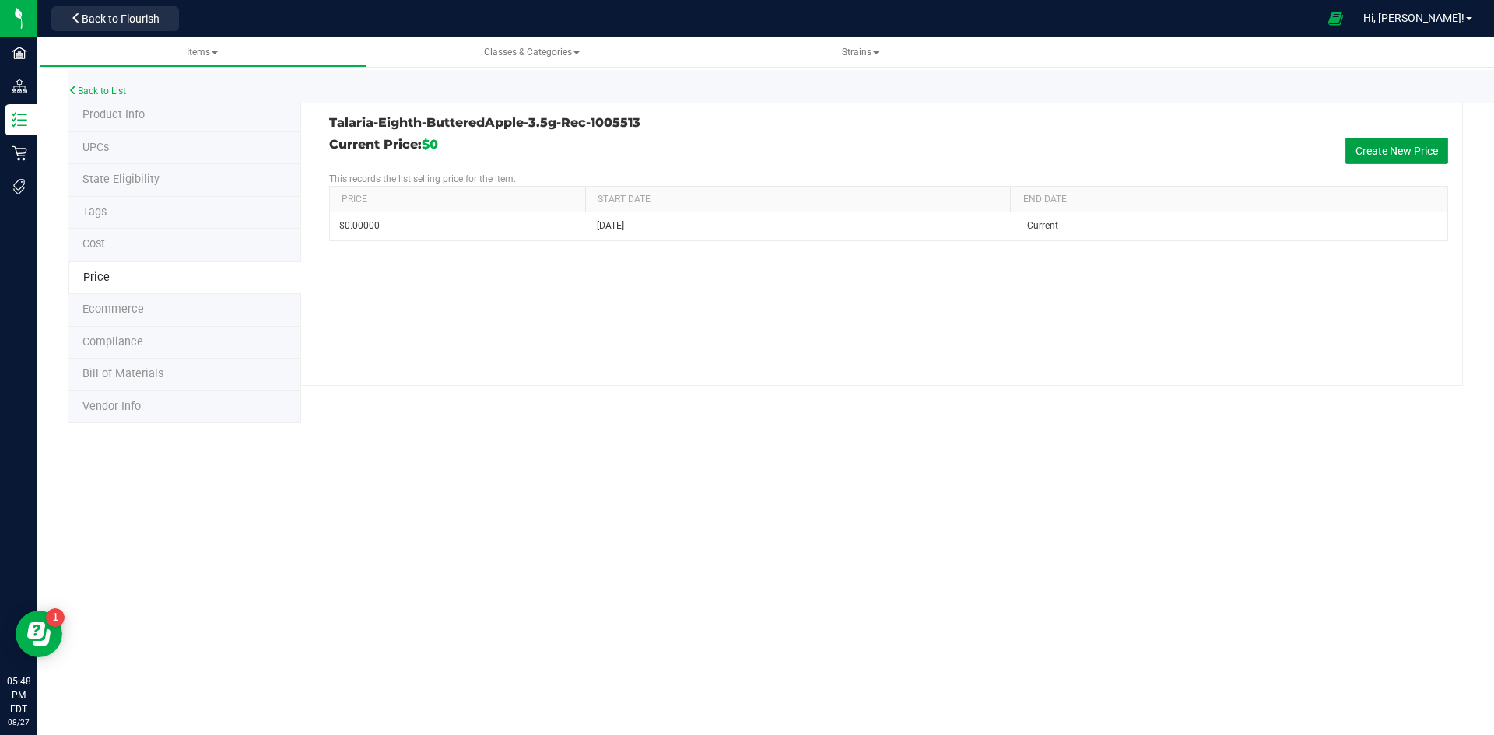
click at [1368, 145] on button "Create New Price" at bounding box center [1396, 151] width 103 height 26
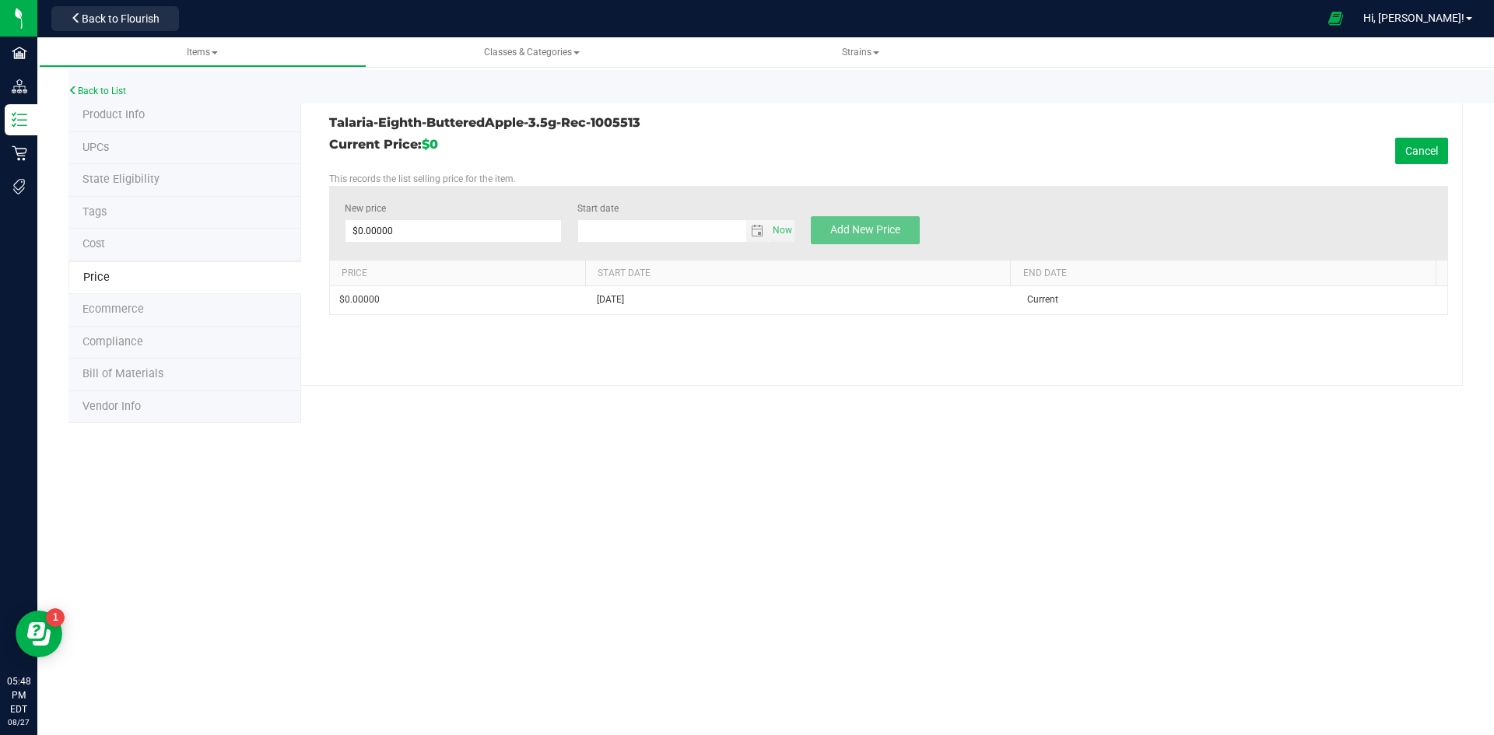
type input "8/27/2025"
click at [472, 241] on span at bounding box center [454, 230] width 218 height 23
type input "30"
click at [905, 233] on button "Add New Price" at bounding box center [865, 230] width 109 height 28
type input "$0.00000"
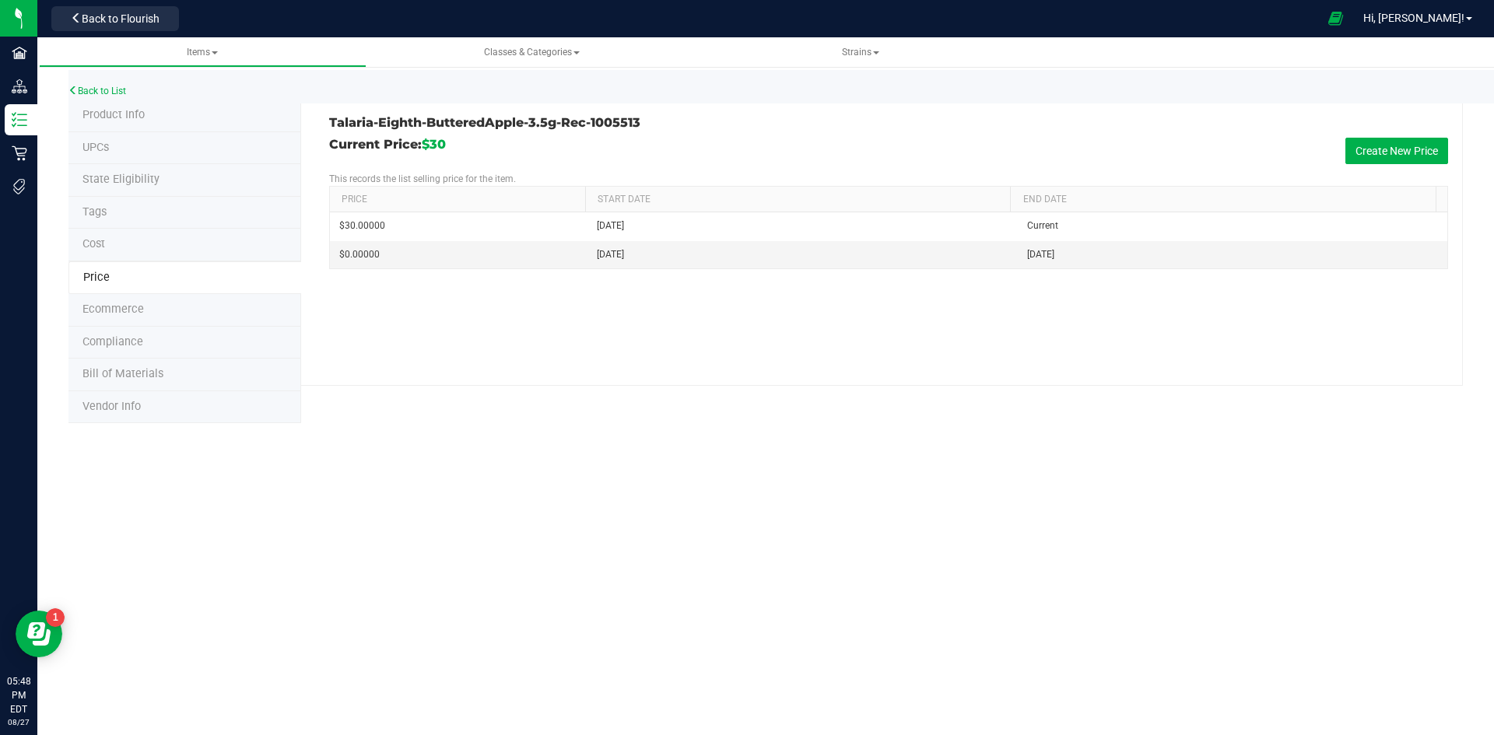
click at [244, 112] on li "Product Info" at bounding box center [184, 116] width 233 height 33
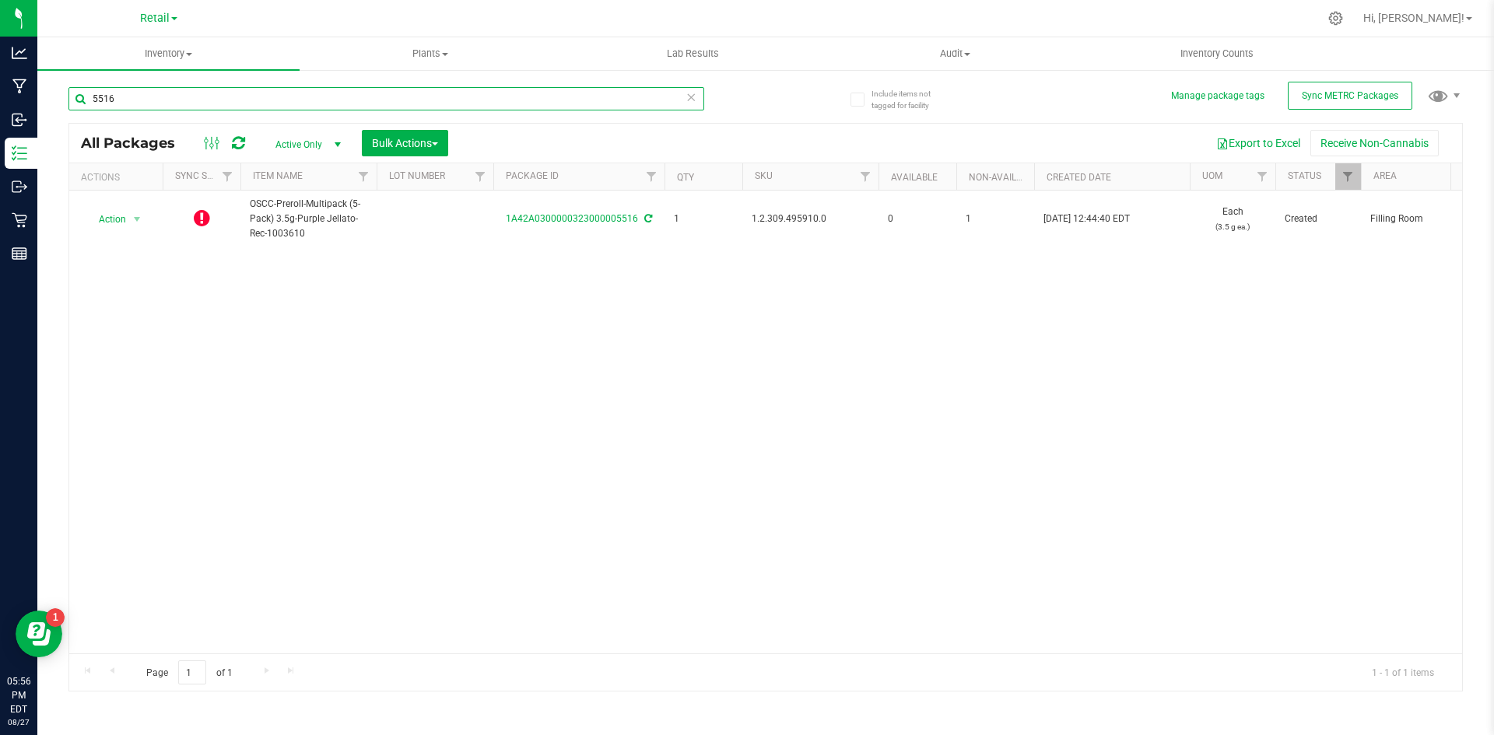
drag, startPoint x: 141, startPoint y: 103, endPoint x: 89, endPoint y: 96, distance: 52.5
click at [89, 96] on input "5516" at bounding box center [386, 98] width 636 height 23
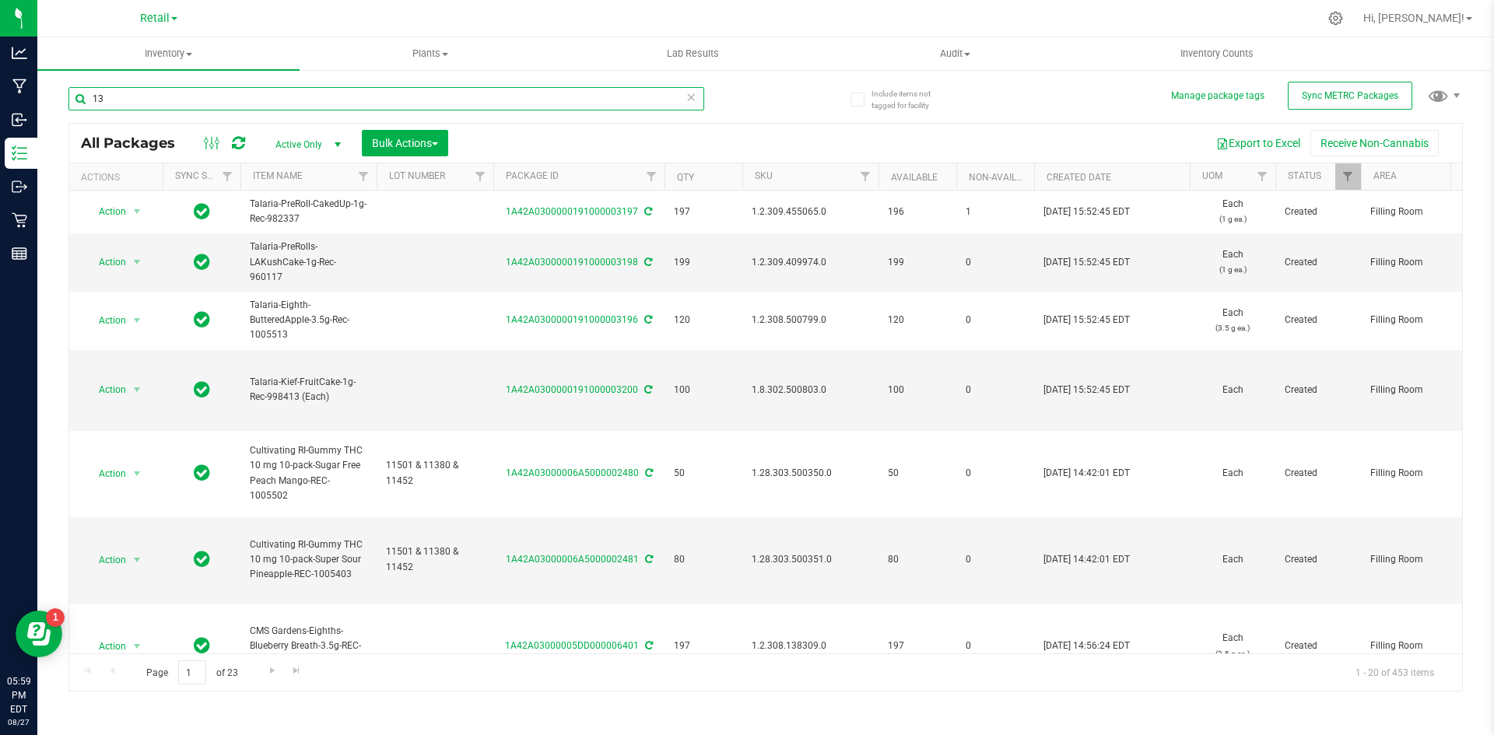
click at [206, 95] on input "13" at bounding box center [386, 98] width 636 height 23
type input "1"
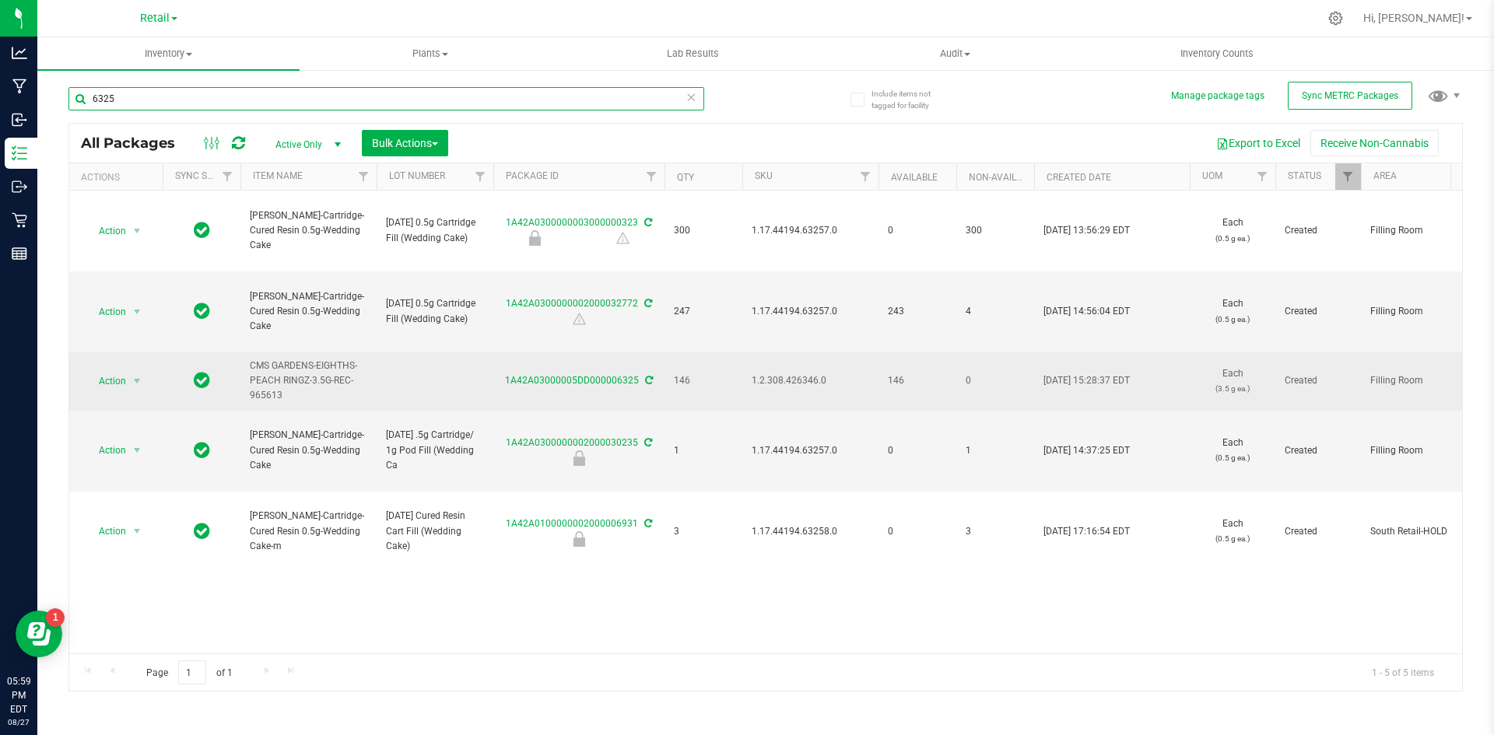
type input "6325"
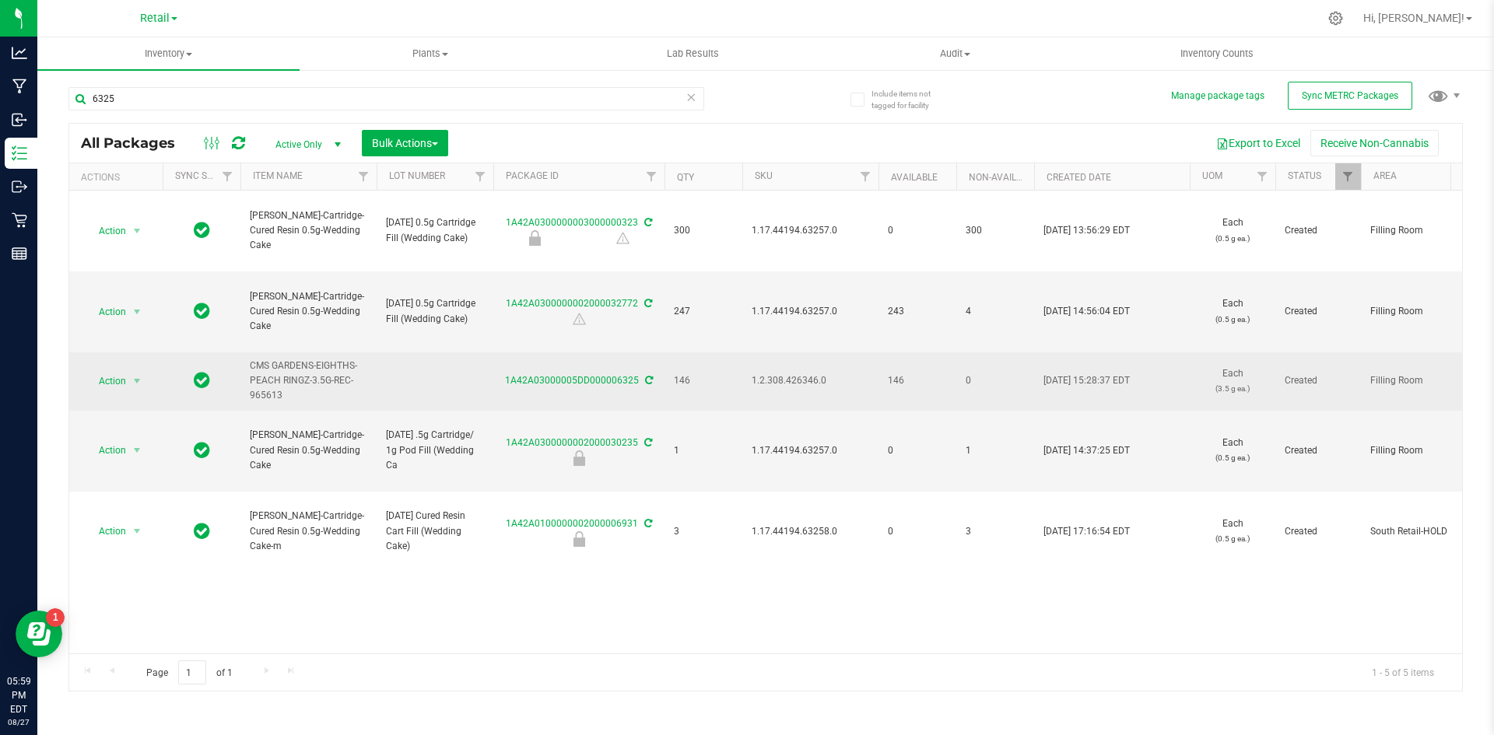
click at [309, 372] on span "CMS GARDENS-EIGHTHS-PEACH RINGZ-3.5G-REC-965613" at bounding box center [308, 381] width 117 height 45
click at [603, 377] on link "1A42A03000005DD000006325" at bounding box center [572, 380] width 134 height 11
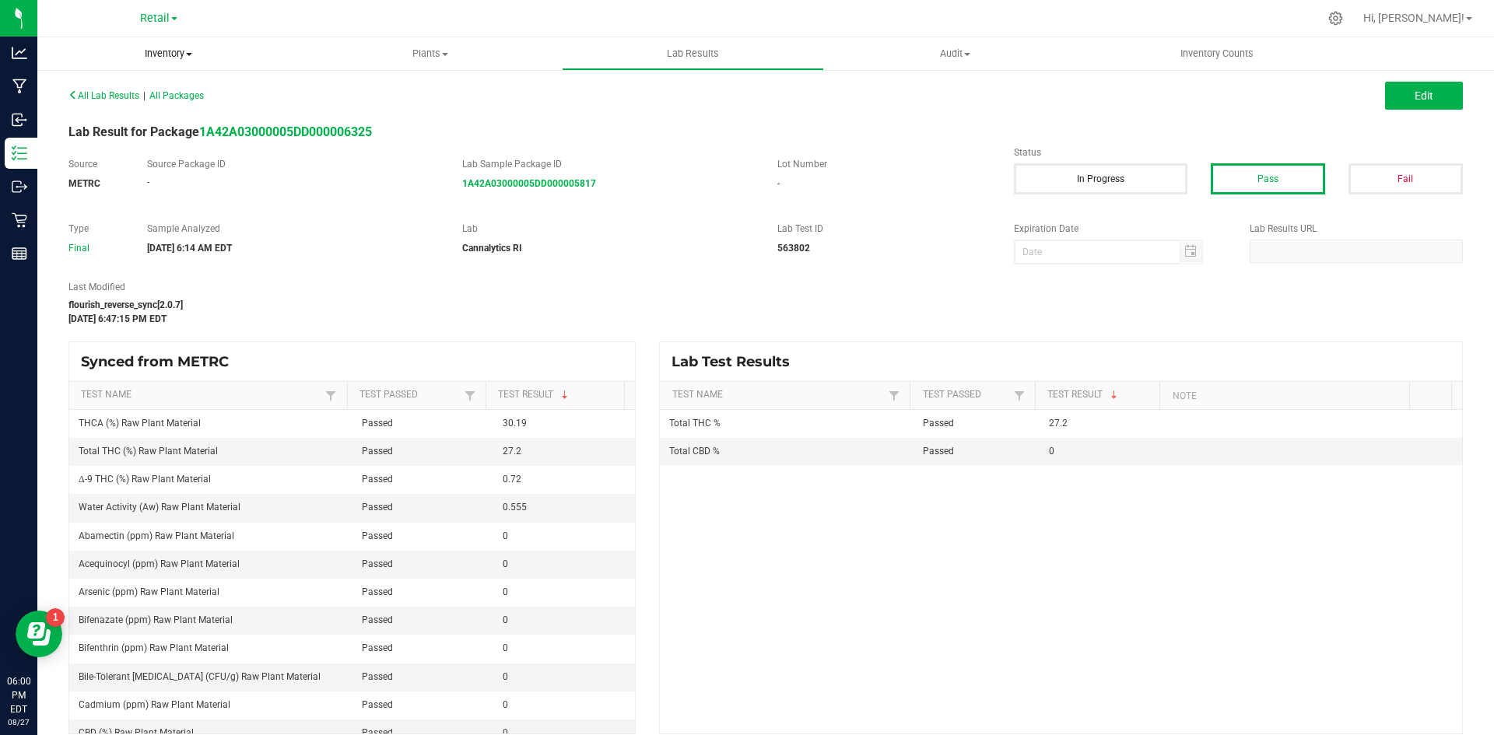
click at [165, 54] on span "Inventory" at bounding box center [168, 54] width 262 height 14
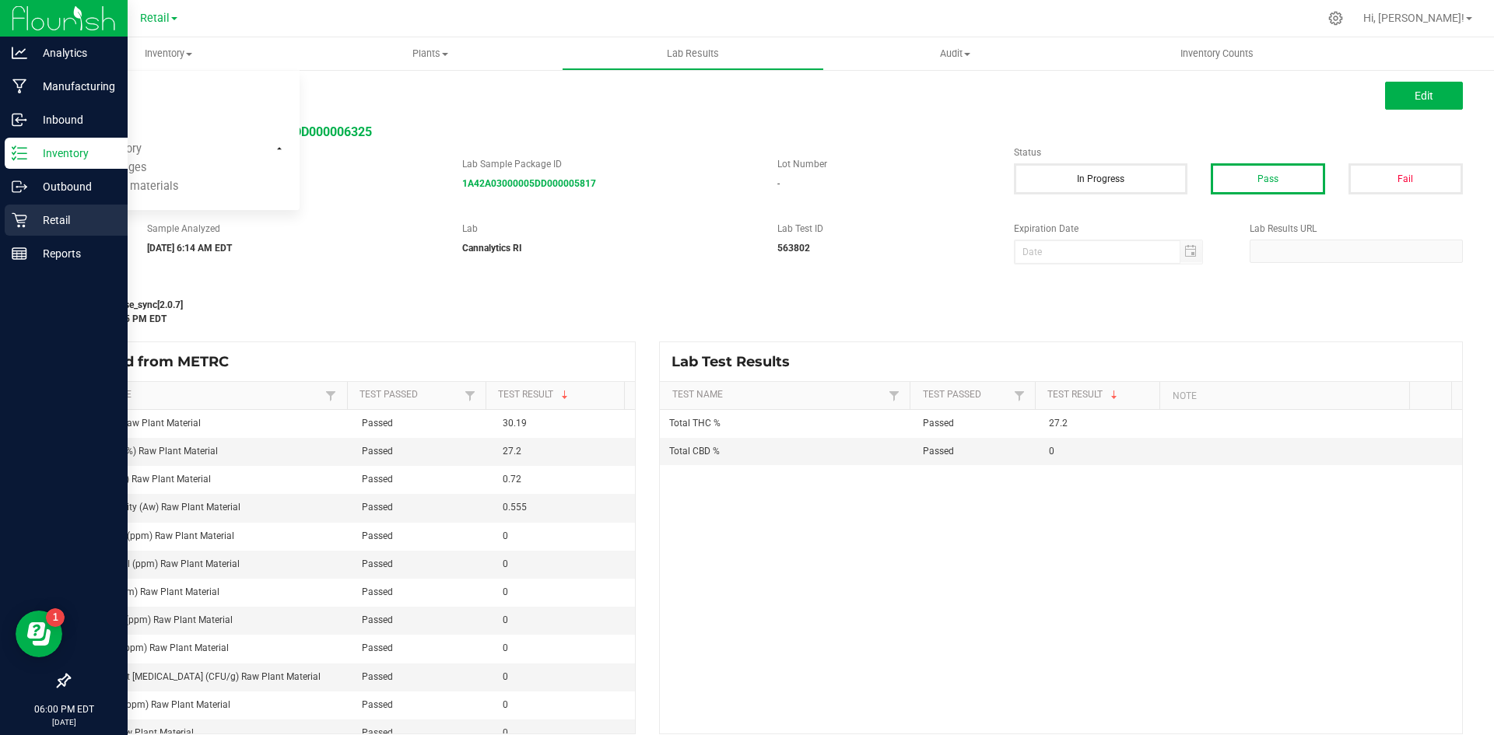
click at [82, 215] on p "Retail" at bounding box center [73, 220] width 93 height 19
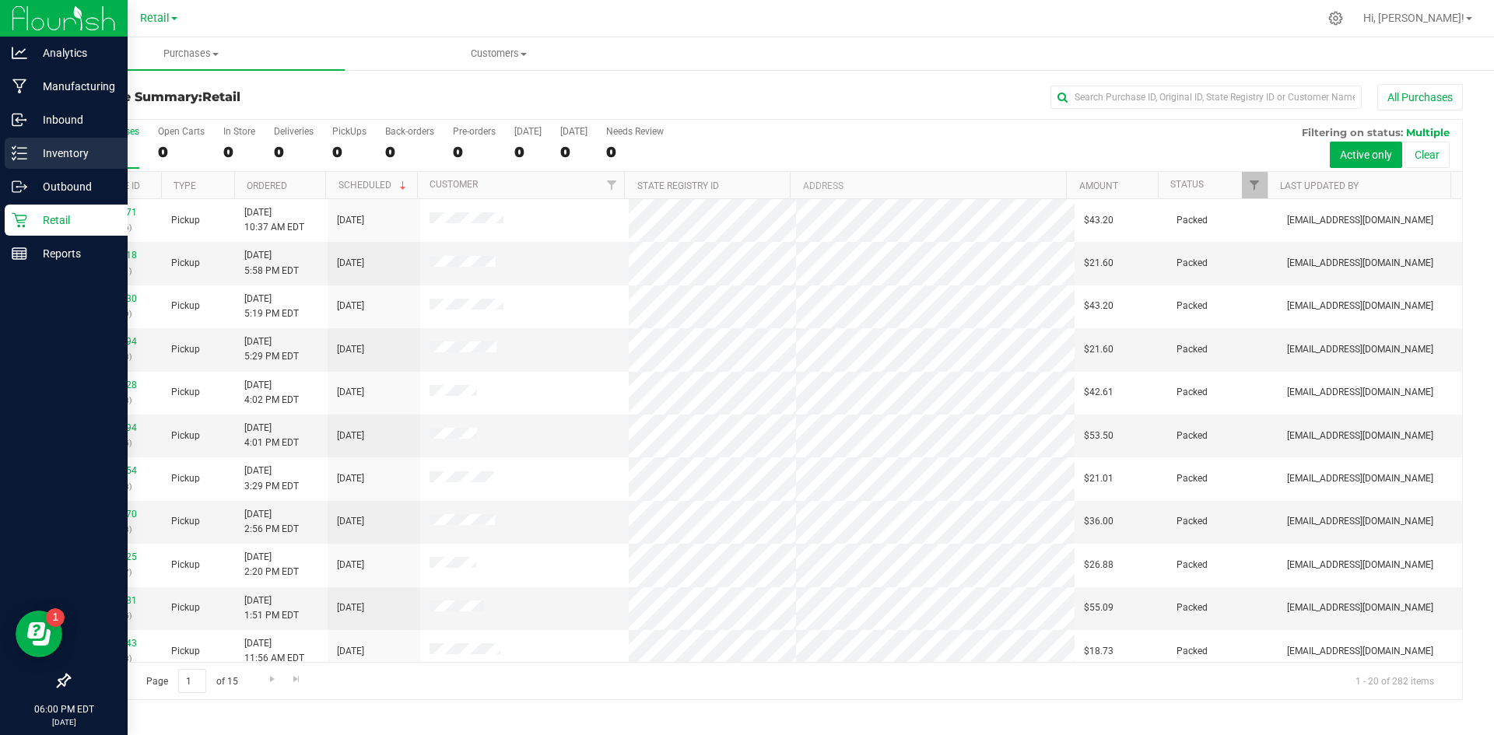
click at [50, 152] on p "Inventory" at bounding box center [73, 153] width 93 height 19
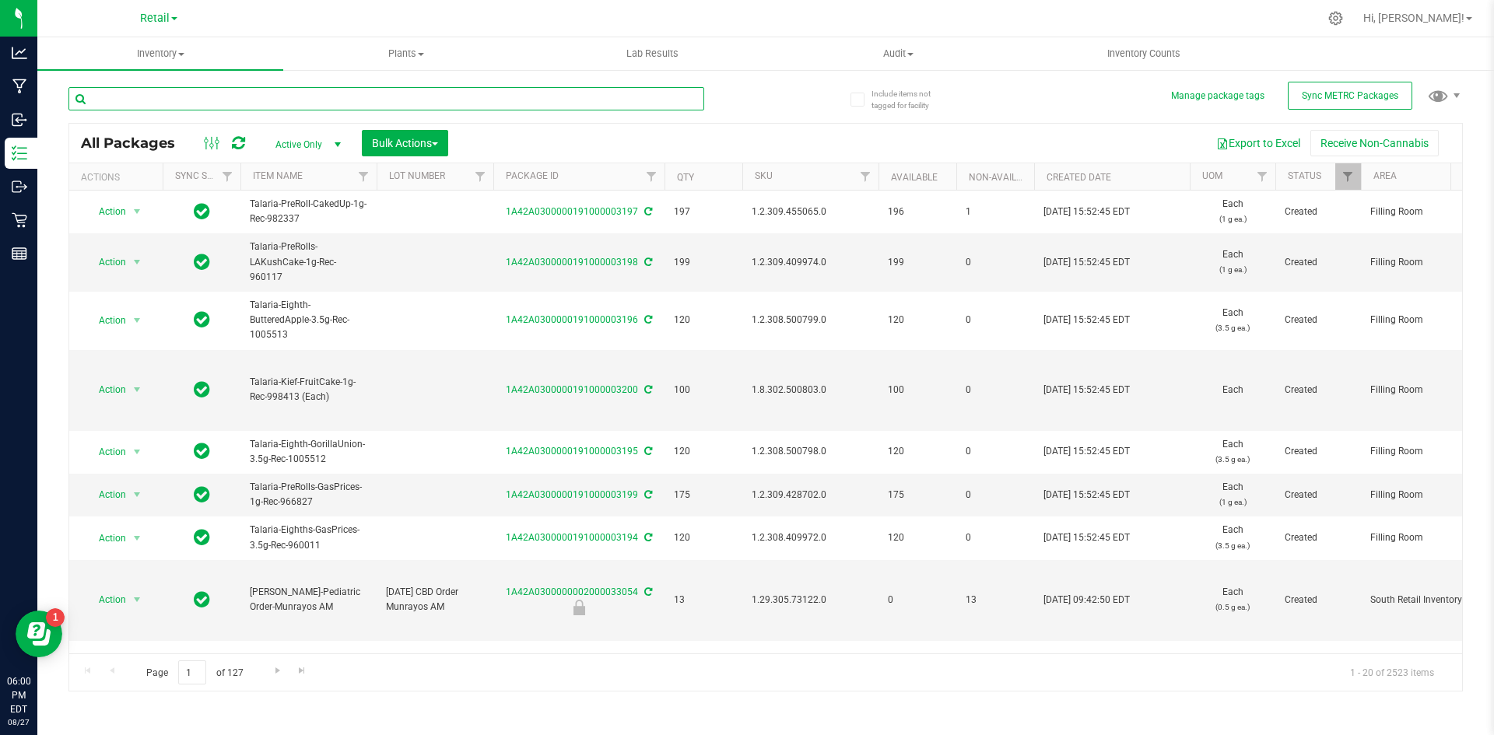
click at [340, 99] on input "text" at bounding box center [386, 98] width 636 height 23
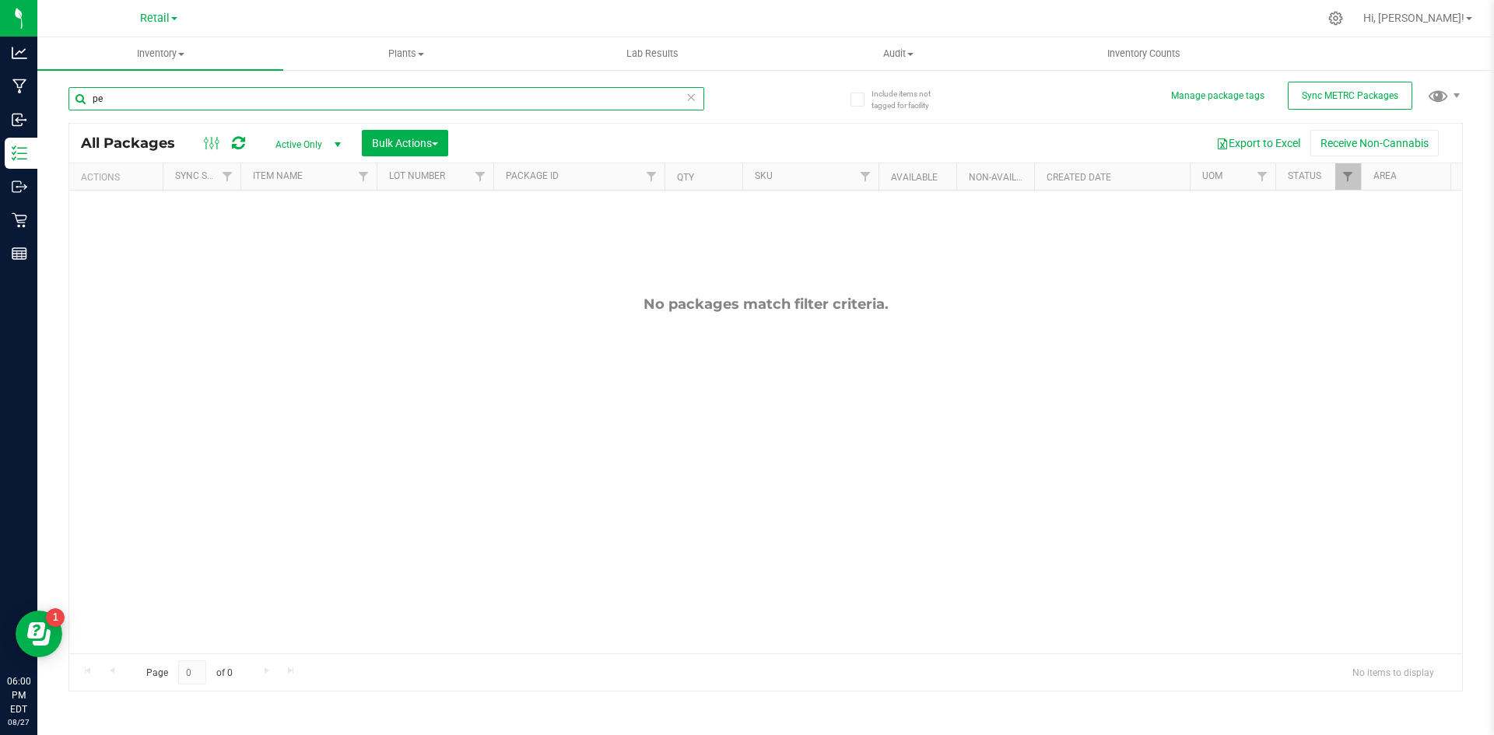
type input "p"
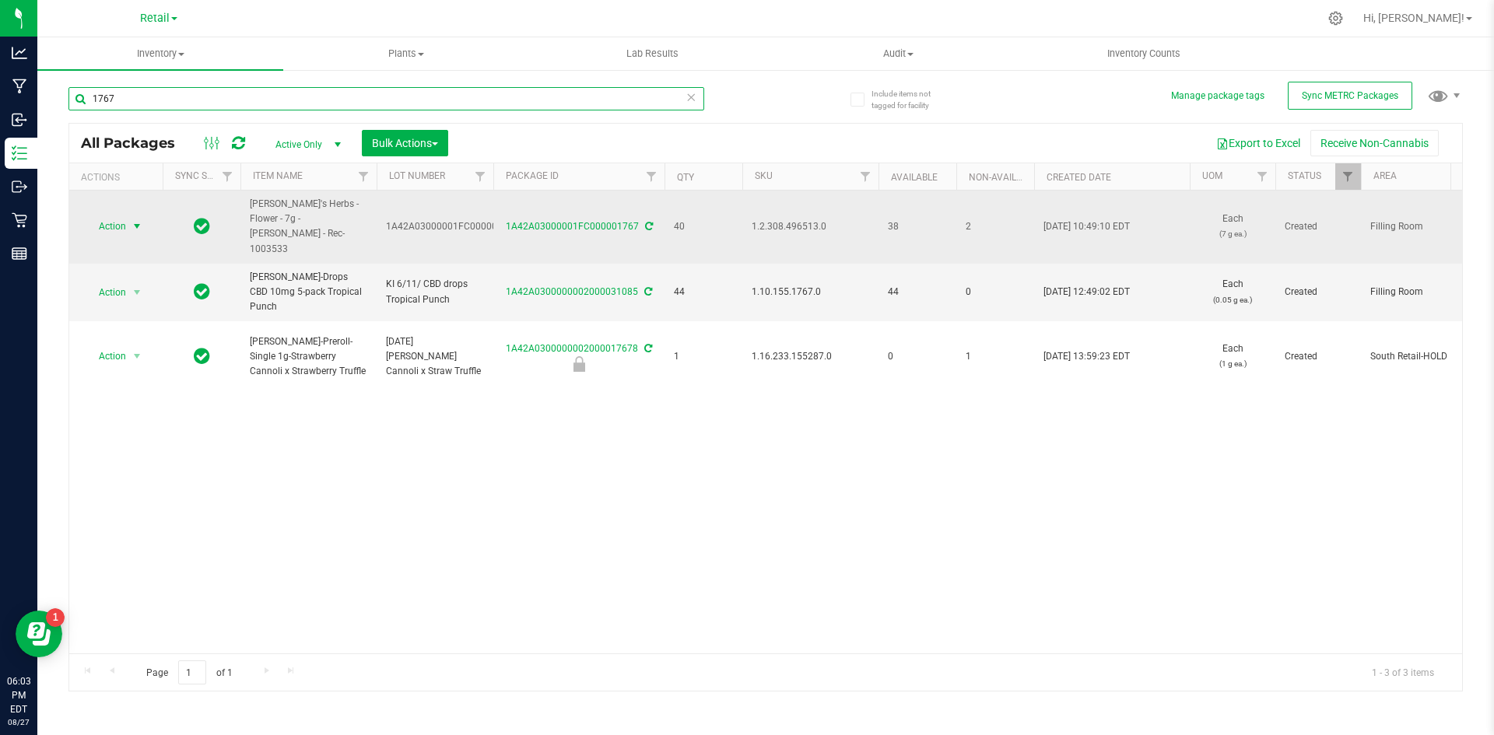
type input "1767"
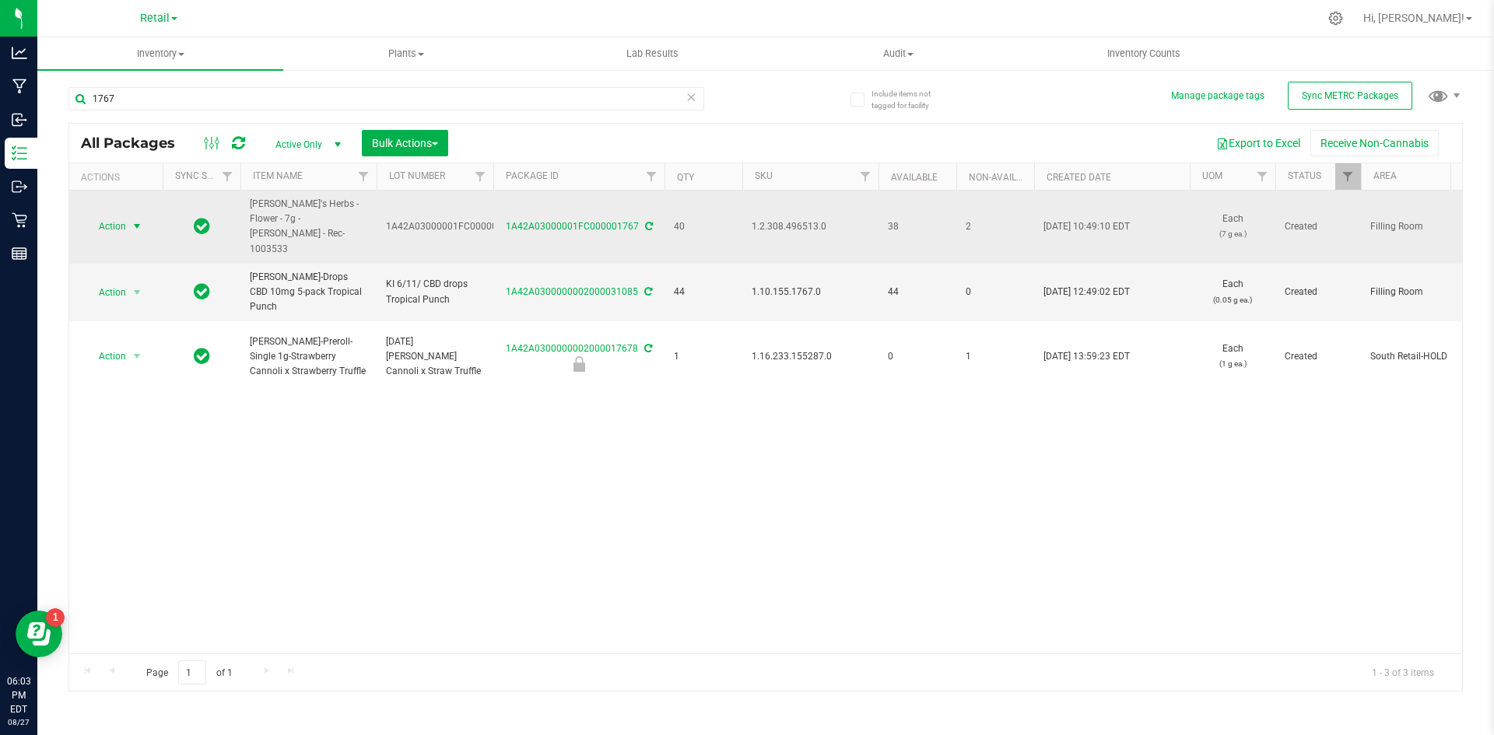
click at [131, 220] on span "select" at bounding box center [137, 226] width 12 height 12
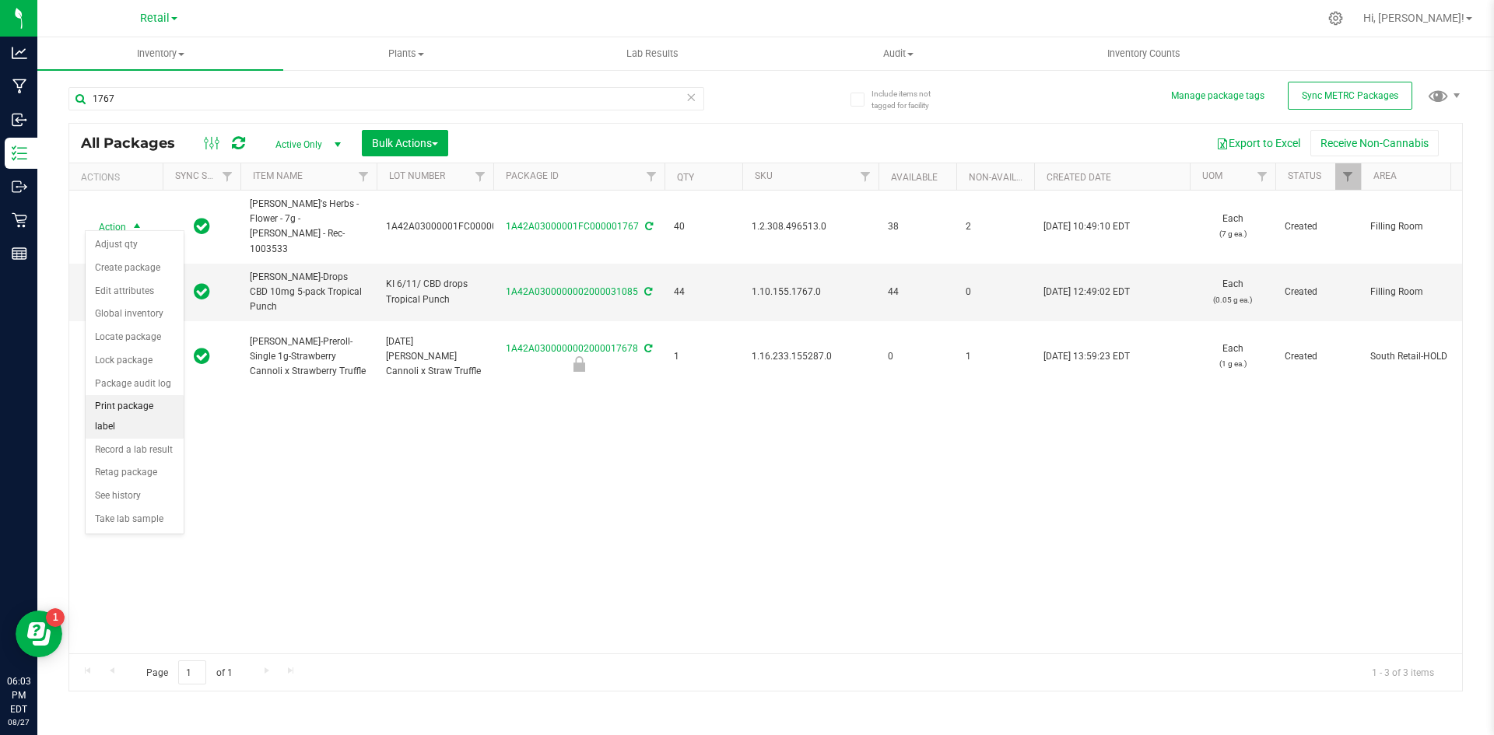
click at [132, 402] on li "Print package label" at bounding box center [135, 416] width 98 height 43
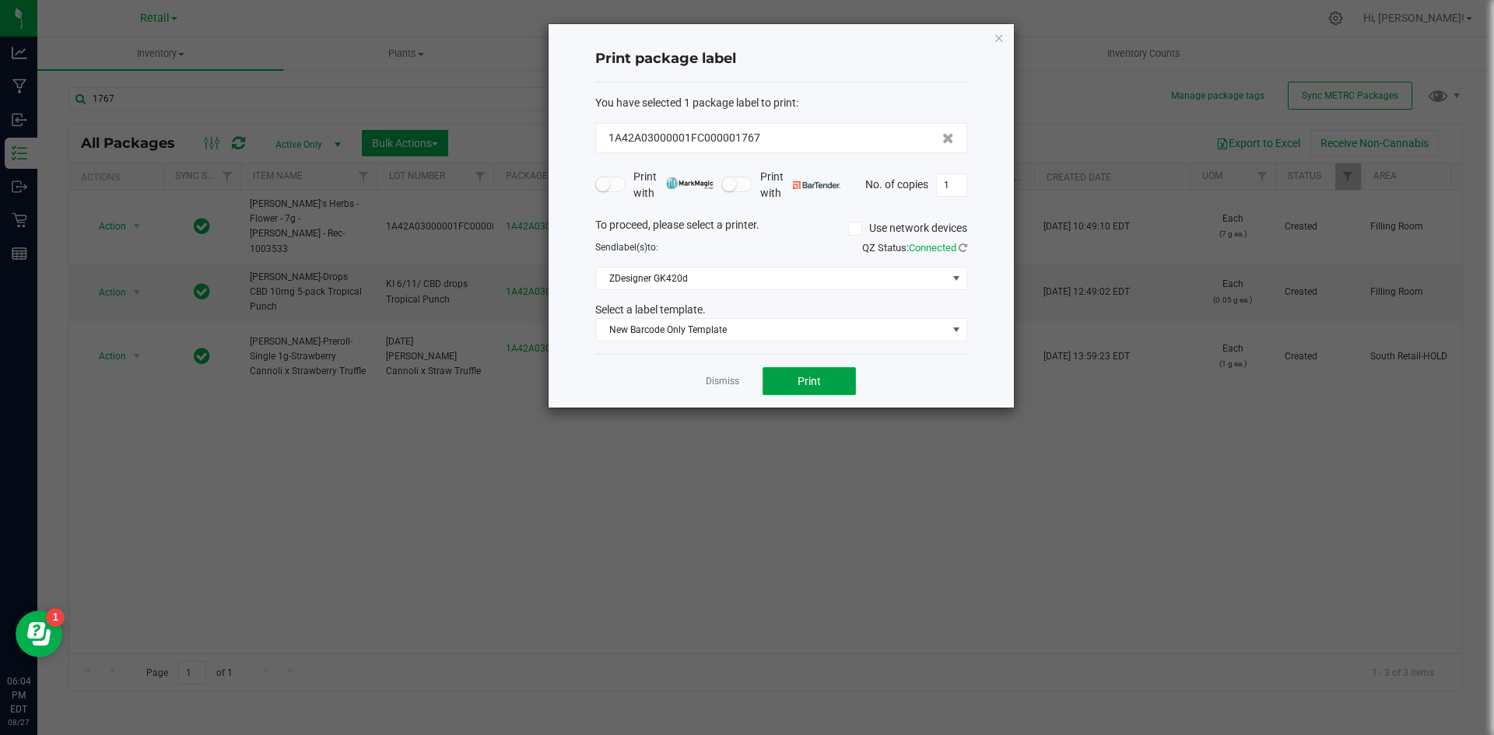
click at [821, 379] on button "Print" at bounding box center [808, 381] width 93 height 28
click at [954, 186] on input "1" at bounding box center [952, 185] width 30 height 22
type input "20"
click at [833, 381] on button "Print" at bounding box center [808, 381] width 93 height 28
click at [1000, 39] on icon "button" at bounding box center [998, 37] width 11 height 19
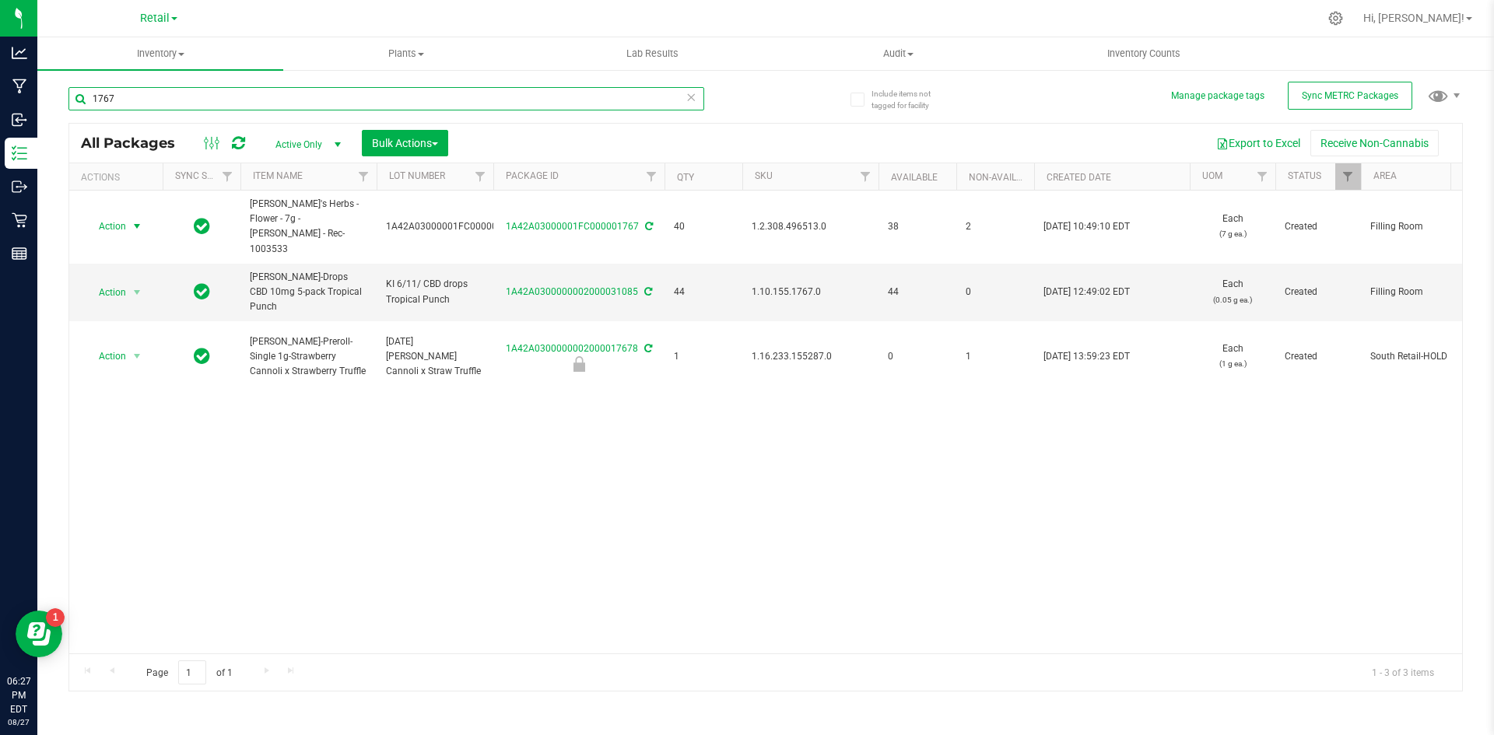
click at [292, 96] on input "1767" at bounding box center [386, 98] width 636 height 23
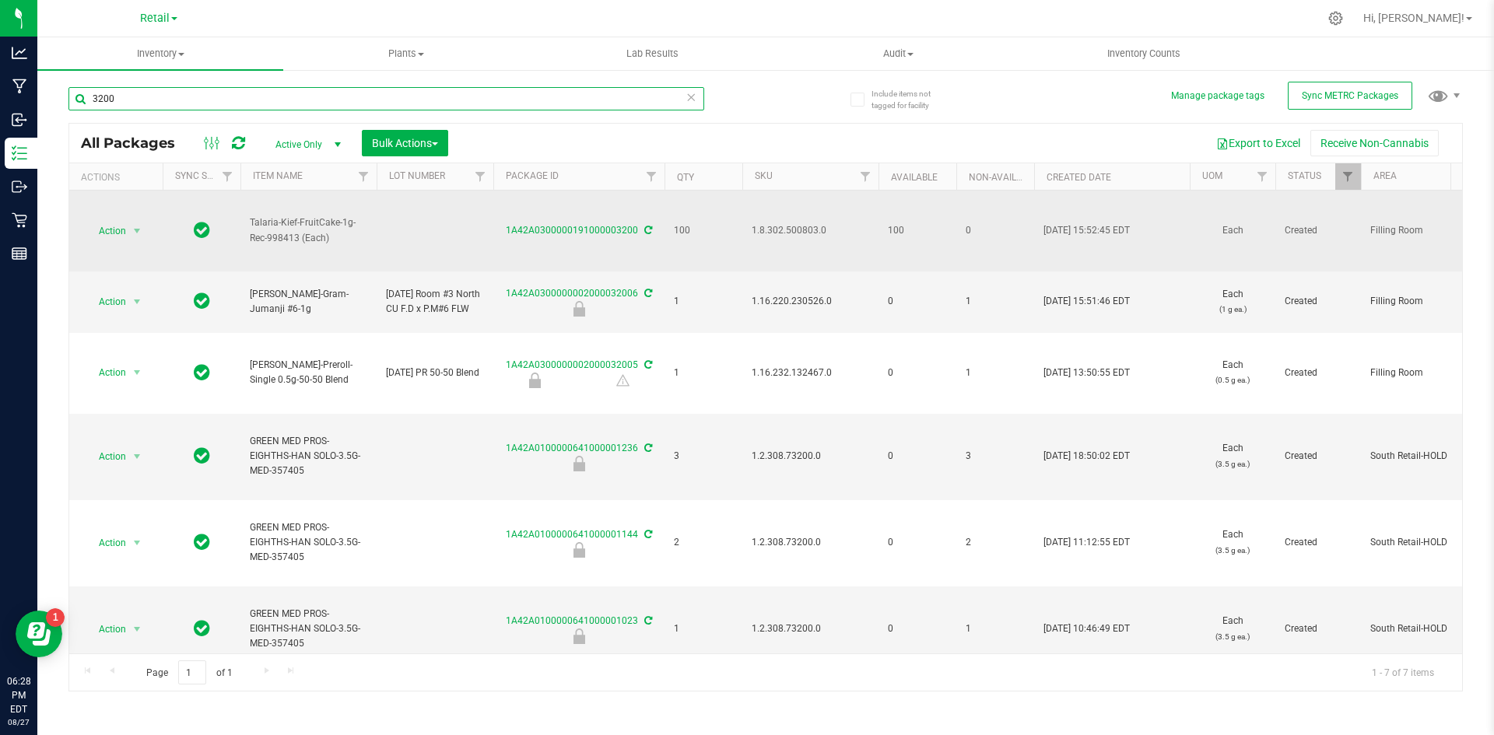
type input "3200"
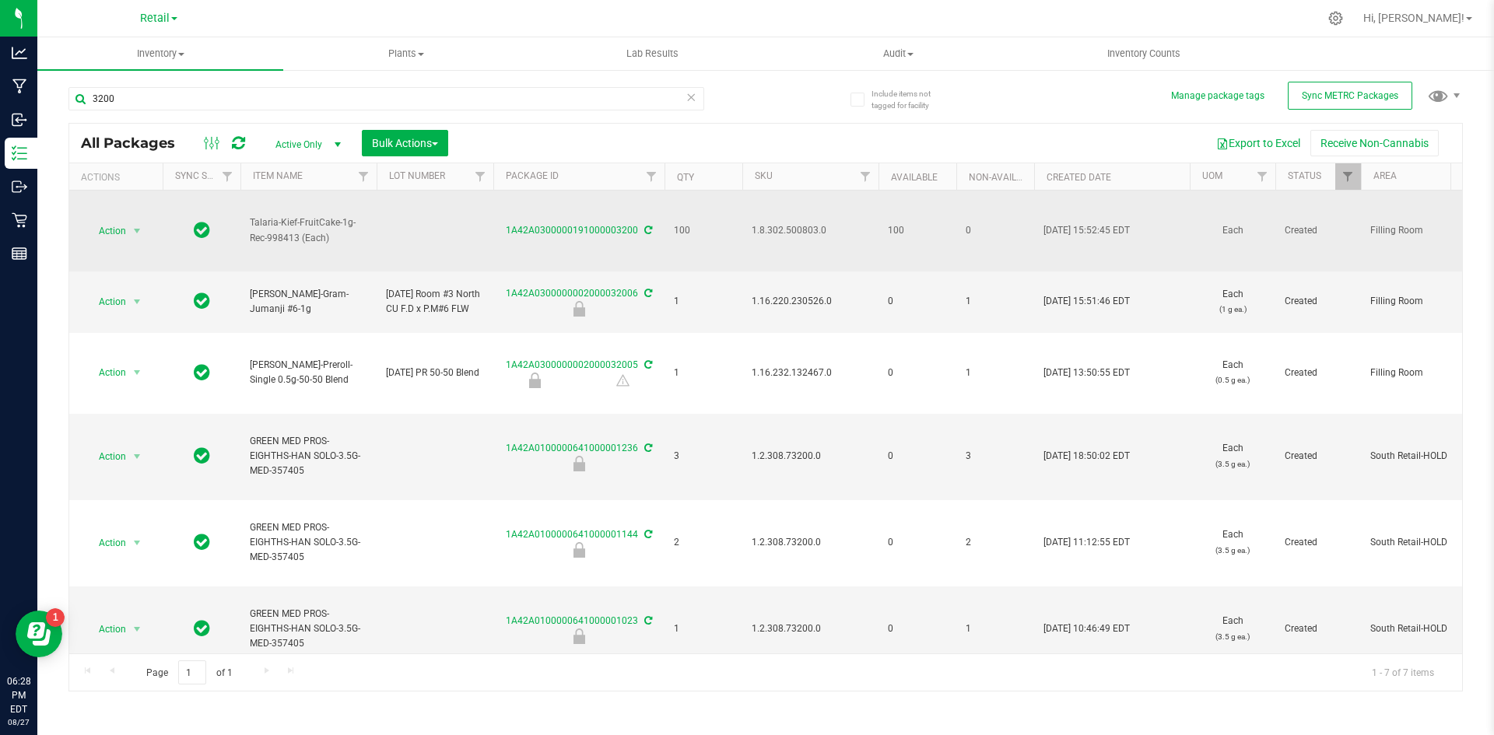
click at [763, 226] on span "1.8.302.500803.0" at bounding box center [809, 230] width 117 height 15
copy span "1.8.302.500803.0"
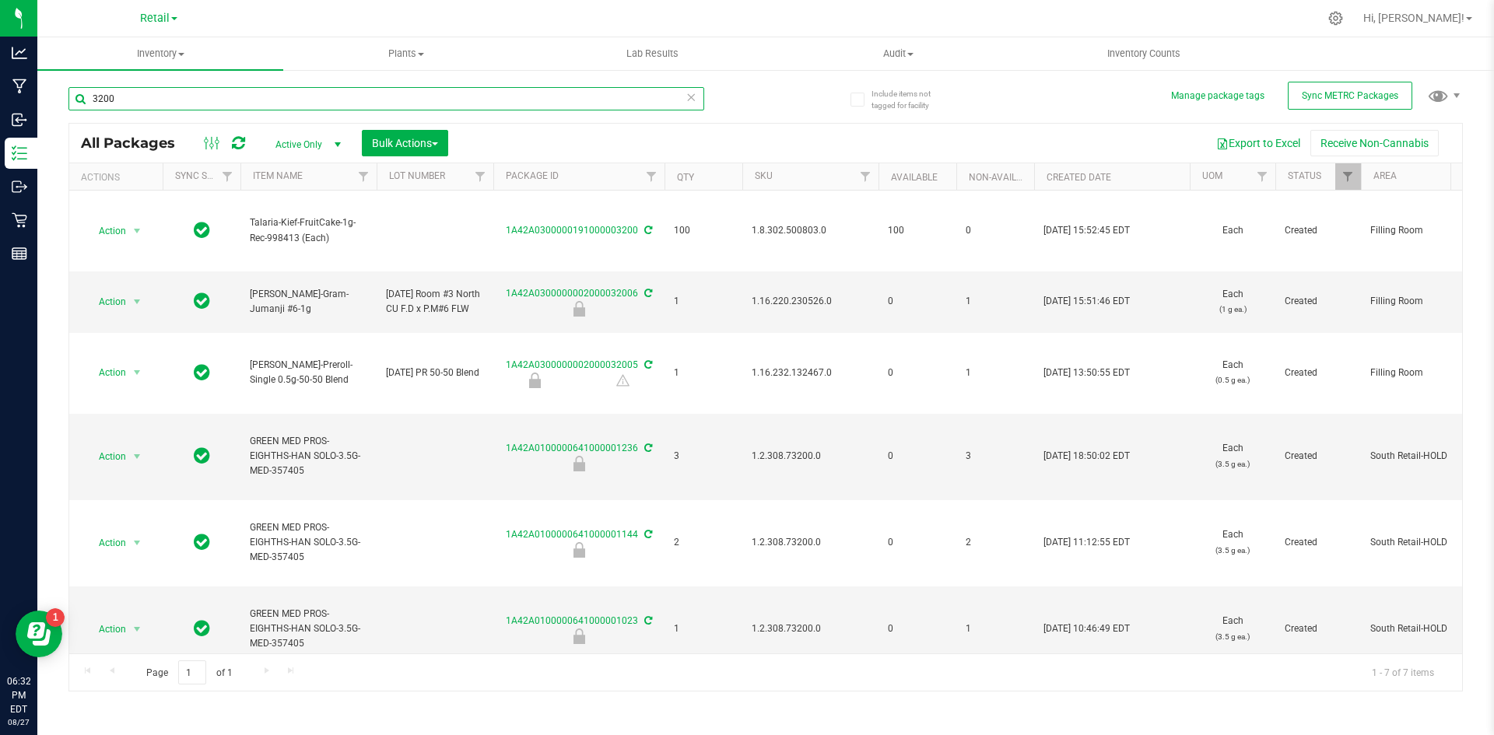
click at [171, 90] on input "3200" at bounding box center [386, 98] width 636 height 23
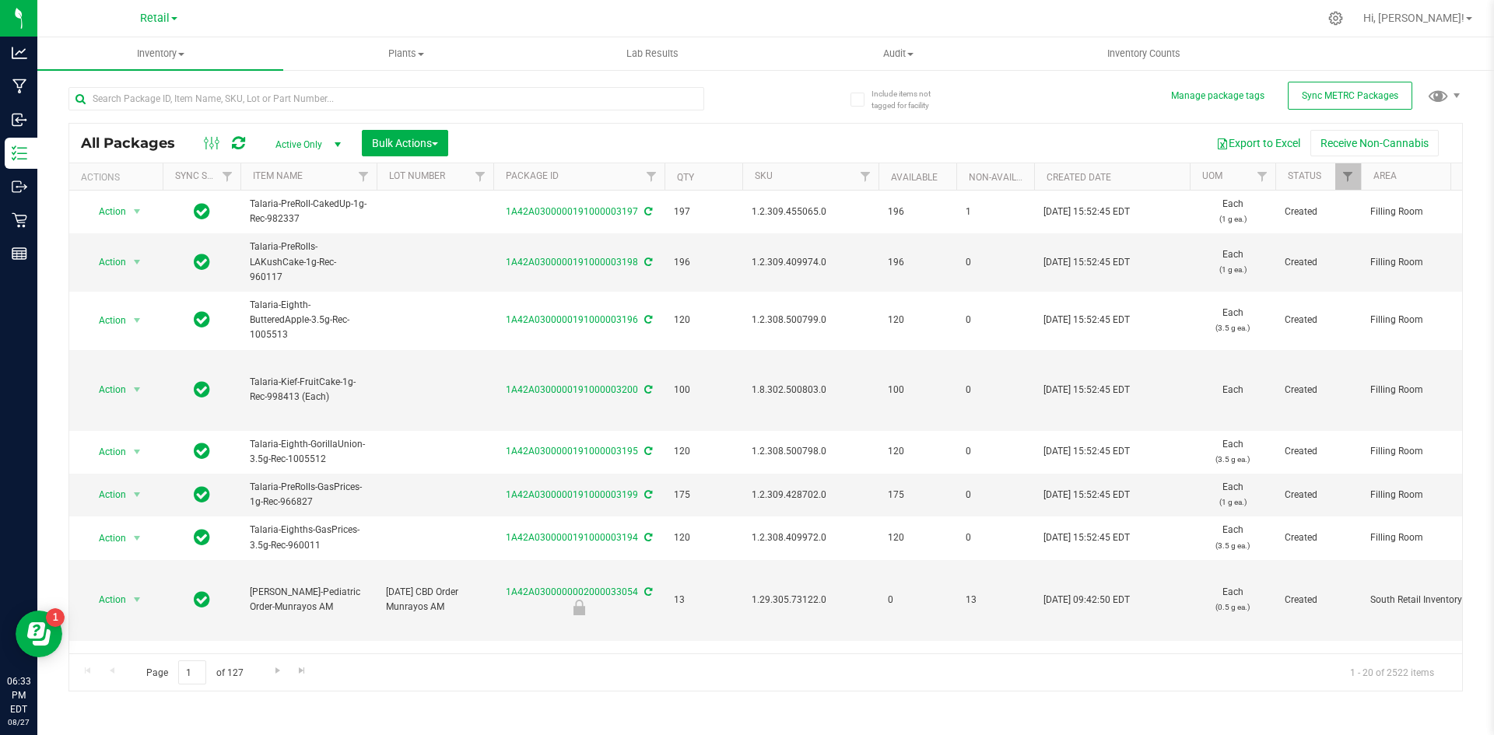
click at [196, 114] on div at bounding box center [386, 105] width 636 height 36
click at [200, 107] on input "text" at bounding box center [386, 98] width 636 height 23
type input "5155"
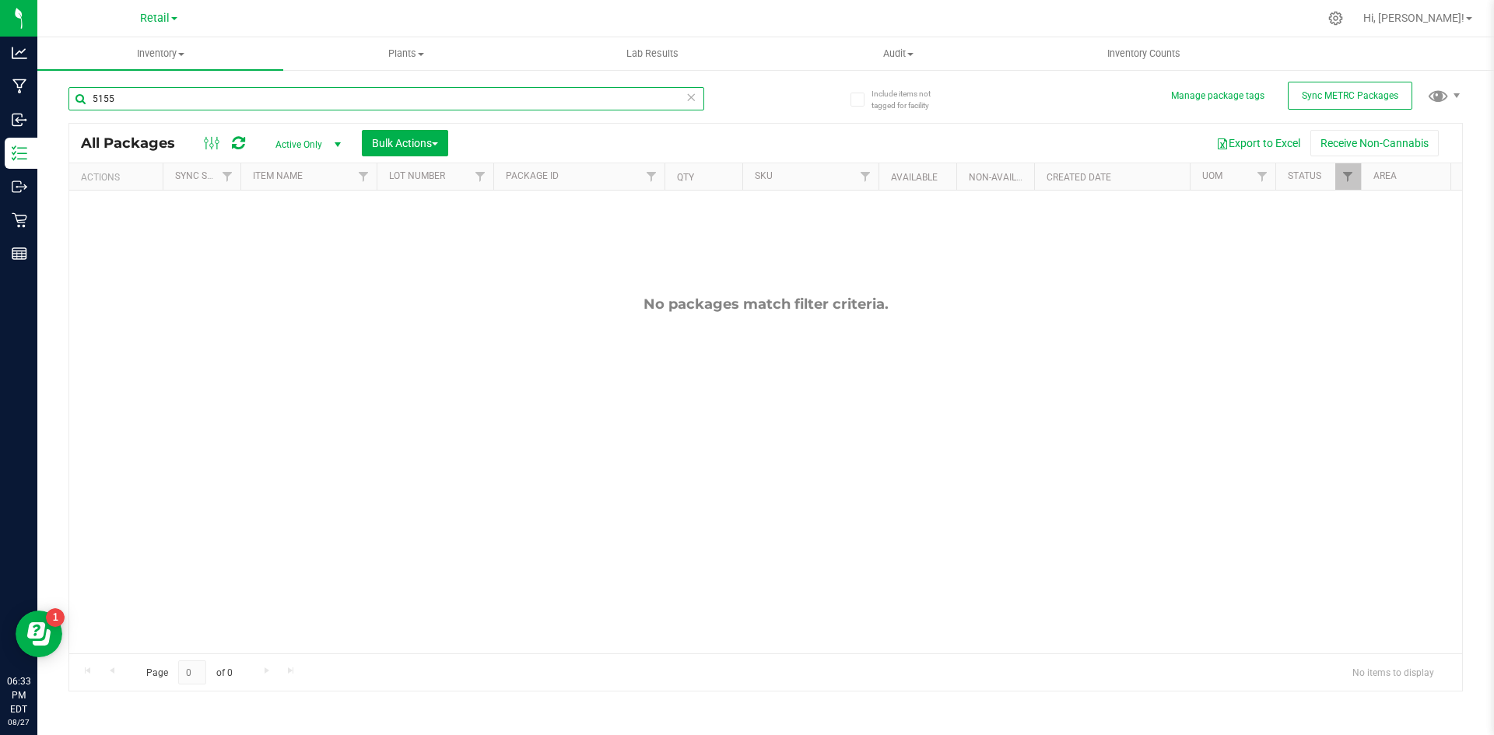
click at [299, 100] on input "5155" at bounding box center [386, 98] width 636 height 23
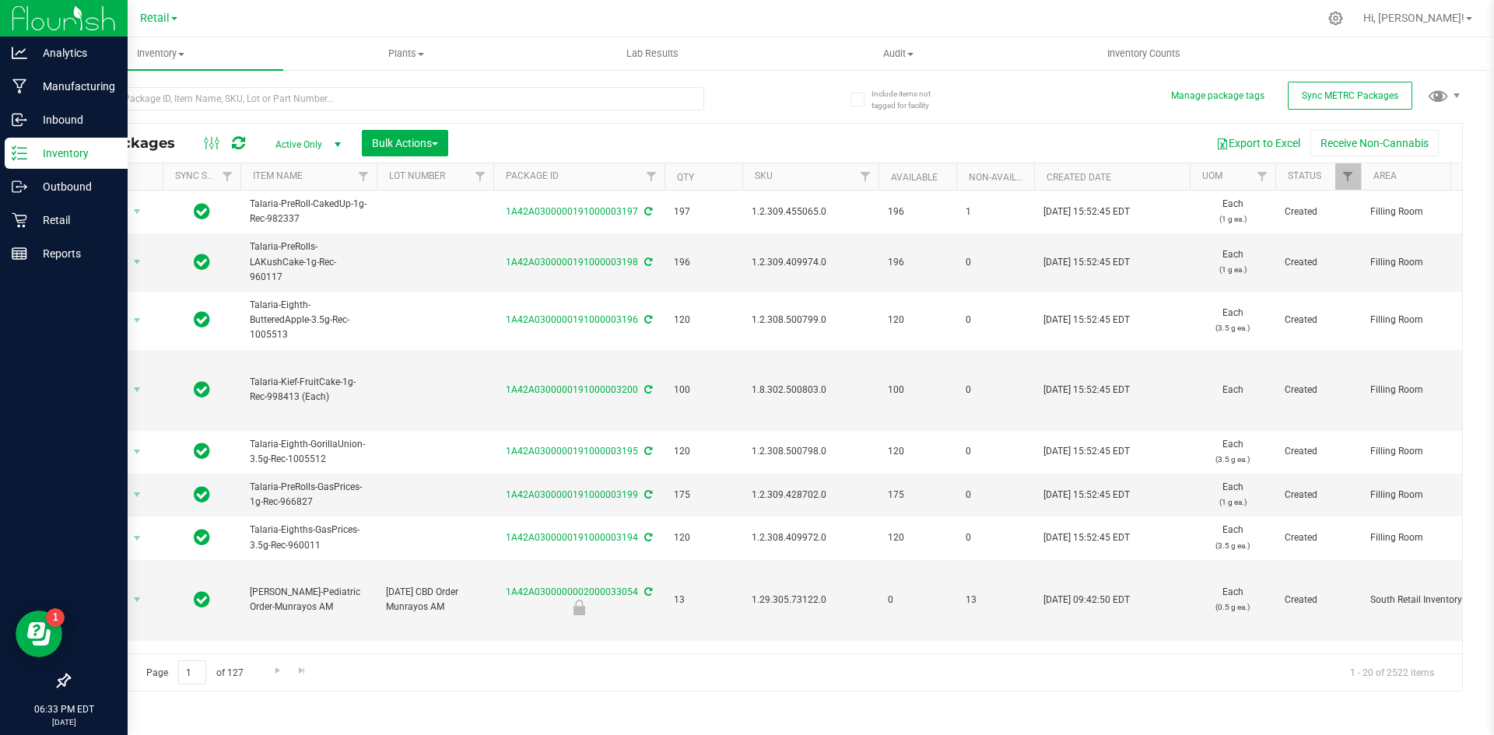
click at [62, 159] on p "Inventory" at bounding box center [73, 153] width 93 height 19
click at [26, 181] on icon at bounding box center [20, 187] width 16 height 16
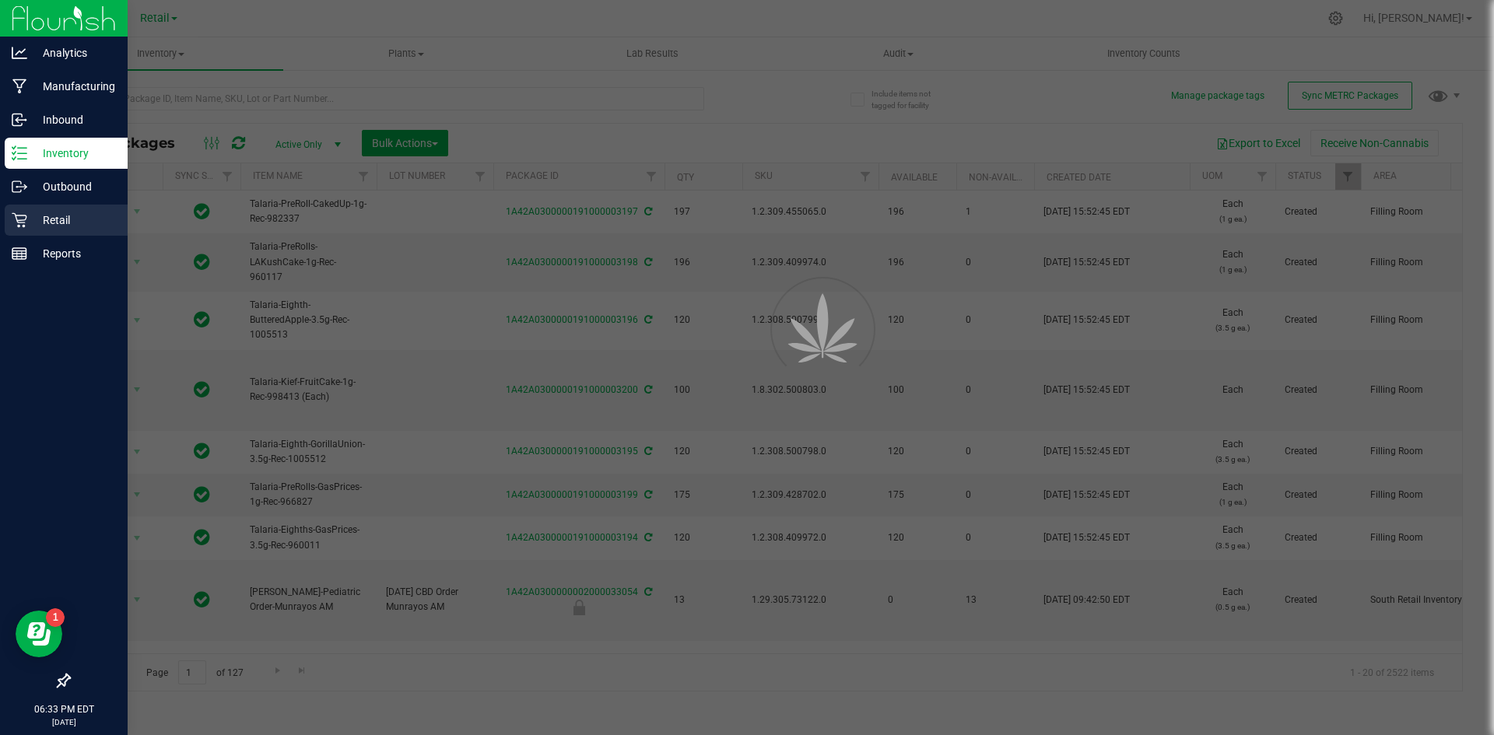
click at [55, 229] on div "Retail" at bounding box center [66, 220] width 123 height 31
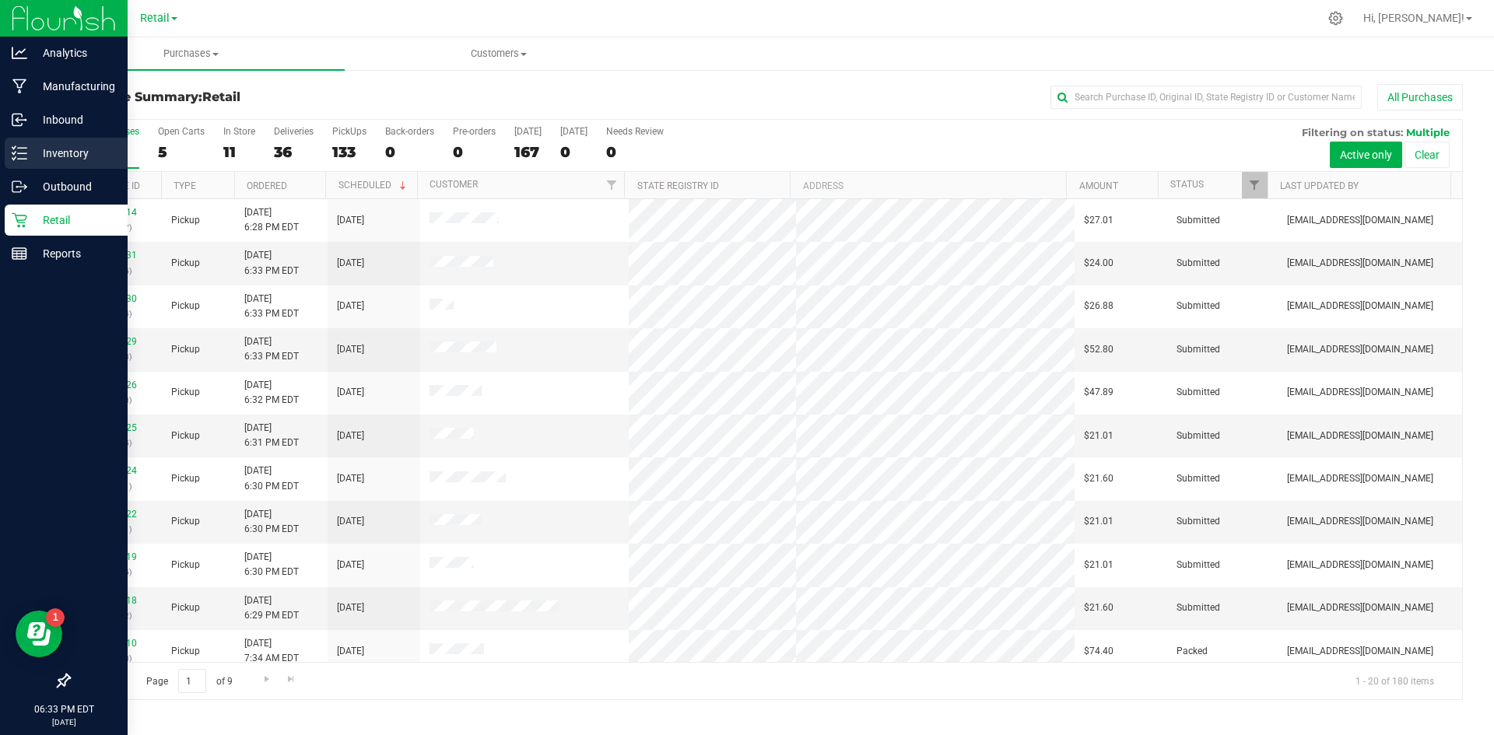
click at [43, 155] on p "Inventory" at bounding box center [73, 153] width 93 height 19
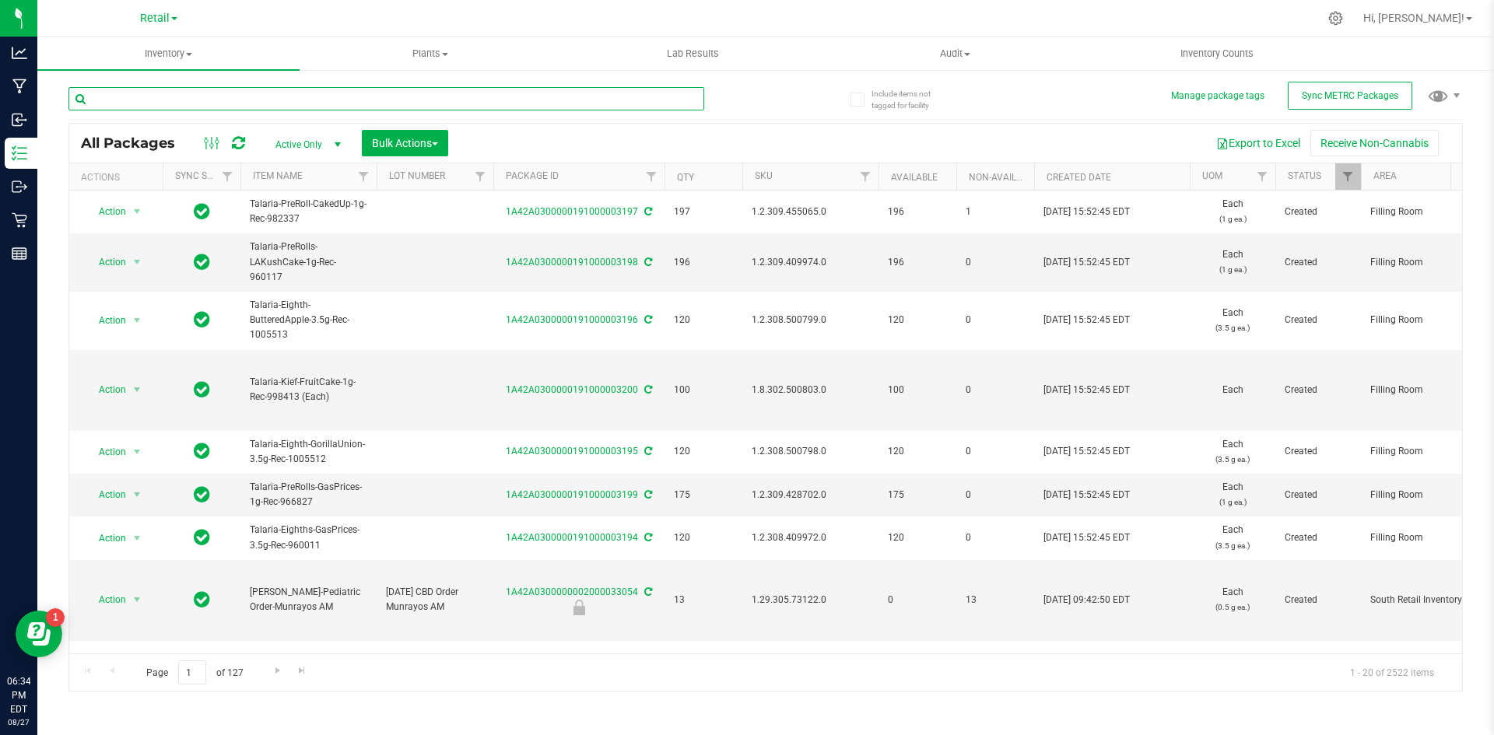
click at [270, 95] on input "text" at bounding box center [386, 98] width 636 height 23
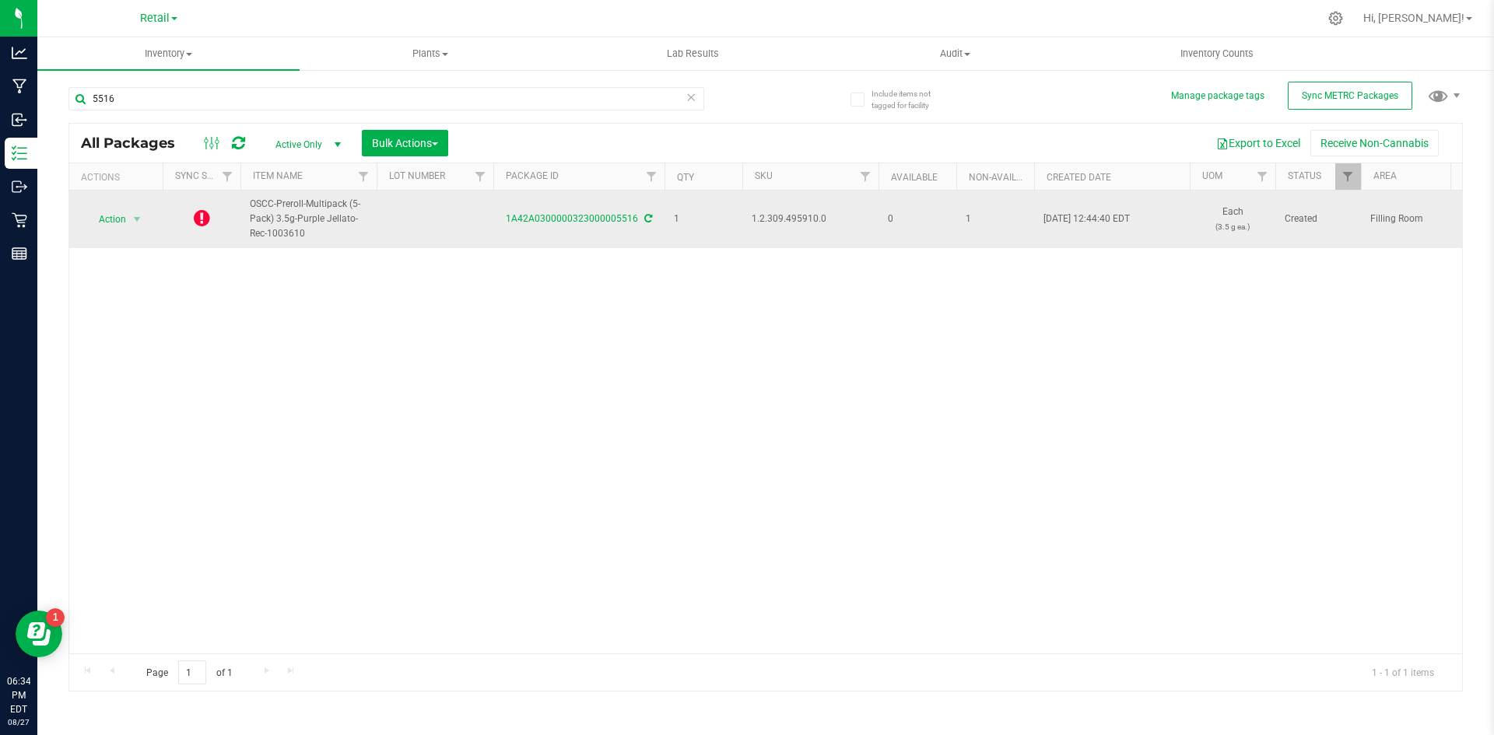
click at [201, 220] on icon at bounding box center [202, 217] width 16 height 19
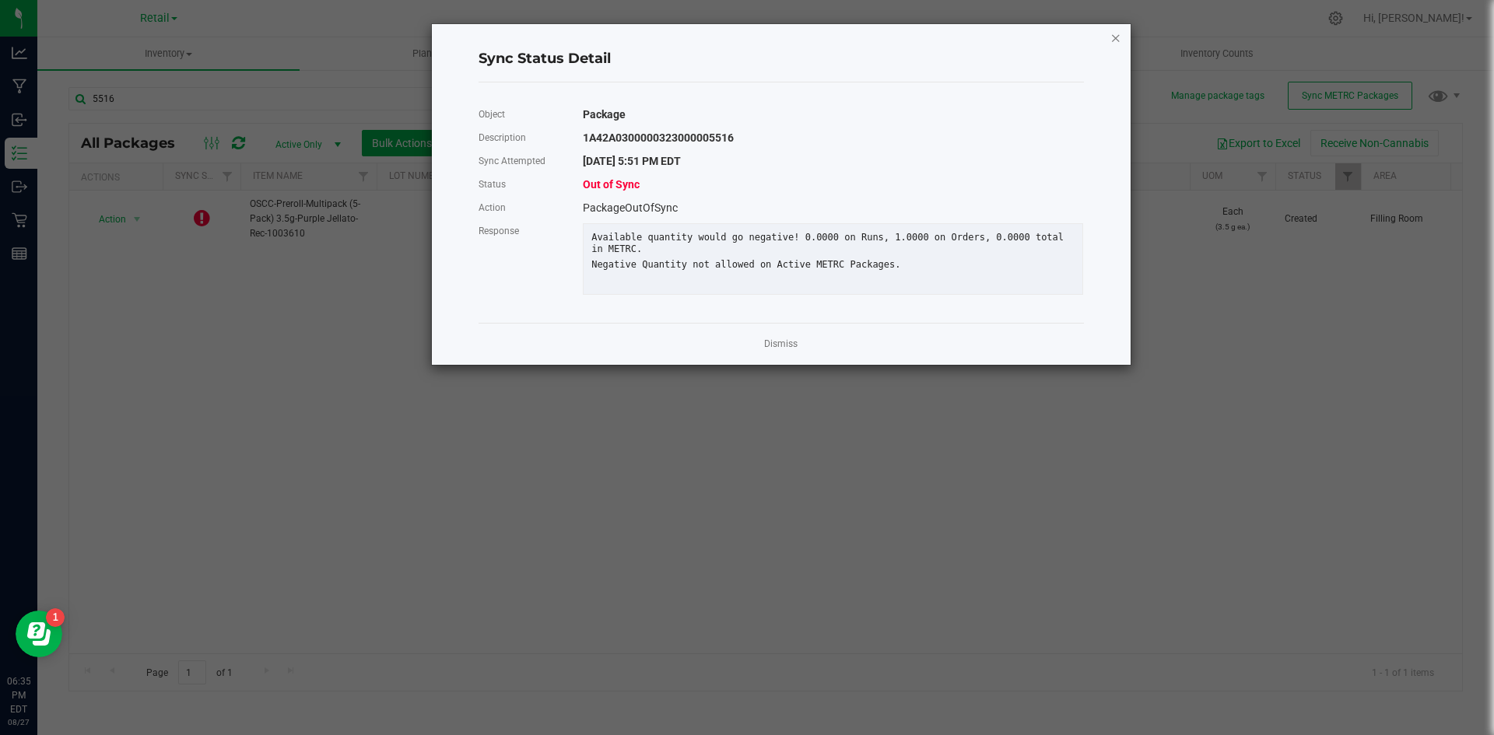
click at [1121, 37] on div "Sync Status Detail Object Package Description 1A42A0300000323000005516 Sync Att…" at bounding box center [781, 194] width 699 height 341
click at [1111, 39] on icon "Close" at bounding box center [1115, 37] width 11 height 19
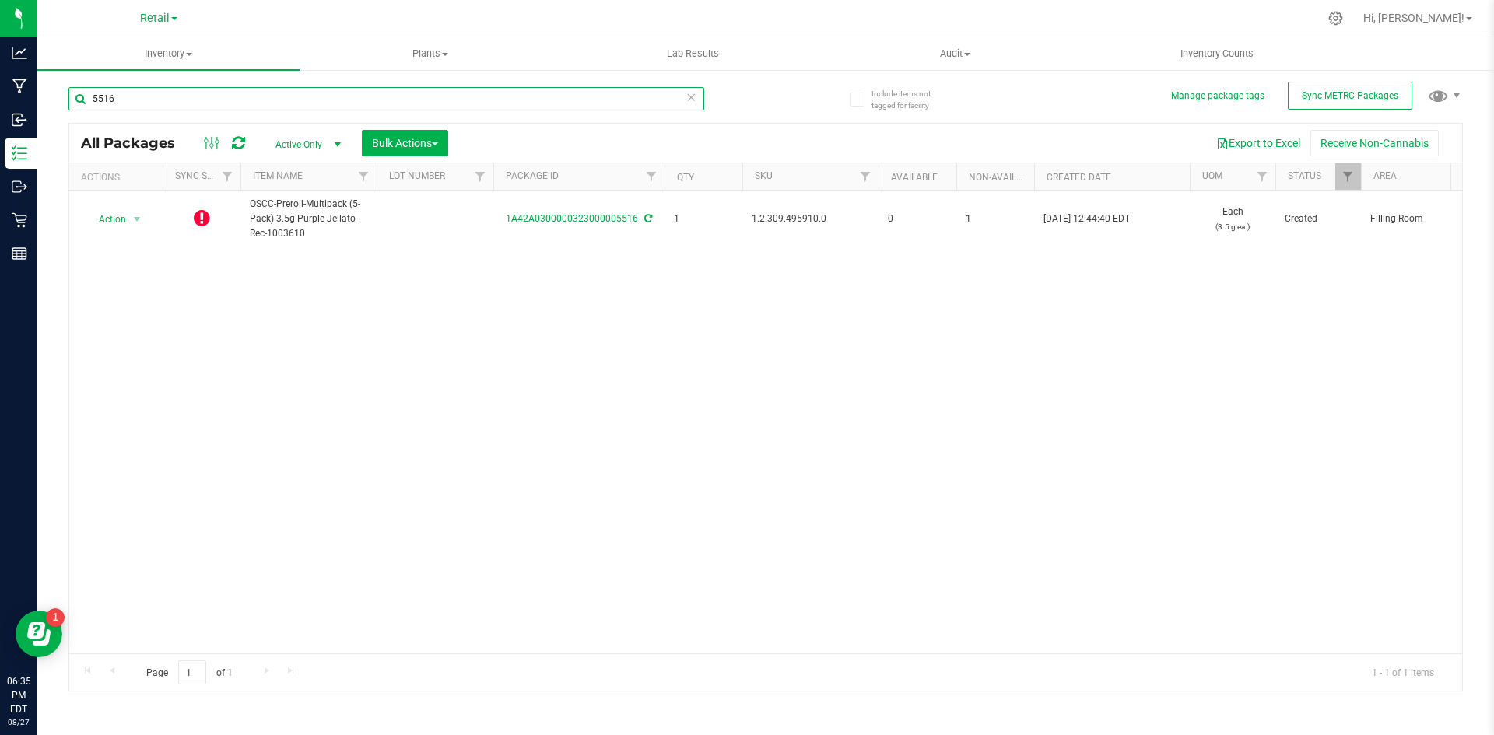
click at [306, 100] on input "5516" at bounding box center [386, 98] width 636 height 23
paste input "1.2.308.500798.0"
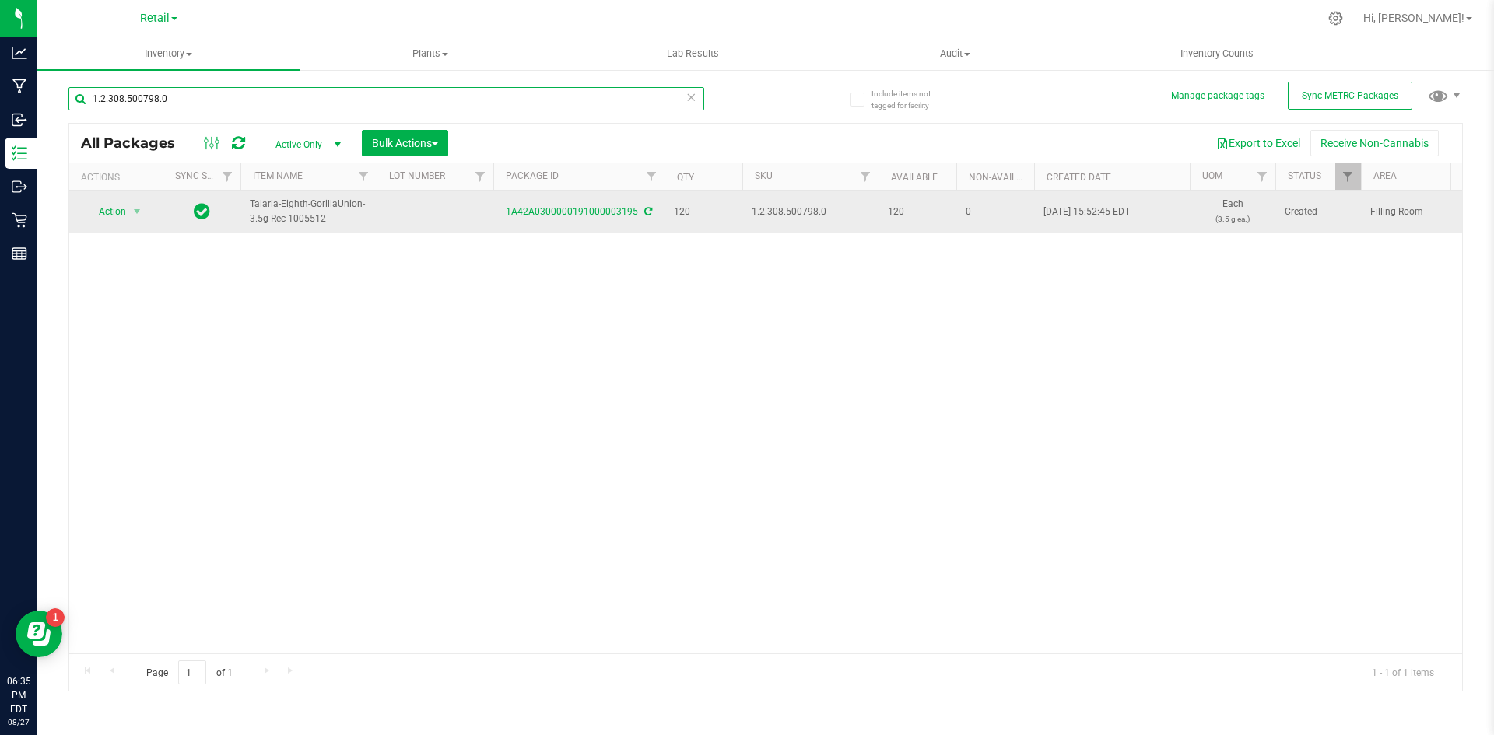
type input "1.2.308.500798.0"
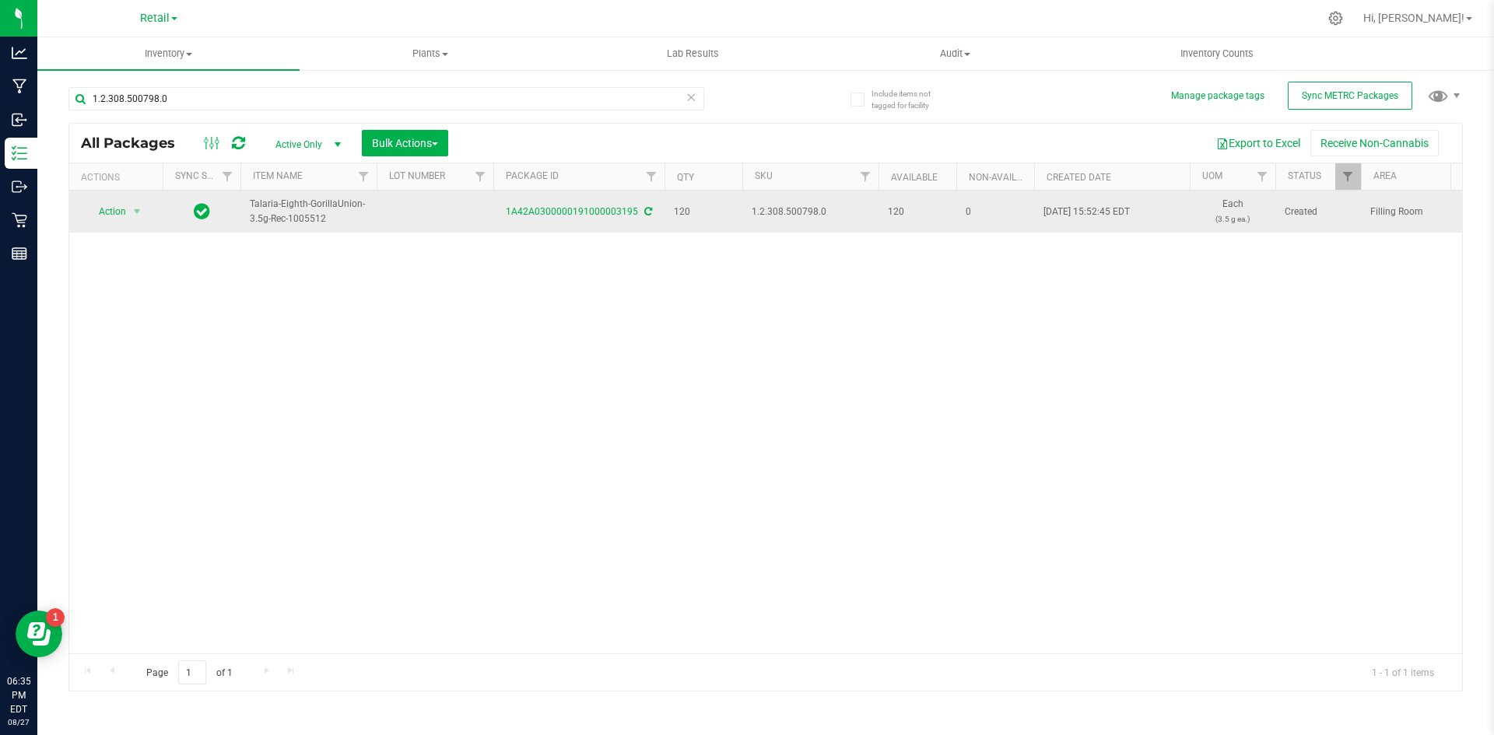
click at [782, 214] on span "1.2.308.500798.0" at bounding box center [809, 212] width 117 height 15
copy span "1.2.308.500798.0"
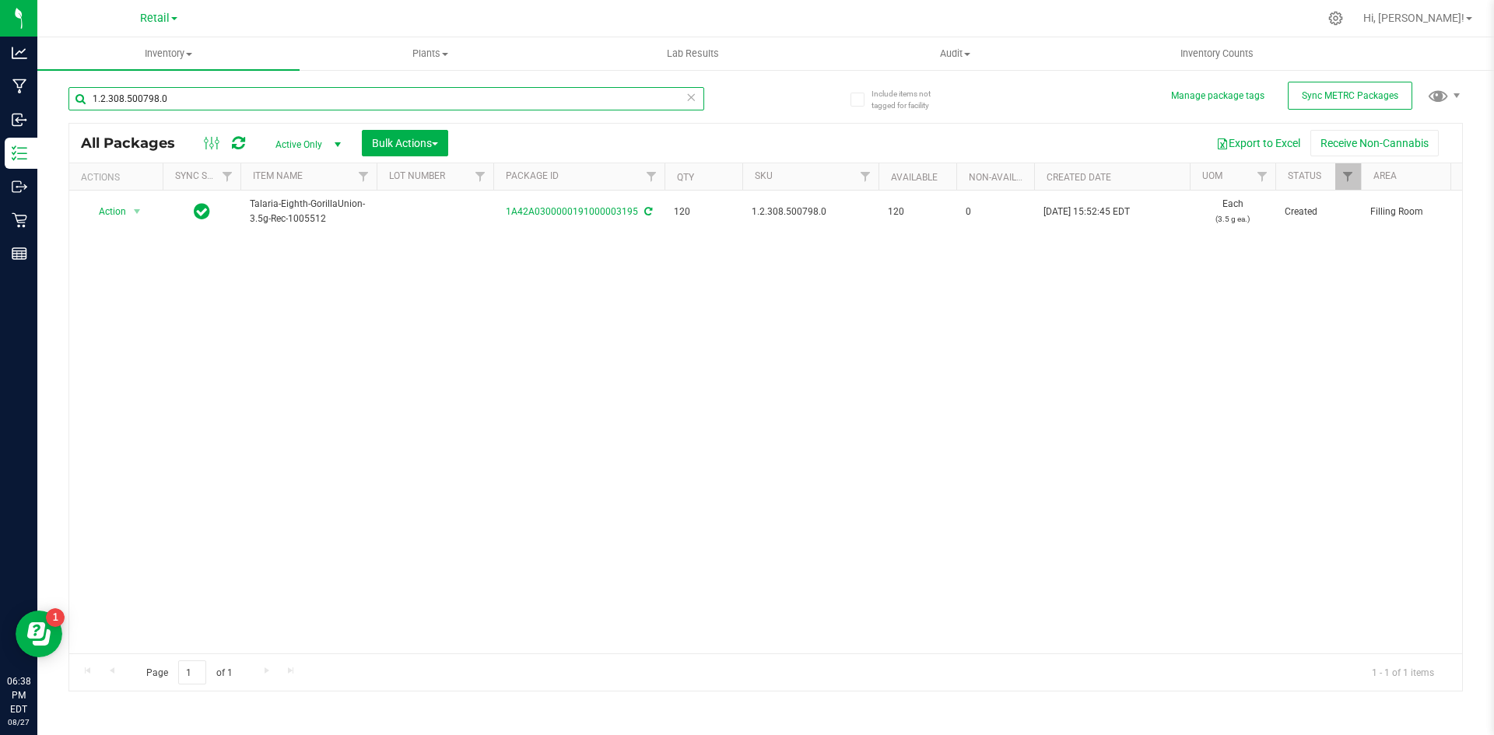
click at [226, 95] on input "1.2.308.500798.0" at bounding box center [386, 98] width 636 height 23
type input "1A42A0300000002000032708"
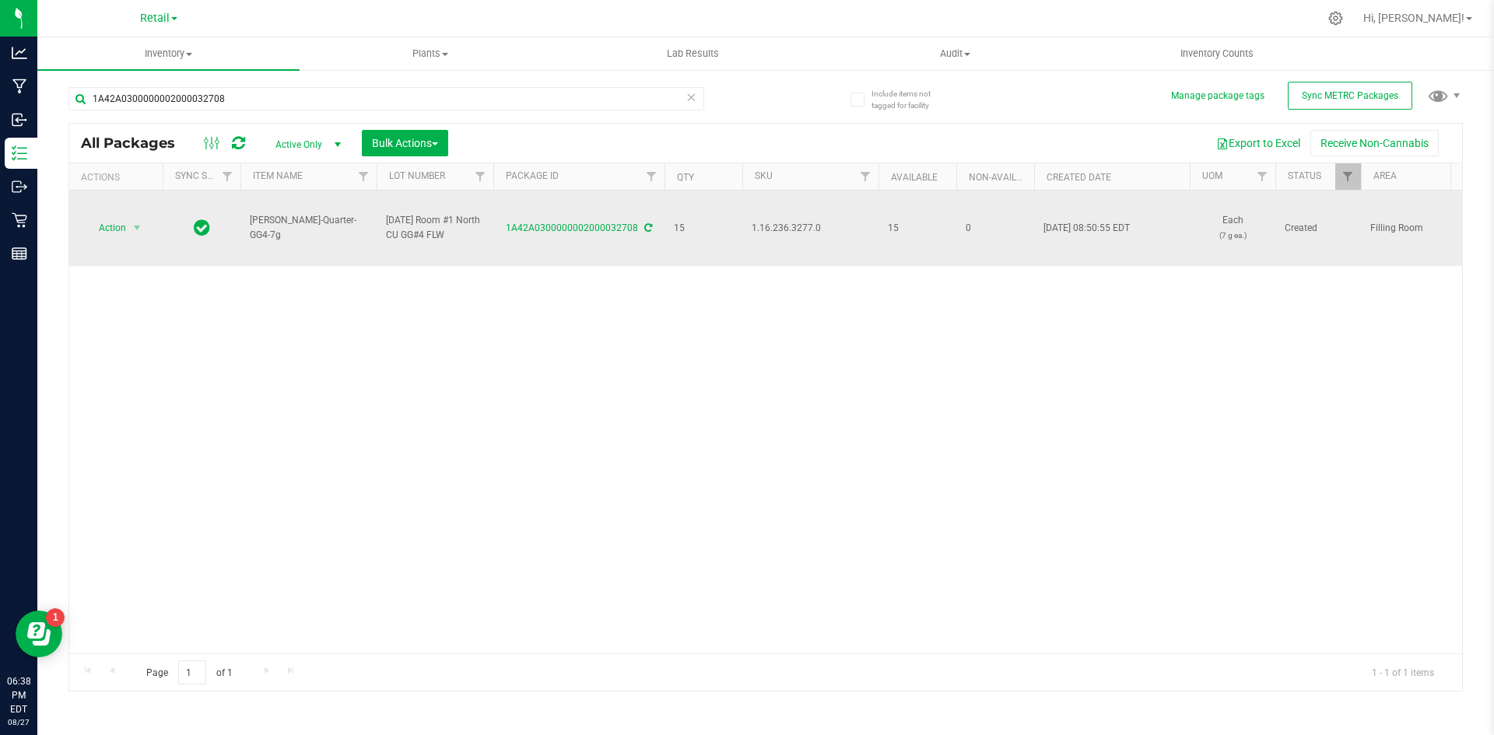
click at [811, 234] on span "1.16.236.3277.0" at bounding box center [809, 228] width 117 height 15
copy span "1.16.236.3277.0"
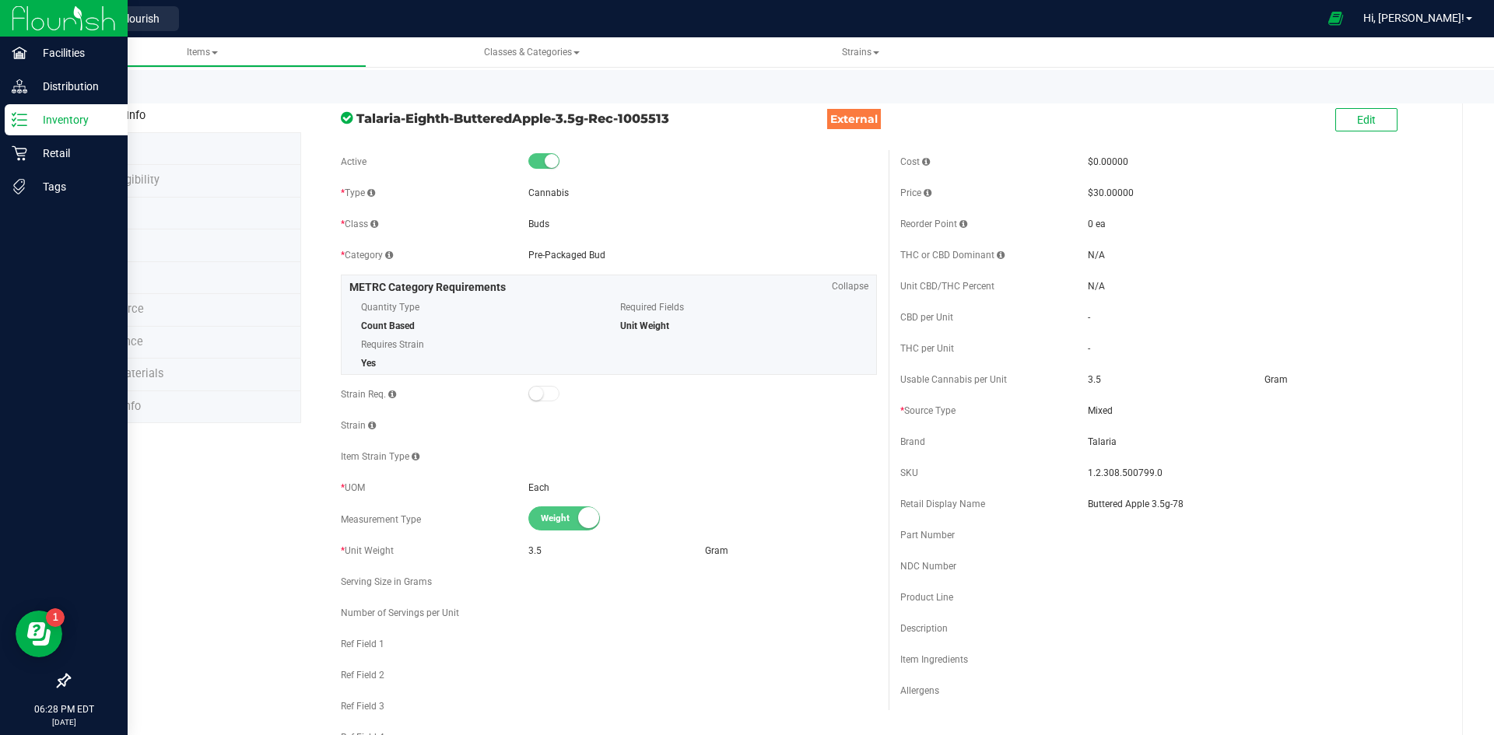
click at [33, 130] on div "Inventory" at bounding box center [66, 119] width 123 height 31
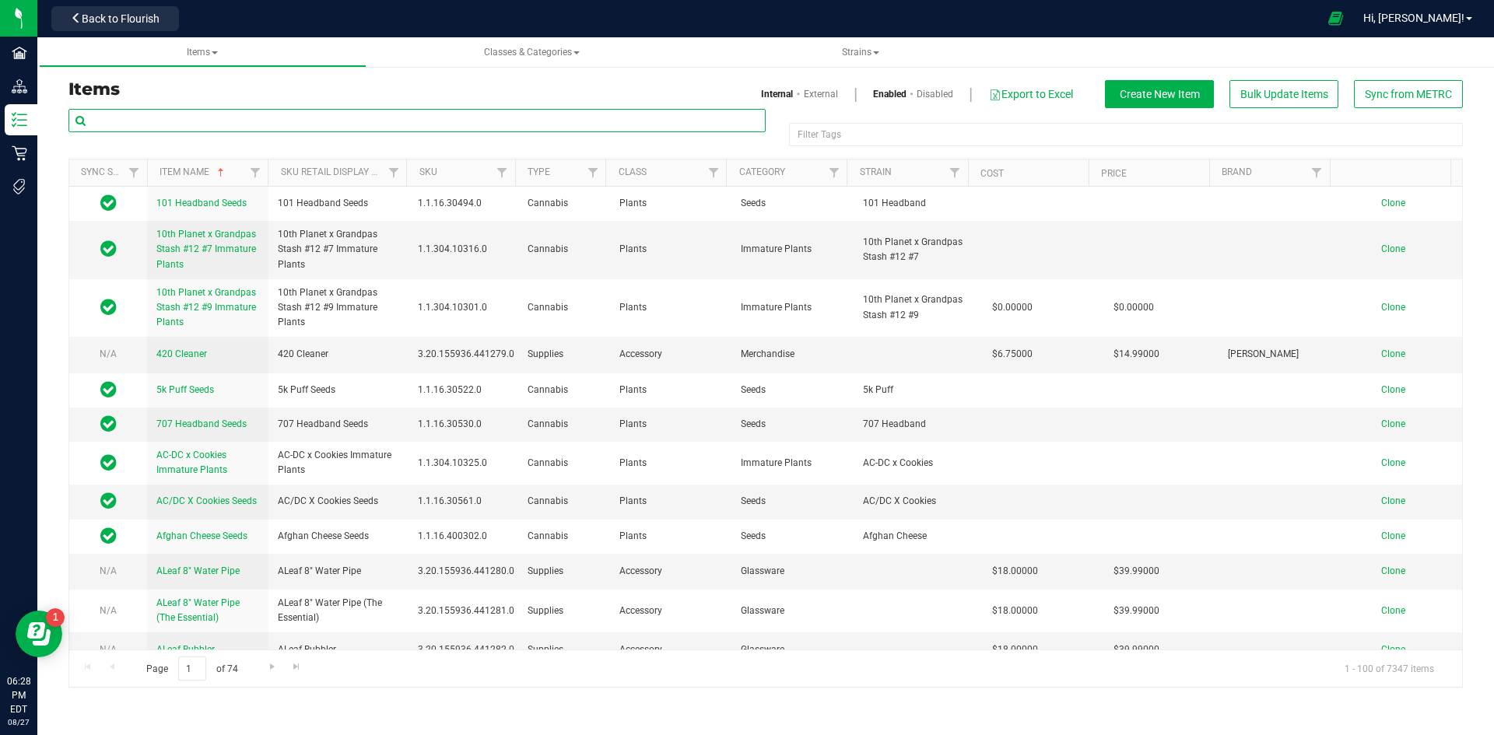
paste input "1.8.302.500803.0"
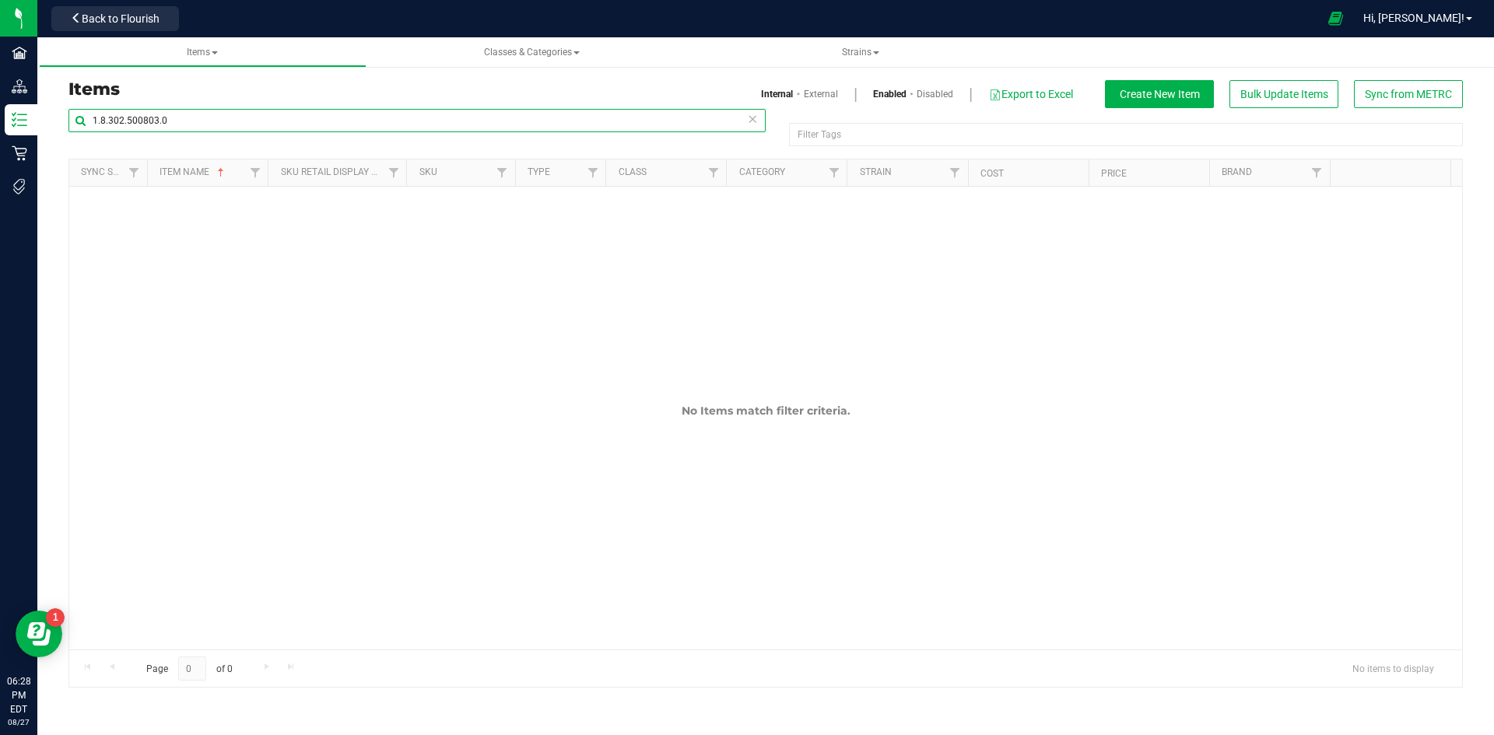
type input "1.8.302.500803.0"
click at [282, 124] on input "1.8.302.500803.0" at bounding box center [416, 120] width 697 height 23
click at [819, 97] on link "External" at bounding box center [821, 94] width 34 height 14
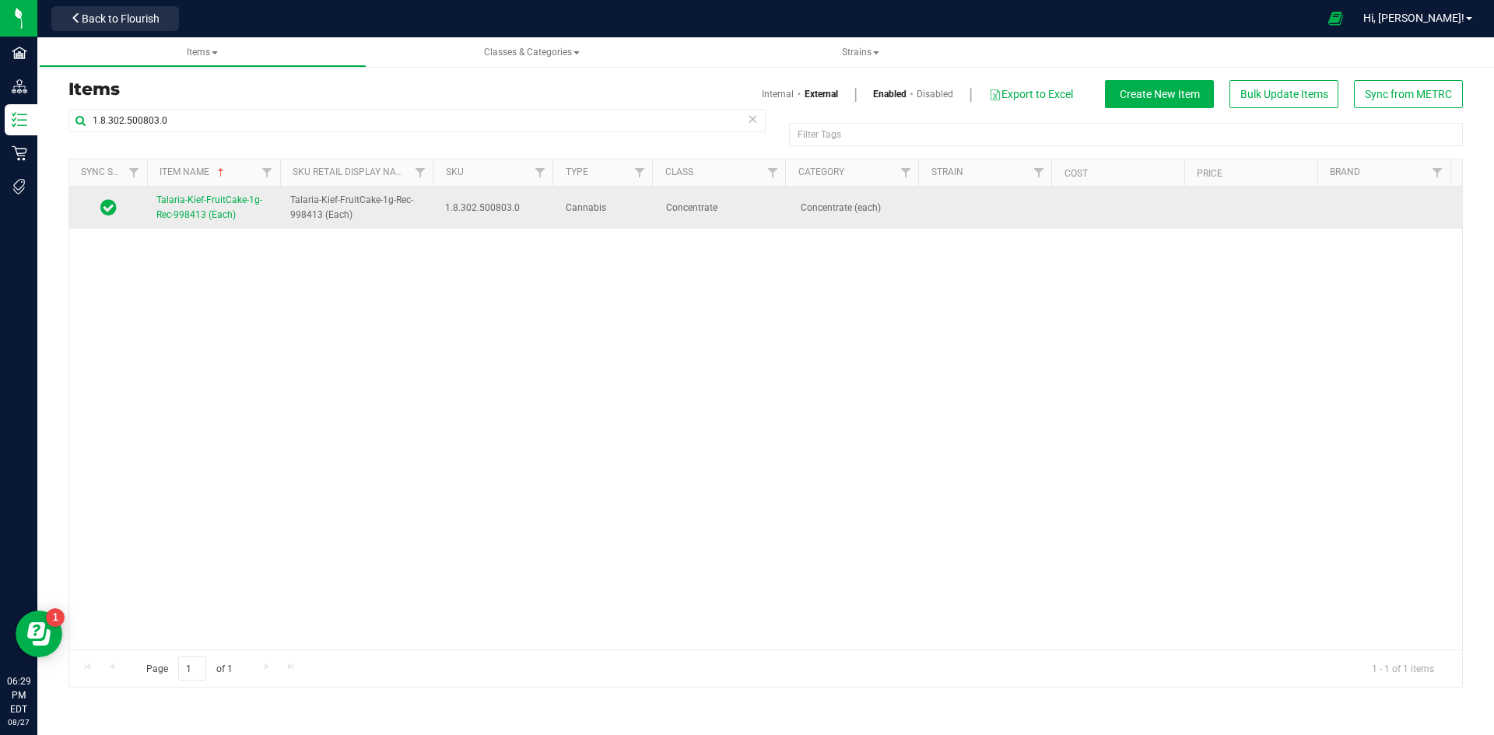
click at [188, 209] on span "Talaria-Kief-FruitCake-1g-Rec-998413 (Each)" at bounding box center [209, 207] width 106 height 26
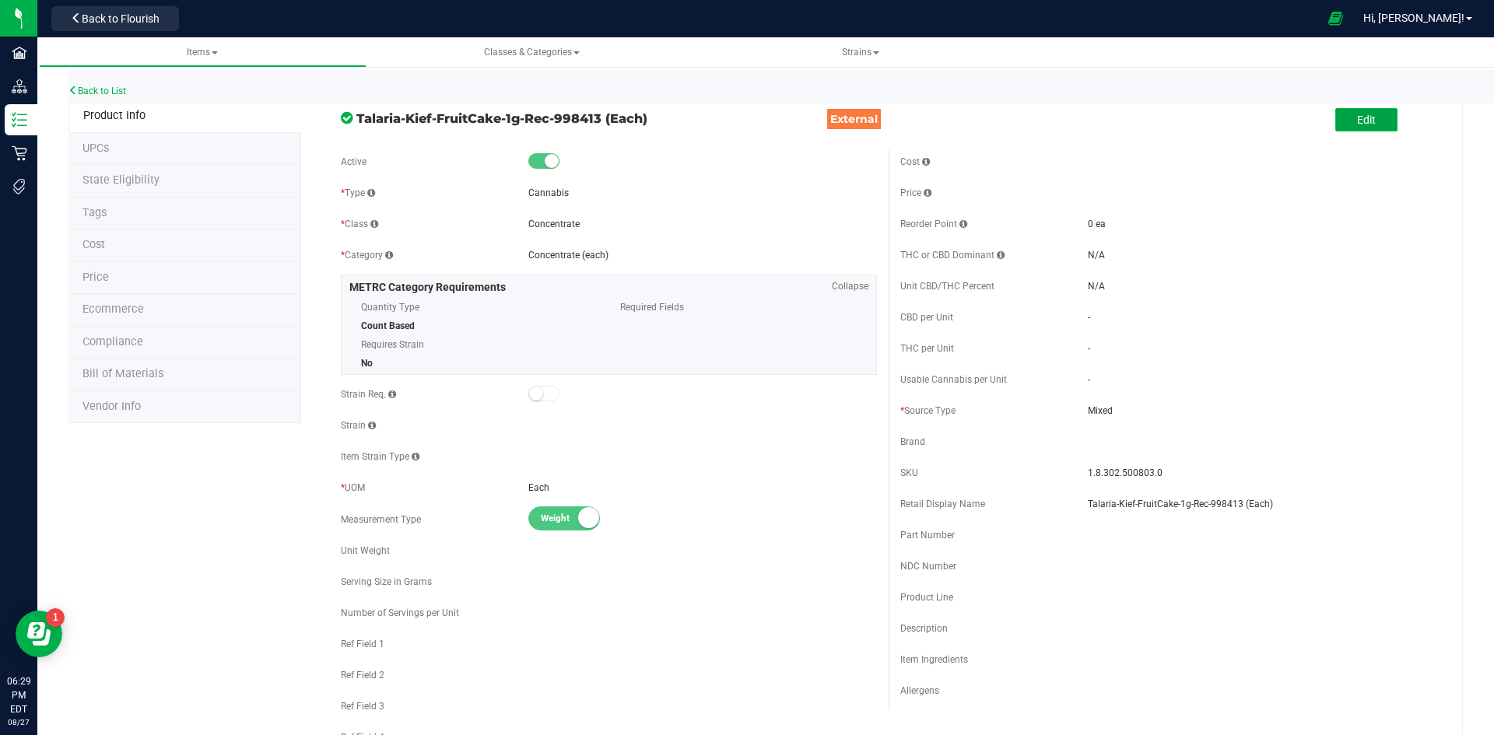
click at [1345, 128] on button "Edit" at bounding box center [1366, 119] width 62 height 23
drag, startPoint x: 1134, startPoint y: 503, endPoint x: 1057, endPoint y: 519, distance: 78.6
click at [1057, 519] on div "Cost Price Reorder Point ea THC or CBD Dominant" at bounding box center [1167, 450] width 559 height 601
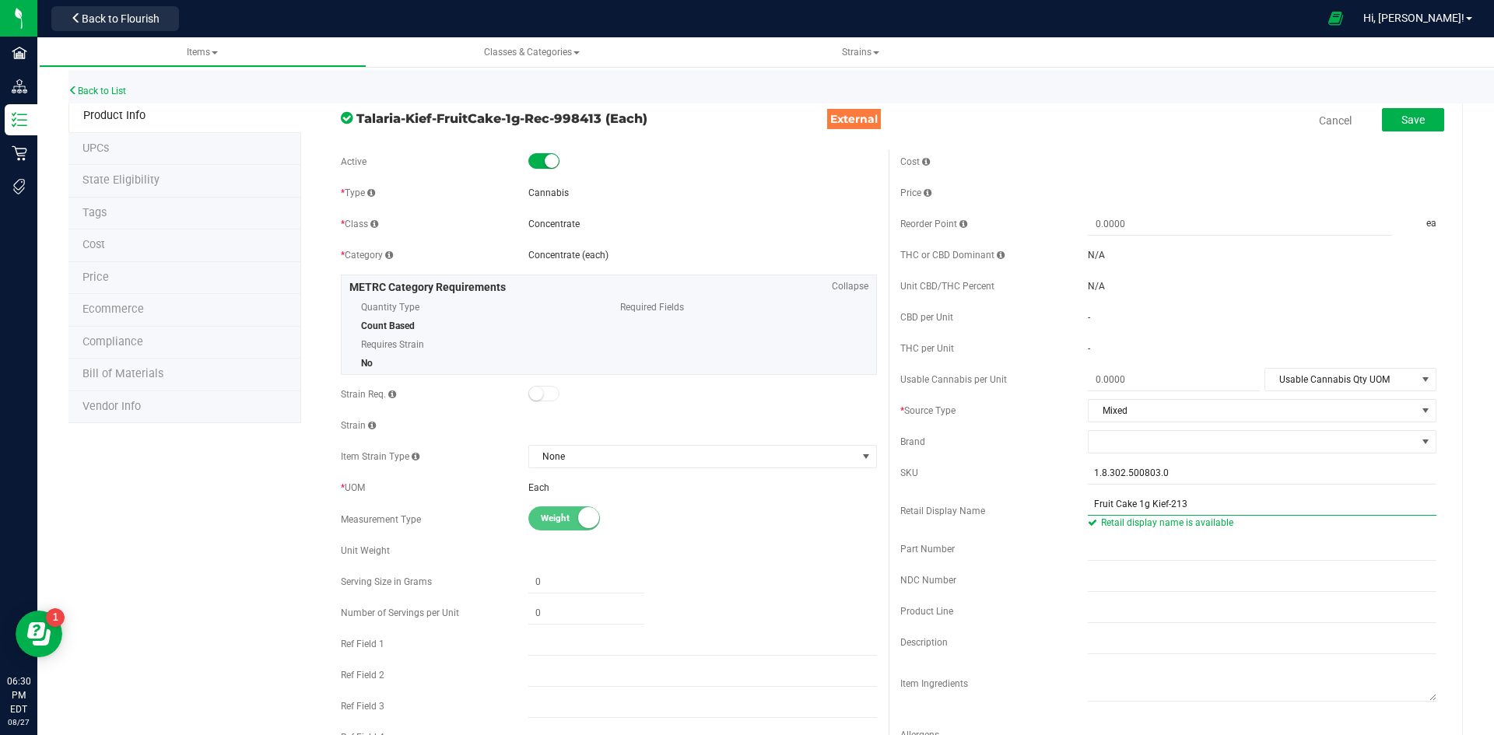
type input "Fruit Cake 1g Kief-213"
click at [1382, 129] on button "Save" at bounding box center [1413, 119] width 62 height 23
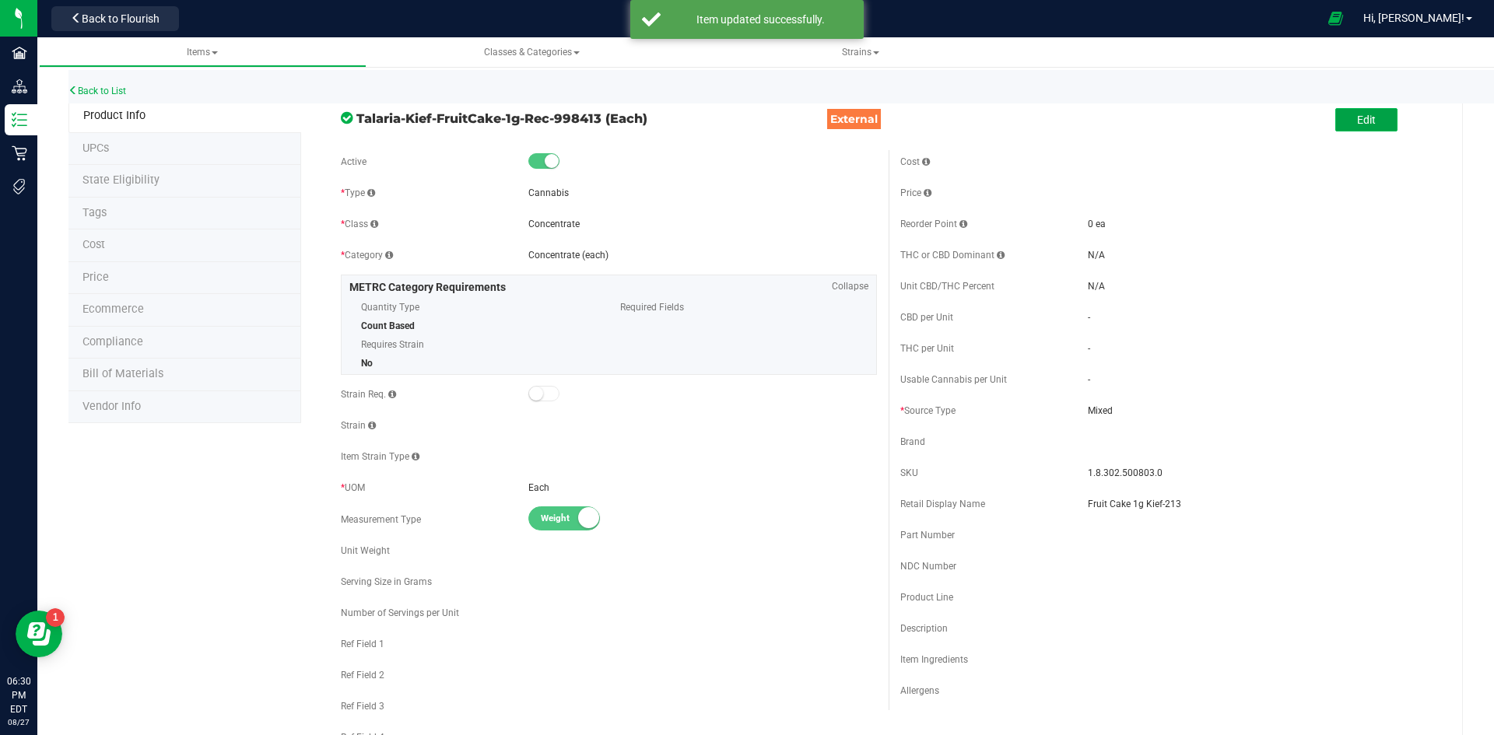
click at [1340, 118] on button "Edit" at bounding box center [1366, 119] width 62 height 23
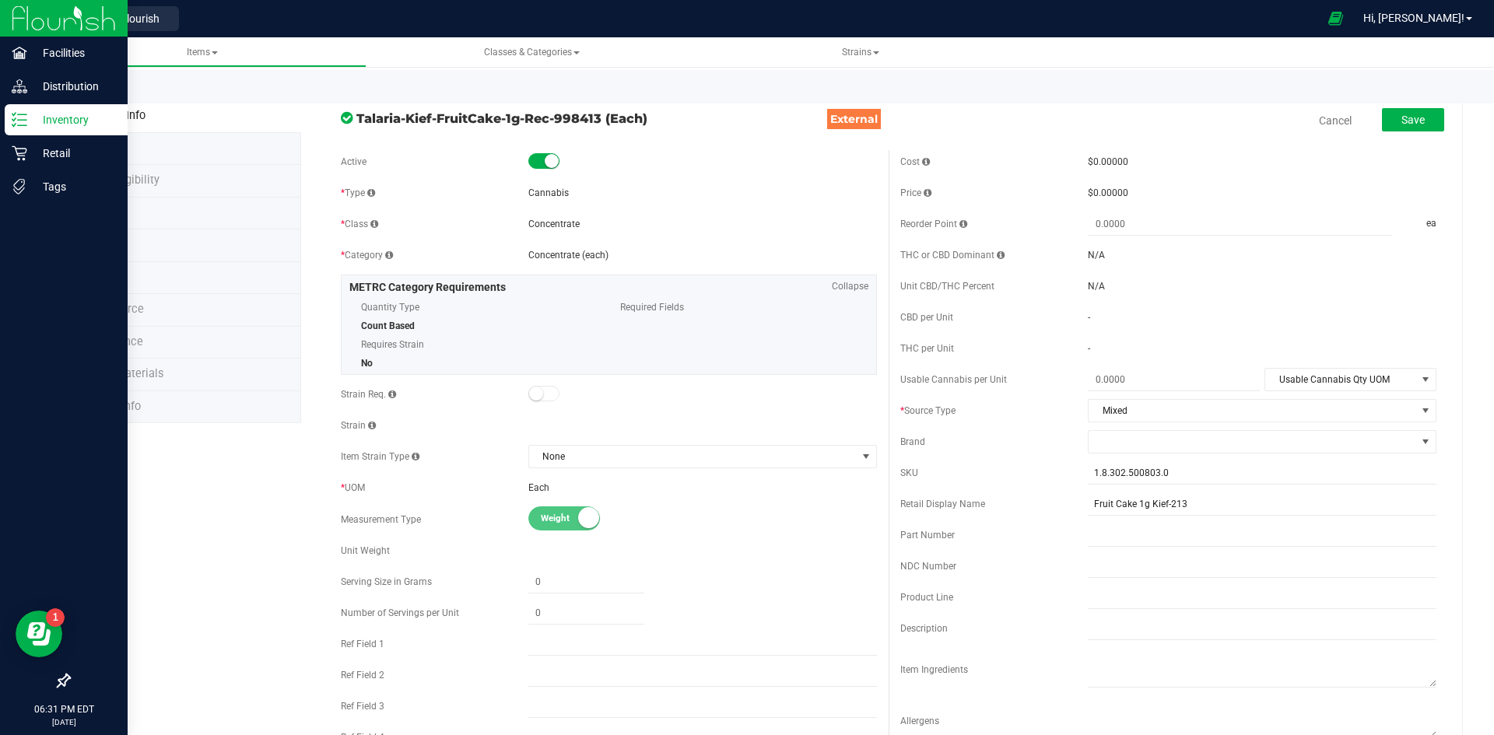
click at [26, 121] on icon at bounding box center [20, 120] width 16 height 16
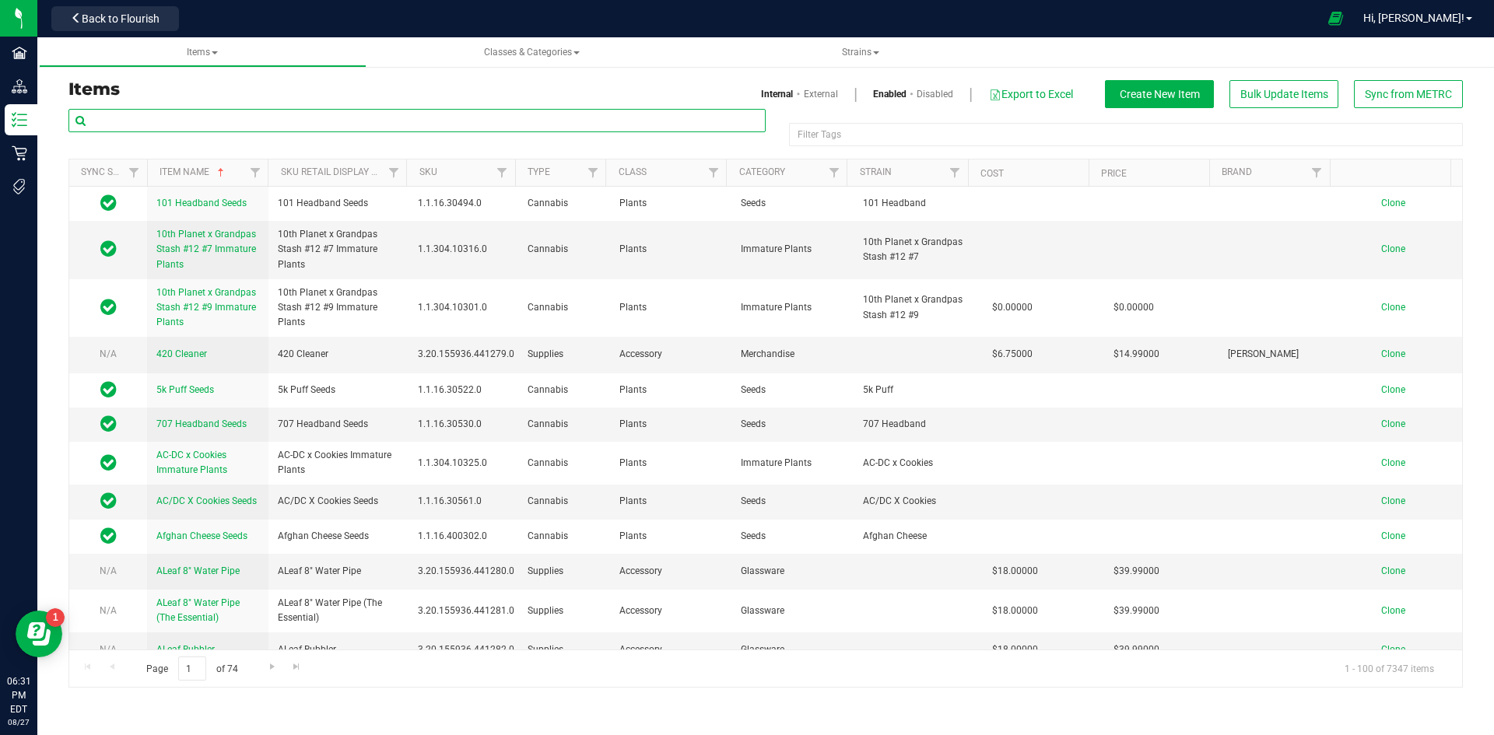
click at [266, 125] on input "text" at bounding box center [416, 120] width 697 height 23
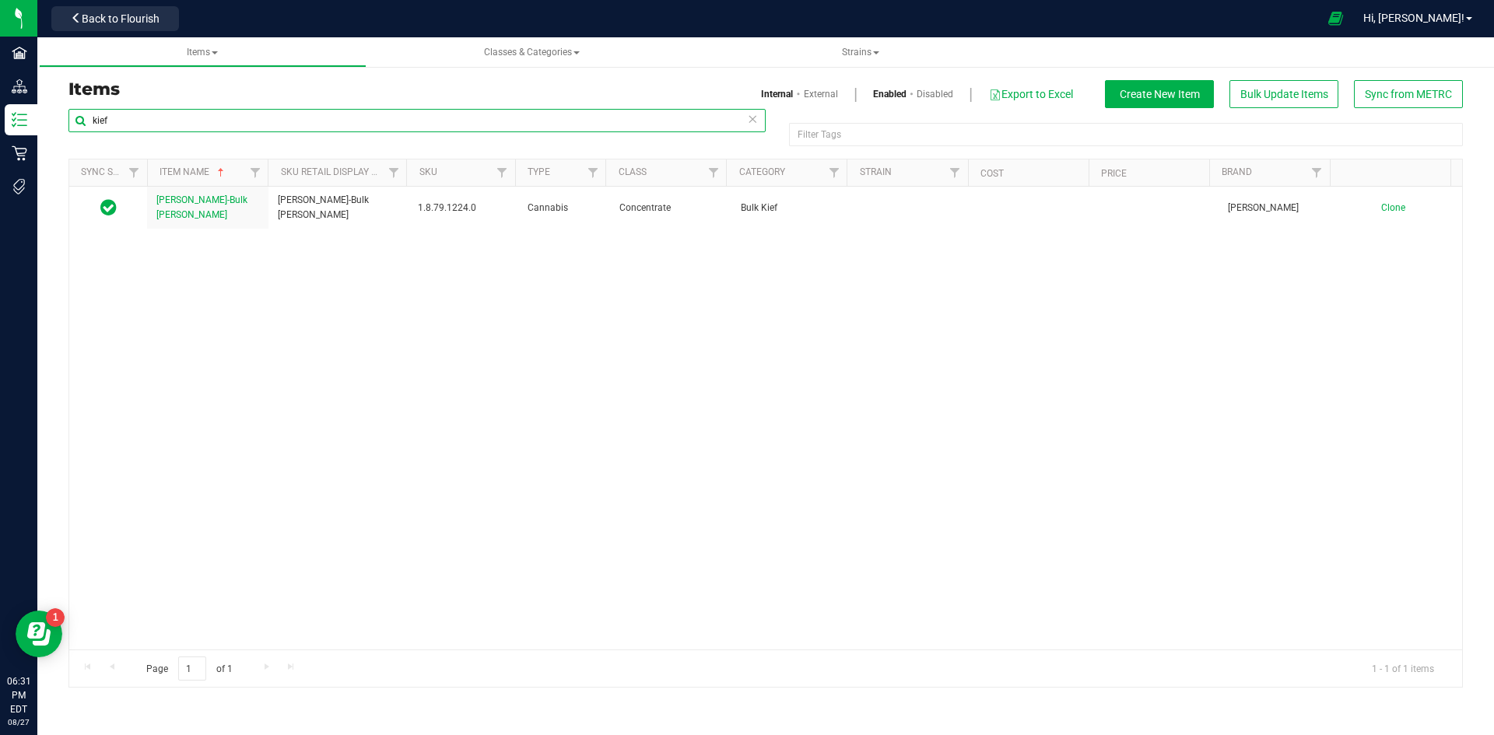
type input "kief"
click at [819, 94] on link "External" at bounding box center [821, 94] width 34 height 14
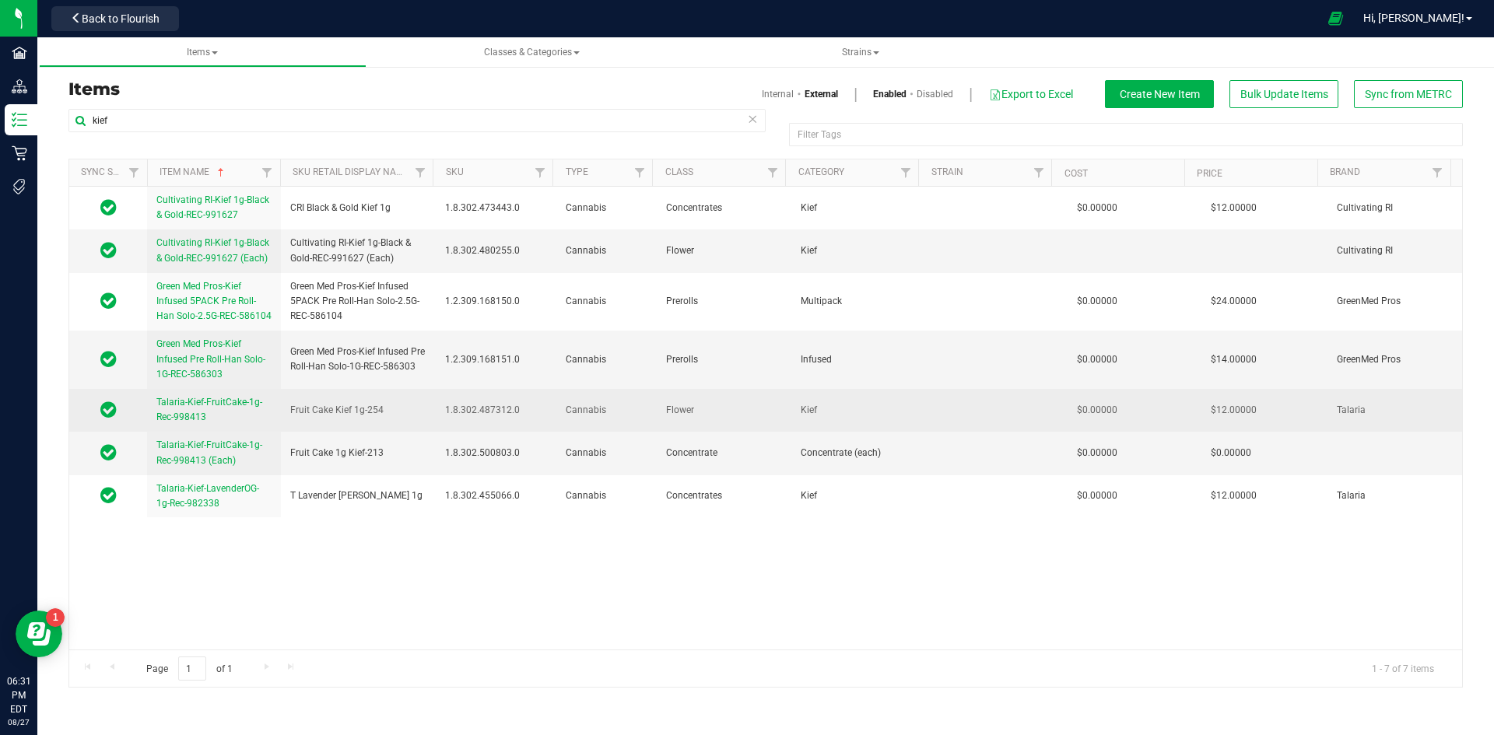
click at [214, 398] on span "Talaria-Kief-FruitCake-1g-Rec-998413" at bounding box center [209, 410] width 106 height 26
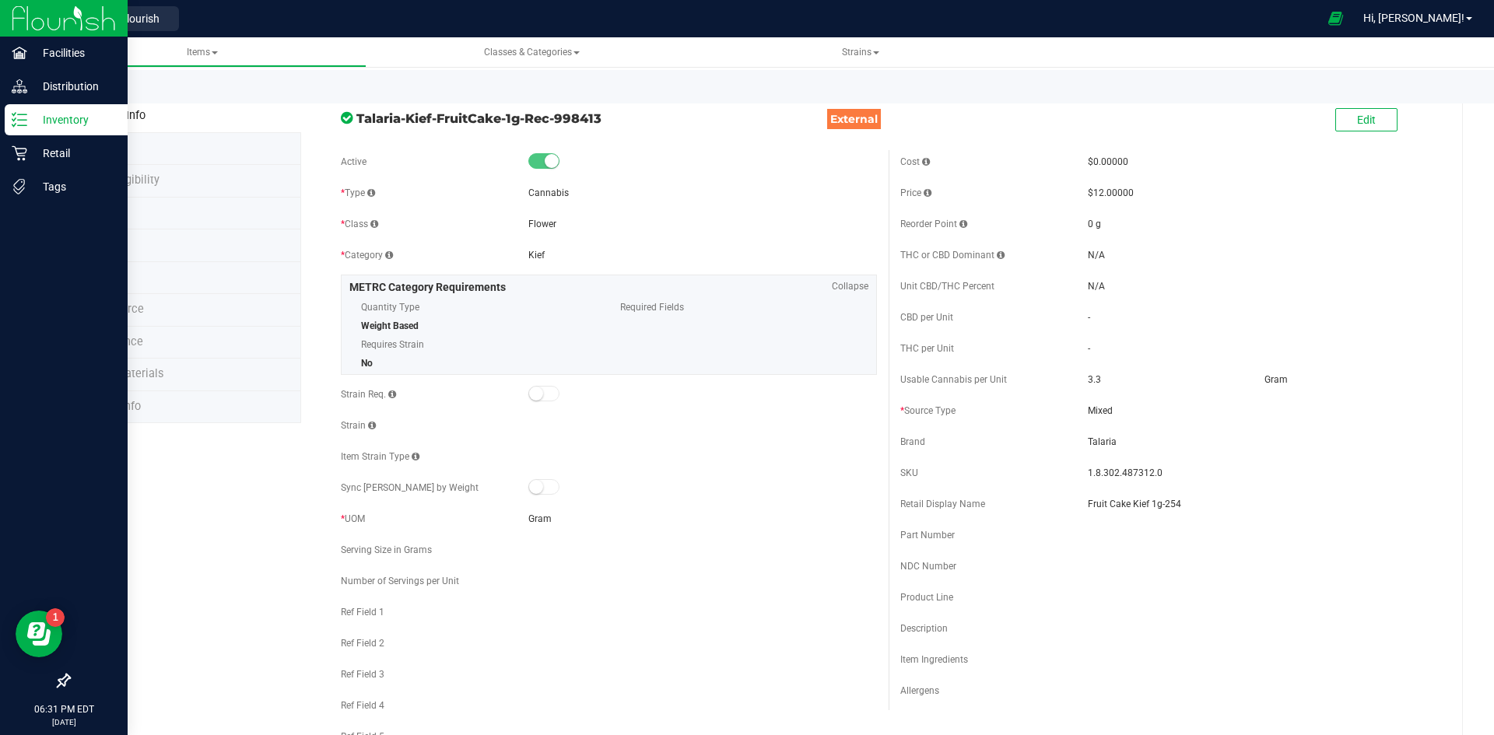
click at [48, 116] on p "Inventory" at bounding box center [73, 119] width 93 height 19
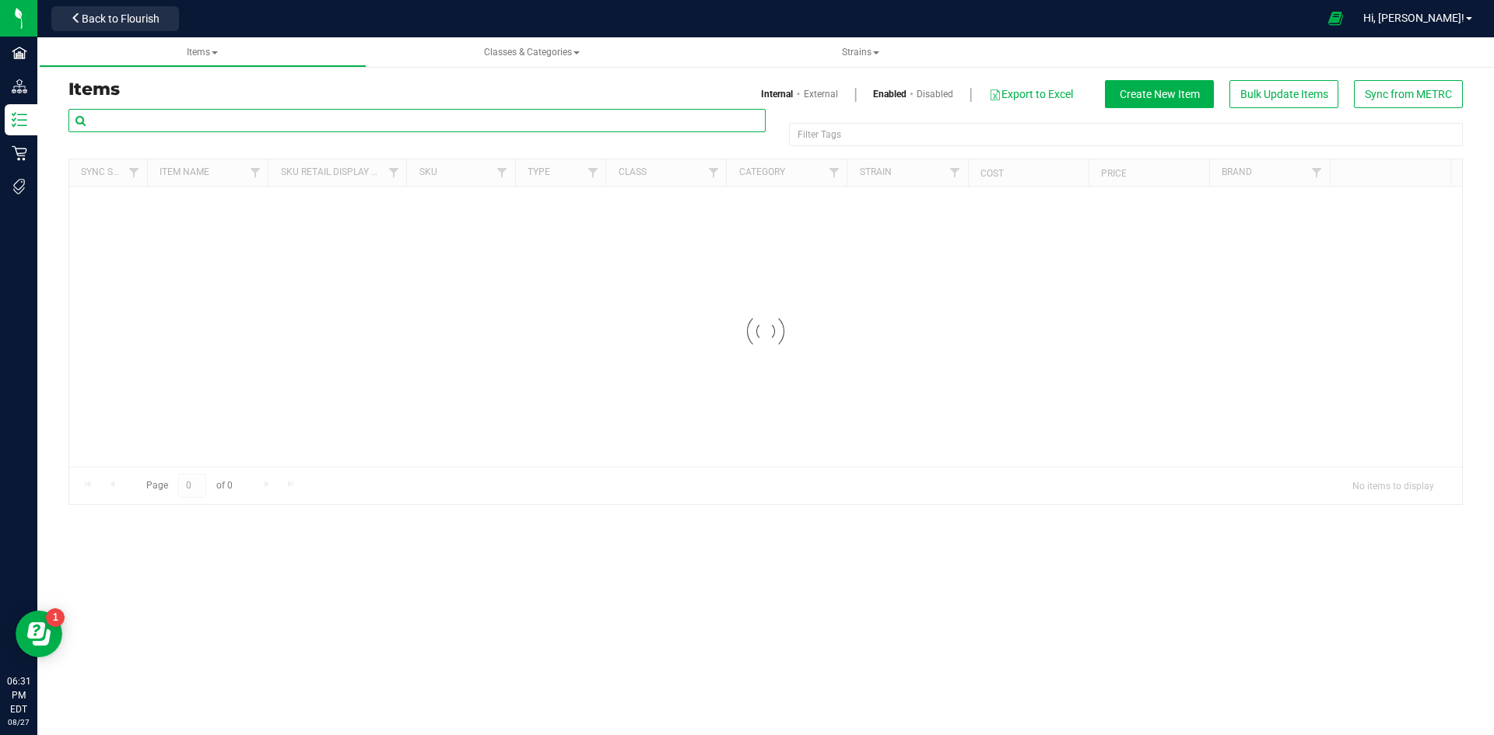
click at [283, 121] on input "text" at bounding box center [416, 120] width 697 height 23
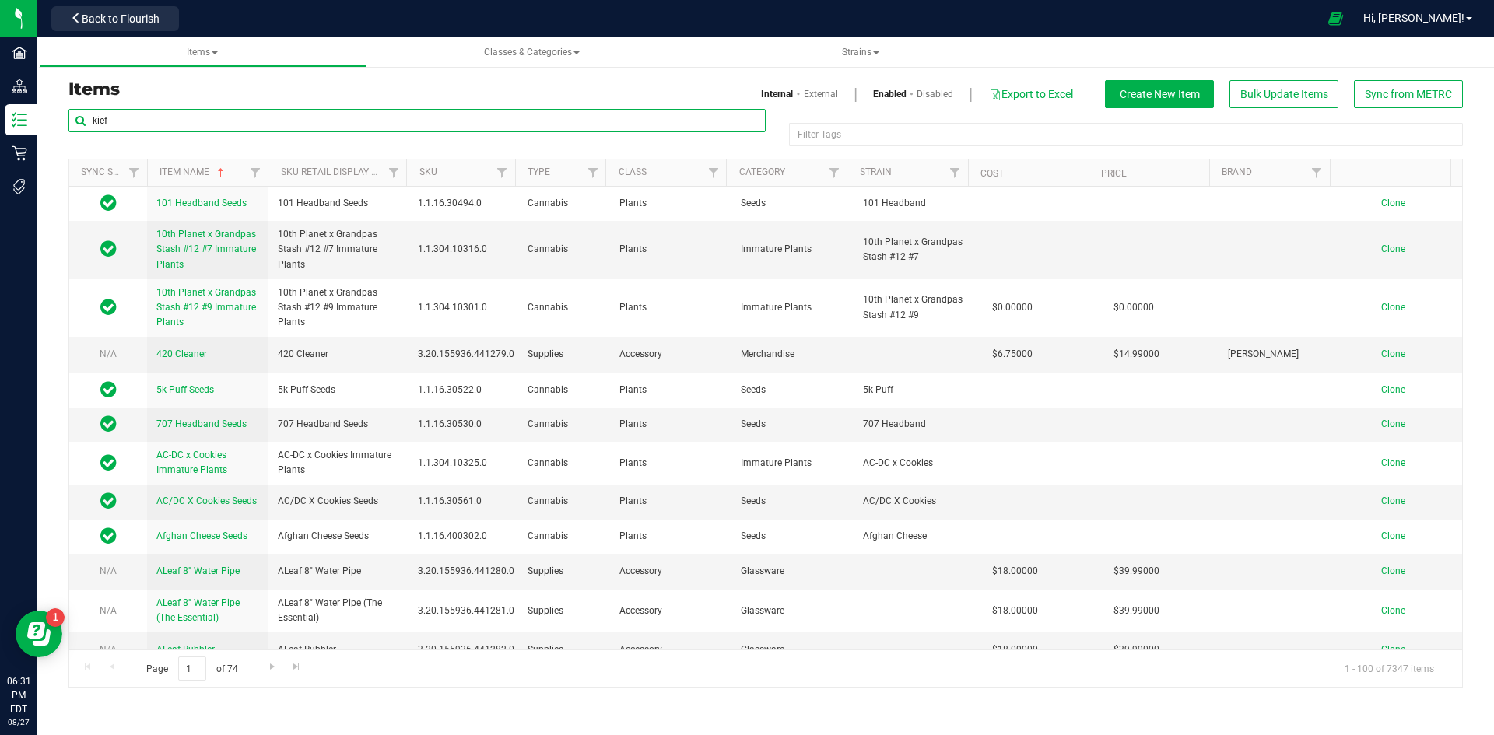
type input "kief"
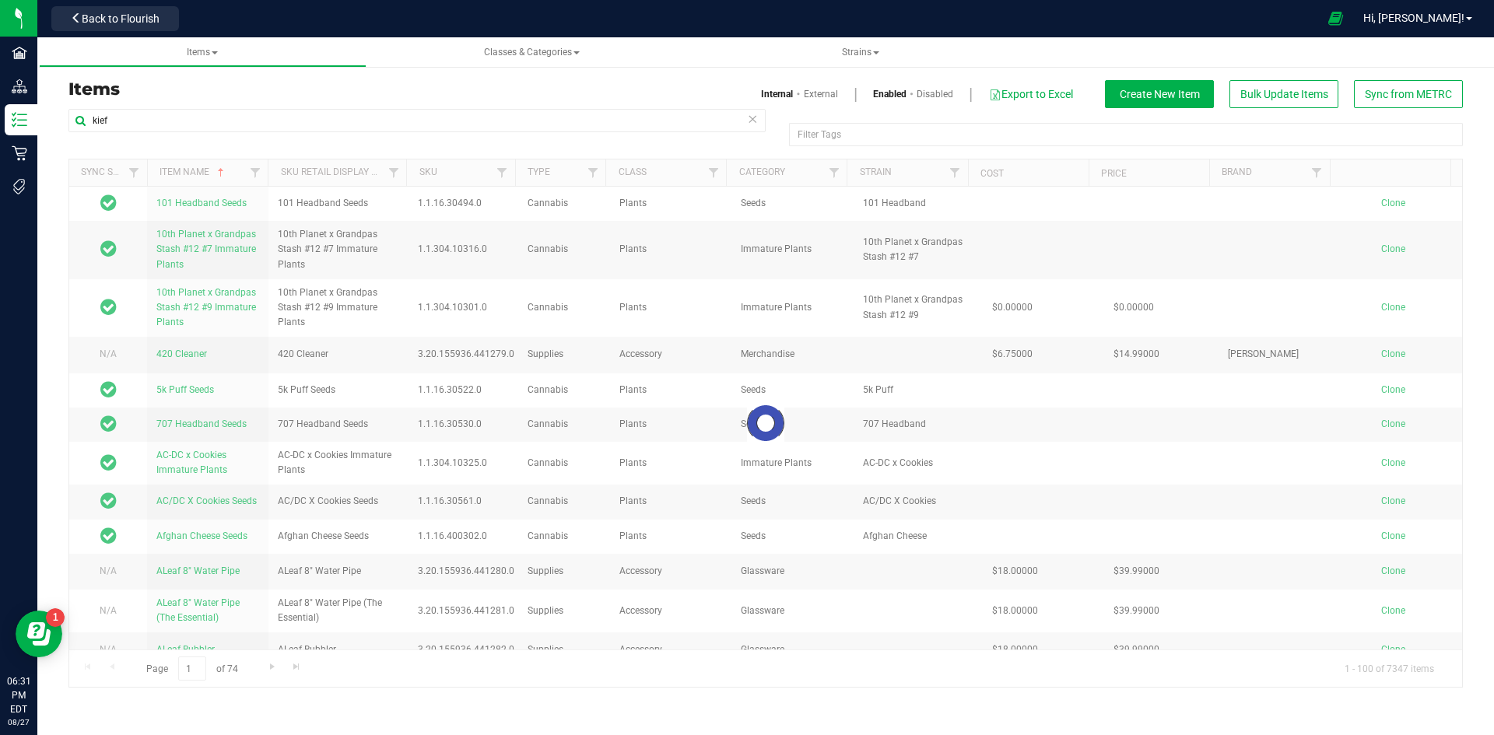
click at [822, 96] on link "External" at bounding box center [821, 94] width 34 height 14
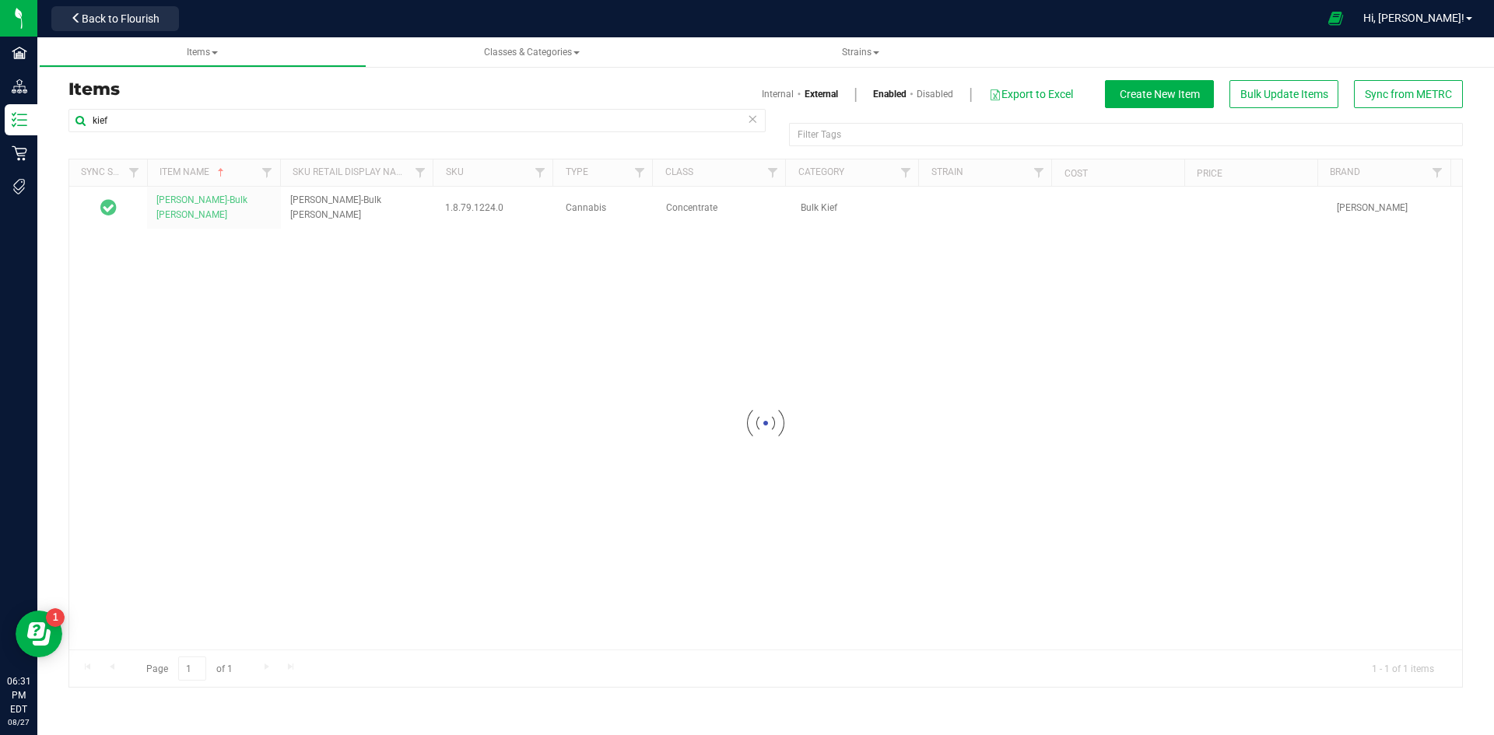
click at [822, 96] on link "External" at bounding box center [820, 94] width 33 height 14
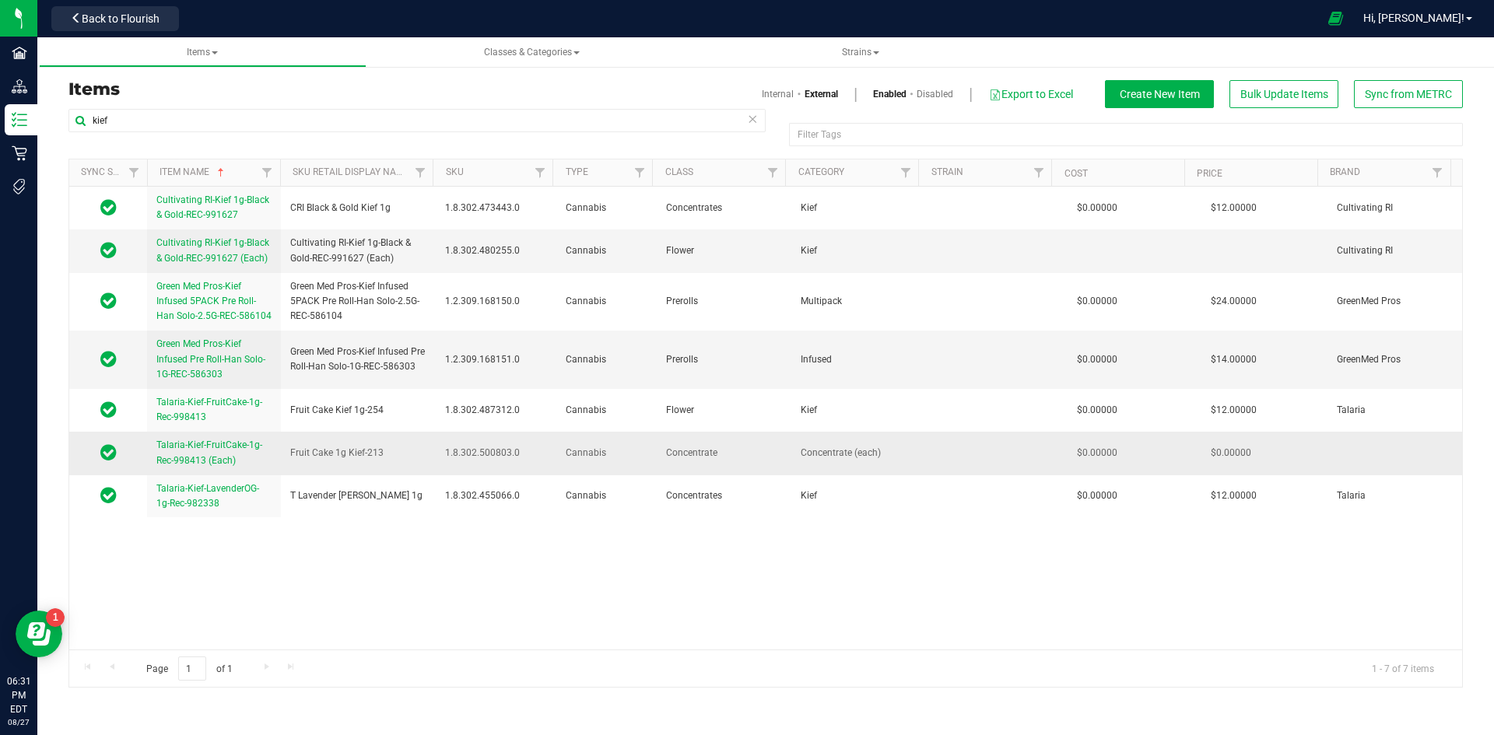
click at [233, 453] on link "Talaria-Kief-FruitCake-1g-Rec-998413 (Each)" at bounding box center [213, 453] width 115 height 30
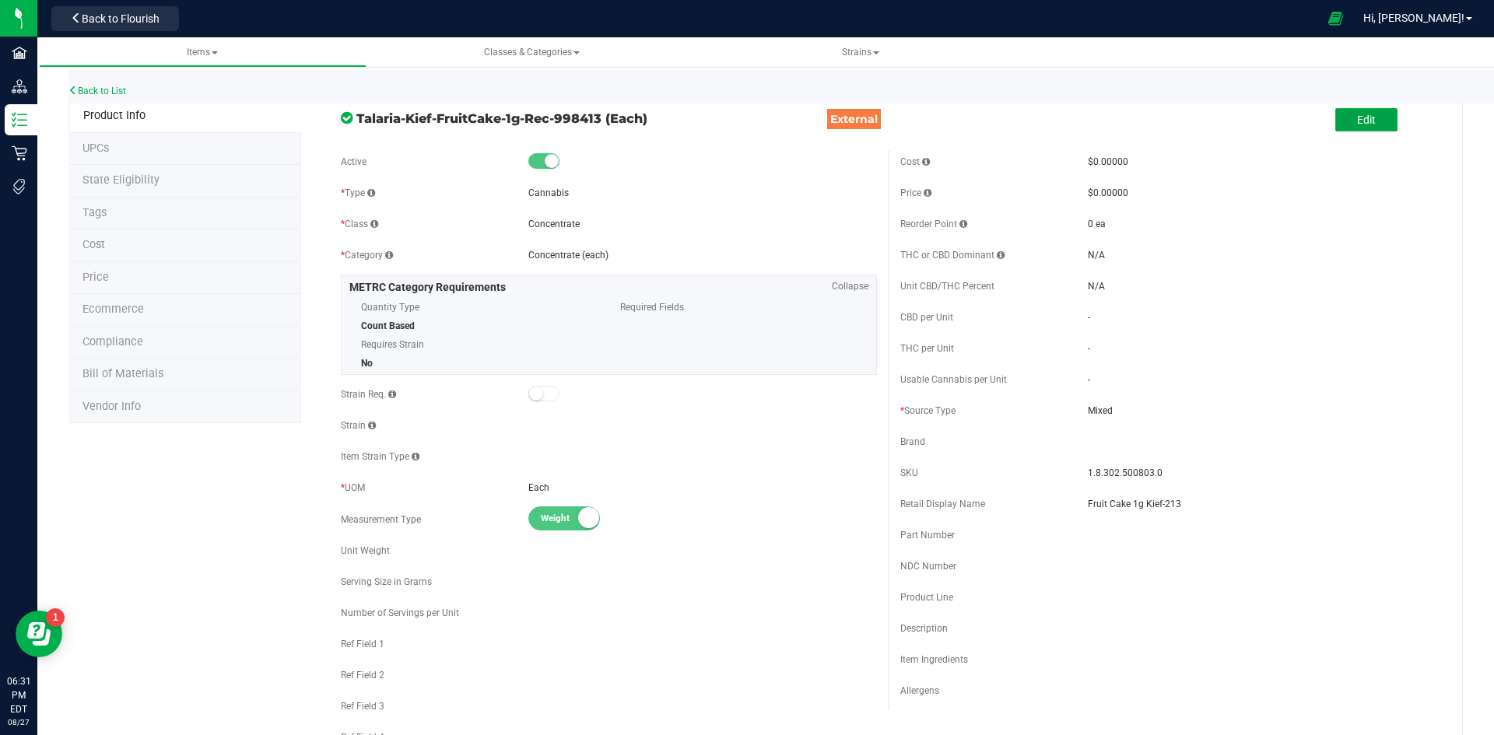
click at [1335, 117] on button "Edit" at bounding box center [1366, 119] width 62 height 23
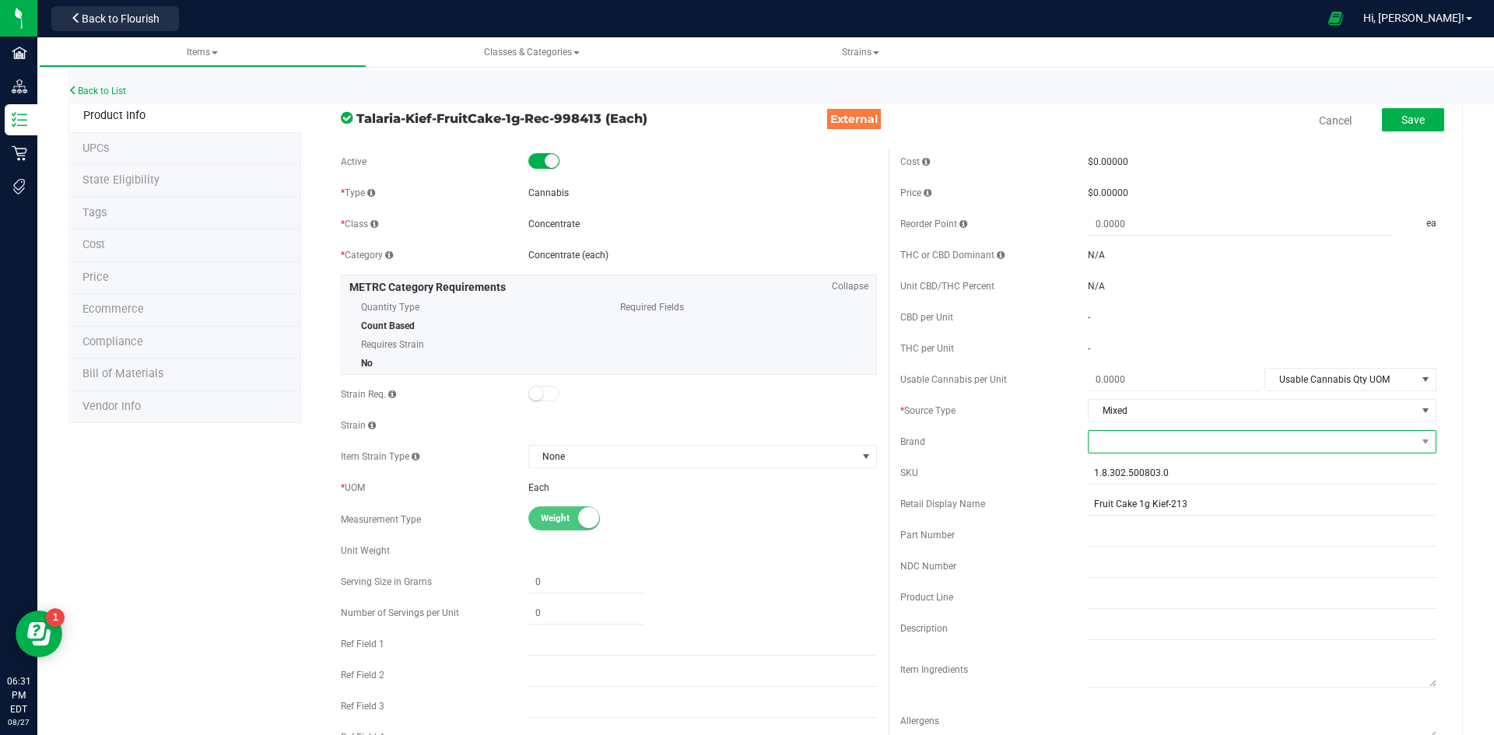
click at [1145, 446] on span at bounding box center [1251, 442] width 327 height 22
drag, startPoint x: 1117, startPoint y: 565, endPoint x: 1121, endPoint y: 527, distance: 38.3
click at [1117, 564] on li "Talaria" at bounding box center [1252, 558] width 344 height 26
click at [1152, 380] on span at bounding box center [1174, 380] width 172 height 23
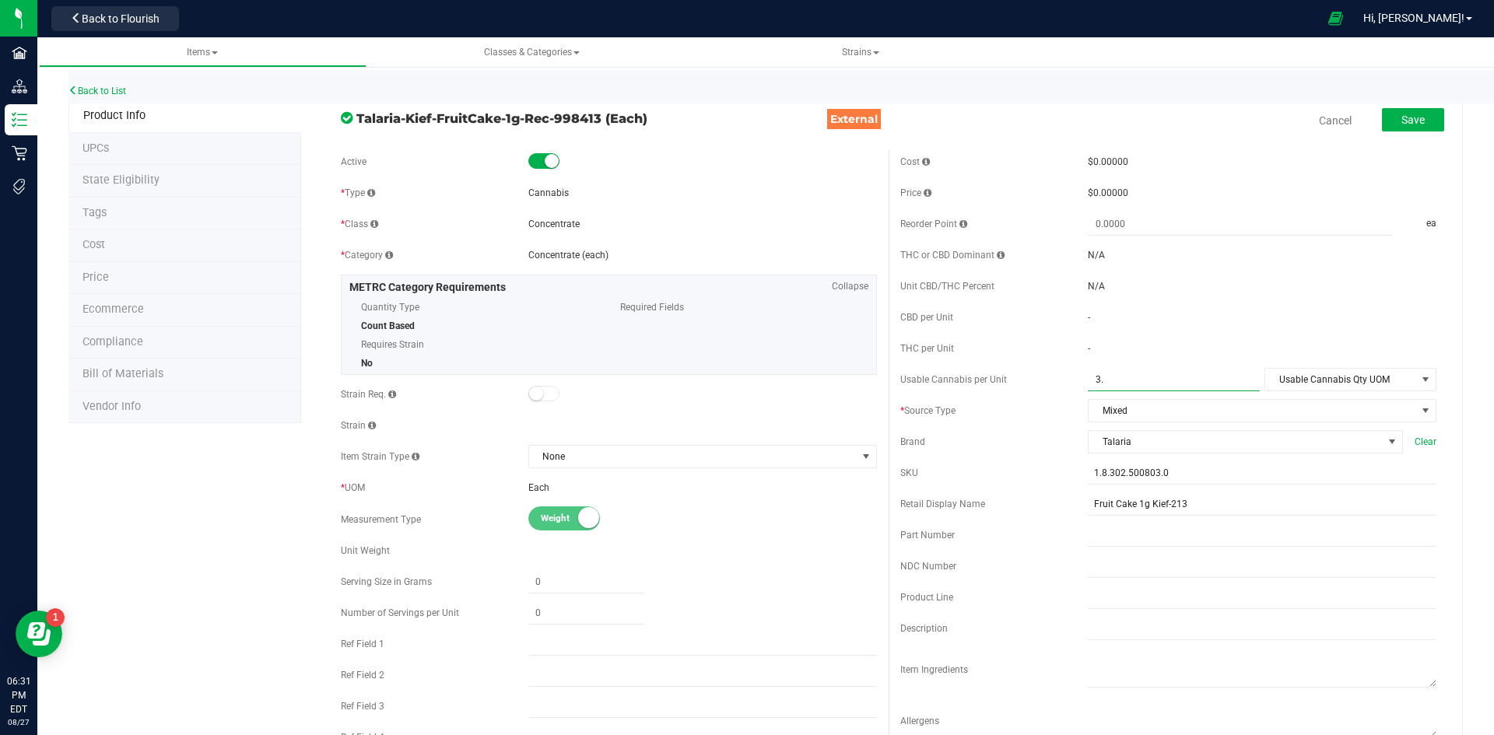
type input "3.3"
type input "3.3000"
click at [1297, 380] on span "Usable Cannabis Qty UOM" at bounding box center [1340, 380] width 151 height 22
click at [1314, 459] on li "Gram" at bounding box center [1339, 452] width 169 height 23
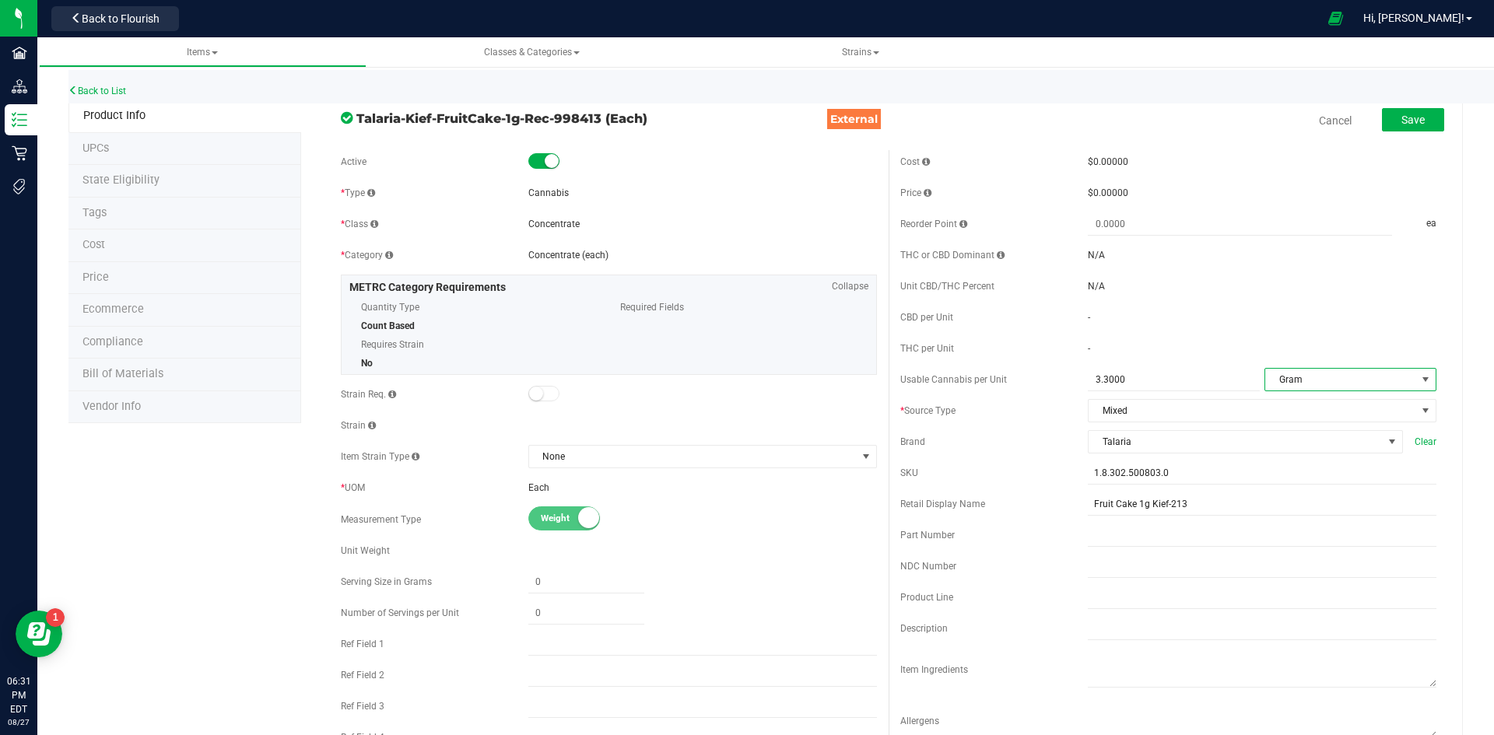
scroll to position [311, 0]
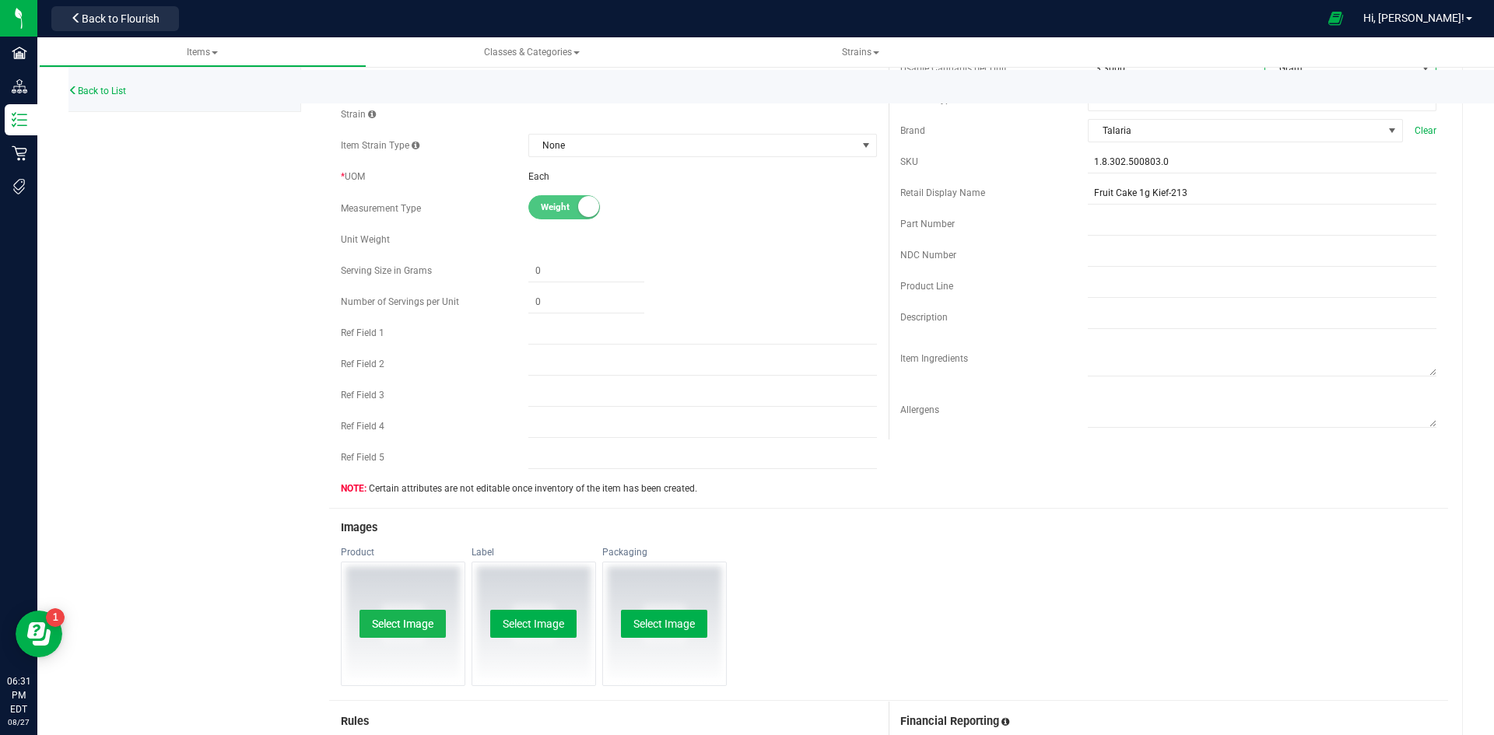
click at [387, 618] on button "Select Image" at bounding box center [402, 624] width 86 height 28
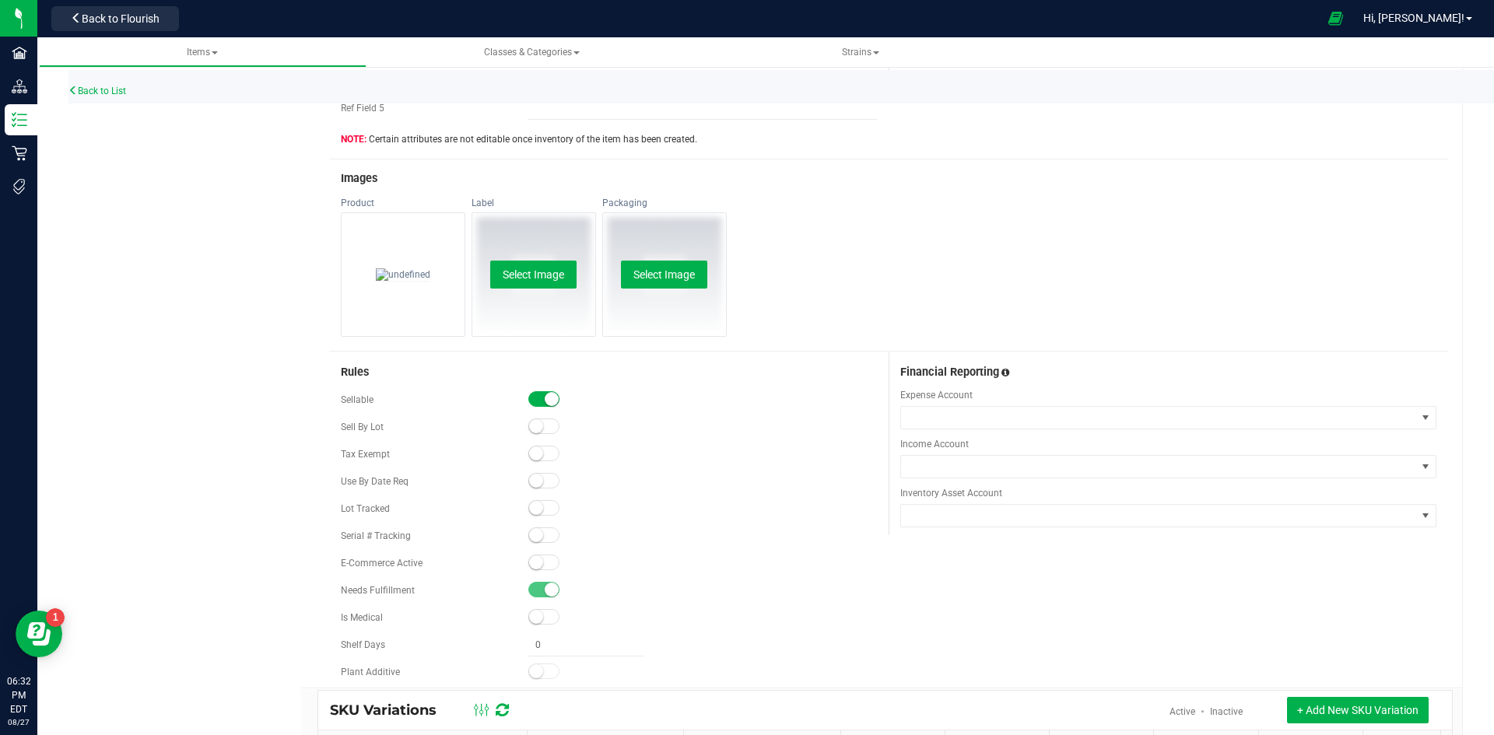
scroll to position [778, 0]
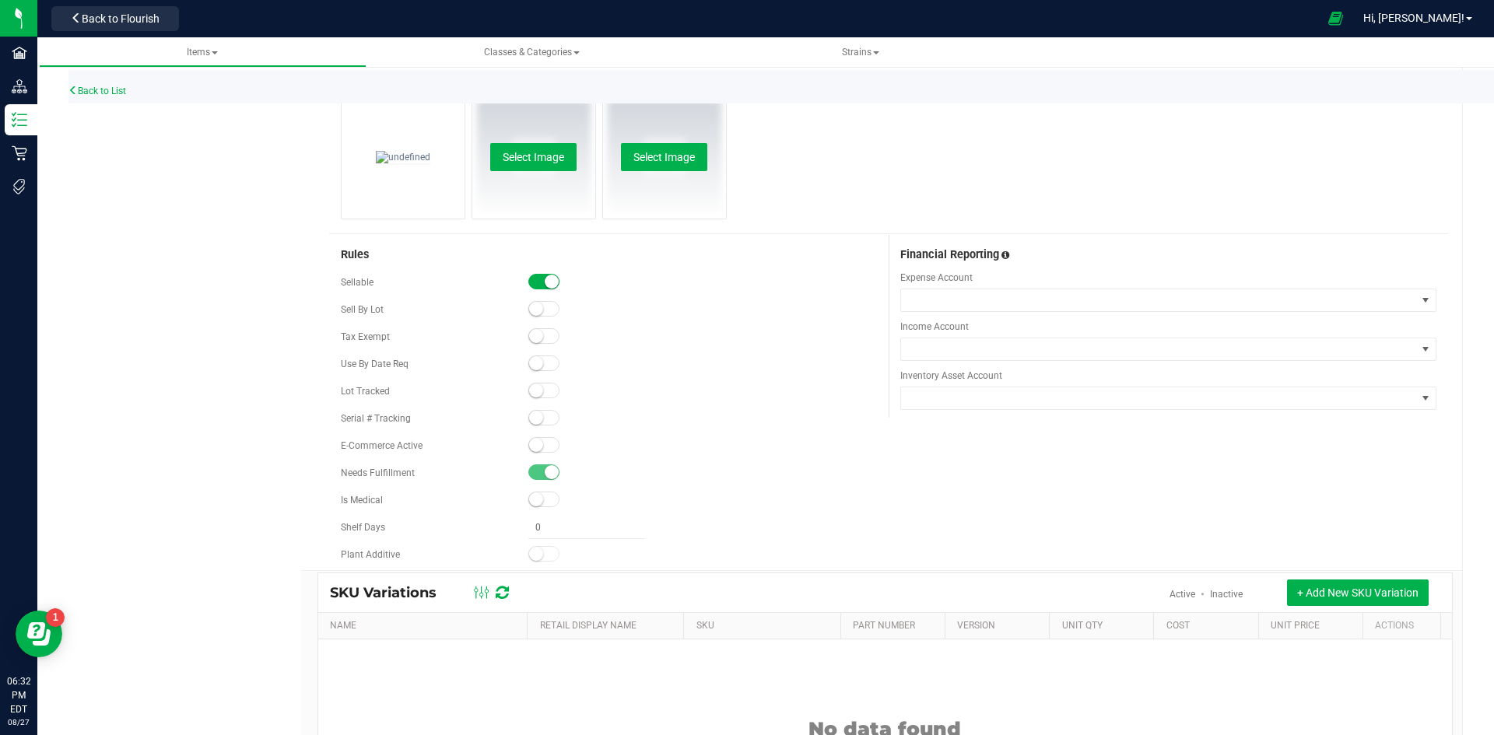
click at [535, 448] on small at bounding box center [536, 445] width 14 height 14
click at [533, 397] on small at bounding box center [536, 391] width 14 height 14
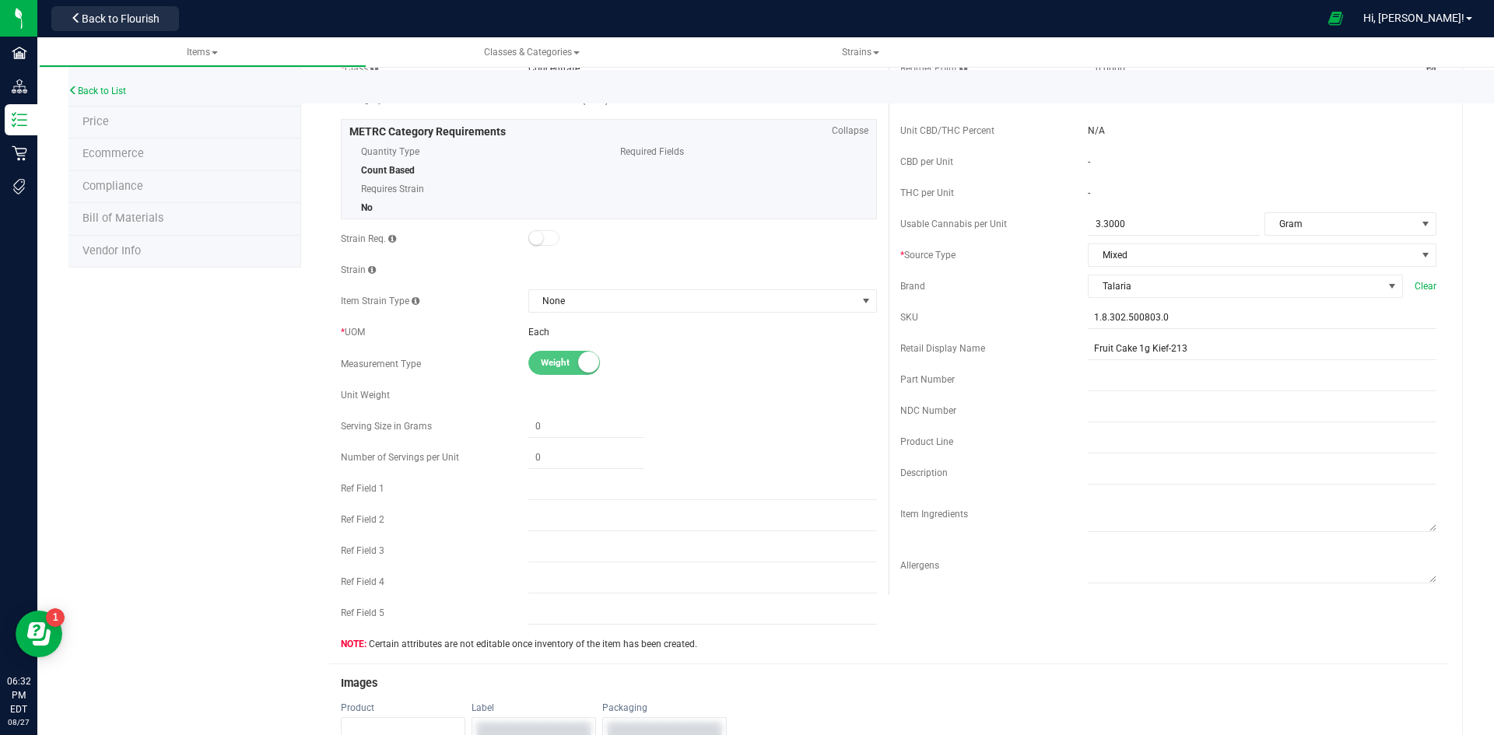
scroll to position [0, 0]
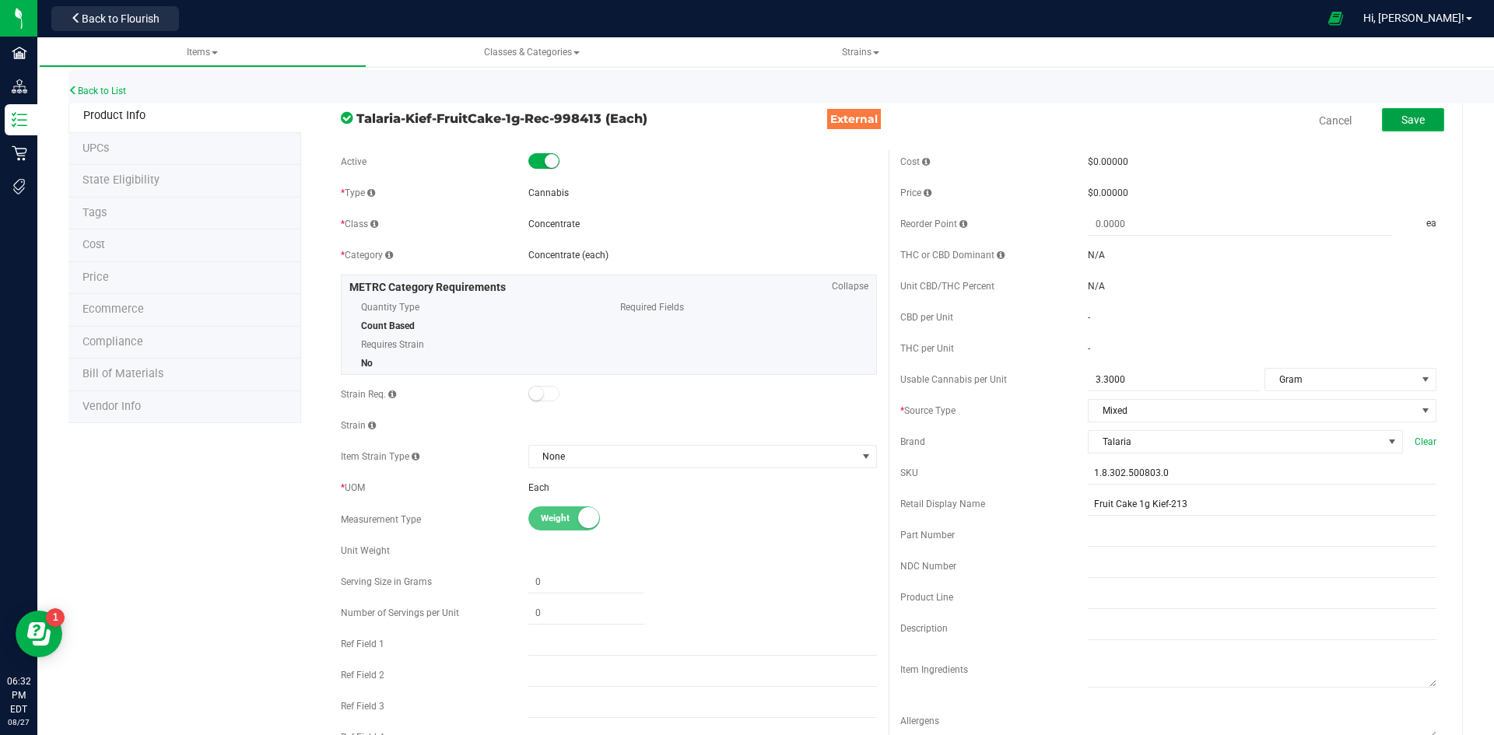
click at [1410, 127] on button "Save" at bounding box center [1413, 119] width 62 height 23
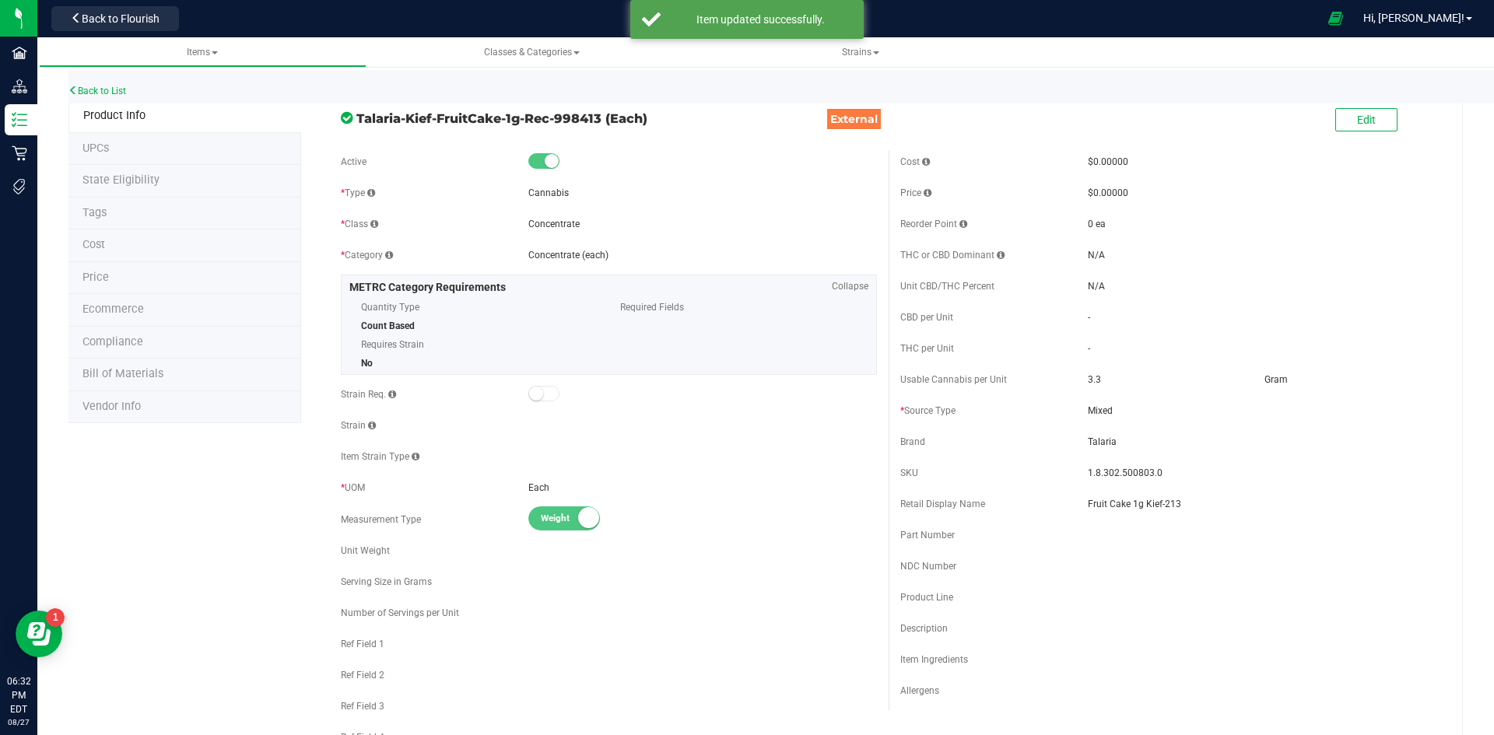
click at [149, 285] on li "Price" at bounding box center [184, 278] width 233 height 33
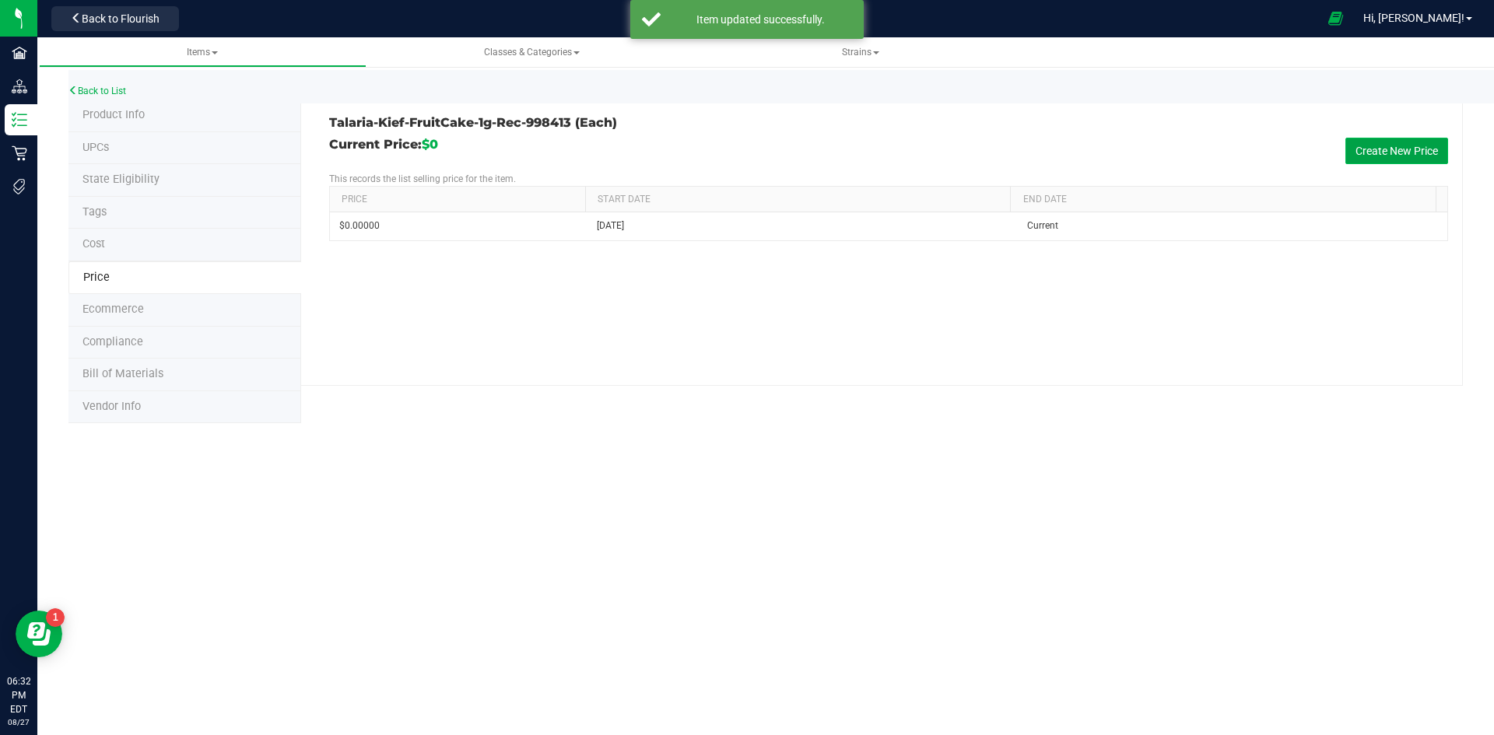
click at [1388, 152] on button "Create New Price" at bounding box center [1396, 151] width 103 height 26
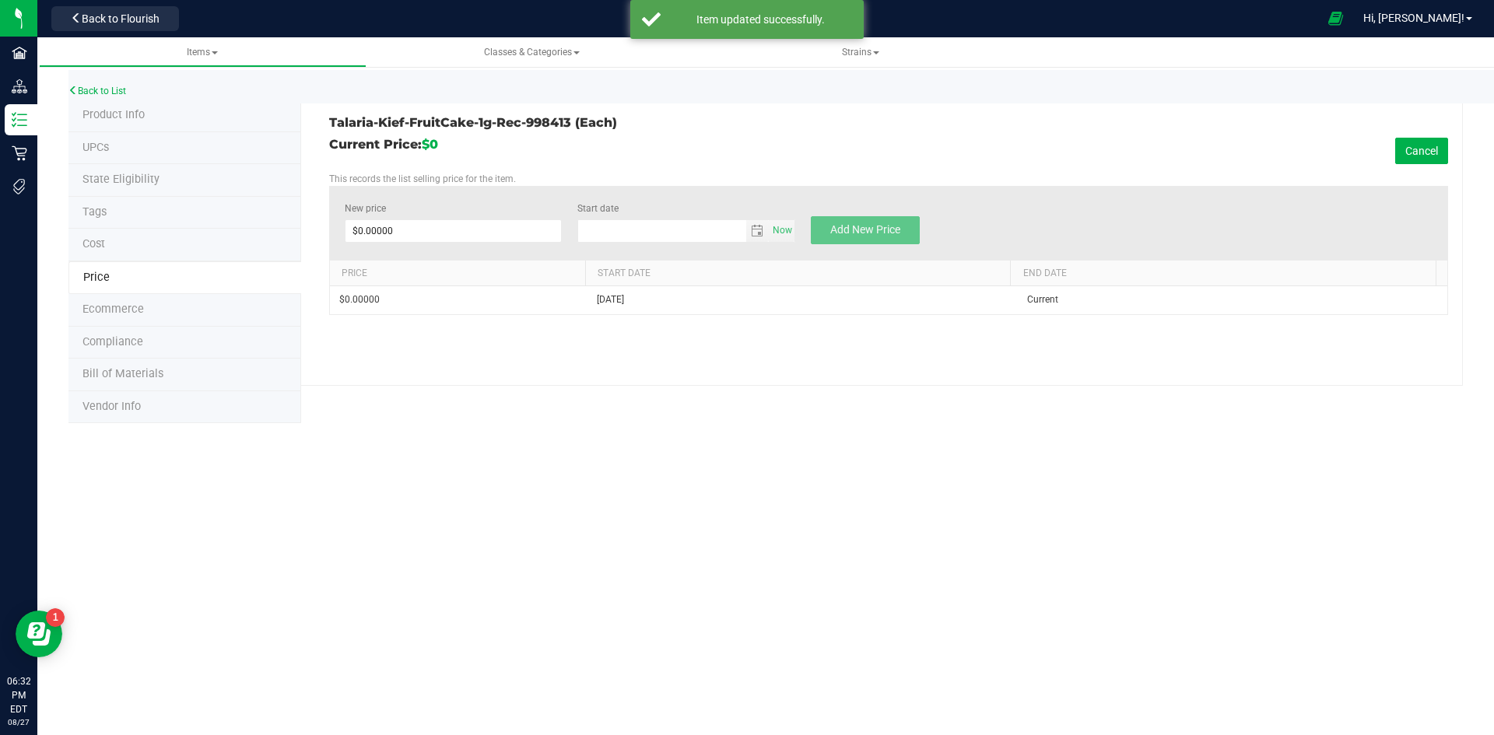
type input "8/27/2025"
click at [427, 236] on span at bounding box center [454, 230] width 218 height 23
type input "12"
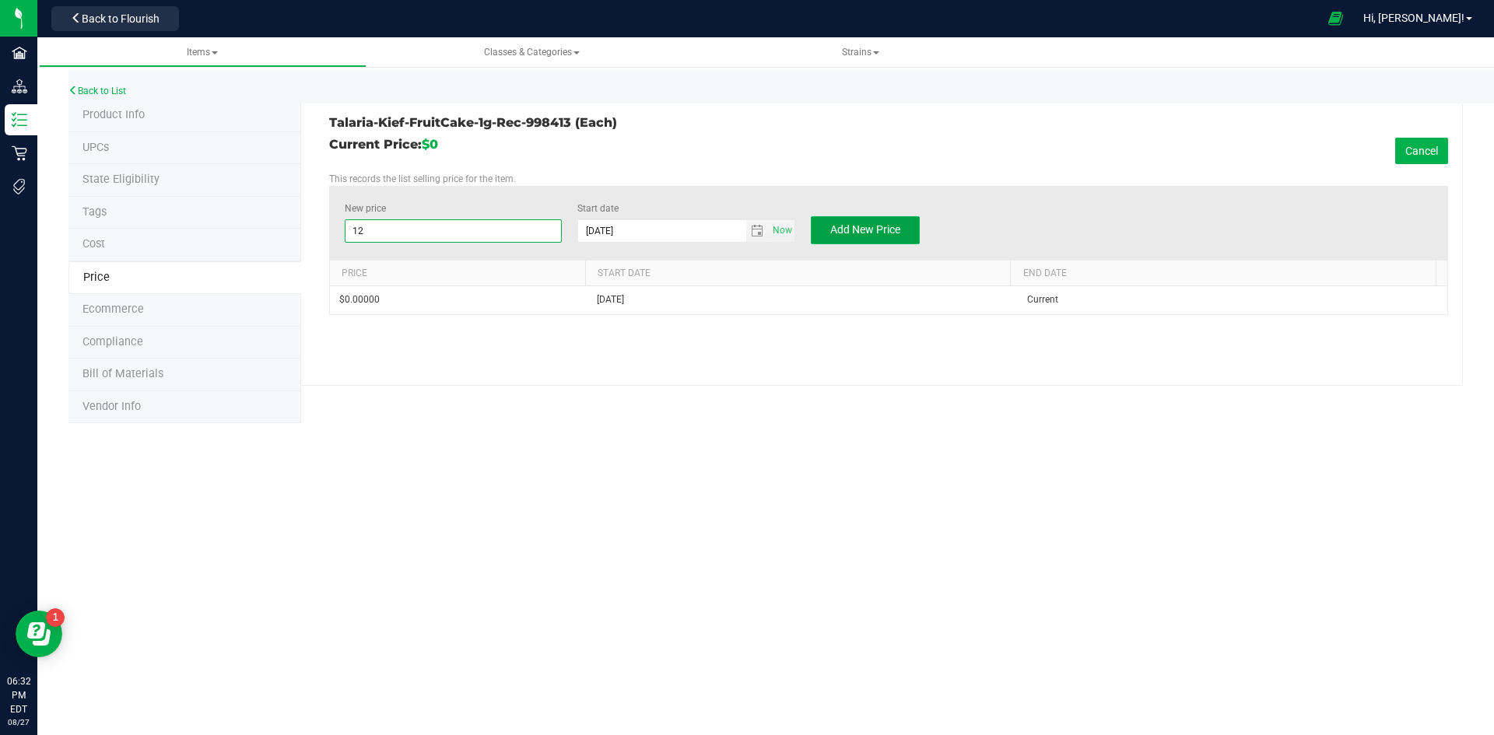
click at [876, 242] on button "Add New Price" at bounding box center [865, 230] width 109 height 28
type input "$0.00000"
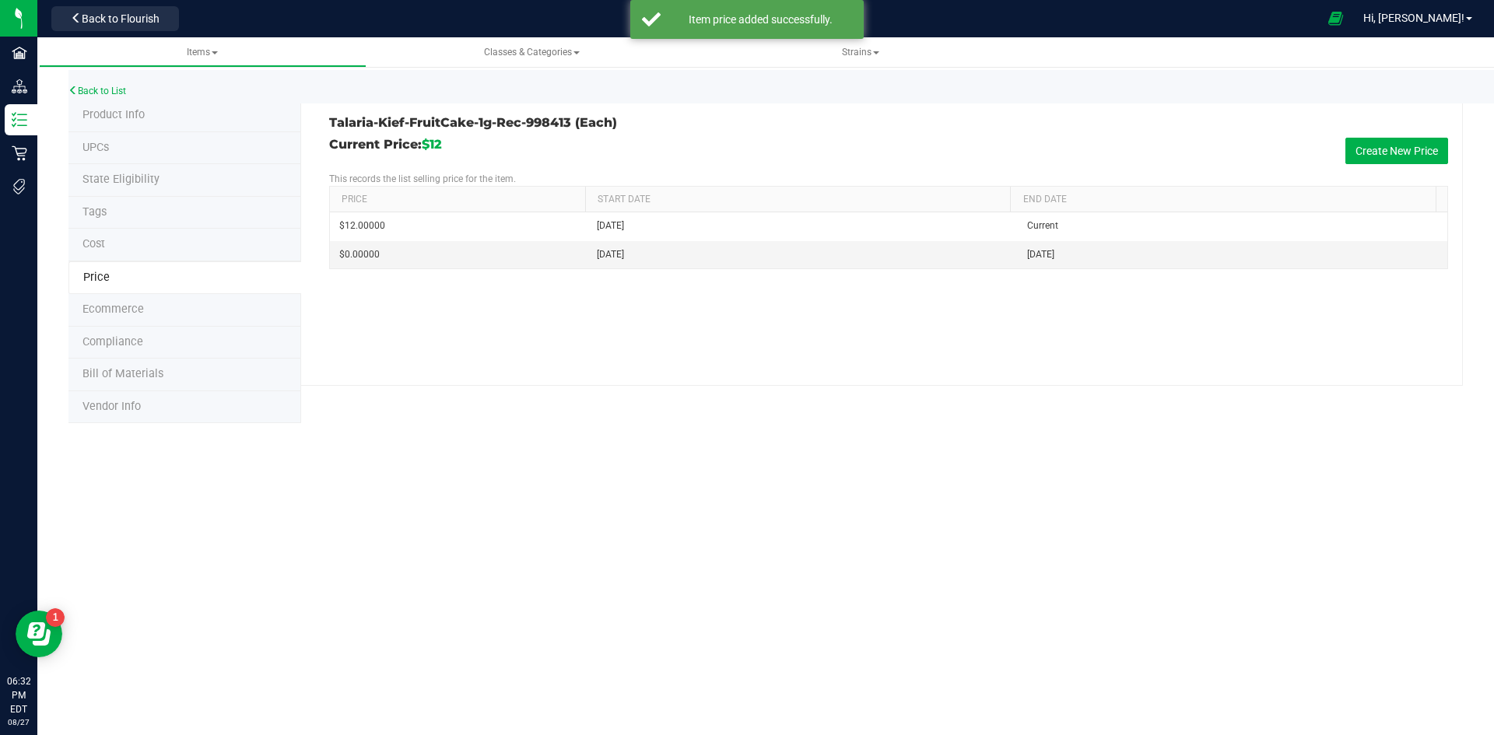
click at [124, 119] on span "Product Info" at bounding box center [113, 114] width 62 height 13
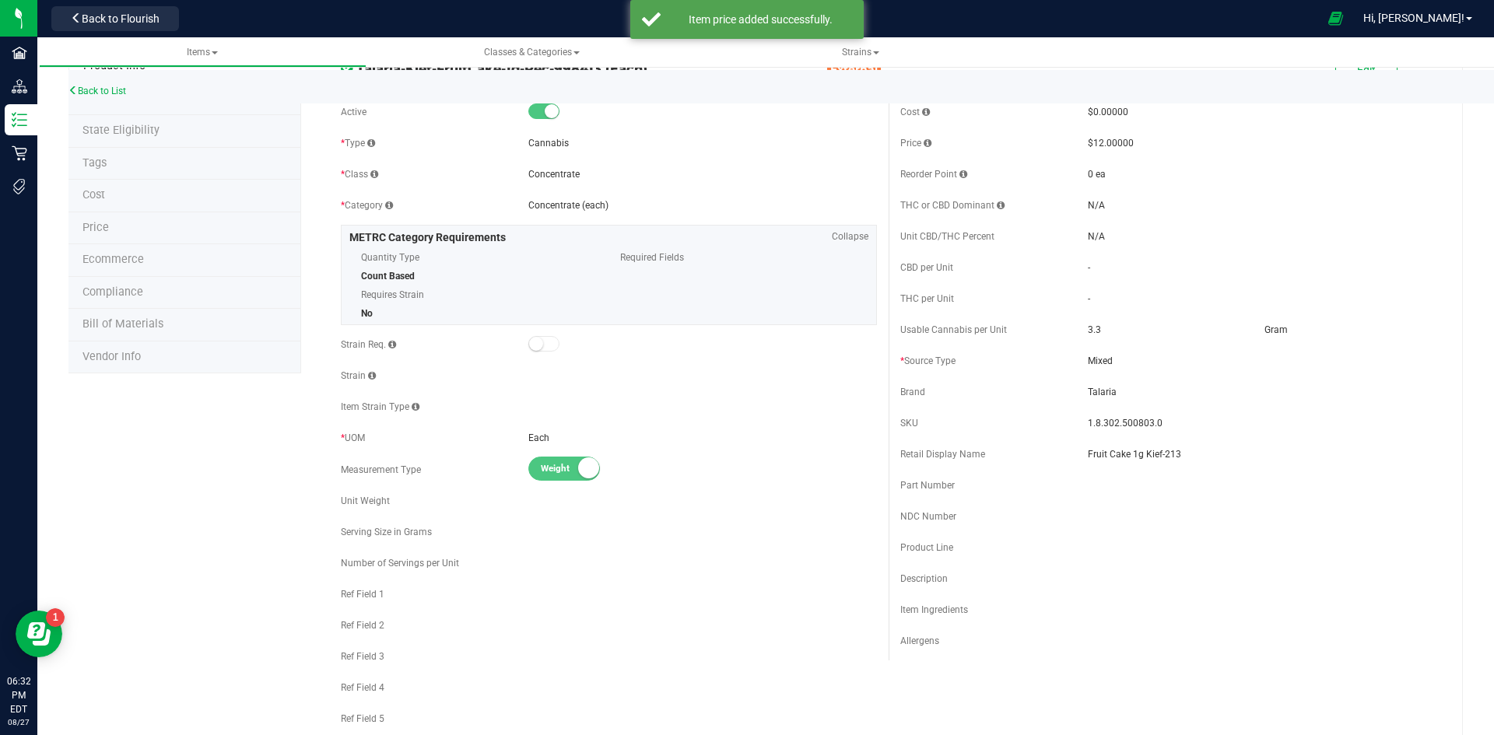
scroll to position [78, 0]
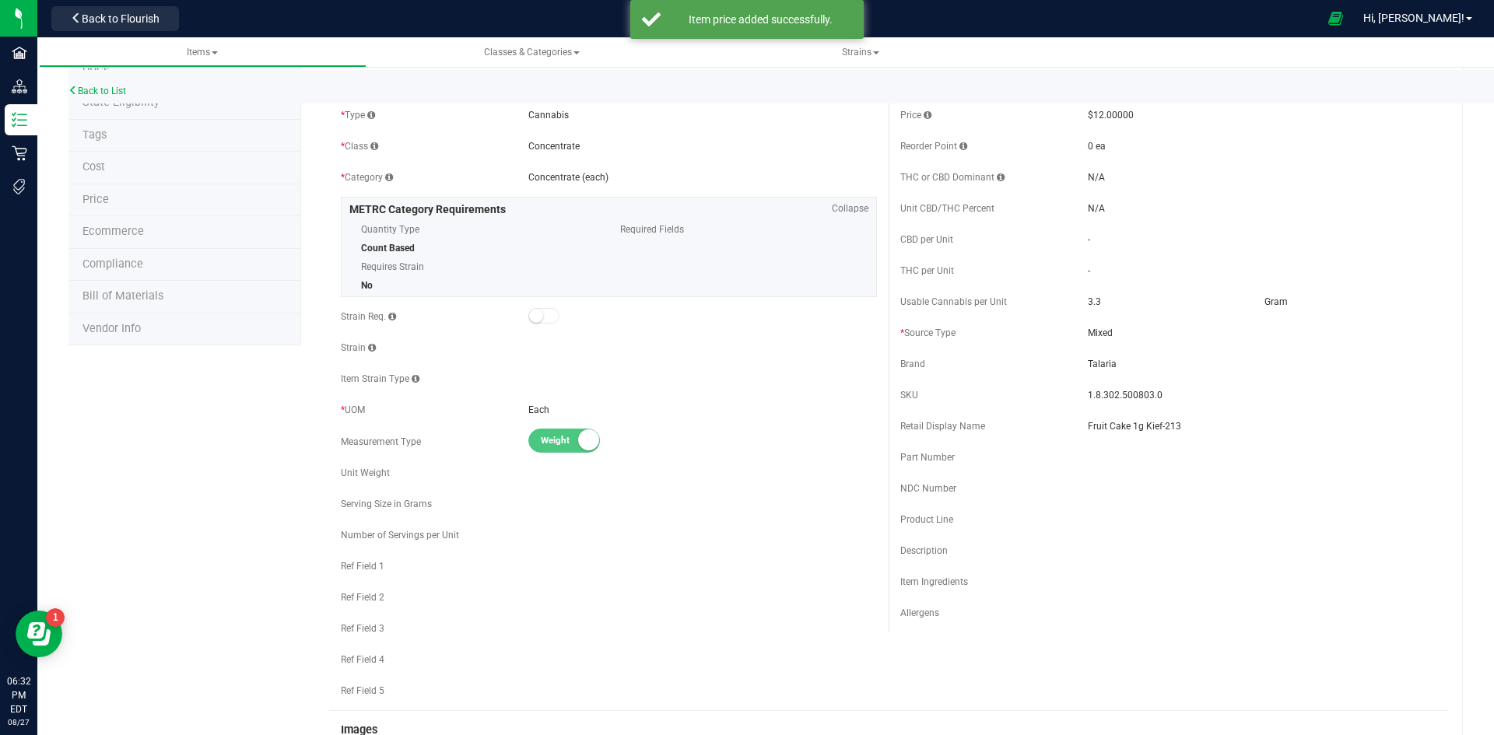
click at [1100, 394] on span "1.8.302.500803.0" at bounding box center [1262, 395] width 349 height 14
copy span "1.8.302.500803.0"
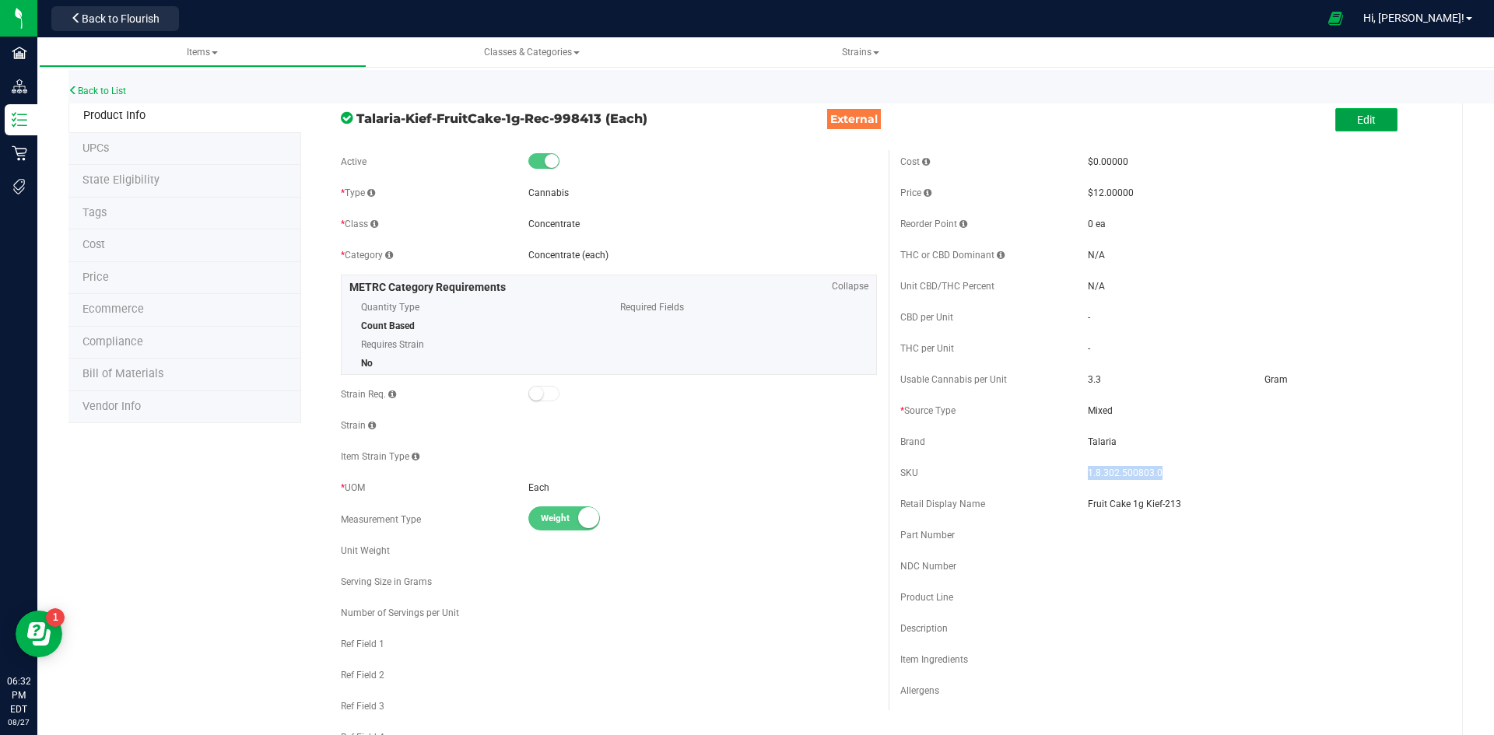
click at [1377, 124] on button "Edit" at bounding box center [1366, 119] width 62 height 23
click at [1326, 123] on link "Cancel" at bounding box center [1335, 121] width 33 height 16
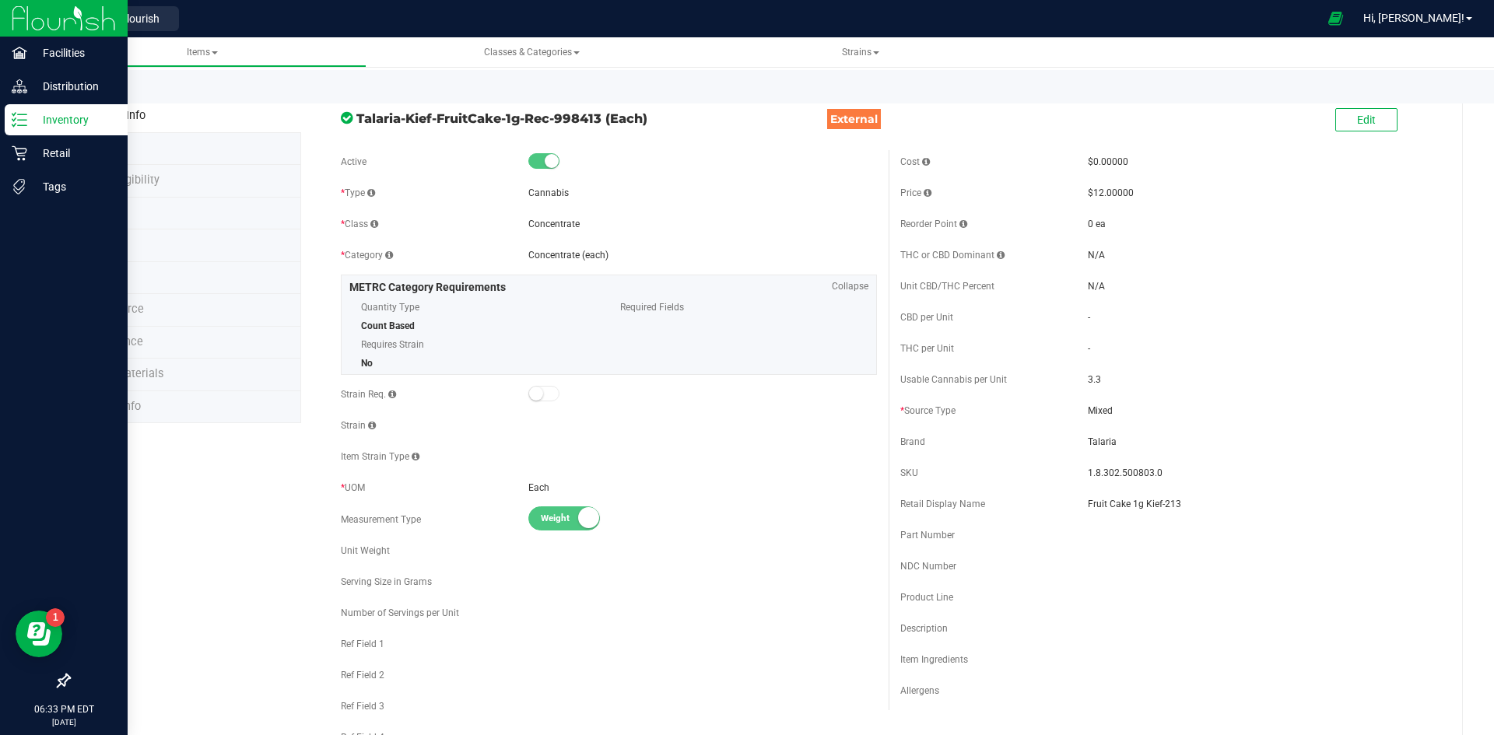
click at [23, 131] on div "Inventory" at bounding box center [66, 119] width 123 height 31
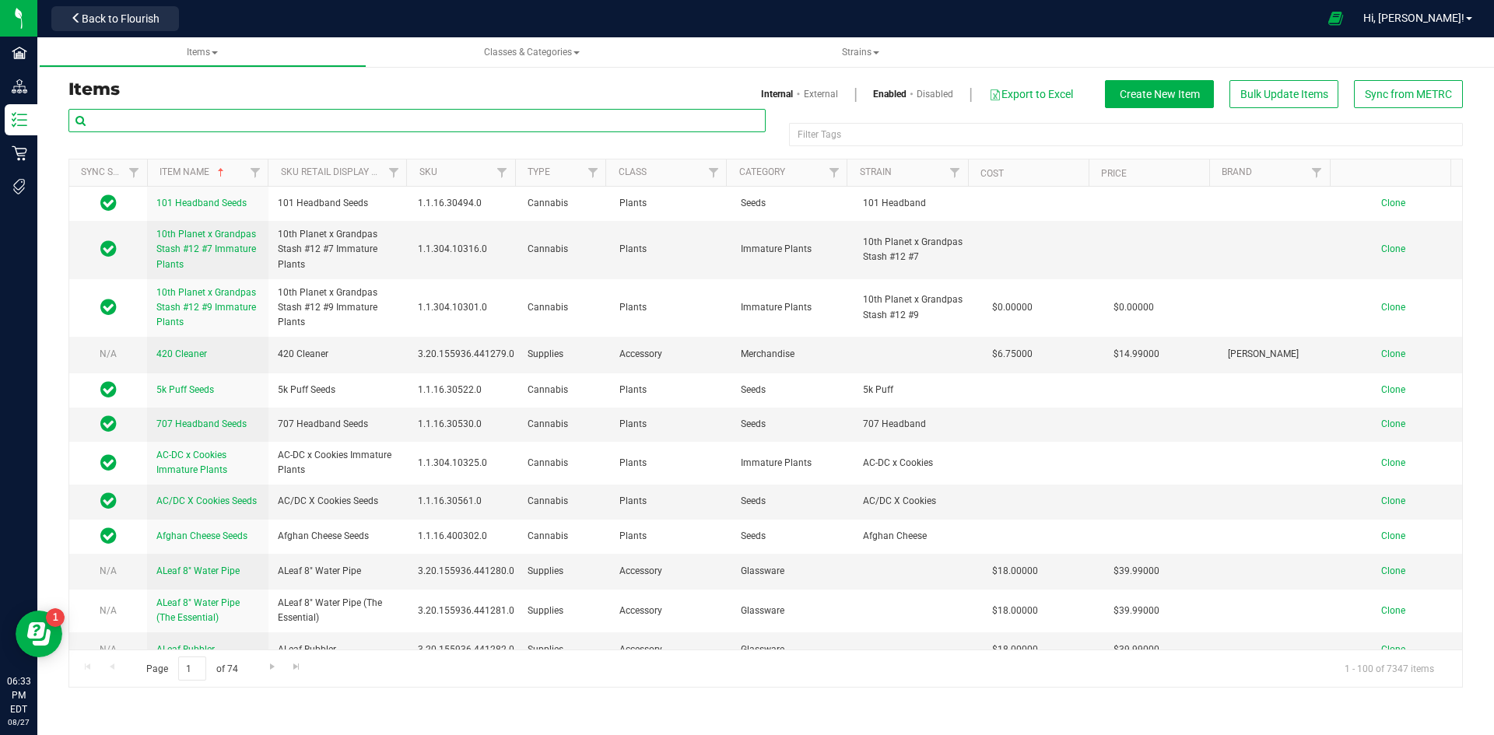
paste input "1.2.308.500798.0"
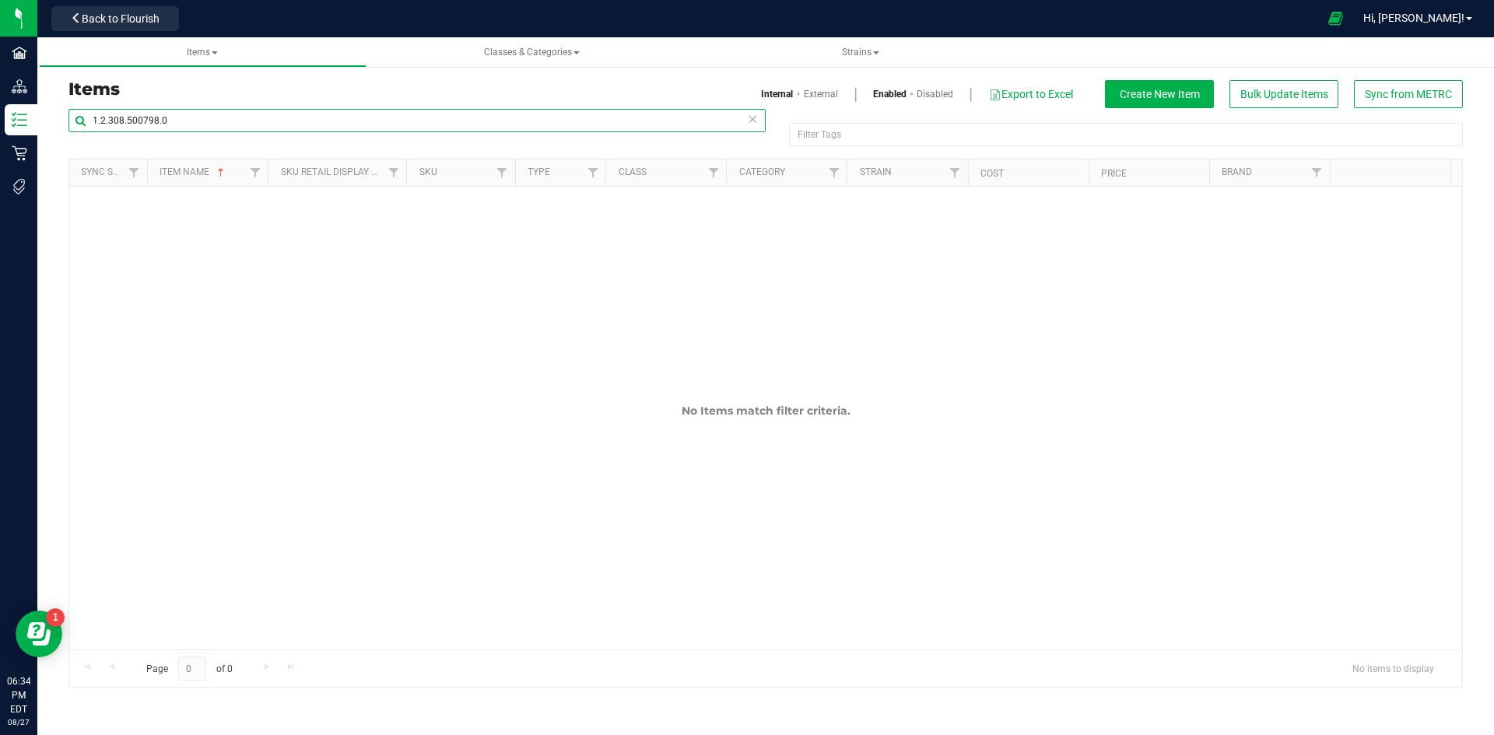
type input "1.2.308.500798.0"
click at [804, 89] on link "External" at bounding box center [821, 94] width 34 height 14
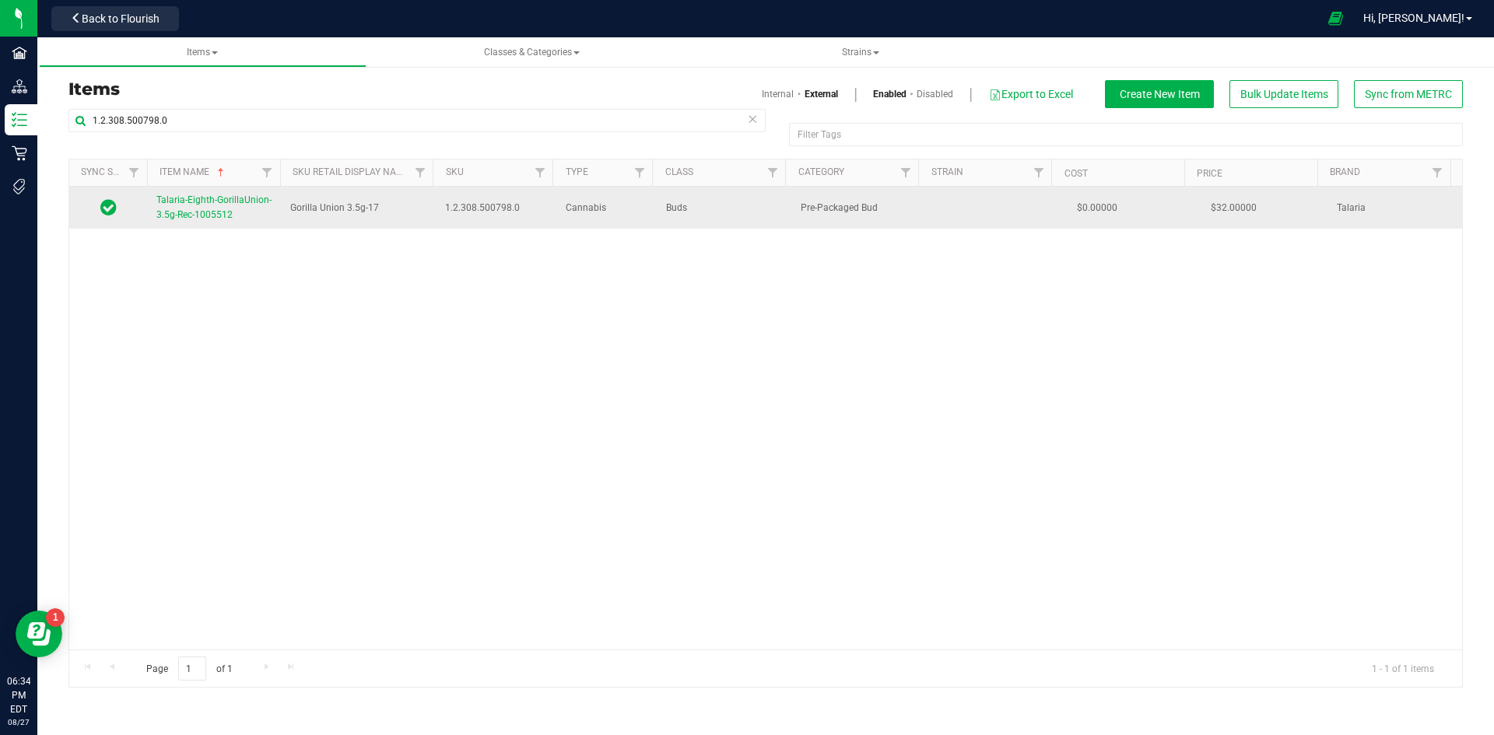
click at [222, 207] on link "Talaria-Eighth-GorillaUnion-3.5g-Rec-1005512" at bounding box center [213, 208] width 115 height 30
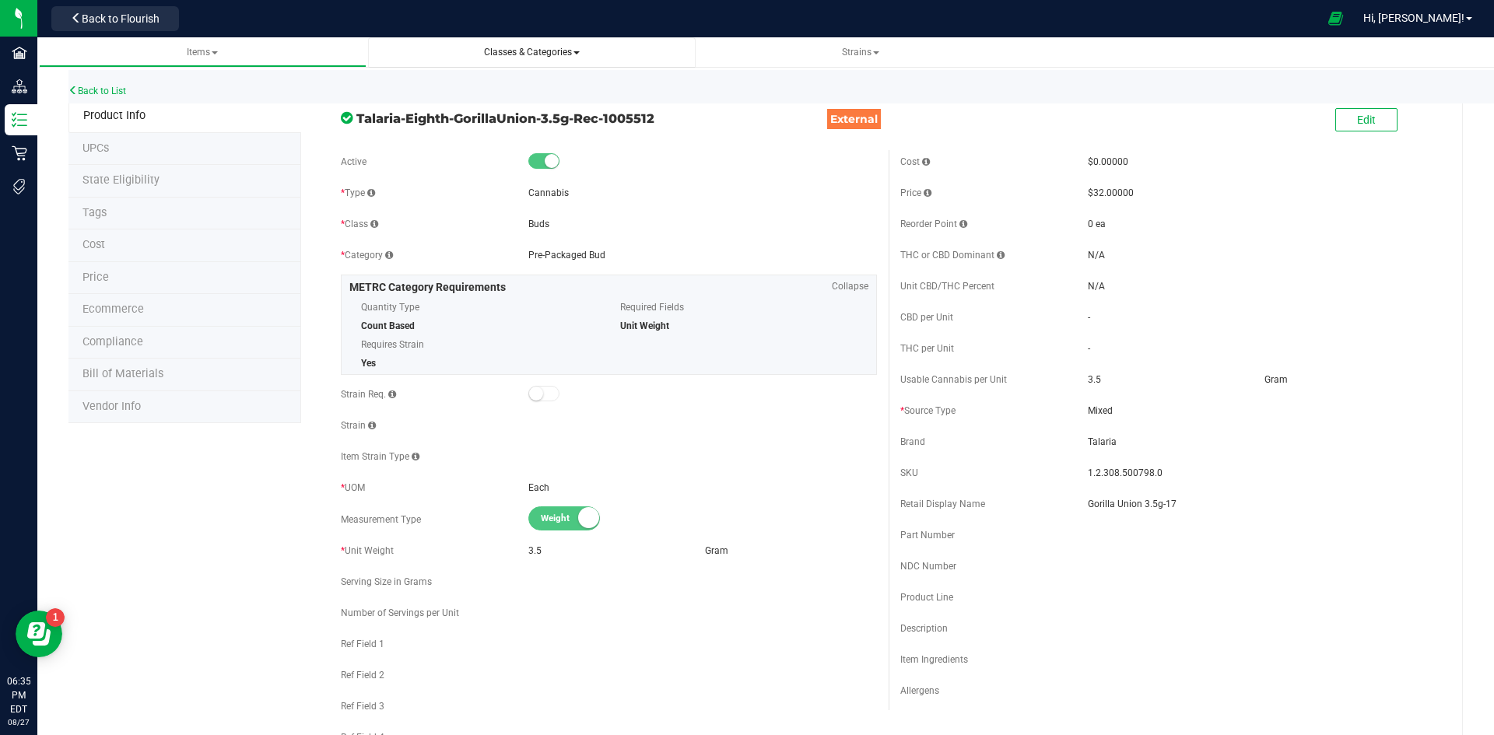
click at [580, 47] on span "Classes & Categories" at bounding box center [531, 52] width 303 height 13
click at [527, 57] on span "Classes & Categories" at bounding box center [532, 52] width 96 height 11
click at [485, 110] on li "All categories" at bounding box center [531, 117] width 303 height 23
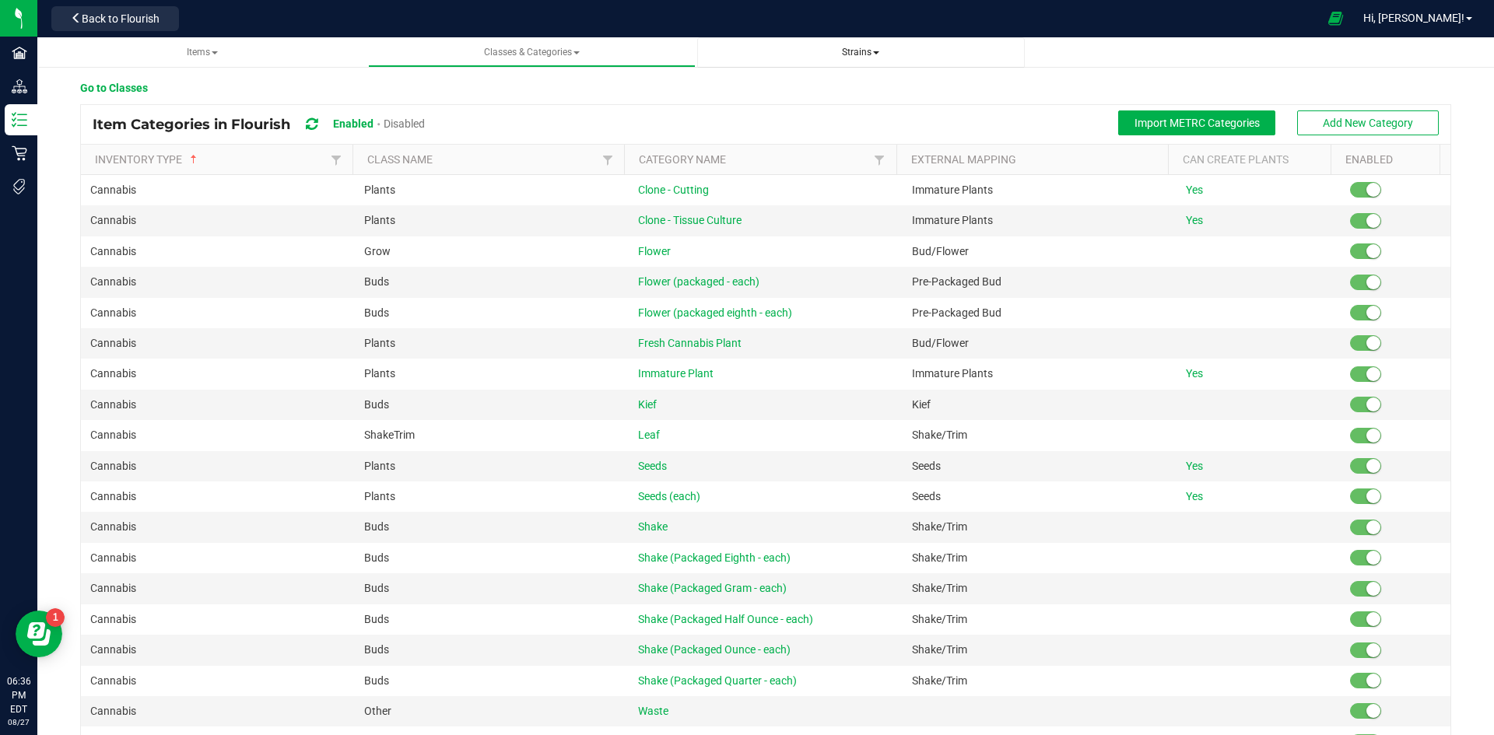
click at [816, 44] on link "Strains" at bounding box center [860, 52] width 327 height 30
click at [812, 52] on span "Strains" at bounding box center [860, 52] width 303 height 13
click at [873, 54] on span "Strains" at bounding box center [860, 52] width 37 height 11
click at [842, 87] on li "All strains" at bounding box center [860, 94] width 303 height 23
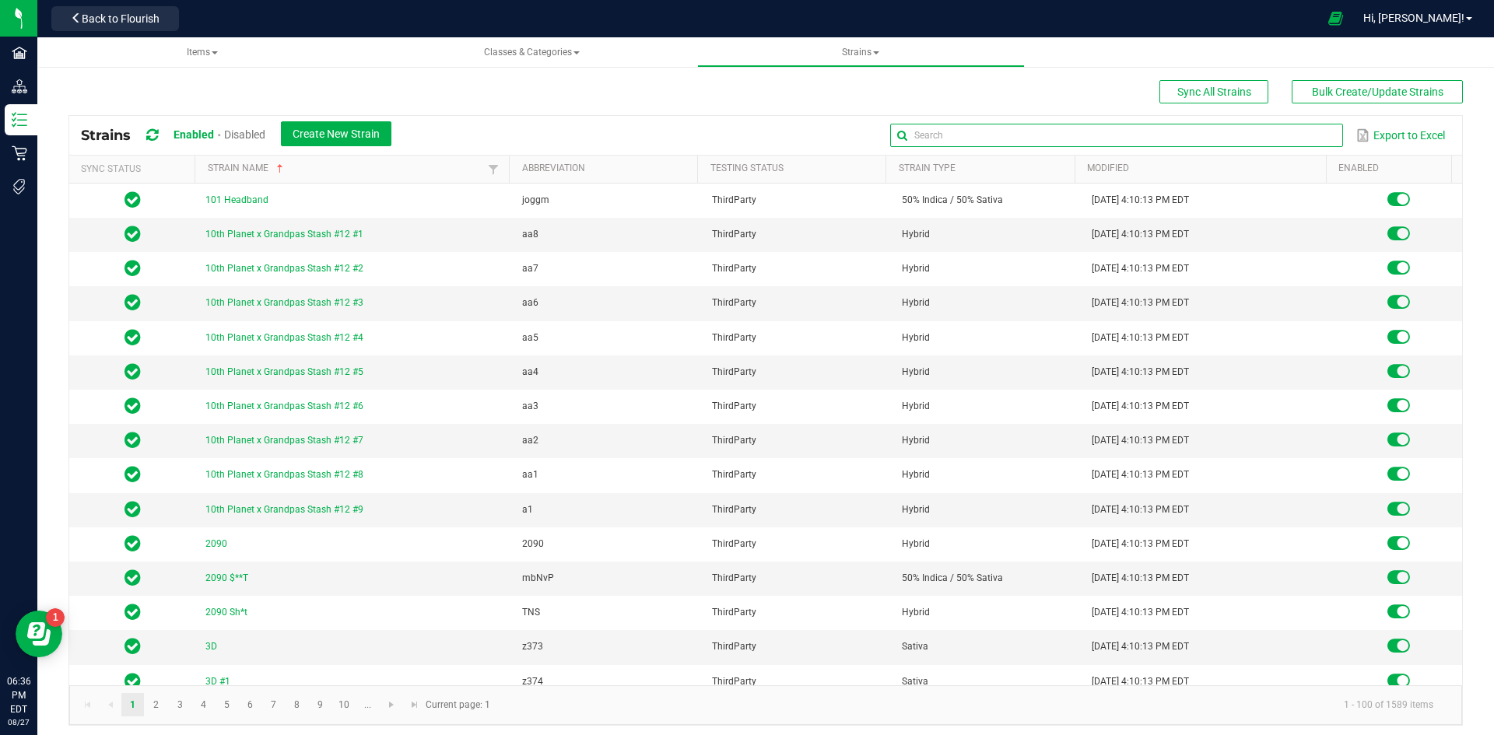
click at [1294, 129] on input "text" at bounding box center [1116, 135] width 452 height 23
paste input "1.2.308.500798.0"
type input "1.2.308.500798.0"
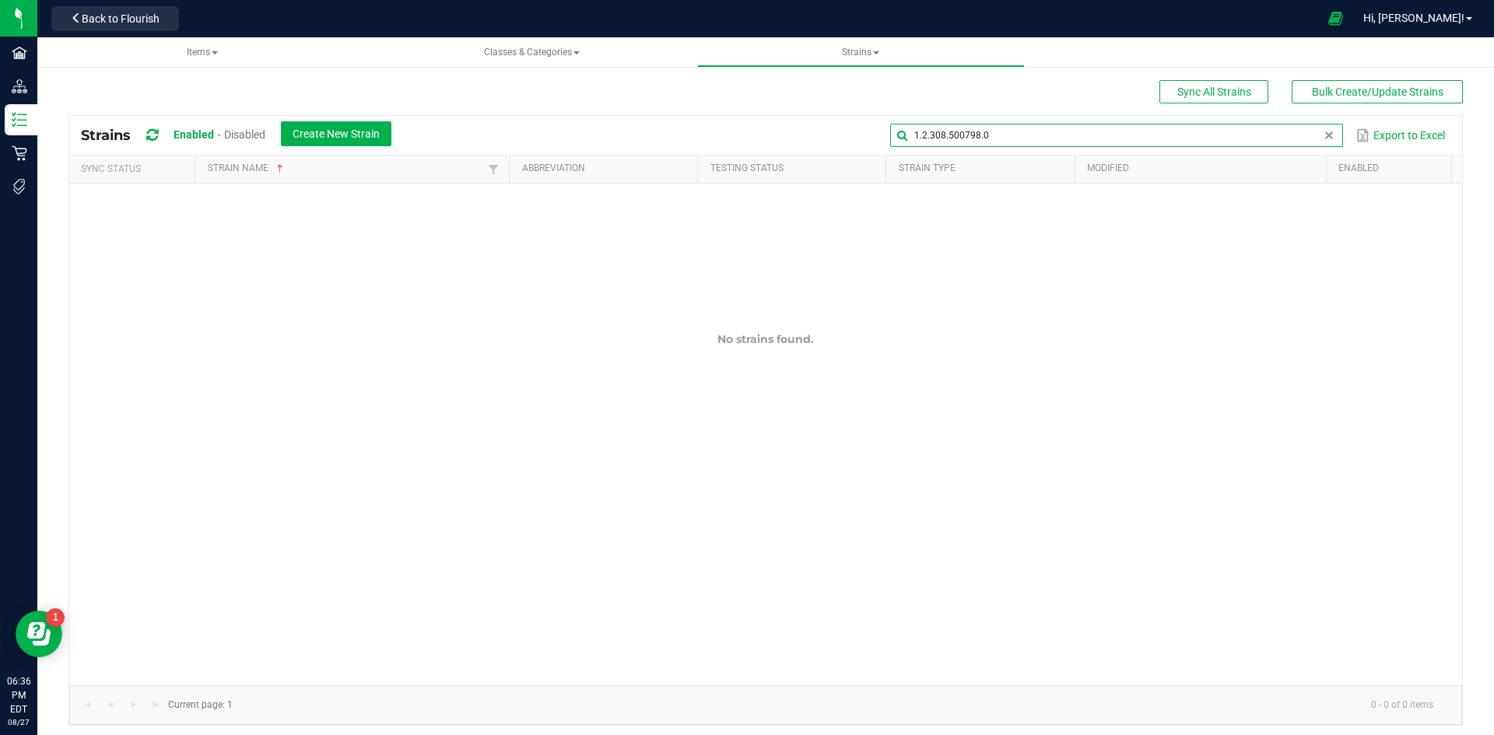
click at [969, 138] on input "1.2.308.500798.0" at bounding box center [1116, 135] width 452 height 23
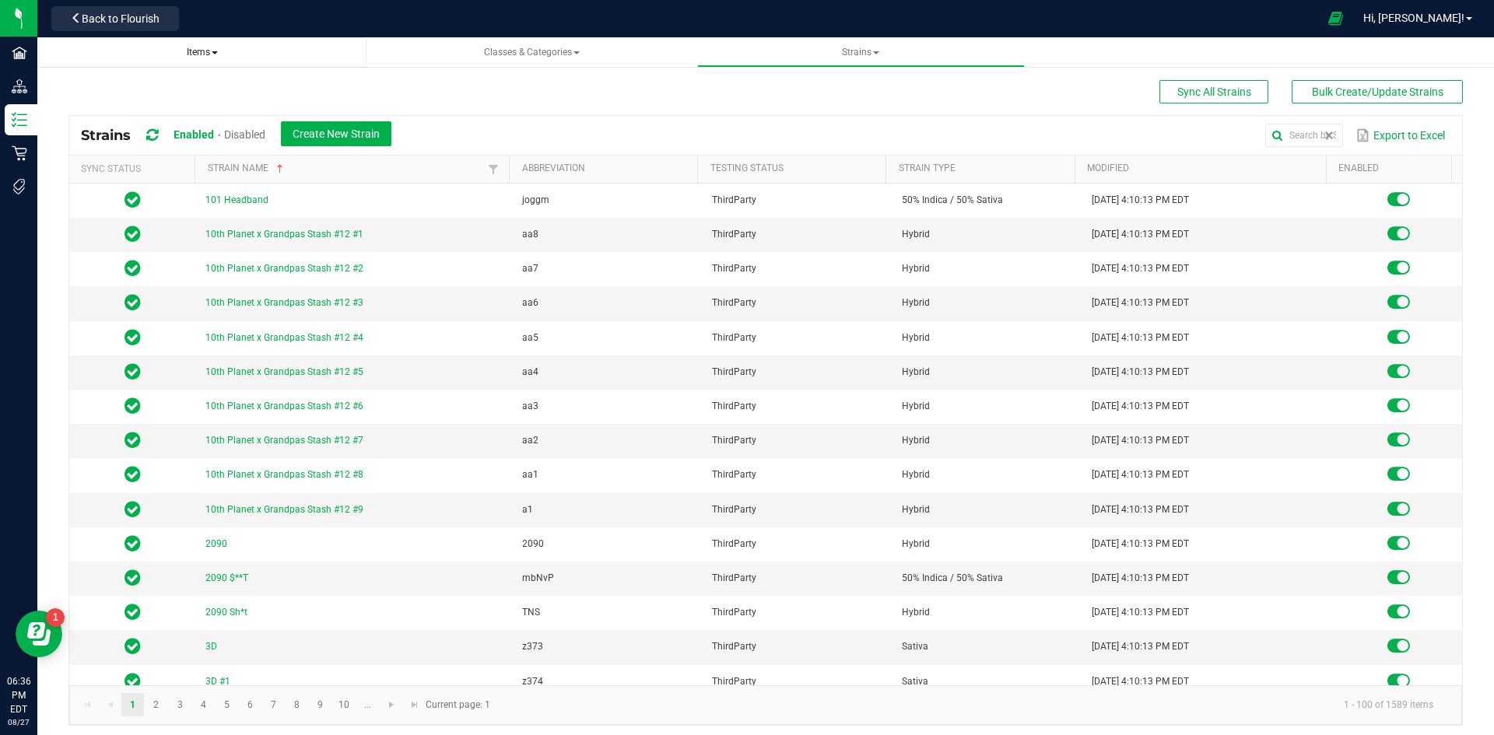
click at [194, 55] on span "Items" at bounding box center [202, 52] width 31 height 11
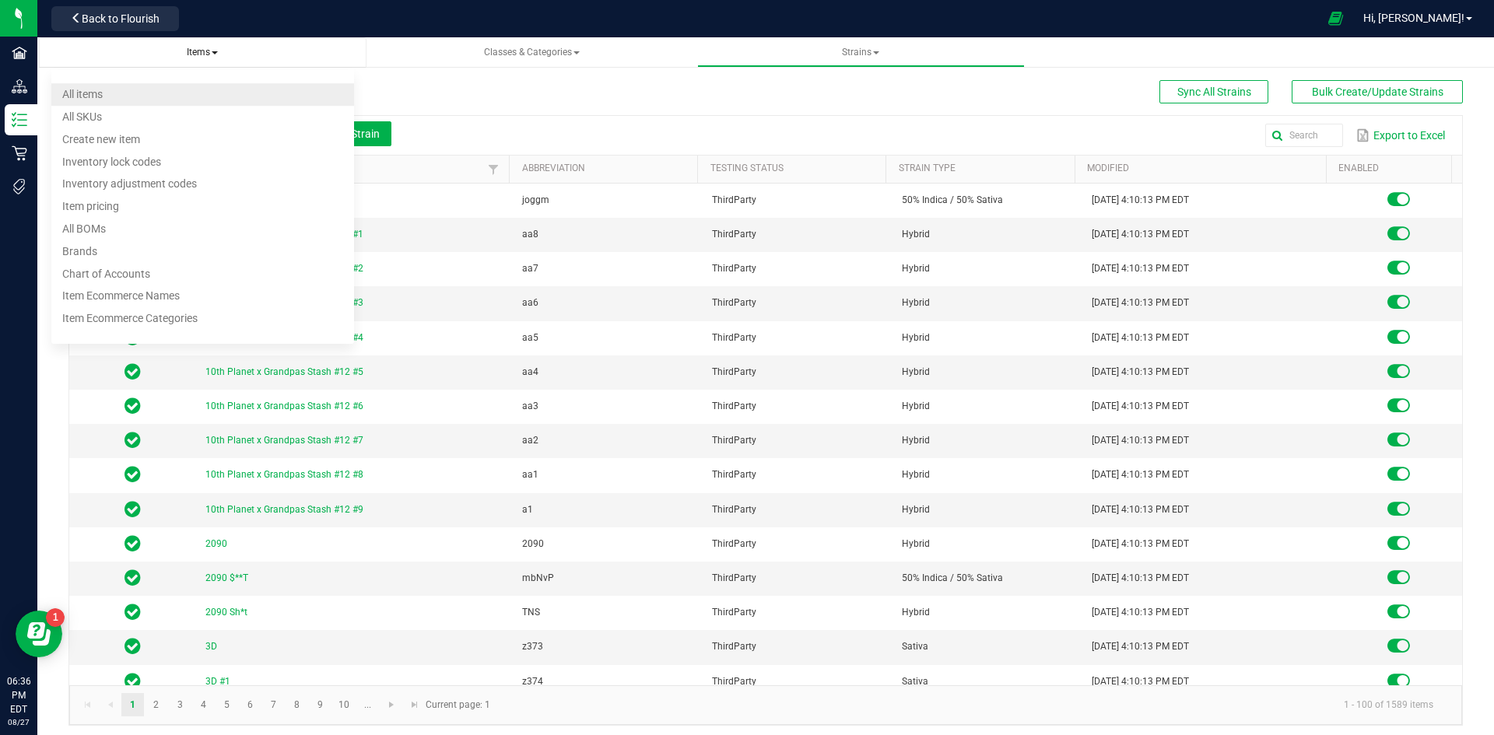
click at [170, 92] on li "All items" at bounding box center [202, 94] width 303 height 23
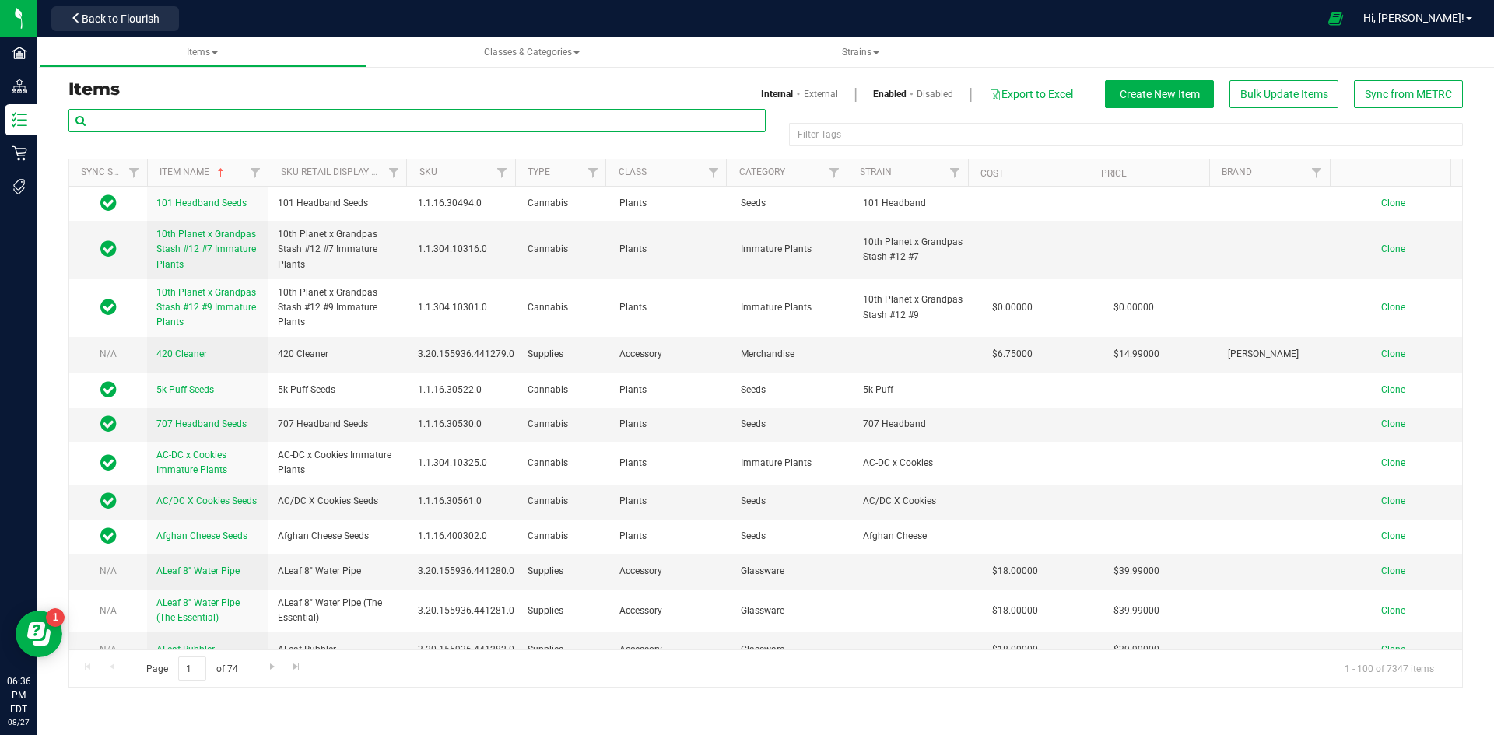
paste input "1.2.308.500798.0"
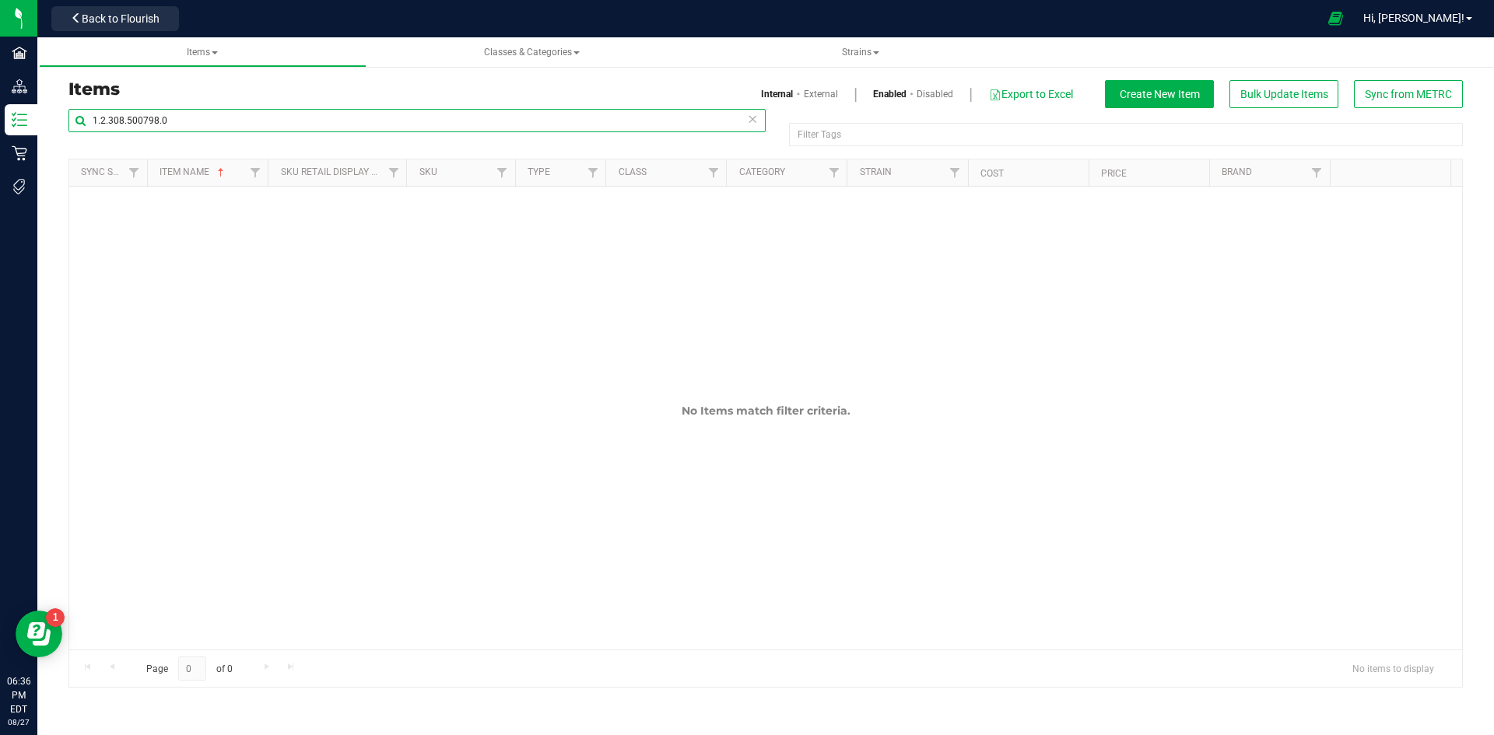
type input "1.2.308.500798.0"
click at [798, 92] on span at bounding box center [798, 94] width 10 height 14
click at [804, 93] on link "External" at bounding box center [821, 94] width 34 height 14
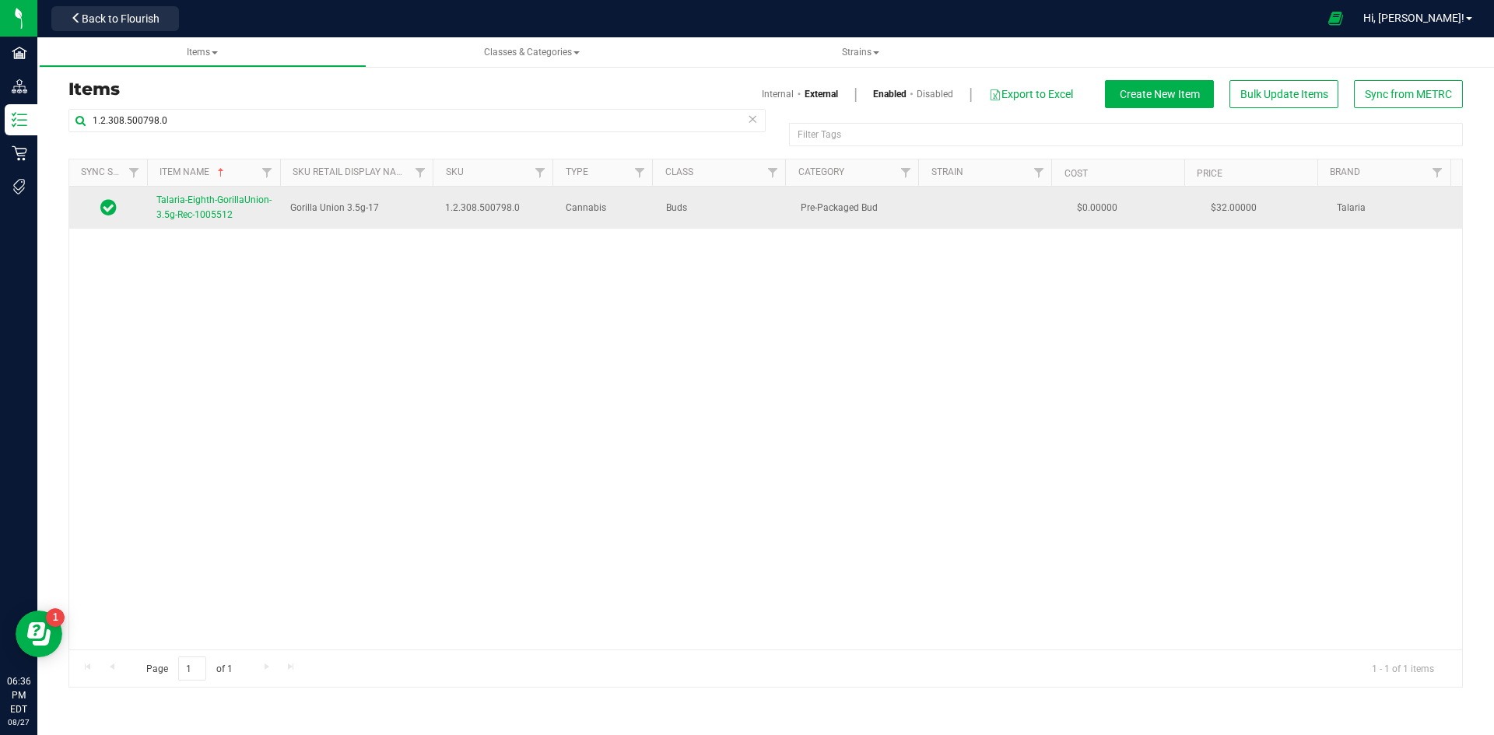
click at [215, 204] on span "Talaria-Eighth-GorillaUnion-3.5g-Rec-1005512" at bounding box center [213, 207] width 115 height 26
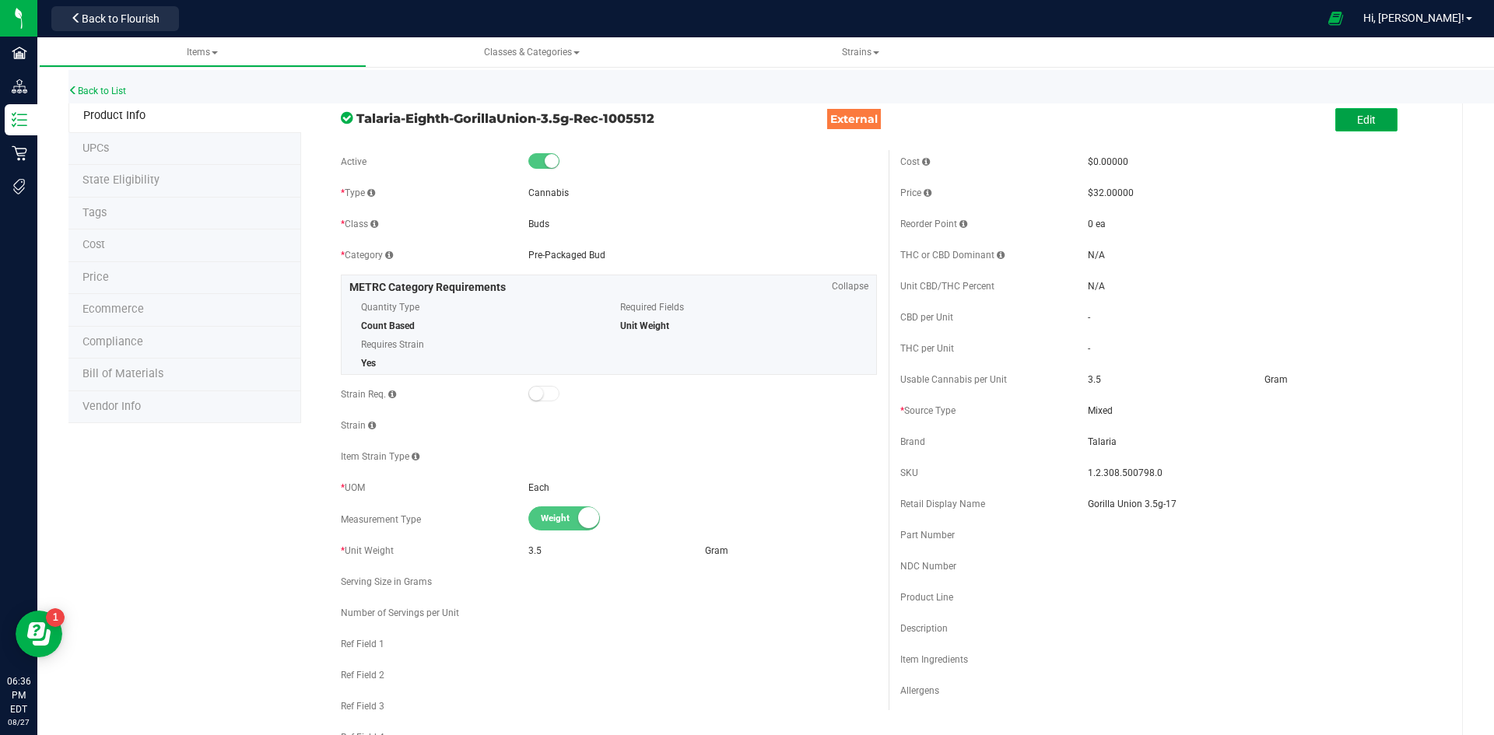
click at [1375, 129] on button "Edit" at bounding box center [1366, 119] width 62 height 23
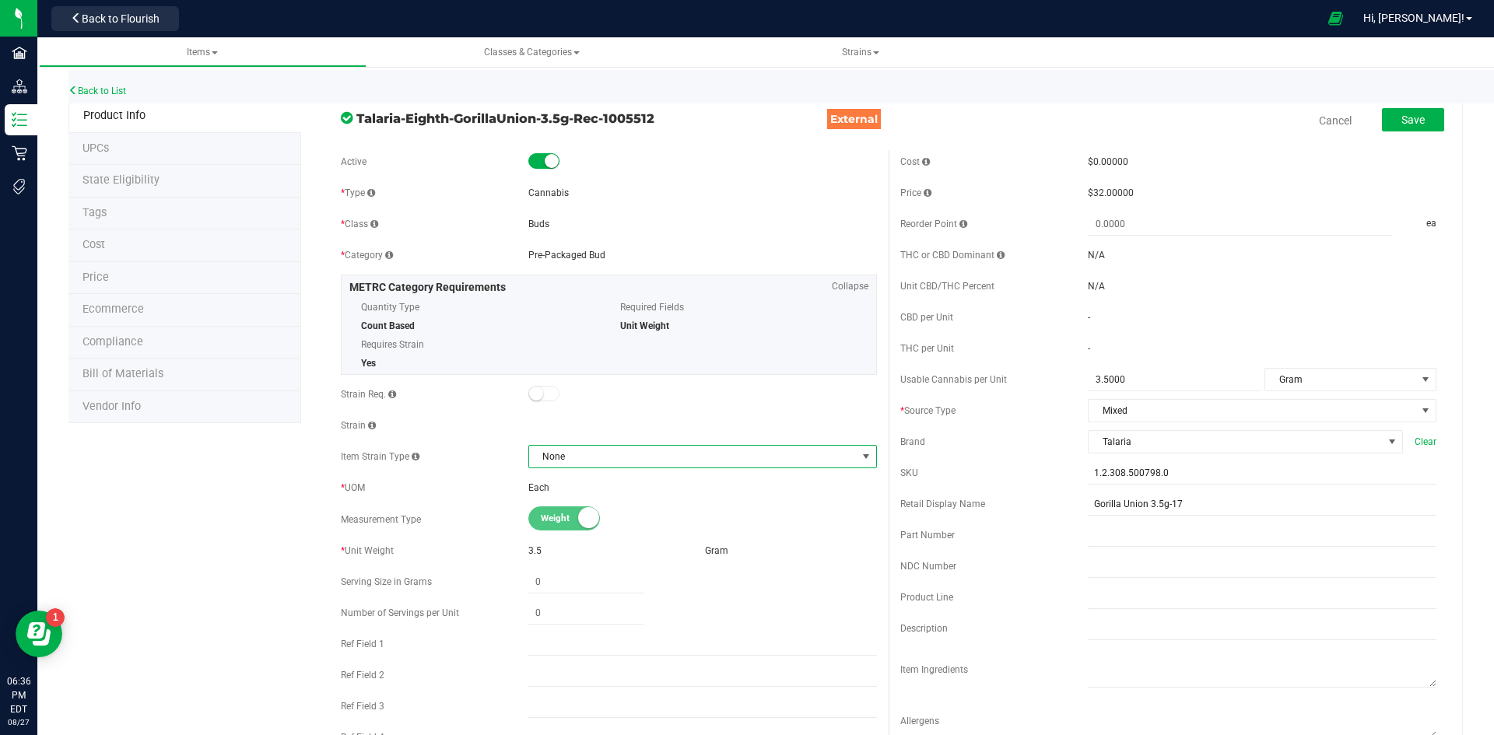
click at [567, 452] on span "None" at bounding box center [692, 457] width 327 height 22
click at [1406, 121] on span "Save" at bounding box center [1412, 120] width 23 height 12
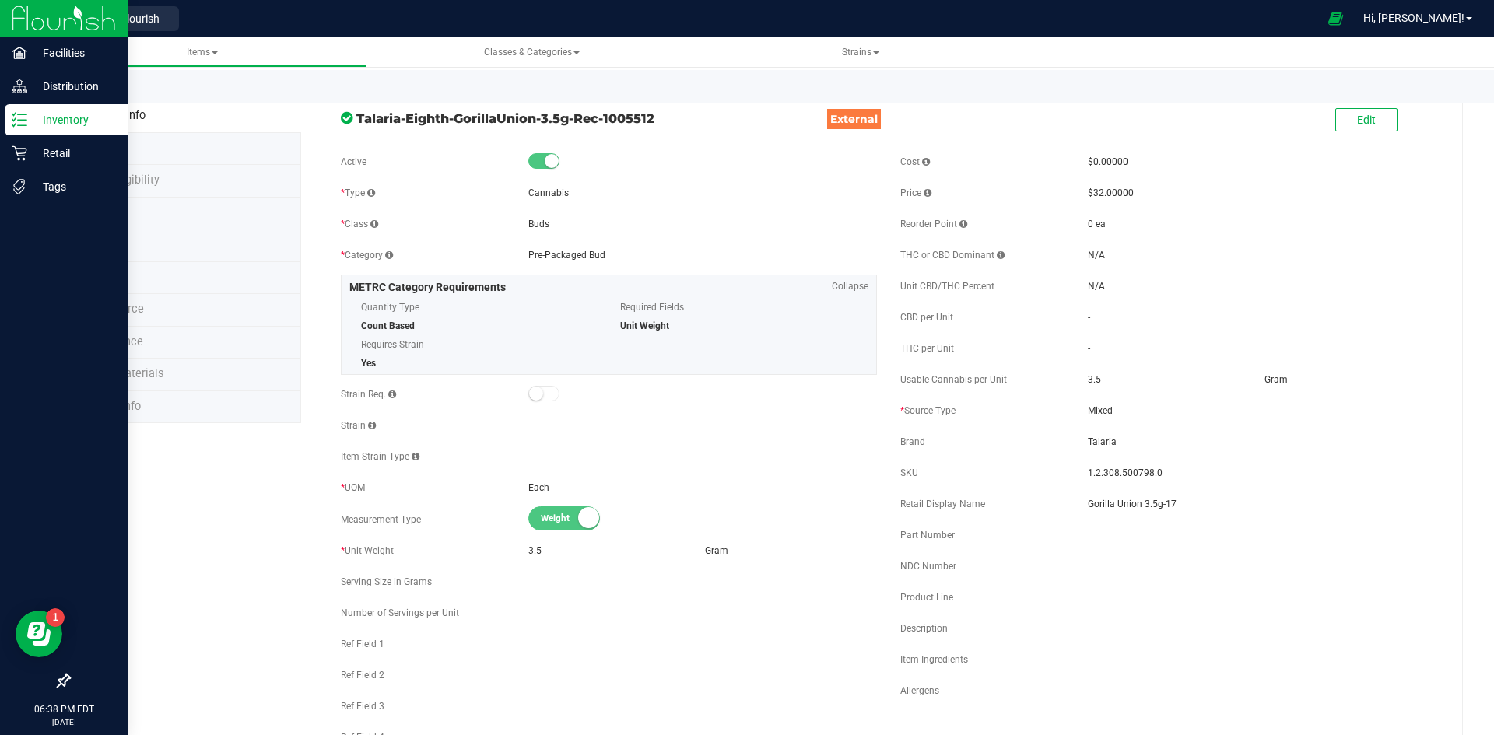
click at [9, 128] on div "Inventory" at bounding box center [66, 119] width 123 height 31
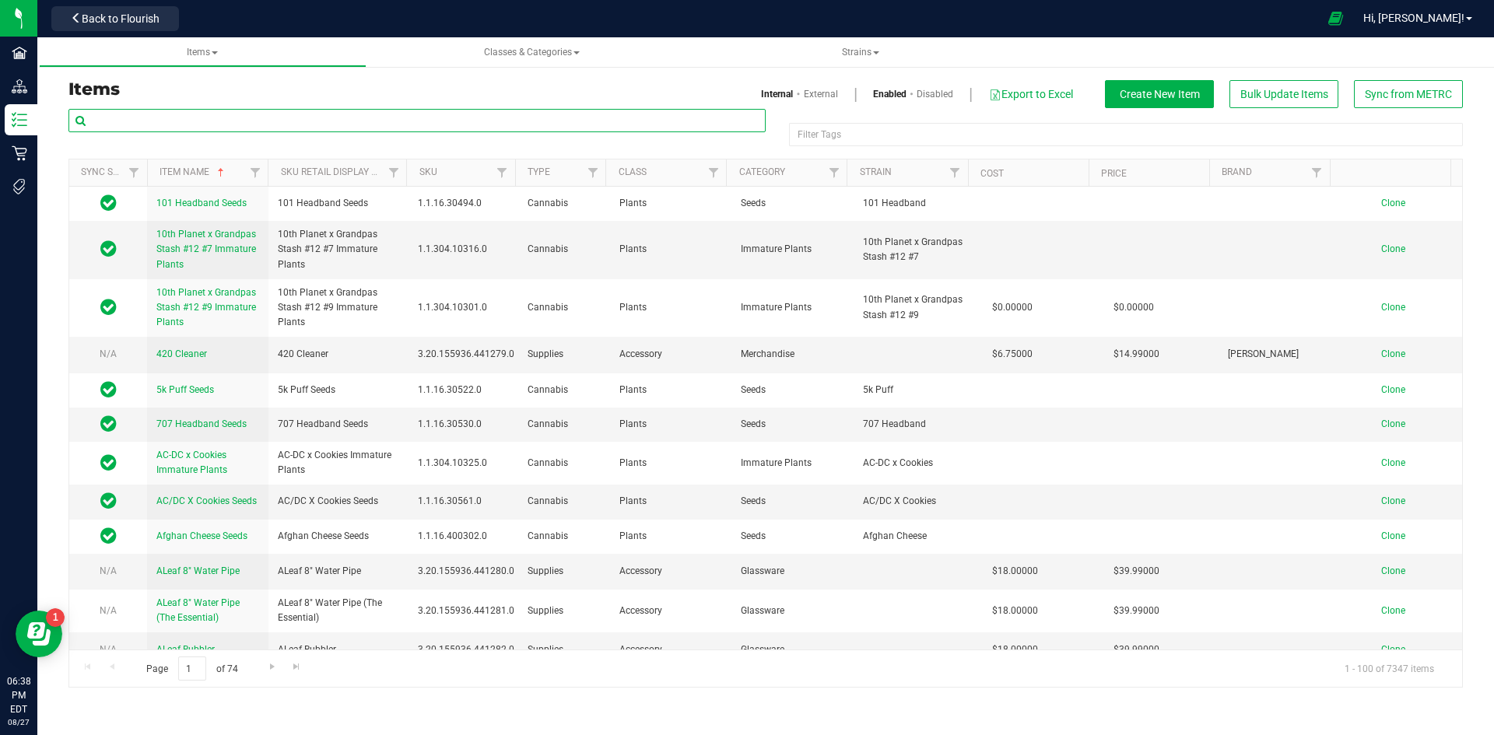
paste input "1.16.236.3277.0"
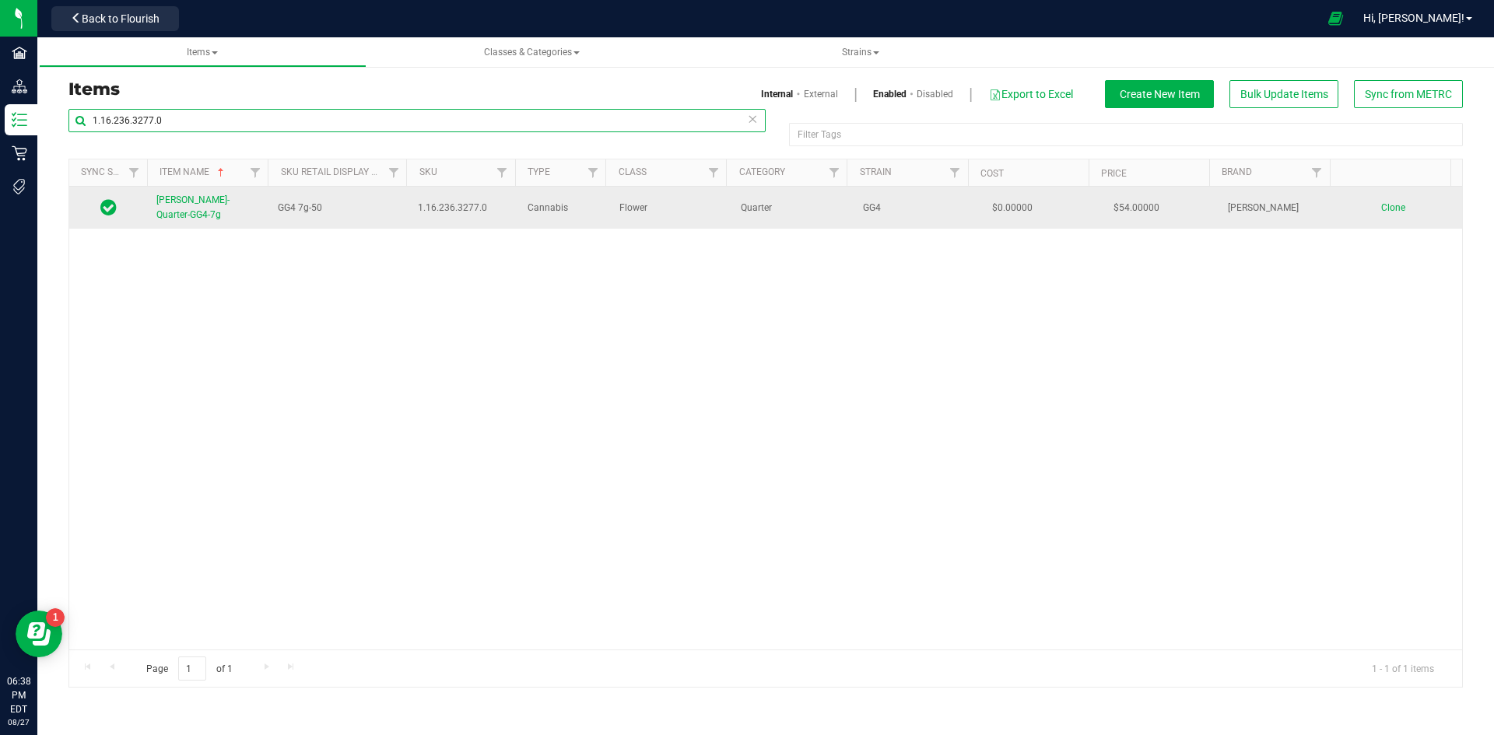
type input "1.16.236.3277.0"
click at [229, 204] on span "Slater-Quarter-GG4-7g" at bounding box center [192, 207] width 73 height 26
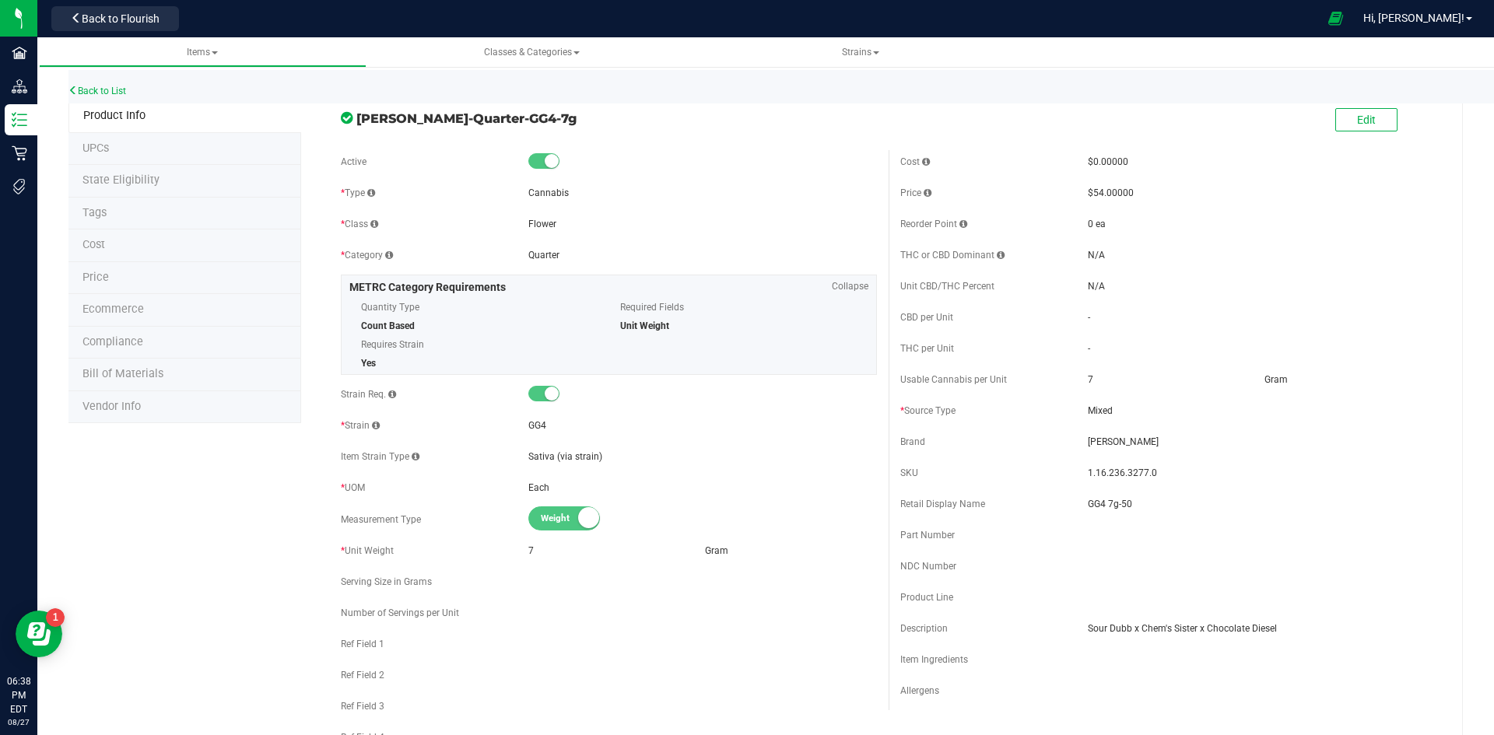
click at [159, 277] on li "Price" at bounding box center [184, 278] width 233 height 33
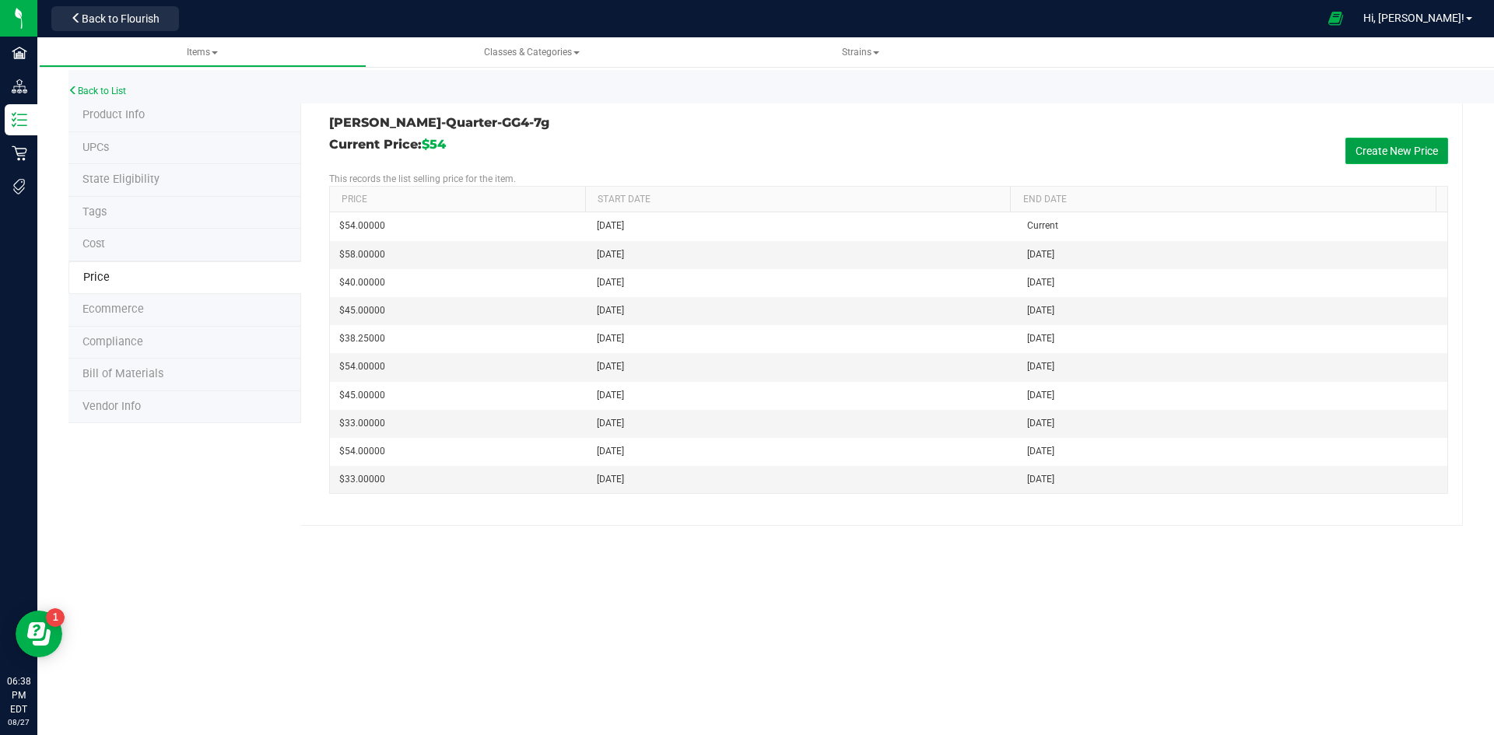
click at [1380, 152] on button "Create New Price" at bounding box center [1396, 151] width 103 height 26
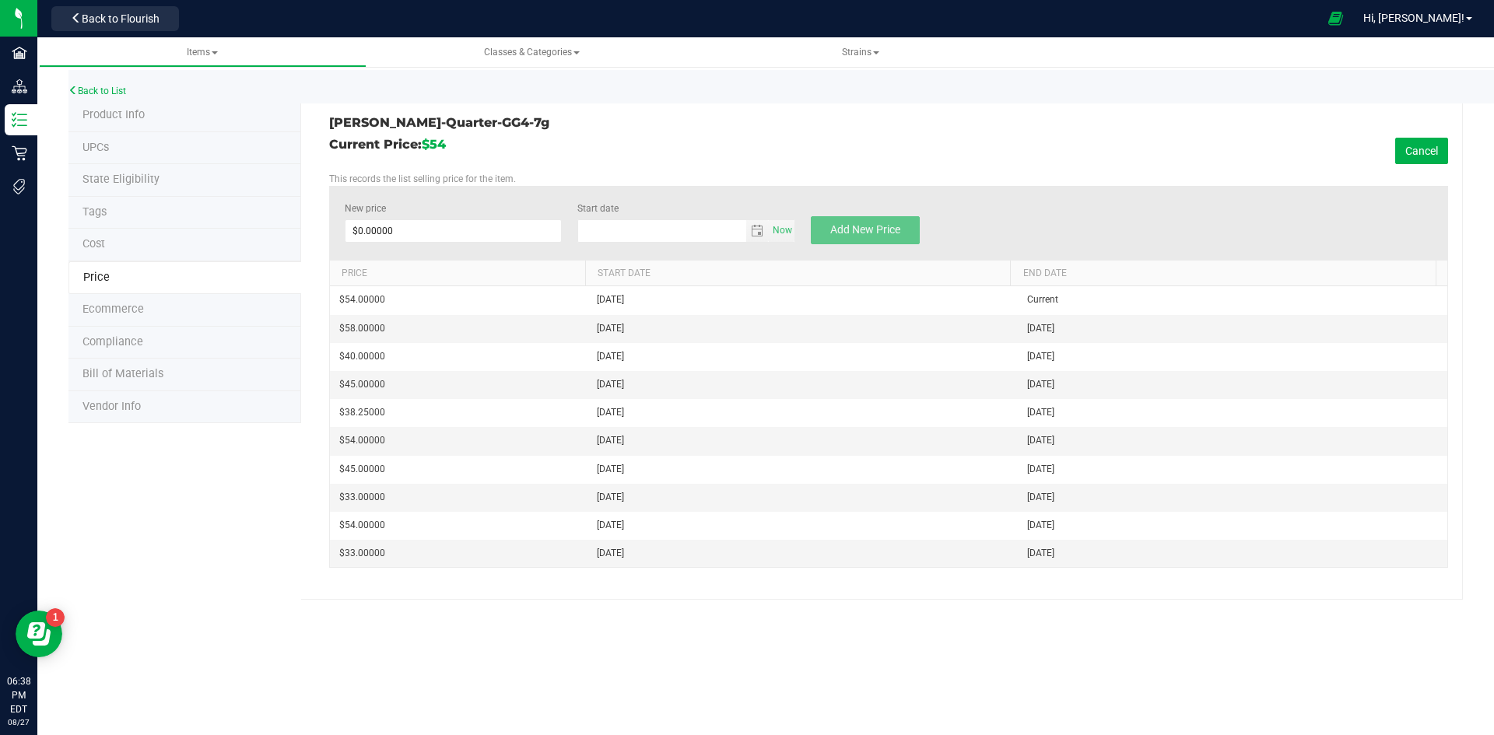
type input "8/27/2025"
click at [535, 234] on span at bounding box center [454, 230] width 218 height 23
type input "1"
type input "$0.00000"
click at [946, 105] on div "Slater-Quarter-GG4-7g Current Price: $54 Cancel This records the list selling p…" at bounding box center [881, 350] width 1161 height 500
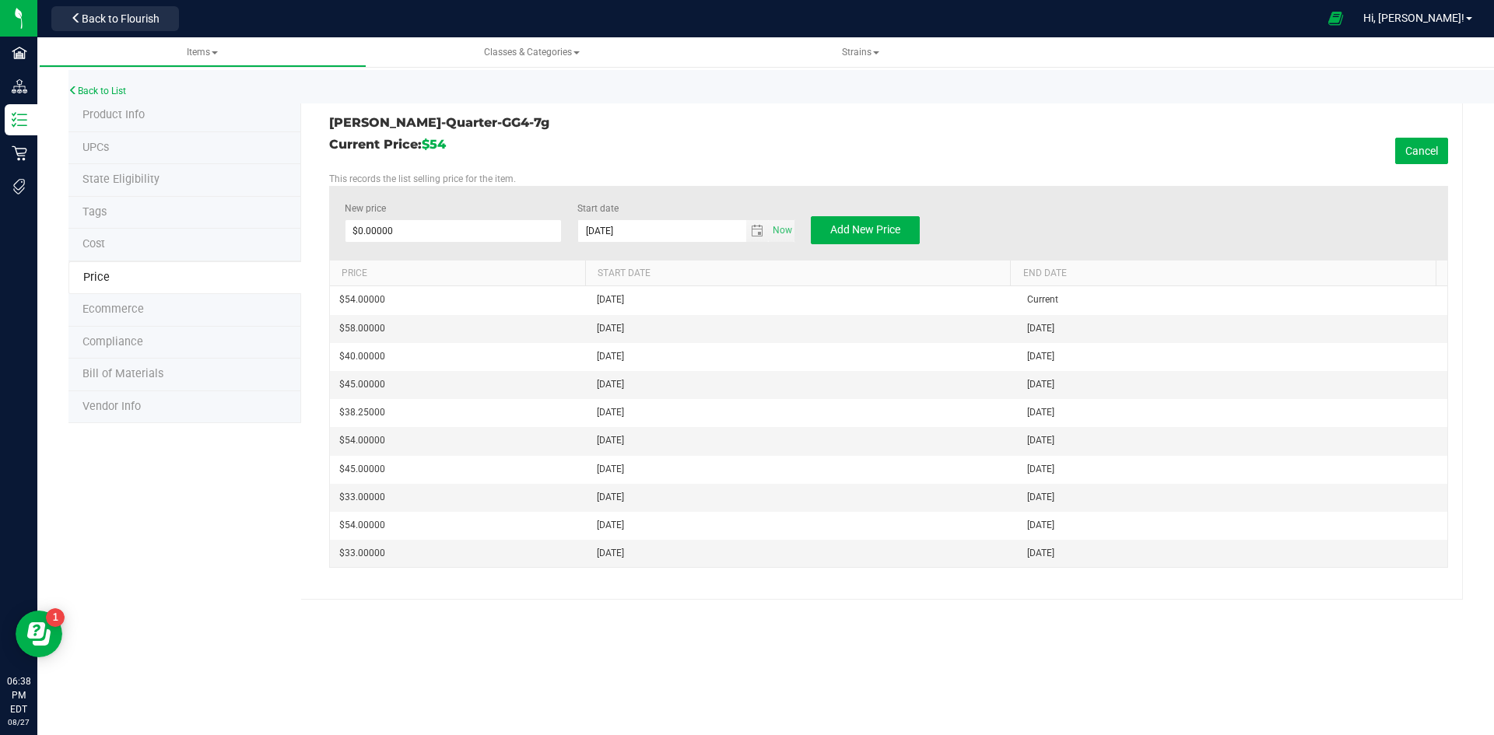
click at [188, 243] on li "Cost" at bounding box center [184, 245] width 233 height 33
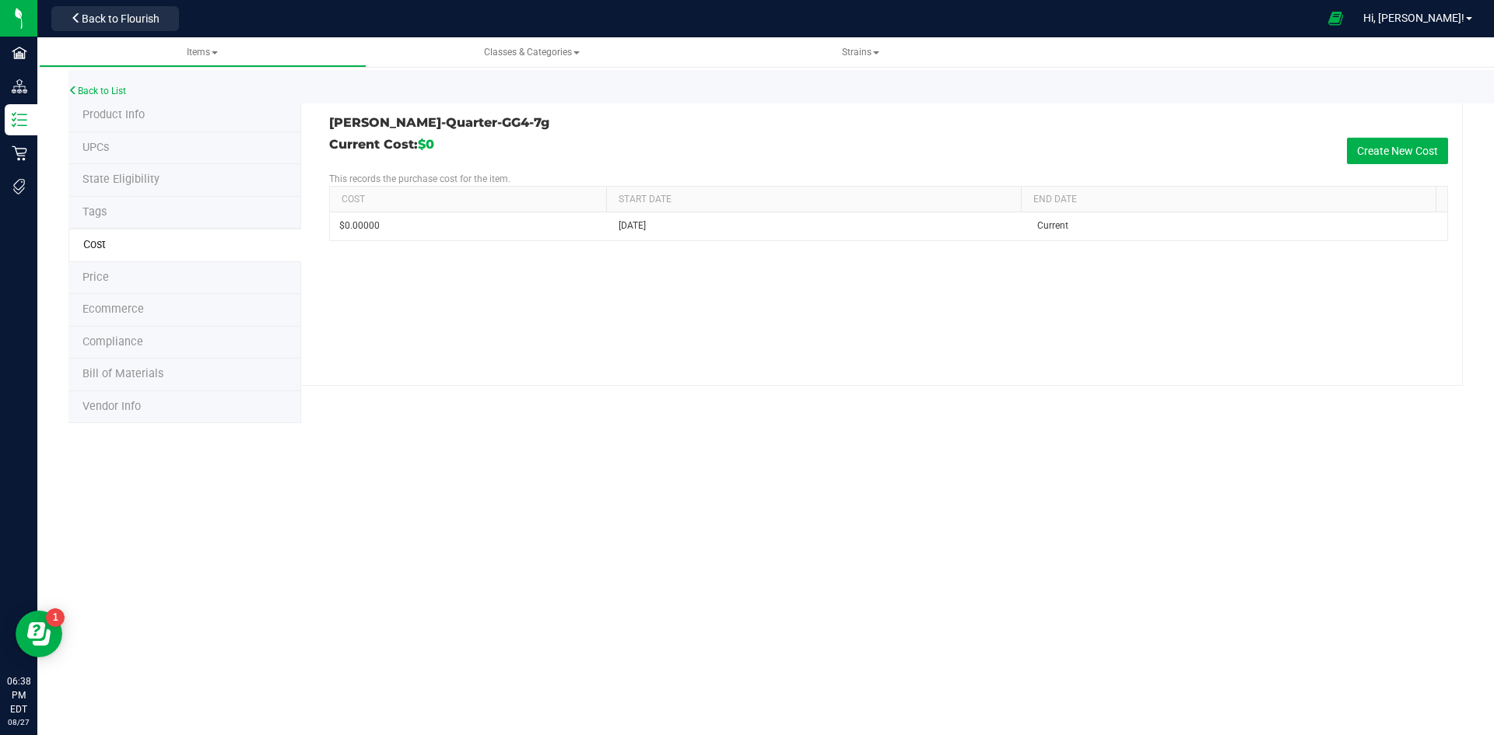
click at [175, 267] on li "Price" at bounding box center [184, 278] width 233 height 33
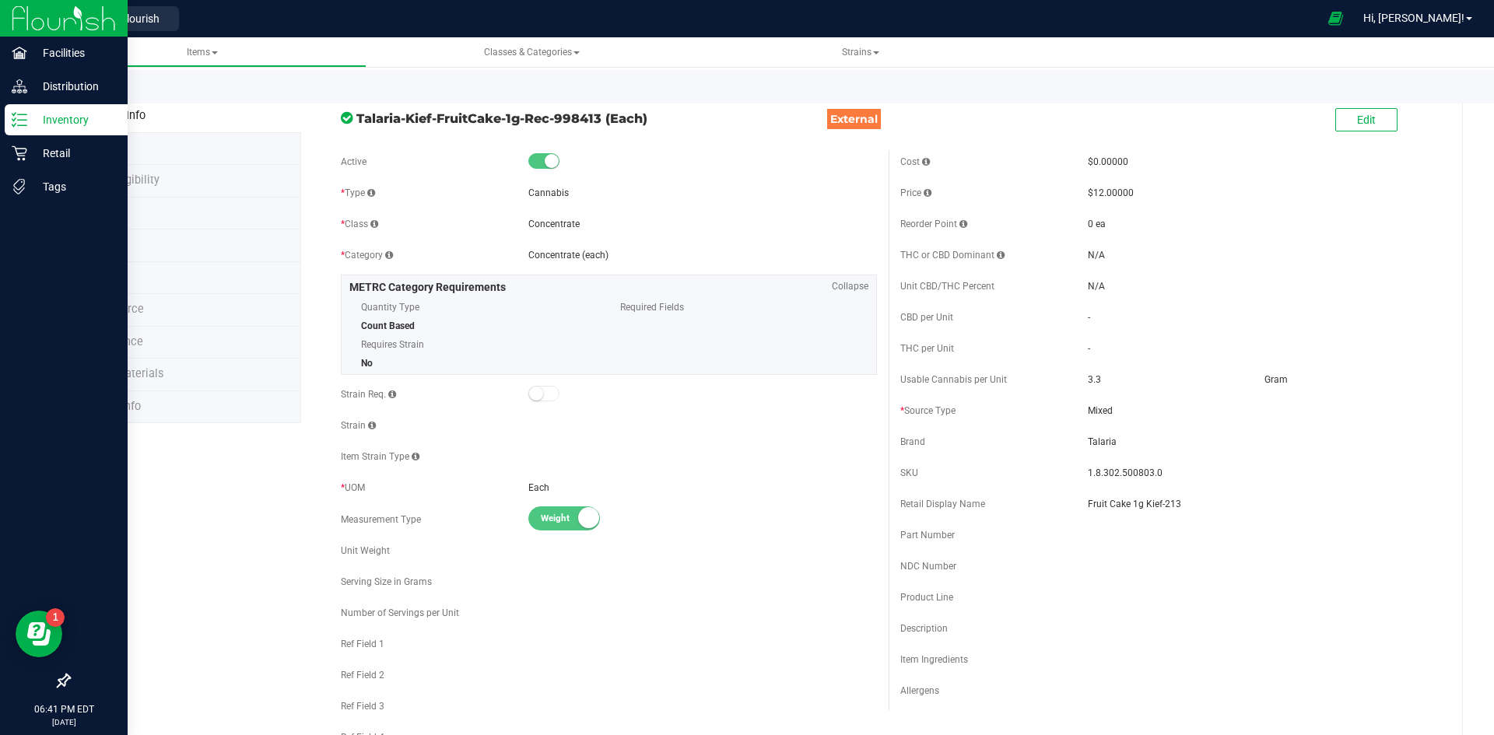
click at [27, 130] on div "Inventory" at bounding box center [66, 119] width 123 height 31
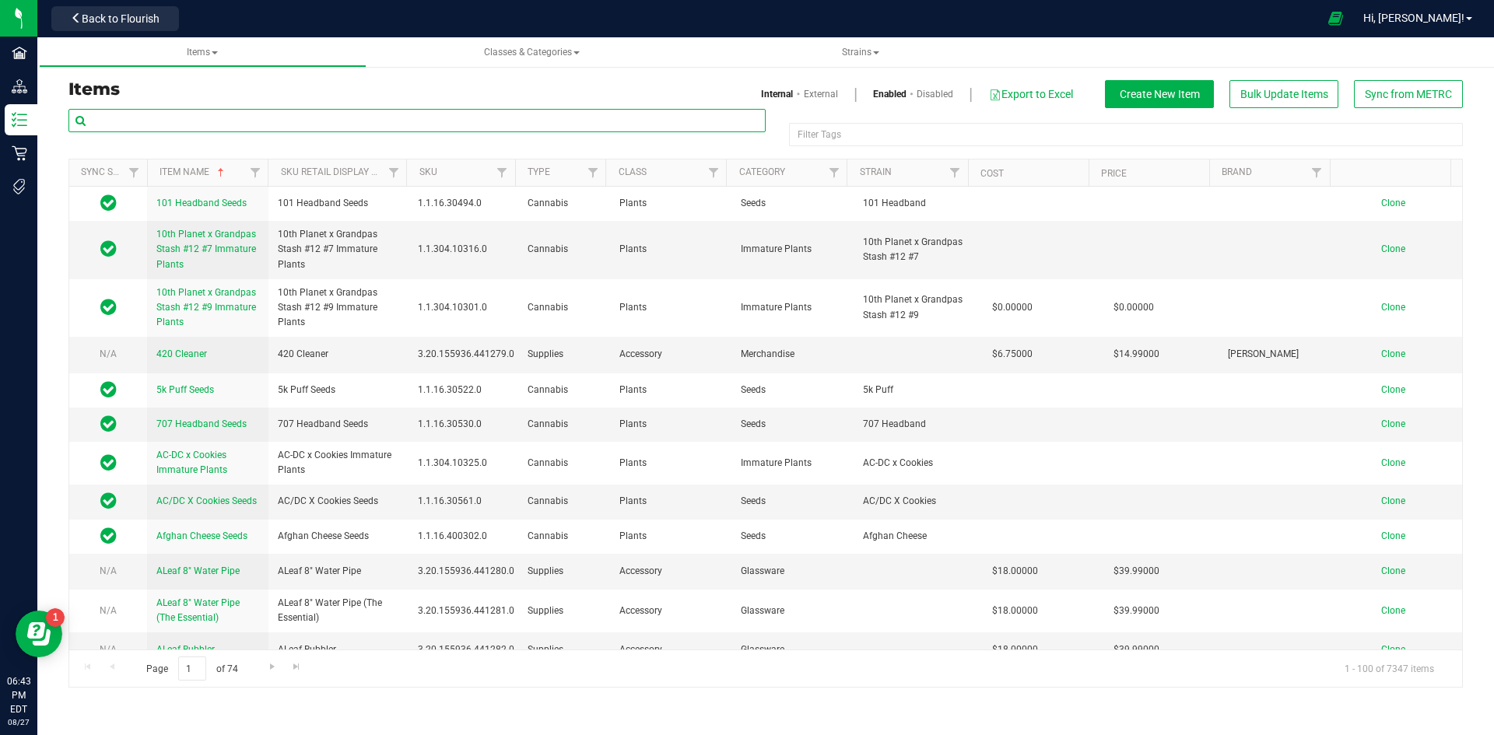
paste input "1.2.308.500798.0"
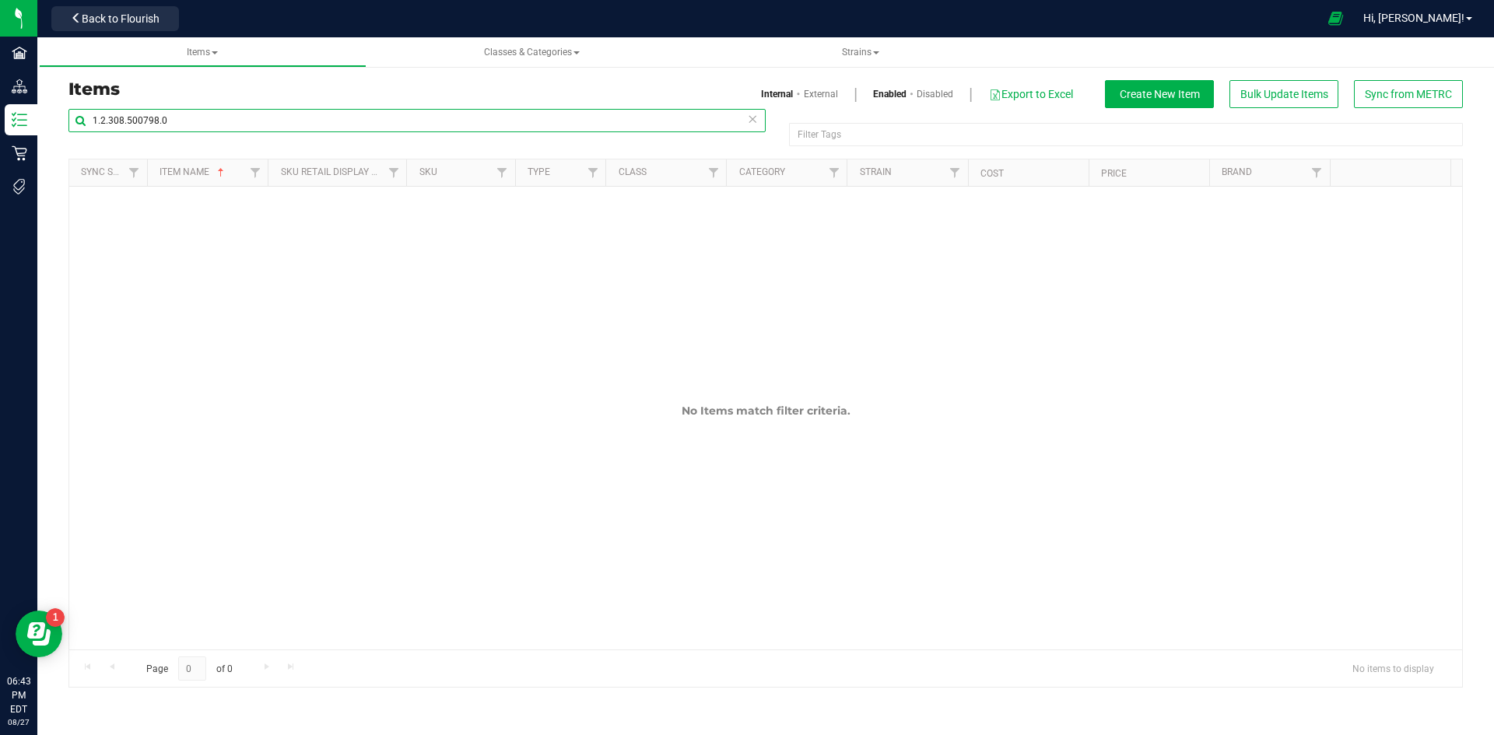
type input "1.2.308.500798.0"
click at [804, 92] on link "External" at bounding box center [821, 94] width 34 height 14
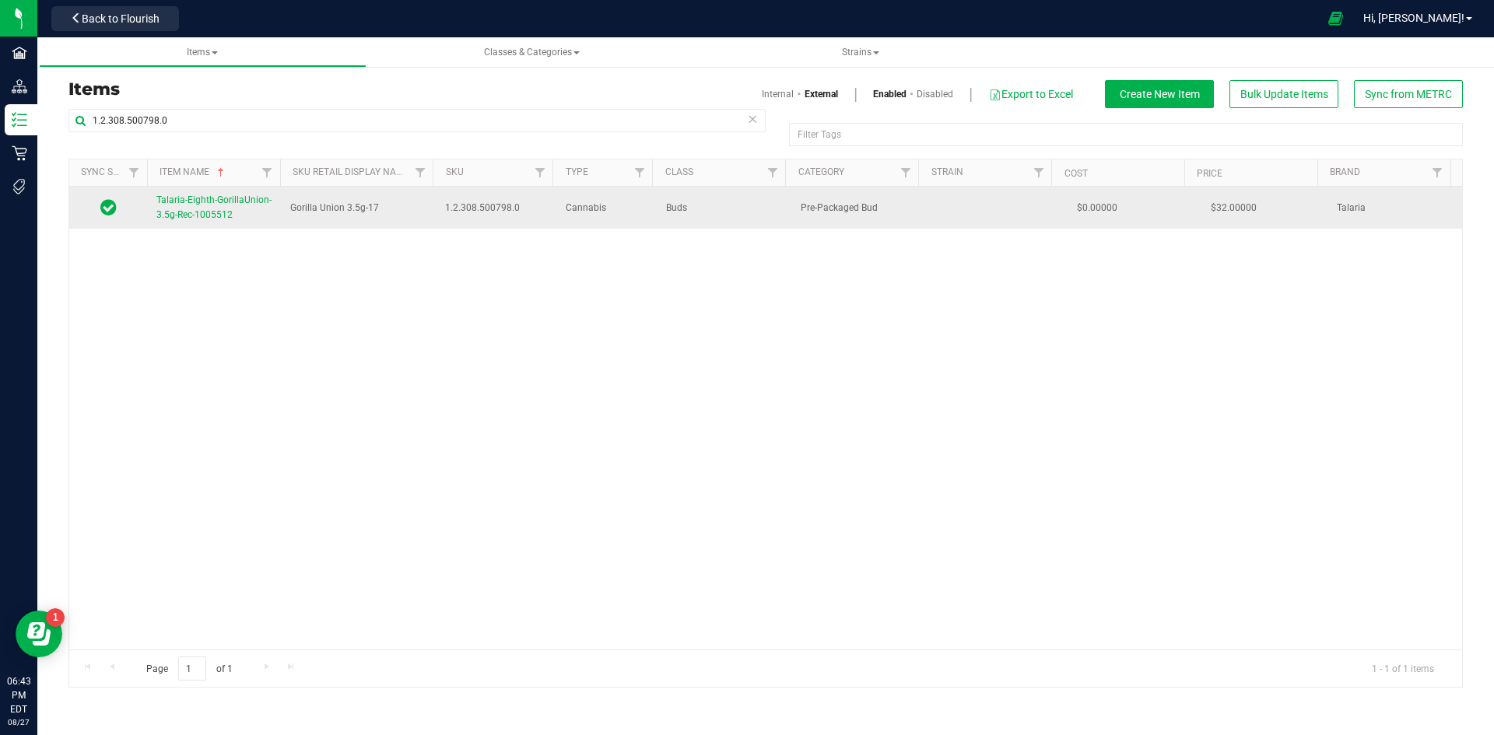
click at [225, 221] on link "Talaria-Eighth-GorillaUnion-3.5g-Rec-1005512" at bounding box center [213, 208] width 115 height 30
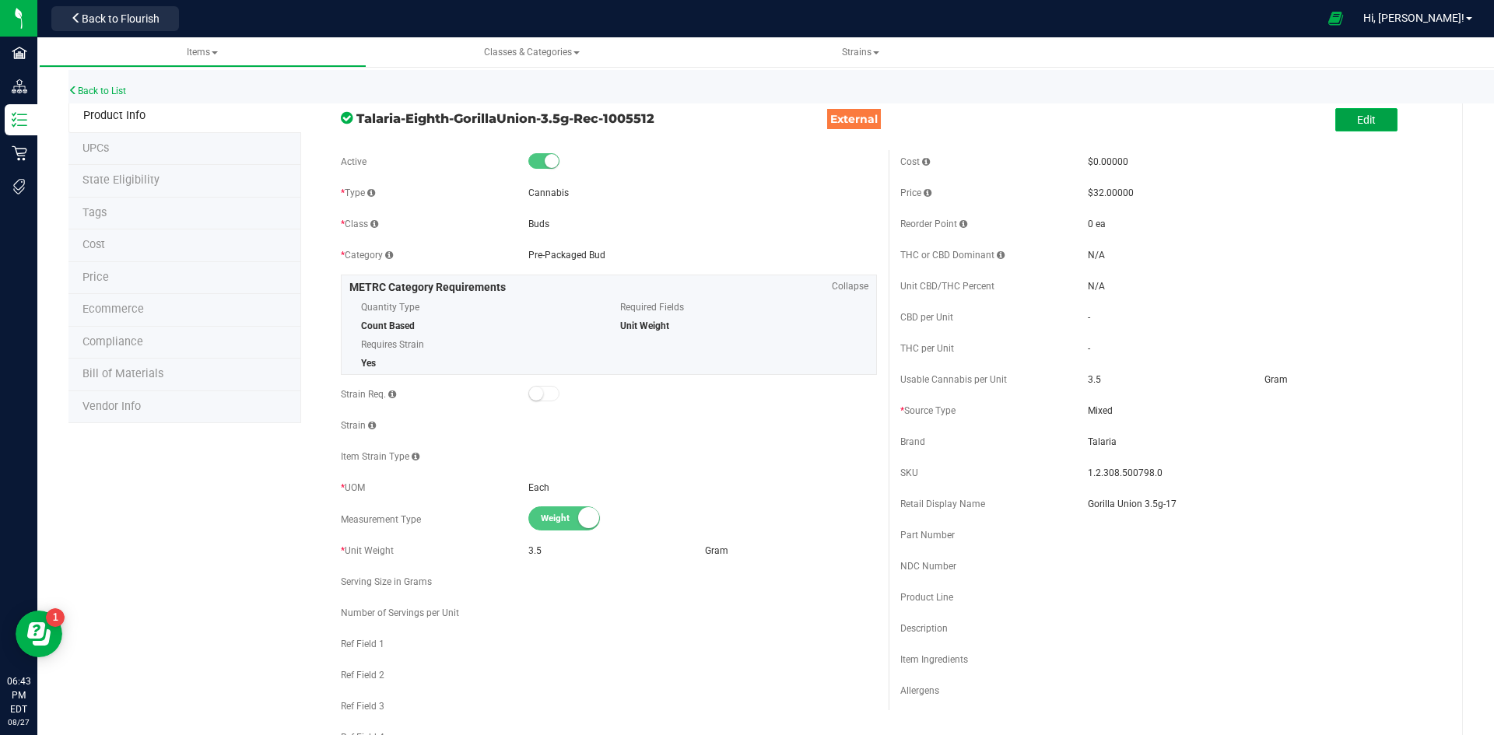
click at [1368, 110] on button "Edit" at bounding box center [1366, 119] width 62 height 23
click at [154, 146] on li "UPCs" at bounding box center [184, 149] width 233 height 33
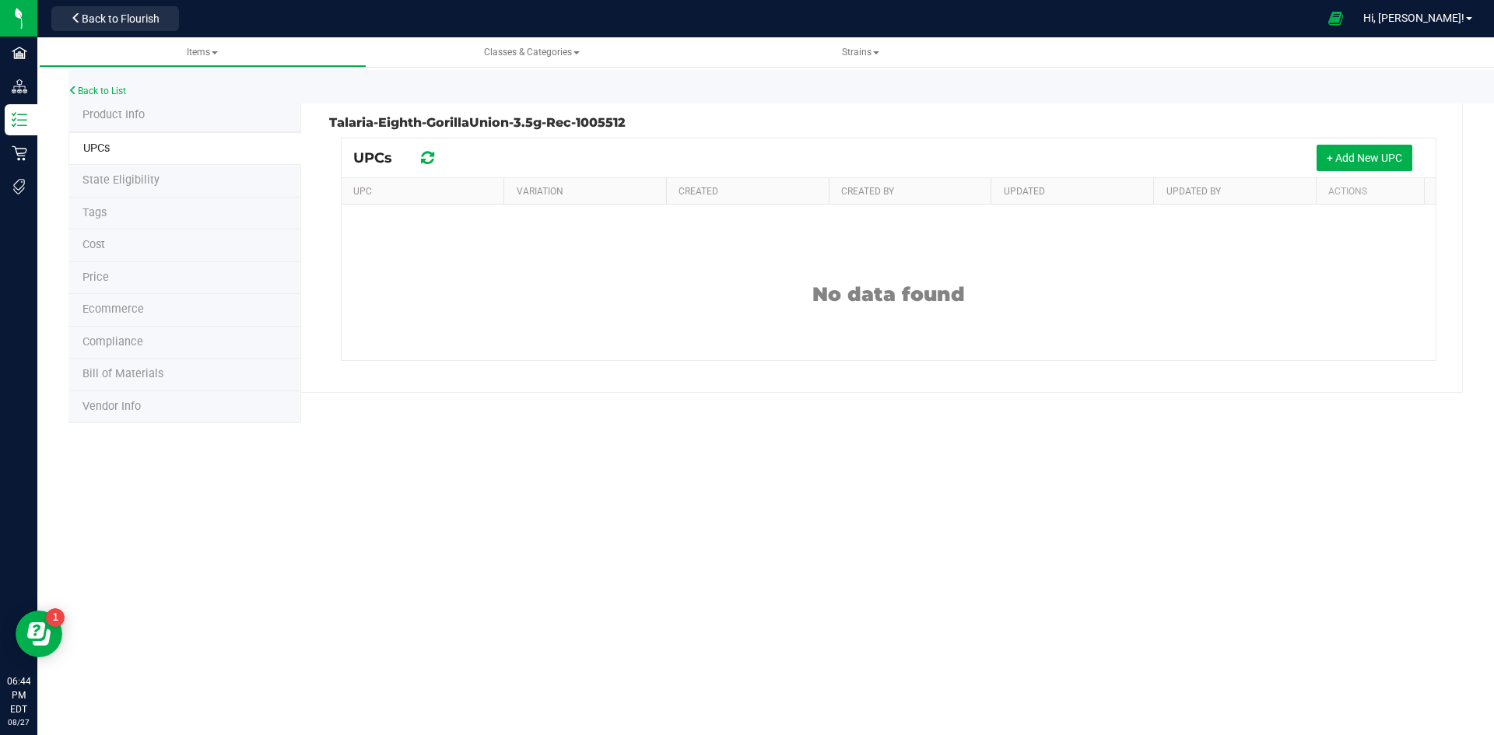
click at [145, 175] on span "State Eligibility" at bounding box center [120, 179] width 77 height 13
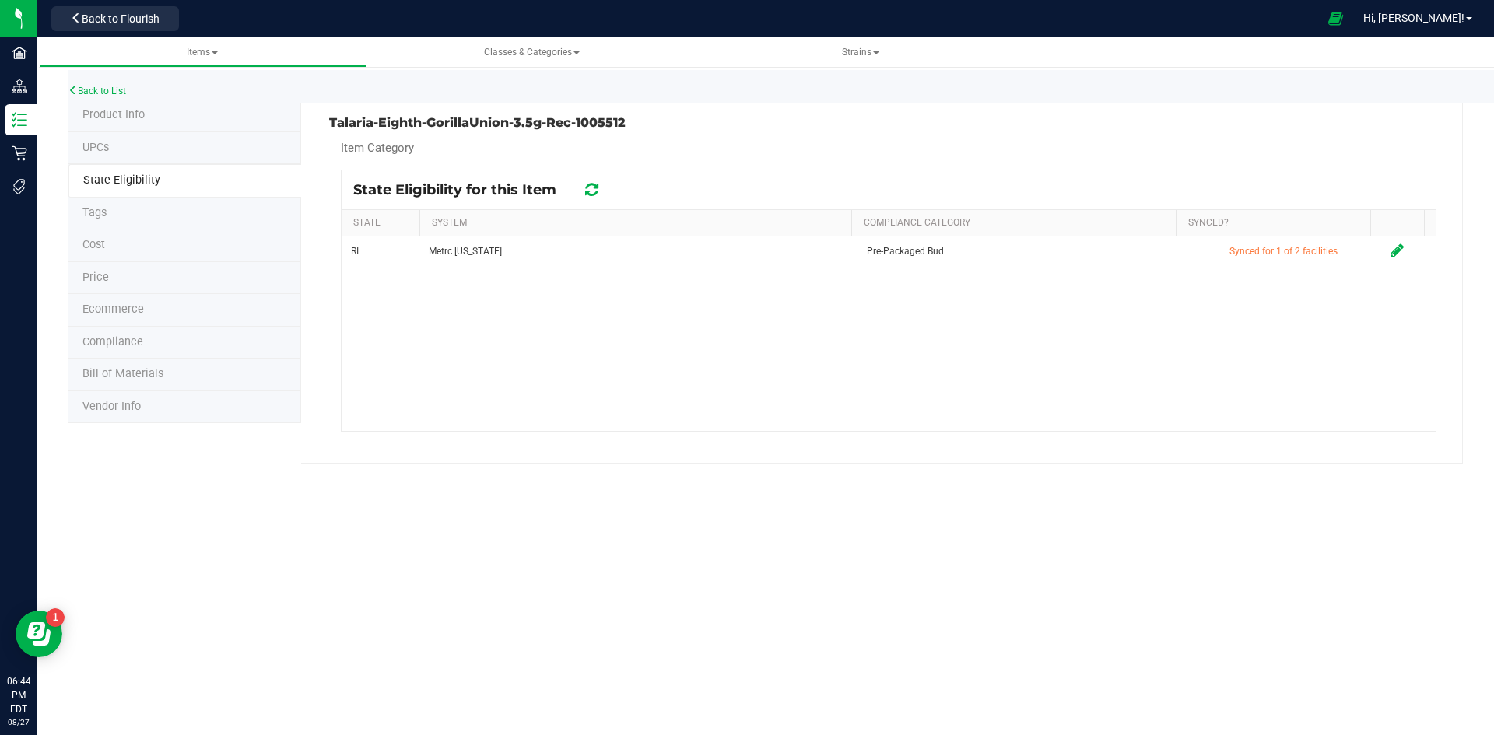
click at [135, 219] on li "Tags" at bounding box center [184, 214] width 233 height 33
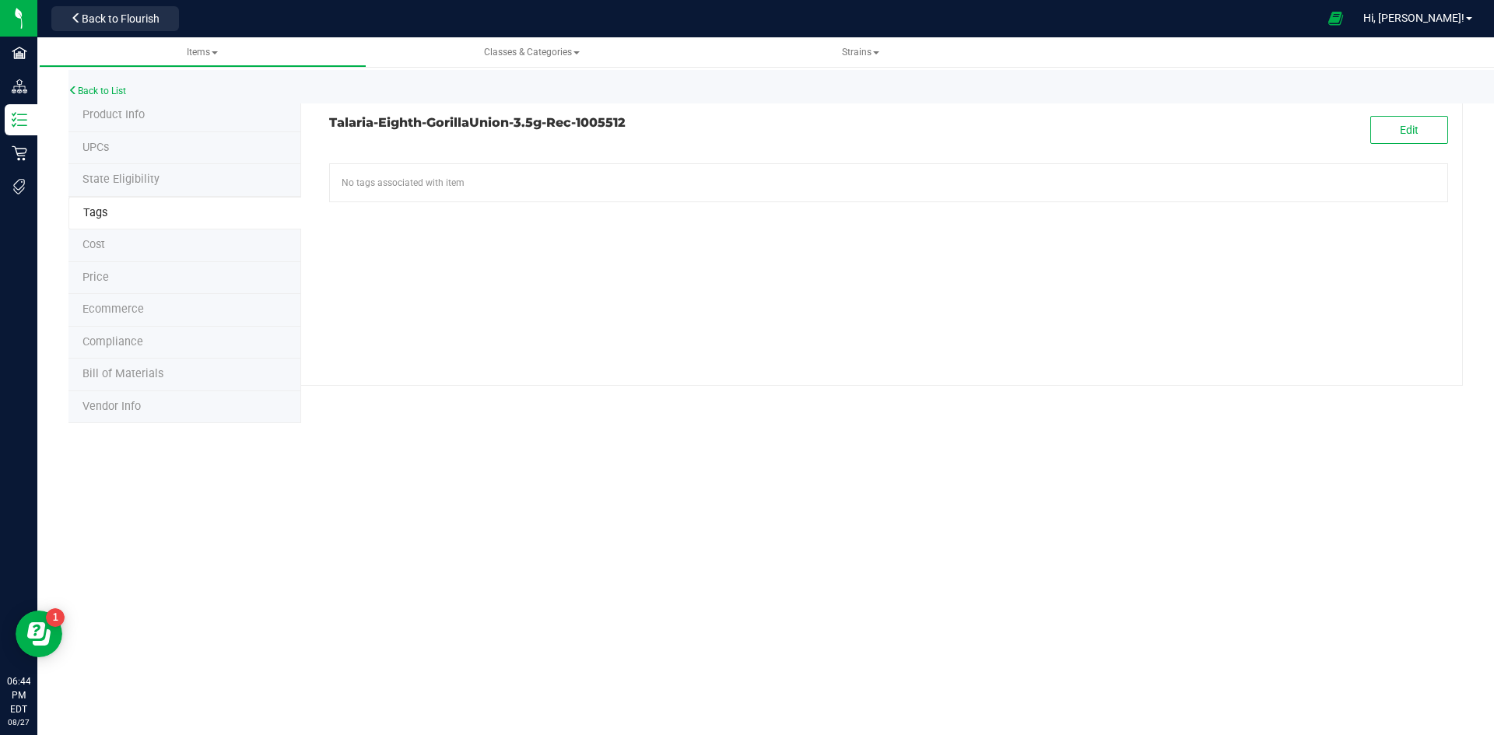
click at [136, 247] on li "Cost" at bounding box center [184, 245] width 233 height 33
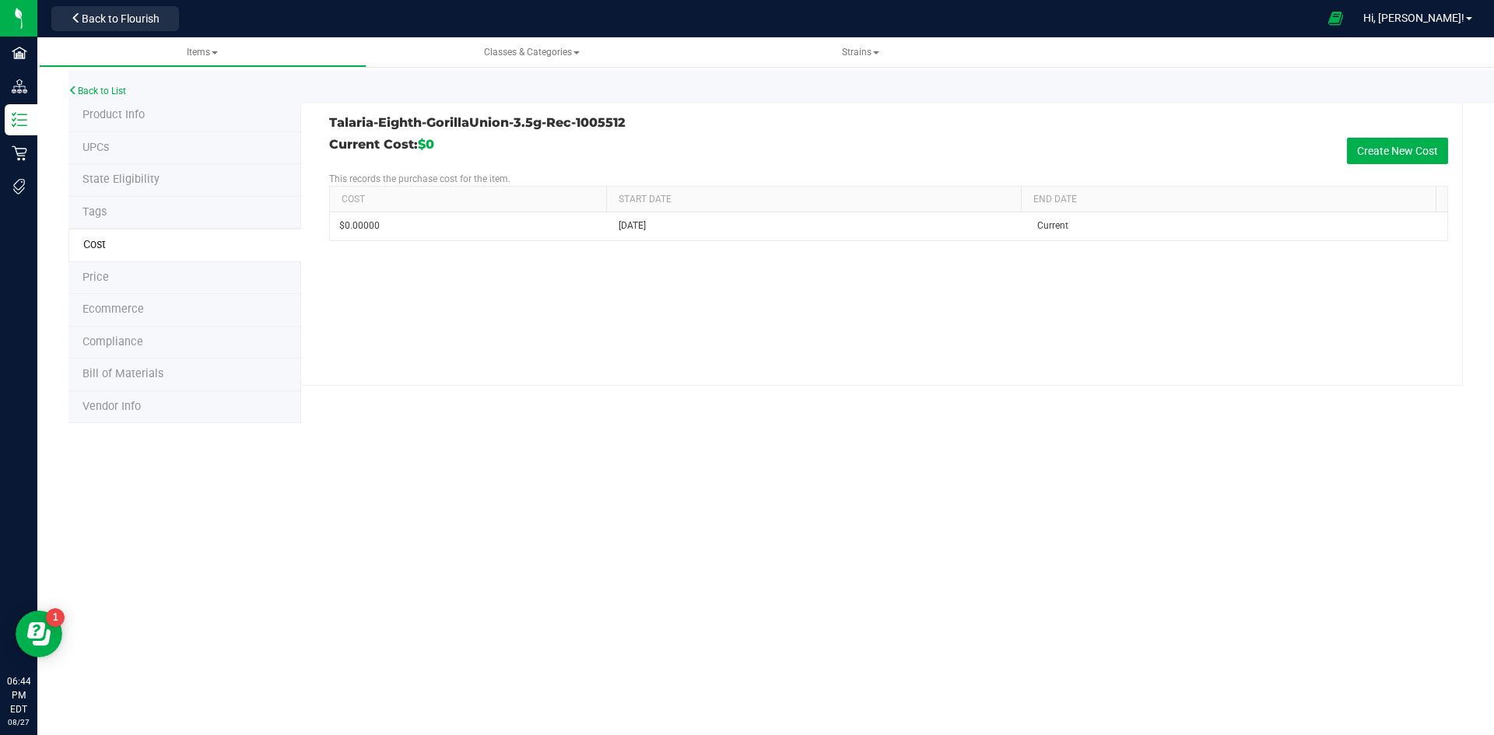
click at [135, 278] on li "Price" at bounding box center [184, 278] width 233 height 33
click at [147, 111] on li "Product Info" at bounding box center [184, 116] width 233 height 33
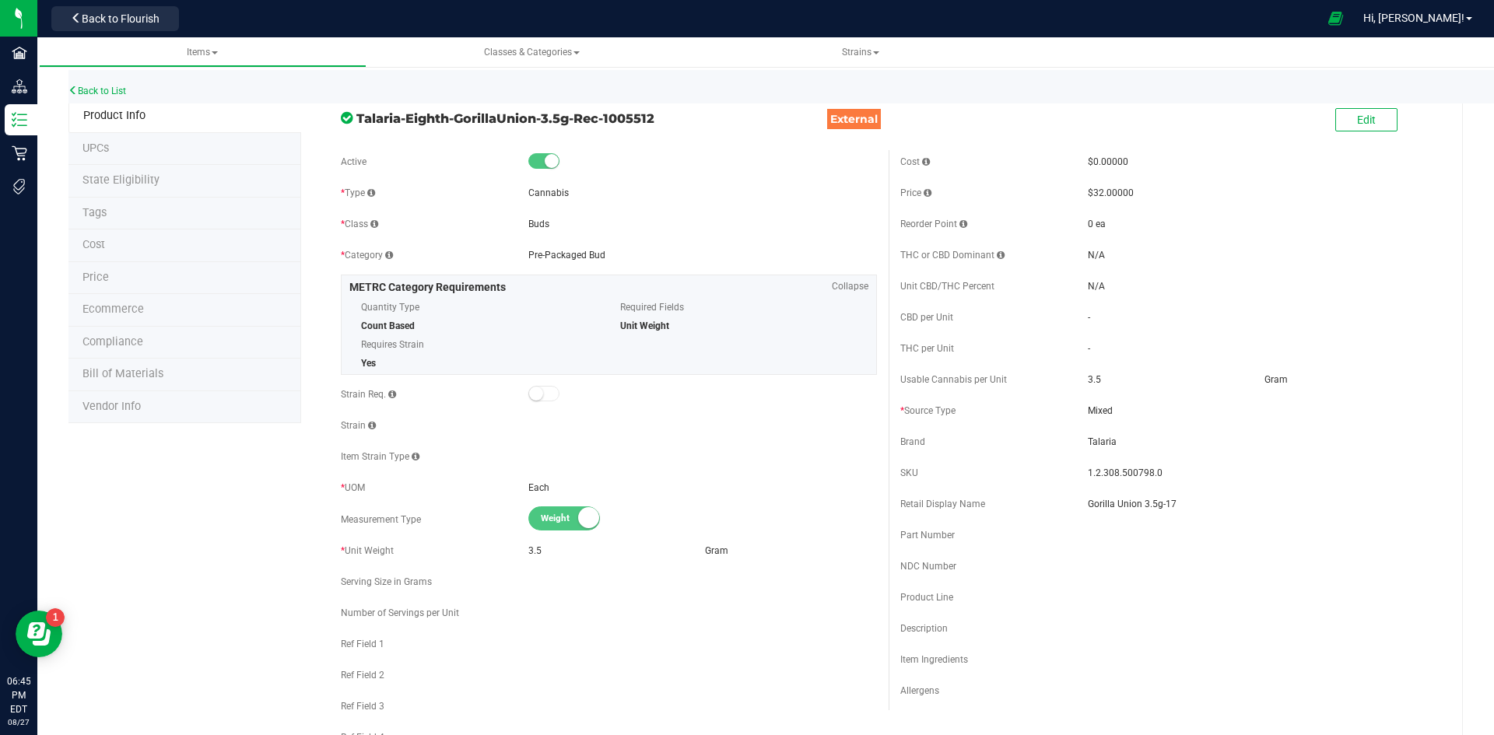
click at [198, 152] on li "UPCs" at bounding box center [184, 149] width 233 height 33
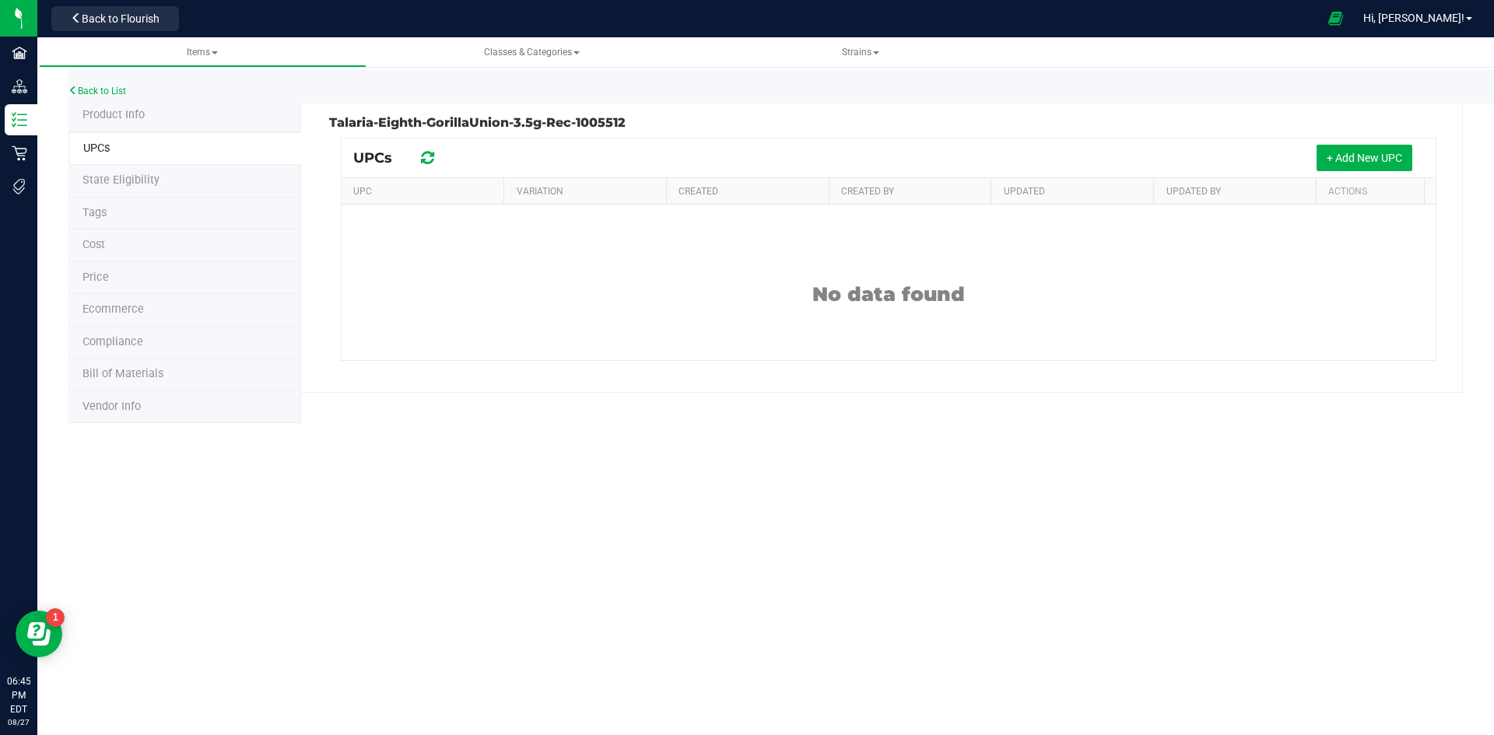
click at [138, 218] on li "Tags" at bounding box center [184, 214] width 233 height 33
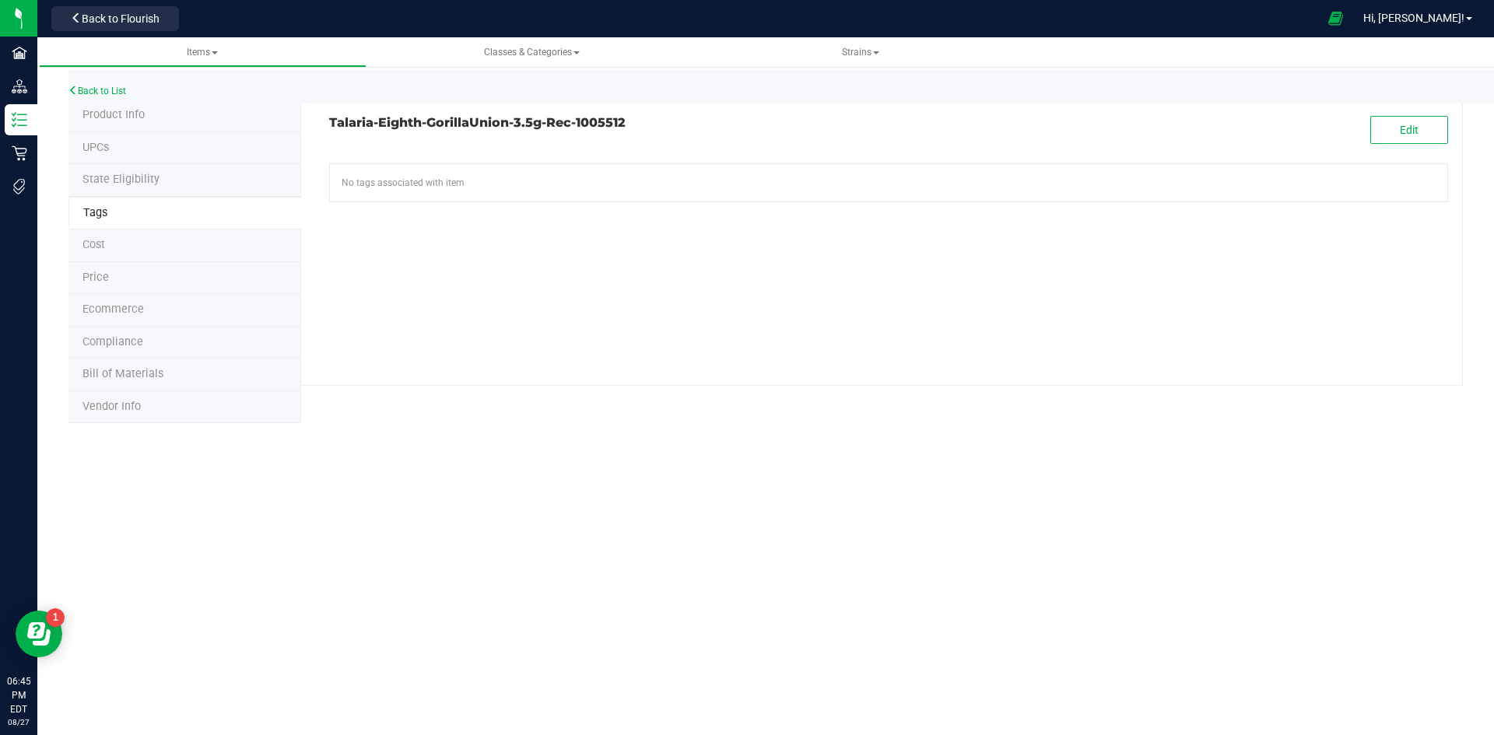
click at [108, 313] on span "Ecommerce" at bounding box center [112, 309] width 61 height 13
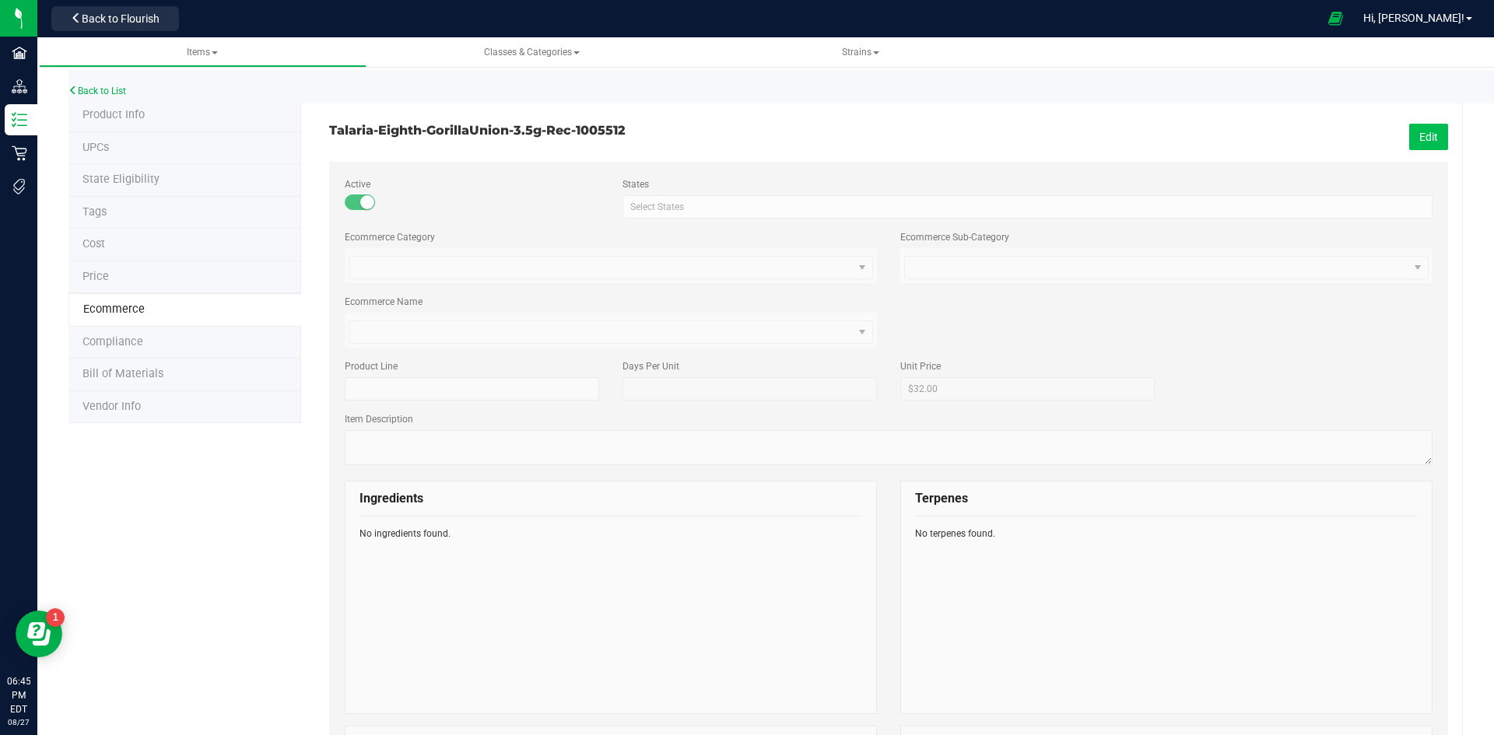
click at [1409, 140] on button "Edit" at bounding box center [1428, 137] width 39 height 26
click at [705, 276] on span at bounding box center [600, 268] width 503 height 22
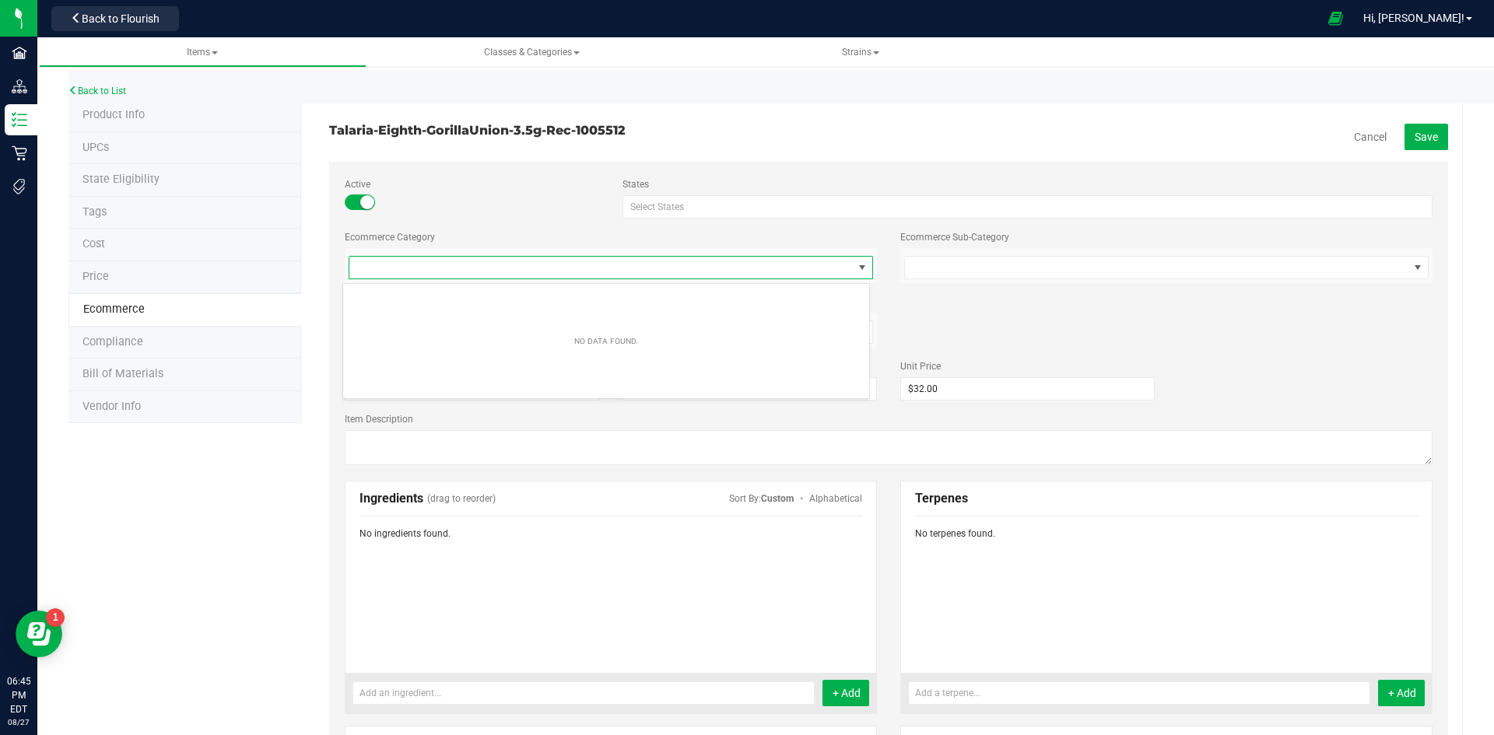
click at [703, 273] on span at bounding box center [600, 268] width 503 height 22
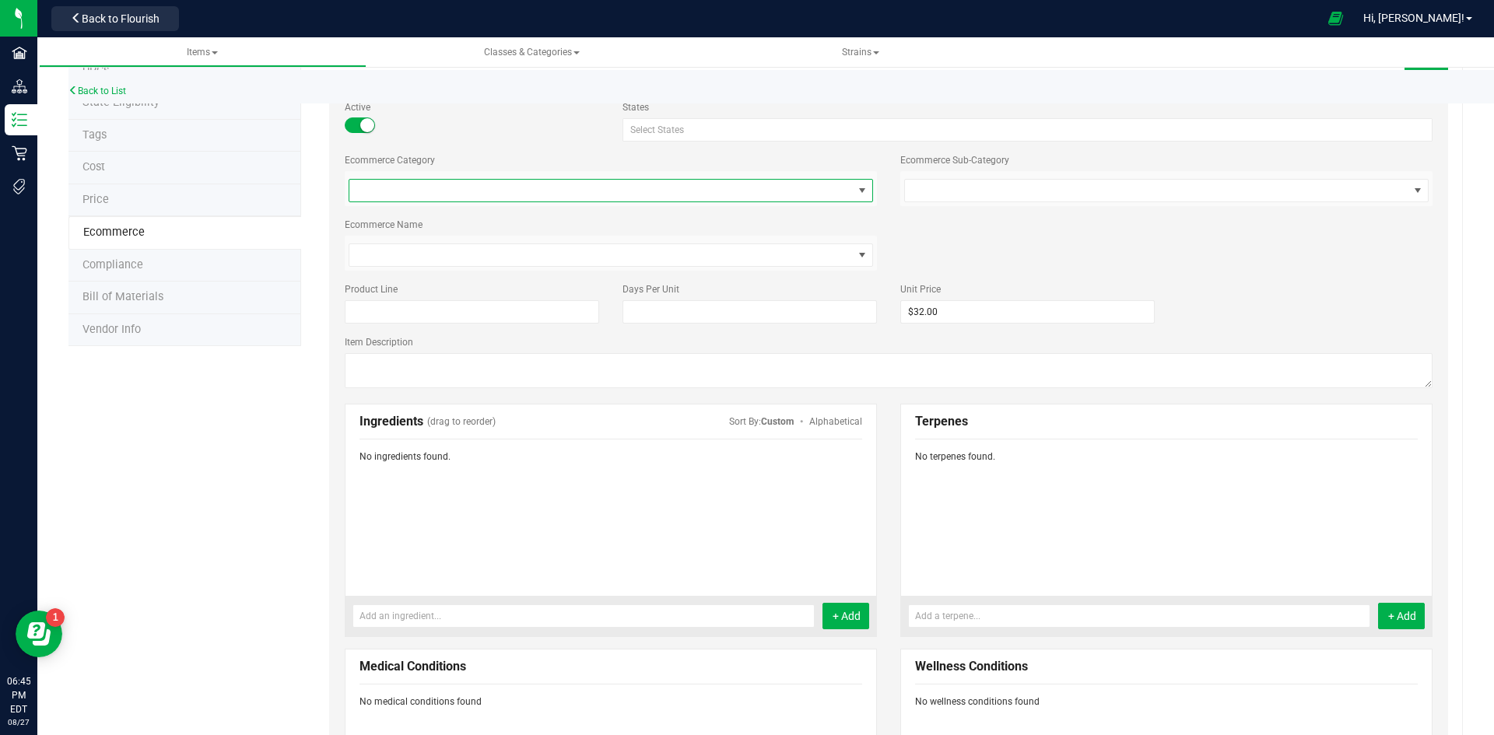
scroll to position [16, 0]
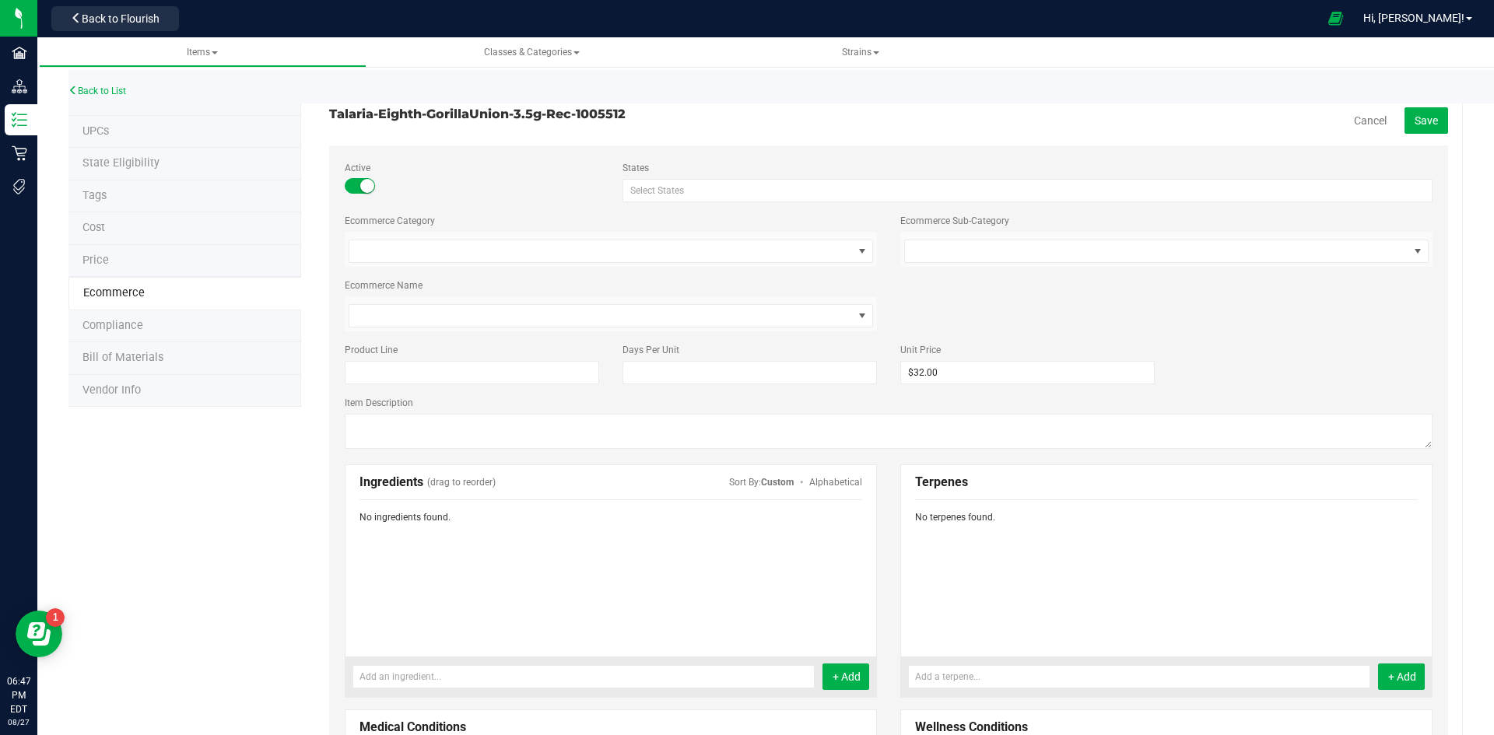
click at [270, 324] on li "Compliance" at bounding box center [184, 326] width 233 height 33
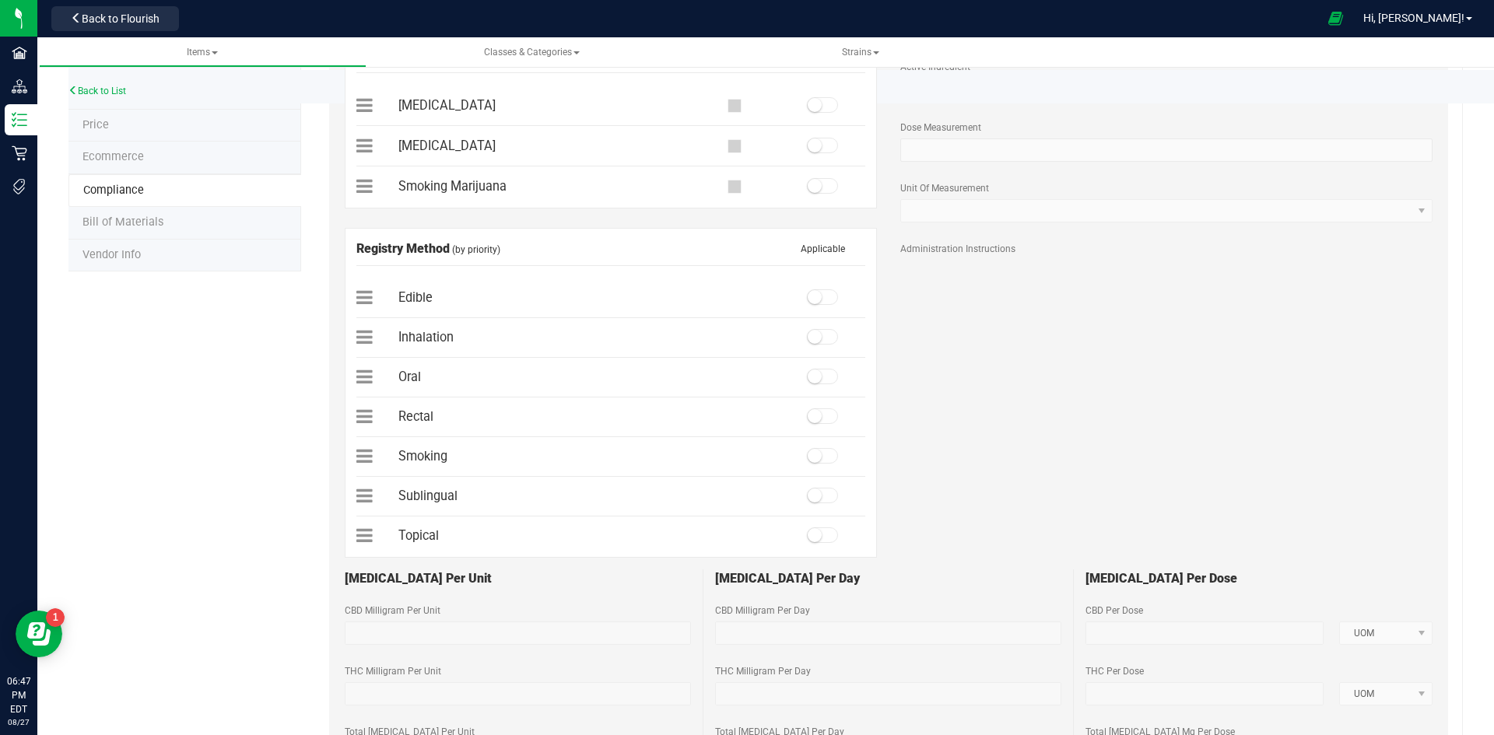
scroll to position [172, 0]
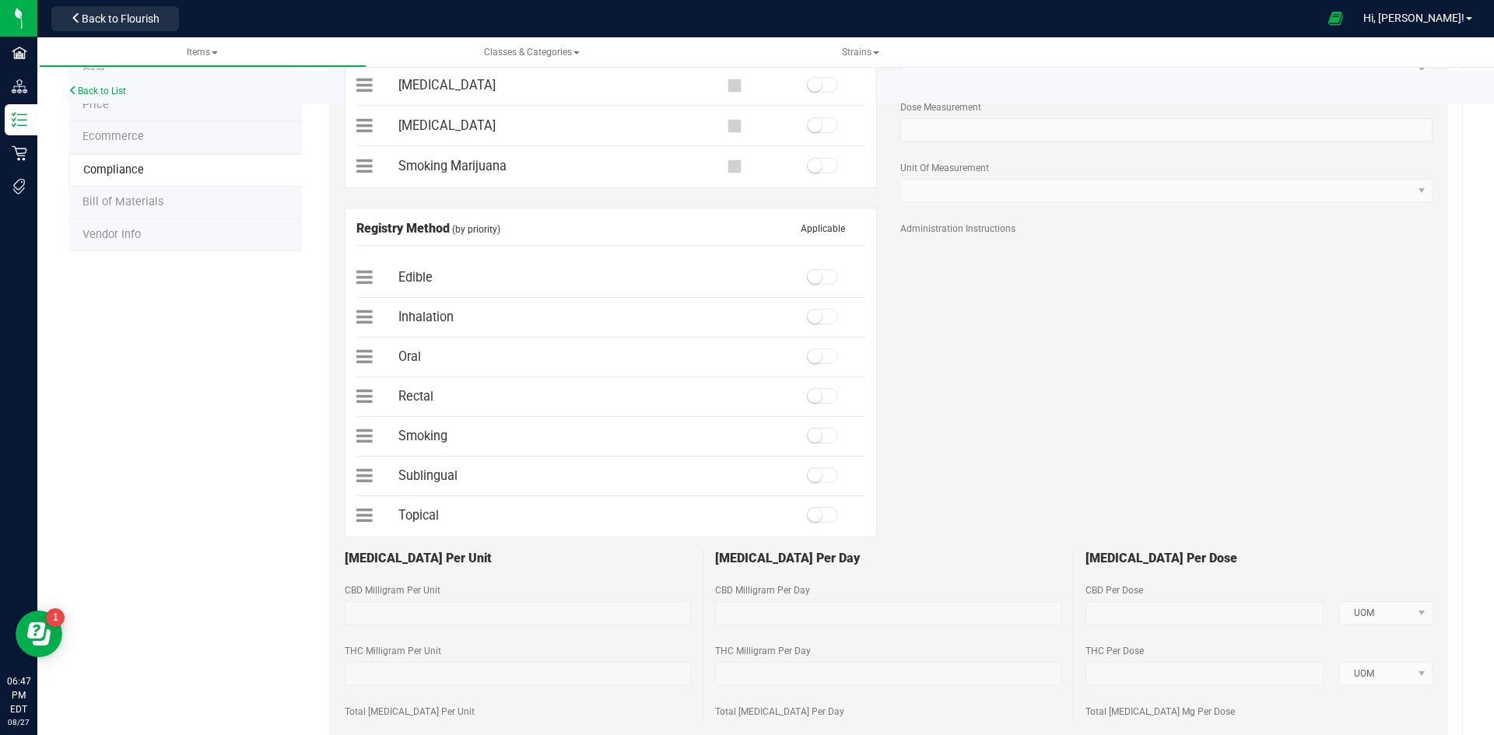
click at [182, 192] on li "Bill of Materials" at bounding box center [184, 203] width 233 height 33
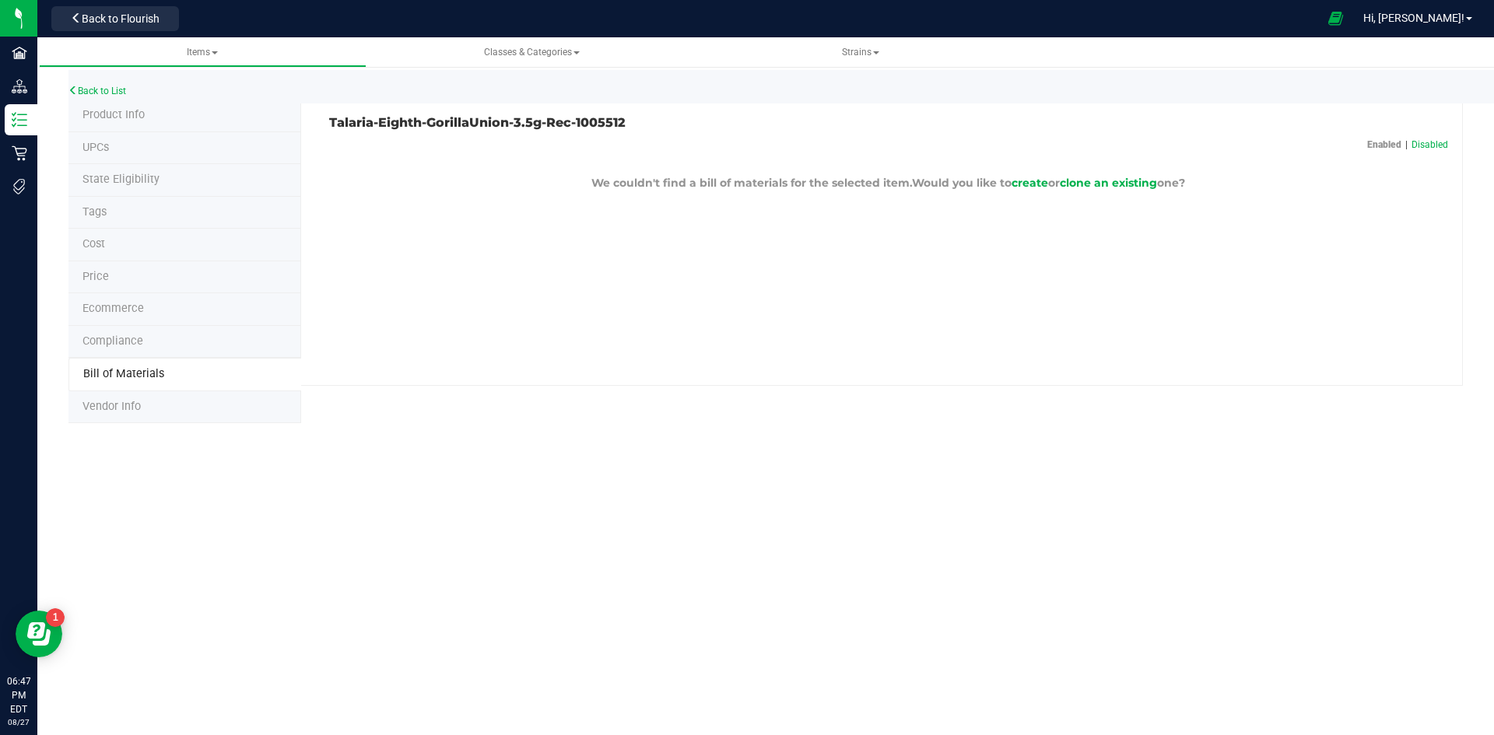
click at [165, 393] on li "Vendor Info" at bounding box center [184, 407] width 233 height 33
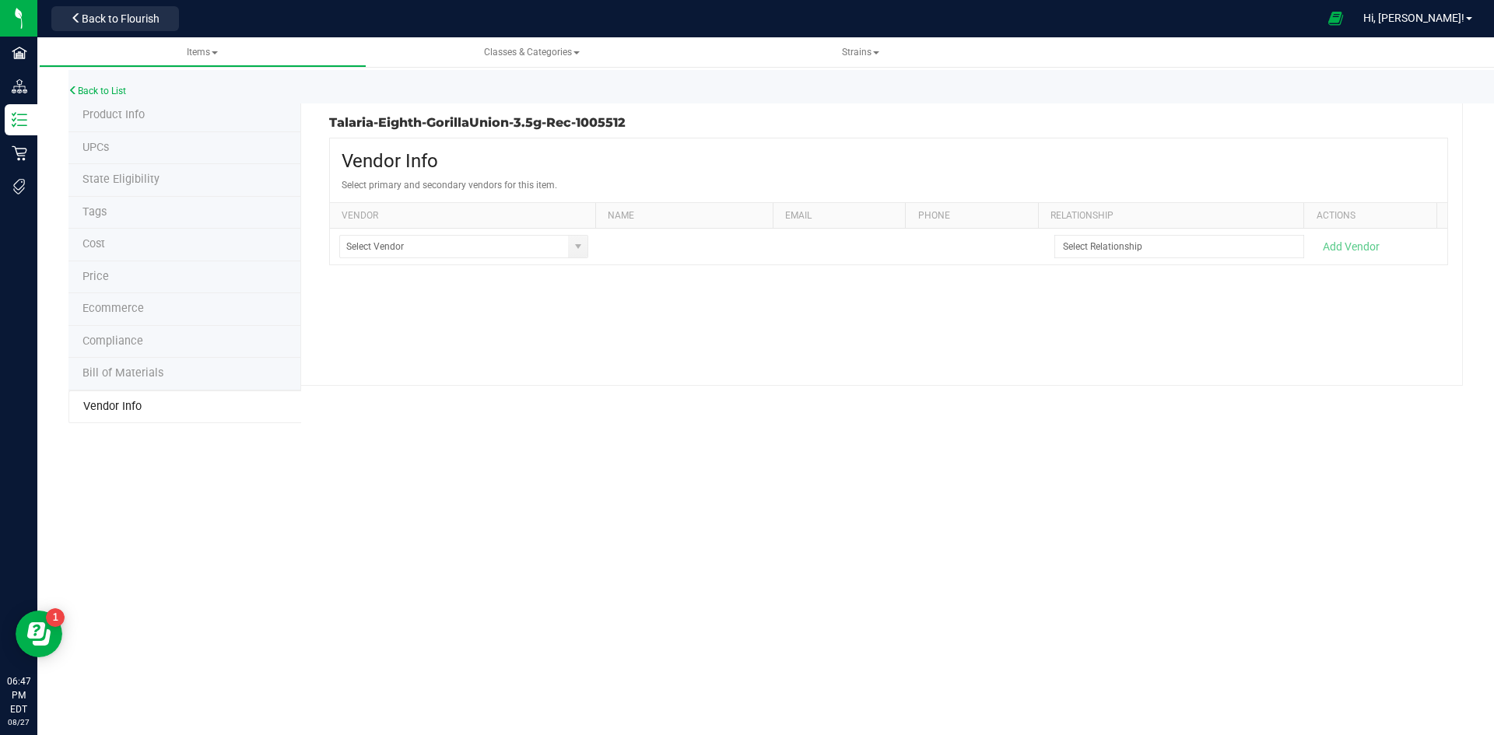
click at [167, 336] on li "Compliance" at bounding box center [184, 342] width 233 height 33
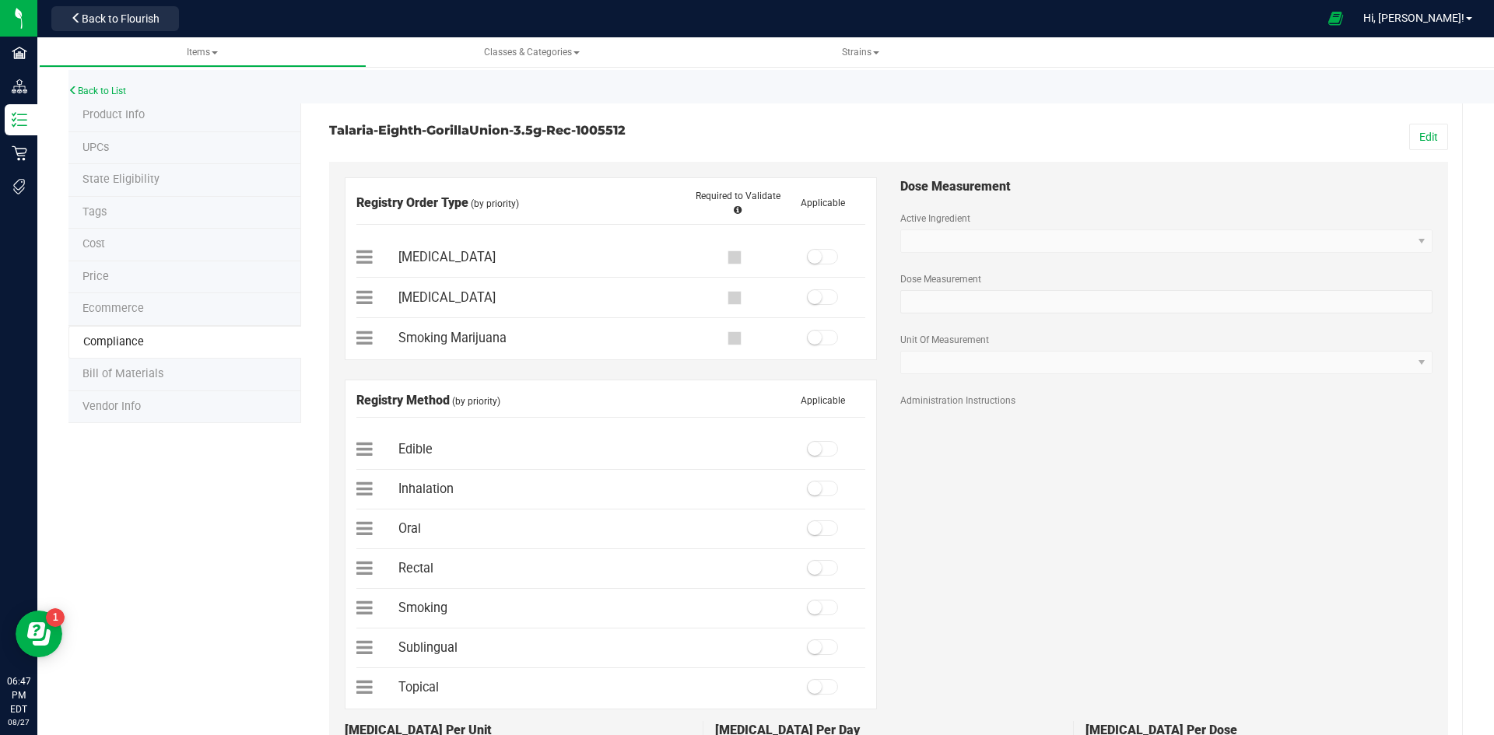
click at [167, 323] on li "Ecommerce" at bounding box center [184, 309] width 233 height 33
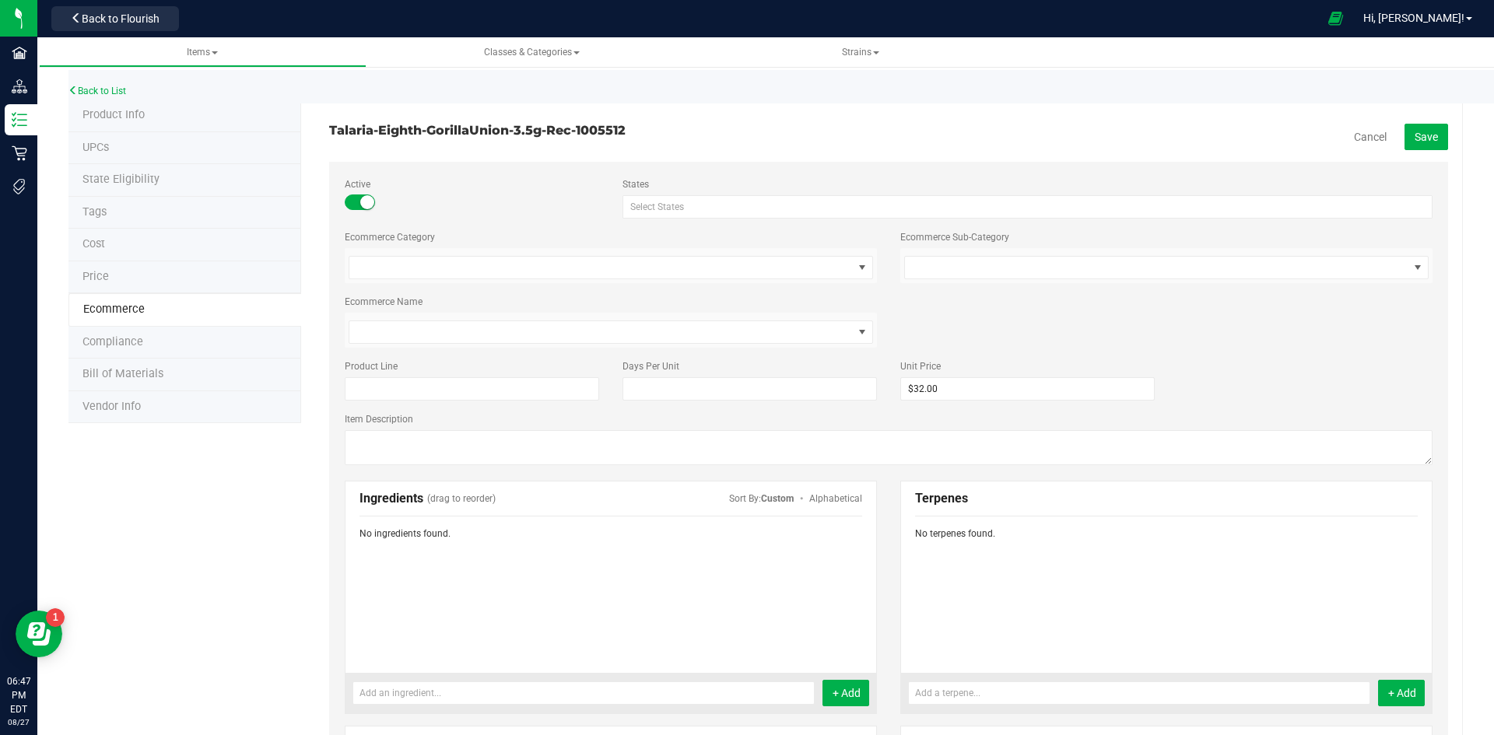
click at [193, 270] on li "Price" at bounding box center [184, 277] width 233 height 33
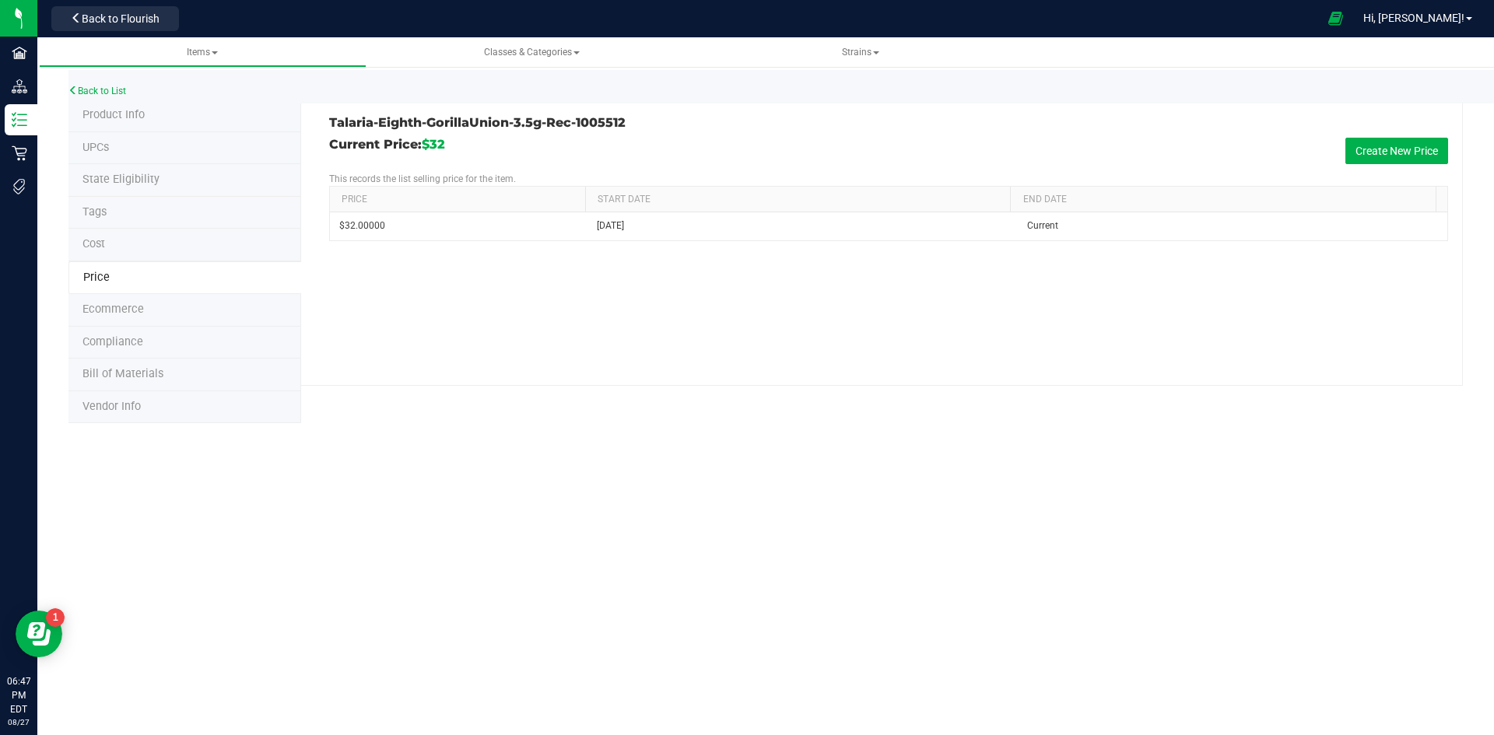
click at [208, 242] on li "Cost" at bounding box center [184, 245] width 233 height 33
click at [225, 211] on li "Tags" at bounding box center [184, 213] width 233 height 33
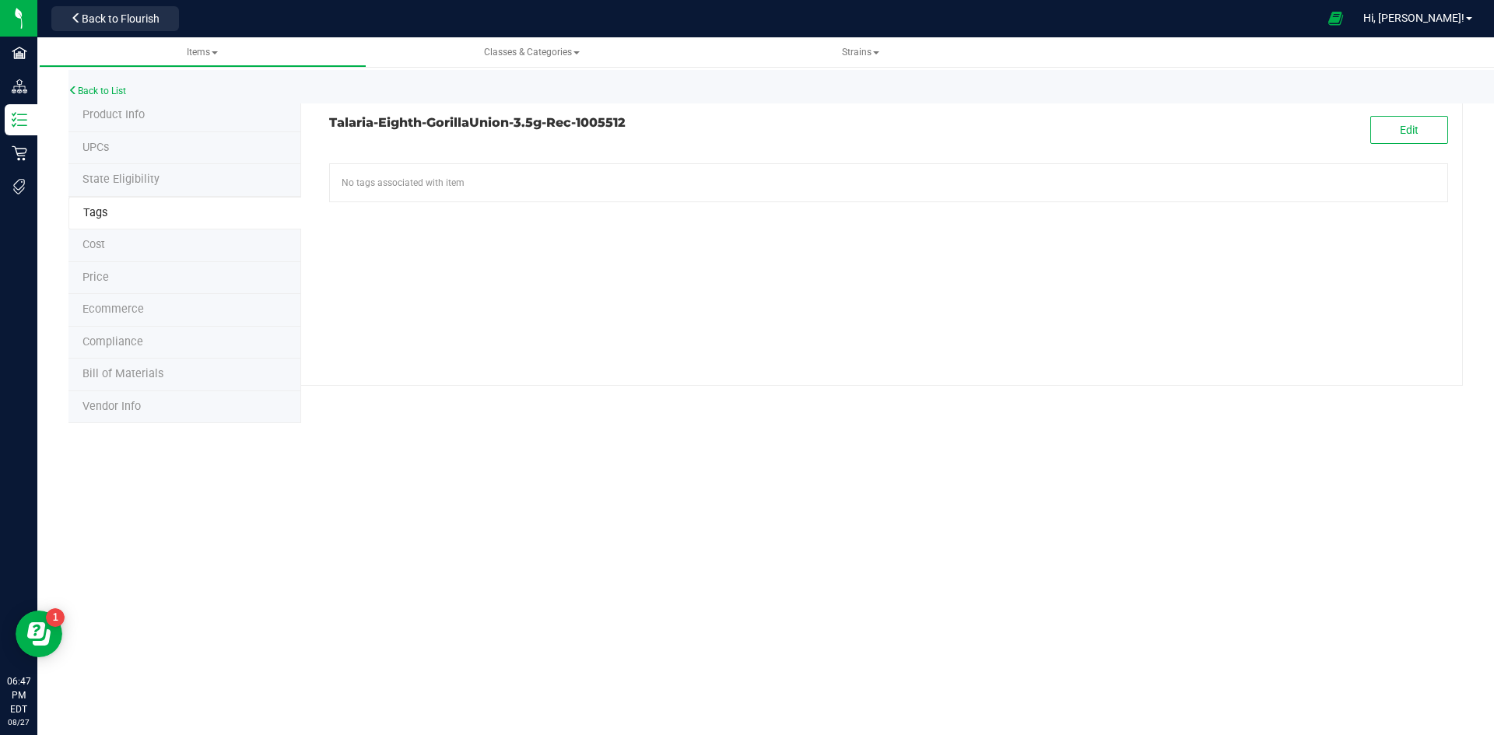
click at [232, 187] on li "State Eligibility" at bounding box center [184, 180] width 233 height 33
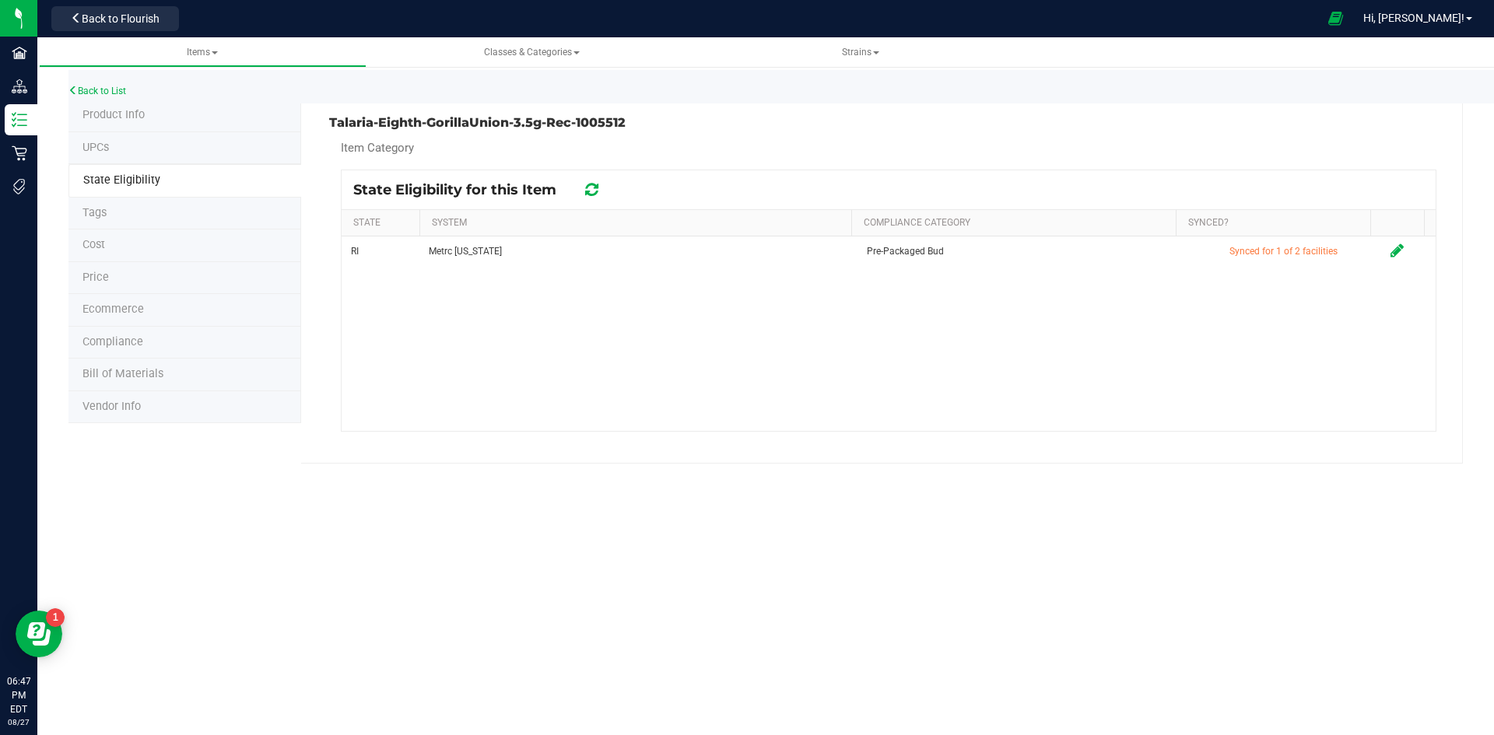
click at [229, 120] on li "Product Info" at bounding box center [184, 116] width 233 height 33
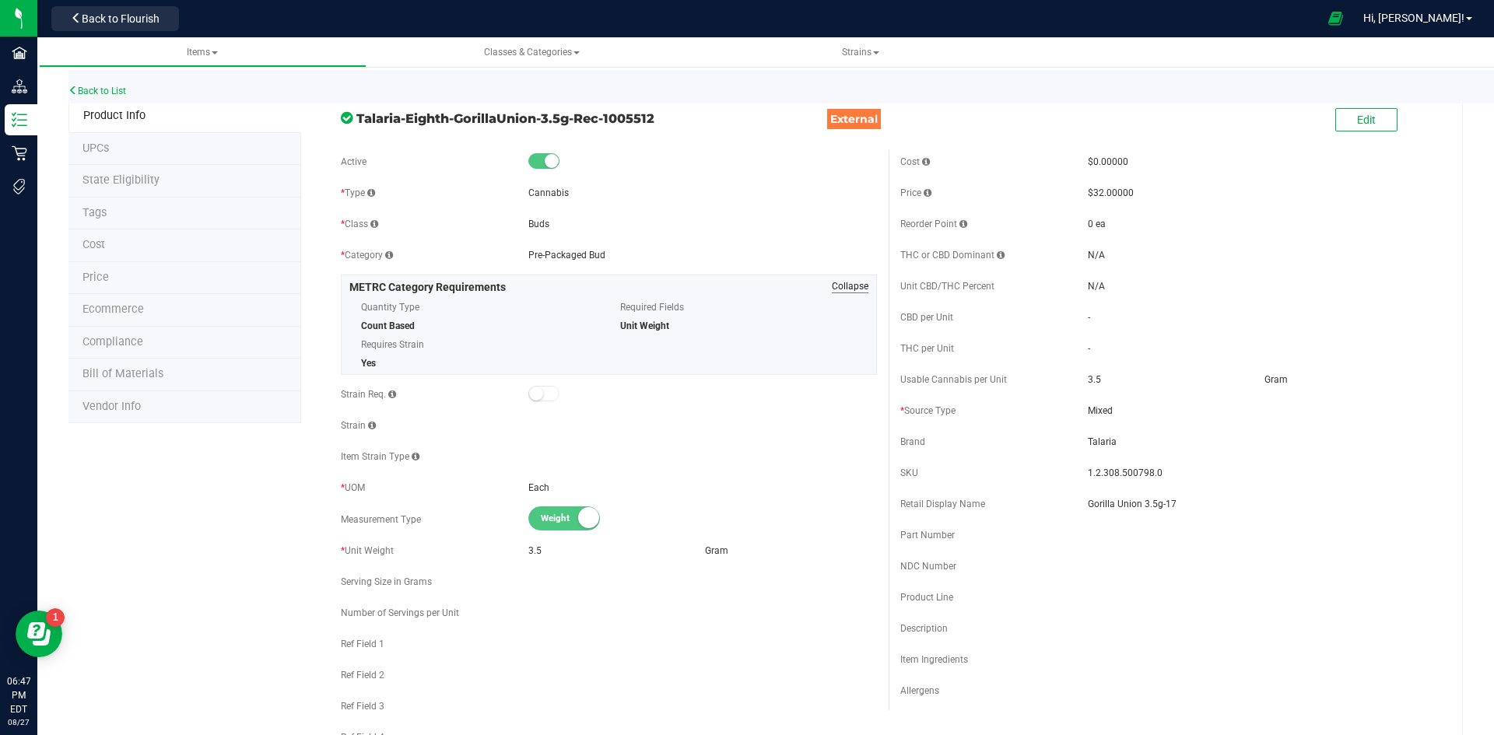
click at [840, 287] on span "Collapse" at bounding box center [850, 286] width 37 height 14
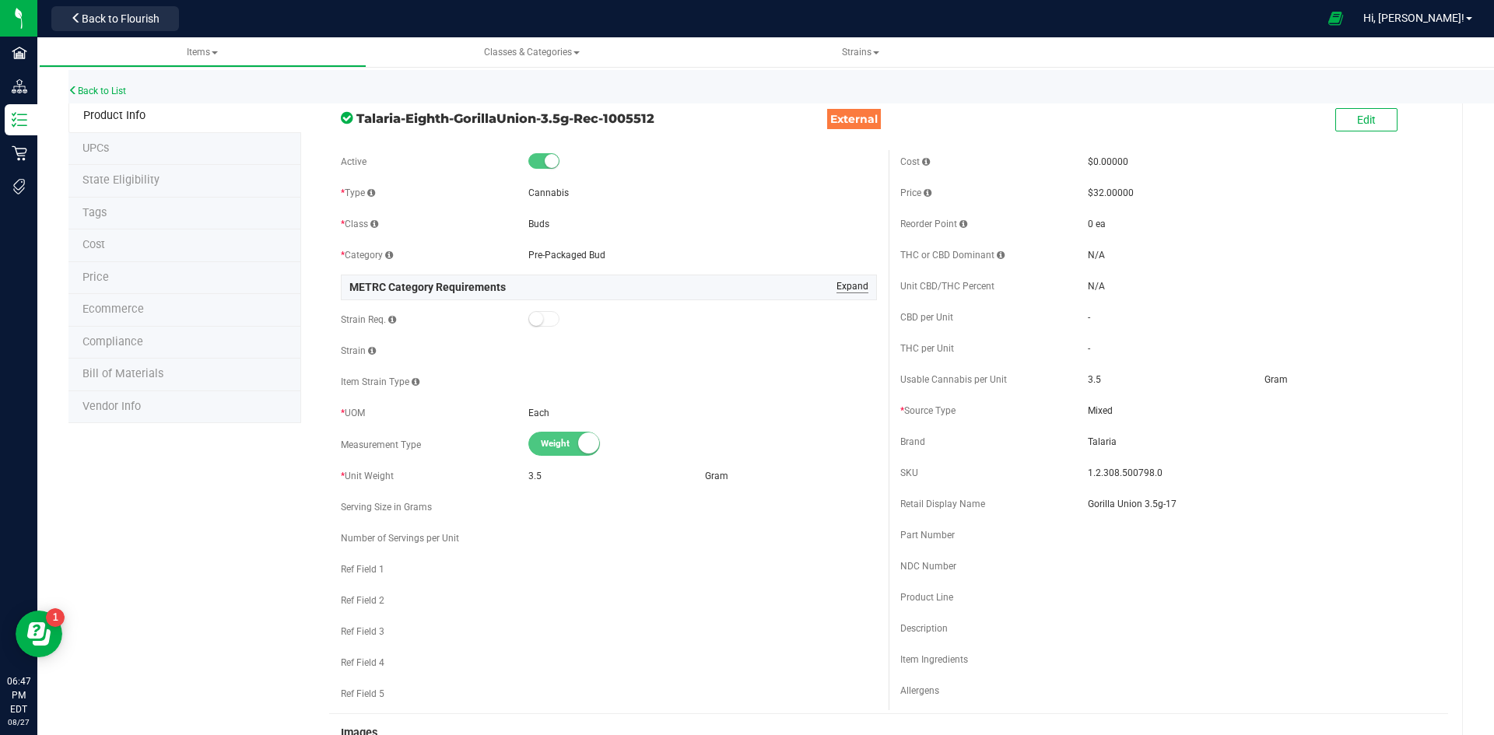
click at [840, 287] on span "Expand" at bounding box center [852, 286] width 32 height 14
